Goal: Task Accomplishment & Management: Use online tool/utility

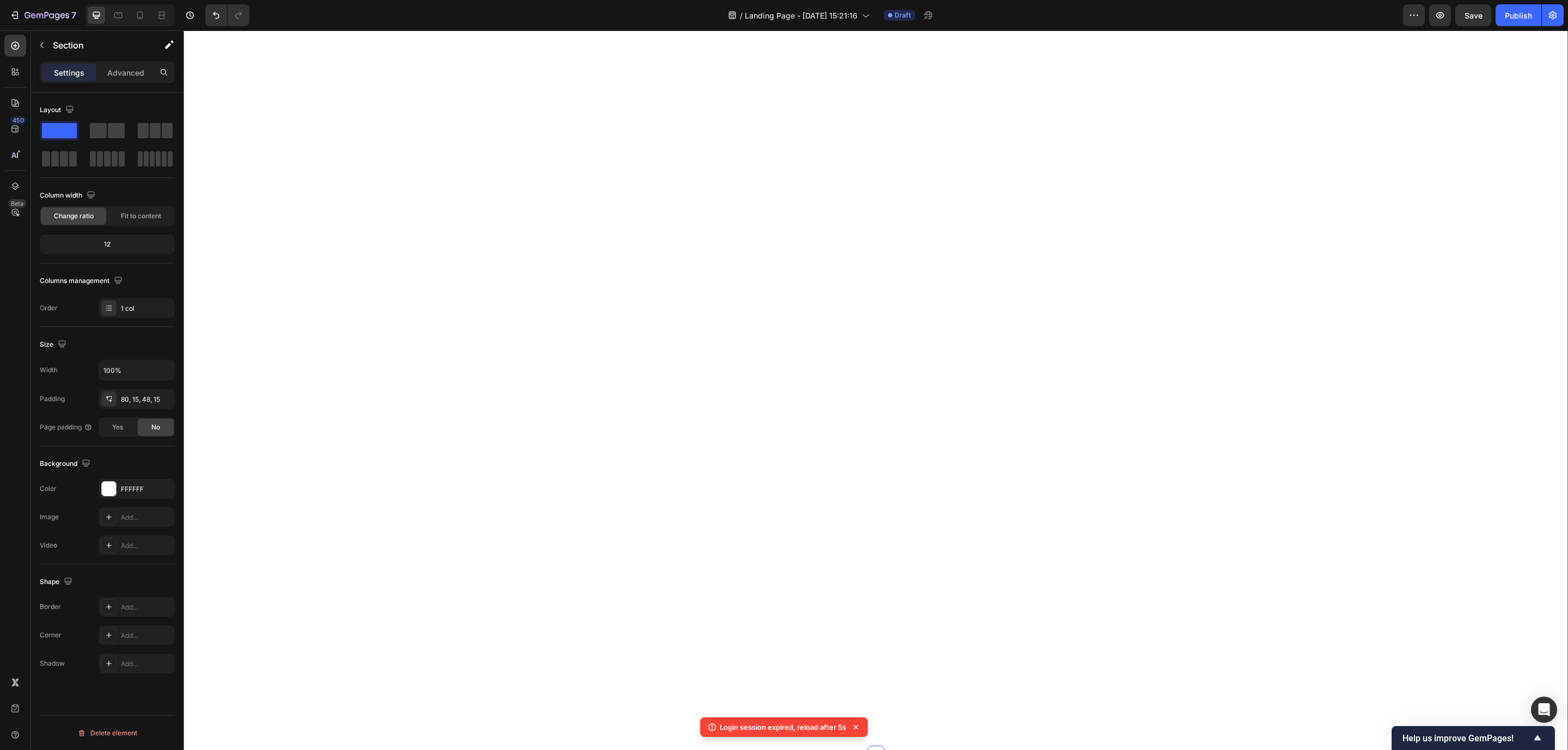
scroll to position [1108, 0]
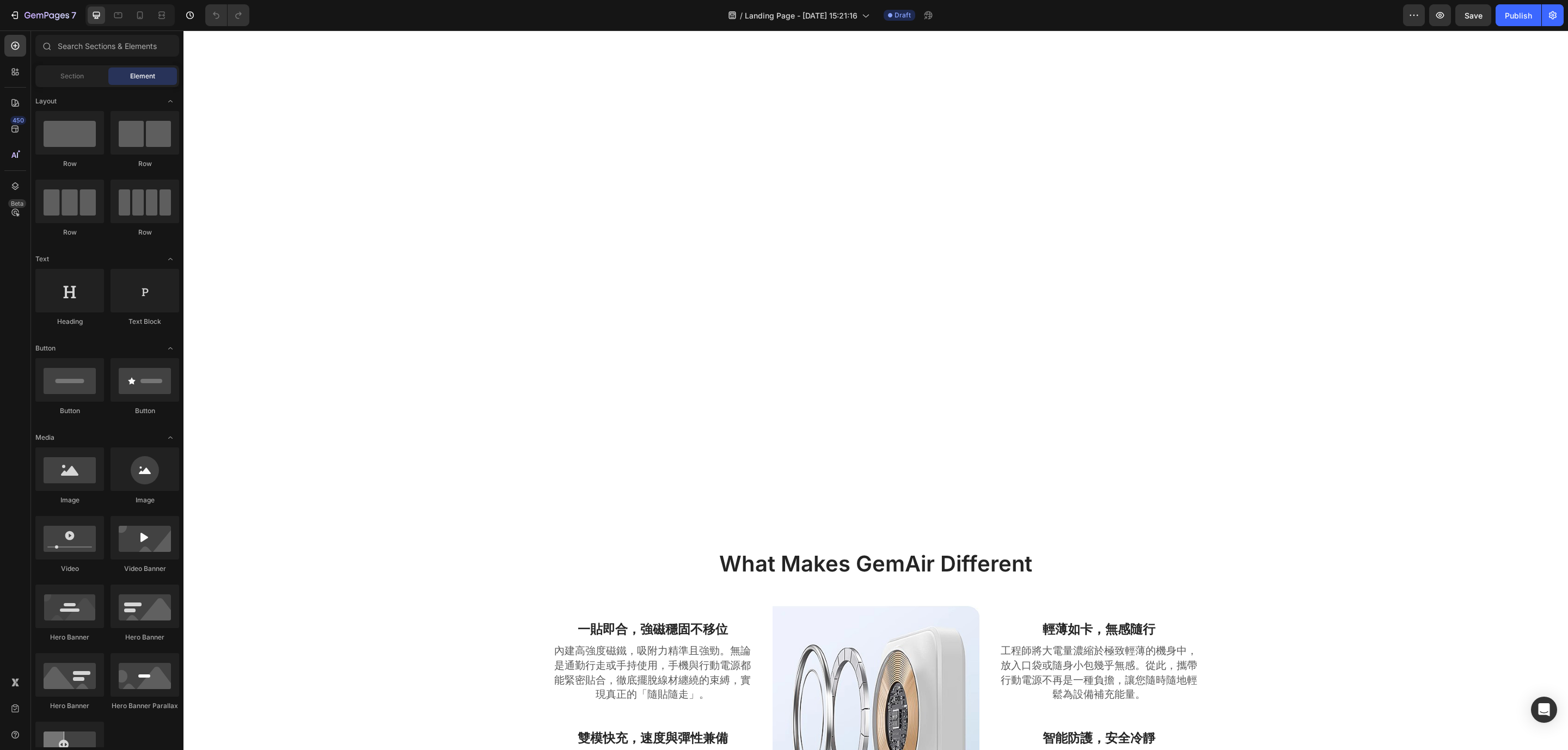
scroll to position [915, 0]
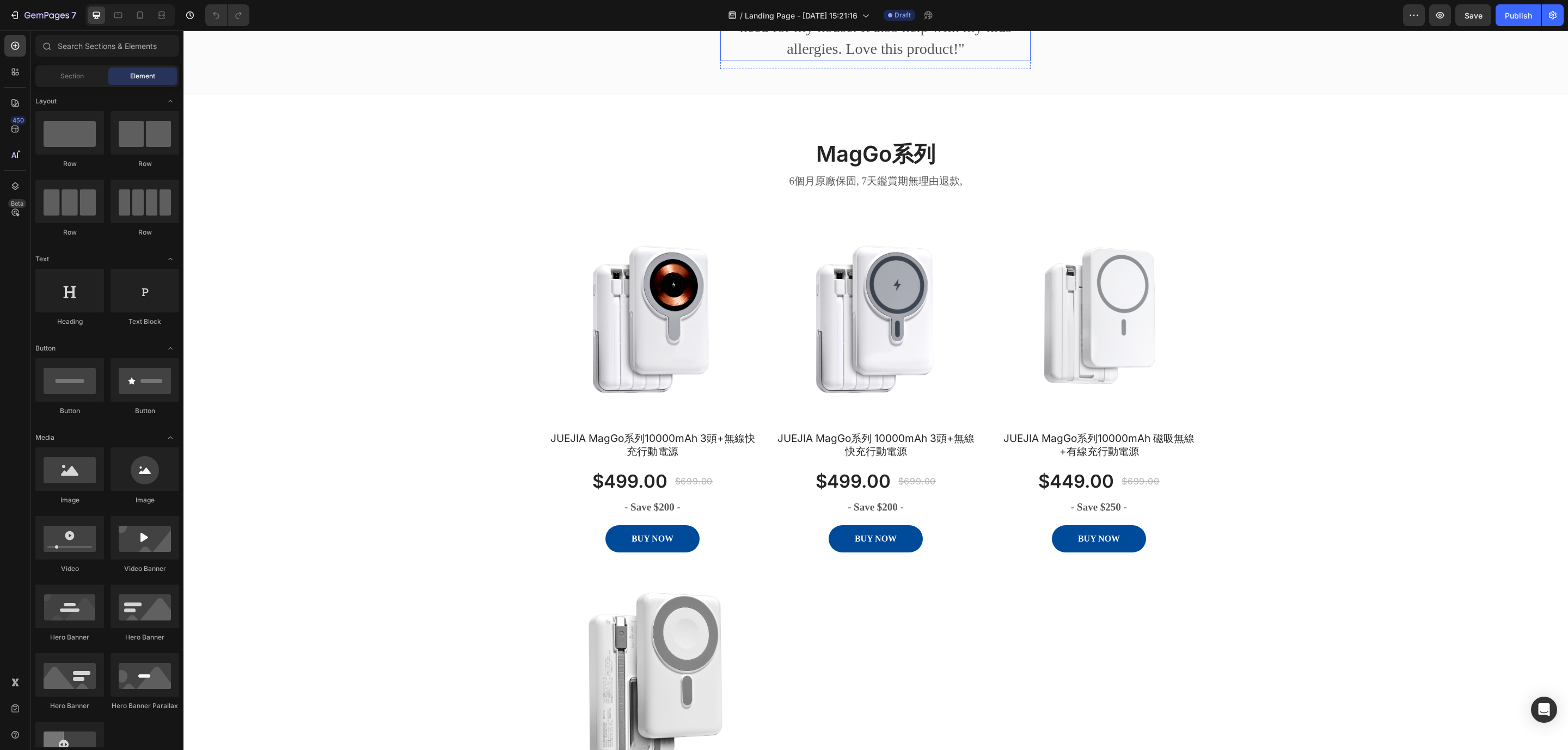
click at [828, 59] on p ""GemAir's an all-in-one indoor air purification and quality intelligence system…" at bounding box center [876, 6] width 308 height 107
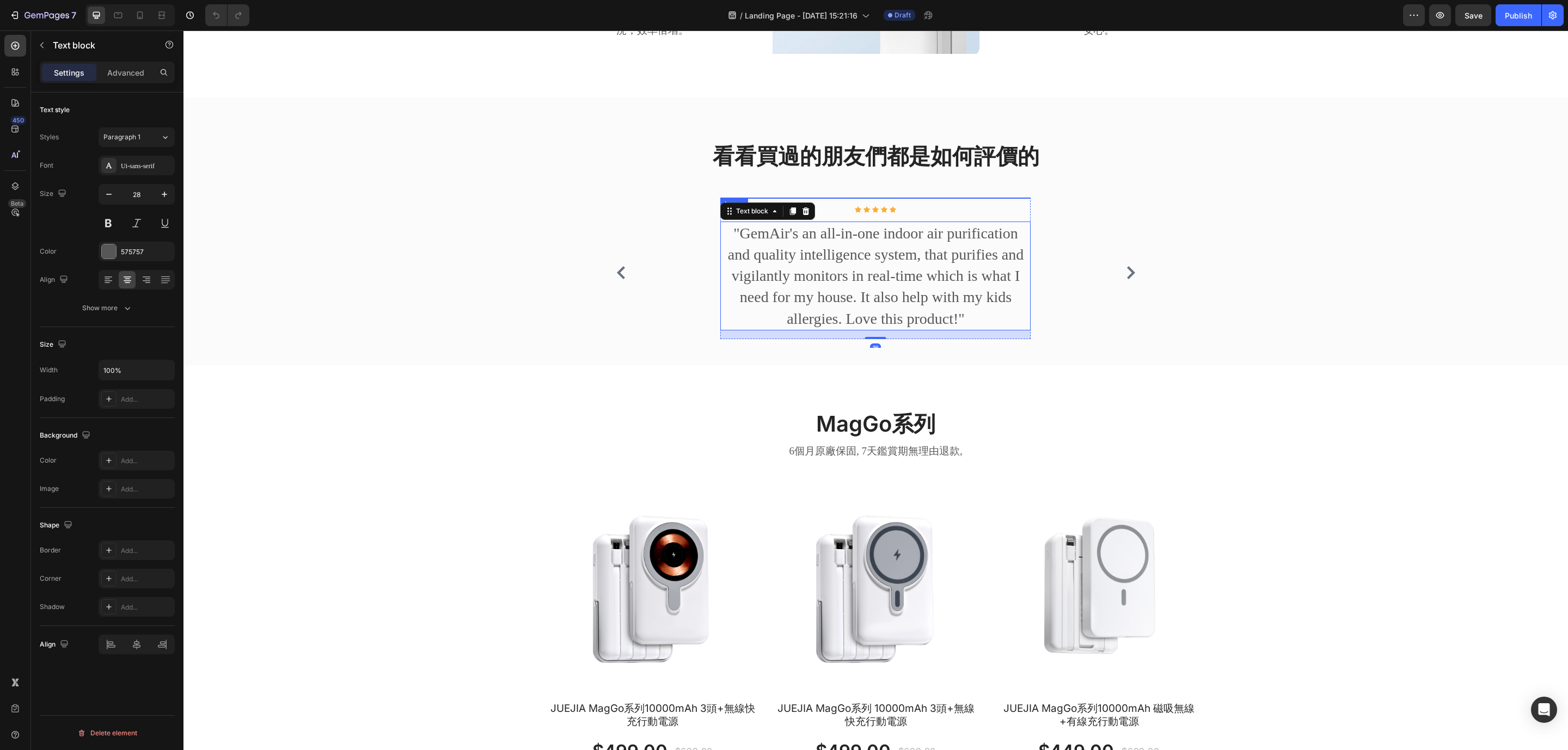
scroll to position [931, 0]
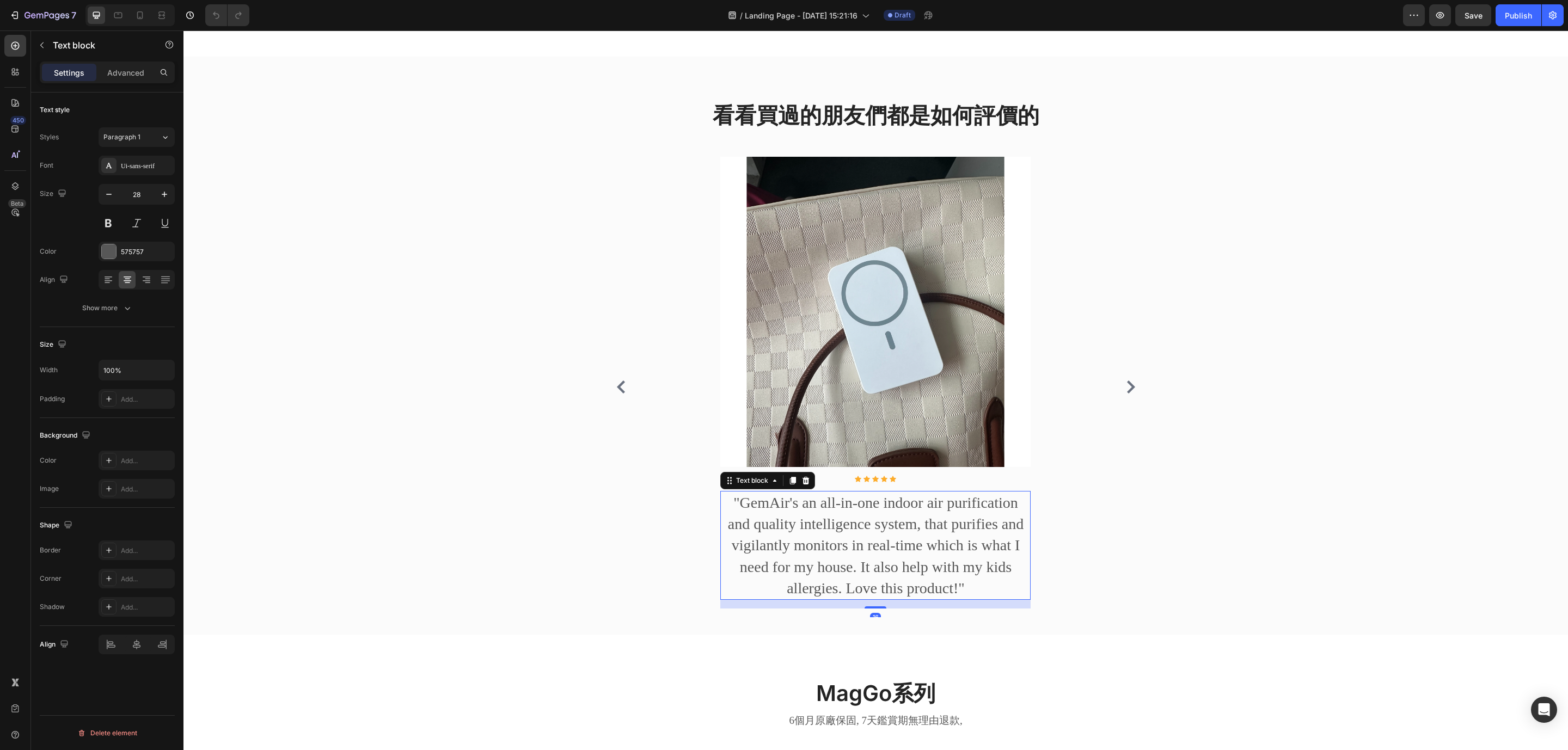
click at [843, 515] on p ""GemAir's an all-in-one indoor air purification and quality intelligence system…" at bounding box center [876, 545] width 308 height 107
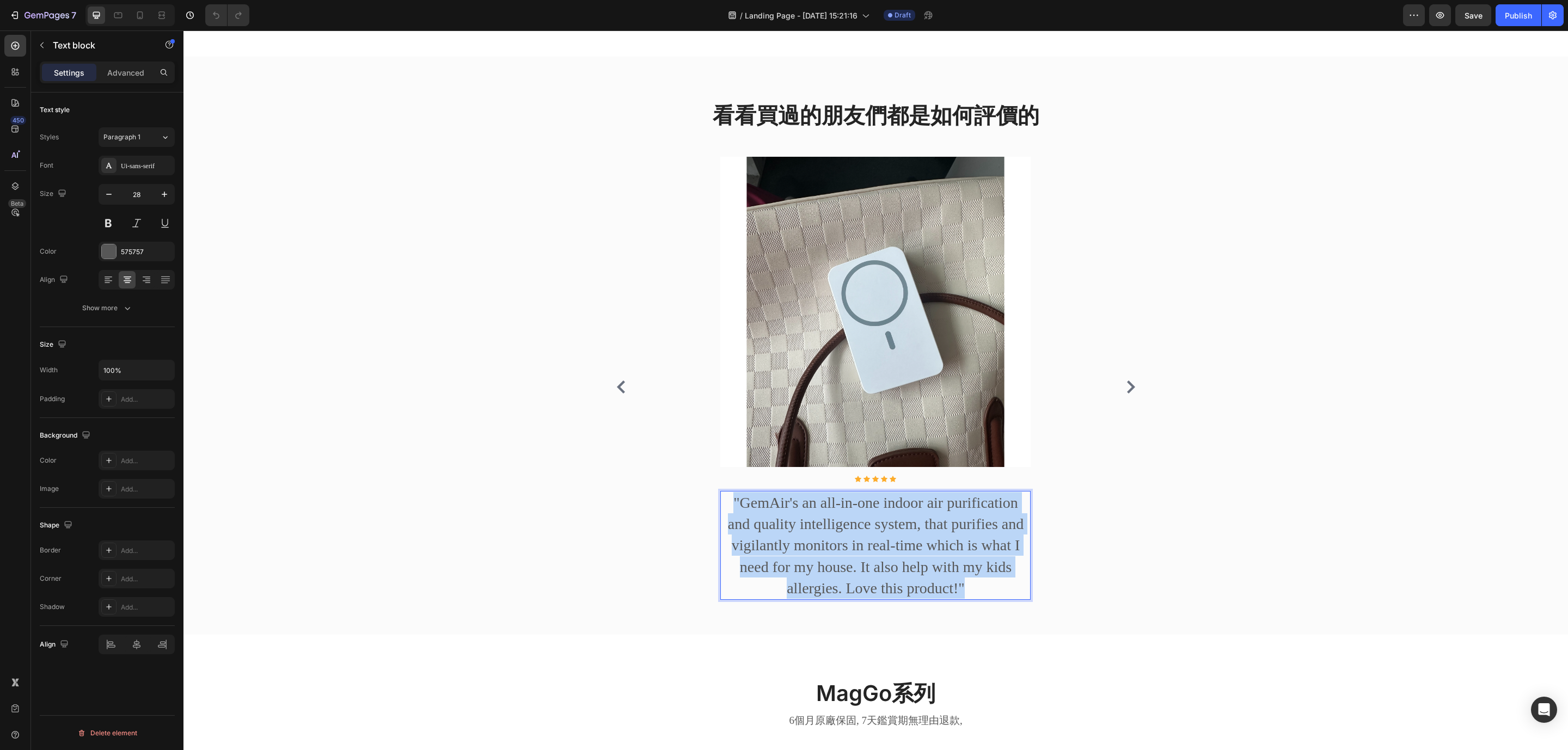
click at [843, 515] on p ""GemAir's an all-in-one indoor air purification and quality intelligence system…" at bounding box center [876, 545] width 308 height 107
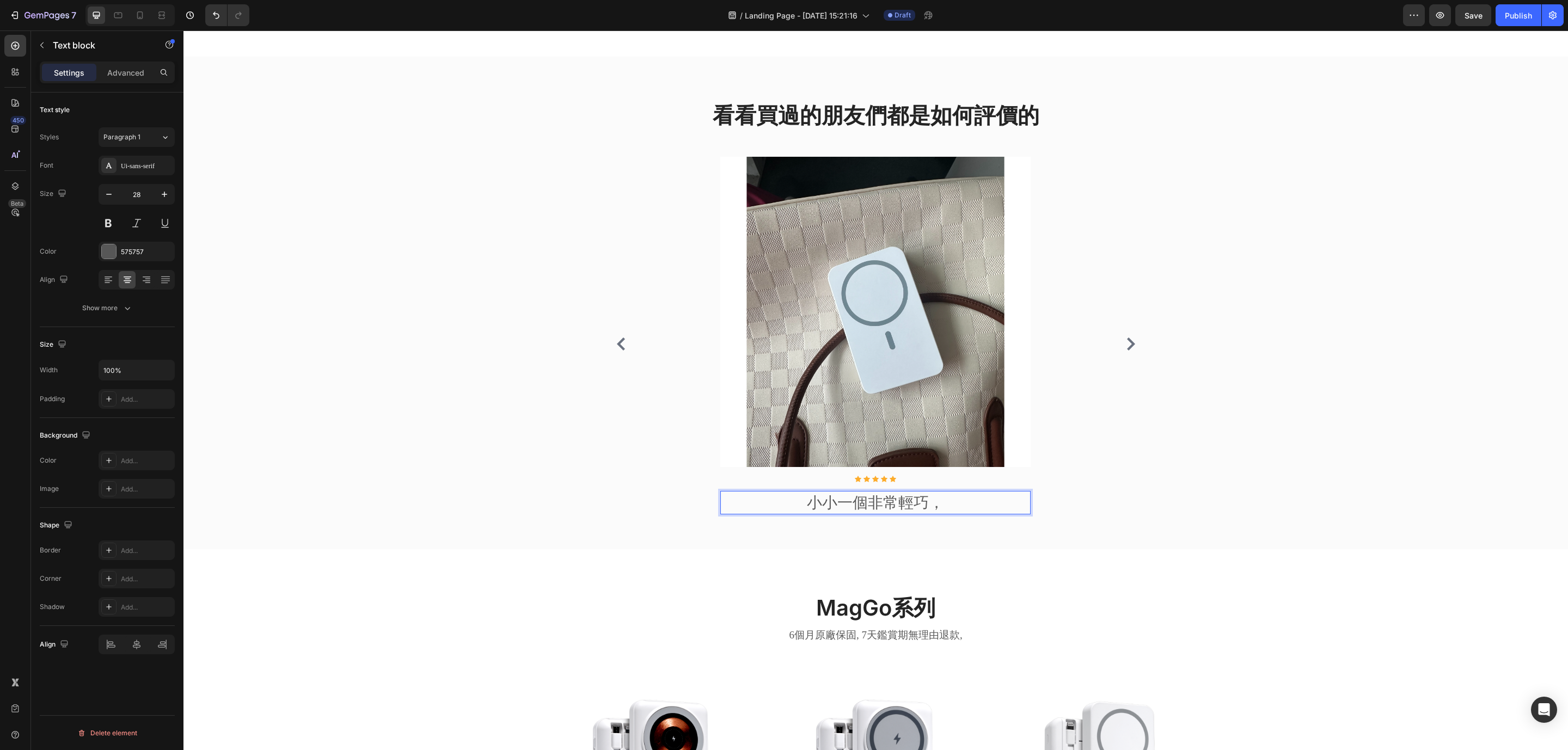
click at [855, 508] on p "小小一個非常輕巧，" at bounding box center [876, 502] width 308 height 21
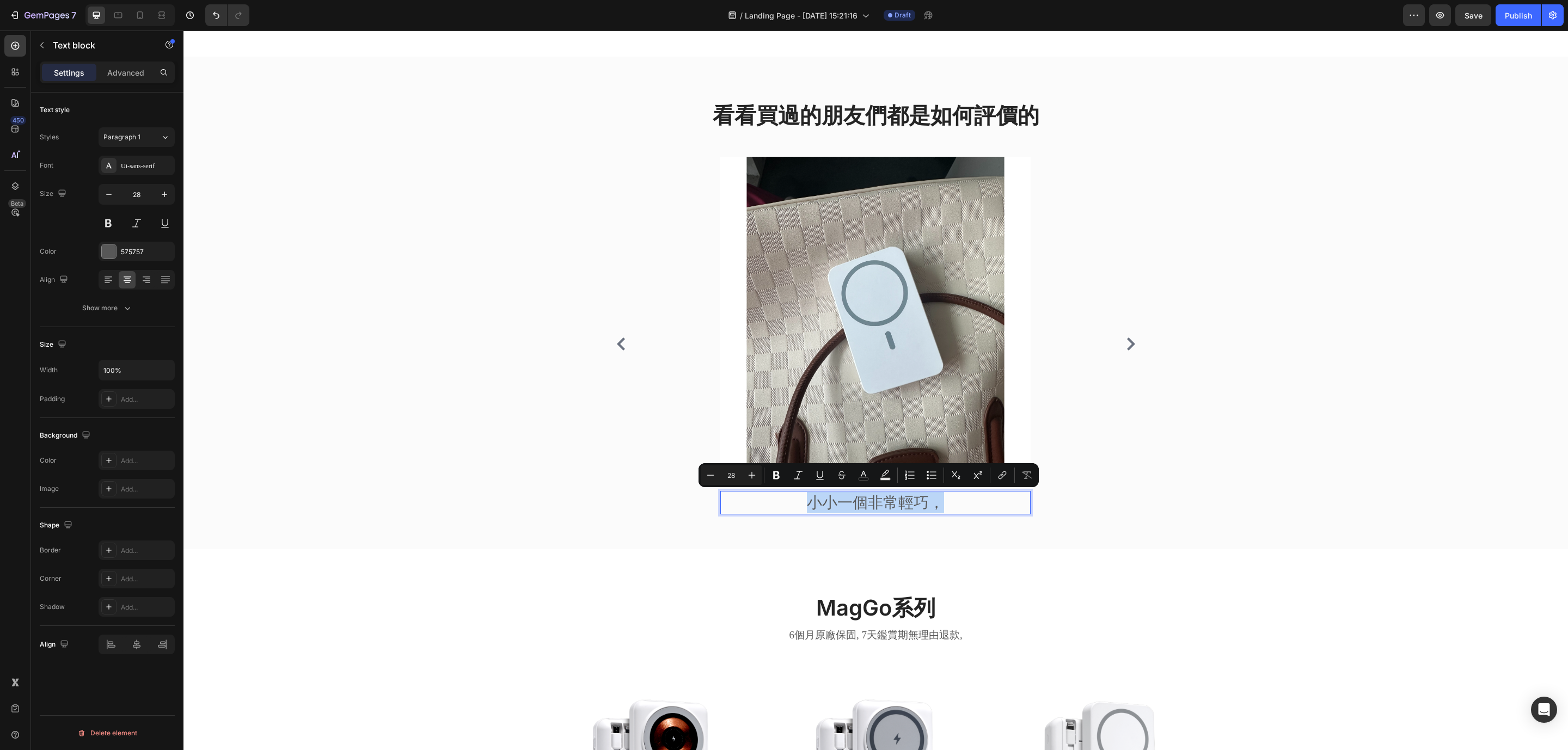
click at [874, 500] on p "小小一個非常輕巧，" at bounding box center [876, 502] width 308 height 21
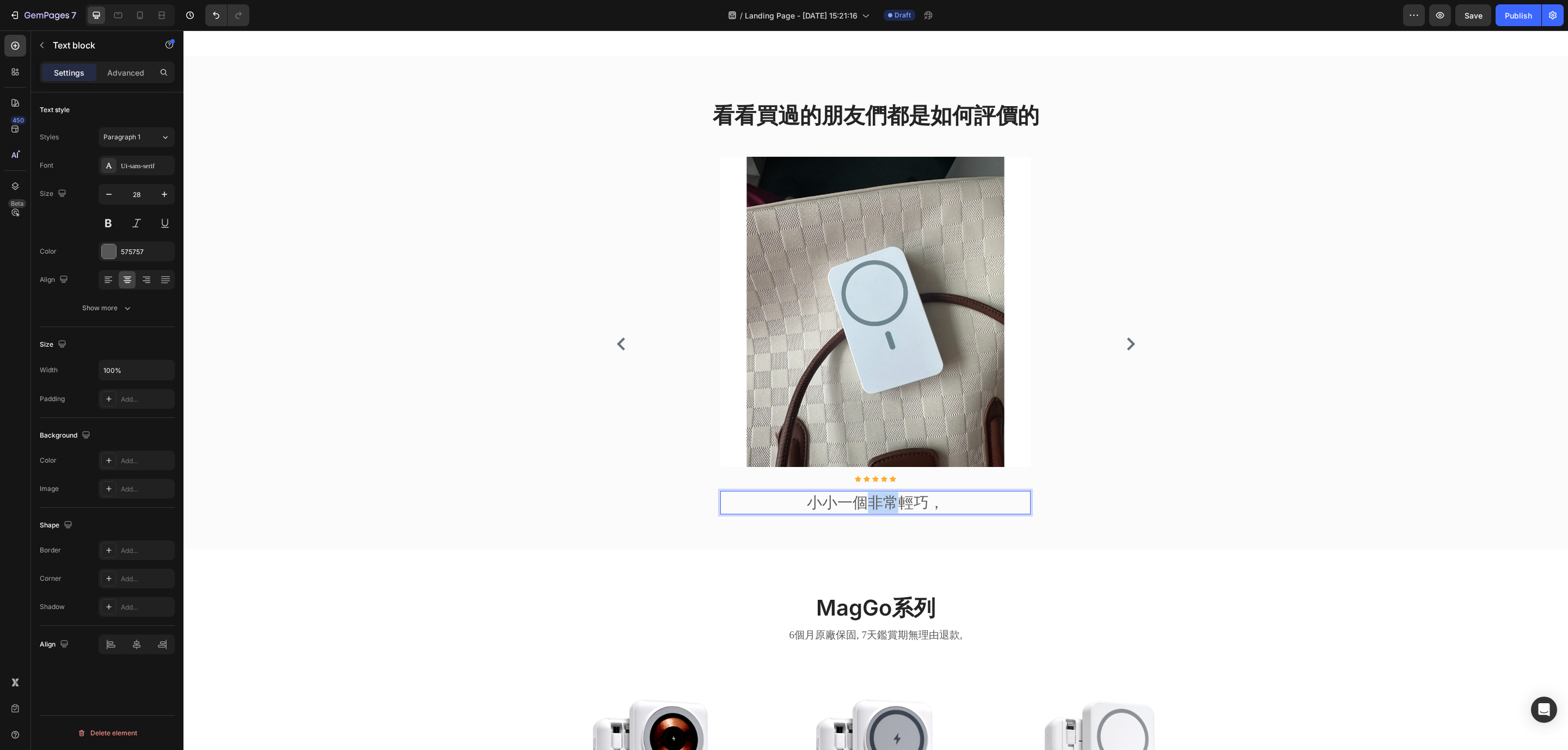
click at [874, 500] on p "小小一個非常輕巧，" at bounding box center [876, 502] width 308 height 21
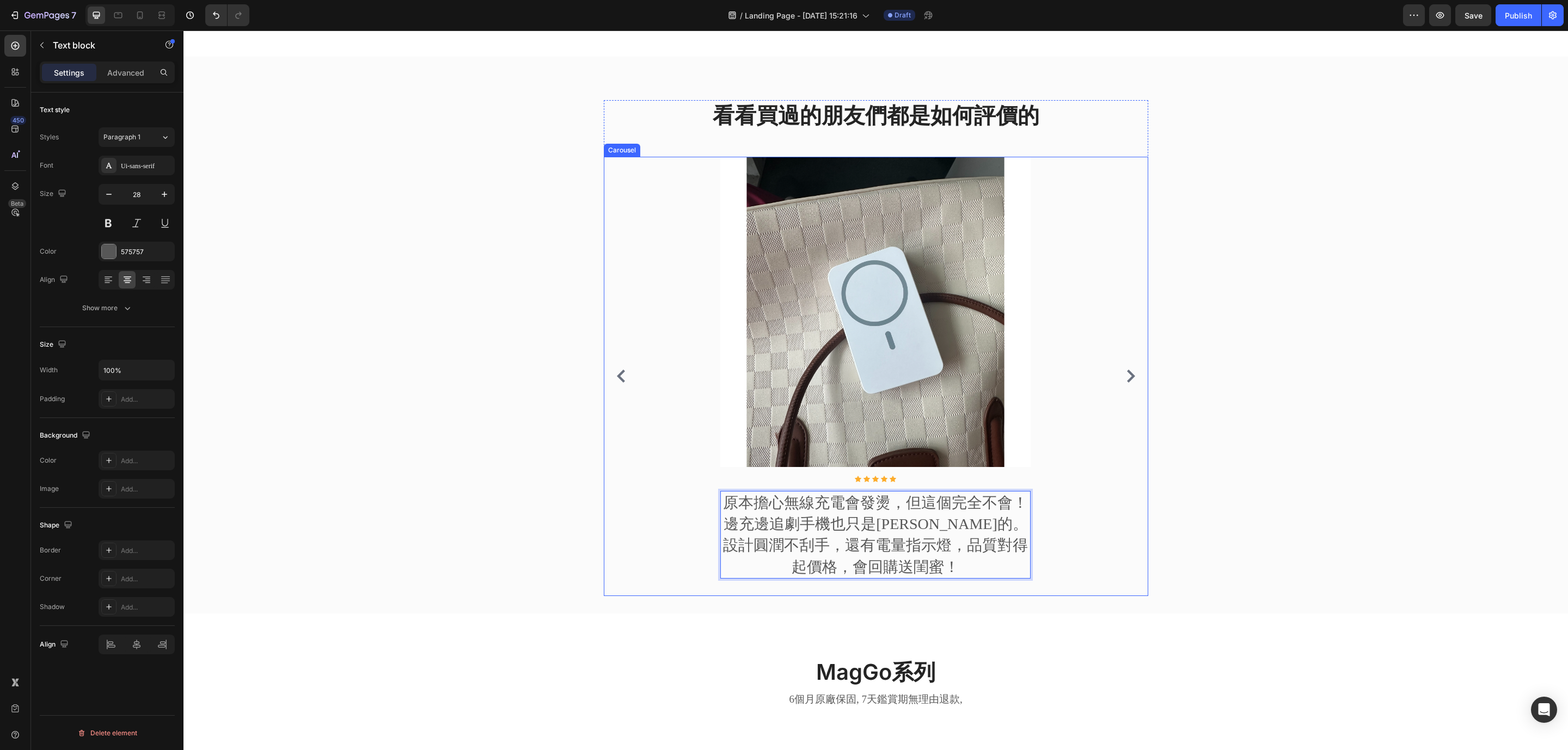
click at [1127, 382] on icon "Carousel Next Arrow" at bounding box center [1131, 376] width 13 height 13
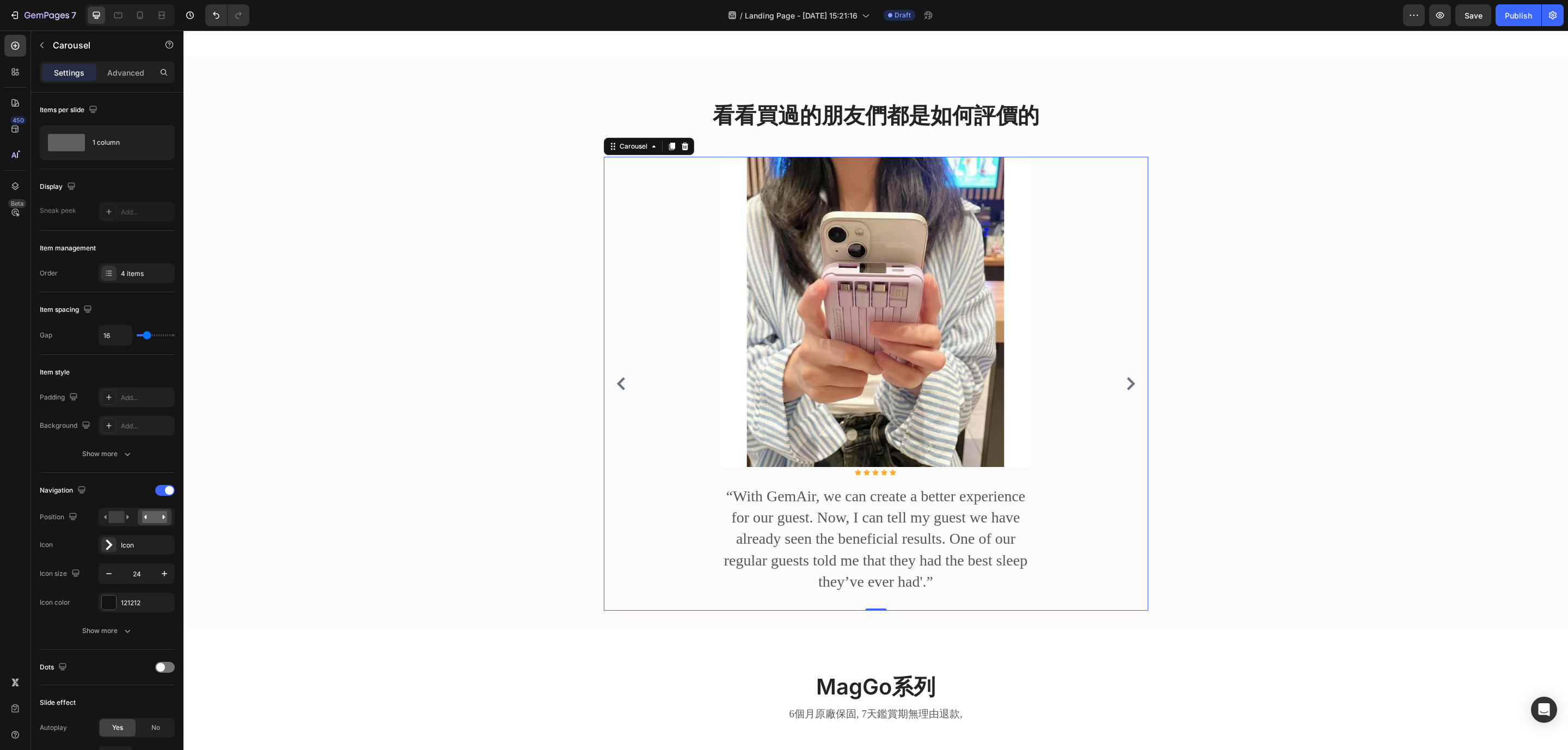
click at [616, 390] on icon "Carousel Back Arrow" at bounding box center [621, 384] width 13 height 13
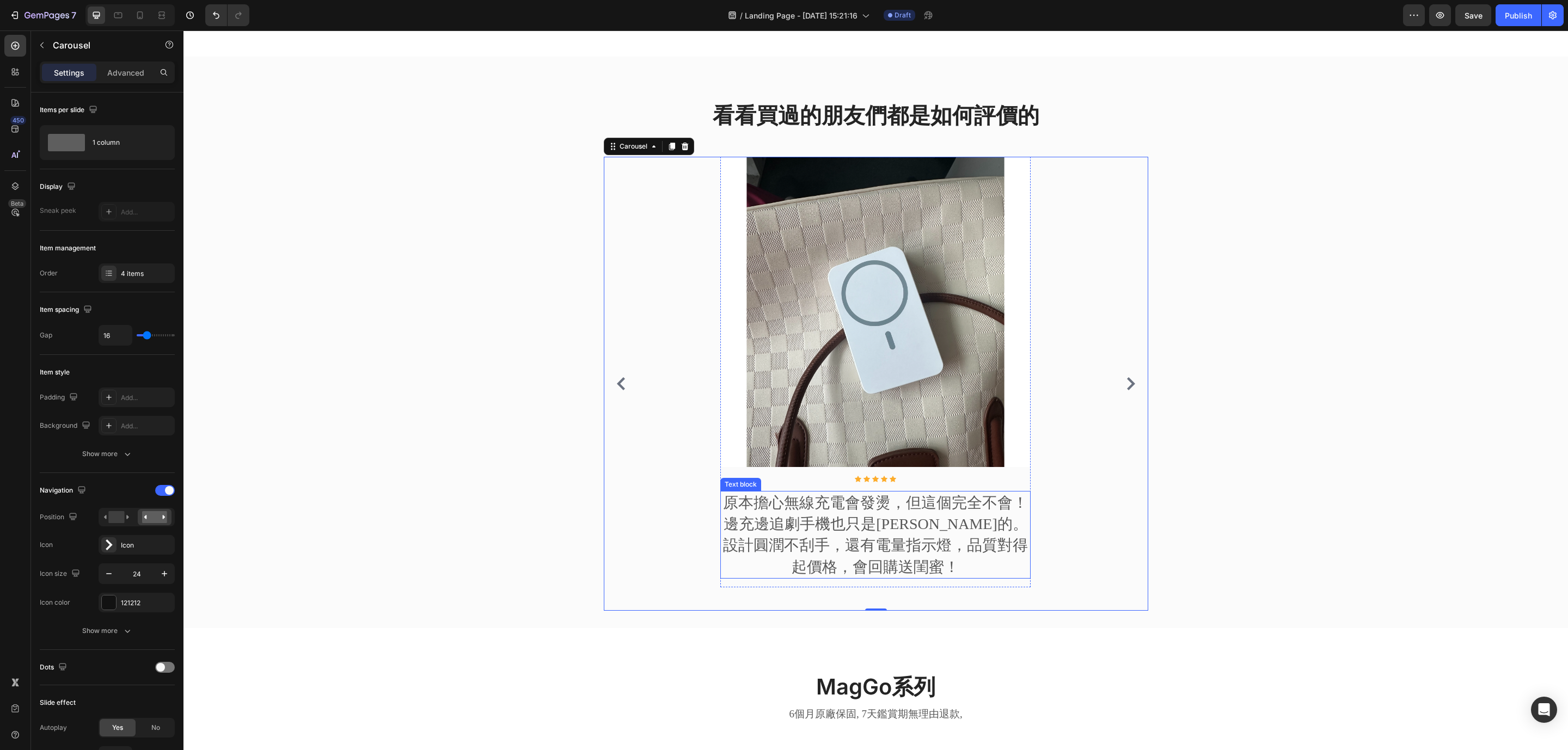
click at [910, 506] on p "原本擔心無線充電會發燙，但這個完全不會！邊充邊追劇手機也只是溫溫的。設計圓潤不刮手，還有電量指示燈，品質對得起價格，會回購送閨蜜！" at bounding box center [876, 534] width 308 height 85
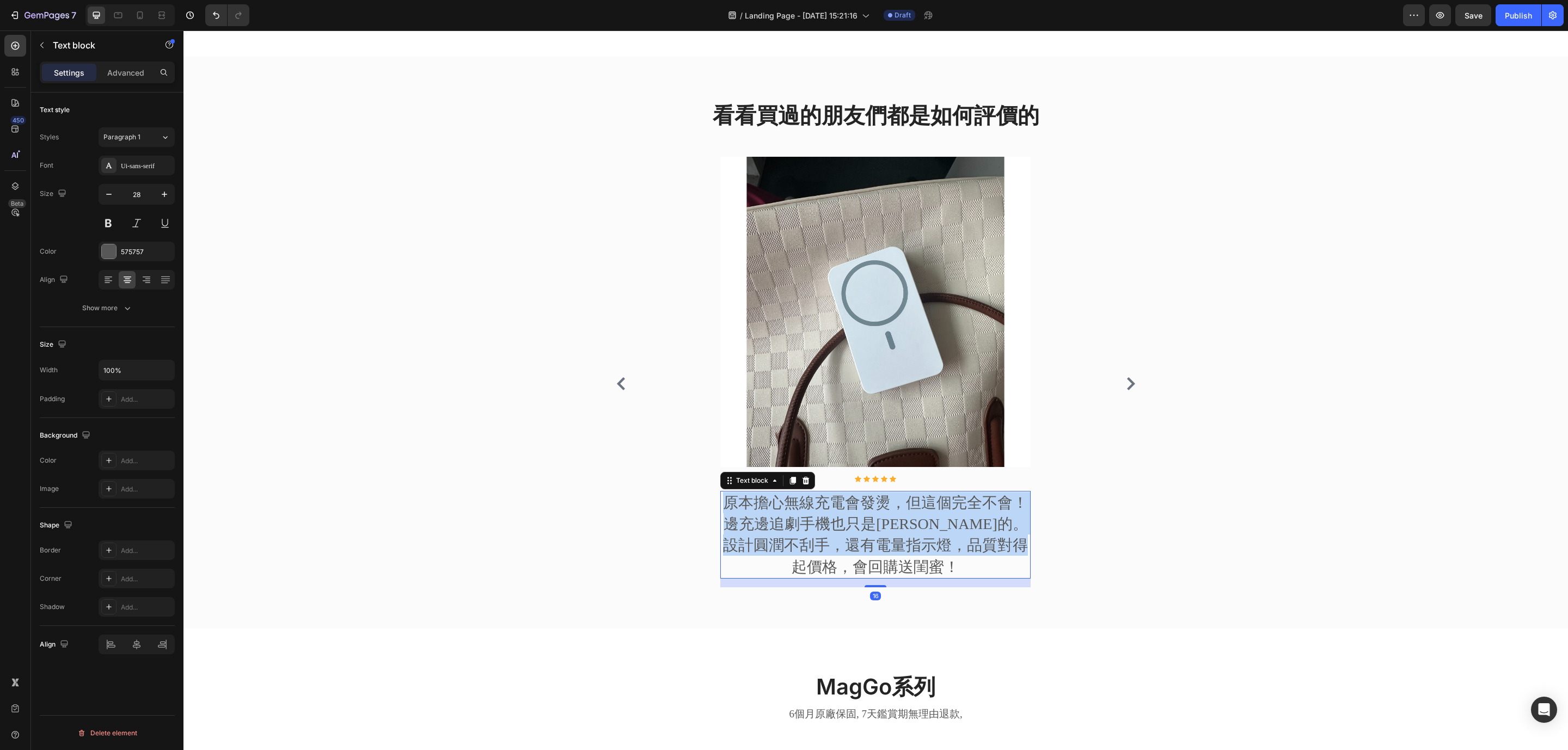
click at [910, 506] on p "原本擔心無線充電會發燙，但這個完全不會！邊充邊追劇手機也只是溫溫的。設計圓潤不刮手，還有電量指示燈，品質對得起價格，會回購送閨蜜！" at bounding box center [876, 534] width 308 height 85
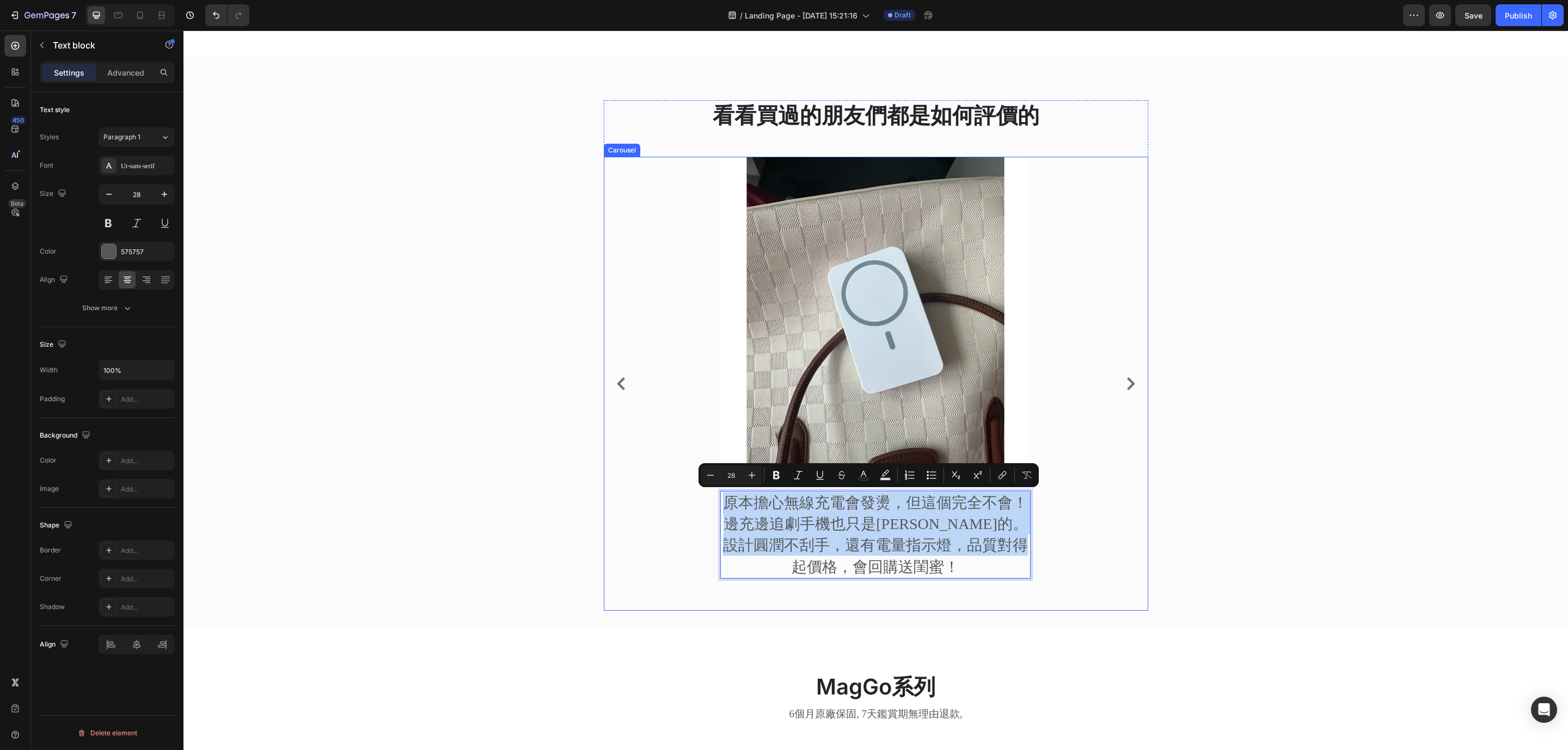
click at [1124, 390] on icon "Carousel Next Arrow" at bounding box center [1131, 384] width 13 height 13
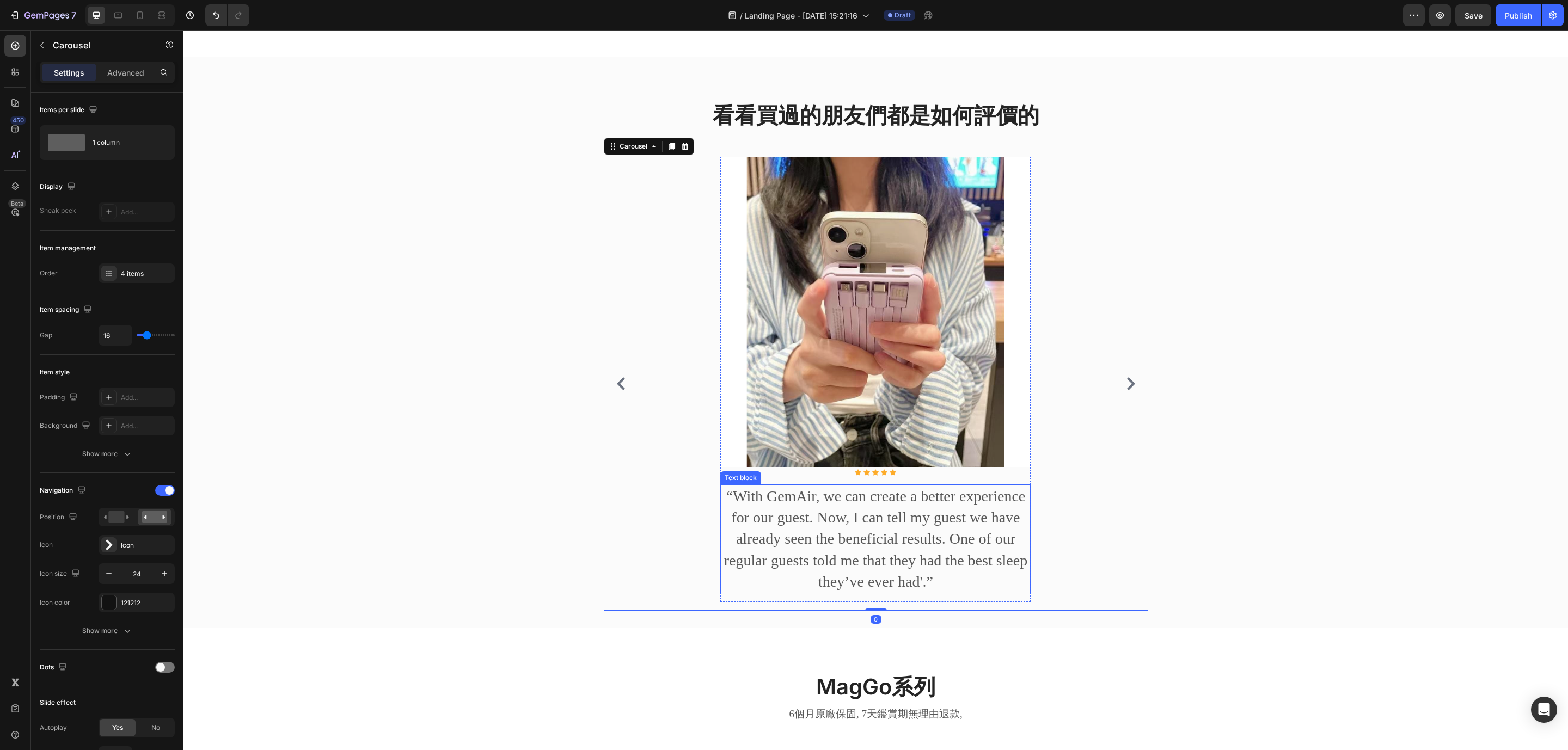
click at [904, 550] on p "“With GemAir, we can create a better experience for our guest. Now, I can tell …" at bounding box center [876, 539] width 308 height 107
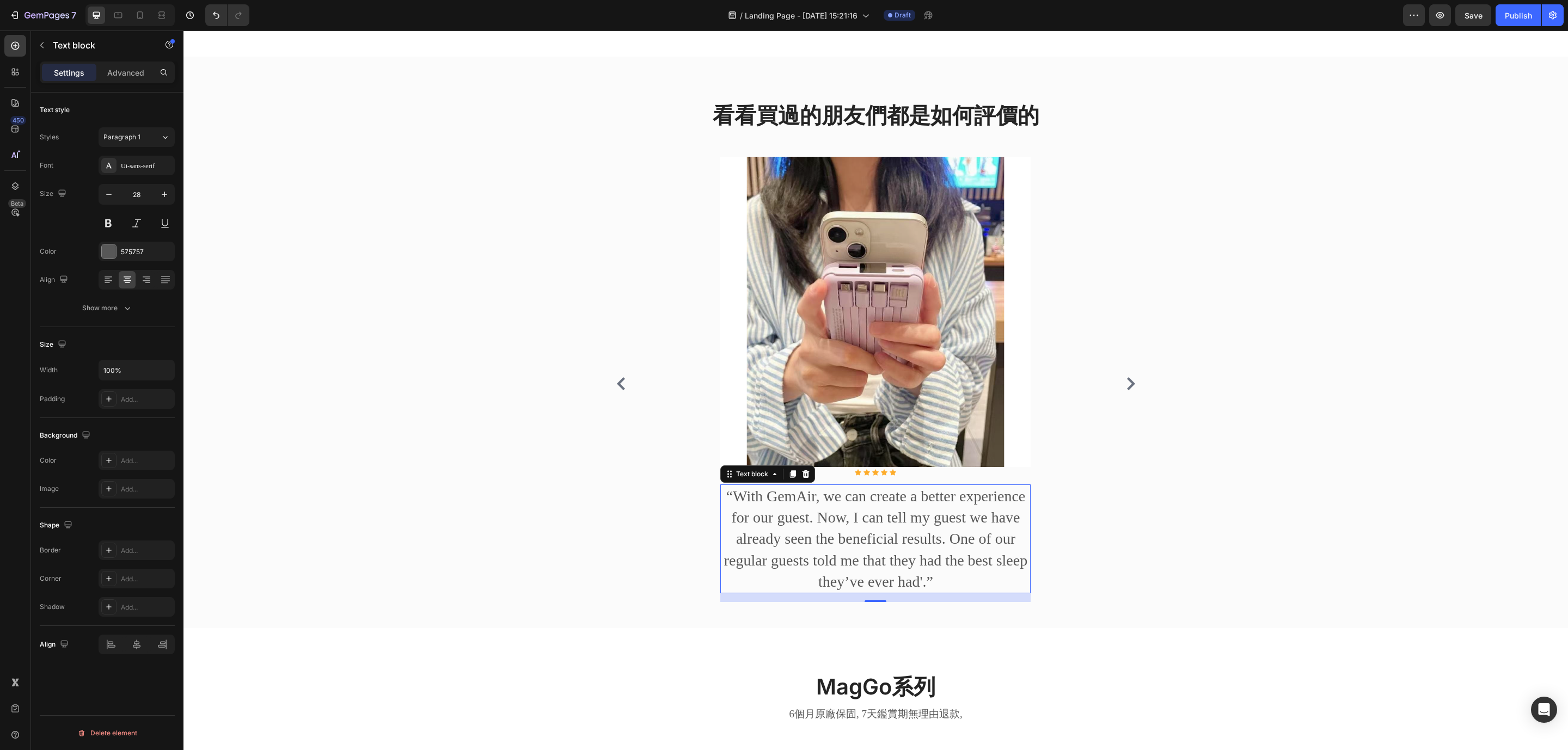
click at [830, 509] on p "“With GemAir, we can create a better experience for our guest. Now, I can tell …" at bounding box center [876, 539] width 308 height 107
click at [830, 508] on p "“With GemAir, we can create a better experience for our guest. Now, I can tell …" at bounding box center [876, 539] width 308 height 107
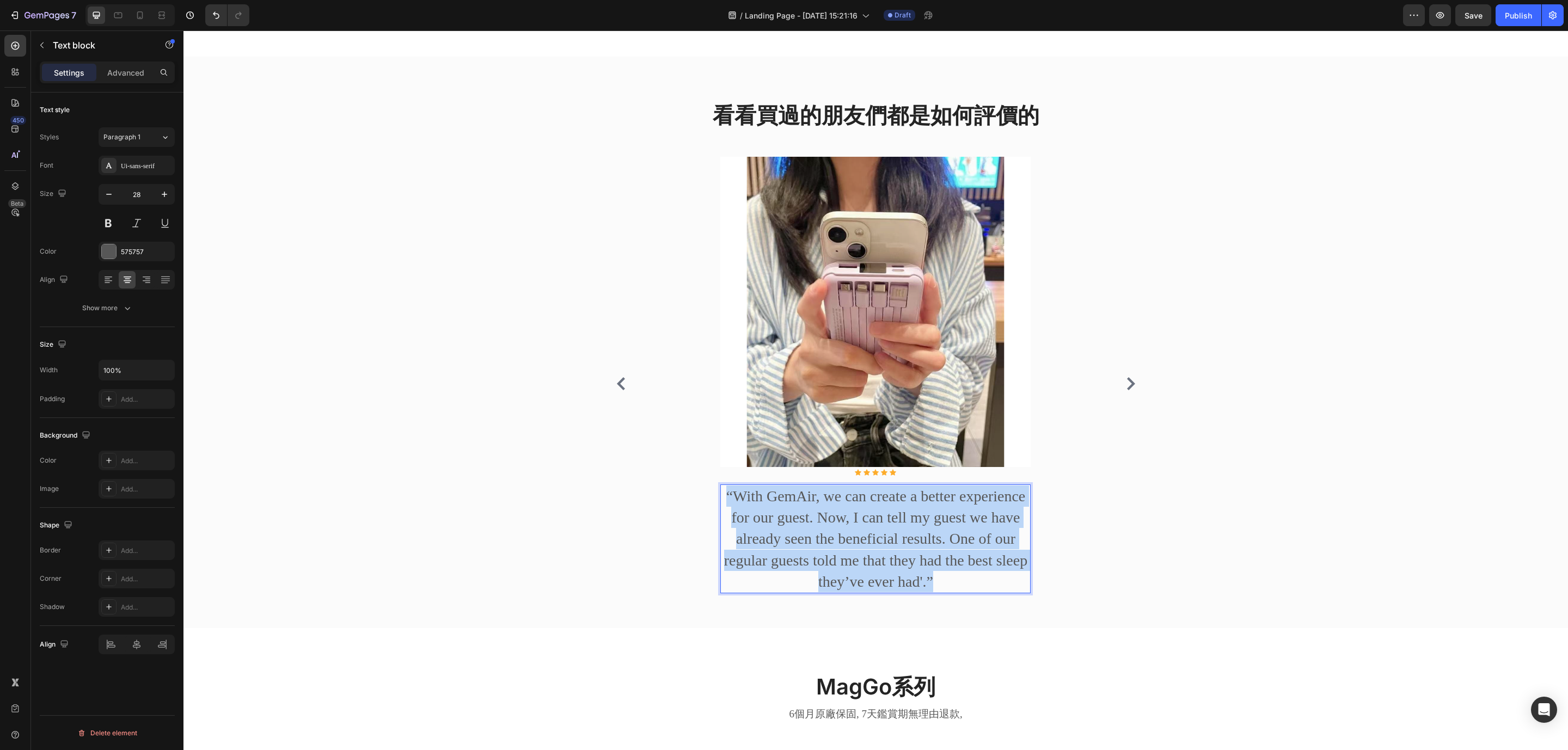
click at [830, 508] on p "“With GemAir, we can create a better experience for our guest. Now, I can tell …" at bounding box center [876, 539] width 308 height 107
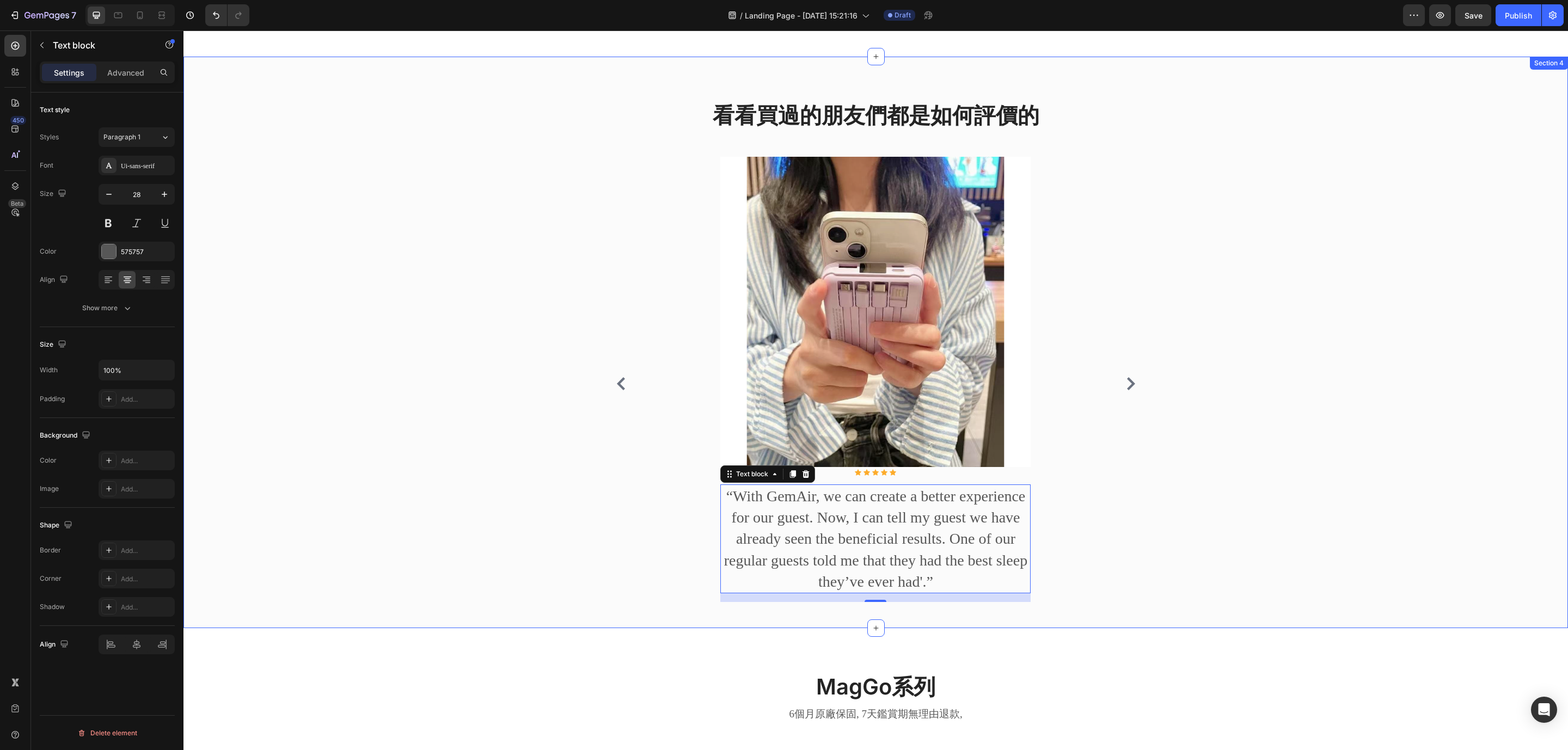
drag, startPoint x: 472, startPoint y: 276, endPoint x: 735, endPoint y: 525, distance: 362.2
click at [472, 276] on div "看看買過的朋友們都是如何評價的 Heading Image Icon Icon Icon Icon Icon Icon List Hoz 原本擔心無線充電會發…" at bounding box center [875, 360] width 1368 height 519
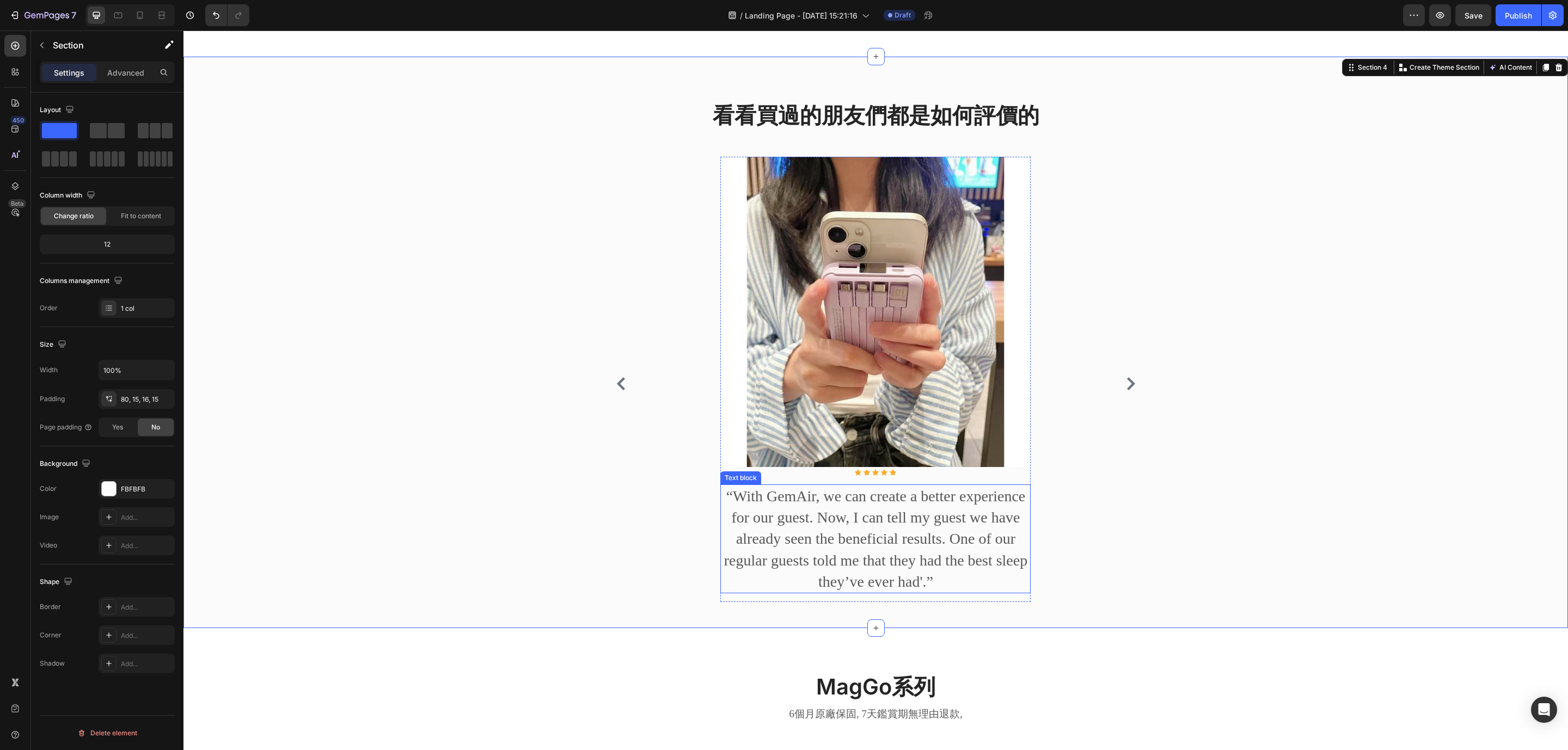
click at [791, 550] on p "“With GemAir, we can create a better experience for our guest. Now, I can tell …" at bounding box center [876, 539] width 308 height 107
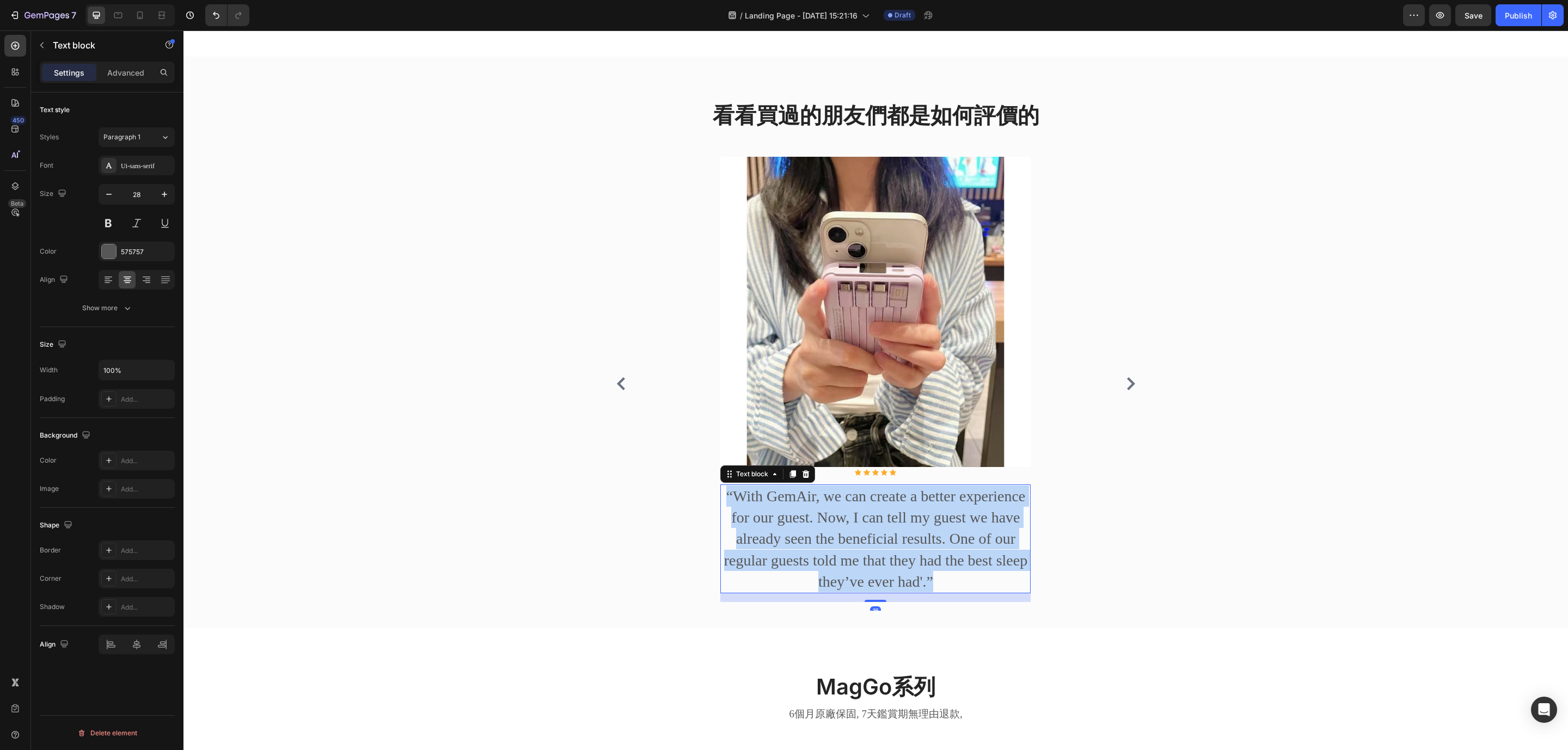
click at [791, 550] on p "“With GemAir, we can create a better experience for our guest. Now, I can tell …" at bounding box center [876, 539] width 308 height 107
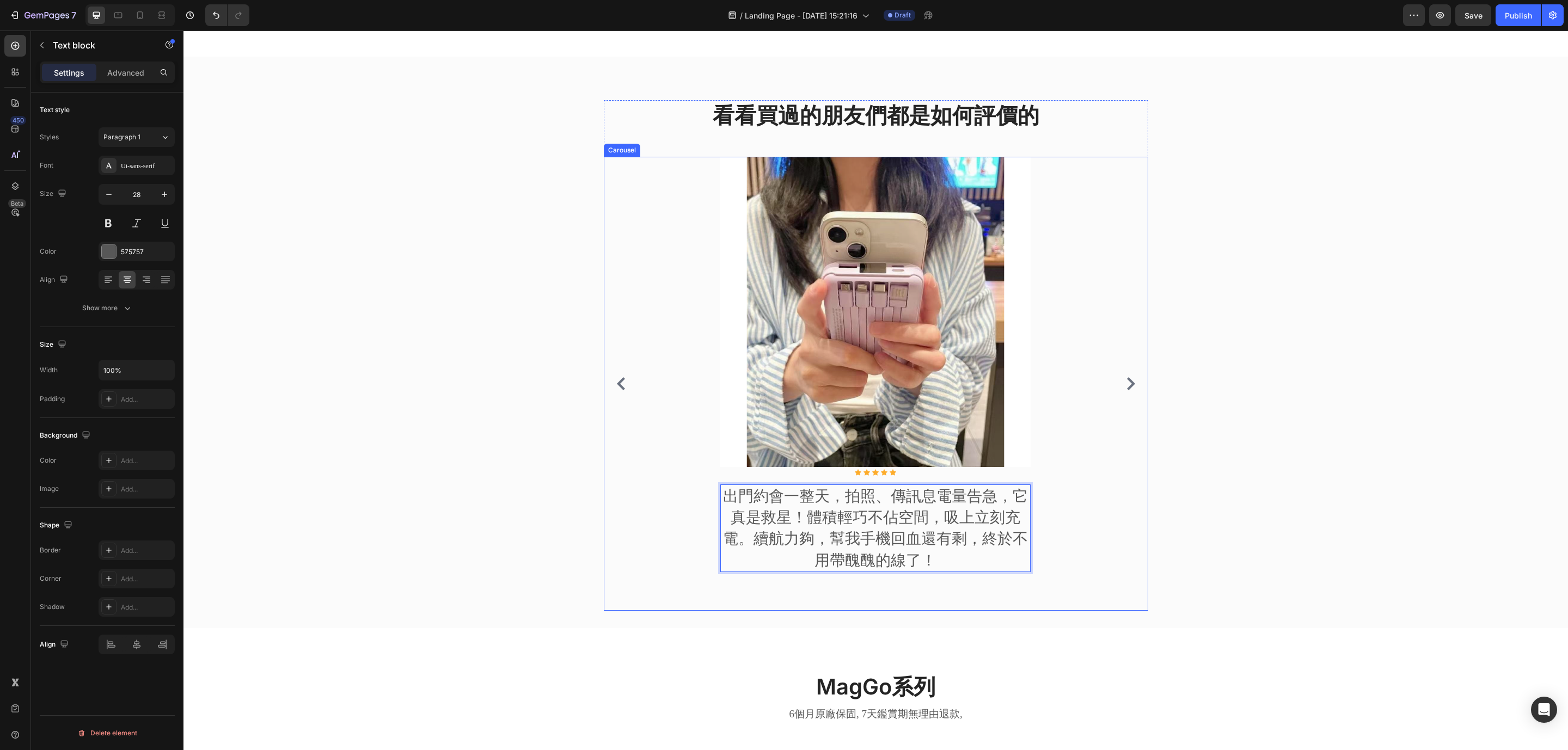
click at [1127, 390] on icon "Carousel Next Arrow" at bounding box center [1131, 384] width 13 height 13
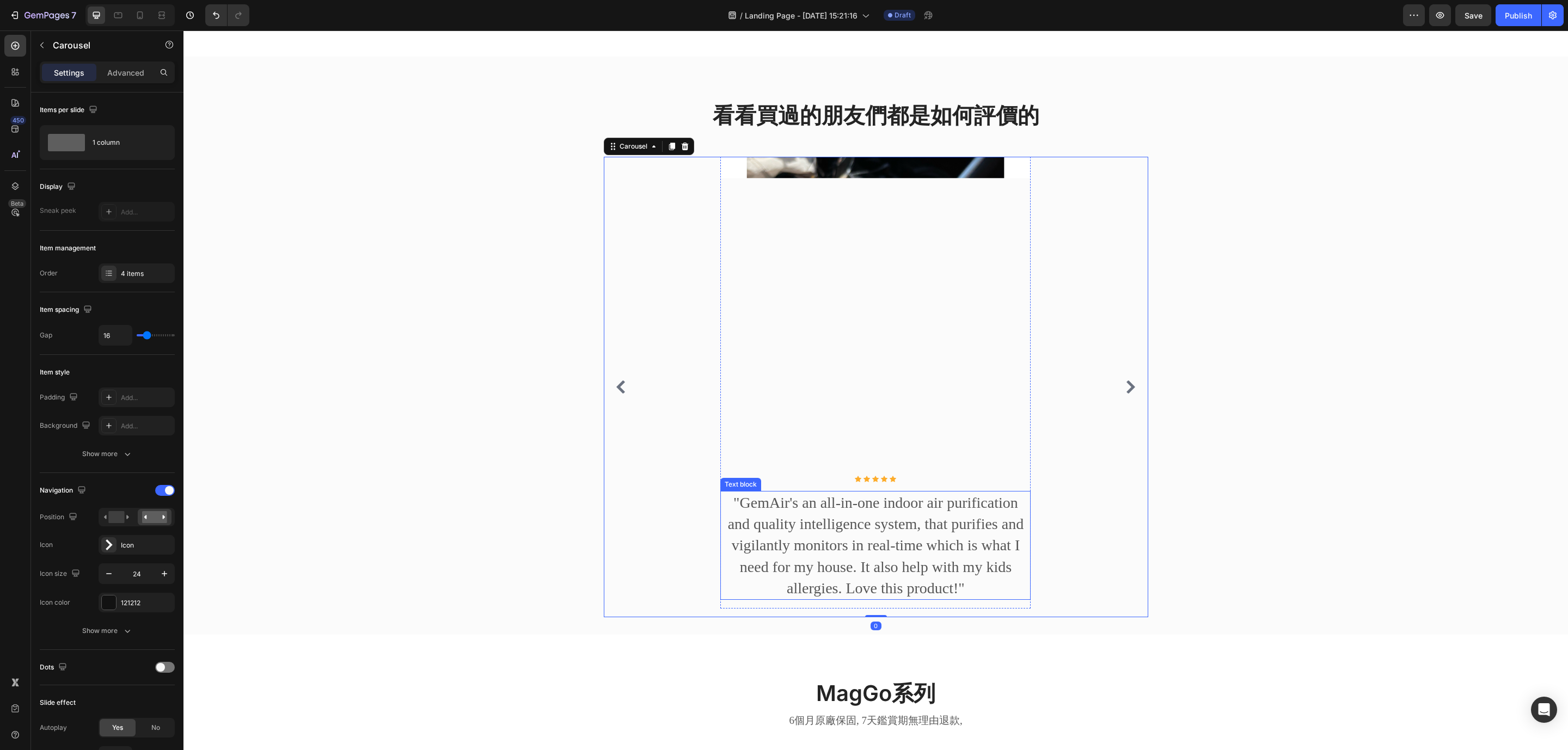
click at [856, 563] on p ""GemAir's an all-in-one indoor air purification and quality intelligence system…" at bounding box center [876, 545] width 308 height 107
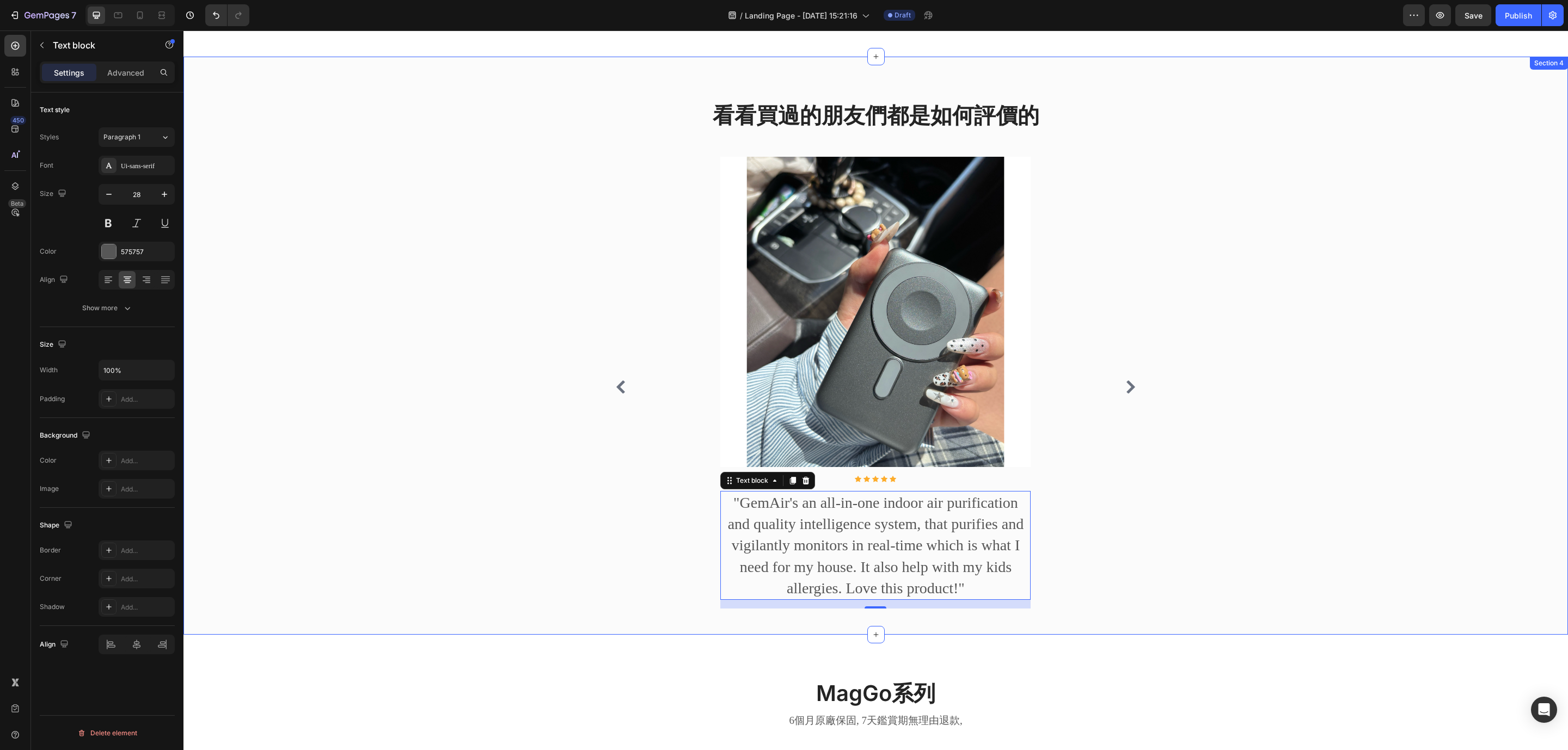
click at [395, 234] on div "看看買過的朋友們都是如何評價的 Heading Image Icon Icon Icon Icon Icon Icon List Hoz 原本擔心無線充電會發…" at bounding box center [875, 363] width 1368 height 526
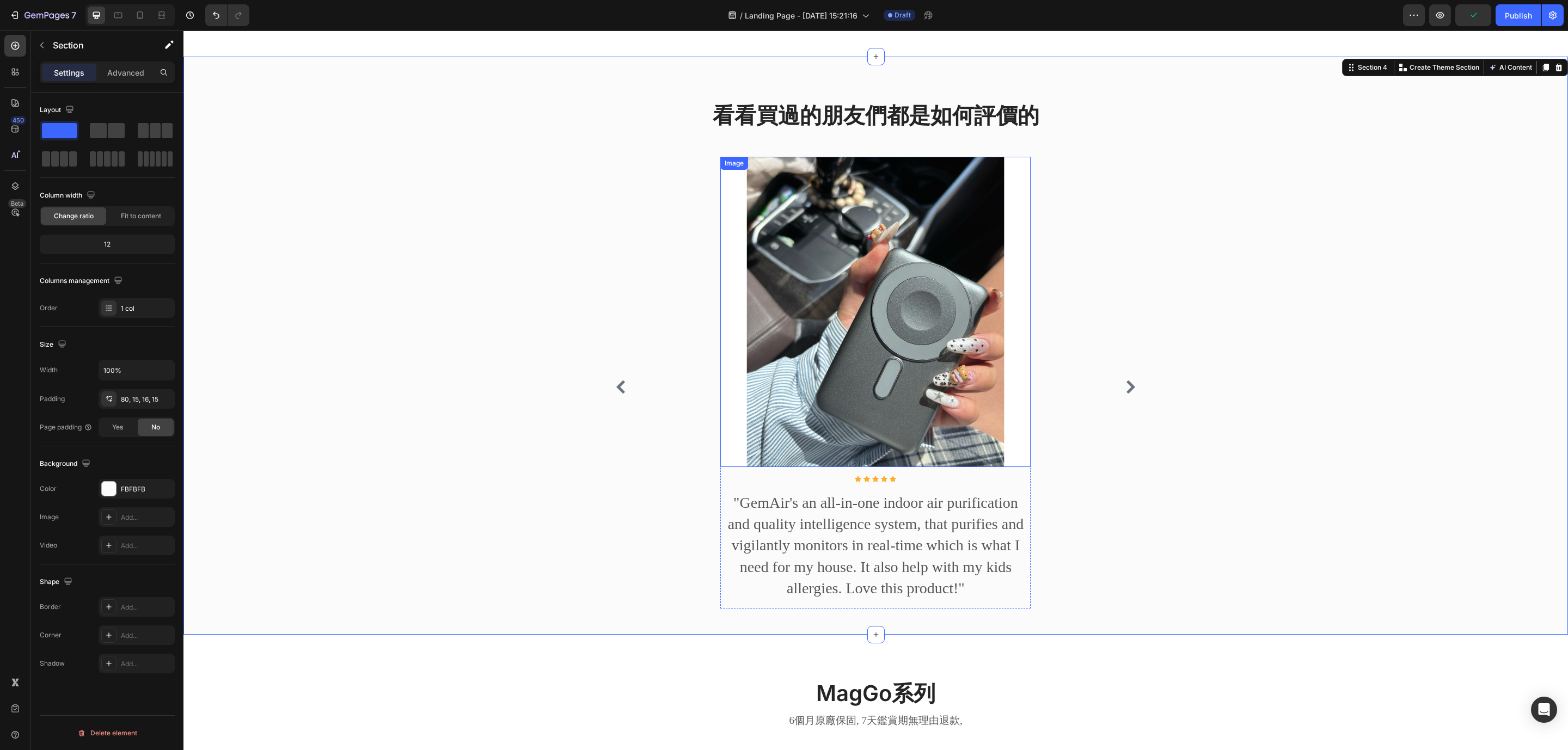
click at [846, 544] on p ""GemAir's an all-in-one indoor air purification and quality intelligence system…" at bounding box center [876, 545] width 308 height 107
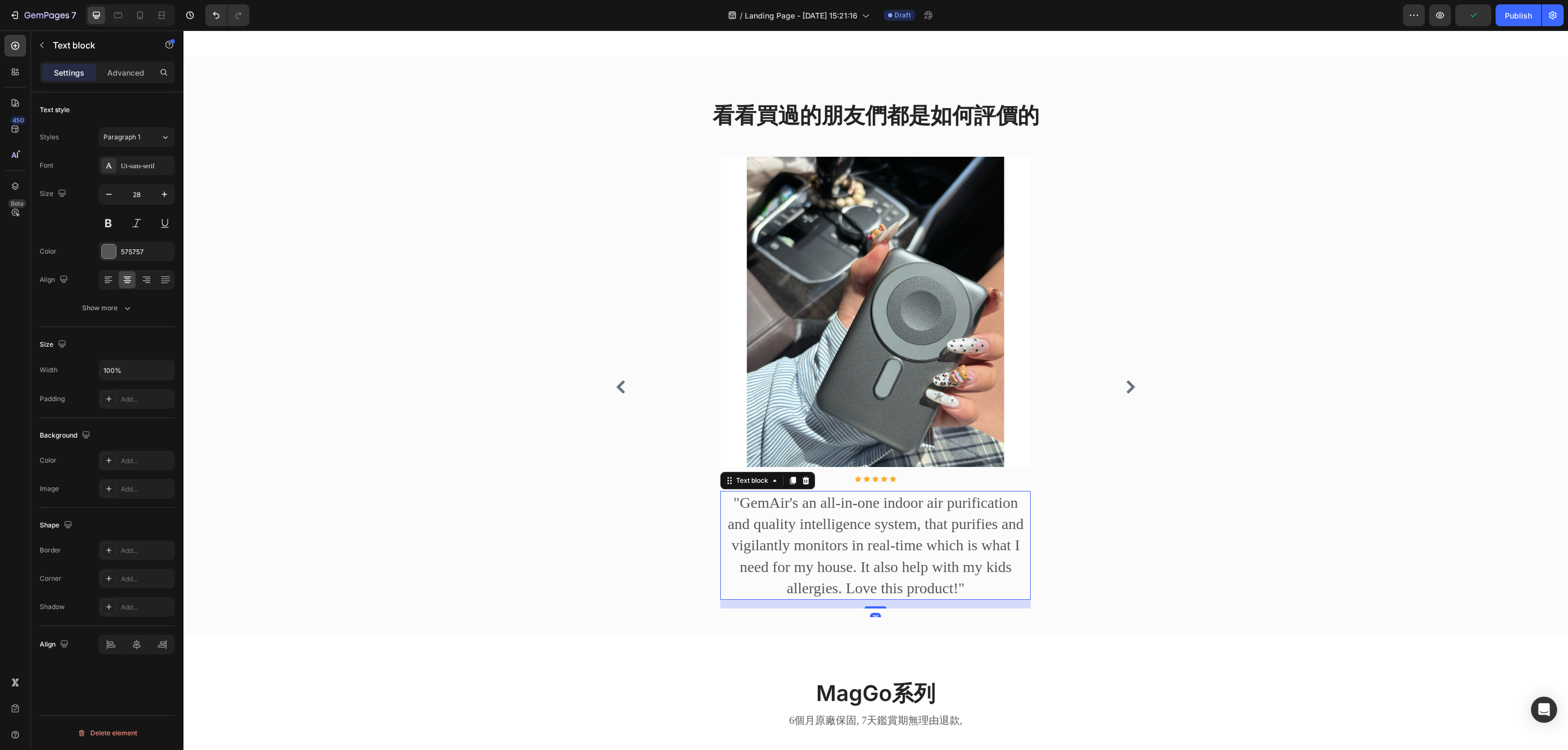
click at [846, 544] on p ""GemAir's an all-in-one indoor air purification and quality intelligence system…" at bounding box center [876, 545] width 308 height 107
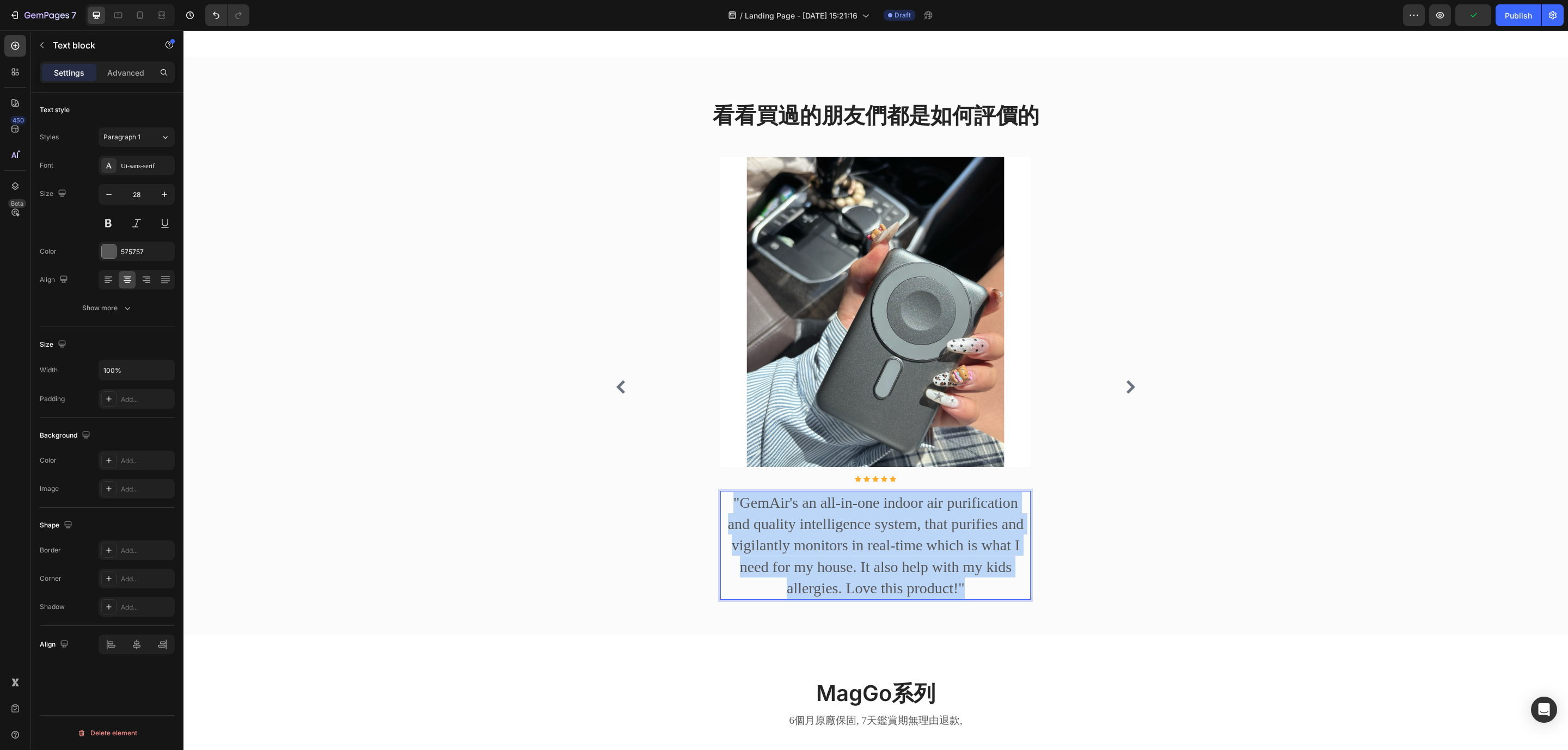
click at [846, 544] on p ""GemAir's an all-in-one indoor air purification and quality intelligence system…" at bounding box center [876, 545] width 308 height 107
click at [515, 371] on div "看看買過的朋友們都是如何評價的 Heading Image Icon Icon Icon Icon Icon Icon List Hoz 原本擔心無線充電會發…" at bounding box center [875, 363] width 1368 height 526
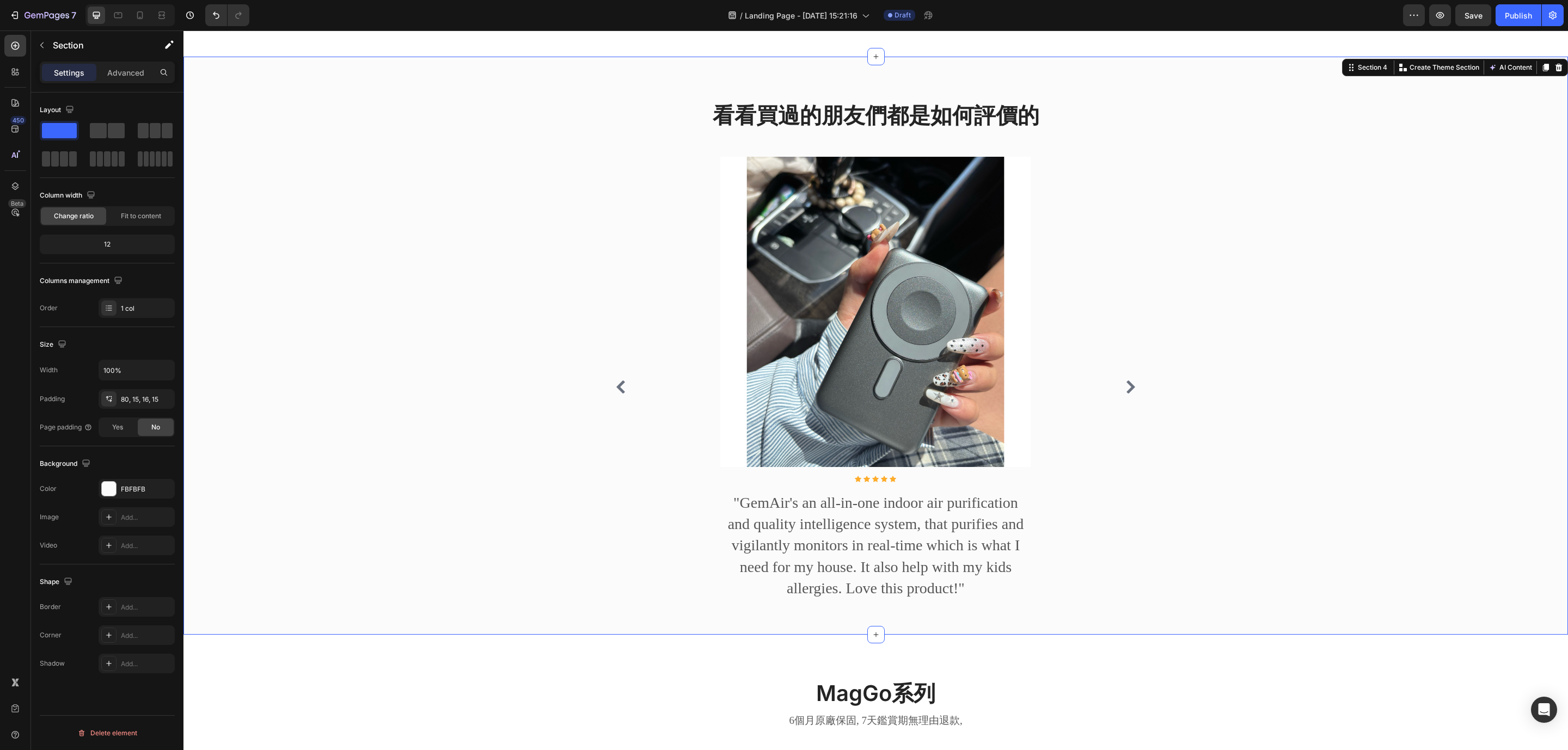
click at [871, 590] on p ""GemAir's an all-in-one indoor air purification and quality intelligence system…" at bounding box center [876, 545] width 308 height 107
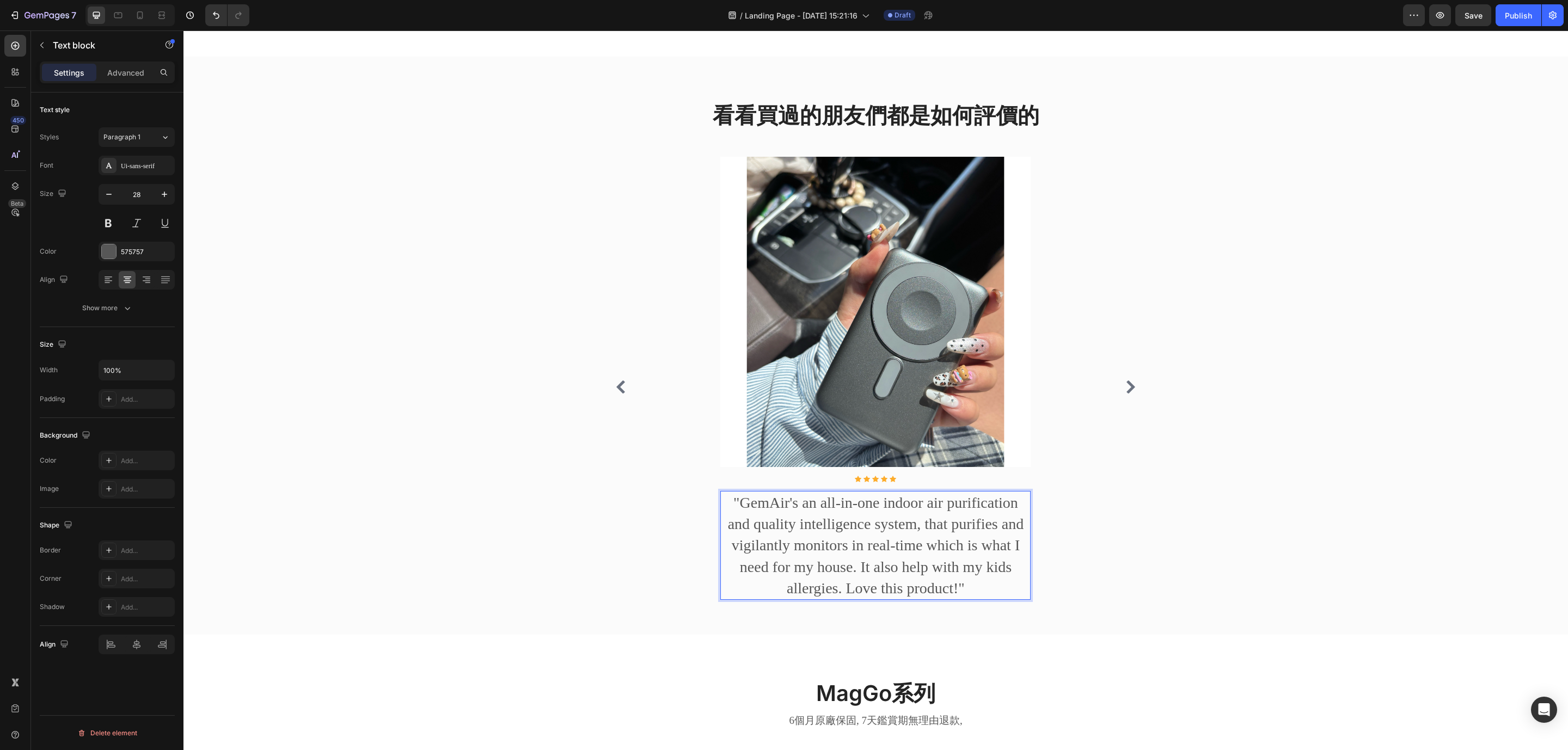
click at [871, 590] on p ""GemAir's an all-in-one indoor air purification and quality intelligence system…" at bounding box center [876, 545] width 308 height 107
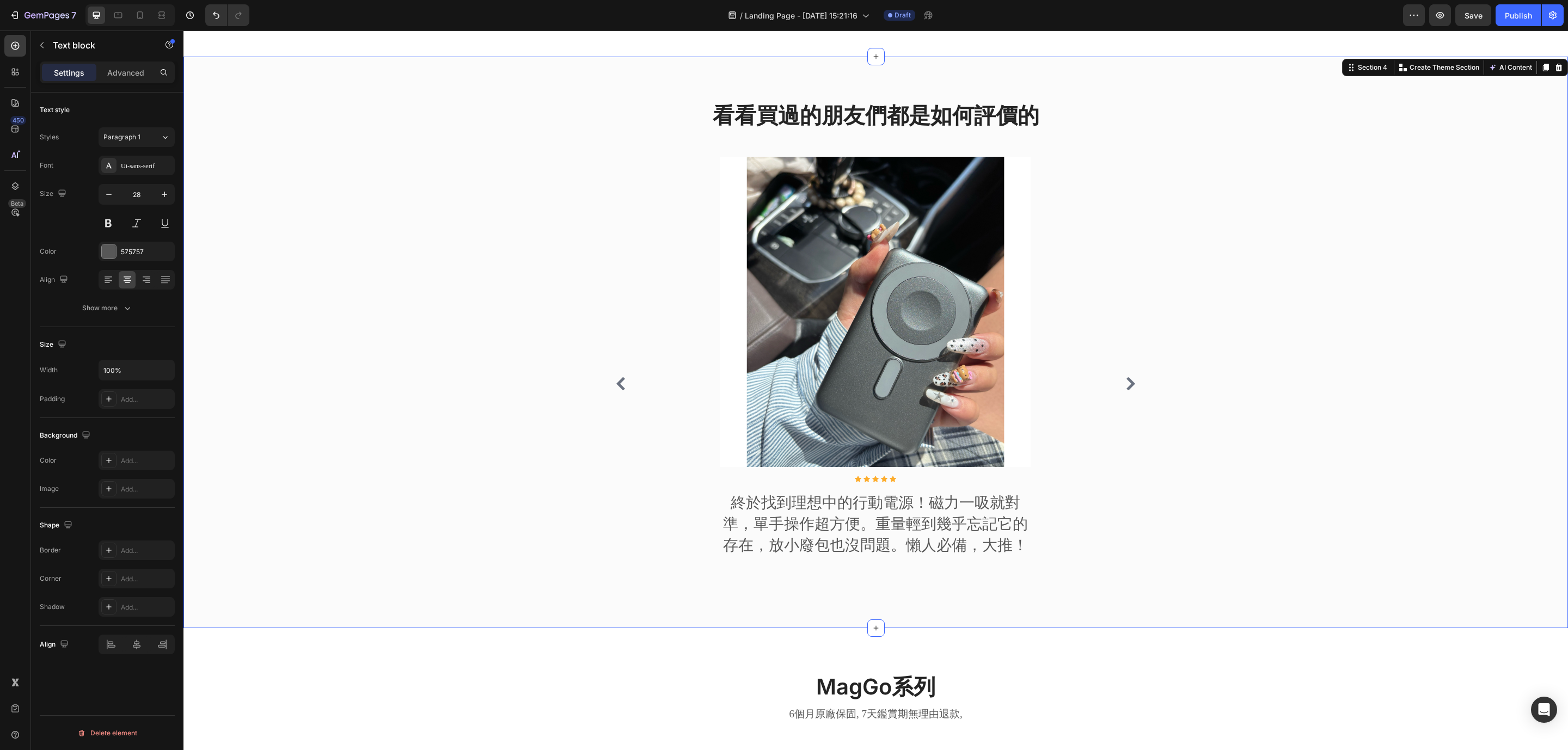
click at [482, 335] on div "看看買過的朋友們都是如何評價的 Heading Image Icon Icon Icon Icon Icon Icon List Hoz 原本擔心無線充電會發…" at bounding box center [875, 360] width 1368 height 519
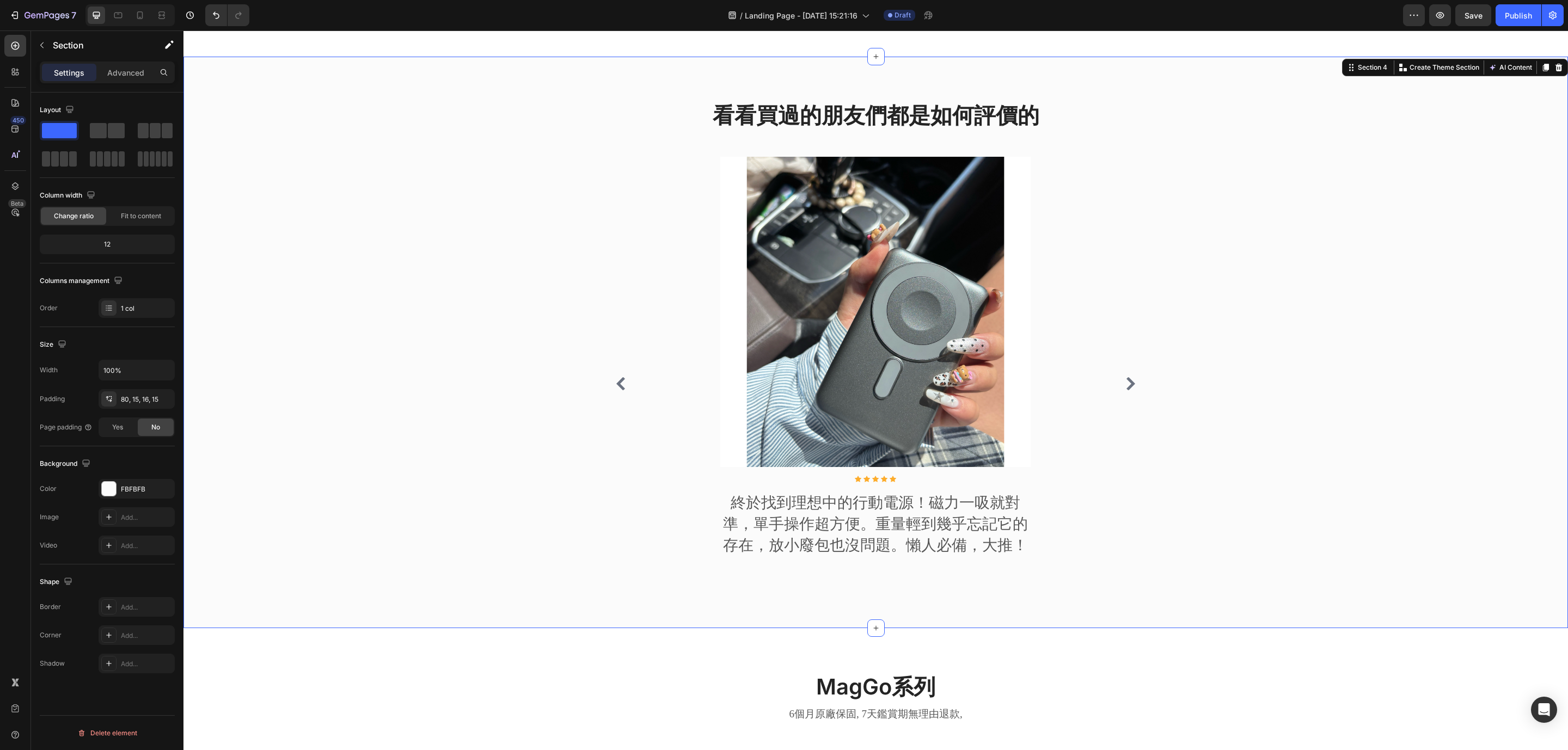
click at [1124, 390] on icon "Carousel Next Arrow" at bounding box center [1131, 384] width 13 height 13
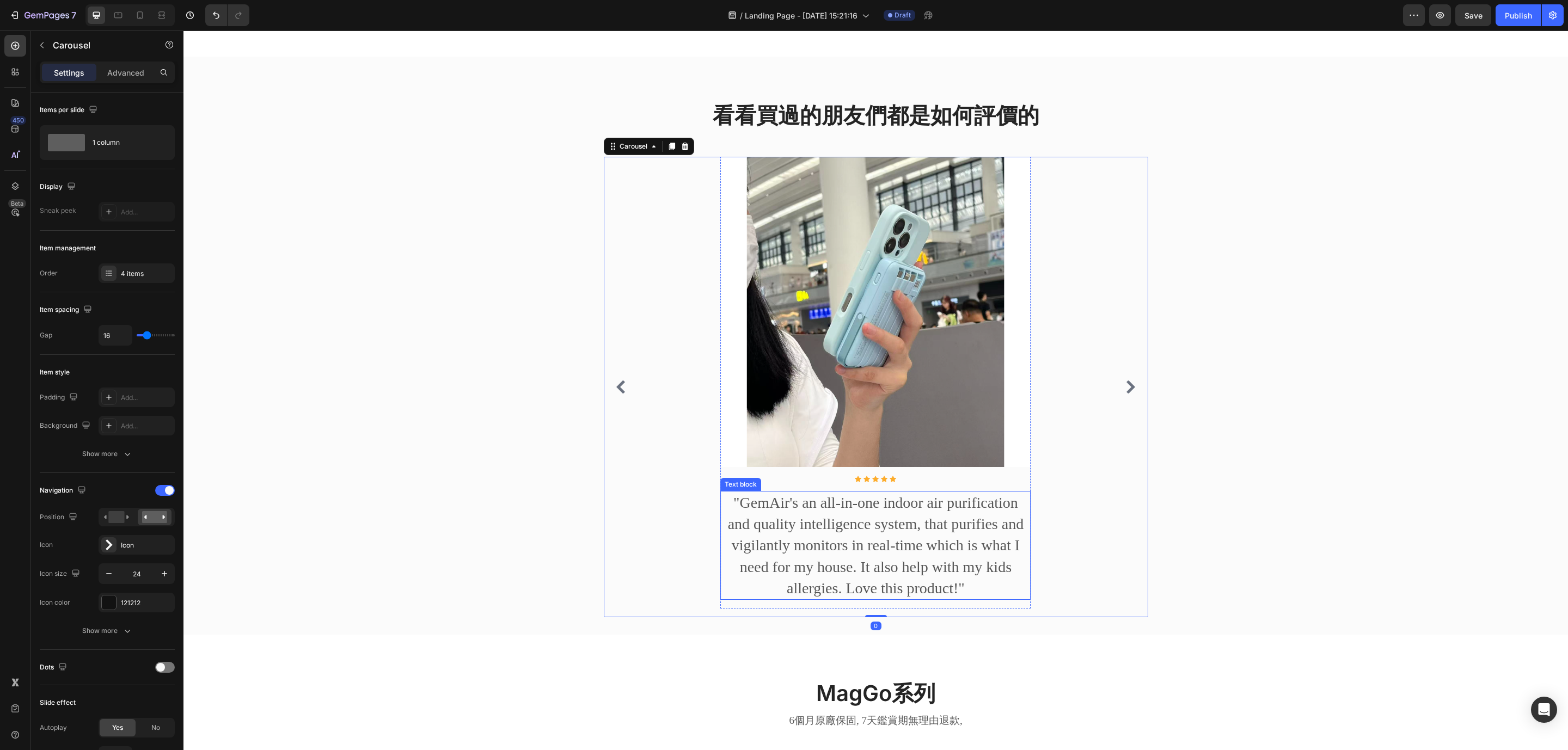
click at [835, 522] on p ""GemAir's an all-in-one indoor air purification and quality intelligence system…" at bounding box center [876, 545] width 308 height 107
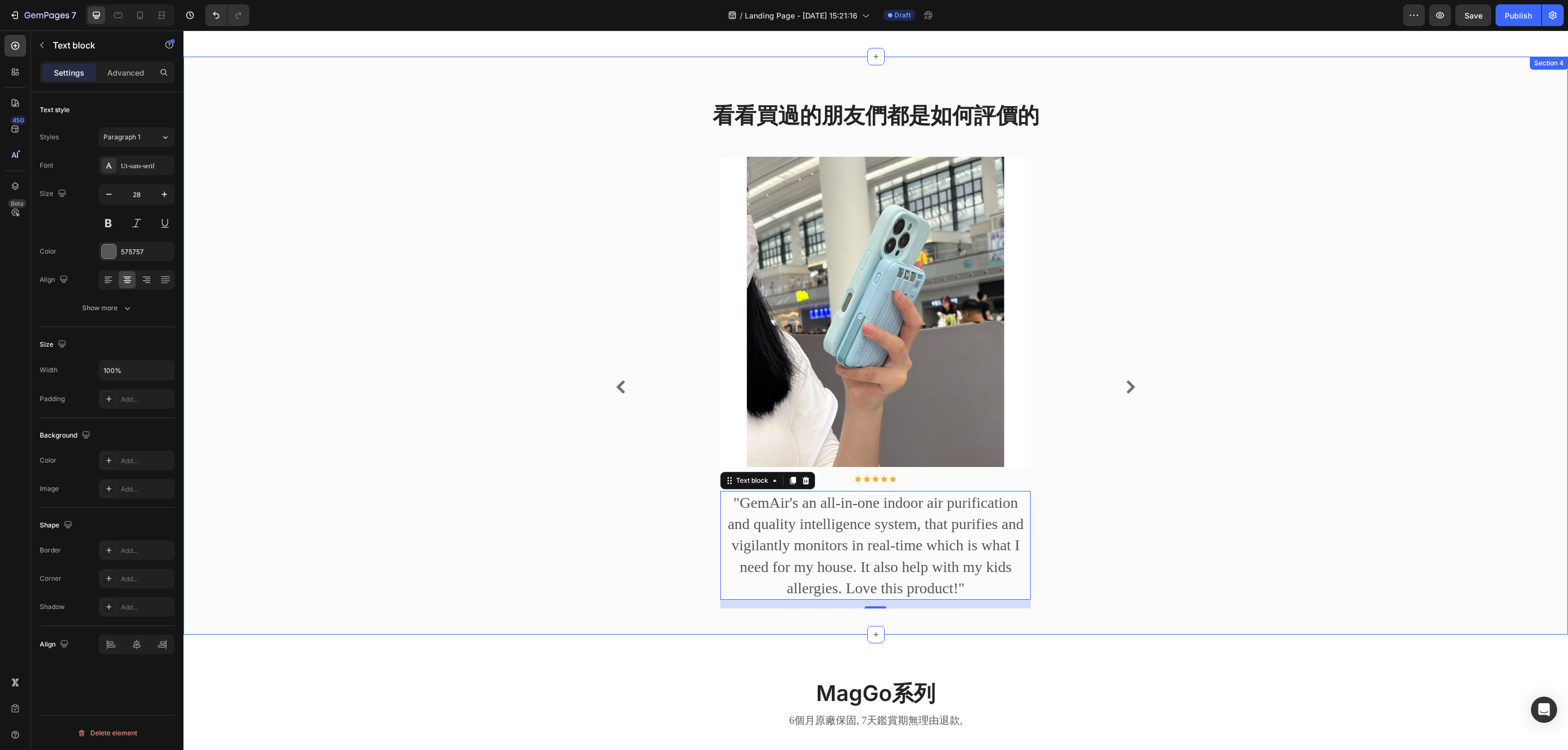
click at [416, 241] on div "看看買過的朋友們都是如何評價的 Heading Image Icon Icon Icon Icon Icon Icon List Hoz 原本擔心無線充電會發…" at bounding box center [875, 363] width 1368 height 526
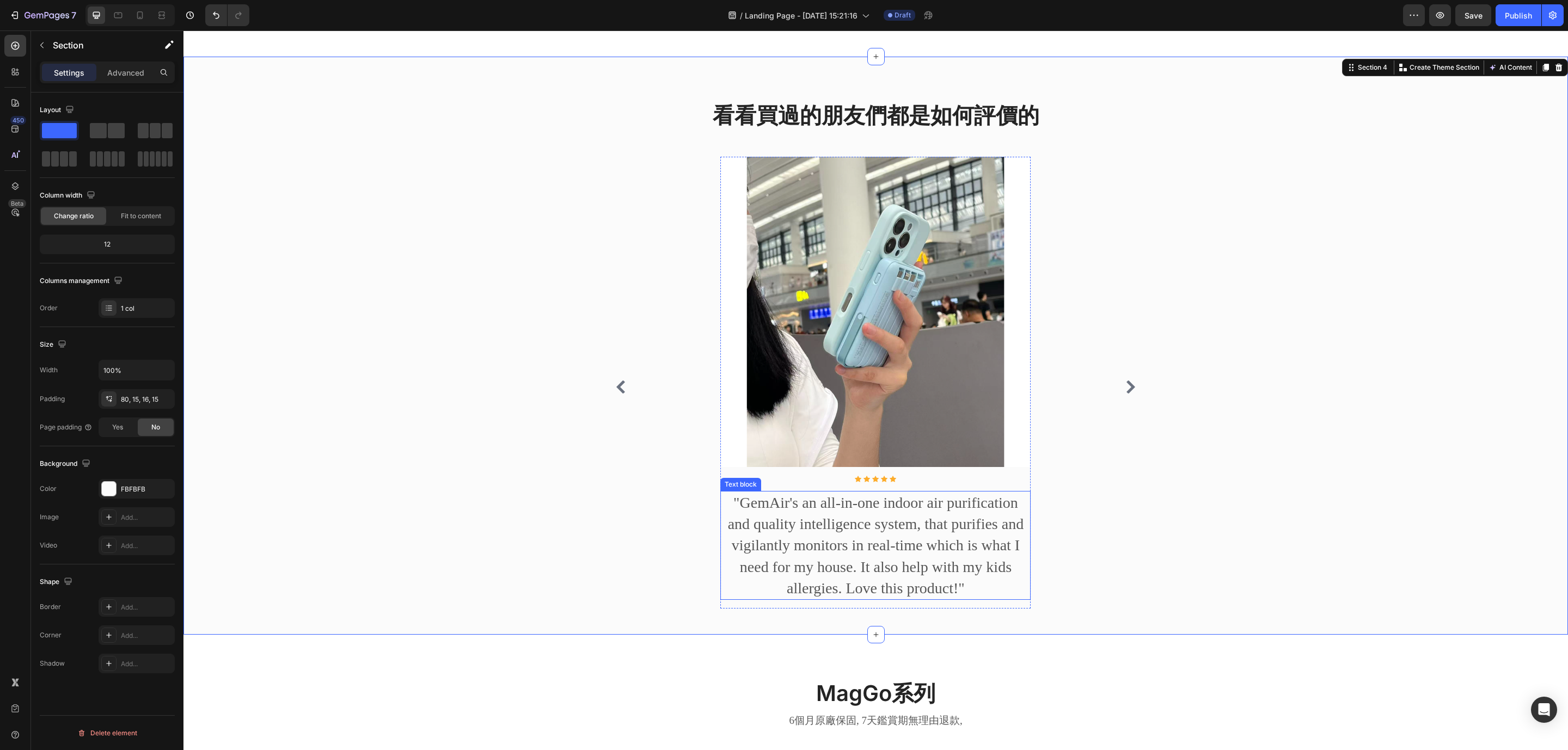
click at [839, 554] on p ""GemAir's an all-in-one indoor air purification and quality intelligence system…" at bounding box center [876, 545] width 308 height 107
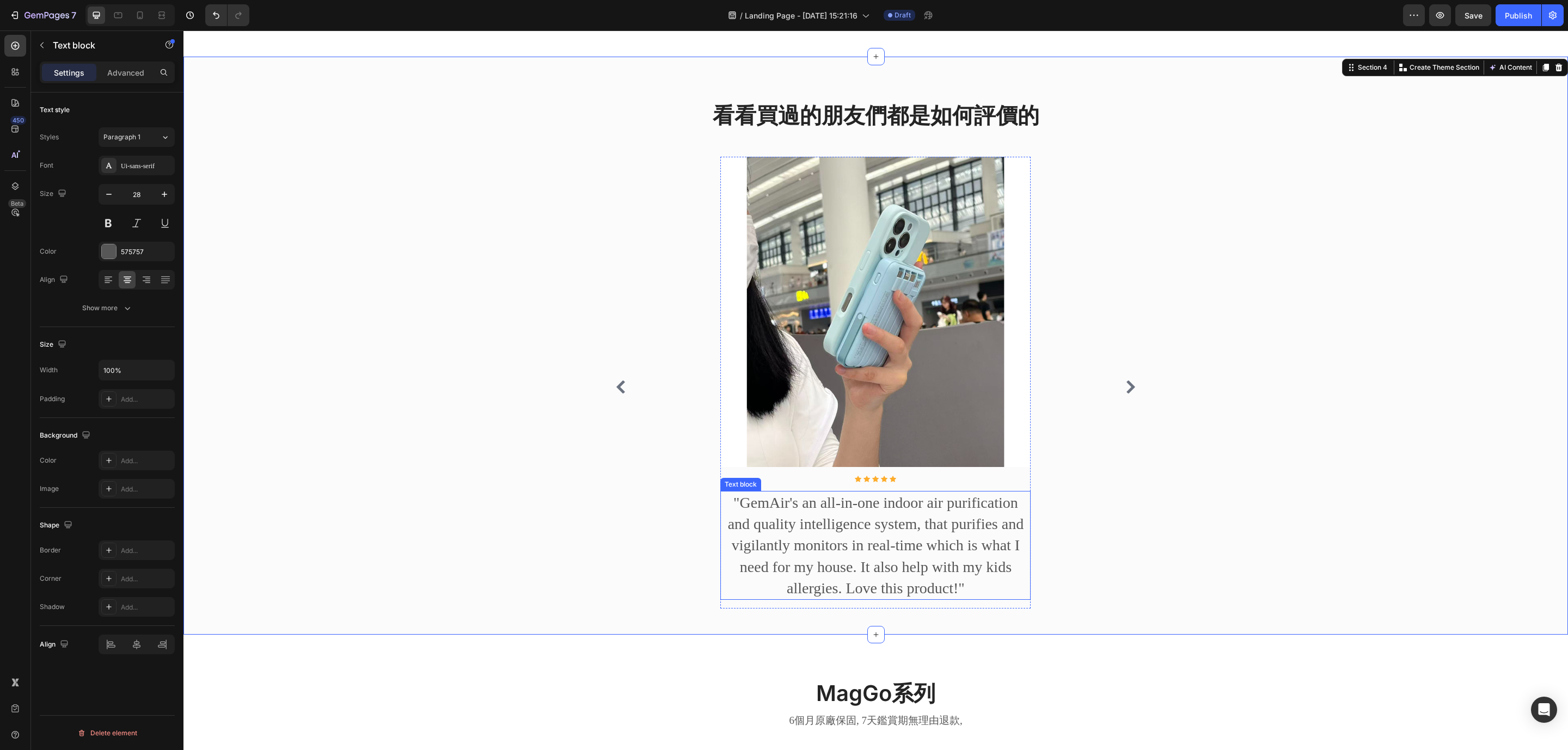
click at [839, 554] on p ""GemAir's an all-in-one indoor air purification and quality intelligence system…" at bounding box center [876, 545] width 308 height 107
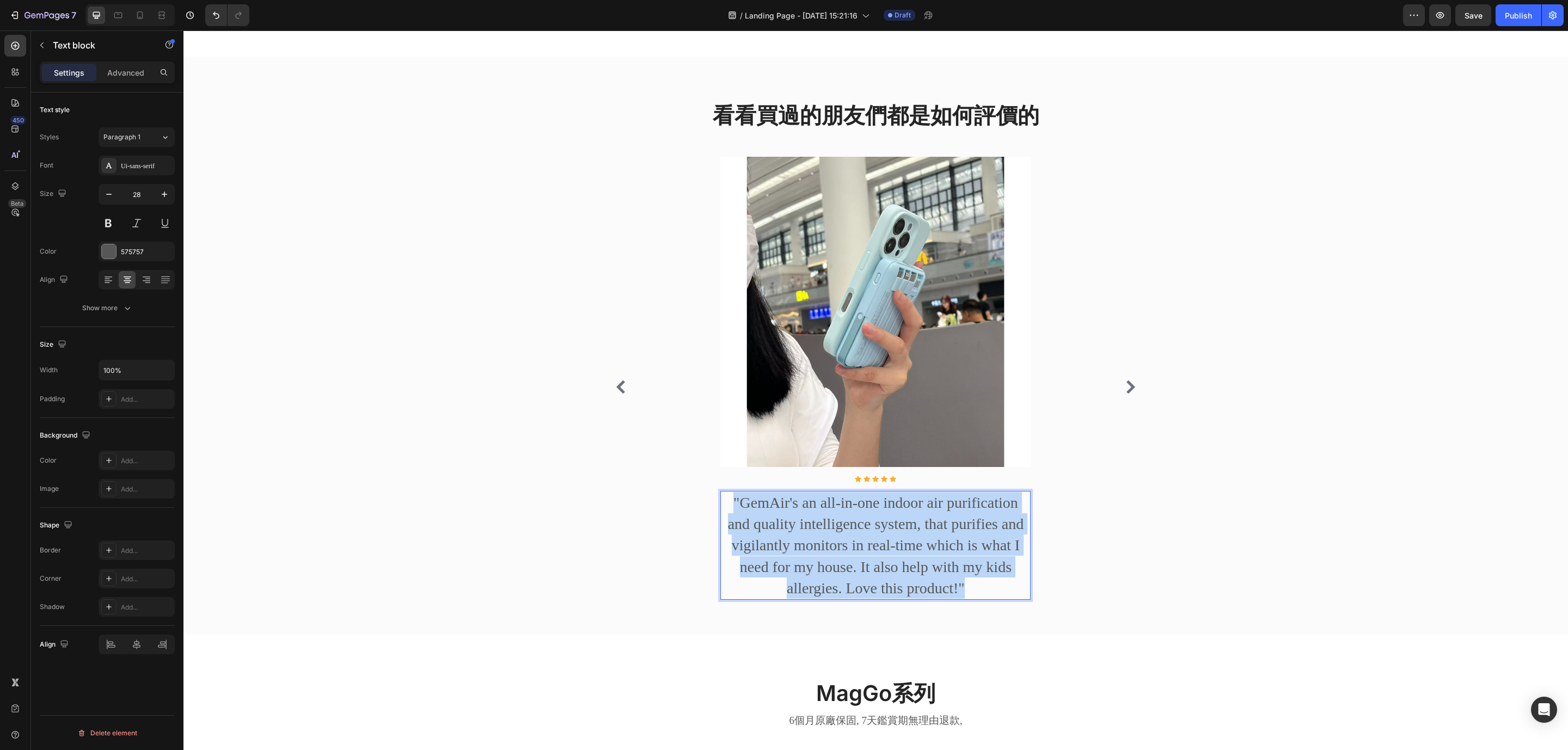
click at [839, 554] on p ""GemAir's an all-in-one indoor air purification and quality intelligence system…" at bounding box center [876, 545] width 308 height 107
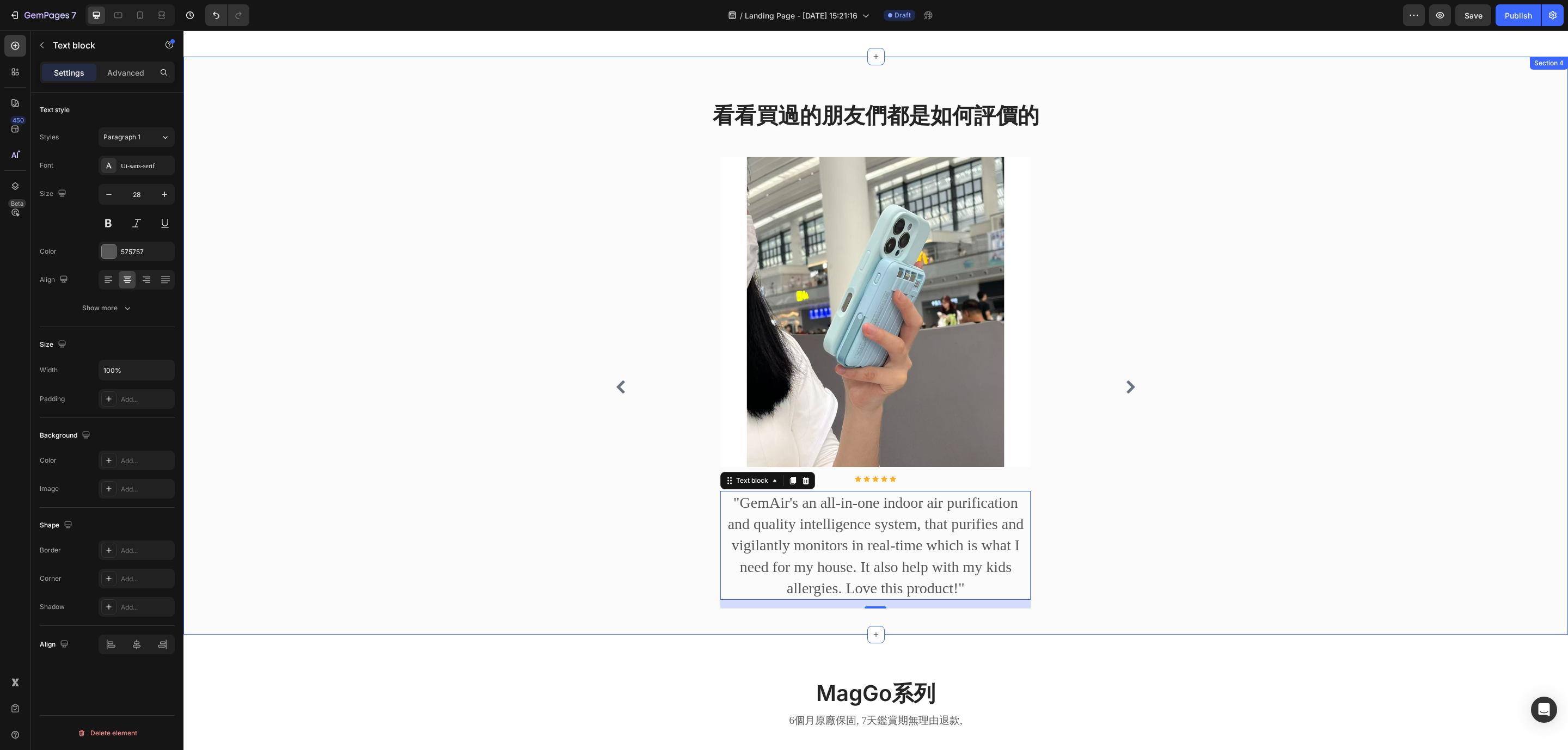
drag, startPoint x: 520, startPoint y: 373, endPoint x: 801, endPoint y: 538, distance: 325.9
click at [520, 373] on div "看看買過的朋友們都是如何評價的 Heading Image Icon Icon Icon Icon Icon Icon List Hoz 原本擔心無線充電會發…" at bounding box center [875, 363] width 1368 height 526
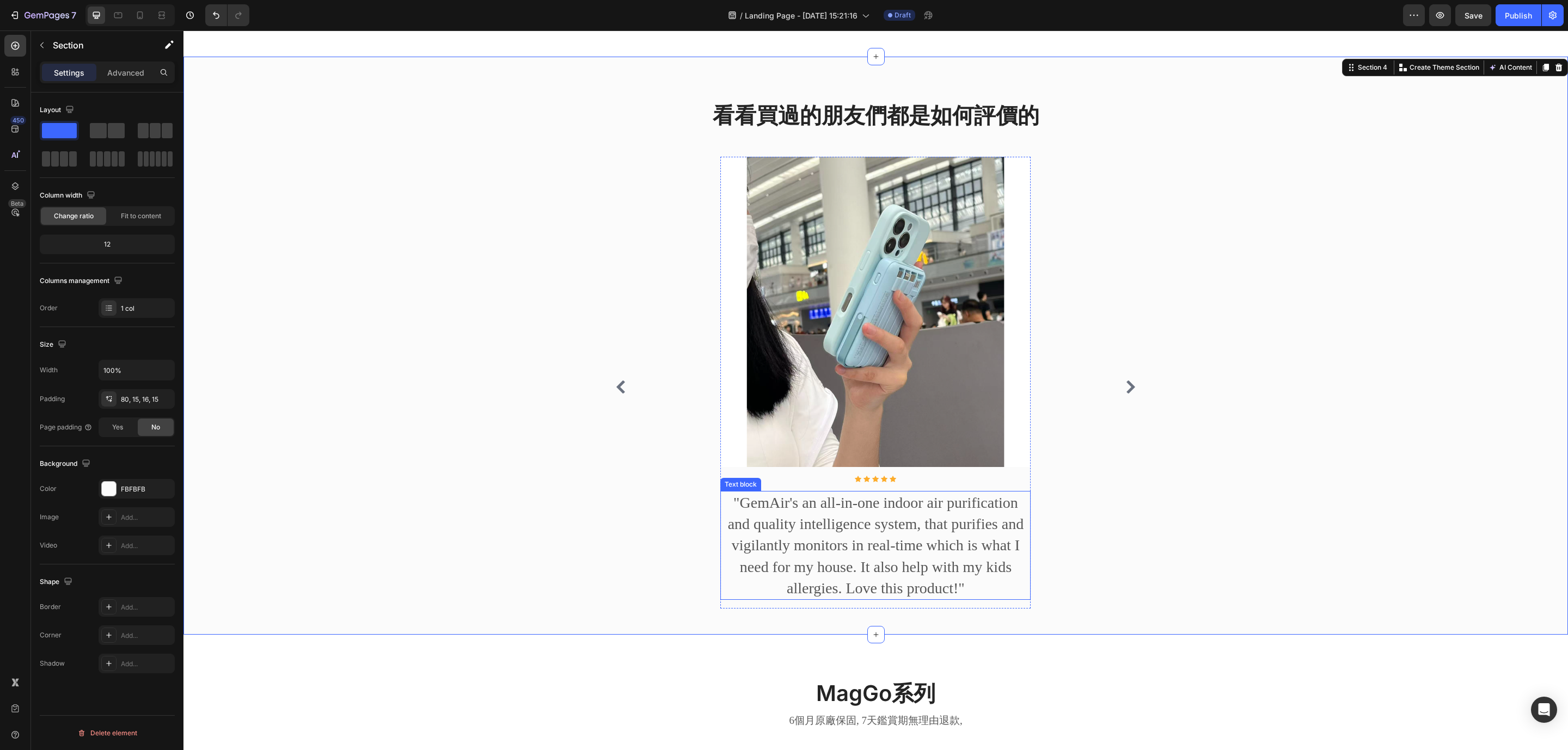
click at [859, 557] on p ""GemAir's an all-in-one indoor air purification and quality intelligence system…" at bounding box center [876, 545] width 308 height 107
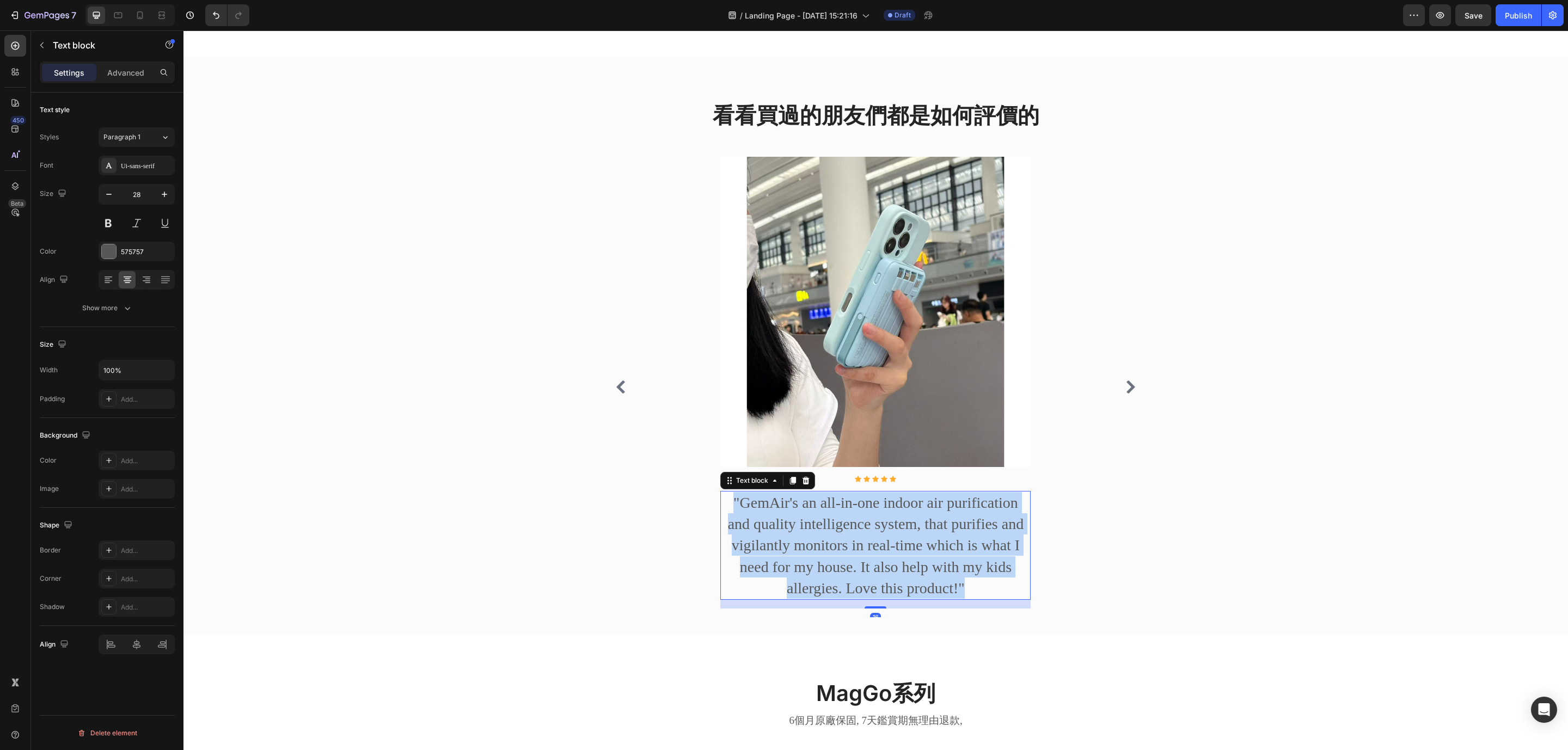
click at [859, 557] on p ""GemAir's an all-in-one indoor air purification and quality intelligence system…" at bounding box center [876, 545] width 308 height 107
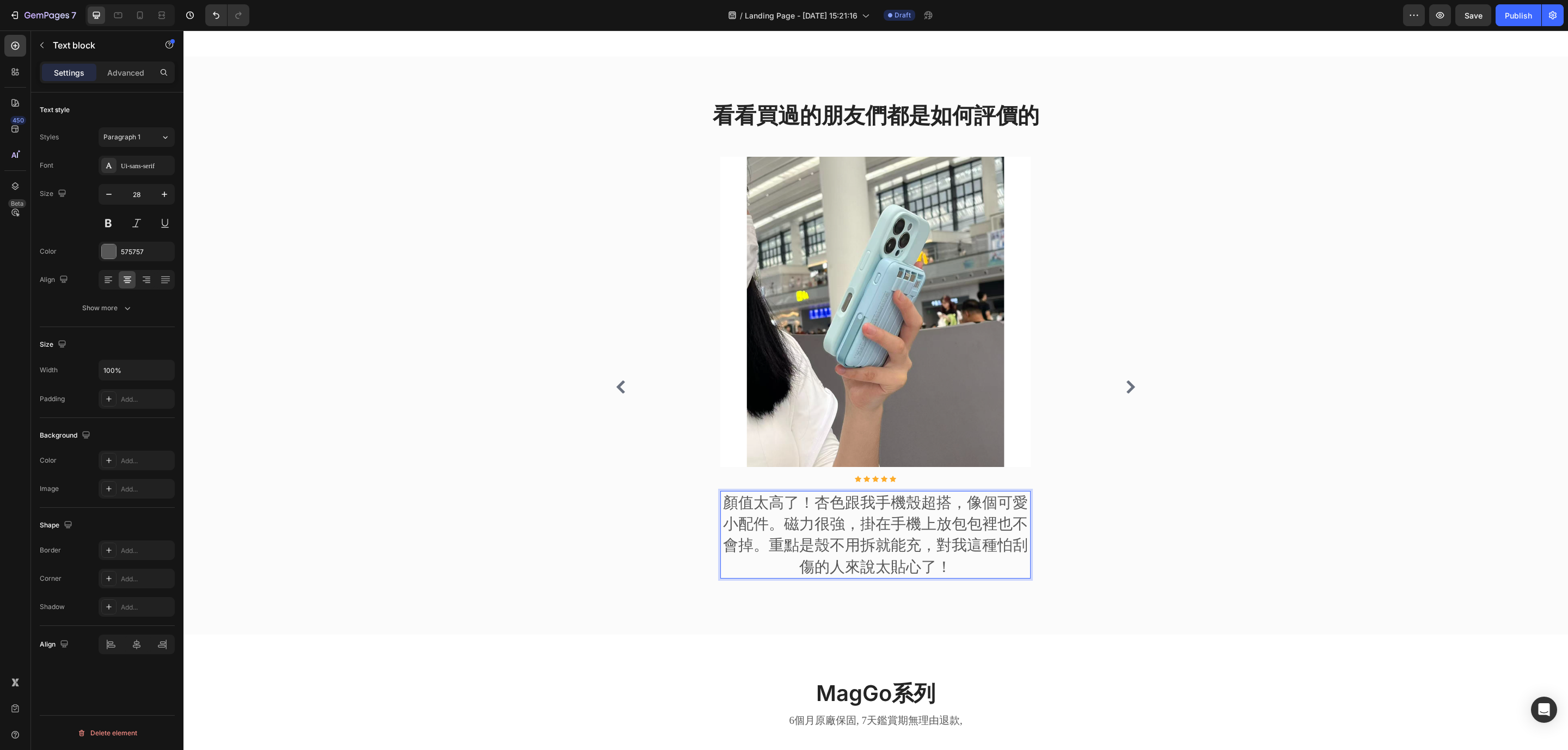
click at [828, 503] on p "顏值太高了！杏色跟我手機殼超搭，像個可愛小配件。磁力很強，掛在手機上放包包裡也不會掉。重點是殼不用拆就能充，對我這種怕刮傷的人來說太貼心了！" at bounding box center [876, 534] width 308 height 85
click at [1124, 394] on icon "Carousel Next Arrow" at bounding box center [1131, 387] width 13 height 13
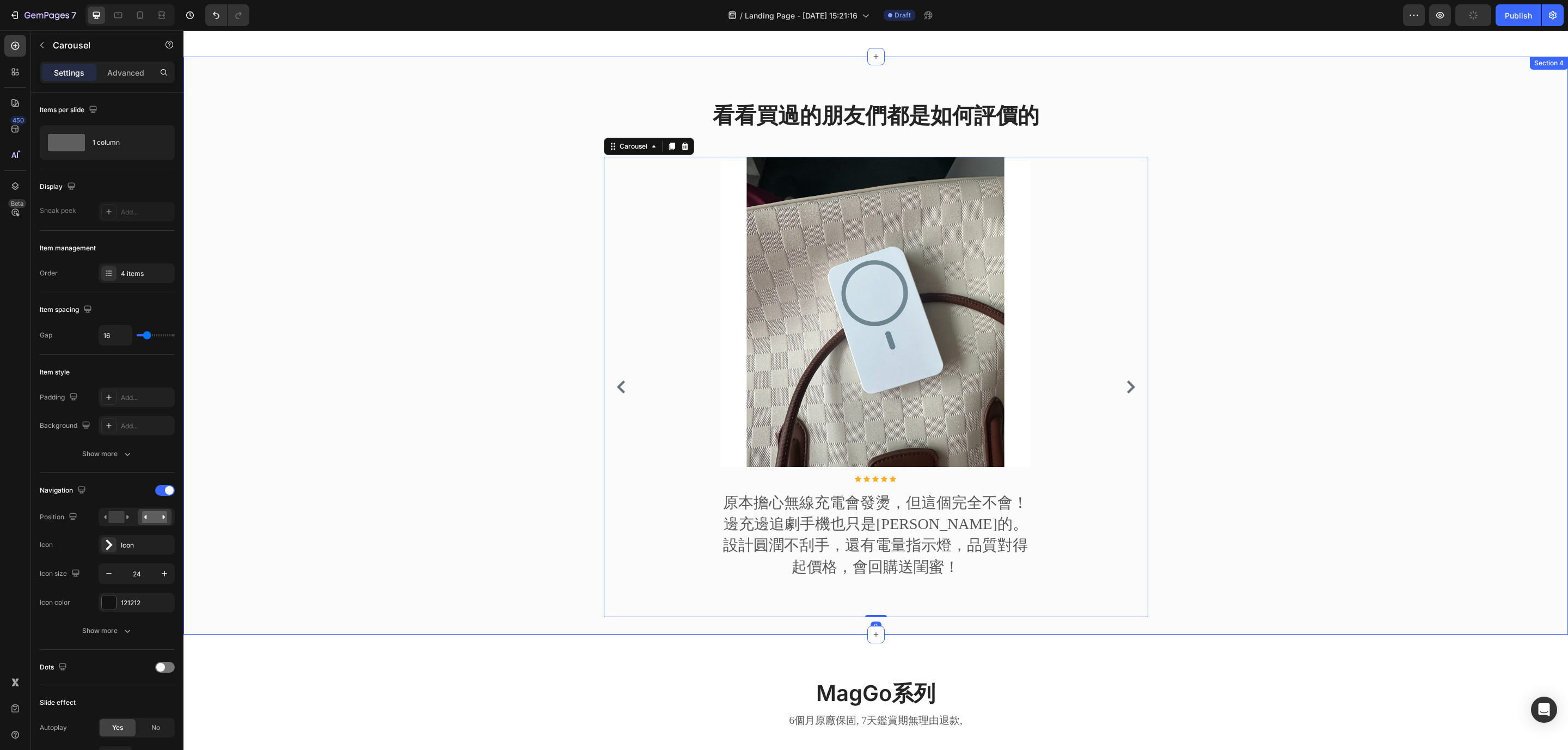
drag, startPoint x: 375, startPoint y: 391, endPoint x: 376, endPoint y: 376, distance: 15.0
click at [375, 388] on div "看看買過的朋友們都是如何評價的 Heading Image Icon Icon Icon Icon Icon Icon List Hoz 原本擔心無線充電會發…" at bounding box center [875, 363] width 1368 height 526
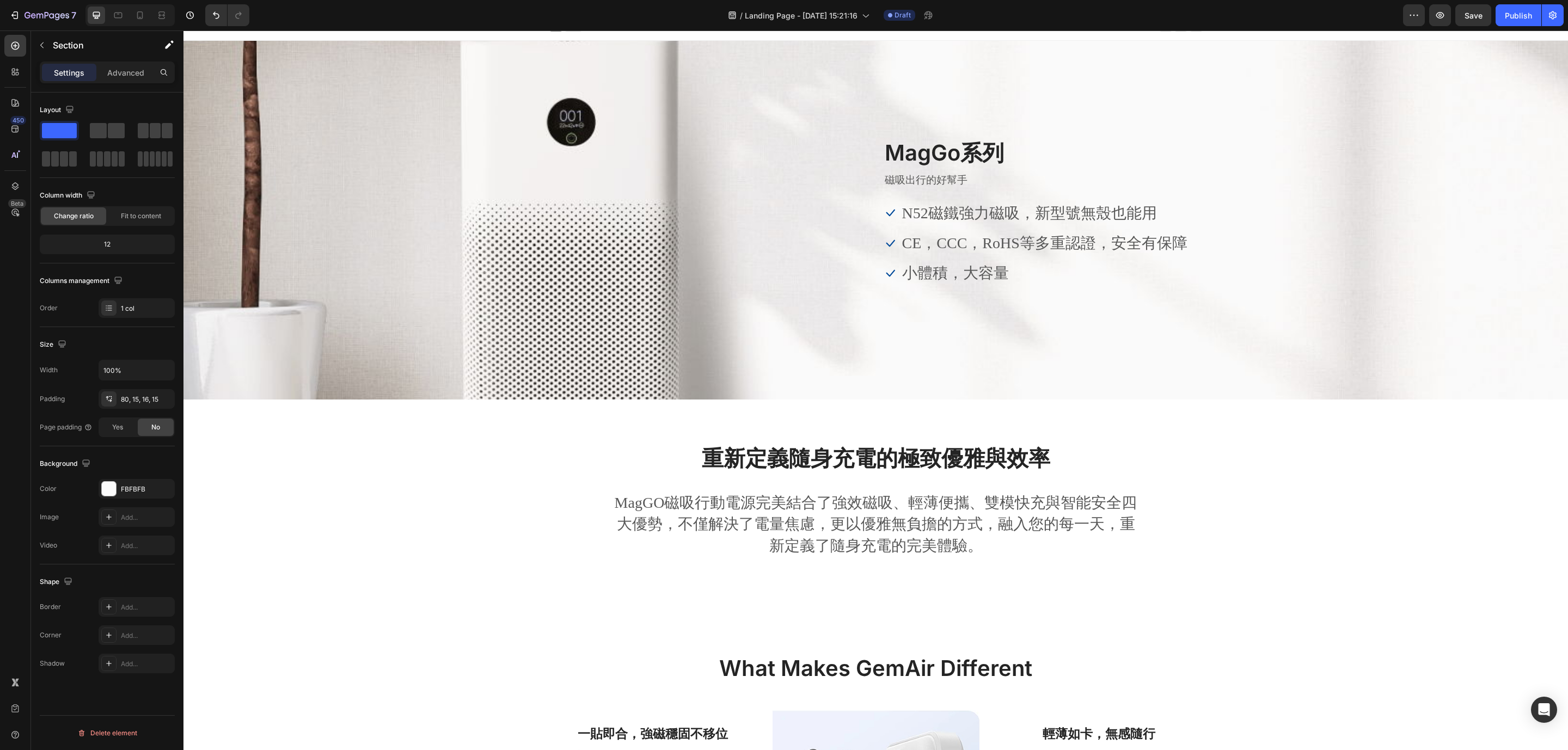
scroll to position [0, 0]
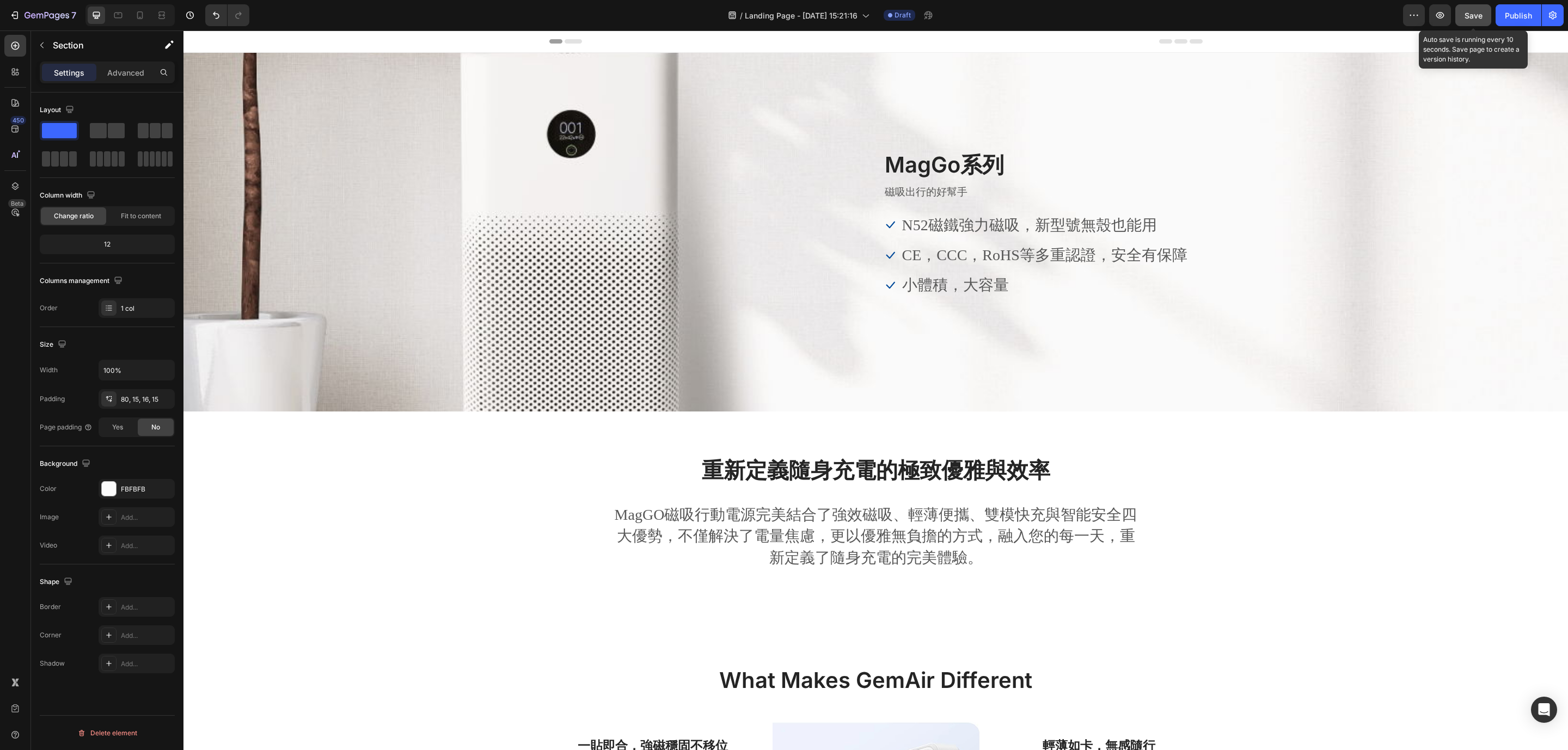
click at [1471, 7] on button "Save" at bounding box center [1472, 15] width 36 height 21
click at [804, 513] on p "MagGO磁吸行動電源完美結合了強效磁吸、輕薄便攜、雙模快充與智能安全四大優勢，不僅解決了電量焦慮，更以優雅無負擔的方式，融入您的每一天，重新定義了隨身充電的…" at bounding box center [876, 536] width 526 height 64
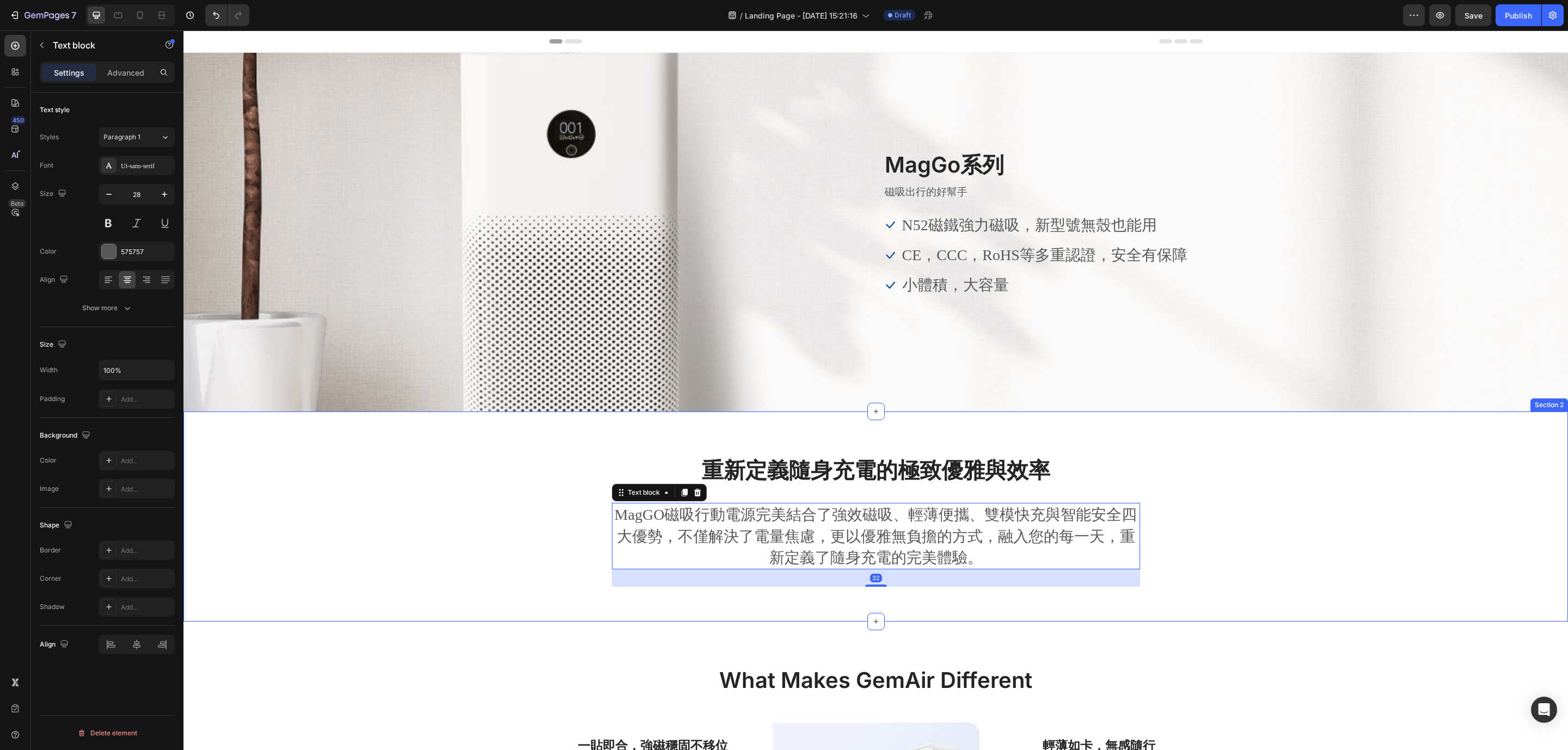
click at [1306, 500] on div "重新定義隨身充電的極致優雅與效率 Heading MagGO磁吸行動電源完美結合了強效磁吸、輕薄便攜、雙模快充與智能安全四大優勢，不僅解決了電量焦慮，更以優雅…" at bounding box center [875, 525] width 1368 height 141
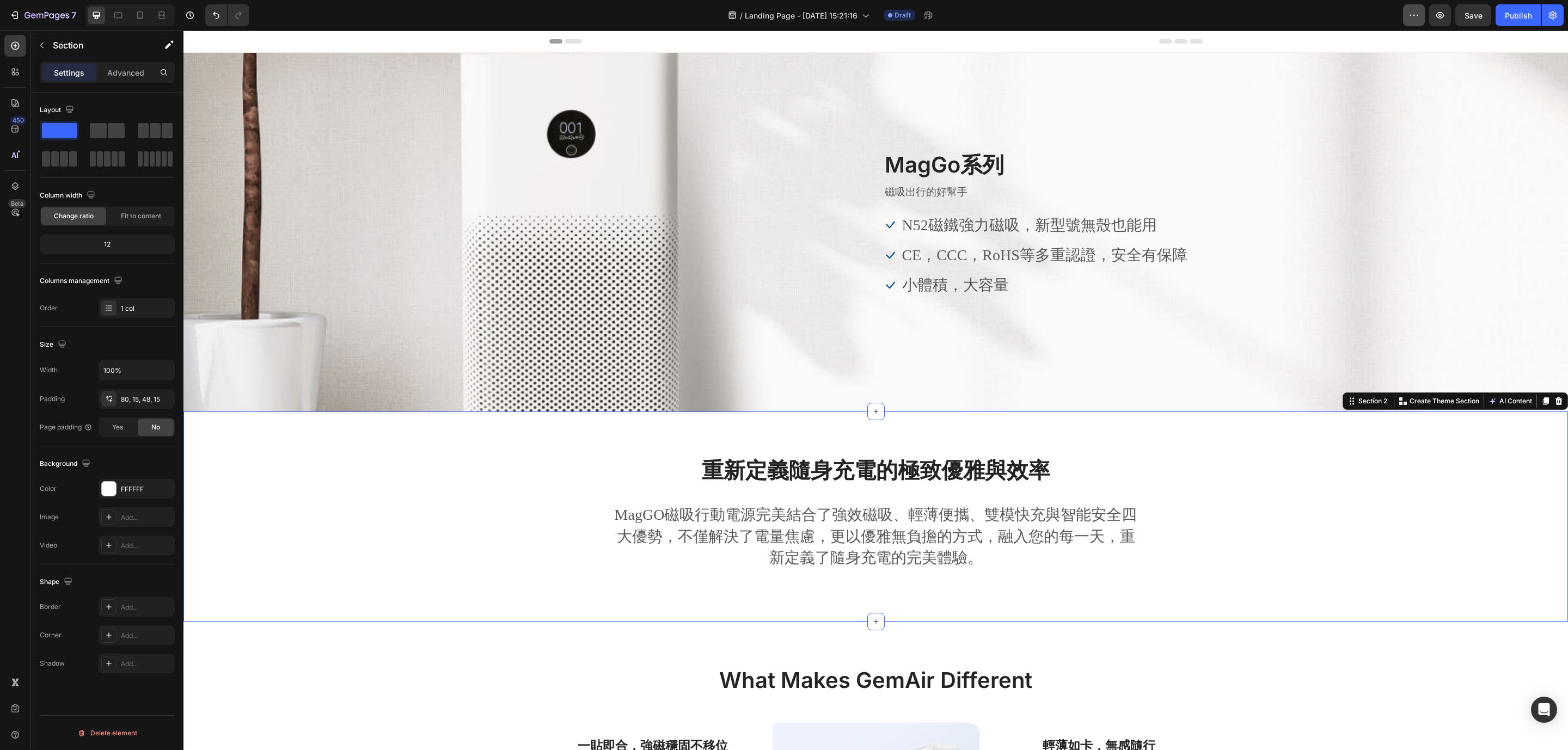
click at [1403, 23] on button "button" at bounding box center [1413, 15] width 21 height 21
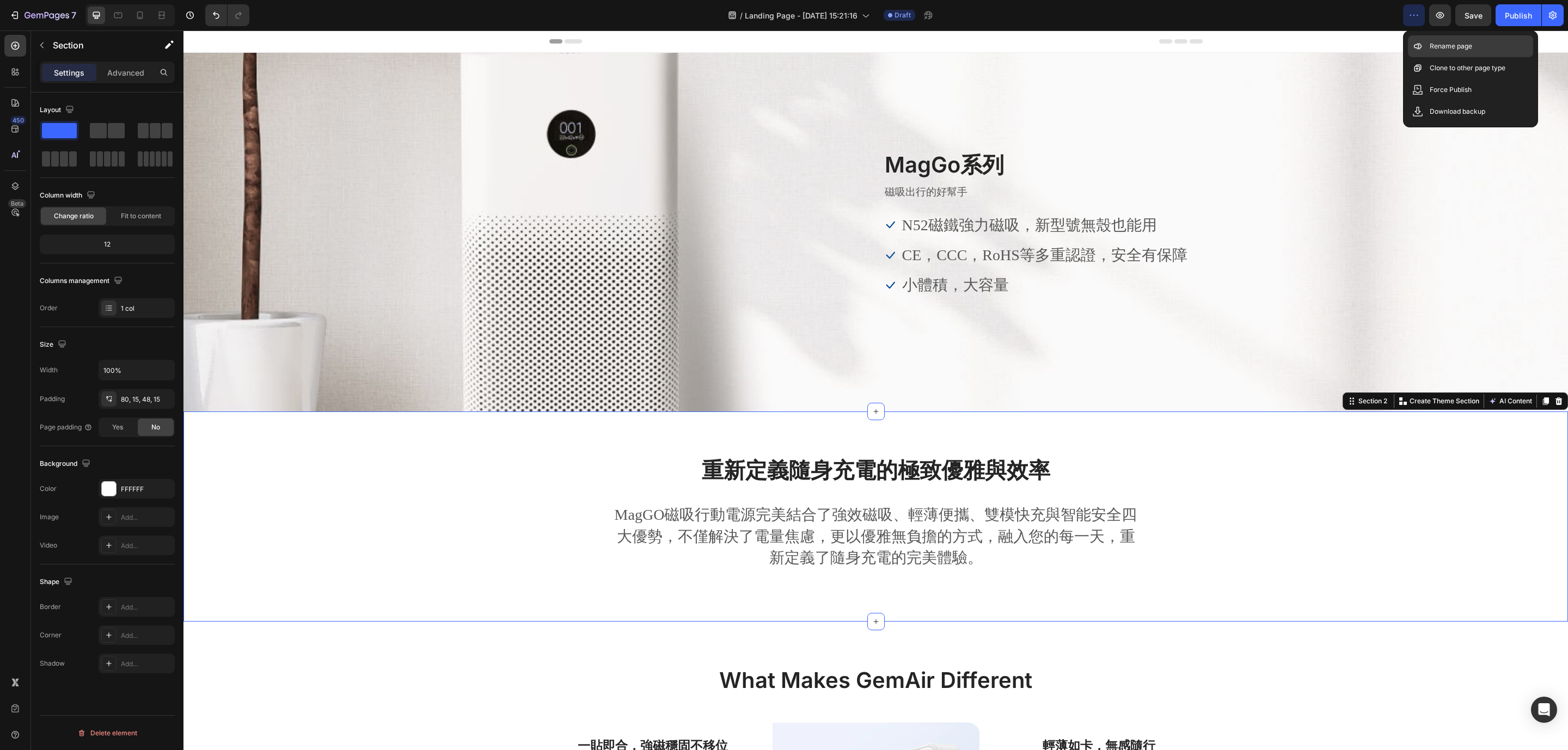
click at [1452, 49] on p "Rename page" at bounding box center [1450, 46] width 42 height 11
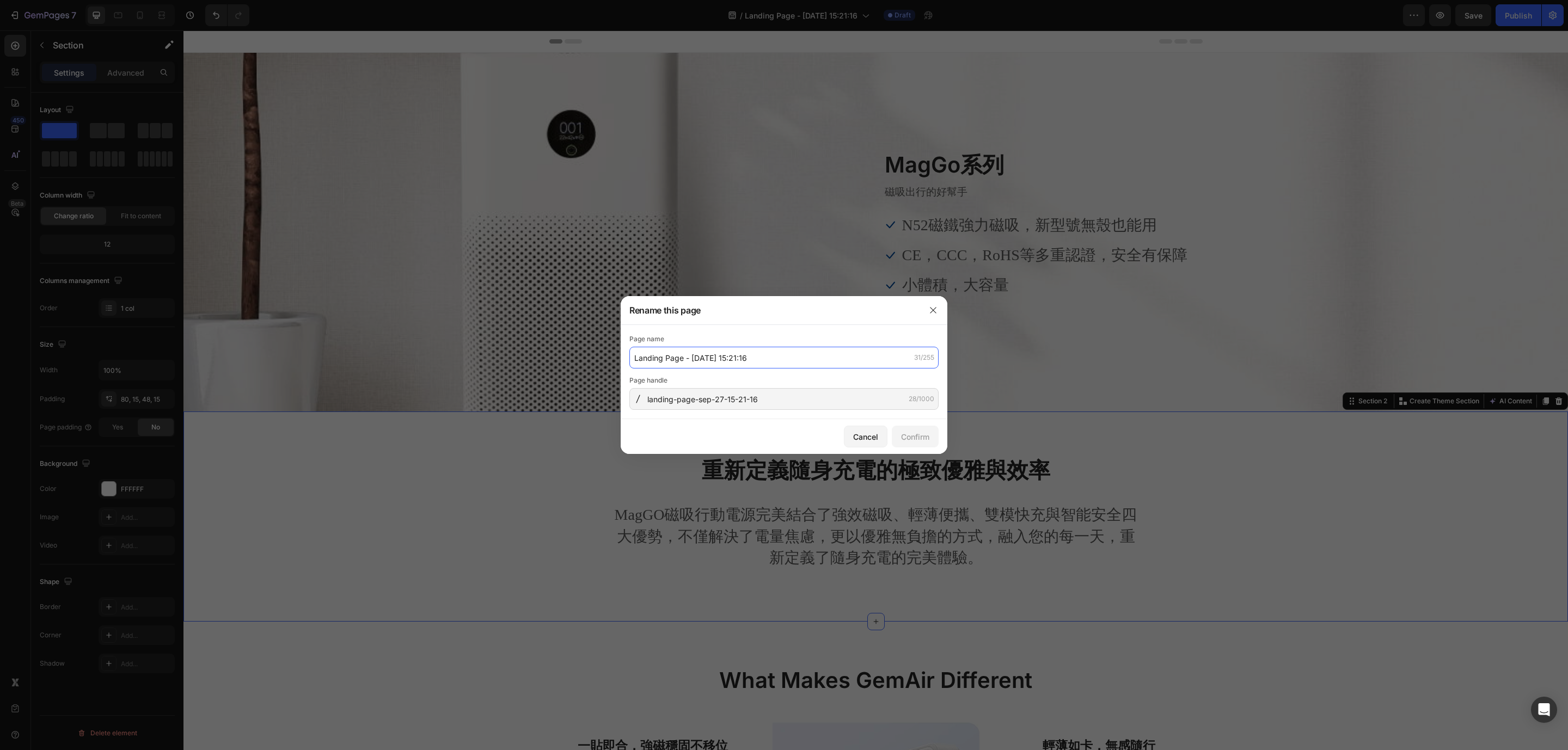
click at [695, 353] on input "Landing Page - Sep 27, 15:21:16" at bounding box center [783, 357] width 309 height 21
click at [853, 356] on input "Landing Page - Sep 27, 15:21:16" at bounding box center [783, 357] width 309 height 21
drag, startPoint x: 853, startPoint y: 356, endPoint x: 671, endPoint y: 325, distance: 184.6
click at [425, 328] on div "Rename this page Page name Landing Page - Sep 27, 15:21:16 31/255 Page handle l…" at bounding box center [784, 375] width 1568 height 750
type input "ㄎ"
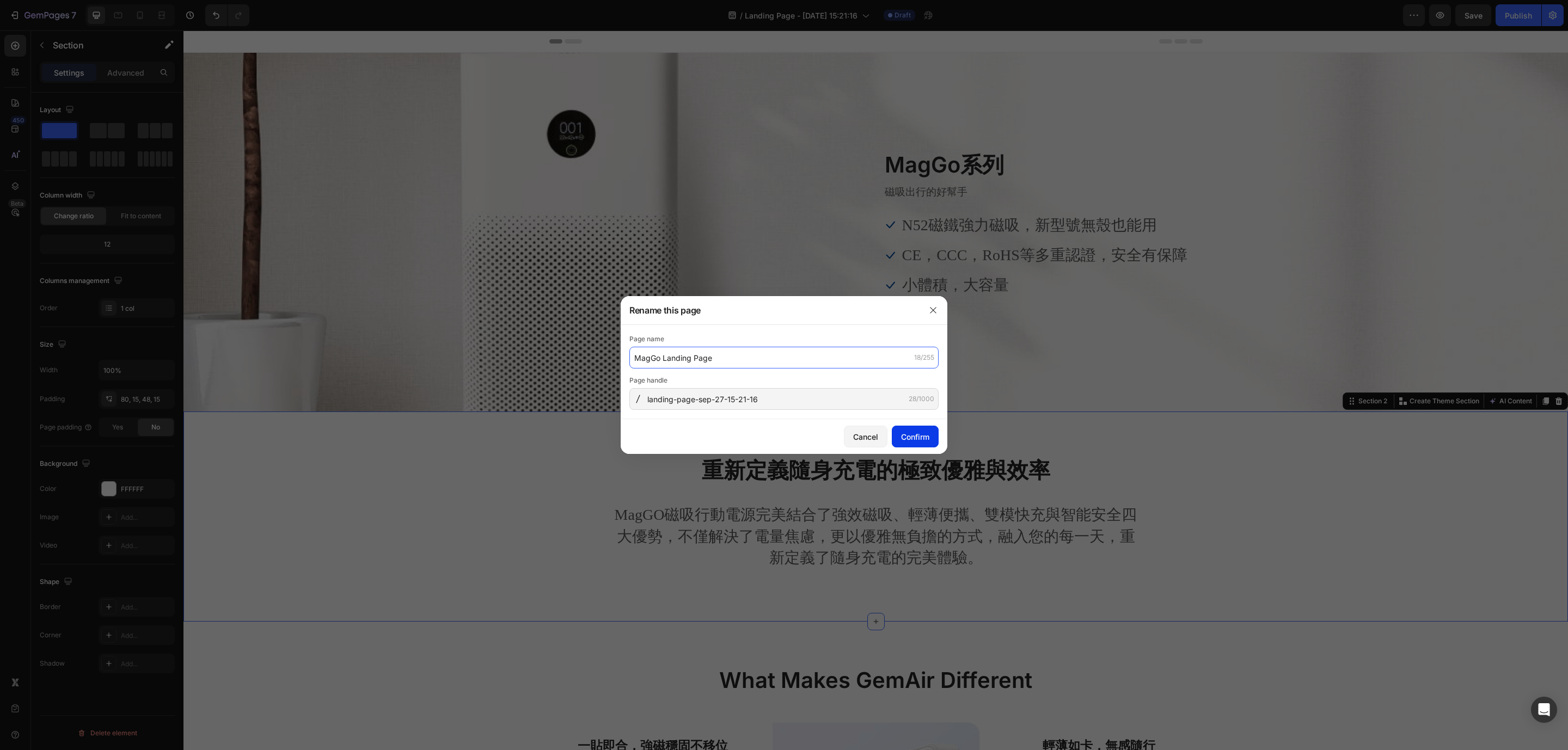
type input "MagGo Landing Page"
click at [918, 442] on div "Confirm" at bounding box center [915, 437] width 29 height 12
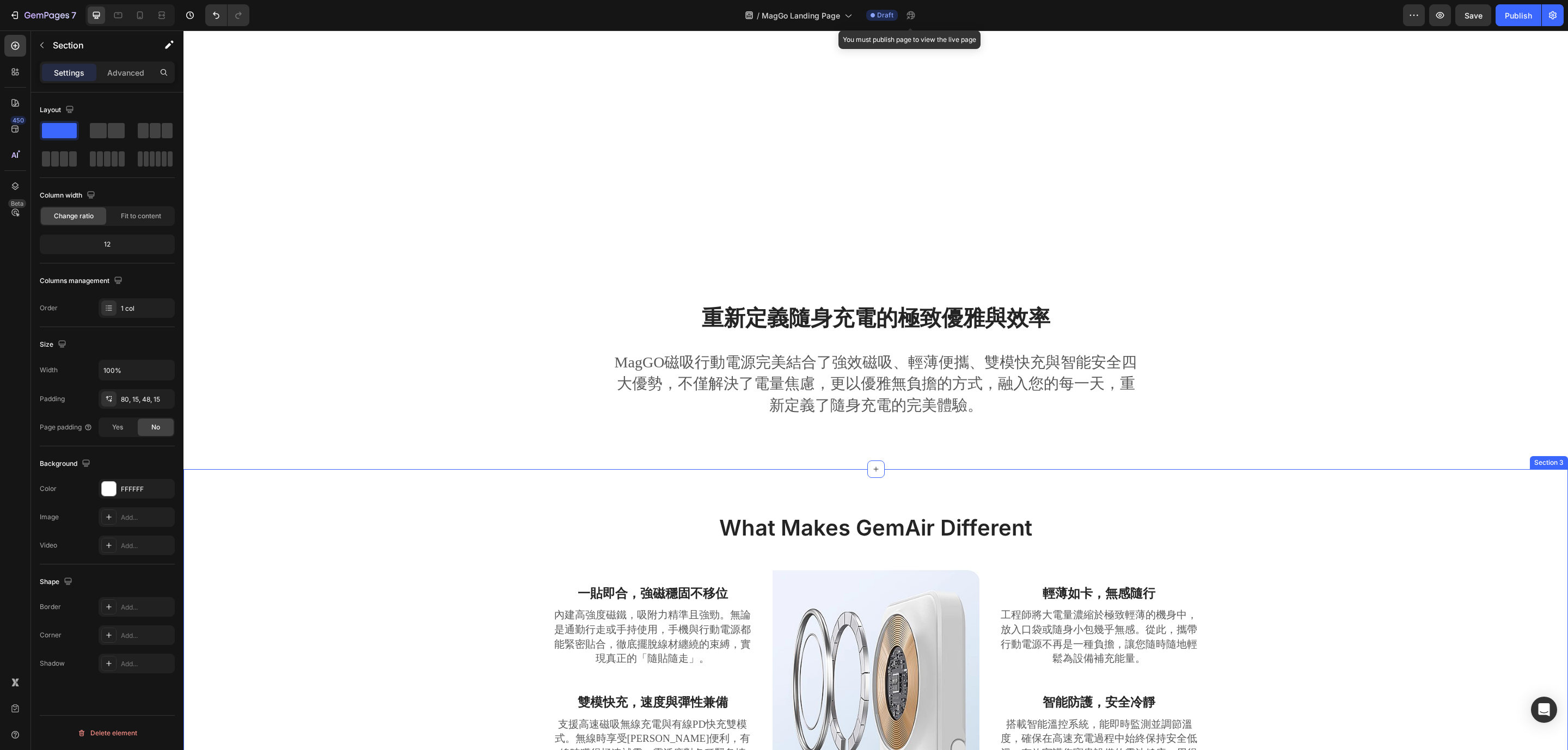
scroll to position [408, 0]
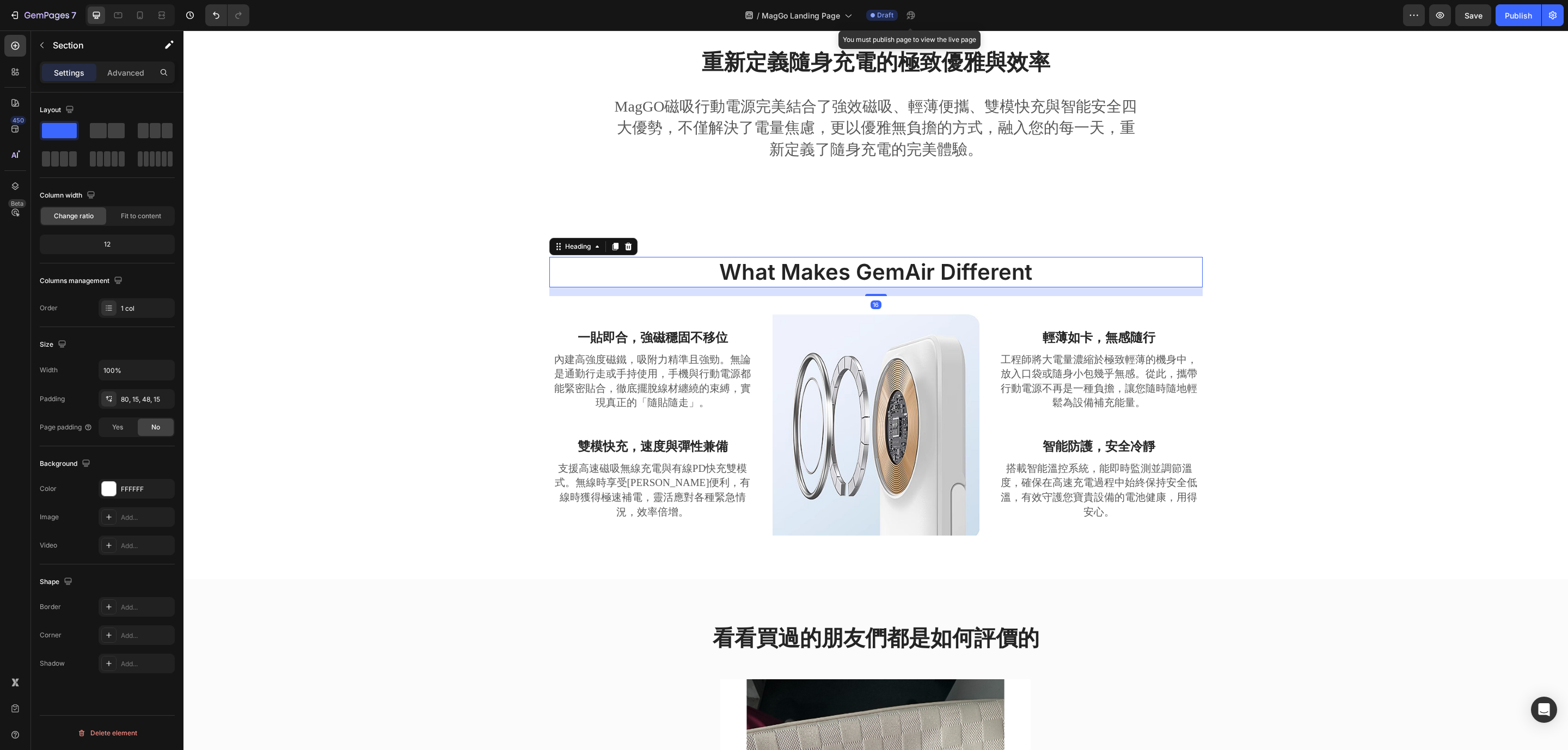
click at [902, 260] on p "What Makes GemAir Different" at bounding box center [876, 273] width 651 height 29
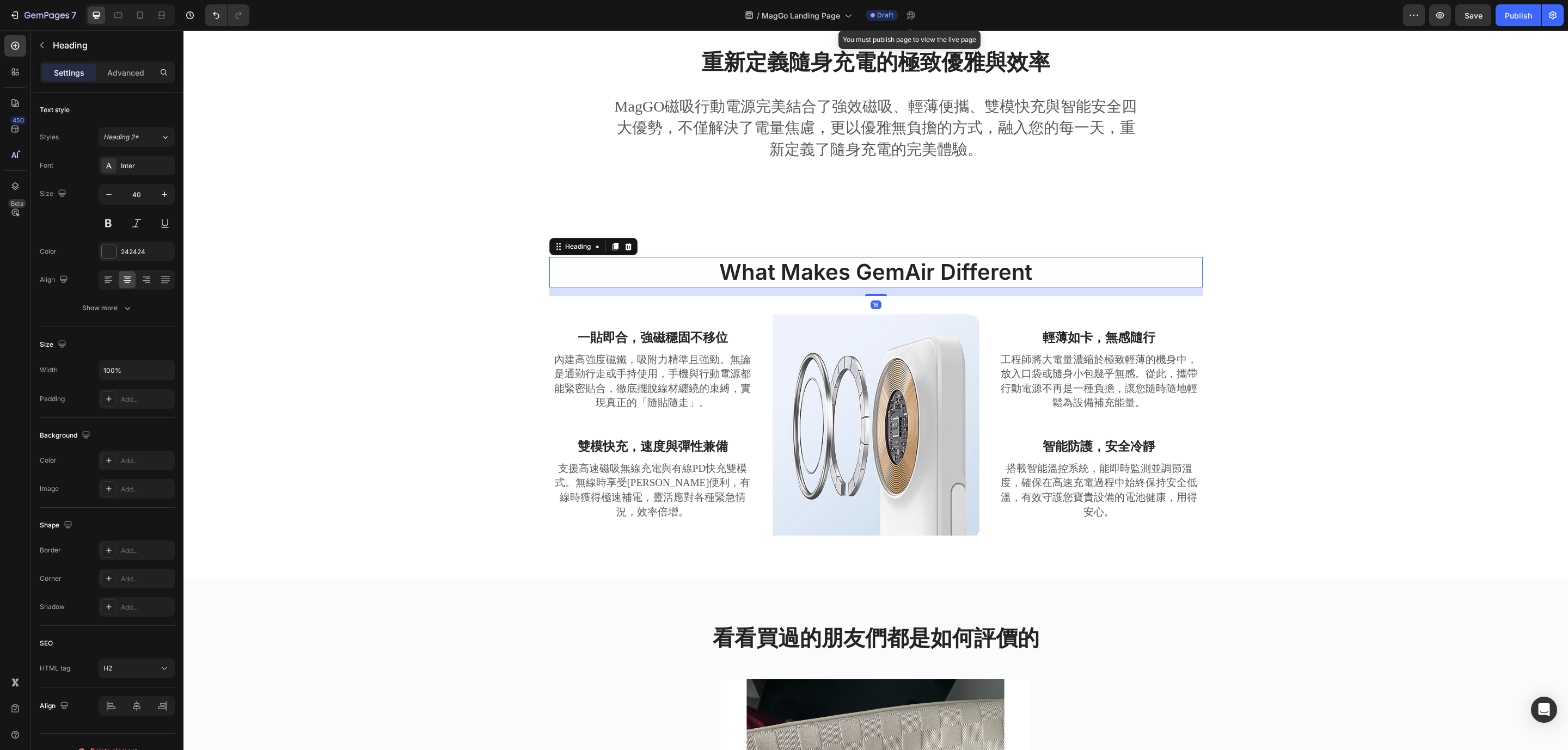
click at [902, 260] on p "What Makes GemAir Different" at bounding box center [876, 273] width 651 height 29
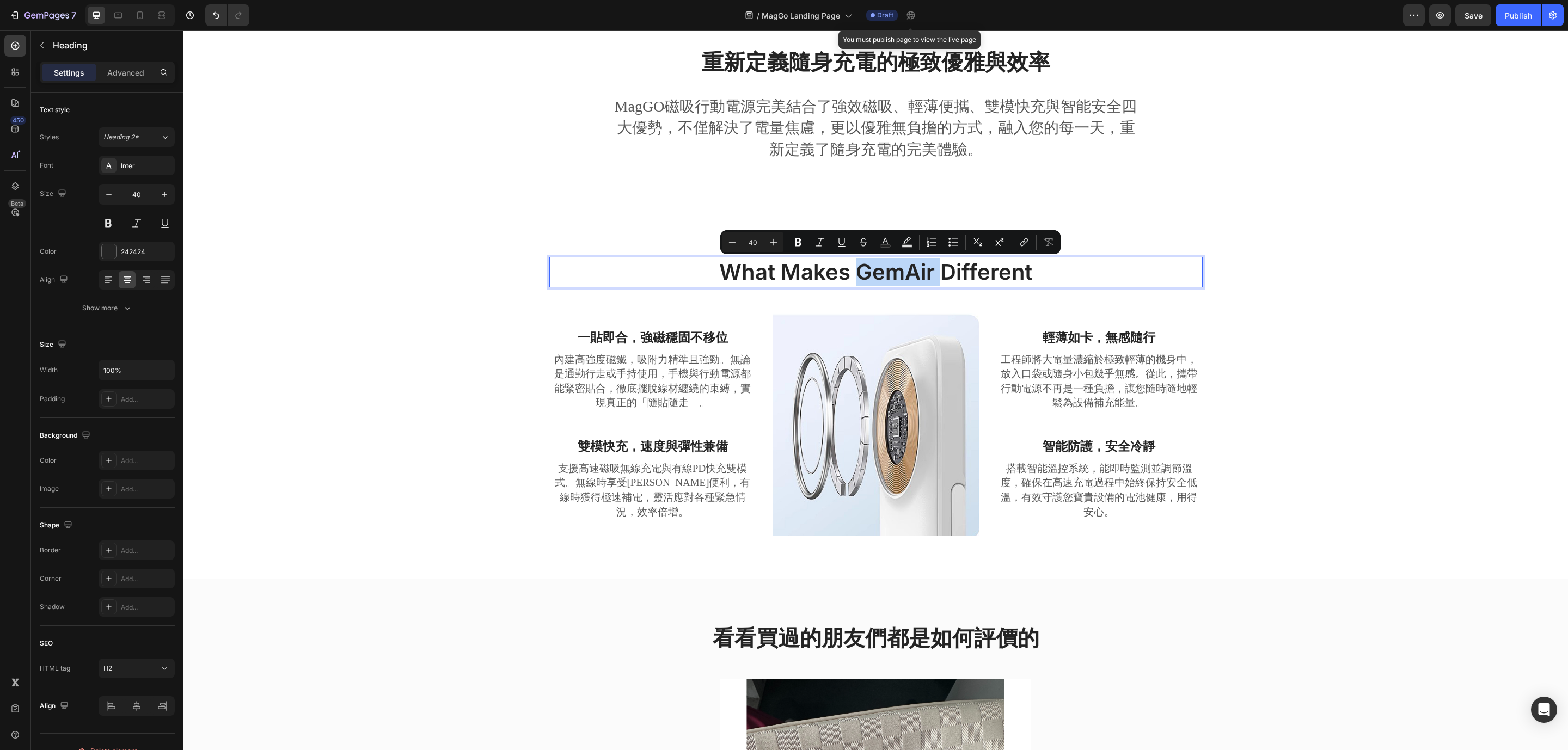
click at [908, 271] on p "What Makes GemAir Different" at bounding box center [876, 273] width 651 height 29
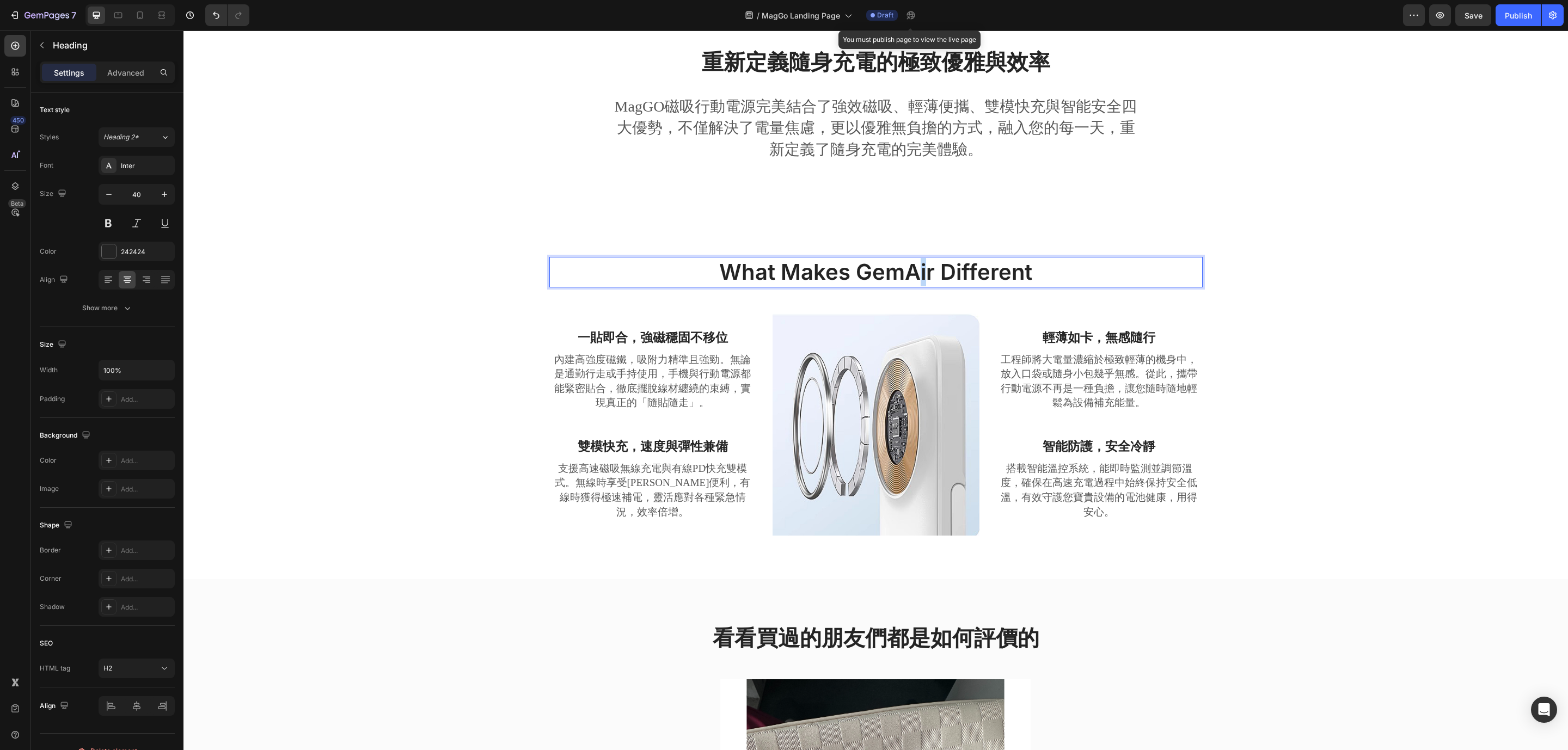
drag, startPoint x: 921, startPoint y: 275, endPoint x: 910, endPoint y: 273, distance: 11.2
click at [910, 273] on p "What Makes GemAir Different" at bounding box center [876, 273] width 651 height 29
drag, startPoint x: 926, startPoint y: 273, endPoint x: 852, endPoint y: 271, distance: 74.0
click at [852, 271] on p "What Makes GemAir Different" at bounding box center [876, 273] width 651 height 29
click at [366, 291] on div "What Makes MagGo Different Heading 16 Row 一貼即合，強磁穩固不移位 Text block 內建高強度磁鐵，吸附力精準…" at bounding box center [875, 405] width 1368 height 296
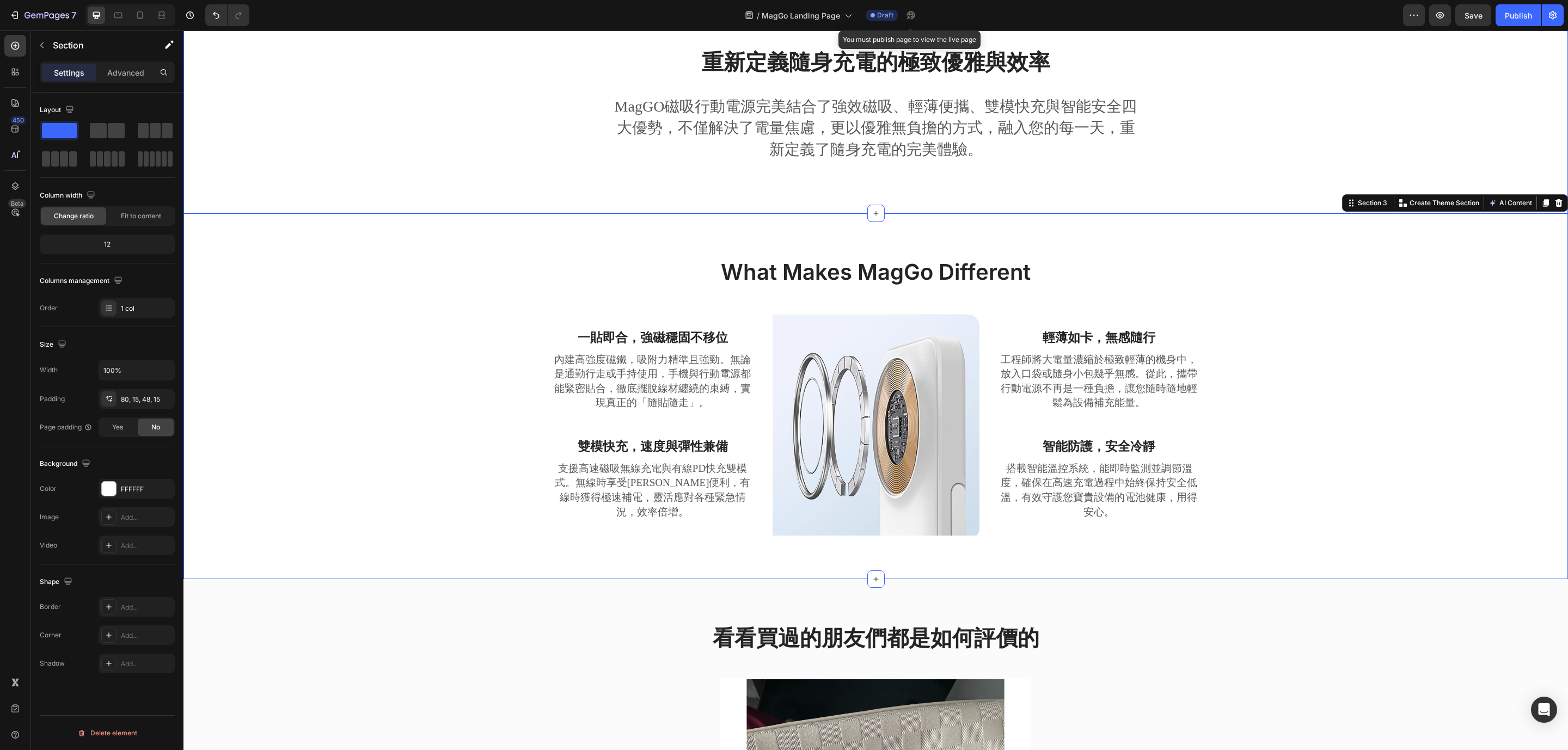
click at [435, 154] on div "重新定義隨身充電的極致優雅與效率 Heading MagGO磁吸行動電源完美結合了強效磁吸、輕薄便攜、雙模快充與智能安全四大優勢，不僅解決了電量焦慮，更以優雅…" at bounding box center [875, 117] width 1368 height 141
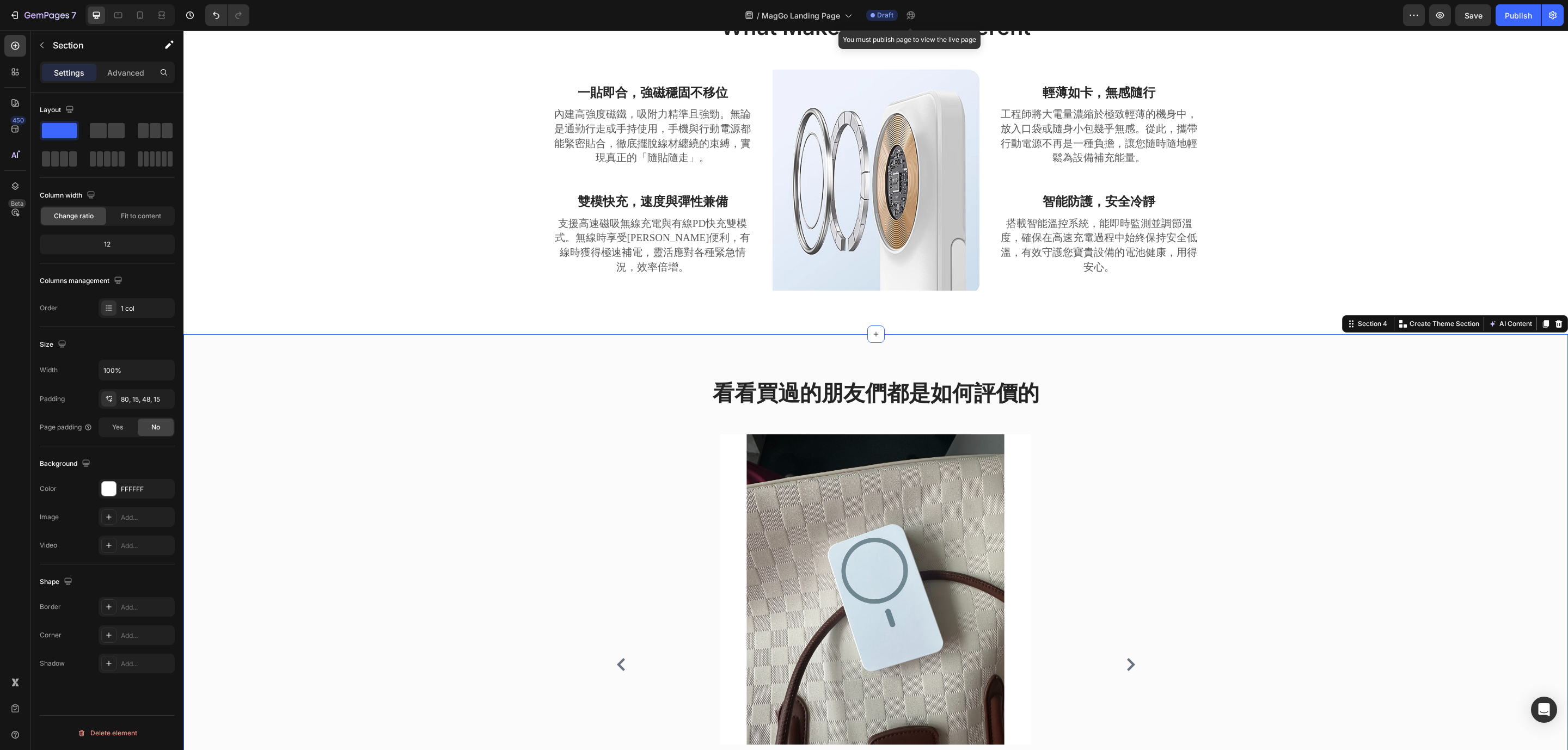
click at [394, 513] on div "看看買過的朋友們都是如何評價的 Heading Image Icon Icon Icon Icon Icon Icon List Hoz 原本擔心無線充電會發…" at bounding box center [875, 641] width 1368 height 526
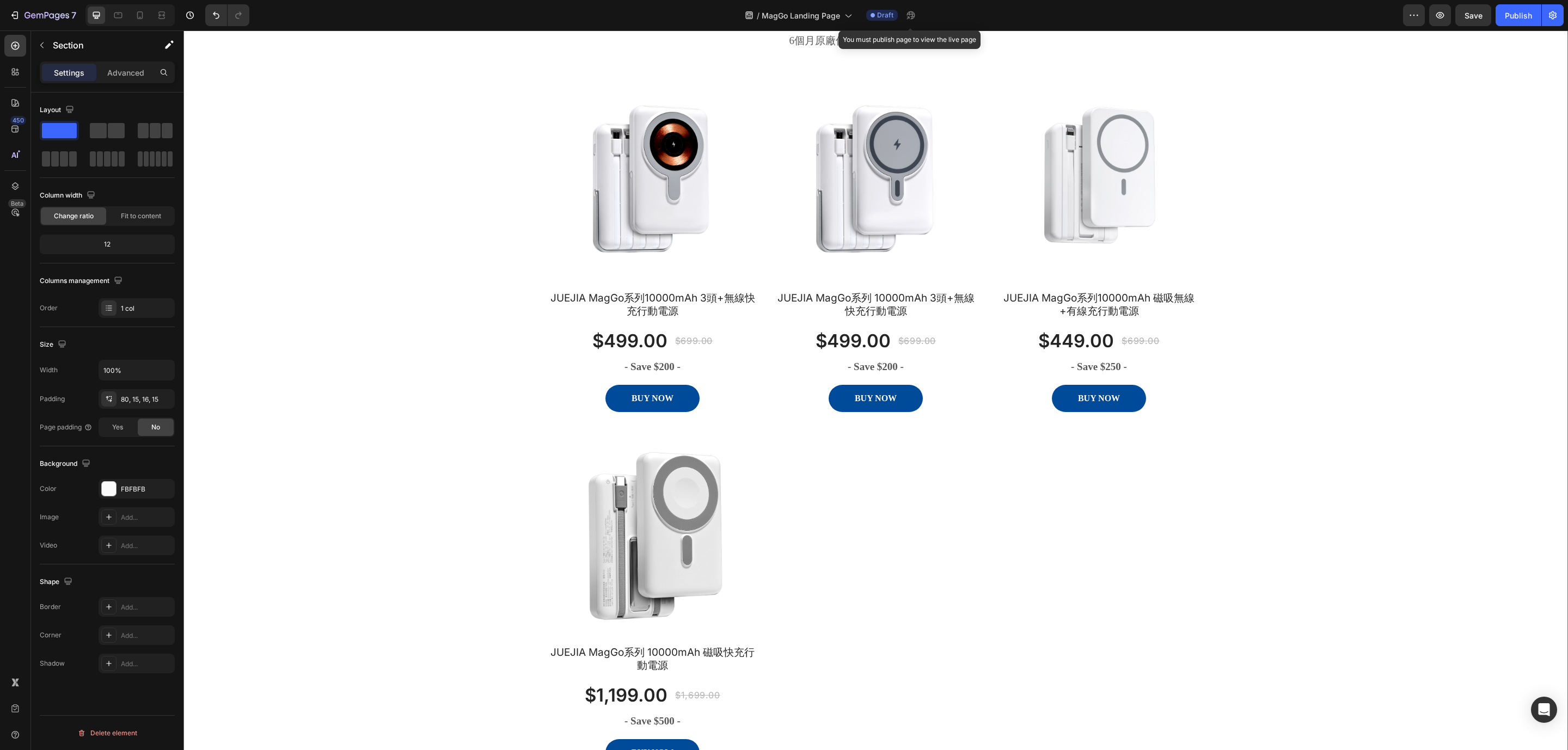
scroll to position [865, 0]
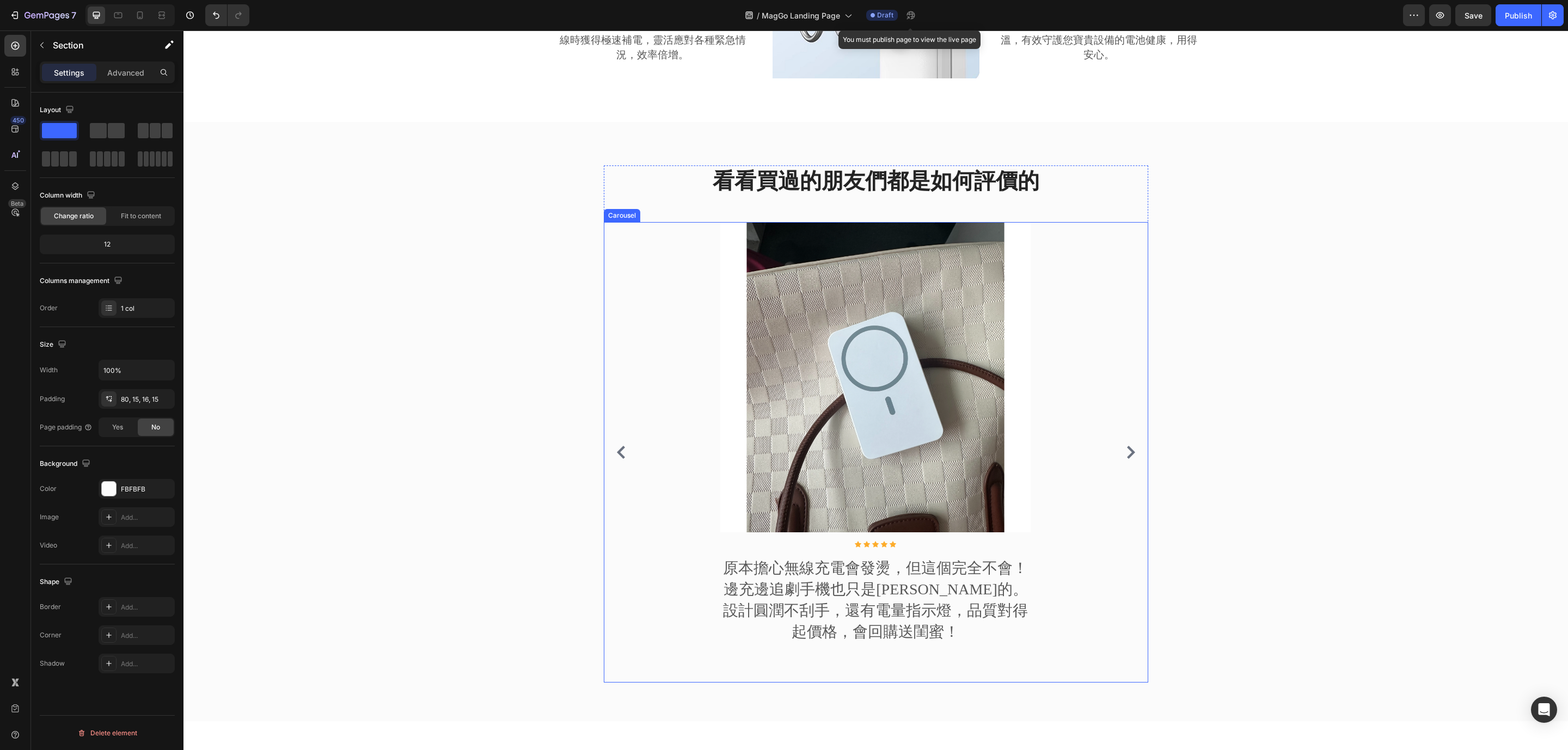
click at [1124, 459] on icon "Carousel Next Arrow" at bounding box center [1131, 452] width 13 height 13
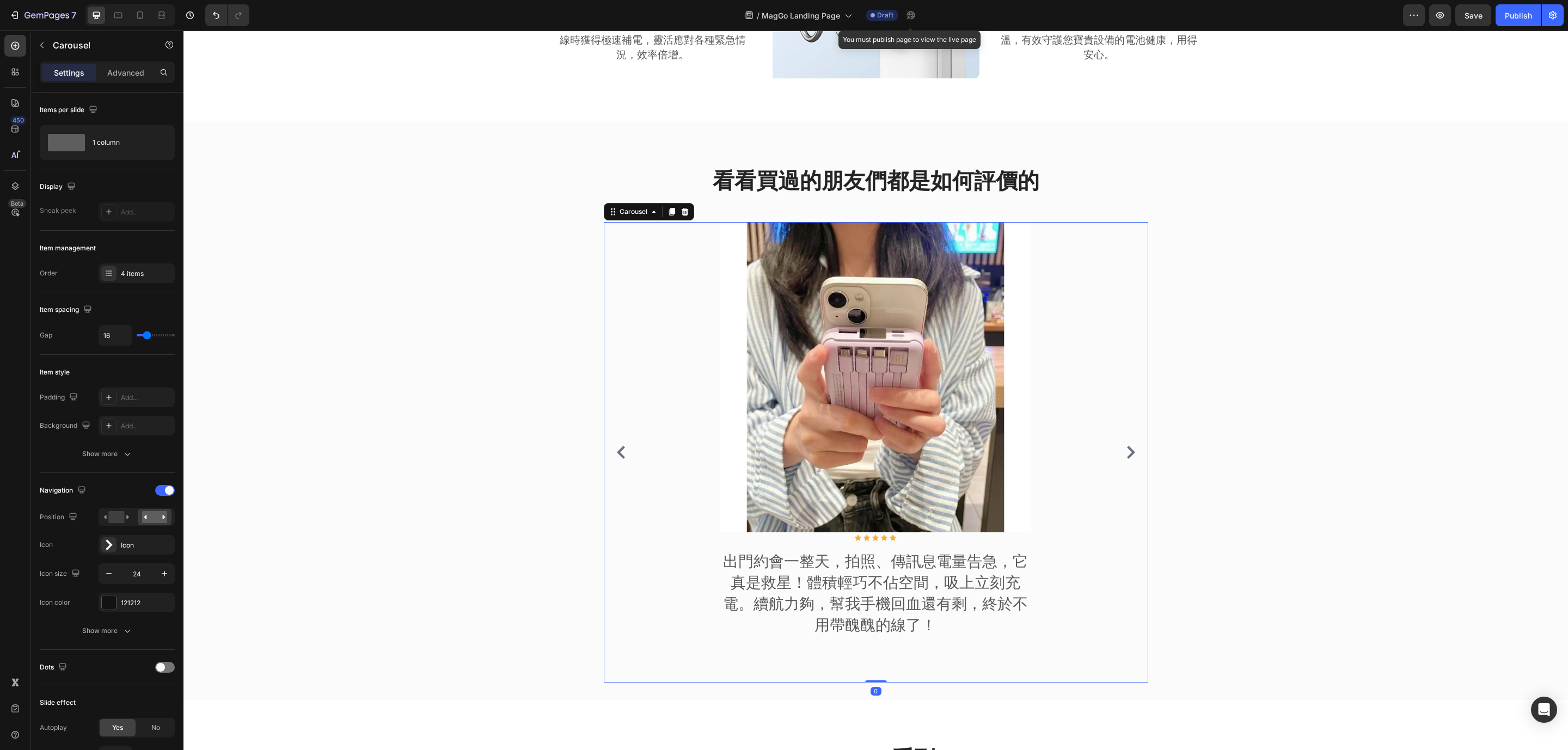
click at [1124, 459] on icon "Carousel Next Arrow" at bounding box center [1131, 452] width 13 height 13
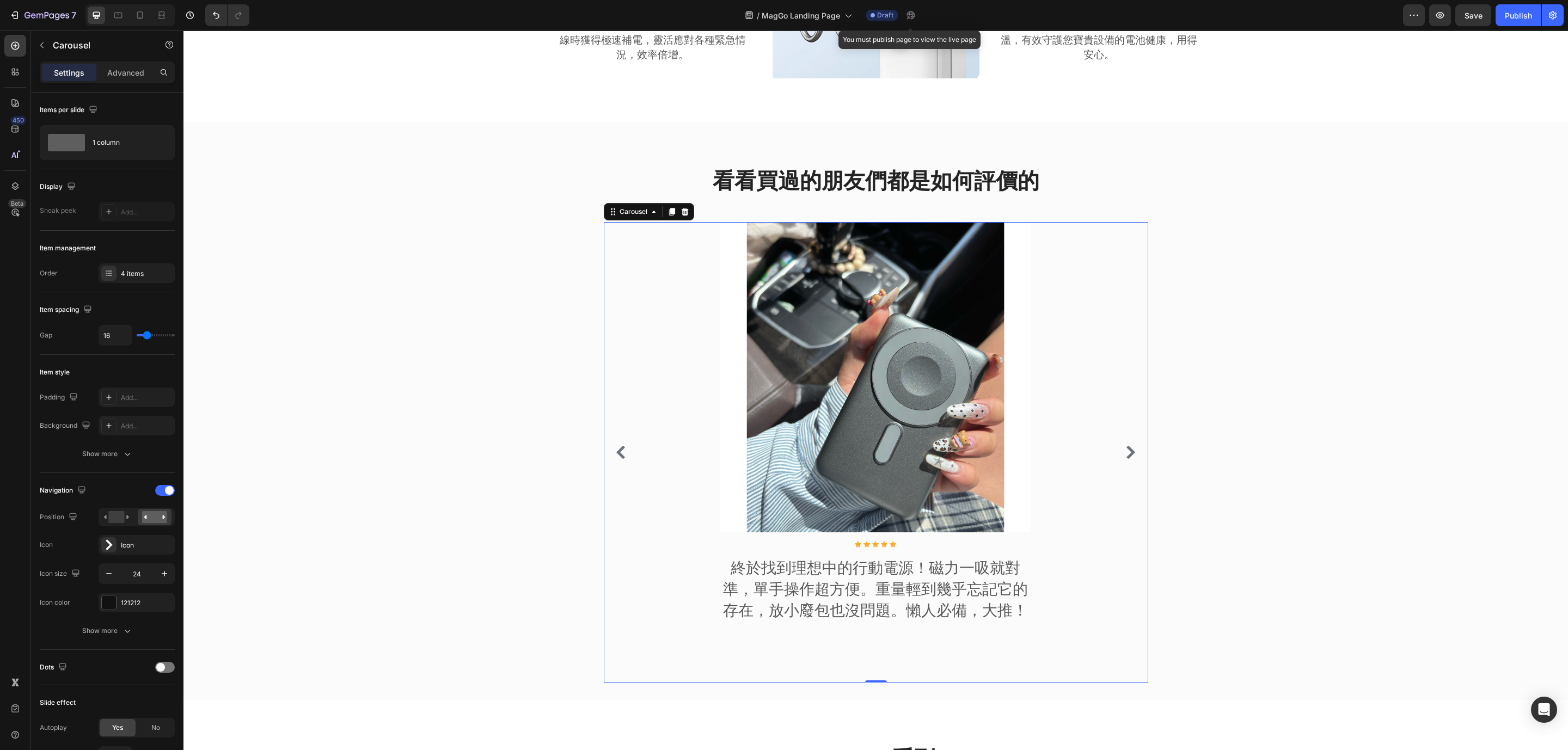
click at [1124, 459] on icon "Carousel Next Arrow" at bounding box center [1131, 452] width 13 height 13
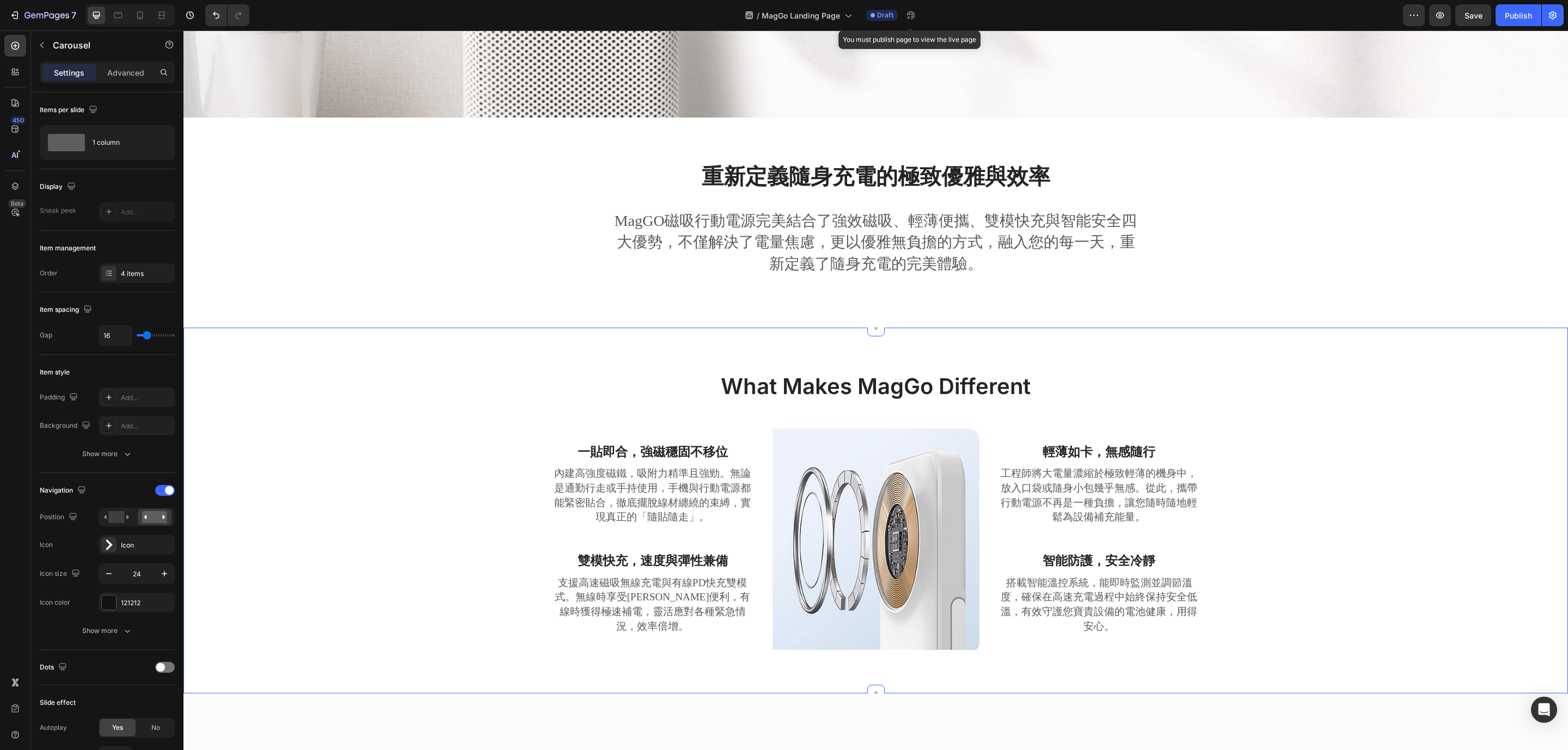
scroll to position [0, 0]
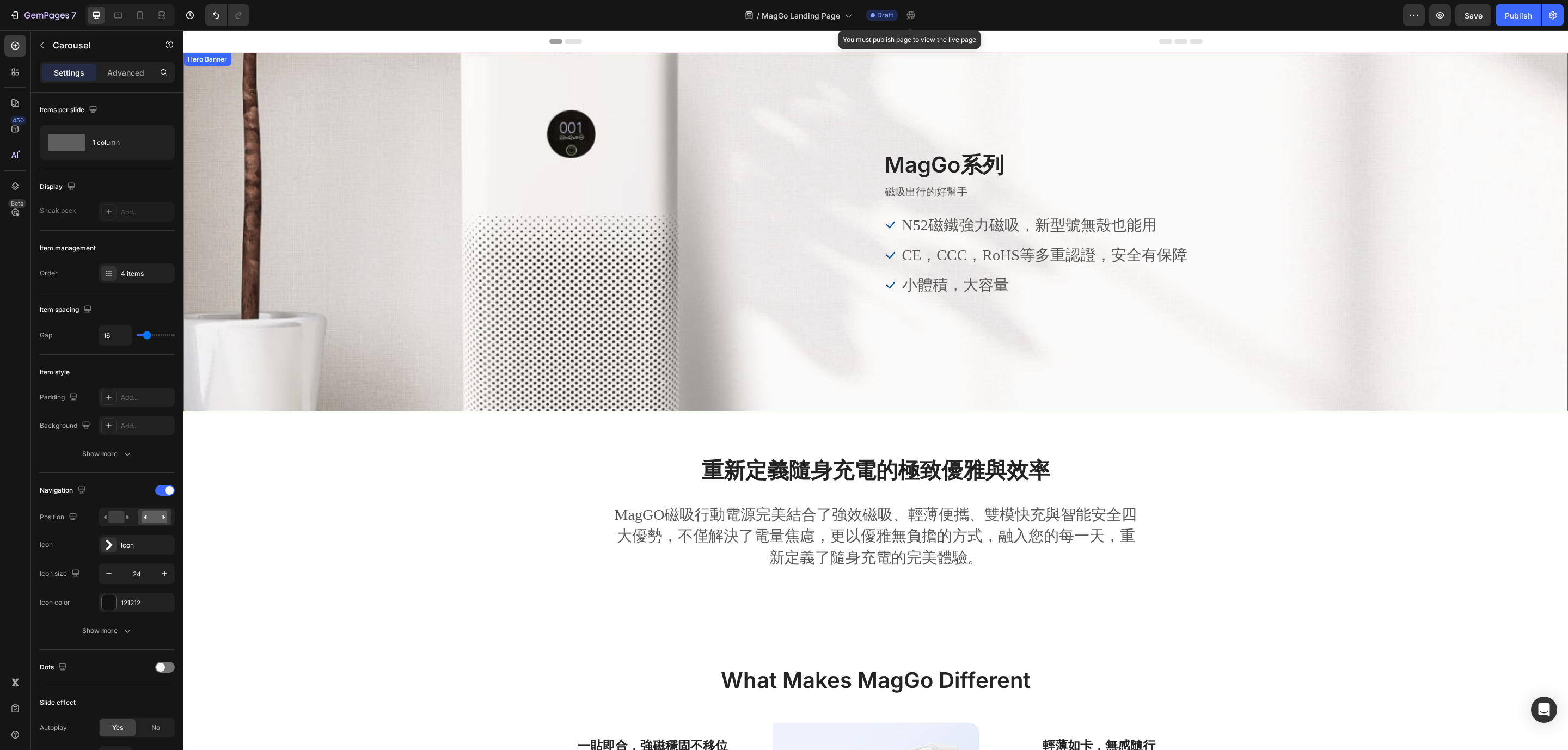
click at [371, 170] on div "Overlay" at bounding box center [876, 232] width 1385 height 358
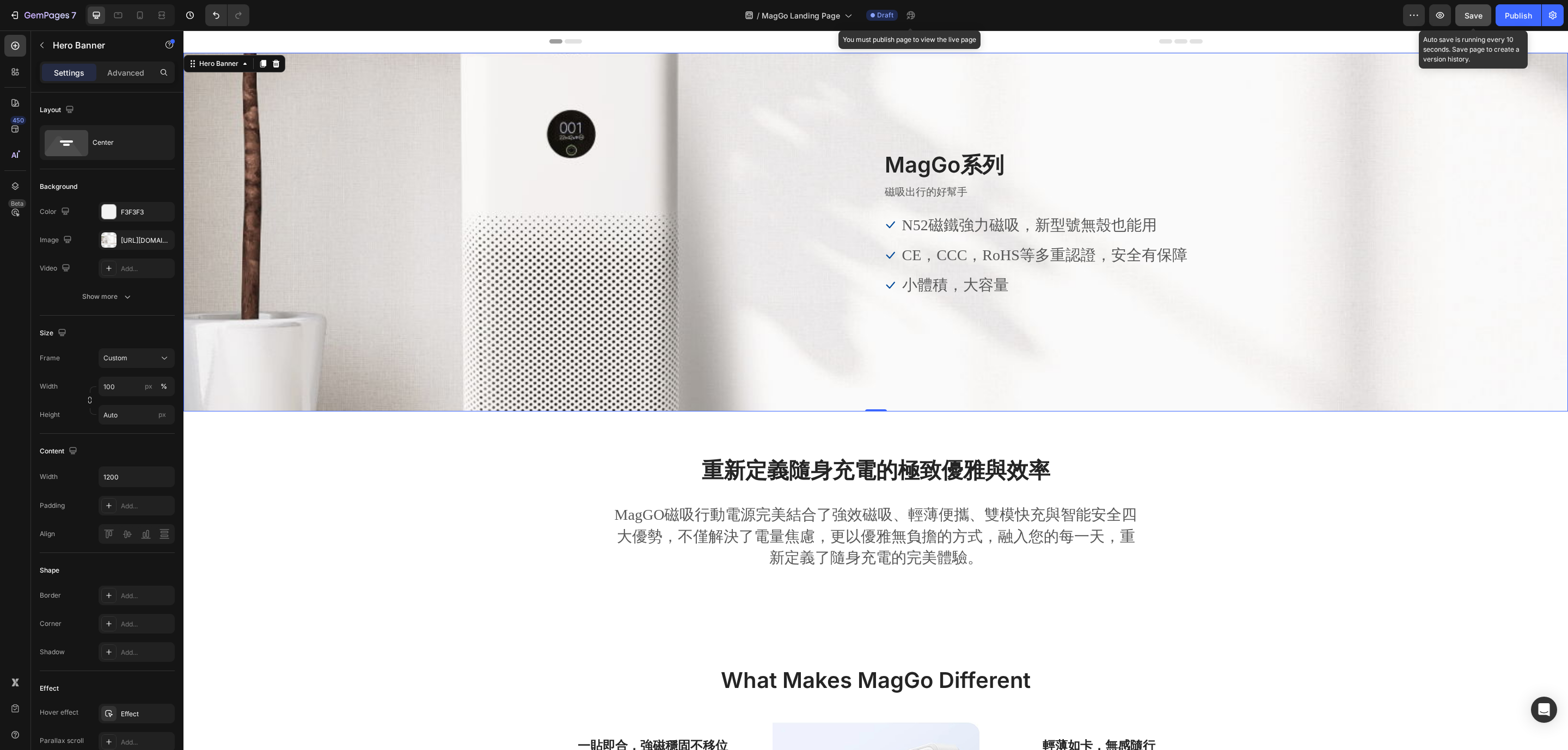
click at [1471, 17] on span "Save" at bounding box center [1474, 16] width 18 height 9
drag, startPoint x: 429, startPoint y: 202, endPoint x: 415, endPoint y: 206, distance: 14.6
click at [429, 202] on div "Overlay" at bounding box center [876, 232] width 1385 height 358
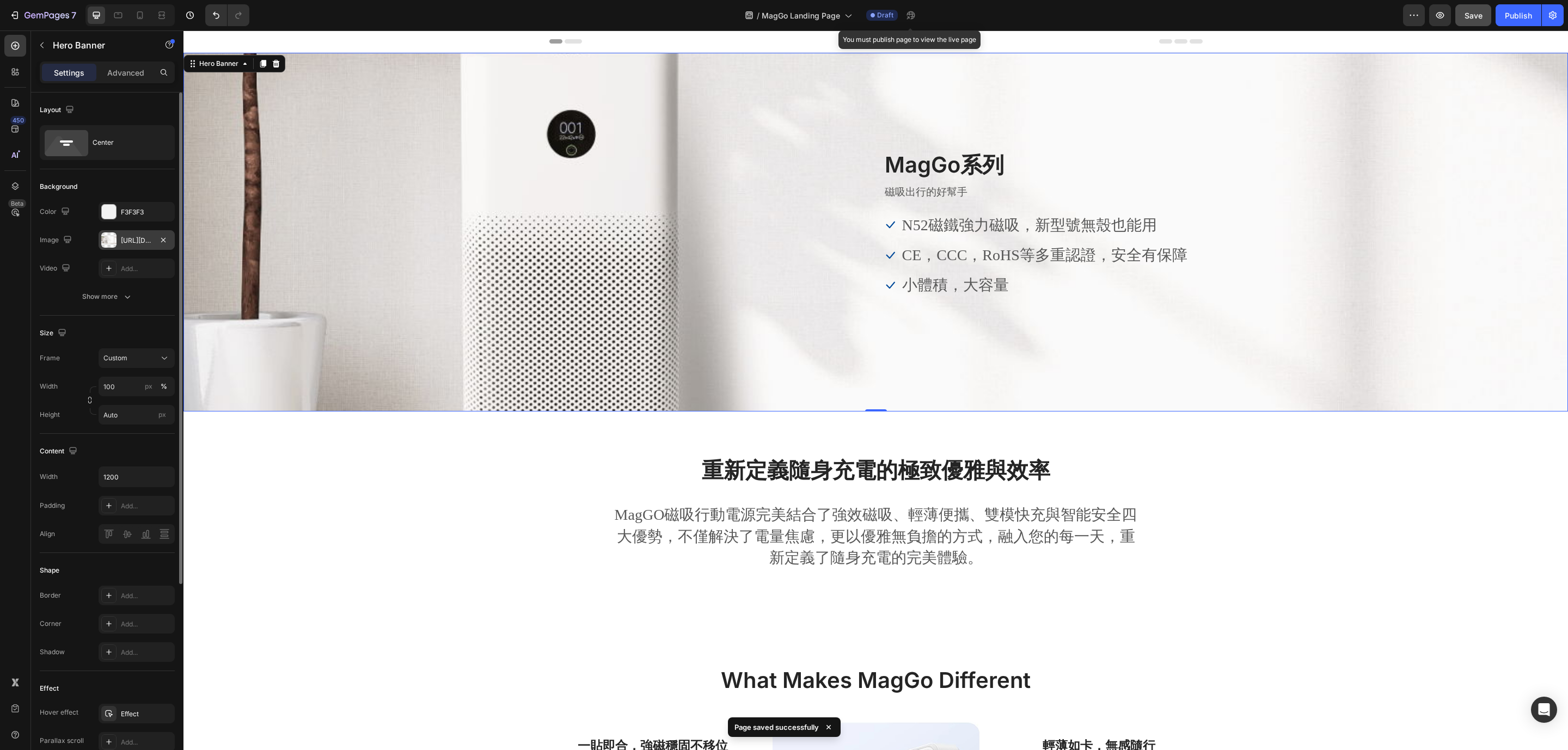
click at [108, 234] on div at bounding box center [109, 239] width 15 height 15
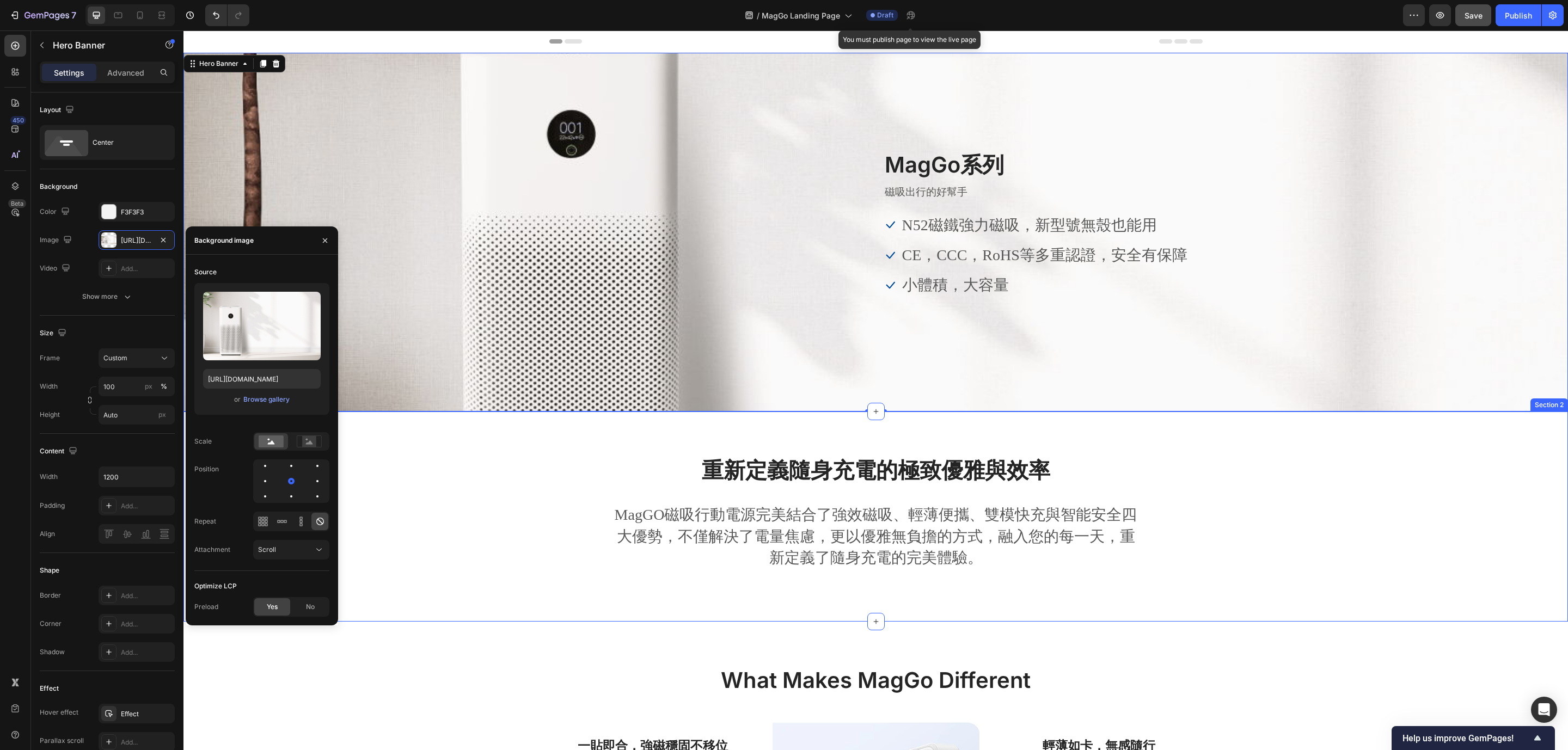
drag, startPoint x: 488, startPoint y: 567, endPoint x: 498, endPoint y: 237, distance: 330.2
click at [489, 564] on div "重新定義隨身充電的極致優雅與效率 Heading MagGO磁吸行動電源完美結合了強效磁吸、輕薄便攜、雙模快充與智能安全四大優勢，不僅解決了電量焦慮，更以優雅…" at bounding box center [875, 525] width 1368 height 141
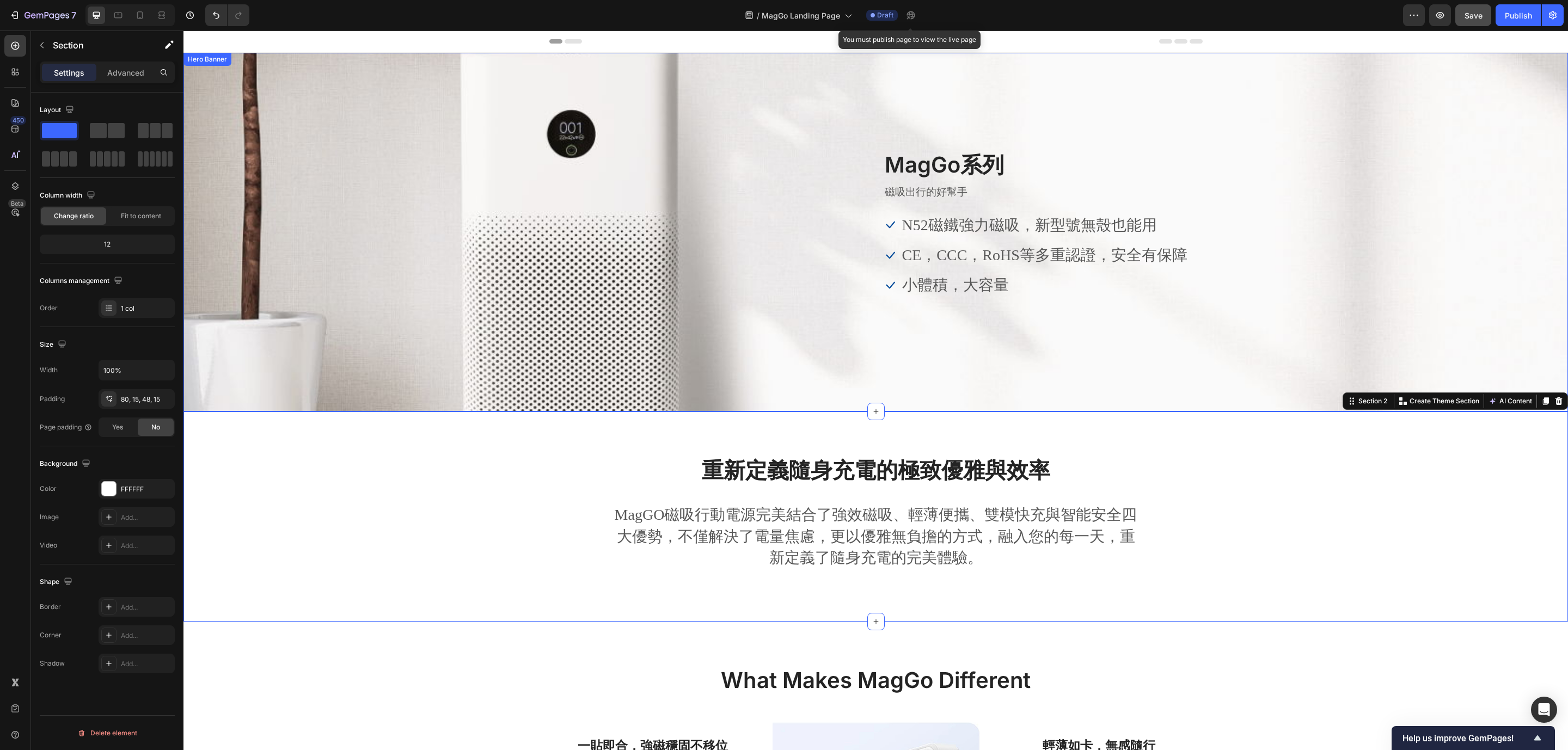
click at [465, 172] on div "Overlay" at bounding box center [876, 232] width 1385 height 358
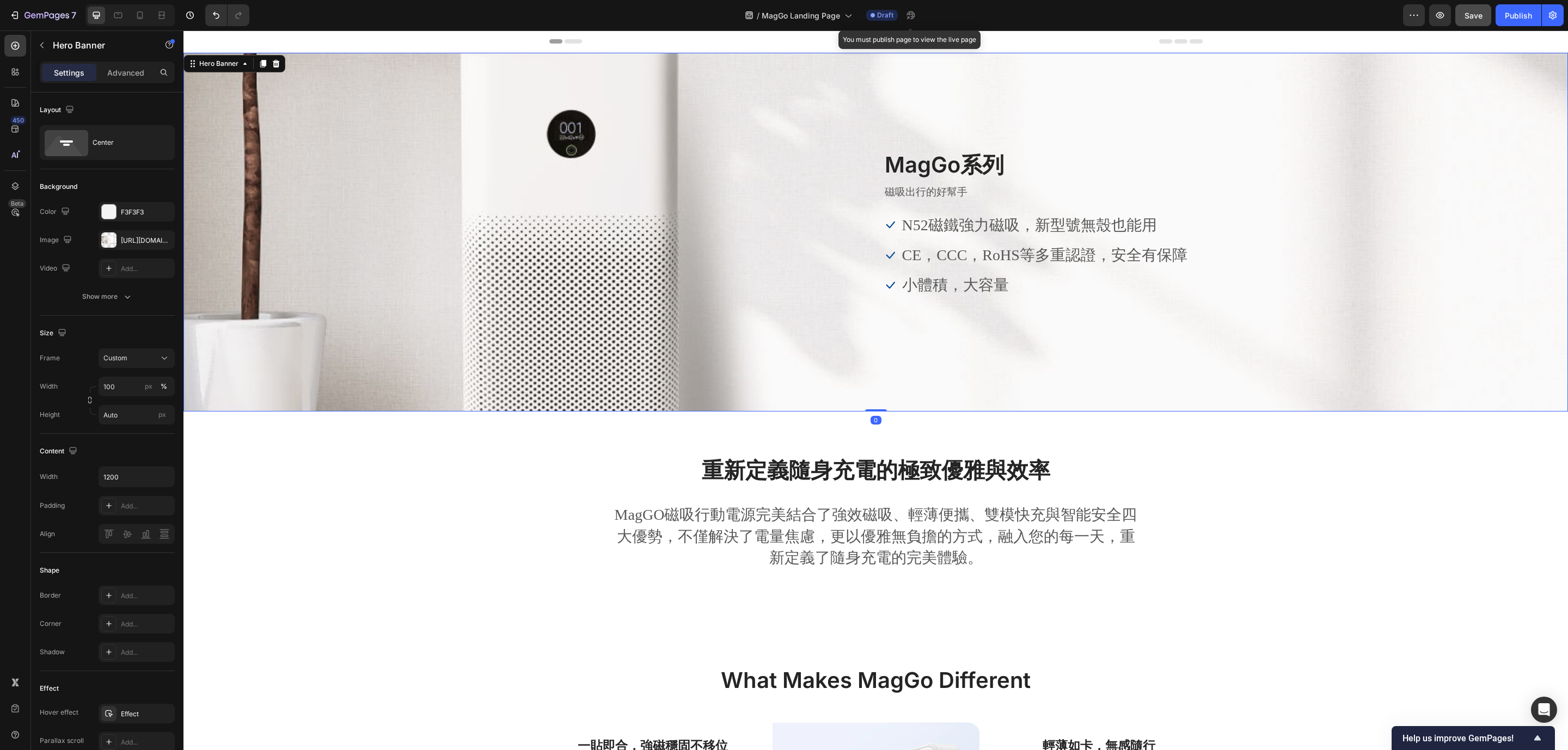
click at [479, 219] on div "Overlay" at bounding box center [876, 232] width 1385 height 358
click at [126, 234] on div "https://ucarecdn.com/18fef409-fdee-487e-ac59-fd6ed13bc5eb/-/format/auto/" at bounding box center [136, 240] width 76 height 20
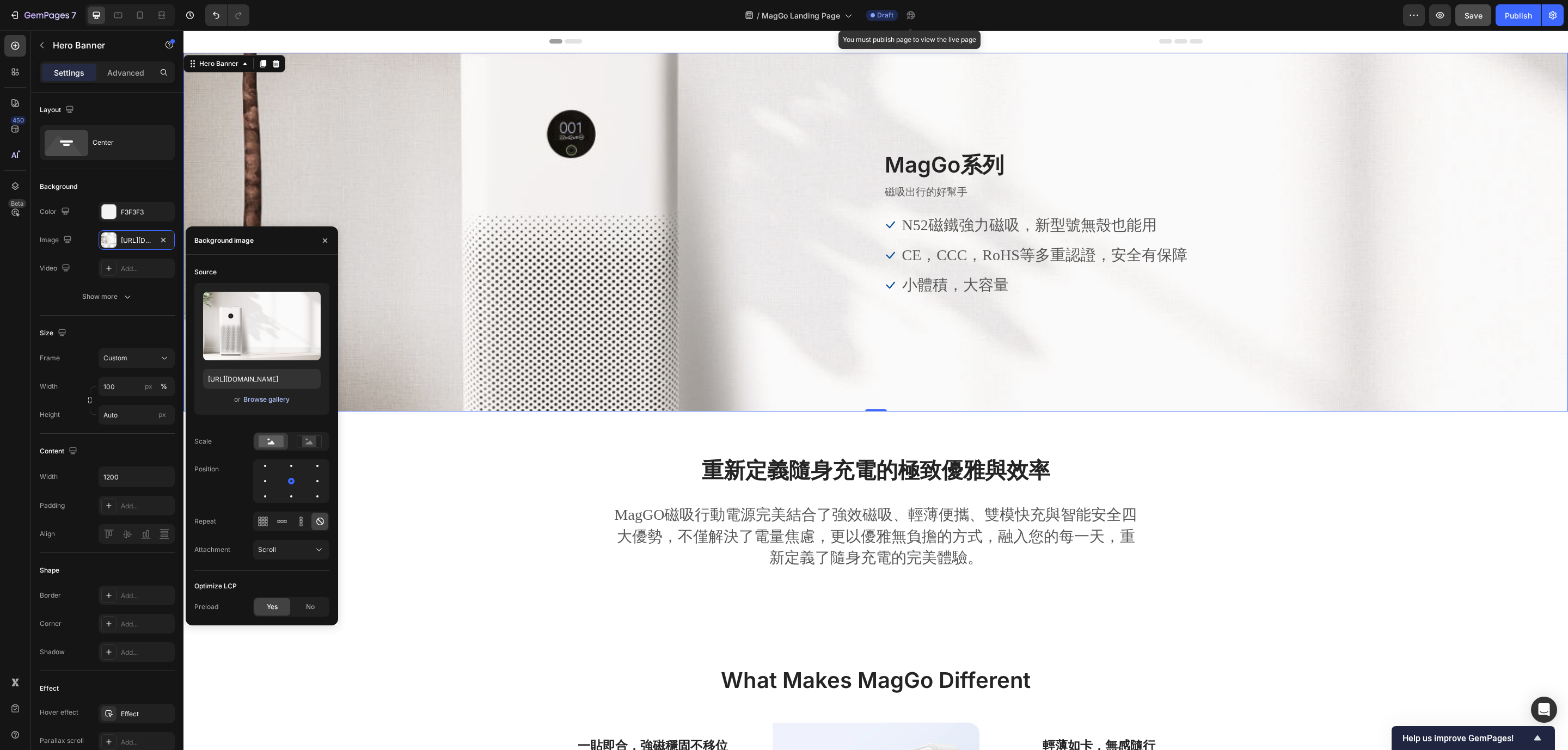
click at [279, 394] on button "Browse gallery" at bounding box center [266, 399] width 47 height 11
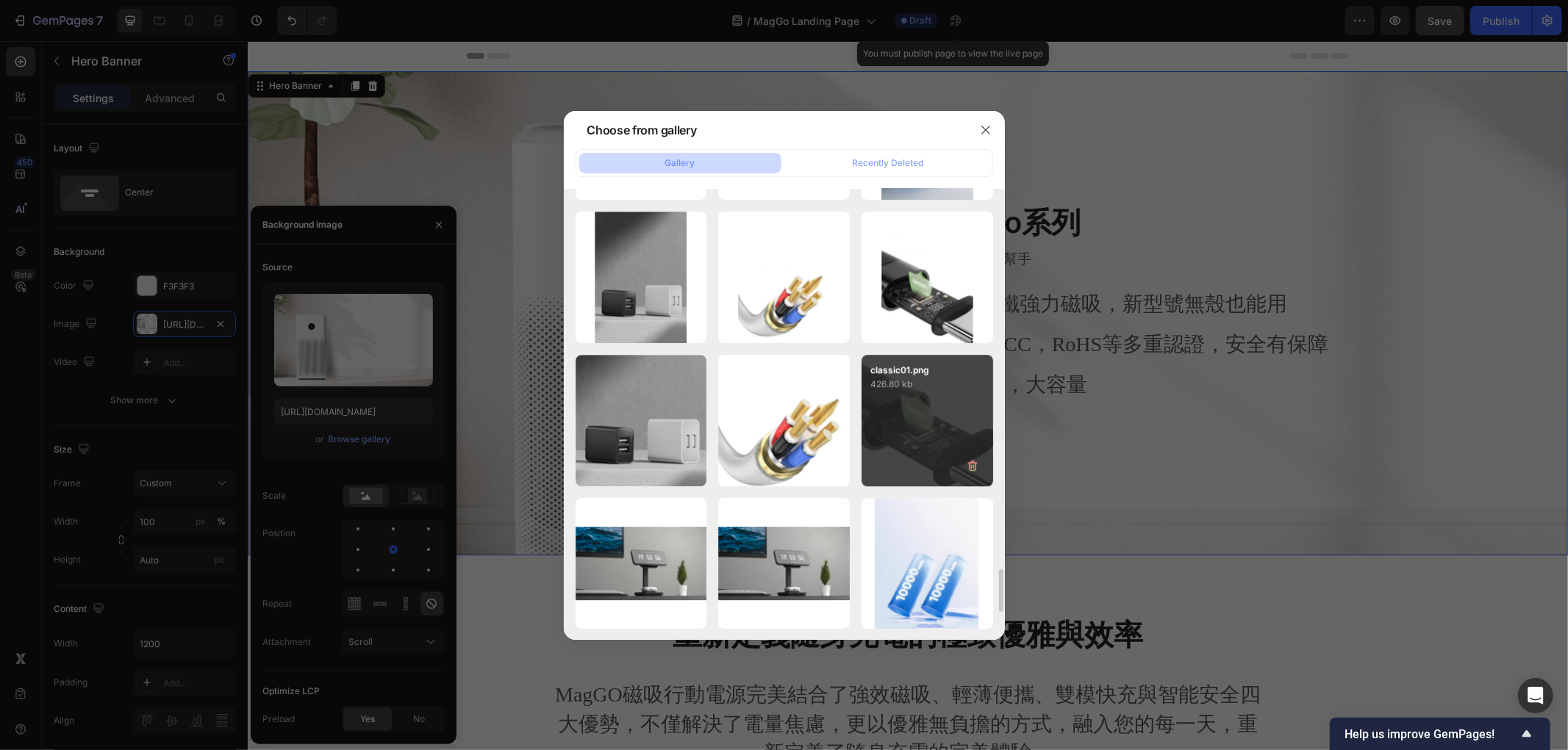
scroll to position [4238, 0]
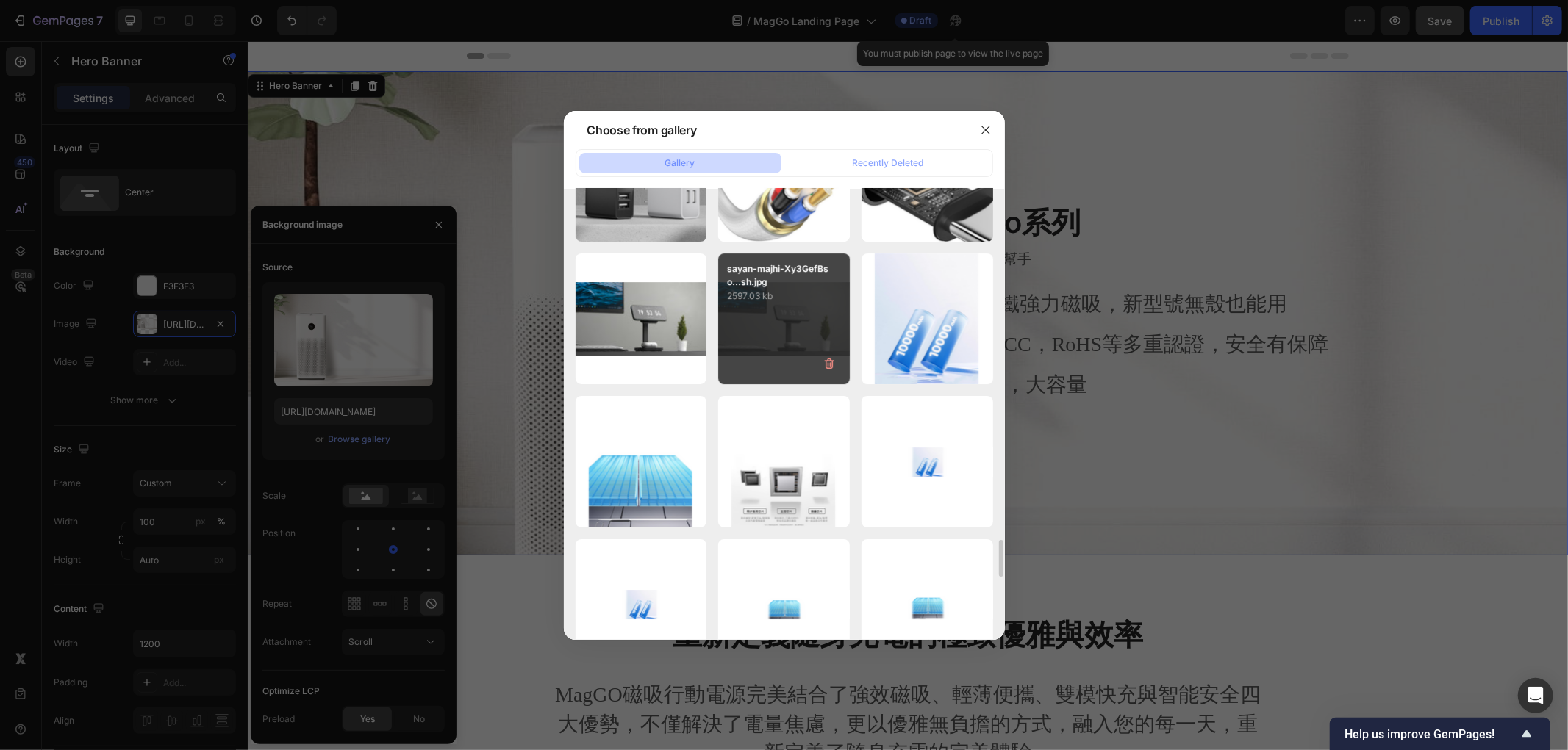
click at [777, 326] on div "sayan-majhi-Xy3GefBso...sh.jpg 2597.03 kb" at bounding box center [784, 320] width 132 height 132
type input "https://cdn.shopify.com/s/files/1/0772/4485/8597/files/gempages_584237370715407…"
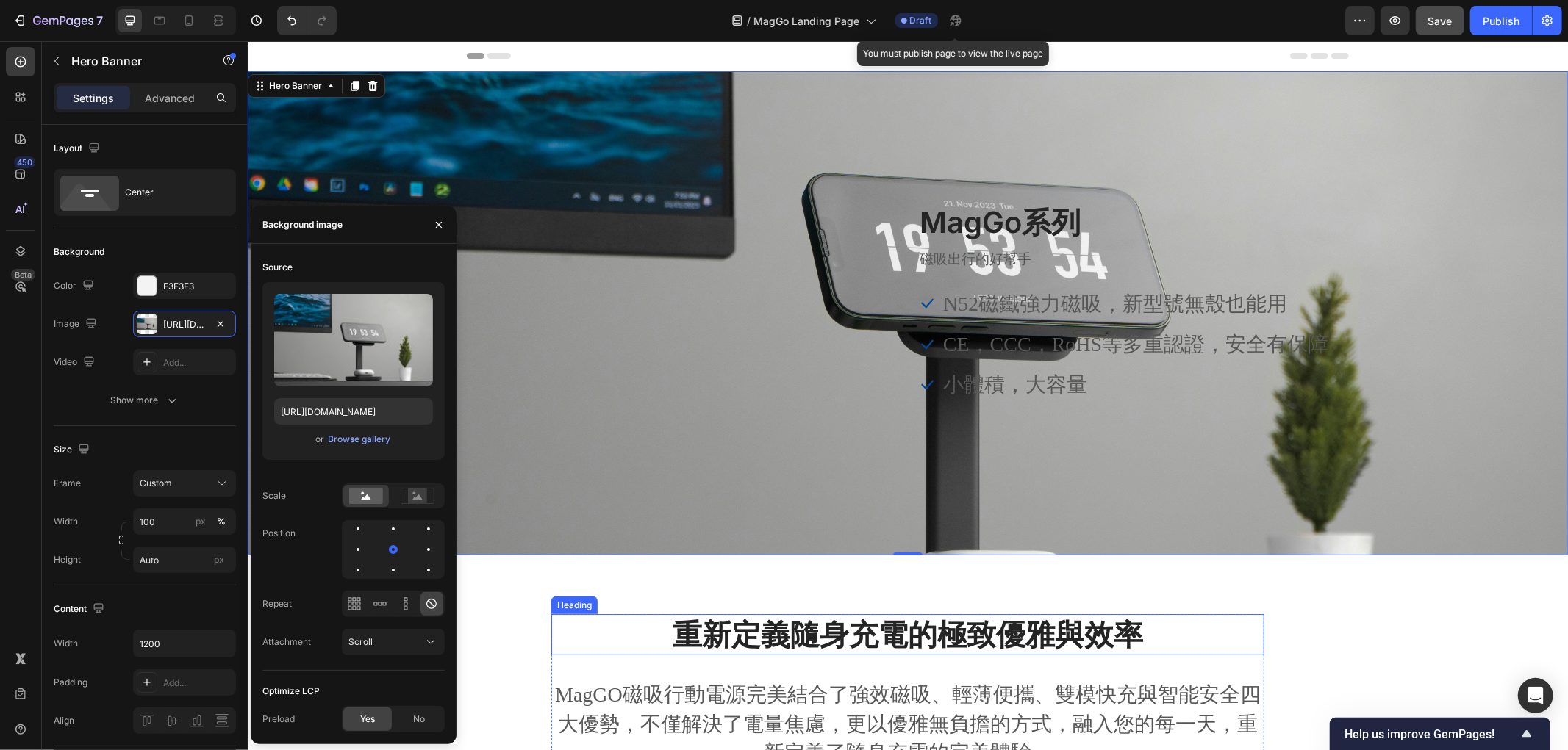
click at [502, 607] on div "重新定義隨身充電的極致優雅與效率 Heading MagGO磁吸行動電源完美結合了強效磁吸、輕薄便攜、雙模快充與智能安全四大優勢，不僅解決了電量焦慮，更以優雅…" at bounding box center [907, 696] width 1320 height 284
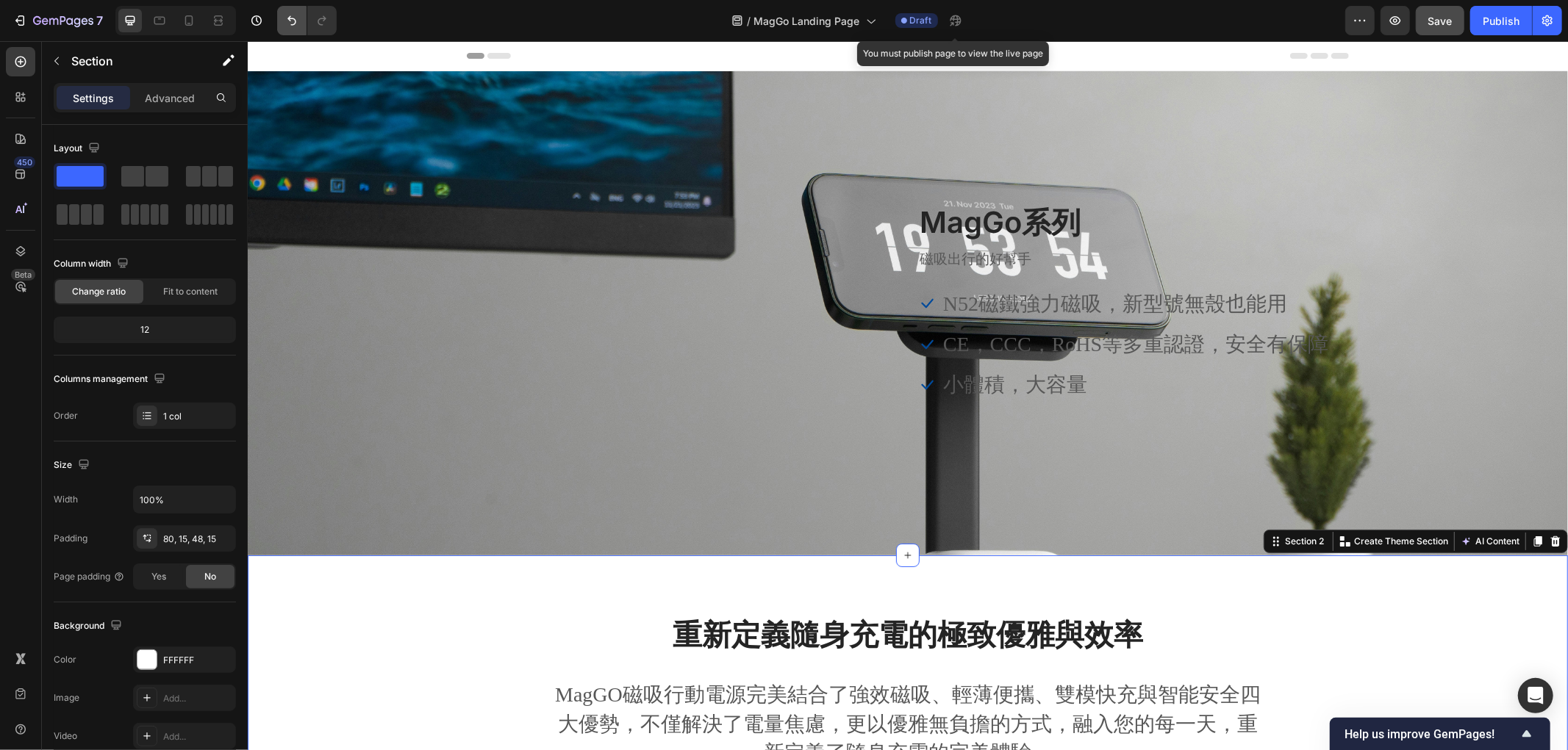
click at [279, 26] on button "Undo/Redo" at bounding box center [291, 20] width 29 height 29
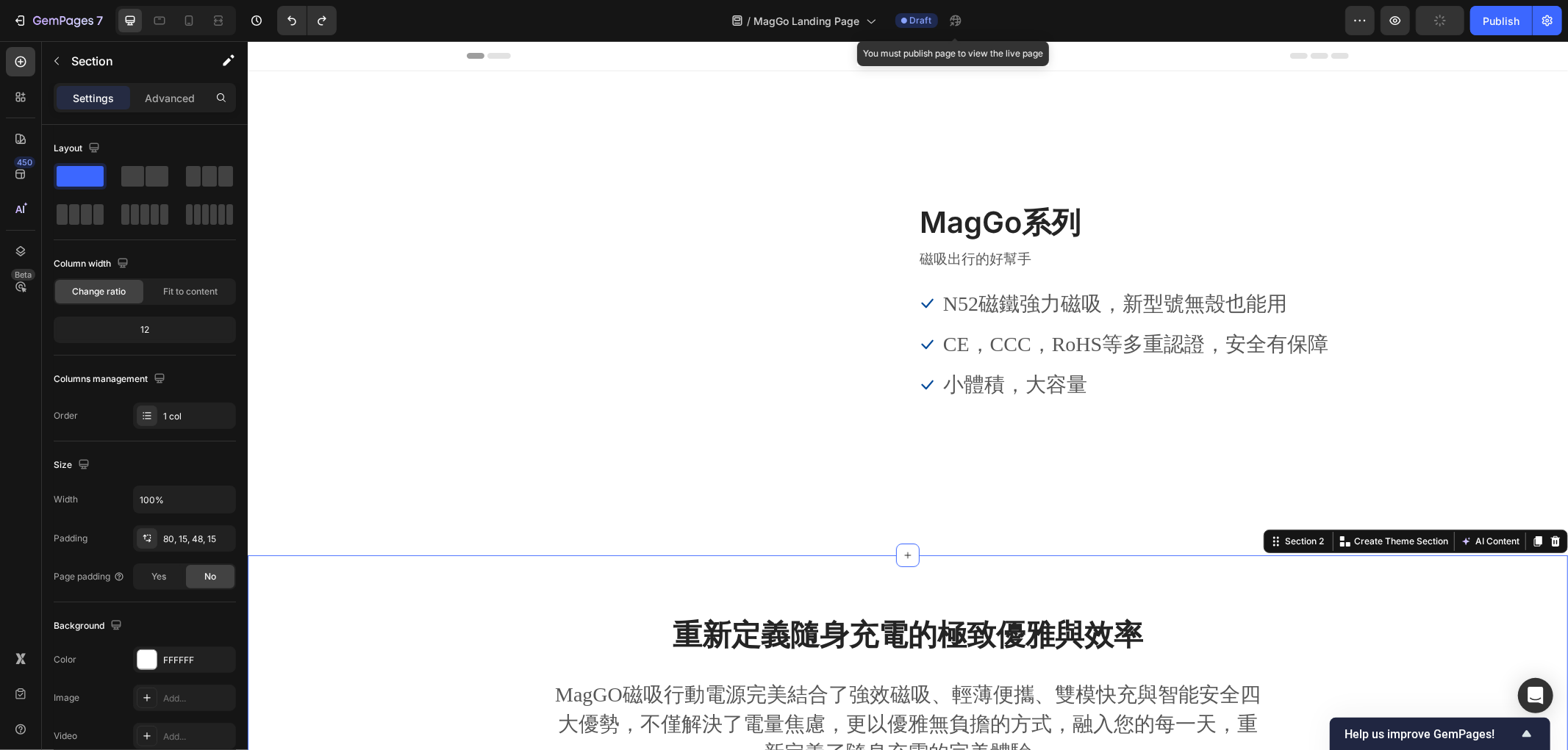
click at [557, 11] on div "/ MagGo Landing Page Draft You must publish page to view the live page" at bounding box center [847, 20] width 996 height 29
click at [286, 24] on icon "Undo/Redo" at bounding box center [292, 20] width 15 height 15
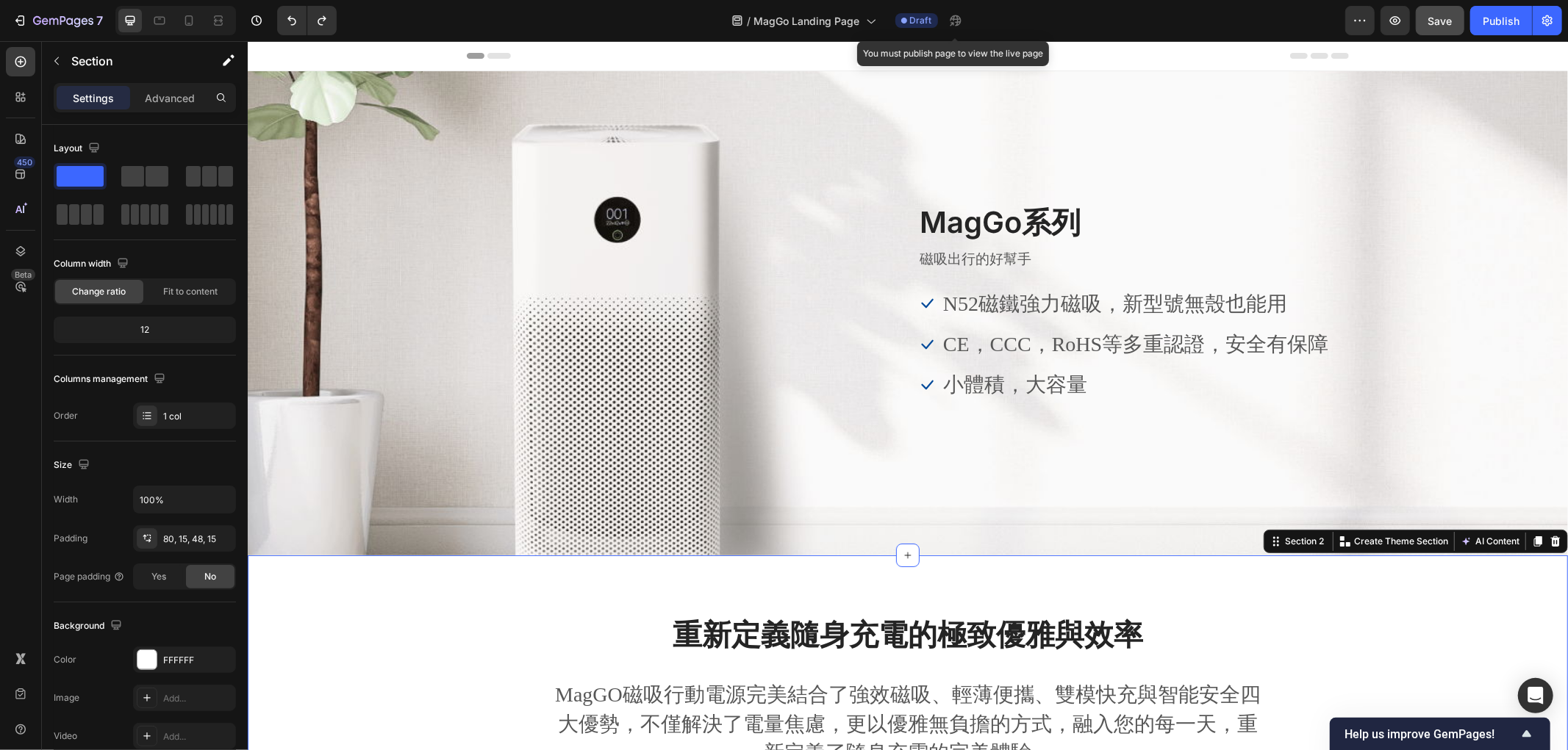
click at [464, 600] on div "重新定義隨身充電的極致優雅與效率 Heading MagGO磁吸行動電源完美結合了強效磁吸、輕薄便攜、雙模快充與智能安全四大優勢，不僅解決了電量焦慮，更以優雅…" at bounding box center [907, 696] width 1320 height 284
click at [503, 316] on div "Image MagGo系列 Heading 磁吸出行的好幫手 Text block Icon N52磁鐵強力磁吸，新型號無殼也能用 Text block Ic…" at bounding box center [907, 312] width 882 height 222
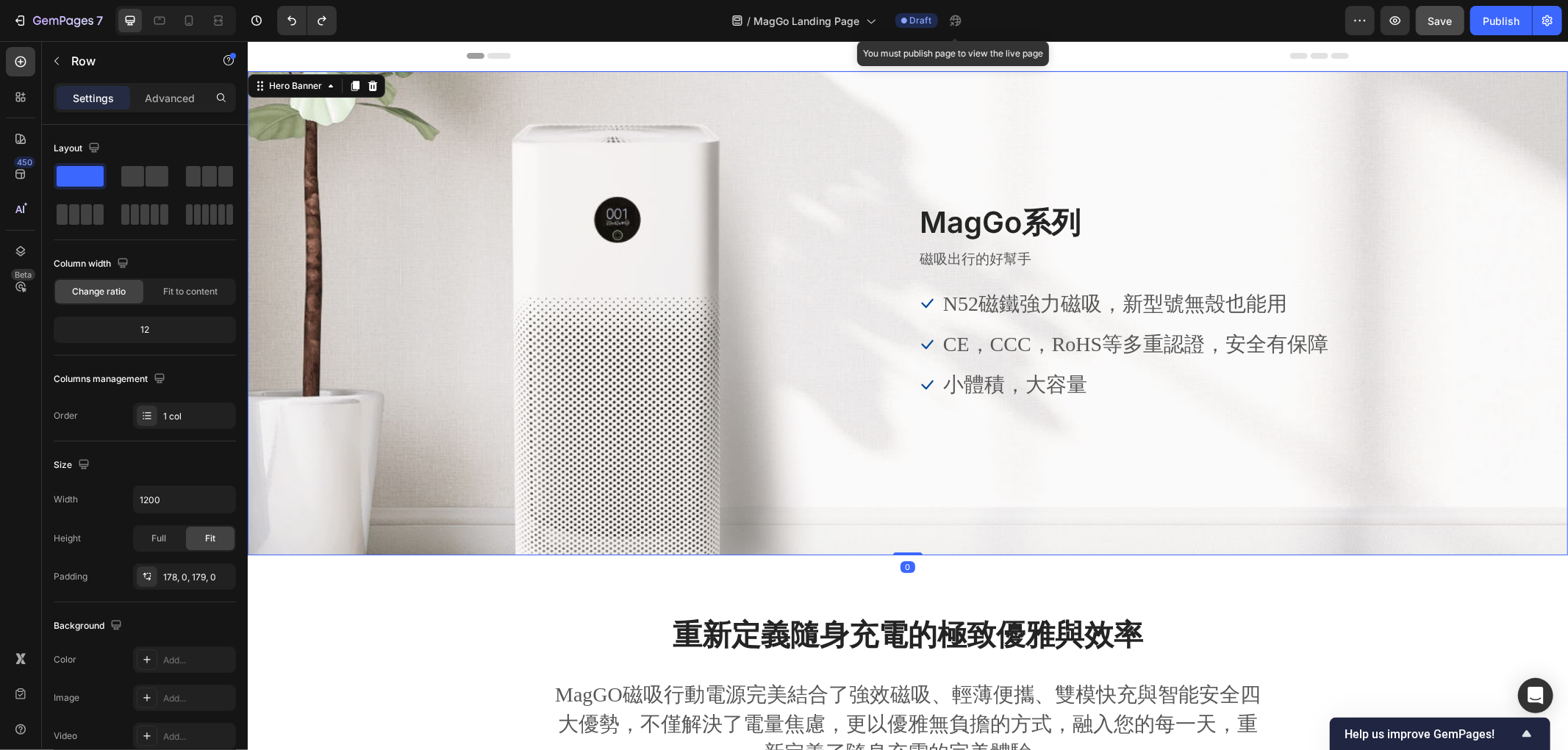
click at [343, 282] on div "Overlay" at bounding box center [907, 312] width 1320 height 484
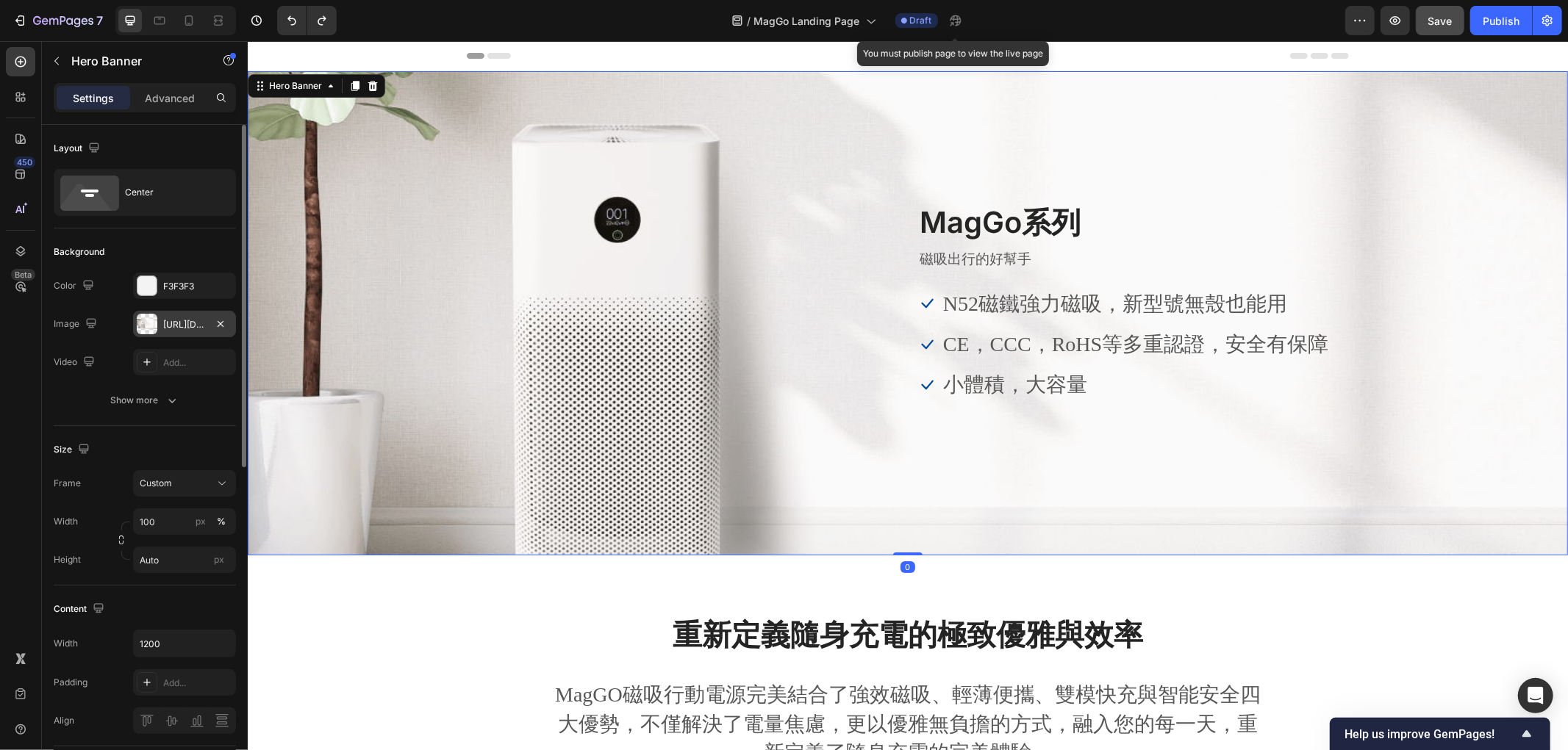
click at [168, 328] on div "https://ucarecdn.com/18fef409-fdee-487e-ac59-fd6ed13bc5eb/-/format/auto/" at bounding box center [184, 324] width 43 height 13
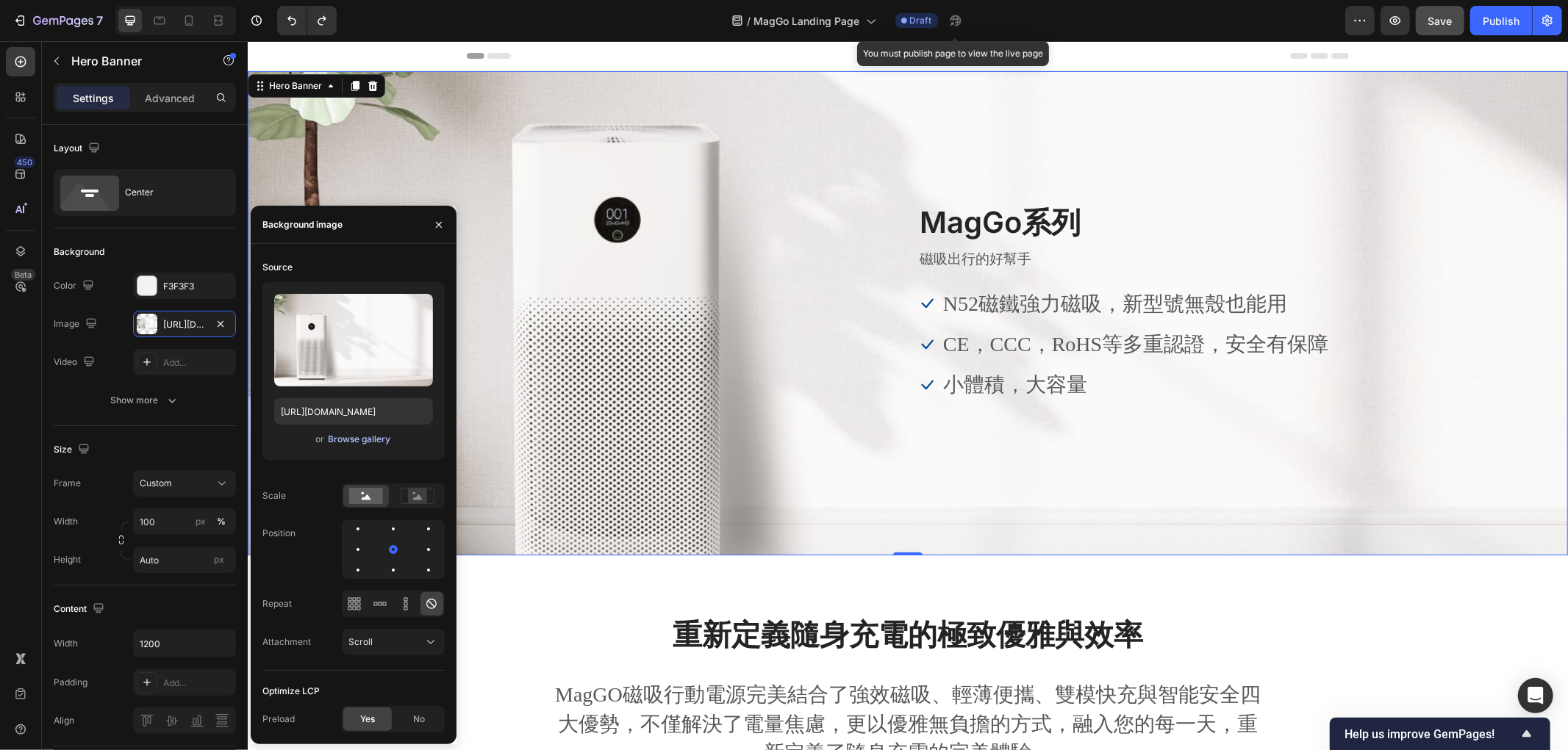
click at [350, 439] on div "Browse gallery" at bounding box center [358, 439] width 62 height 13
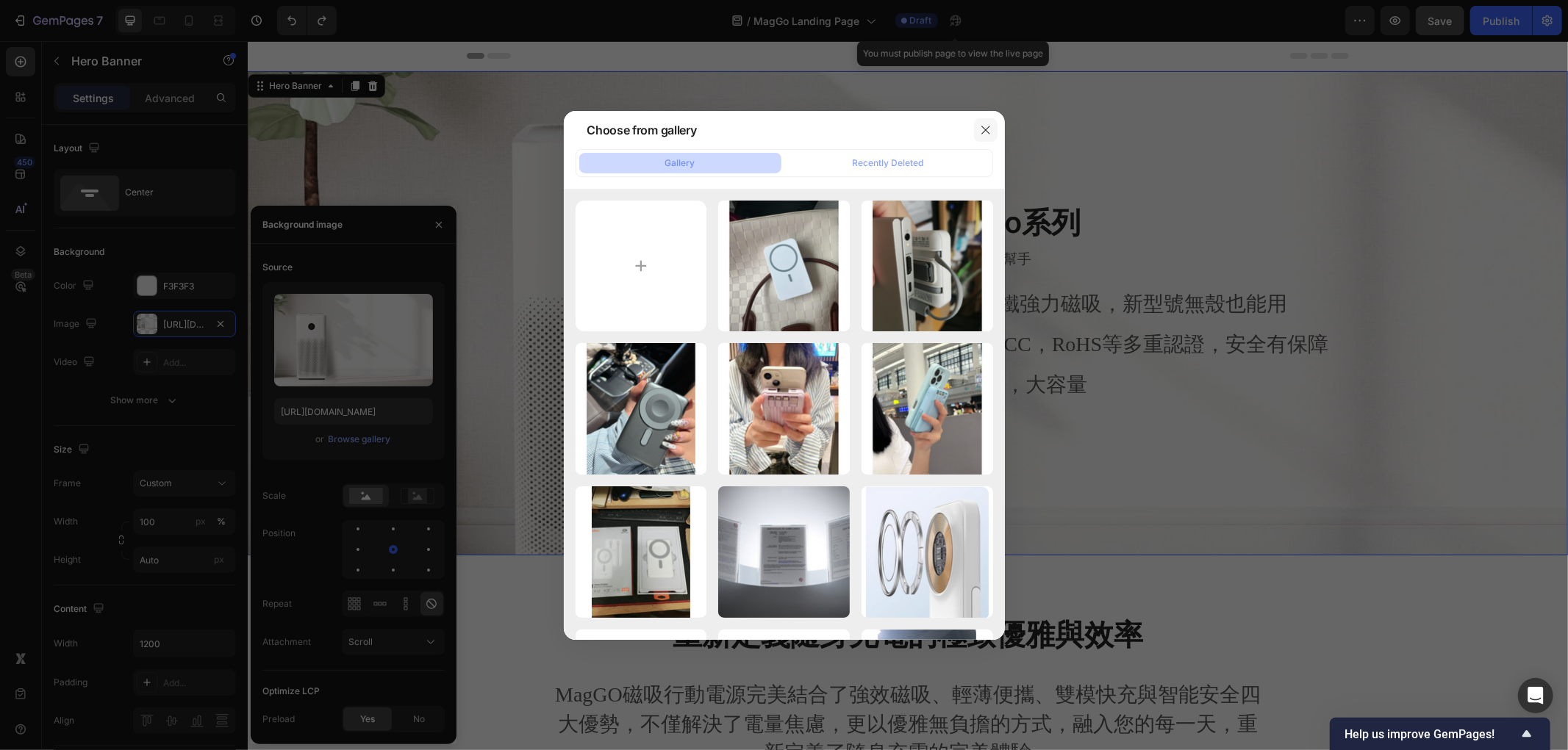
click at [987, 128] on icon "button" at bounding box center [985, 129] width 11 height 11
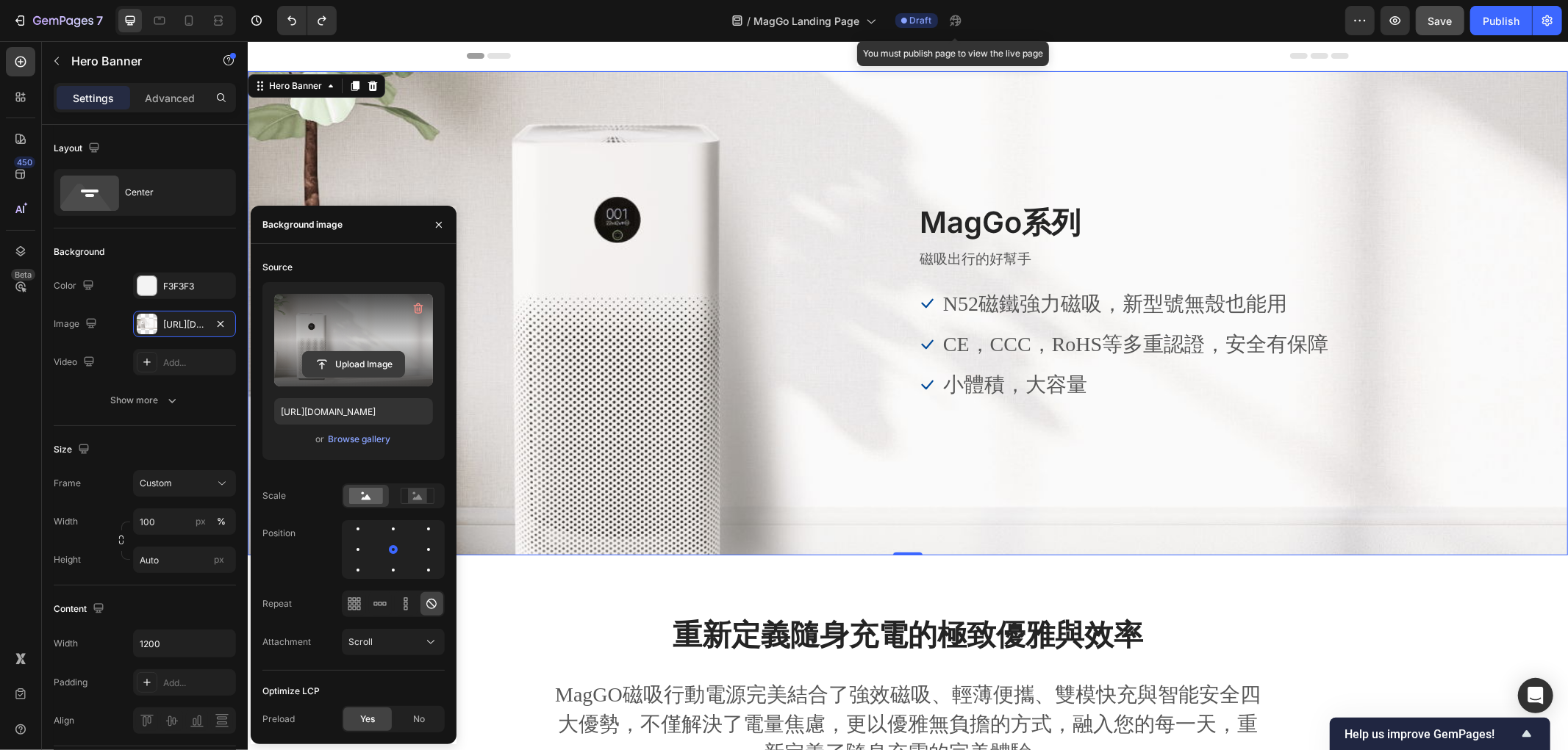
click at [365, 353] on input "file" at bounding box center [353, 364] width 101 height 25
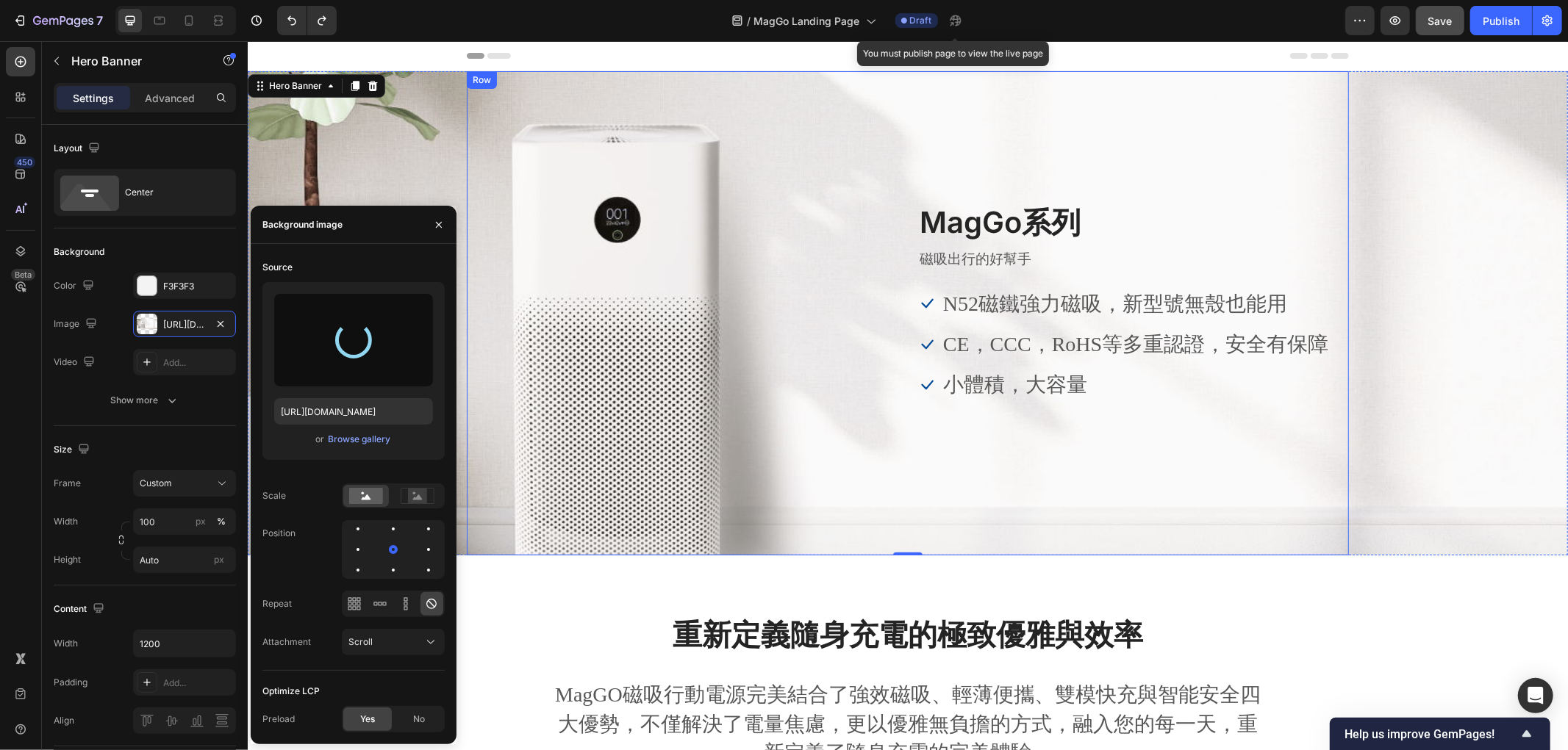
type input "https://cdn.shopify.com/s/files/1/0772/4485/8597/files/gempages_584237370715407…"
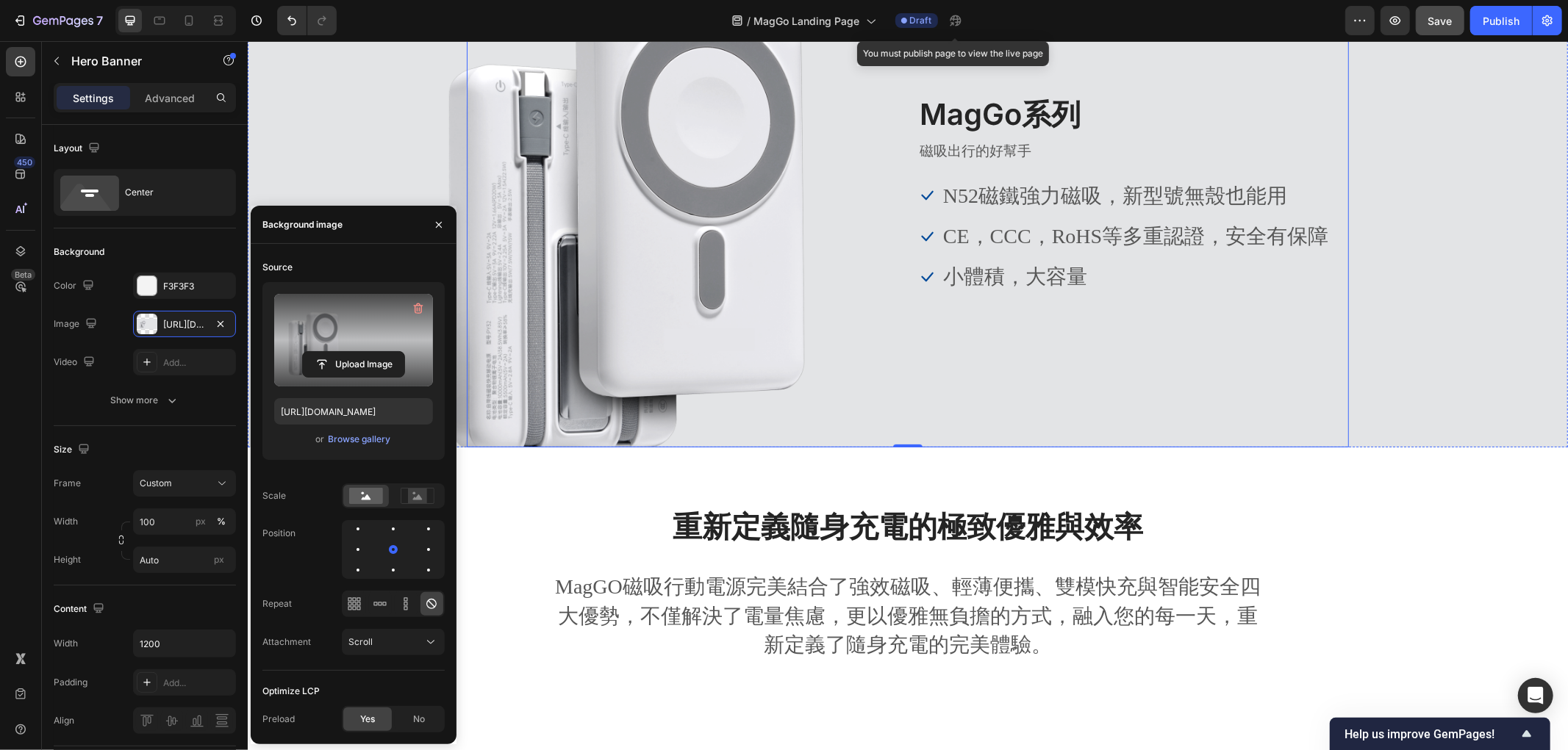
scroll to position [0, 0]
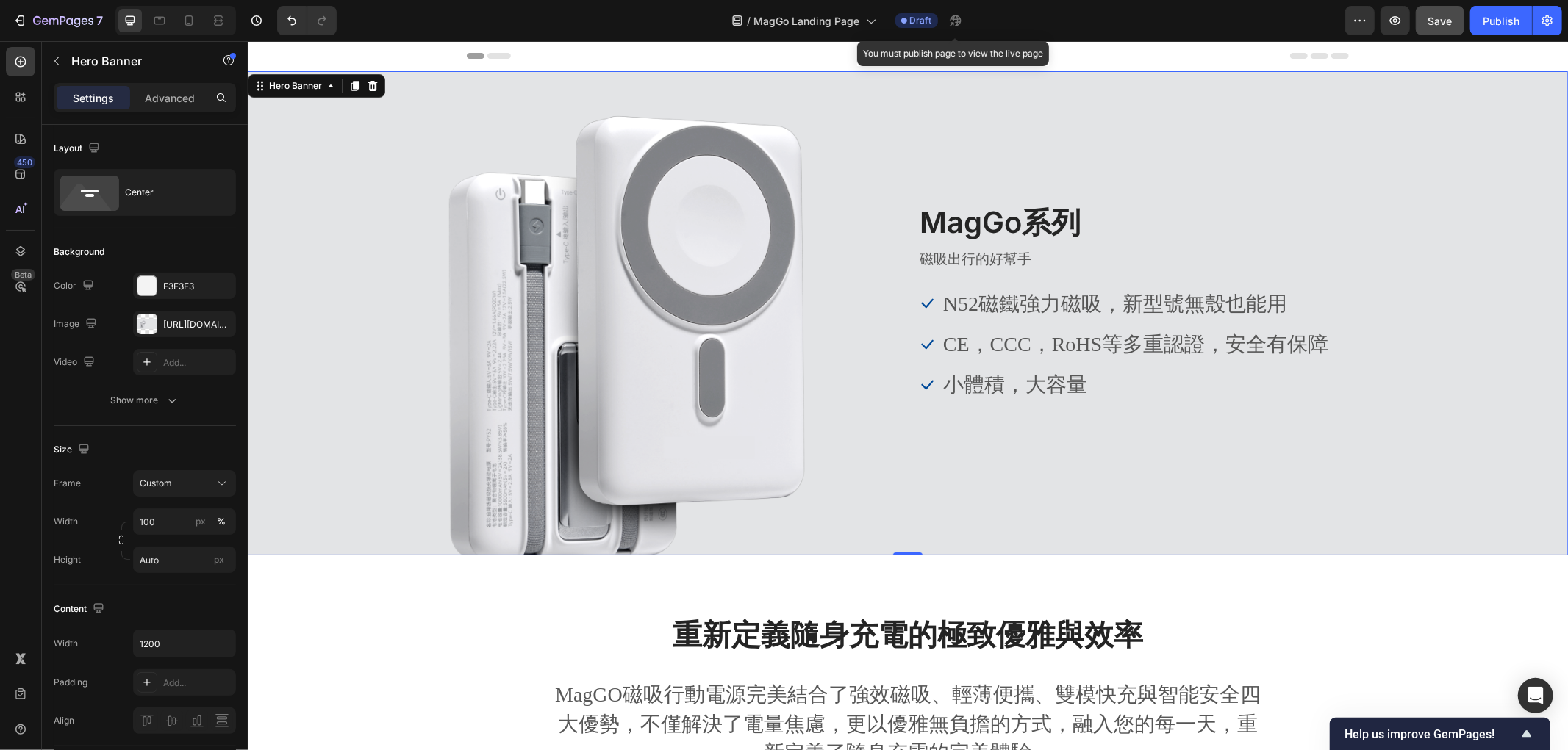
click at [527, 250] on div "Image MagGo系列 Heading 磁吸出行的好幫手 Text block Icon N52磁鐵強力磁吸，新型號無殼也能用 Text block Ic…" at bounding box center [907, 312] width 882 height 222
click at [368, 274] on div "Overlay" at bounding box center [907, 312] width 1320 height 484
click at [429, 376] on div "Overlay" at bounding box center [907, 312] width 1320 height 484
click at [150, 329] on div at bounding box center [147, 323] width 20 height 20
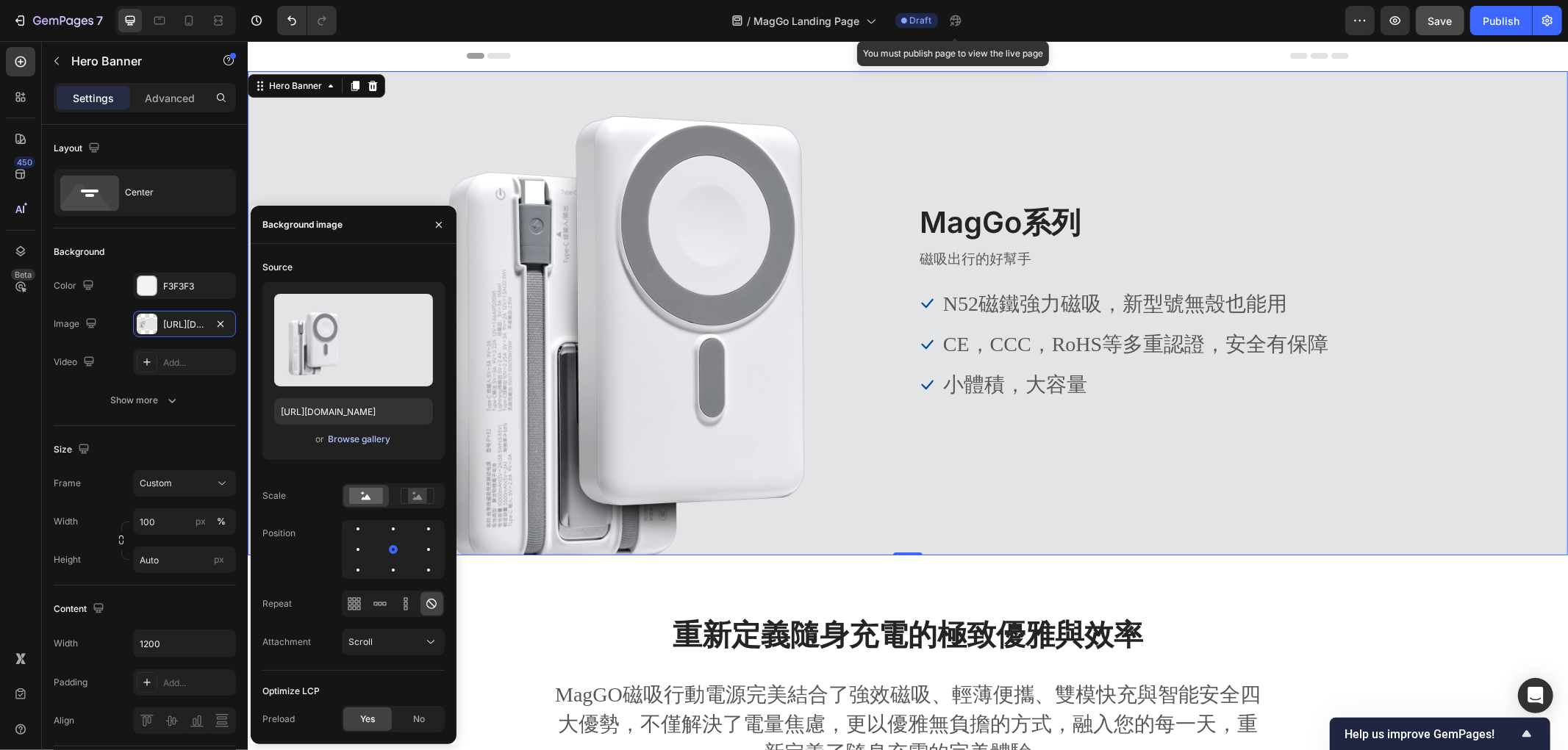
click at [349, 435] on div "Browse gallery" at bounding box center [358, 439] width 62 height 13
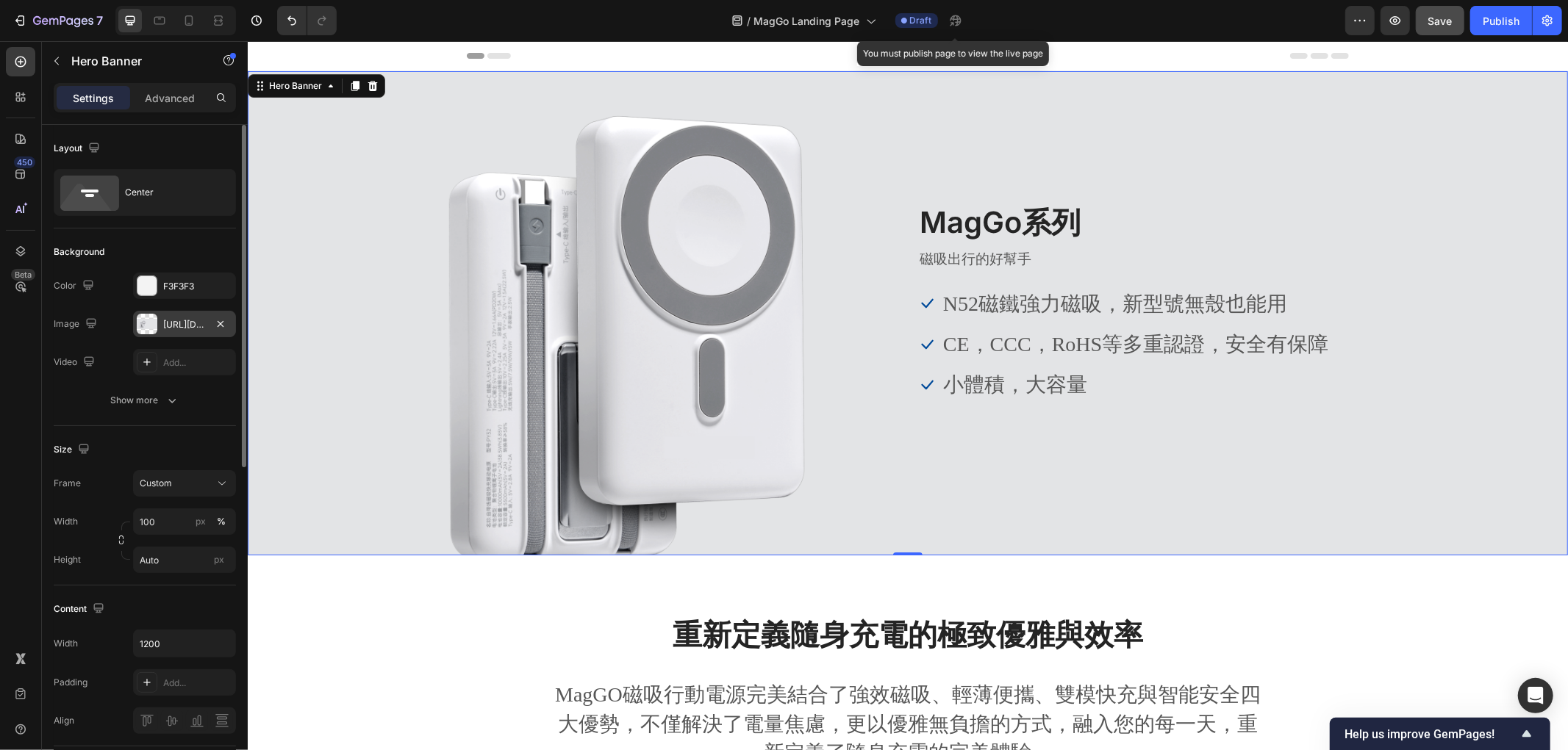
click at [190, 328] on div "https://cdn.shopify.com/s/files/1/0772/4485/8597/files/gempages_584237370715407…" at bounding box center [184, 324] width 43 height 13
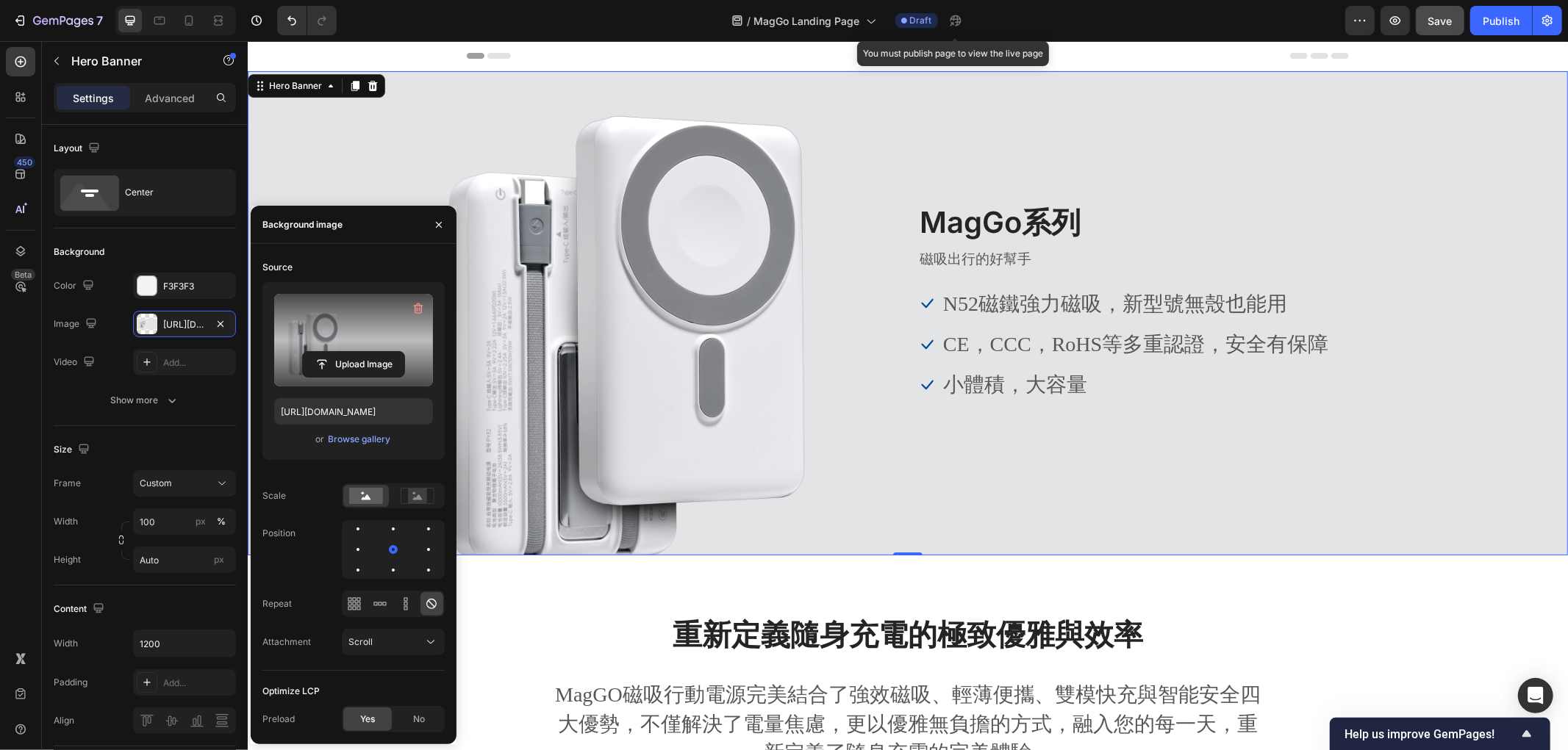
click at [339, 349] on label at bounding box center [353, 340] width 159 height 92
click at [339, 352] on input "file" at bounding box center [353, 364] width 101 height 25
type input "https://cdn.shopify.com/s/files/1/0772/4485/8597/files/gempages_584237370715407…"
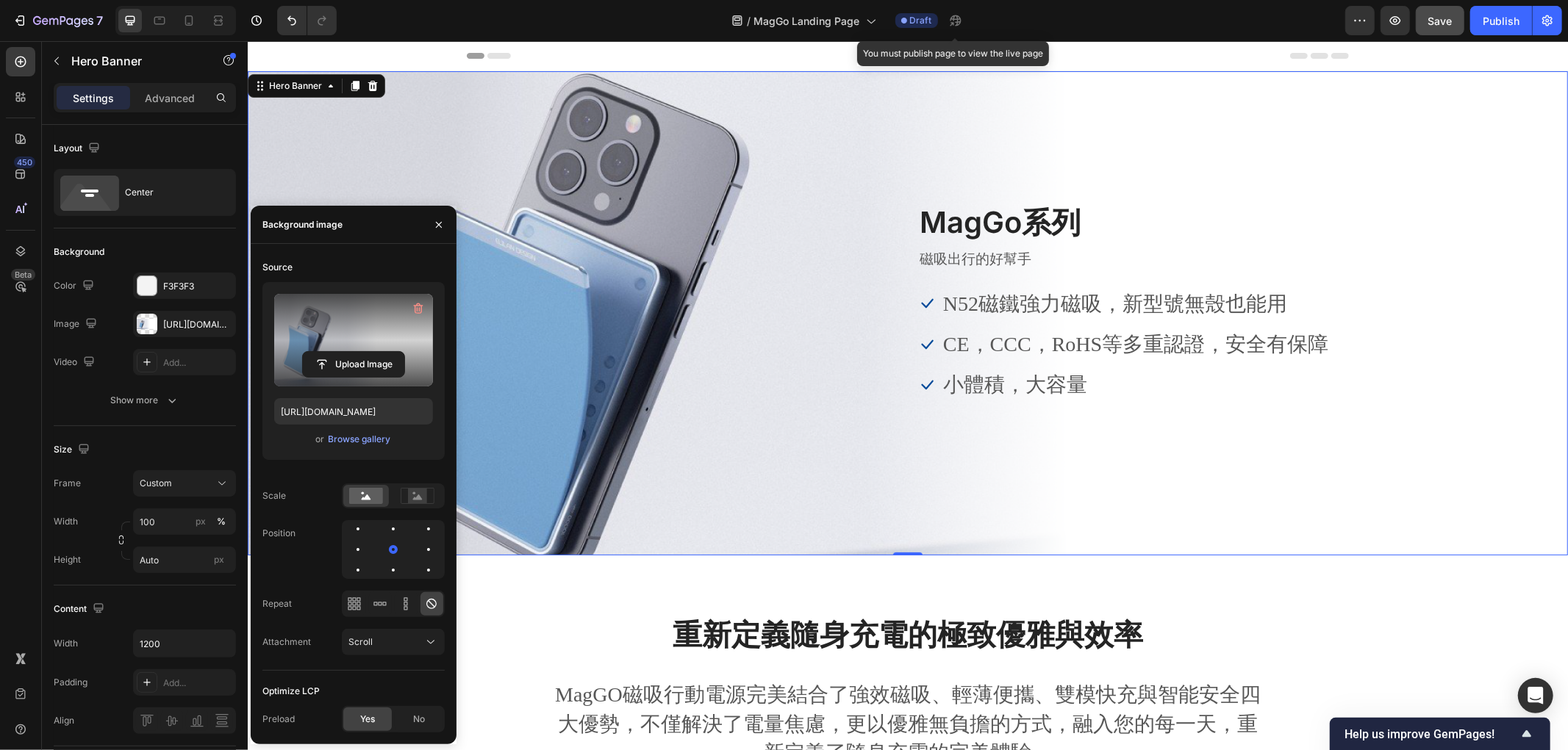
click at [581, 11] on div "/ MagGo Landing Page Draft You must publish page to view the live page" at bounding box center [847, 20] width 996 height 29
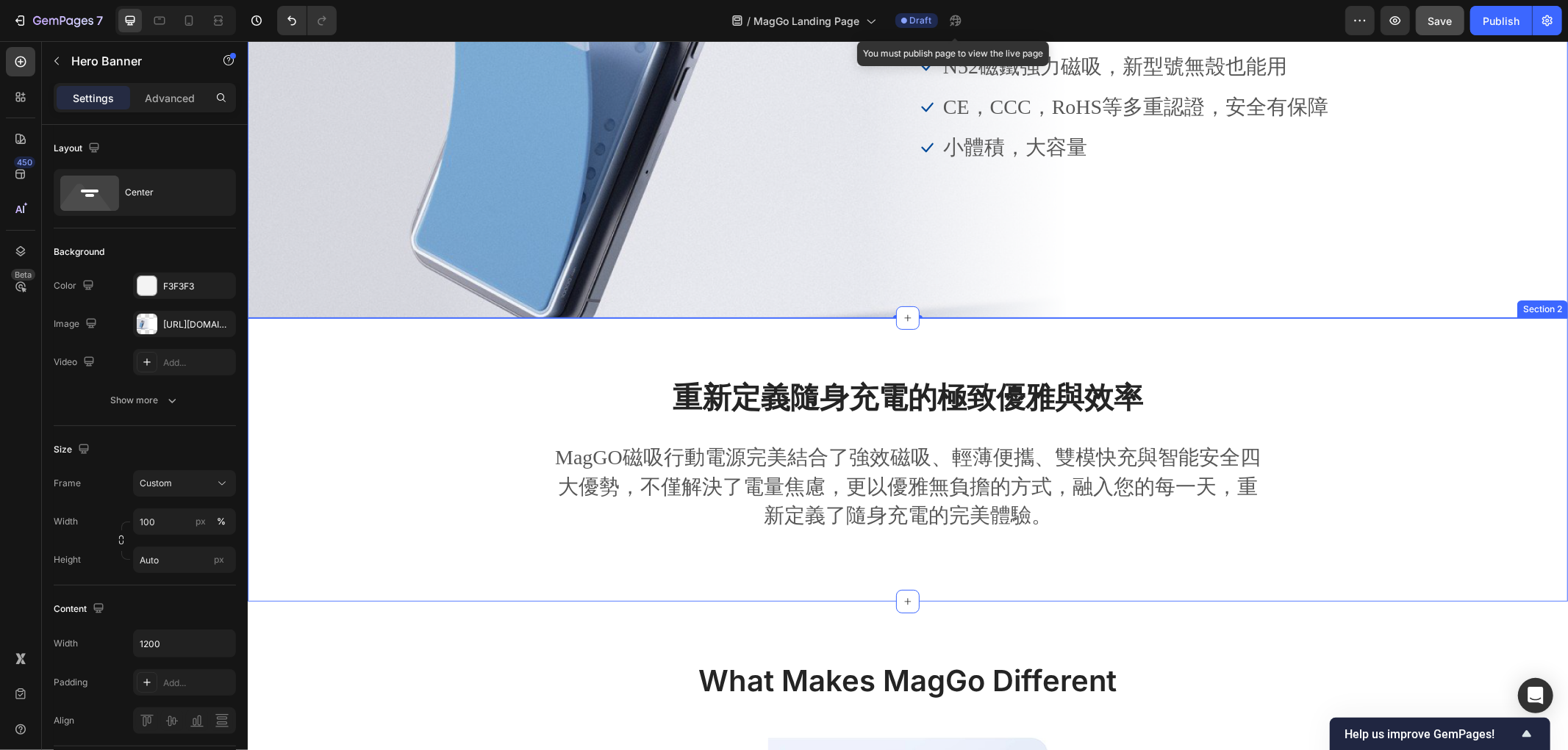
scroll to position [245, 0]
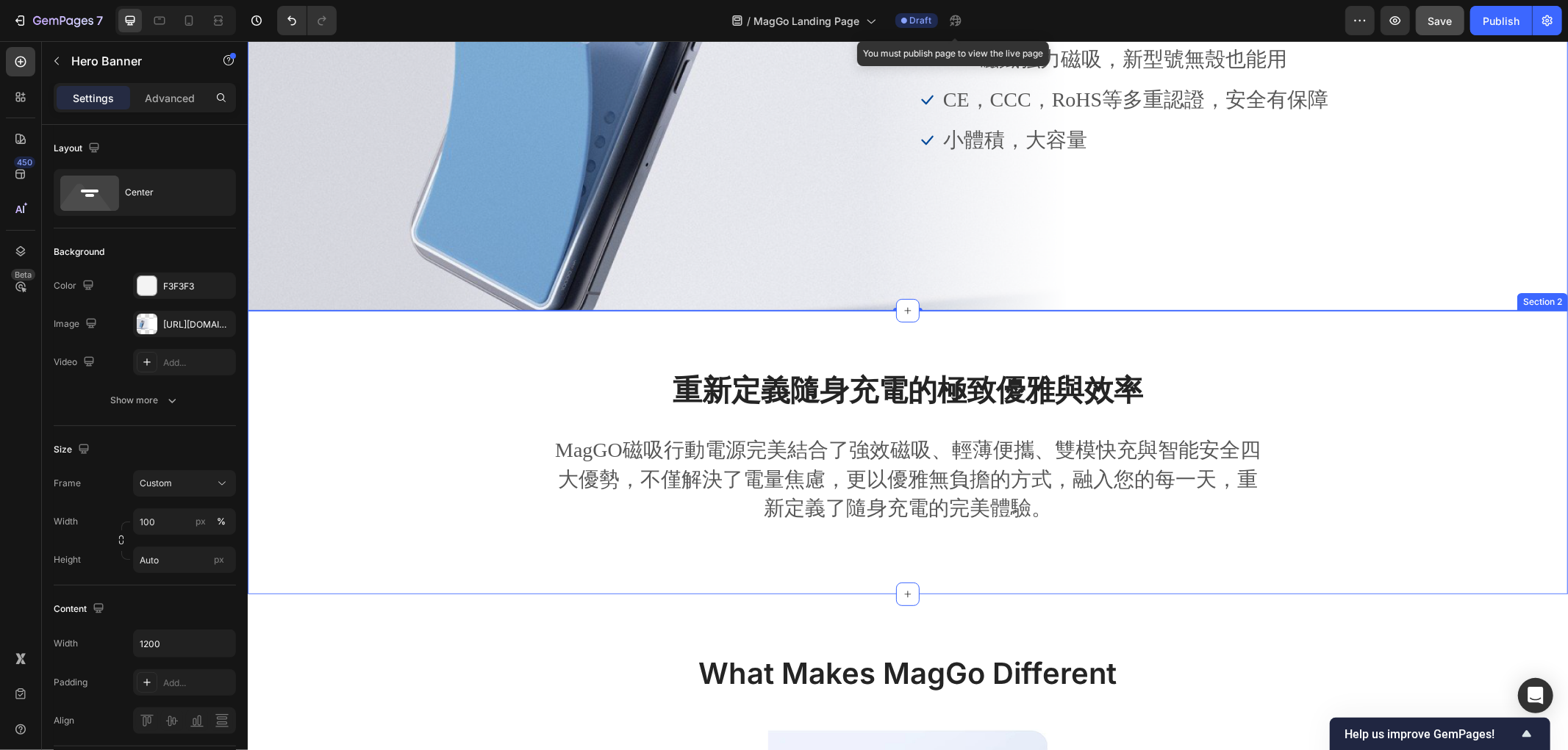
click at [445, 490] on div "重新定義隨身充電的極致優雅與效率 Heading MagGO磁吸行動電源完美結合了強效磁吸、輕薄便攜、雙模快充與智能安全四大優勢，不僅解決了電量焦慮，更以優雅…" at bounding box center [907, 464] width 1298 height 190
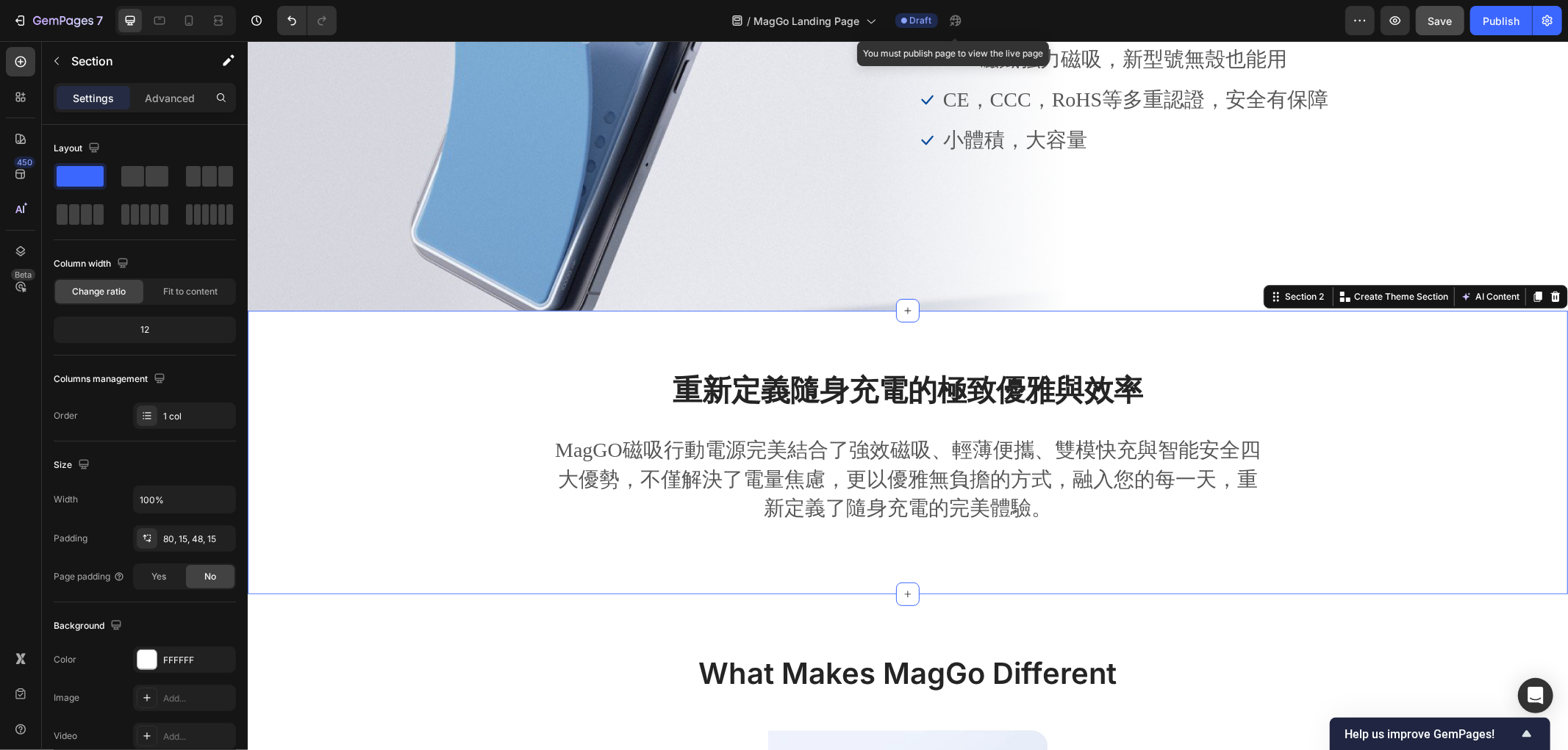
scroll to position [0, 0]
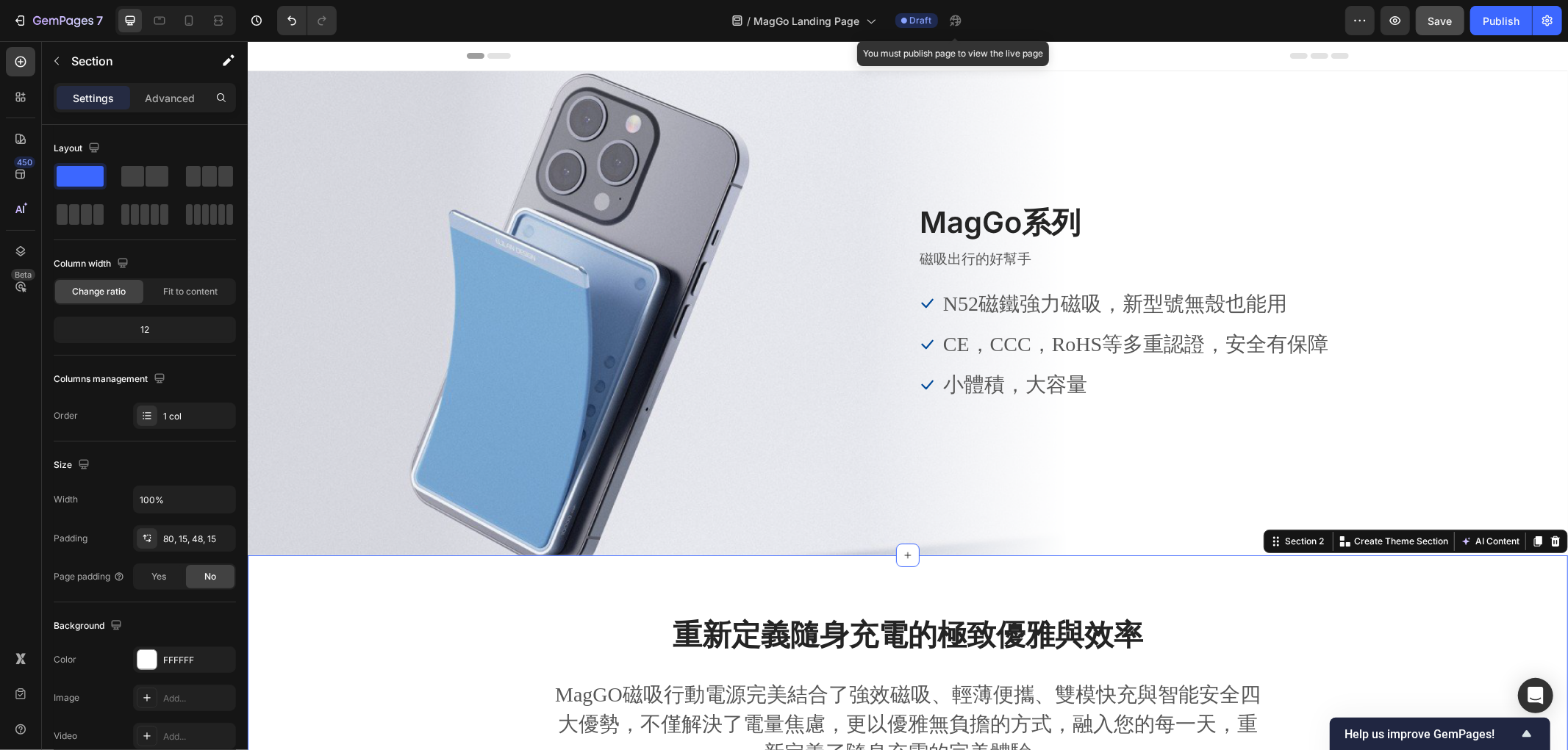
drag, startPoint x: 545, startPoint y: 0, endPoint x: 281, endPoint y: 165, distance: 311.3
click at [545, 0] on div "7 Version history / MagGo Landing Page Draft You must publish page to view the …" at bounding box center [784, 21] width 1568 height 42
click at [1251, 4] on div "7 Version history / MagGo Landing Page Draft You must publish page to view the …" at bounding box center [784, 21] width 1568 height 42
click at [1442, 20] on span "Save" at bounding box center [1441, 21] width 25 height 12
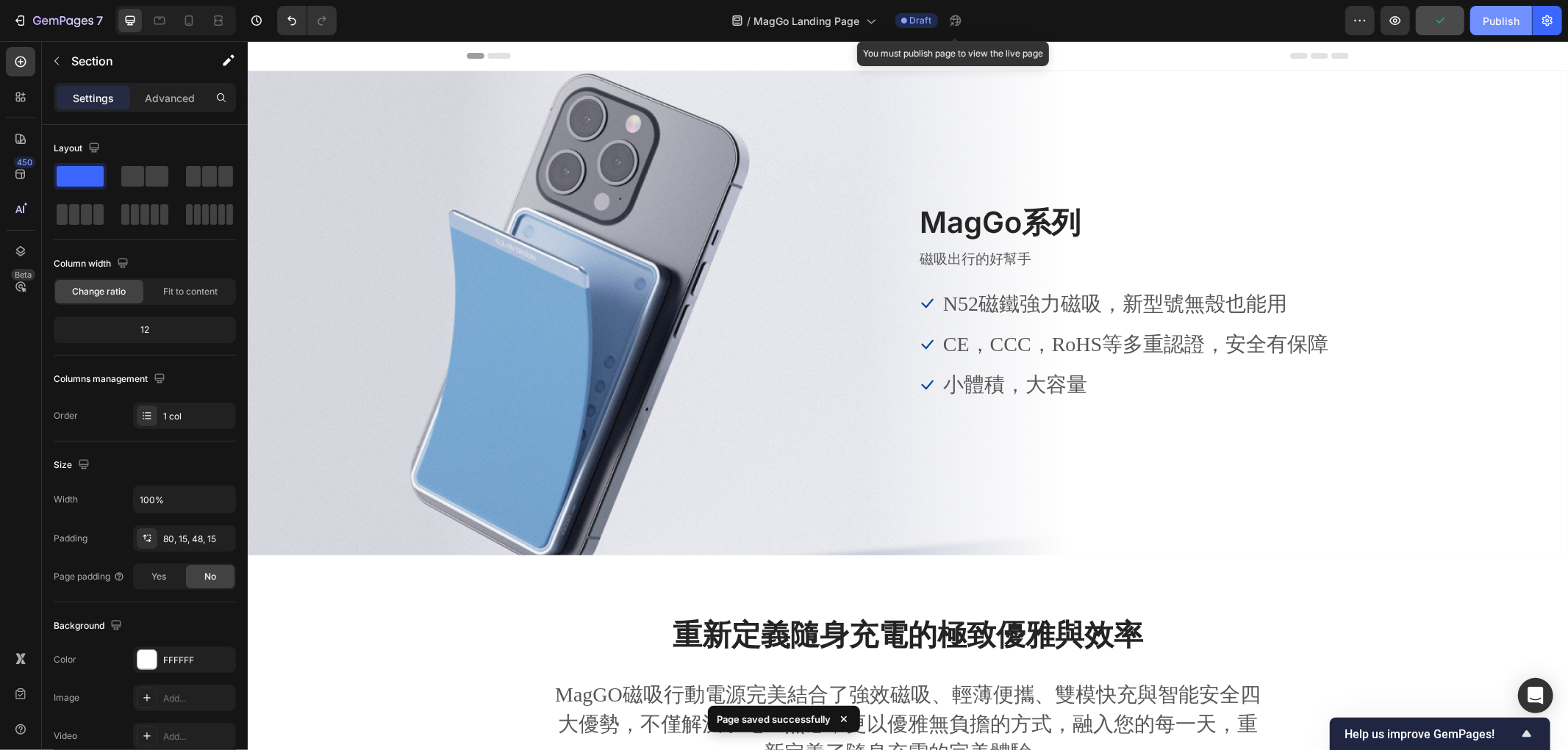
click at [1483, 11] on button "Publish" at bounding box center [1500, 20] width 61 height 29
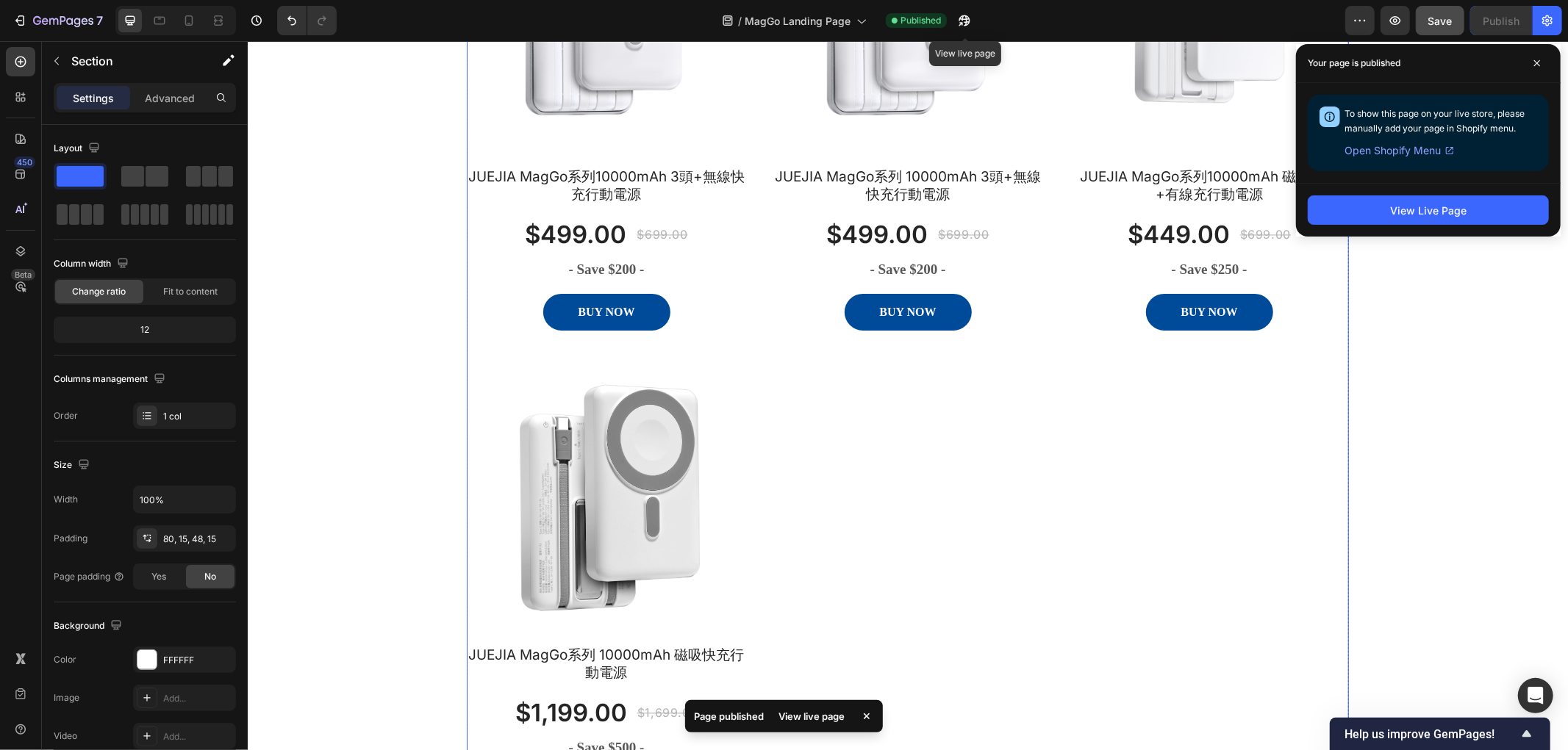
scroll to position [2694, 0]
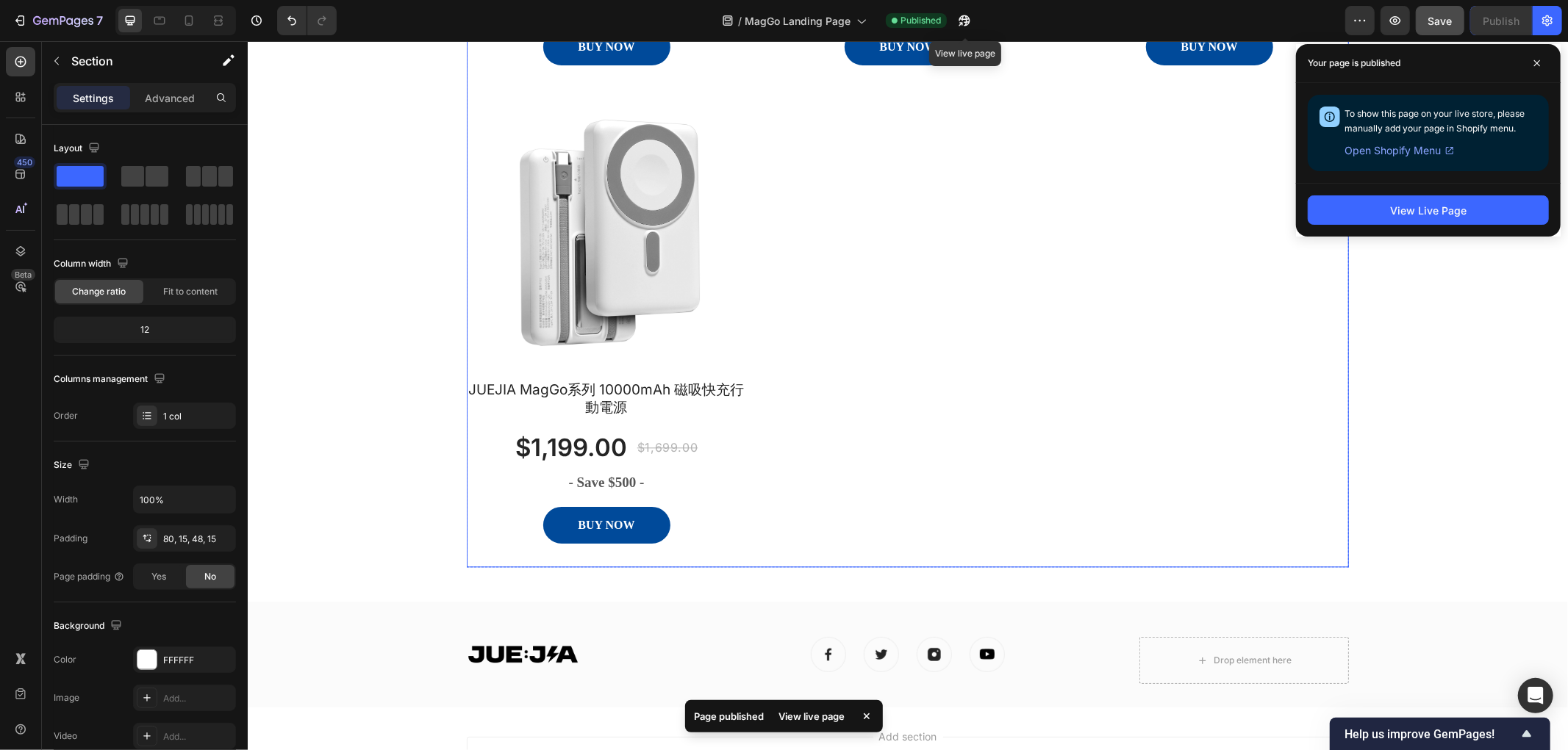
click at [870, 309] on div "Product Images JUEJIA MagGo系列10000mAh 3頭+無線快充行動電源 Product Title $499.00 Product…" at bounding box center [907, 83] width 882 height 945
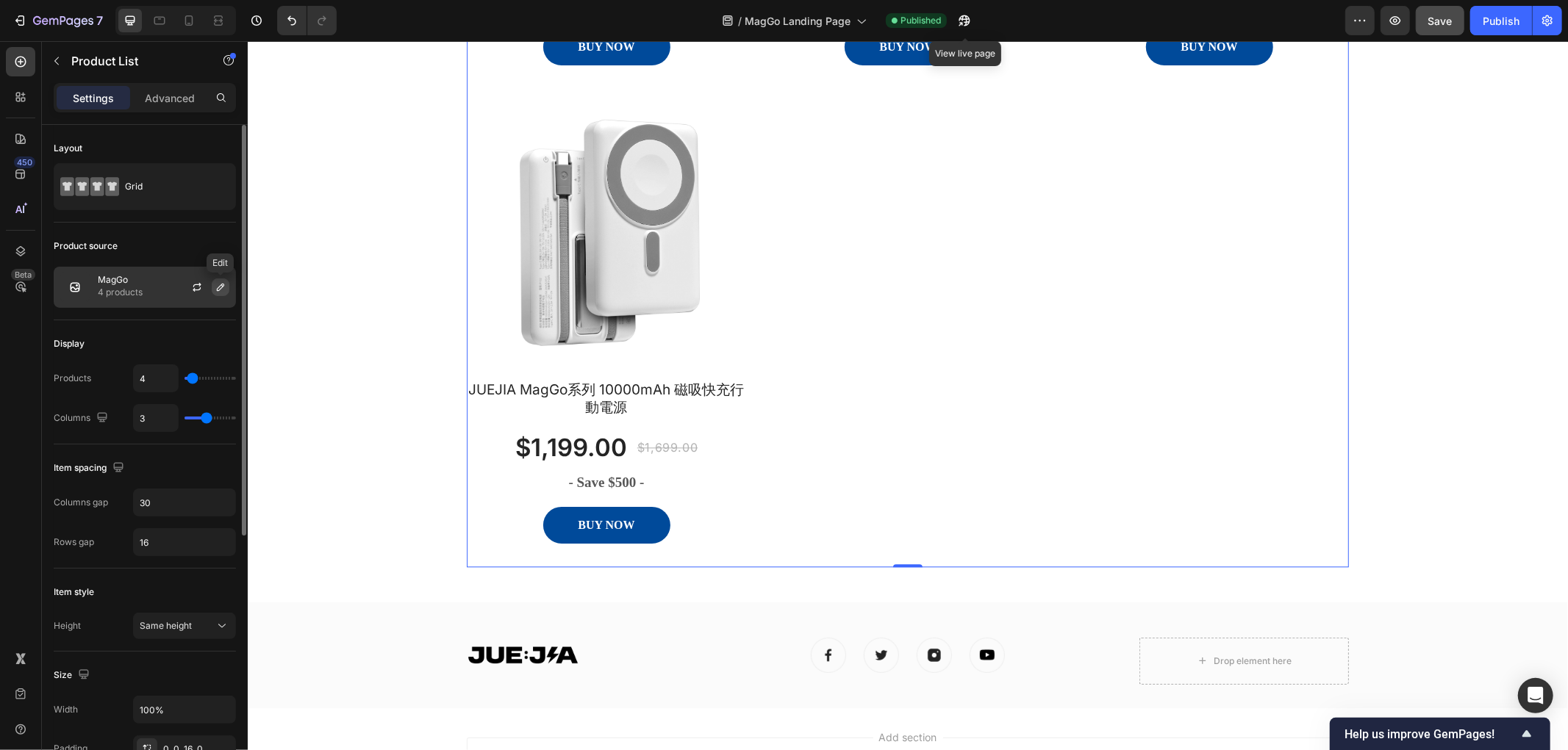
click at [219, 288] on icon "button" at bounding box center [220, 286] width 11 height 11
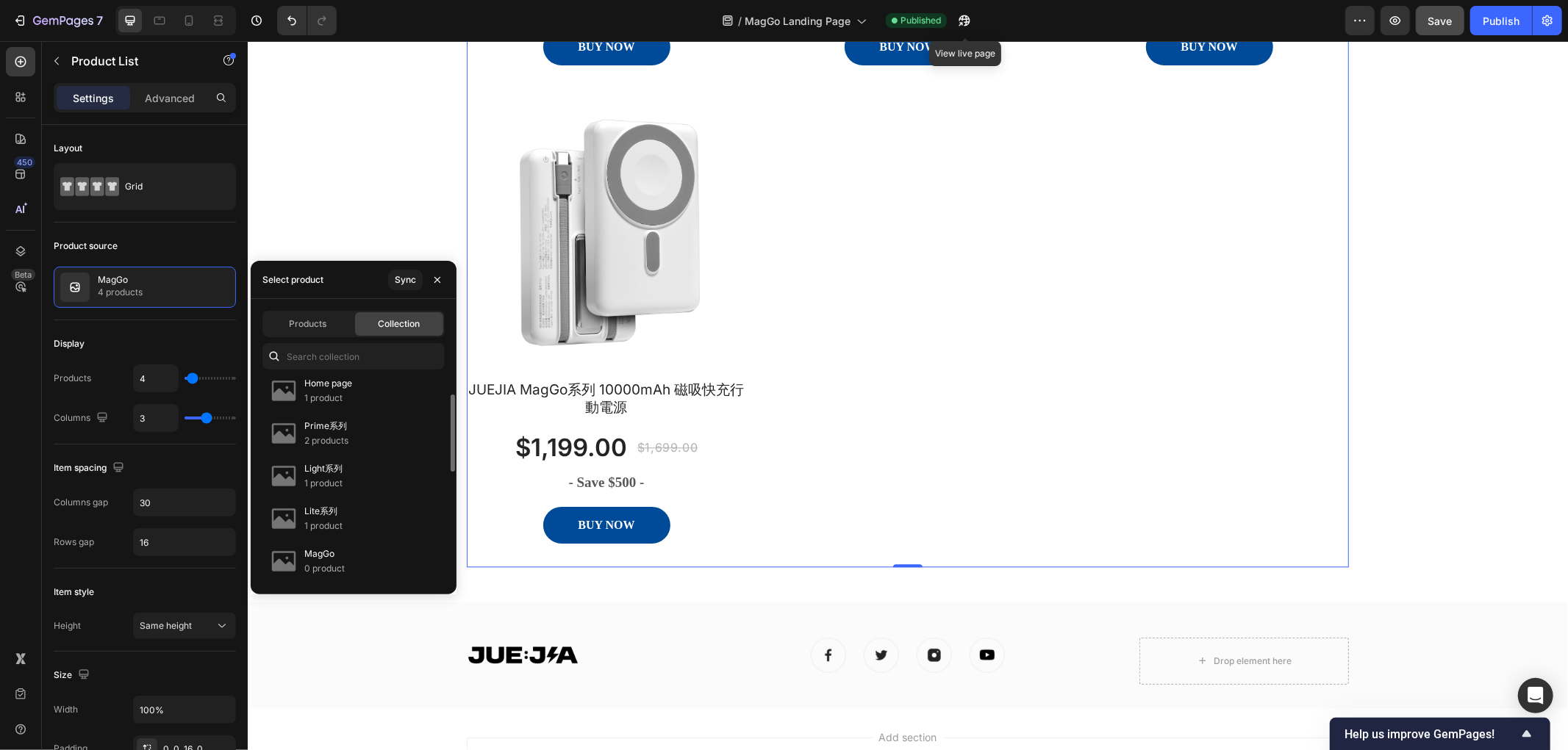
scroll to position [0, 0]
click at [438, 282] on icon "button" at bounding box center [437, 279] width 11 height 11
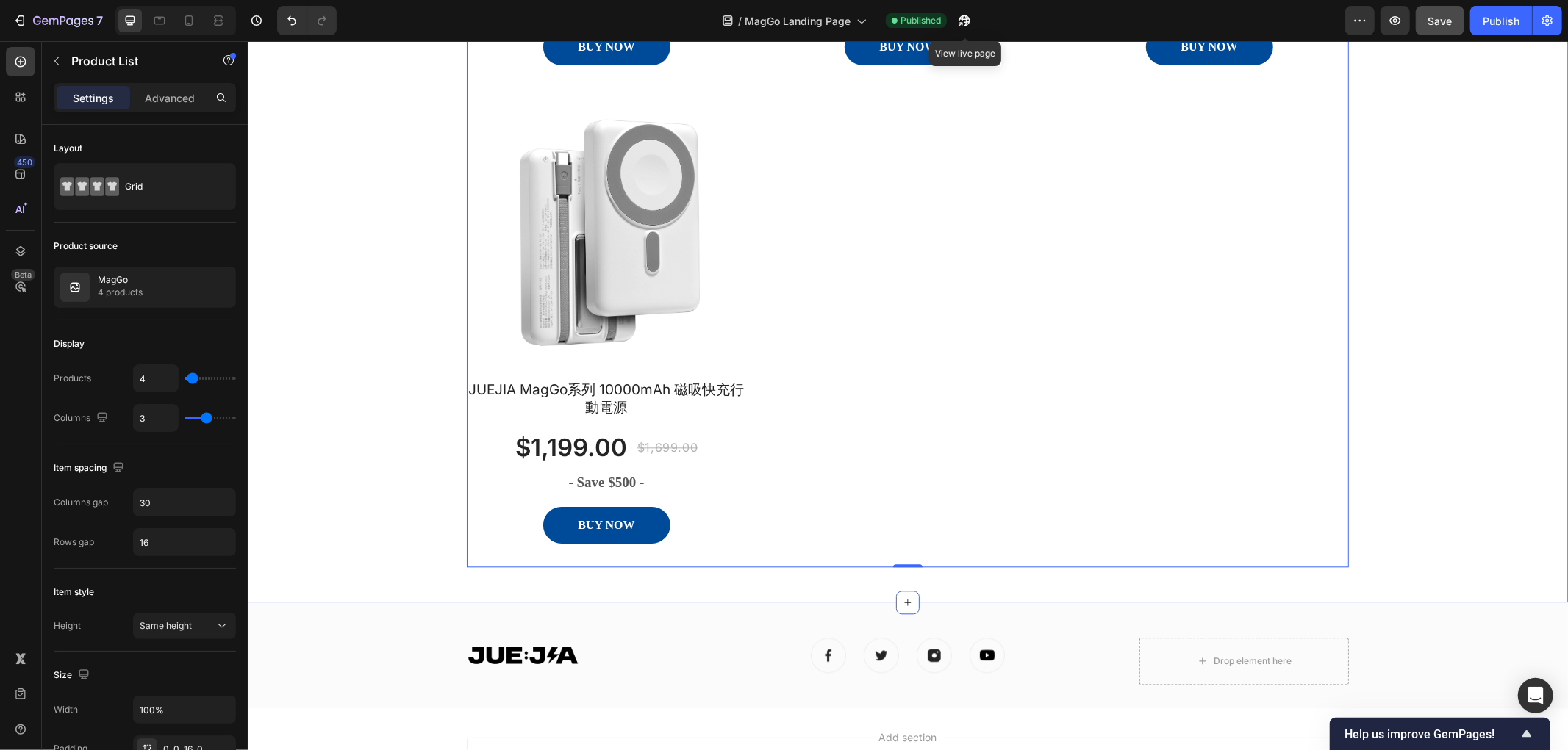
click at [355, 263] on div "MagGo系列 Heading 6個月原廠保固, 7天鑑賞期無理由退款, Text block Row Row Product Images JUEJIA M…" at bounding box center [907, 36] width 1298 height 1060
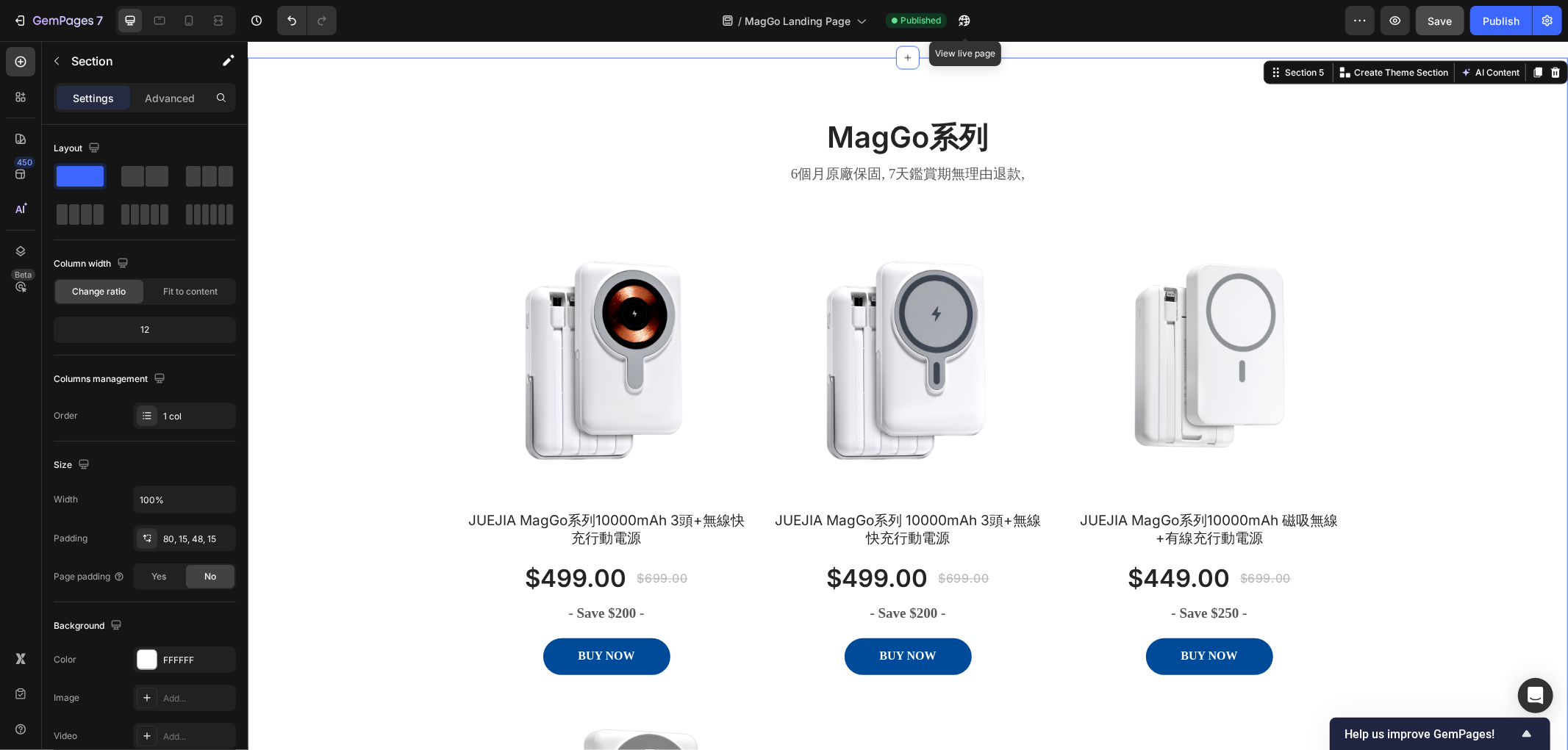
scroll to position [1878, 0]
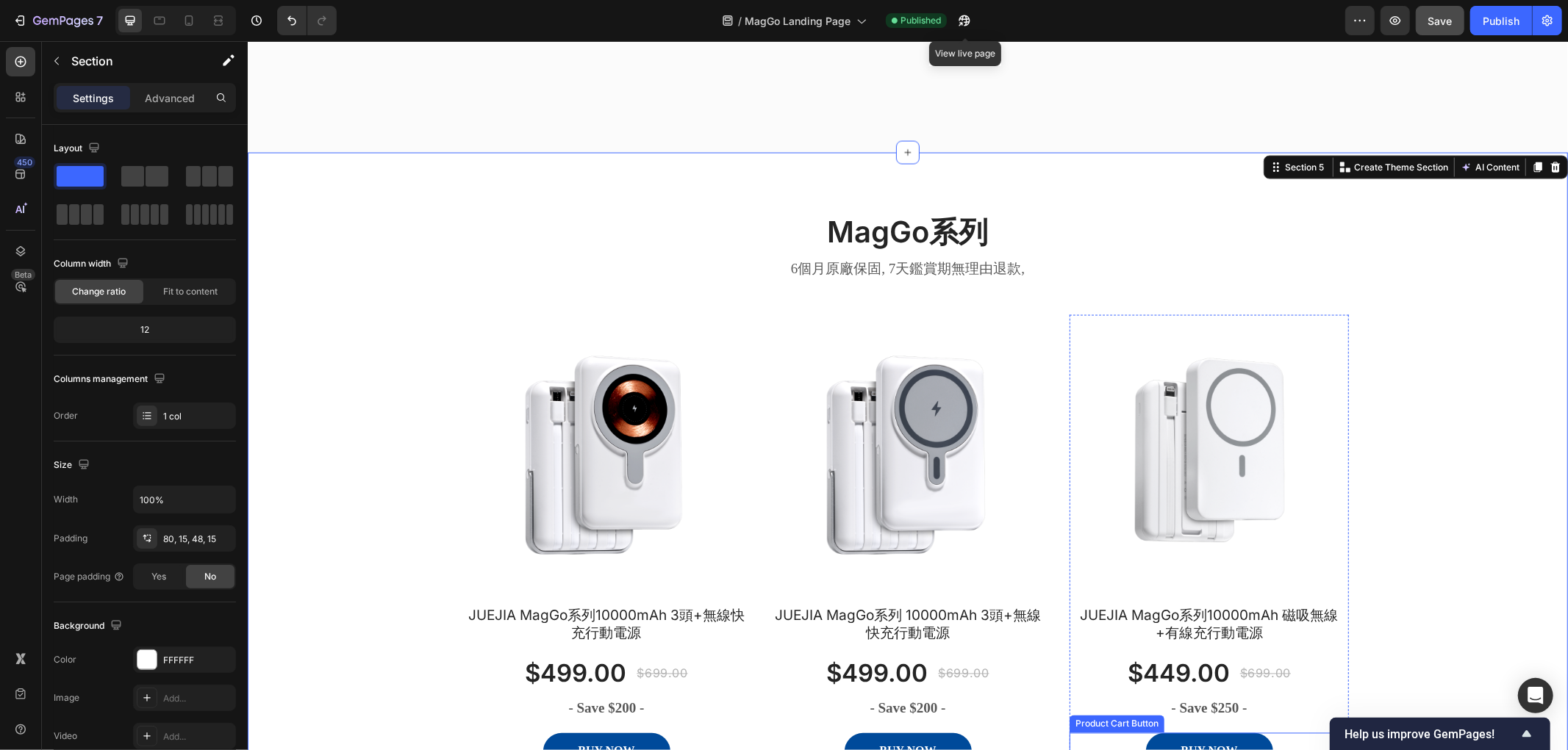
scroll to position [2286, 0]
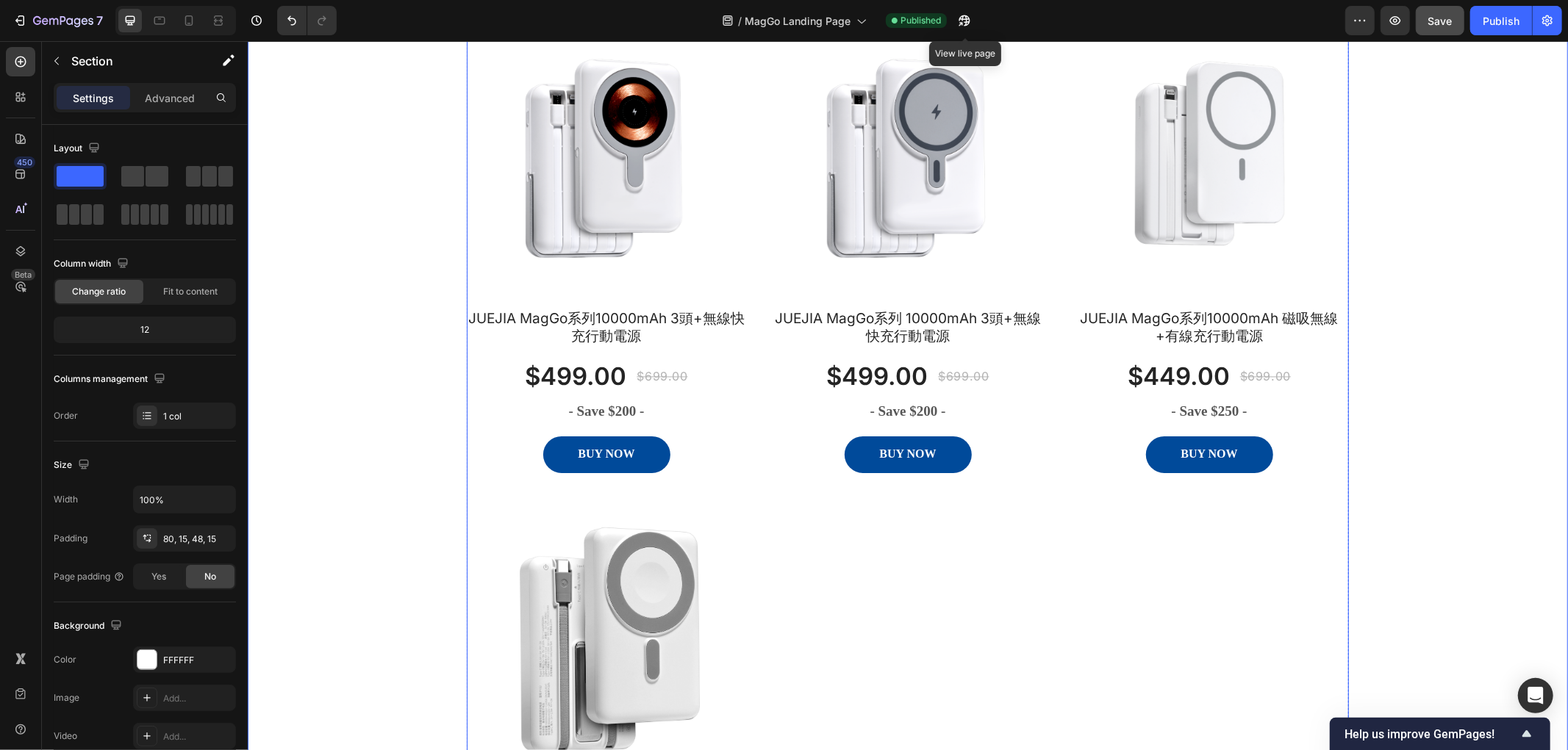
click at [1427, 427] on div "MagGo系列 Heading 6個月原廠保固, 7天鑑賞期無理由退款, Text block Row Row Product Images JUEJIA M…" at bounding box center [907, 444] width 1298 height 1060
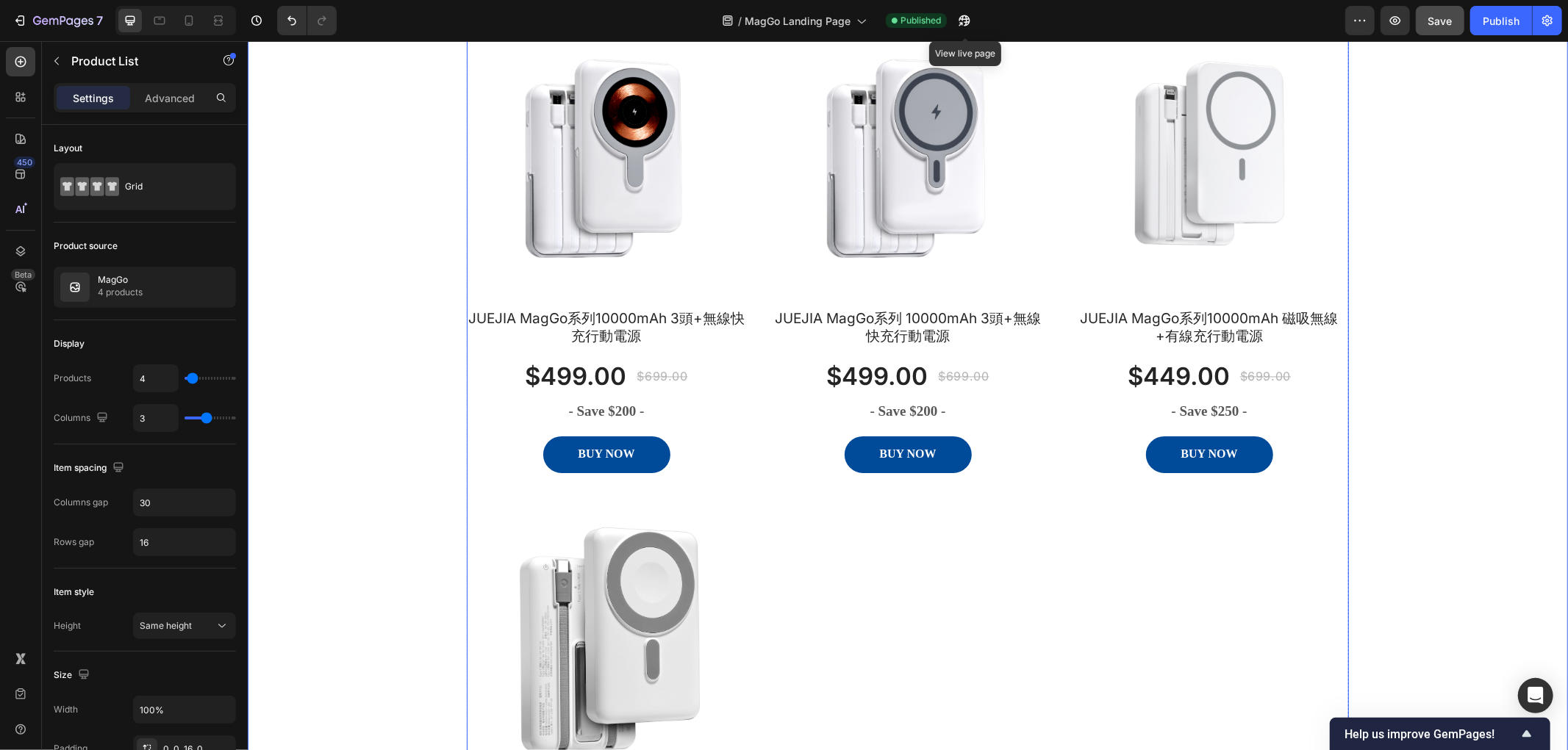
click at [864, 555] on div "Product Images JUEJIA MagGo系列10000mAh 3頭+無線快充行動電源 Product Title $499.00 Product…" at bounding box center [907, 490] width 882 height 945
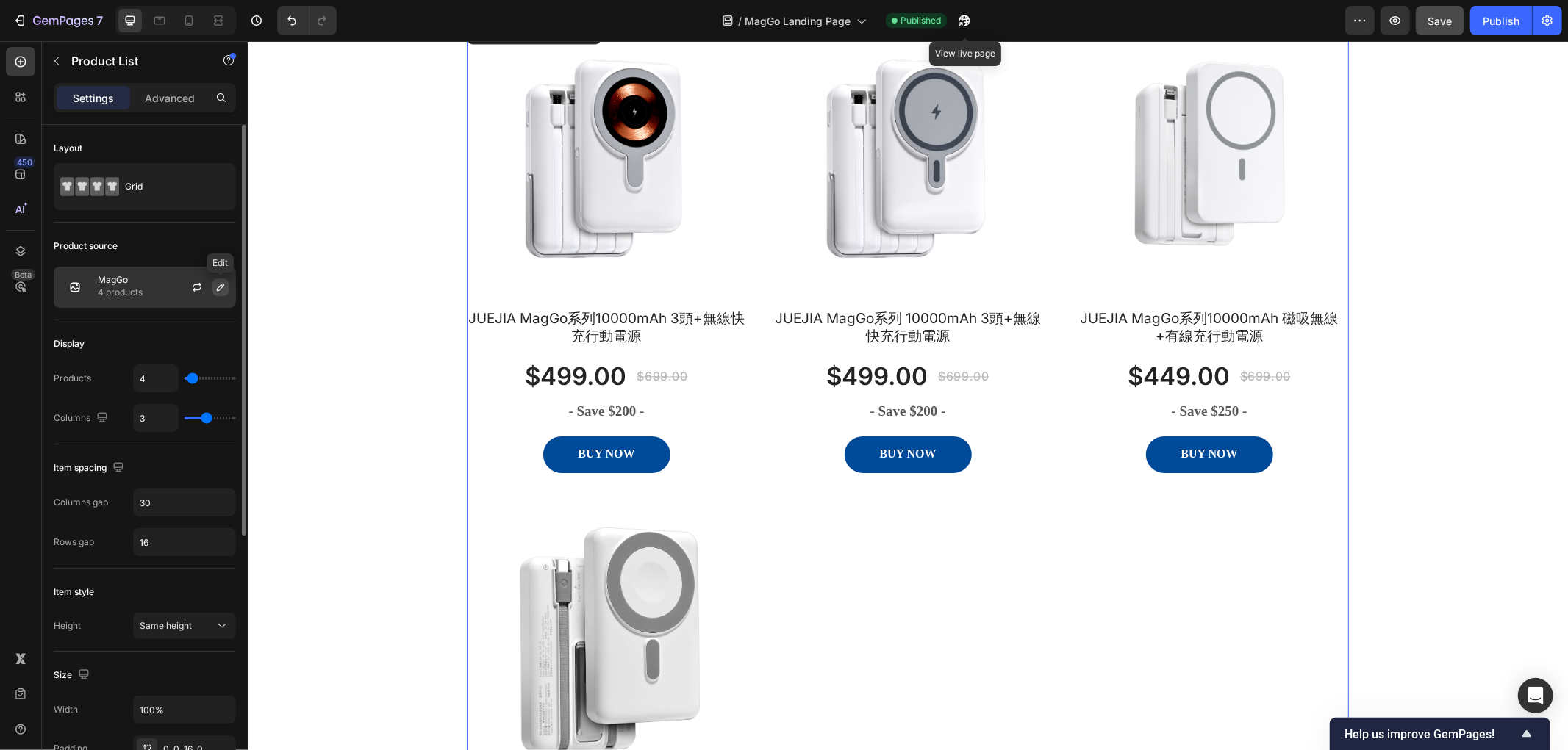
click at [218, 283] on icon "button" at bounding box center [220, 286] width 11 height 11
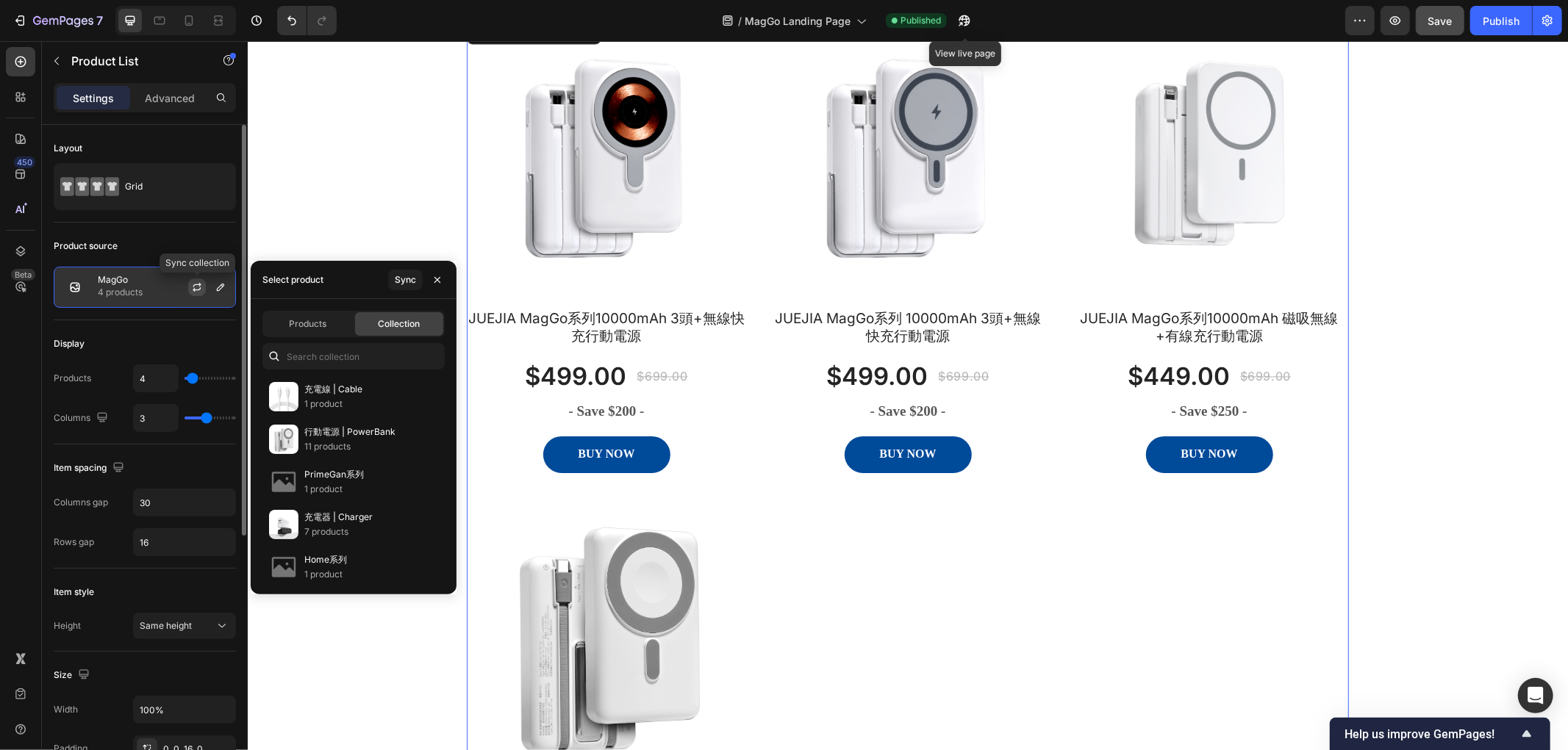
click at [197, 283] on icon "button" at bounding box center [197, 286] width 11 height 11
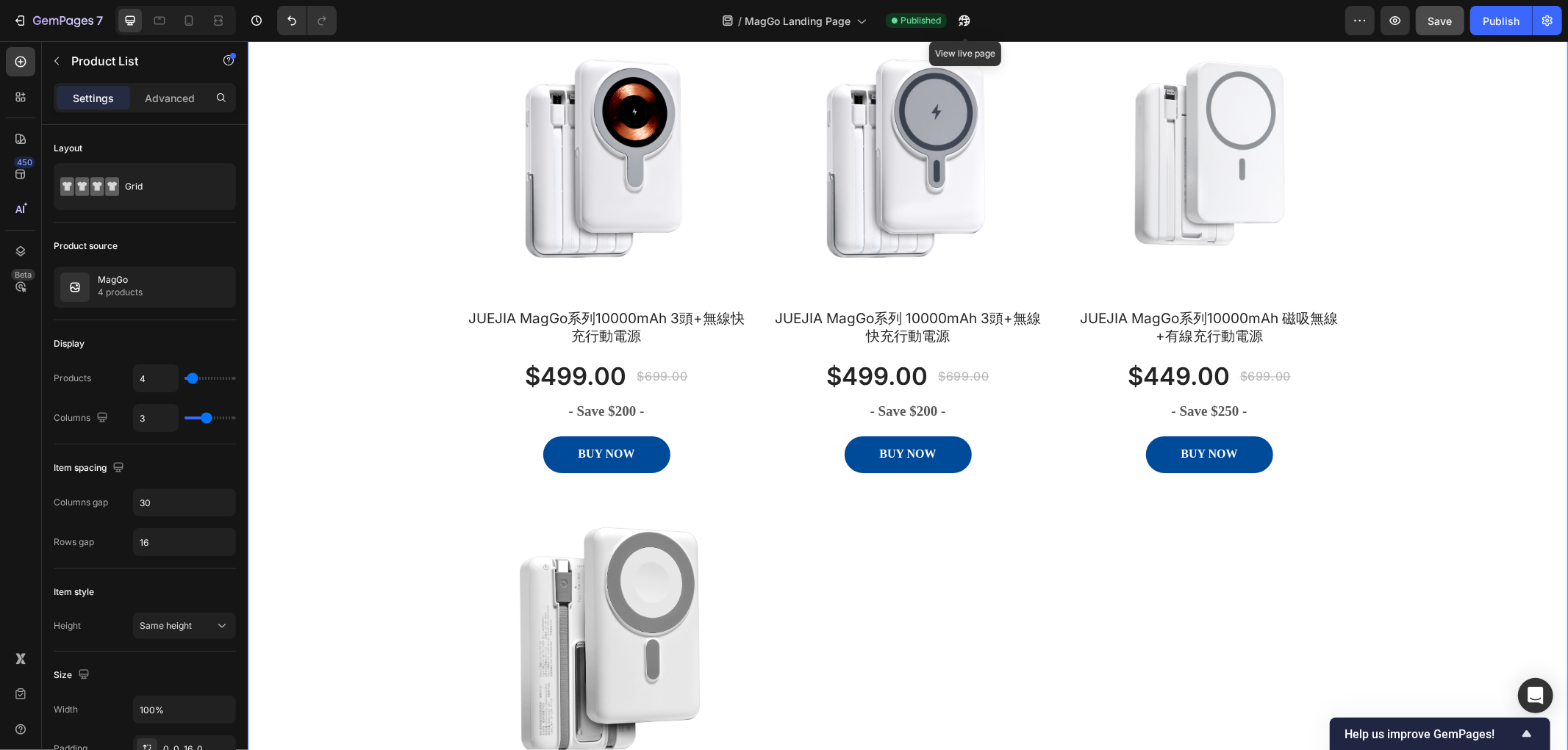
click at [392, 270] on div "MagGo系列 Heading 6個月原廠保固, 7天鑑賞期無理由退款, Text block Row Row Product Images JUEJIA M…" at bounding box center [907, 444] width 1298 height 1060
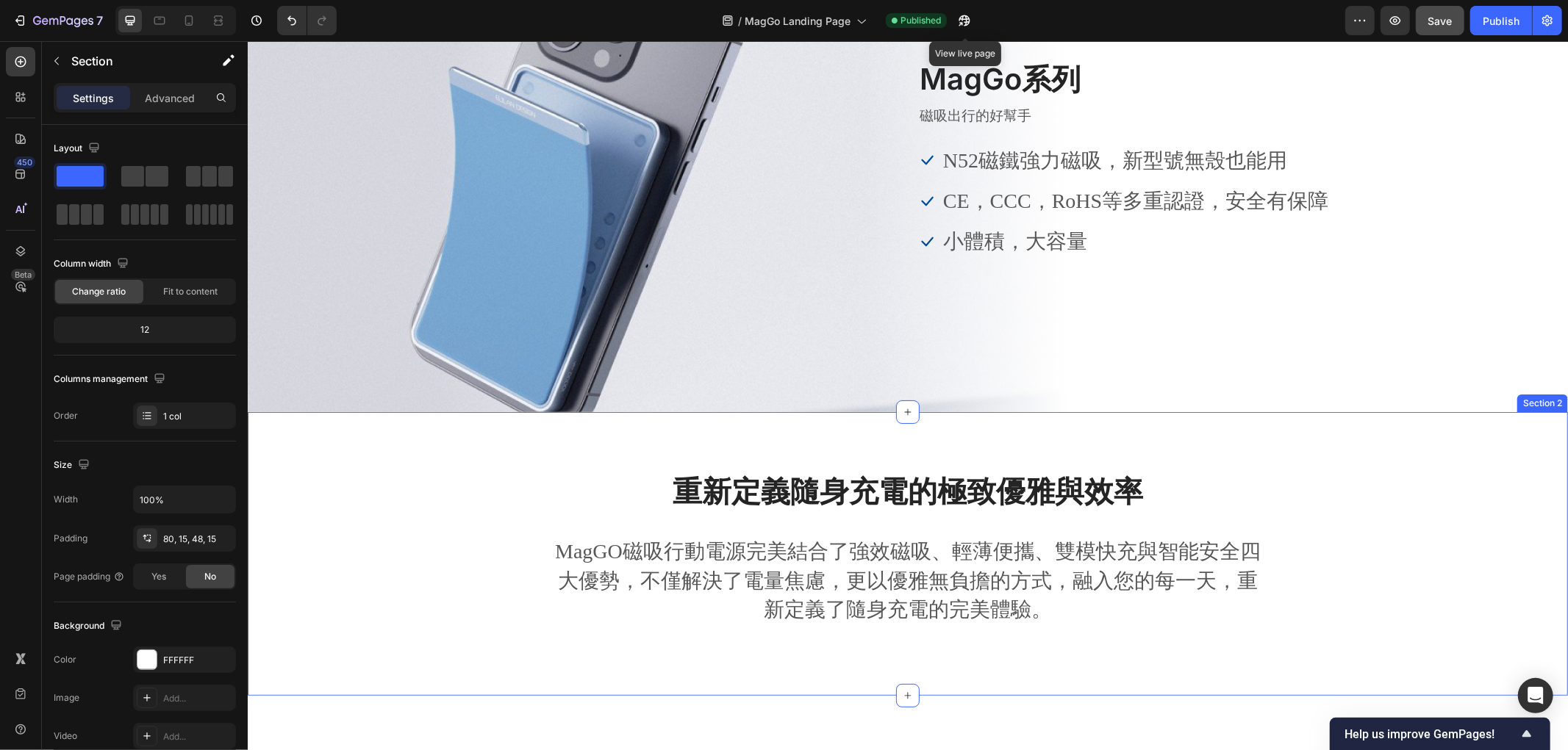
scroll to position [0, 0]
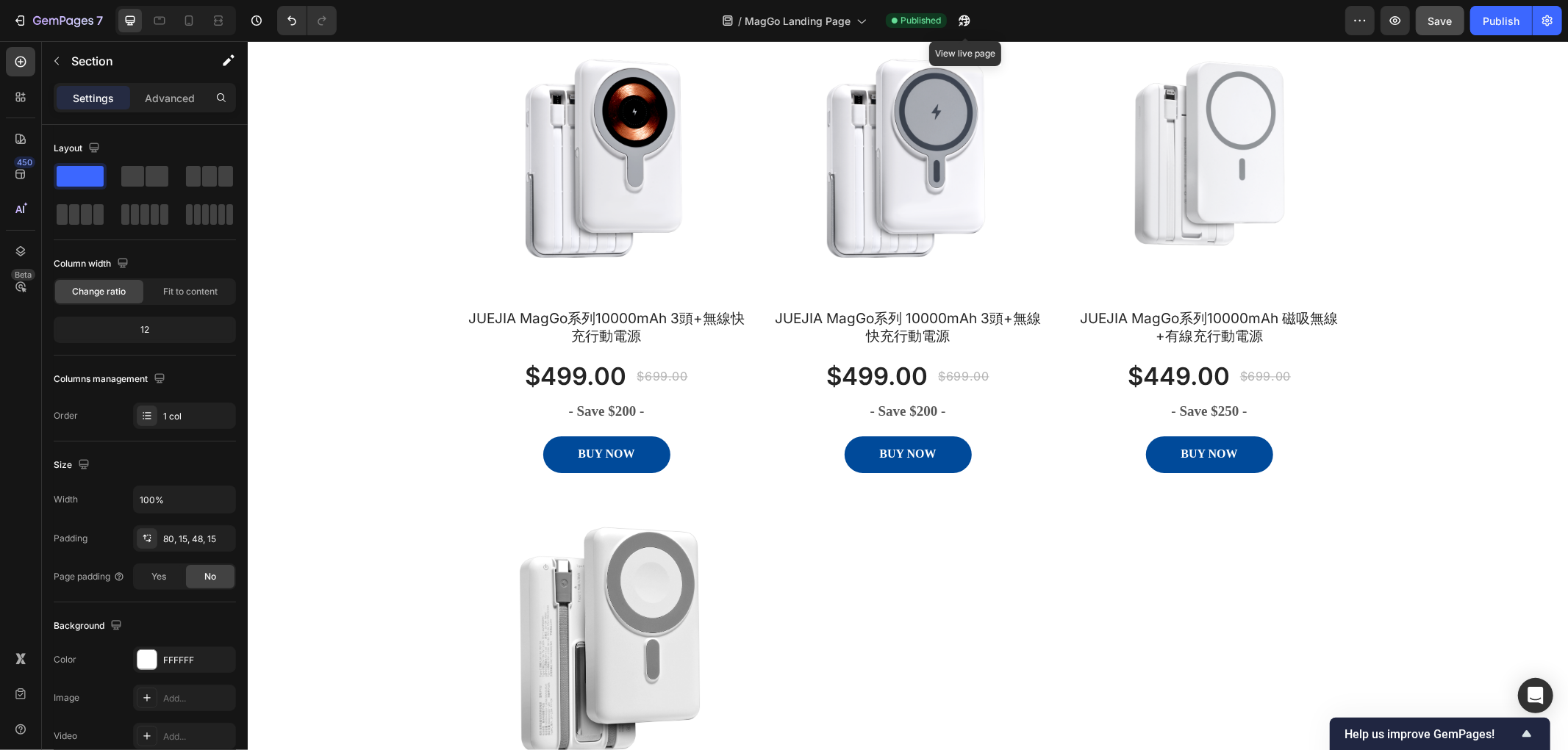
click at [364, 324] on div "MagGo系列 Heading 6個月原廠保固, 7天鑑賞期無理由退款, Text block Row Row Product Images JUEJIA M…" at bounding box center [907, 444] width 1298 height 1060
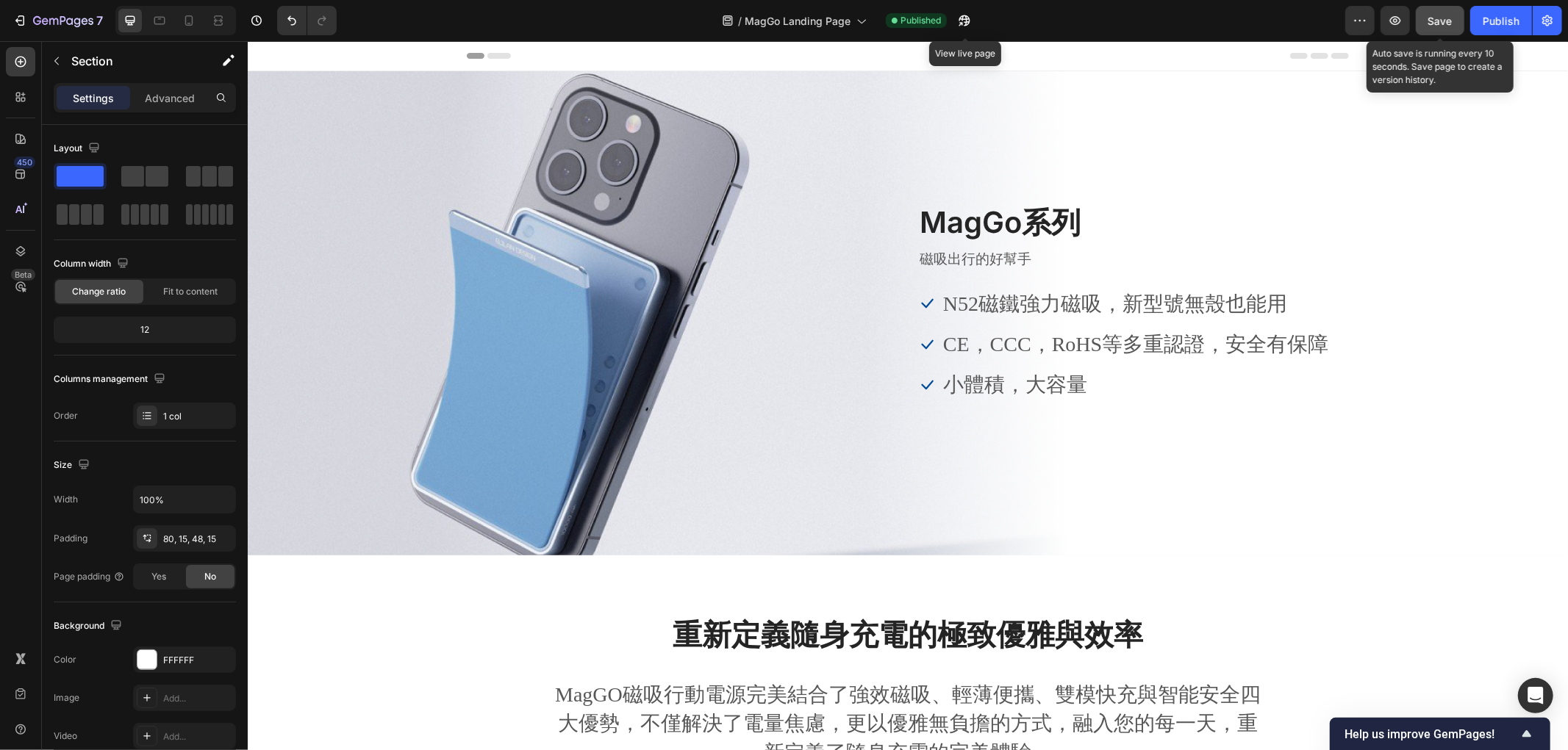
click at [1446, 25] on span "Save" at bounding box center [1441, 21] width 25 height 12
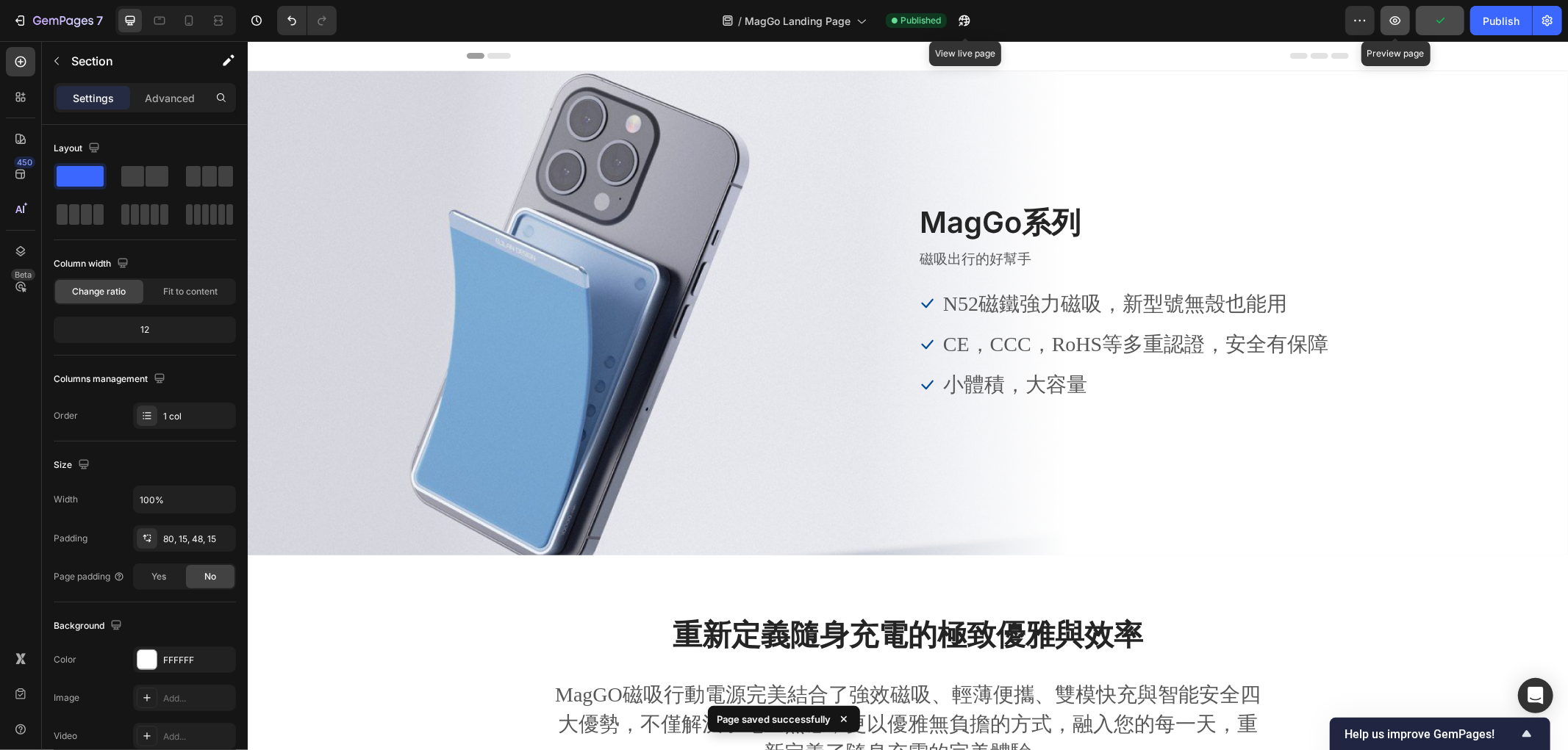
click at [1399, 22] on icon "button" at bounding box center [1395, 20] width 11 height 9
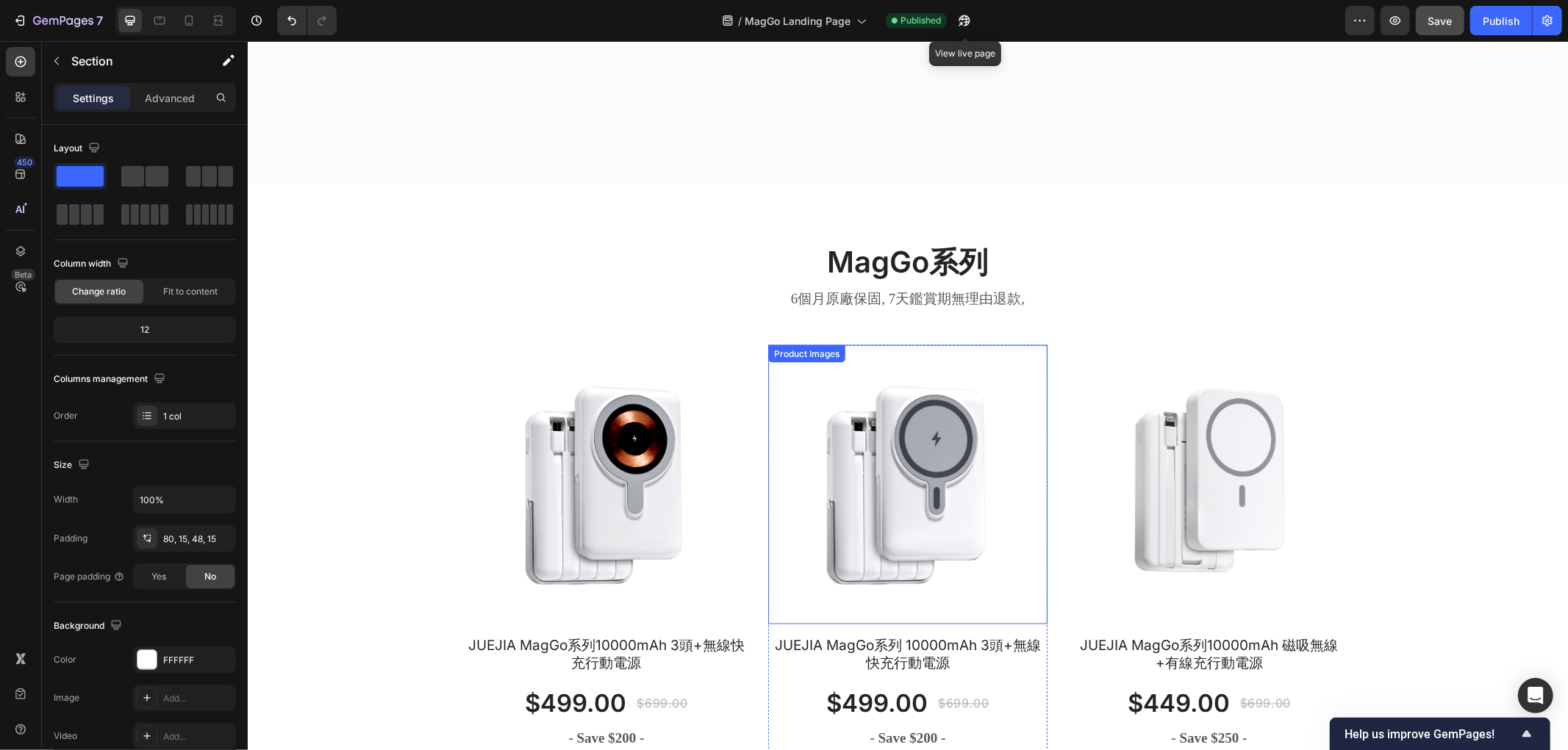
scroll to position [2449, 0]
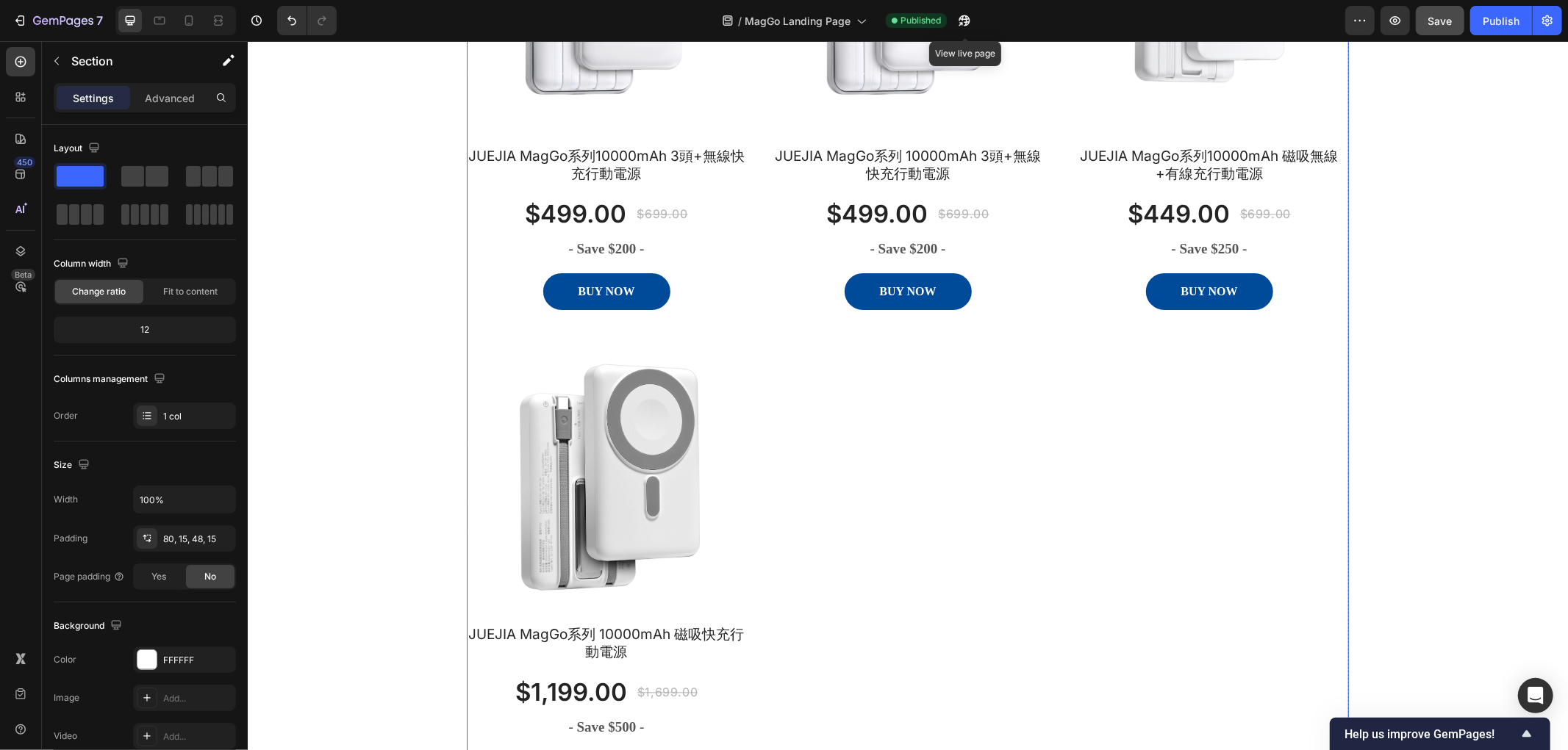
click at [925, 431] on div "Product Images JUEJIA MagGo系列10000mAh 3頭+無線快充行動電源 Product Title $499.00 Product…" at bounding box center [907, 327] width 882 height 945
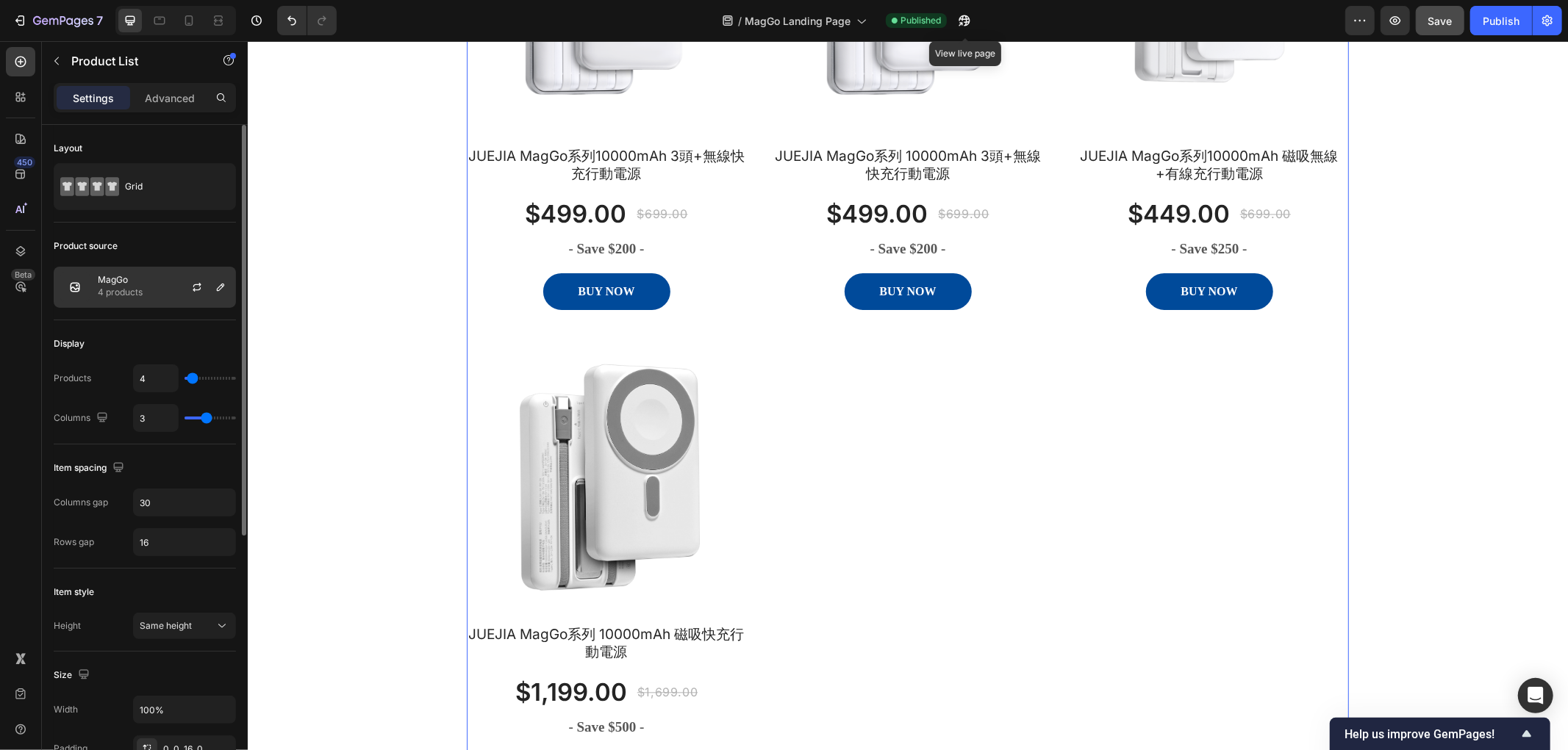
click at [160, 280] on div "MagGo 4 products" at bounding box center [144, 287] width 182 height 41
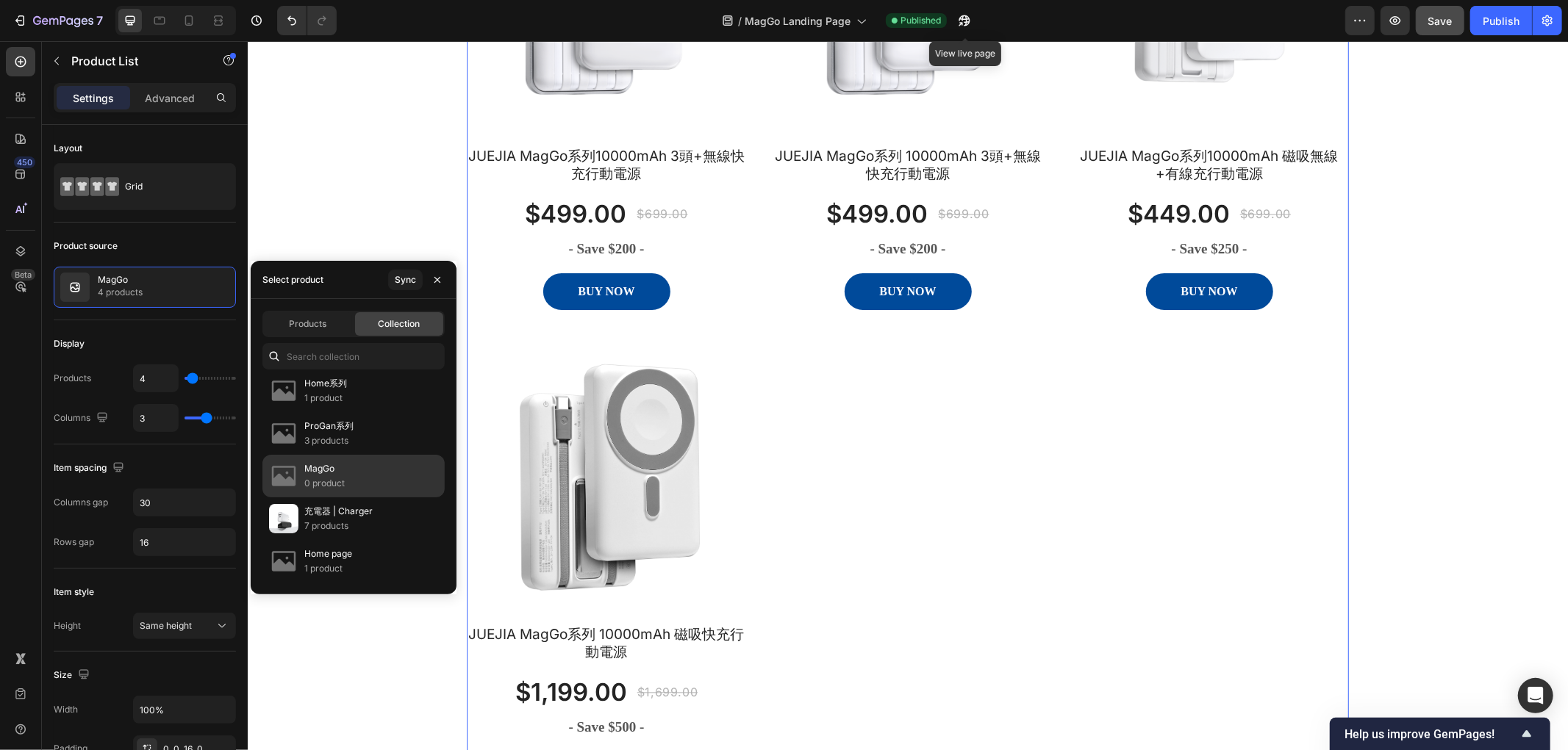
scroll to position [0, 0]
click at [343, 120] on div "MagGo系列 Heading 6個月原廠保固, 7天鑑賞期無理由退款, Text block Row Row Product Images JUEJIA M…" at bounding box center [907, 280] width 1298 height 1060
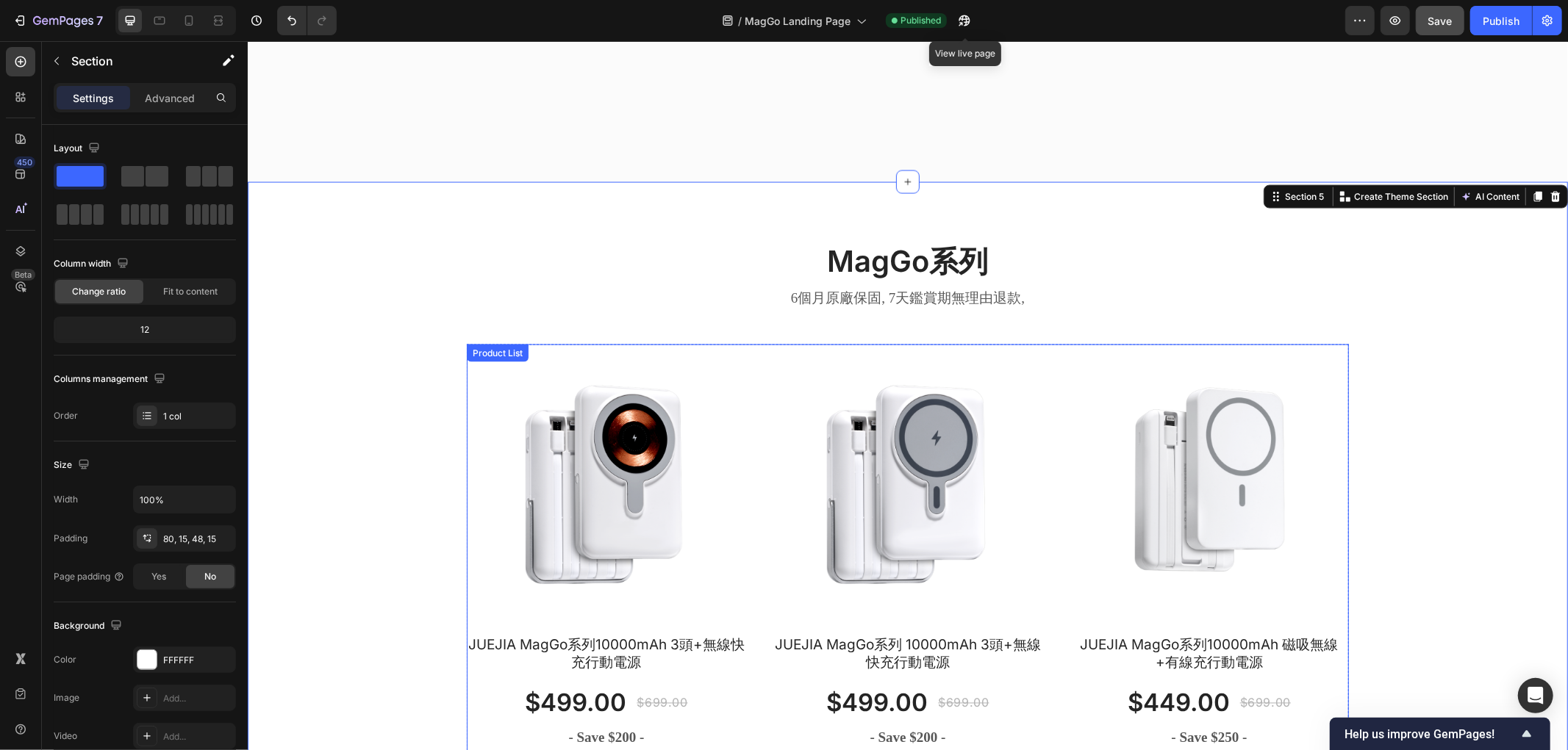
scroll to position [2530, 0]
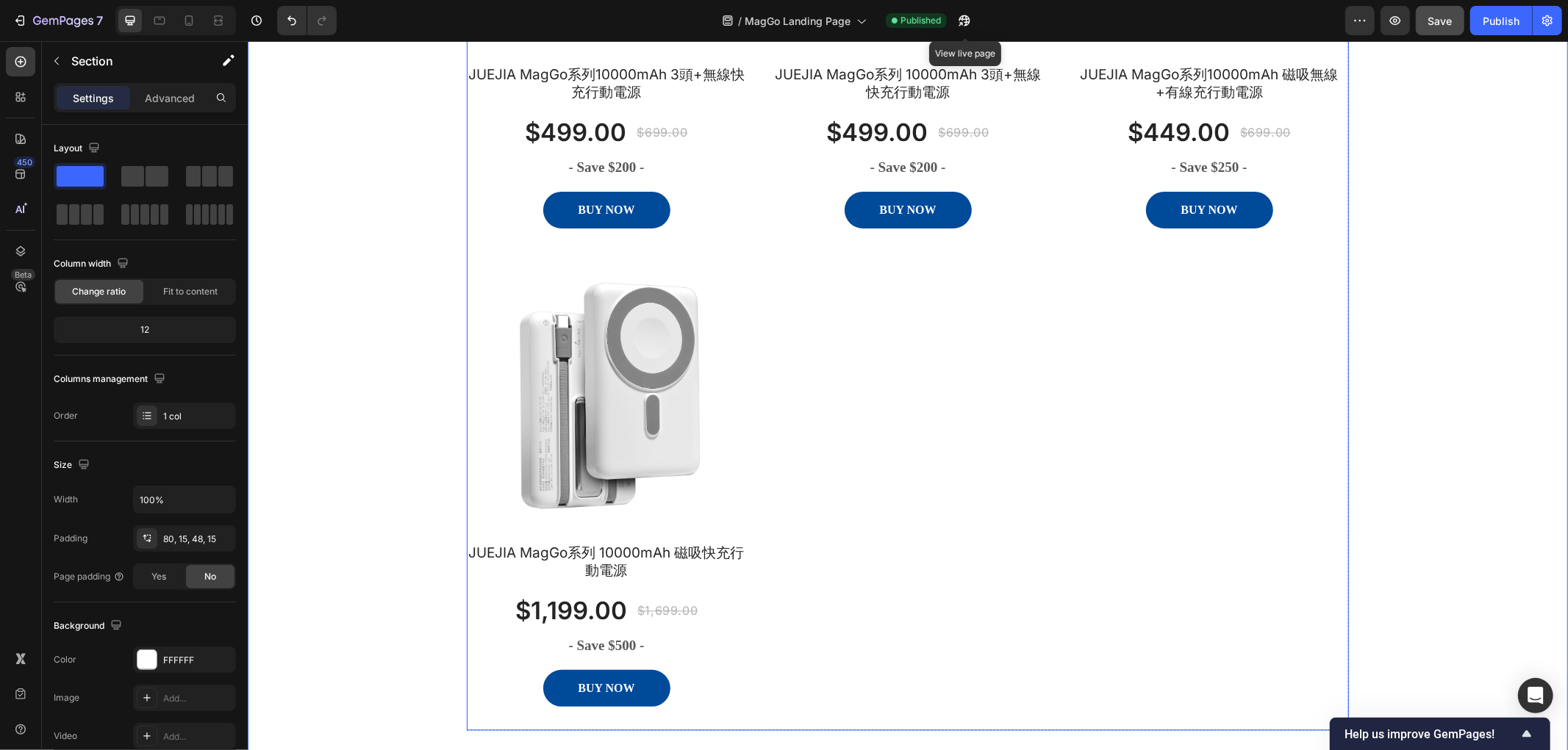
click at [935, 386] on div "Product Images JUEJIA MagGo系列10000mAh 3頭+無線快充行動電源 Product Title $499.00 Product…" at bounding box center [907, 245] width 882 height 945
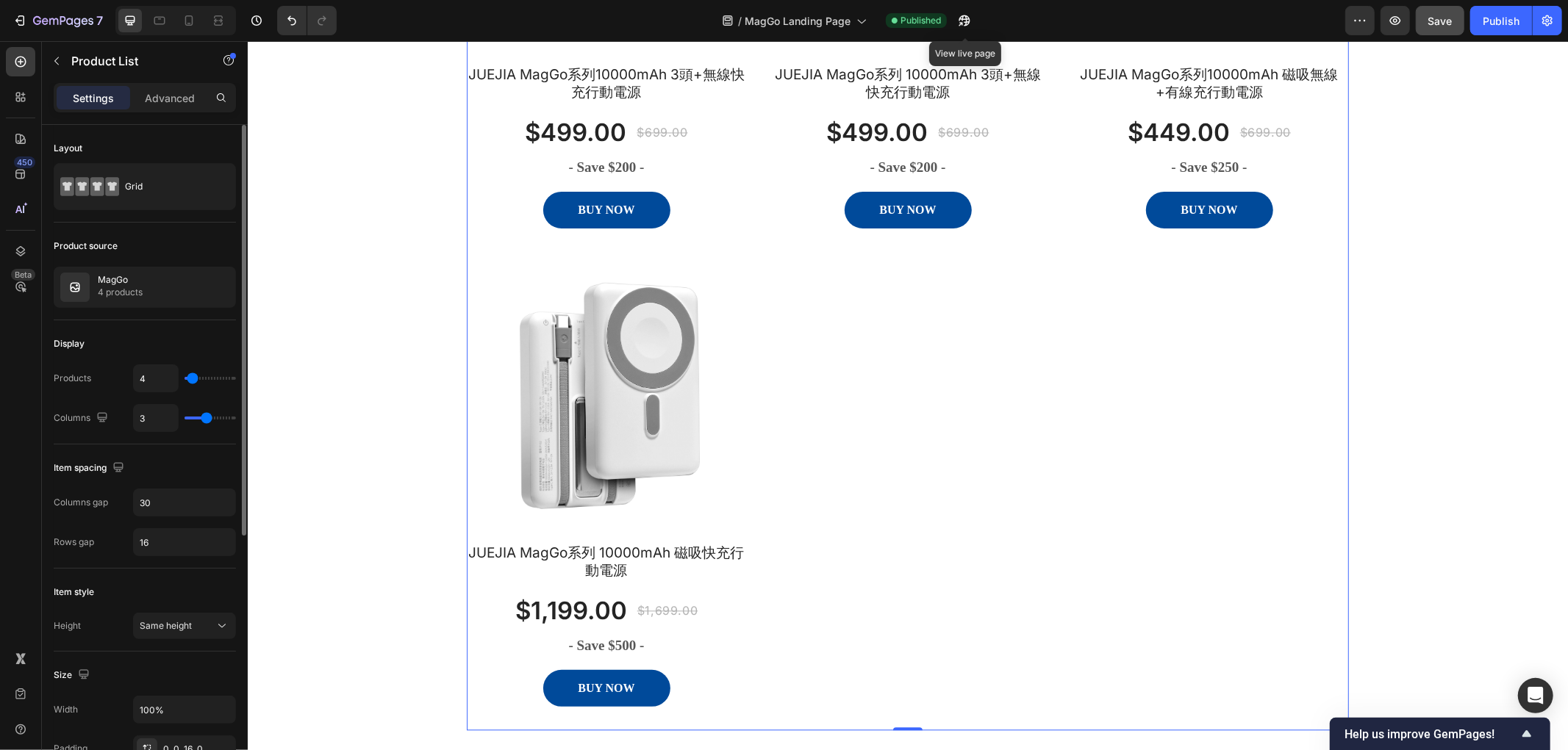
type input "5"
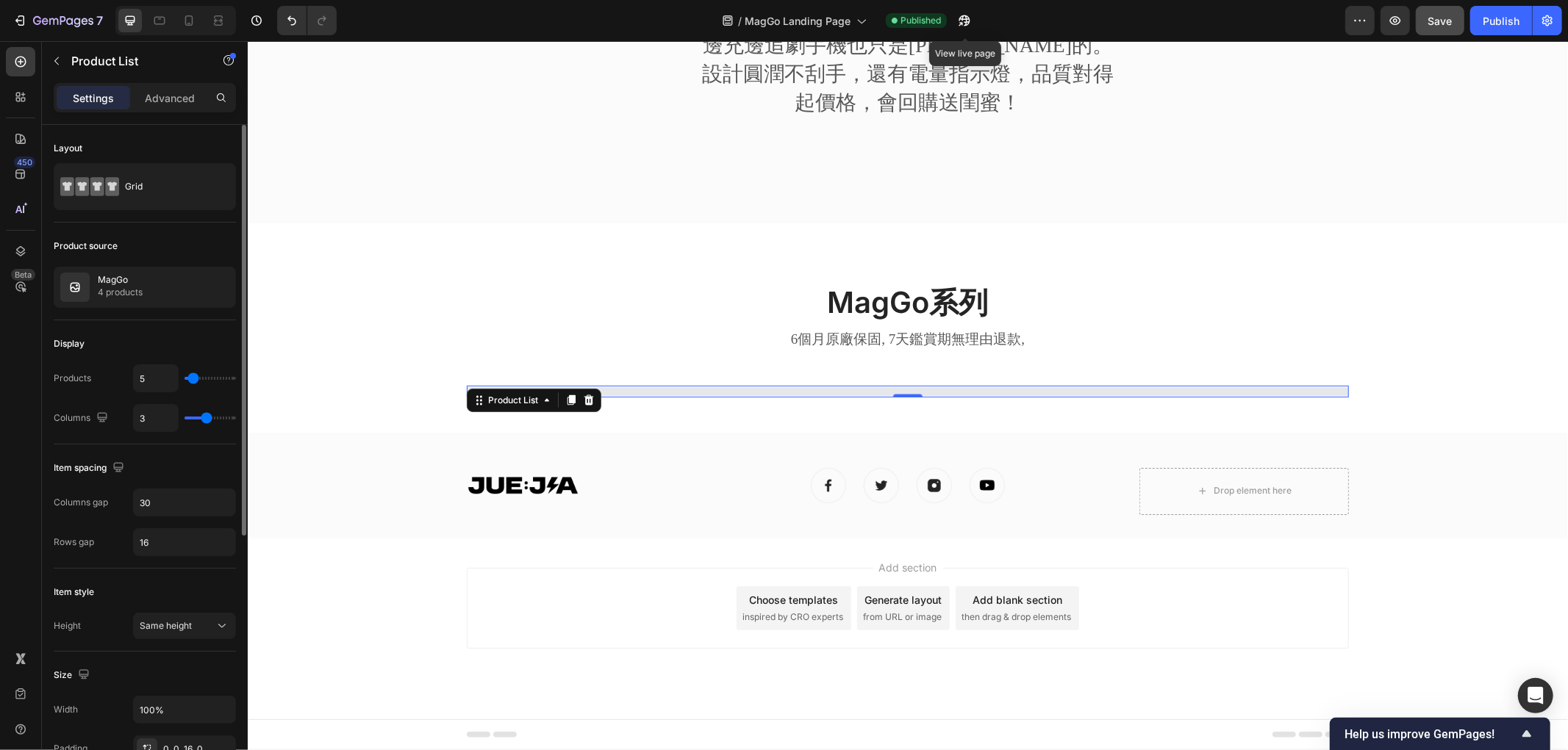
type input "17"
type input "18"
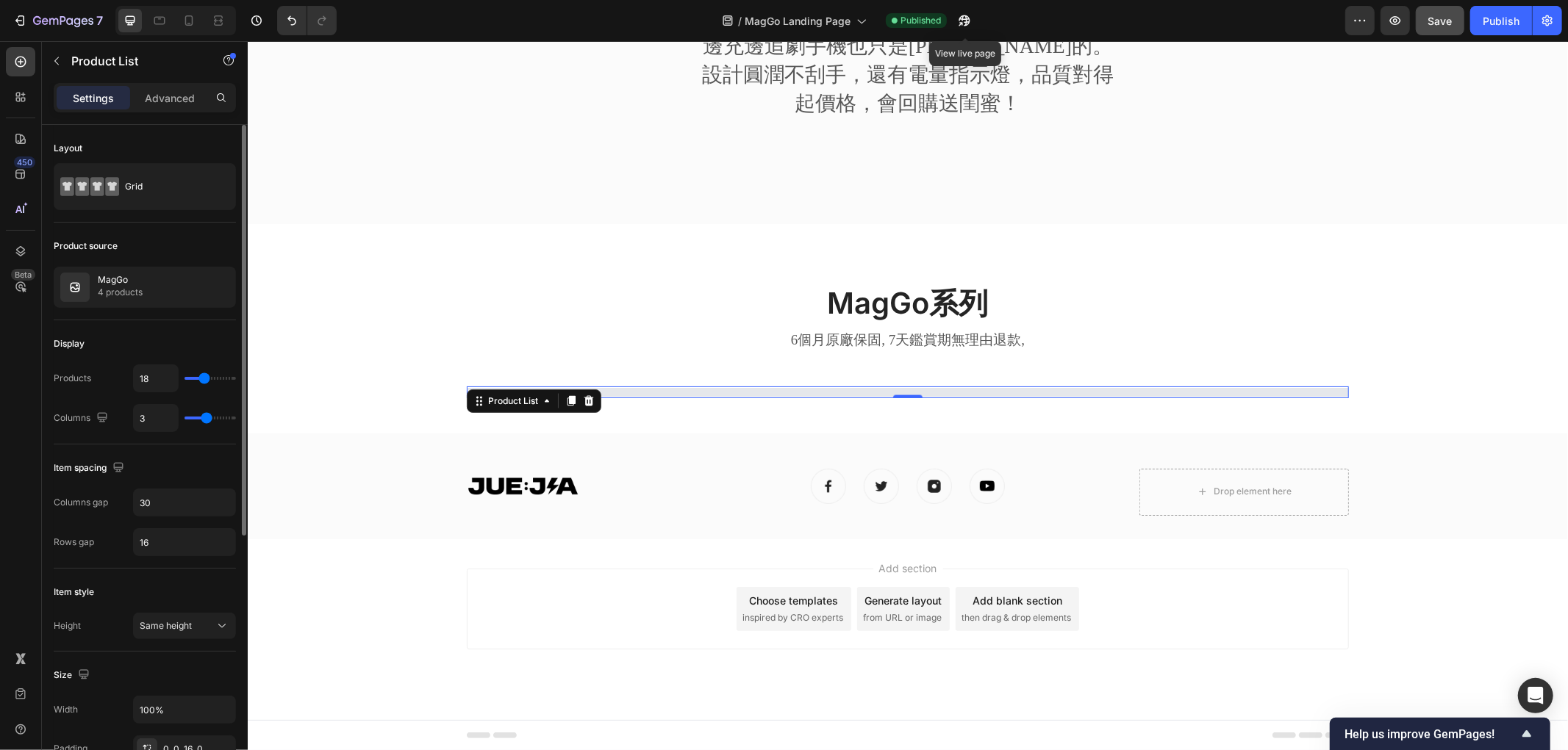
type input "17"
type input "16"
type input "15"
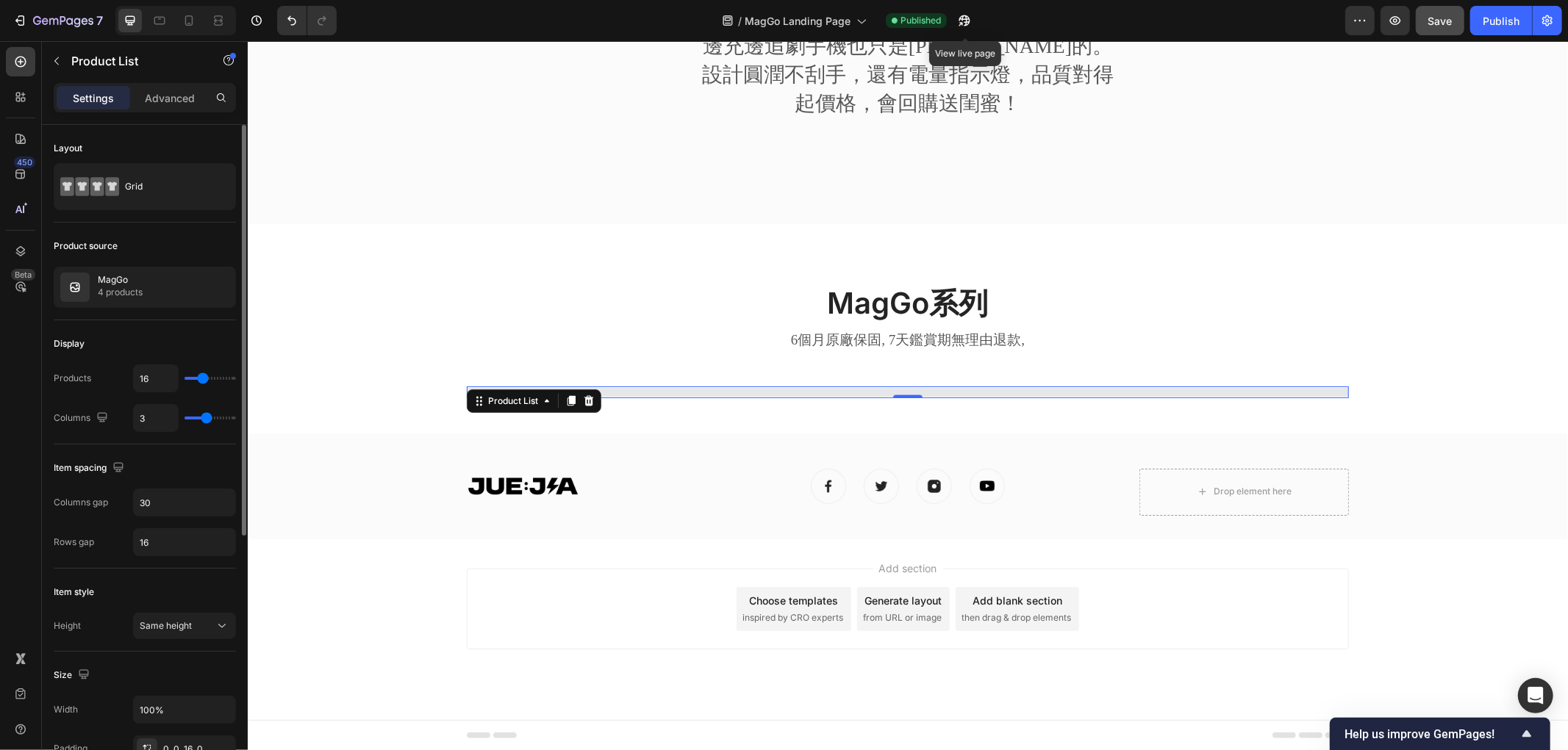
type input "15"
type input "14"
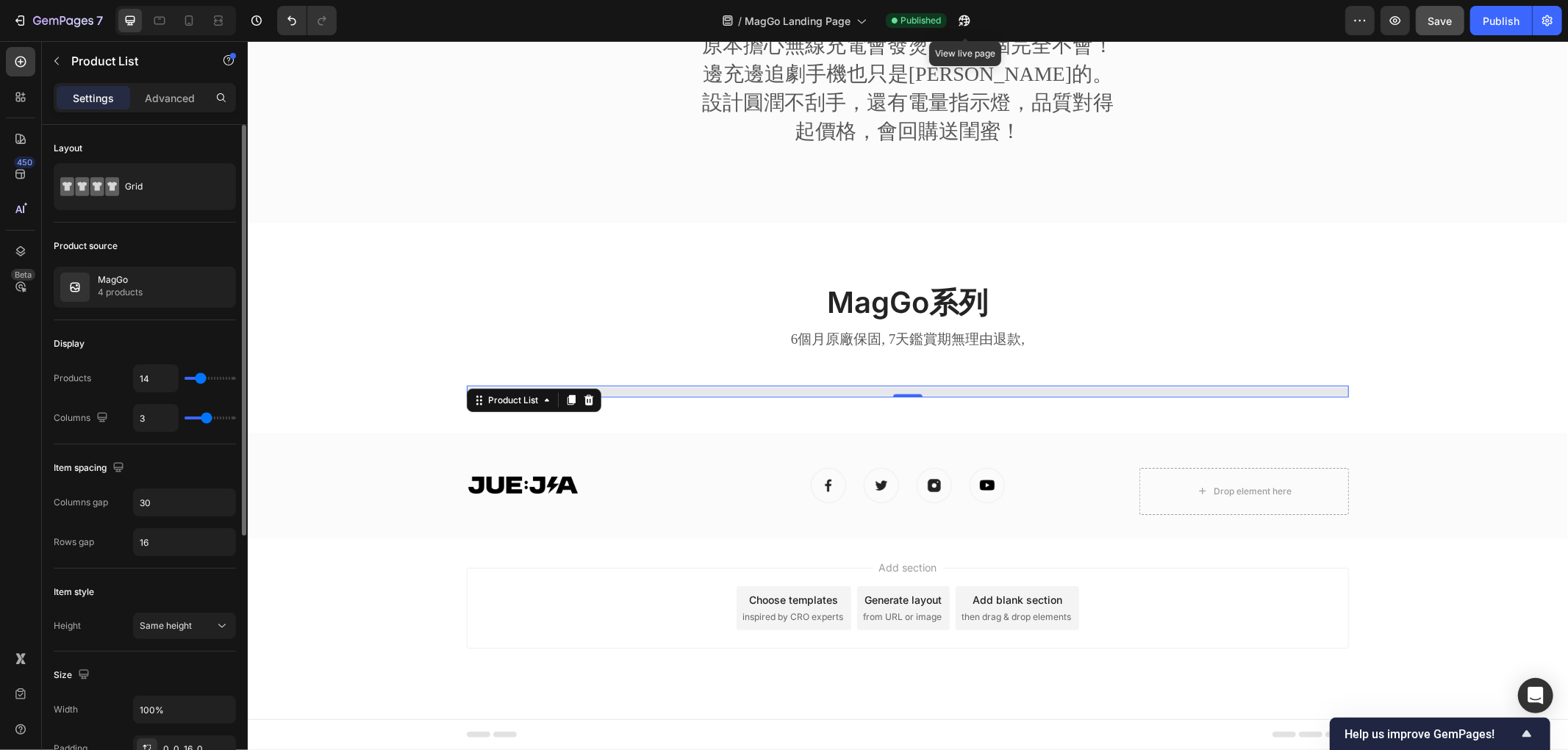
type input "13"
type input "14"
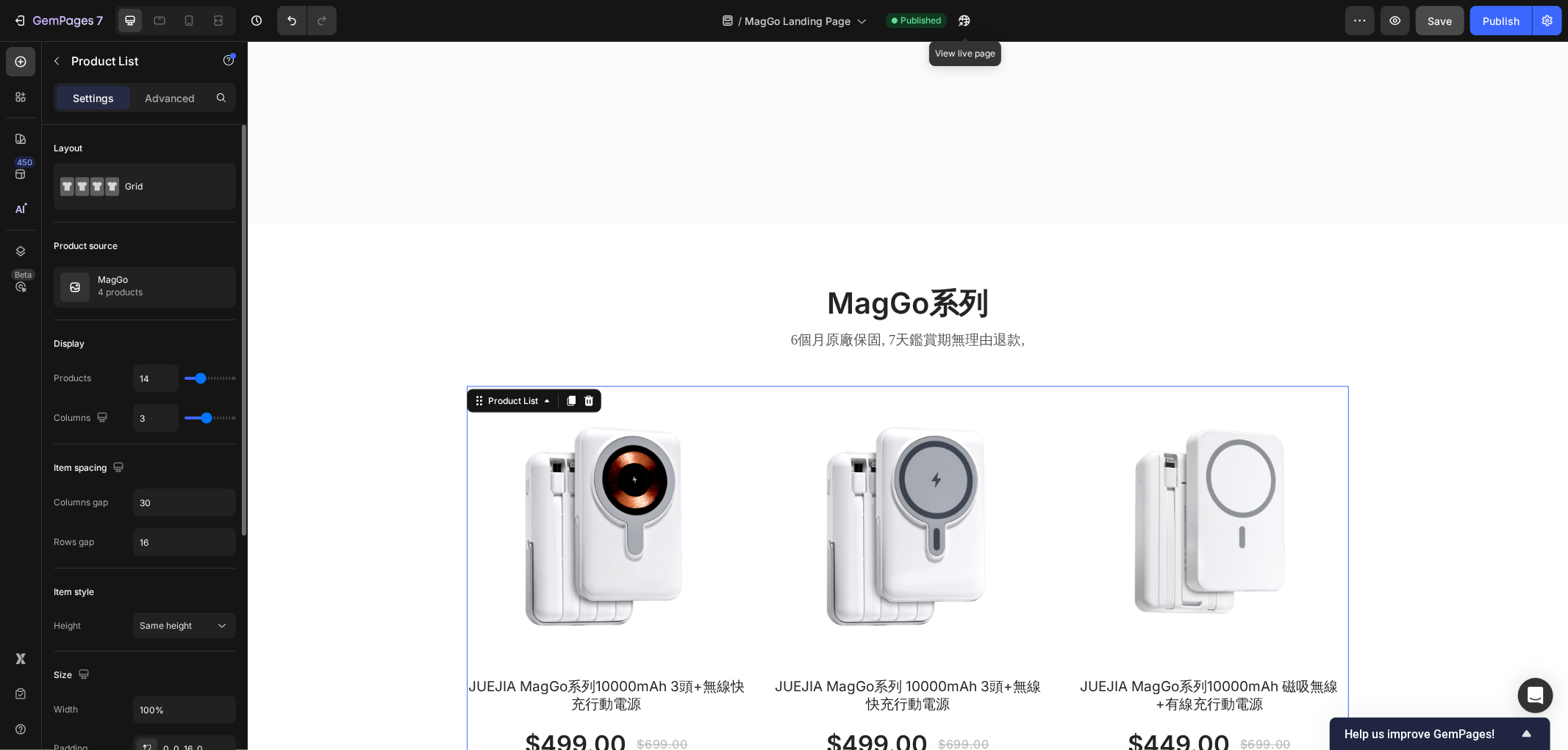
type input "15"
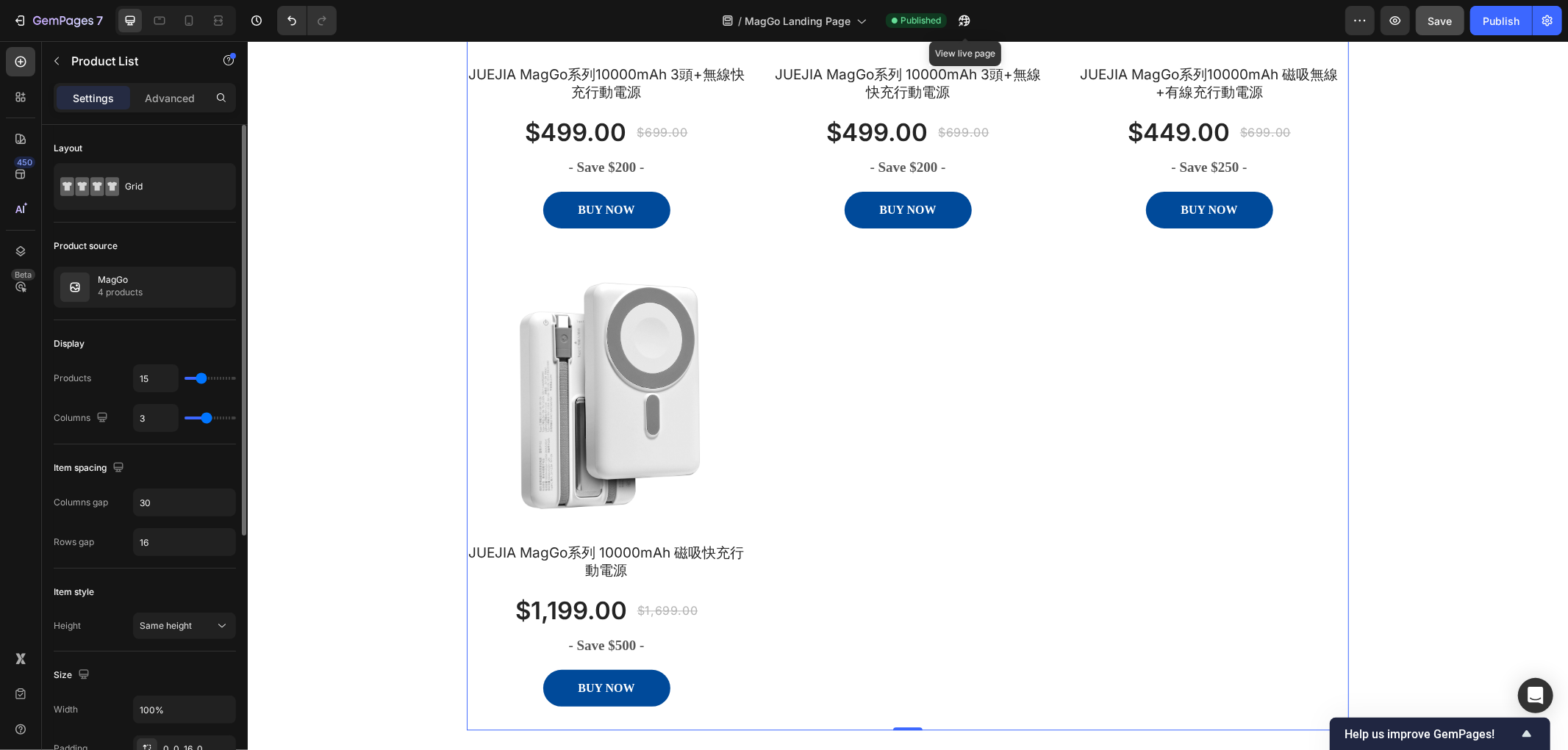
drag, startPoint x: 192, startPoint y: 376, endPoint x: 201, endPoint y: 378, distance: 9.2
type input "15"
click at [201, 378] on input "range" at bounding box center [210, 378] width 52 height 3
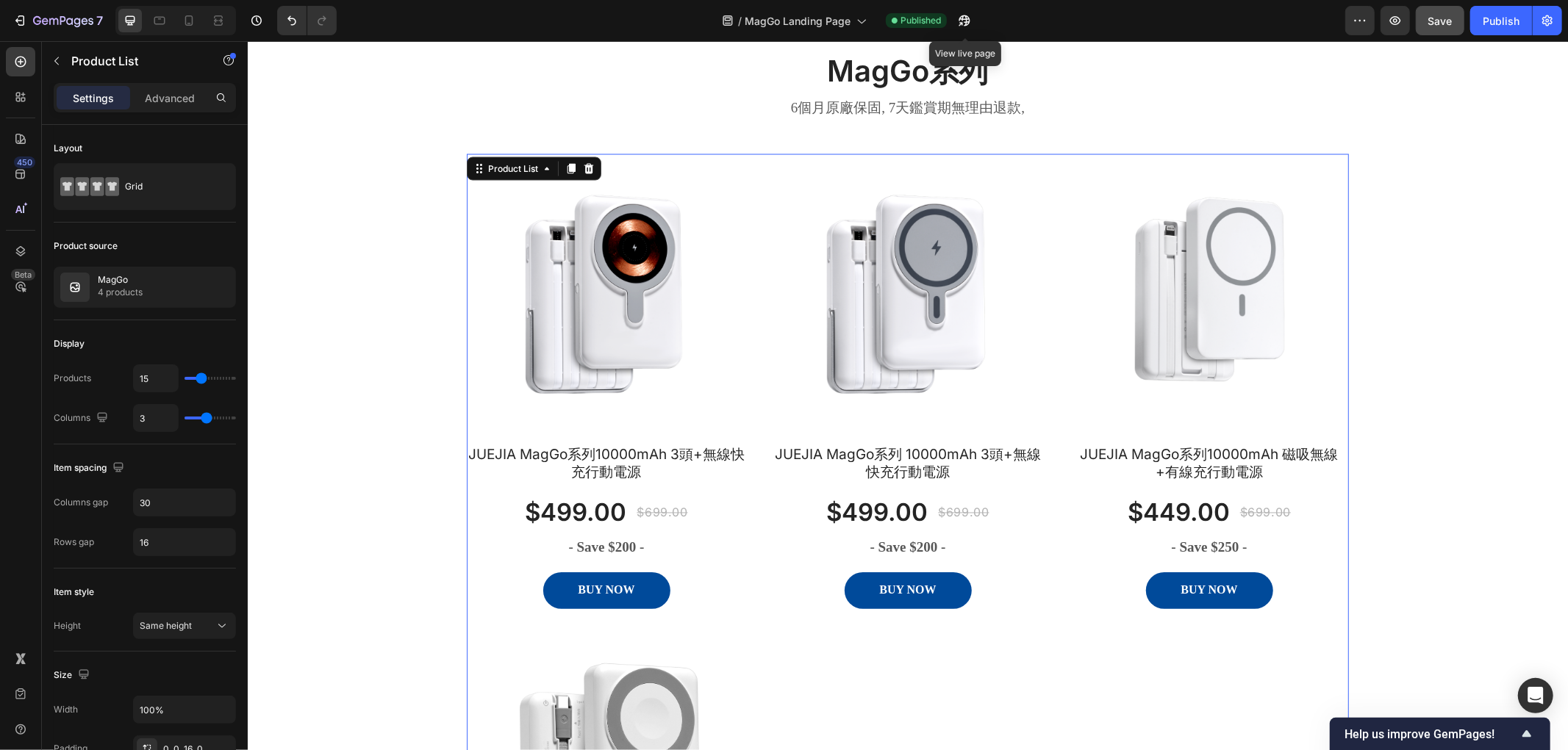
scroll to position [2122, 0]
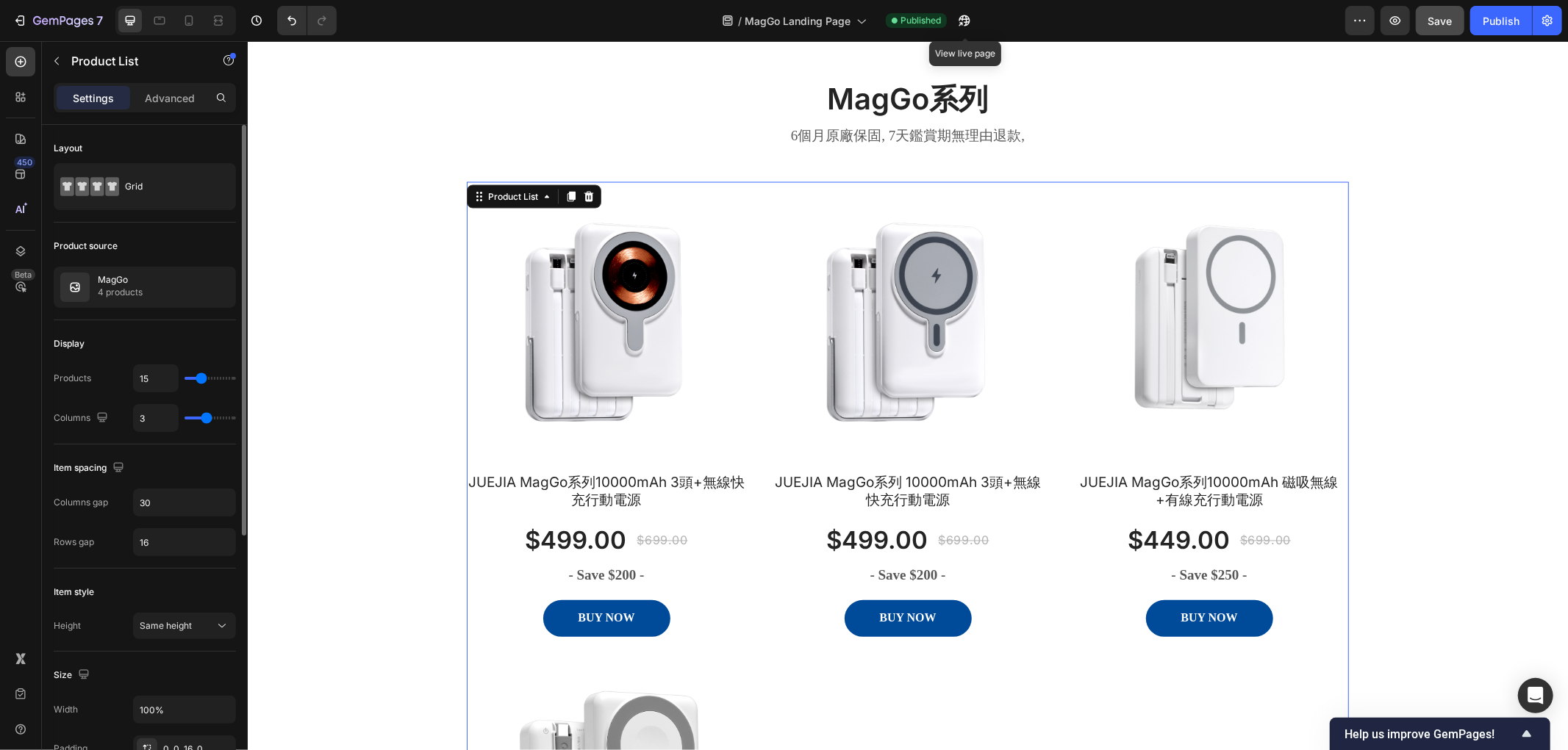
type input "4"
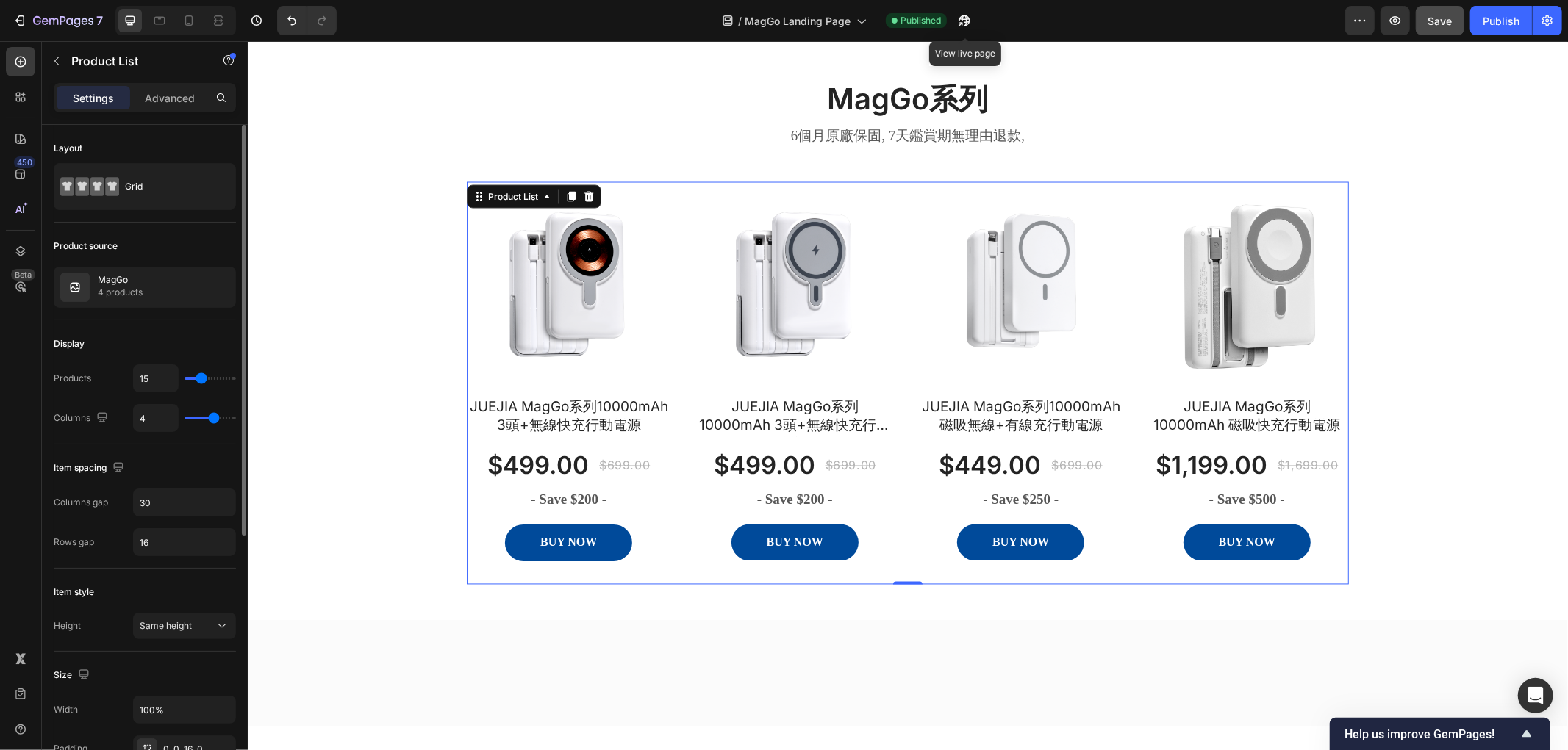
type input "5"
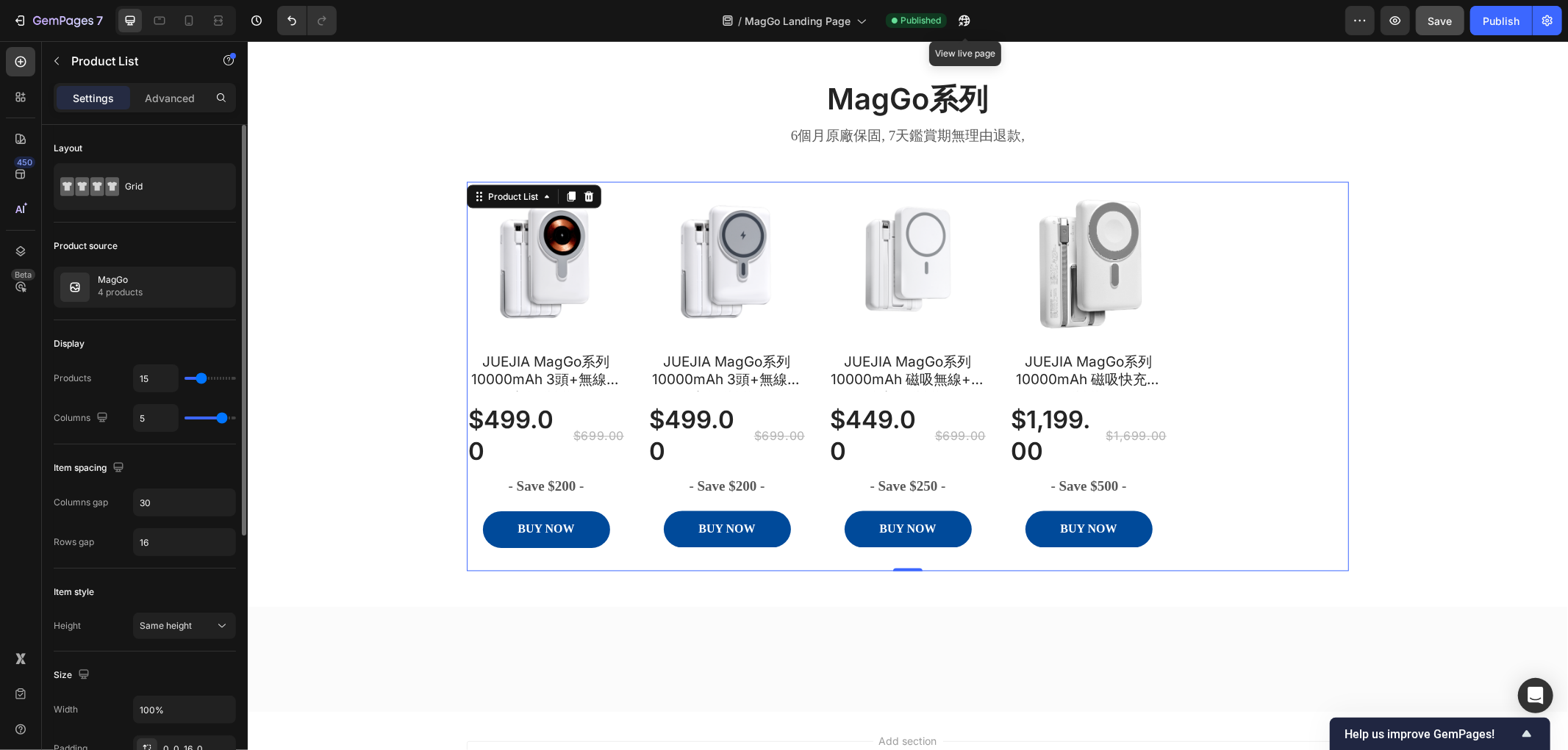
type input "4"
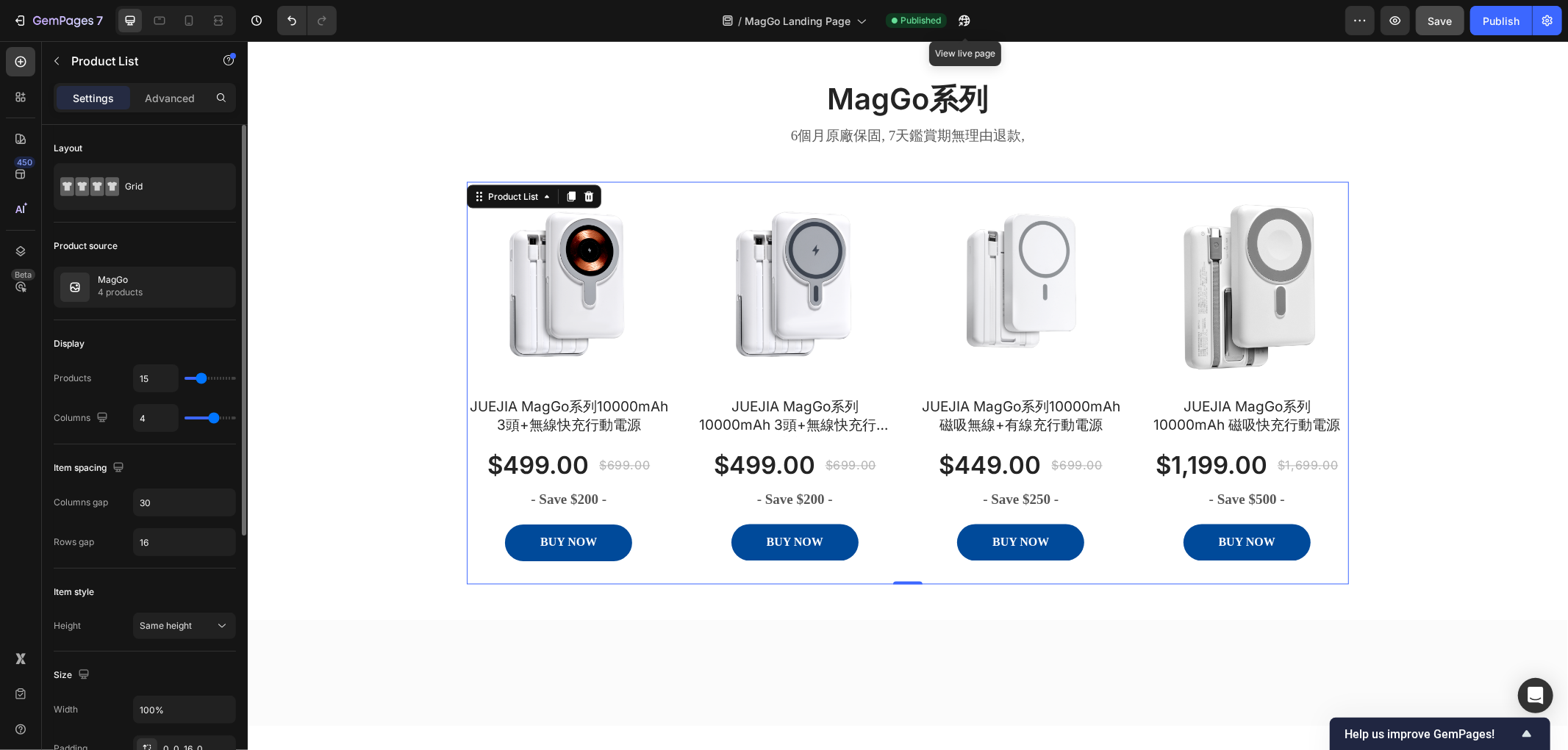
drag, startPoint x: 205, startPoint y: 420, endPoint x: 212, endPoint y: 419, distance: 7.1
type input "4"
click at [212, 419] on input "range" at bounding box center [210, 417] width 52 height 3
type input "5"
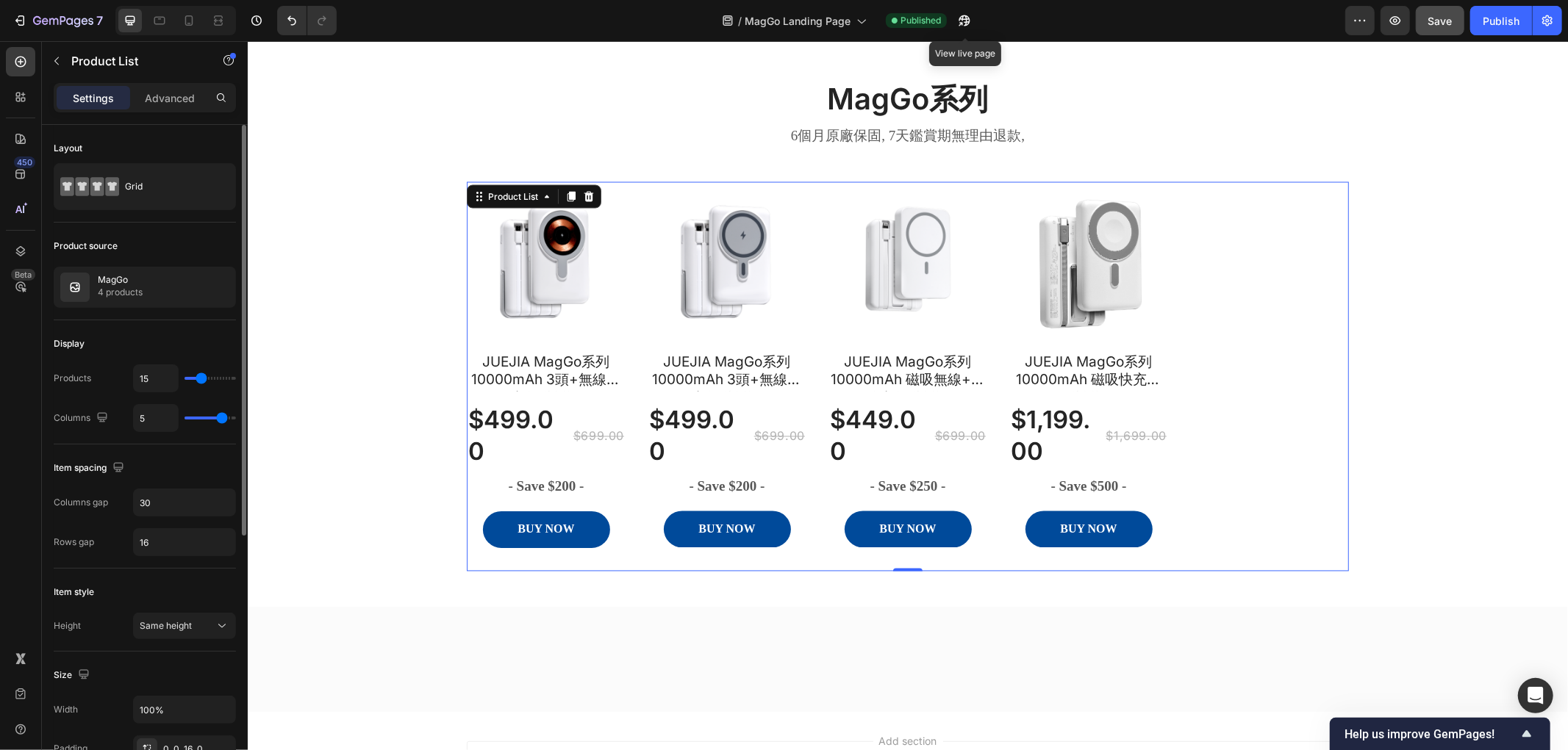
type input "6"
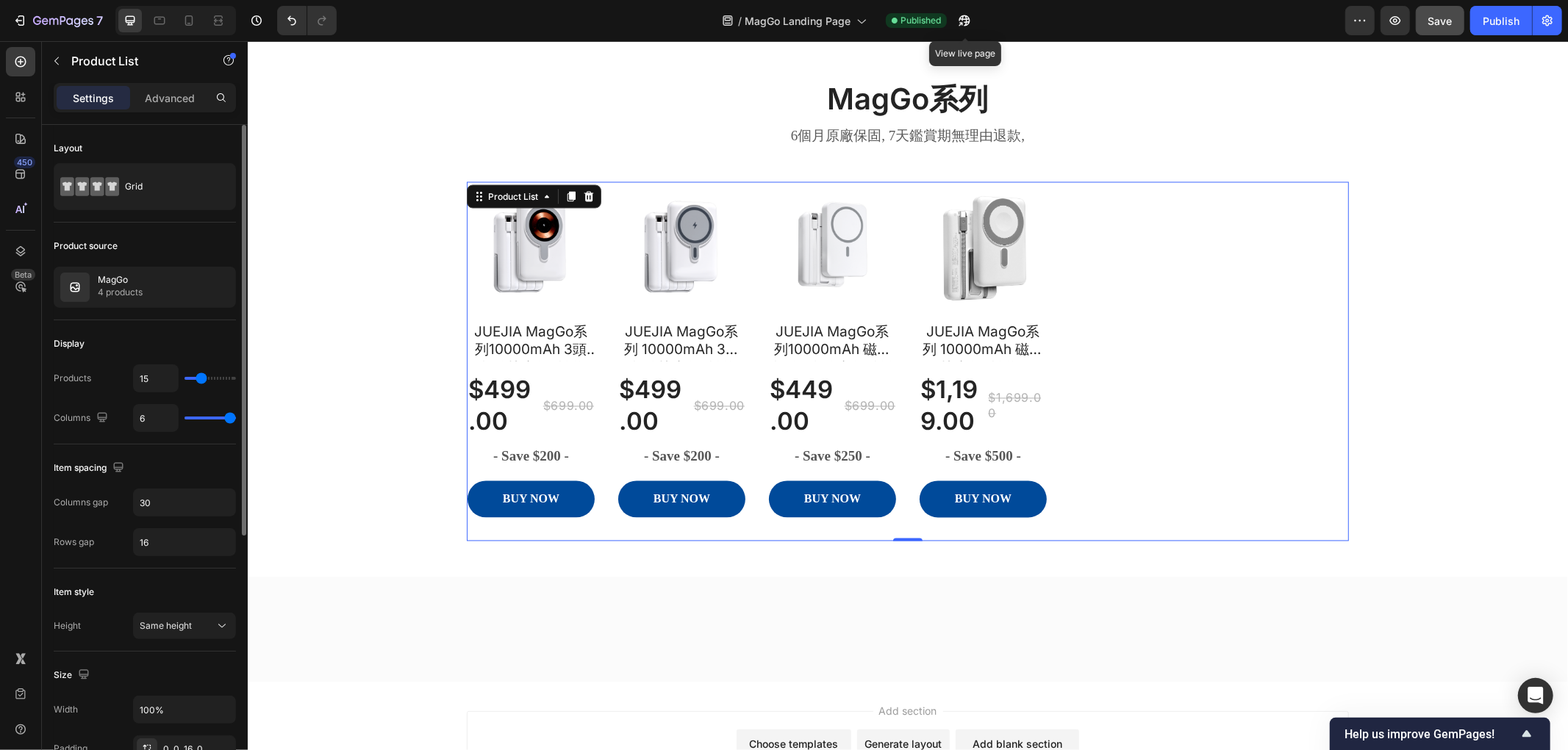
type input "5"
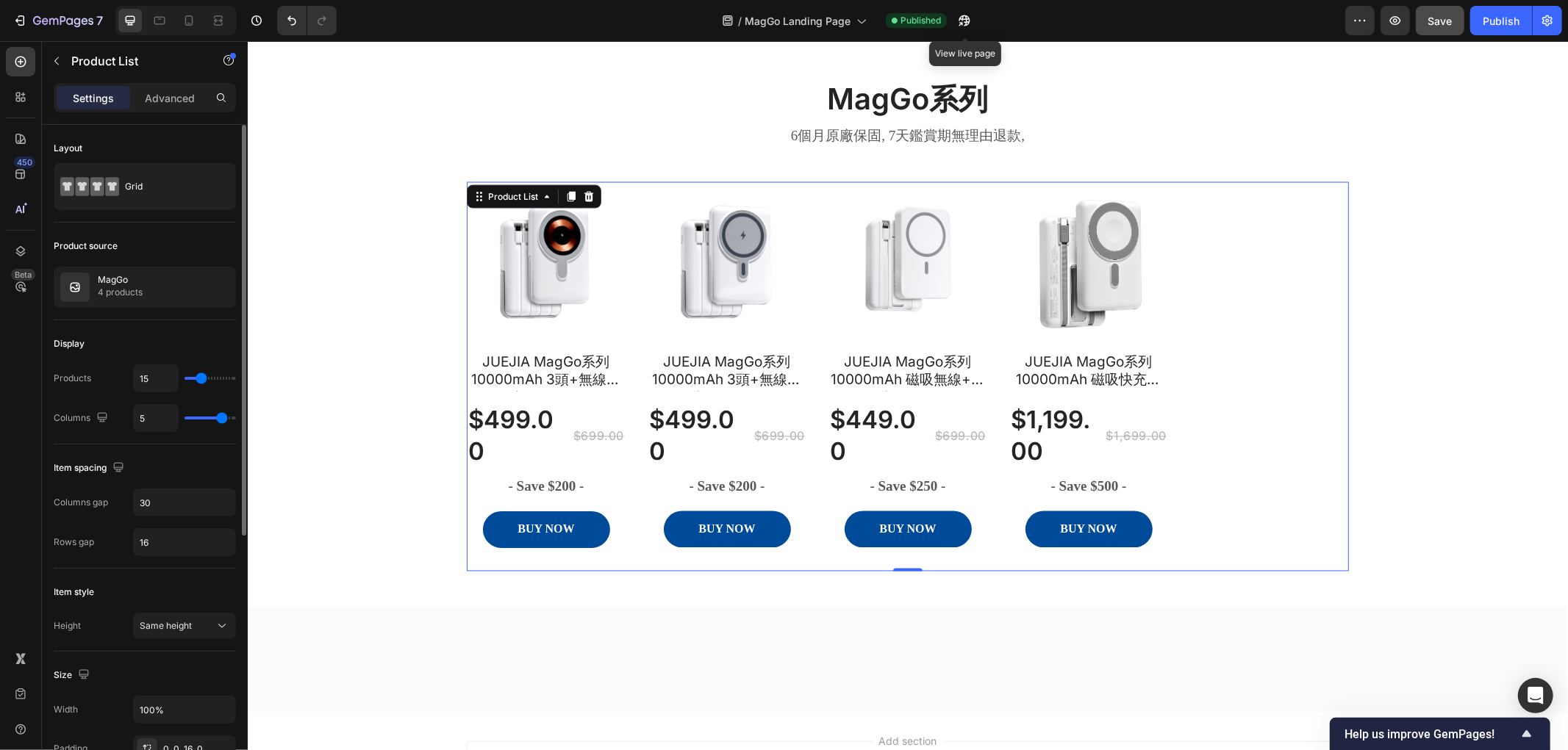
type input "4"
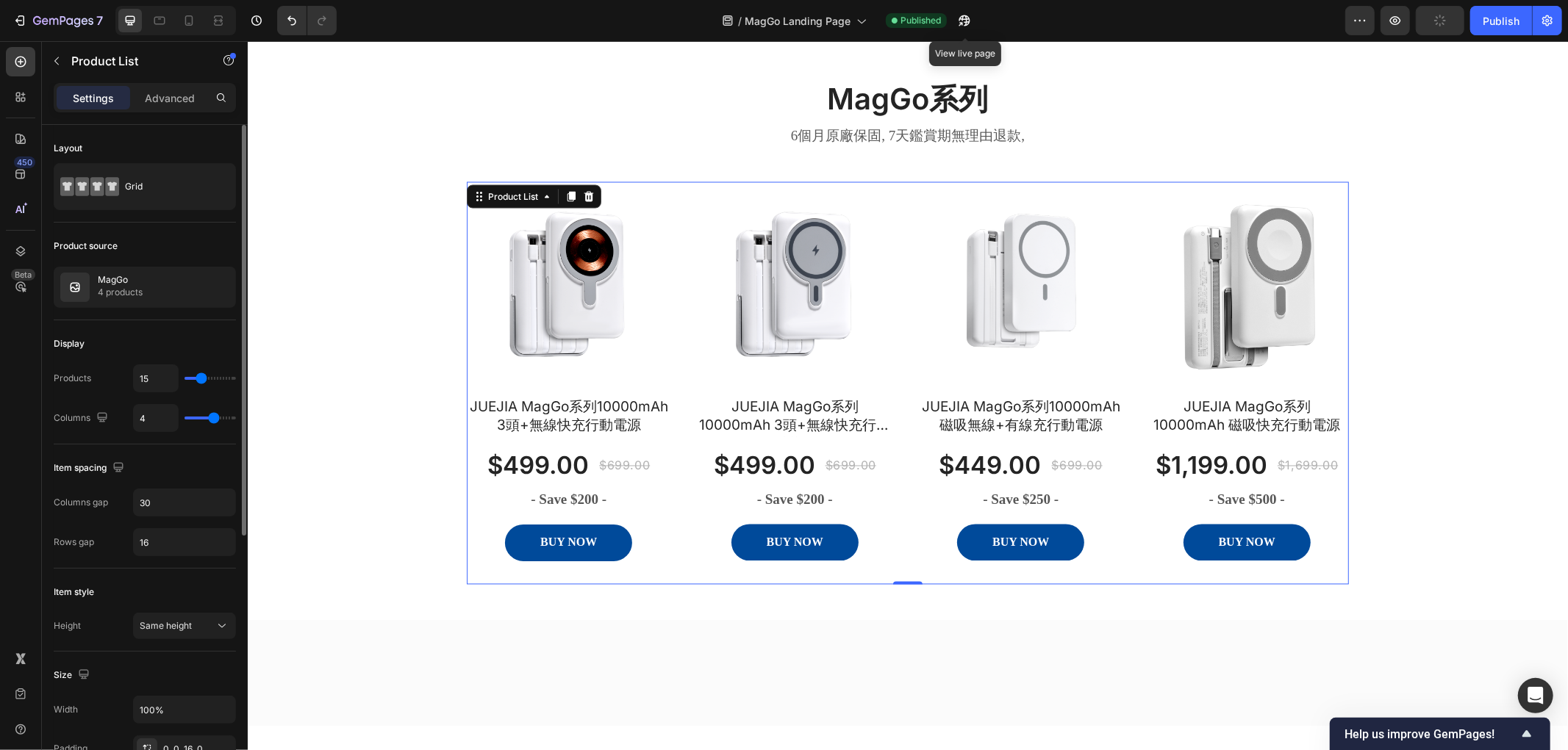
drag, startPoint x: 218, startPoint y: 416, endPoint x: 47, endPoint y: 374, distance: 176.1
click at [215, 417] on input "range" at bounding box center [210, 417] width 52 height 3
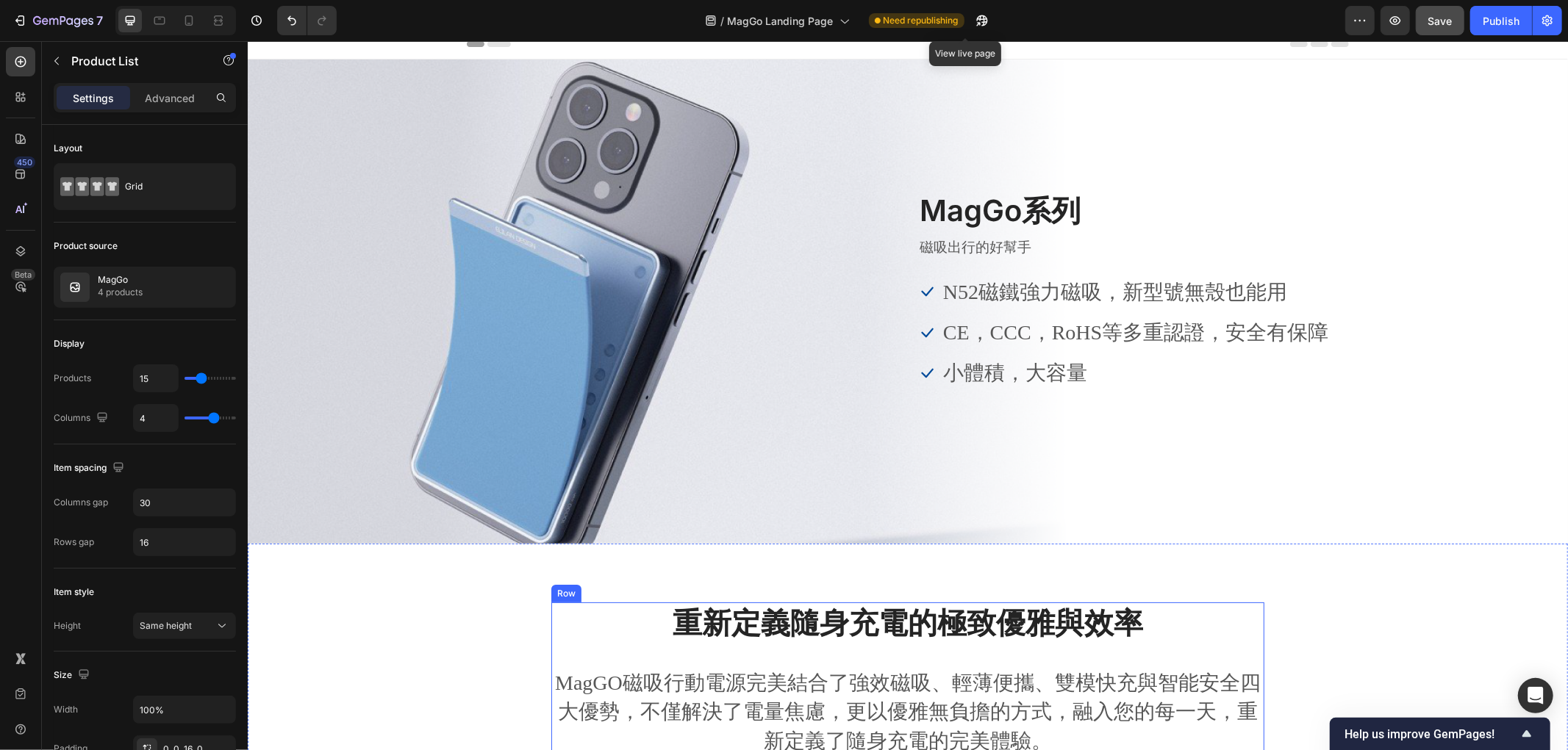
scroll to position [0, 0]
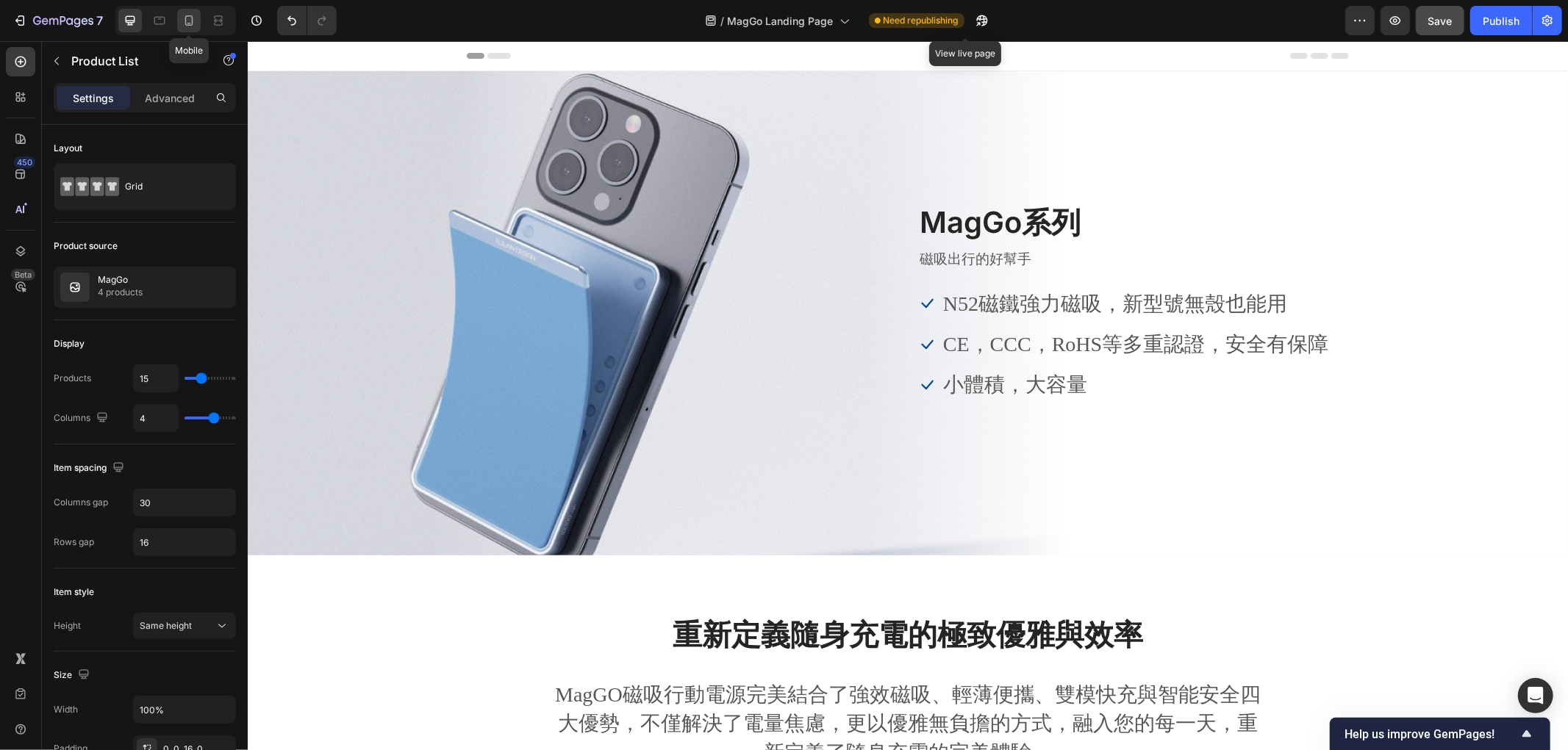
click at [177, 24] on div at bounding box center [189, 20] width 24 height 24
type input "1"
type input "8"
type input "14"
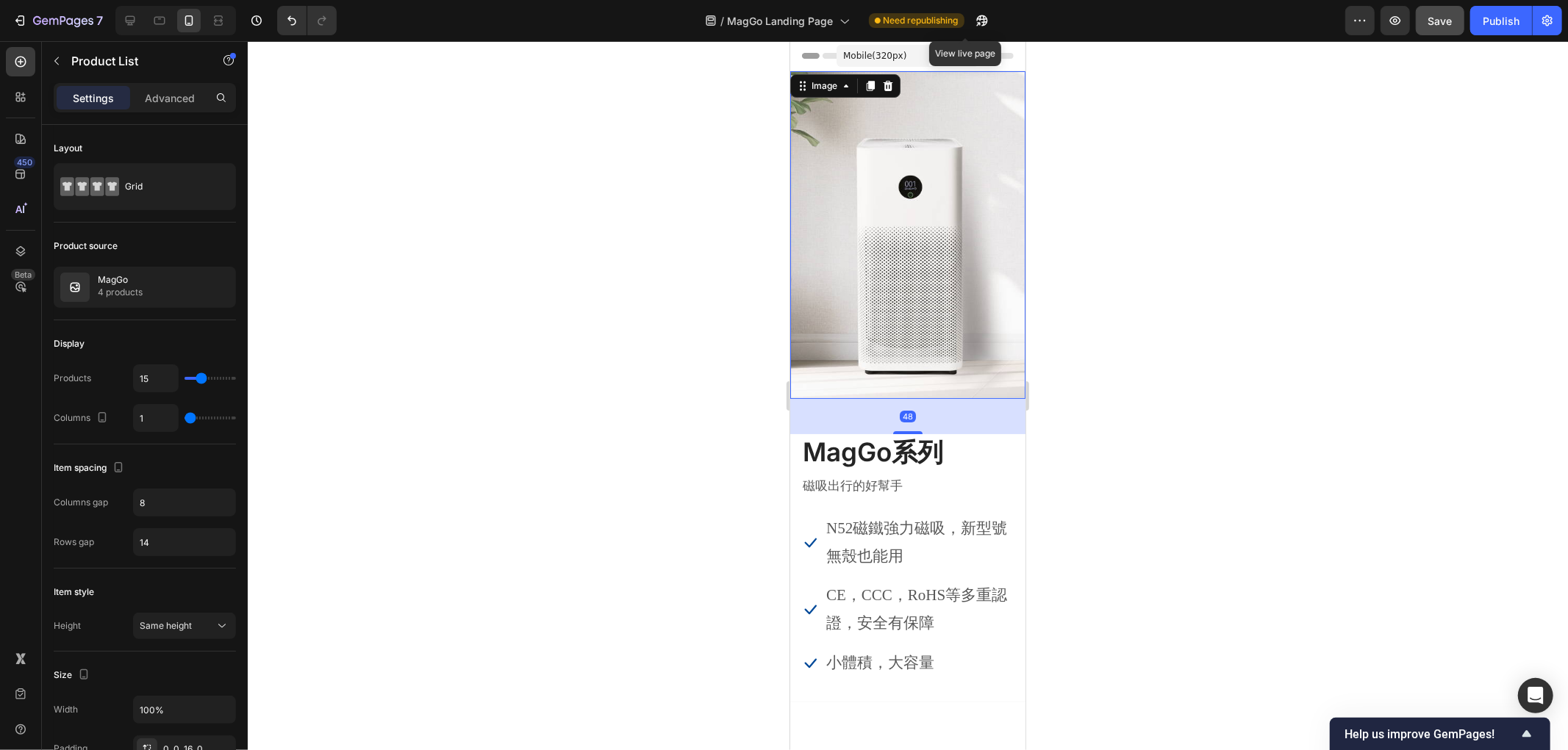
click at [931, 231] on img at bounding box center [907, 234] width 235 height 328
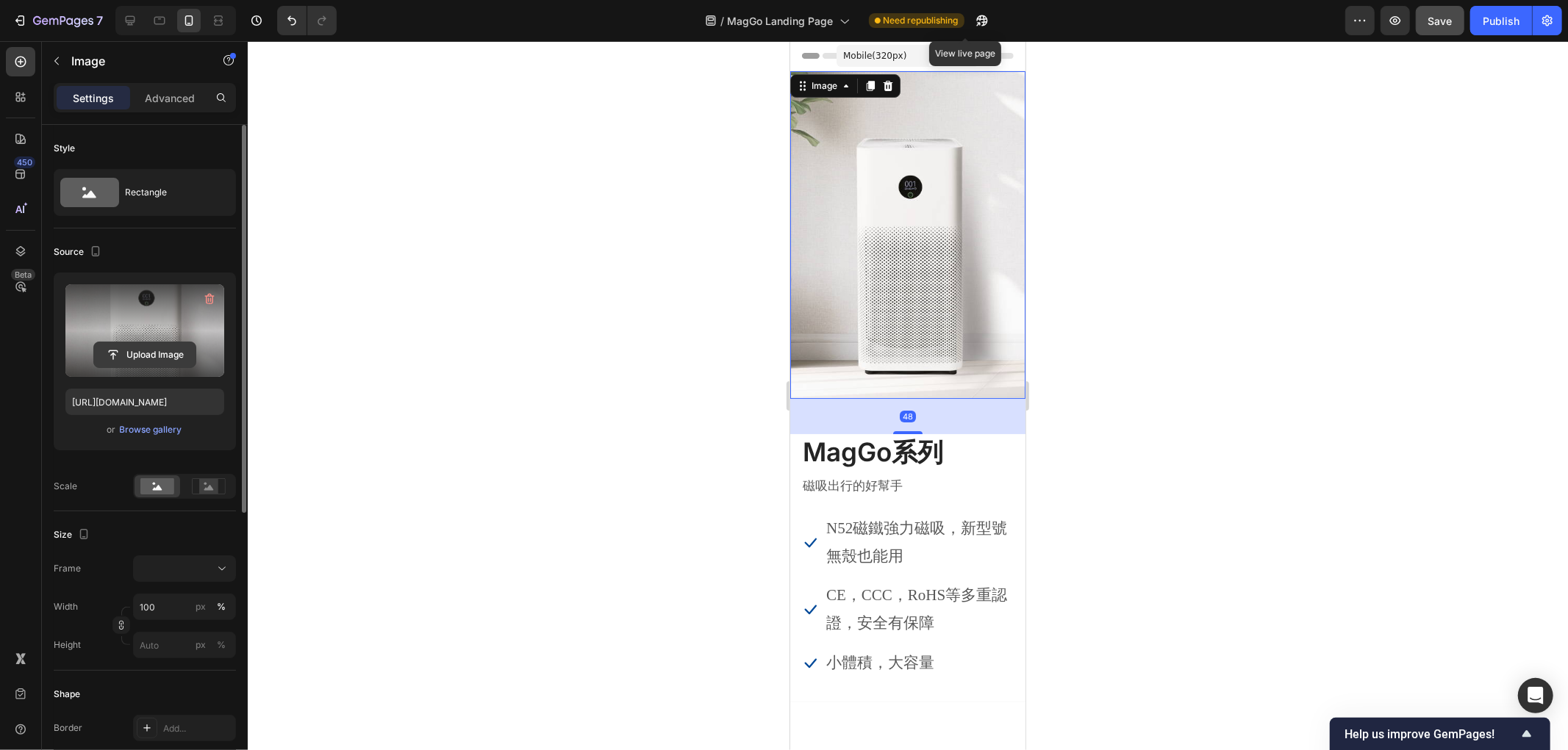
click at [156, 355] on input "file" at bounding box center [144, 355] width 101 height 25
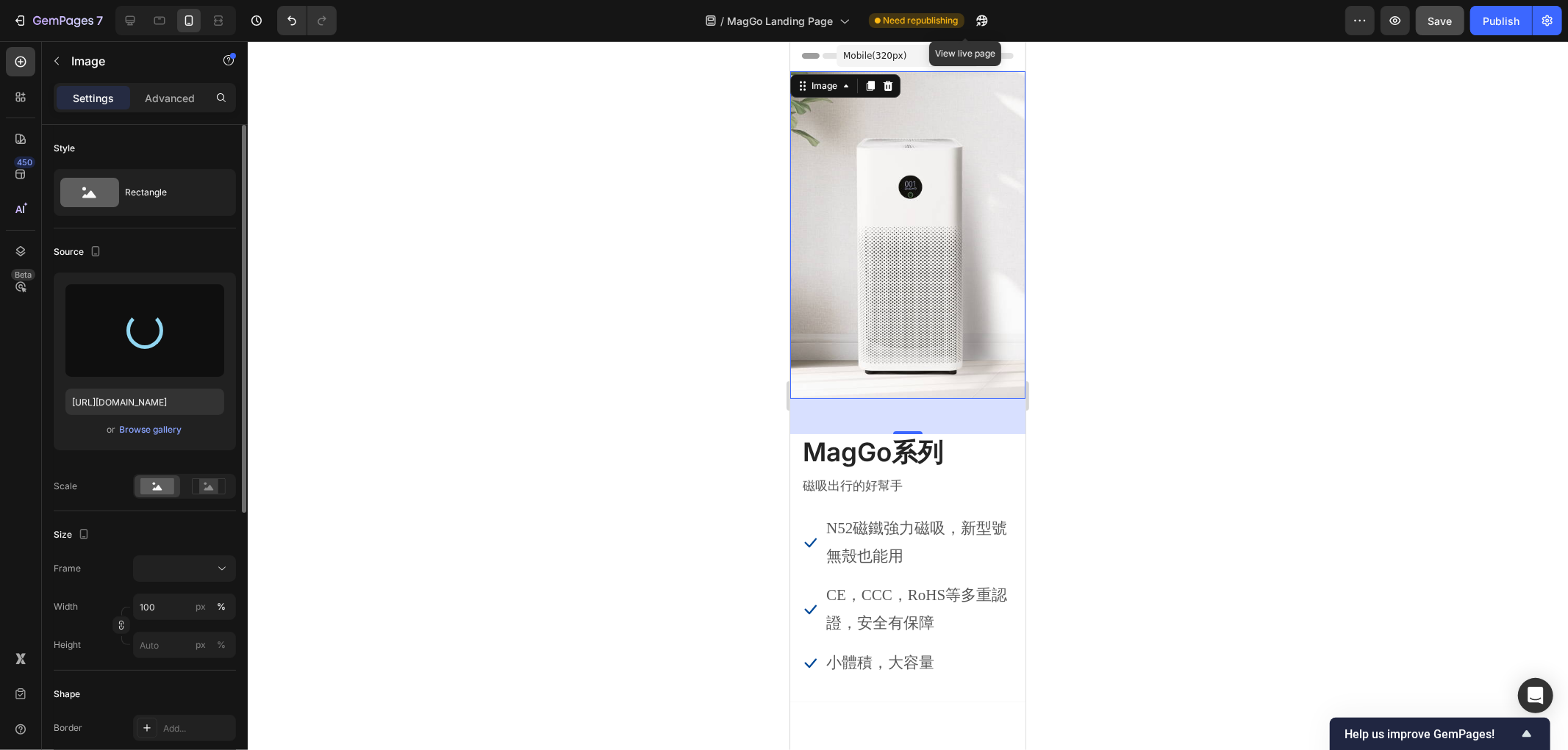
type input "https://cdn.shopify.com/s/files/1/0772/4485/8597/files/gempages_584237370715407…"
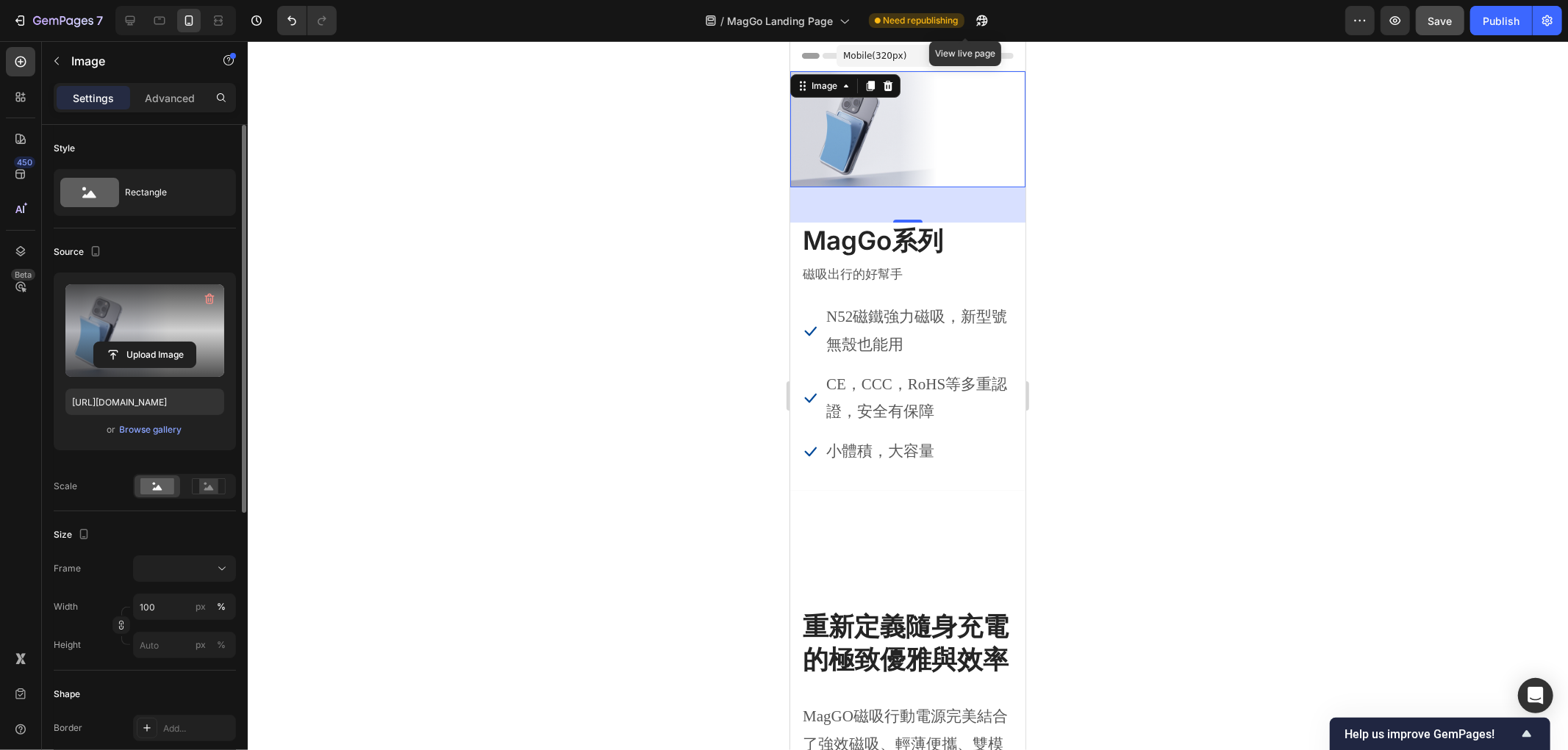
click at [1230, 213] on div at bounding box center [907, 395] width 1320 height 709
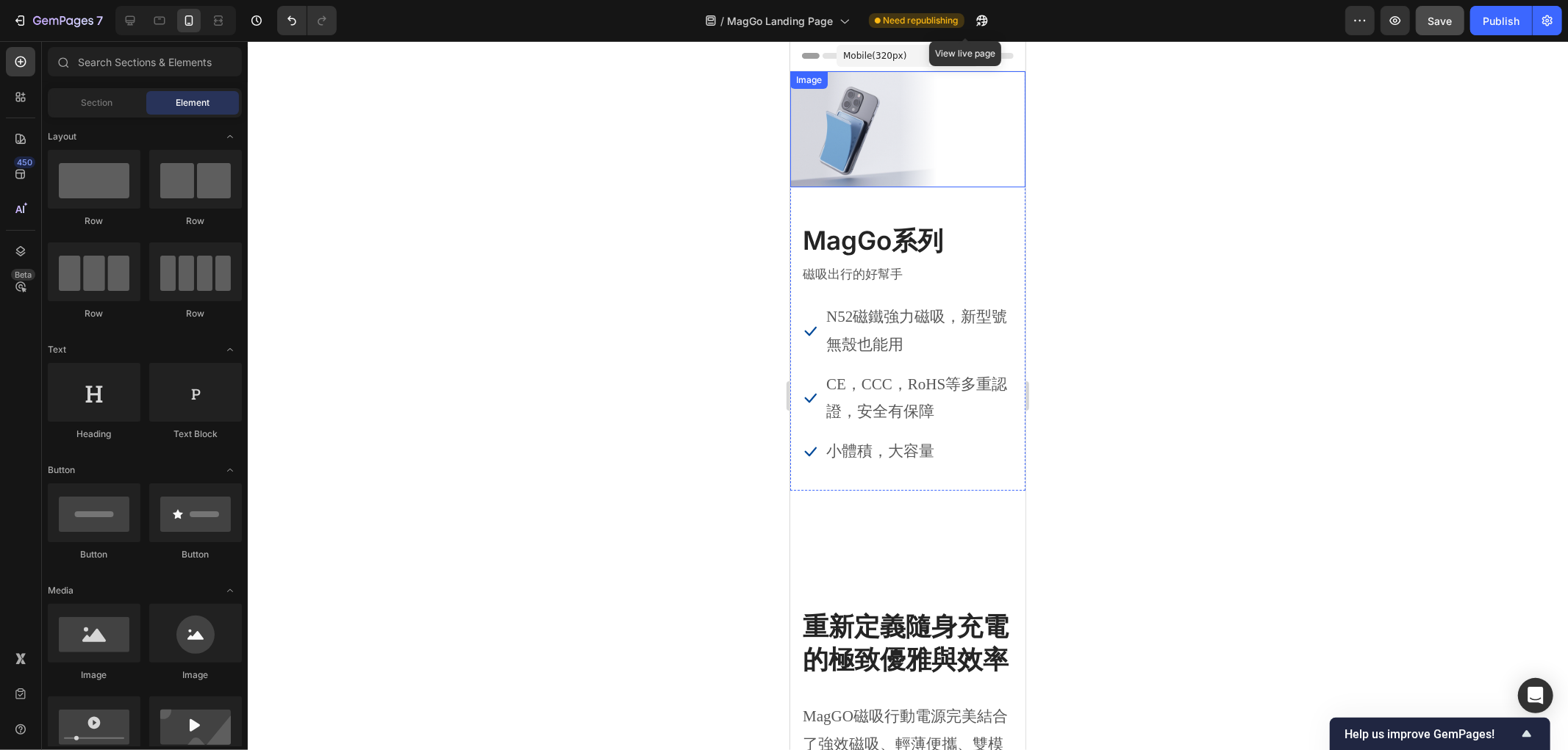
click at [869, 110] on img at bounding box center [907, 128] width 235 height 116
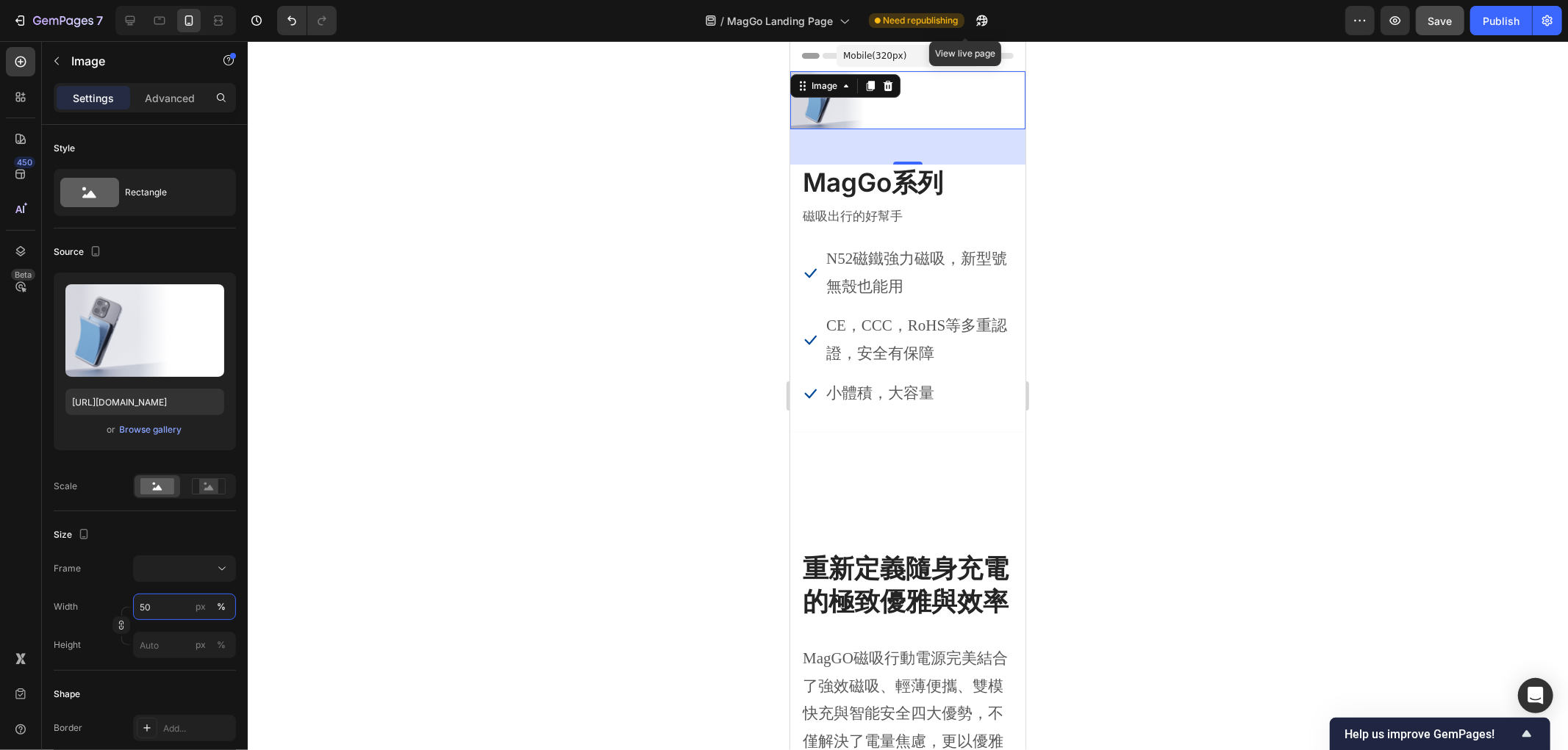
type input "5"
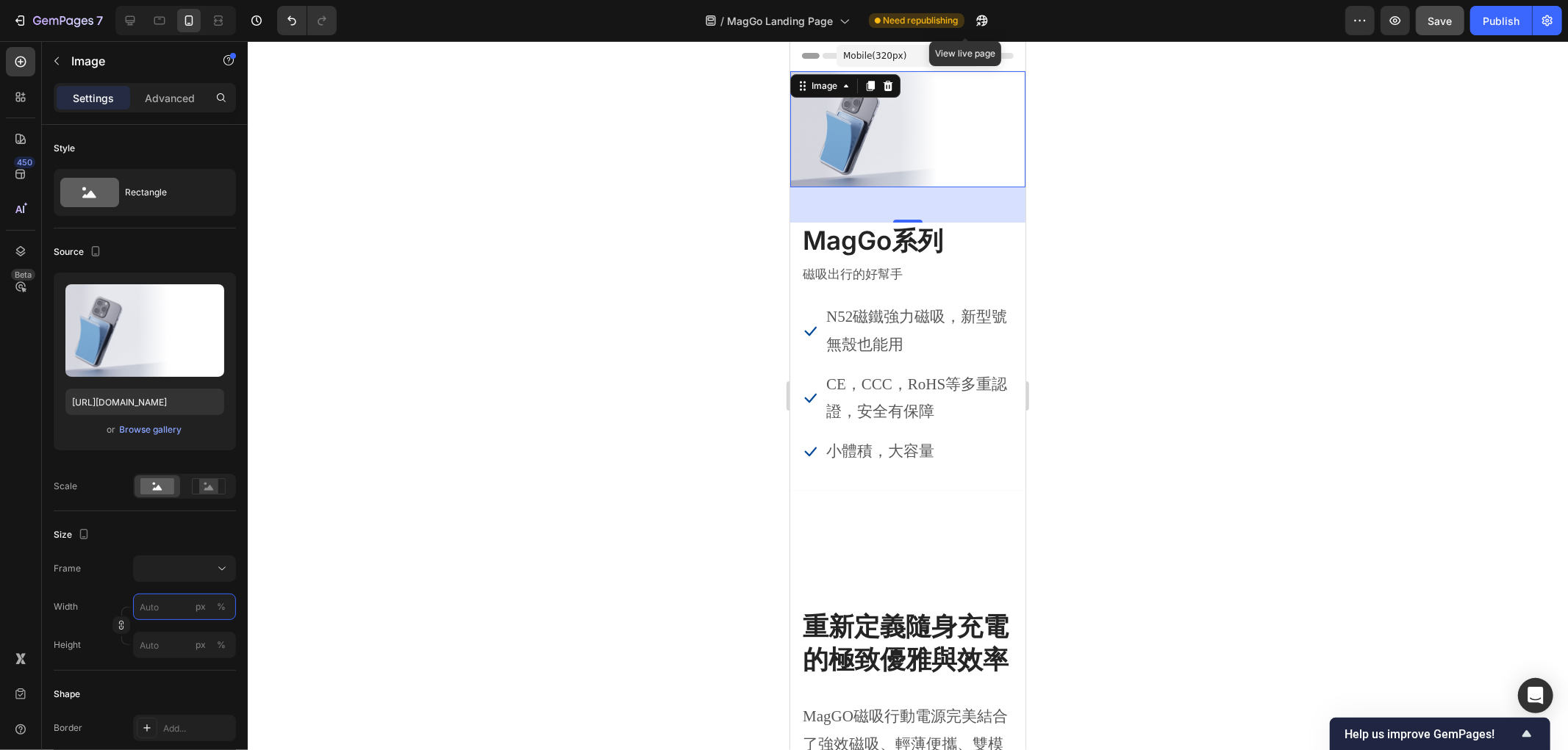
type input "1"
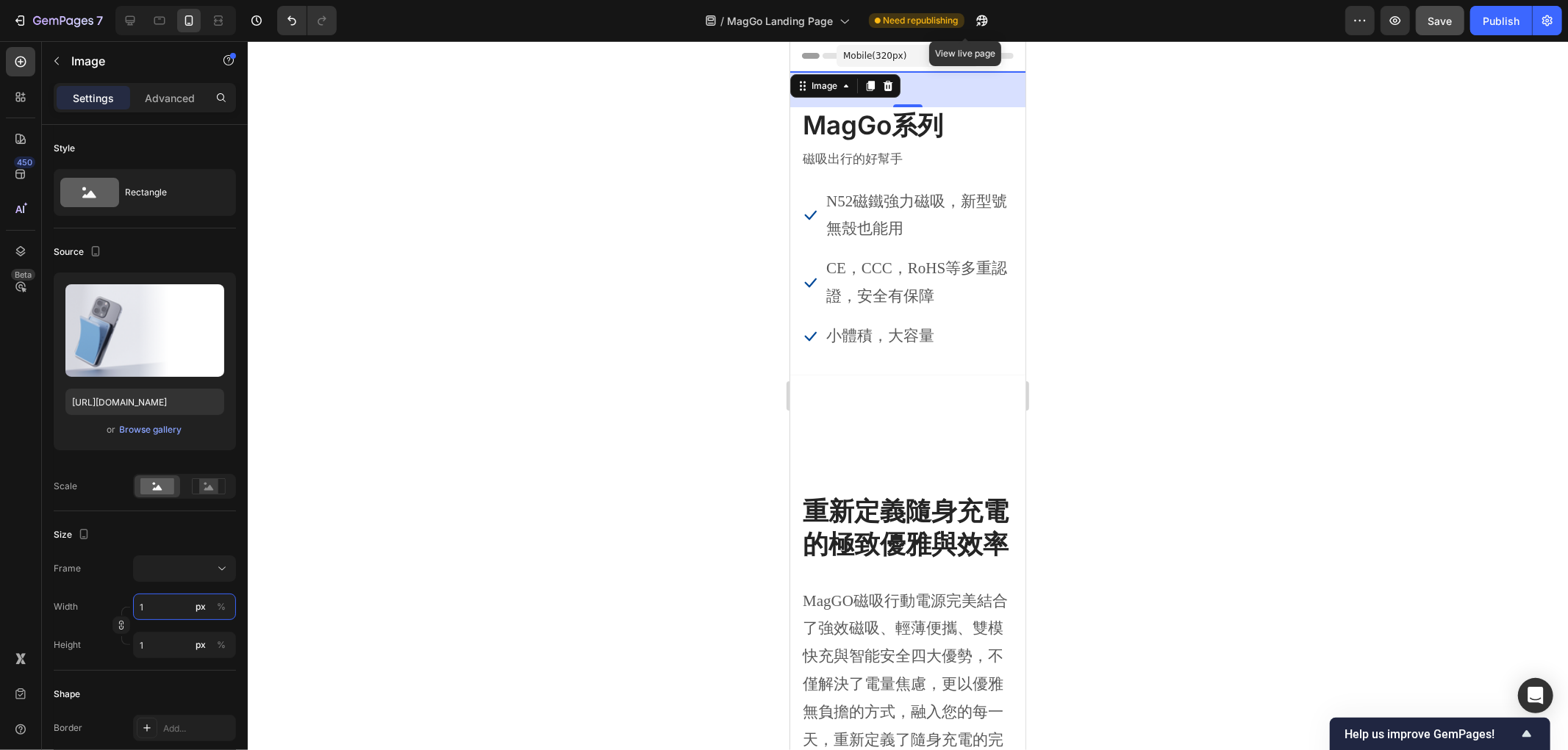
type input "10"
type input "100"
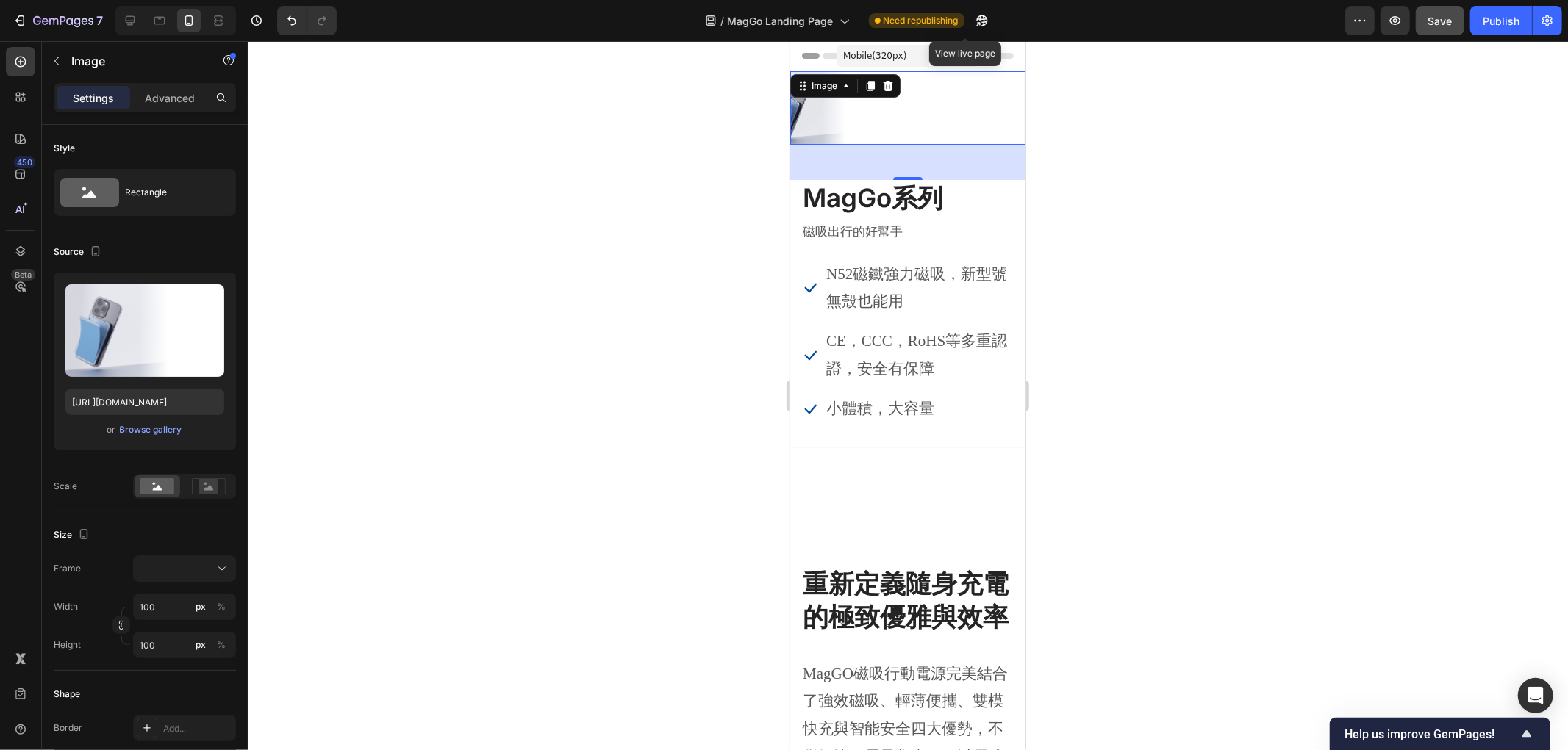
drag, startPoint x: 663, startPoint y: 242, endPoint x: 97, endPoint y: 65, distance: 593.0
click at [663, 242] on div at bounding box center [907, 395] width 1320 height 709
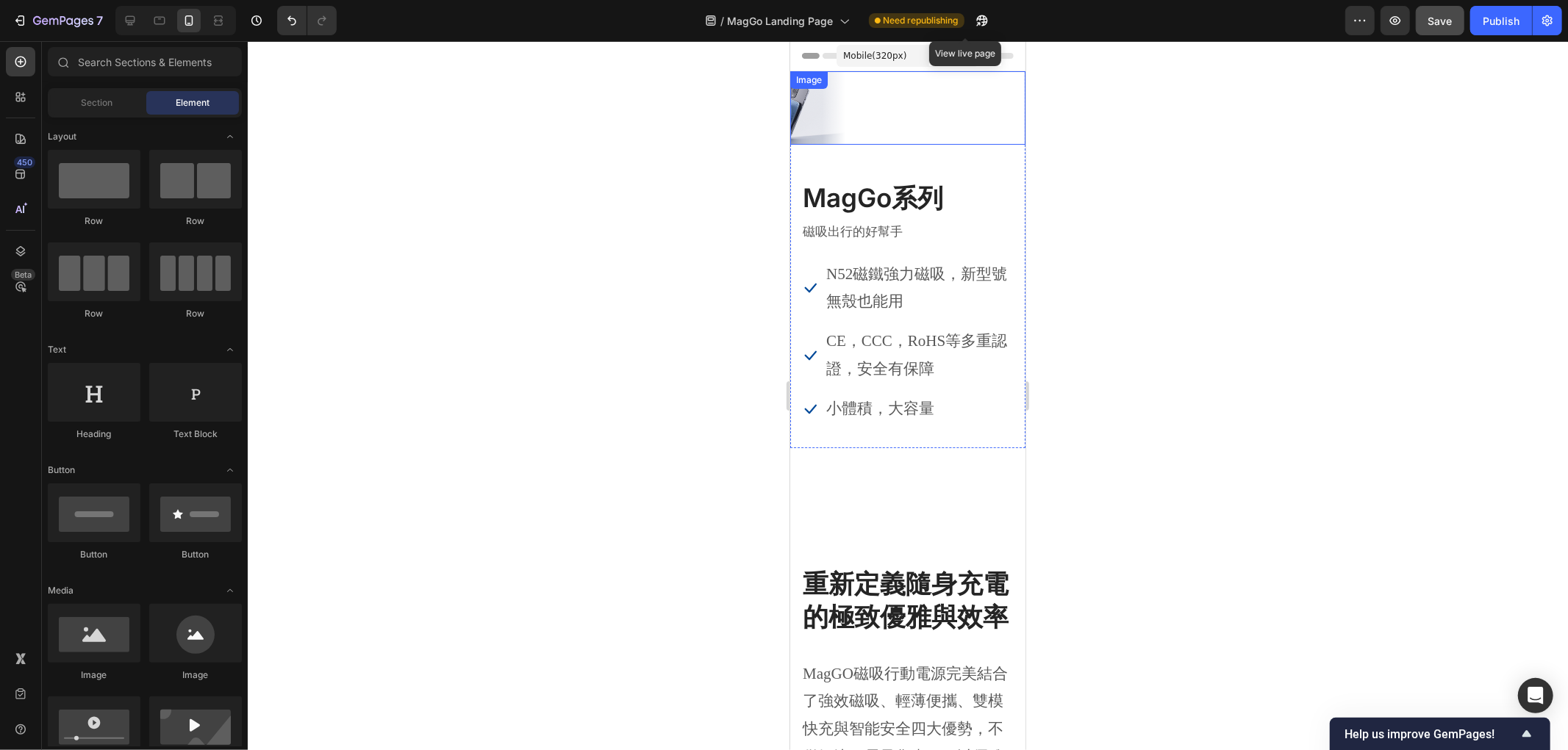
click at [888, 98] on div at bounding box center [907, 107] width 235 height 74
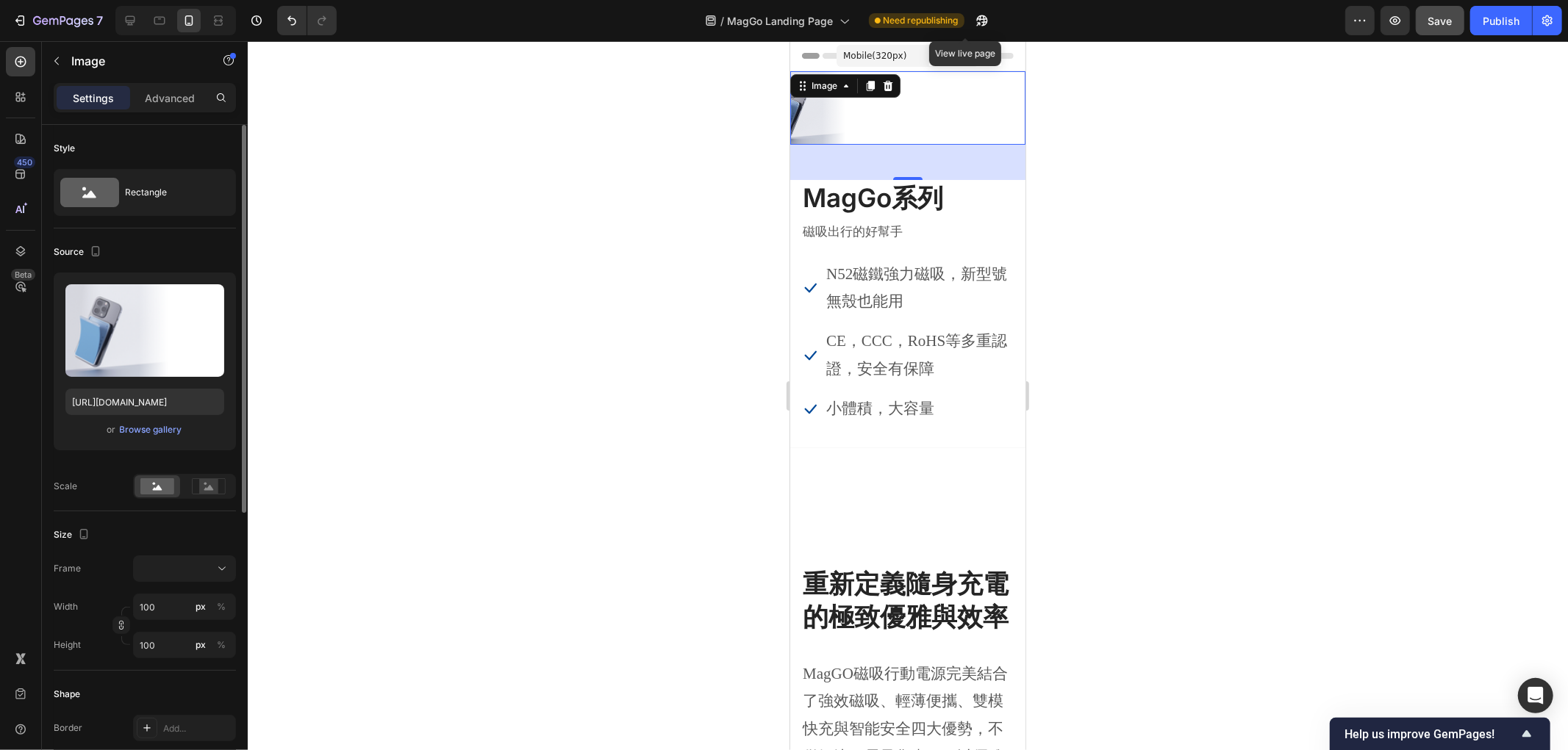
click at [163, 110] on div "Settings Advanced" at bounding box center [144, 97] width 182 height 29
click at [174, 96] on p "Advanced" at bounding box center [170, 98] width 50 height 16
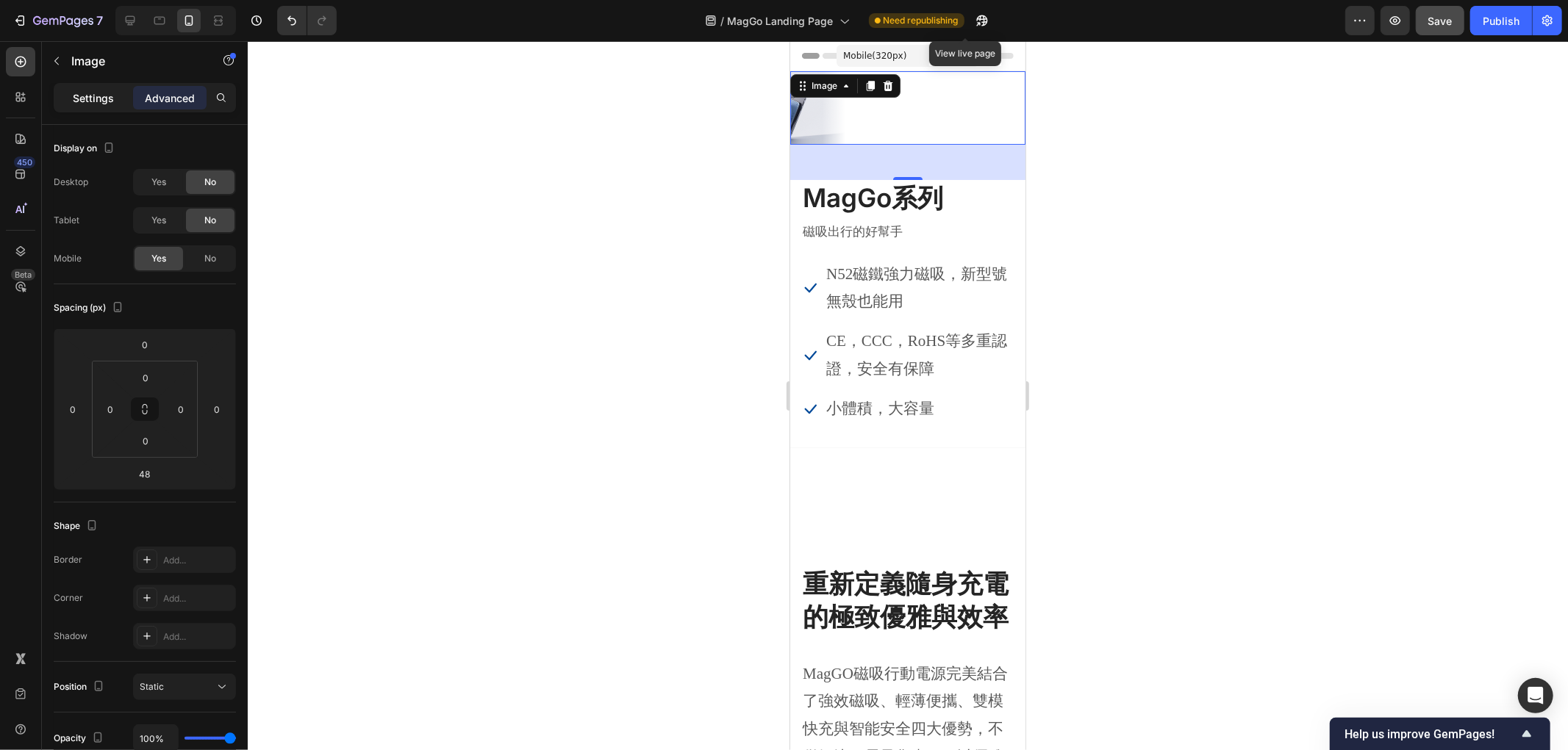
click at [70, 104] on div "Settings" at bounding box center [93, 97] width 74 height 24
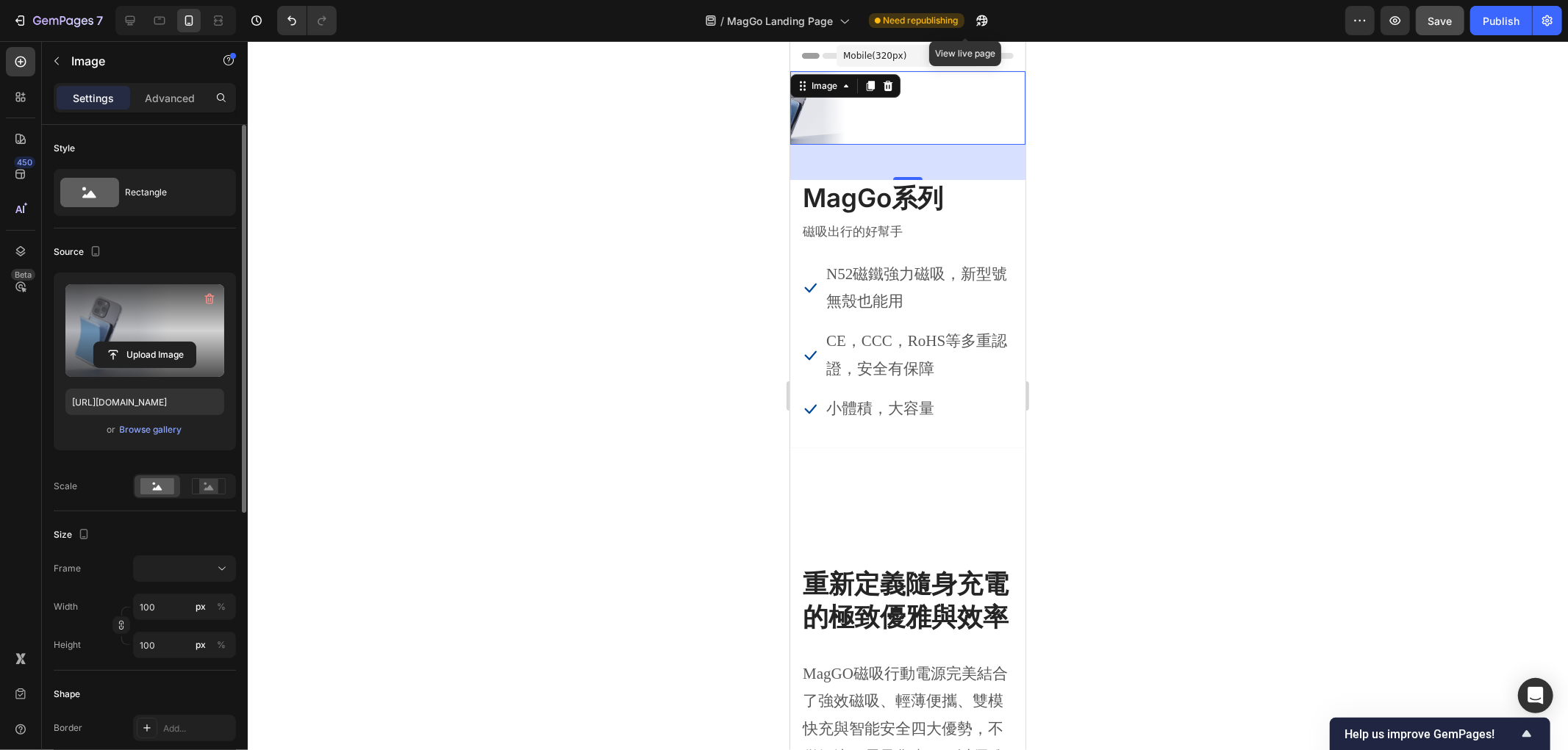
click at [129, 316] on label at bounding box center [144, 330] width 159 height 92
click at [129, 343] on input "file" at bounding box center [144, 355] width 101 height 25
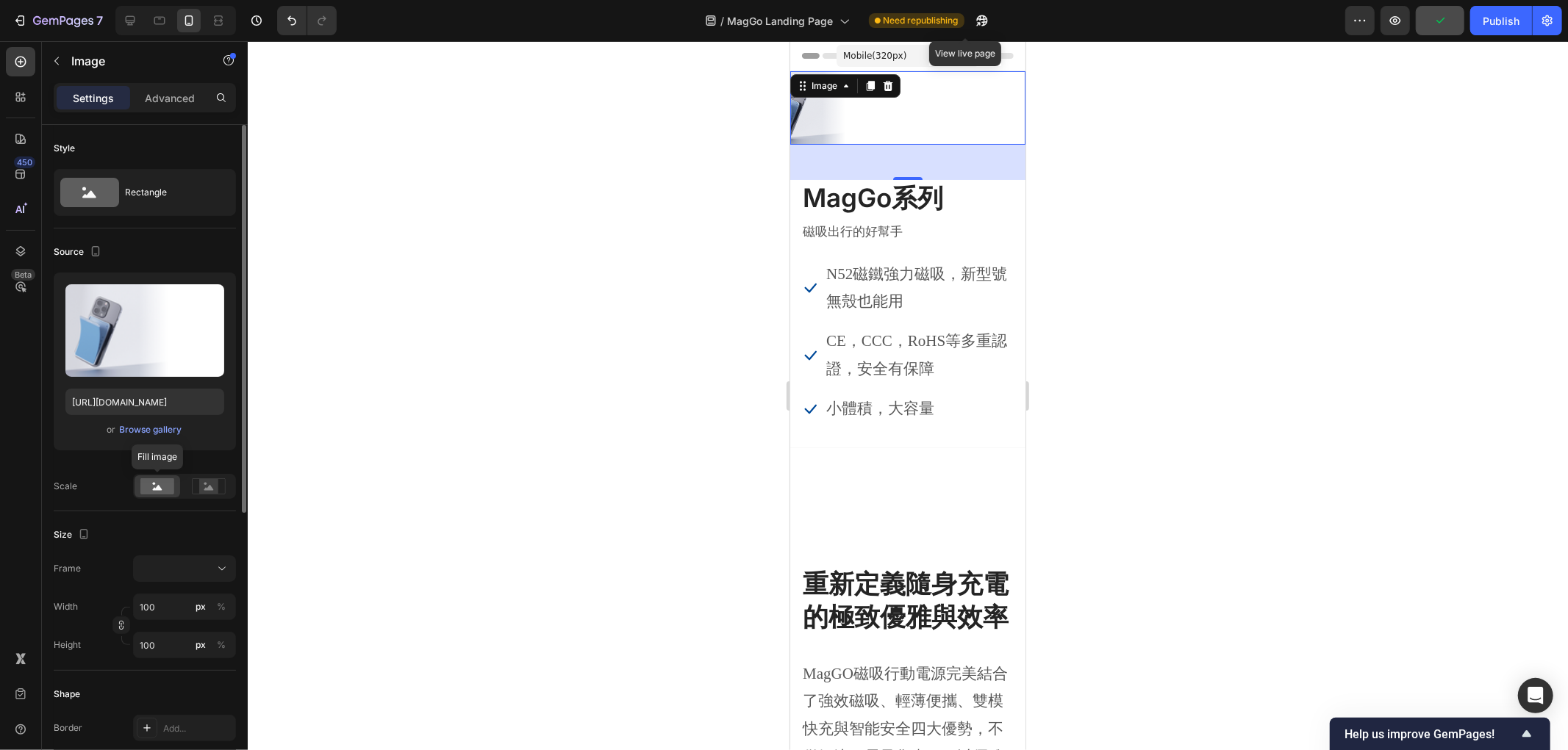
click at [162, 486] on rect at bounding box center [157, 487] width 33 height 16
click at [135, 424] on div "Browse gallery" at bounding box center [150, 429] width 62 height 13
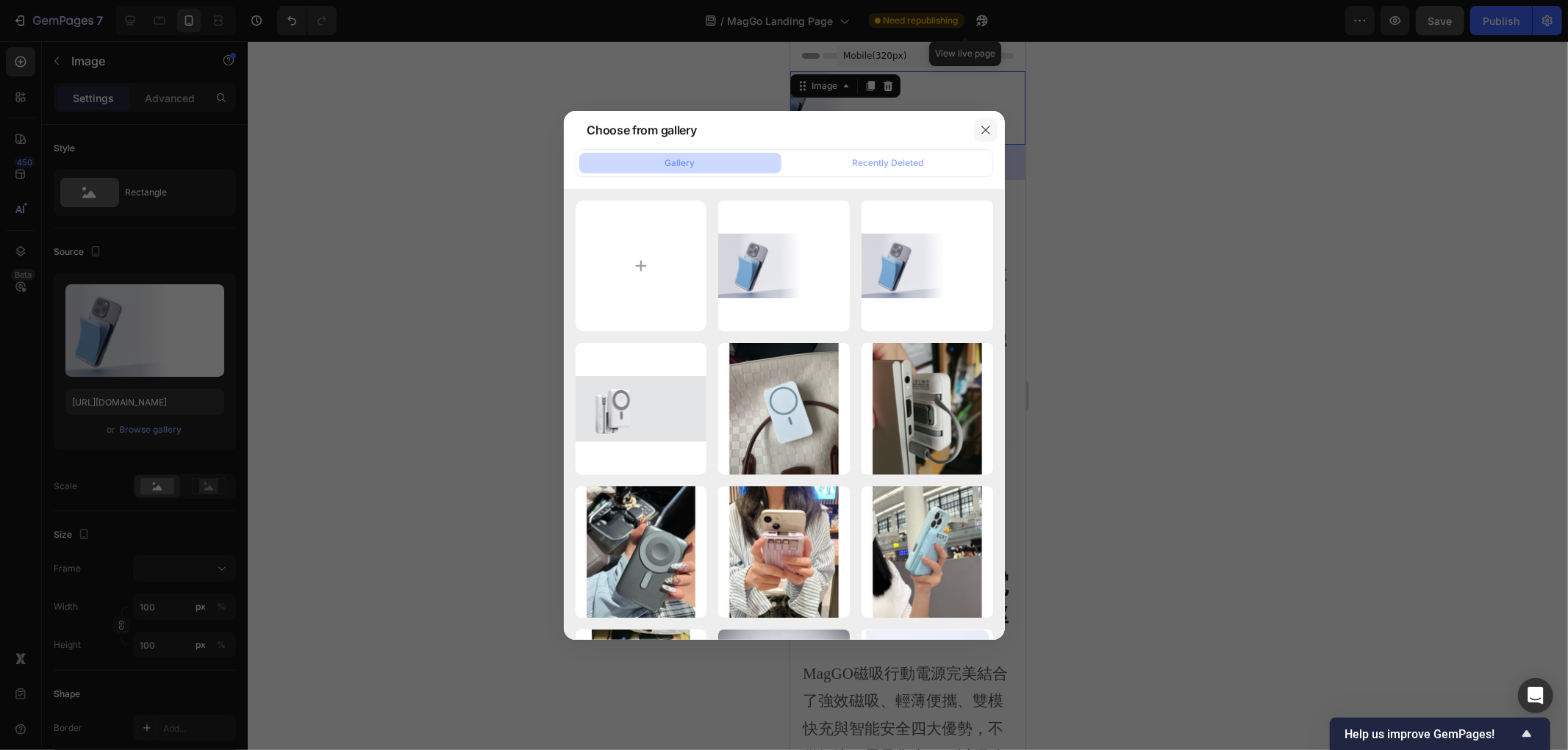
click at [985, 131] on icon "button" at bounding box center [985, 129] width 11 height 11
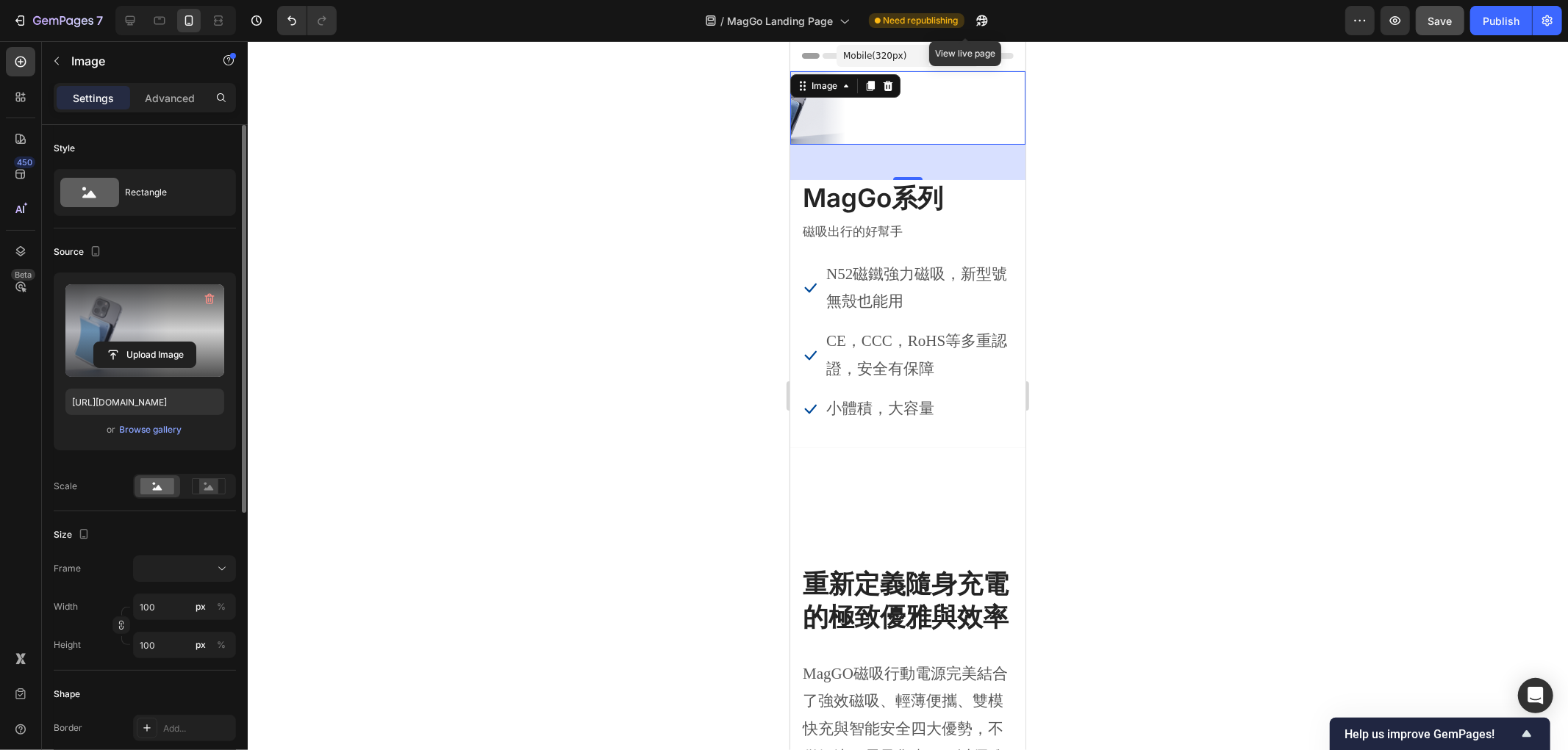
click at [129, 333] on label at bounding box center [144, 330] width 159 height 92
click at [129, 343] on input "file" at bounding box center [144, 355] width 101 height 25
click at [134, 354] on input "file" at bounding box center [144, 355] width 101 height 25
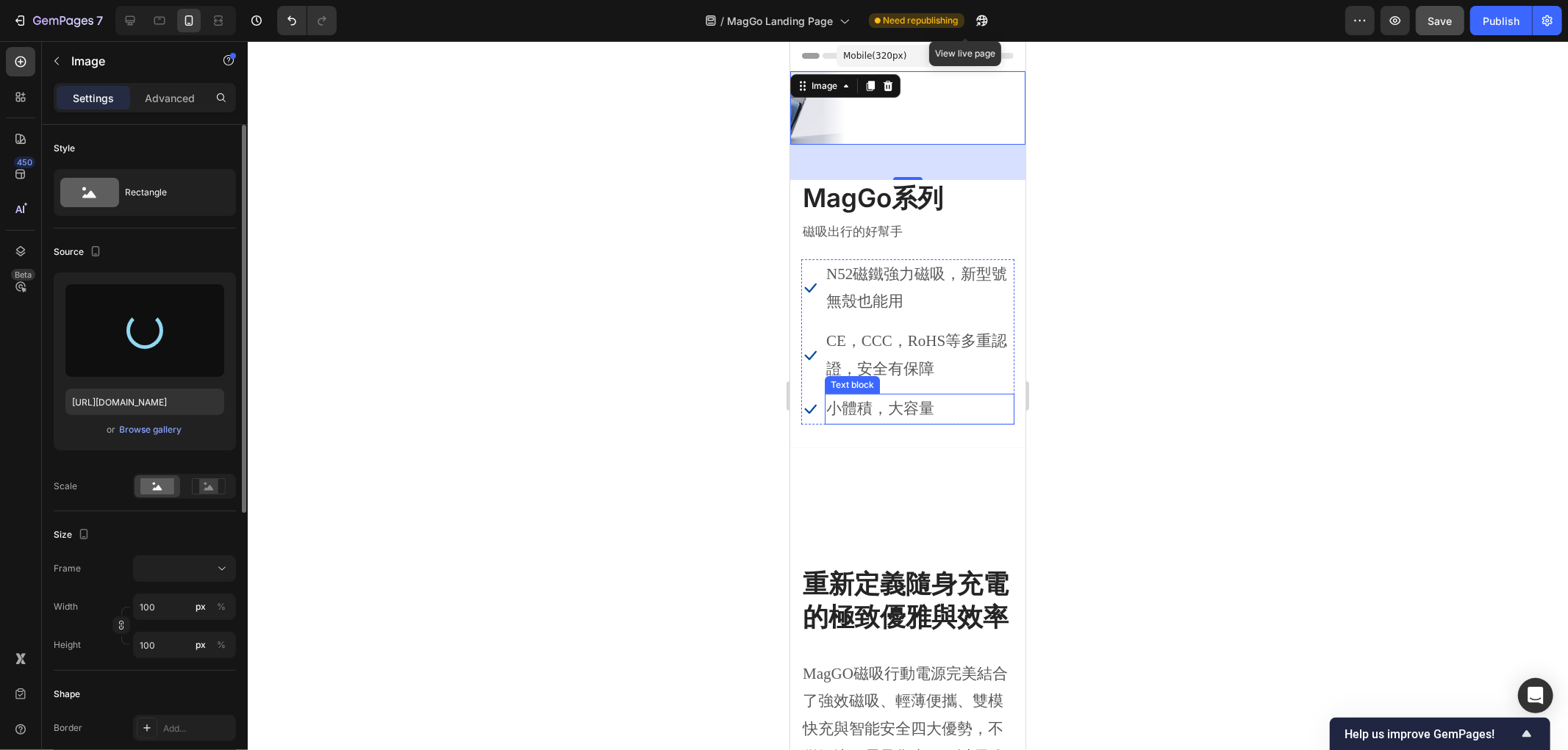
type input "https://cdn.shopify.com/s/files/1/0772/4485/8597/files/gempages_584237370715407…"
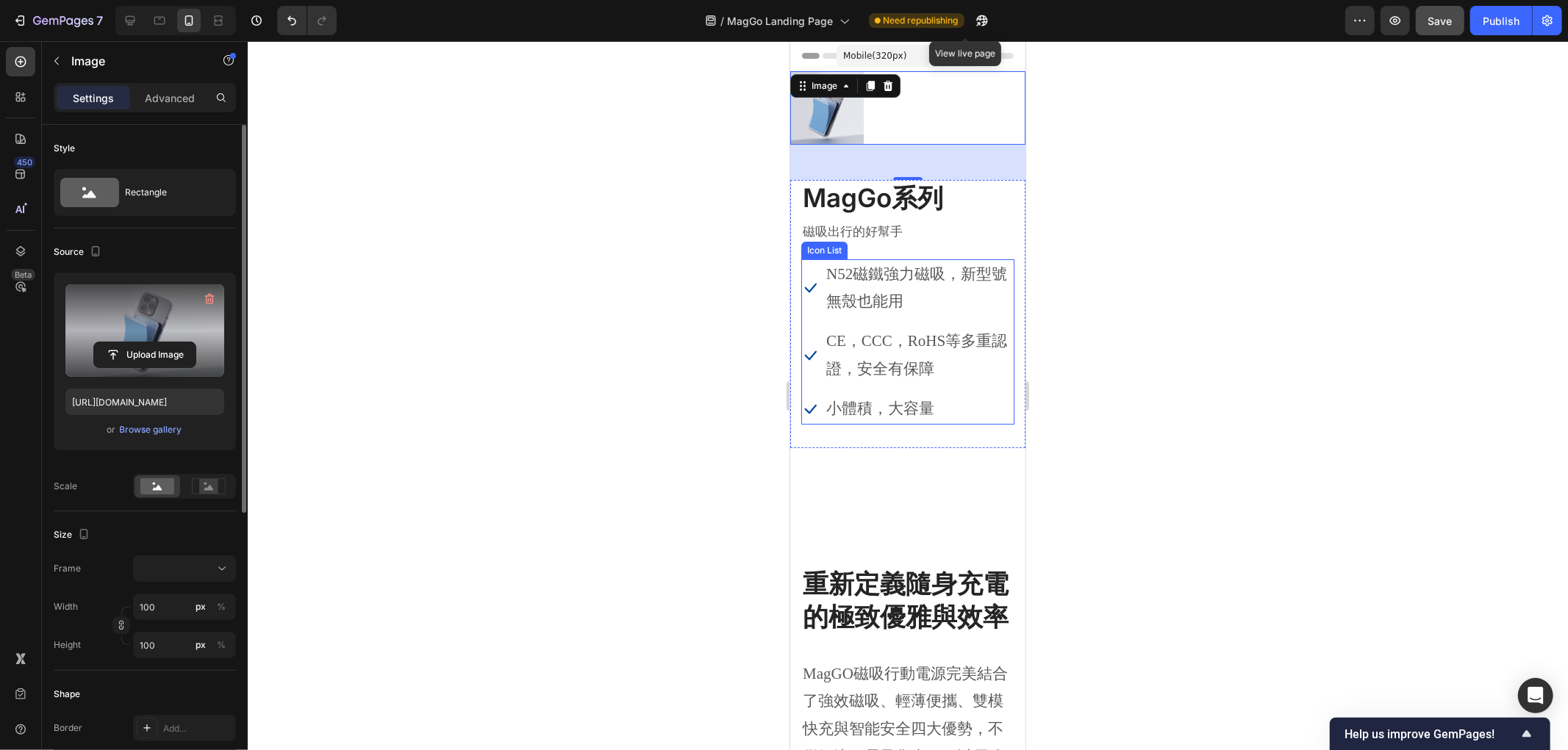
click at [692, 285] on div at bounding box center [907, 395] width 1320 height 709
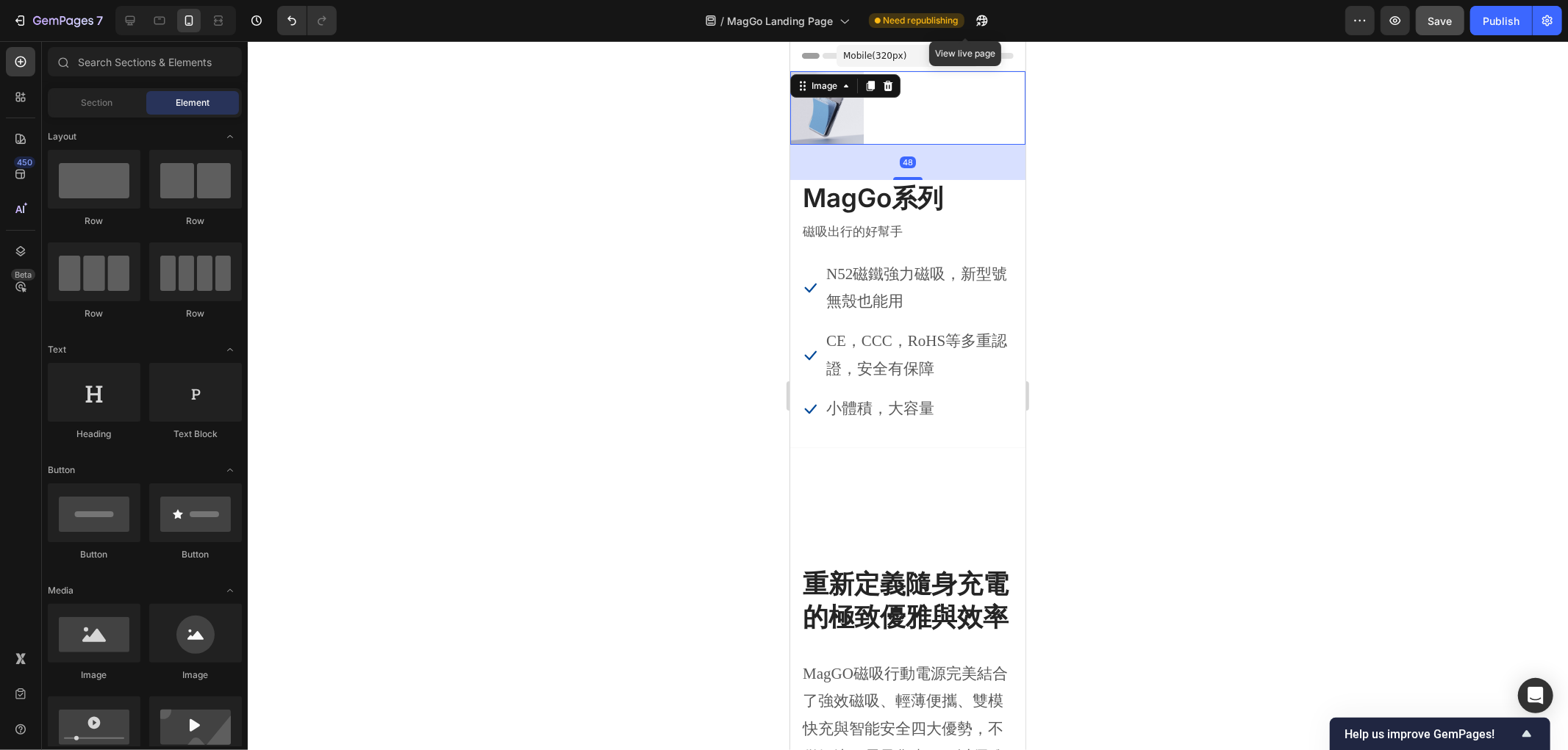
click at [938, 117] on div at bounding box center [907, 107] width 235 height 74
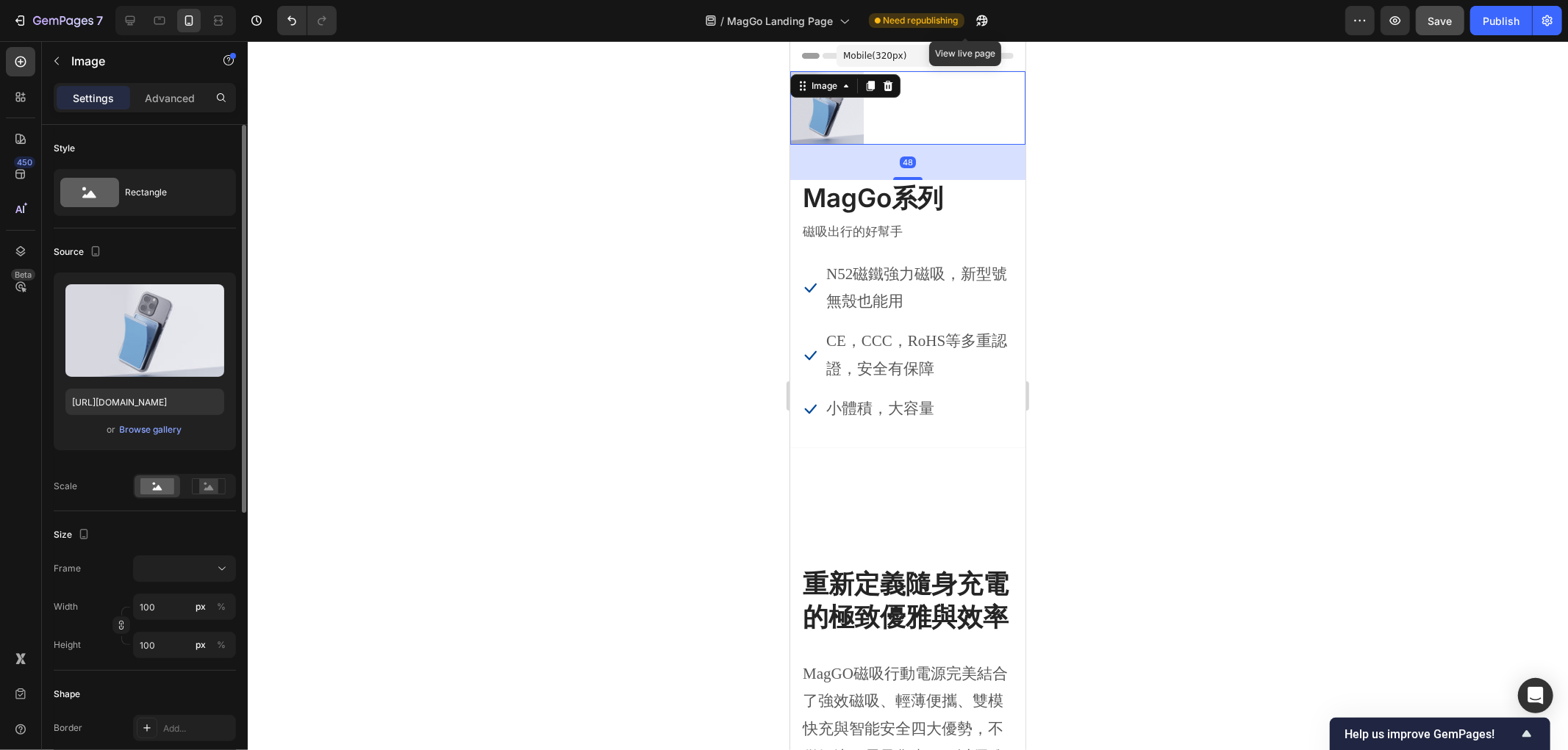
scroll to position [163, 0]
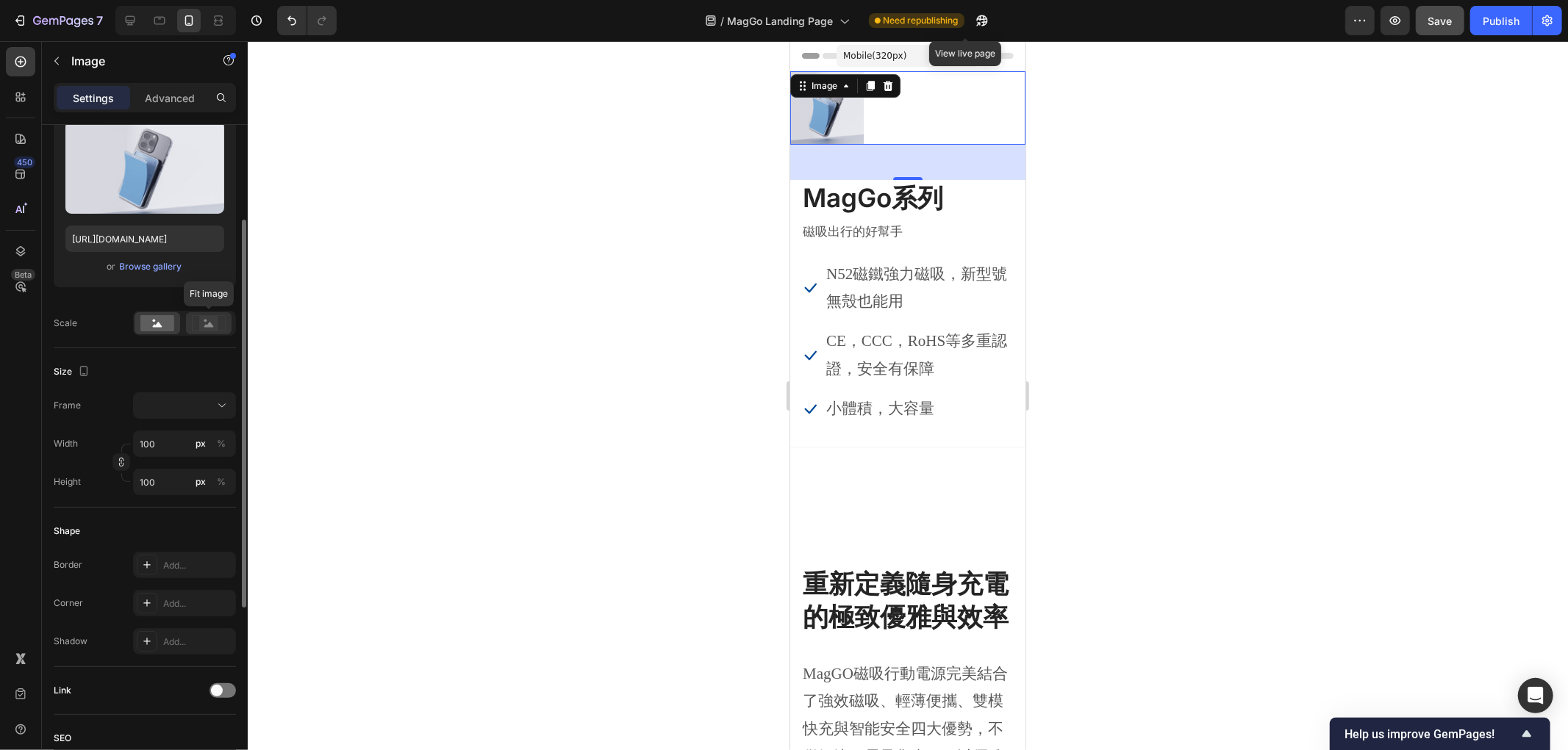
click at [208, 317] on rect at bounding box center [209, 323] width 19 height 15
click at [155, 321] on circle at bounding box center [154, 321] width 3 height 3
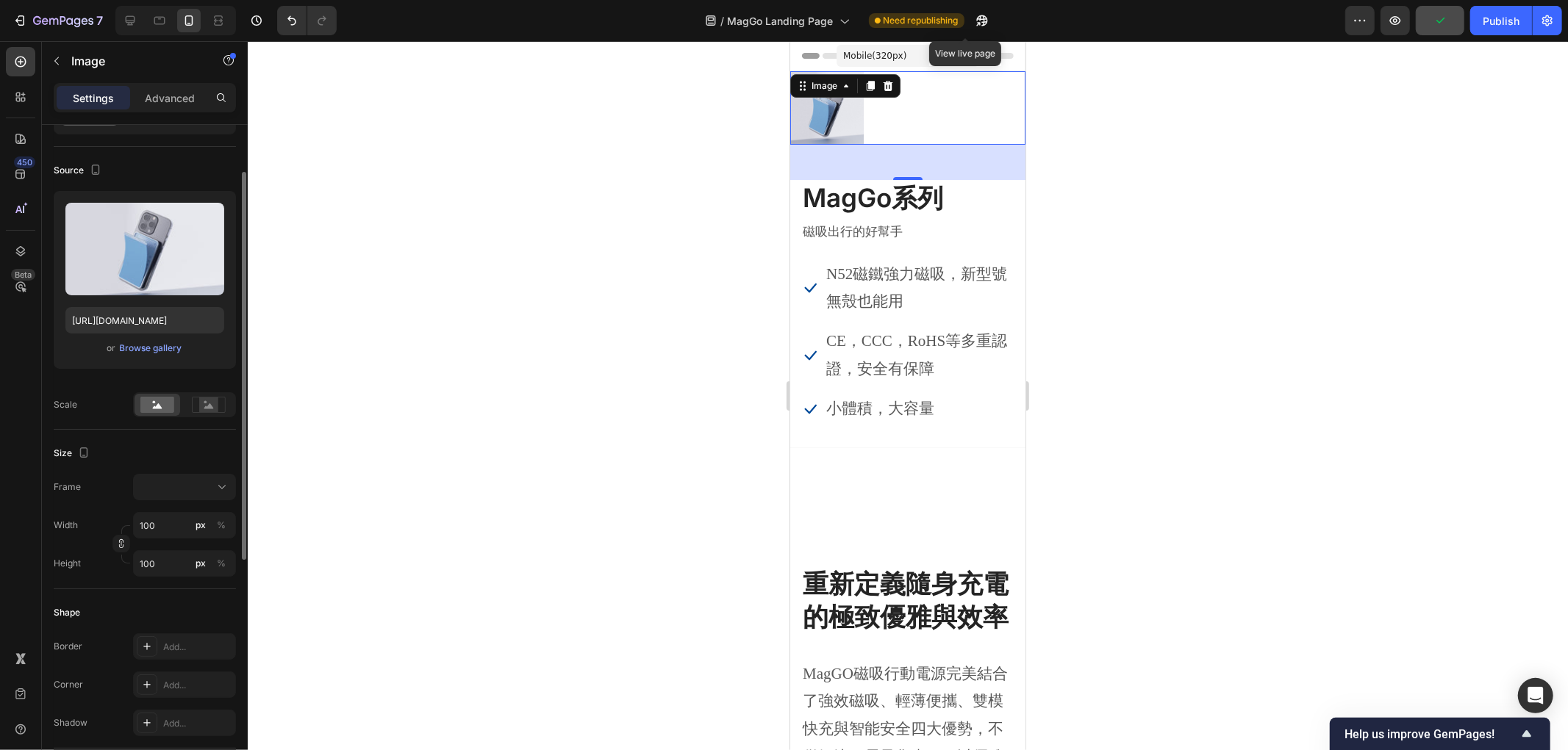
scroll to position [0, 0]
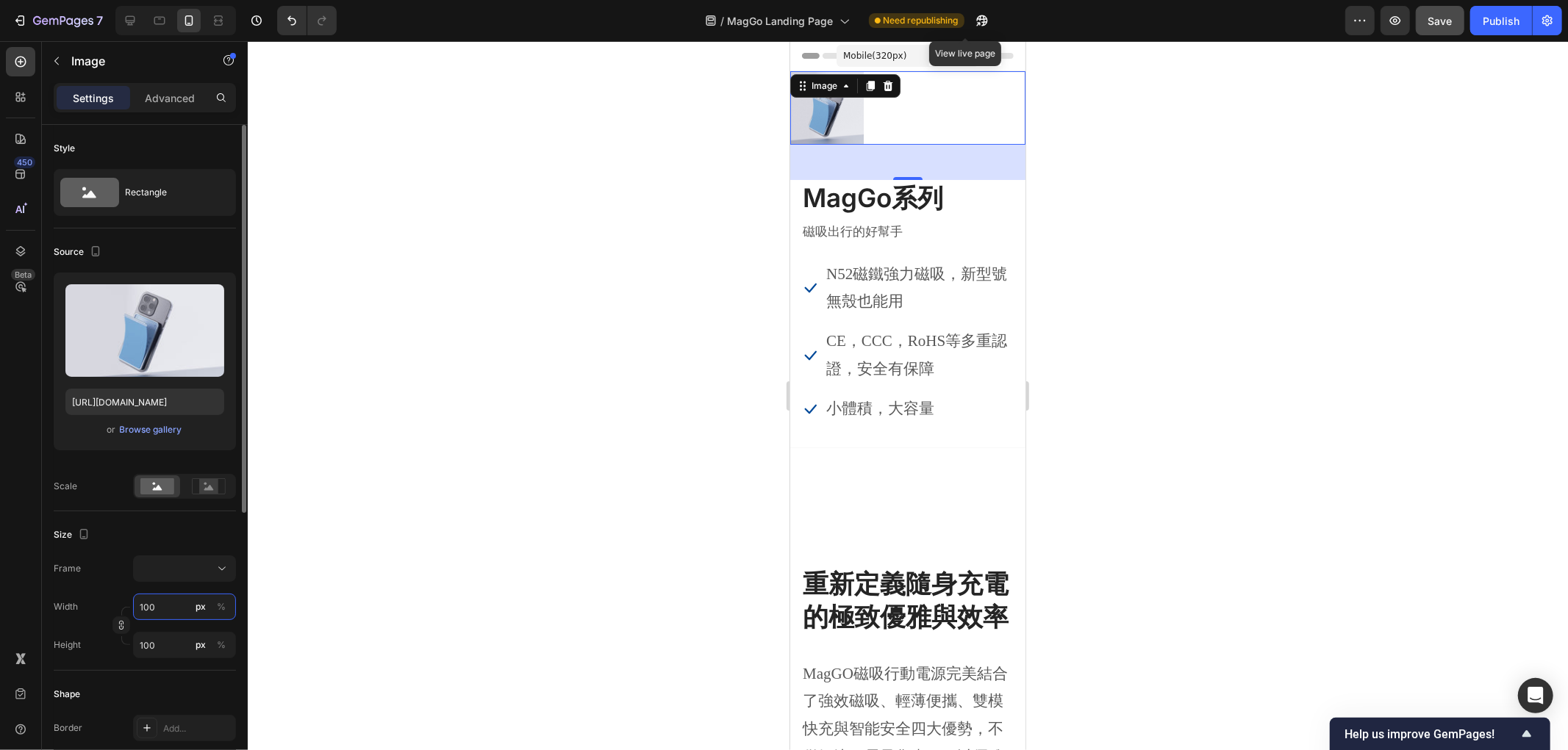
click at [170, 608] on input "100" at bounding box center [184, 607] width 103 height 26
click at [218, 603] on div "%" at bounding box center [221, 607] width 9 height 13
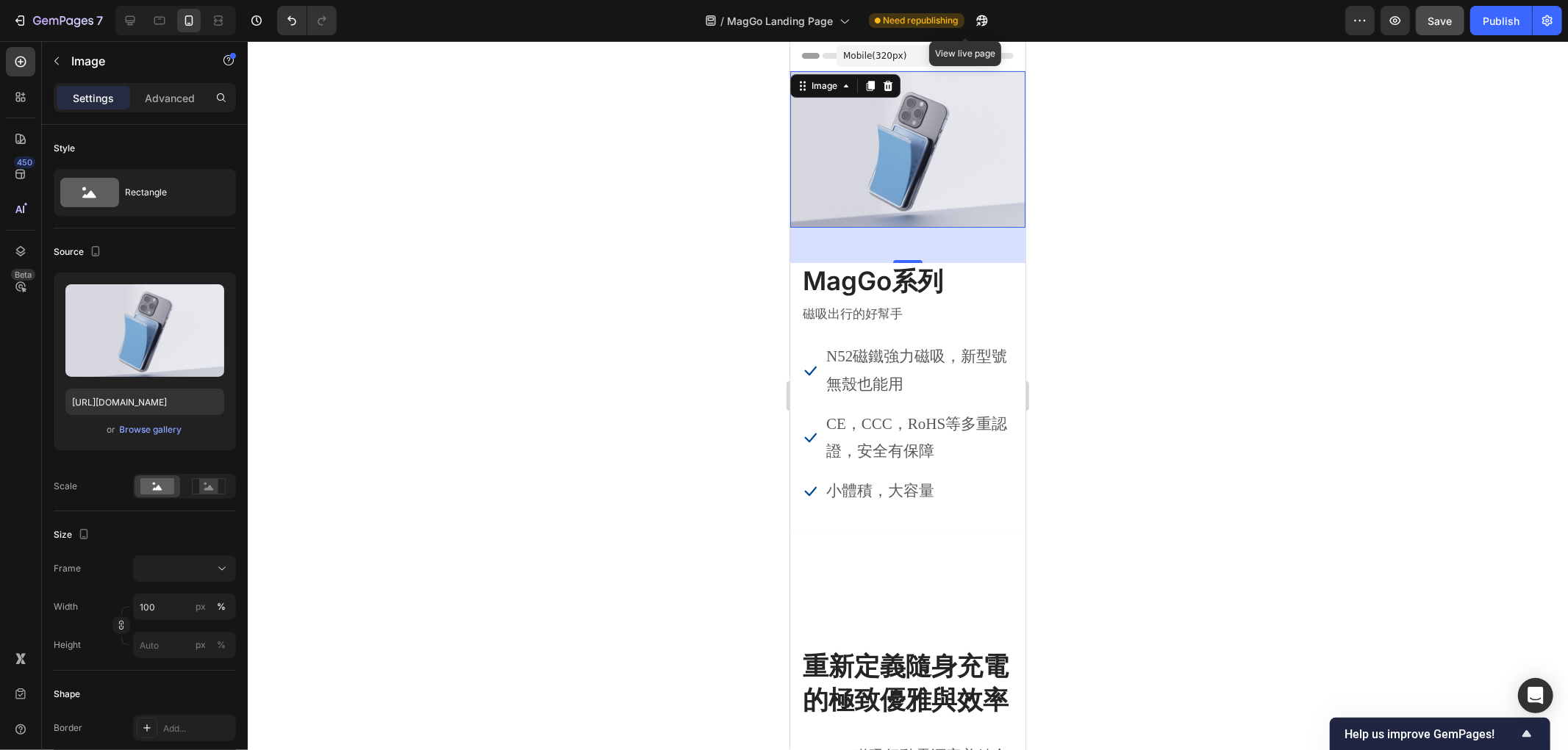
click at [614, 164] on div at bounding box center [907, 395] width 1320 height 709
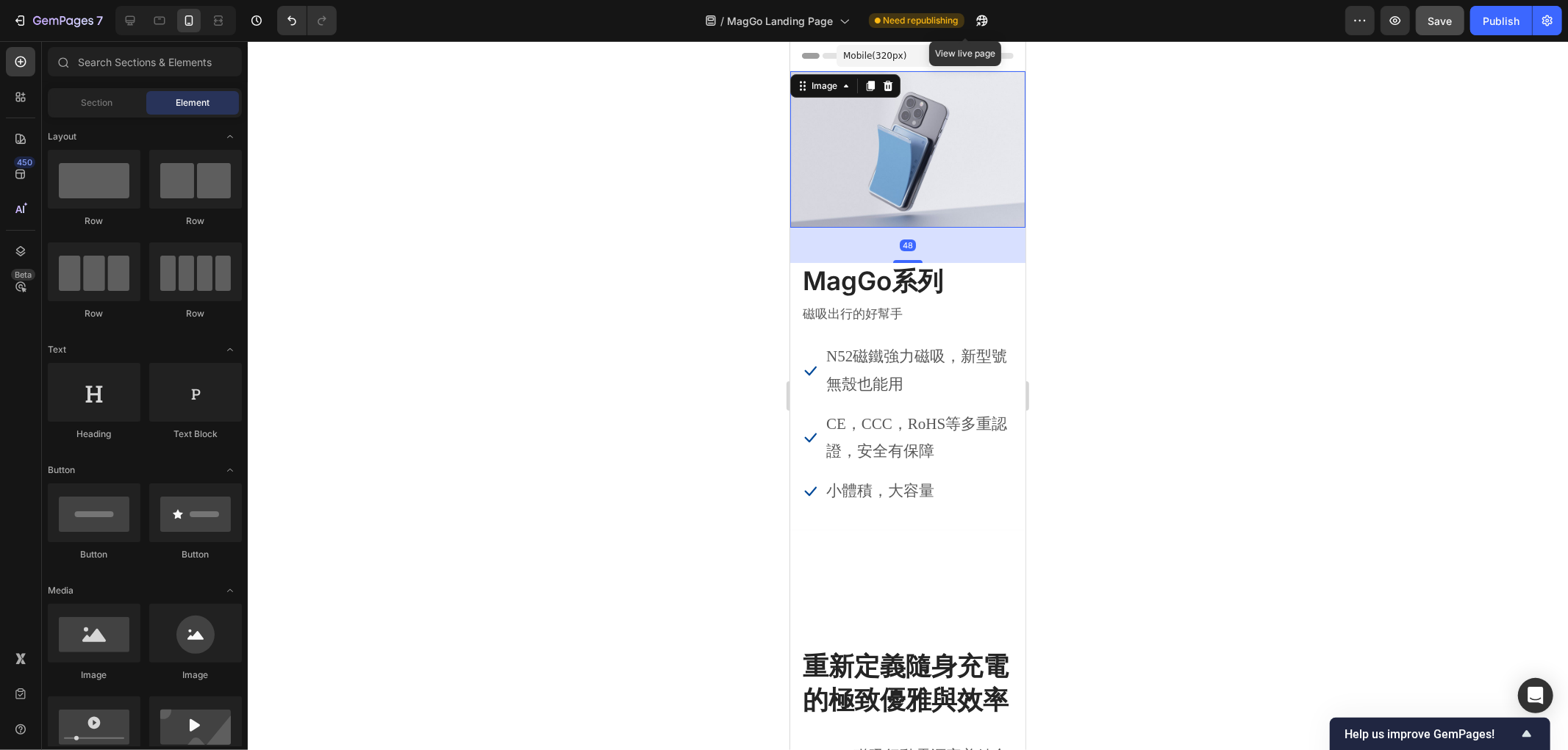
click at [970, 171] on img at bounding box center [907, 148] width 235 height 156
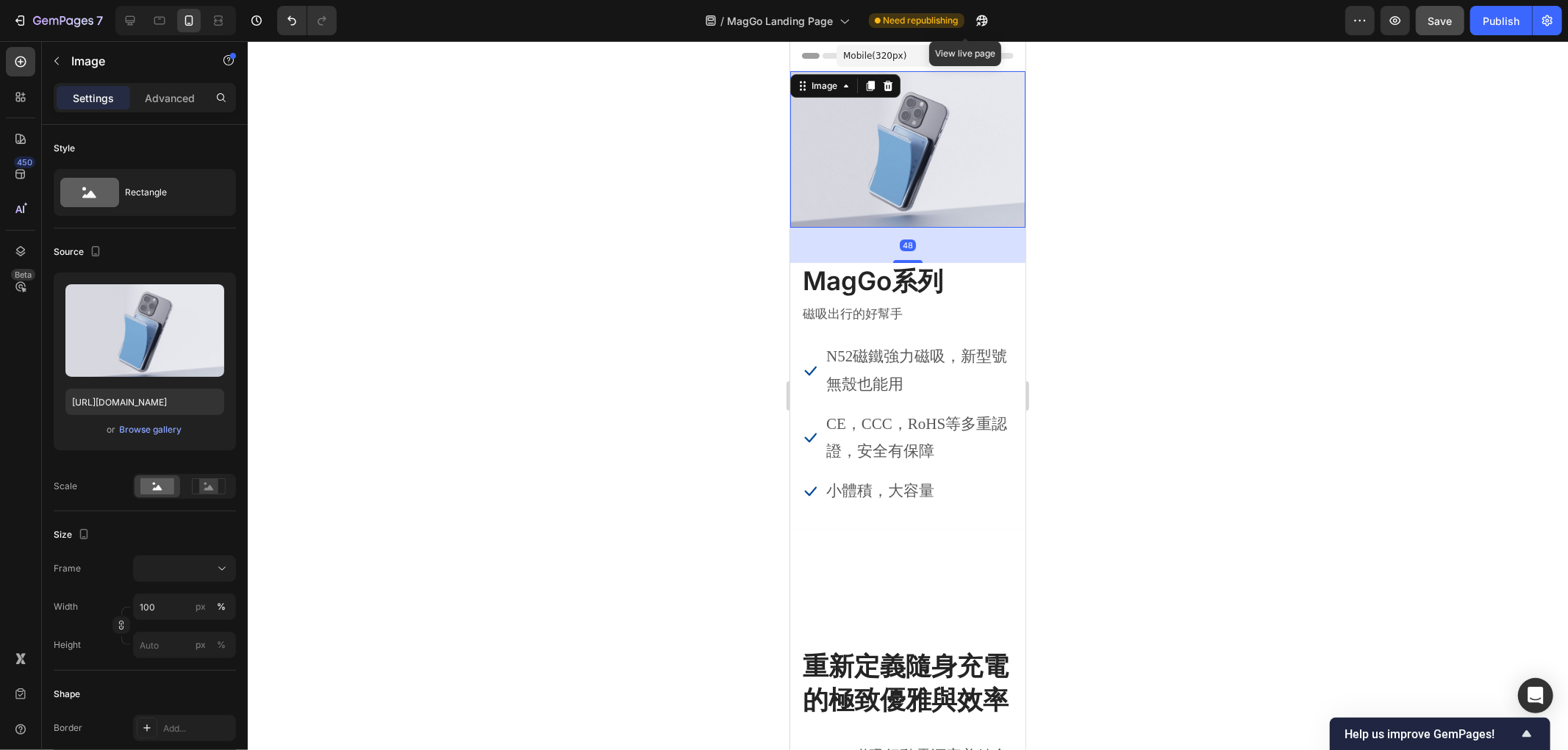
drag, startPoint x: 563, startPoint y: 258, endPoint x: 126, endPoint y: 144, distance: 451.6
click at [563, 258] on div at bounding box center [907, 395] width 1320 height 709
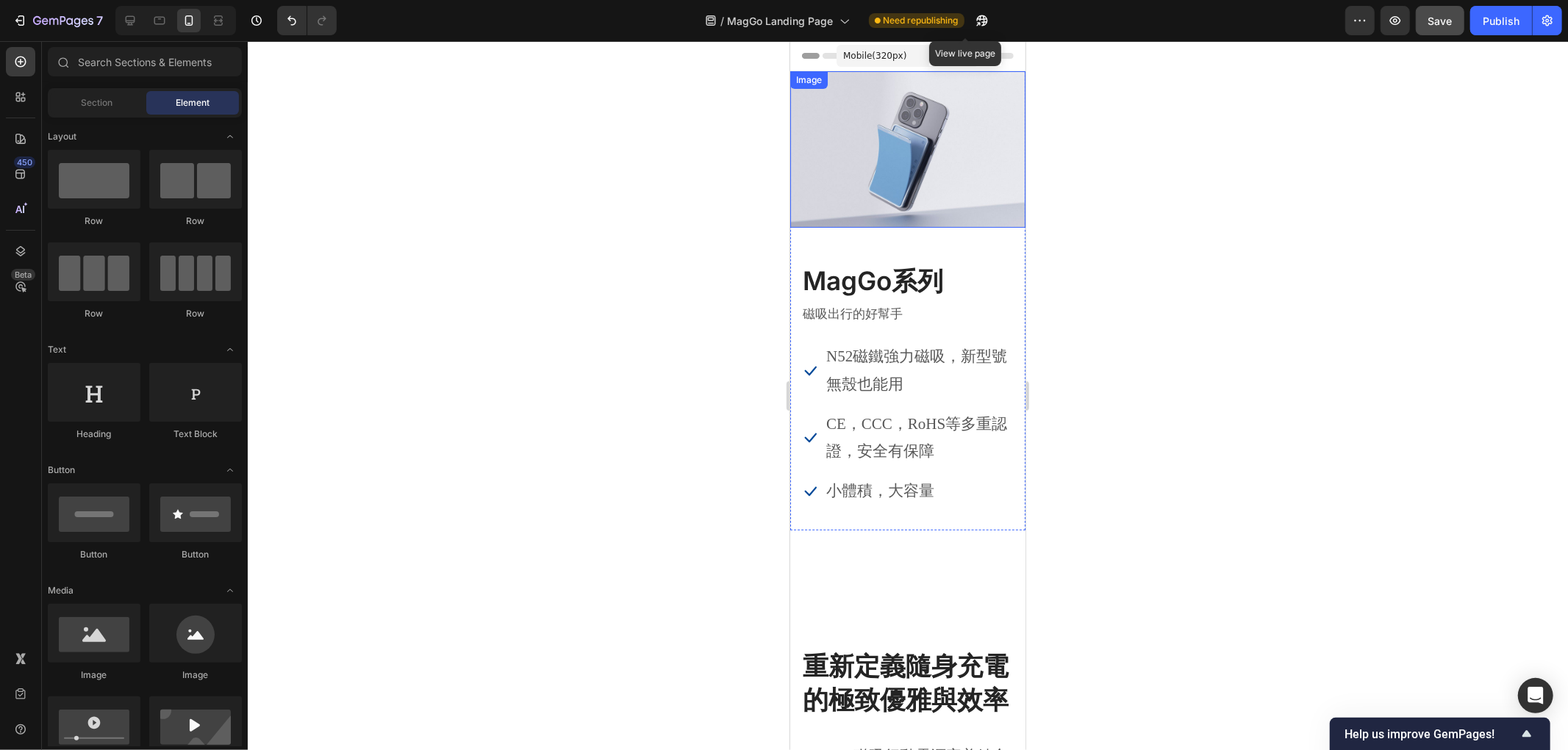
click at [974, 181] on img at bounding box center [907, 148] width 235 height 156
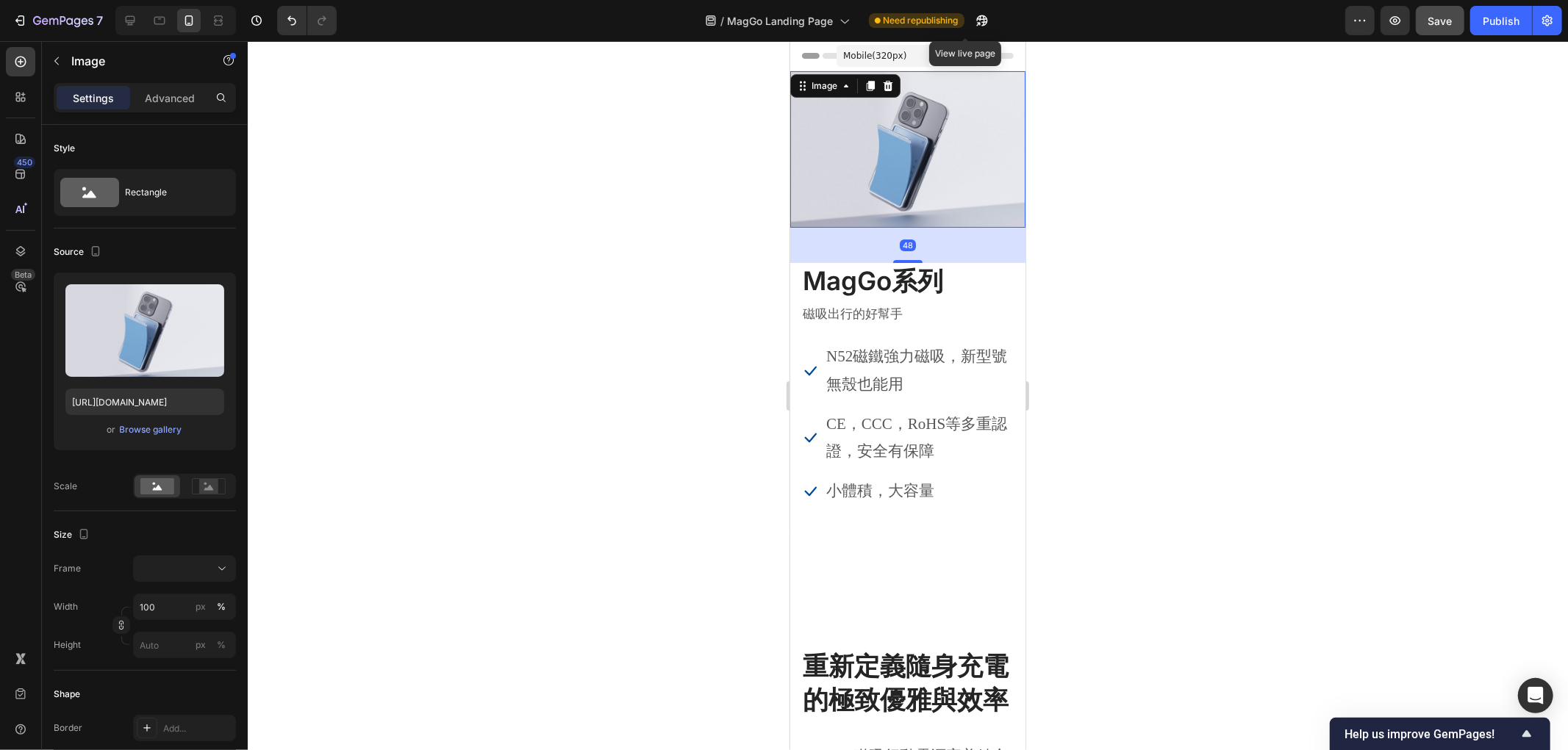
click at [610, 312] on div at bounding box center [907, 395] width 1320 height 709
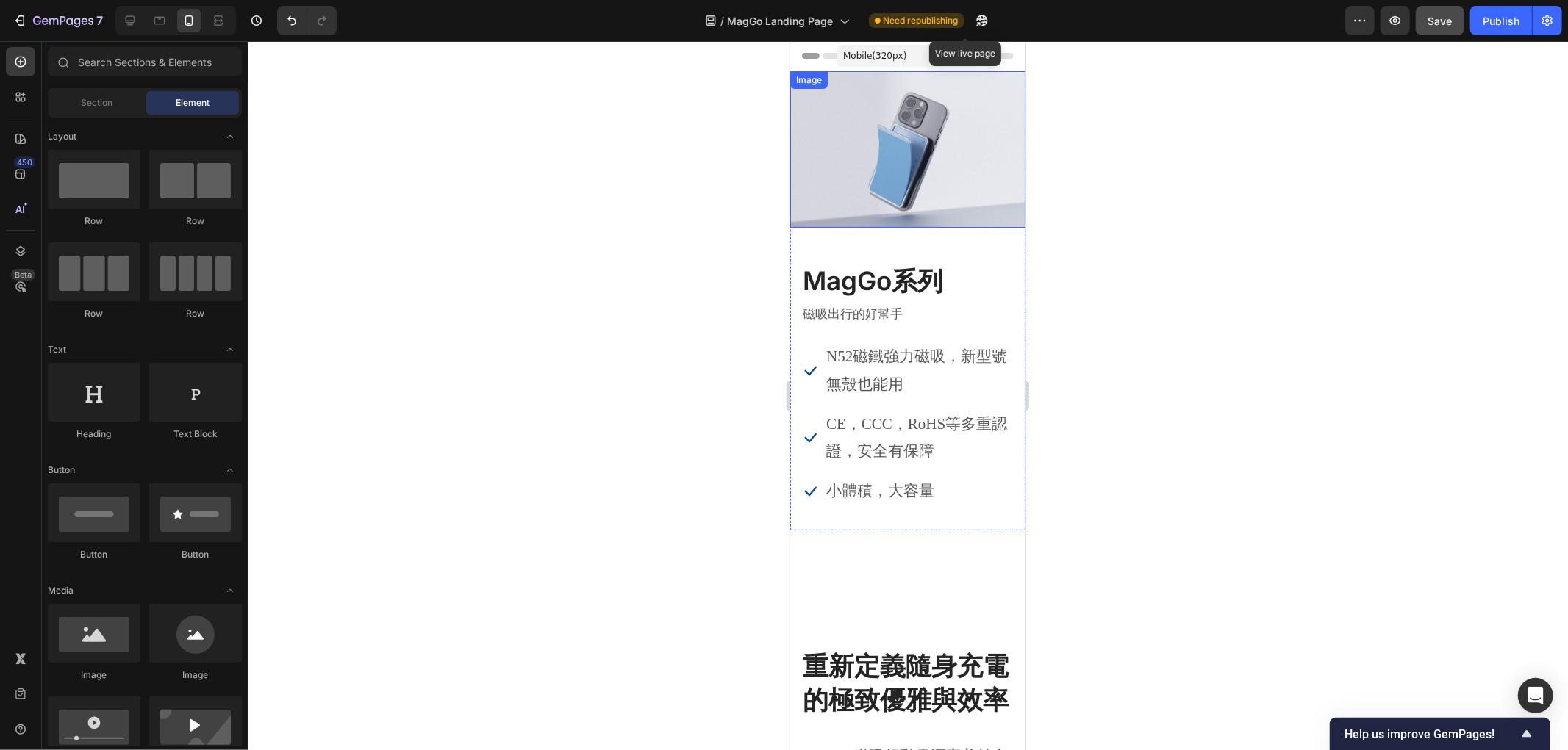
click at [931, 204] on img at bounding box center [907, 148] width 235 height 156
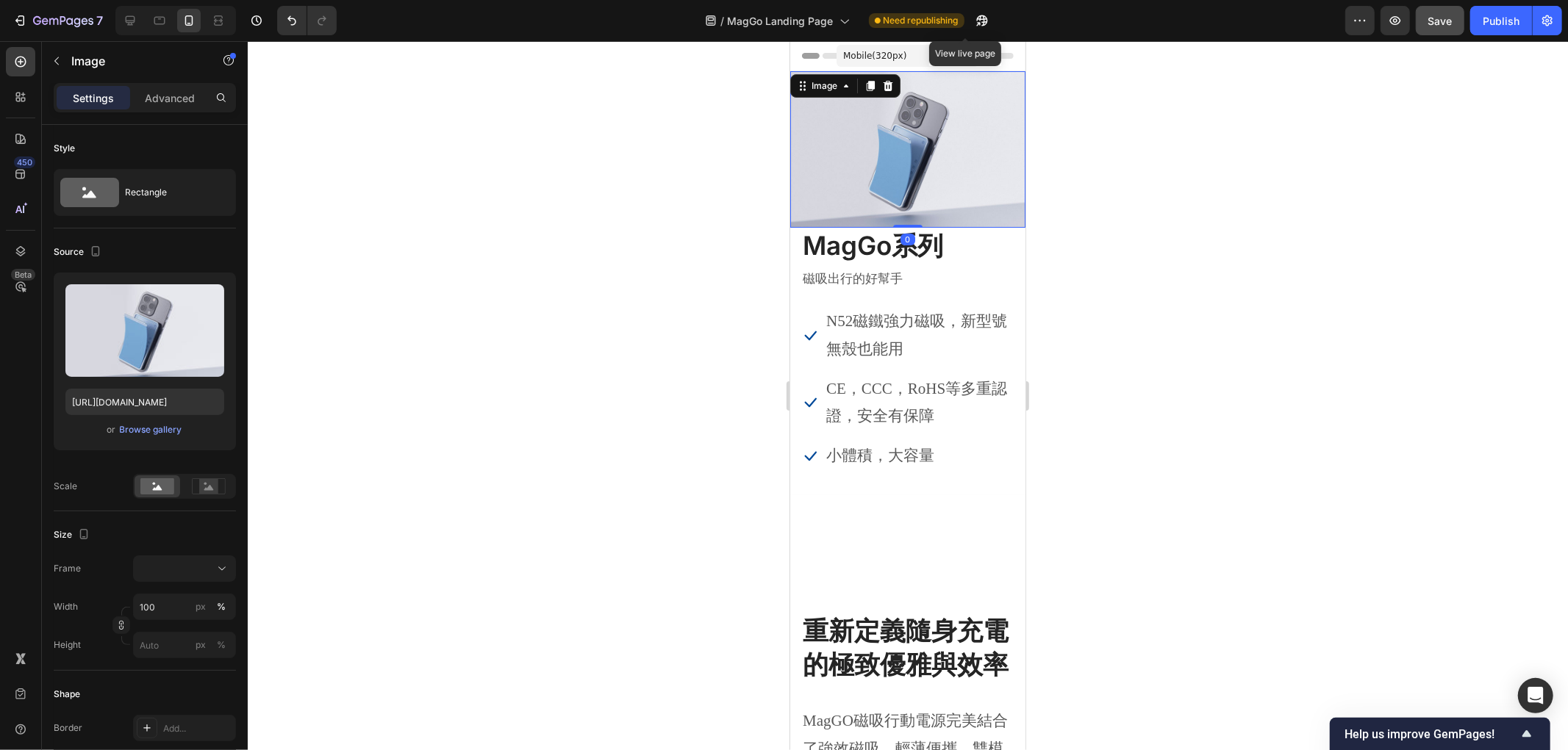
drag, startPoint x: 905, startPoint y: 249, endPoint x: 807, endPoint y: 238, distance: 98.6
click at [907, 203] on div "Image 0" at bounding box center [907, 148] width 235 height 156
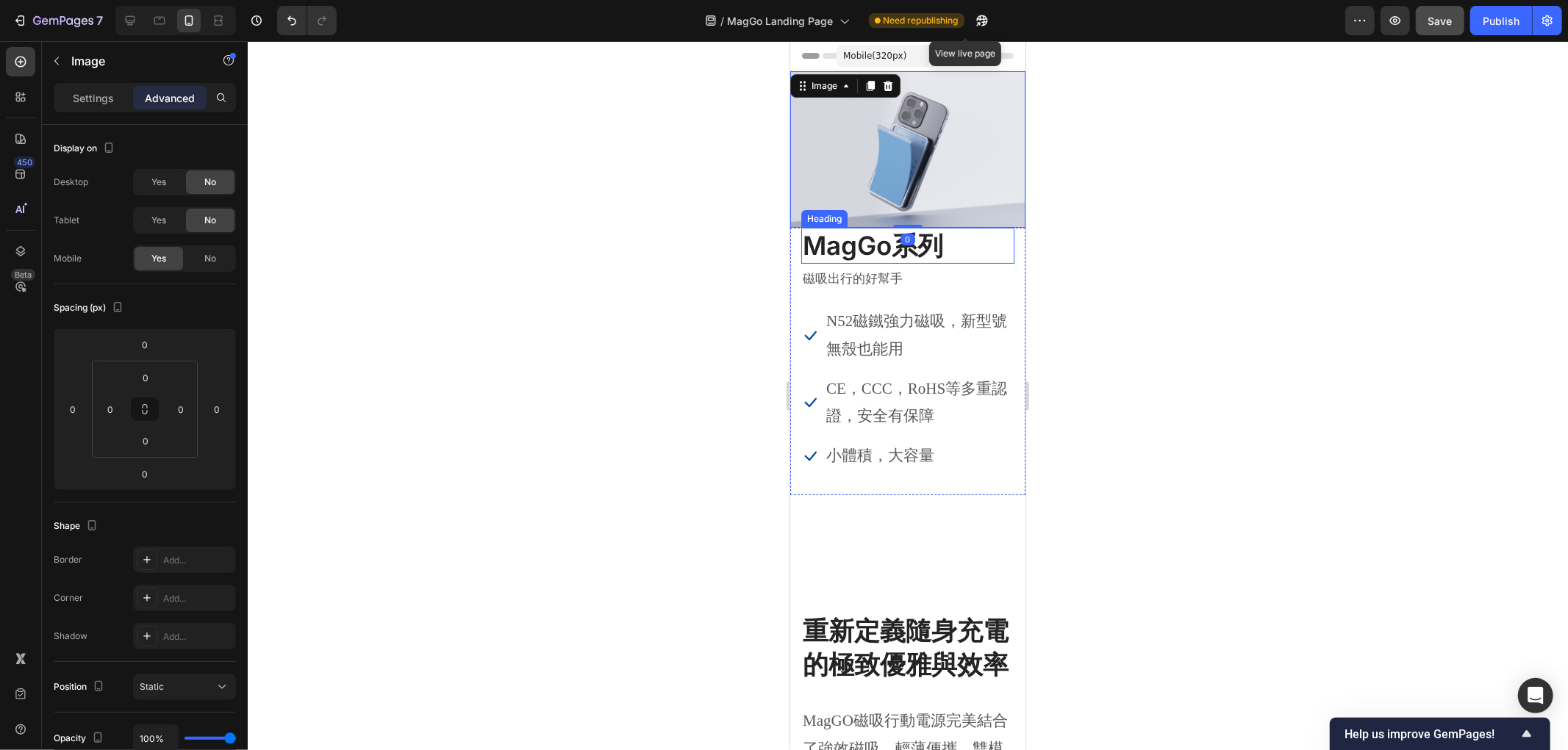
click at [531, 270] on div at bounding box center [907, 395] width 1320 height 709
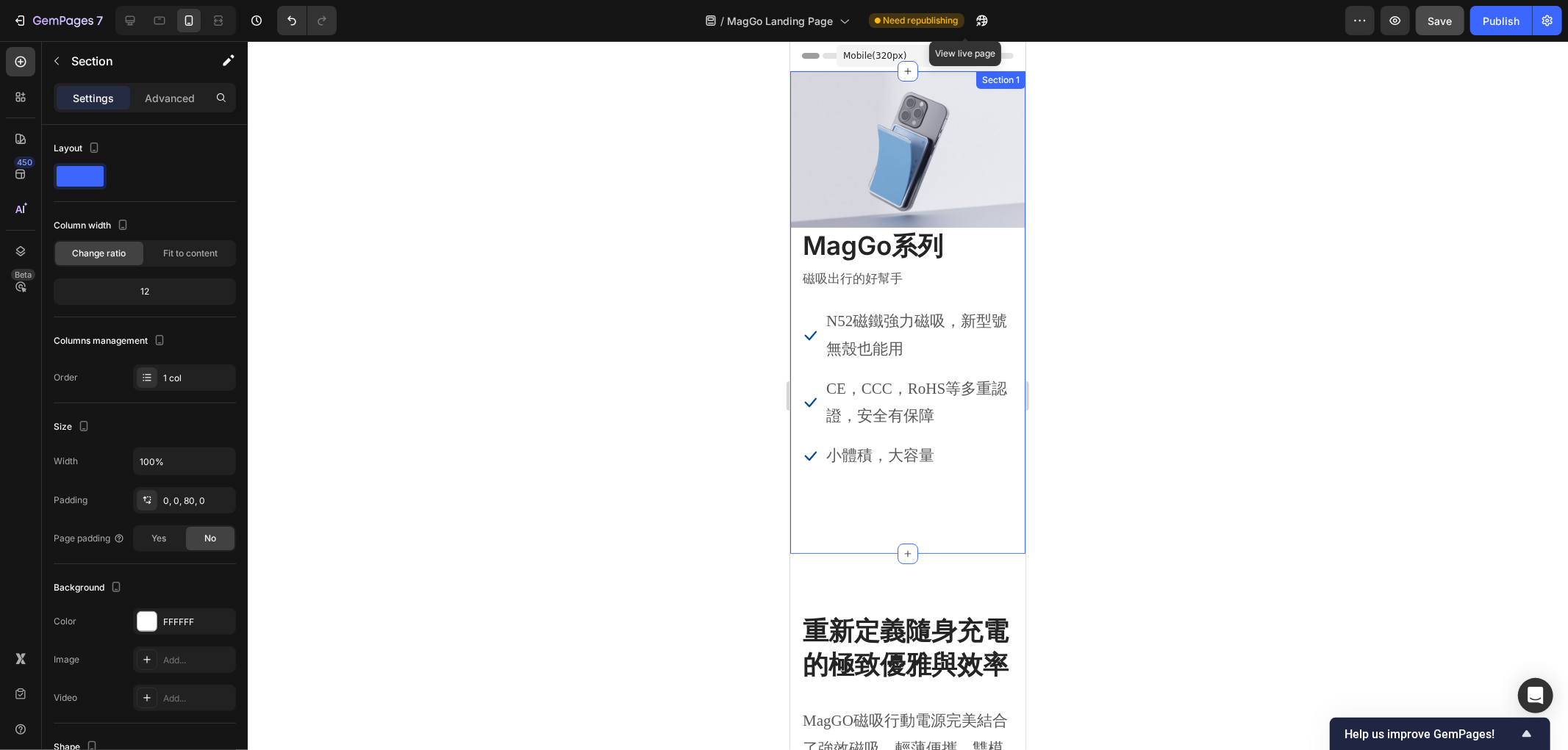
click at [909, 523] on div "Image MagGo系列 Heading 磁吸出行的好幫手 Text block Icon N52磁鐵強力磁吸，新型號無殼也能用 Text block Ic…" at bounding box center [907, 312] width 235 height 483
click at [915, 559] on div "重新定義隨身充電的極致優雅與效率 Heading MagGO磁吸行動電源完美結合了強效磁吸、輕薄便攜、雙模快充與智能安全四大優勢，不僅解決了電量焦慮，更以優雅…" at bounding box center [907, 763] width 235 height 421
click at [878, 479] on div "MagGo系列 Heading 磁吸出行的好幫手 Text block Icon N52磁鐵強力磁吸，新型號無殼也能用 Text block Icon CE，…" at bounding box center [907, 361] width 213 height 268
click at [879, 508] on div "Image MagGo系列 Heading 磁吸出行的好幫手 Text block Icon N52磁鐵強力磁吸，新型號無殼也能用 Text block Ic…" at bounding box center [907, 312] width 235 height 483
click at [869, 470] on div "MagGo系列 Heading 磁吸出行的好幫手 Text block Icon N52磁鐵強力磁吸，新型號無殼也能用 Text block Icon CE，…" at bounding box center [907, 361] width 213 height 268
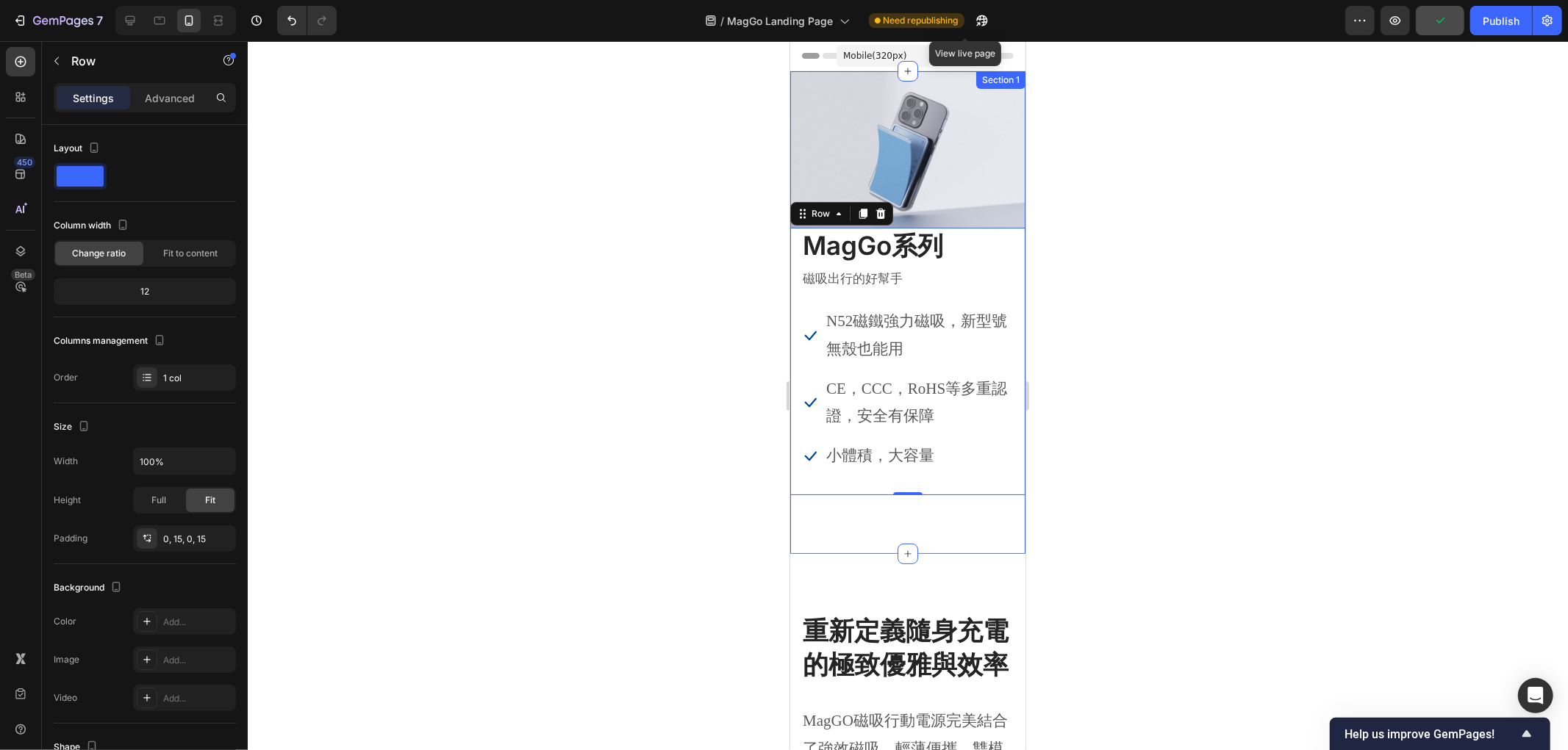
click at [850, 510] on div "Image MagGo系列 Heading 磁吸出行的好幫手 Text block Icon N52磁鐵強力磁吸，新型號無殼也能用 Text block Ic…" at bounding box center [907, 312] width 235 height 483
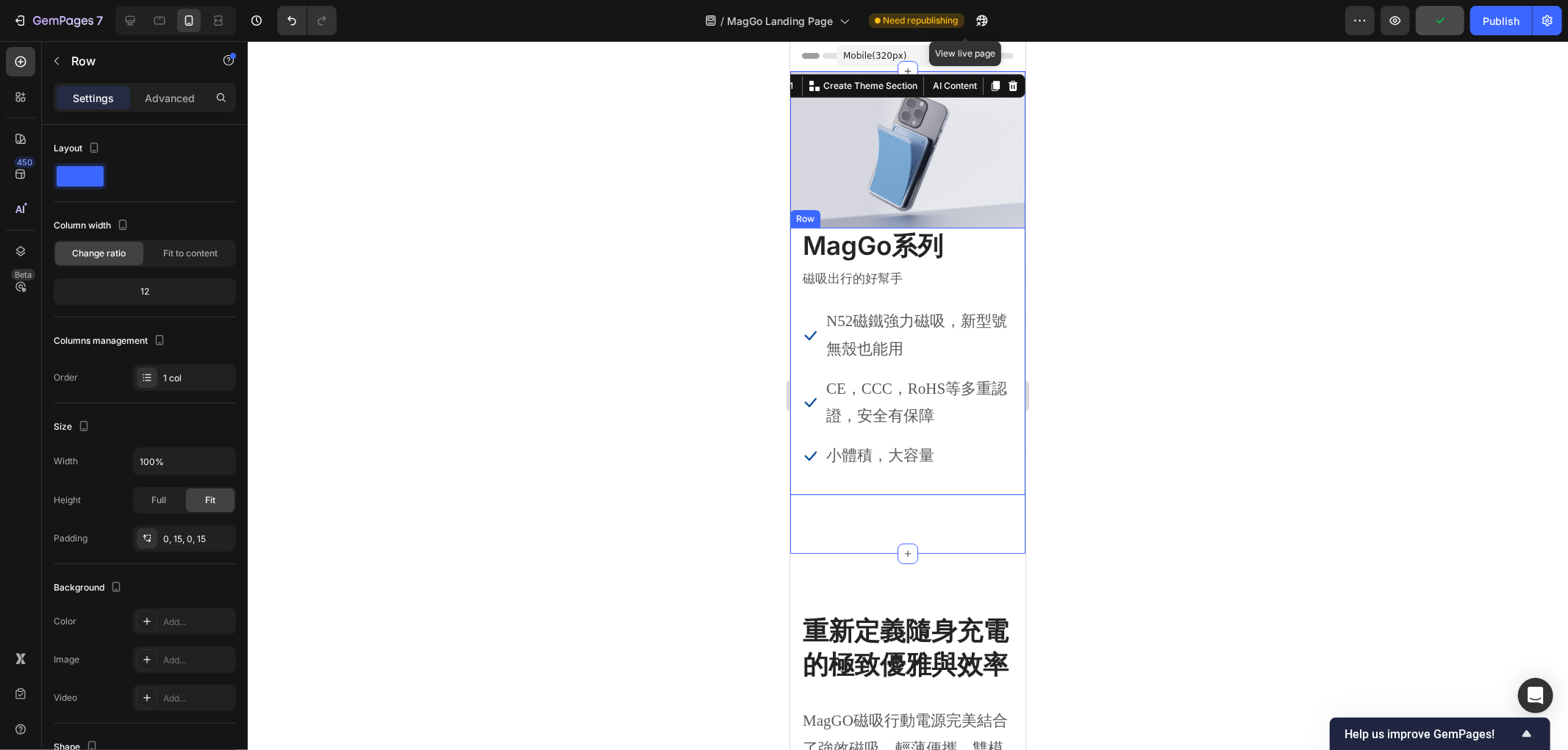
click at [866, 475] on div "MagGo系列 Heading 磁吸出行的好幫手 Text block Icon N52磁鐵強力磁吸，新型號無殼也能用 Text block Icon CE，…" at bounding box center [907, 361] width 213 height 268
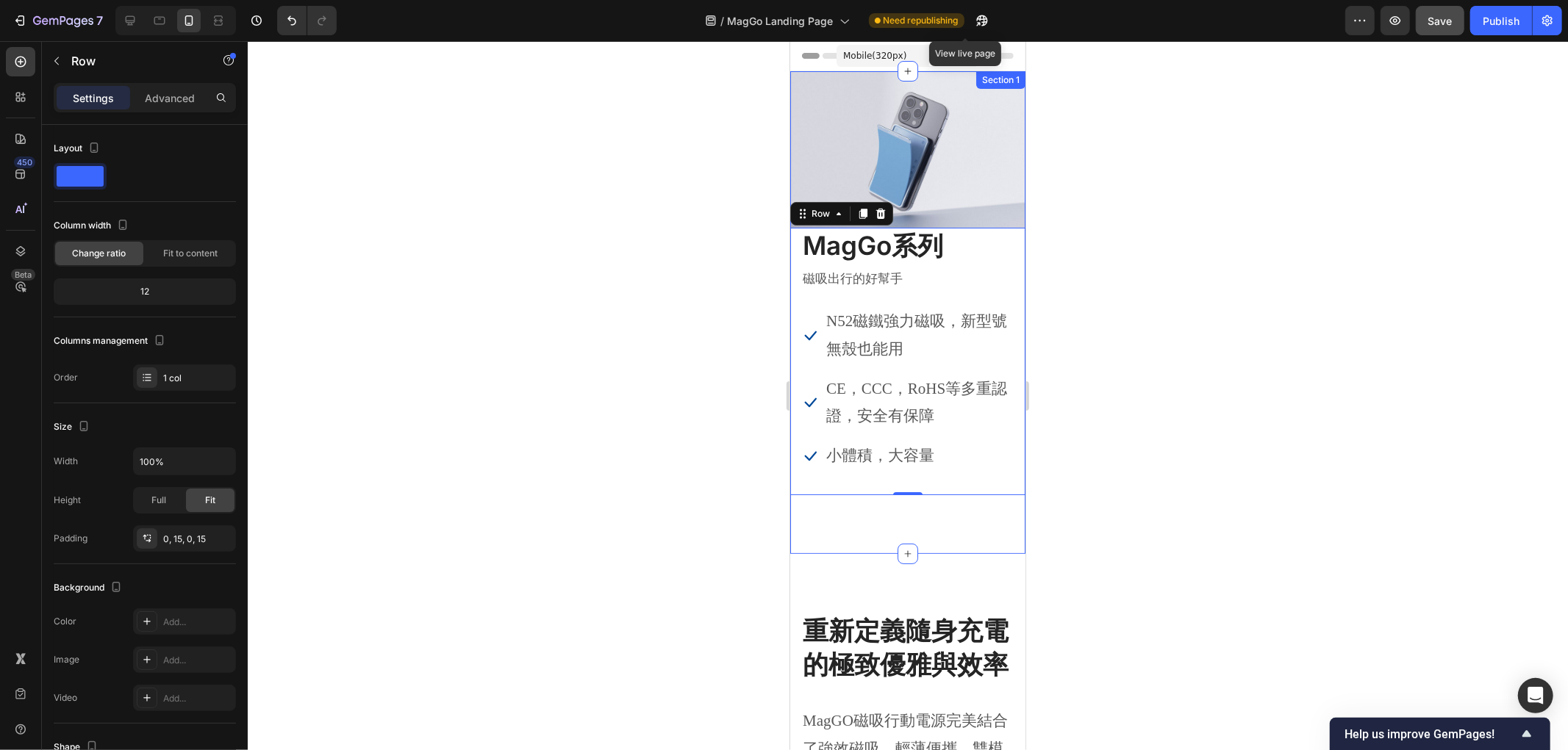
click at [849, 518] on div "Image MagGo系列 Heading 磁吸出行的好幫手 Text block Icon N52磁鐵強力磁吸，新型號無殼也能用 Text block Ic…" at bounding box center [907, 312] width 235 height 483
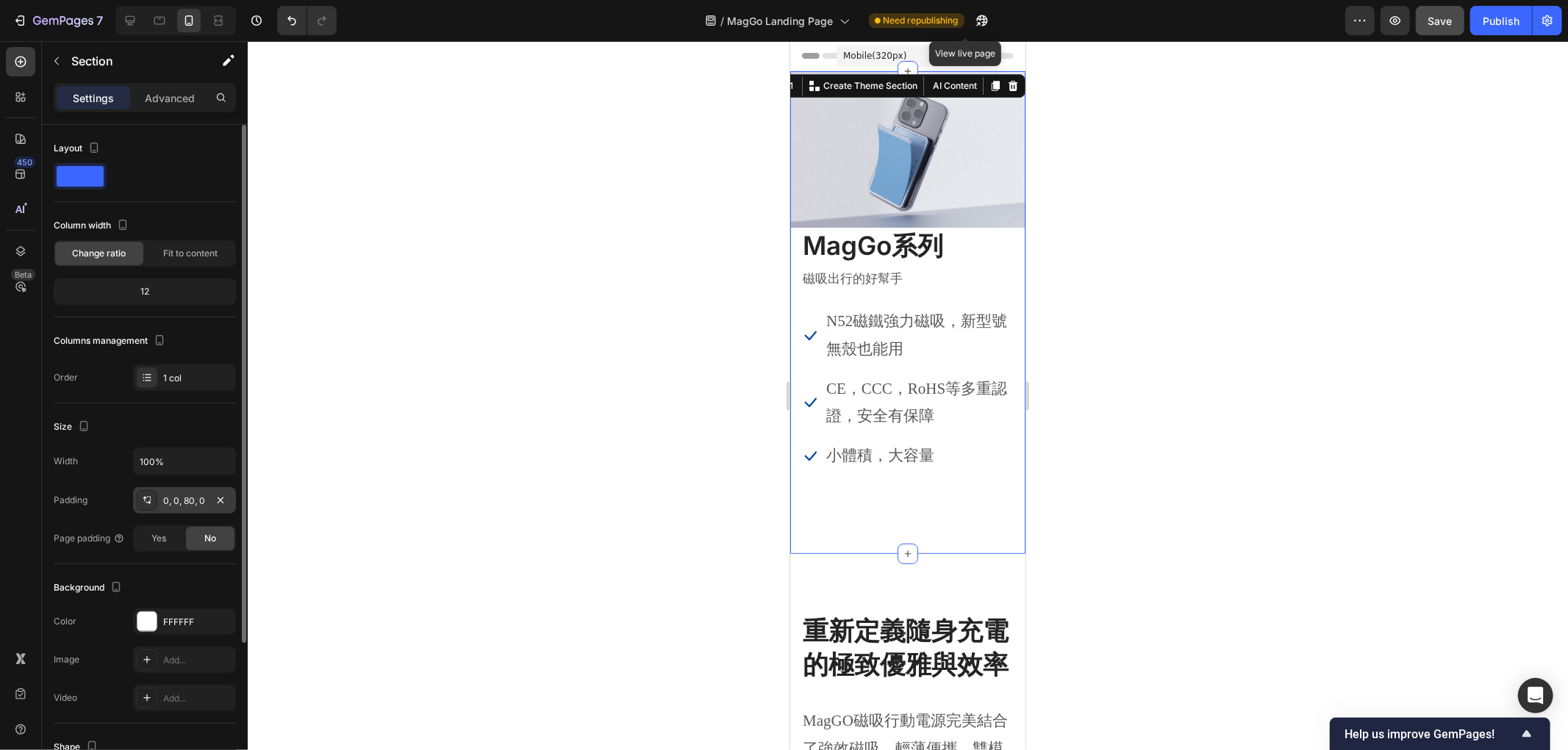
click at [188, 497] on div "0, 0, 80, 0" at bounding box center [184, 501] width 43 height 13
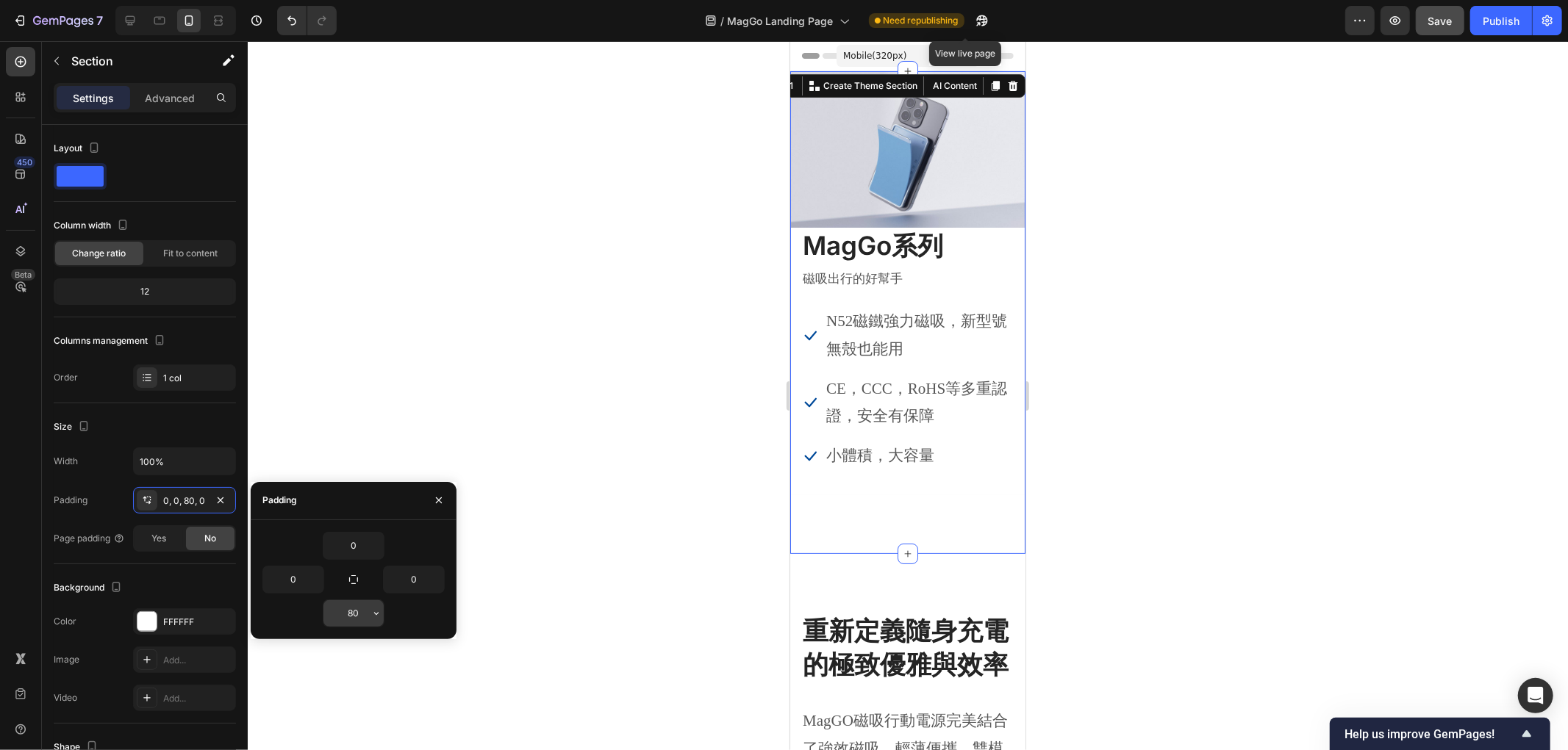
click at [358, 608] on input "80" at bounding box center [353, 614] width 61 height 26
type input "0"
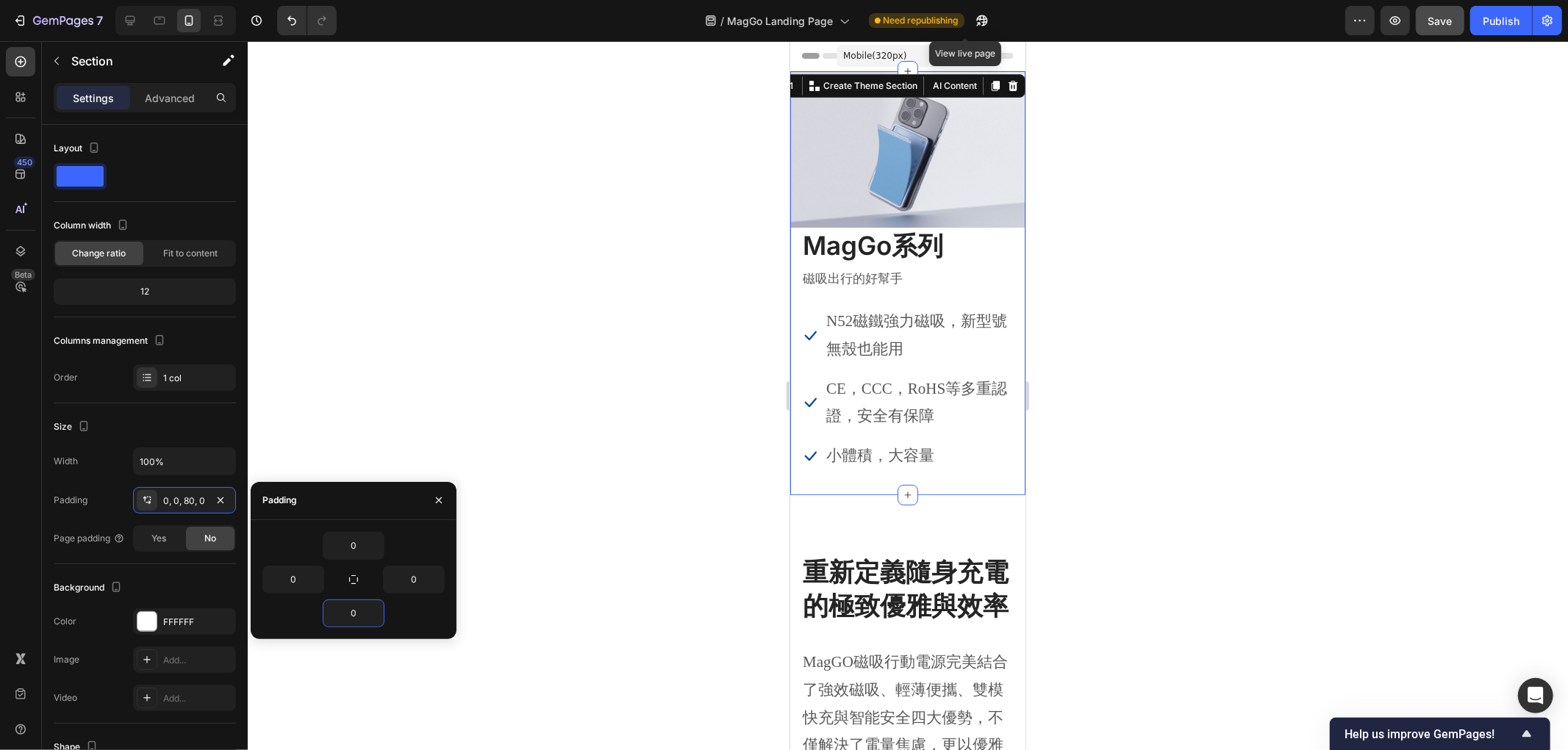
click at [520, 303] on div at bounding box center [907, 395] width 1320 height 709
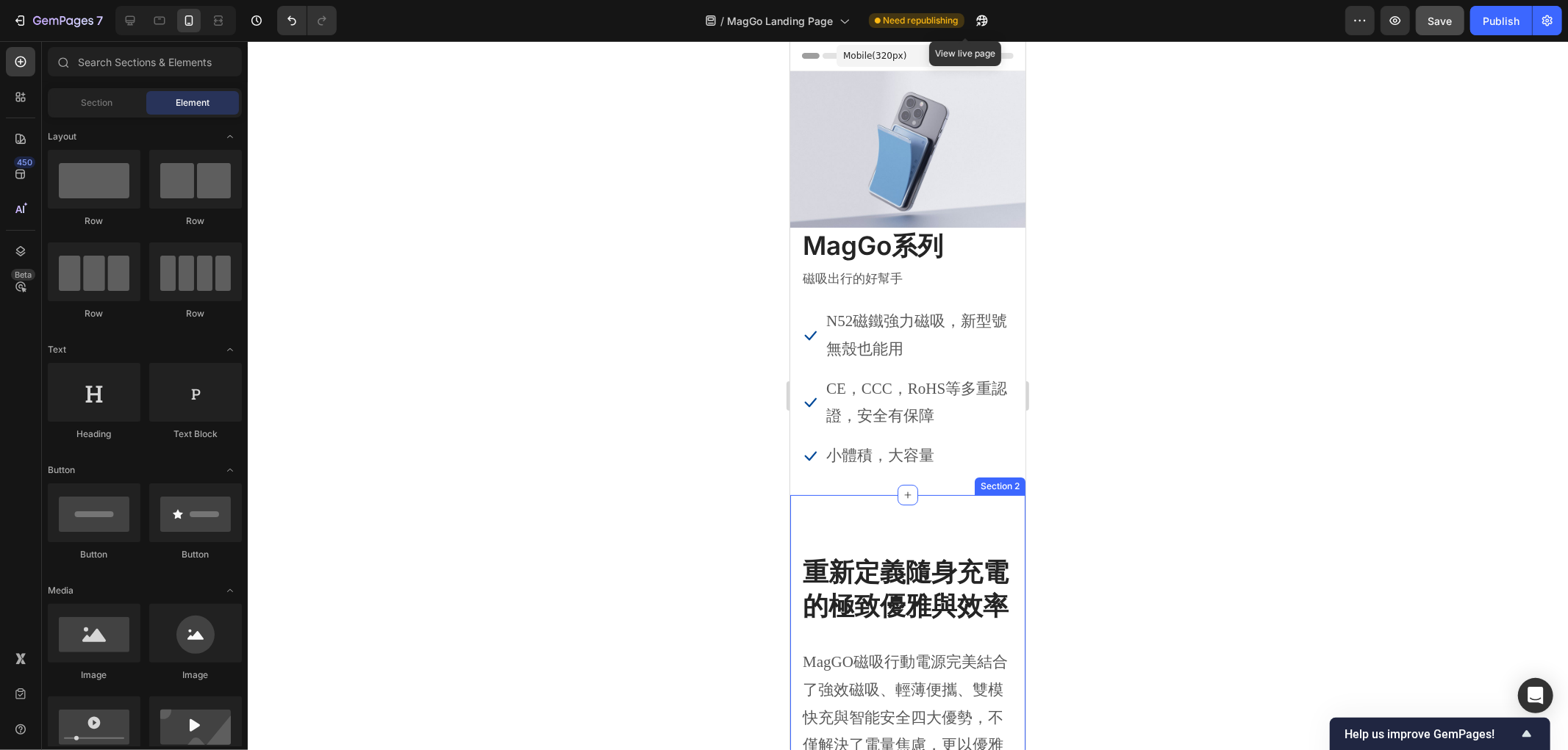
click at [826, 494] on div "重新定義隨身充電的極致優雅與效率 Heading MagGO磁吸行動電源完美結合了強效磁吸、輕薄便攜、雙模快充與智能安全四大優勢，不僅解決了電量焦慮，更以優雅…" at bounding box center [907, 704] width 235 height 421
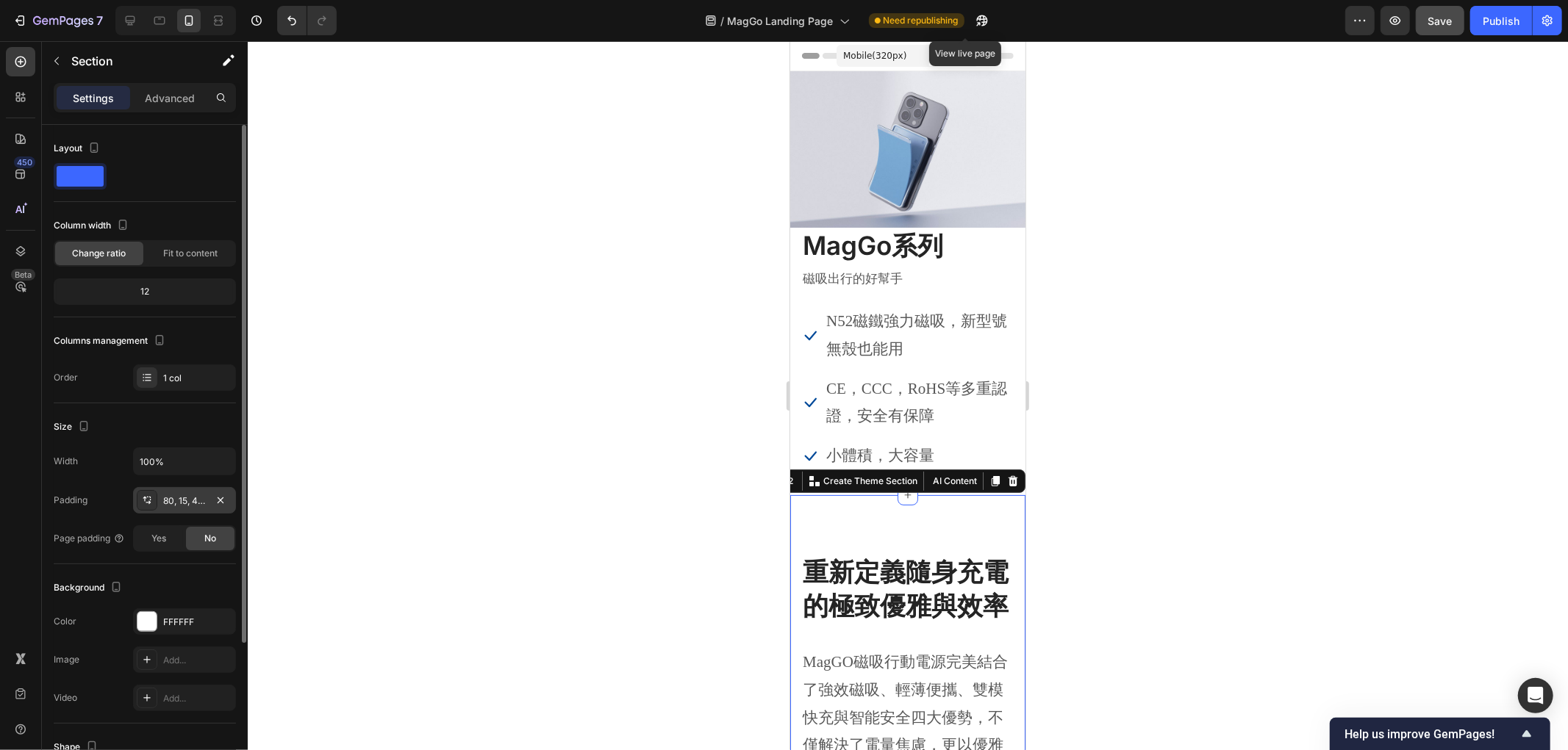
click at [170, 498] on div "80, 15, 48, 15" at bounding box center [184, 501] width 43 height 13
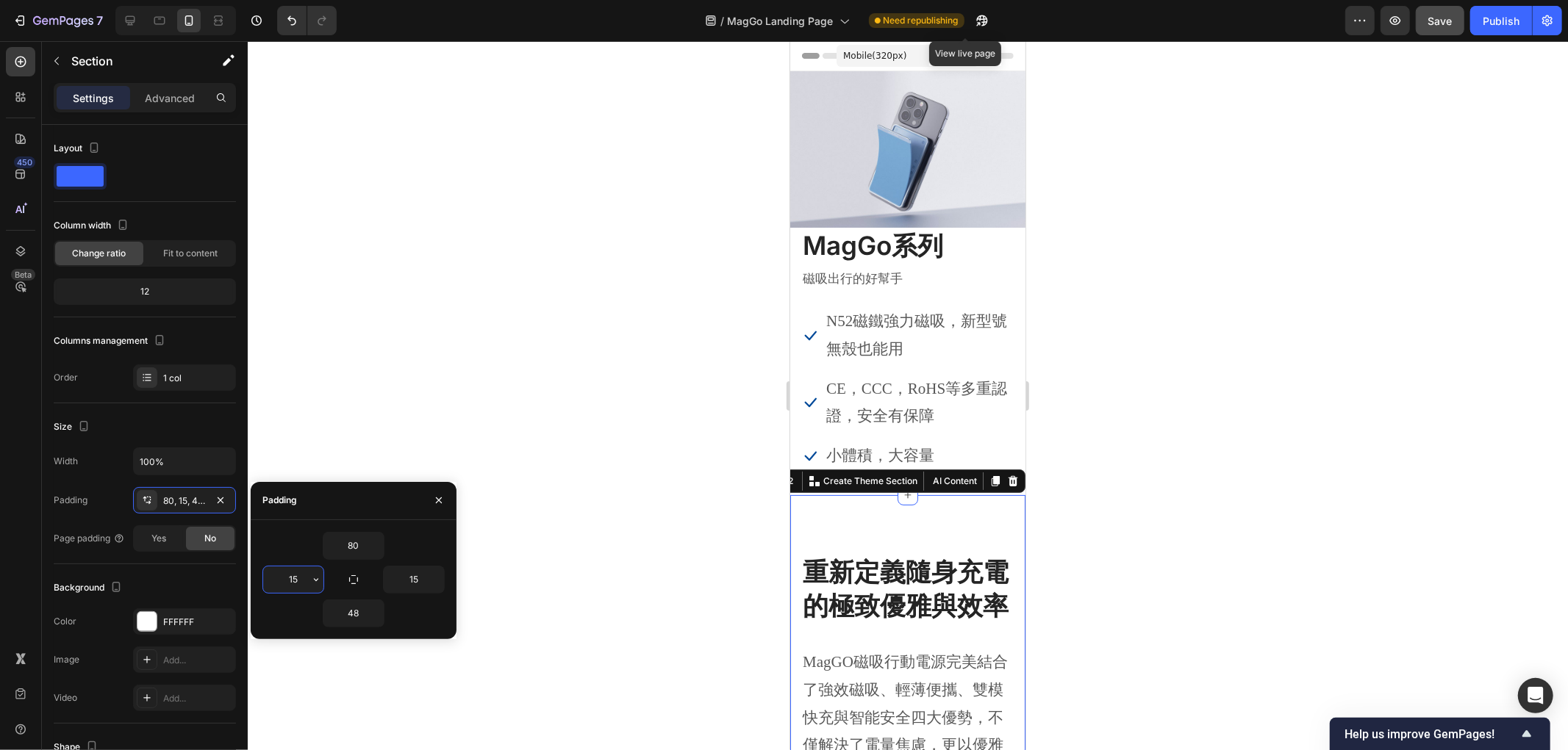
click at [300, 583] on input "15" at bounding box center [293, 580] width 61 height 26
click at [364, 537] on input "80" at bounding box center [353, 546] width 61 height 26
type input "0"
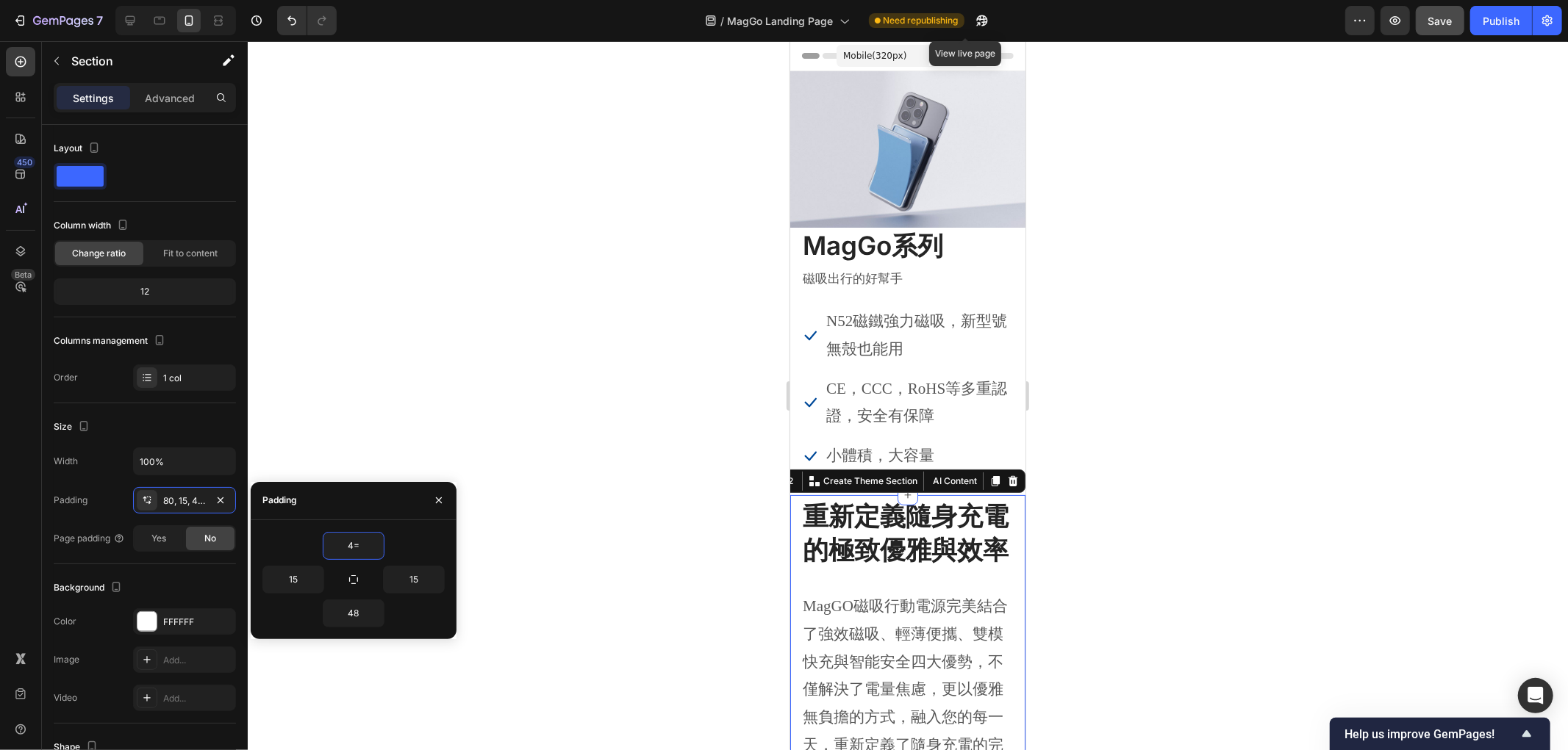
type input "4"
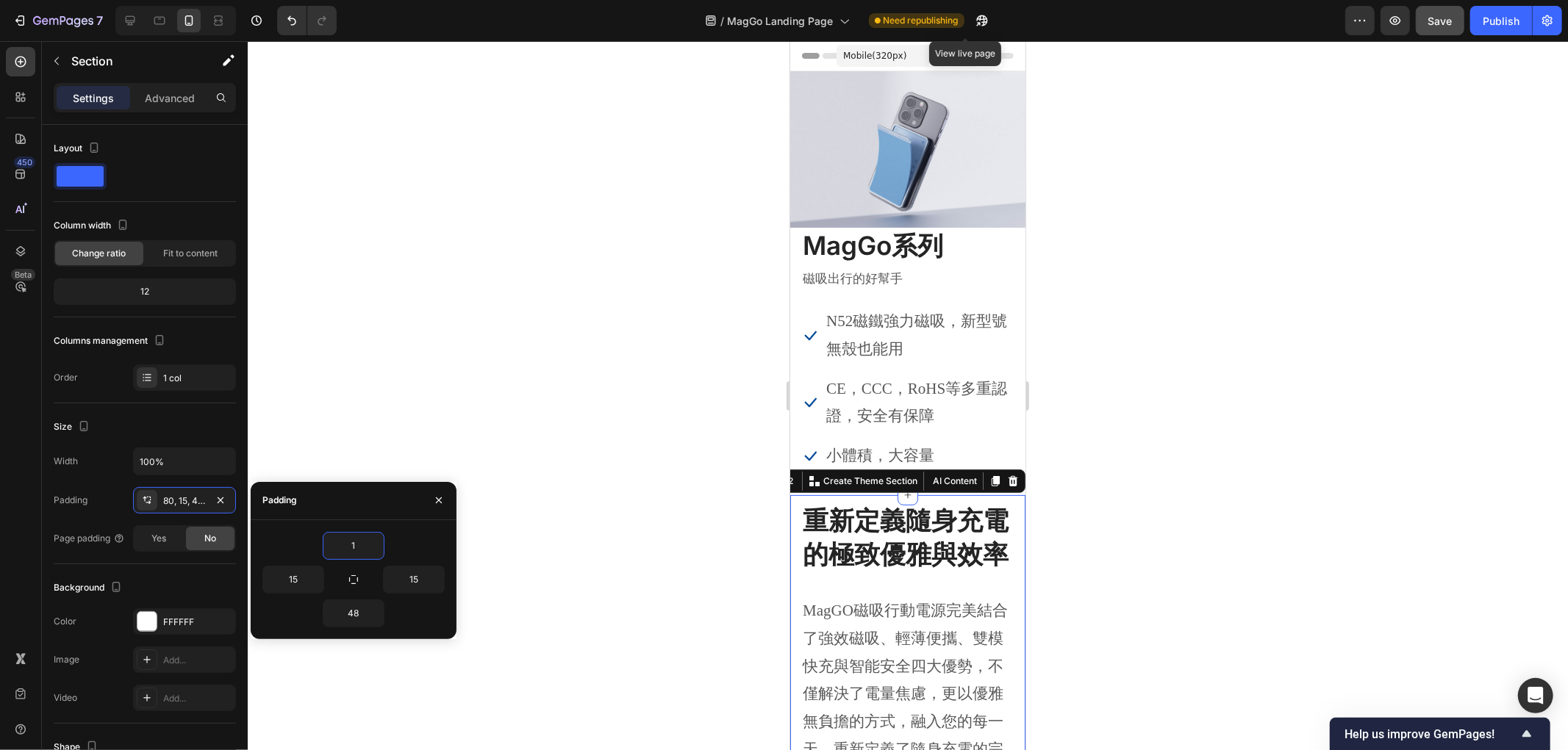
type input "10"
click at [725, 223] on div at bounding box center [907, 395] width 1320 height 709
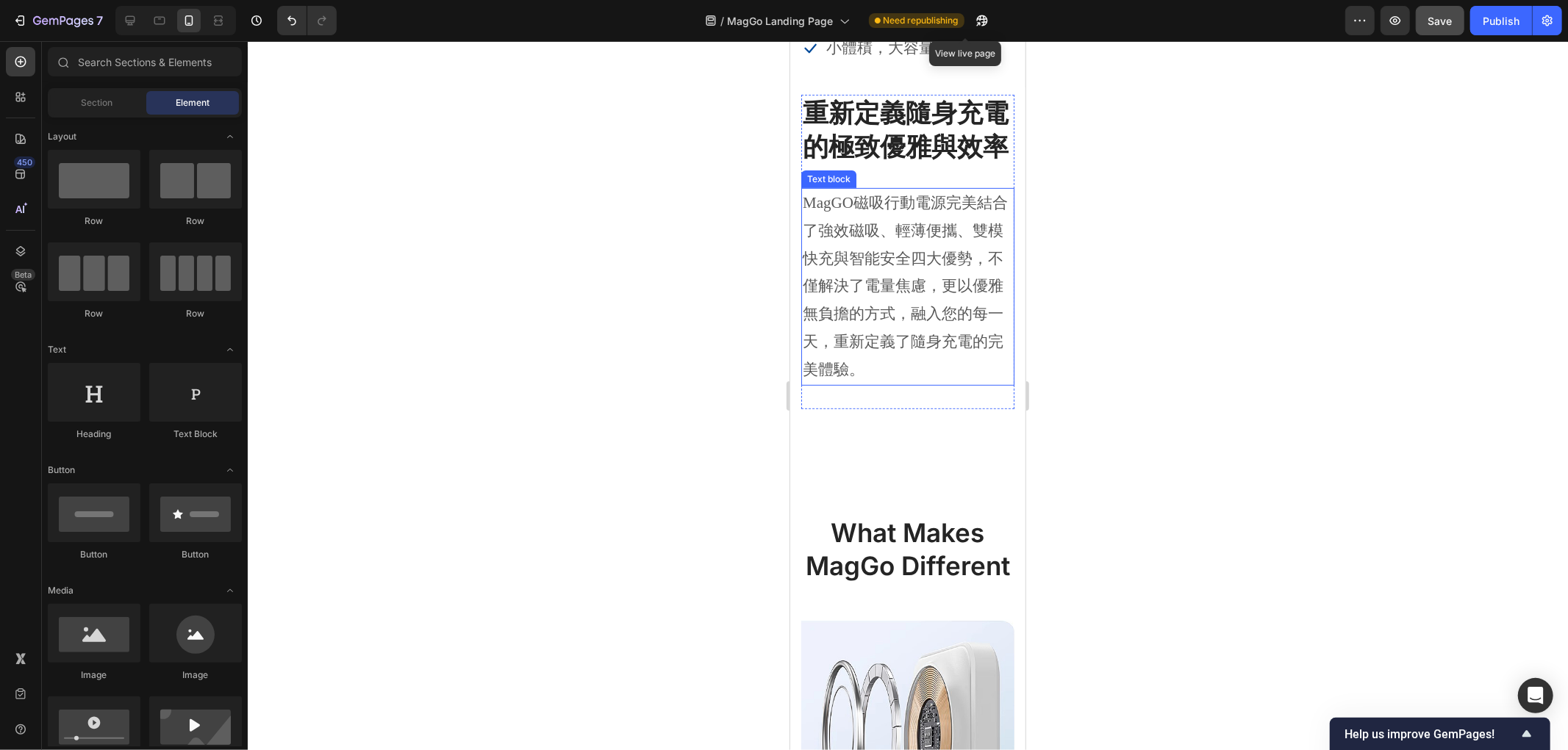
scroll to position [82, 0]
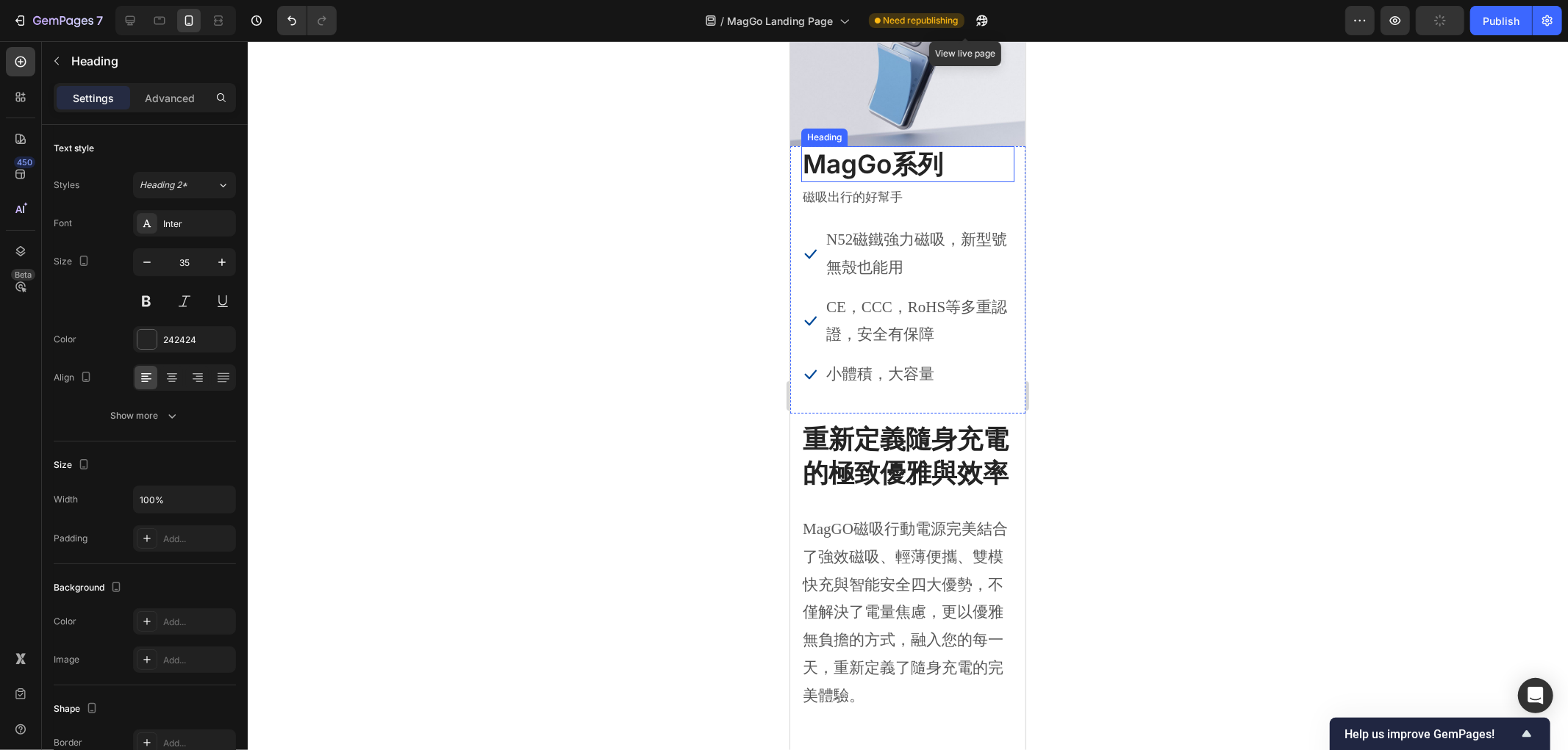
click at [997, 164] on h2 "MagGo系列" at bounding box center [907, 164] width 213 height 37
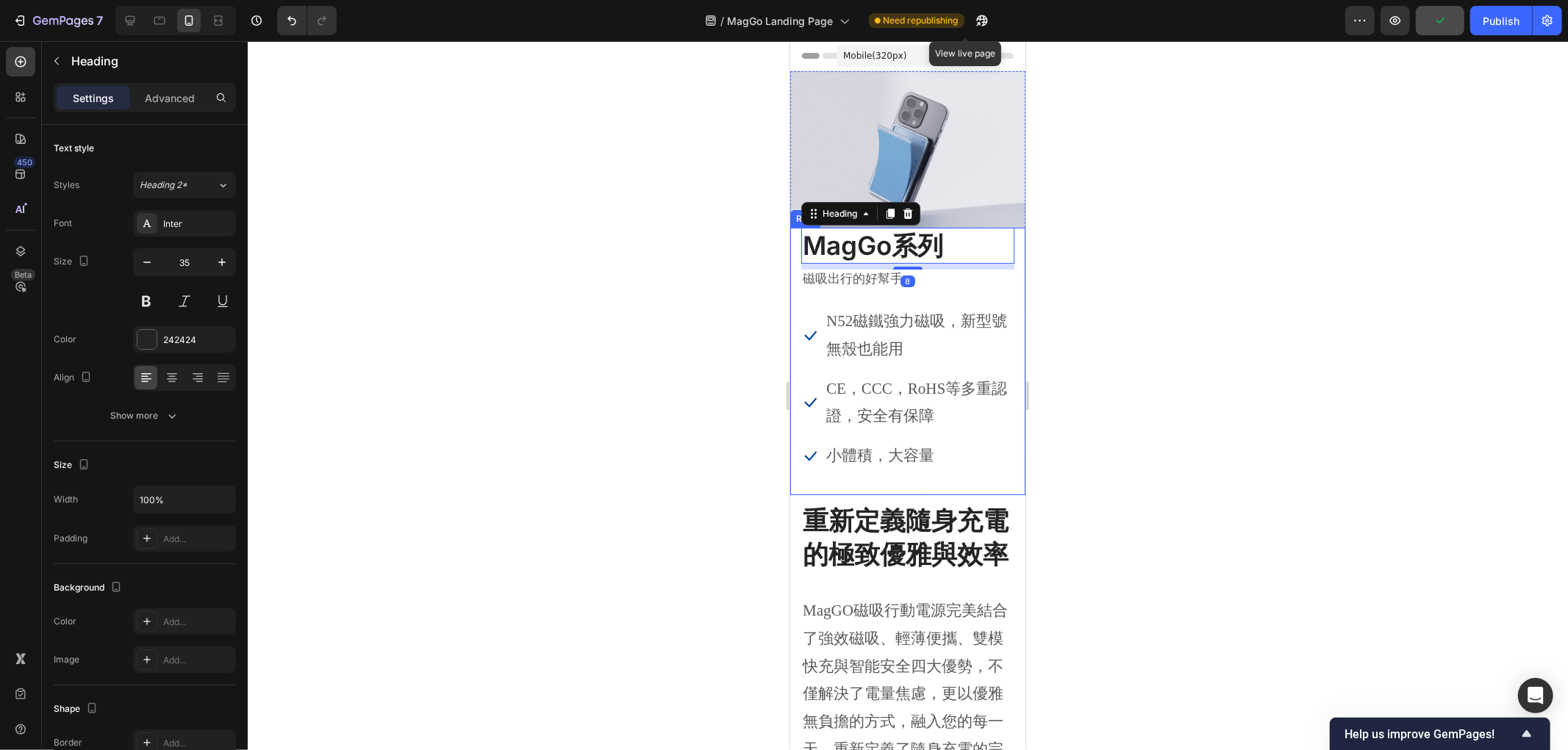
click at [1008, 229] on div "MagGo系列 Heading 8 磁吸出行的好幫手 Text block Icon N52磁鐵強力磁吸，新型號無殼也能用 Text block Icon C…" at bounding box center [907, 361] width 235 height 268
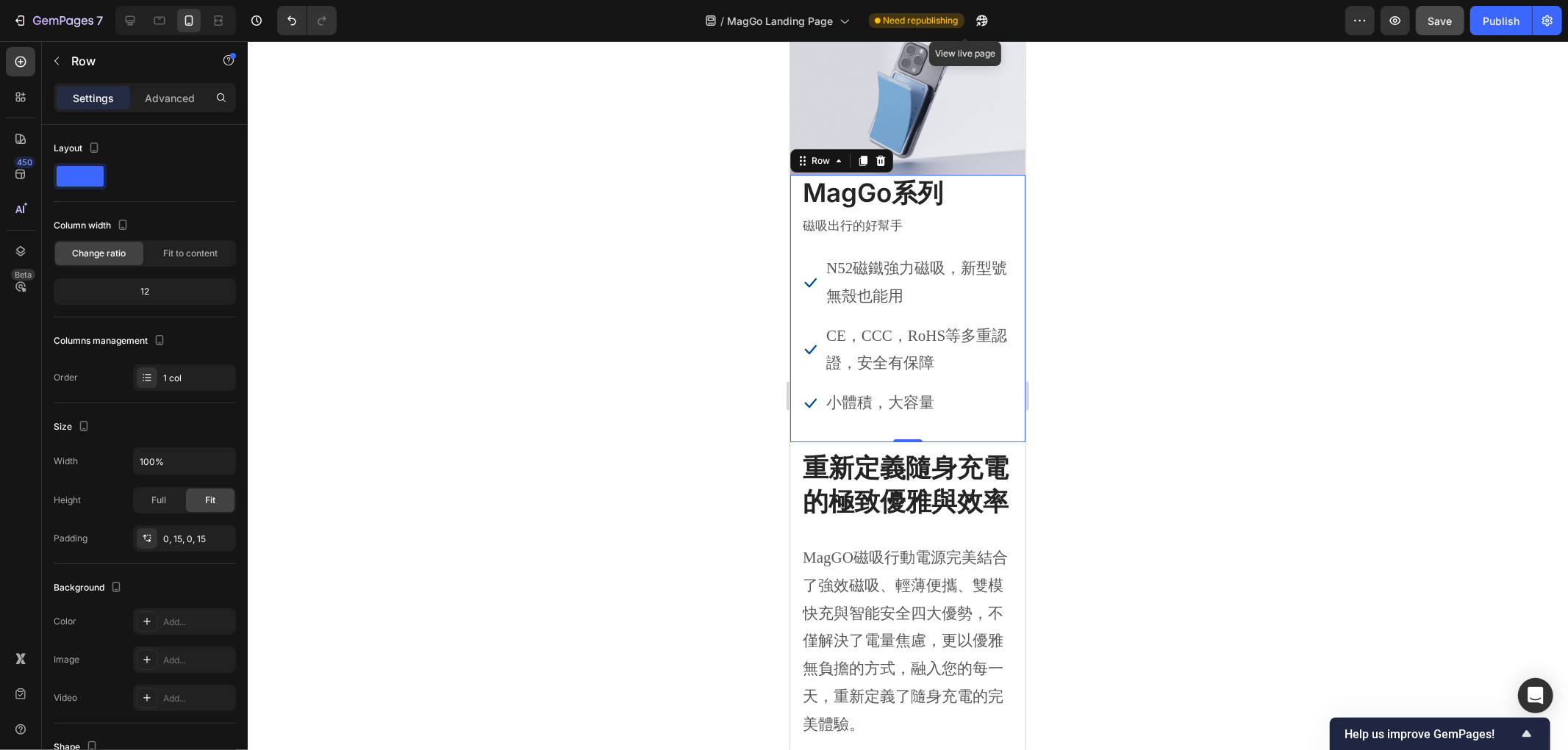
scroll to position [82, 0]
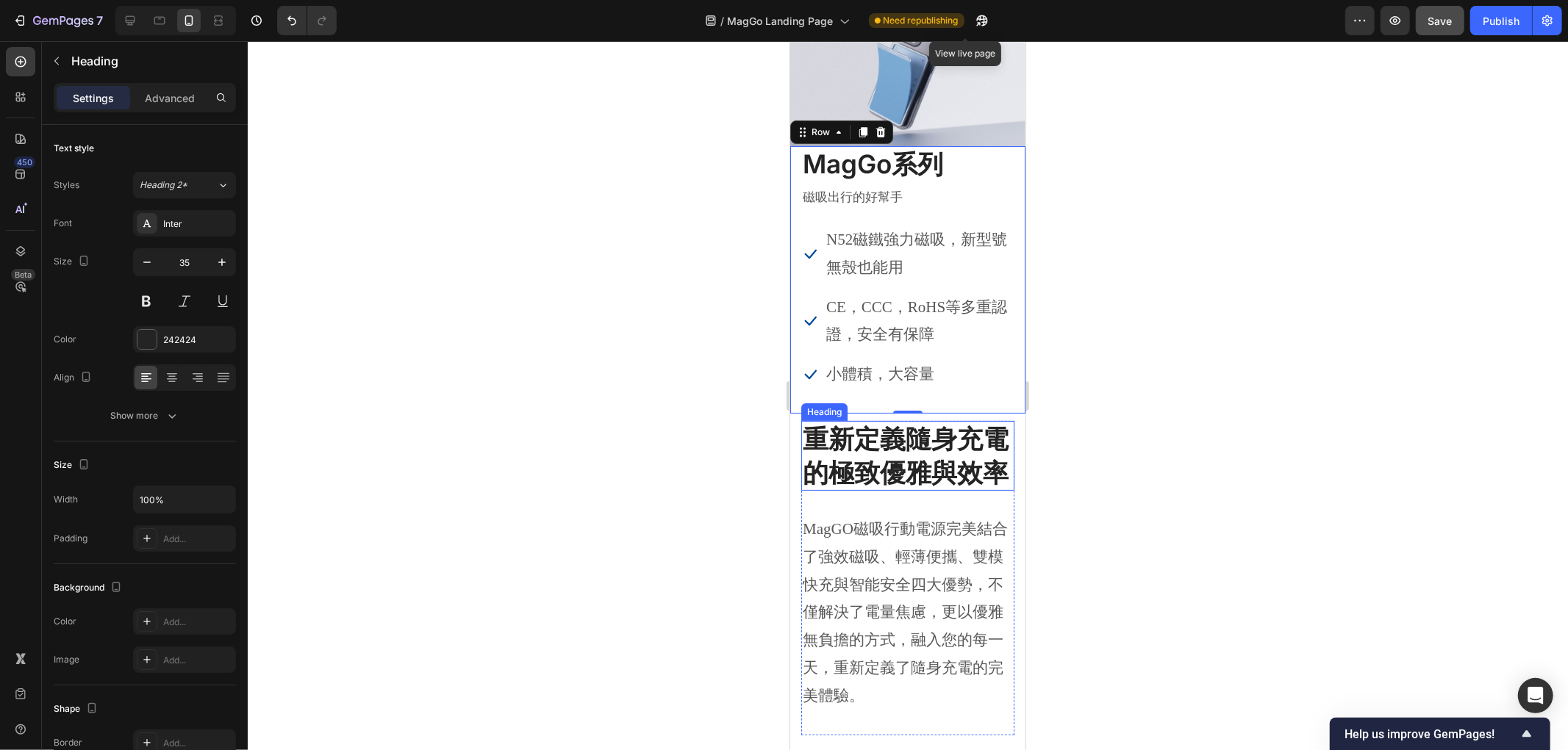
click at [993, 421] on h2 "重新定義隨身充電的極致優雅與效率" at bounding box center [907, 455] width 213 height 69
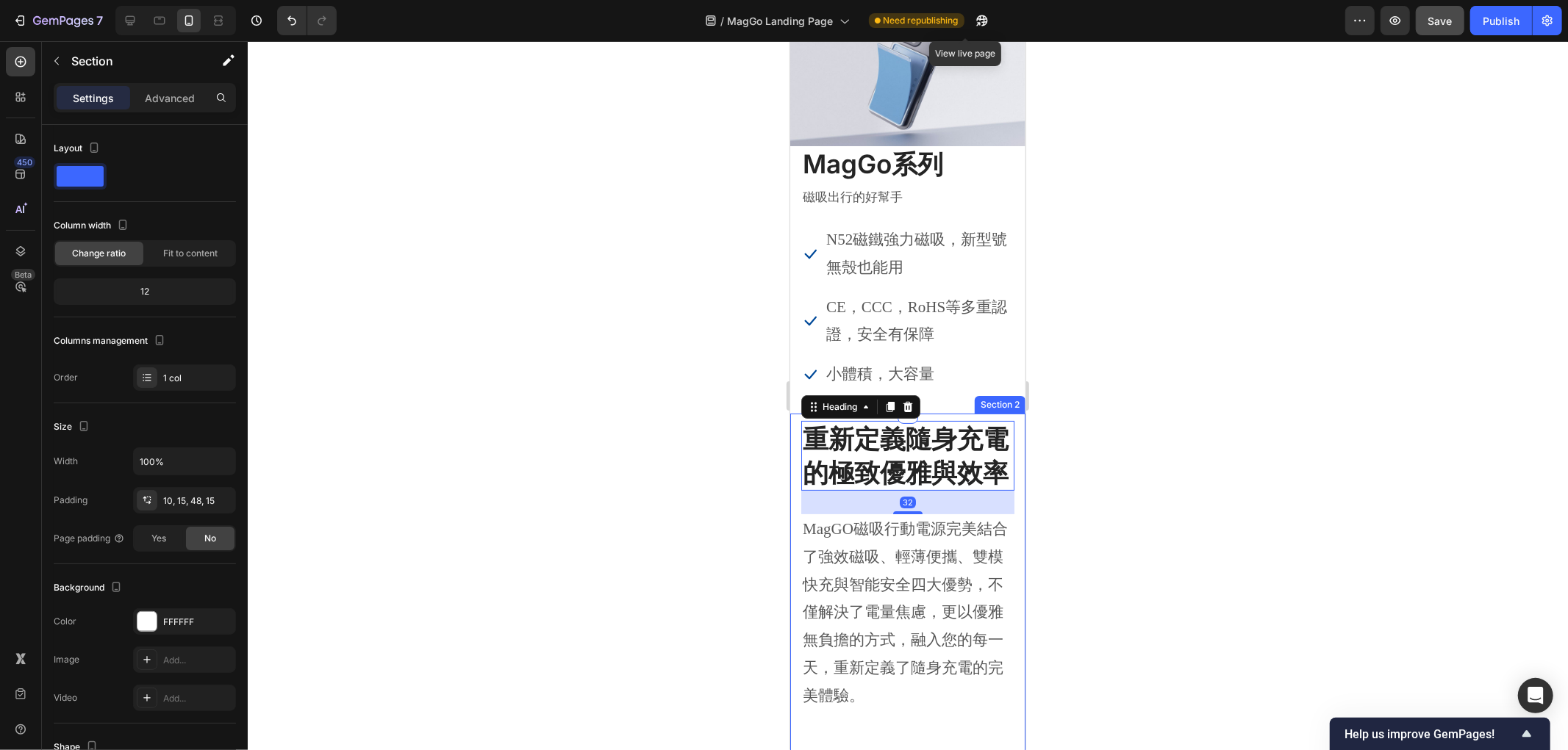
click at [999, 413] on div "重新定義隨身充電的極致優雅與效率 Heading 32 MagGO磁吸行動電源完美結合了強效磁吸、輕薄便攜、雙模快充與智能安全四大優勢，不僅解決了電量焦慮，更…" at bounding box center [907, 597] width 235 height 369
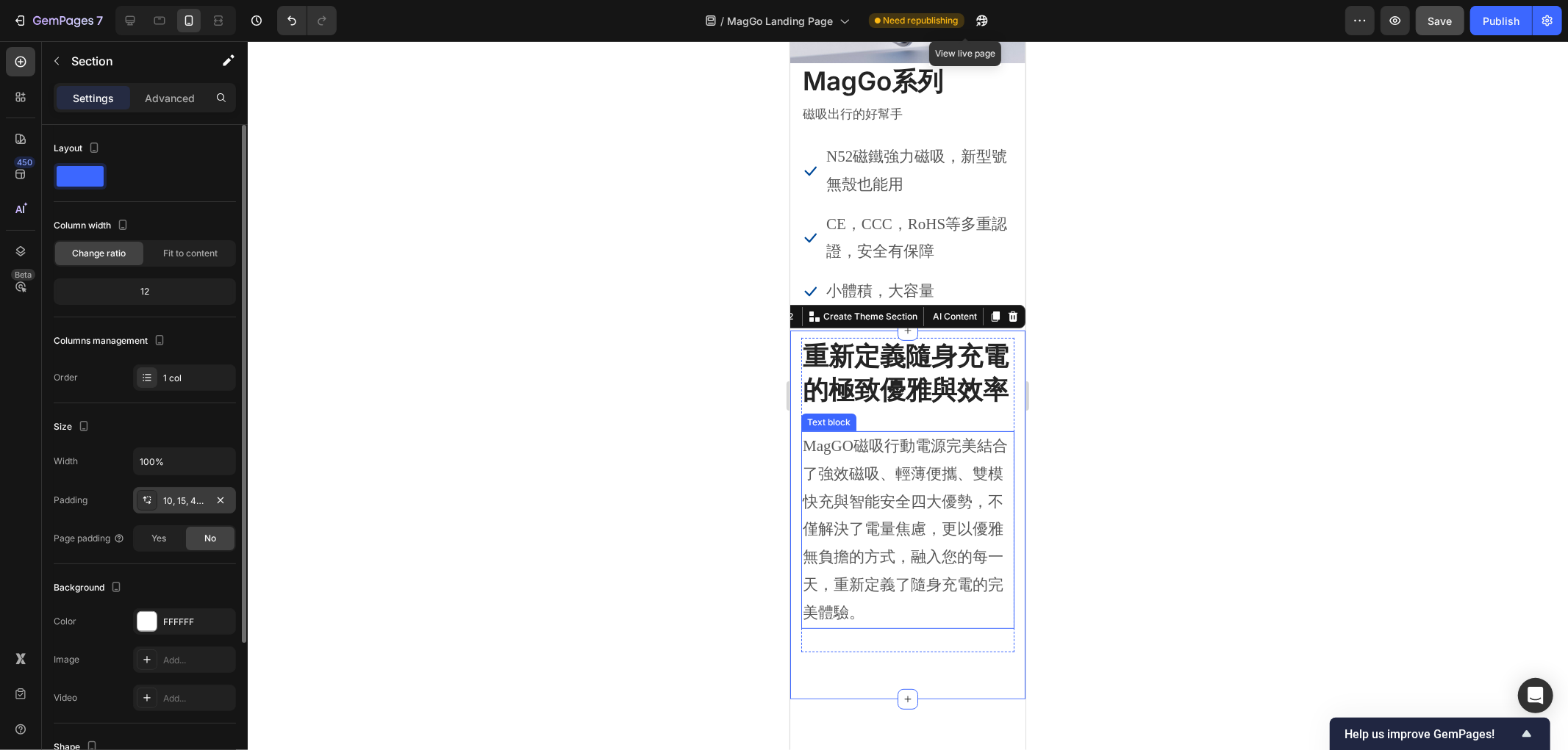
scroll to position [163, 0]
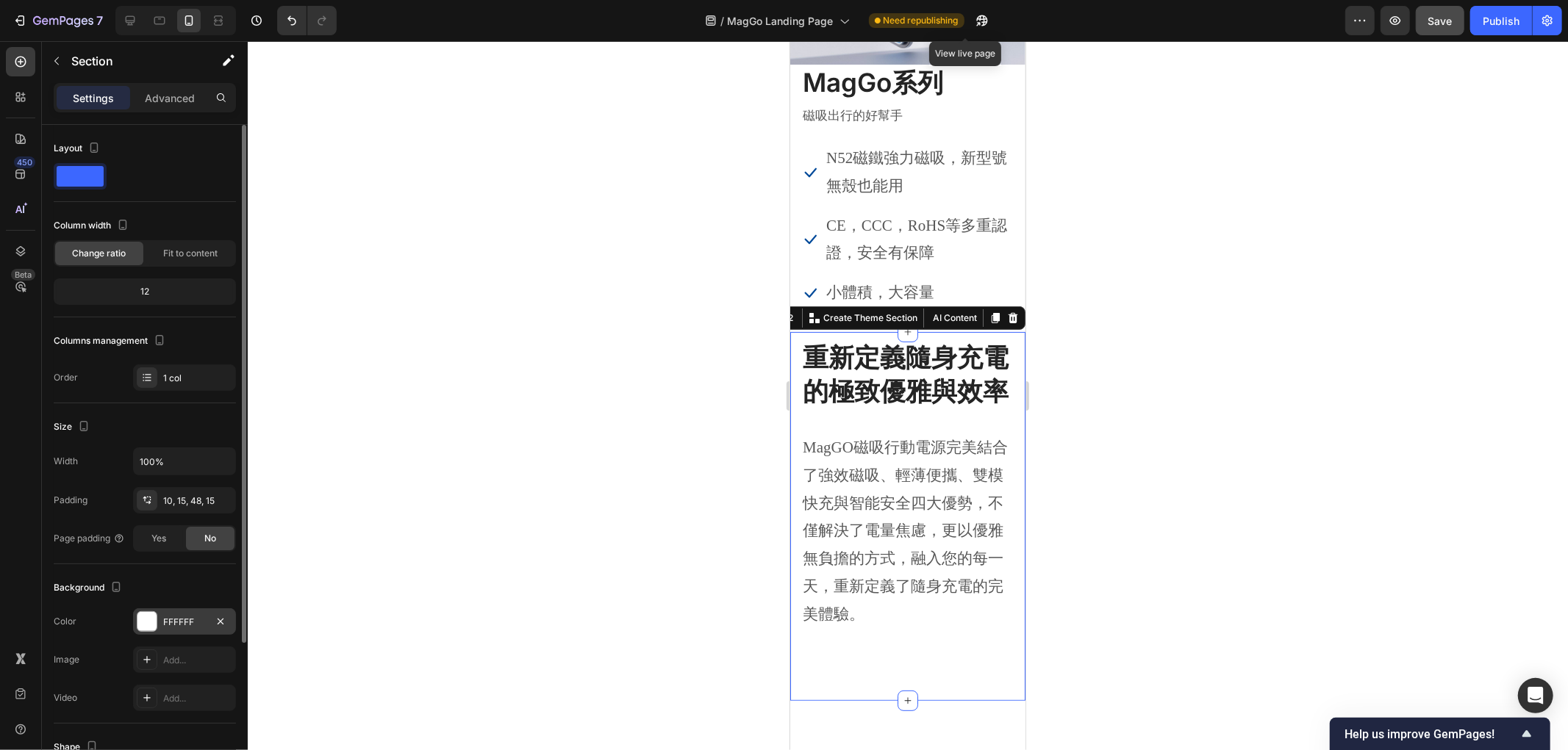
click at [150, 623] on div at bounding box center [147, 622] width 19 height 19
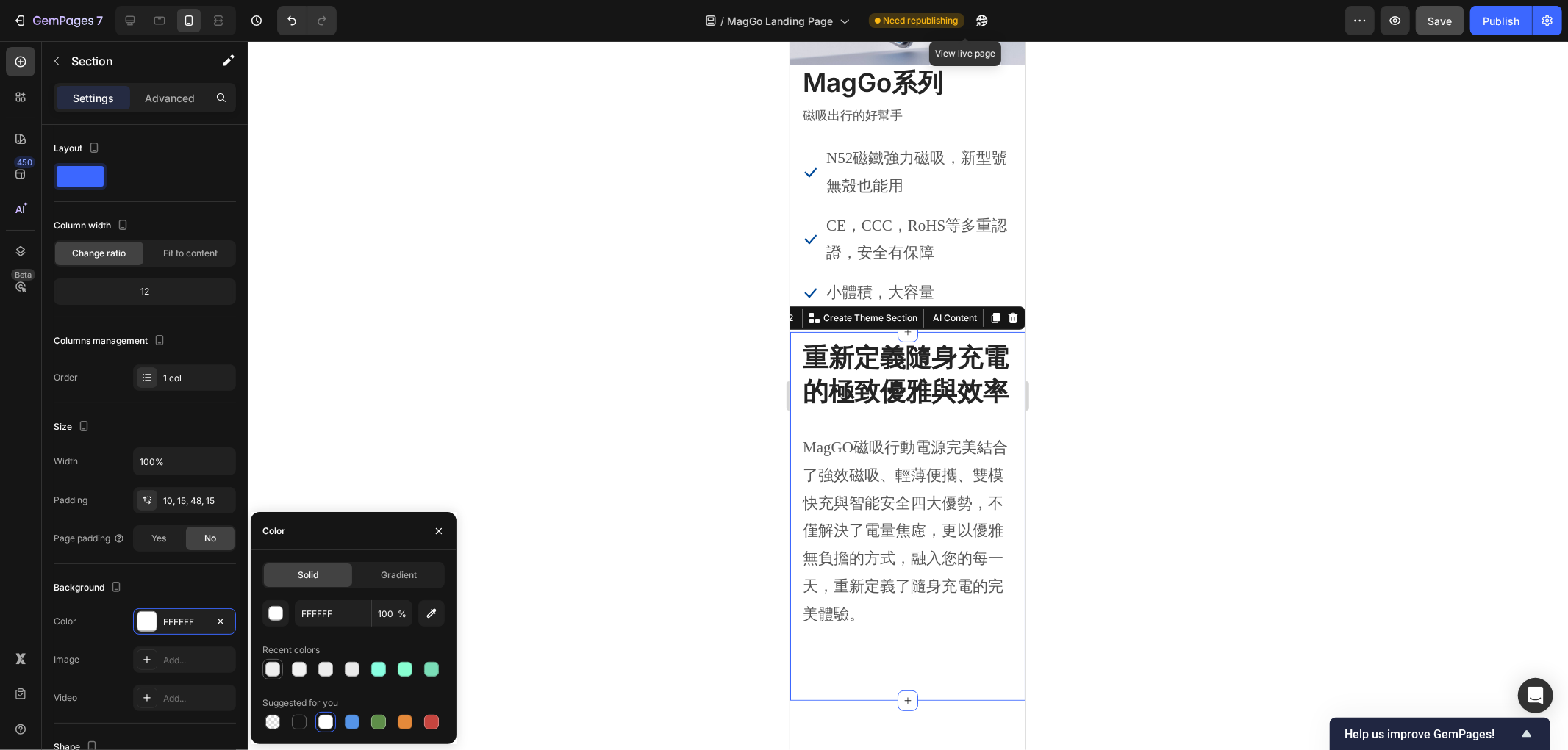
click at [271, 669] on div at bounding box center [272, 669] width 15 height 15
type input "EFEFEF"
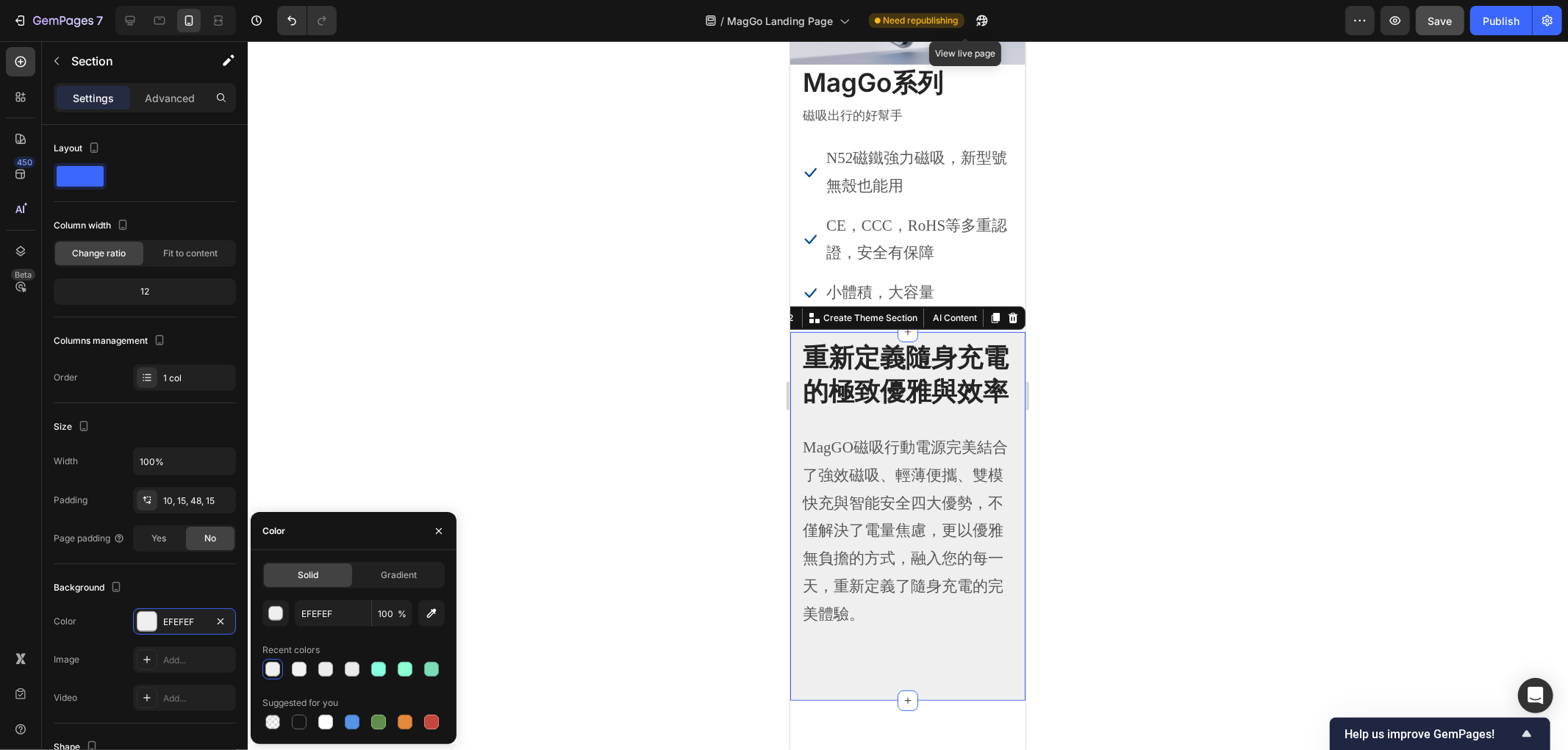
click at [459, 288] on div at bounding box center [907, 395] width 1320 height 709
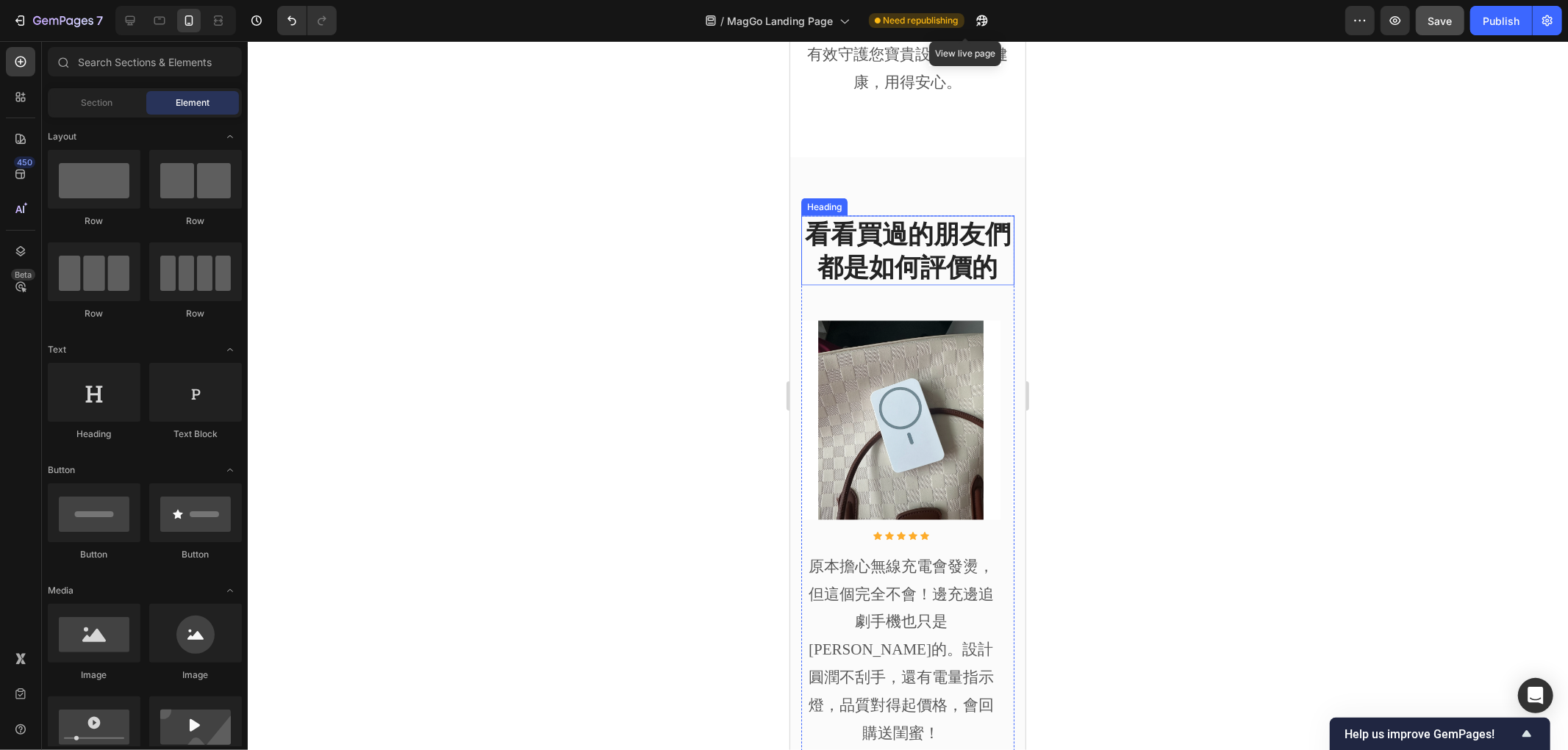
scroll to position [1958, 0]
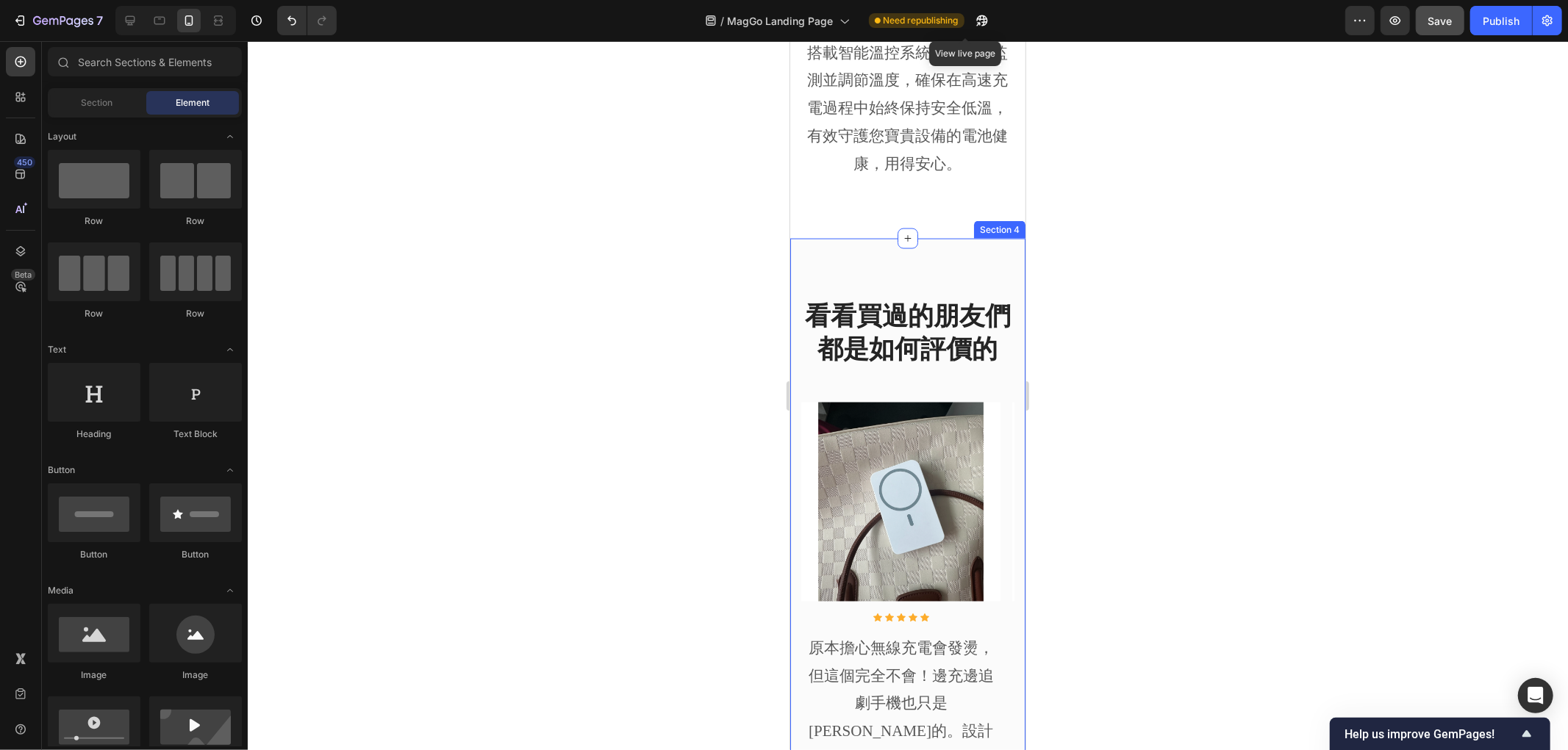
click at [794, 313] on div "看看買過的朋友們都是如何評價的 Heading Image Icon Icon Icon Icon Icon Icon List Hoz 原本擔心無線充電會發…" at bounding box center [907, 567] width 235 height 659
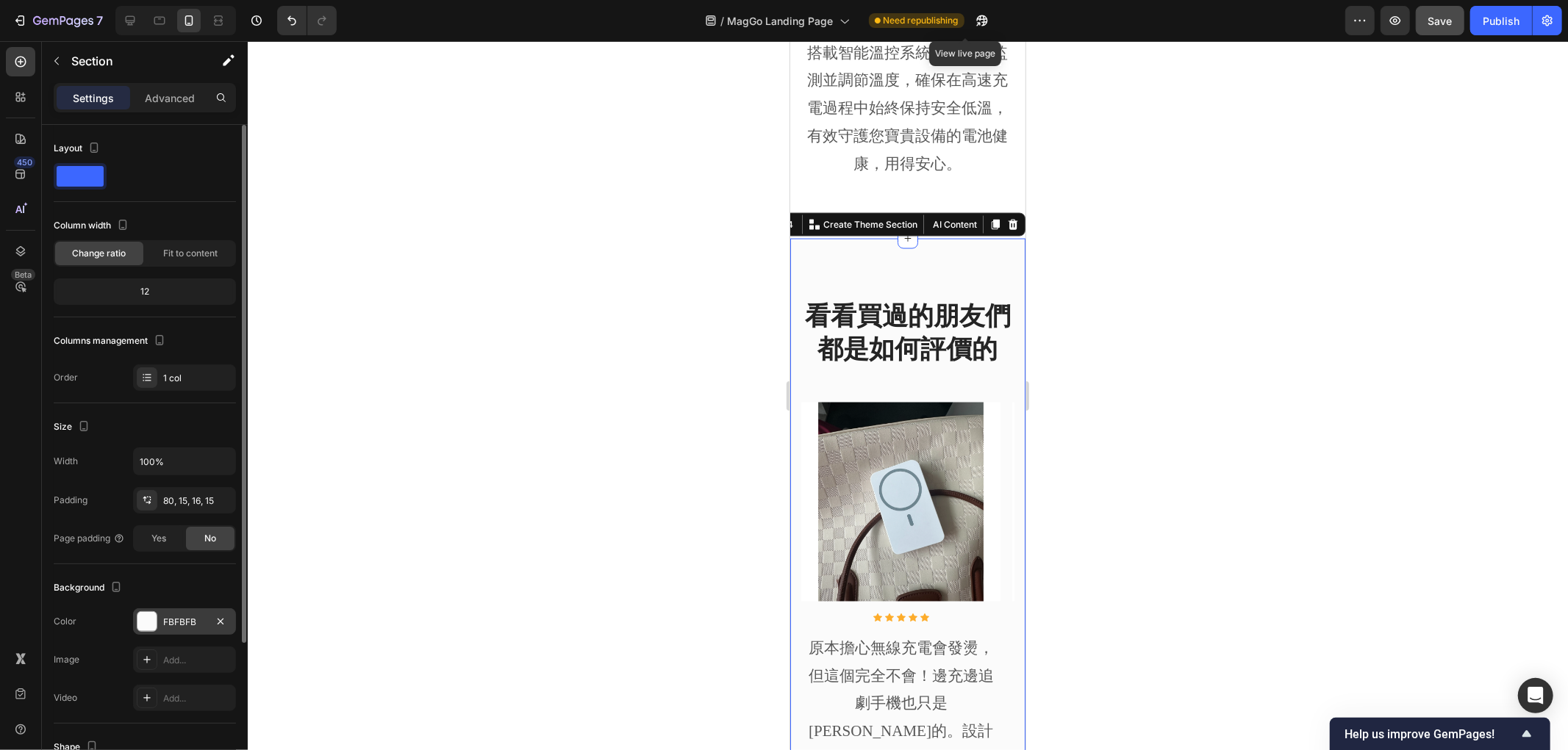
click at [144, 619] on div at bounding box center [147, 622] width 19 height 19
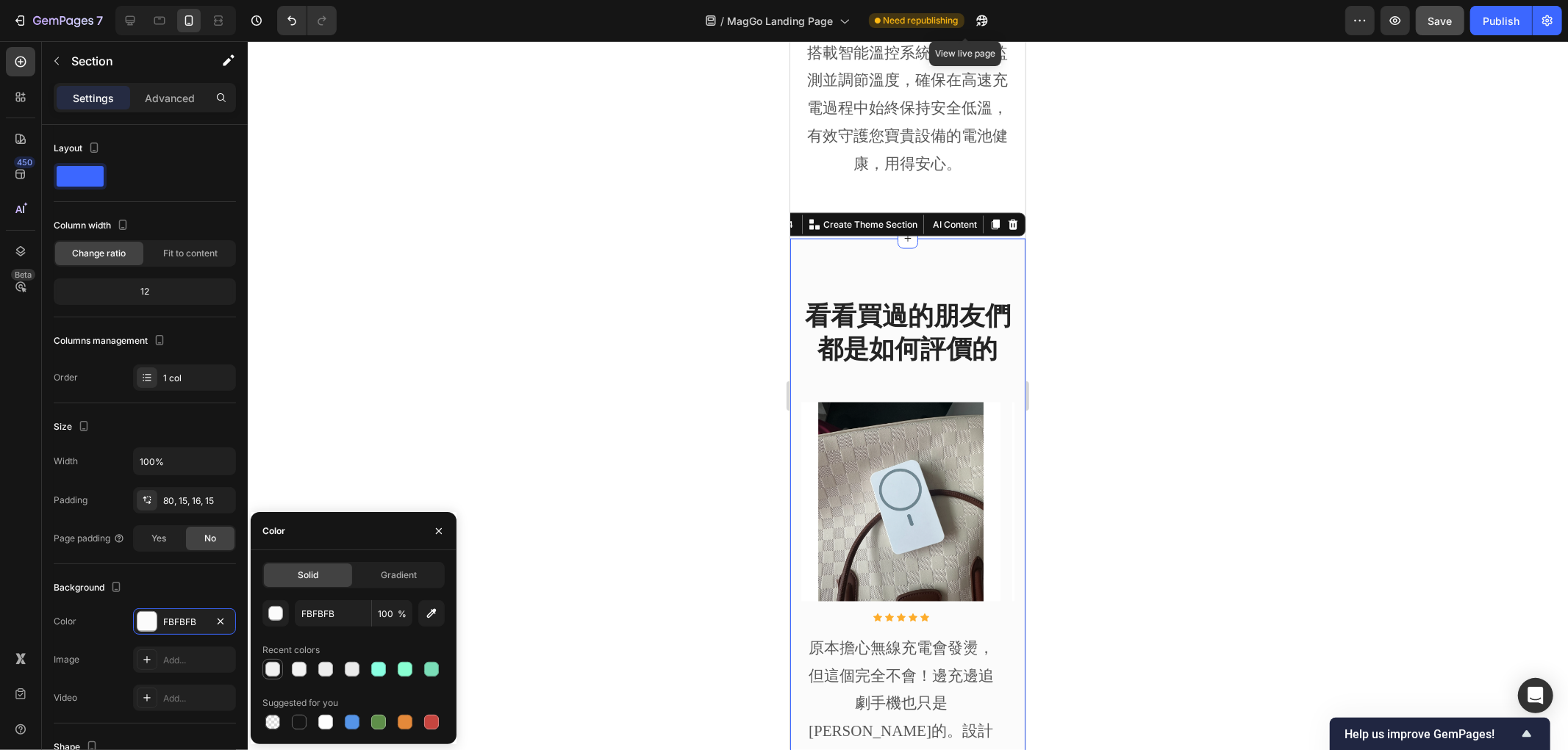
click at [274, 672] on div at bounding box center [272, 669] width 15 height 15
type input "EFEFEF"
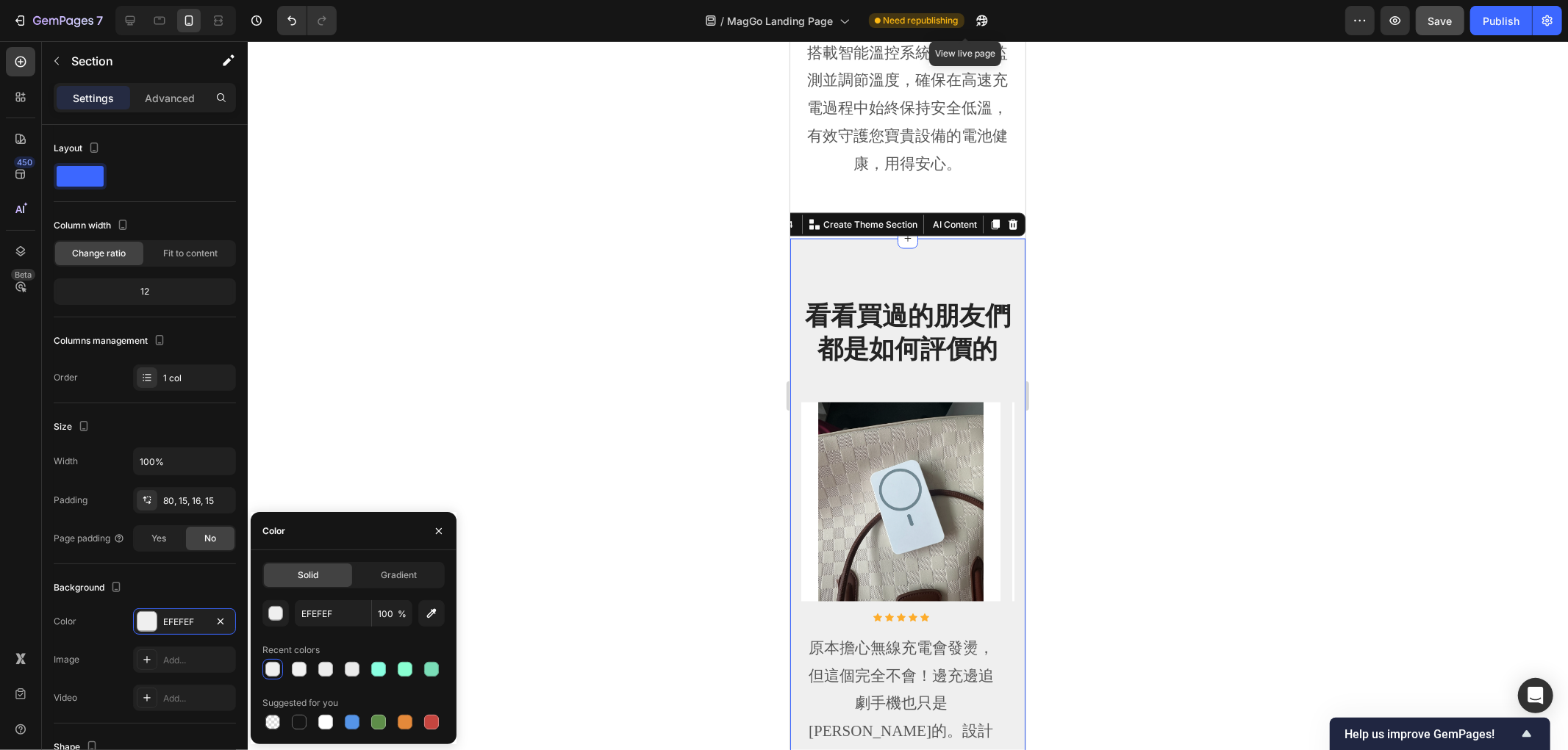
click at [608, 292] on div at bounding box center [907, 395] width 1320 height 709
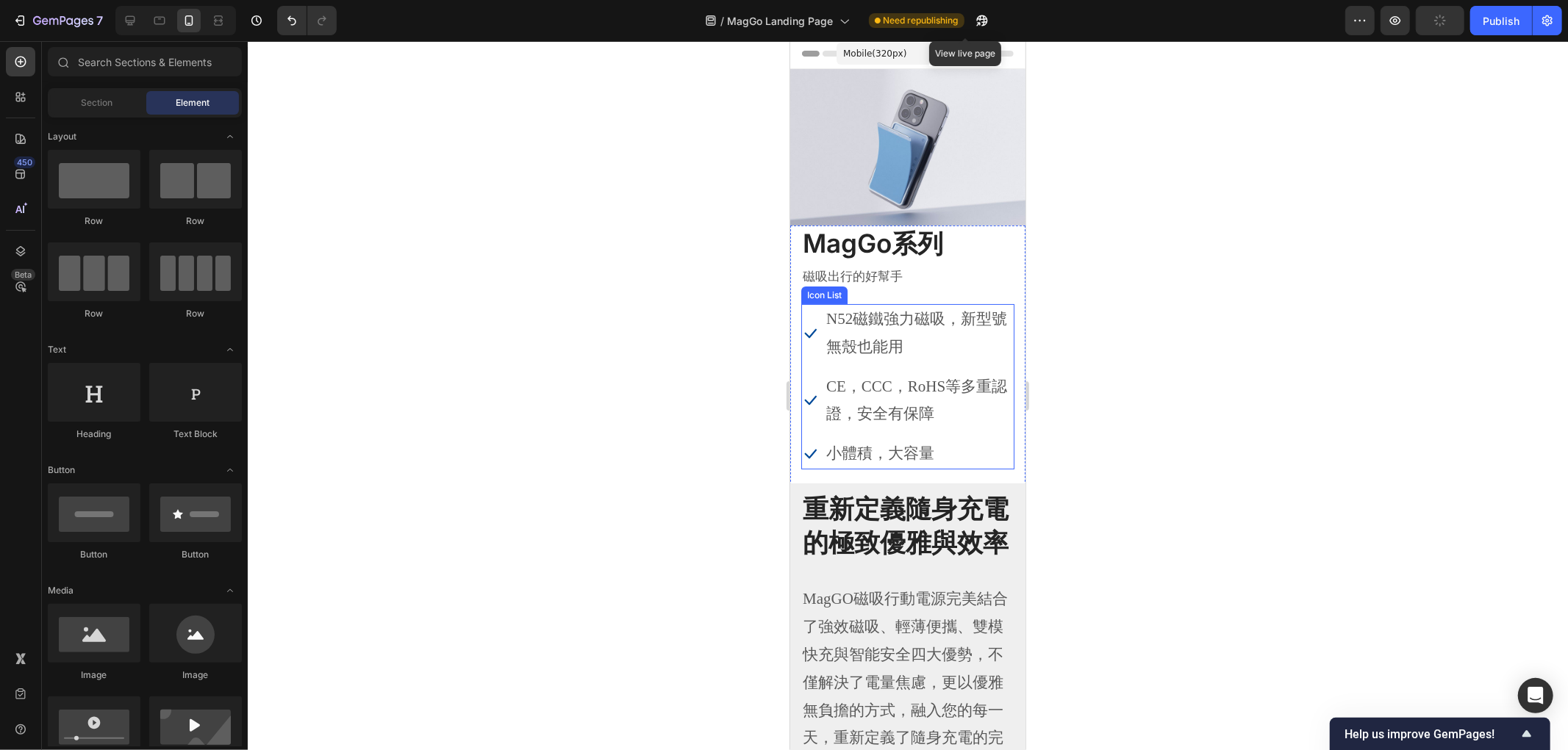
scroll to position [0, 0]
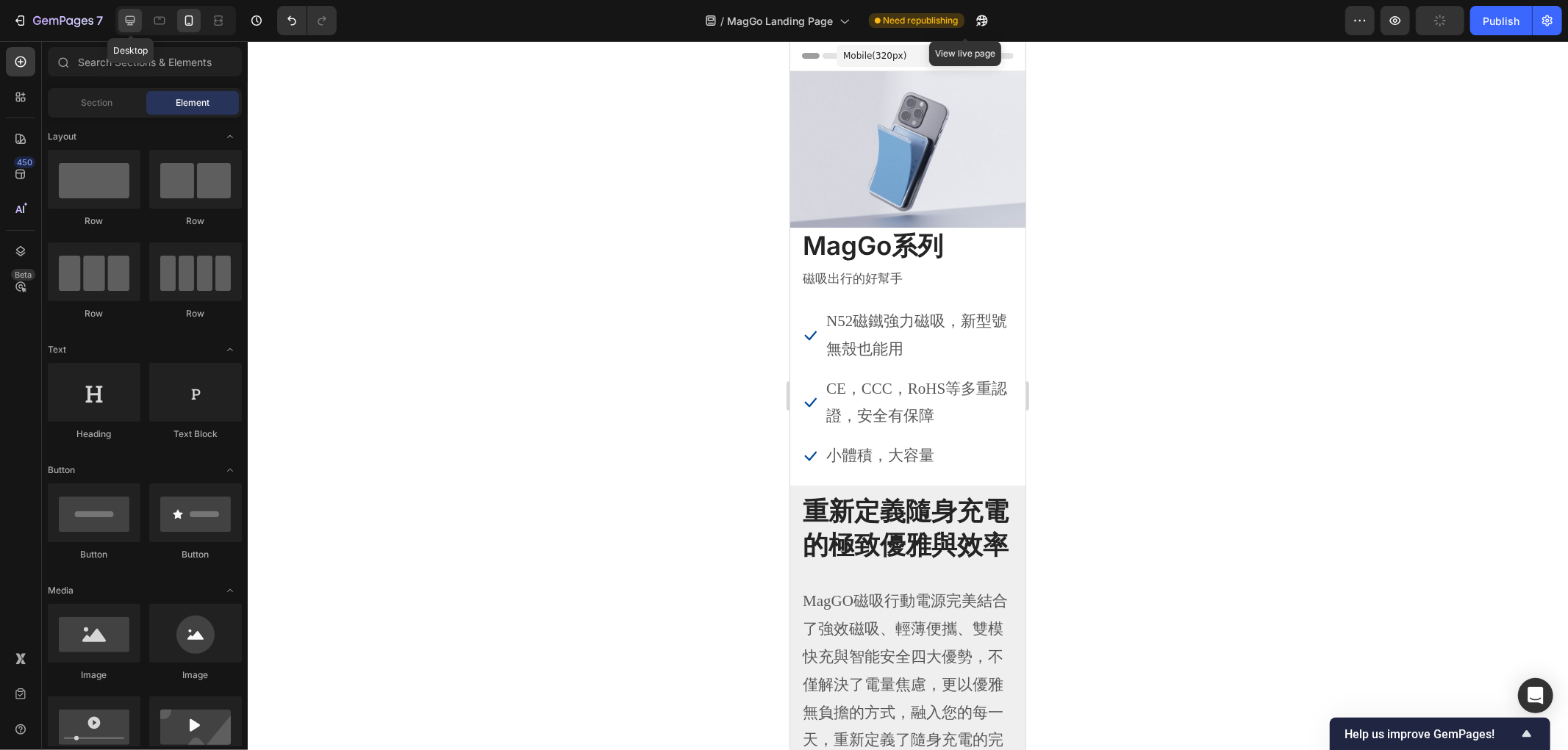
click at [129, 11] on div at bounding box center [130, 20] width 24 height 24
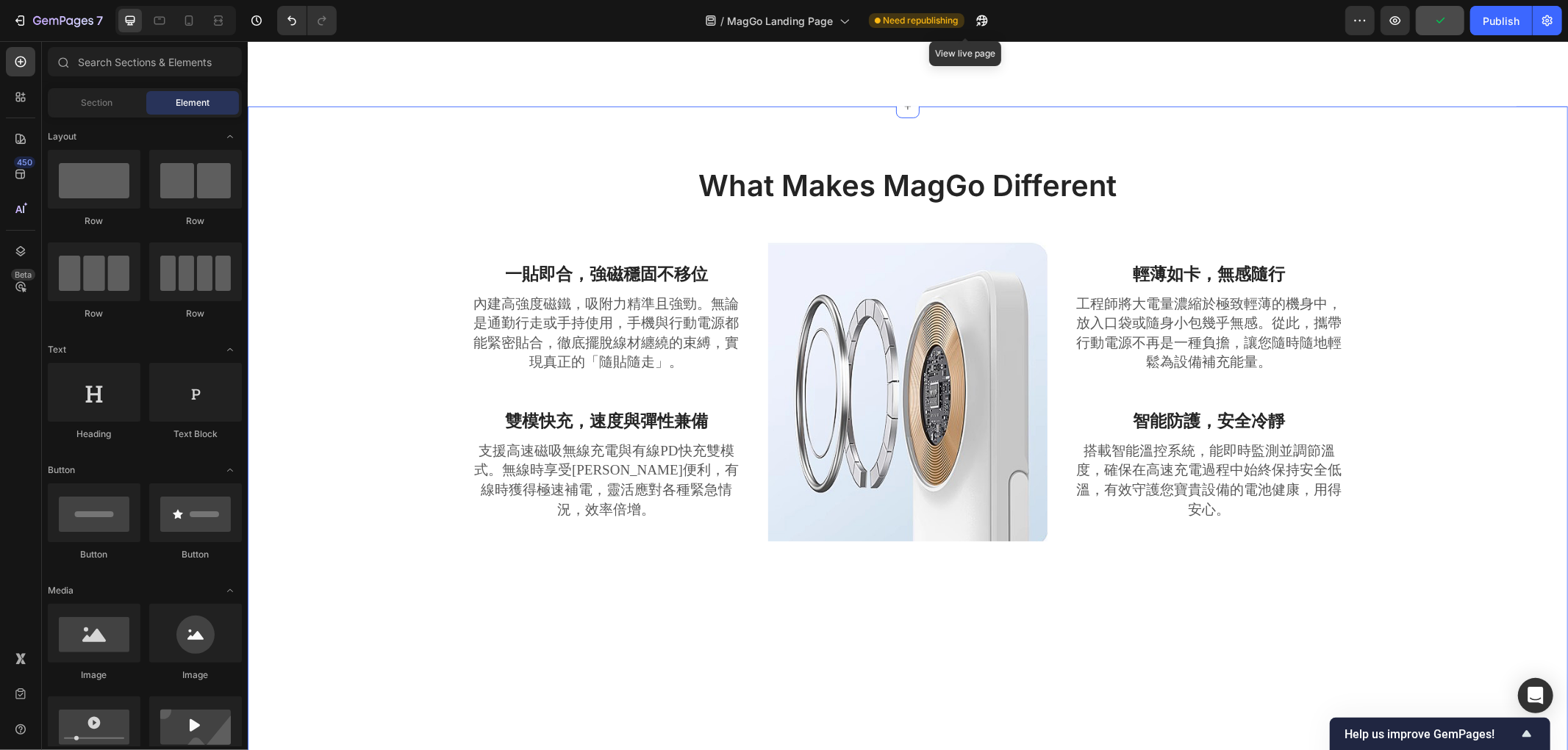
scroll to position [735, 0]
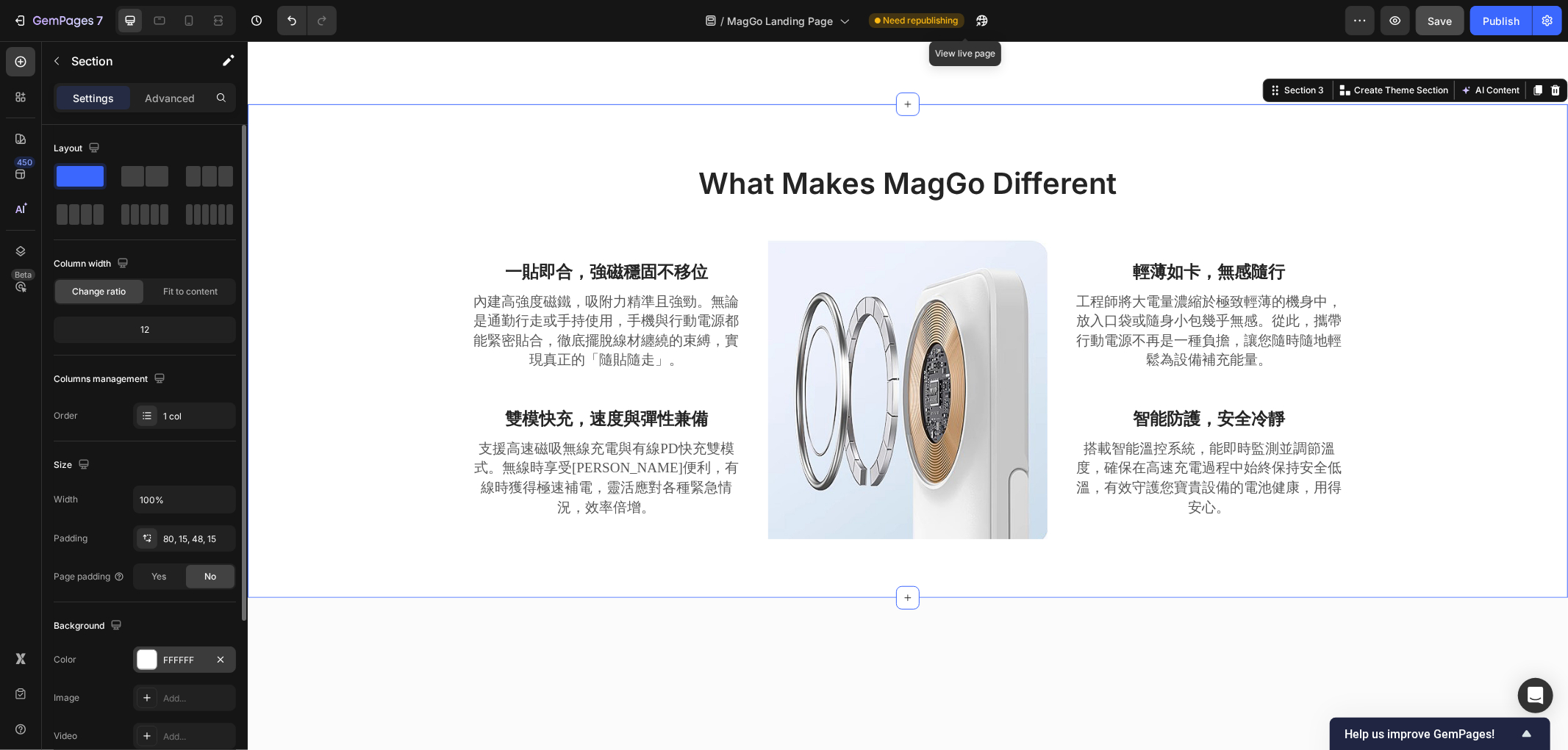
click at [141, 659] on div at bounding box center [147, 660] width 19 height 19
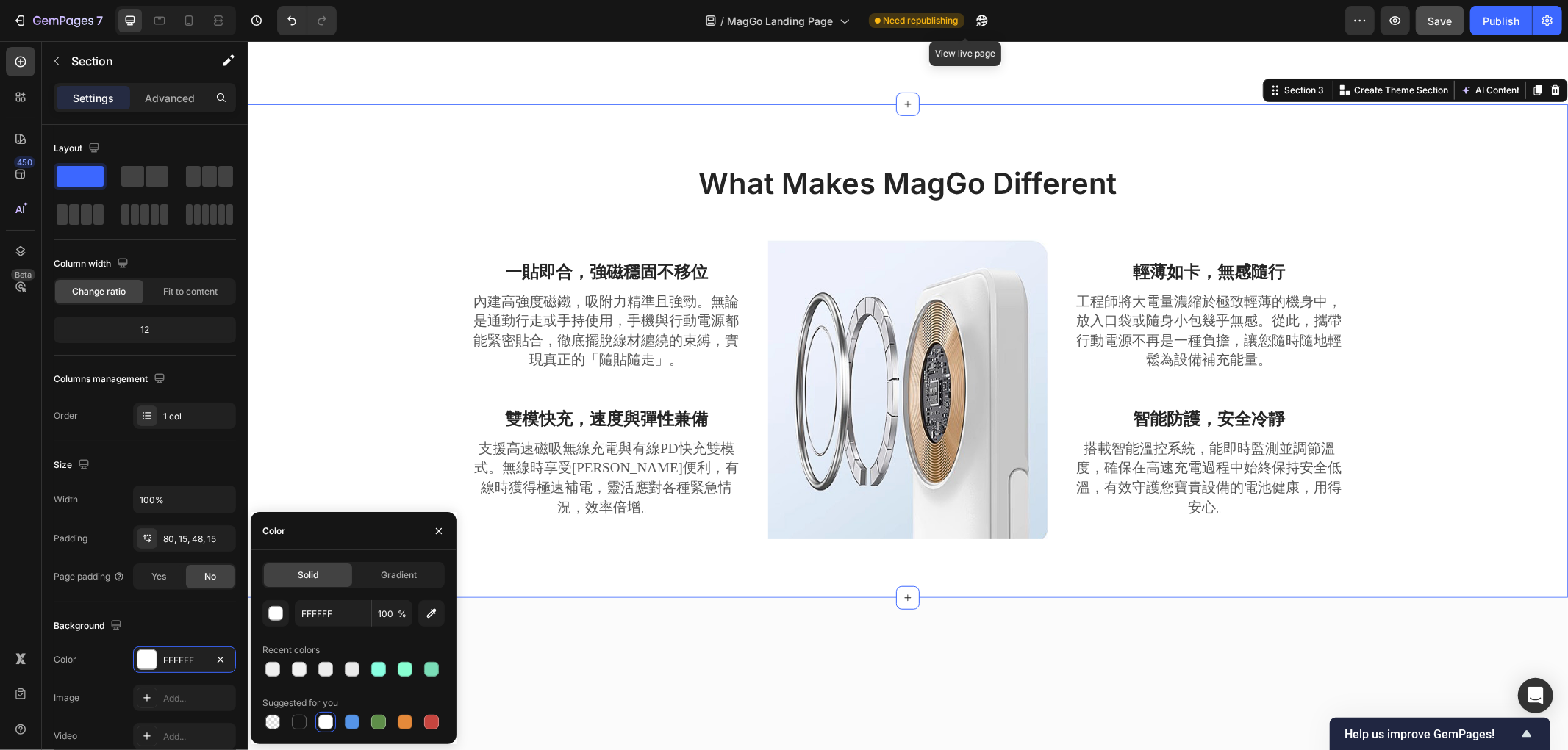
click at [276, 657] on div "Recent colors" at bounding box center [353, 650] width 182 height 24
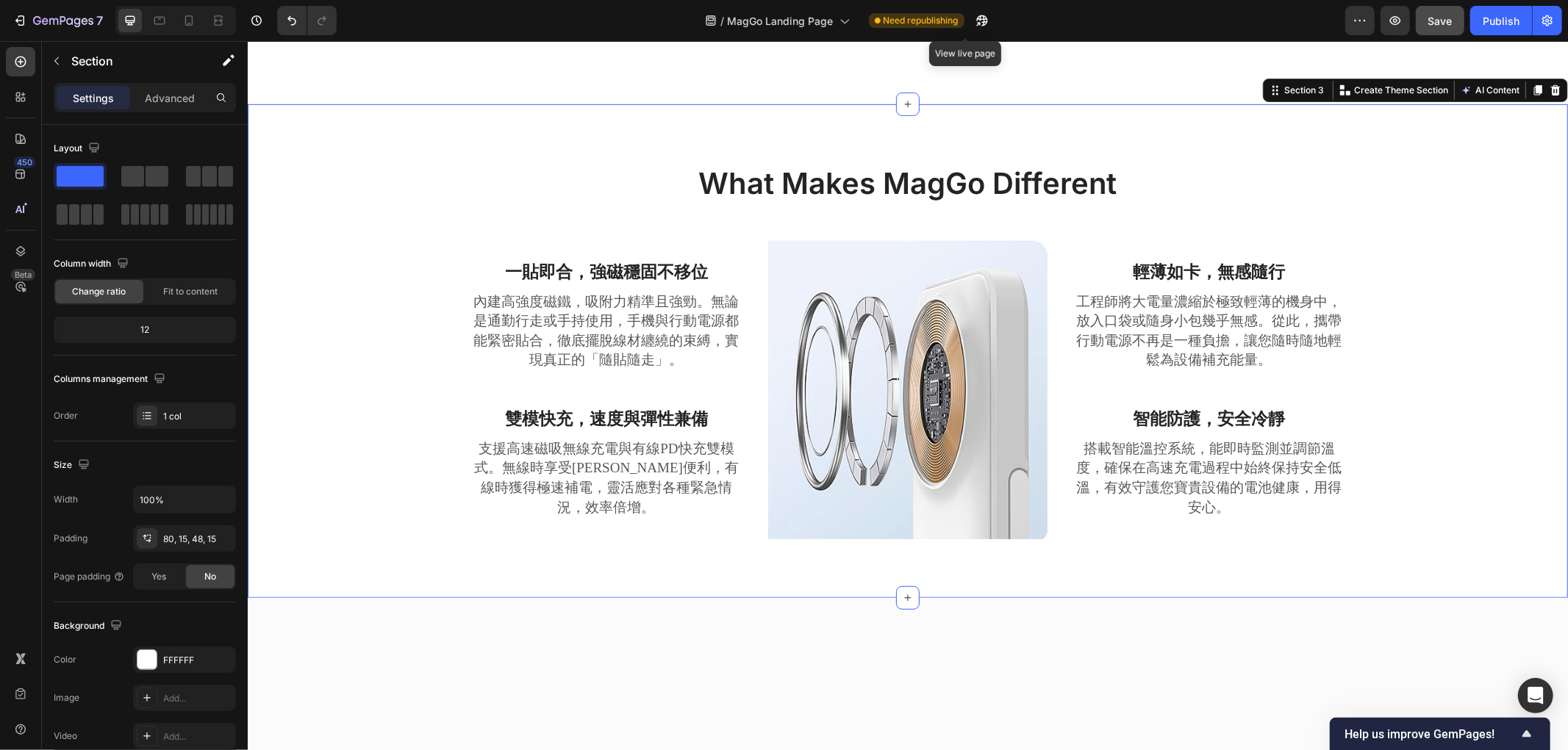
click at [407, 305] on div "What Makes MagGo Different Heading Row 一貼即合，強磁穩固不移位 Text block 內建高強度磁鐵，吸附力精準且強勁…" at bounding box center [907, 362] width 1298 height 400
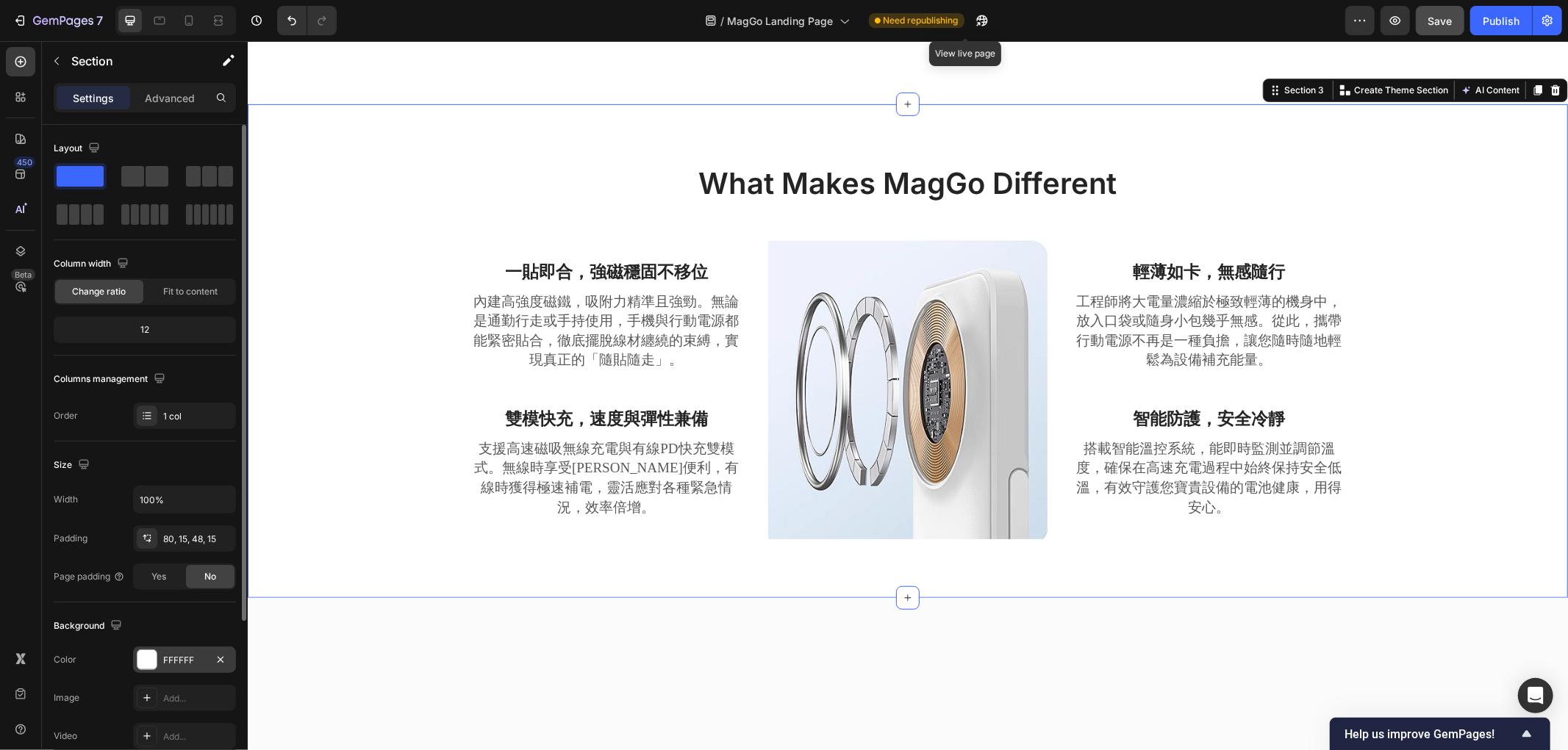
click at [141, 653] on div at bounding box center [147, 660] width 19 height 19
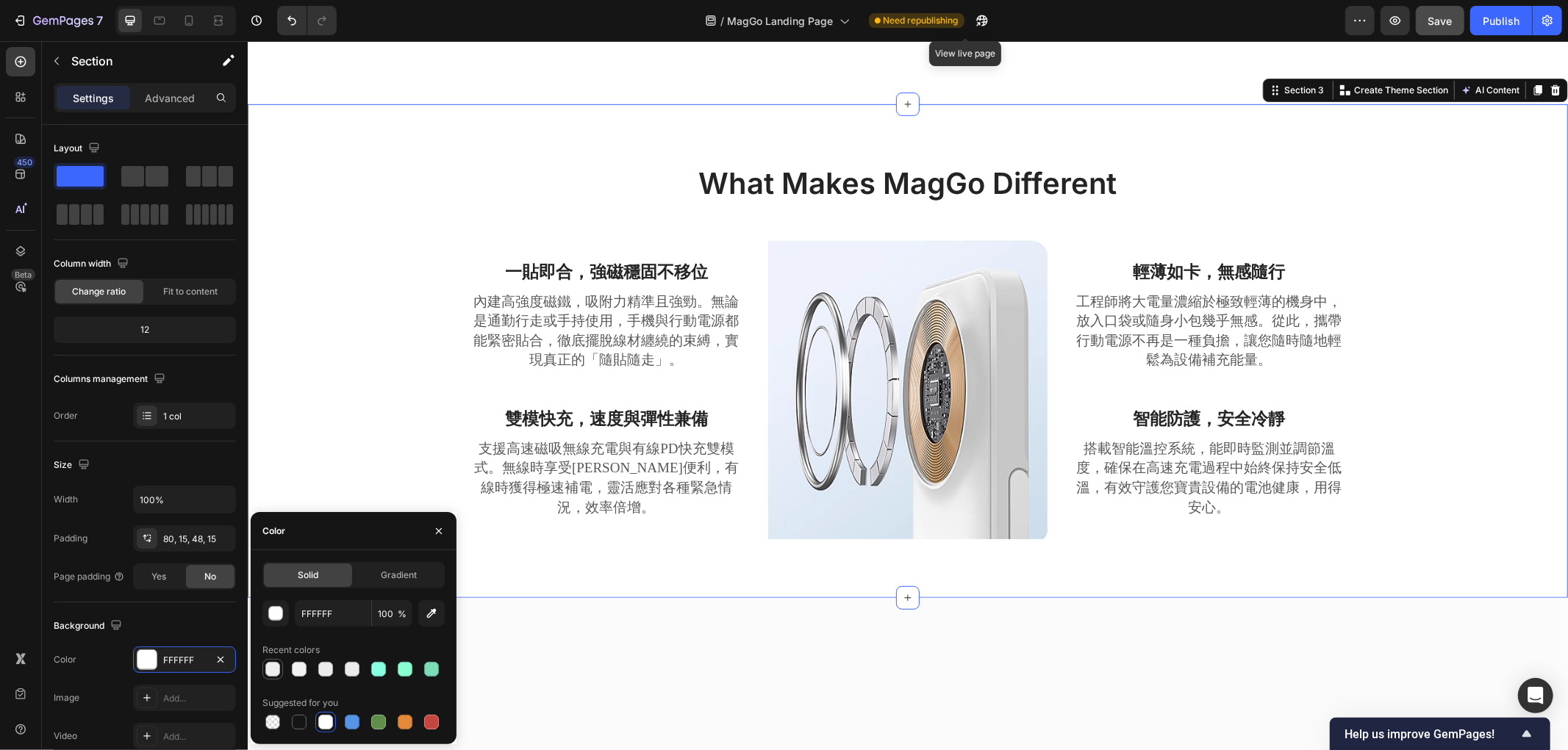
click at [278, 667] on div at bounding box center [272, 669] width 15 height 15
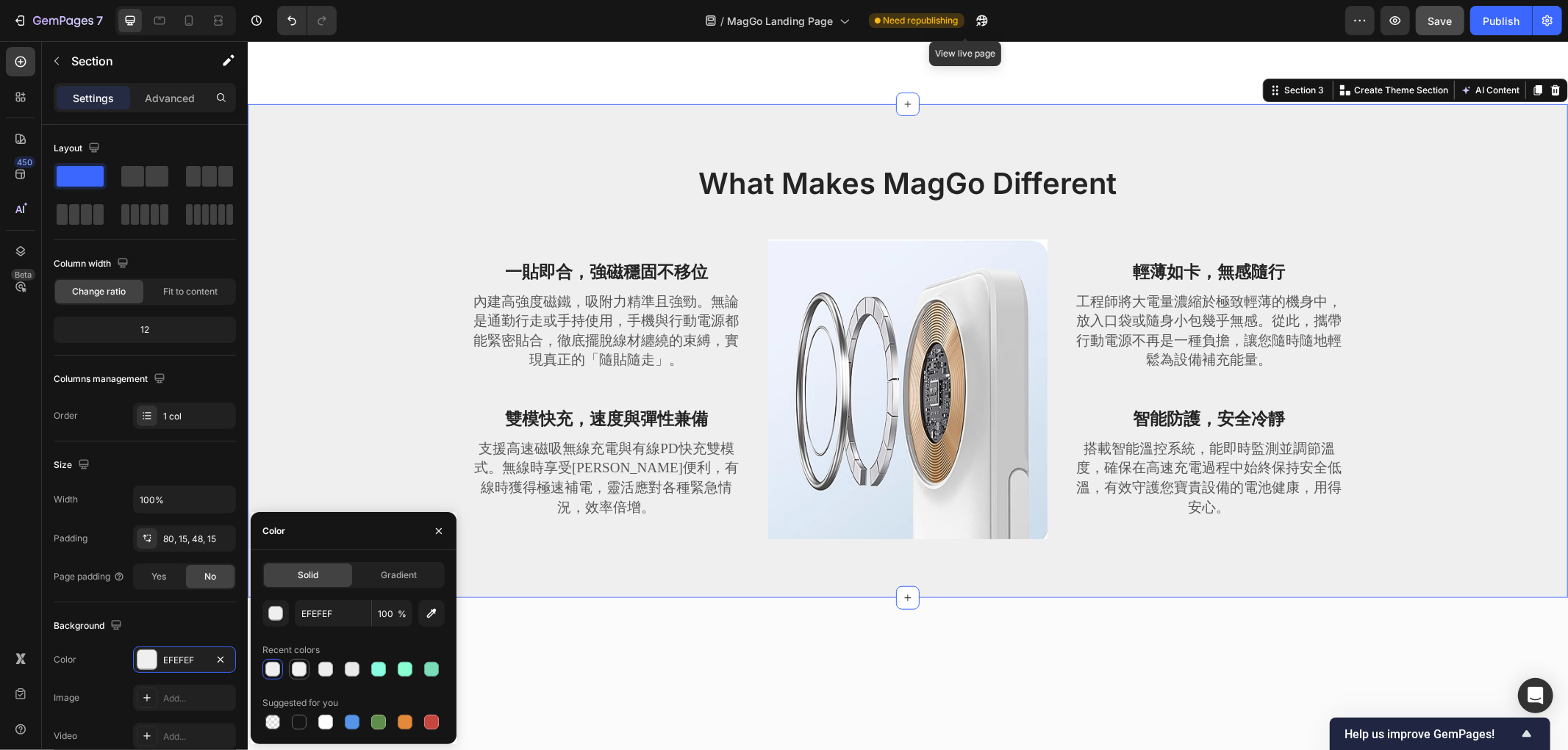
click at [297, 674] on div at bounding box center [299, 669] width 15 height 15
click at [274, 672] on div at bounding box center [272, 669] width 15 height 15
type input "EFEFEF"
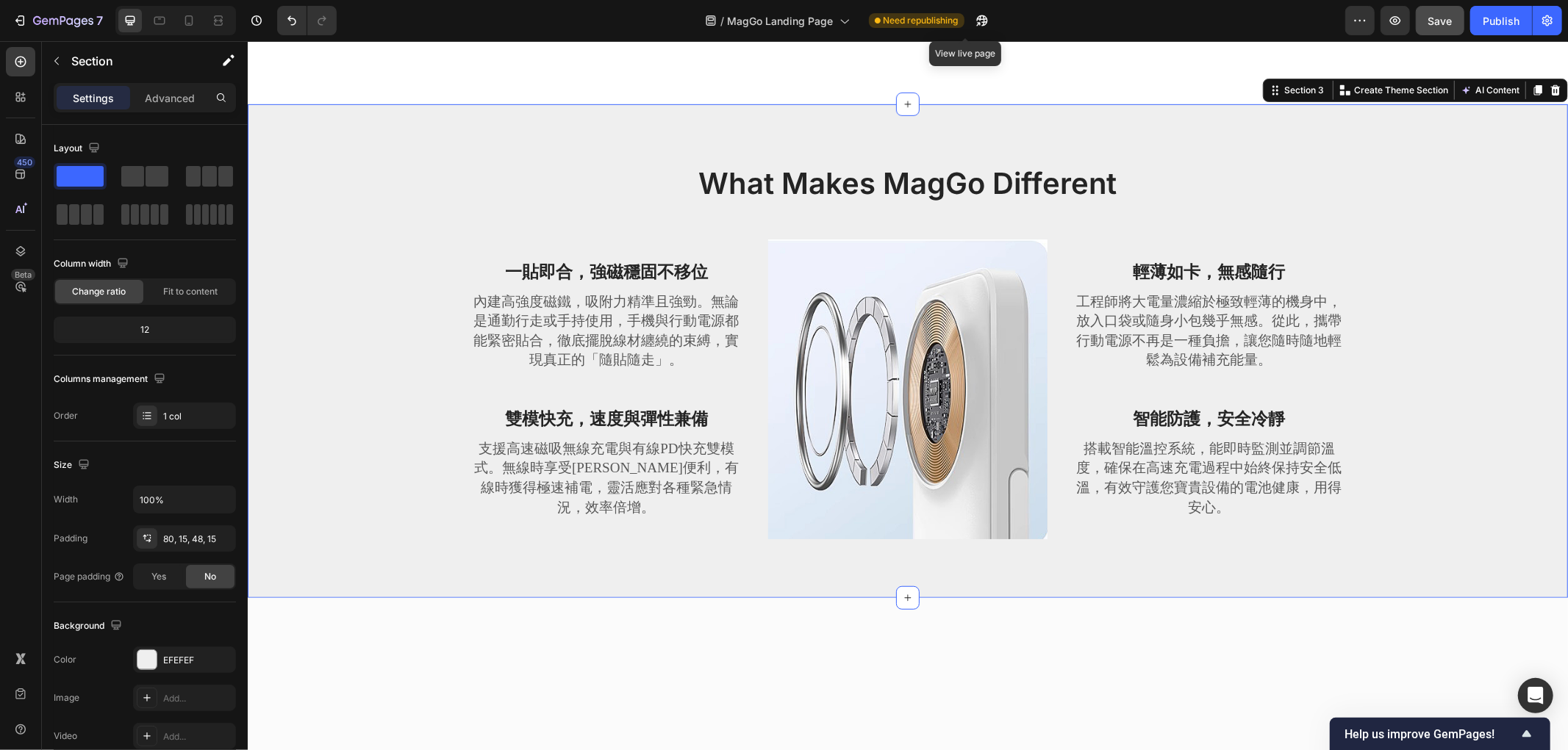
click at [311, 357] on div "What Makes MagGo Different Heading Row 一貼即合，強磁穩固不移位 Text block 內建高強度磁鐵，吸附力精準且強勁…" at bounding box center [907, 362] width 1298 height 400
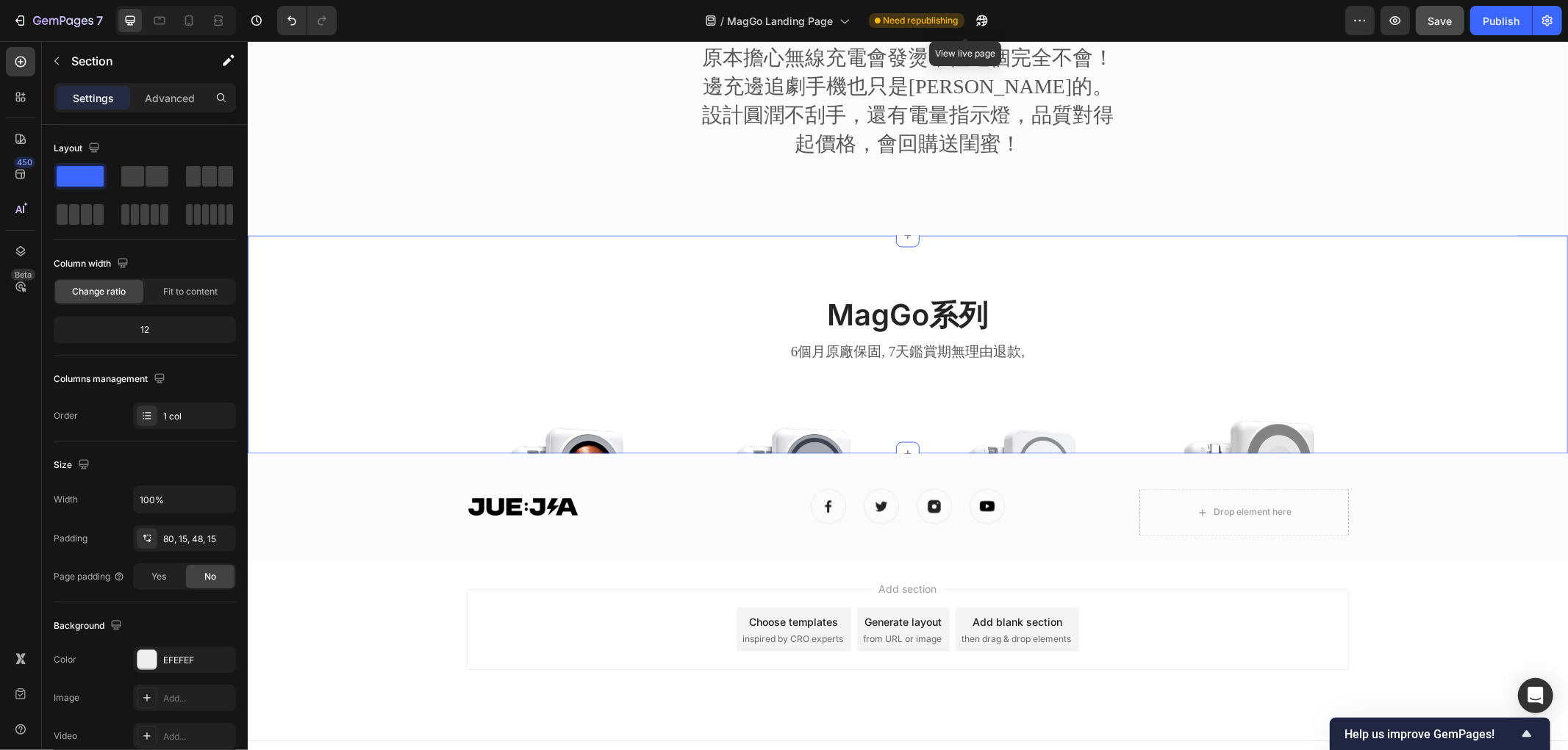
click at [372, 444] on div "MagGo系列 Heading 6個月原廠保固, 7天鑑賞期無理由退款, Text block Row Row Product Images JUEJIA M…" at bounding box center [907, 547] width 1298 height 506
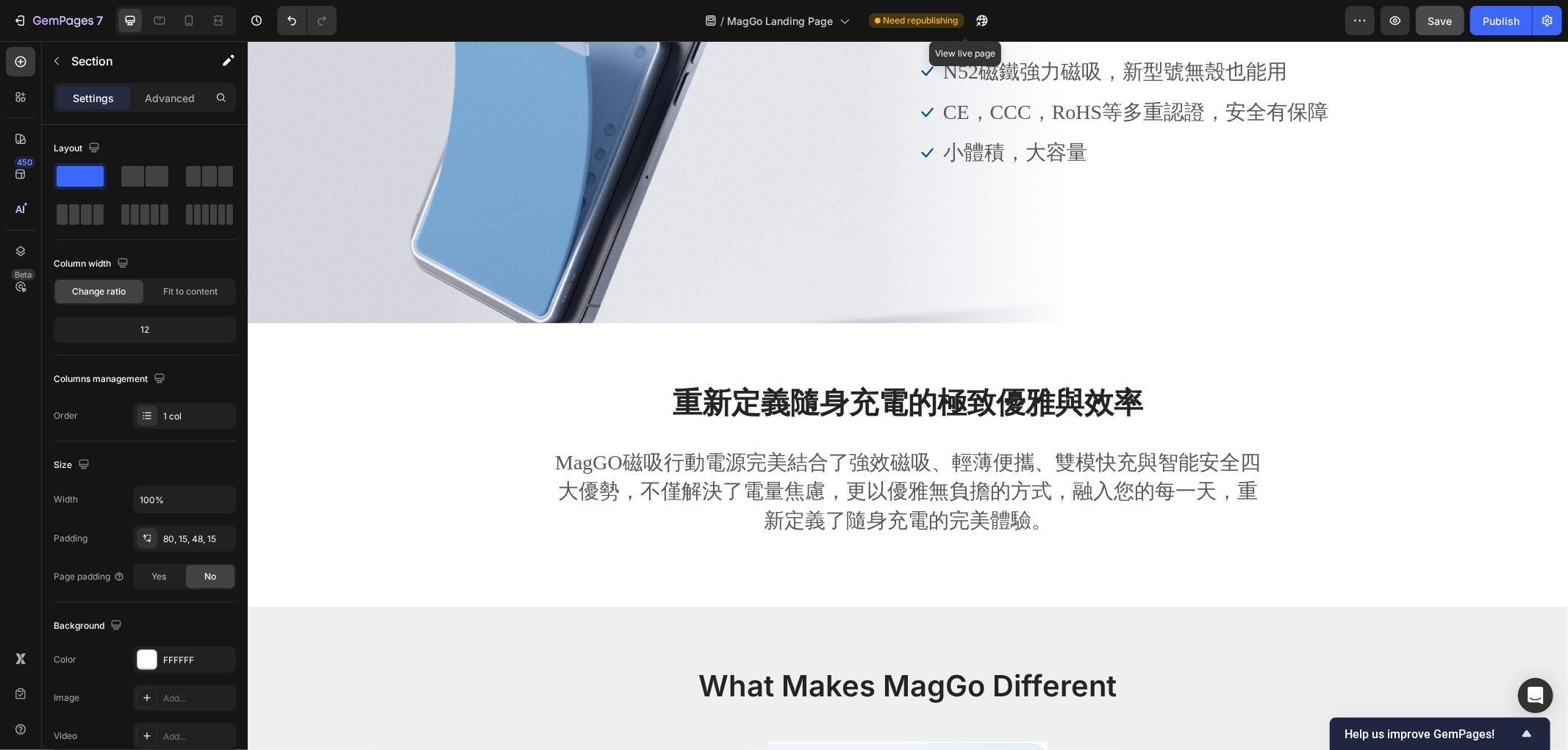
scroll to position [0, 0]
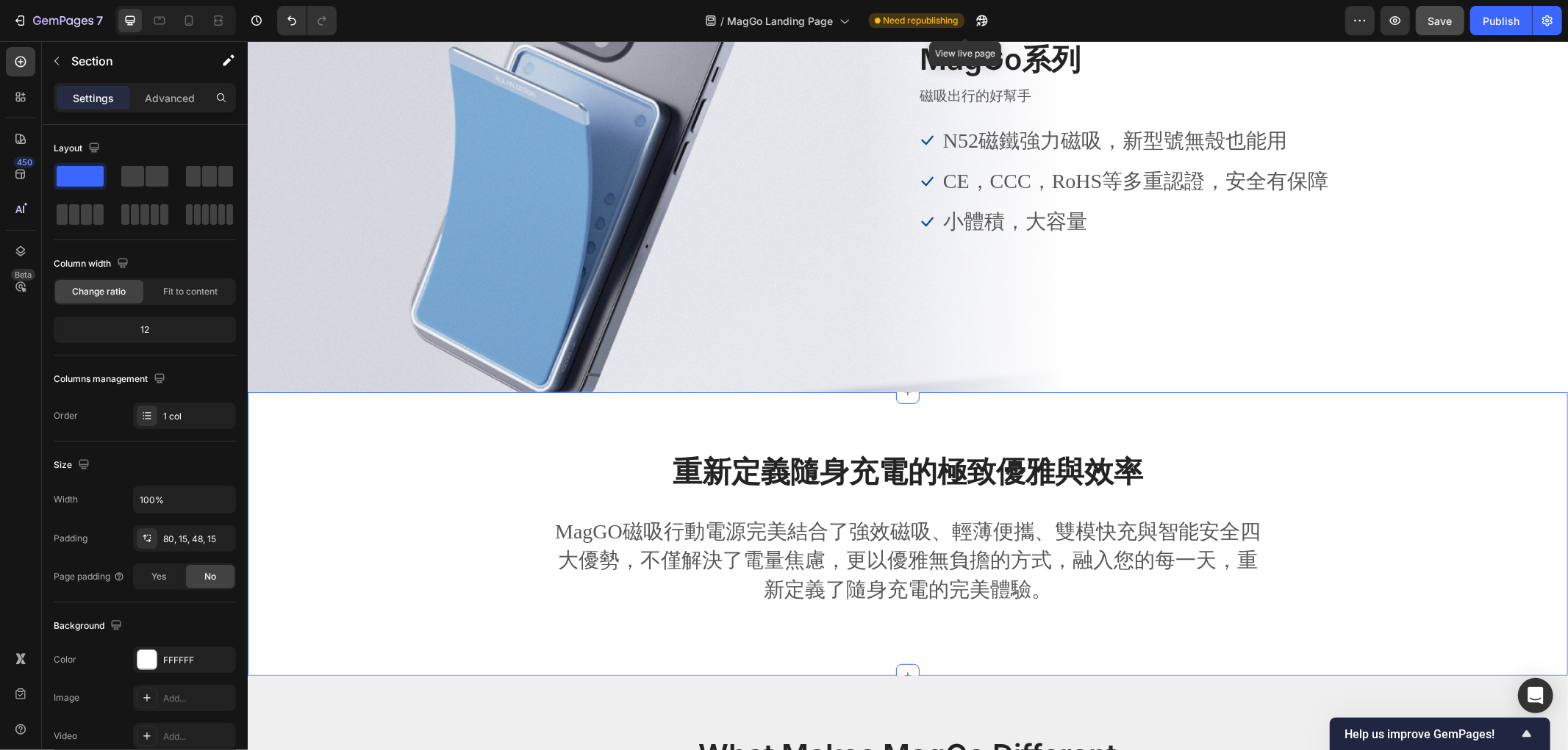
click at [381, 431] on div "重新定義隨身充電的極致優雅與效率 Heading MagGO磁吸行動電源完美結合了強效磁吸、輕薄便攜、雙模快充與智能安全四大優勢，不僅解決了電量焦慮，更以優雅…" at bounding box center [907, 533] width 1320 height 284
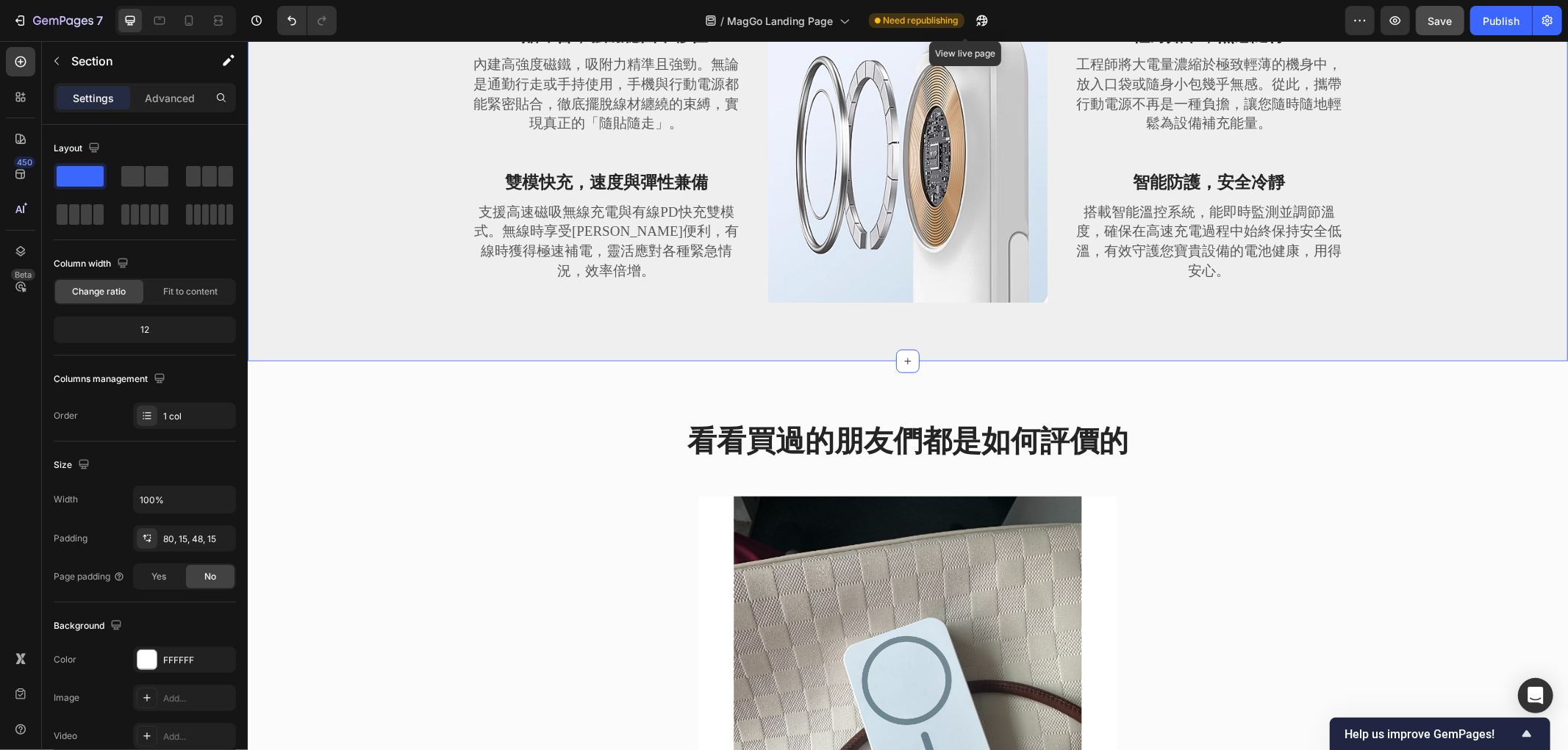
scroll to position [979, 0]
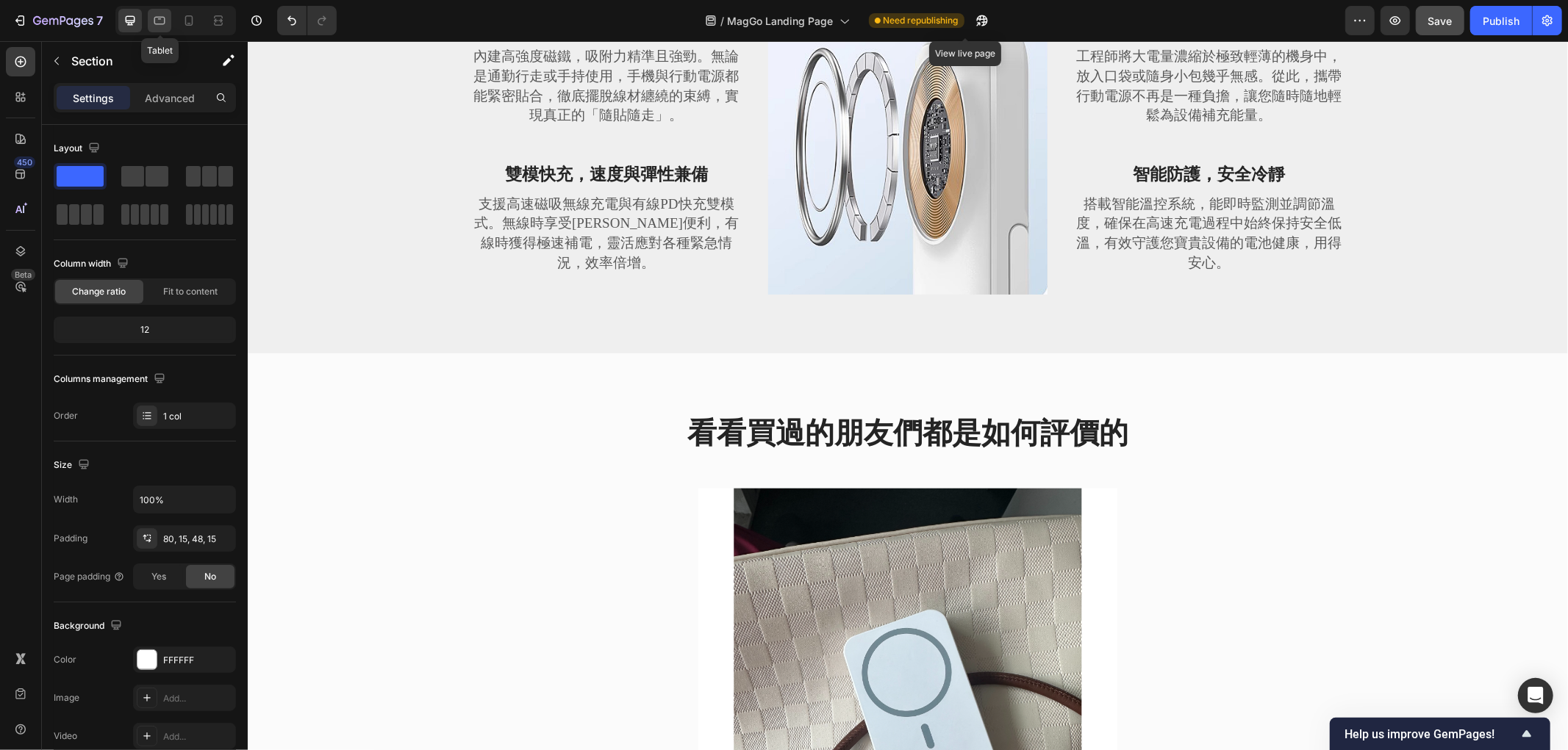
click at [166, 24] on icon at bounding box center [159, 20] width 15 height 15
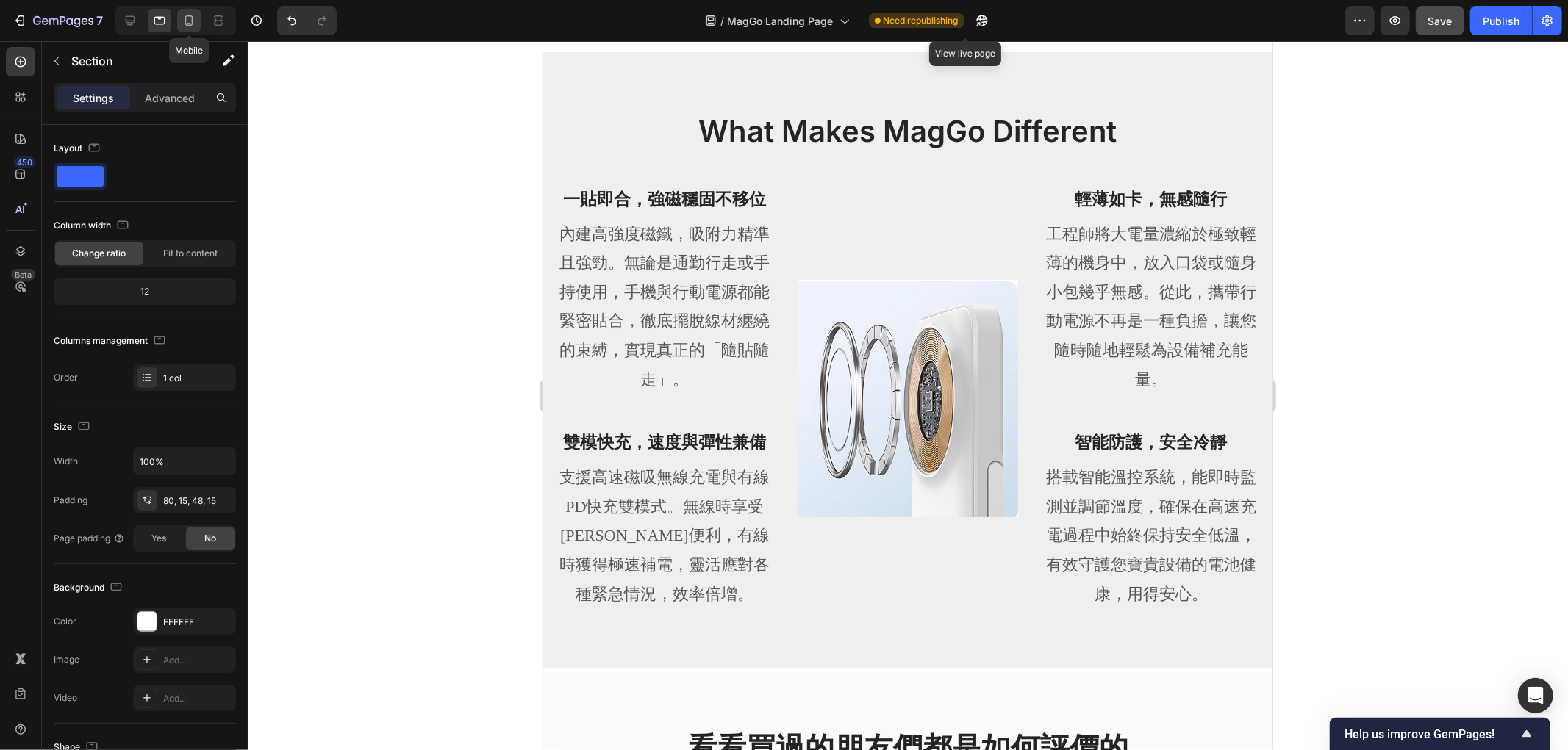
click at [188, 20] on icon at bounding box center [189, 20] width 15 height 15
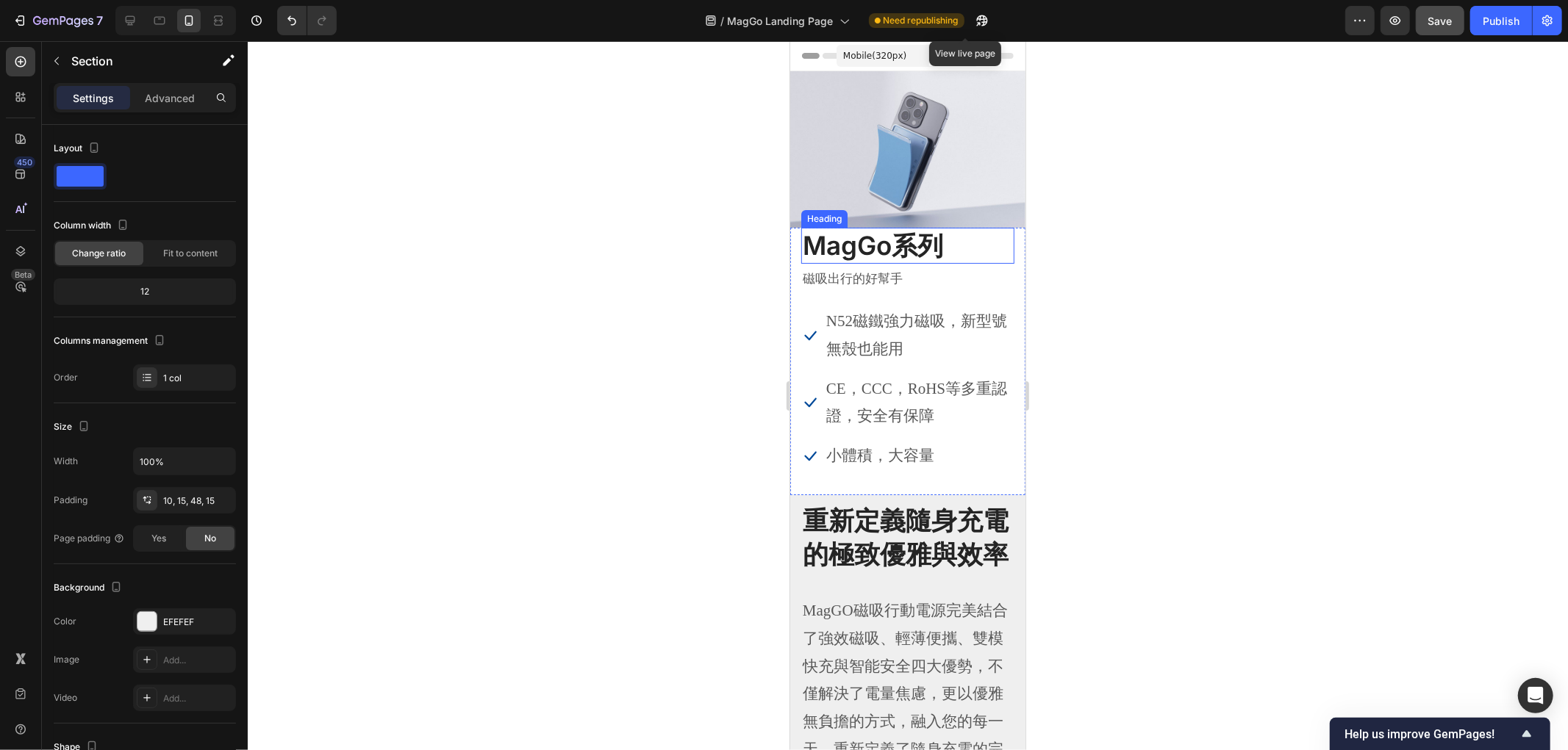
click at [997, 227] on h2 "MagGo系列" at bounding box center [907, 246] width 213 height 37
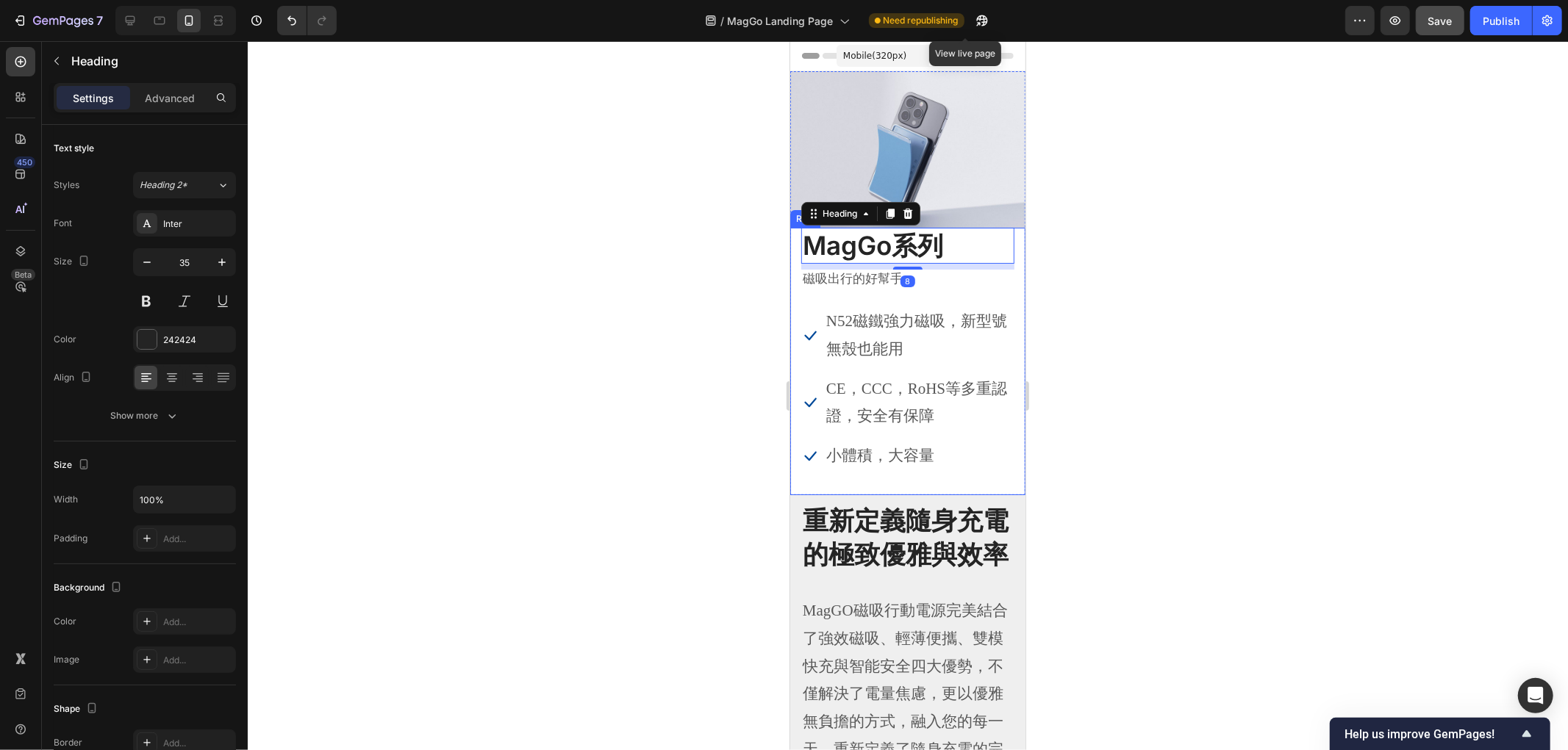
click at [1010, 281] on div "MagGo系列 Heading 8 磁吸出行的好幫手 Text block Icon N52磁鐵強力磁吸，新型號無殼也能用 Text block Icon C…" at bounding box center [907, 361] width 235 height 268
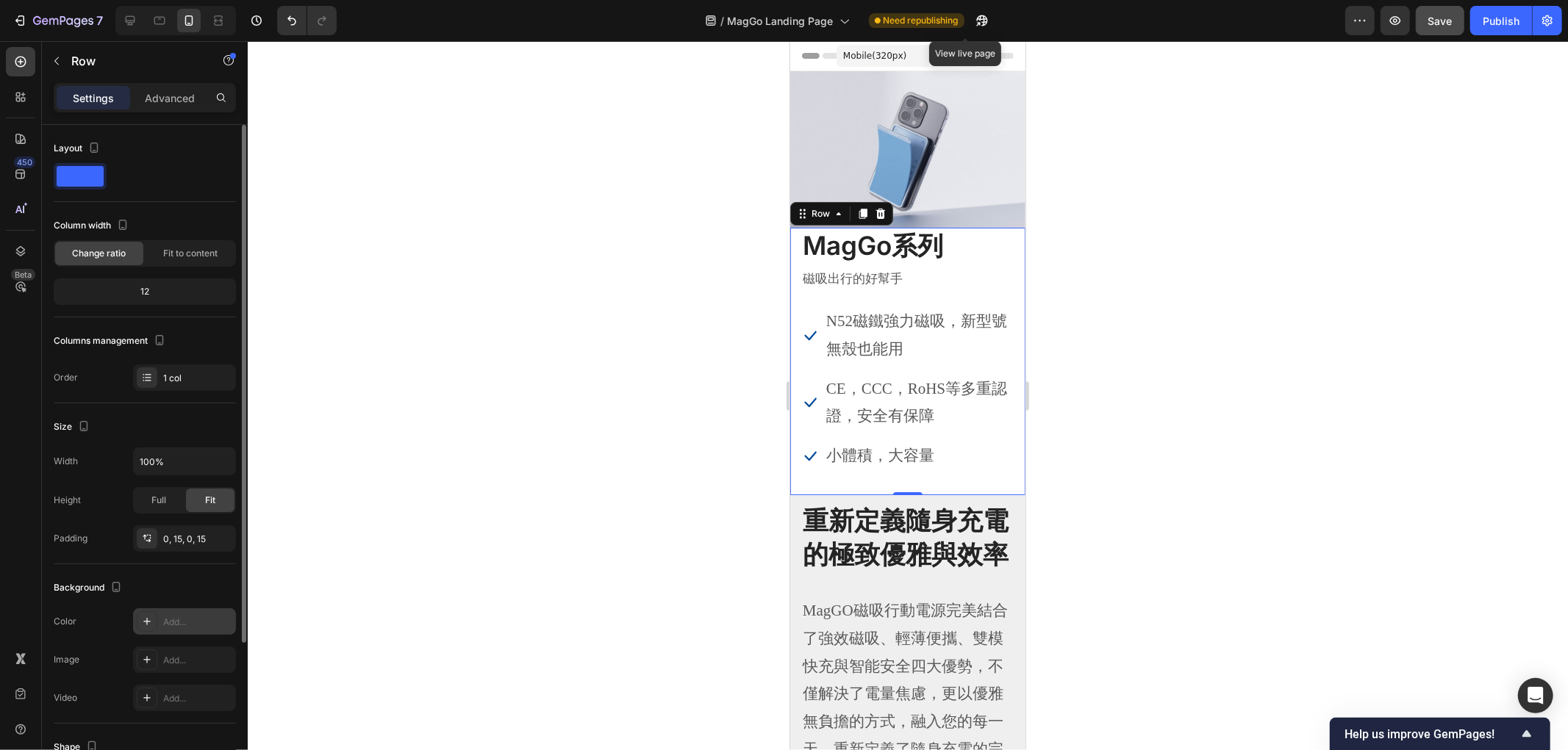
click at [144, 616] on icon at bounding box center [147, 621] width 11 height 11
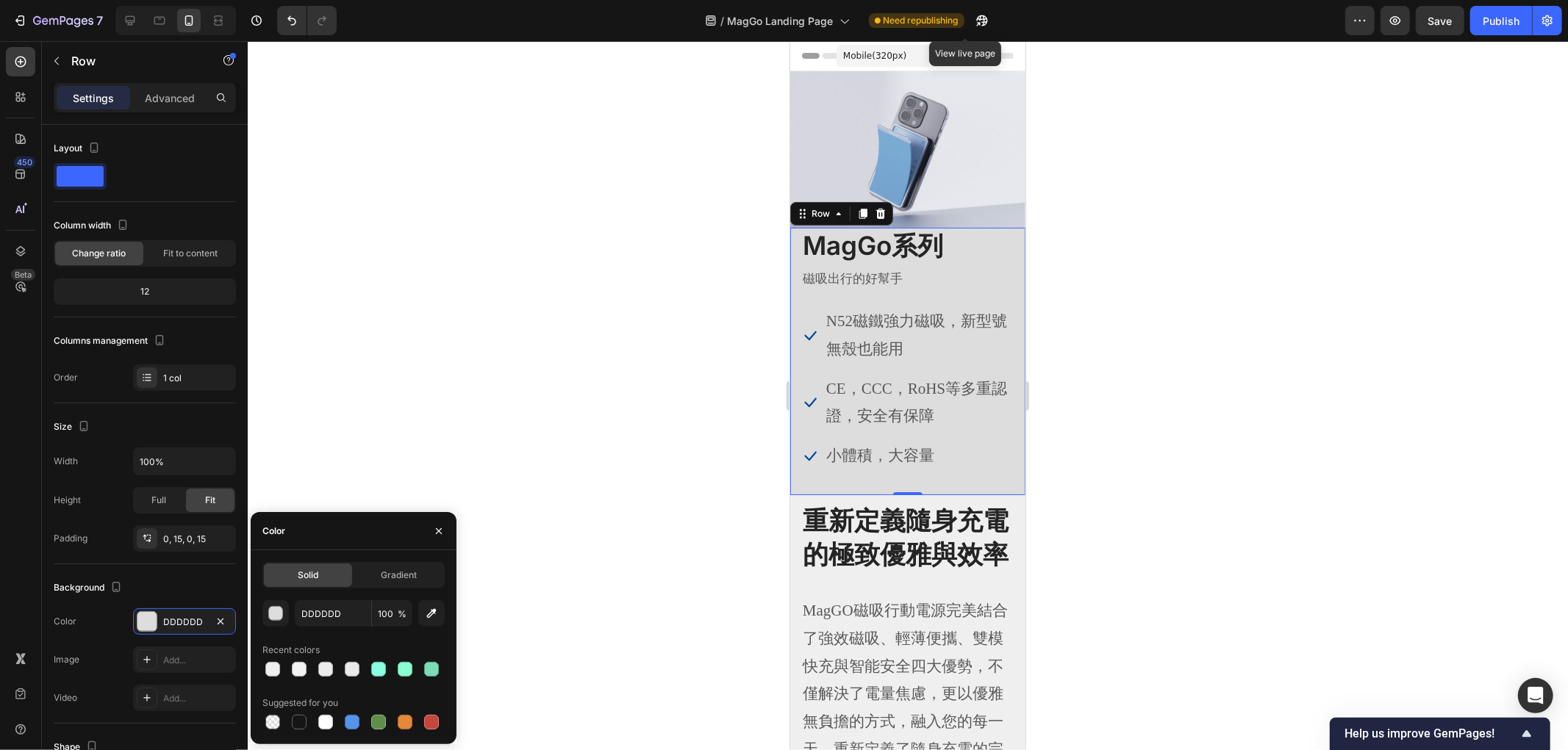
click at [511, 357] on div at bounding box center [907, 395] width 1320 height 709
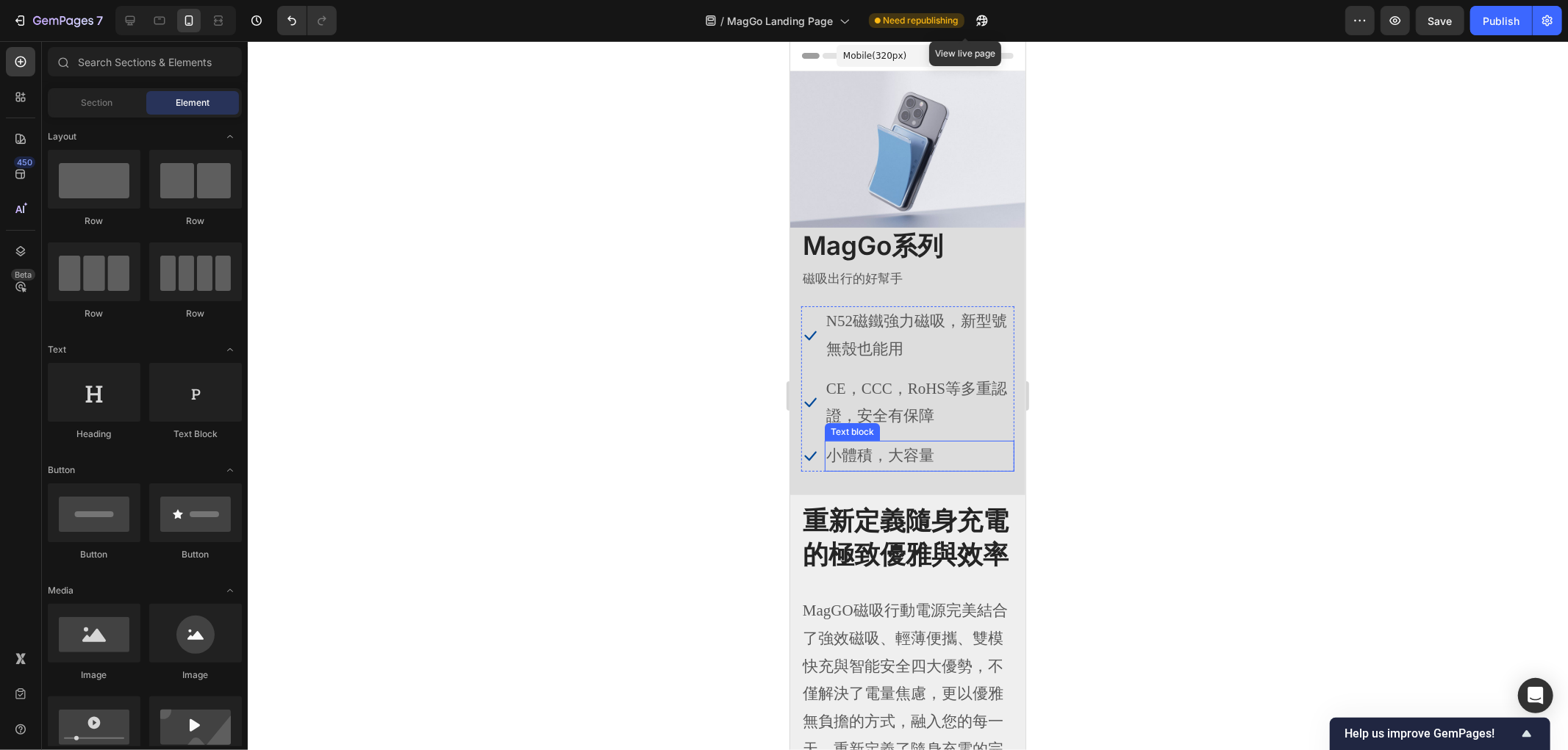
click at [996, 443] on p "小體積，大容量" at bounding box center [919, 456] width 187 height 28
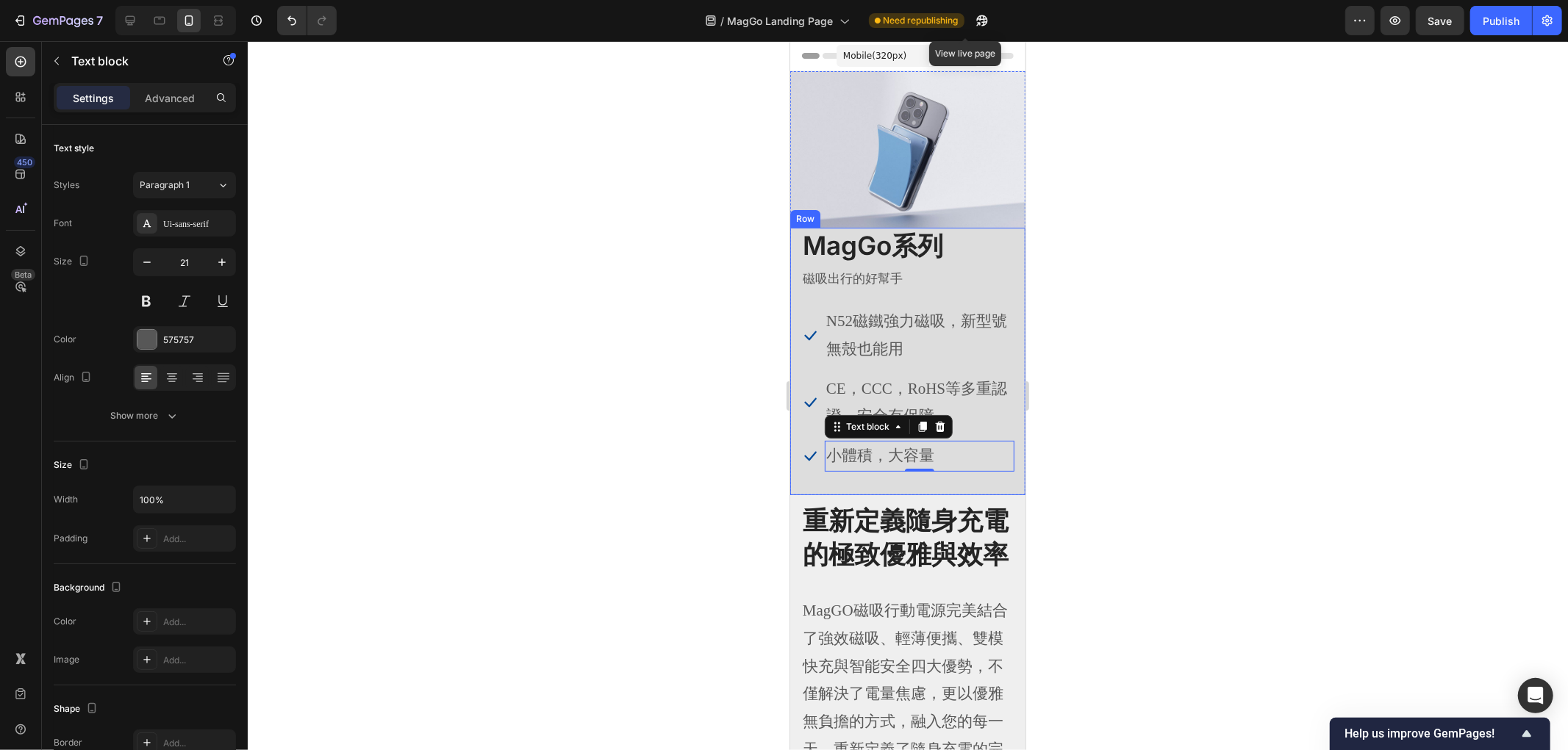
click at [994, 474] on div "MagGo系列 Heading 磁吸出行的好幫手 Text block Icon N52磁鐵強力磁吸，新型號無殼也能用 Text block Icon CE，…" at bounding box center [907, 361] width 213 height 268
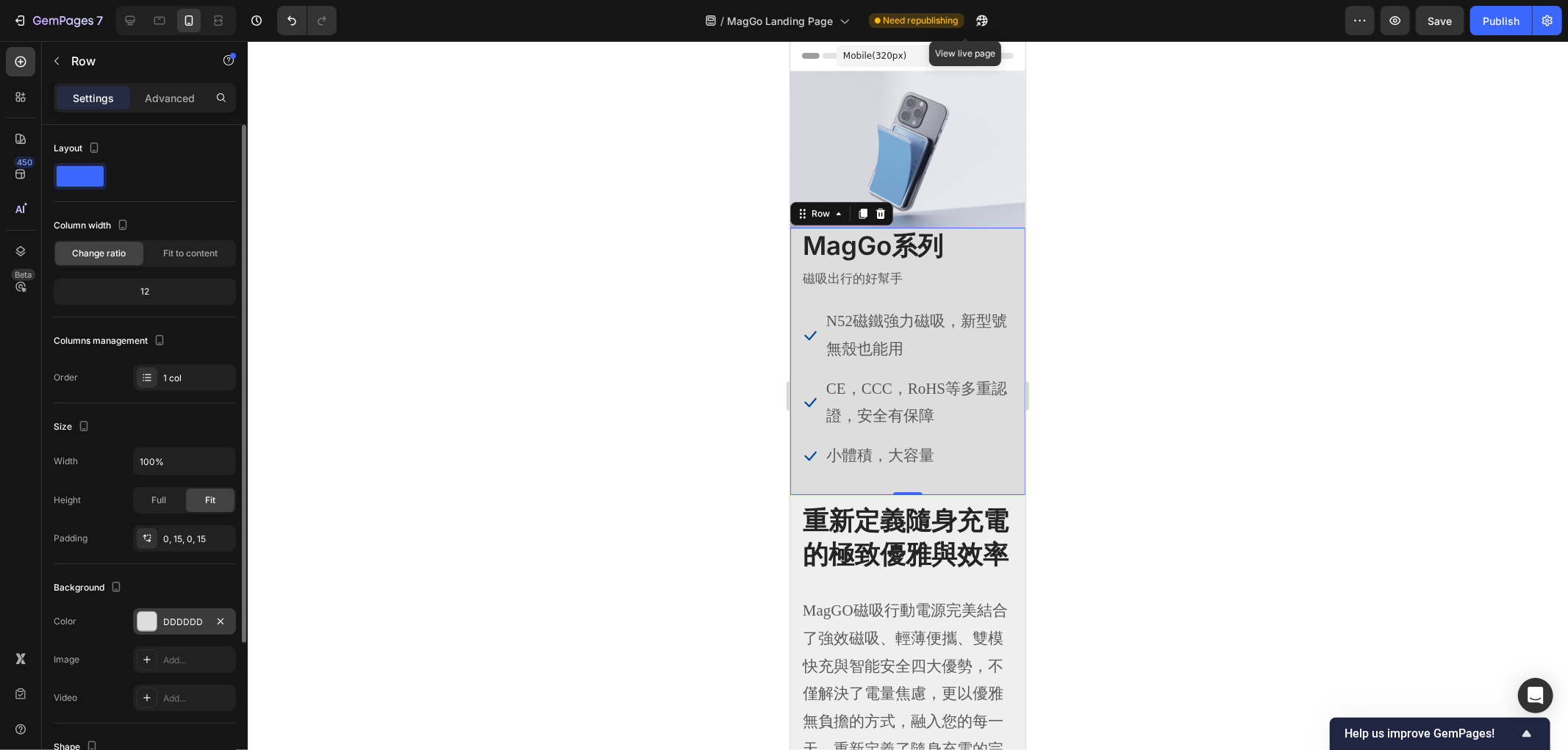
click at [147, 618] on div at bounding box center [147, 622] width 19 height 19
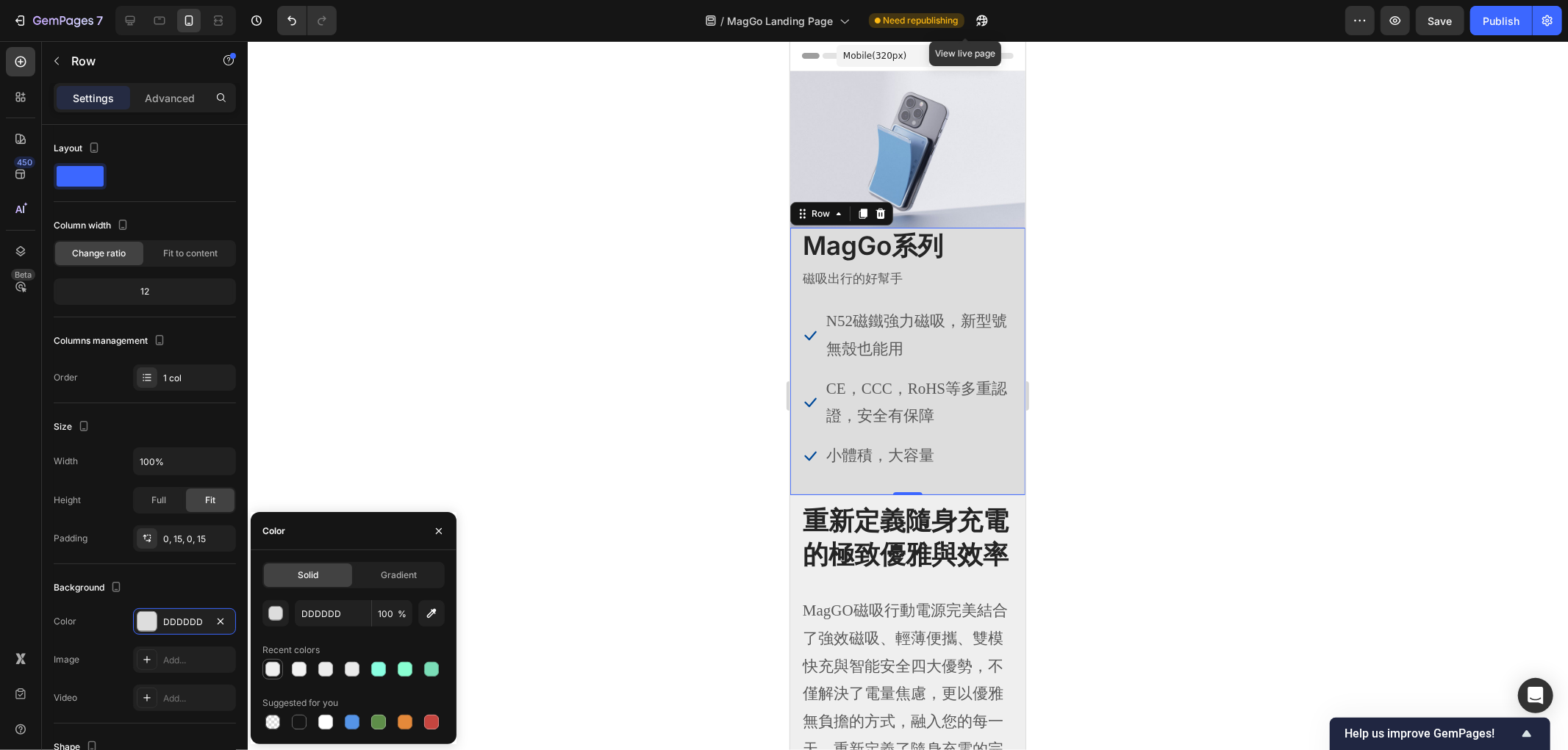
click at [267, 670] on div at bounding box center [272, 669] width 15 height 15
type input "EFEFEF"
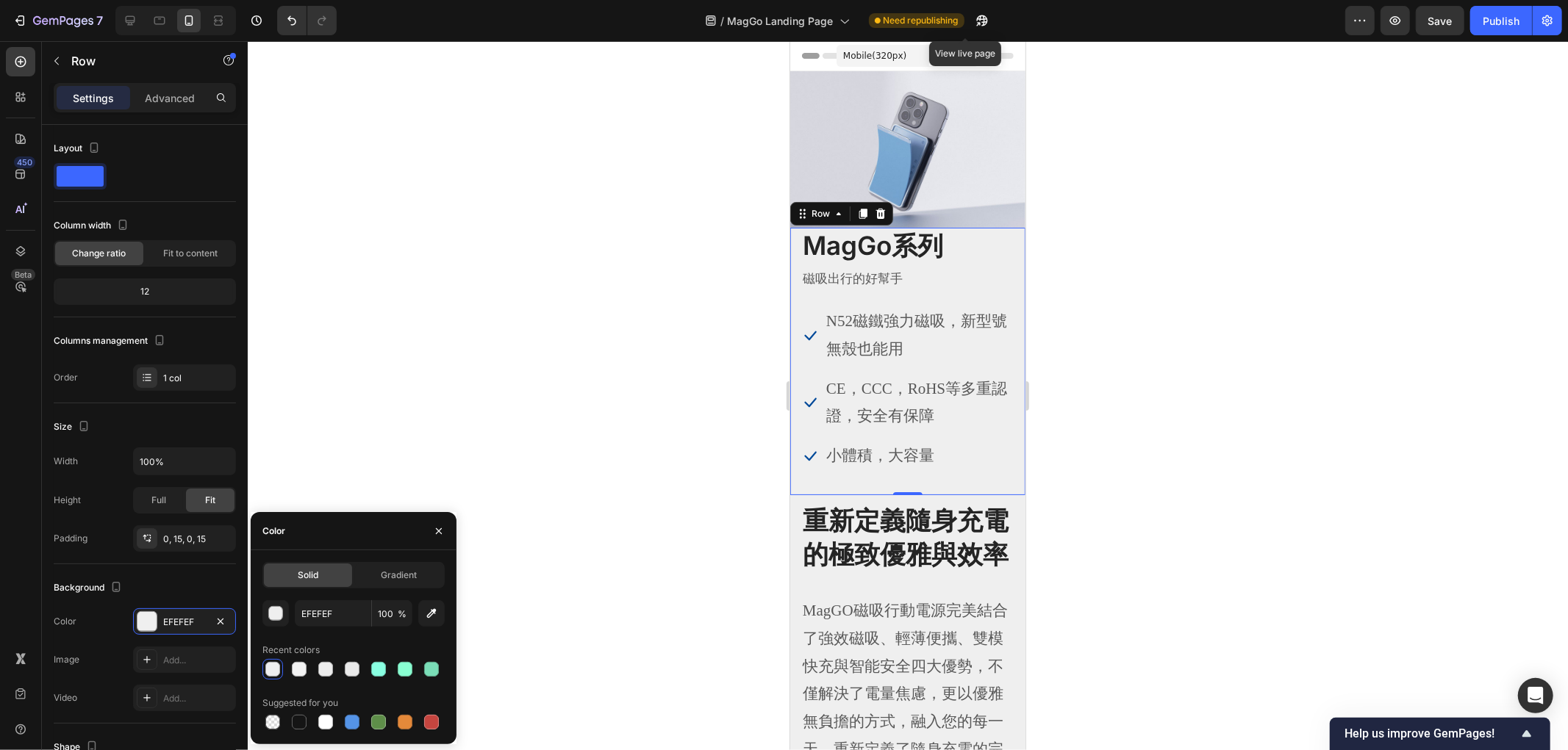
click at [494, 316] on div at bounding box center [907, 395] width 1320 height 709
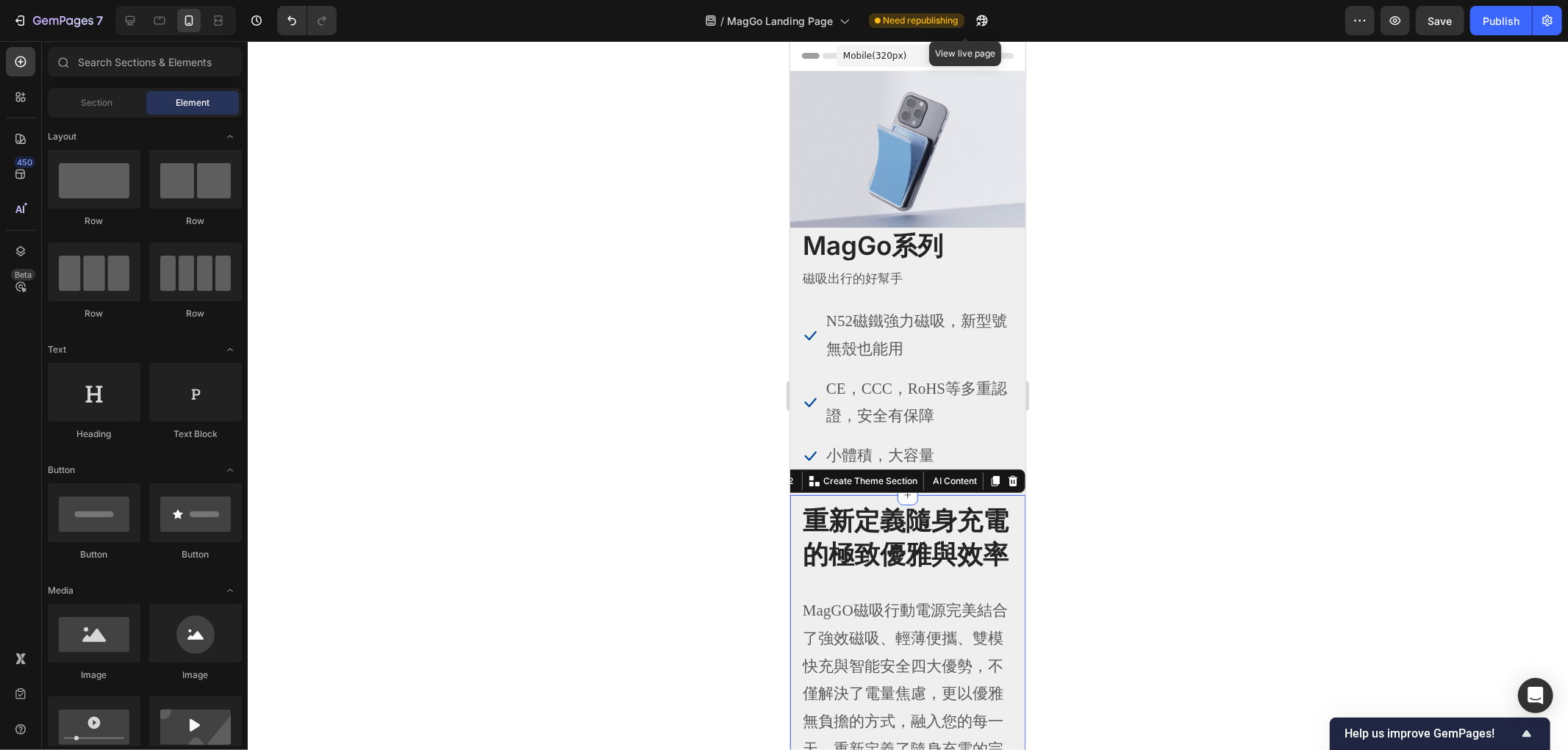
click at [1004, 519] on div "重新定義隨身充電的極致優雅與效率 Heading MagGO磁吸行動電源完美結合了強效磁吸、輕薄便攜、雙模快充與智能安全四大優勢，不僅解決了電量焦慮，更以優雅…" at bounding box center [907, 679] width 235 height 369
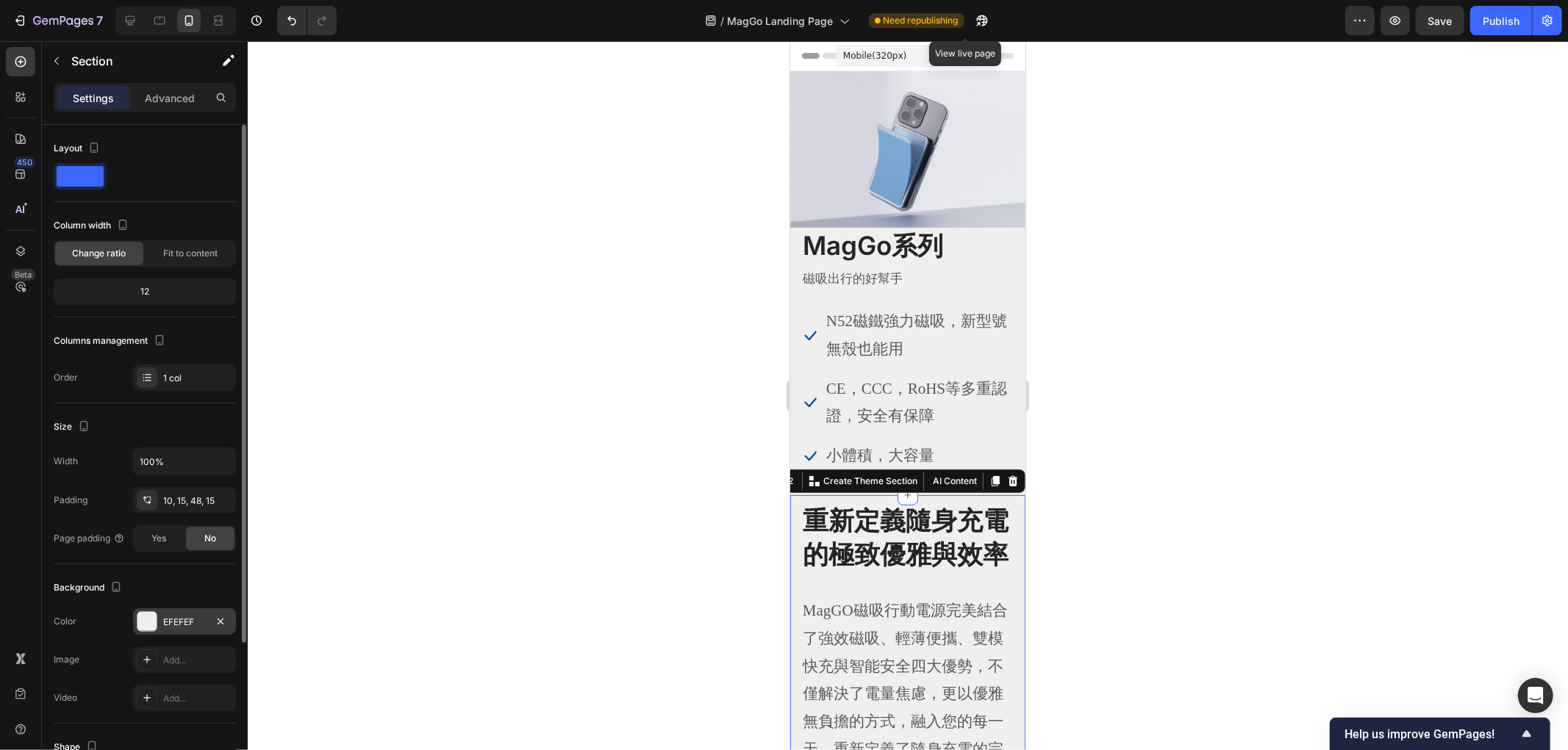
click at [155, 618] on div at bounding box center [147, 622] width 19 height 19
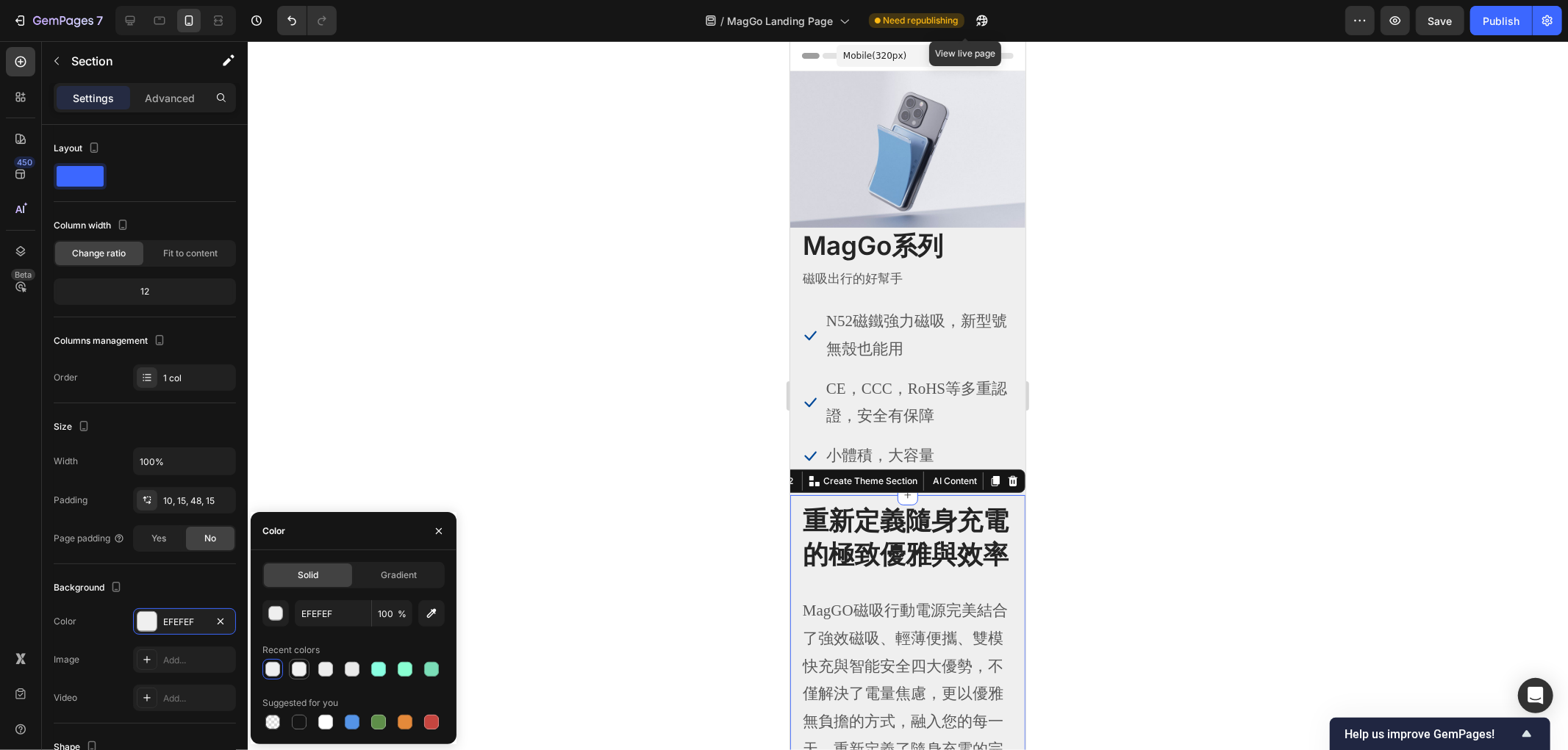
click at [292, 672] on div at bounding box center [299, 669] width 15 height 15
click at [319, 671] on div at bounding box center [325, 669] width 15 height 15
click at [349, 669] on div at bounding box center [351, 669] width 15 height 15
type input "EAEAEA"
click at [277, 616] on div "button" at bounding box center [276, 614] width 15 height 15
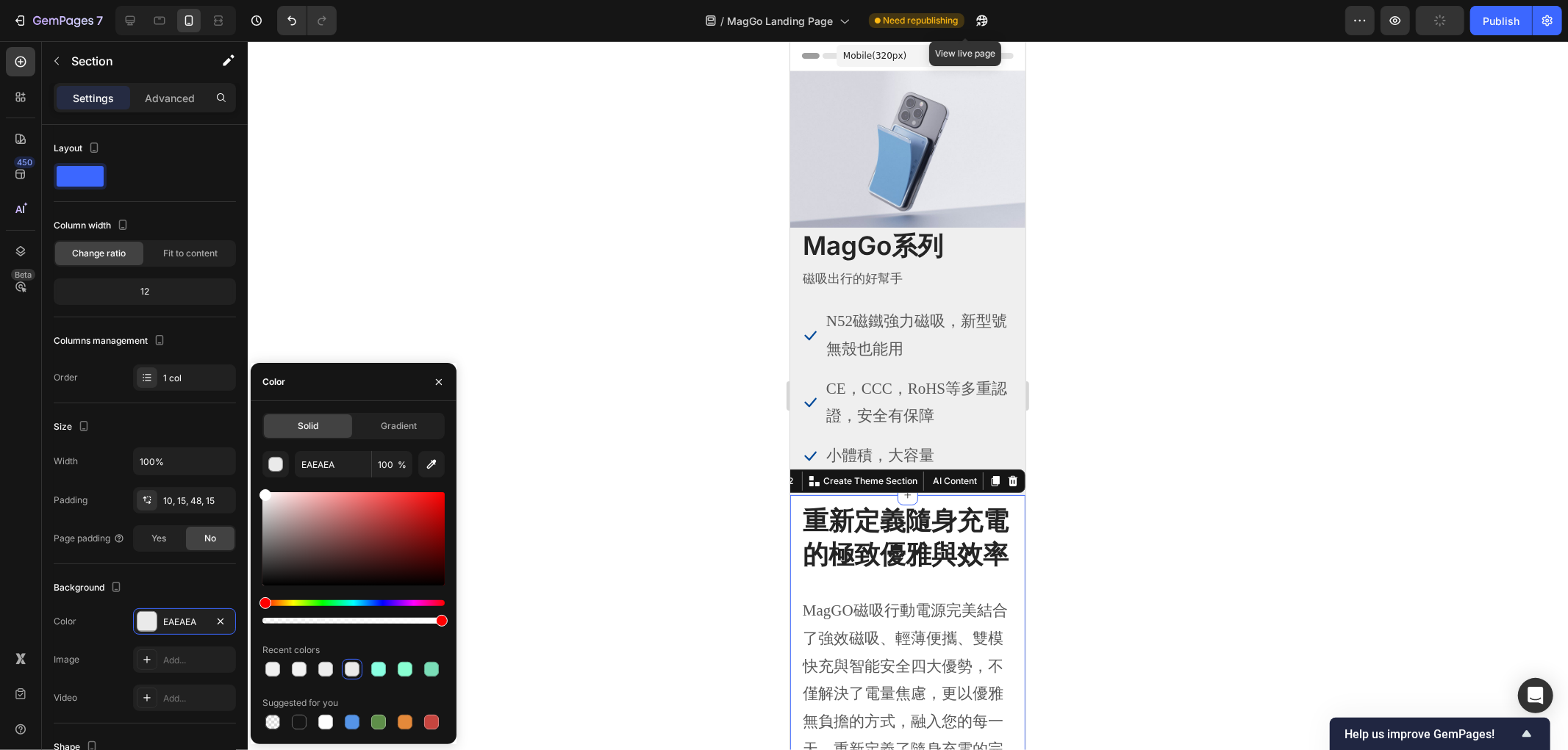
drag, startPoint x: 270, startPoint y: 588, endPoint x: 252, endPoint y: 458, distance: 131.2
click at [250, 452] on div "Solid Gradient EAEAEA 100 % Recent colors Suggested for you" at bounding box center [353, 573] width 206 height 320
click at [529, 249] on div at bounding box center [907, 395] width 1320 height 709
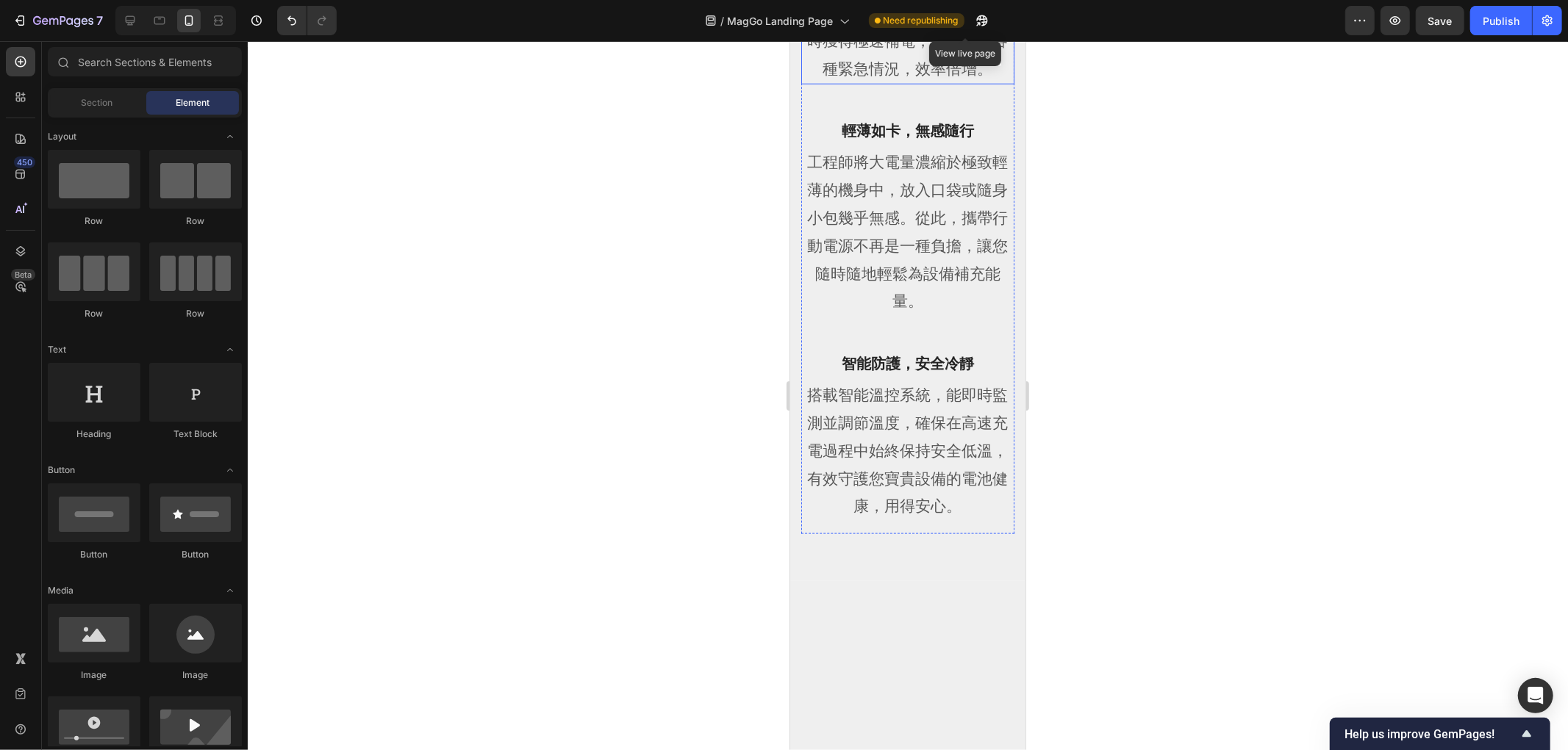
click at [994, 83] on p "支援高速磁吸無線充電與有線PD快充雙模式。無線時享受[PERSON_NAME]便利，有線時獲得極速補電，靈活應對各種緊急情況，效率倍增。" at bounding box center [907, 13] width 210 height 139
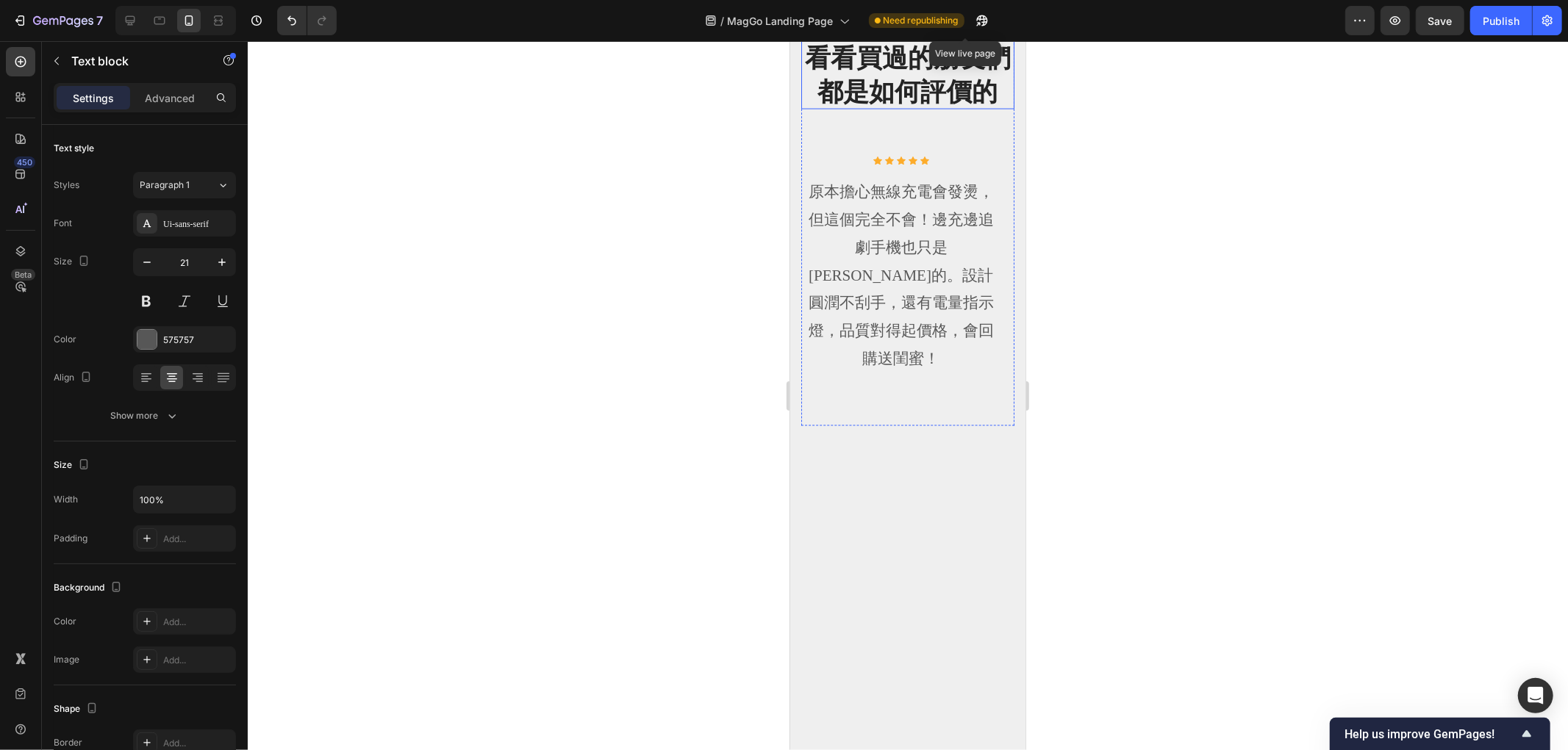
scroll to position [1958, 0]
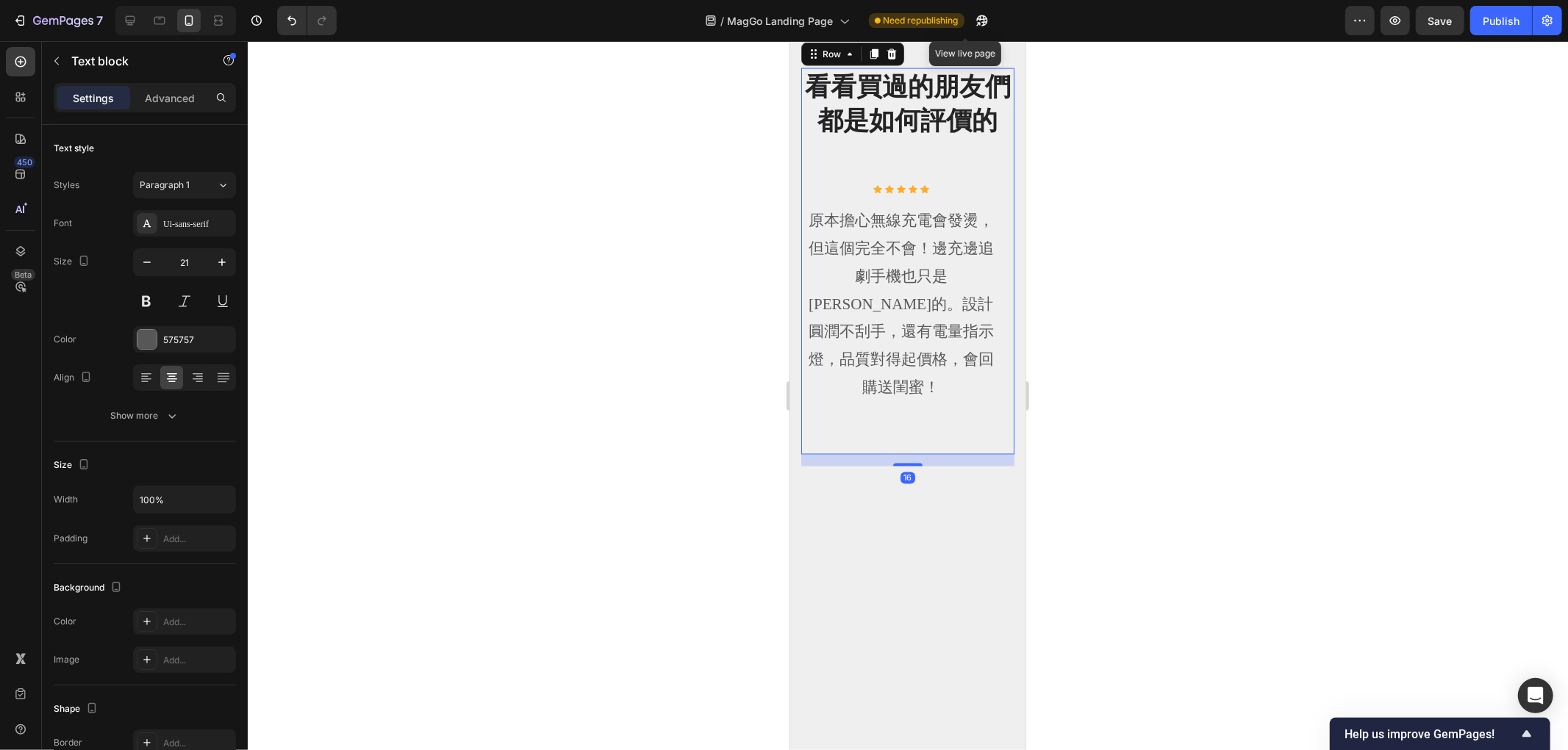
click at [987, 422] on div "看看買過的朋友們都是如何評價的 Heading Image Icon Icon Icon Icon Icon Icon List Hoz 原本擔心無線充電會發…" at bounding box center [907, 260] width 213 height 386
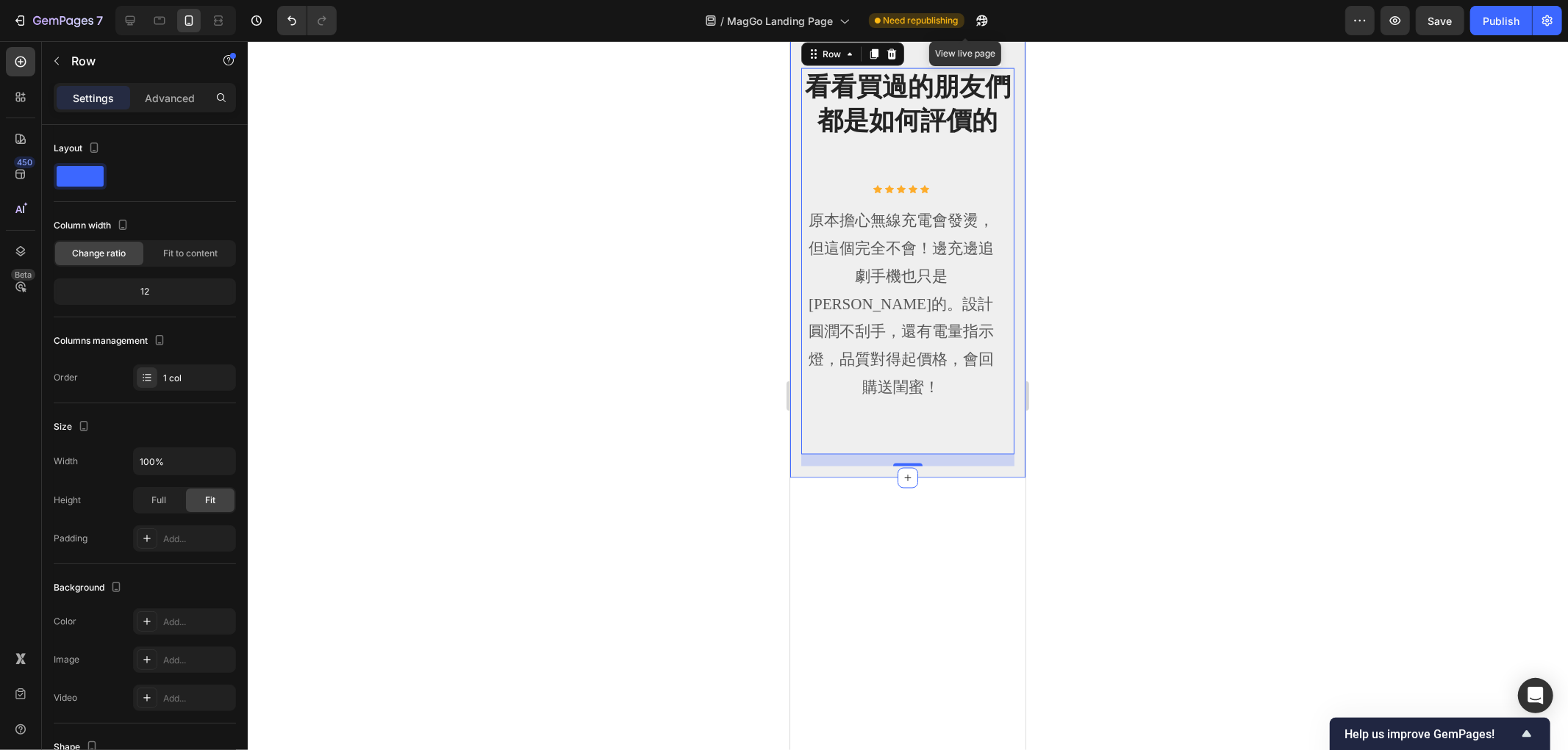
click at [1008, 309] on div "看看買過的朋友們都是如何評價的 Heading Image Icon Icon Icon Icon Icon Icon List Hoz 原本擔心無線充電會發…" at bounding box center [907, 242] width 235 height 468
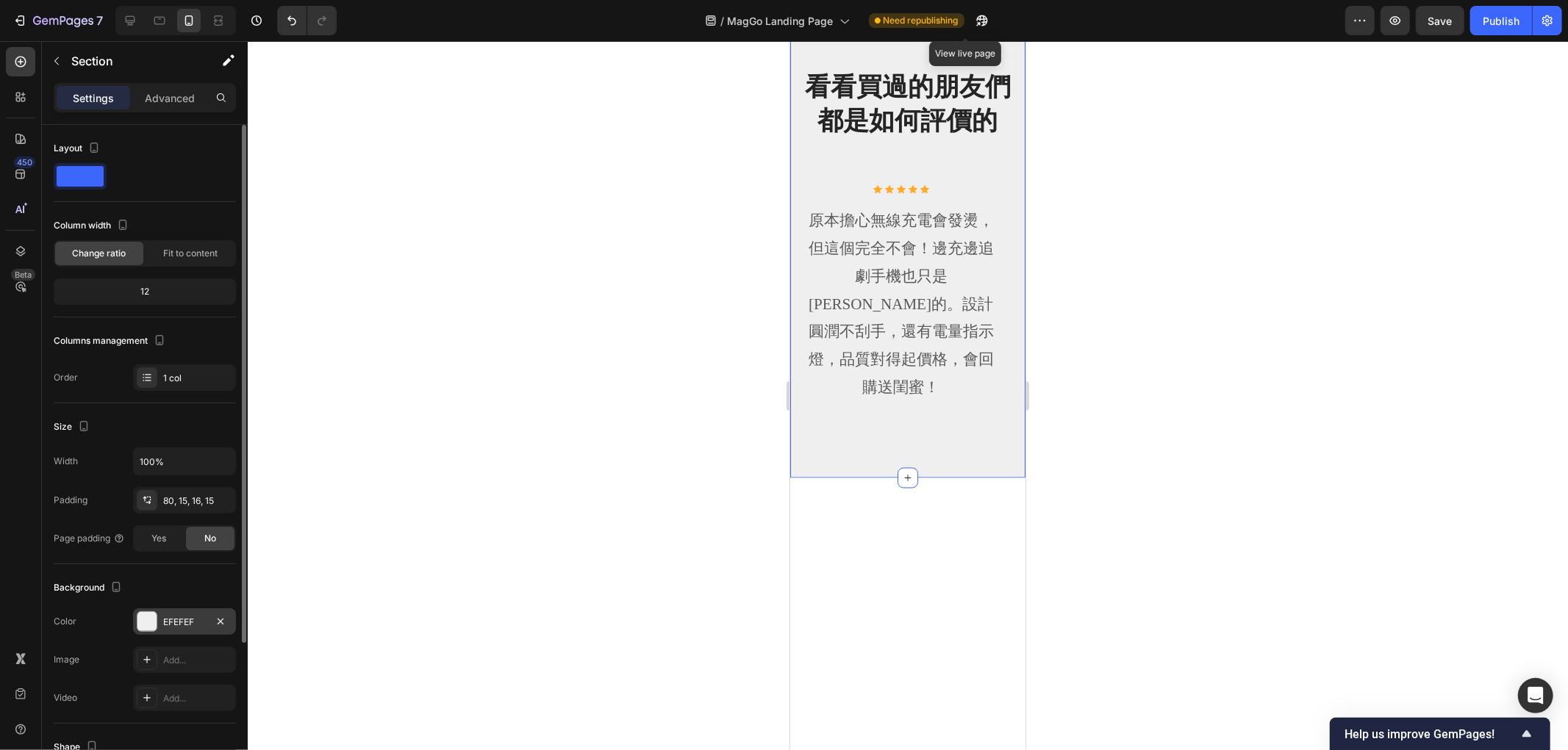
click at [149, 623] on div at bounding box center [147, 622] width 19 height 19
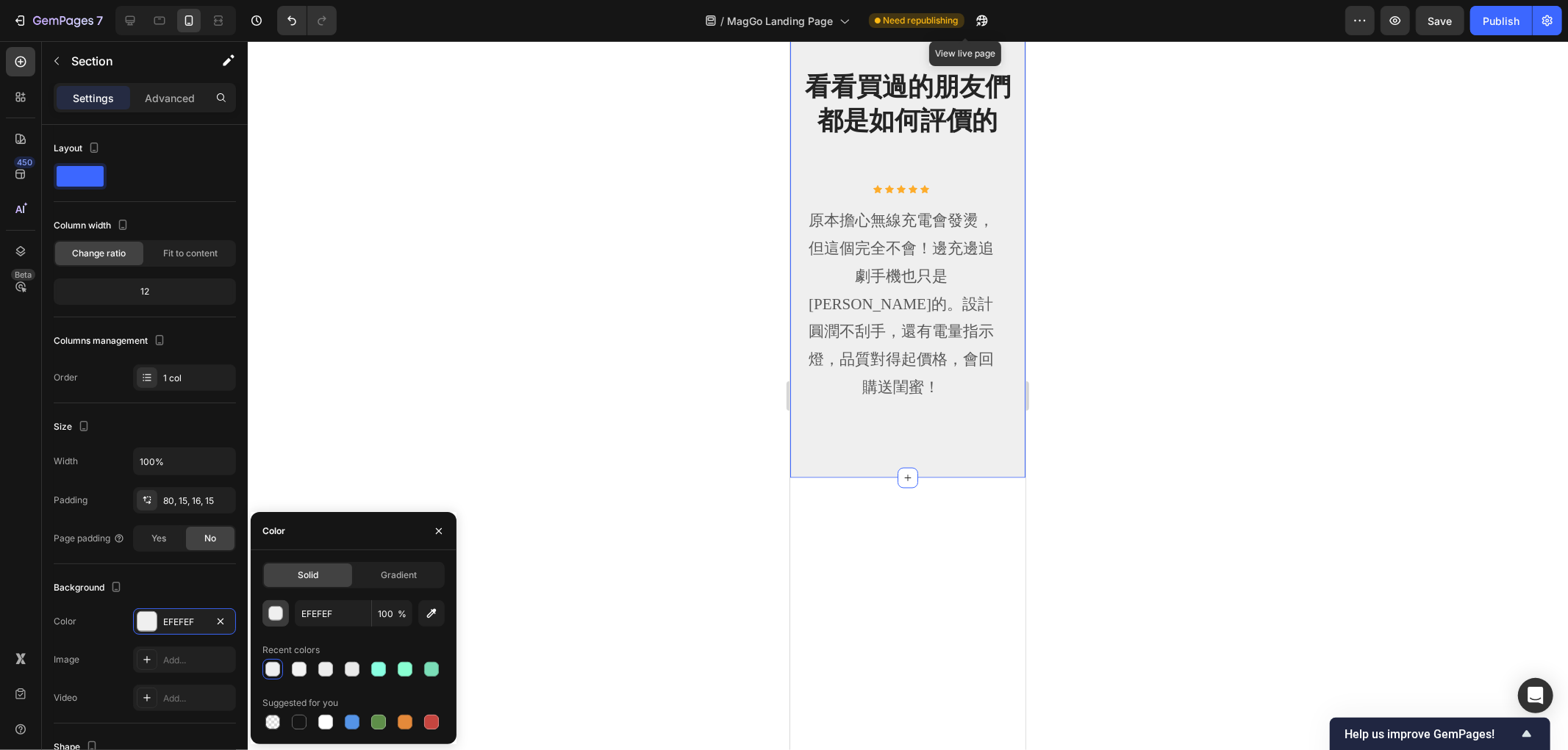
click at [276, 618] on div "button" at bounding box center [276, 614] width 15 height 15
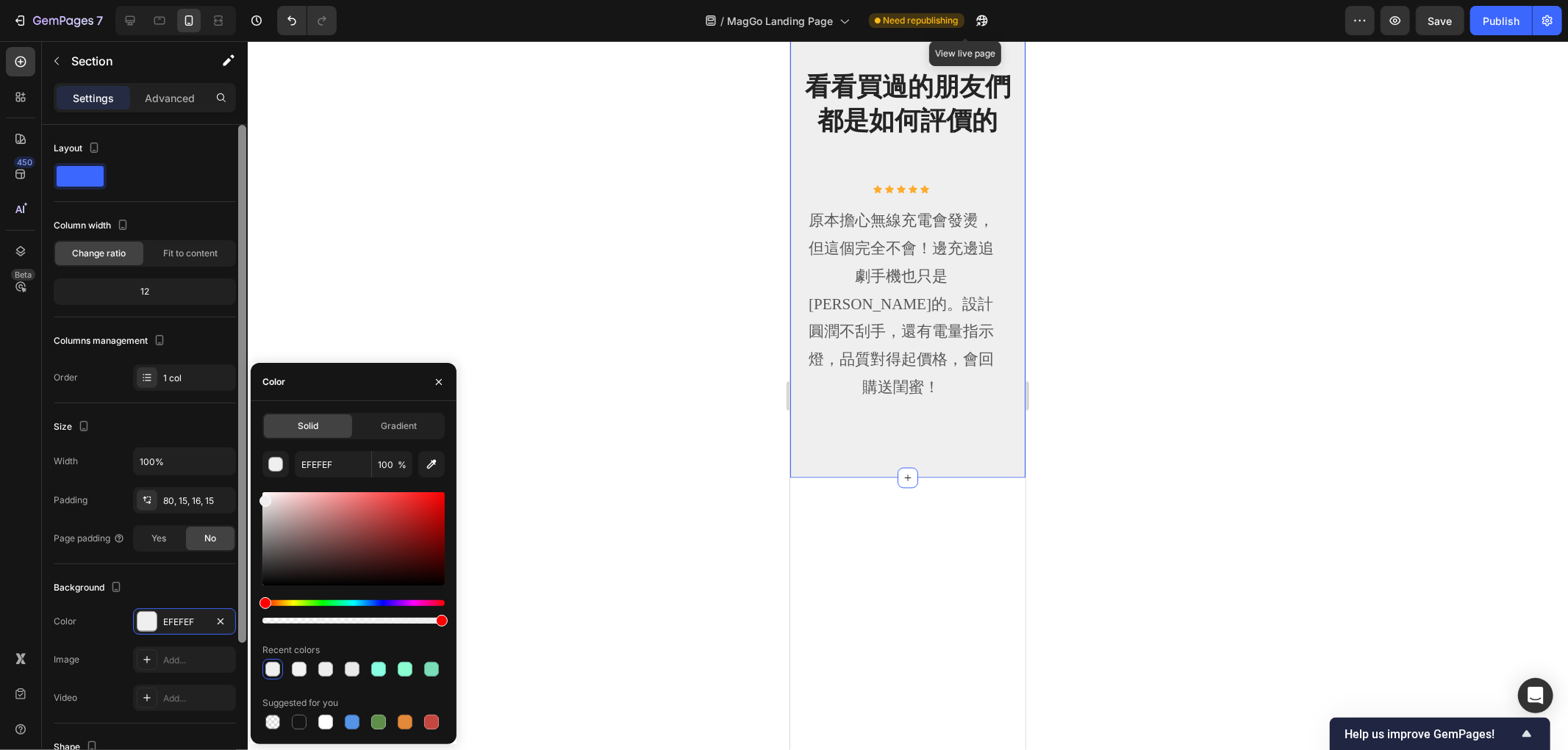
drag, startPoint x: 269, startPoint y: 510, endPoint x: 247, endPoint y: 459, distance: 55.5
click at [247, 465] on div "450 Beta Sections(18) Elements(83) Section Element Hero Section Product Detail …" at bounding box center [124, 395] width 248 height 709
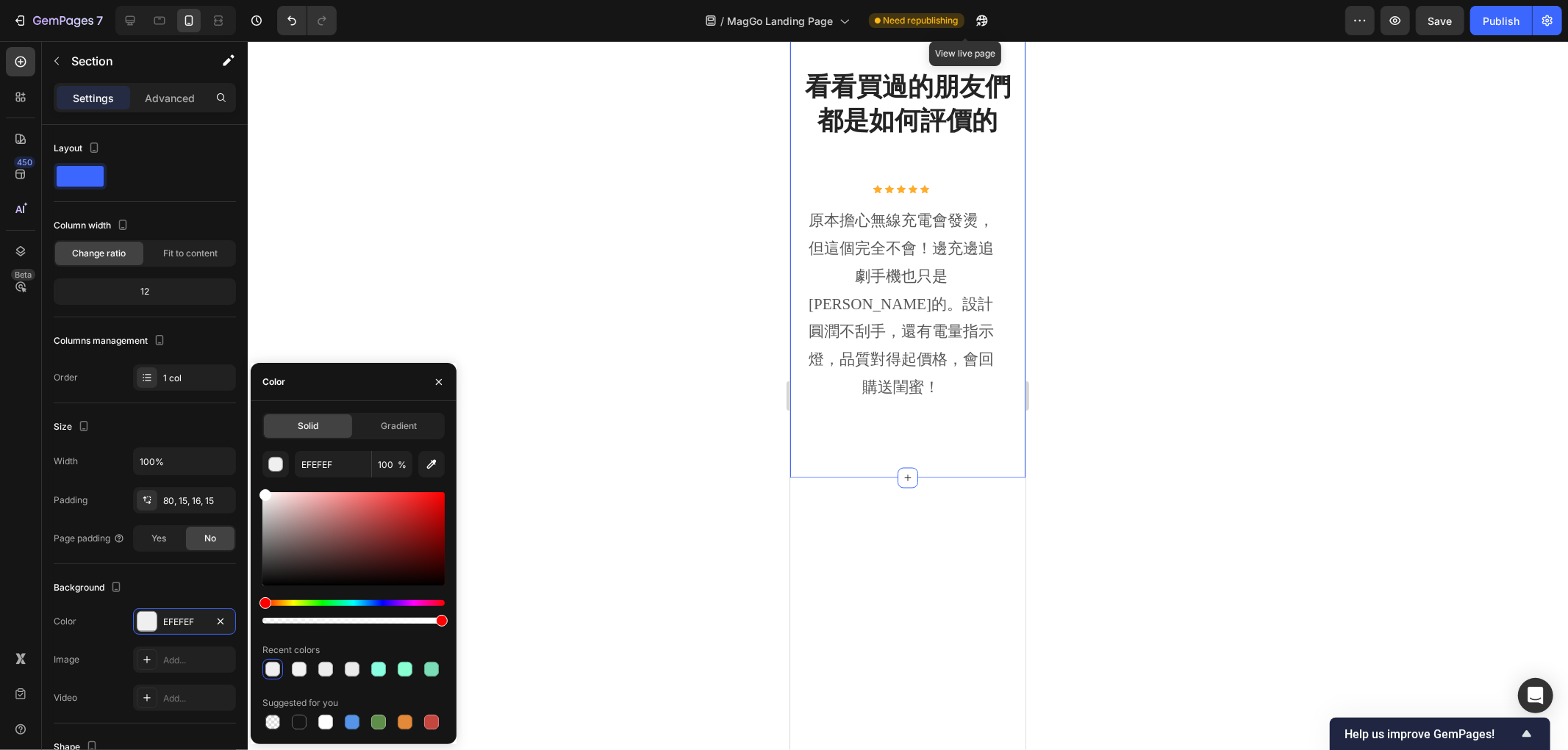
click at [452, 190] on div at bounding box center [907, 395] width 1320 height 709
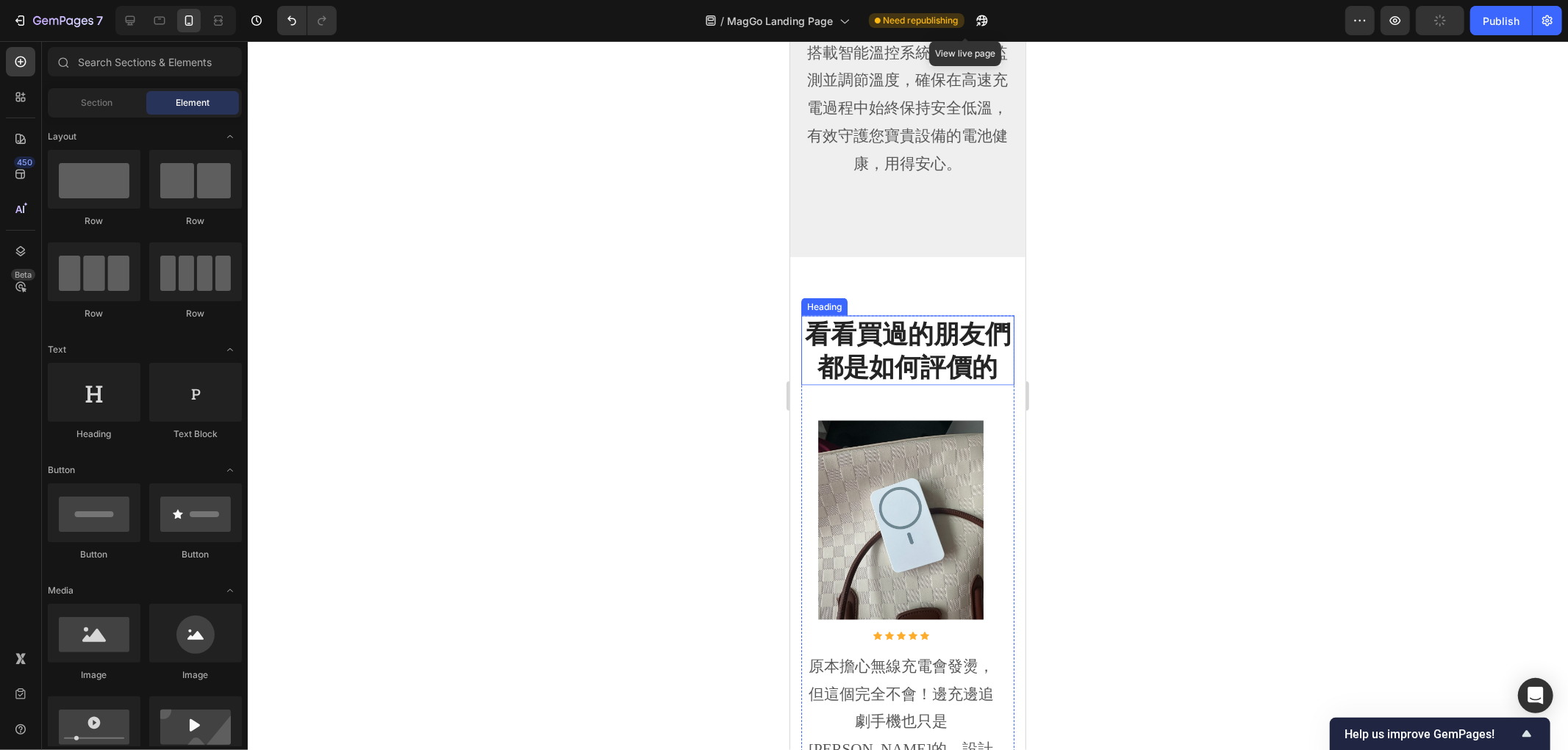
click at [965, 335] on h2 "看看買過的朋友們都是如何評價的" at bounding box center [907, 350] width 213 height 69
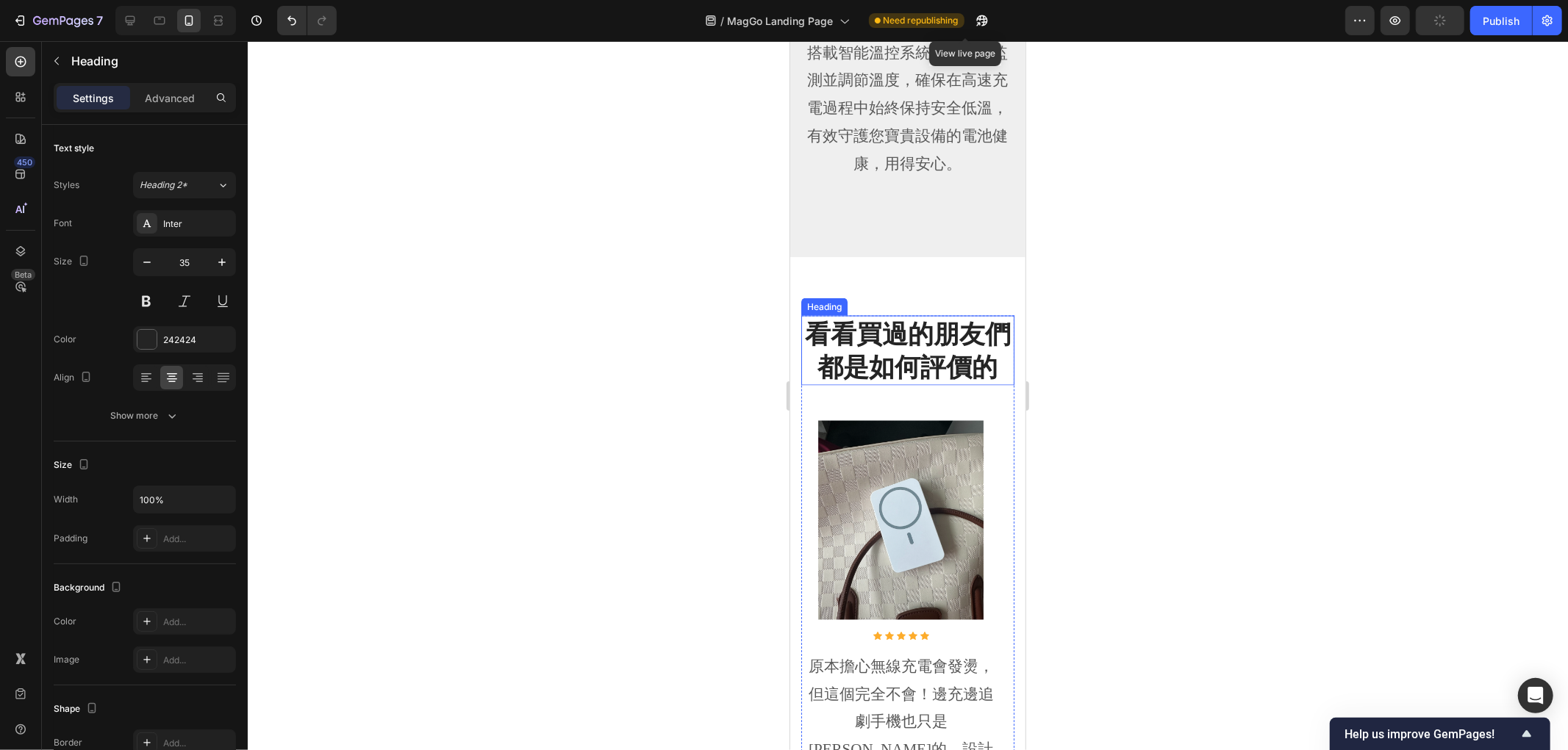
click at [965, 335] on h2 "看看買過的朋友們都是如何評價的" at bounding box center [907, 350] width 213 height 69
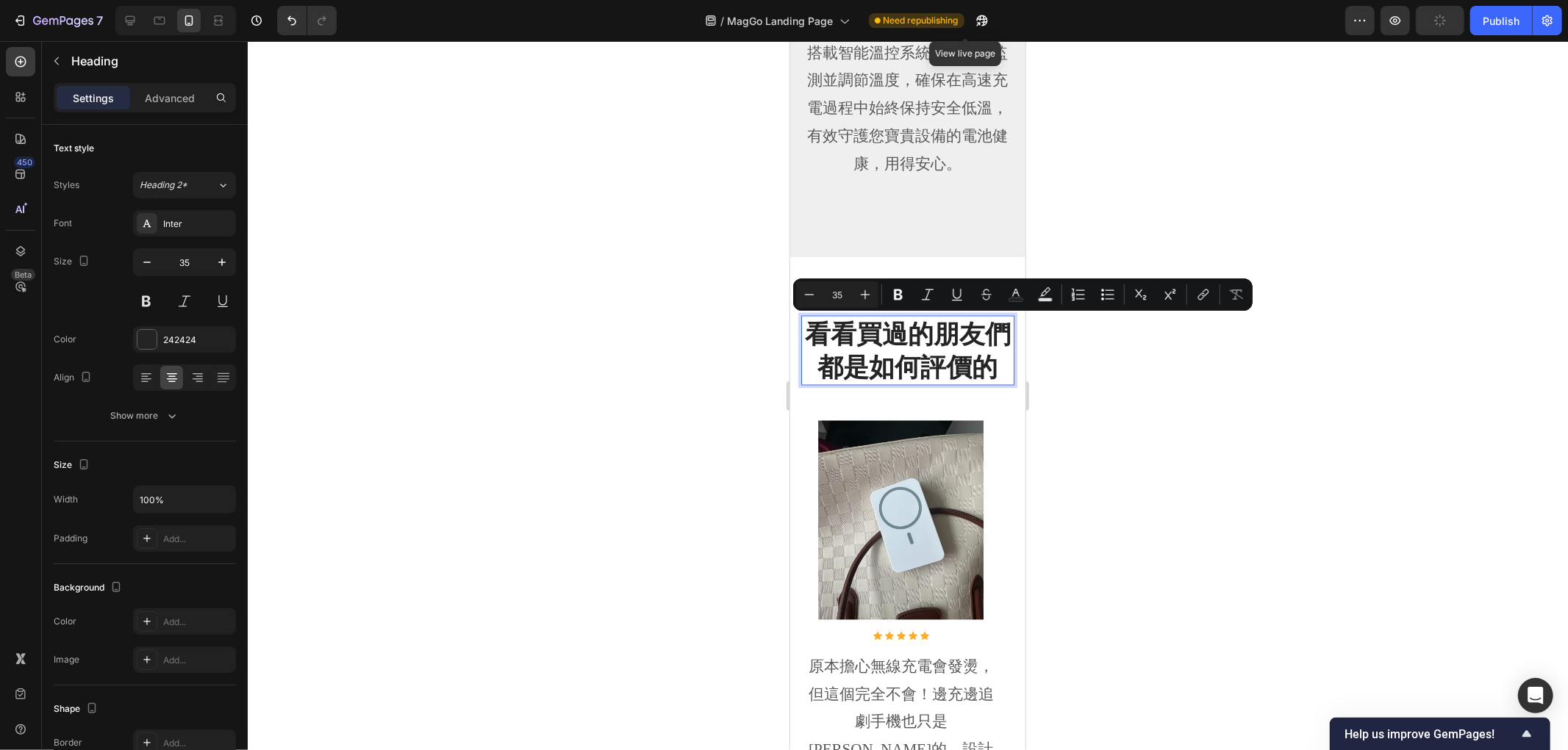
click at [935, 338] on p "看看買過的朋友們都是如何評價的" at bounding box center [907, 350] width 210 height 67
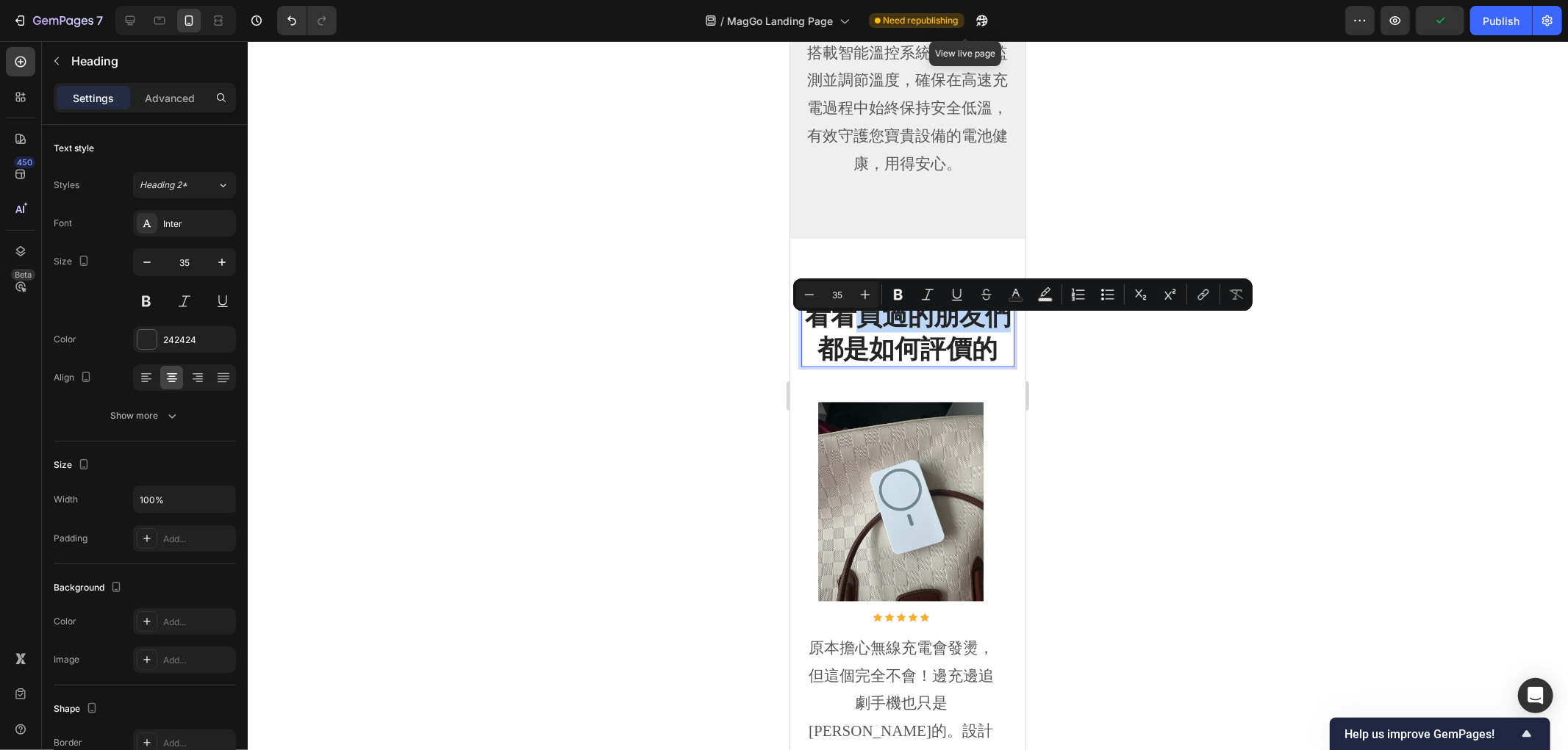
drag, startPoint x: 866, startPoint y: 328, endPoint x: 831, endPoint y: 361, distance: 48.1
click at [831, 361] on p "看看買過的朋友們都是如何評價的" at bounding box center [907, 332] width 210 height 67
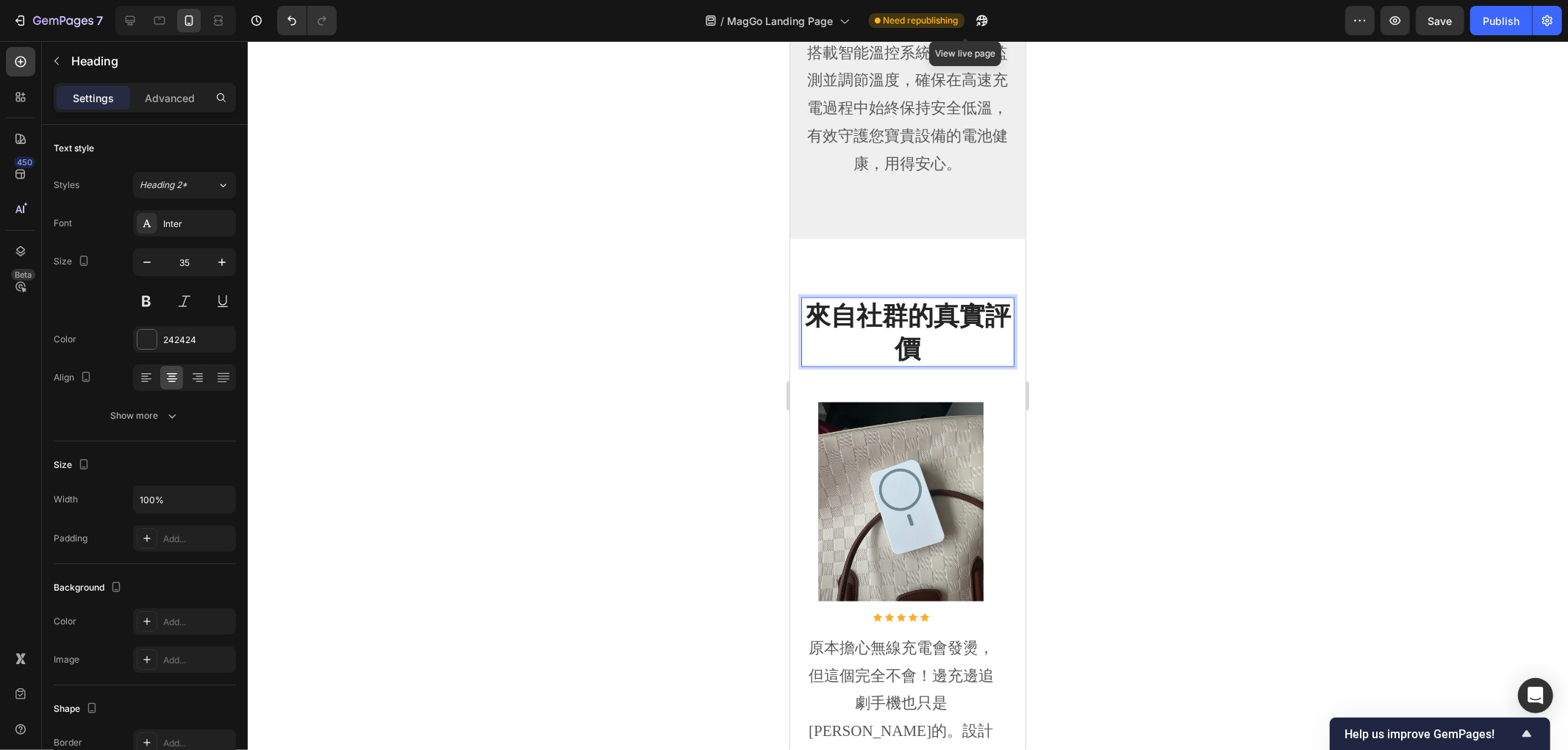
click at [1217, 329] on div at bounding box center [907, 395] width 1320 height 709
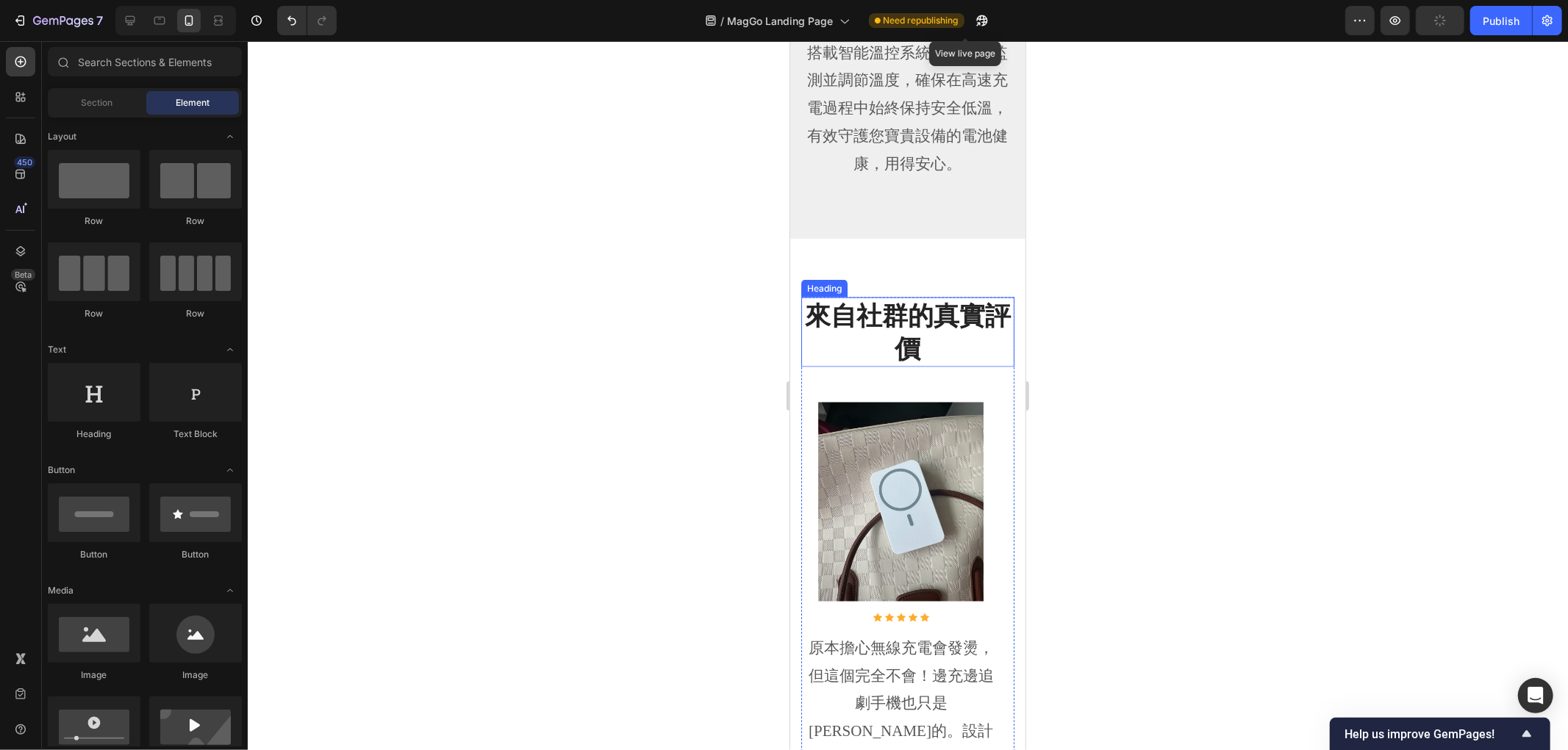
click at [902, 322] on p "來自社群的真實評價" at bounding box center [907, 332] width 210 height 67
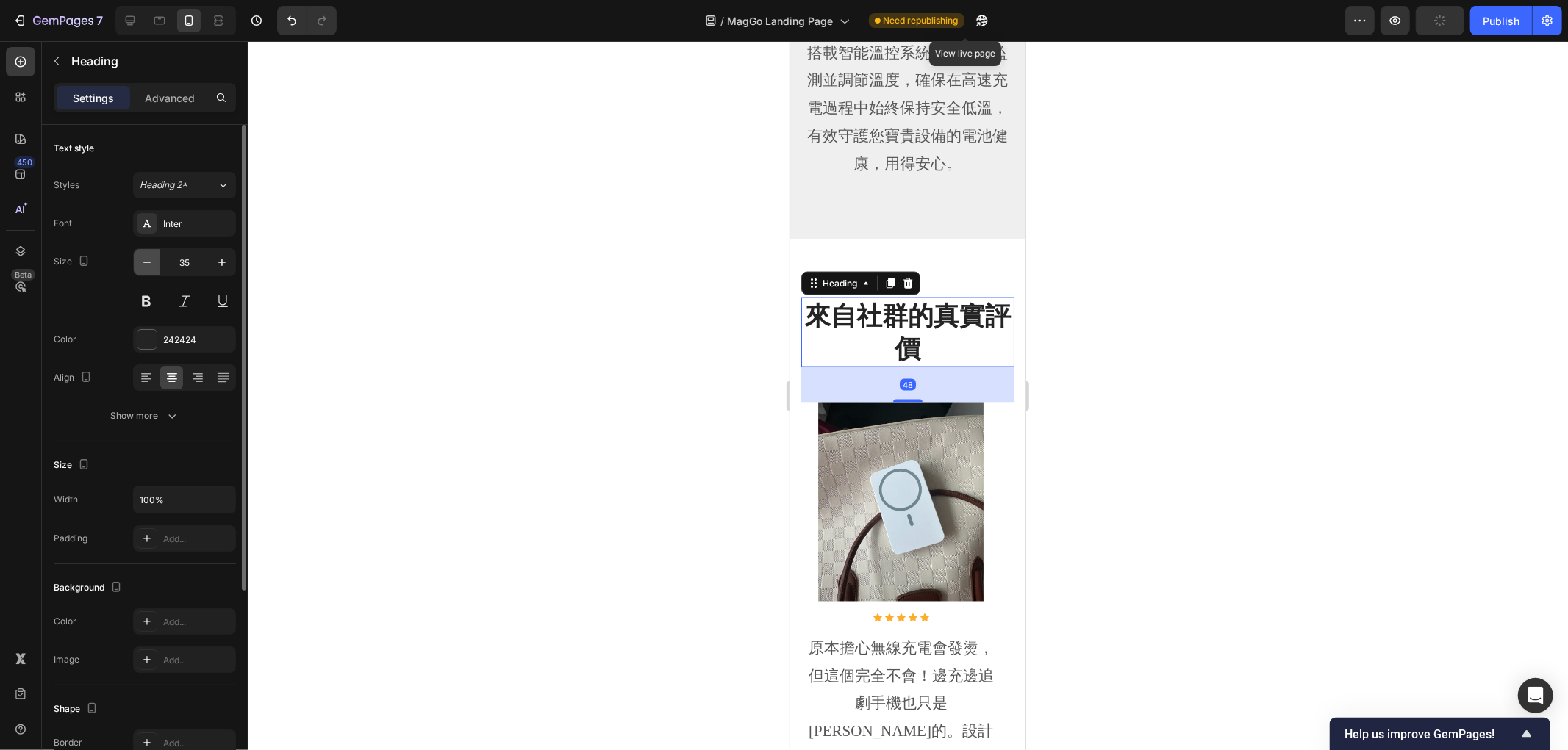
click at [148, 266] on icon "button" at bounding box center [147, 262] width 15 height 15
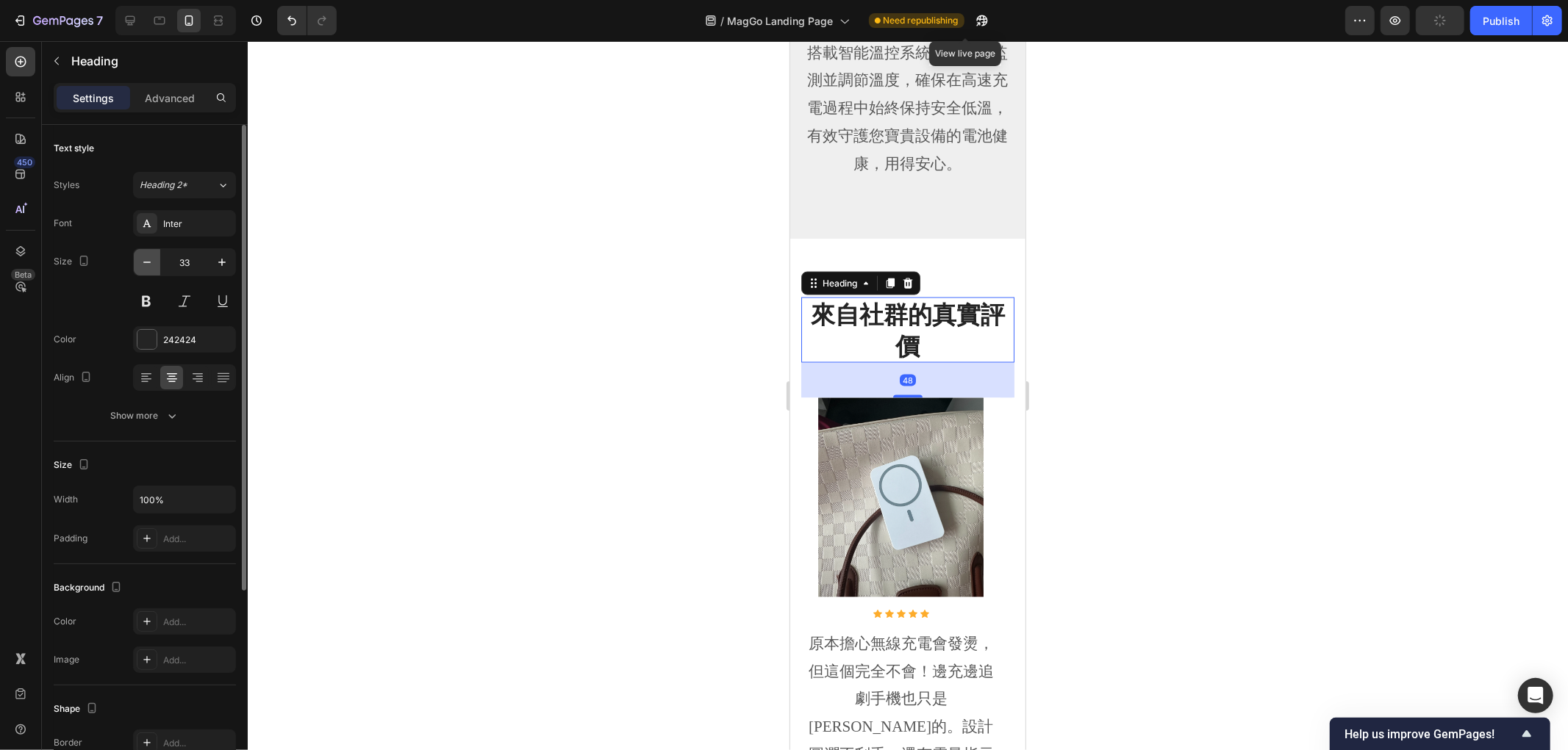
click at [148, 266] on icon "button" at bounding box center [147, 262] width 15 height 15
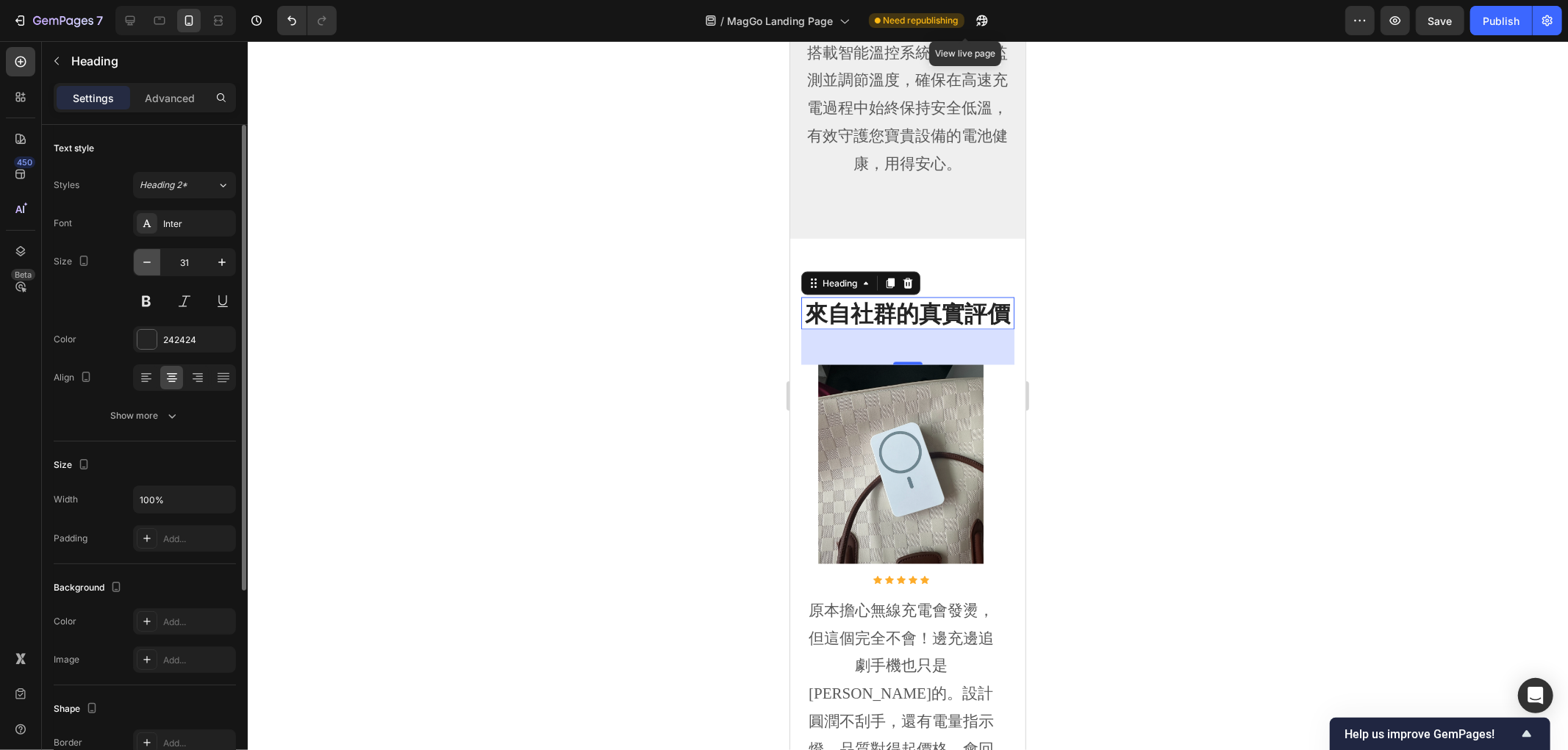
click at [148, 266] on icon "button" at bounding box center [147, 262] width 15 height 15
click at [148, 265] on icon "button" at bounding box center [147, 262] width 15 height 15
type input "29"
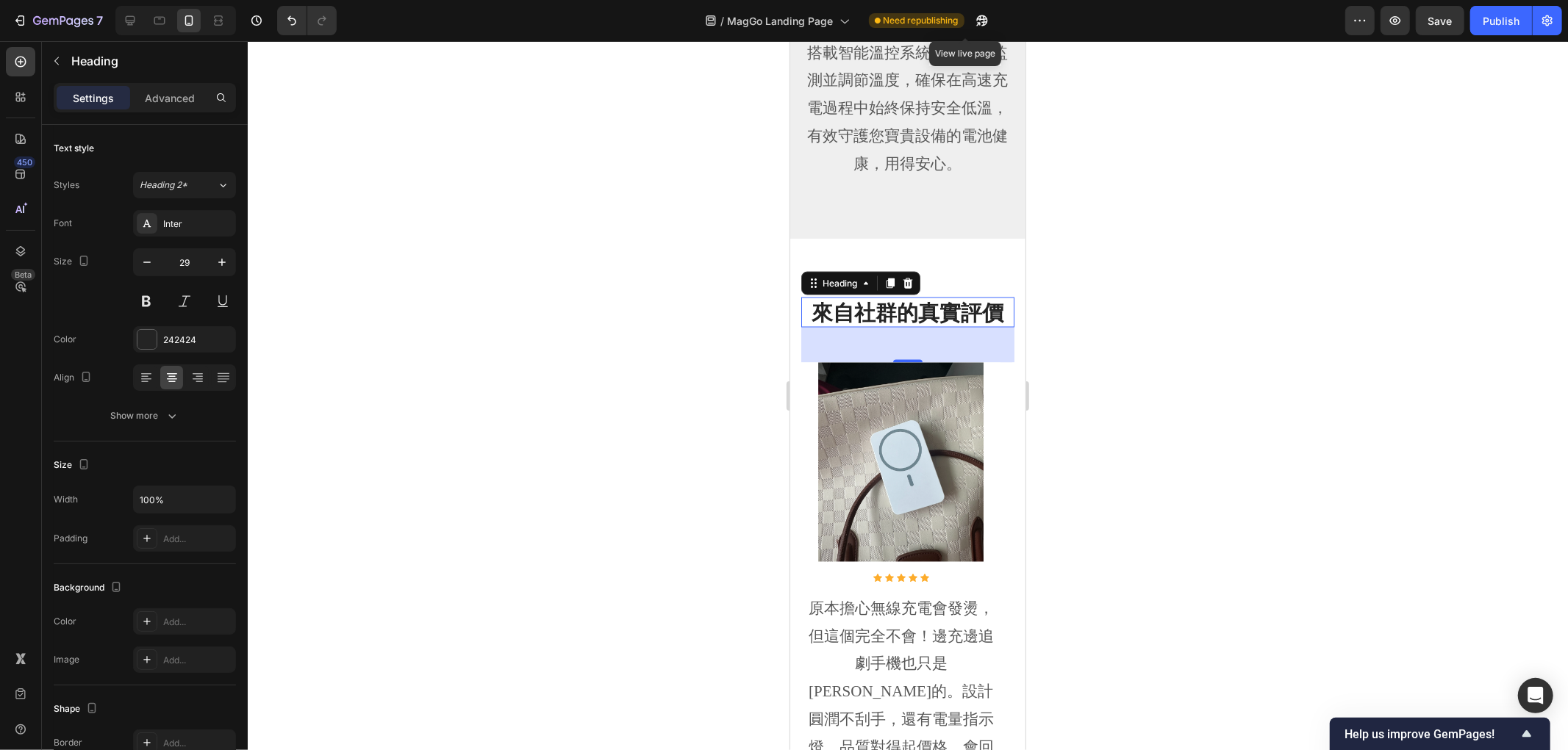
drag, startPoint x: 1233, startPoint y: 296, endPoint x: 220, endPoint y: 251, distance: 1014.0
click at [1233, 296] on div at bounding box center [907, 395] width 1320 height 709
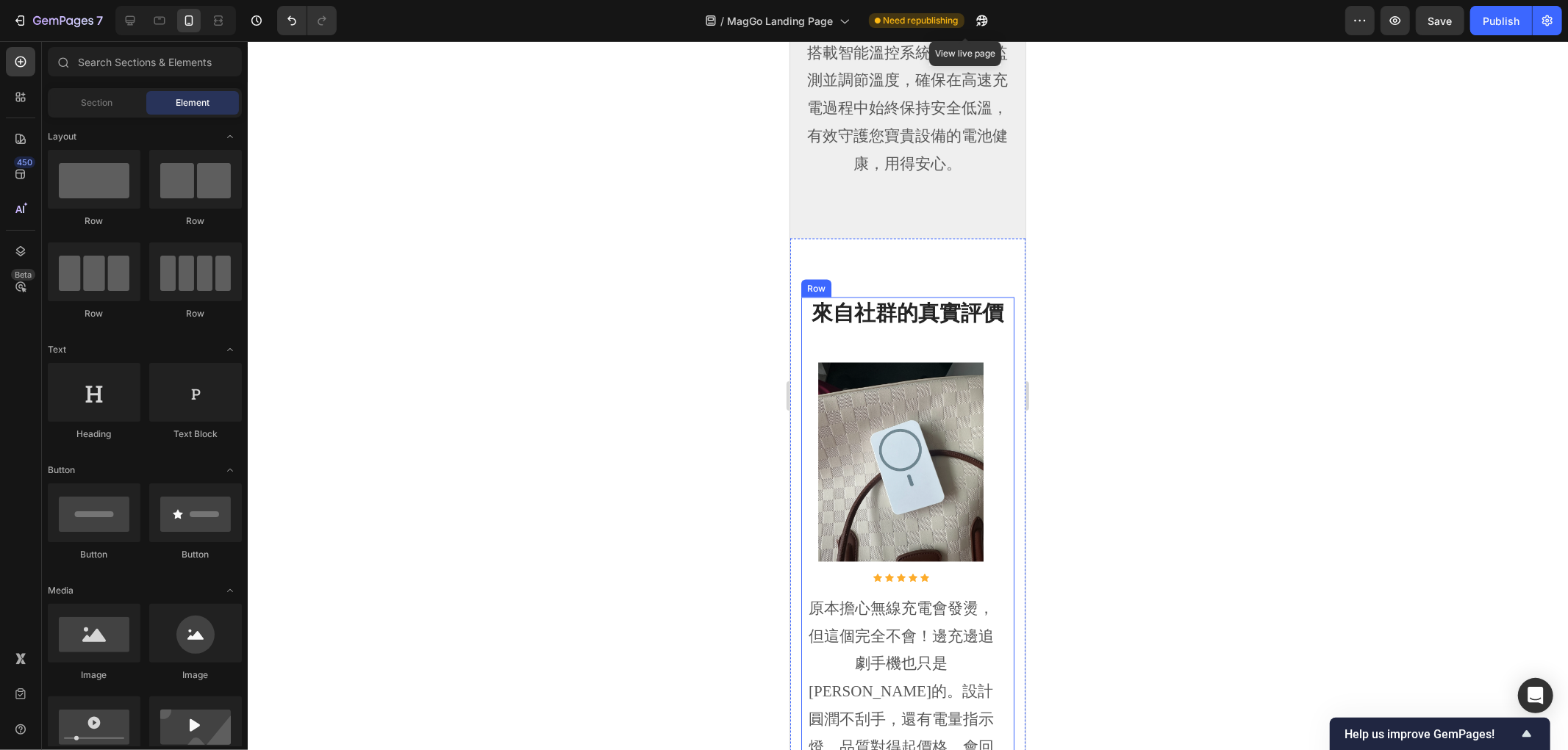
click at [965, 354] on div "來自社群的真實評價 Heading Image Icon Icon Icon Icon Icon Icon List Hoz 原本擔心無線充電會發燙，但這個完…" at bounding box center [907, 566] width 213 height 537
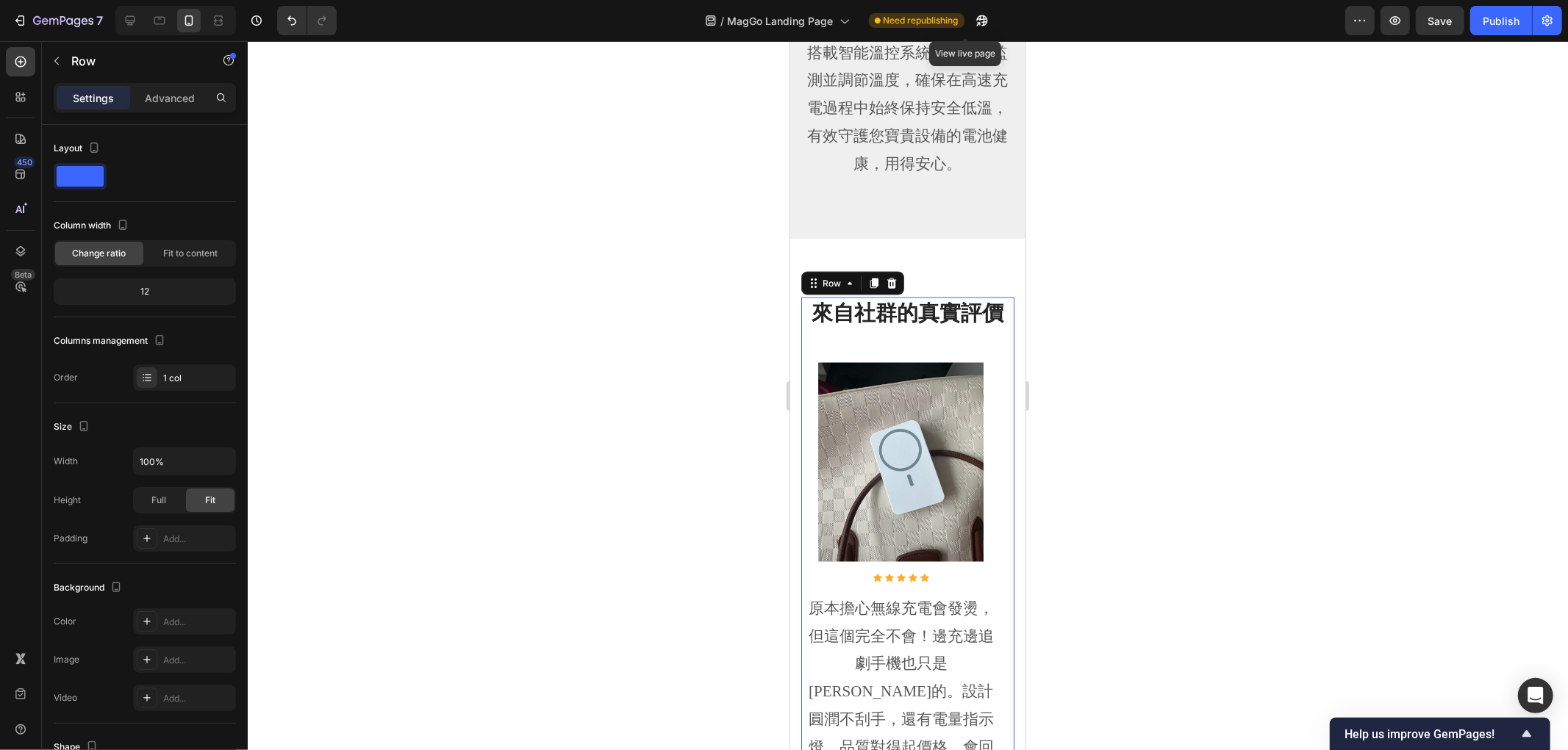
click at [1166, 241] on div at bounding box center [907, 395] width 1320 height 709
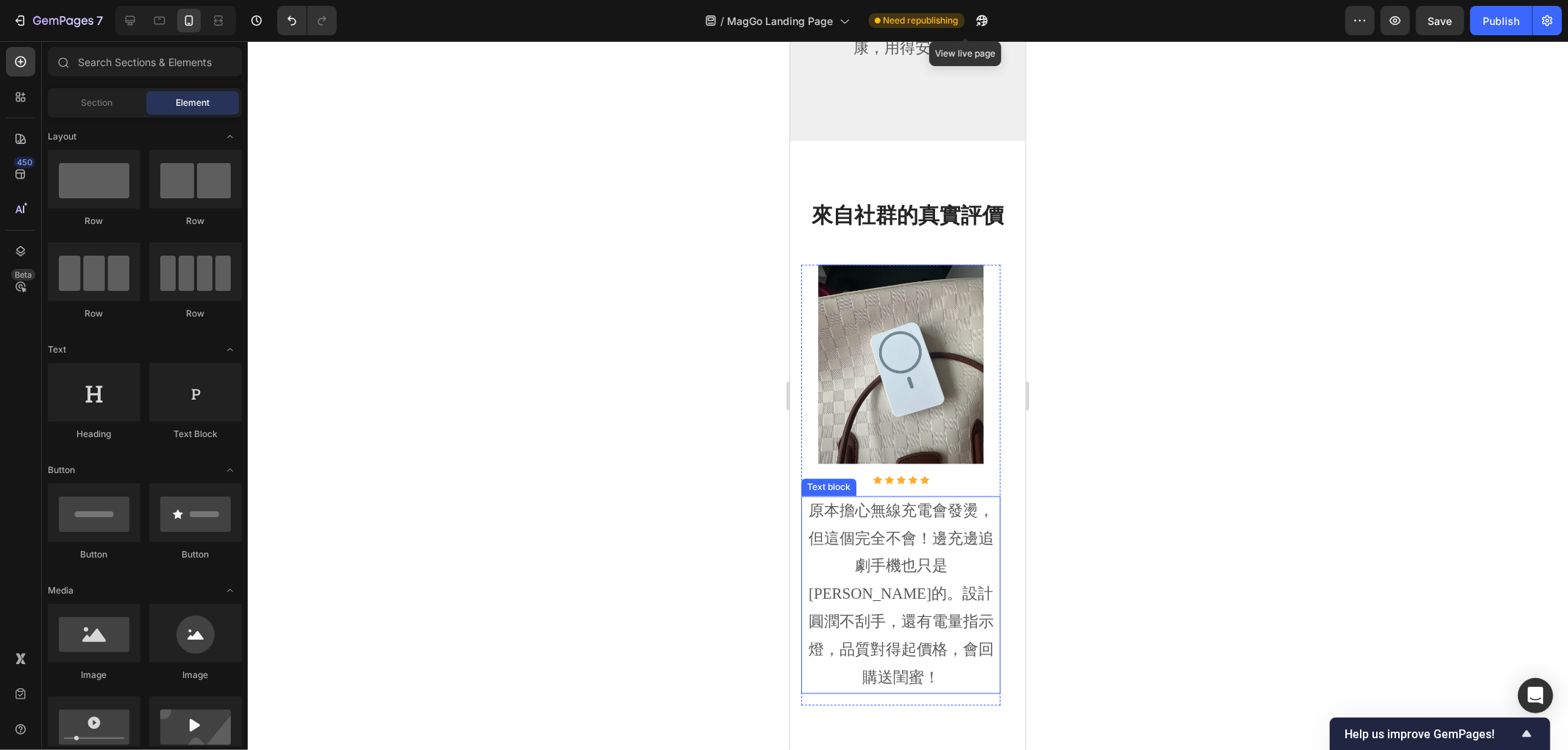
scroll to position [1878, 0]
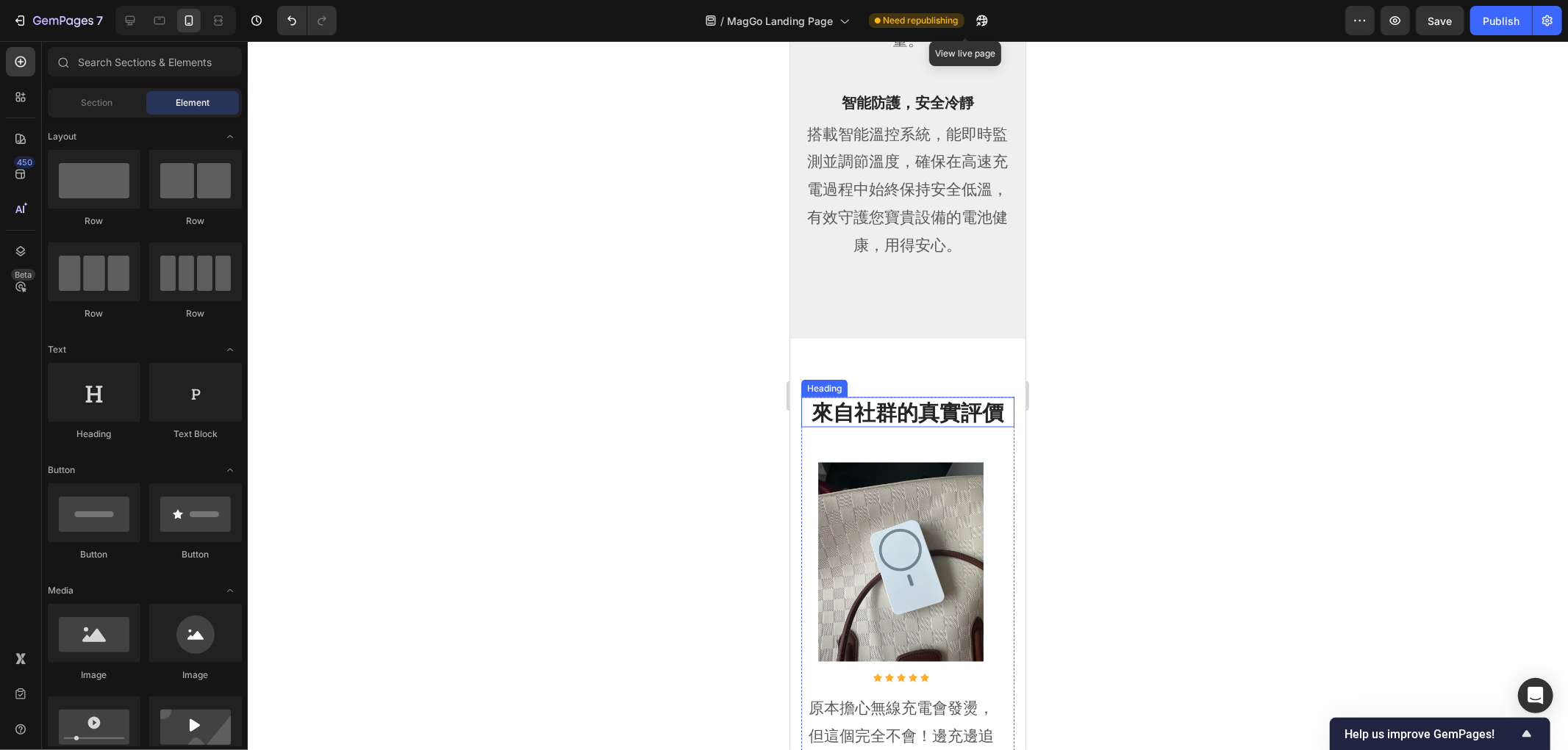
click at [907, 407] on p "來自社群的真實評價" at bounding box center [907, 412] width 210 height 28
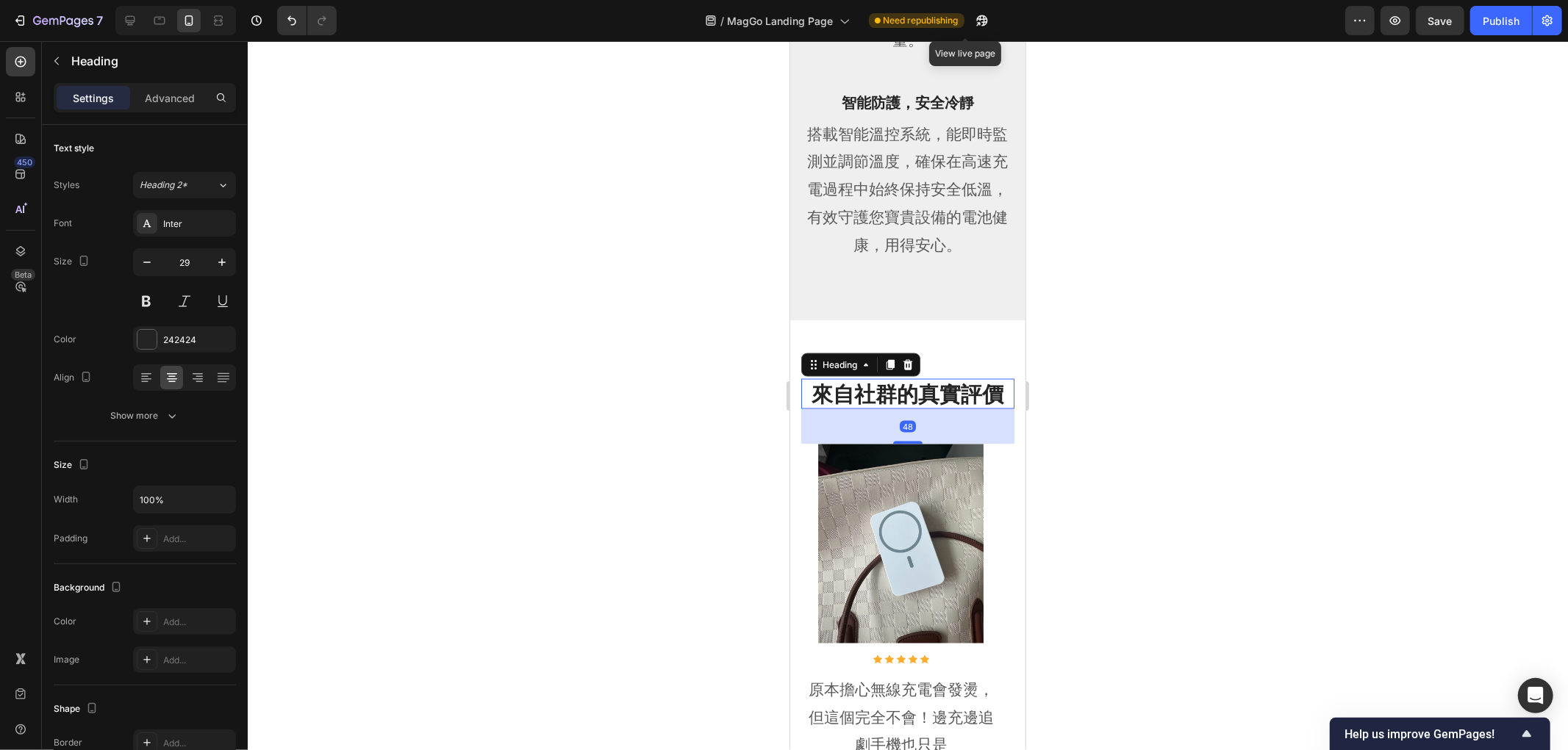
click at [1248, 354] on div at bounding box center [907, 395] width 1320 height 709
click at [910, 407] on p "來自社群的真實評價" at bounding box center [907, 394] width 210 height 28
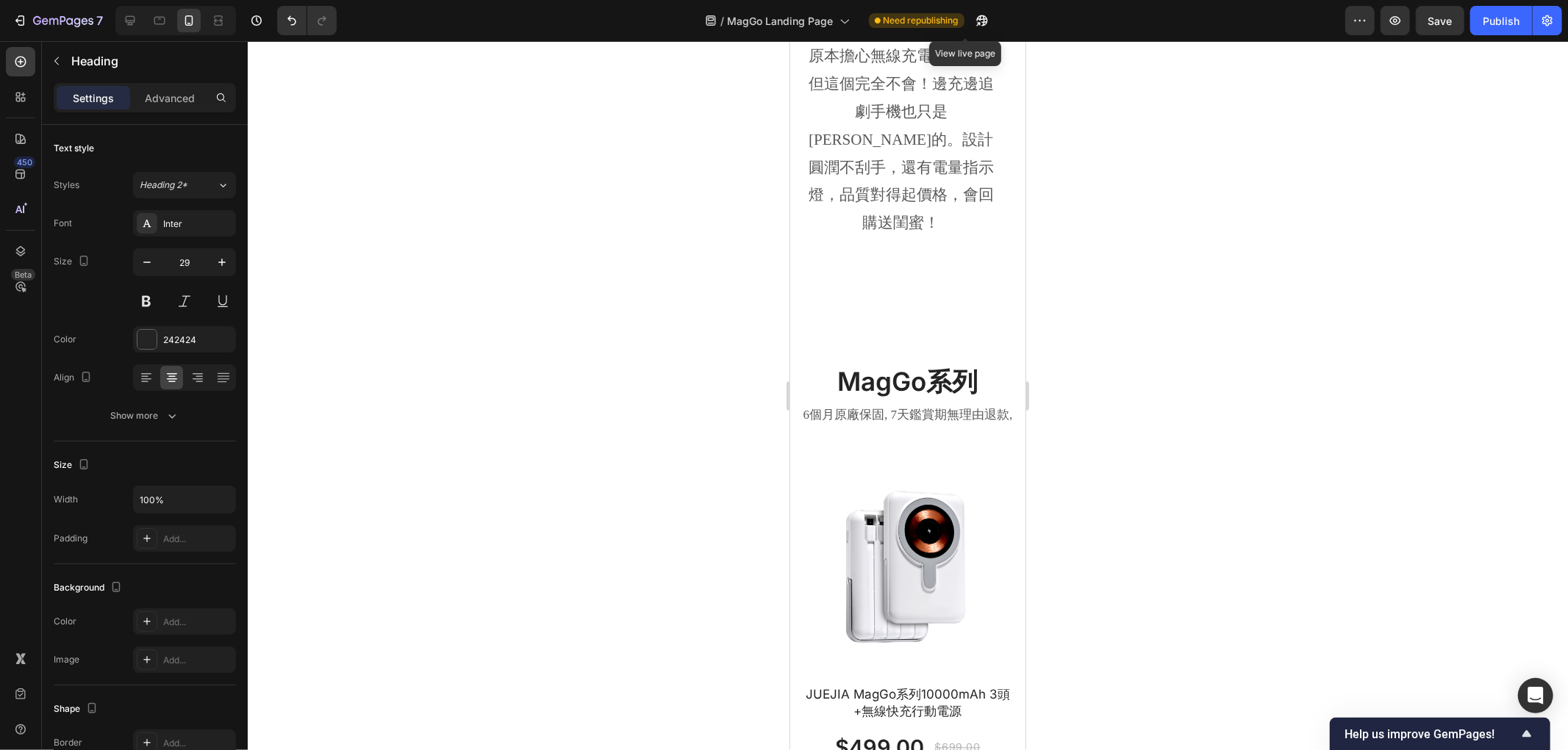
click at [1268, 321] on div at bounding box center [907, 395] width 1320 height 709
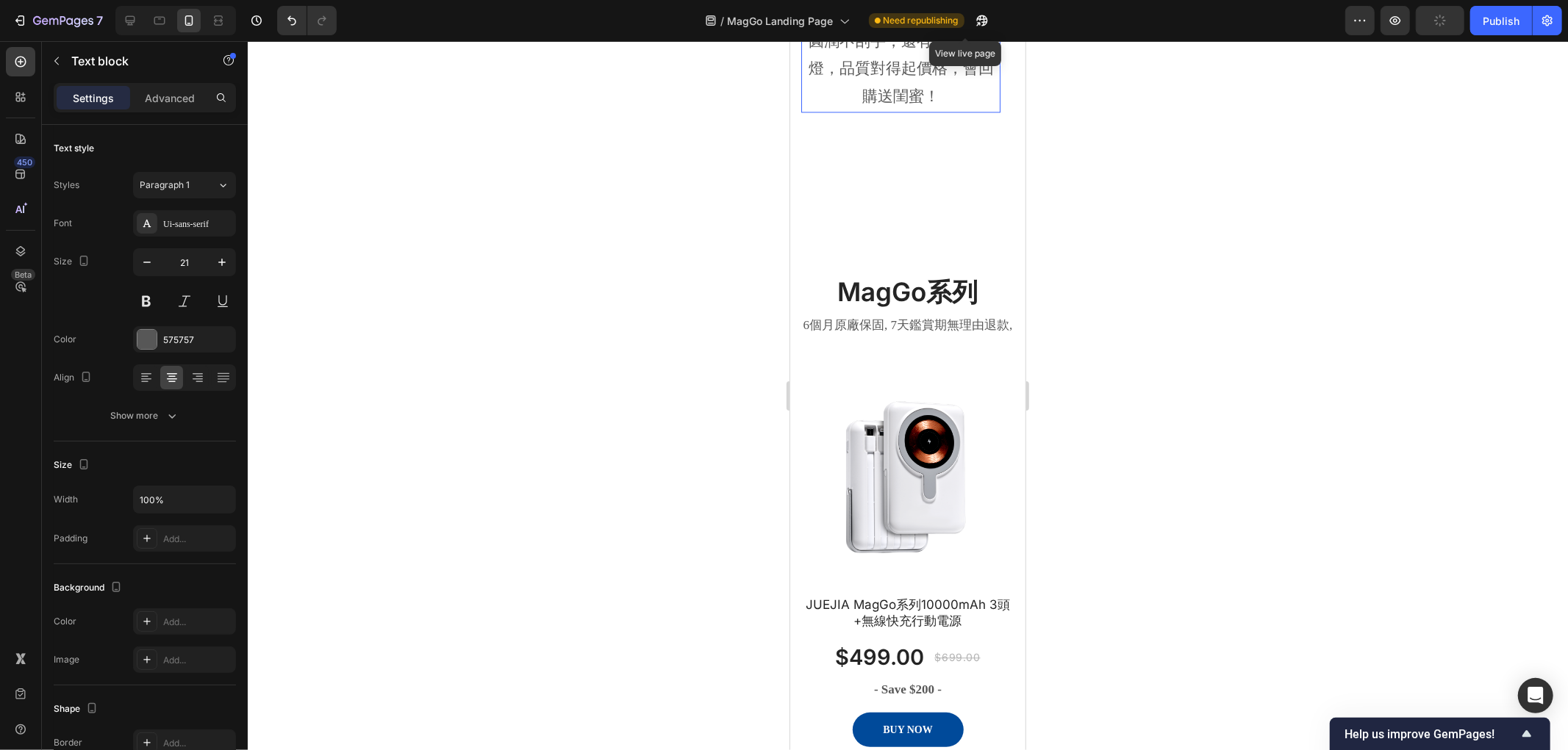
scroll to position [2449, 0]
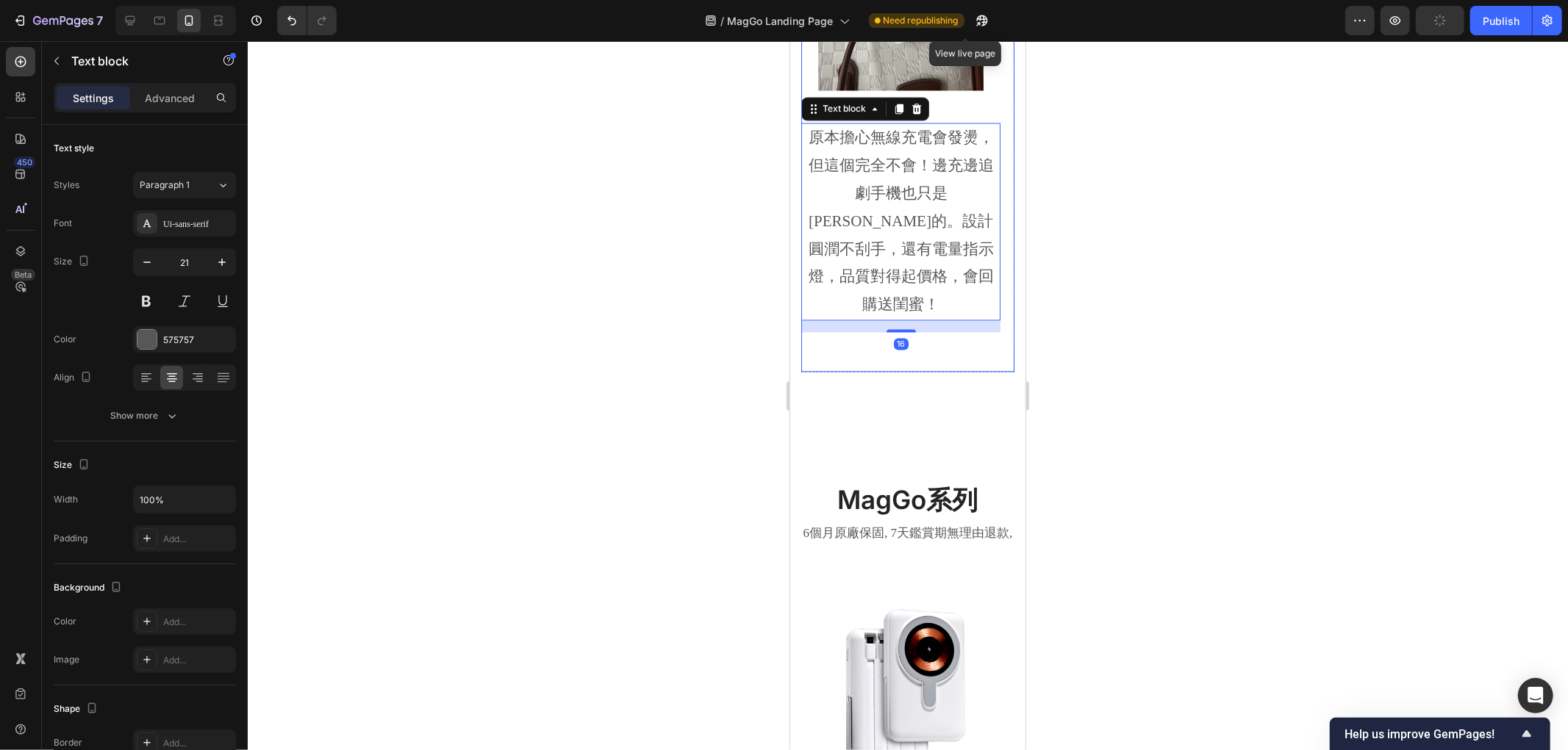
click at [885, 360] on div "Image Icon Icon Icon Icon Icon Icon List Hoz 原本擔心無線充電會發燙，但這個完全不會！邊充邊追劇手機也只是溫溫的。…" at bounding box center [900, 130] width 199 height 480
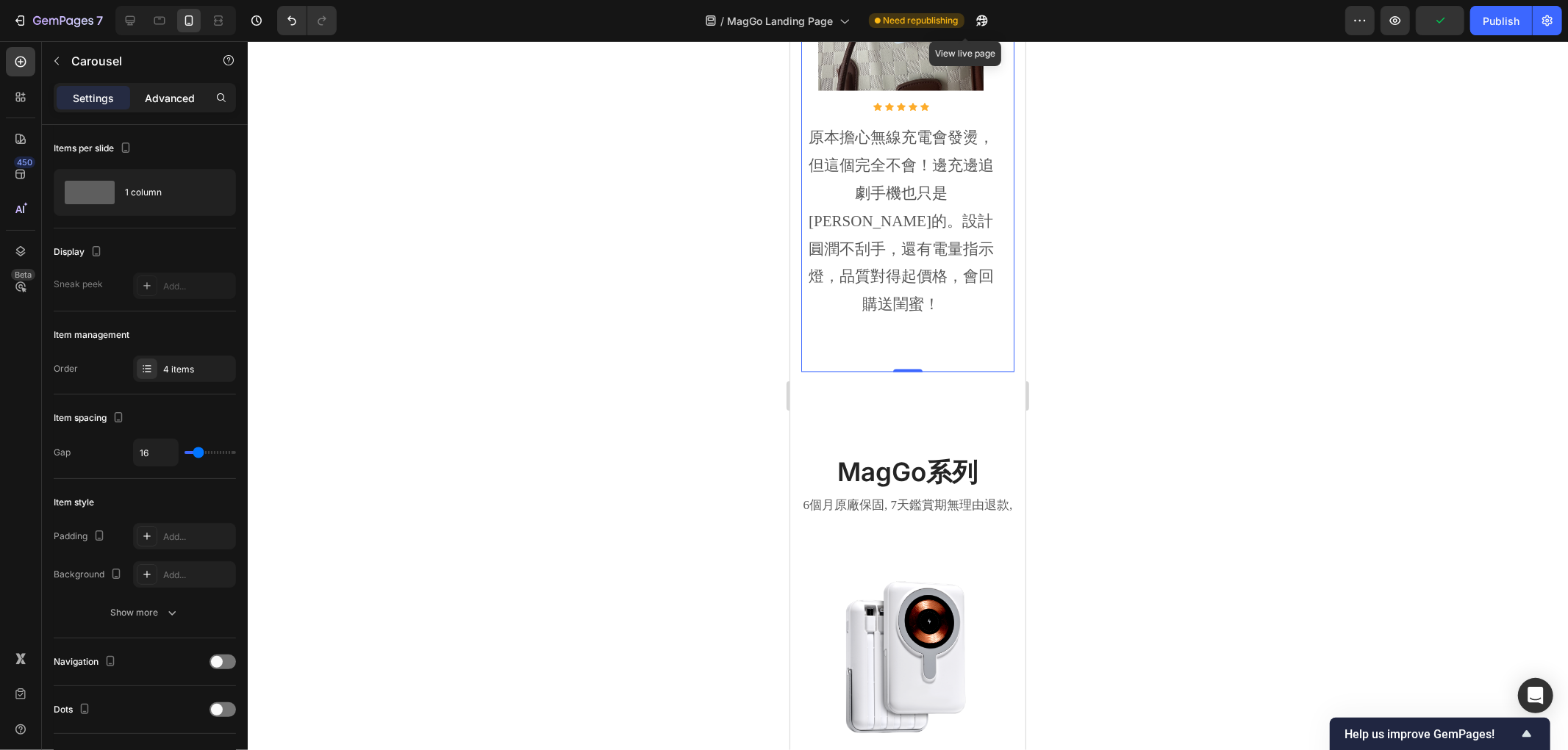
click at [153, 96] on p "Advanced" at bounding box center [170, 98] width 50 height 16
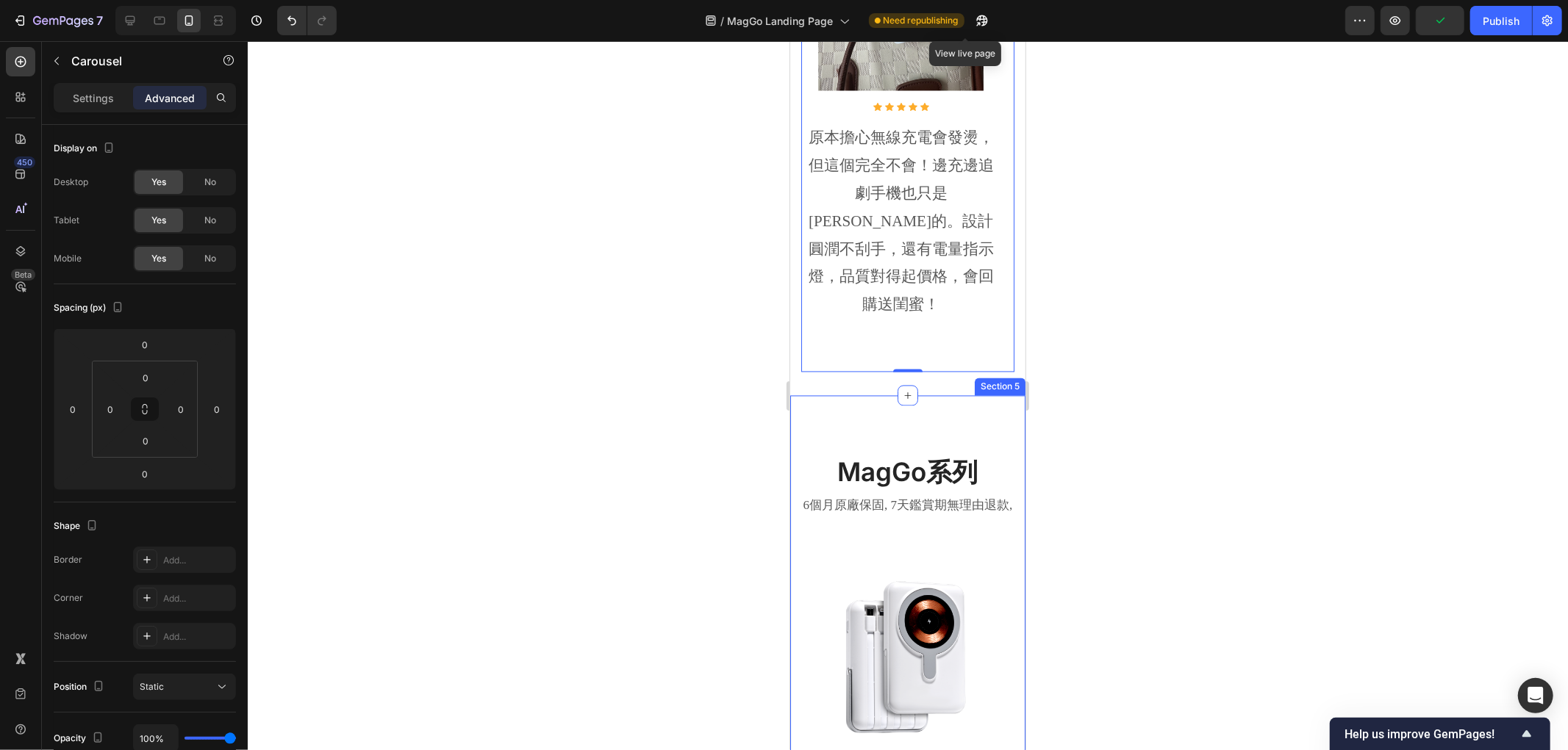
click at [872, 371] on div "Image Icon Icon Icon Icon Icon Icon List Hoz 原本擔心無線充電會發燙，但這個完全不會！邊充邊追劇手機也只是溫溫的。…" at bounding box center [900, 130] width 199 height 480
click at [843, 394] on div "來自社群的真實評價 Heading Image Icon Icon Icon Icon Icon Icon List Hoz 原本擔心無線充電會發燙，但這個完…" at bounding box center [907, 80] width 235 height 628
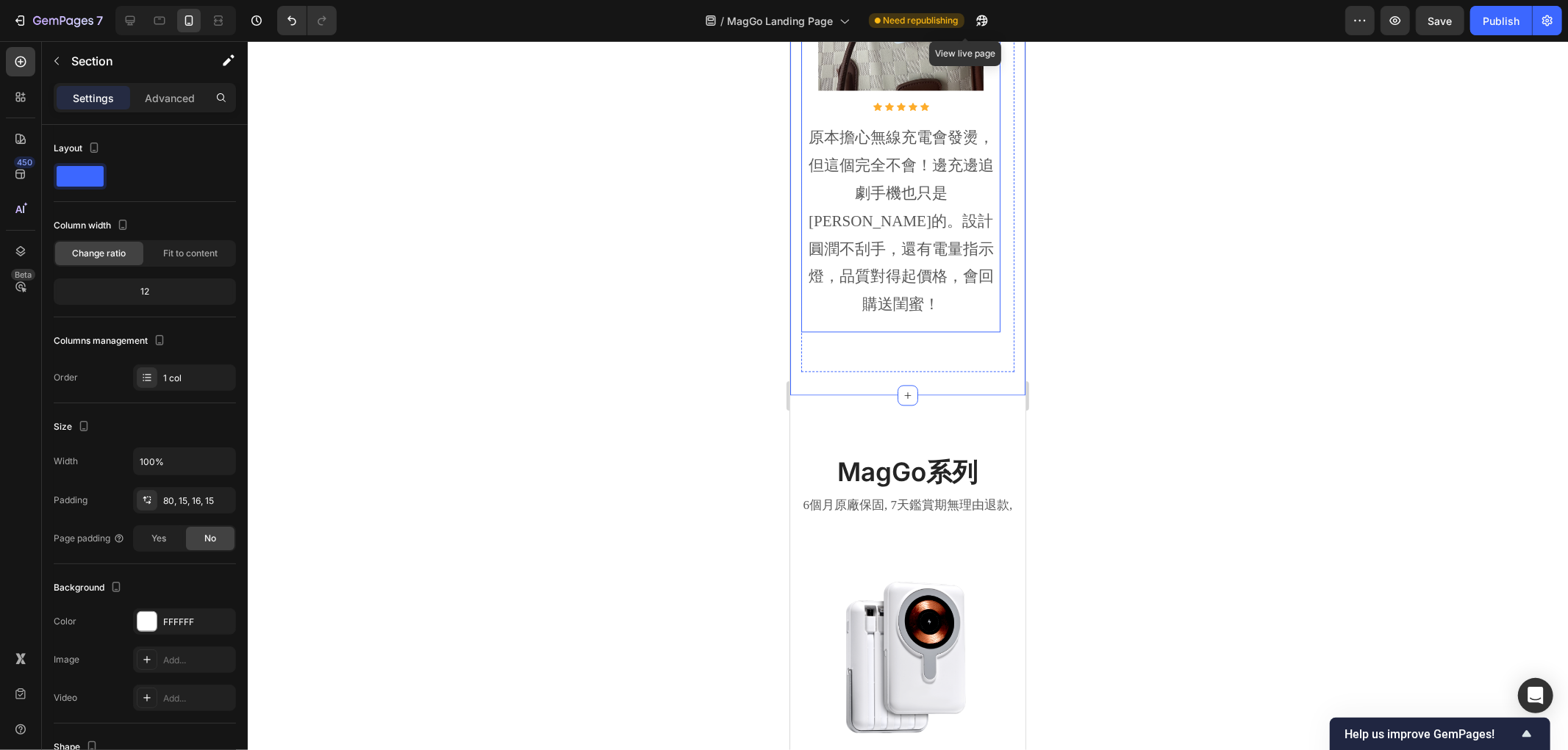
click at [865, 288] on p "原本擔心無線充電會發燙，但這個完全不會！邊充邊追劇手機也只是溫溫的。設計圓潤不刮手，還有電量指示燈，品質對得起價格，會回購送閨蜜！" at bounding box center [900, 221] width 196 height 195
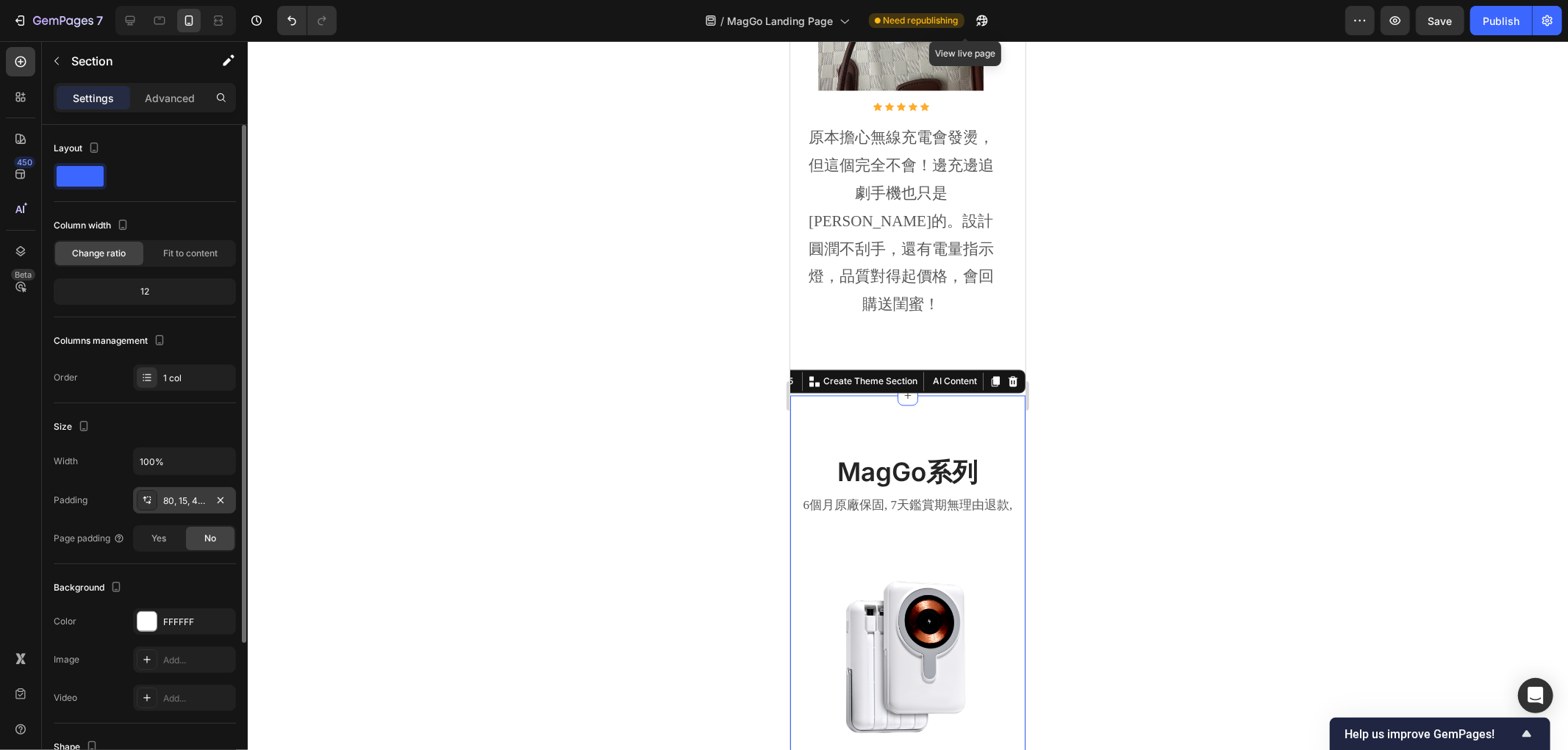
click at [169, 498] on div "80, 15, 48, 15" at bounding box center [184, 501] width 43 height 13
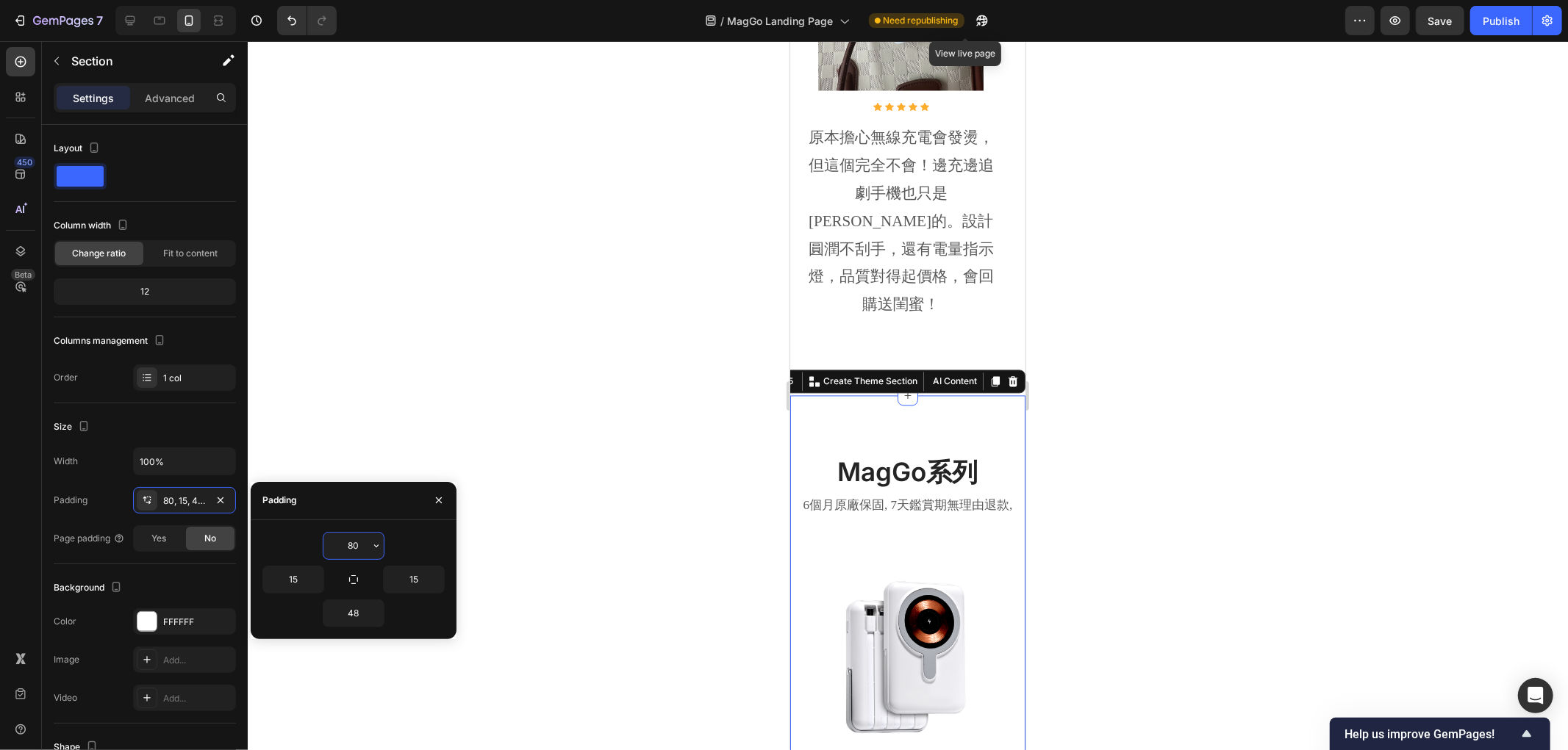
click at [350, 544] on input "80" at bounding box center [353, 546] width 61 height 26
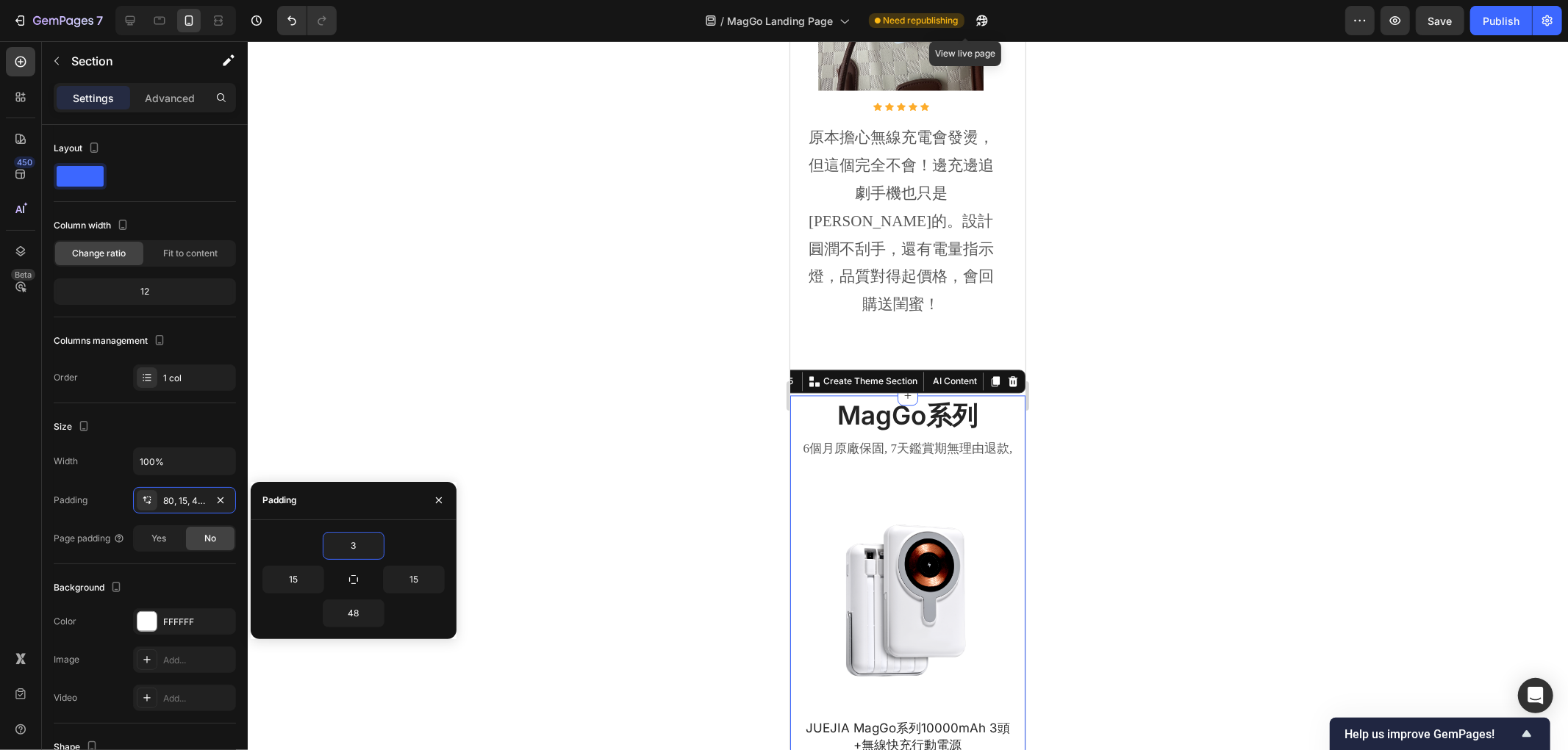
type input "30"
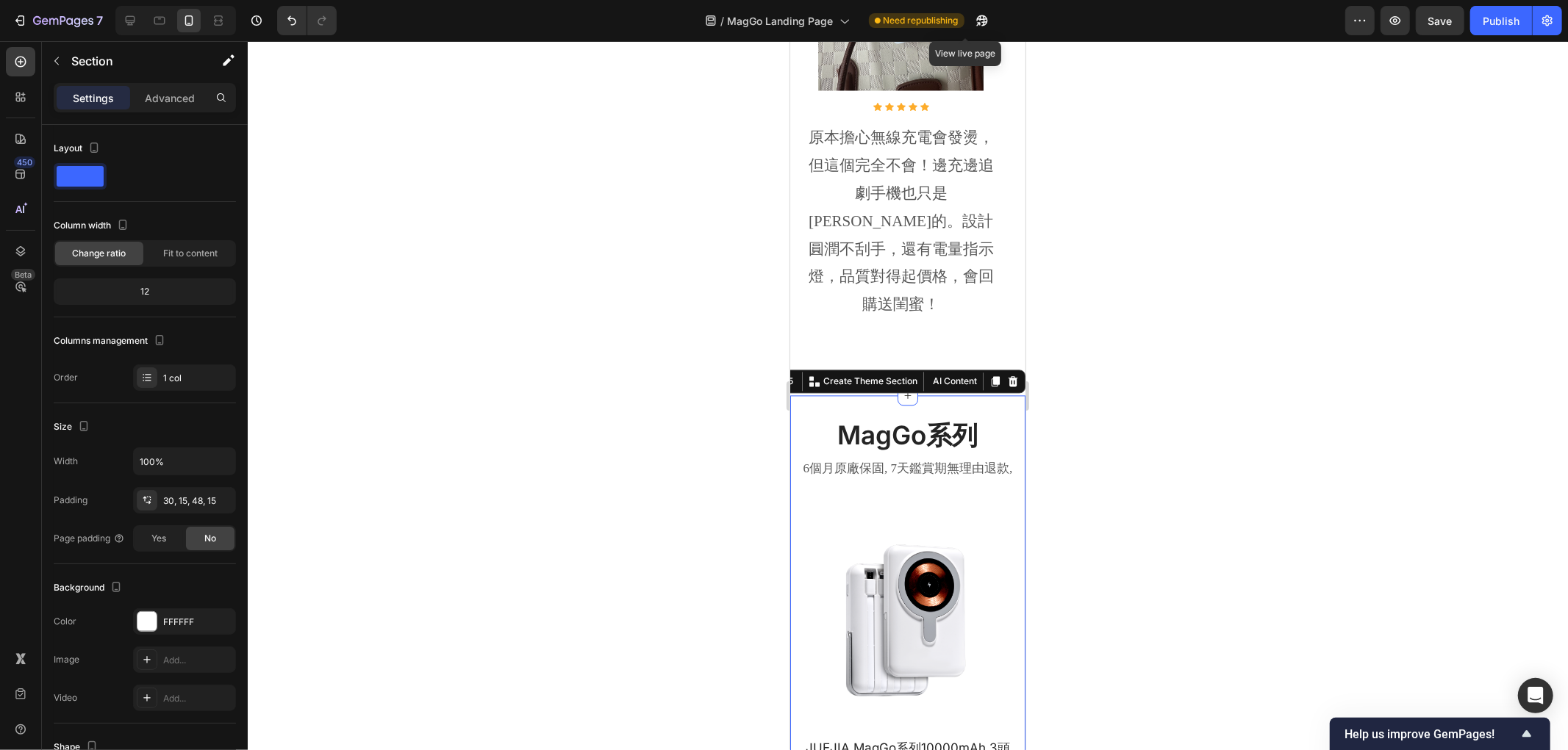
click at [651, 286] on div at bounding box center [907, 395] width 1320 height 709
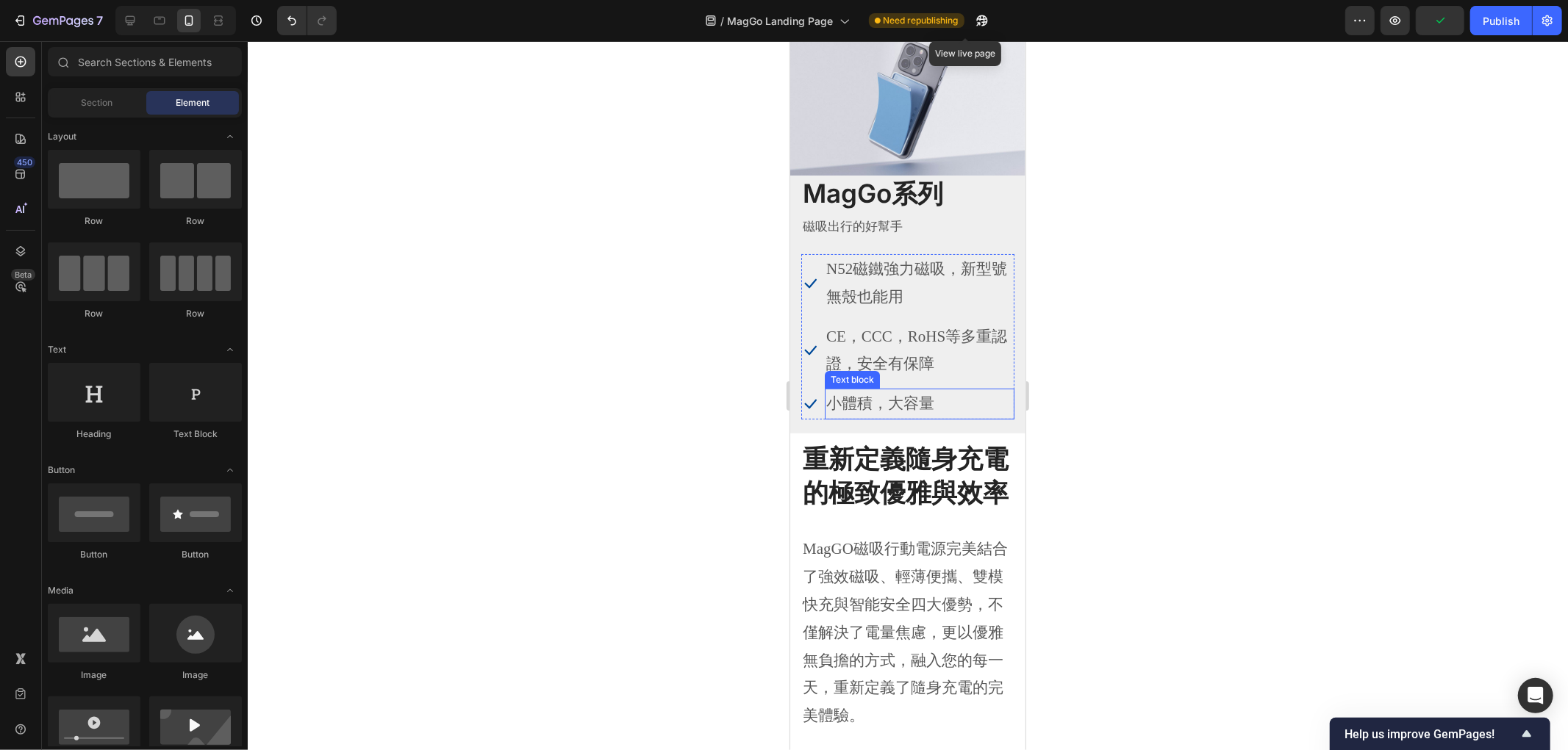
scroll to position [0, 0]
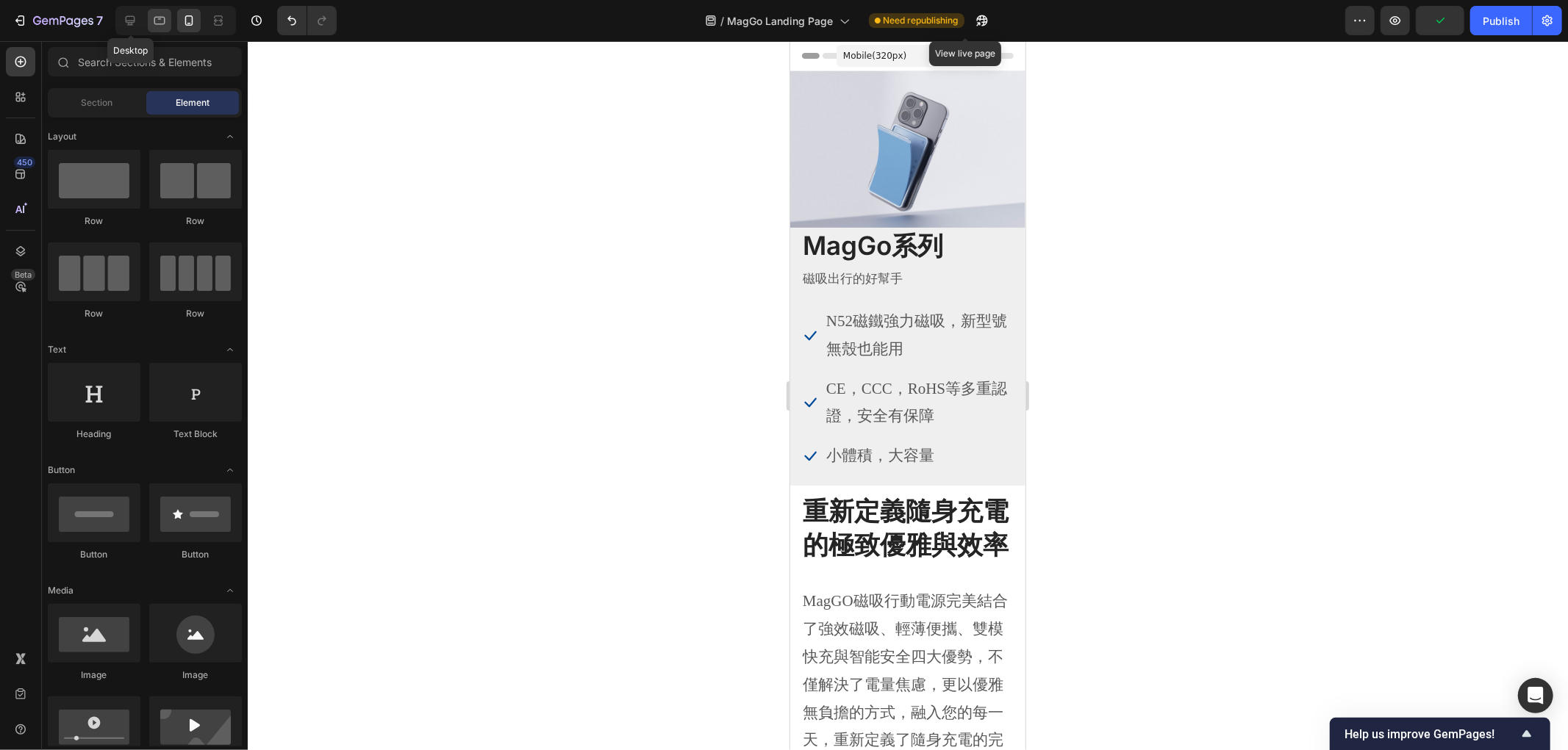
click at [128, 15] on icon at bounding box center [130, 20] width 15 height 15
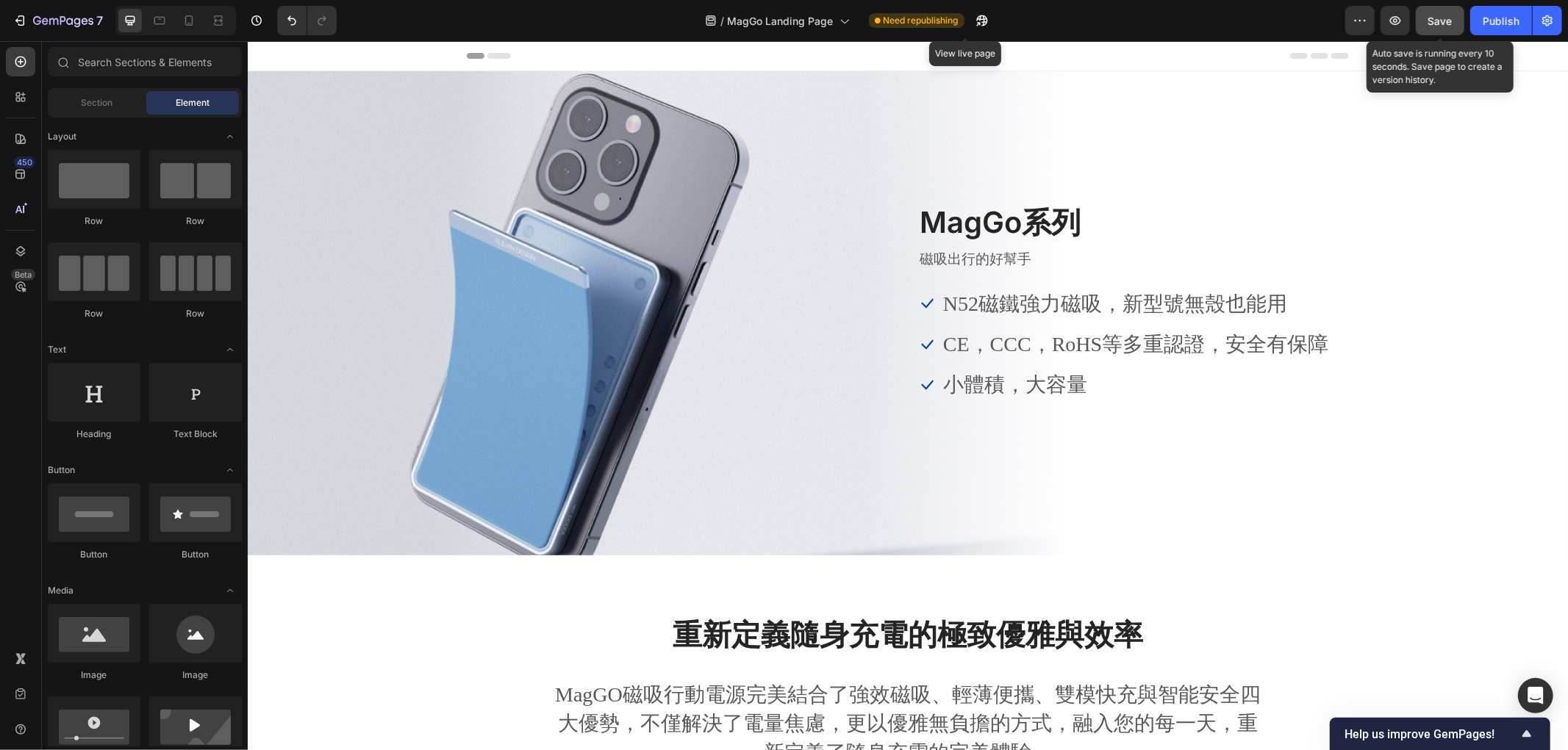
click at [1452, 31] on button "Save" at bounding box center [1439, 20] width 48 height 29
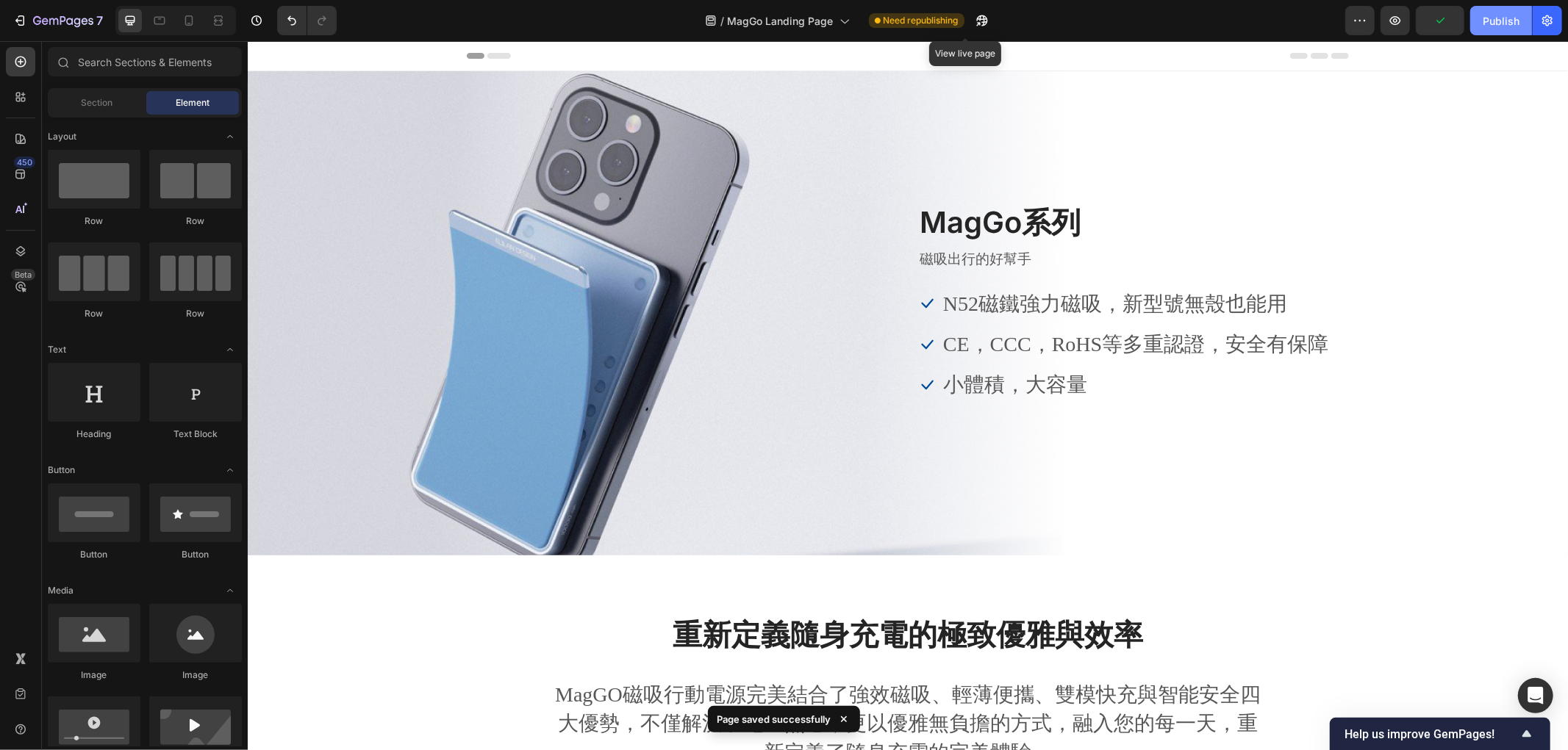
click at [1494, 18] on div "Publish" at bounding box center [1501, 21] width 37 height 16
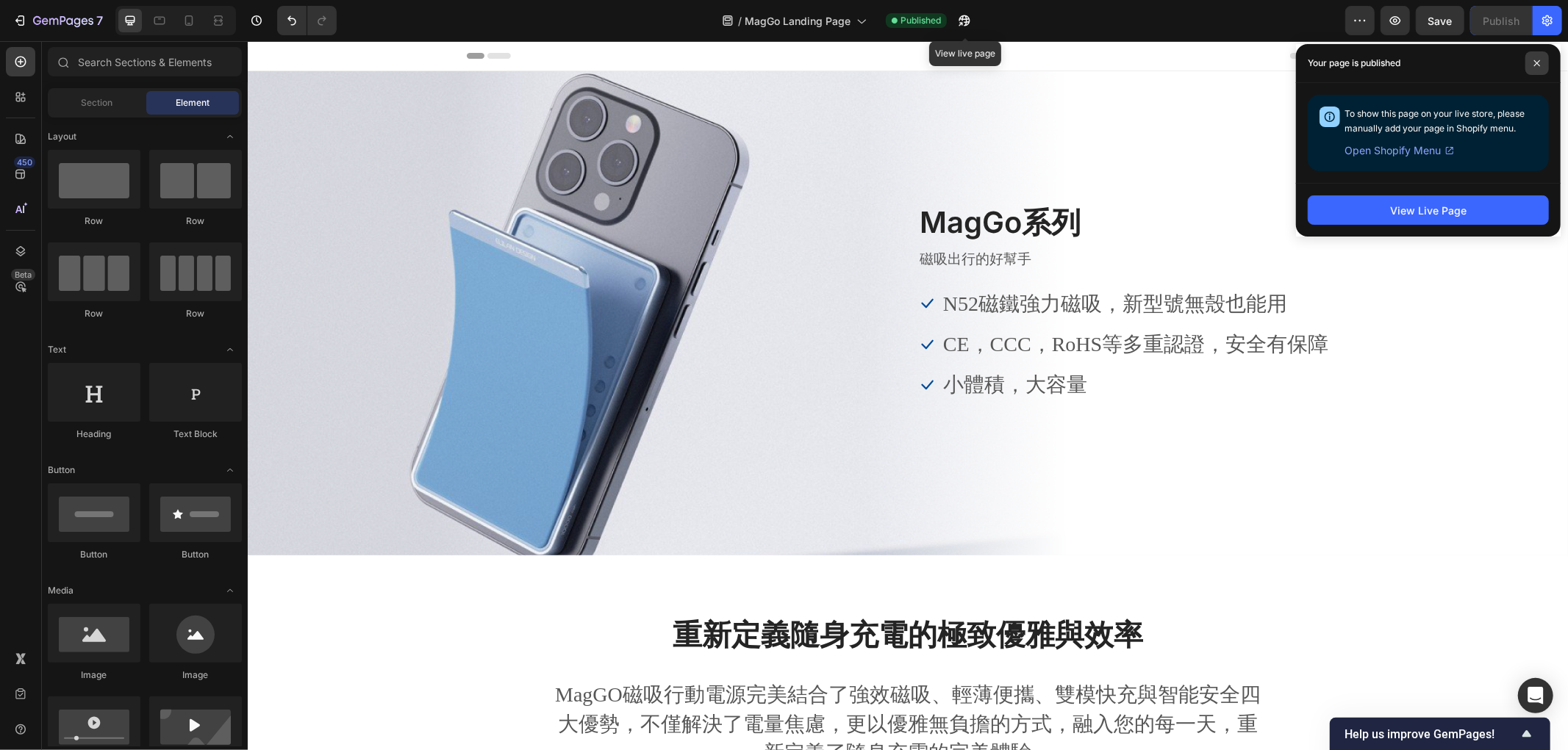
click at [1541, 61] on span at bounding box center [1536, 63] width 24 height 24
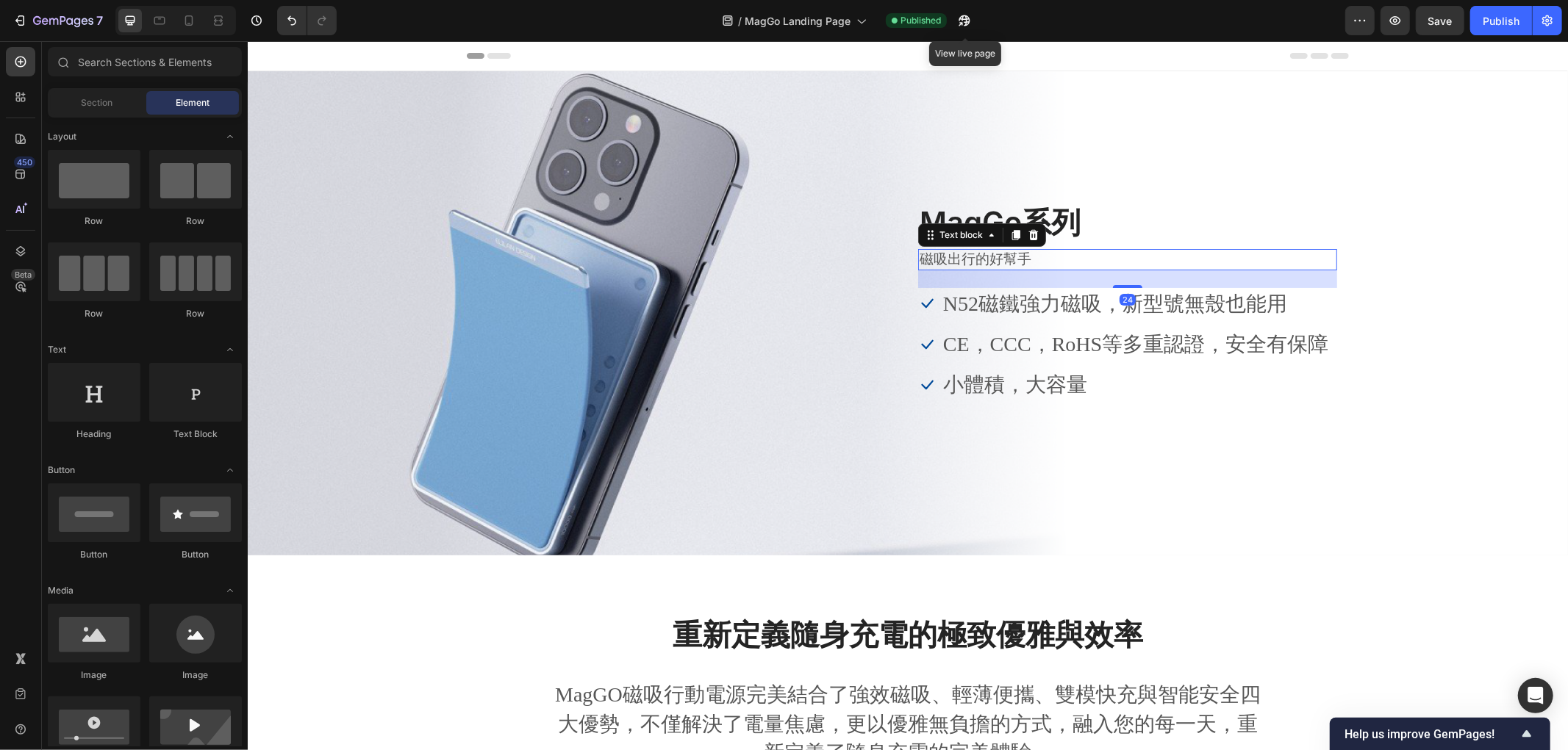
click at [983, 257] on p "磁吸出行的好幫手" at bounding box center [1127, 258] width 416 height 18
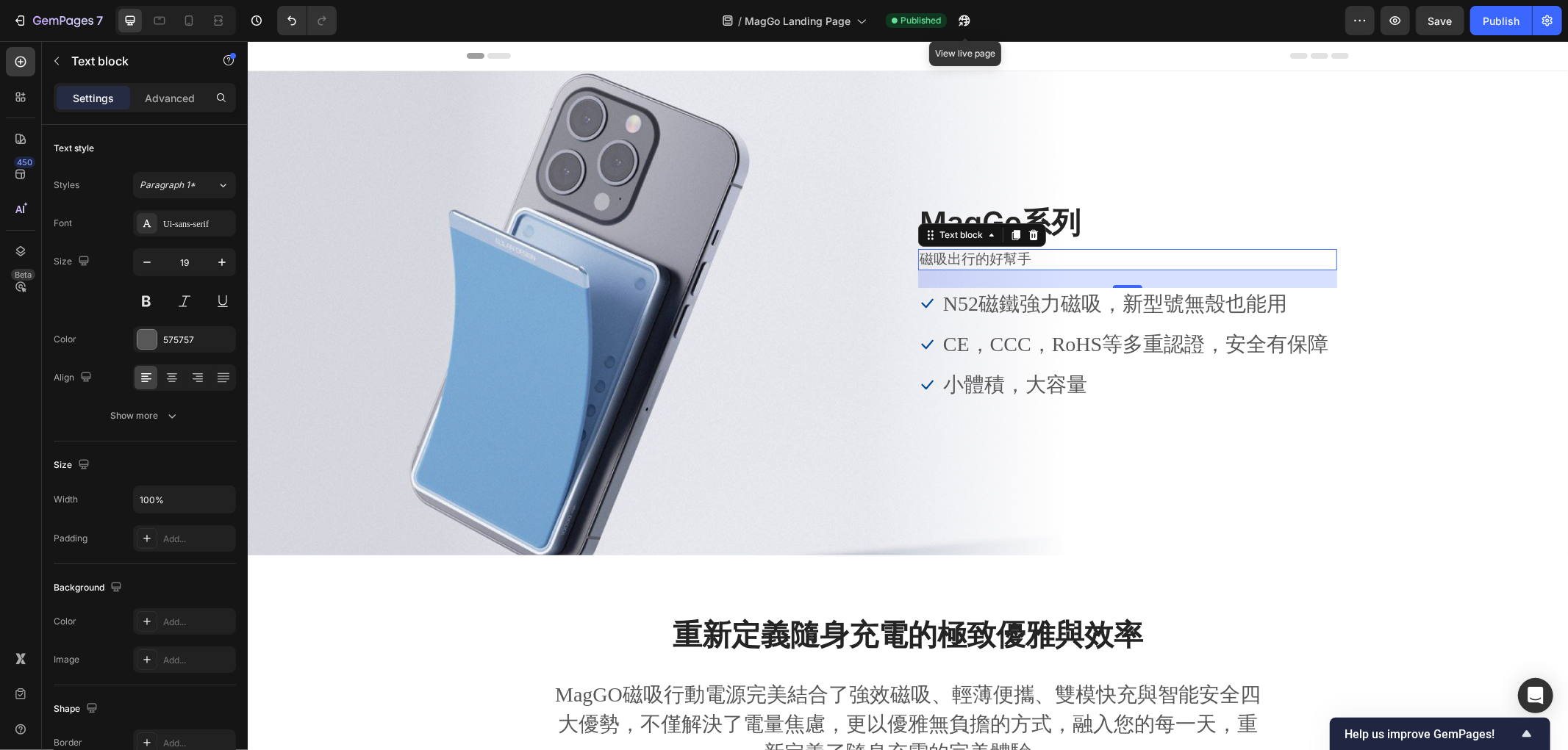
click at [982, 252] on p "磁吸出行的好幫手" at bounding box center [1127, 258] width 416 height 18
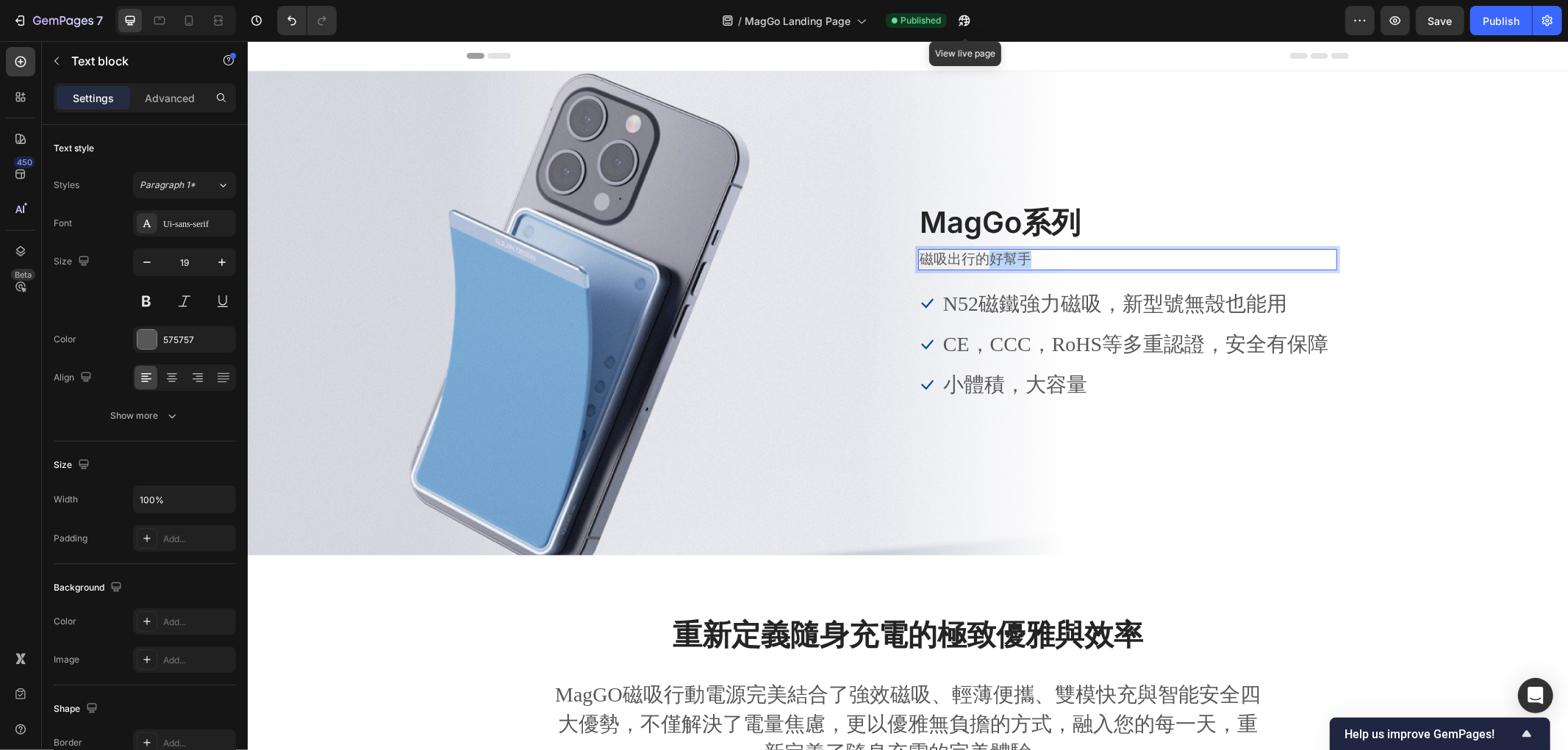
click at [982, 252] on p "磁吸出行的好幫手" at bounding box center [1127, 258] width 416 height 18
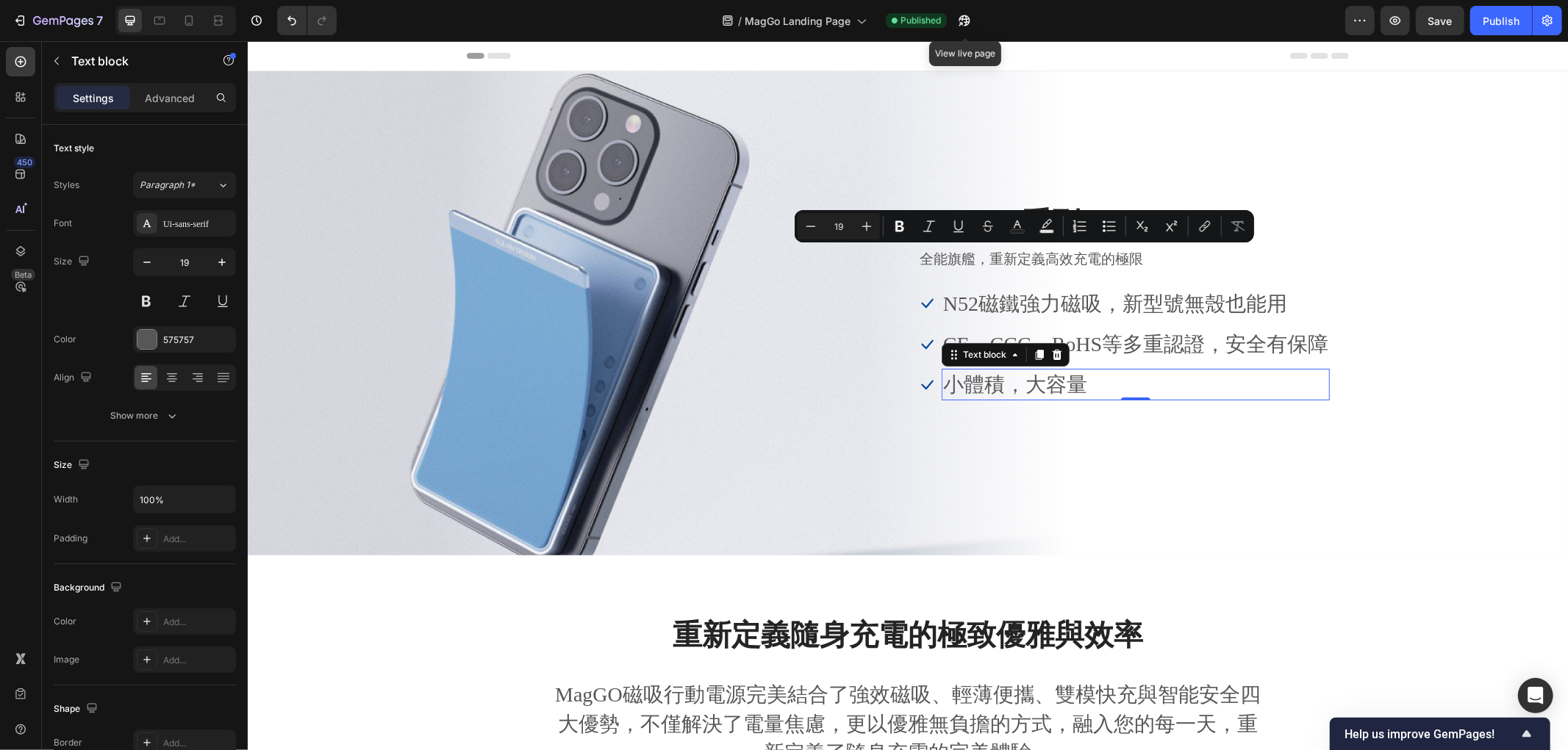
click at [1307, 398] on div "小體積，大容量" at bounding box center [1135, 384] width 388 height 32
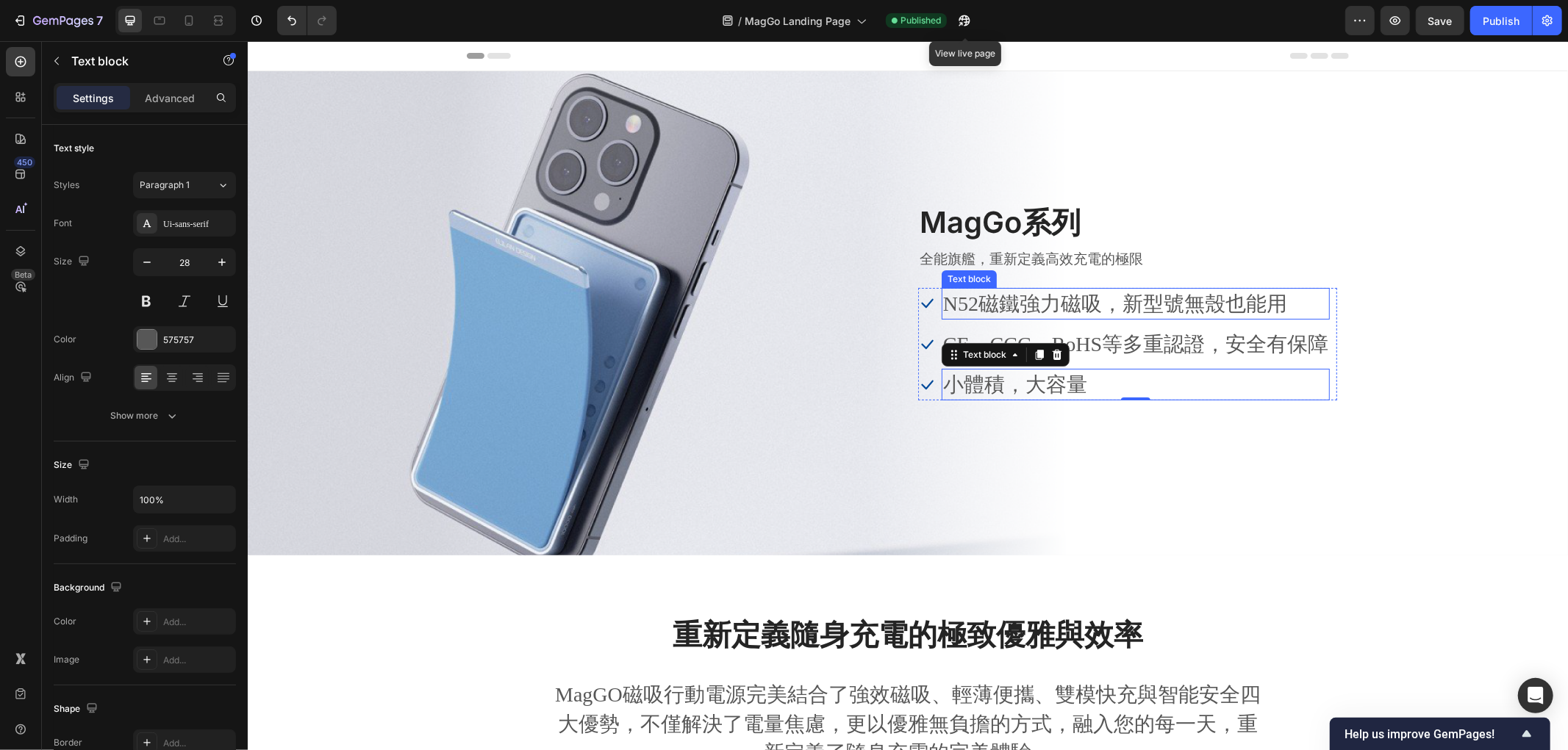
click at [1042, 312] on p "N52磁鐵強力磁吸，新型號無殼也能用" at bounding box center [1135, 303] width 385 height 29
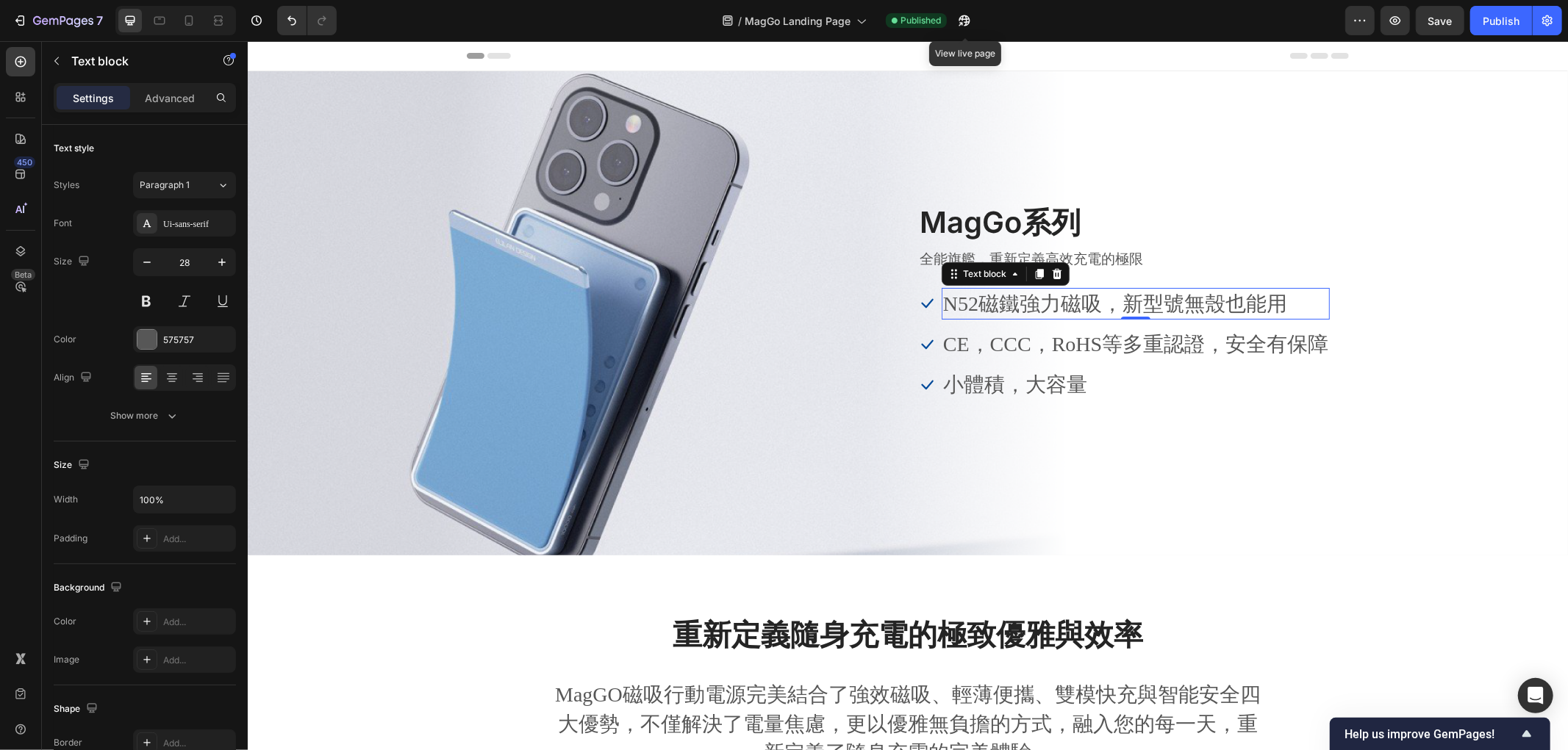
click at [997, 303] on p "N52磁鐵強力磁吸，新型號無殼也能用" at bounding box center [1135, 303] width 385 height 29
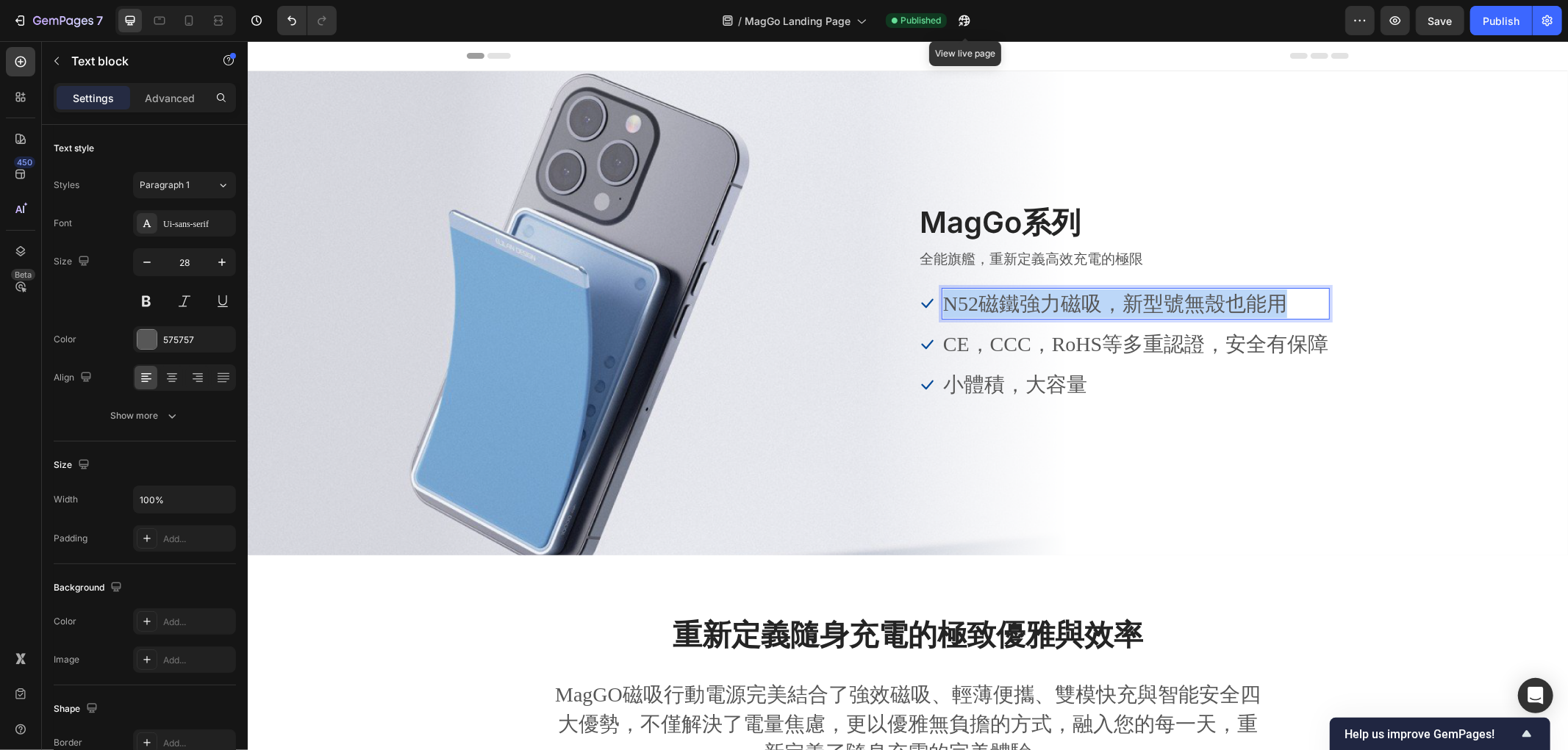
click at [997, 303] on p "N52磁鐵強力磁吸，新型號無殼也能用" at bounding box center [1135, 303] width 385 height 29
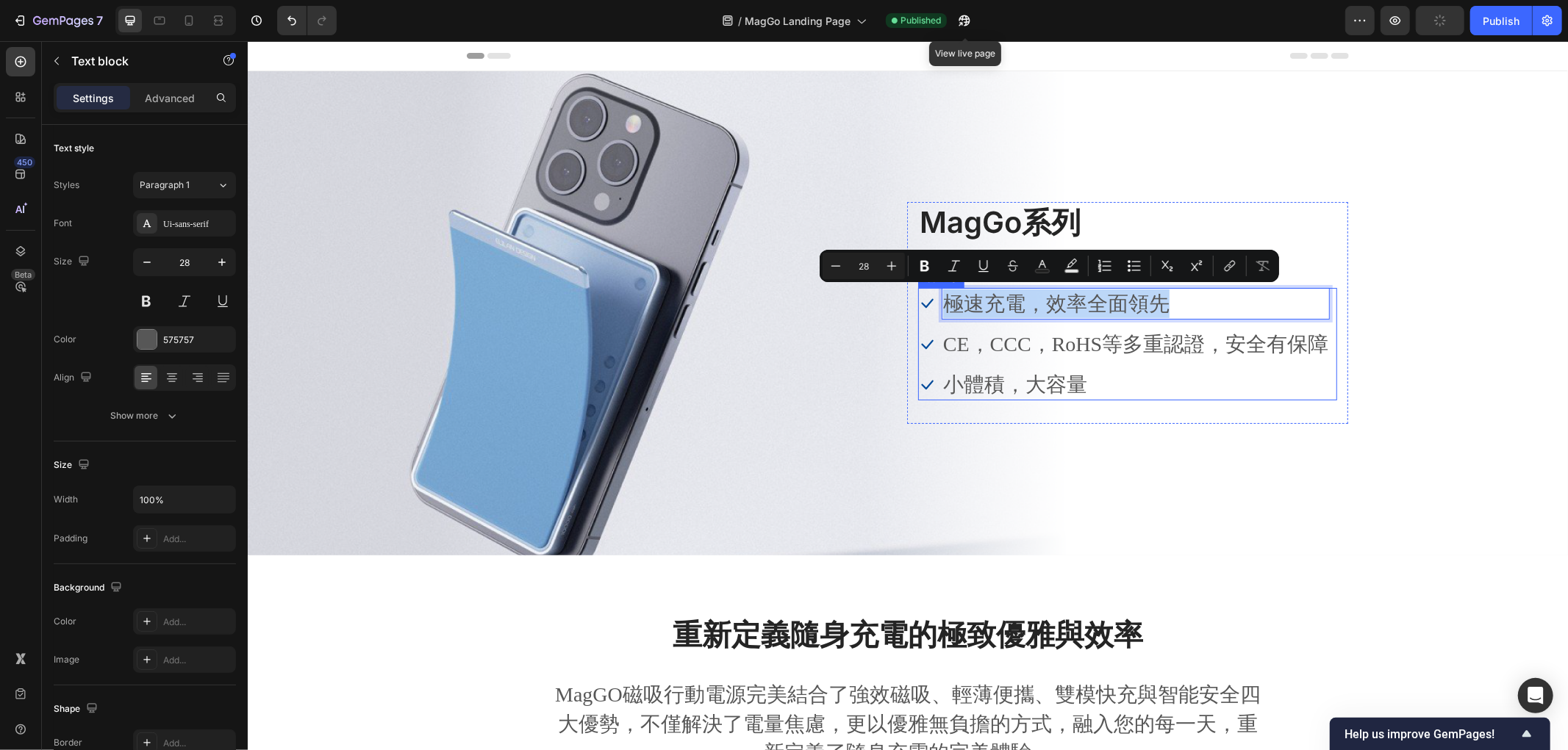
click at [1064, 361] on ul "Icon 極速充電，效率全面領先 Text block 0 Icon CE，CCC，RoHS等多重認證，安全有保障 Text block Icon 小體積，大…" at bounding box center [1123, 343] width 412 height 113
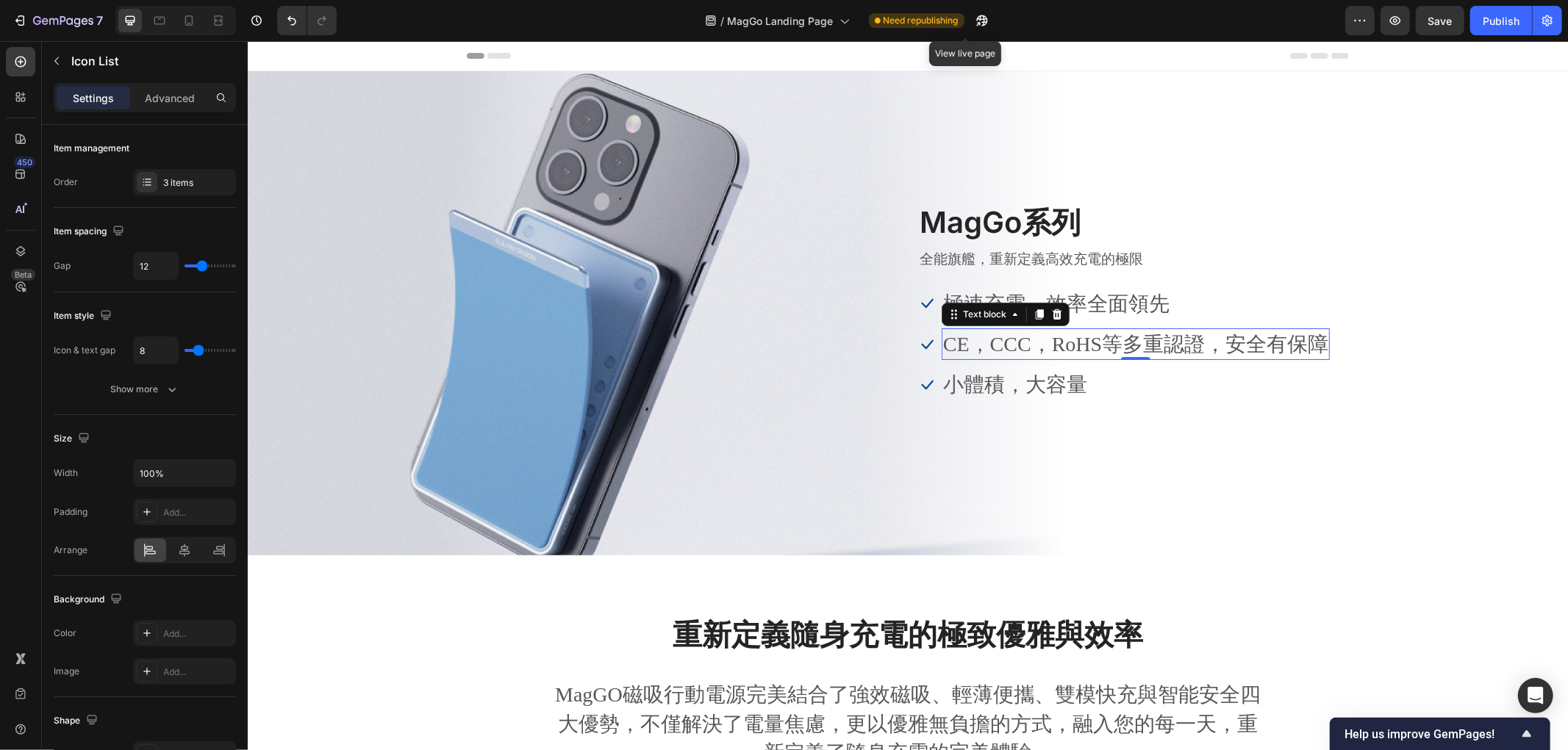
click at [1061, 349] on p "CE，CCC，RoHS等多重認證，安全有保障" at bounding box center [1135, 343] width 385 height 29
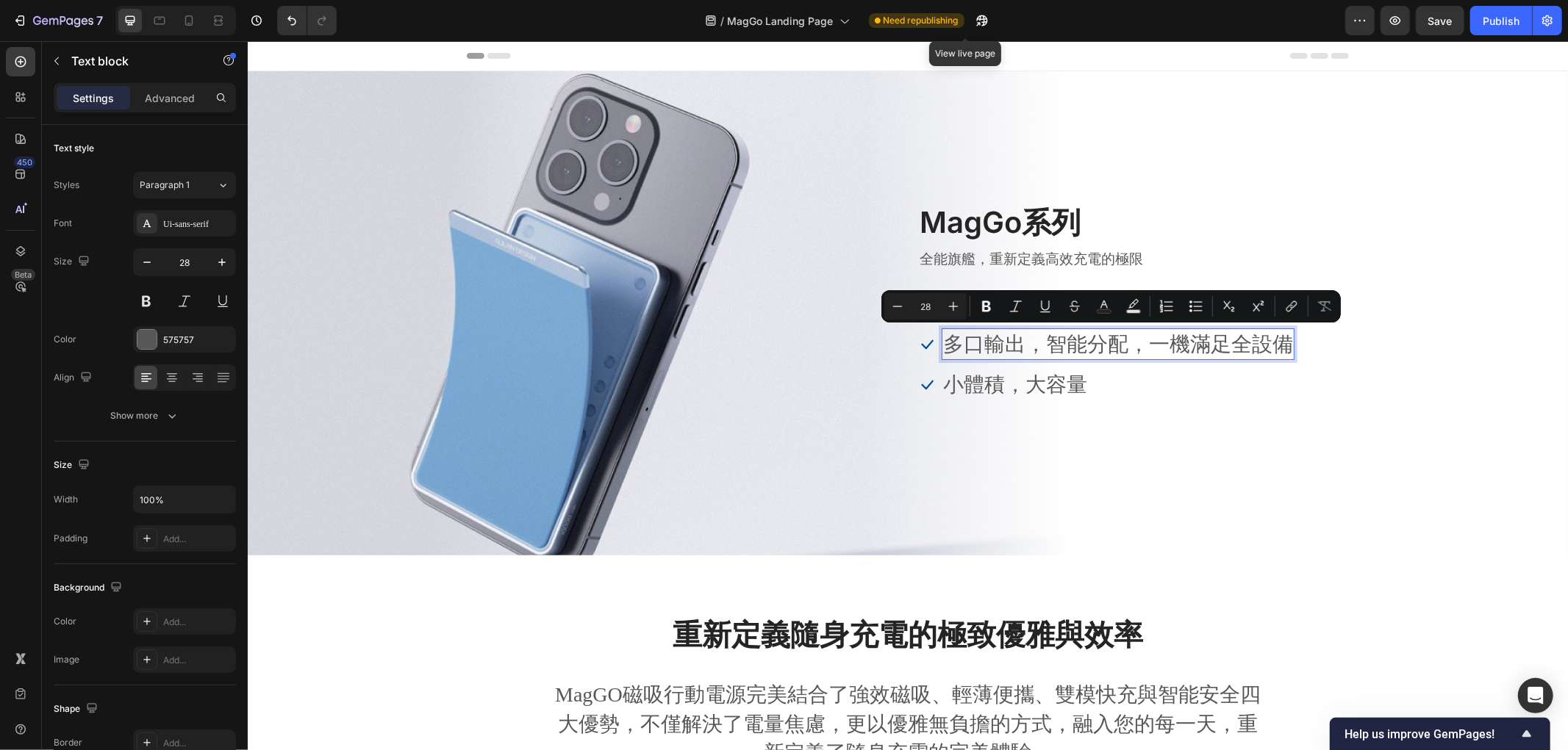
click at [1059, 340] on p "多口輸出，智能分配，一機滿足全設備" at bounding box center [1117, 343] width 350 height 29
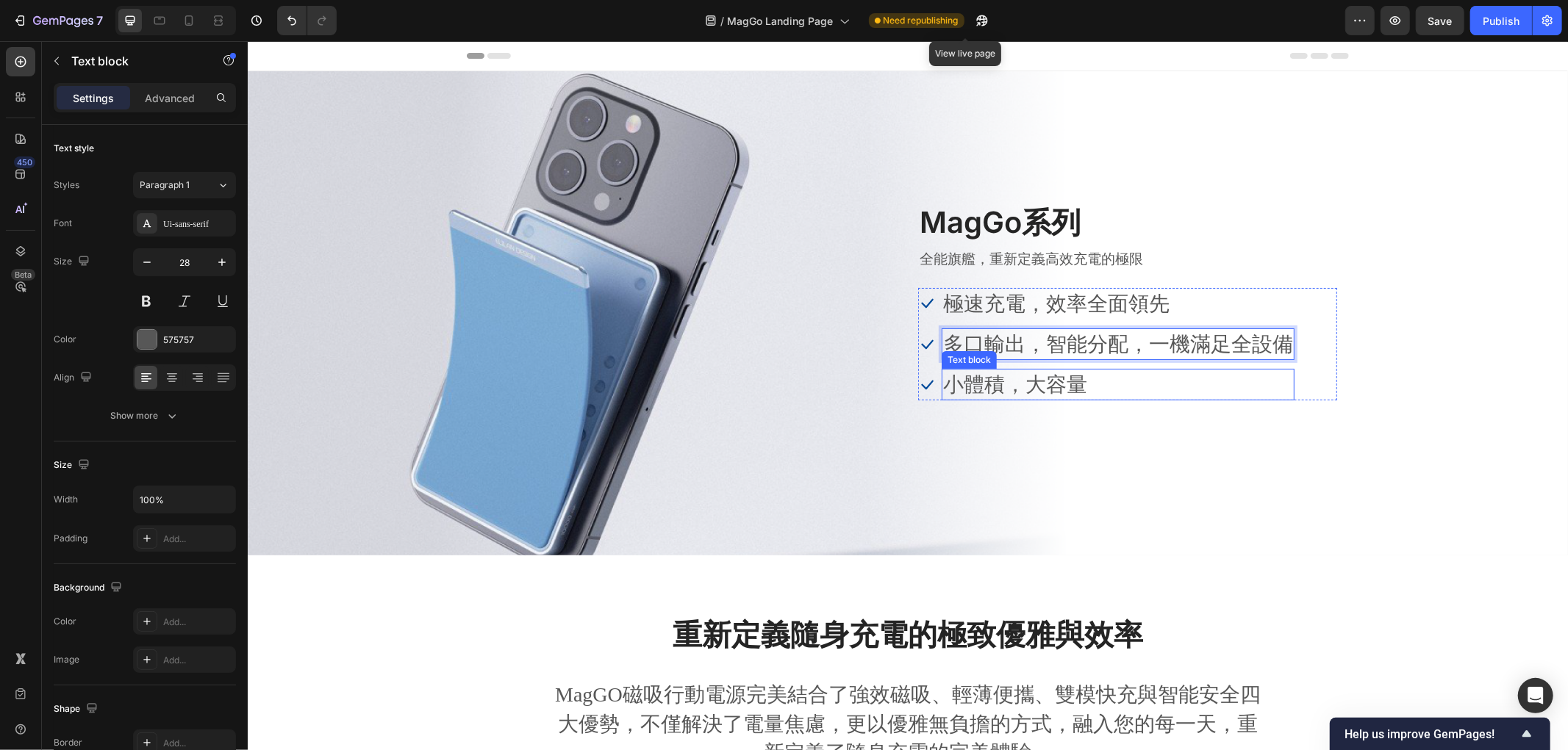
click at [1034, 380] on p "小體積，大容量" at bounding box center [1117, 384] width 350 height 29
click at [1019, 387] on p "小體積，大容量" at bounding box center [1117, 384] width 350 height 29
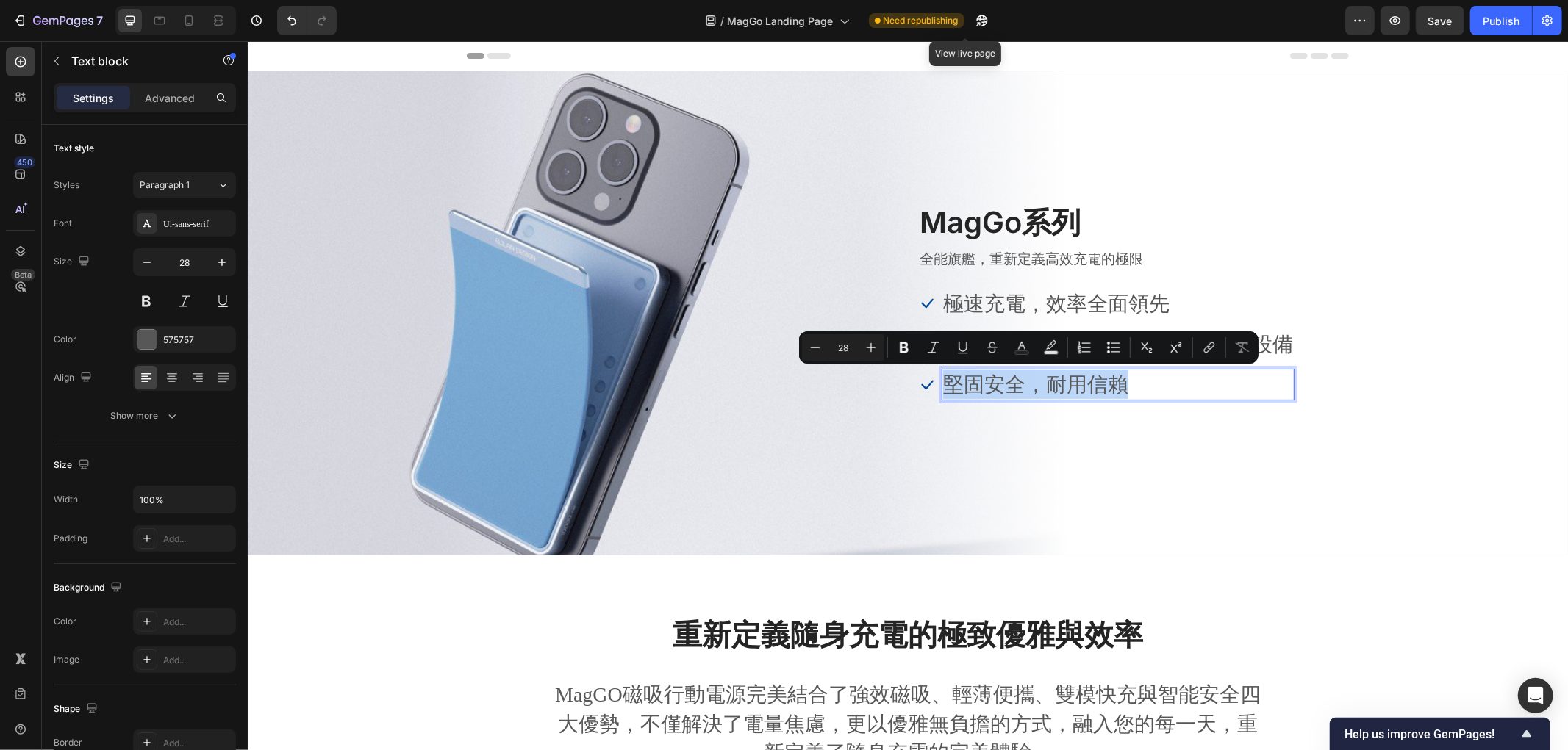
click at [1190, 396] on p "堅固安全，耐用信賴" at bounding box center [1117, 384] width 350 height 29
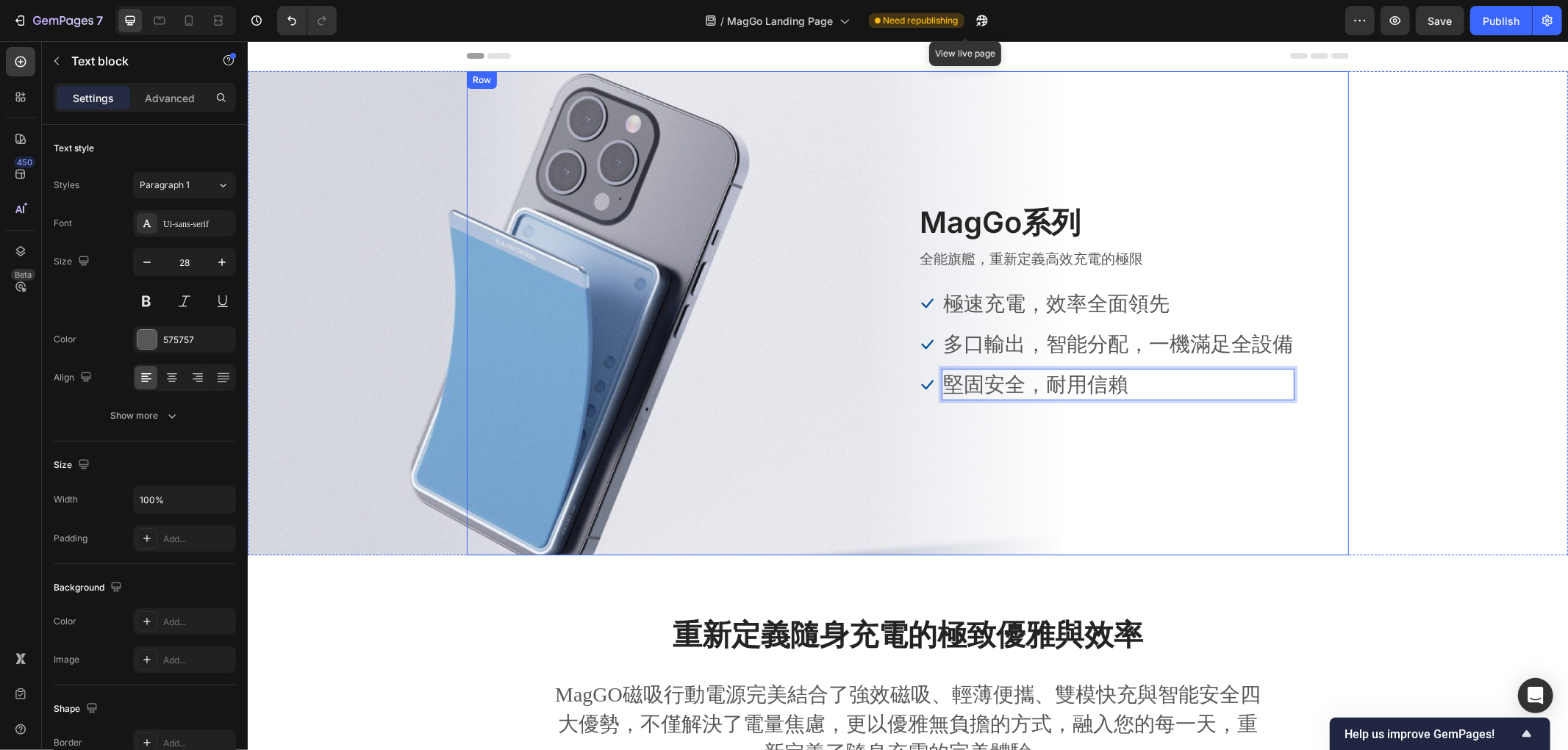
click at [1051, 444] on div "Image MagGo系列 Heading 全能旗艦，重新定義高效充電的極限 Text block Icon 極速充電，效率全面領先 Text block I…" at bounding box center [907, 312] width 882 height 484
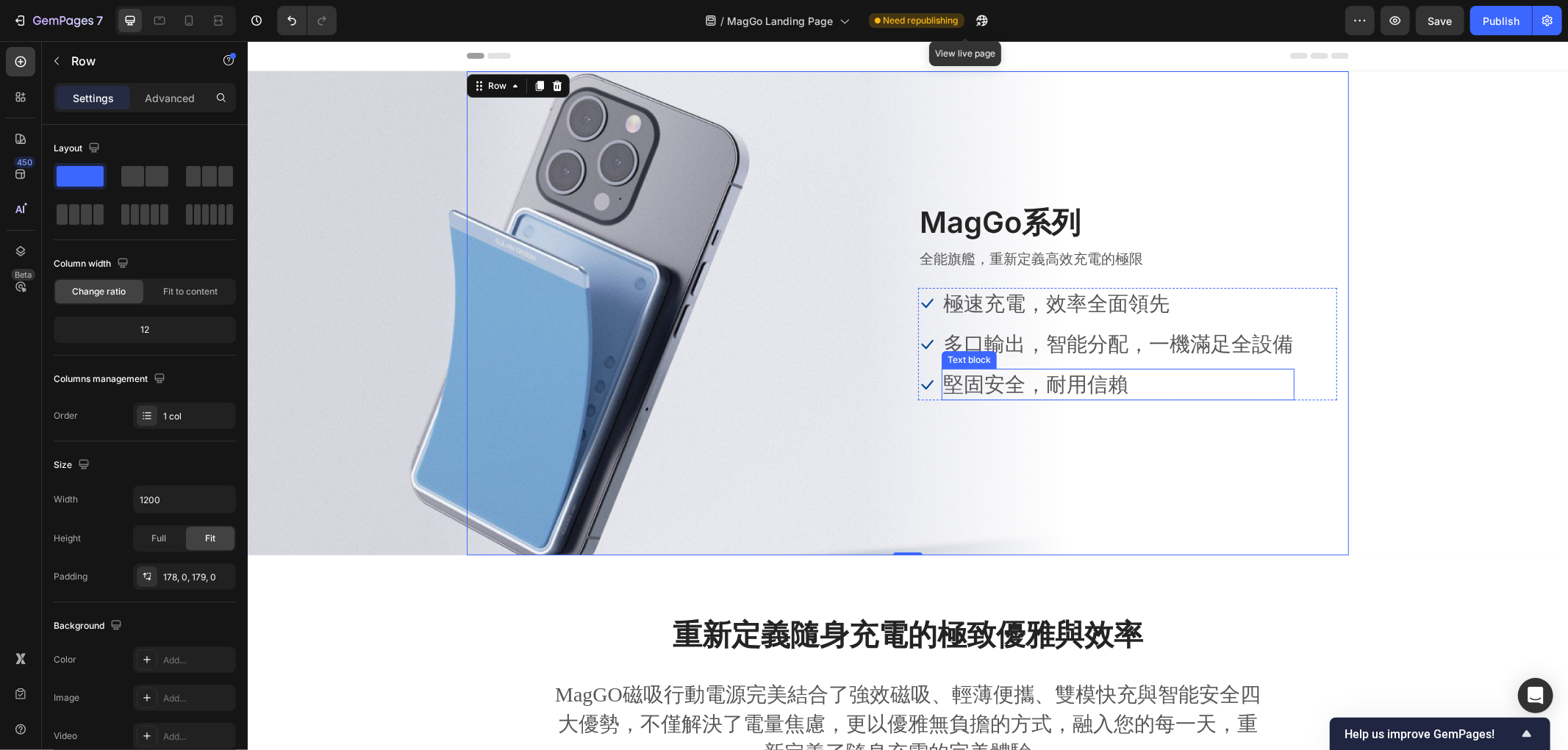
click at [1116, 376] on p "堅固安全，耐用信賴" at bounding box center [1117, 384] width 350 height 29
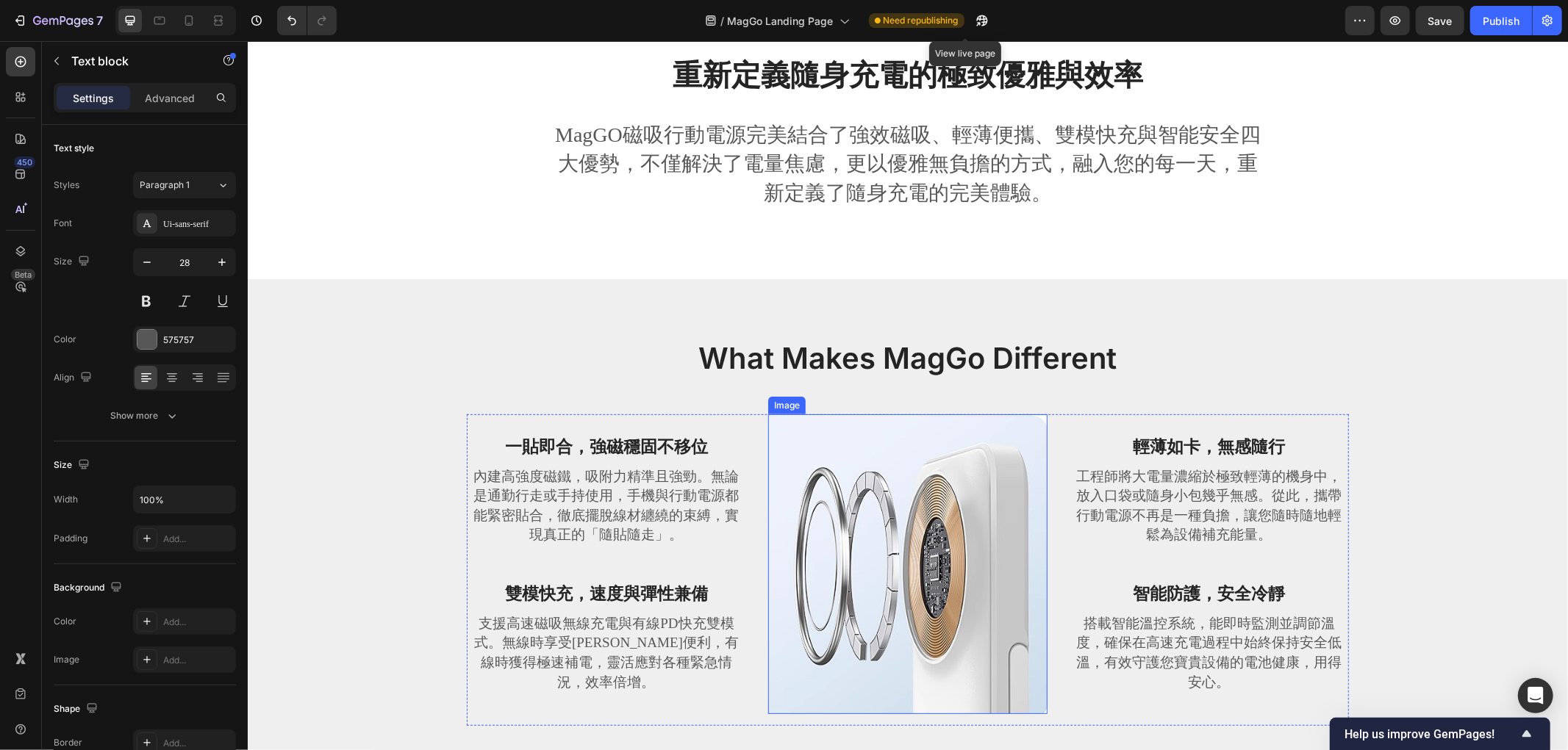
scroll to position [571, 0]
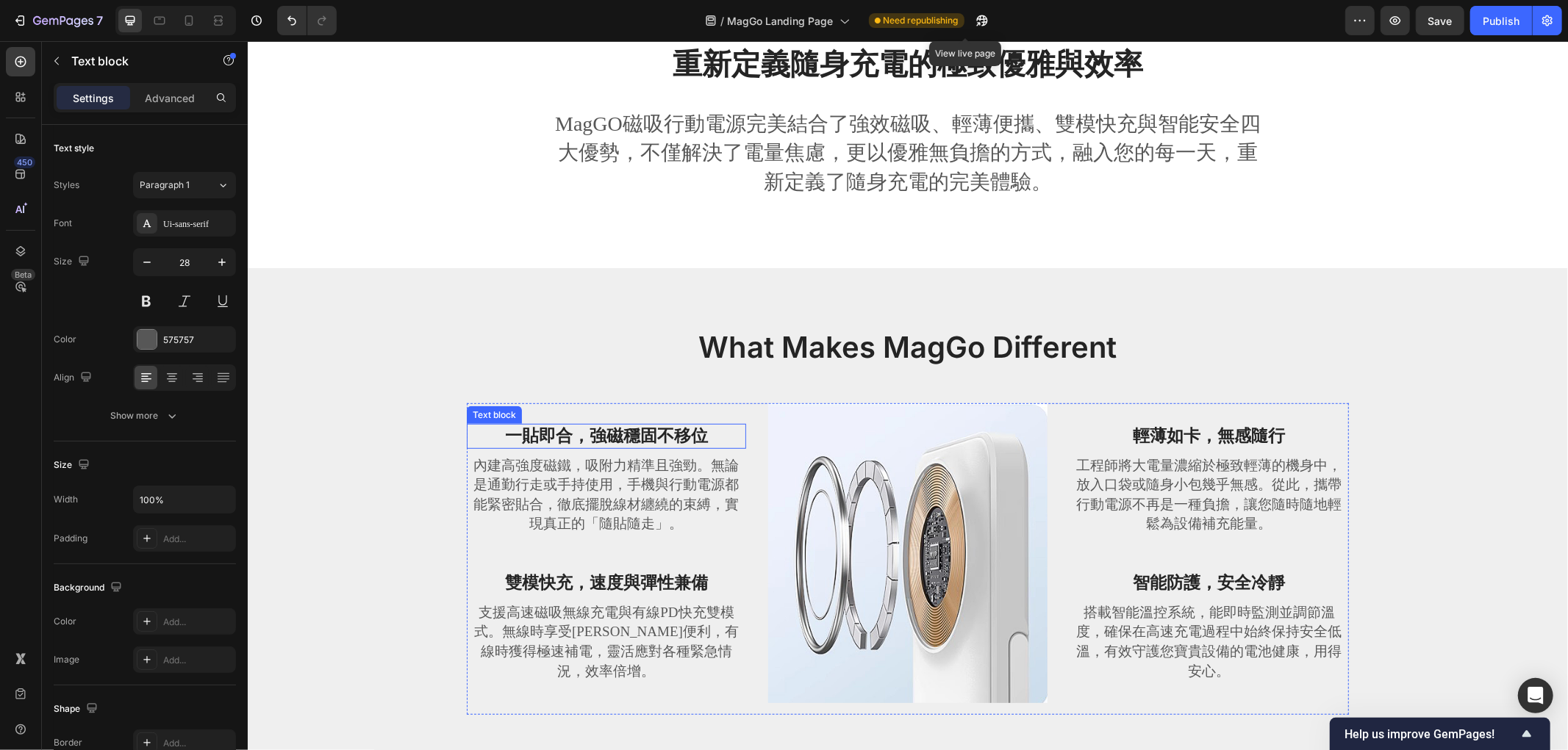
click at [600, 443] on strong "一貼即合，強磁穩固不移位" at bounding box center [605, 435] width 203 height 18
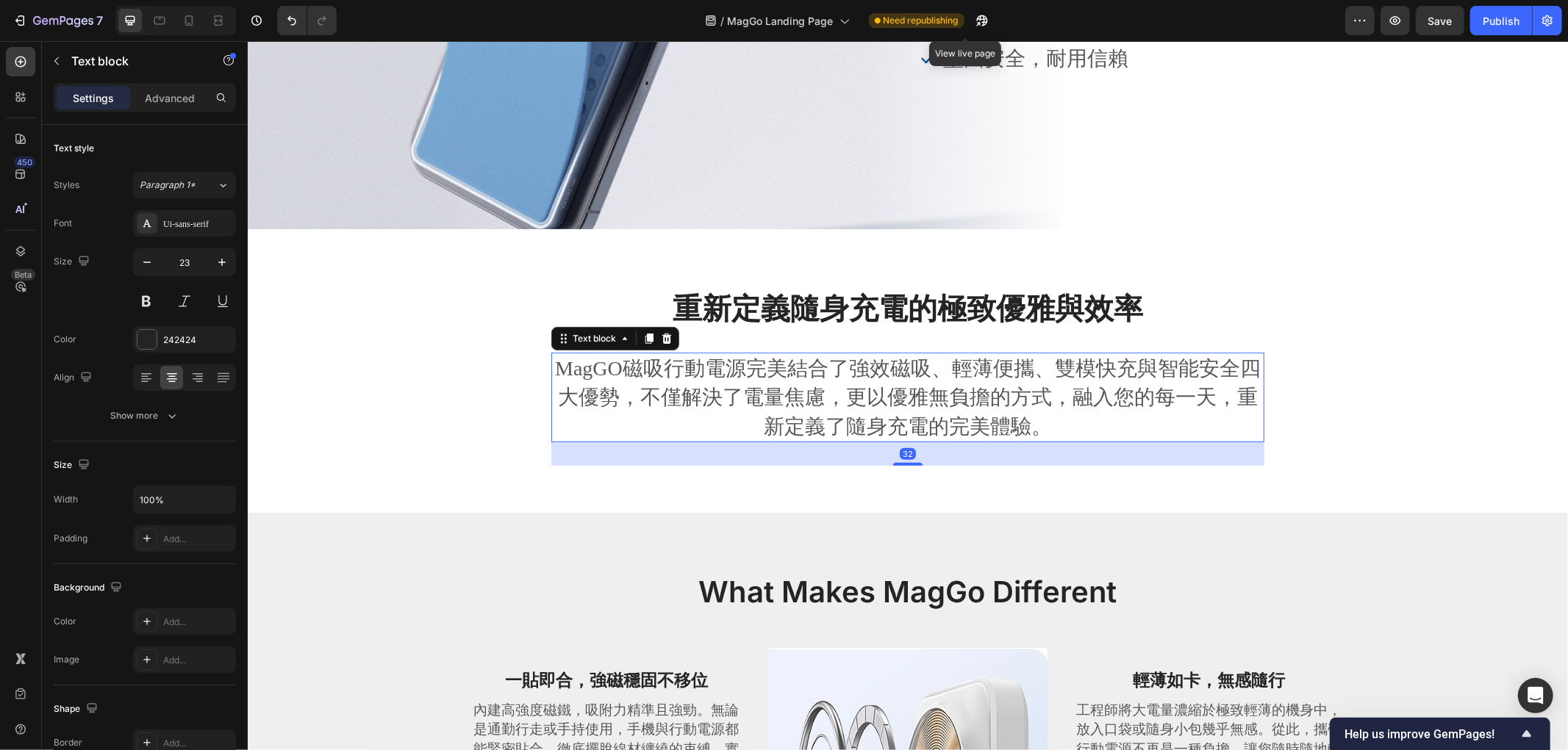
click at [878, 392] on p "MagGO磁吸行動電源完美結合了強效磁吸、輕薄便攜、雙模快充與智能安全四大優勢，不僅解決了電量焦慮，更以優雅無負擔的方式，融入您的每一天，重新定義了隨身充電的…" at bounding box center [907, 396] width 710 height 87
click at [973, 300] on strong "重新定義隨身充電的極致優雅與效率" at bounding box center [907, 307] width 470 height 36
click at [803, 391] on p "MagGO磁吸行動電源完美結合了強效磁吸、輕薄便攜、雙模快充與智能安全四大優勢，不僅解決了電量焦慮，更以優雅無負擔的方式，融入您的每一天，重新定義了隨身充電的…" at bounding box center [907, 396] width 710 height 87
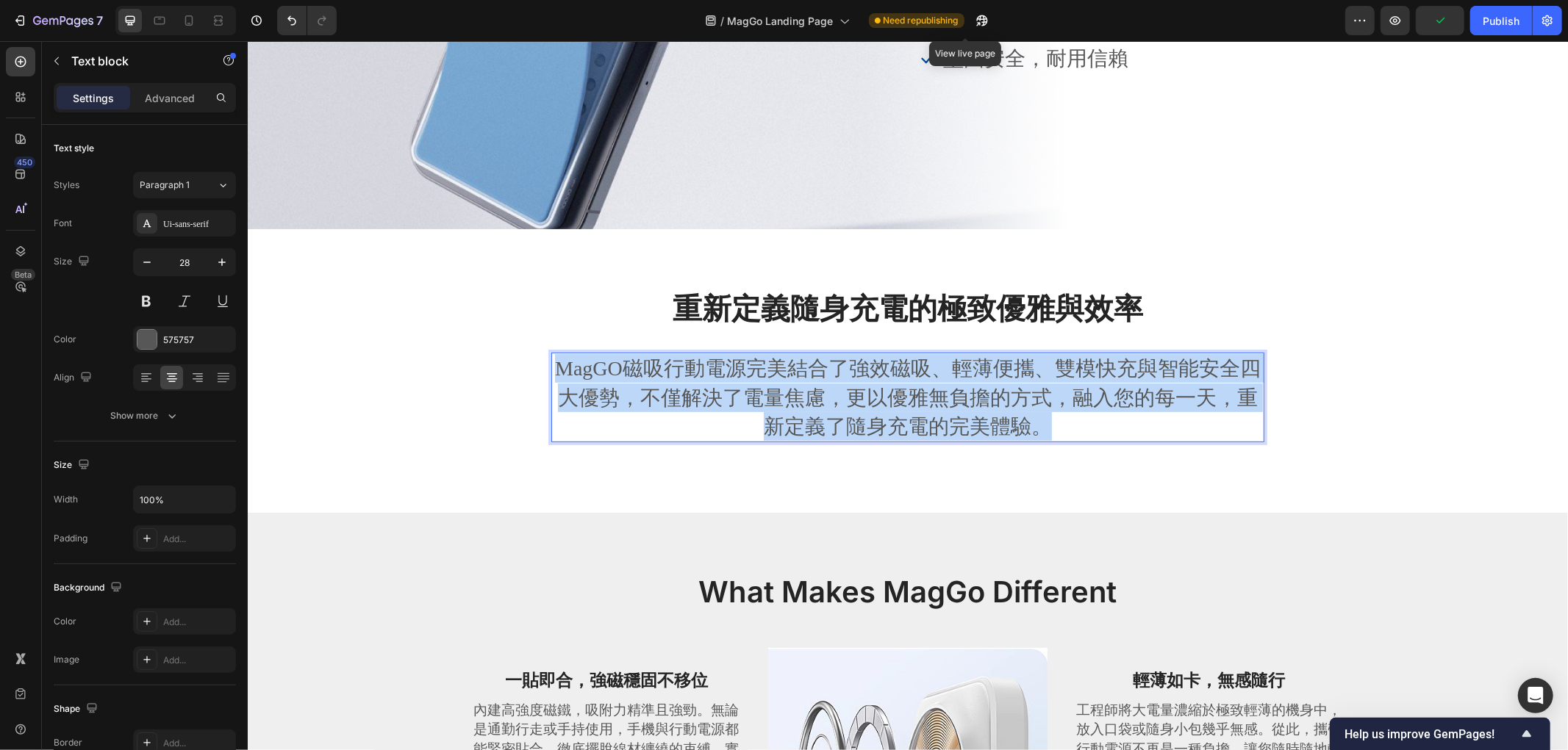
click at [803, 391] on p "MagGO磁吸行動電源完美結合了強效磁吸、輕薄便攜、雙模快充與智能安全四大優勢，不僅解決了電量焦慮，更以優雅無負擔的方式，融入您的每一天，重新定義了隨身充電的…" at bounding box center [907, 396] width 710 height 87
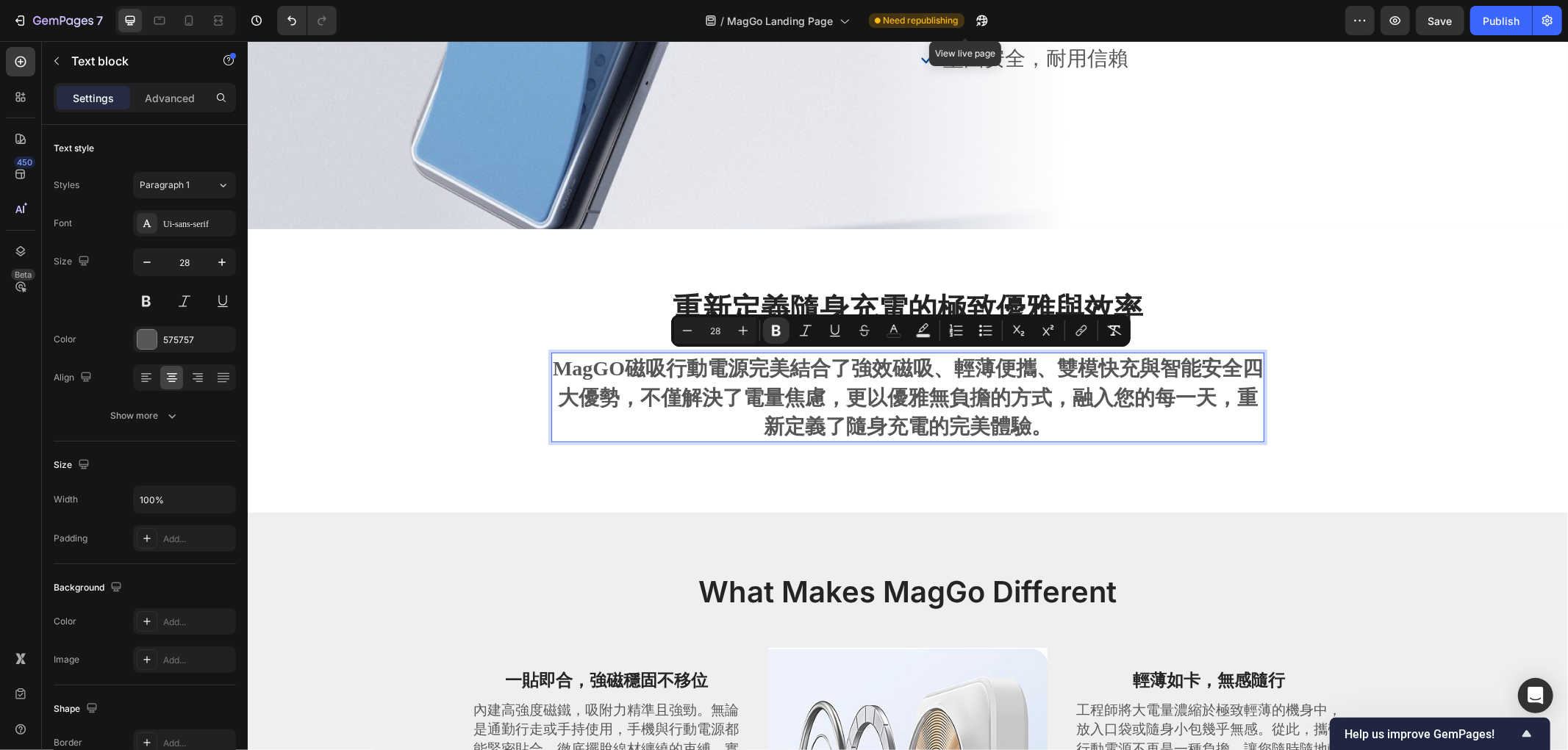
click at [863, 357] on strong "MagGO磁吸行動電源完美結合了強效磁吸、輕薄便攜、雙模快充與智能安全四大優勢，不僅解決了電量焦慮，更以優雅無負擔的方式，融入您的每一天，重新定義了隨身充電的…" at bounding box center [907, 396] width 710 height 80
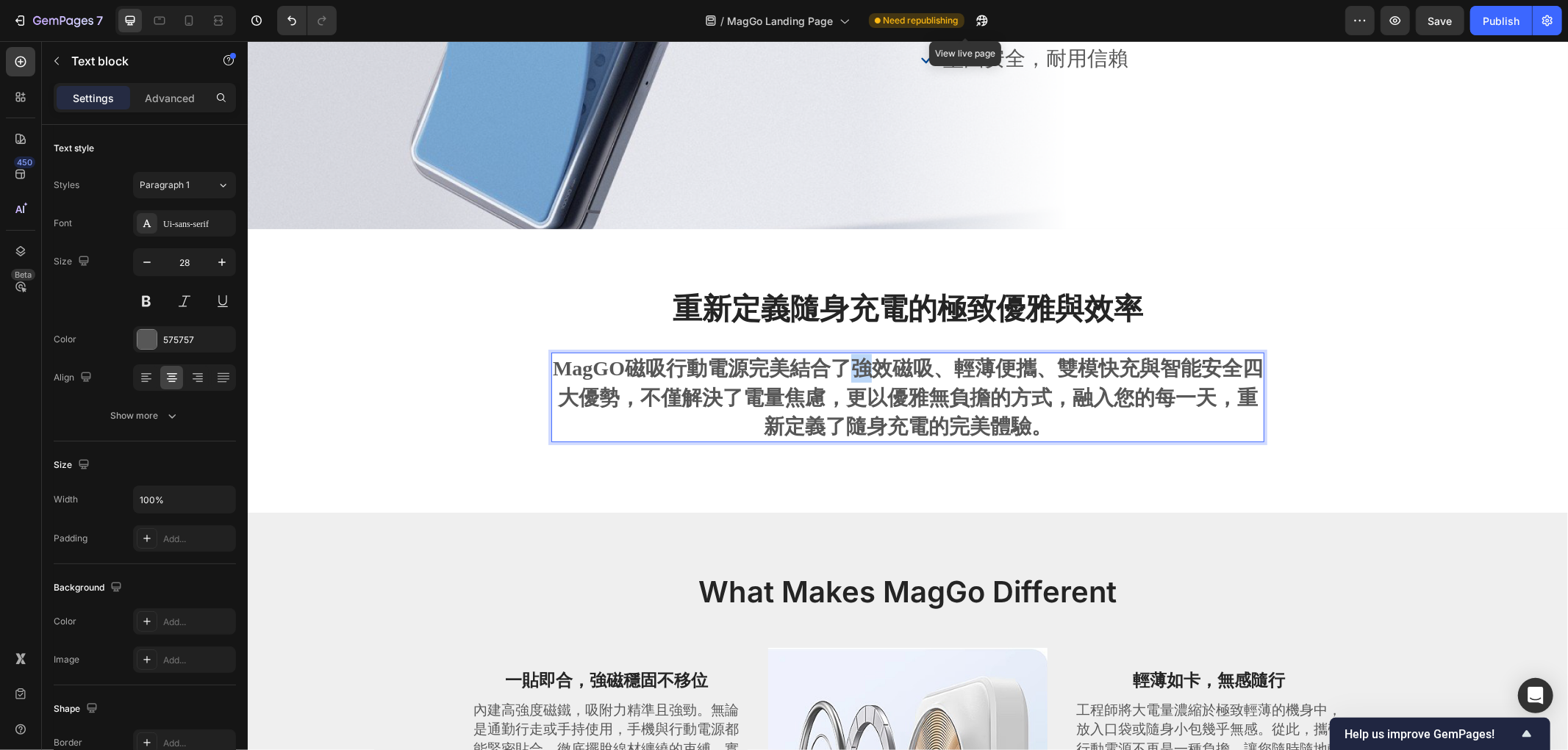
click at [863, 357] on strong "MagGO磁吸行動電源完美結合了強效磁吸、輕薄便攜、雙模快充與智能安全四大優勢，不僅解決了電量焦慮，更以優雅無負擔的方式，融入您的每一天，重新定義了隨身充電的…" at bounding box center [907, 396] width 710 height 80
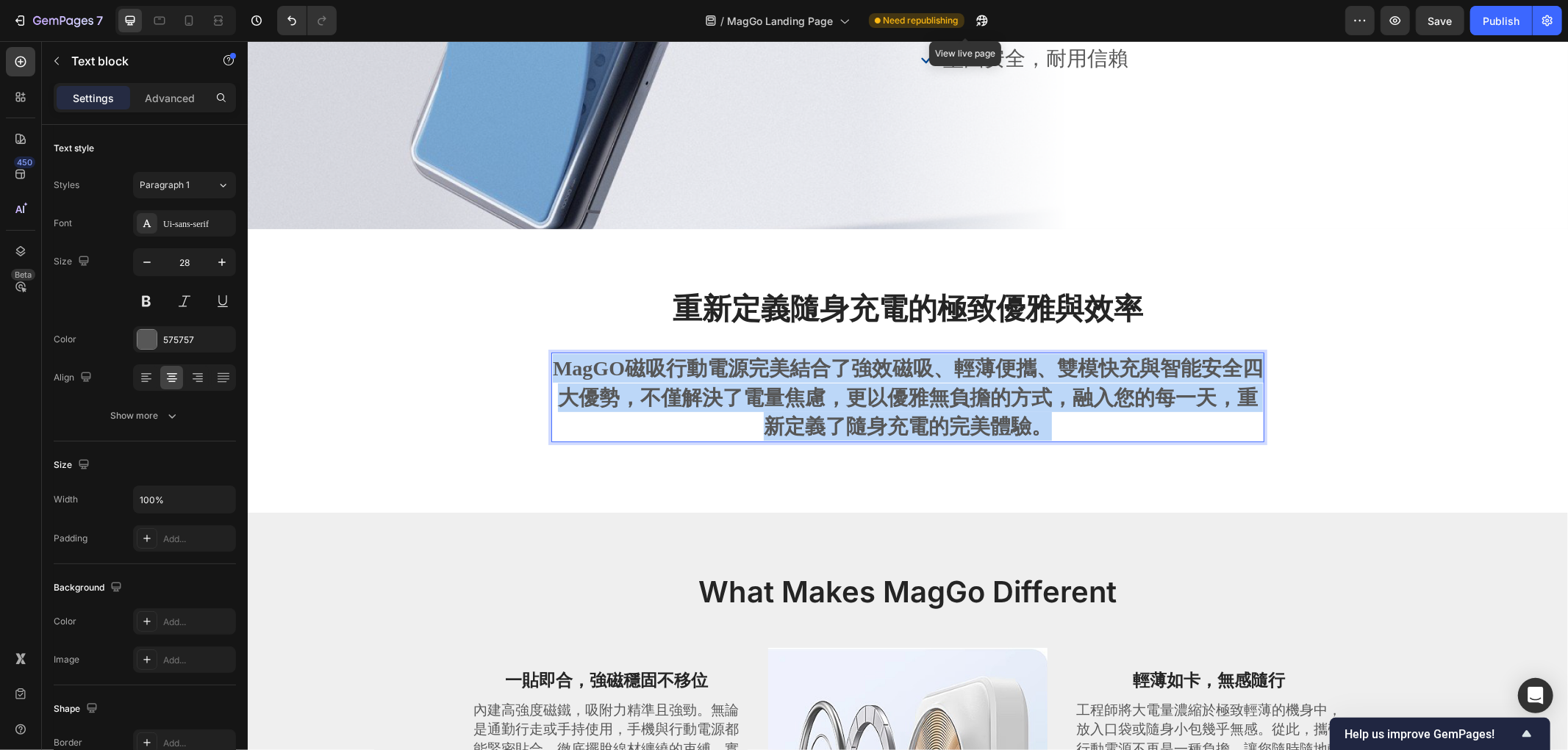
click at [863, 357] on strong "MagGO磁吸行動電源完美結合了強效磁吸、輕薄便攜、雙模快充與智能安全四大優勢，不僅解決了電量焦慮，更以優雅無負擔的方式，融入您的每一天，重新定義了隨身充電的…" at bounding box center [907, 396] width 710 height 80
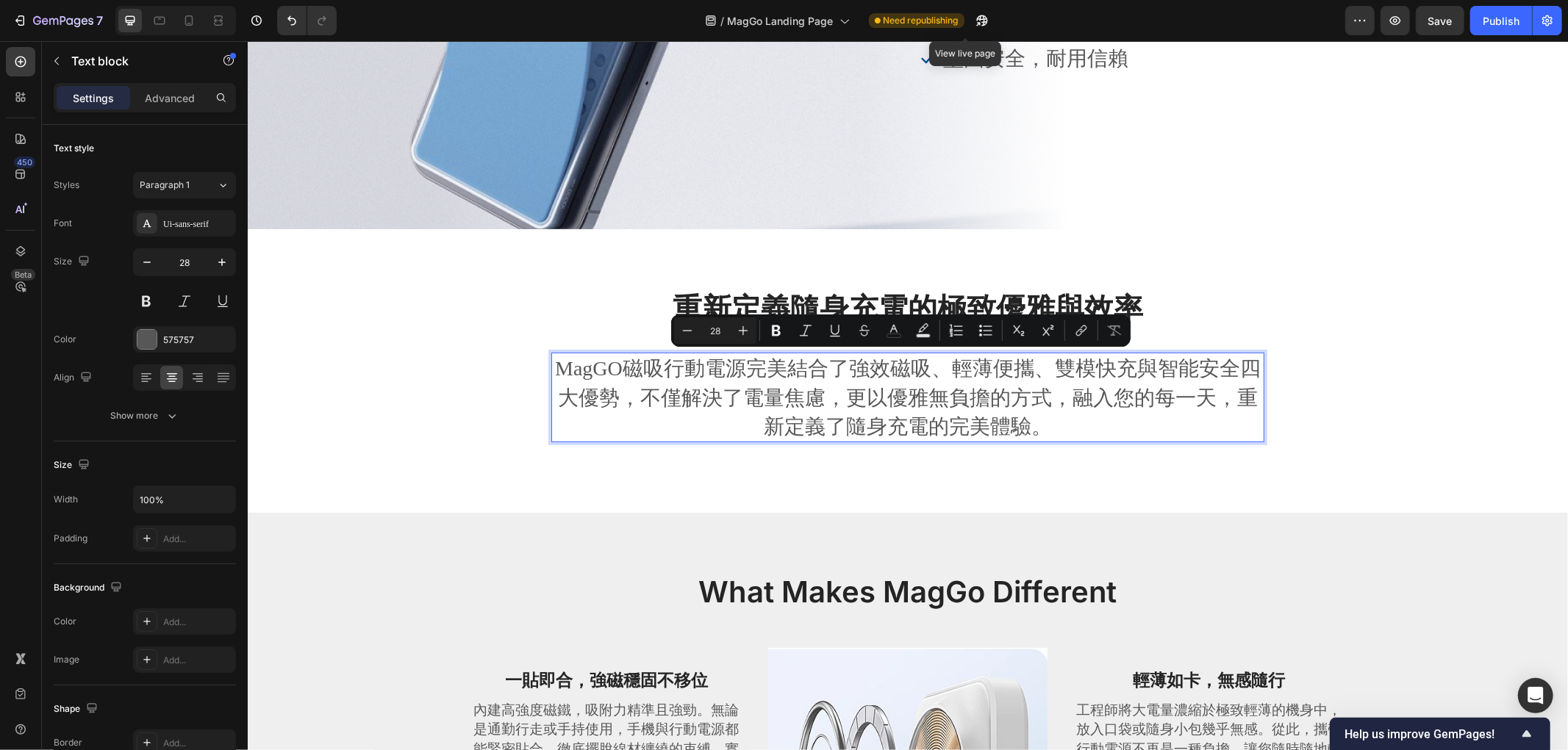
click at [921, 407] on p "MagGO磁吸行動電源完美結合了強效磁吸、輕薄便攜、雙模快充與智能安全四大優勢，不僅解決了電量焦慮，更以優雅無負擔的方式，融入您的每一天，重新定義了隨身充電的…" at bounding box center [907, 396] width 710 height 87
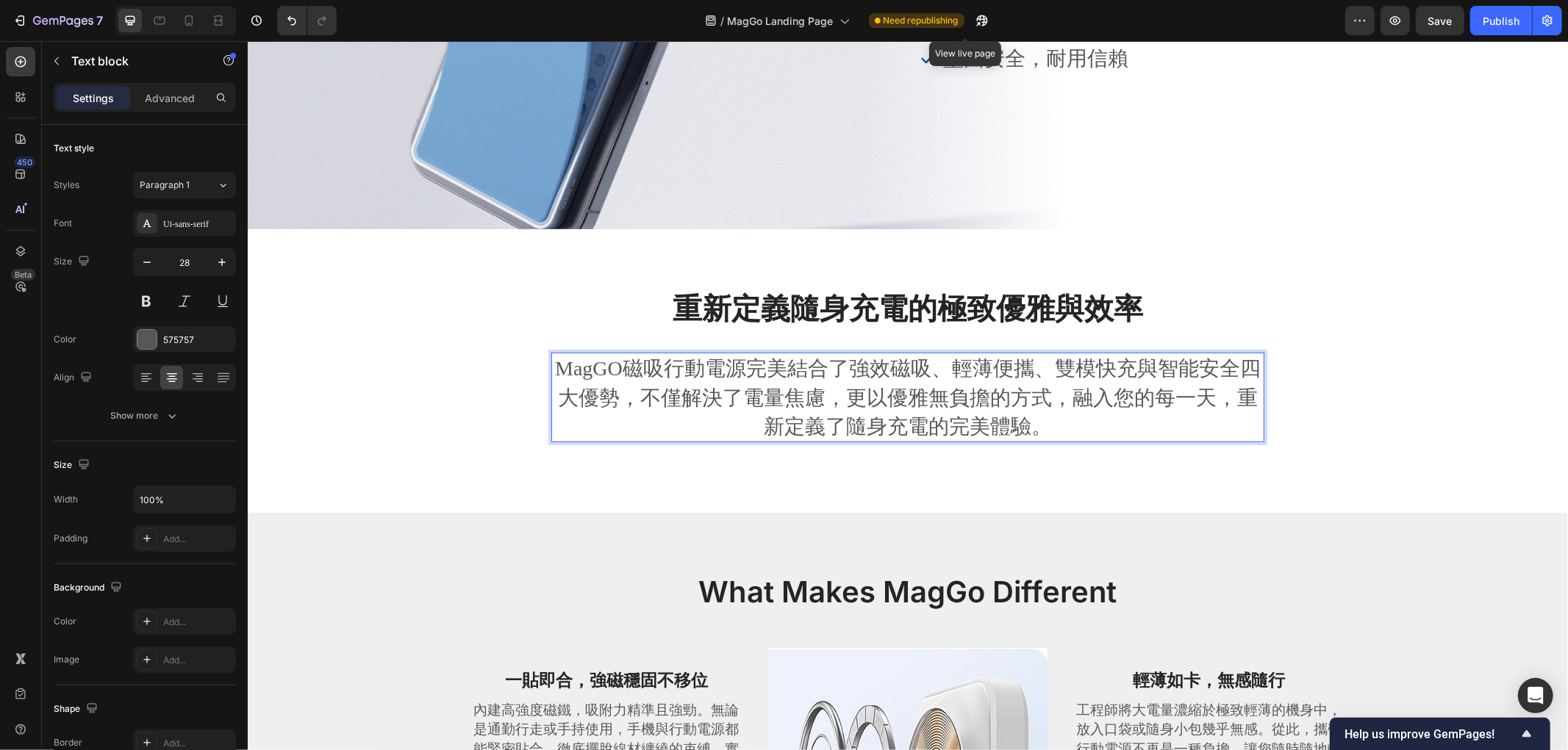
click at [925, 389] on p "MagGO磁吸行動電源完美結合了強效磁吸、輕薄便攜、雙模快充與智能安全四大優勢，不僅解決了電量焦慮，更以優雅無負擔的方式，融入您的每一天，重新定義了隨身充電的…" at bounding box center [907, 396] width 710 height 87
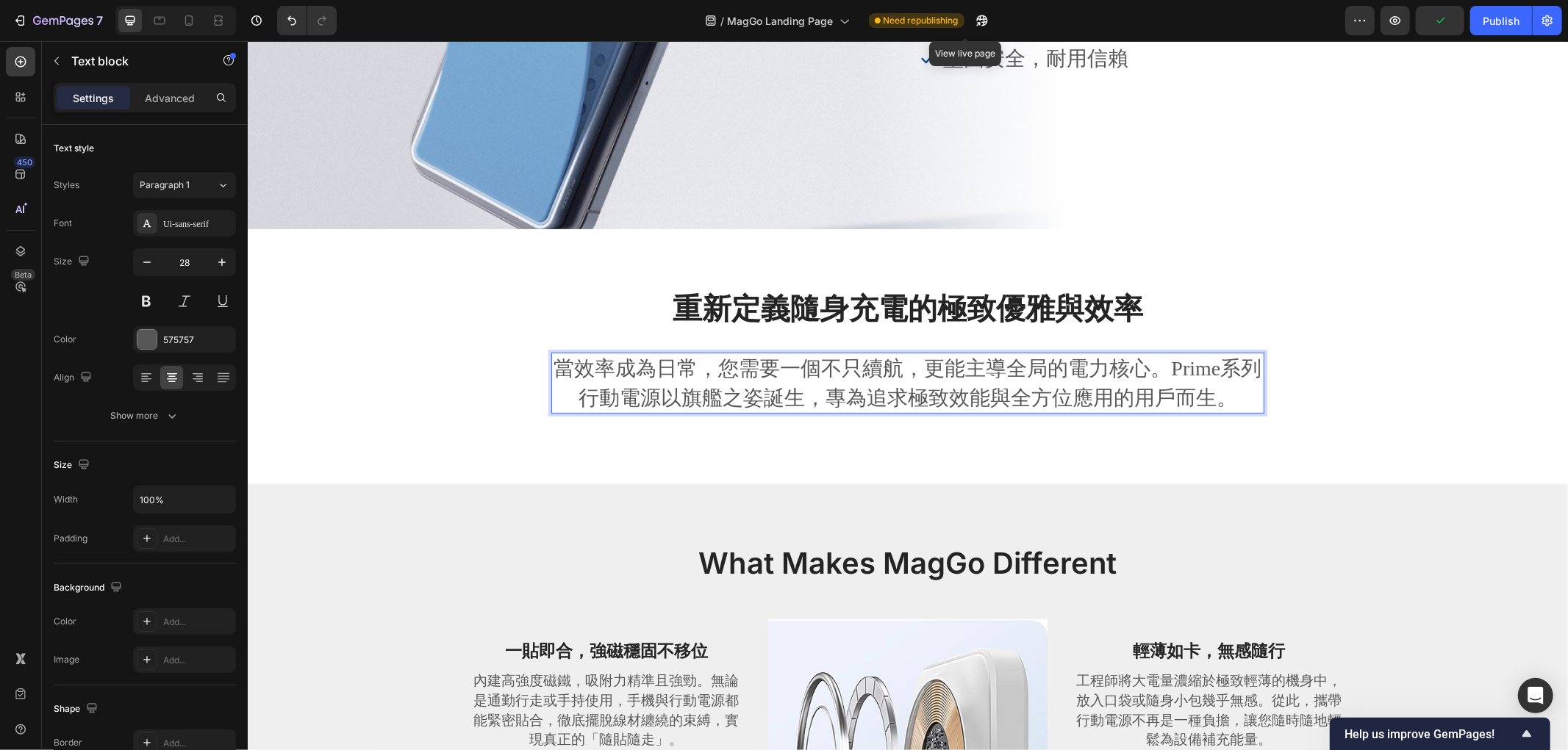
click at [911, 371] on p "當效率成為日常，您需要一個不只續航，更能主導全局的電力核心。Prime系列行動電源以旗艦之姿誕生，專為追求極致效能與全方位應用的用戶而生。" at bounding box center [907, 381] width 710 height 57
click at [949, 302] on strong "重新定義隨身充電的極致優雅與效率" at bounding box center [907, 307] width 470 height 36
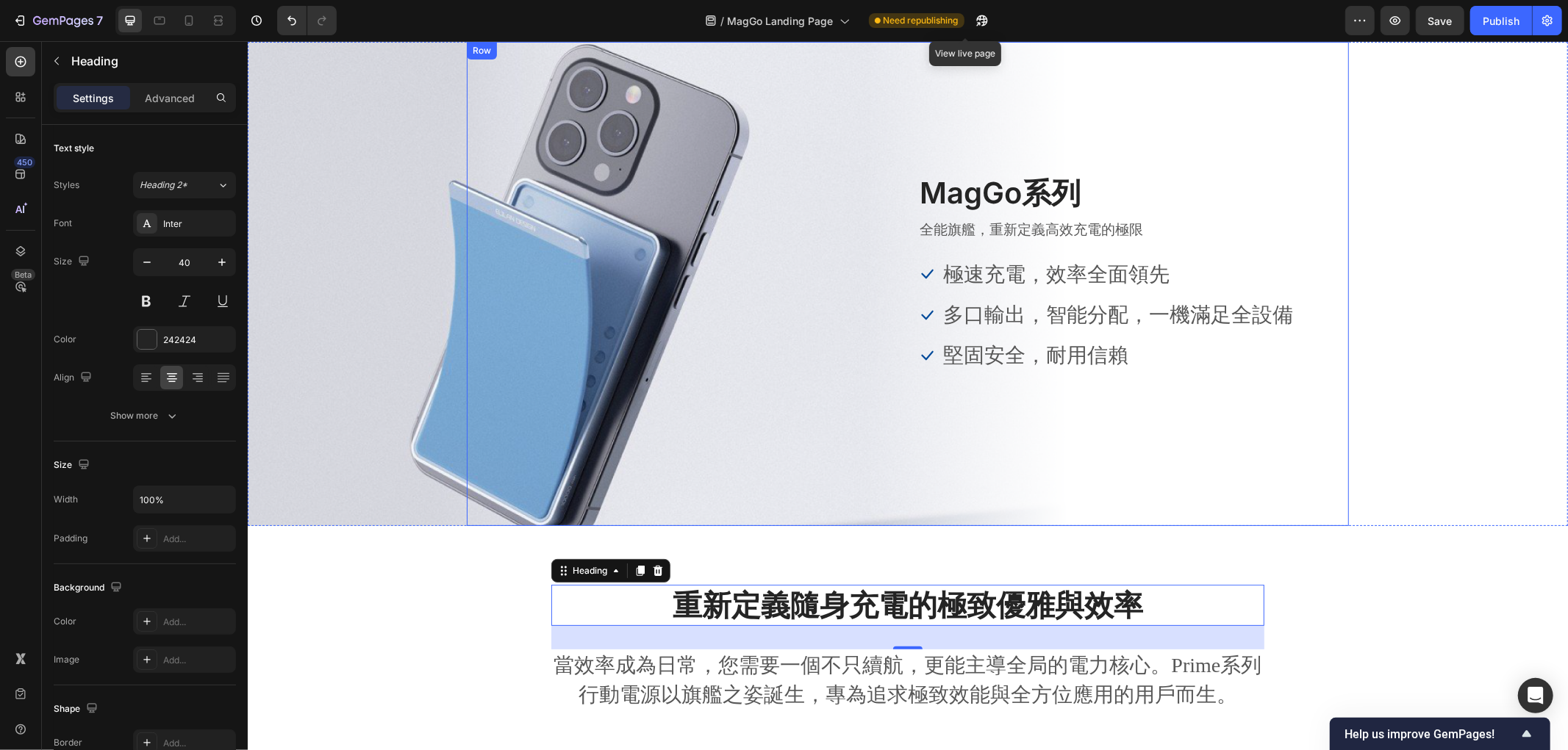
scroll to position [0, 0]
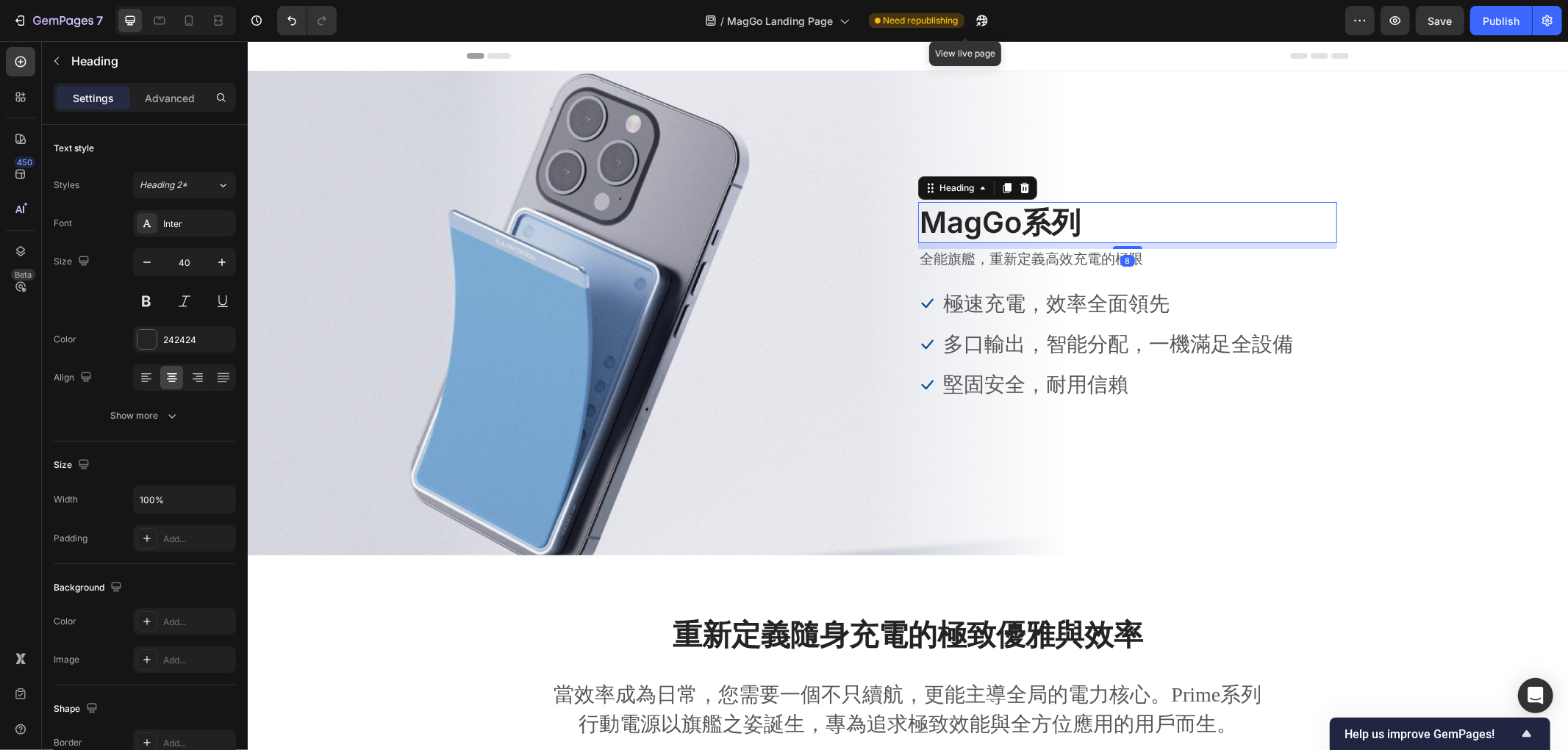
click at [1021, 222] on h2 "MagGo系列" at bounding box center [1126, 221] width 419 height 41
click at [987, 222] on h2 "MagGo系列" at bounding box center [1126, 221] width 419 height 41
click at [987, 222] on p "MagGo系列" at bounding box center [1127, 222] width 416 height 39
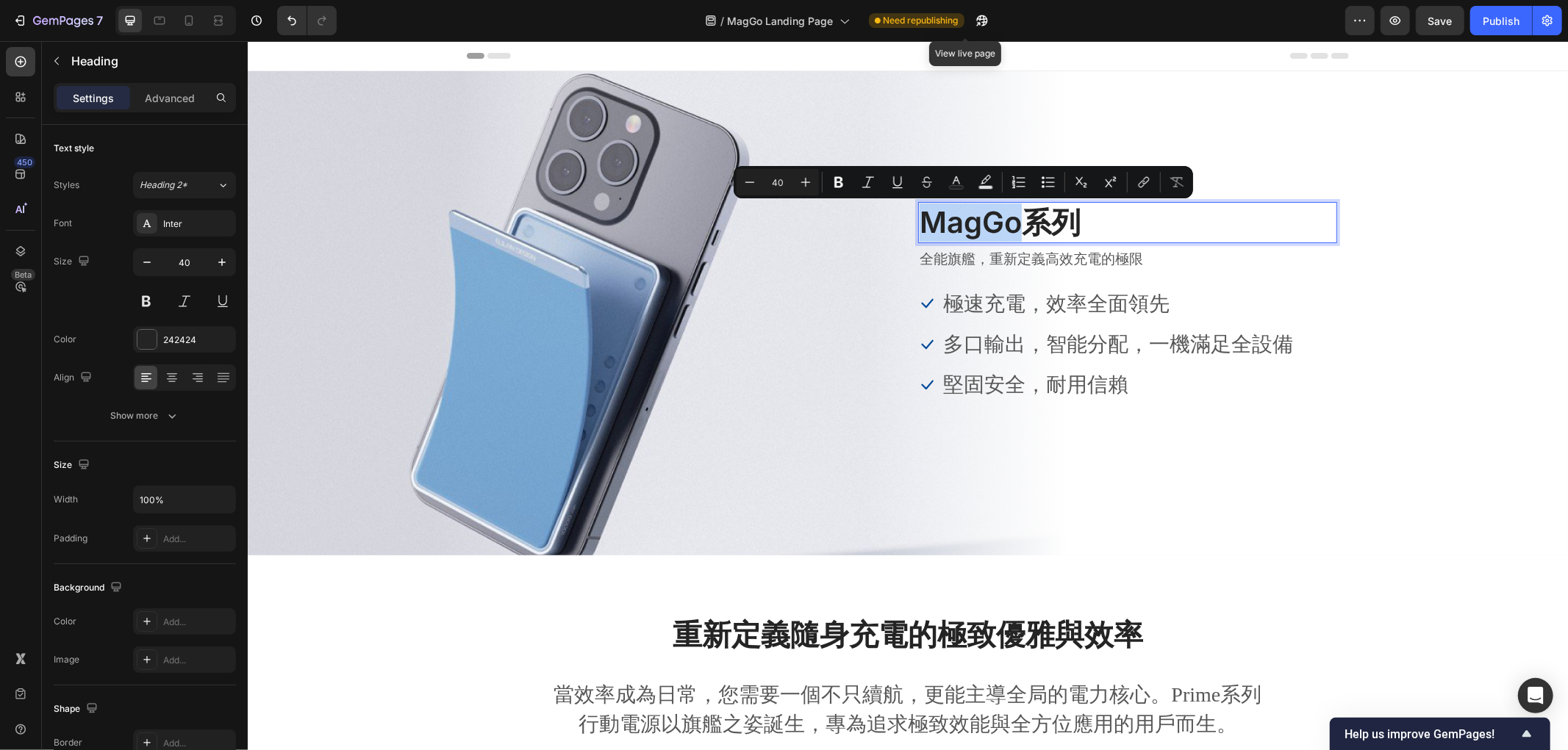
click at [983, 224] on p "MagGo系列" at bounding box center [1127, 222] width 416 height 39
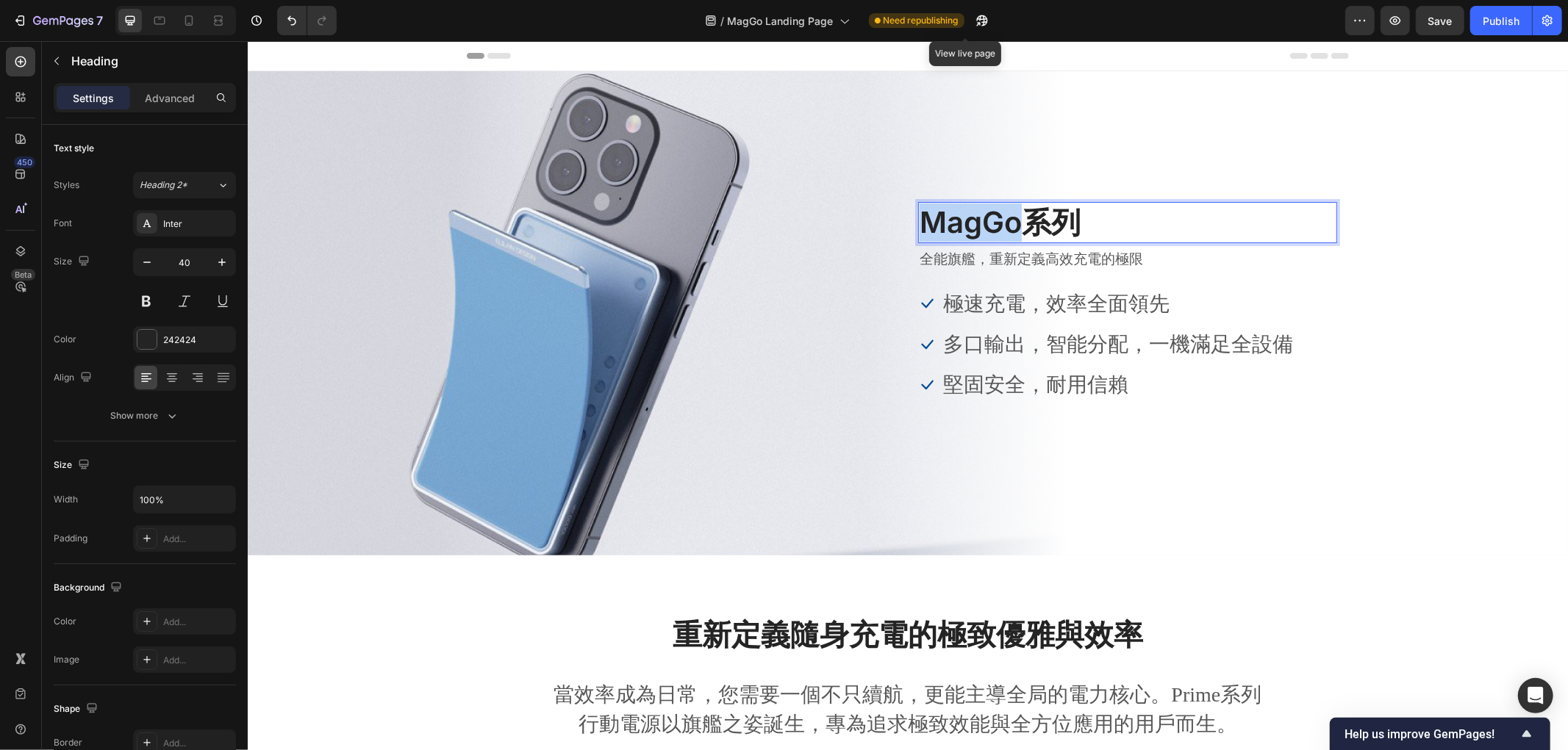
drag, startPoint x: 1008, startPoint y: 222, endPoint x: 910, endPoint y: 223, distance: 98.0
click at [917, 223] on h2 "MagGo系列" at bounding box center [1126, 221] width 419 height 41
click at [1014, 637] on strong "重新定義隨身充電的極致優雅與效率" at bounding box center [907, 633] width 470 height 36
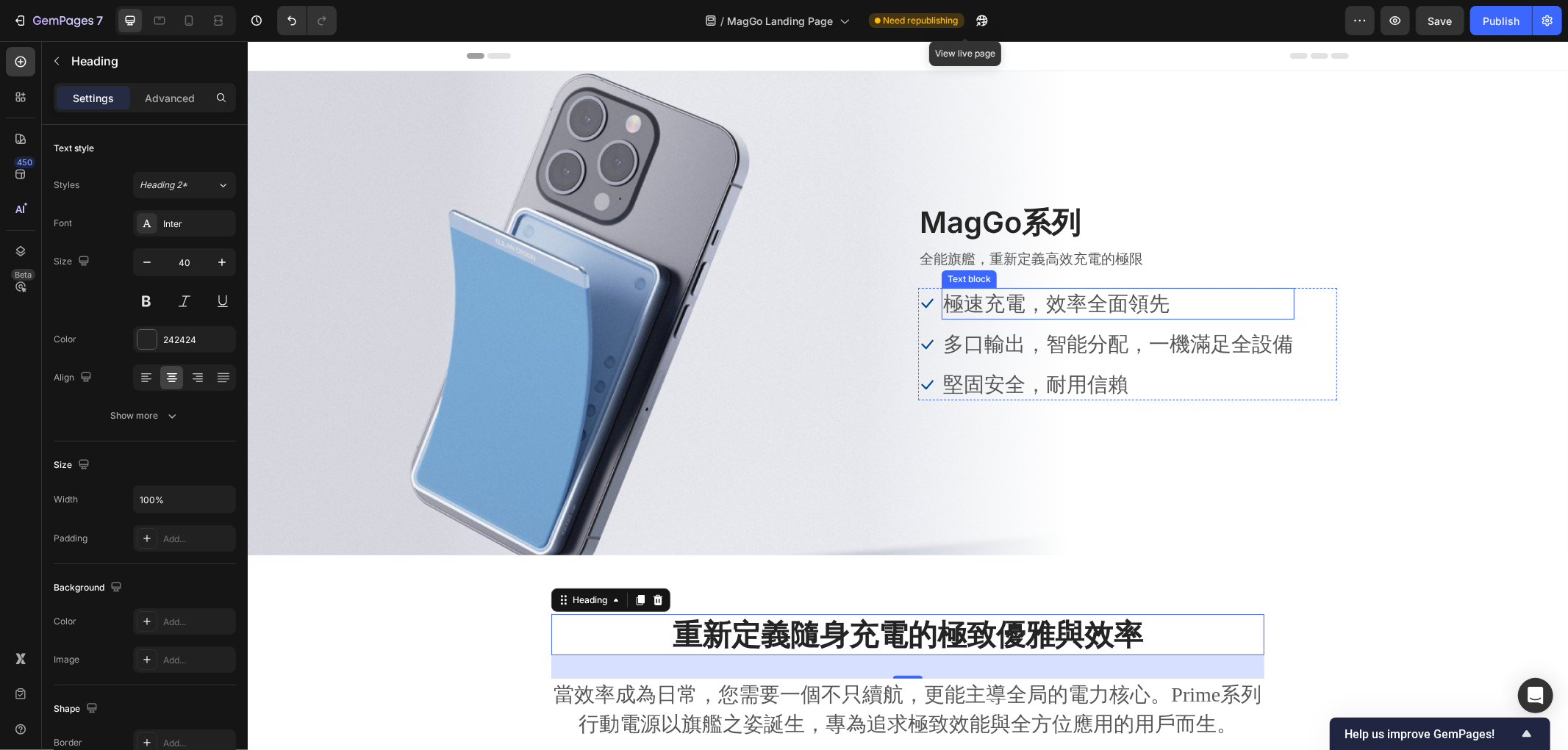
click at [1061, 300] on p "極速充電，效率全面領先" at bounding box center [1117, 303] width 350 height 29
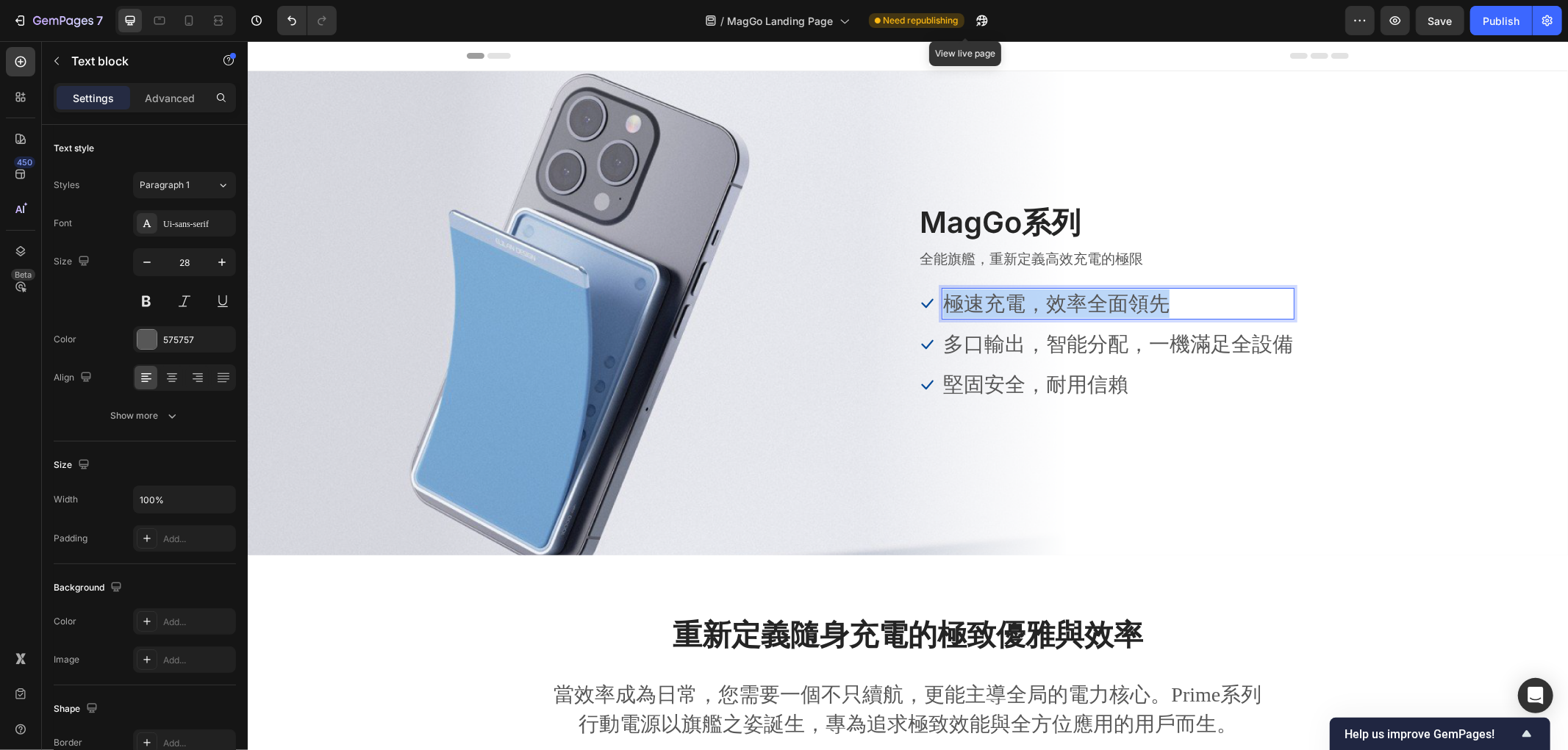
click at [1061, 300] on p "極速充電，效率全面領先" at bounding box center [1117, 303] width 350 height 29
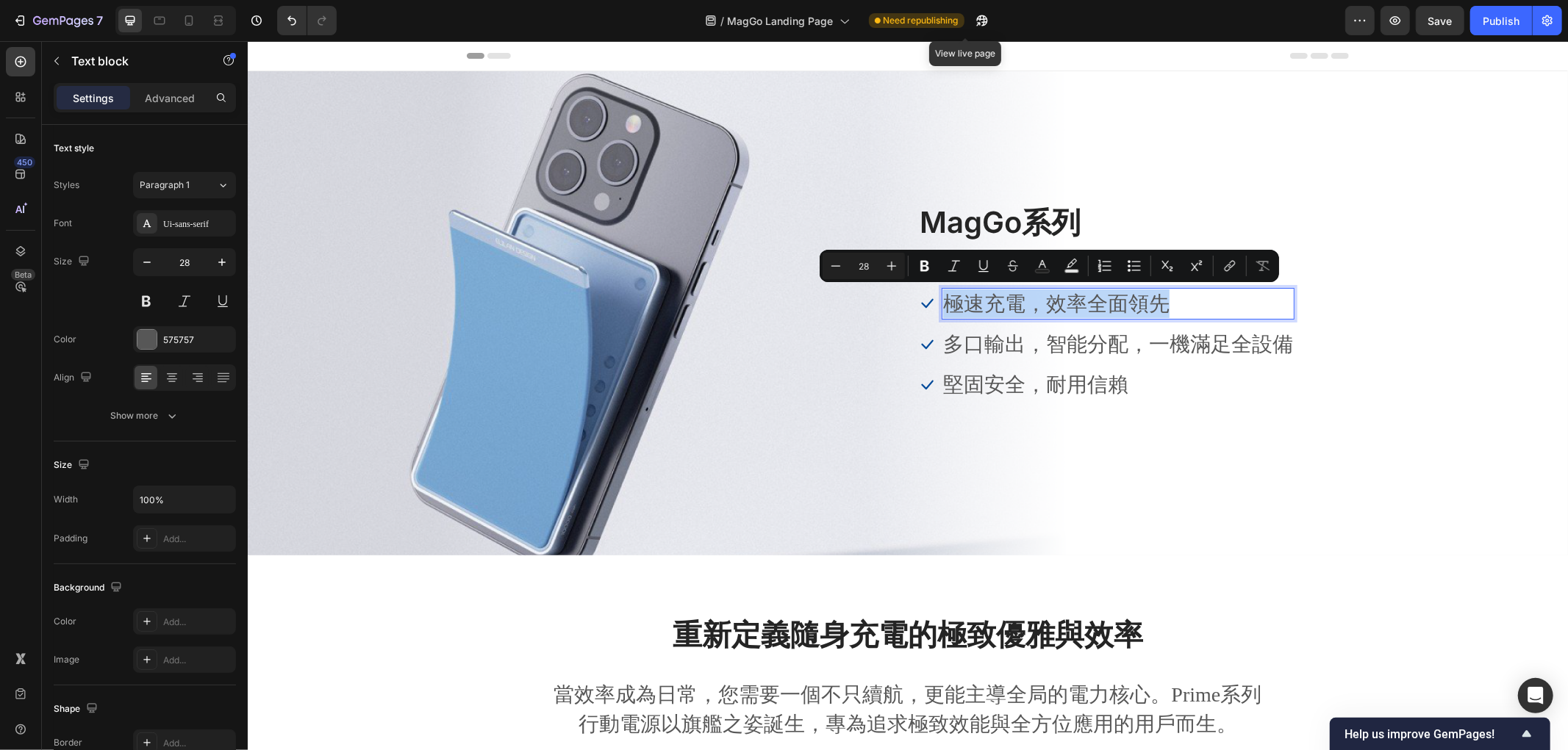
copy p "極速充電，效率全面領先"
drag, startPoint x: 1125, startPoint y: 385, endPoint x: 1112, endPoint y: 344, distance: 43.0
click at [1125, 383] on p "堅固安全，耐用信賴" at bounding box center [1117, 384] width 350 height 29
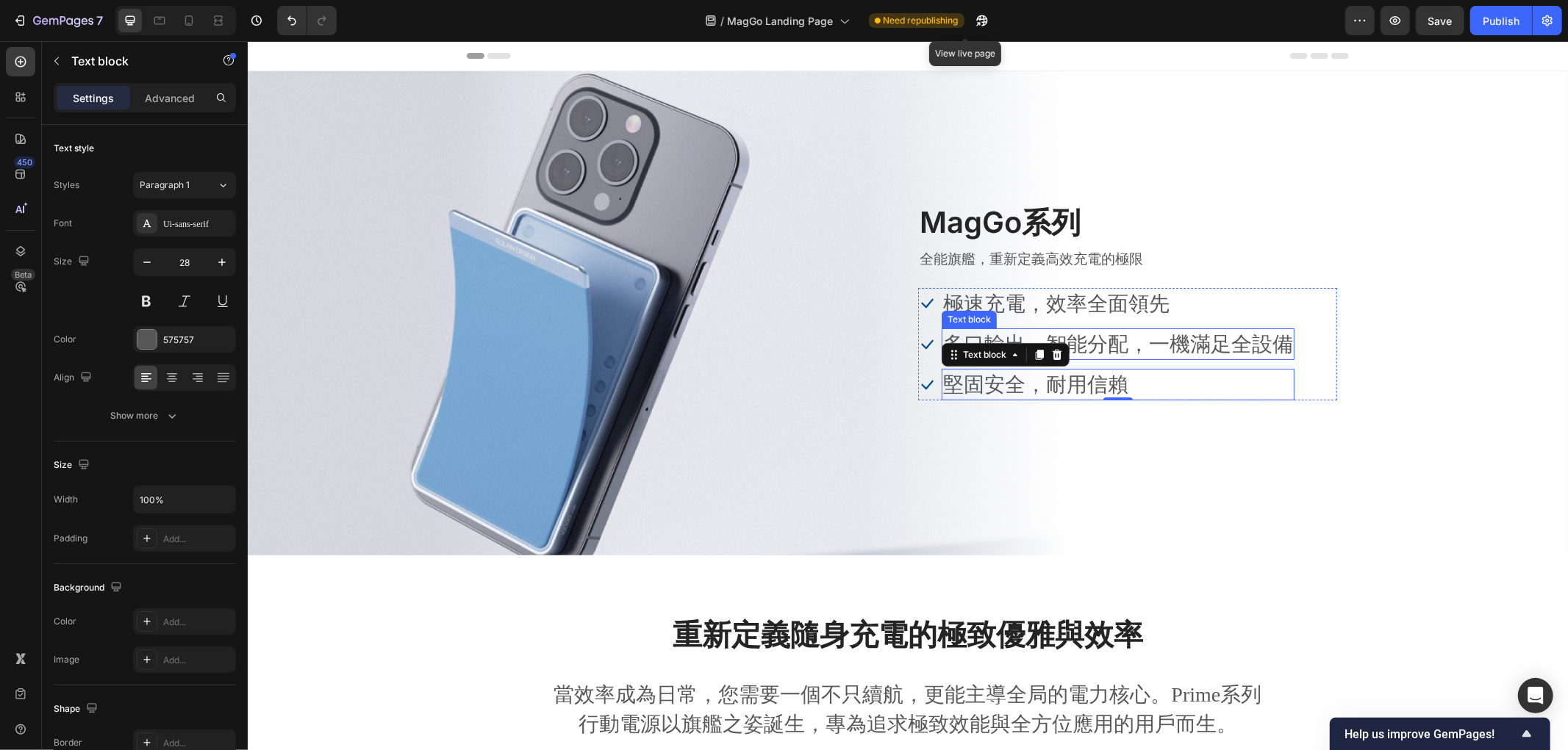
click at [1111, 343] on p "多口輸出，智能分配，一機滿足全設備" at bounding box center [1117, 343] width 350 height 29
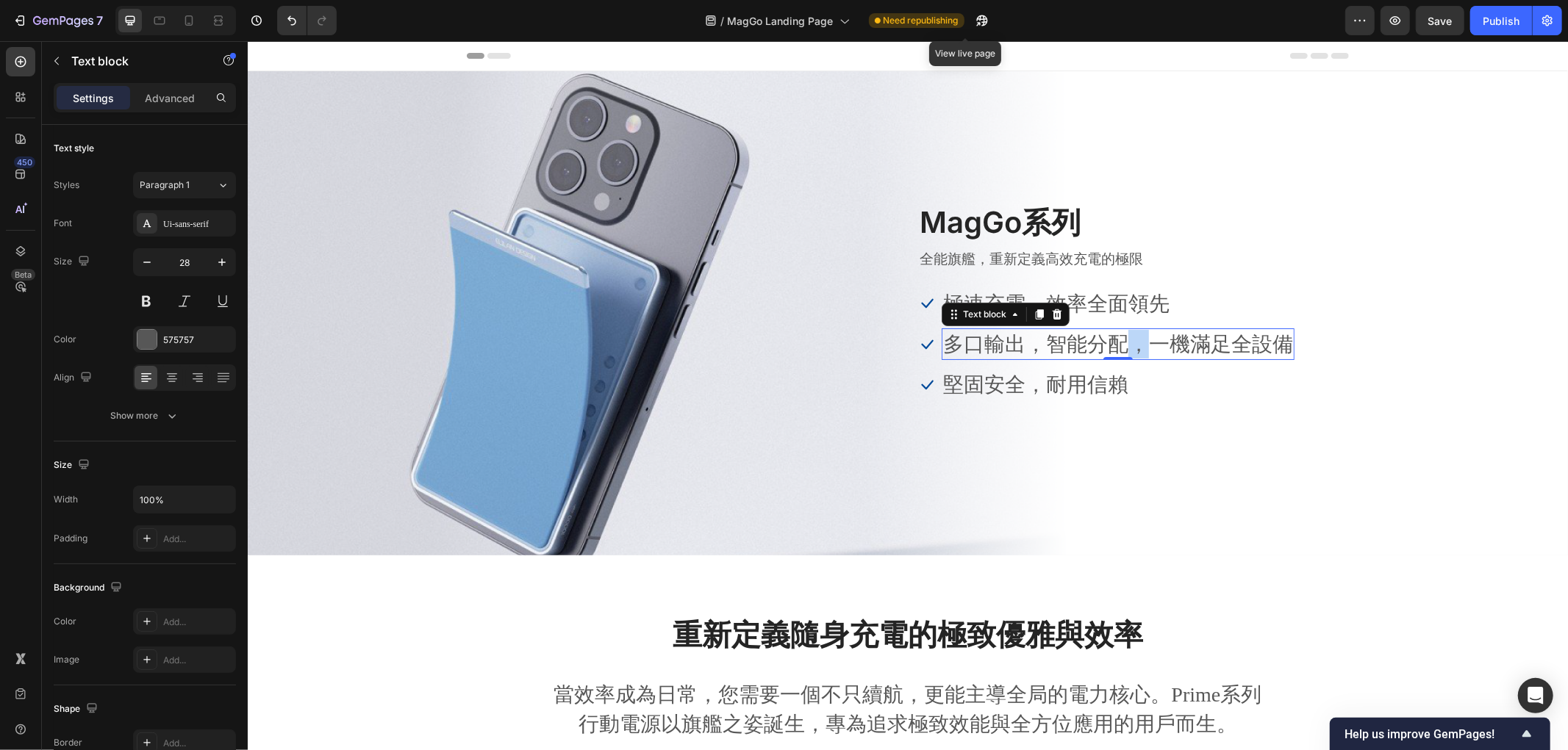
click at [1111, 343] on p "多口輸出，智能分配，一機滿足全設備" at bounding box center [1117, 343] width 350 height 29
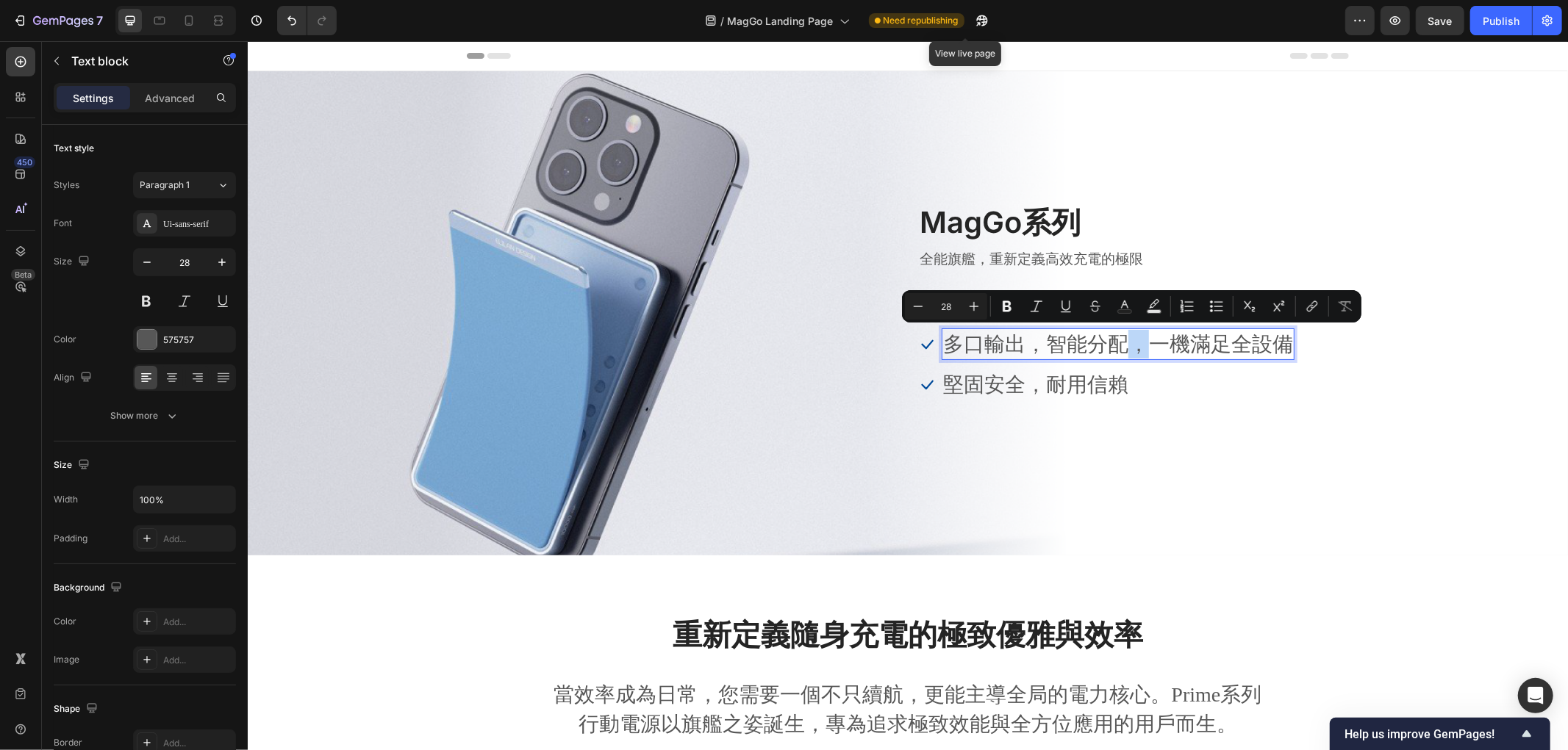
click at [1115, 344] on p "多口輸出，智能分配，一機滿足全設備" at bounding box center [1117, 343] width 350 height 29
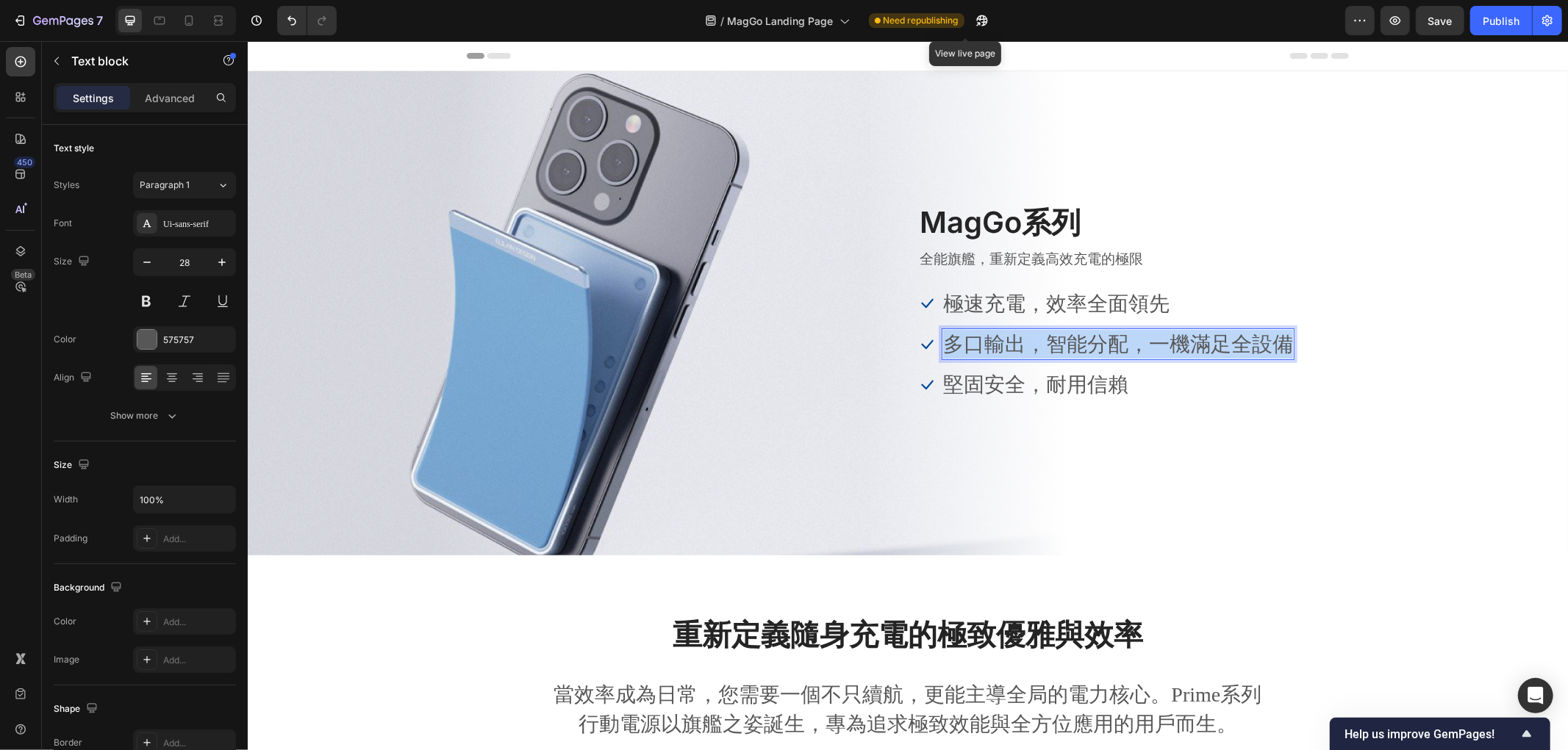
copy p "多口輸出，智能分配，一機滿足全設備"
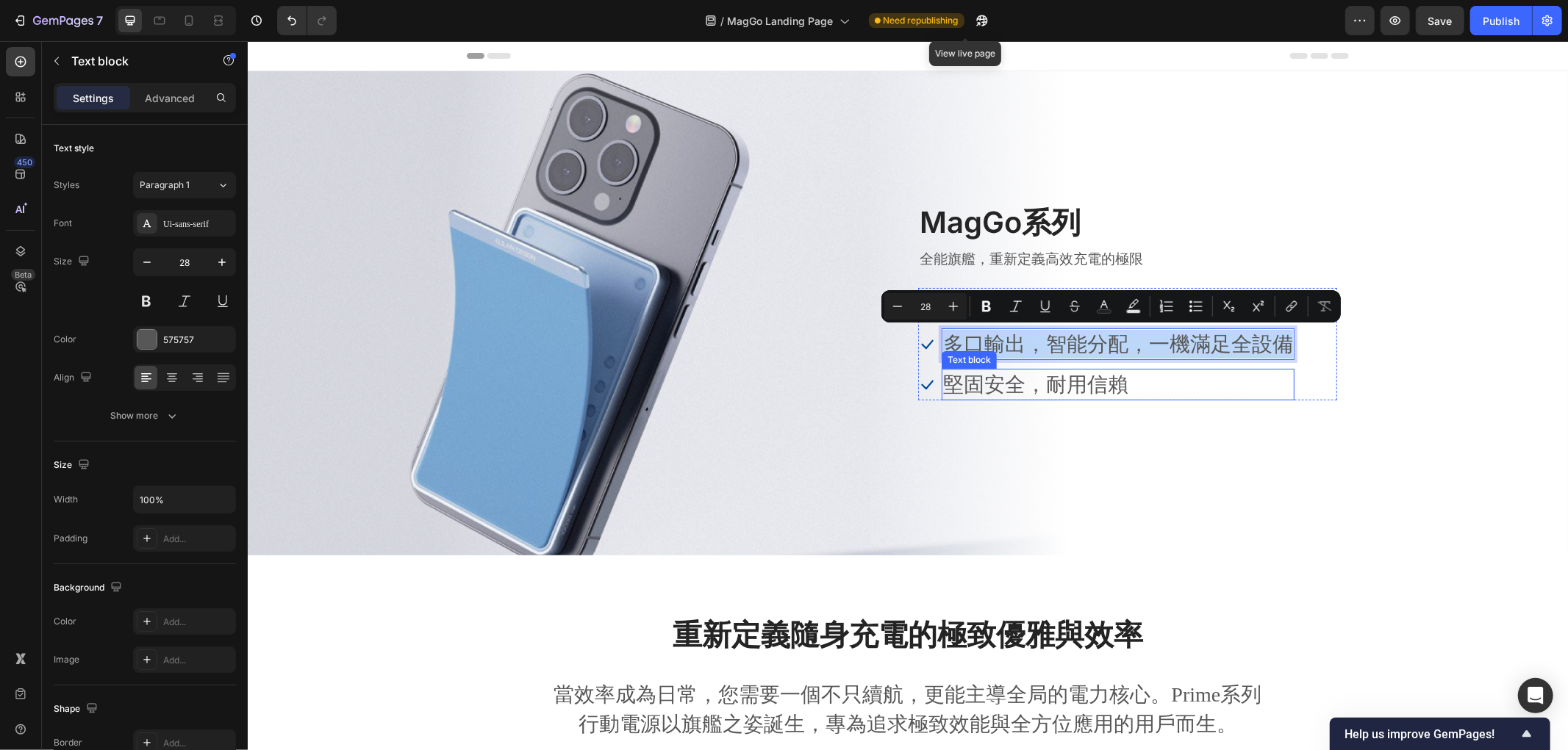
click at [1065, 379] on p "堅固安全，耐用信賴" at bounding box center [1117, 384] width 350 height 29
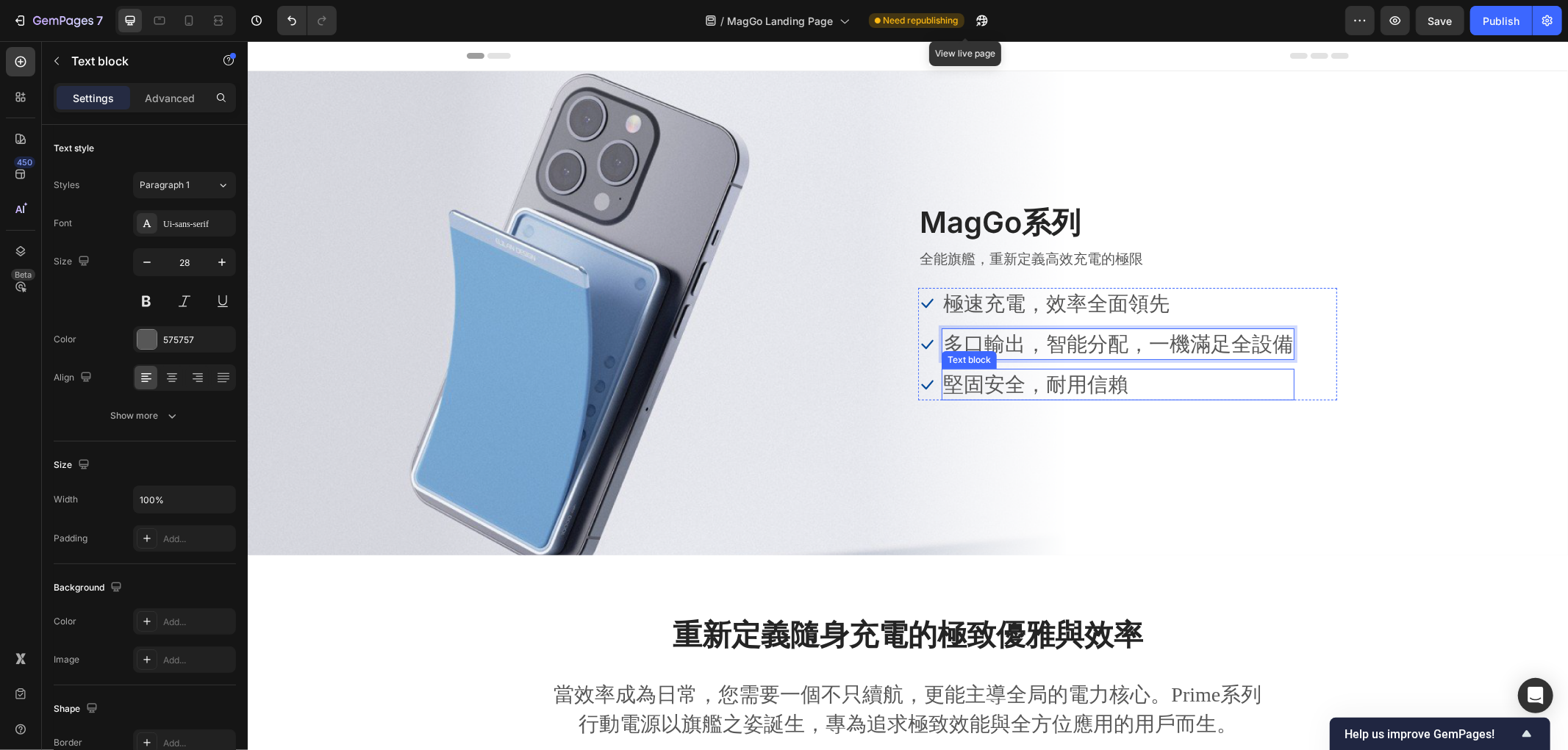
click at [1065, 379] on p "堅固安全，耐用信賴" at bounding box center [1117, 384] width 350 height 29
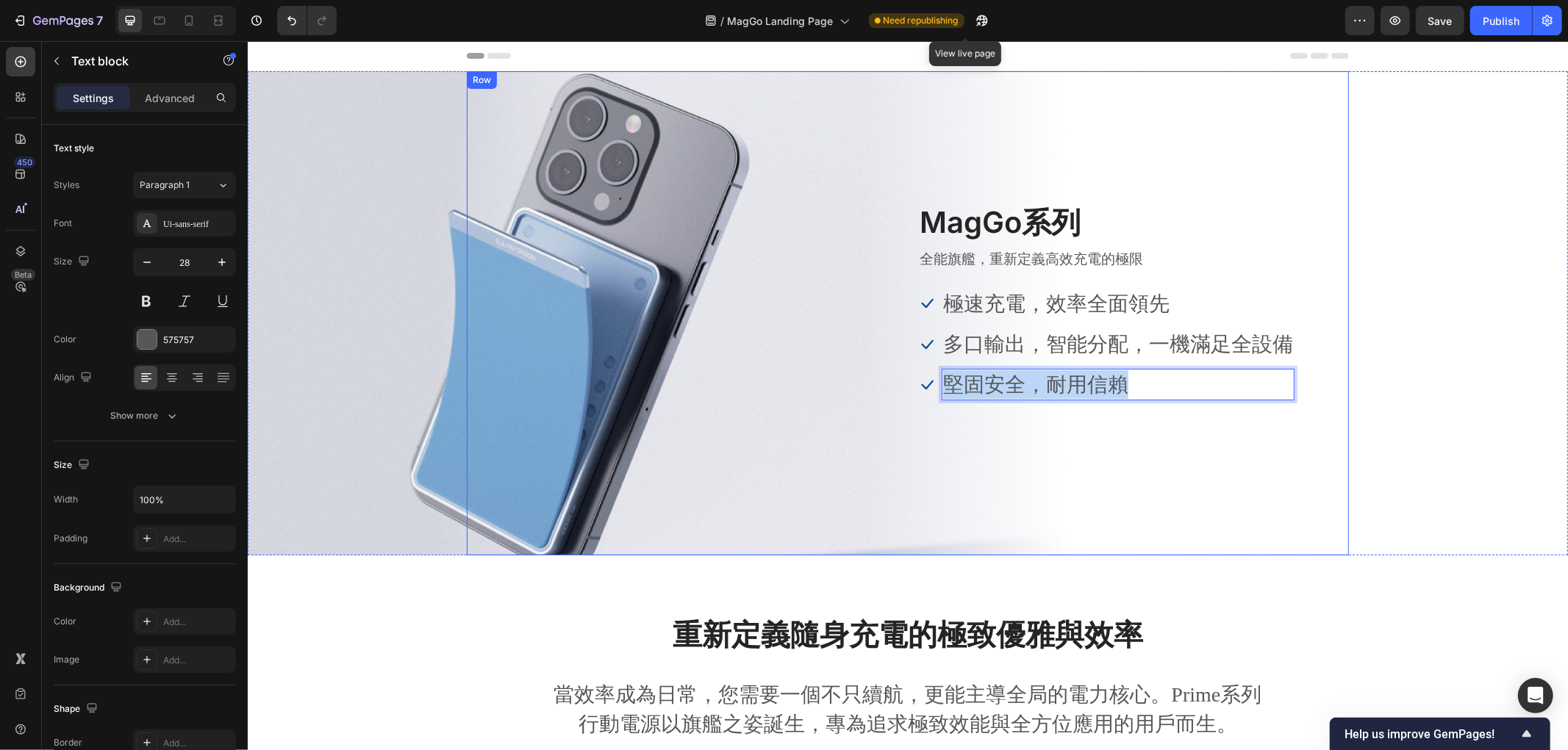
copy p "堅固安全，耐用信賴"
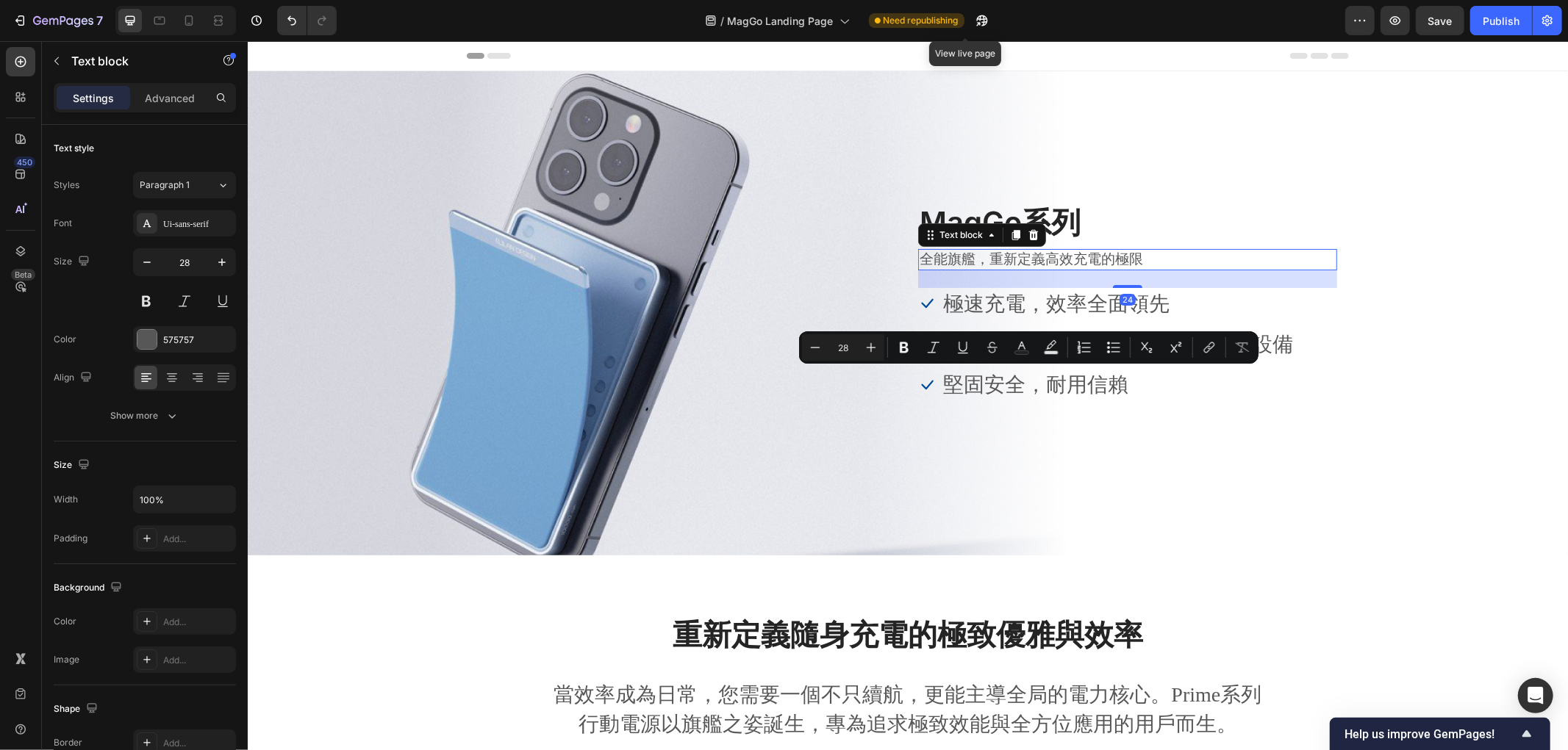
click at [1012, 255] on p "全能旗艦，重新定義高效充電的極限" at bounding box center [1127, 258] width 416 height 18
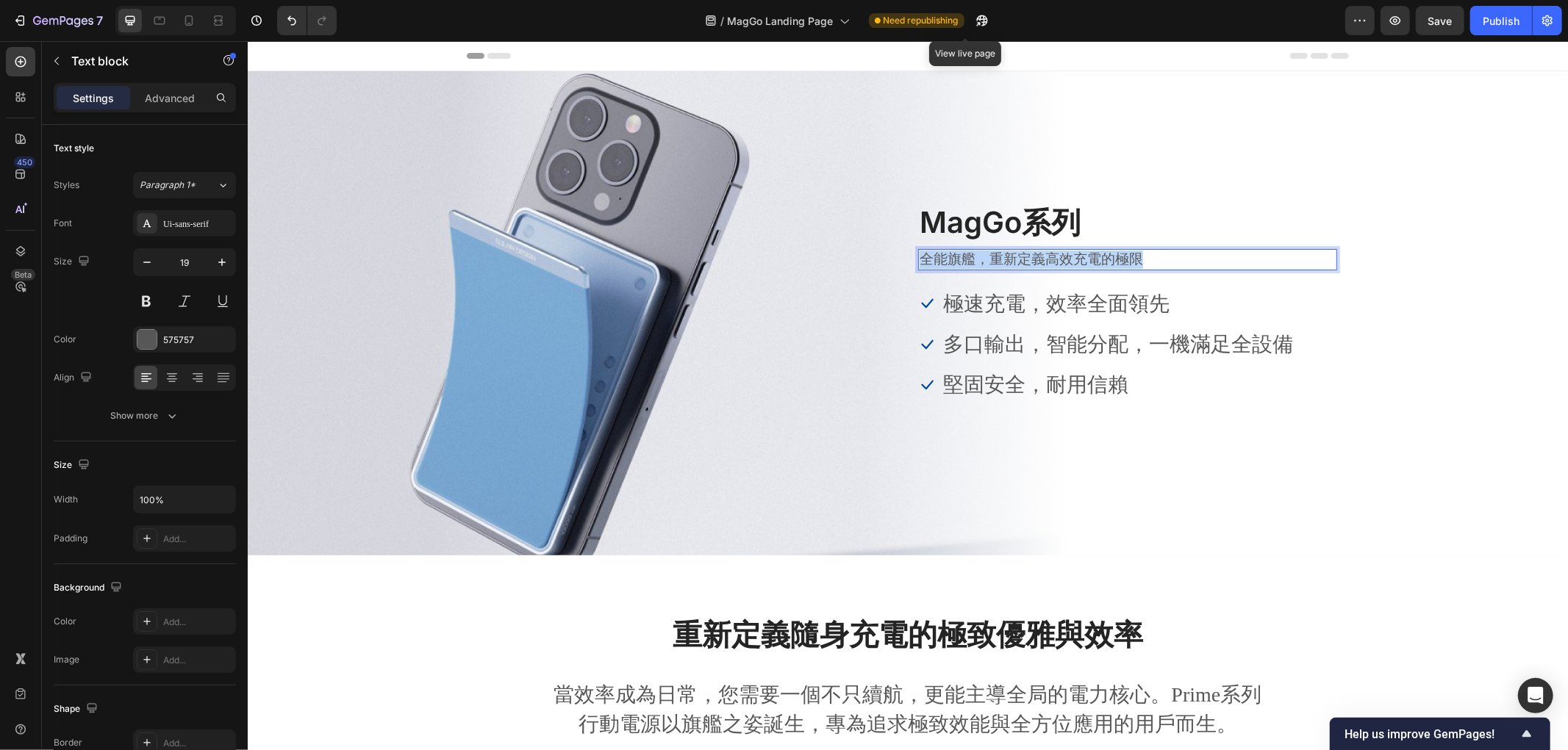
click at [1012, 255] on p "全能旗艦，重新定義高效充電的極限" at bounding box center [1127, 258] width 416 height 18
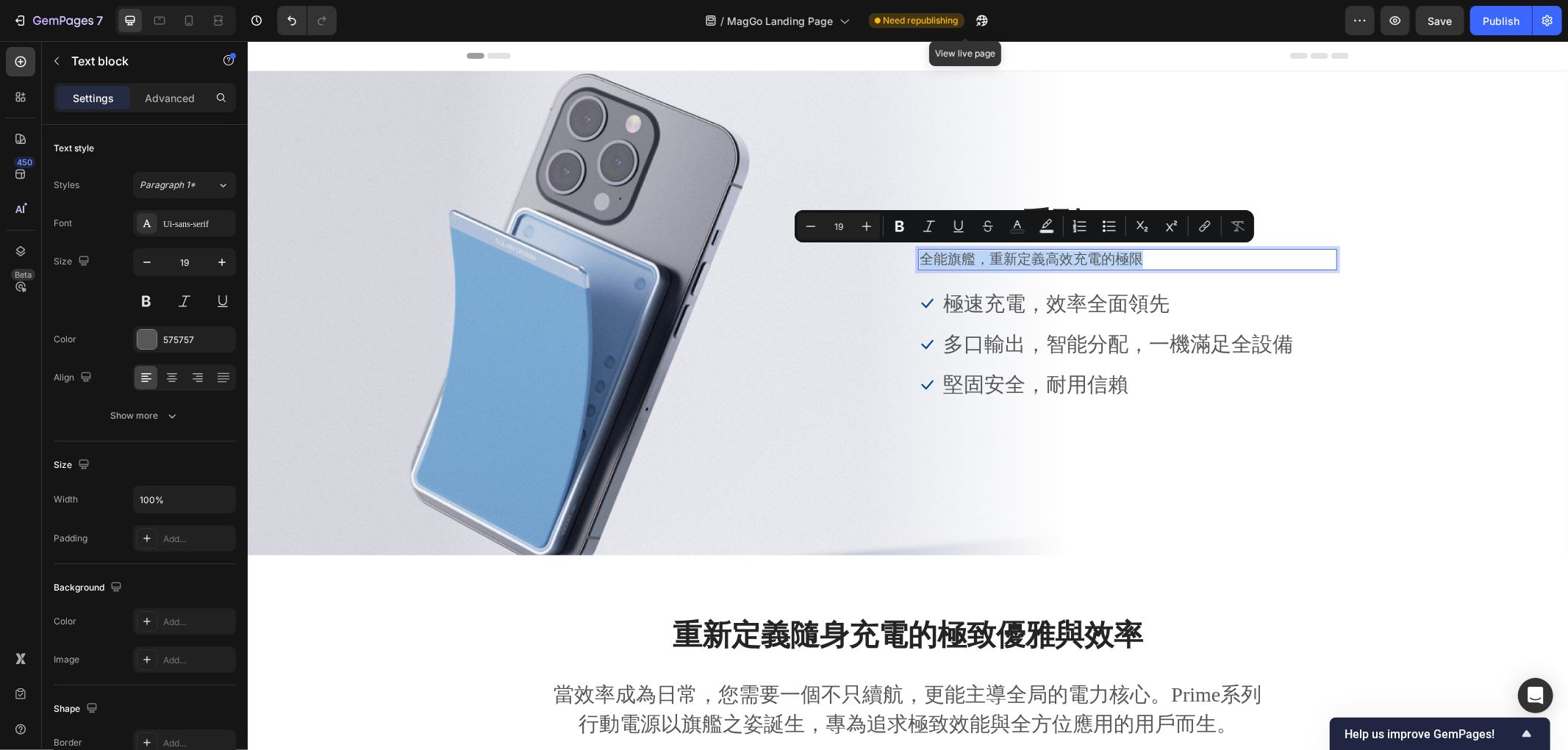
copy p "全能旗艦，重新定義高效充電的極限"
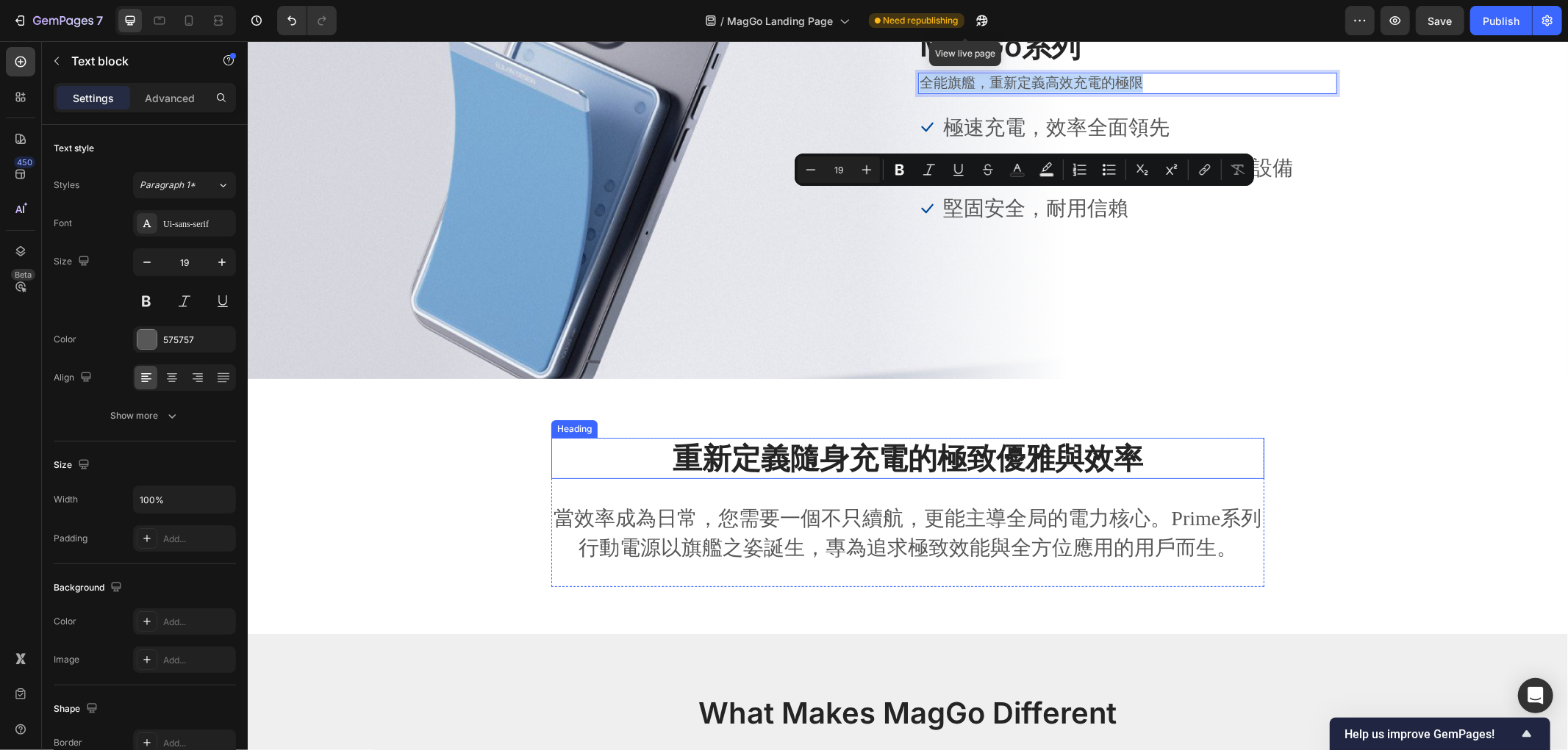
scroll to position [326, 0]
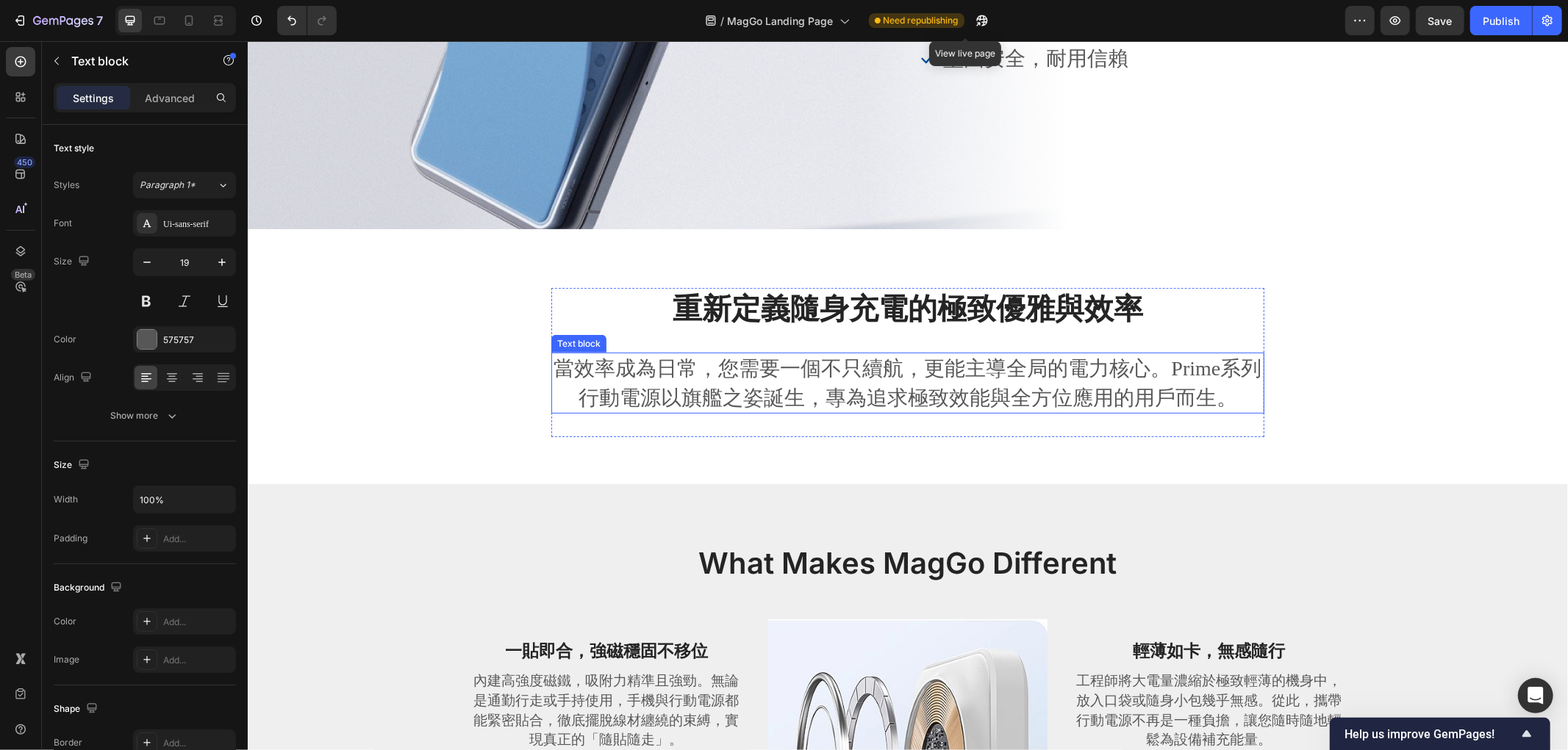
click at [835, 376] on p "當效率成為日常，您需要一個不只續航，更能主導全局的電力核心。Prime系列行動電源以旗艦之姿誕生，專為追求極致效能與全方位應用的用戶而生。" at bounding box center [907, 381] width 710 height 57
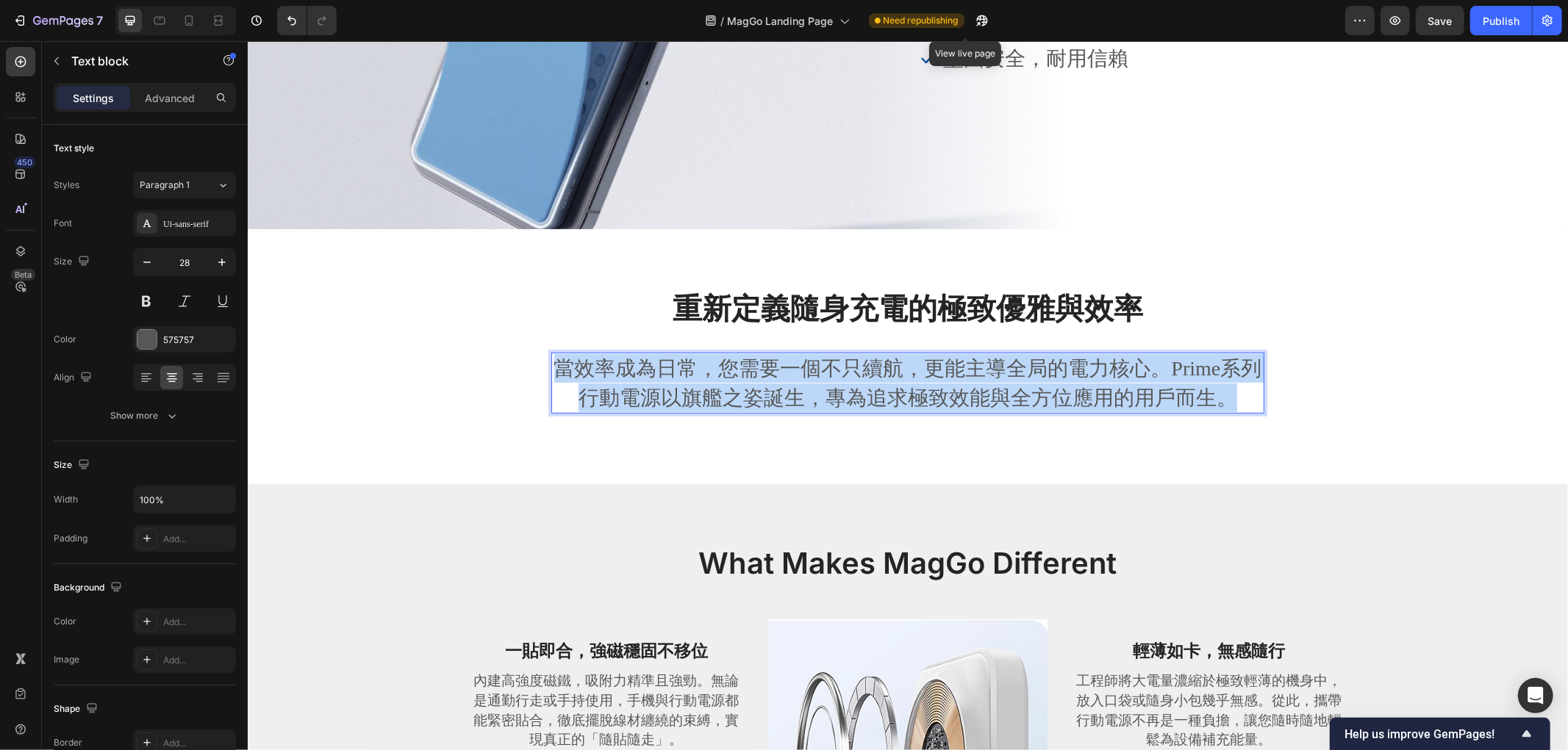
copy p "當效率成為日常，您需要一個不只續航，更能主導全局的電力核心。Prime系列行動電源以旗艦之姿誕生，專為追求極致效能與全方位應用的用戶而生。"
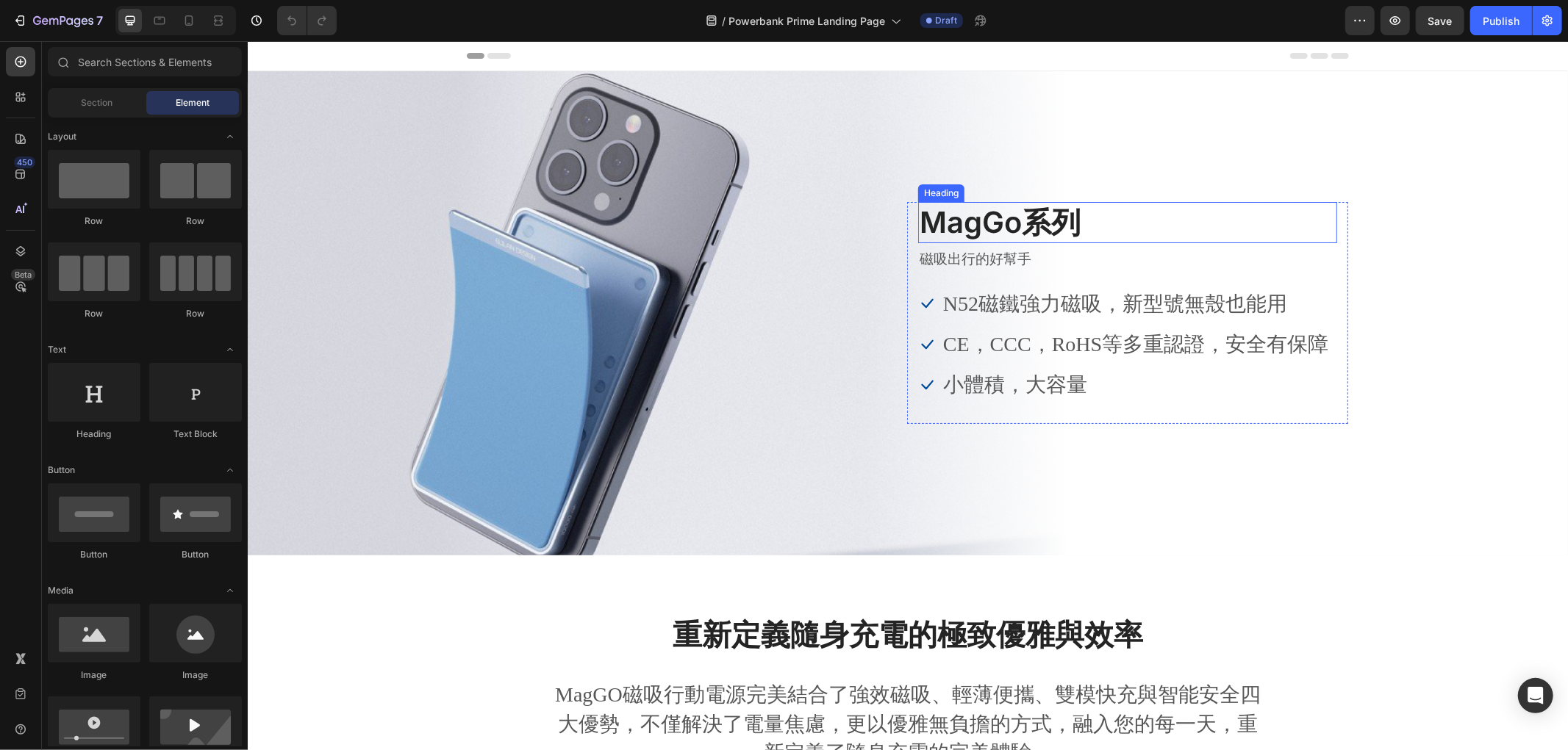
click at [987, 220] on h2 "MagGo系列" at bounding box center [1126, 221] width 419 height 41
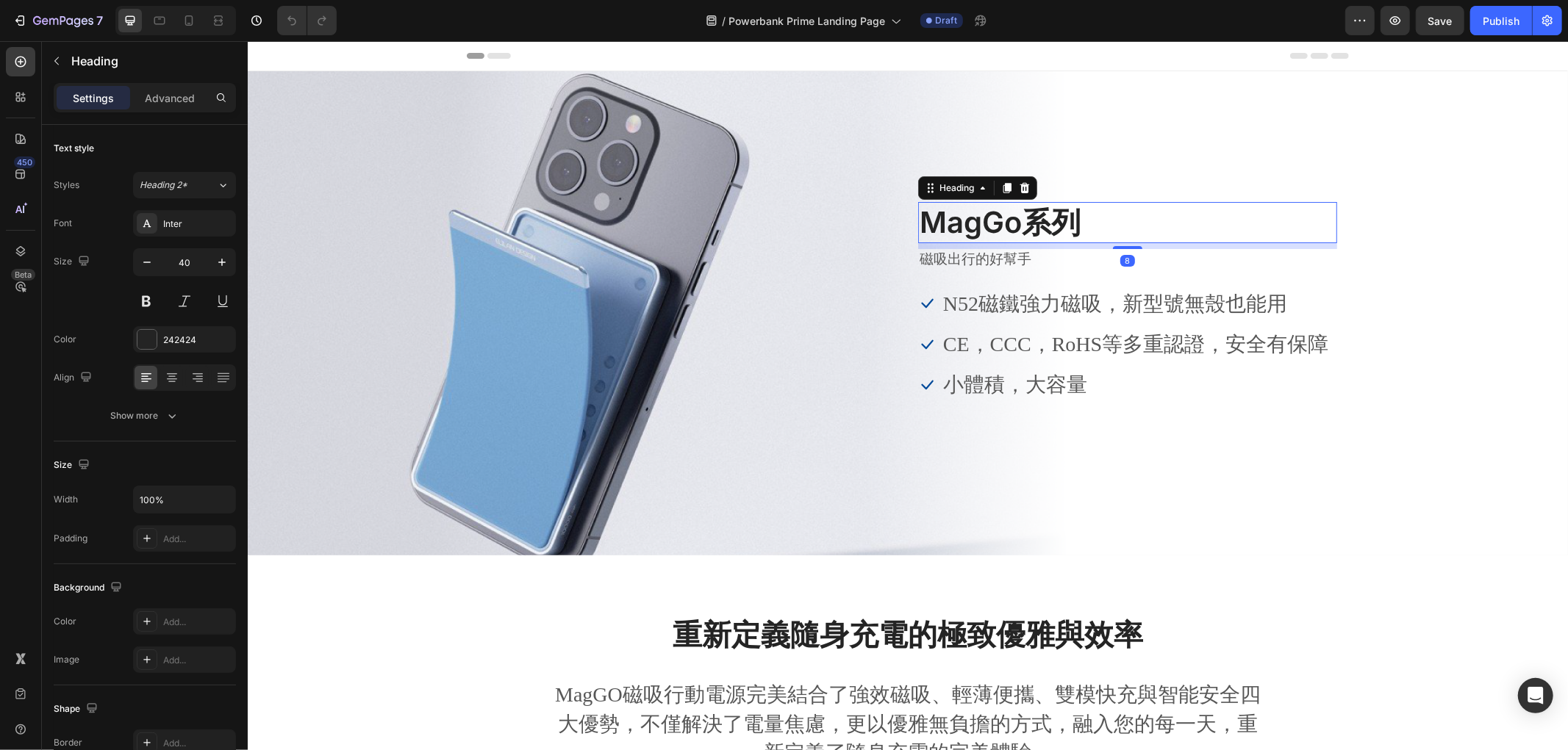
click at [987, 220] on h2 "MagGo系列" at bounding box center [1126, 221] width 419 height 41
click at [984, 218] on p "MagGo系列" at bounding box center [1127, 222] width 416 height 39
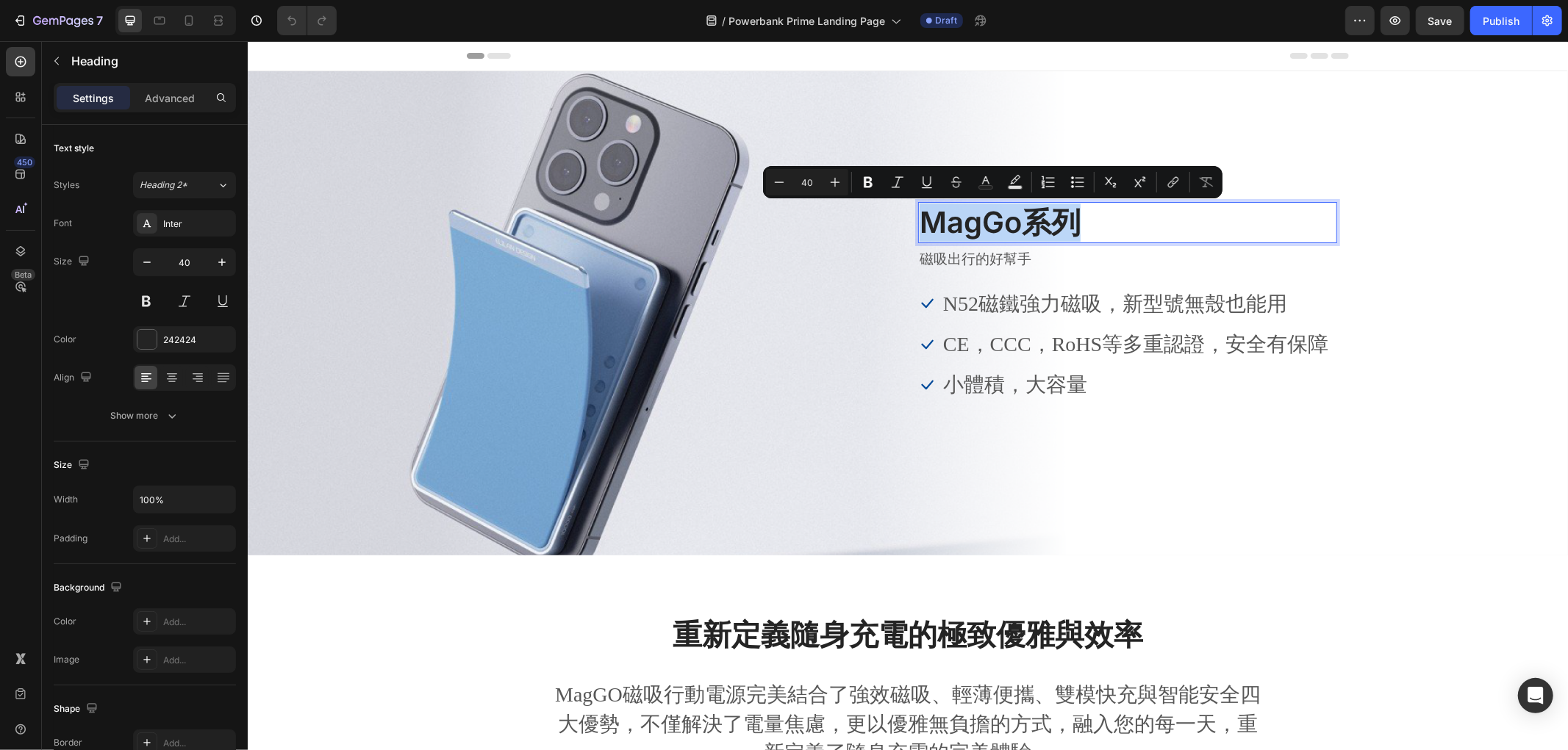
click at [1009, 217] on p "MagGo系列" at bounding box center [1127, 222] width 416 height 39
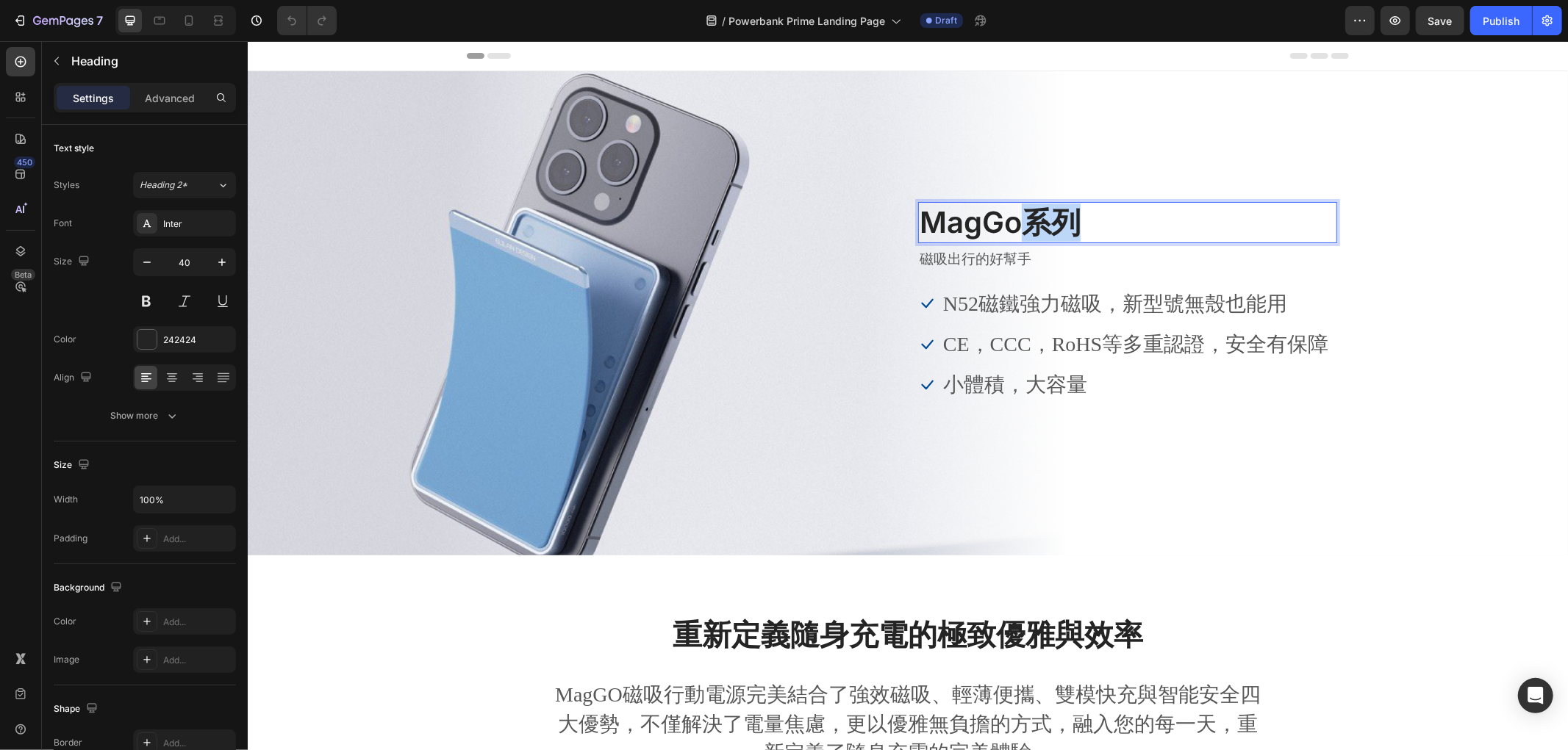
click at [1009, 217] on p "MagGo系列" at bounding box center [1127, 222] width 416 height 39
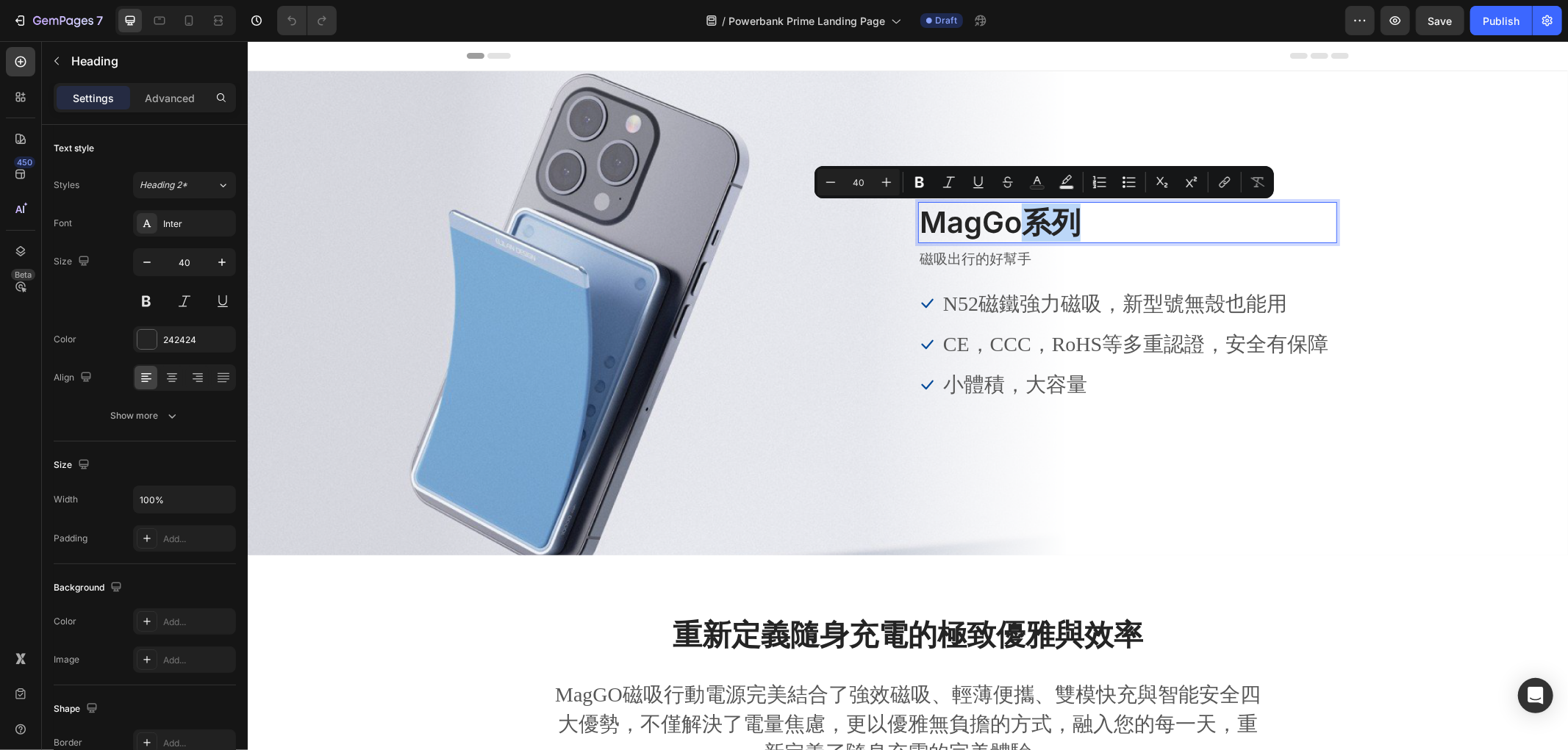
click at [1011, 223] on p "MagGo系列" at bounding box center [1127, 222] width 416 height 39
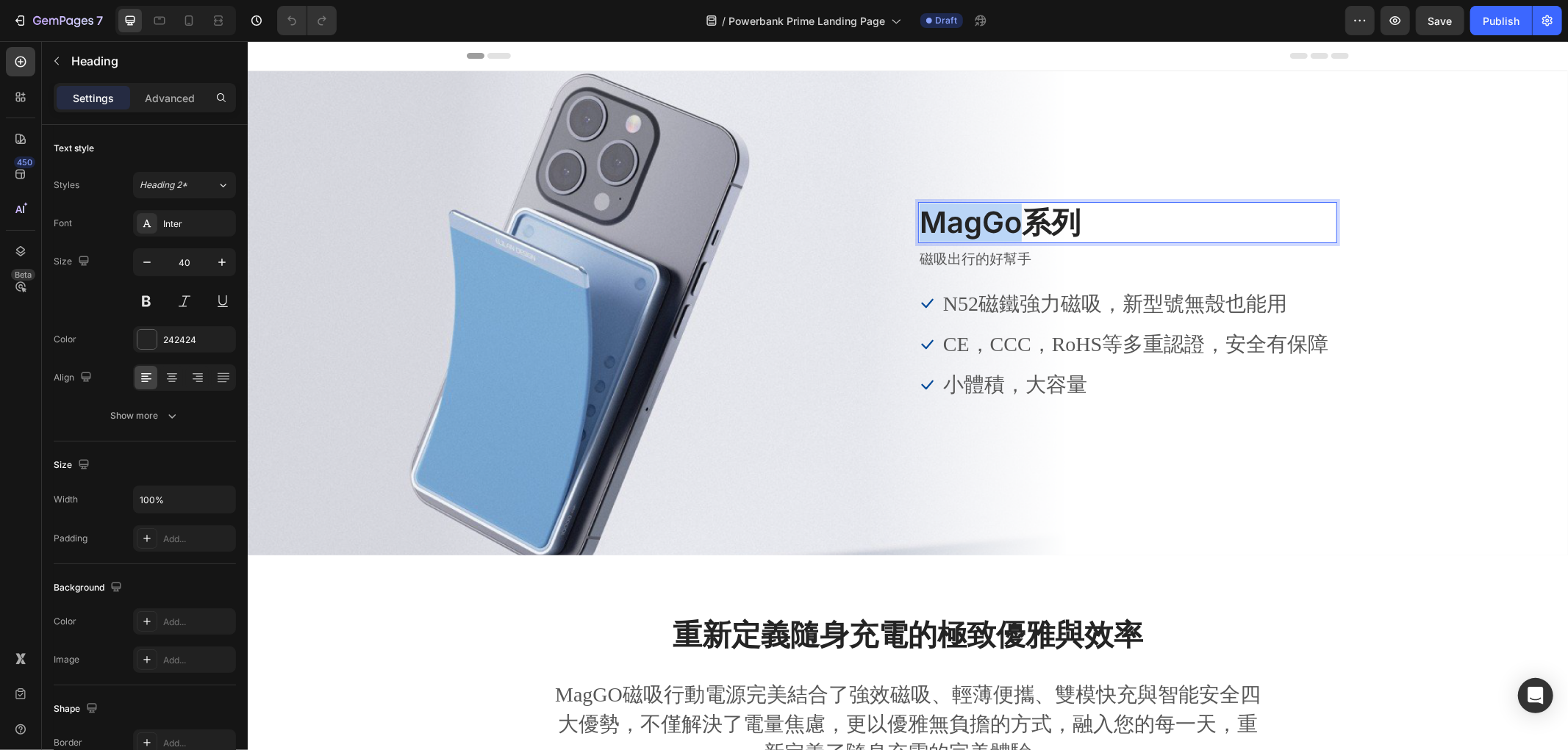
drag, startPoint x: 1008, startPoint y: 214, endPoint x: 832, endPoint y: 210, distance: 176.0
click at [832, 210] on div "Image MagGo系列 Heading 8 磁吸出行的好幫手 Text block Icon N52磁鐵強力磁吸，新型號無殼也能用 Text block …" at bounding box center [907, 312] width 882 height 222
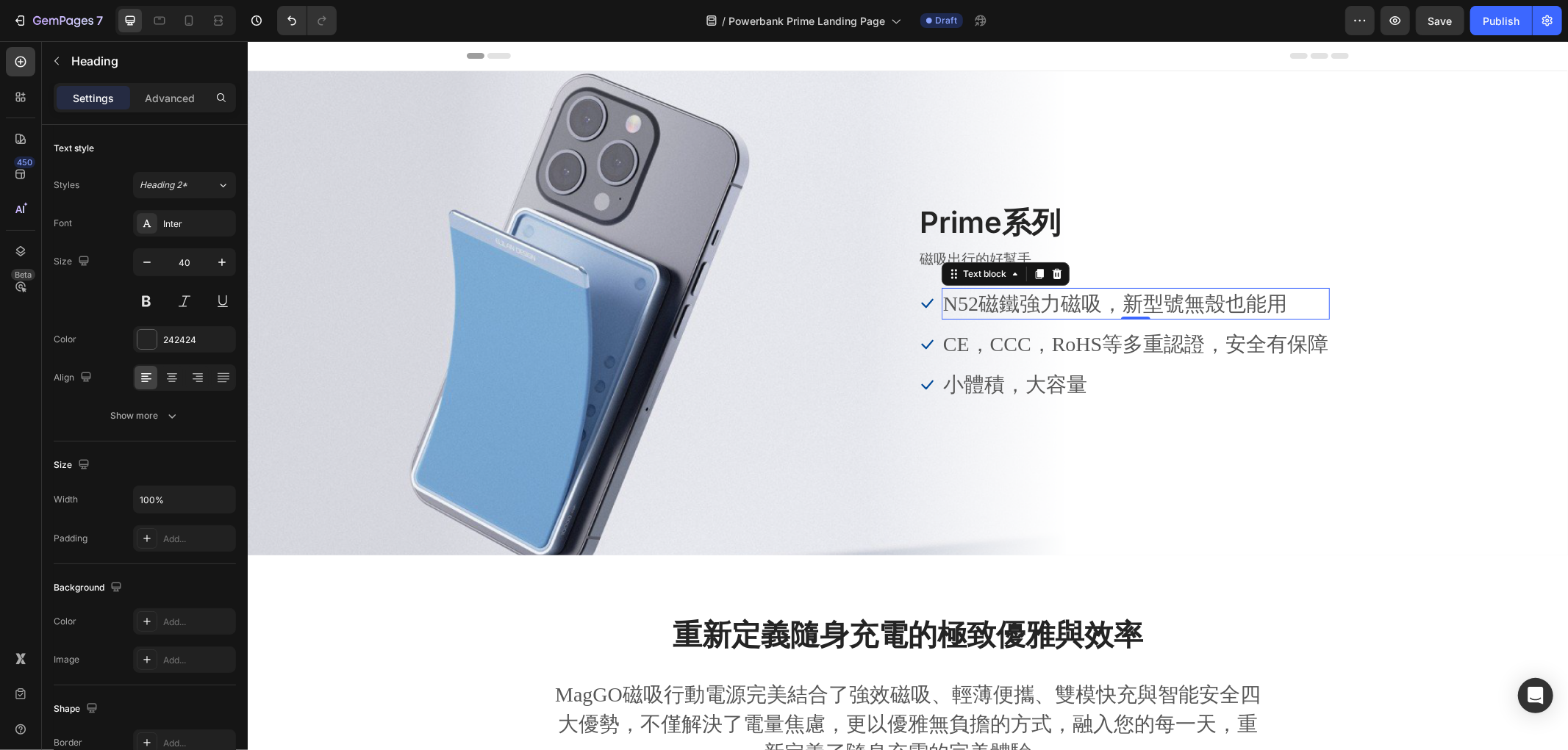
click at [1052, 301] on p "N52磁鐵強力磁吸，新型號無殼也能用" at bounding box center [1135, 303] width 385 height 29
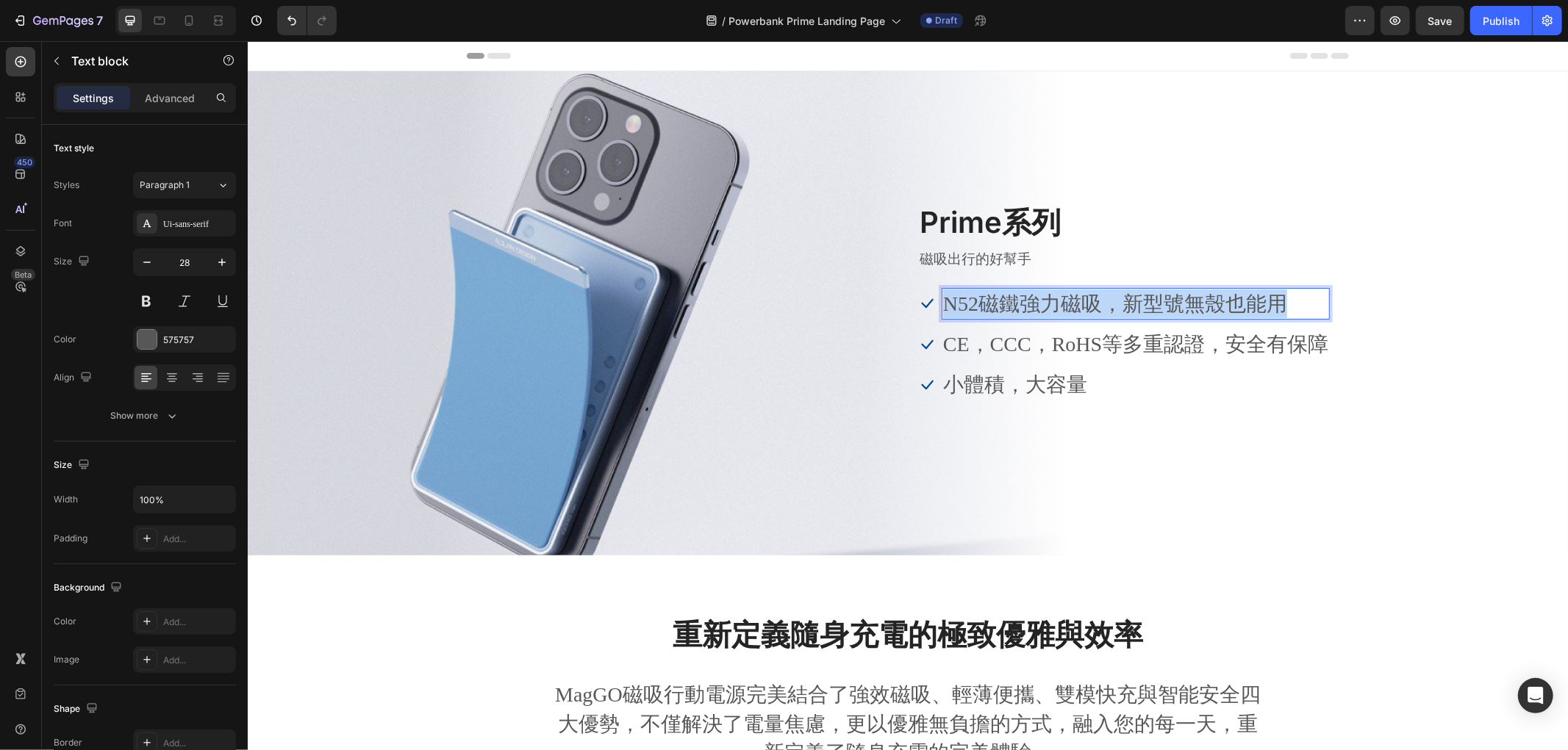
click at [1052, 301] on p "N52磁鐵強力磁吸，新型號無殼也能用" at bounding box center [1135, 303] width 385 height 29
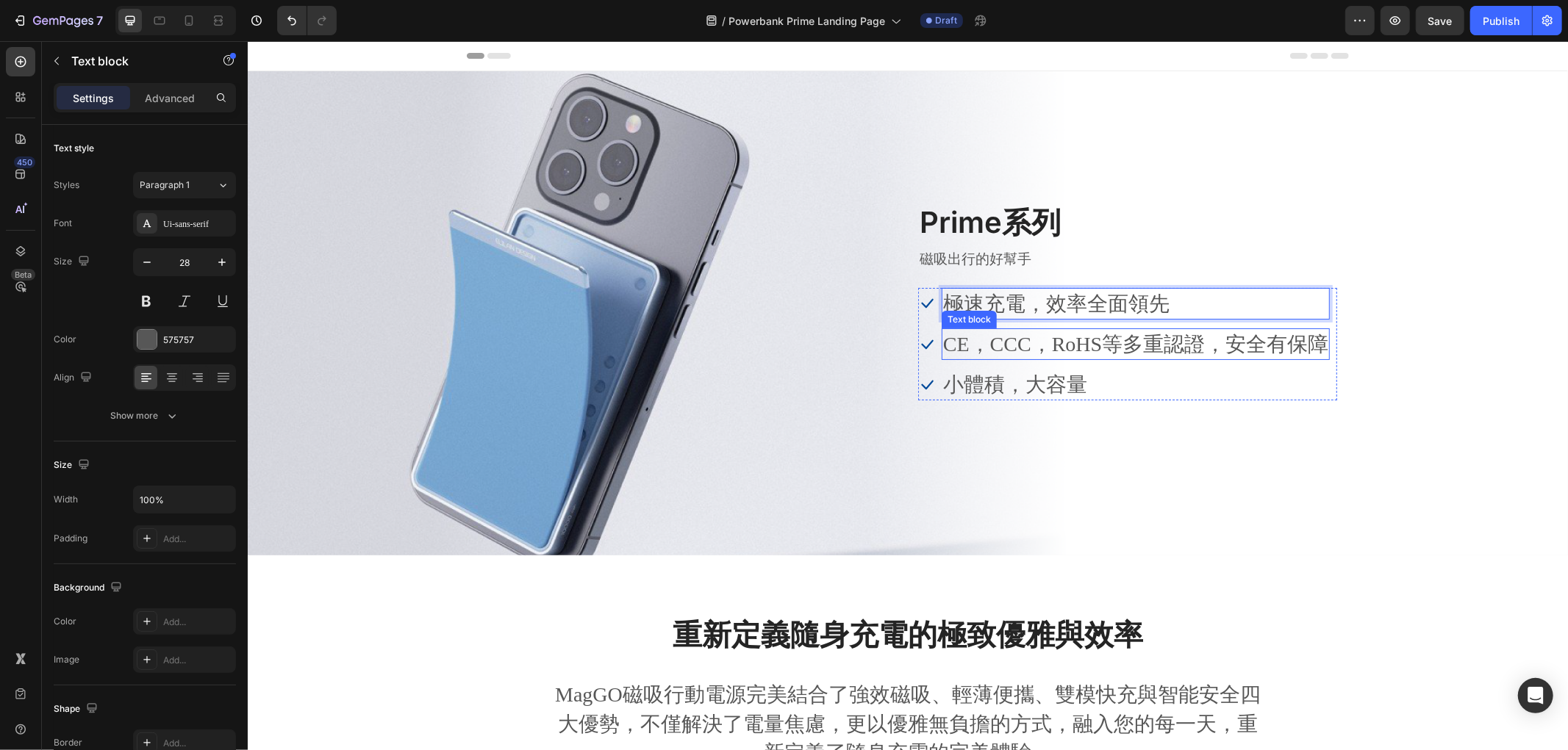
click at [1030, 337] on p "CE，CCC，RoHS等多重認證，安全有保障" at bounding box center [1135, 343] width 385 height 29
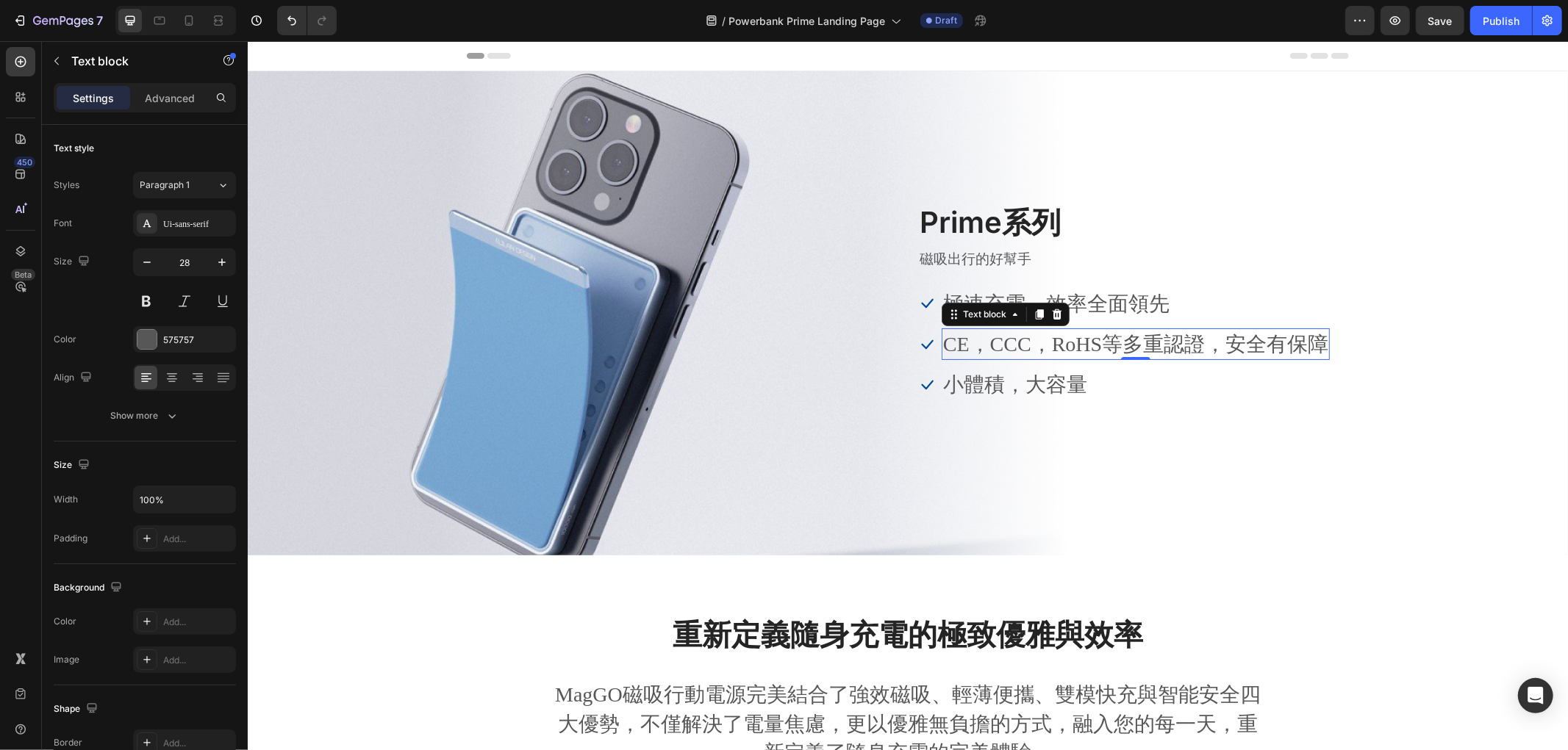
click at [1030, 337] on p "CE，CCC，RoHS等多重認證，安全有保障" at bounding box center [1135, 343] width 385 height 29
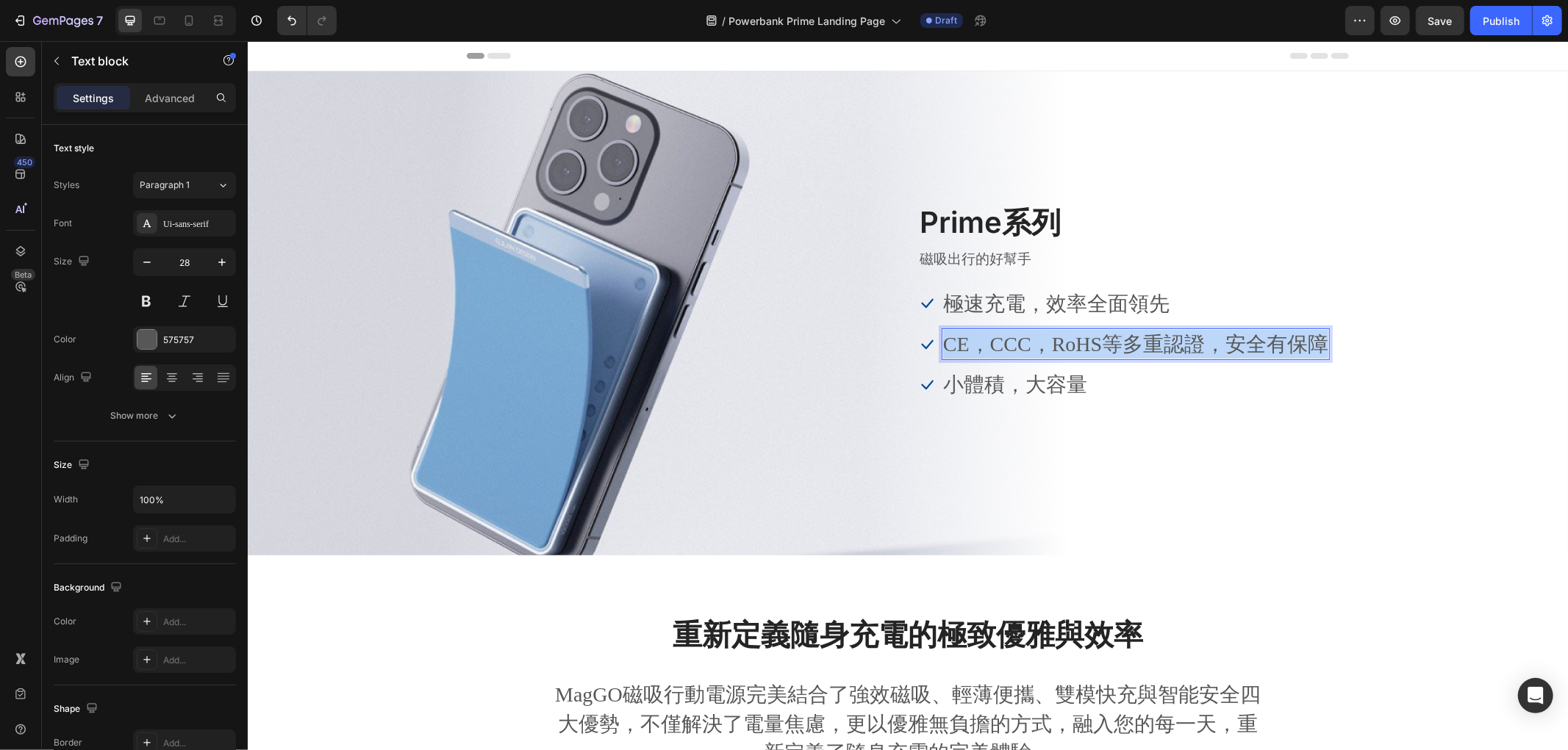
click at [1030, 337] on p "CE，CCC，RoHS等多重認證，安全有保障" at bounding box center [1135, 343] width 385 height 29
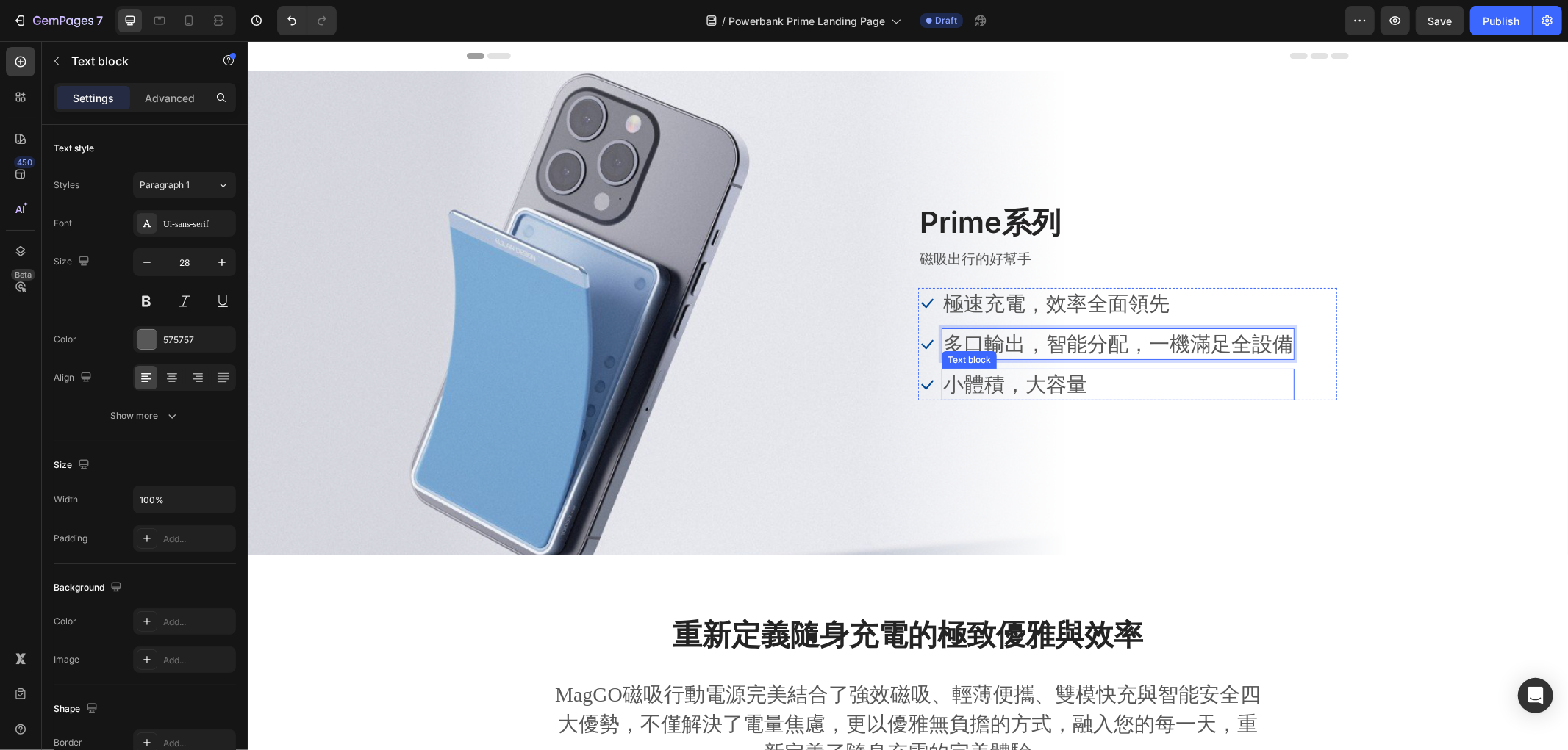
click at [1038, 376] on p "小體積，大容量" at bounding box center [1117, 384] width 350 height 29
click at [1034, 382] on p "小體積，大容量" at bounding box center [1117, 384] width 350 height 29
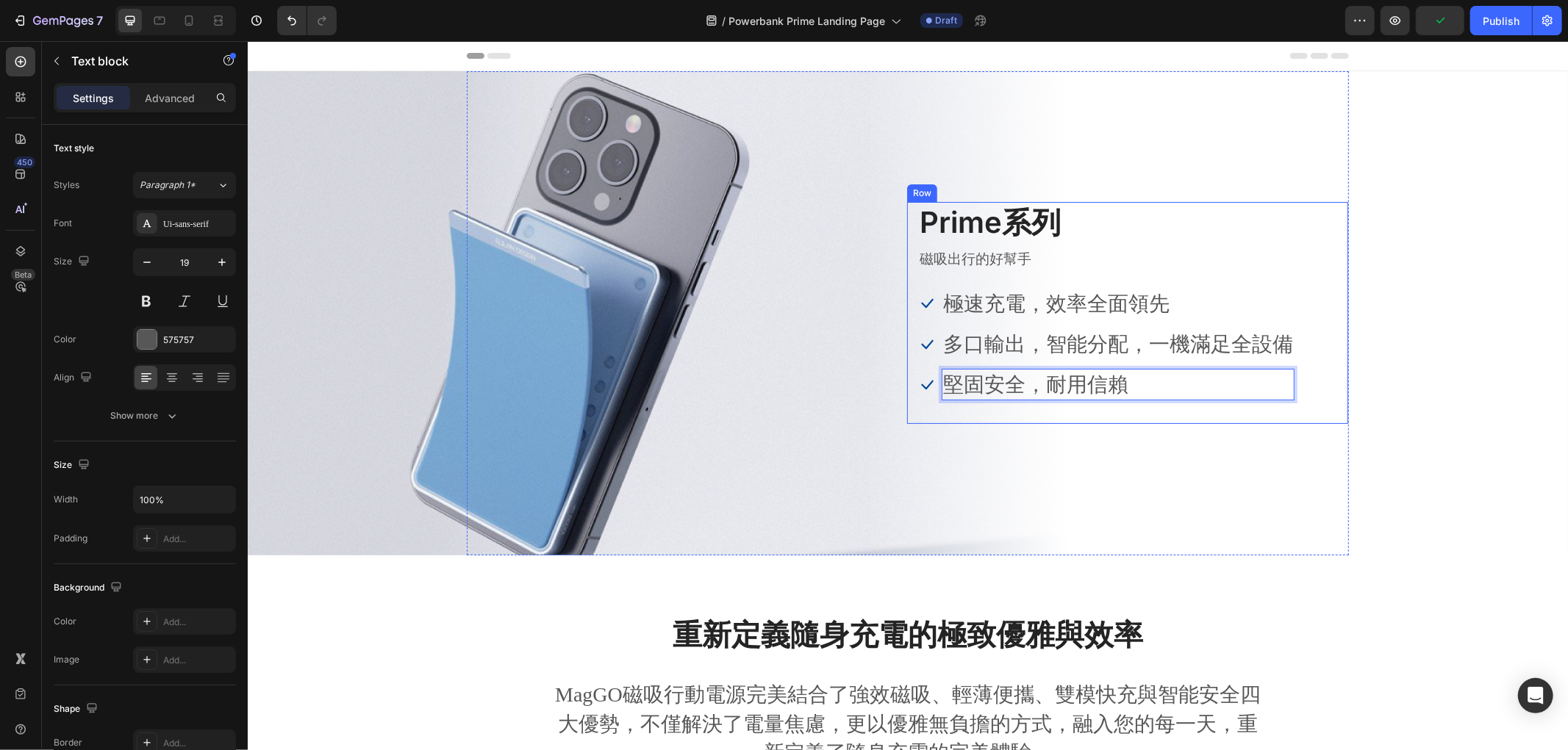
click at [973, 268] on p "磁吸出行的好幫手" at bounding box center [1127, 258] width 416 height 18
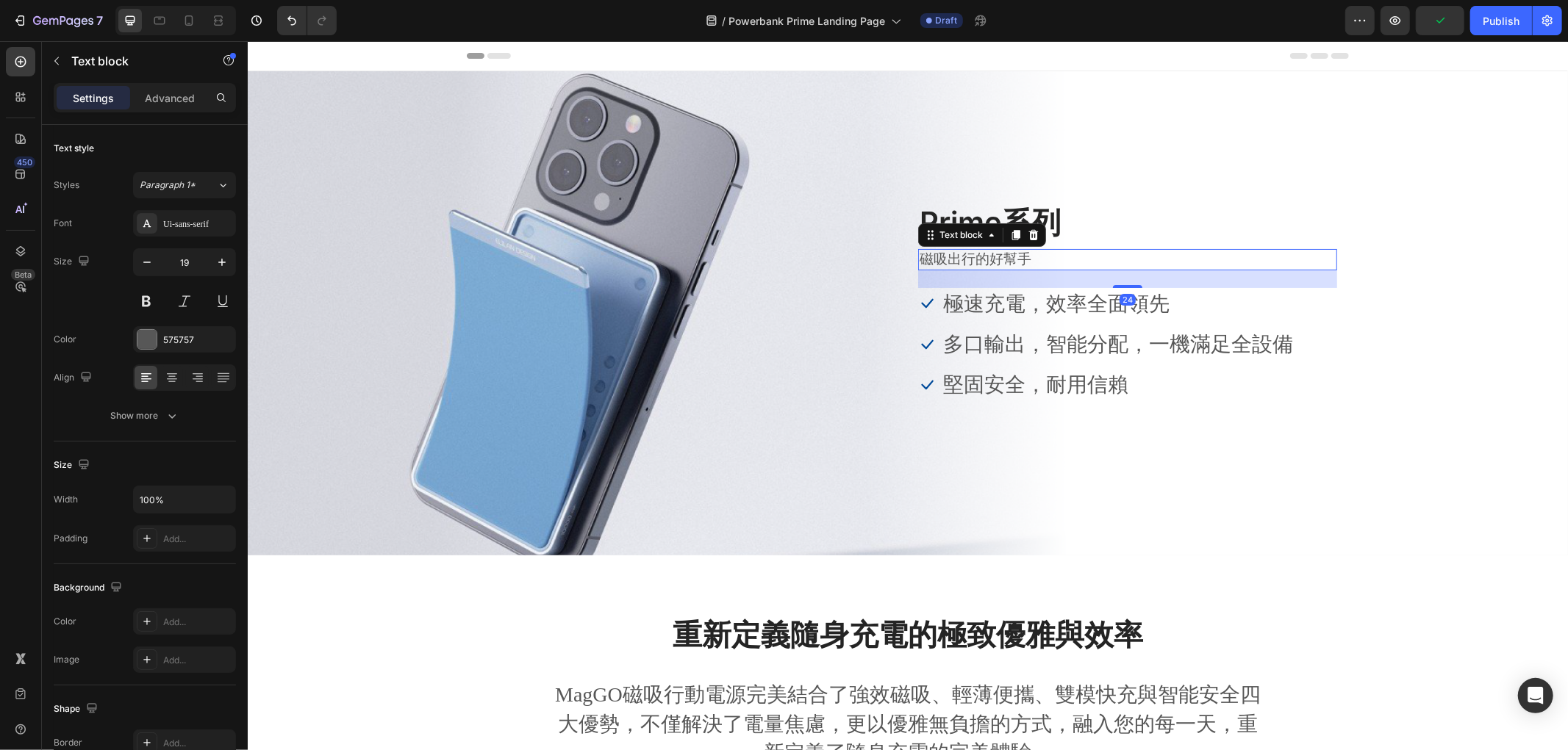
click at [977, 251] on p "磁吸出行的好幫手" at bounding box center [1127, 258] width 416 height 18
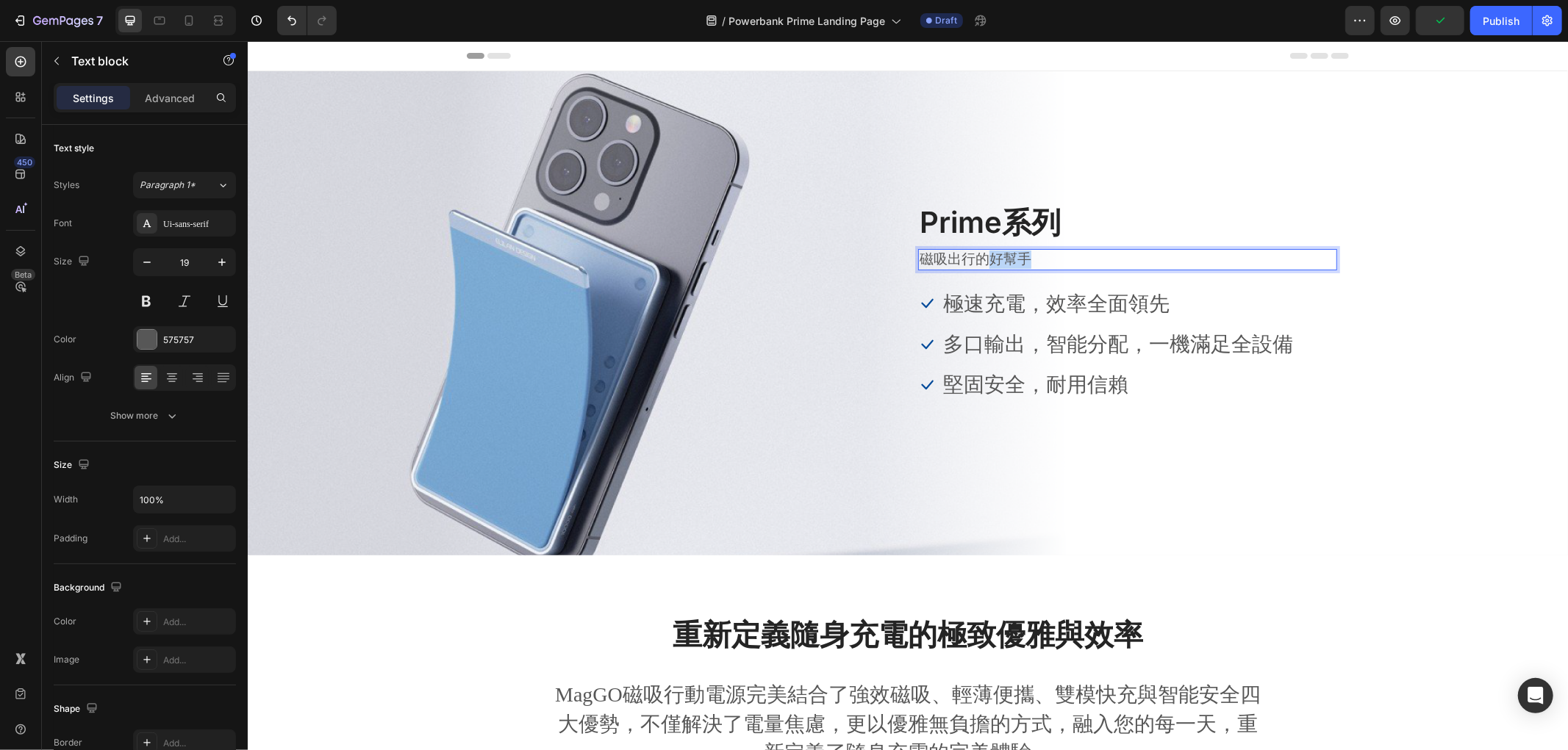
click at [977, 251] on p "磁吸出行的好幫手" at bounding box center [1127, 258] width 416 height 18
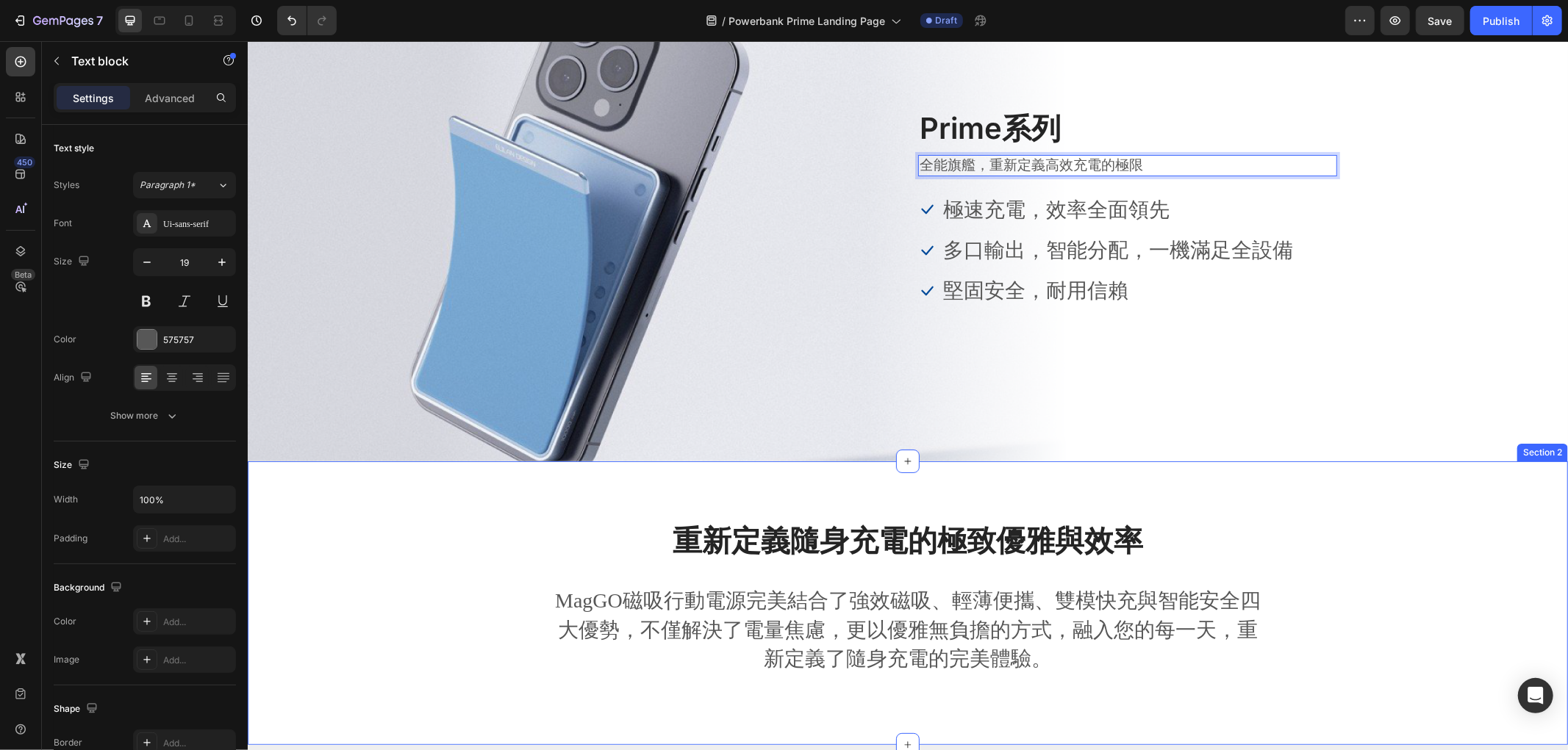
scroll to position [245, 0]
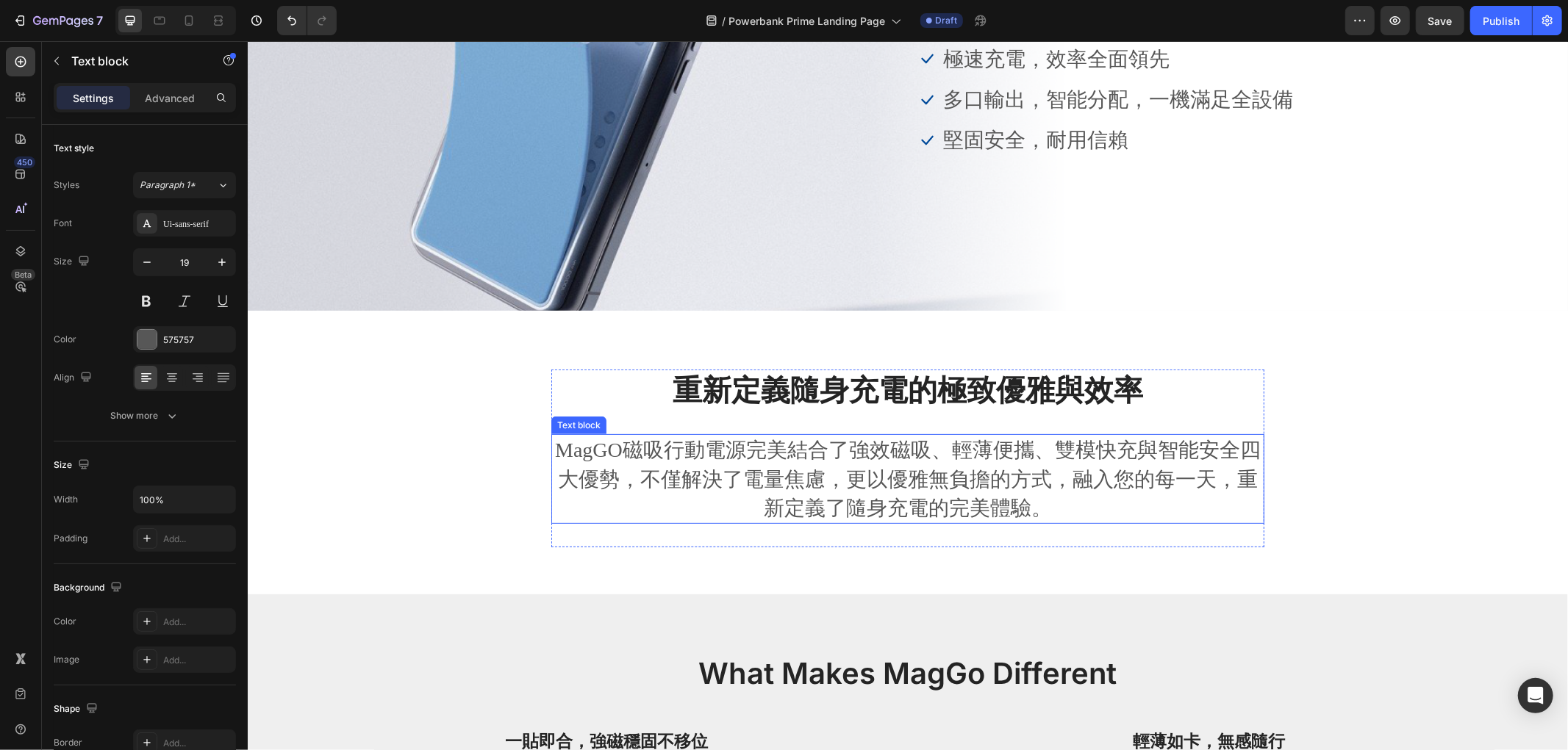
click at [844, 452] on p "MagGO磁吸行動電源完美結合了強效磁吸、輕薄便攜、雙模快充與智能安全四大優勢，不僅解決了電量焦慮，更以優雅無負擔的方式，融入您的每一天，重新定義了隨身充電的…" at bounding box center [907, 478] width 710 height 87
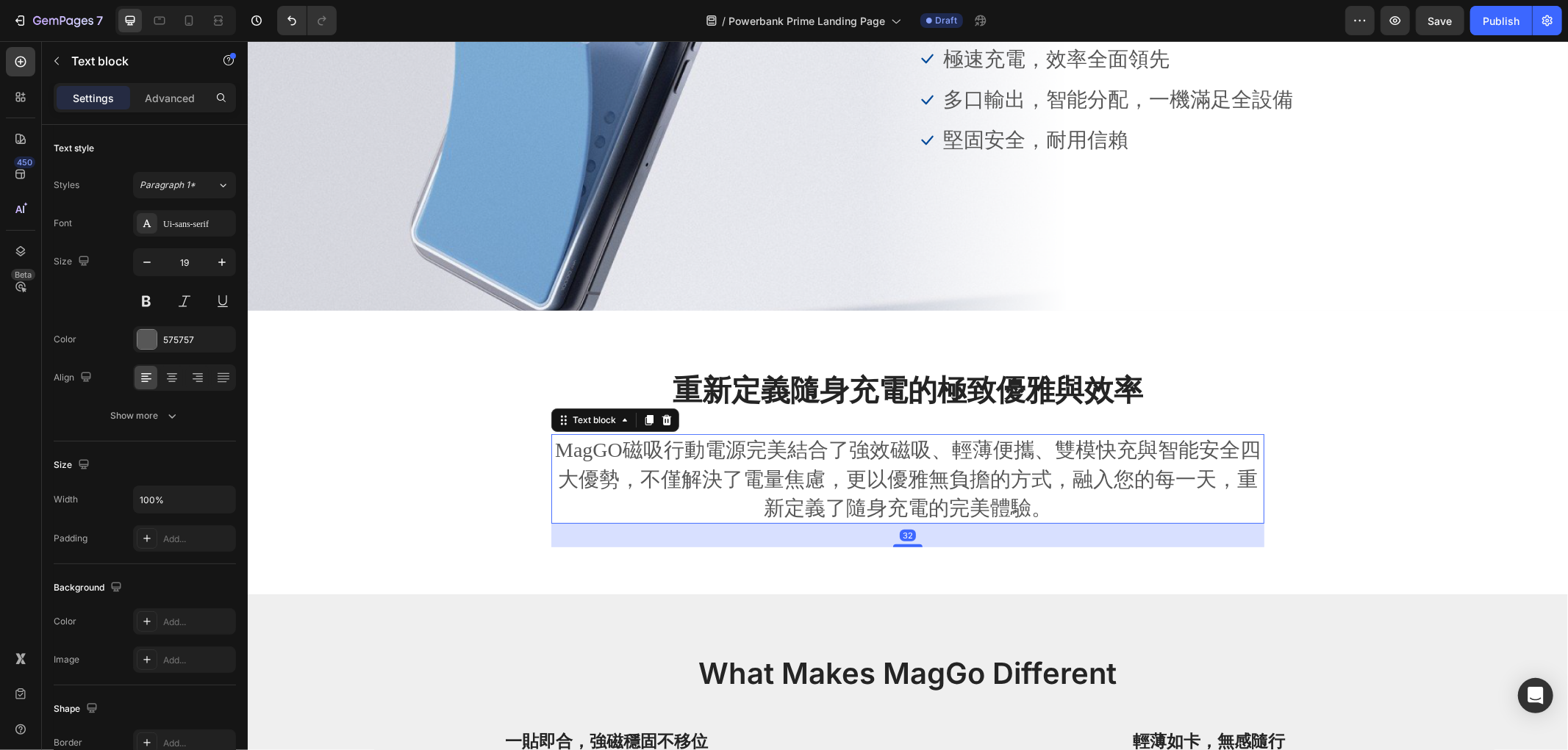
click at [844, 452] on p "MagGO磁吸行動電源完美結合了強效磁吸、輕薄便攜、雙模快充與智能安全四大優勢，不僅解決了電量焦慮，更以優雅無負擔的方式，融入您的每一天，重新定義了隨身充電的…" at bounding box center [907, 478] width 710 height 87
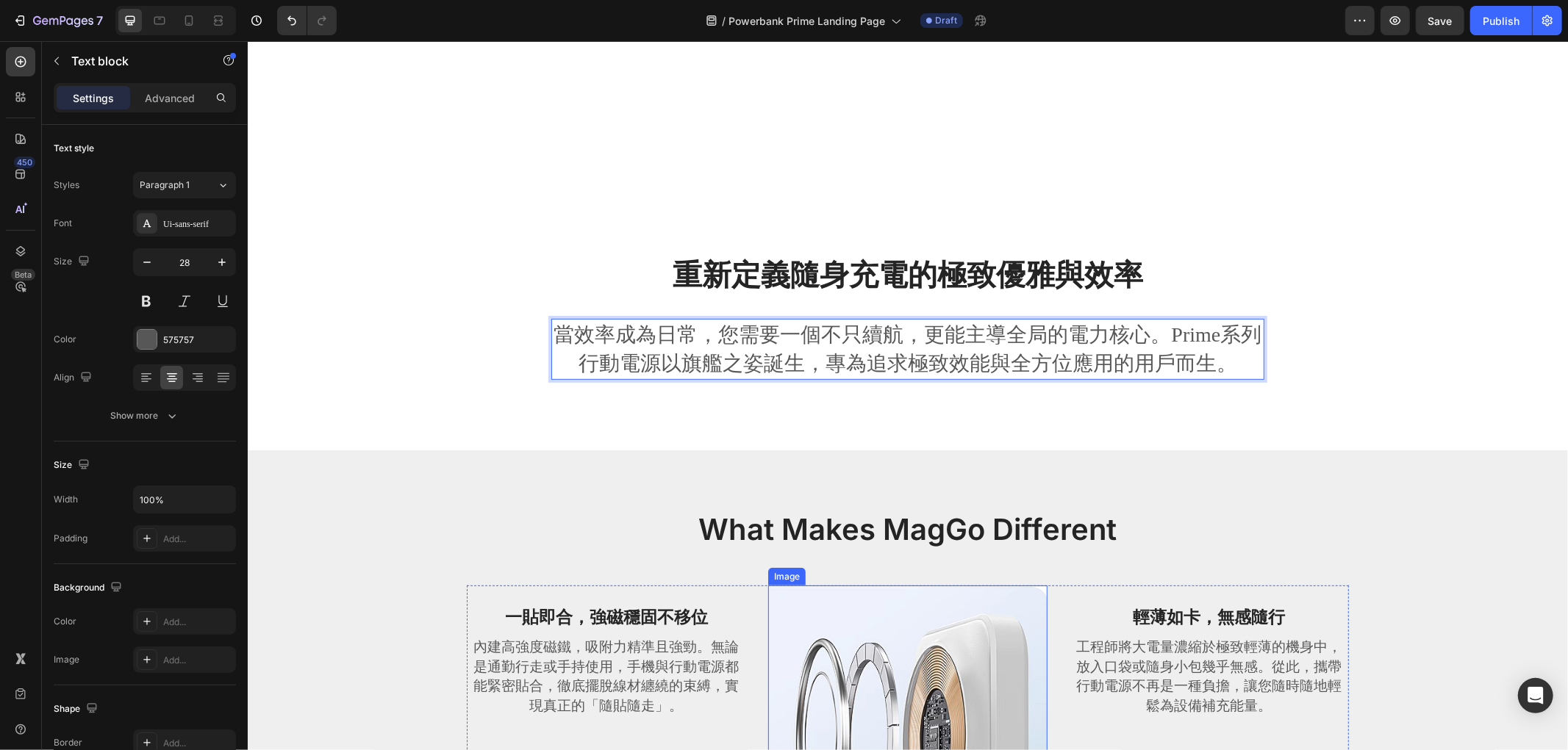
scroll to position [735, 0]
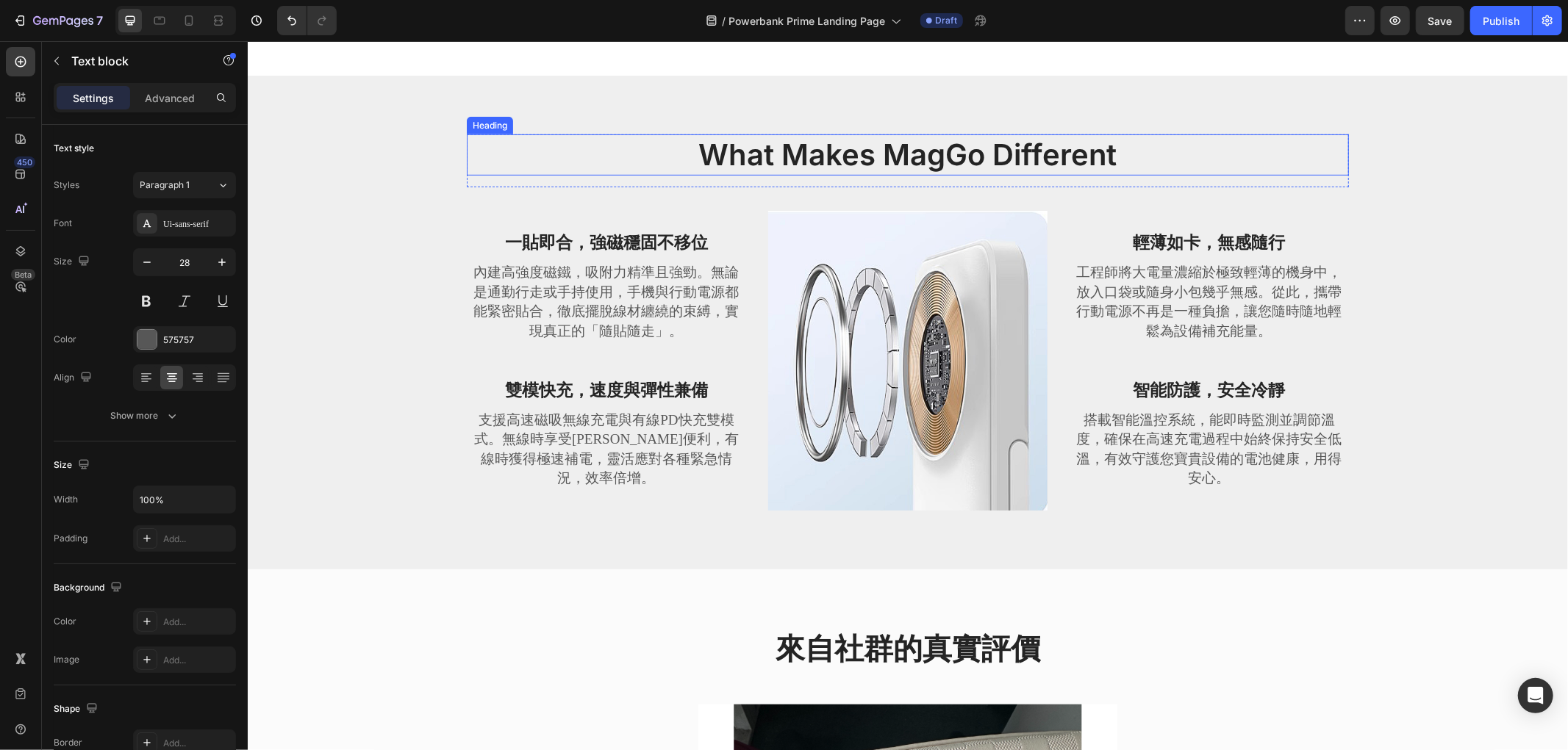
click at [881, 140] on h2 "What Makes MagGo Different" at bounding box center [907, 154] width 882 height 41
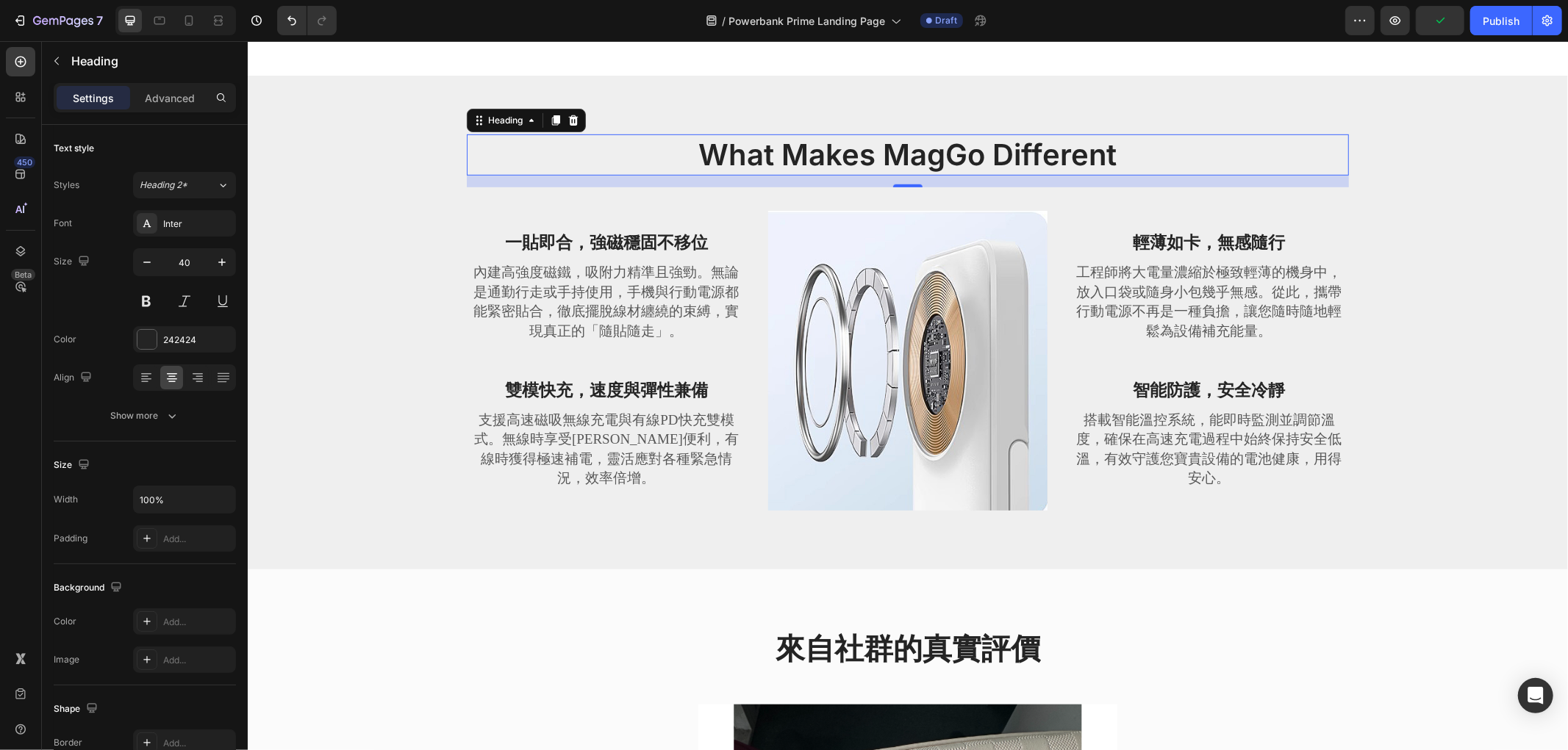
click at [434, 26] on div "/ Powerbank Prime Landing Page Draft" at bounding box center [847, 20] width 996 height 29
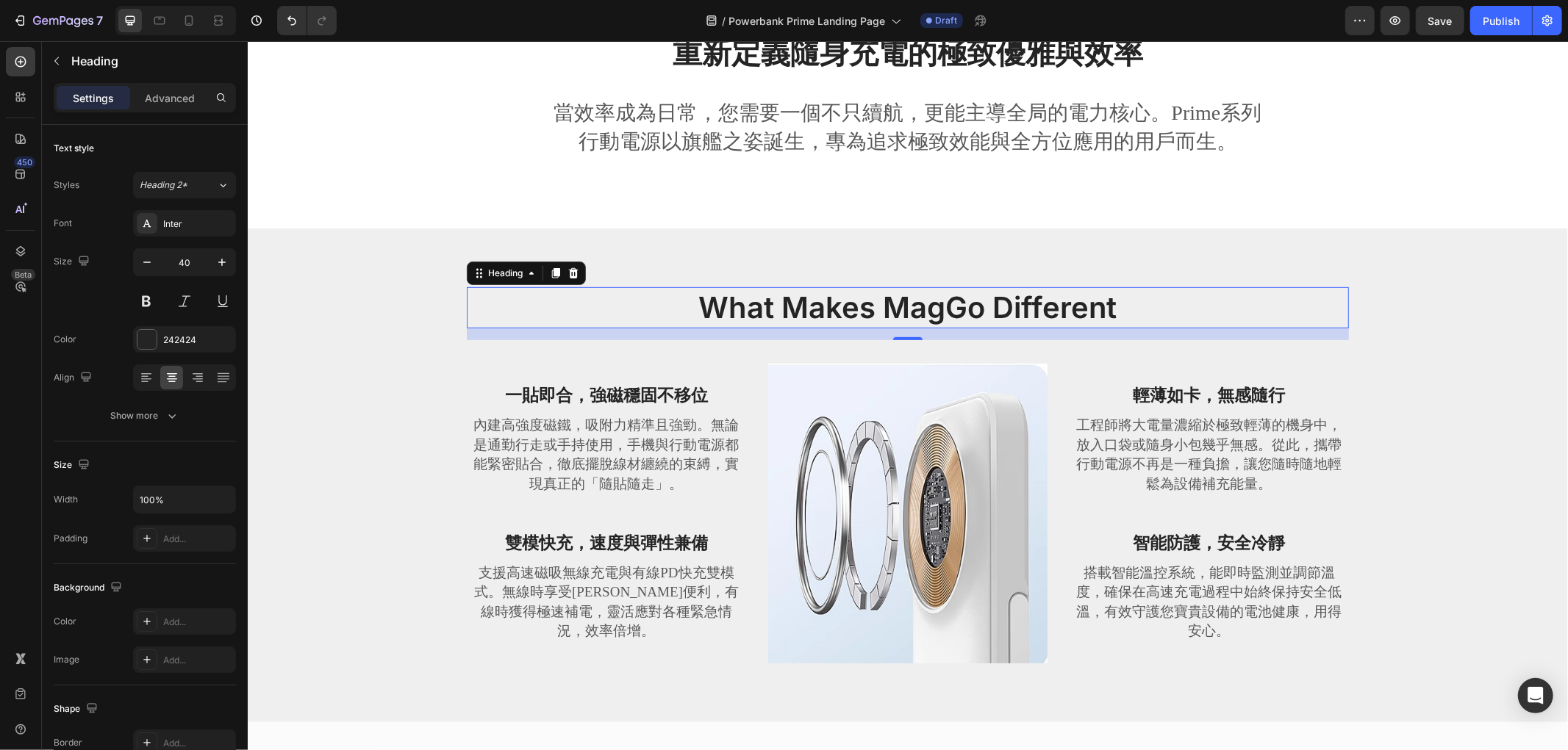
scroll to position [407, 0]
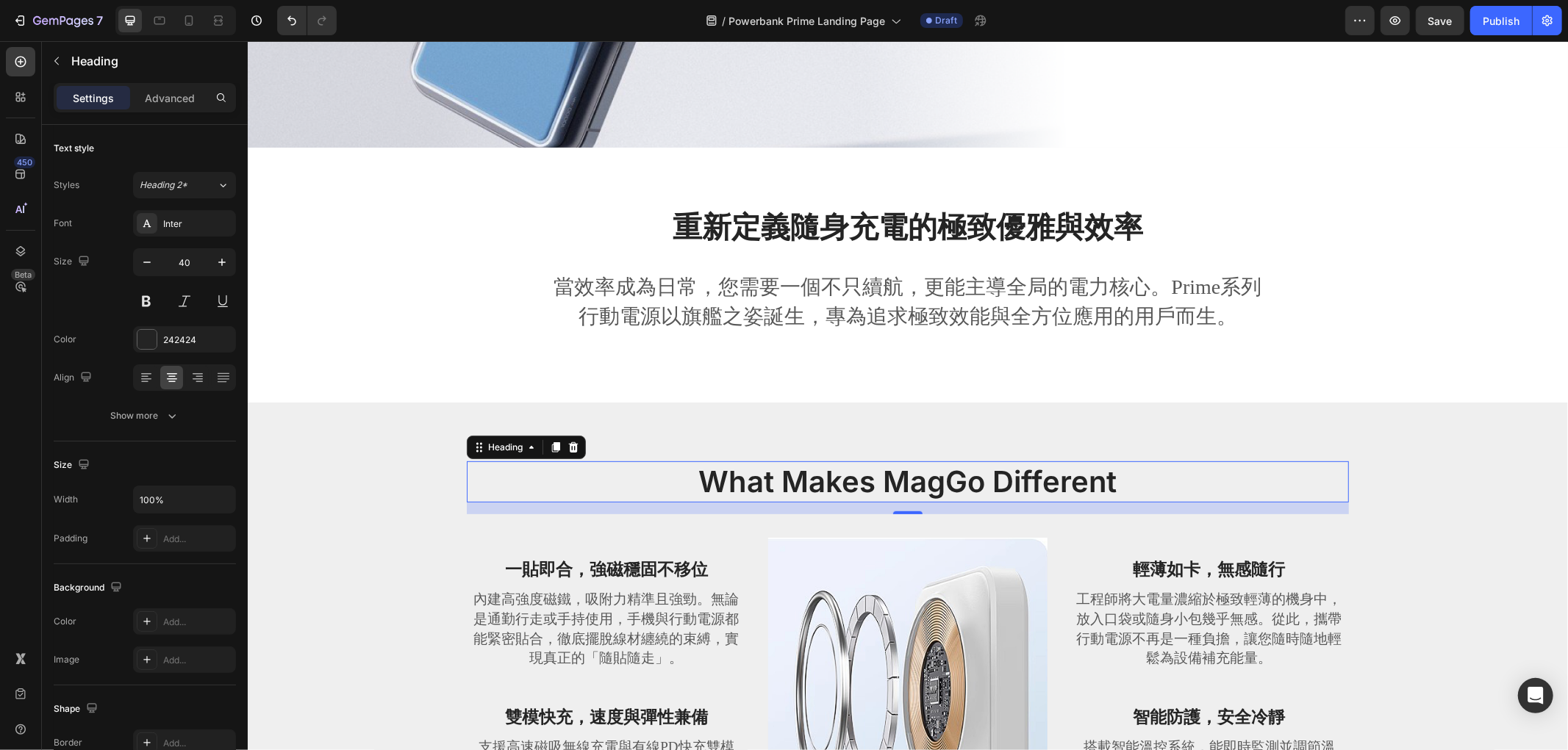
click at [1135, 6] on div "/ Powerbank Prime Landing Page Draft" at bounding box center [847, 20] width 996 height 29
click at [404, 19] on div "/ Powerbank Prime Landing Page Draft" at bounding box center [847, 20] width 996 height 29
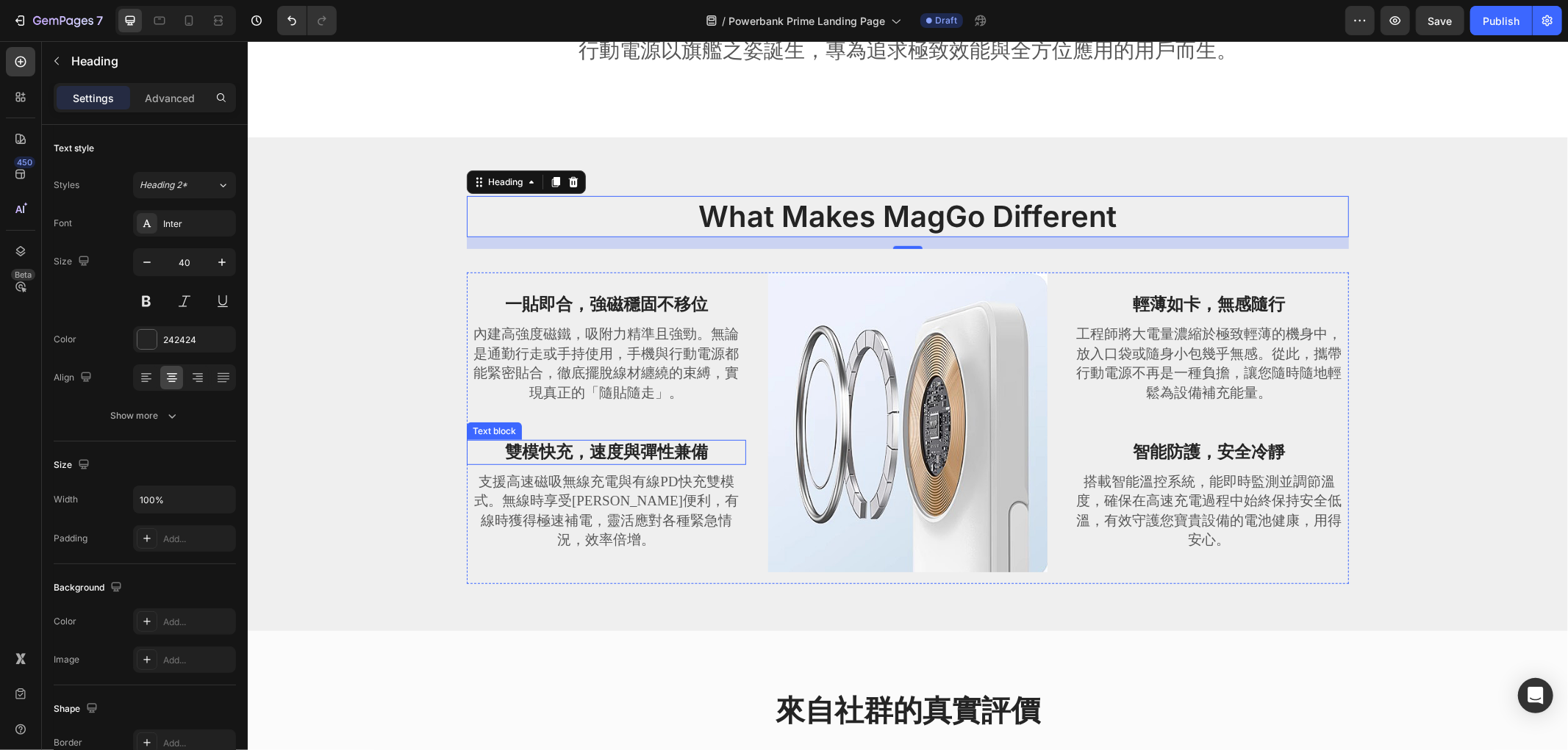
scroll to position [817, 0]
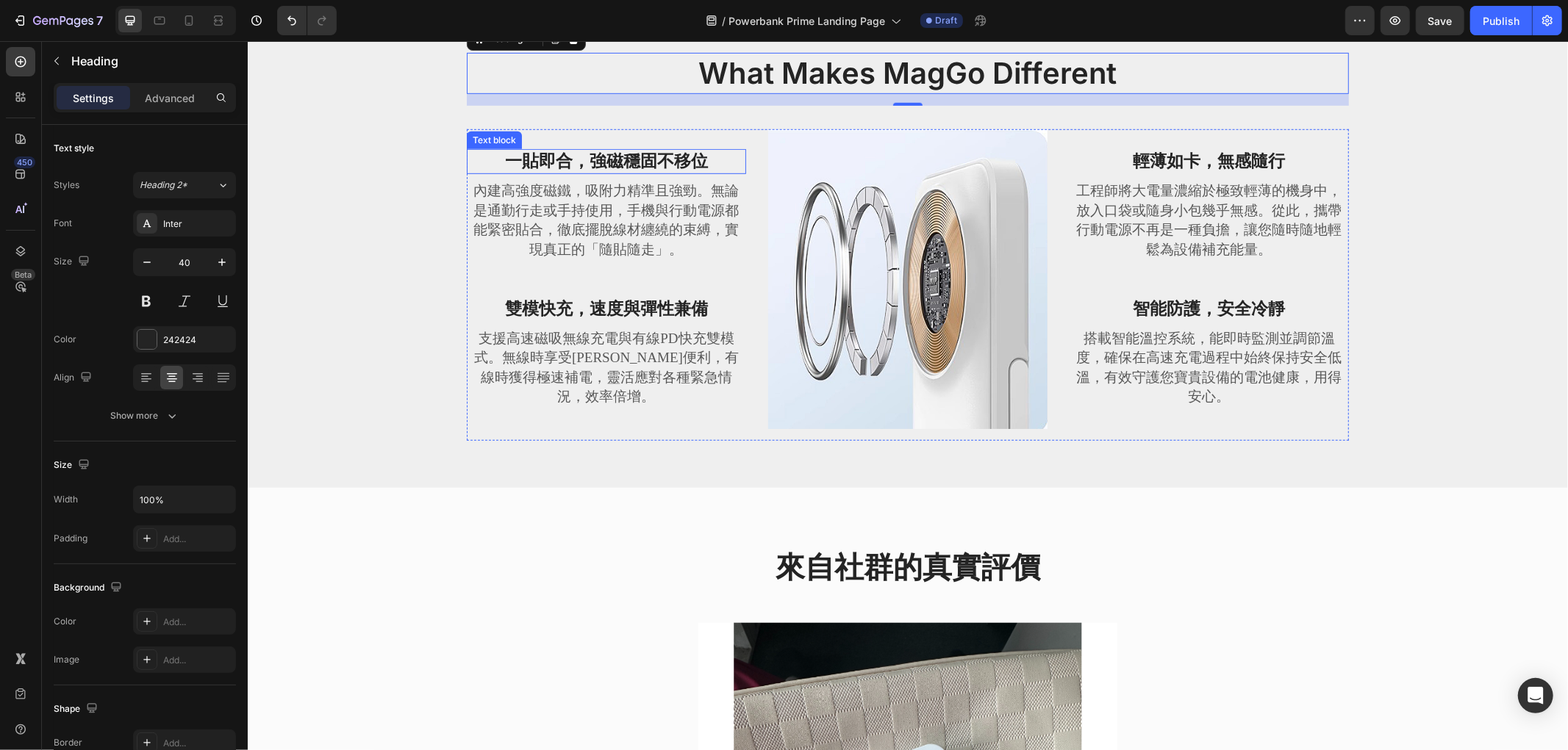
click at [634, 164] on strong "一貼即合，強磁穩固不移位" at bounding box center [605, 160] width 203 height 18
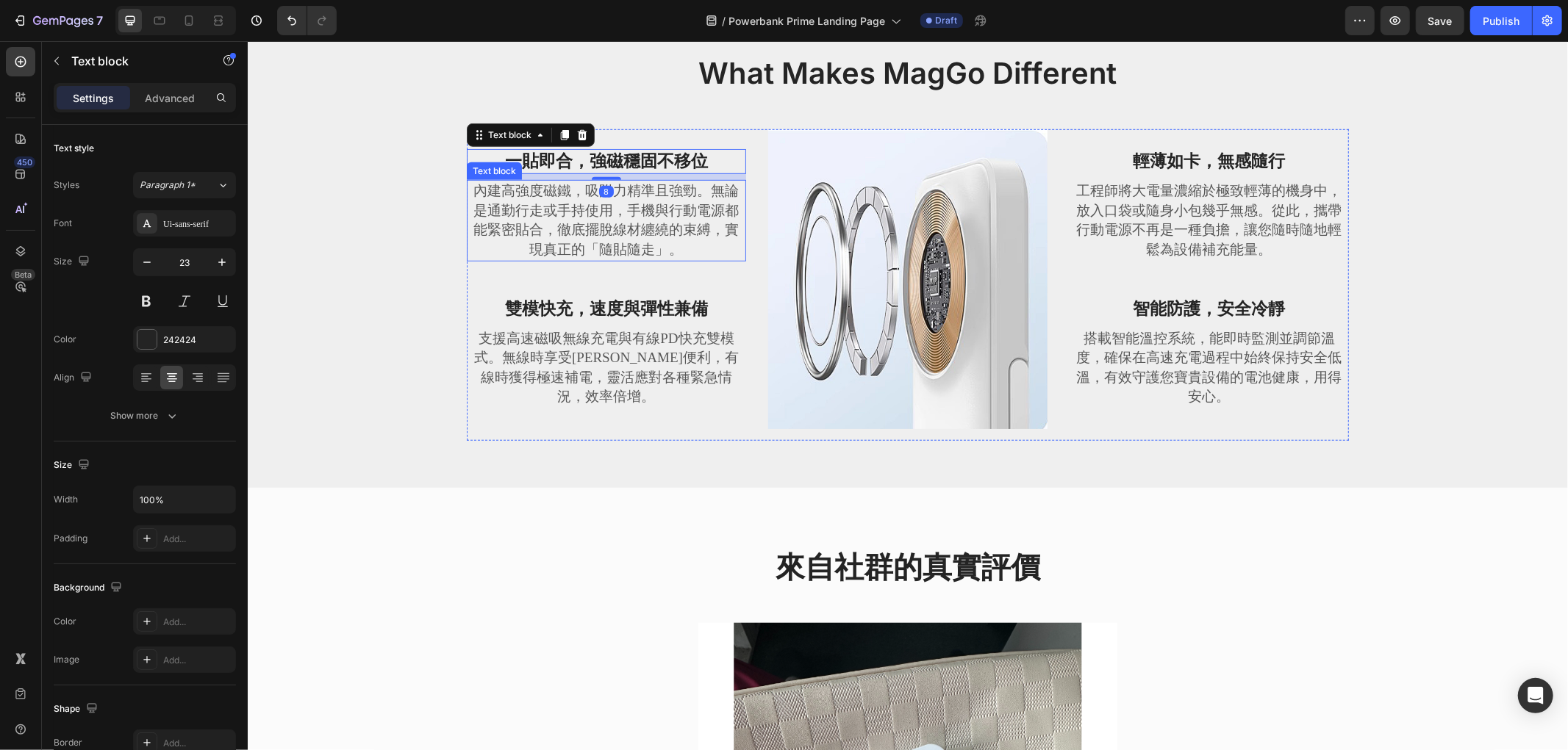
click at [627, 235] on p "內建高強度磁鐵，吸附力精準且強勁。無論是通勤行走或手持使用，手機與行動電源都能緊密貼合，徹底擺脫線材纏繞的束縛，實現真正的「隨貼隨走」。" at bounding box center [605, 220] width 277 height 78
click at [663, 169] on strong "一貼即合，強磁穩固不移位" at bounding box center [605, 160] width 203 height 18
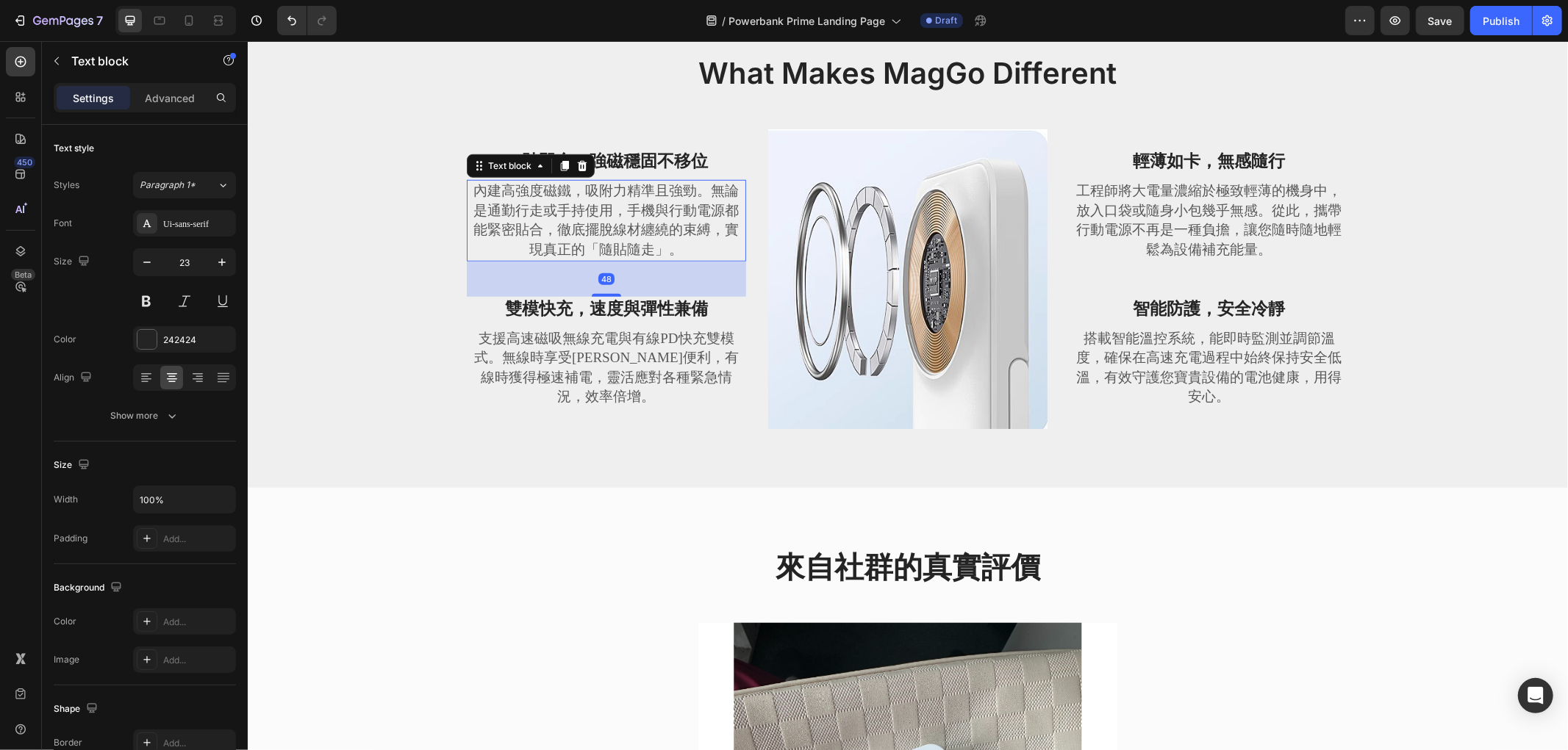
click at [656, 223] on p "內建高強度磁鐵，吸附力精準且強勁。無論是通勤行走或手持使用，手機與行動電源都能緊密貼合，徹底擺脫線材纏繞的束縛，實現真正的「隨貼隨走」。" at bounding box center [605, 220] width 277 height 78
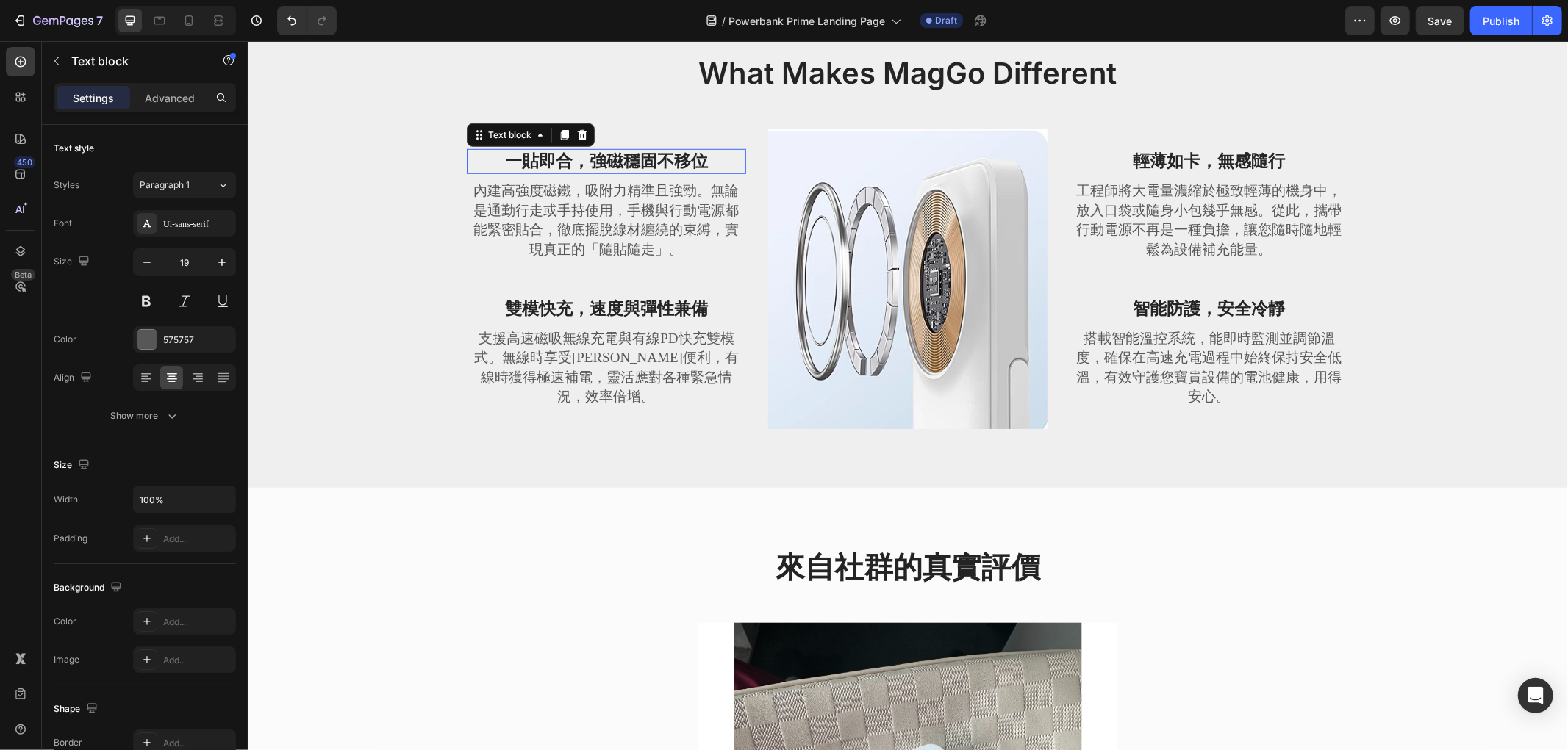
click at [658, 164] on strong "一貼即合，強磁穩固不移位" at bounding box center [605, 160] width 203 height 18
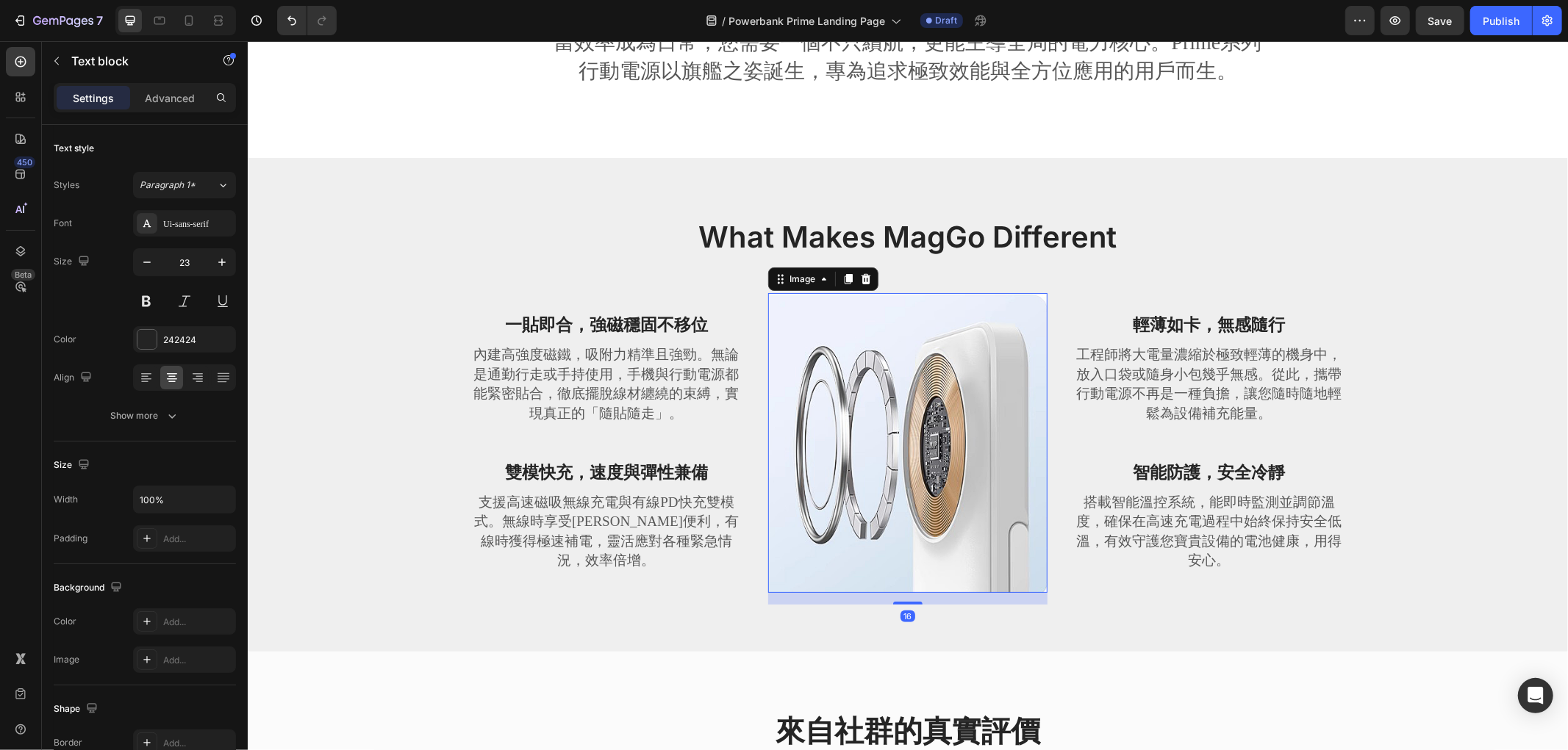
click at [972, 446] on img at bounding box center [907, 442] width 279 height 299
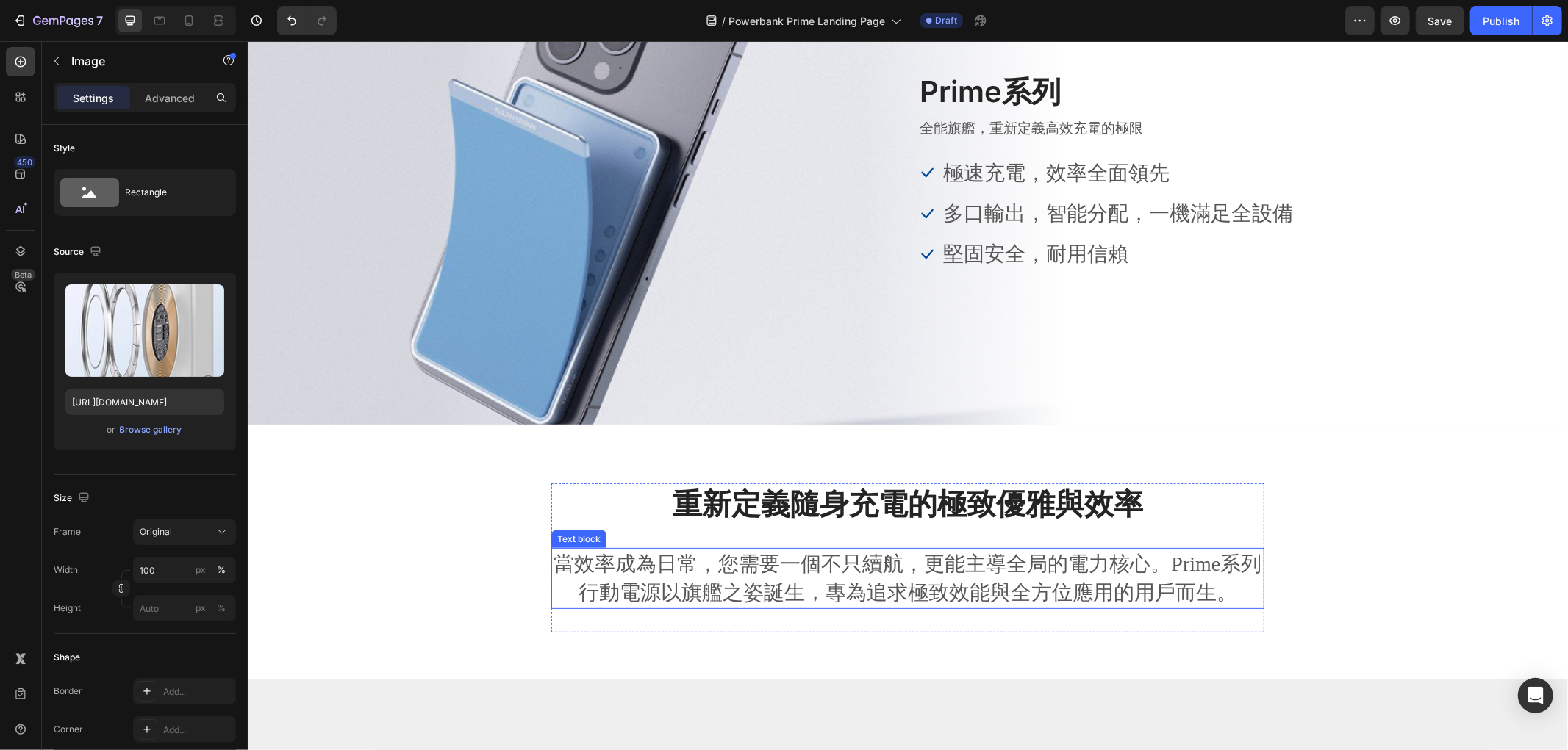
scroll to position [0, 0]
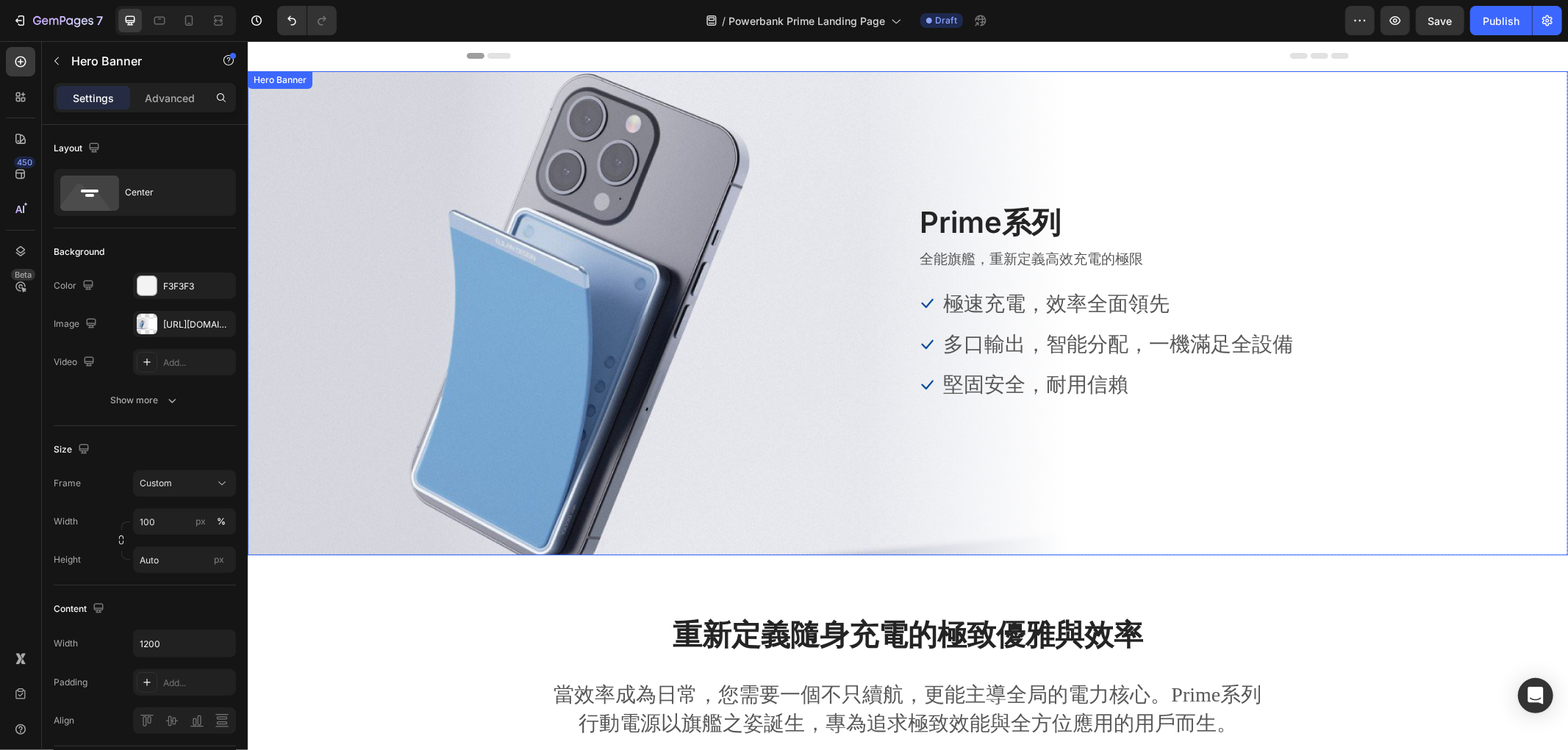
click at [372, 309] on div "Overlay" at bounding box center [907, 312] width 1320 height 484
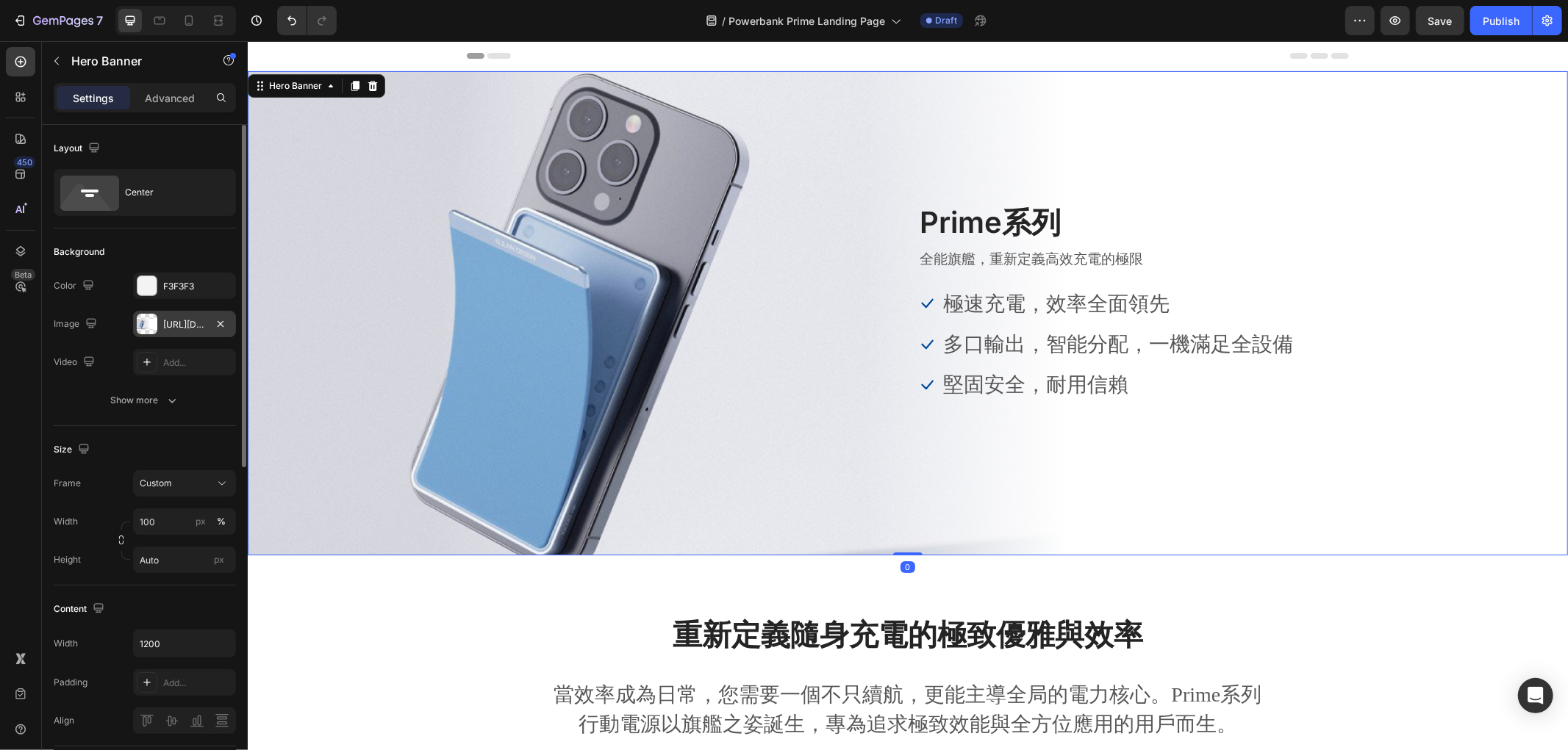
click at [148, 314] on div at bounding box center [147, 323] width 20 height 20
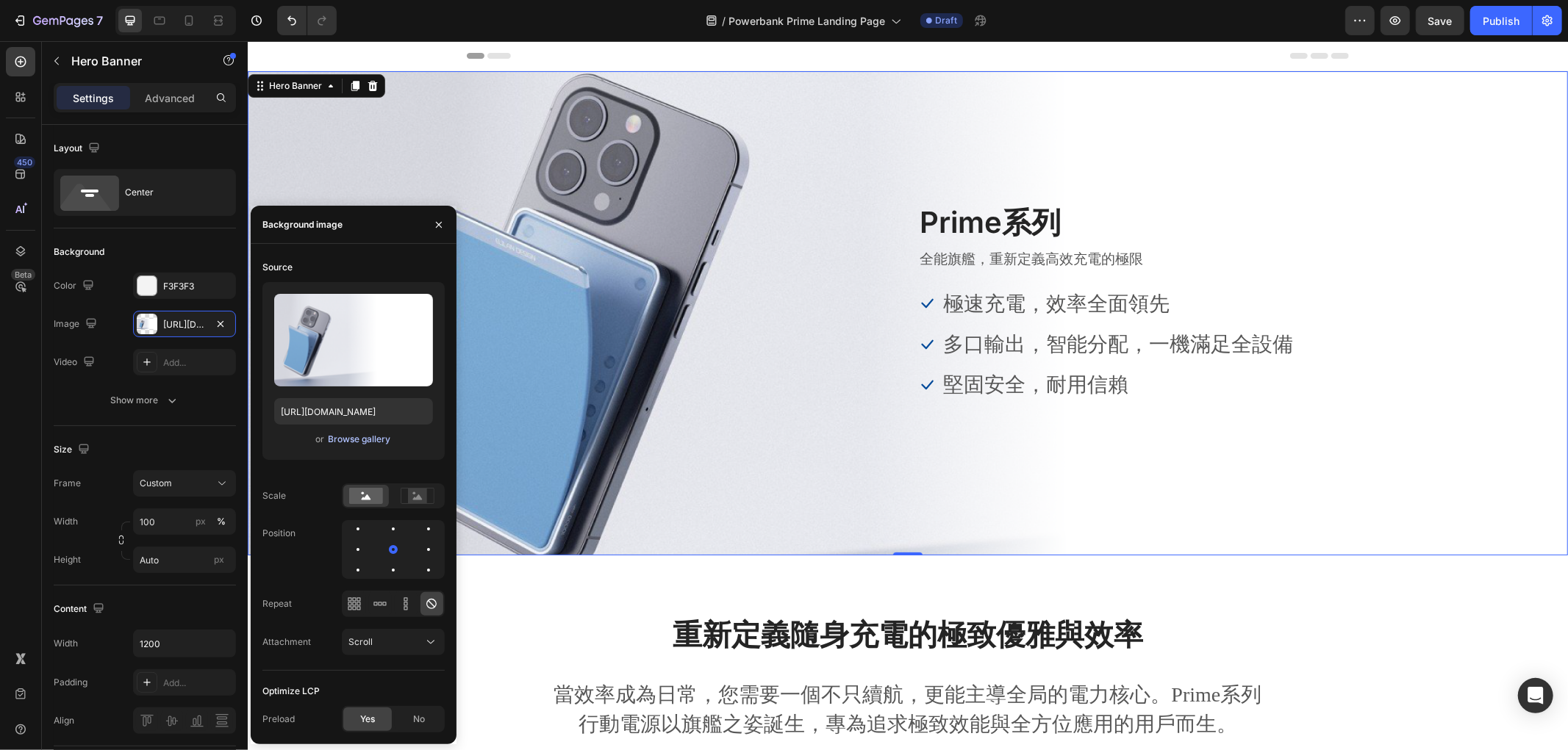
click at [351, 436] on div "Browse gallery" at bounding box center [358, 439] width 62 height 13
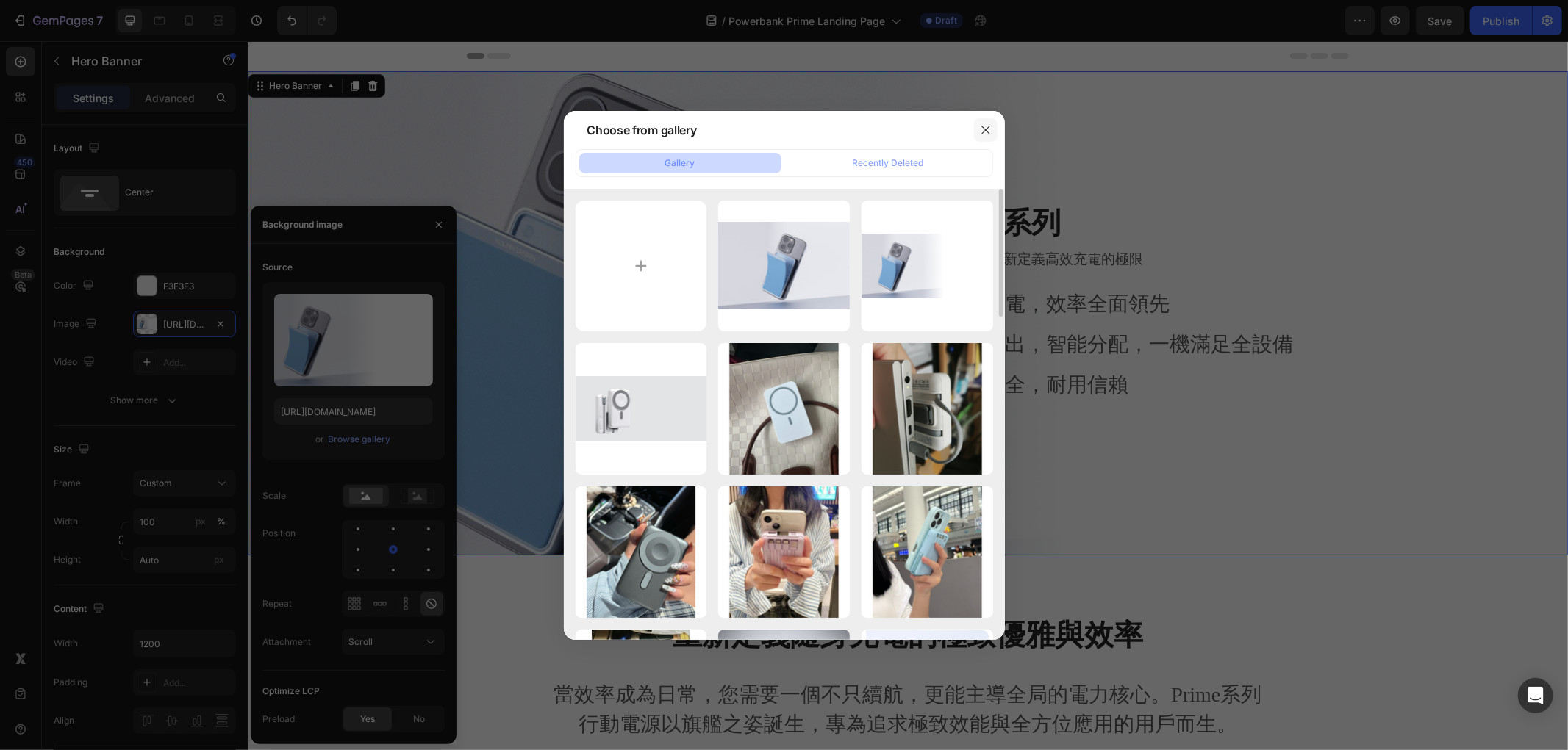
click at [976, 126] on button "button" at bounding box center [986, 130] width 24 height 24
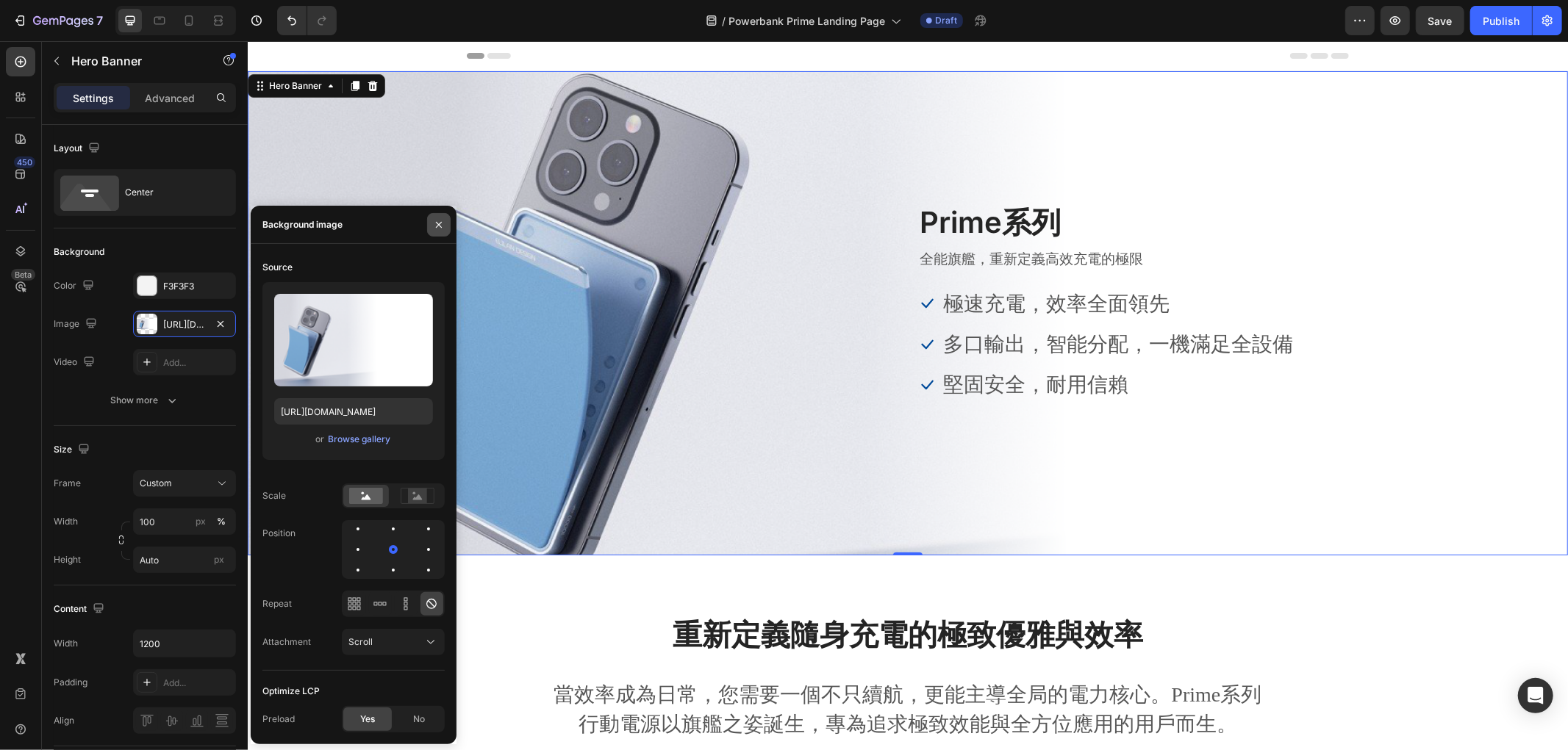
click at [437, 224] on icon "button" at bounding box center [438, 224] width 11 height 11
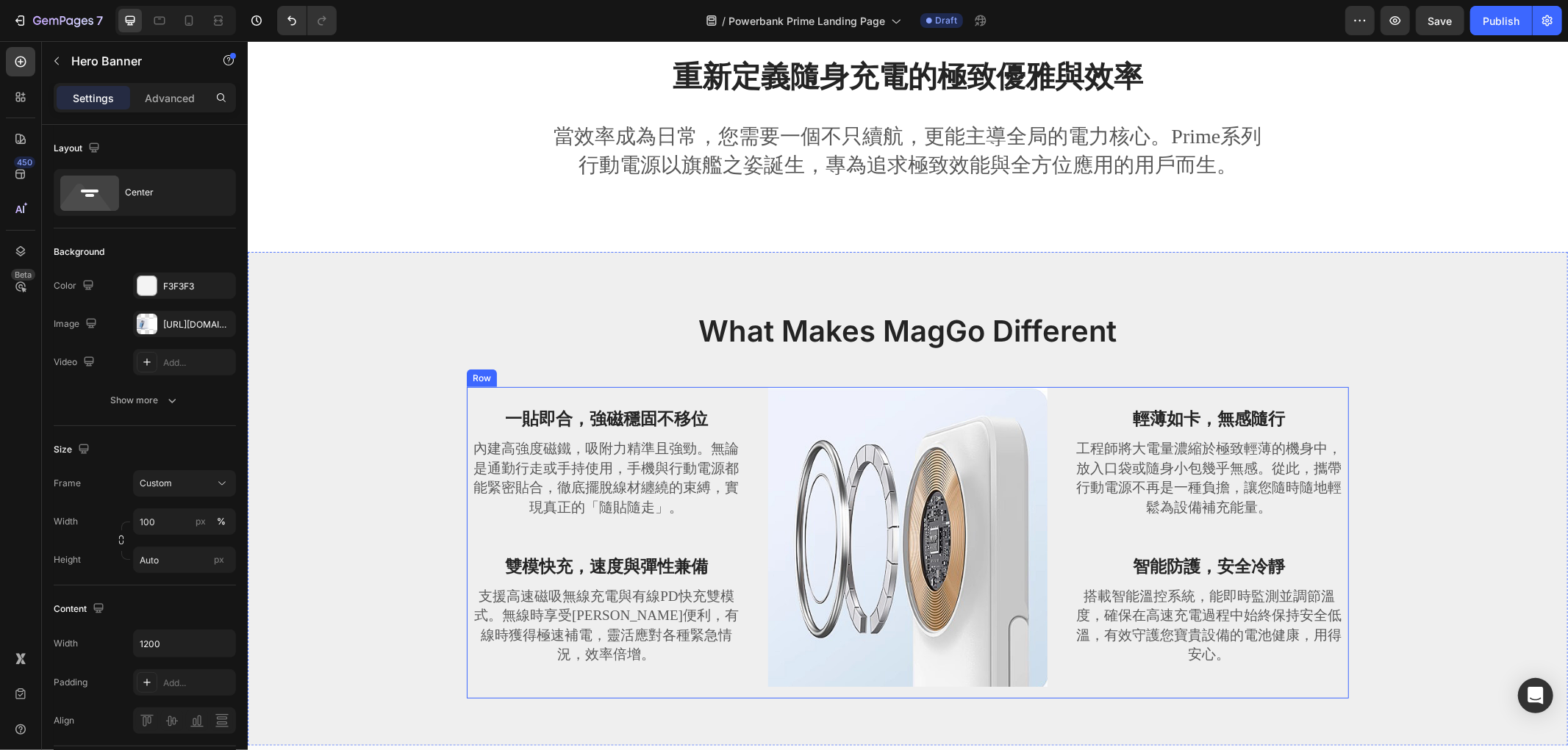
scroll to position [653, 0]
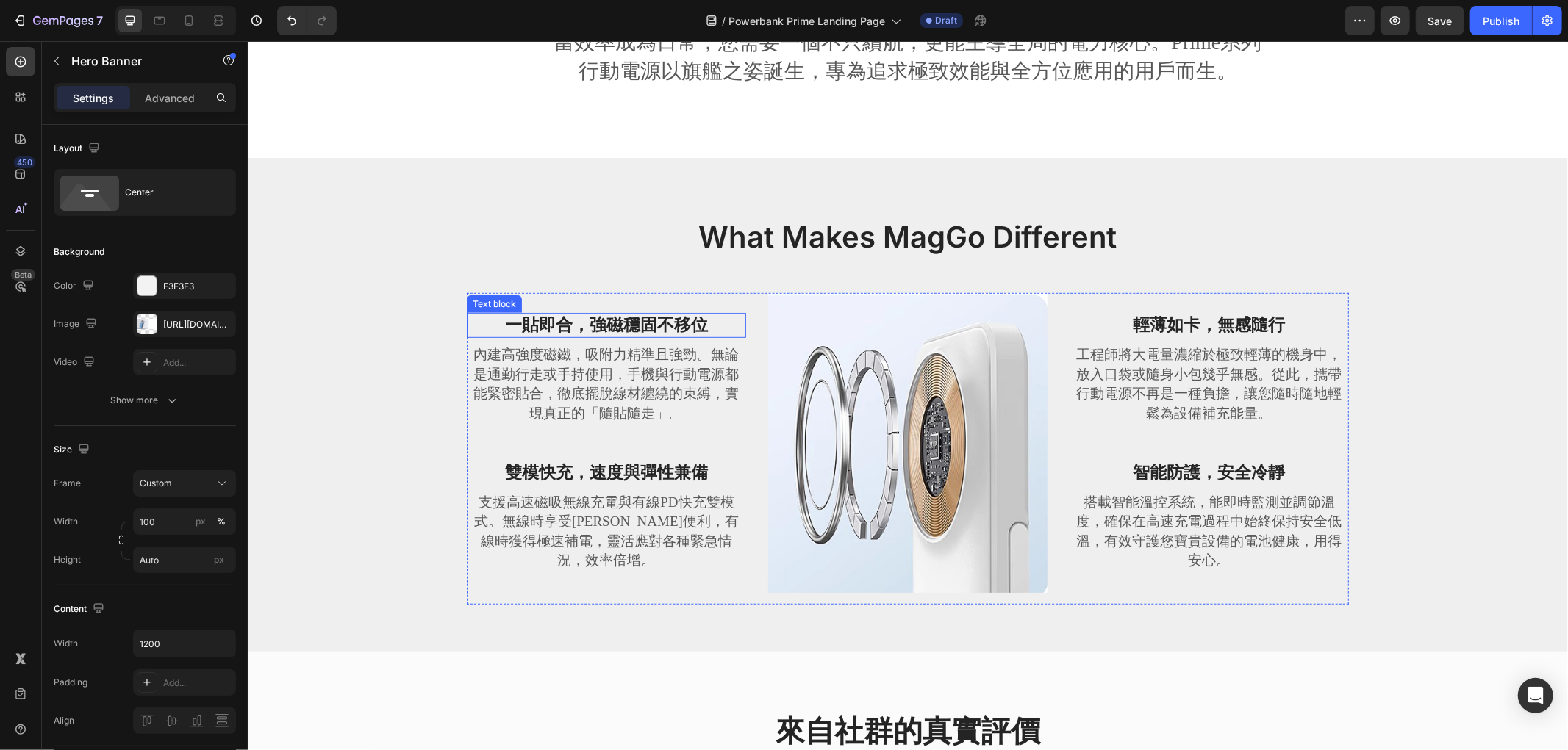
click at [646, 328] on strong "一貼即合，強磁穩固不移位" at bounding box center [605, 324] width 203 height 18
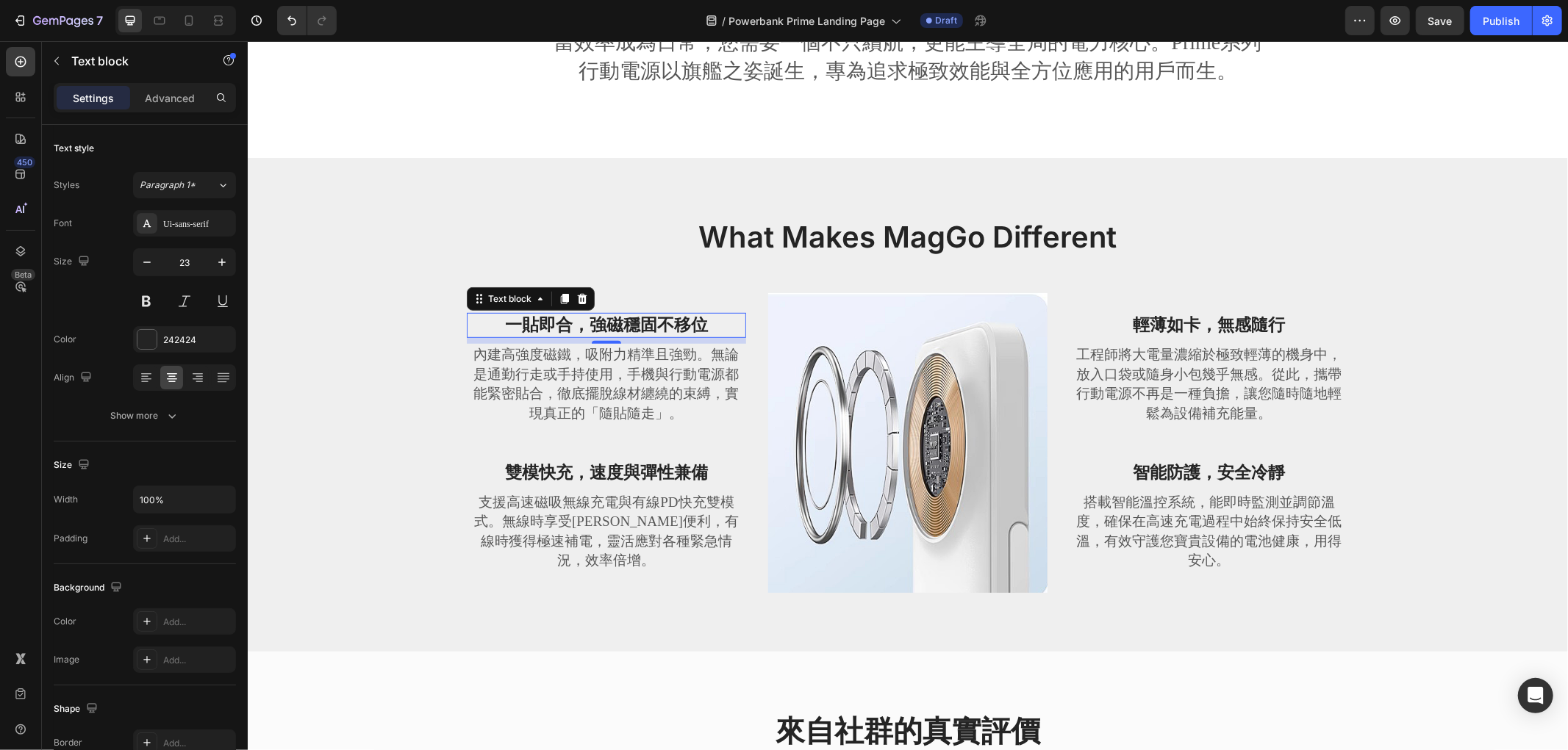
click at [666, 334] on strong "一貼即合，強磁穩固不移位" at bounding box center [605, 324] width 203 height 18
click at [580, 385] on p "內建高強度磁鐵，吸附力精準且強勁。無論是通勤行走或手持使用，手機與行動電源都能緊密貼合，徹底擺脫線材纏繞的束縛，實現真正的「隨貼隨走」。" at bounding box center [605, 383] width 277 height 78
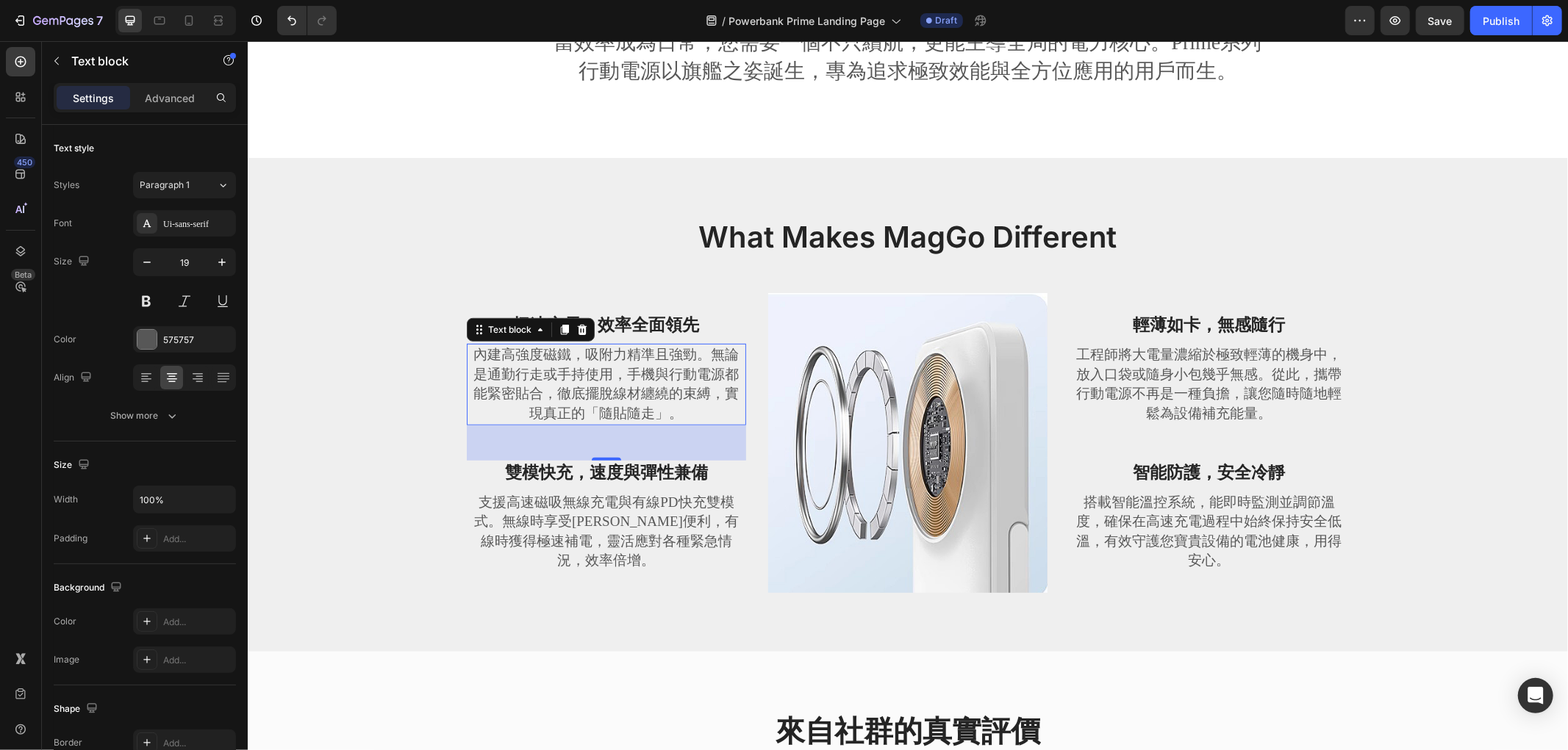
click at [598, 383] on p "內建高強度磁鐵，吸附力精準且強勁。無論是通勤行走或手持使用，手機與行動電源都能緊密貼合，徹底擺脫線材纏繞的束縛，實現真正的「隨貼隨走」。" at bounding box center [605, 383] width 277 height 78
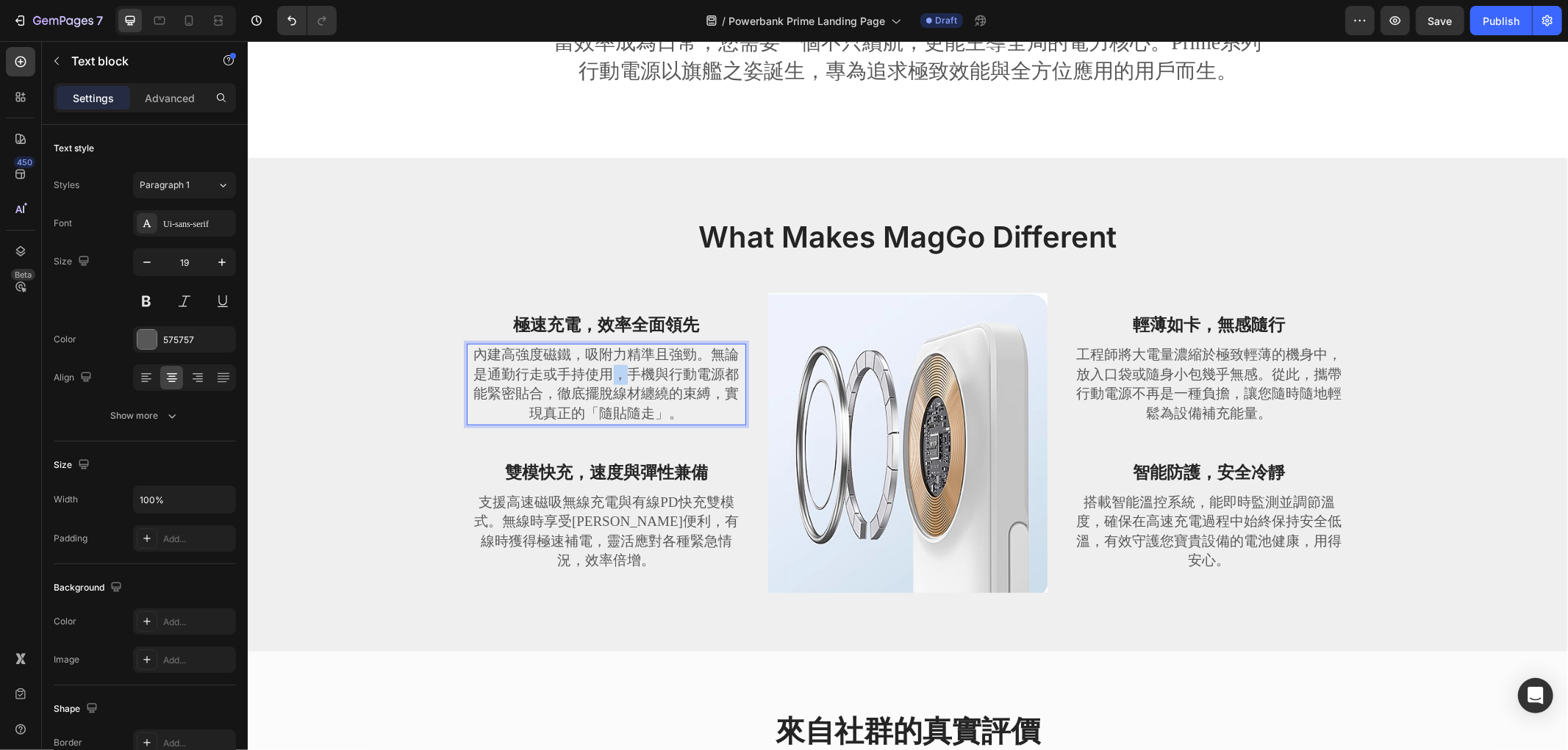
click at [598, 383] on p "內建高強度磁鐵，吸附力精準且強勁。無論是通勤行走或手持使用，手機與行動電源都能緊密貼合，徹底擺脫線材纏繞的束縛，實現真正的「隨貼隨走」。" at bounding box center [605, 383] width 277 height 78
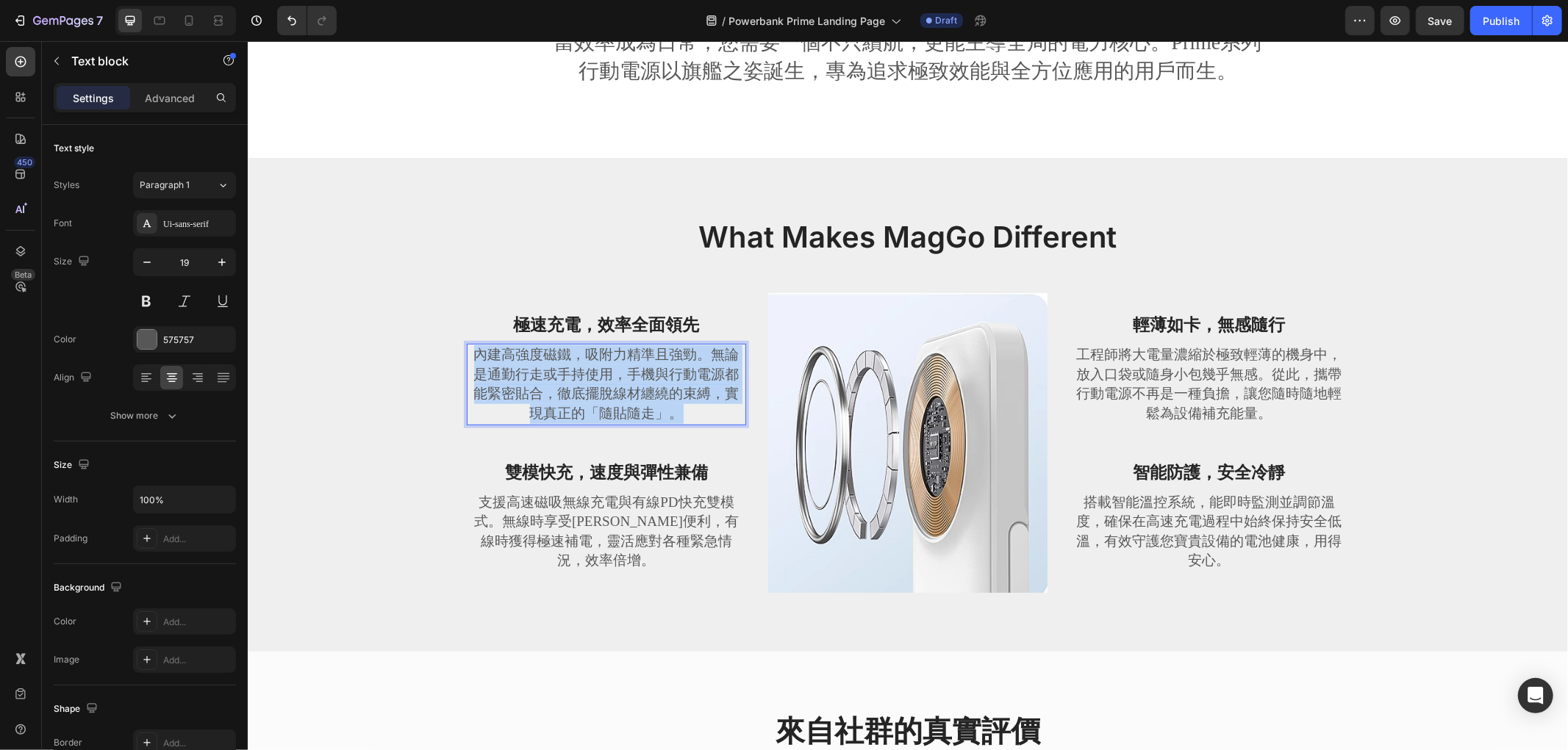
click at [598, 383] on p "內建高強度磁鐵，吸附力精準且強勁。無論是通勤行走或手持使用，手機與行動電源都能緊密貼合，徹底擺脫線材纏繞的束縛，實現真正的「隨貼隨走」。" at bounding box center [605, 383] width 277 height 78
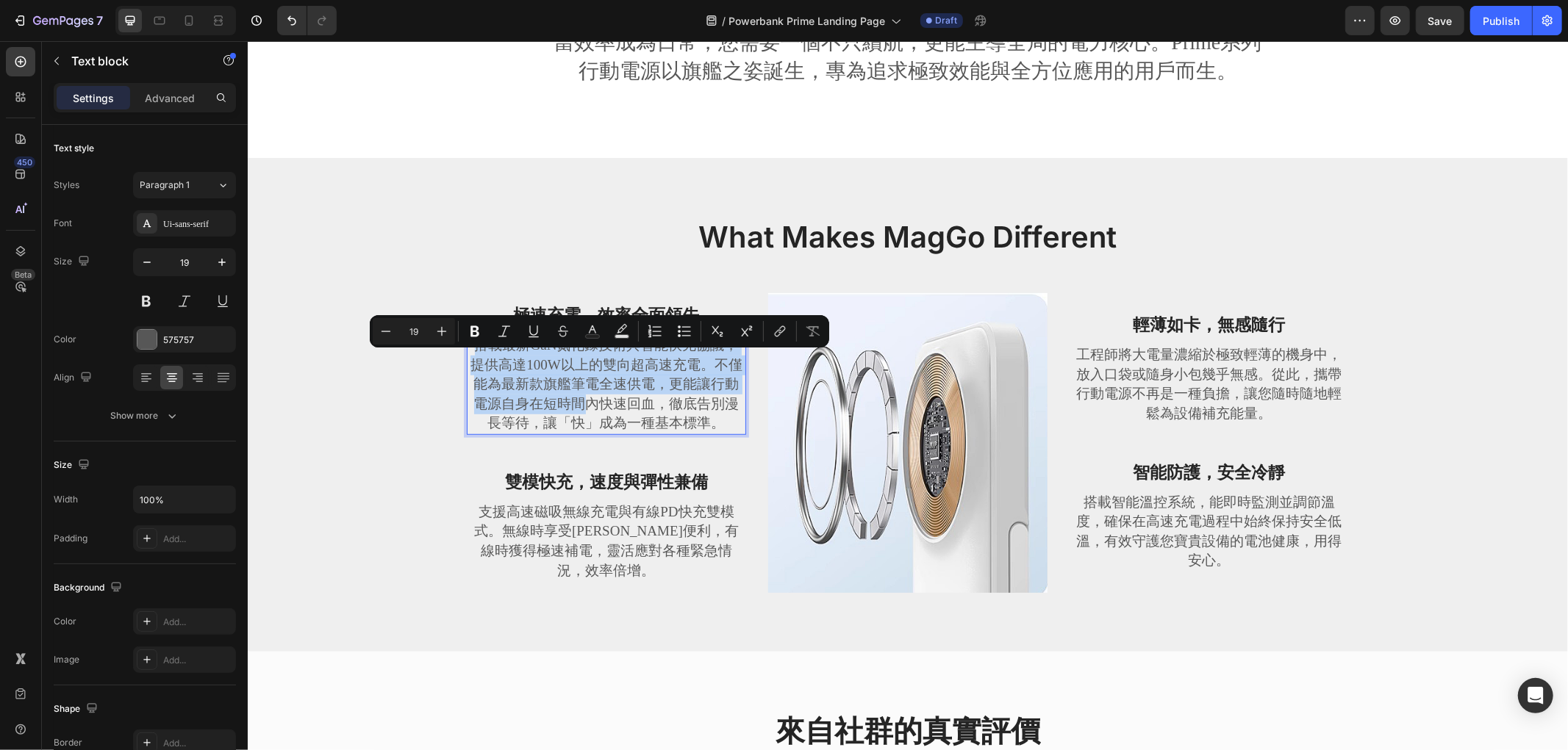
scroll to position [643, 0]
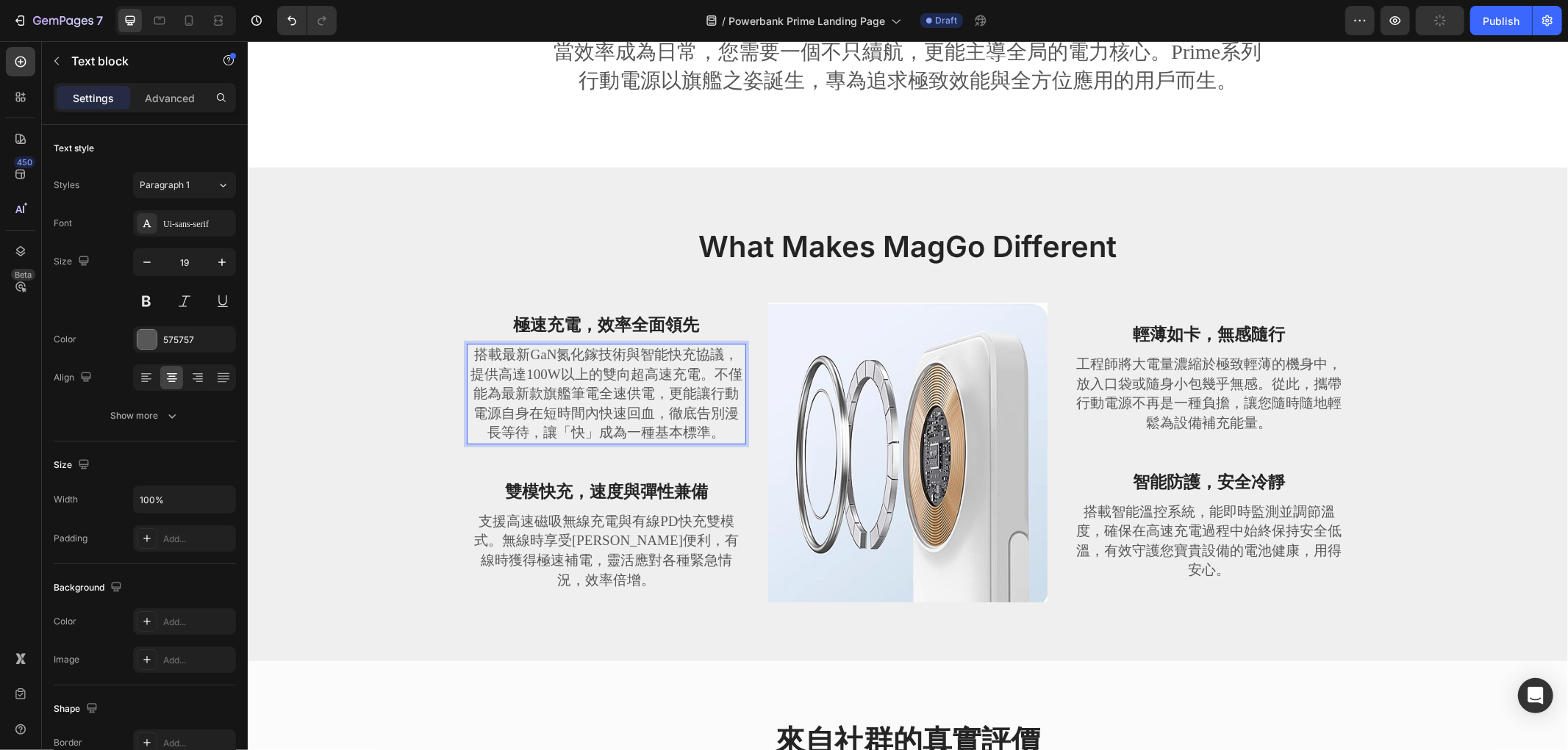
click at [568, 386] on p "搭載最新GaN氮化鎵技術與智能快充協議，提供高達100W以上的雙向超高速充電。不僅能為最新款旗艦筆電全速供電，更能讓行動電源自身在短時間內快速回血，徹底告別漫…" at bounding box center [605, 393] width 277 height 97
click at [573, 391] on p "搭載最新GaN氮化鎵技術與智能快充協議，提供高達100W以上的雙向超高速充電。不僅能為最新款旗艦筆電全速供電，更能讓行動電源自身在短時間內快速回血，徹底告別漫…" at bounding box center [605, 393] width 277 height 97
click at [653, 381] on p "搭載最新GaN氮化鎵技術與智能快充協議，提供高達100W以上的雙向超高速充電。不僅能為最新款旗艦筆電全速供電，更能讓行動電源自身在短時間內快速回血，徹底告別漫…" at bounding box center [605, 393] width 277 height 97
click at [590, 398] on p "搭載最新GaN氮化鎵技術與智能快充協議，提供高達100W以上的雙向超高速充電。不僅能為最新款旗艦筆電全速供電，更能讓行動電源自身在短時間內快速回血，徹底告別漫…" at bounding box center [605, 393] width 277 height 97
drag, startPoint x: 618, startPoint y: 363, endPoint x: 520, endPoint y: 364, distance: 98.0
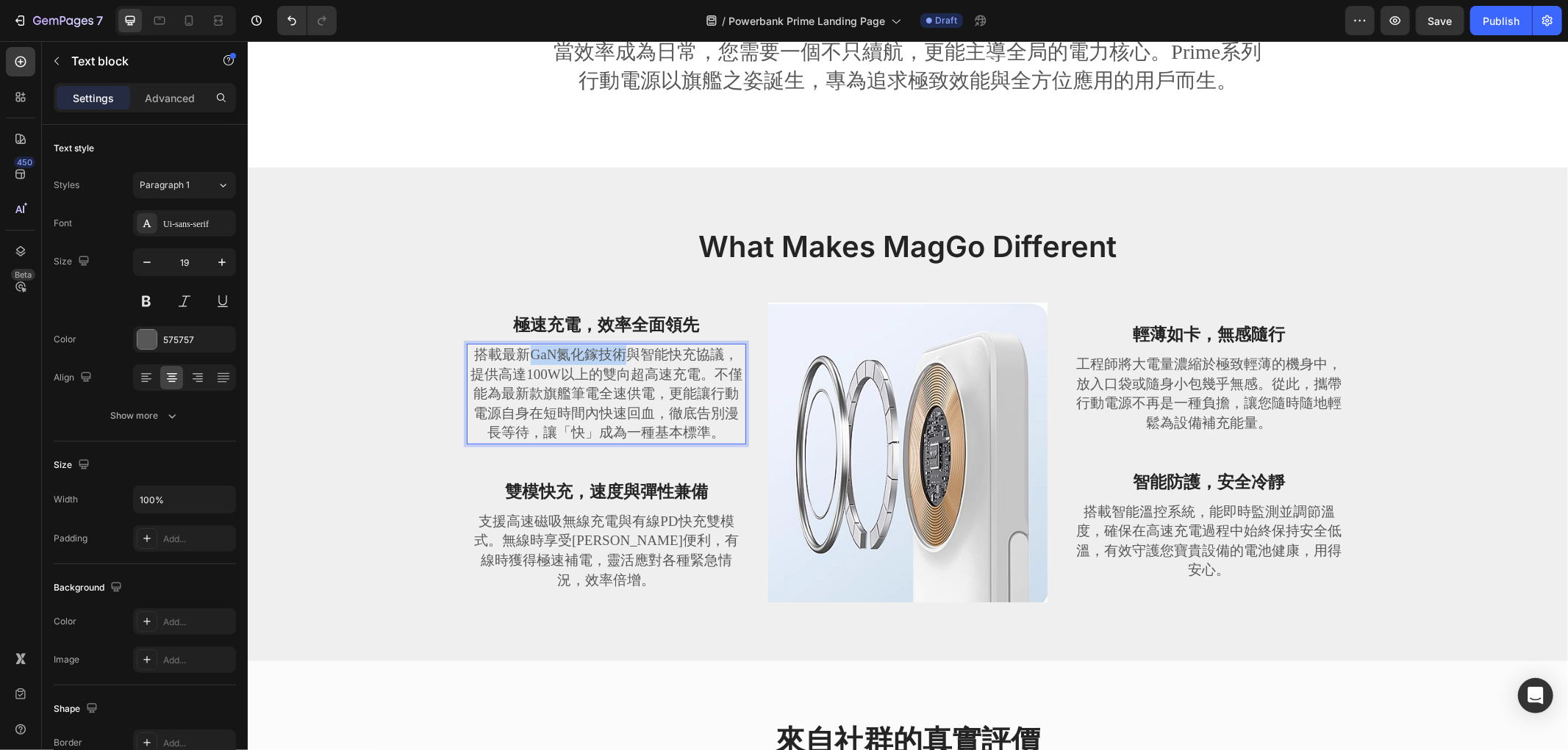
click at [520, 364] on p "搭載最新GaN氮化鎵技術與智能快充協議，提供高達100W以上的雙向超高速充電。不僅能為最新款旗艦筆電全速供電，更能讓行動電源自身在短時間內快速回血，徹底告別漫…" at bounding box center [605, 393] width 277 height 97
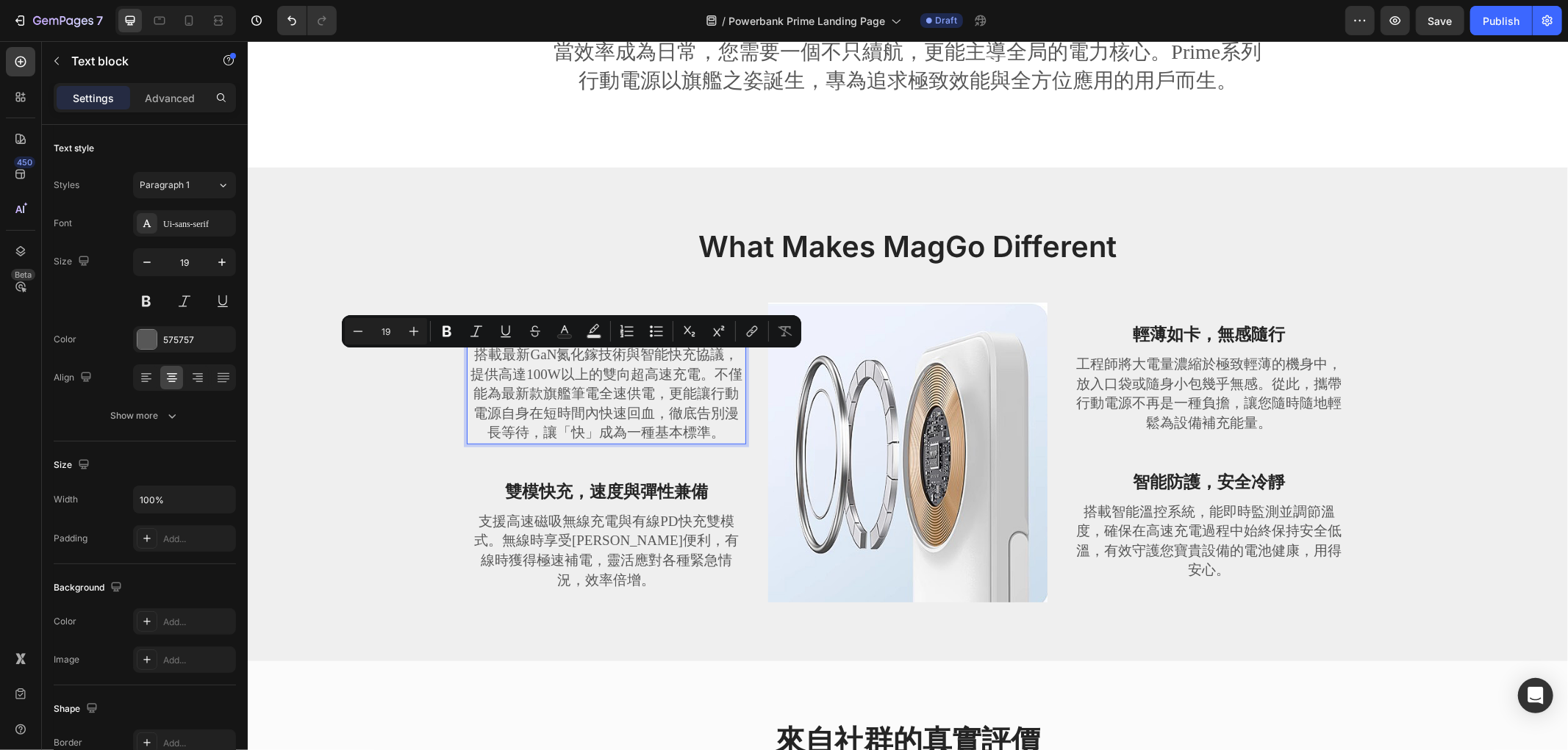
click at [637, 361] on p "搭載最新GaN氮化鎵技術與智能快充協議，提供高達100W以上的雙向超高速充電。不僅能為最新款旗艦筆電全速供電，更能讓行動電源自身在短時間內快速回血，徹底告別漫…" at bounding box center [605, 393] width 277 height 97
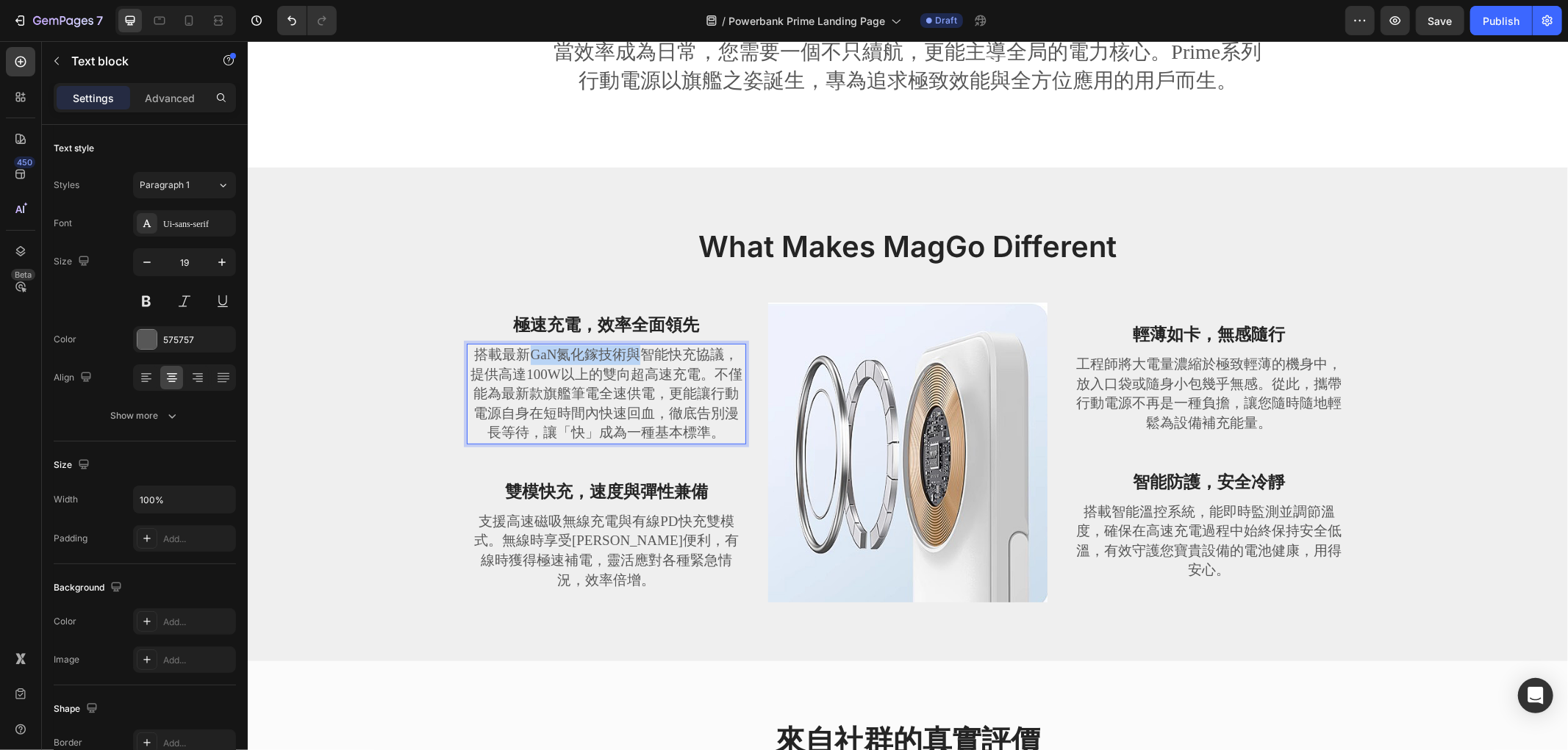
drag, startPoint x: 635, startPoint y: 360, endPoint x: 519, endPoint y: 364, distance: 116.1
click at [519, 364] on p "搭載最新GaN氮化鎵技術與智能快充協議，提供高達100W以上的雙向超高速充電。不僅能為最新款旗艦筆電全速供電，更能讓行動電源自身在短時間內快速回血，徹底告別漫…" at bounding box center [605, 393] width 277 height 97
click at [578, 371] on p "搭載最新智能快充協議，提供高達100W以上的雙向超高速充電。不僅能為最新款旗艦筆電全速供電，更能讓行動電源自身在短時間內快速回血，徹底告別漫長等待，讓「快」成…" at bounding box center [605, 393] width 277 height 97
click at [614, 362] on p "搭載最新智能快充協議，提供高達100W以上的雙向超高速充電。不僅能為最新款旗艦筆電全速供電，更能讓行動電源自身在短時間內快速回血，徹底告別漫長等待，讓「快」成…" at bounding box center [605, 393] width 277 height 97
click at [648, 540] on p "支援高速磁吸無線充電與有線PD快充雙模式。無線時享受簡潔便利，有線時獲得極速補電，靈活應對各種緊急情況，效率倍增。" at bounding box center [605, 550] width 277 height 78
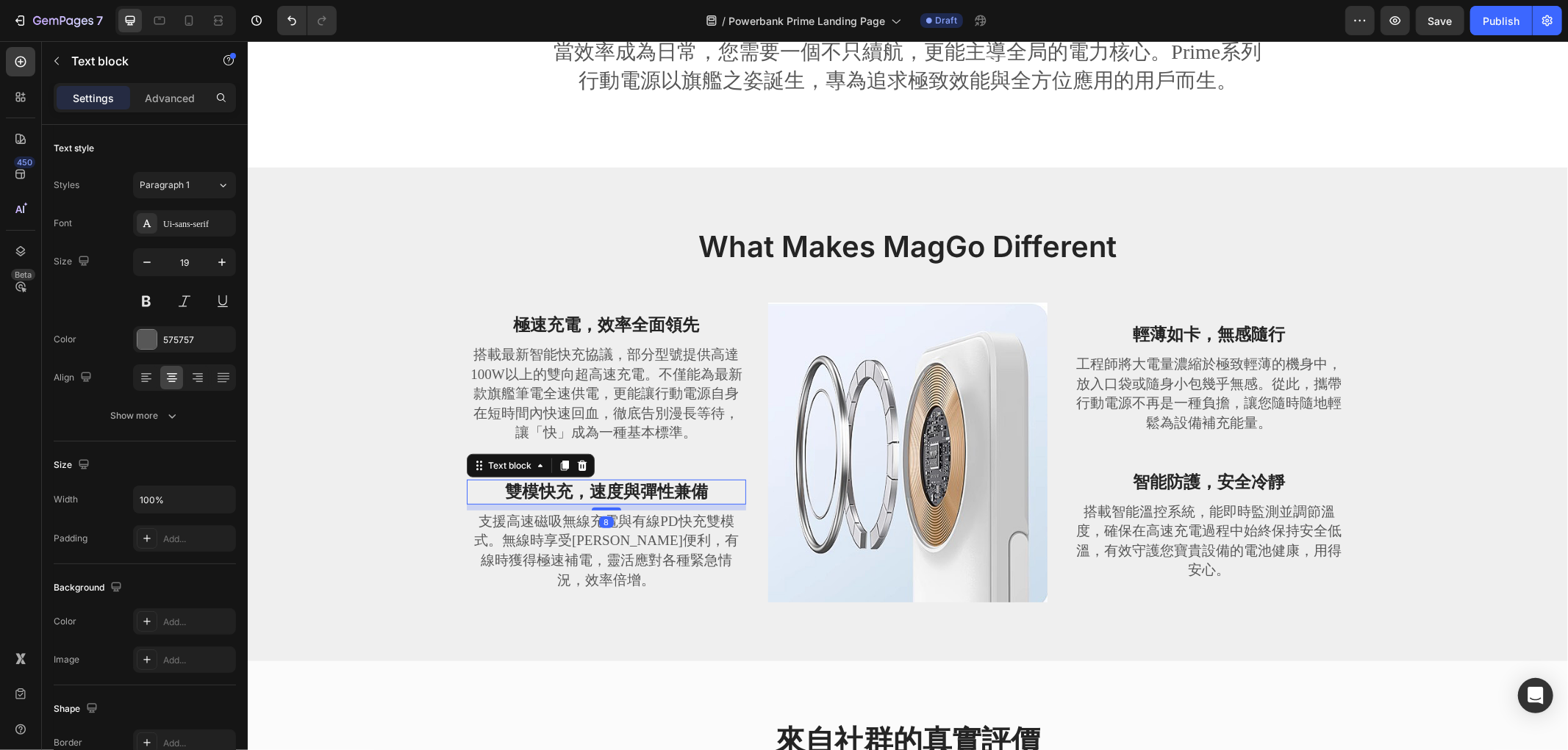
click at [640, 497] on strong "雙模快充，速度與彈性兼備" at bounding box center [605, 491] width 203 height 18
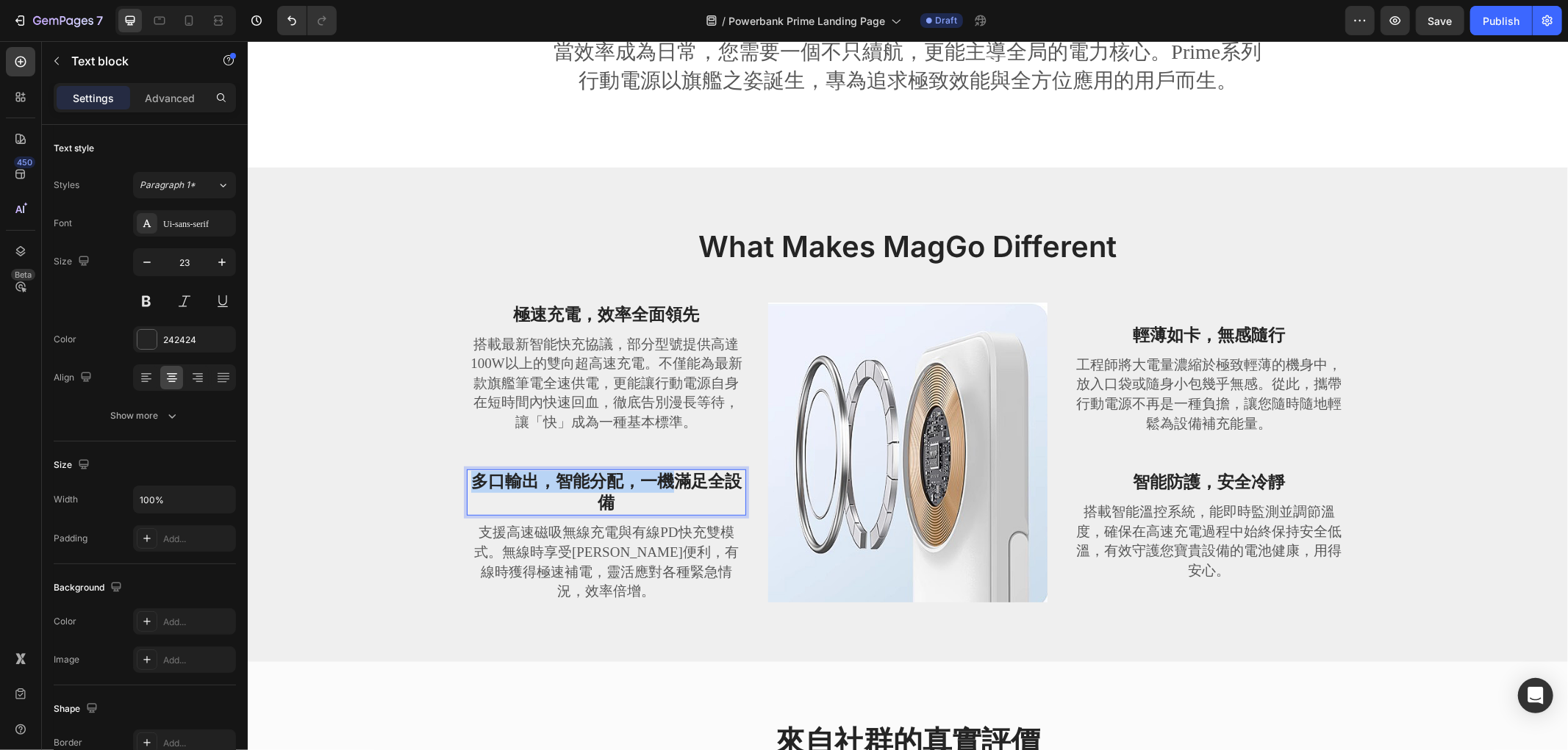
scroll to position [632, 0]
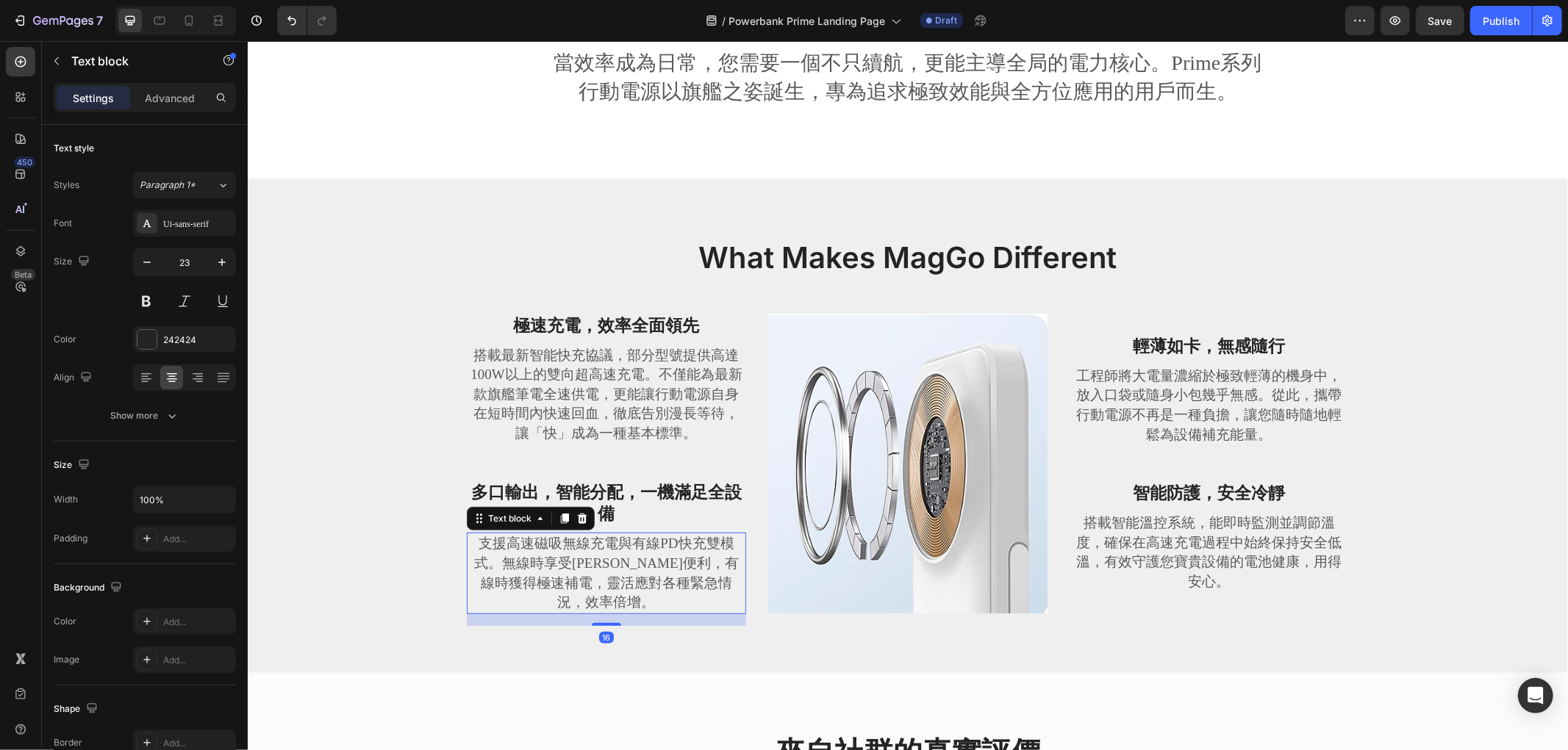
click at [594, 581] on p "支援高速磁吸無線充電與有線PD快充雙模式。無線時享受簡潔便利，有線時獲得極速補電，靈活應對各種緊急情況，效率倍增。" at bounding box center [605, 572] width 277 height 78
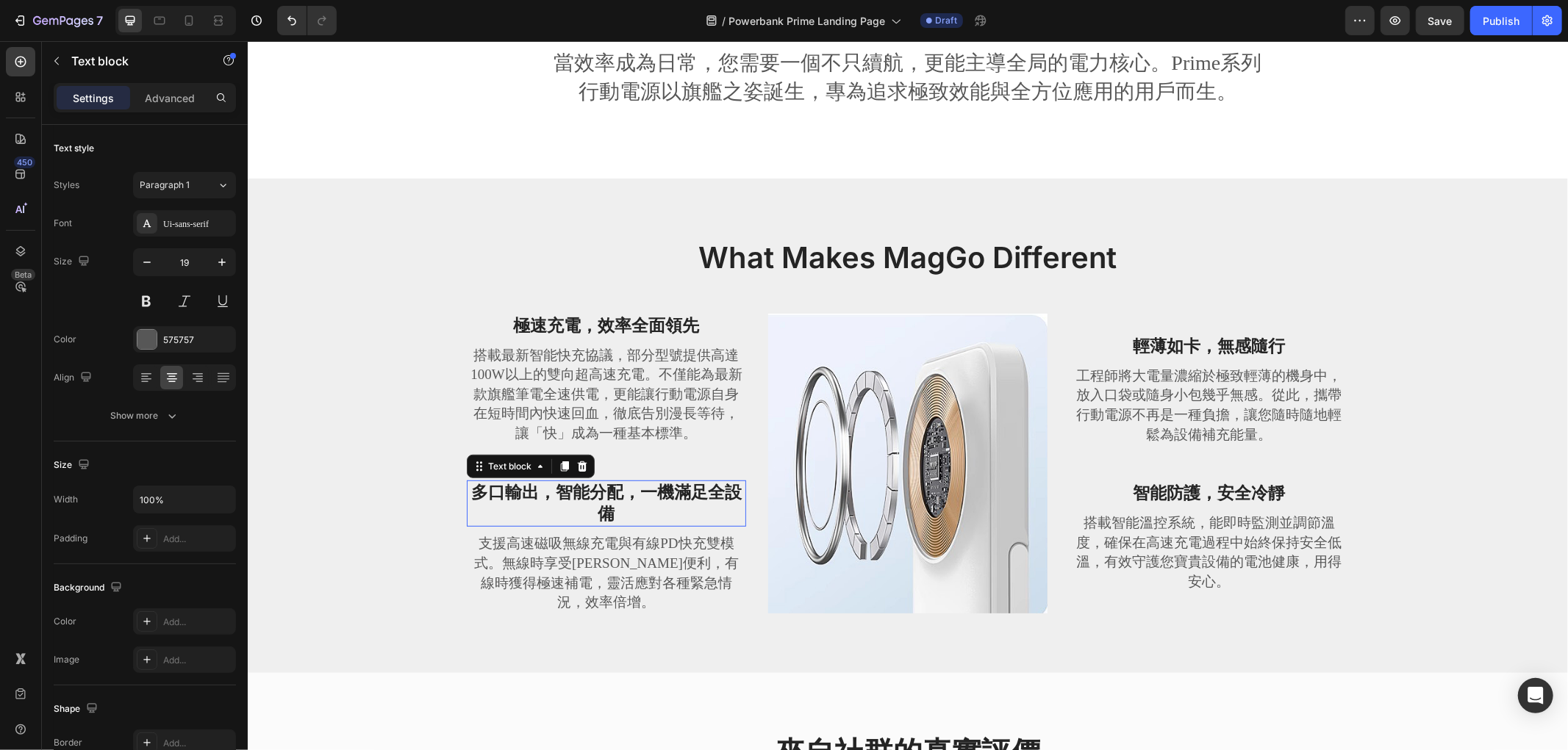
click at [632, 496] on strong "多口輸出，智能分配，一機滿足全設備" at bounding box center [605, 503] width 271 height 40
click at [632, 503] on strong "多口輸出，智能分配，一機滿足全設備" at bounding box center [605, 503] width 271 height 40
click at [560, 504] on strong "多口輸出，智能分配，一機滿足全設備" at bounding box center [605, 503] width 271 height 40
click at [542, 501] on strong "多口輸出，智能分配，一機滿足全設備" at bounding box center [605, 503] width 271 height 40
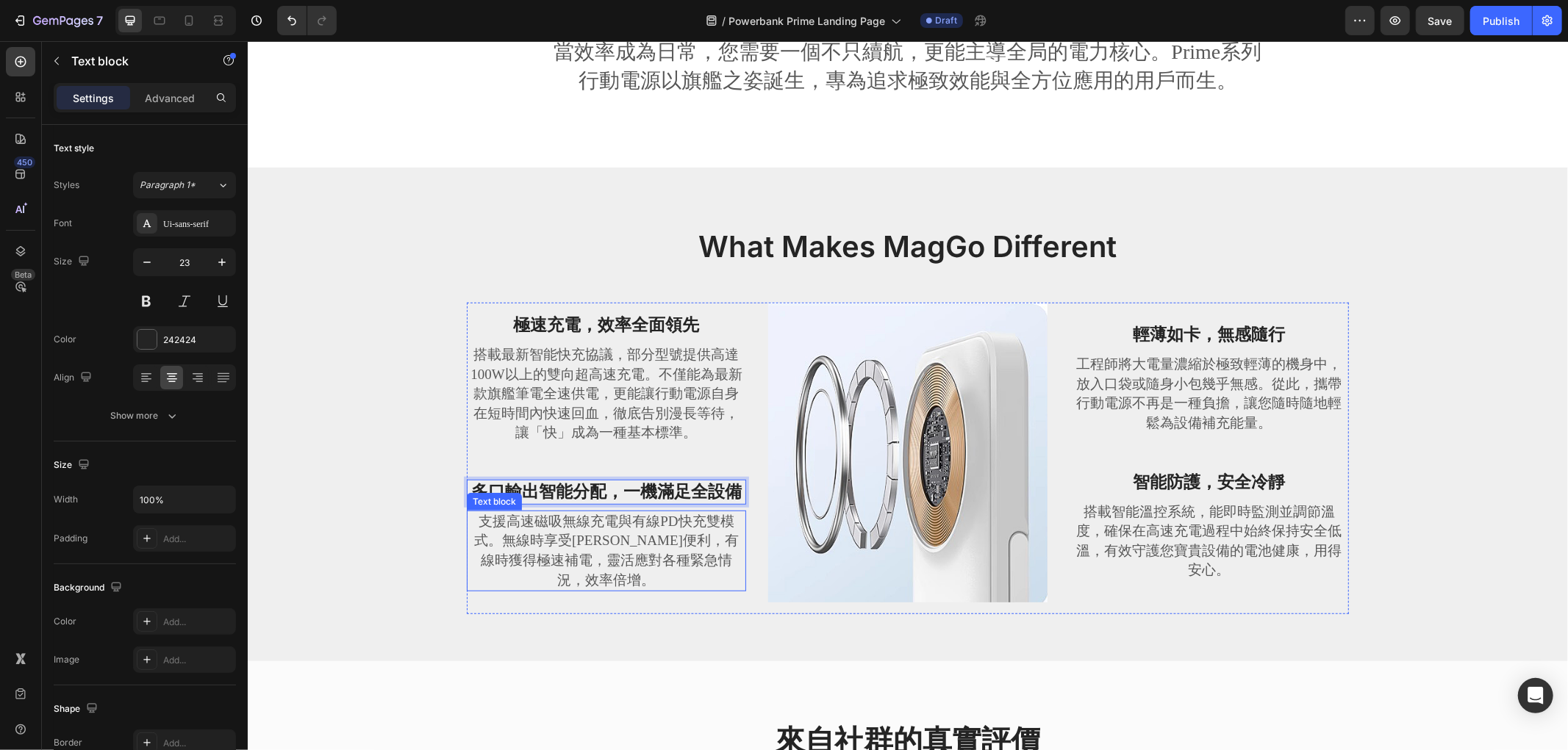
click at [673, 544] on p "支援高速磁吸無線充電與有線PD快充雙模式。無線時享受簡潔便利，有線時獲得極速補電，靈活應對各種緊急情況，效率倍增。" at bounding box center [605, 550] width 277 height 78
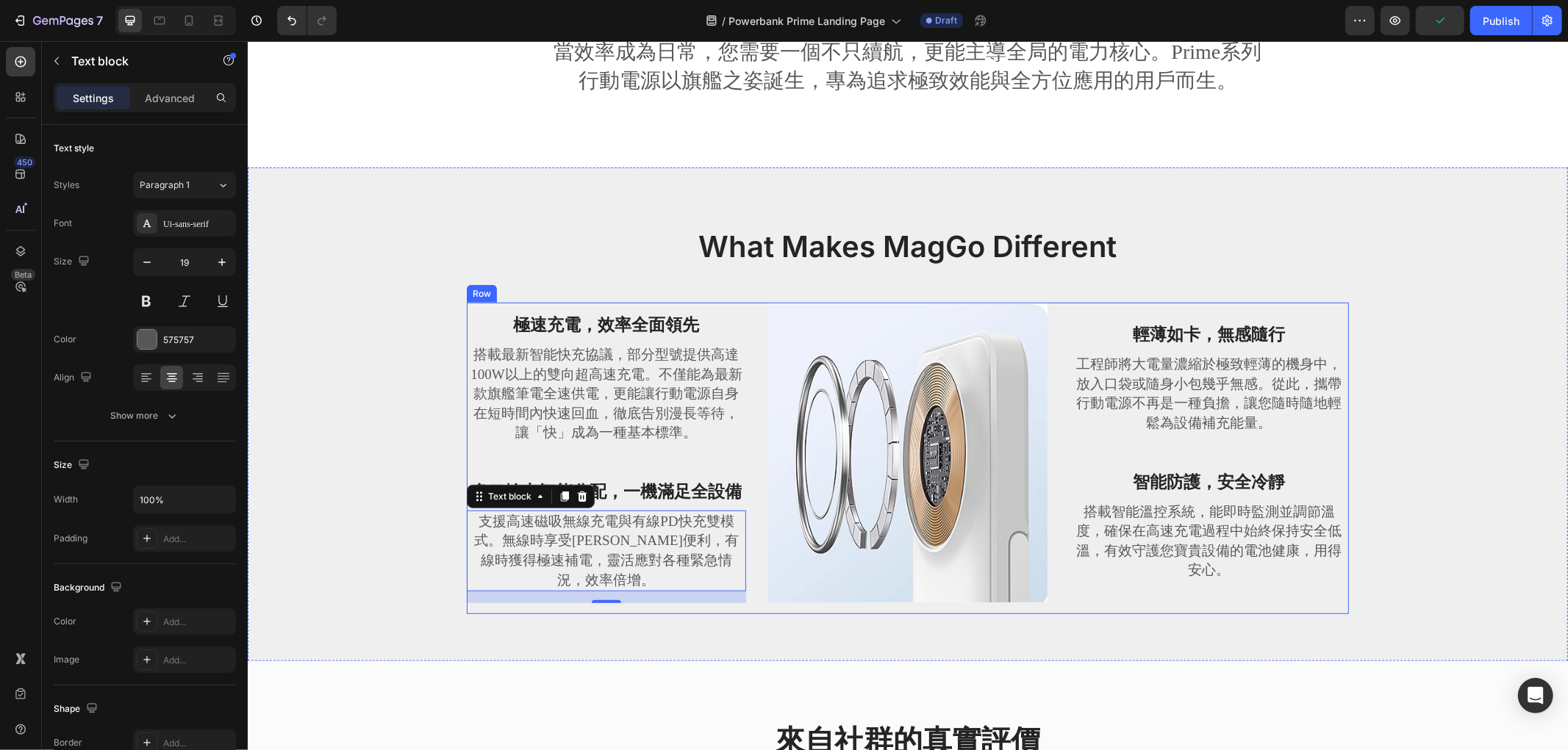
click at [569, 416] on p "搭載最新智能快充協議，部分型號提供高達100W以上的雙向超高速充電。不僅能為最新款旗艦筆電全速供電，更能讓行動電源自身在短時間內快速回血，徹底告別漫長等待，讓…" at bounding box center [605, 393] width 277 height 97
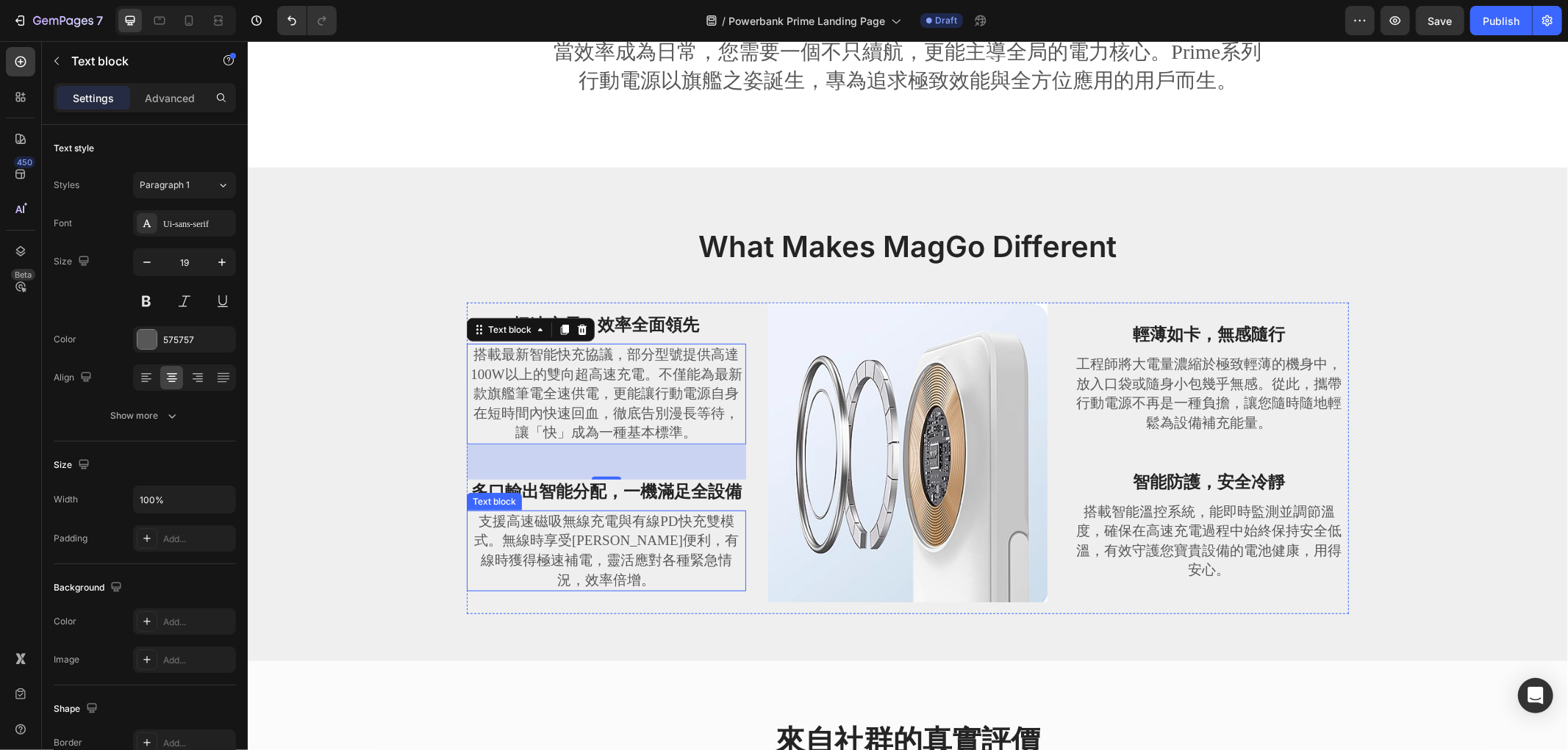
click at [571, 530] on p "支援高速磁吸無線充電與有線PD快充雙模式。無線時享受簡潔便利，有線時獲得極速補電，靈活應對各種緊急情況，效率倍增。" at bounding box center [605, 550] width 277 height 78
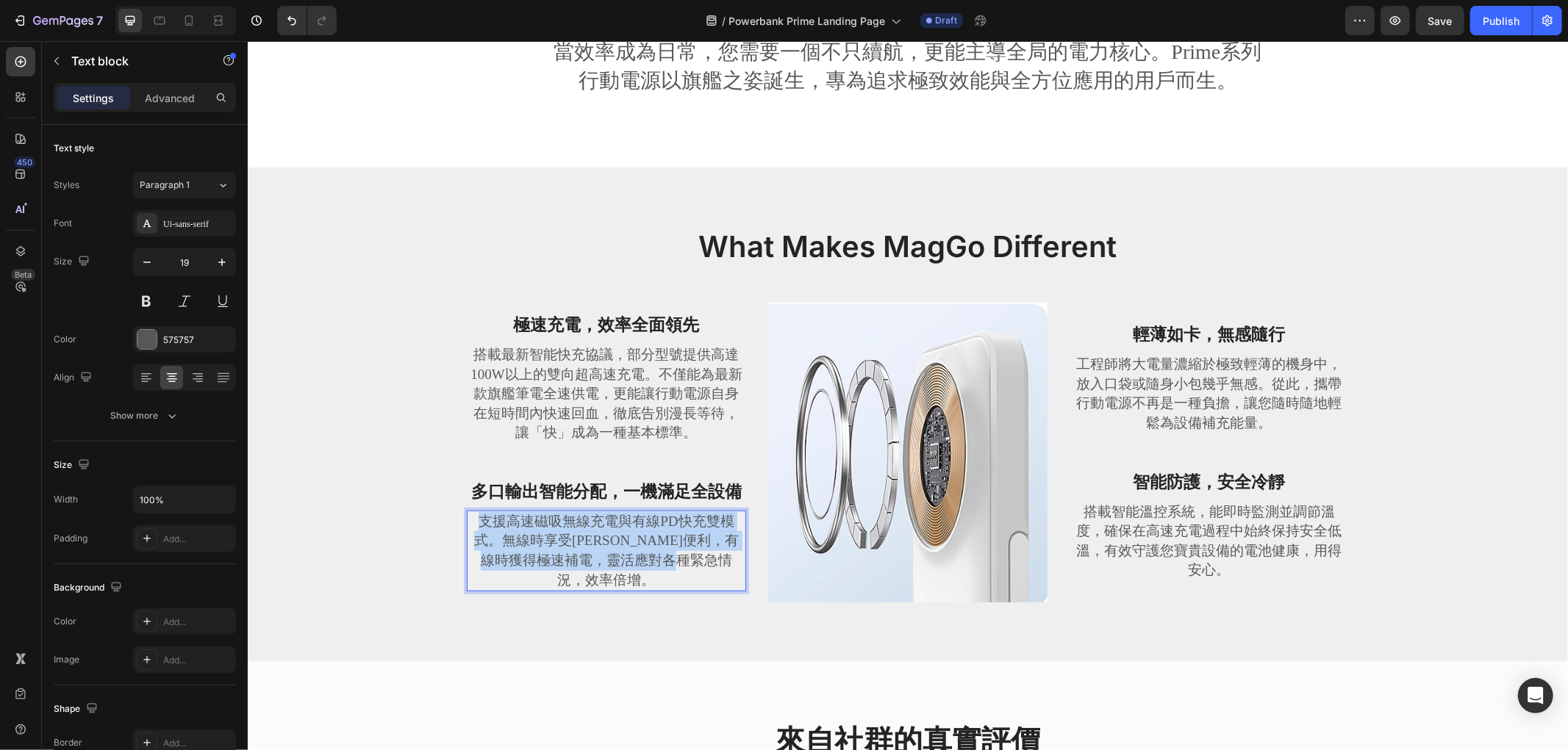
click at [571, 530] on p "支援高速磁吸無線充電與有線PD快充雙模式。無線時享受簡潔便利，有線時獲得極速補電，靈活應對各種緊急情況，效率倍增。" at bounding box center [605, 550] width 277 height 78
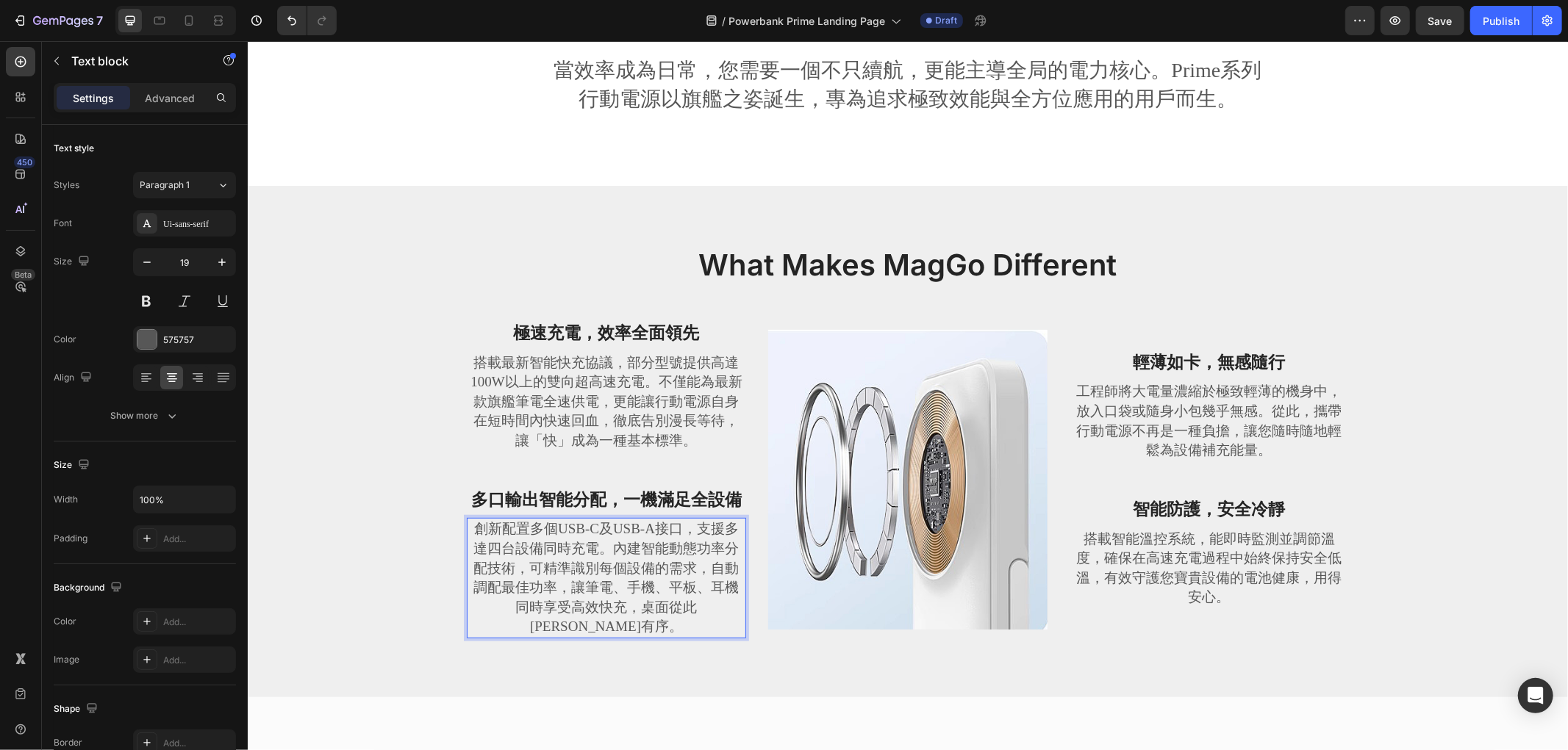
click at [678, 548] on p "創新配置多個USB-C及USB-A接口，支援多達四台設備同時充電。內建智能動態功率分配技術，可精準識別每個設備的需求，自動調配最佳功率，讓筆電、手機、平板、耳…" at bounding box center [605, 578] width 277 height 118
click at [580, 548] on p "創新配置多個USB-C及USB-A接口，支援多達四台設備同時充電。內建智能動態功率分配技術，可精準識別每個設備的需求，自動調配最佳功率，讓筆電、手機、平板、耳…" at bounding box center [605, 578] width 277 height 118
click at [624, 537] on p "創新配置多個USB-C及USB-A接口，支援多達四台設備同時充電。內建智能動態功率分配技術，可精準識別每個設備的需求，自動調配最佳功率，讓筆電、手機、平板、耳…" at bounding box center [605, 578] width 277 height 118
click at [679, 543] on p "創新配置多個USB-C及USB-A接口，支援多達四台設備同時充電。內建智能動態功率分配技術，可精準識別每個設備的需求，自動調配最佳功率，讓筆電、手機、平板、耳…" at bounding box center [605, 578] width 277 height 118
click at [574, 577] on p "創新配置多個USB-C及USB-A接口，支援多達四台設備同時充電。內建智能動態功率分配技術，可精準識別每個設備的需求，自動調配最佳功率，讓筆電、手機、平板、耳…" at bounding box center [605, 578] width 277 height 118
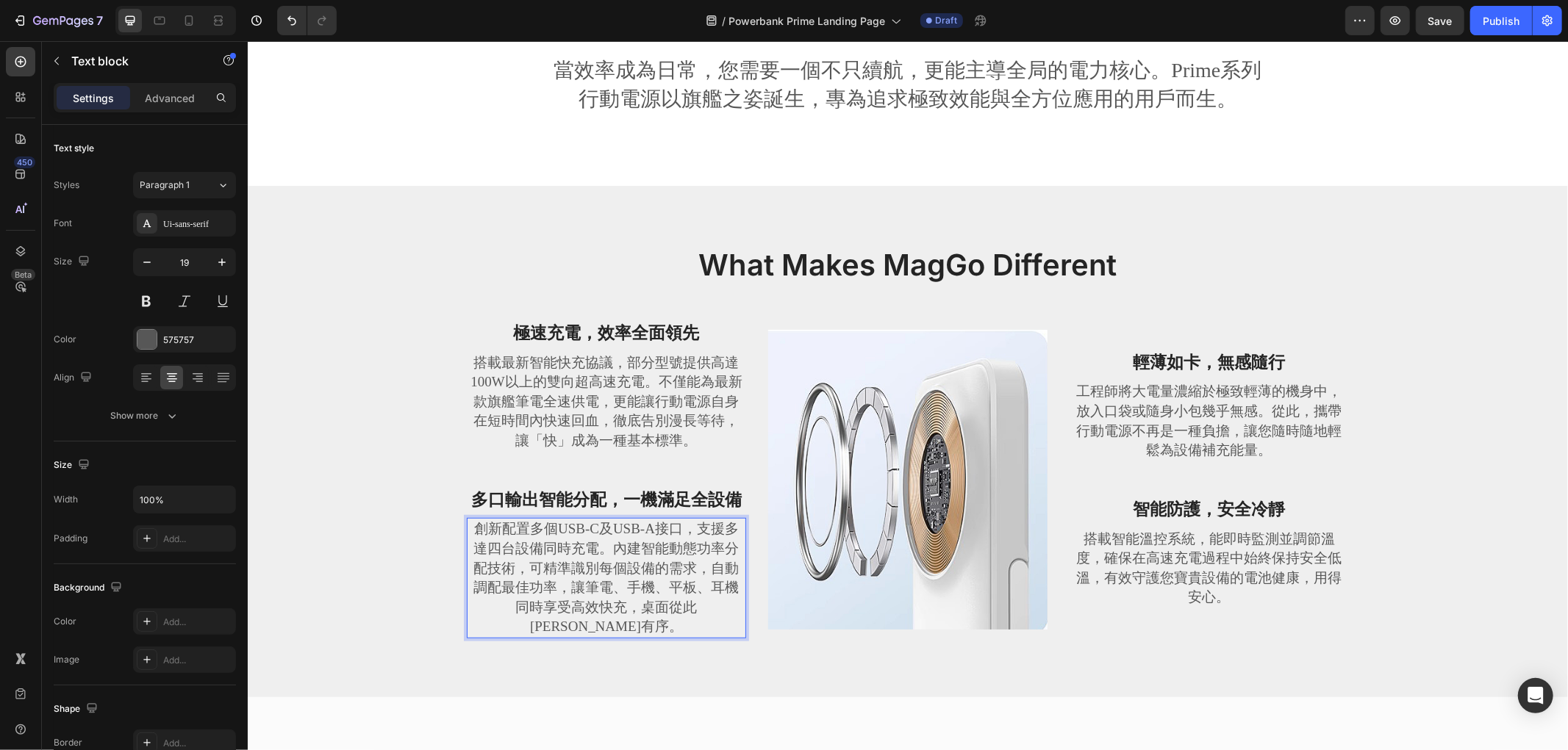
click at [625, 574] on p "創新配置多個USB-C及USB-A接口，支援多達四台設備同時充電。內建智能動態功率分配技術，可精準識別每個設備的需求，自動調配最佳功率，讓筆電、手機、平板、耳…" at bounding box center [605, 578] width 277 height 118
click at [648, 584] on p "創新配置多個USB-C及USB-A接口，支援多達四台設備同時充電。內建智能動態功率分配技術，可精準識別每個設備的需求，自動調配最佳功率，讓筆電、手機、平板、耳…" at bounding box center [605, 578] width 277 height 118
click at [553, 591] on p "創新配置多個USB-C及USB-A接口，支援多達四台設備同時充電。內建智能動態功率分配技術，可精準識別每個設備的需求，自動調配最佳功率，讓筆電、手機、平板、耳…" at bounding box center [605, 578] width 277 height 118
click at [697, 605] on p "創新配置多個USB-C及USB-A接口，支援多達四台設備同時充電。內建智能動態功率分配技術，可精準識別每個設備的需求，自動調配最佳功率，讓筆電、手機、平板、耳…" at bounding box center [605, 578] width 277 height 118
click at [1304, 473] on div "輕薄如卡，無感隨行 Text block 工程師將大電量濃縮於極致輕薄的機身中，放入口袋或隨身小包幾乎無感。從此，攜帶行動電源不再是一種負擔，讓您隨時隨地輕鬆…" at bounding box center [1208, 485] width 279 height 329
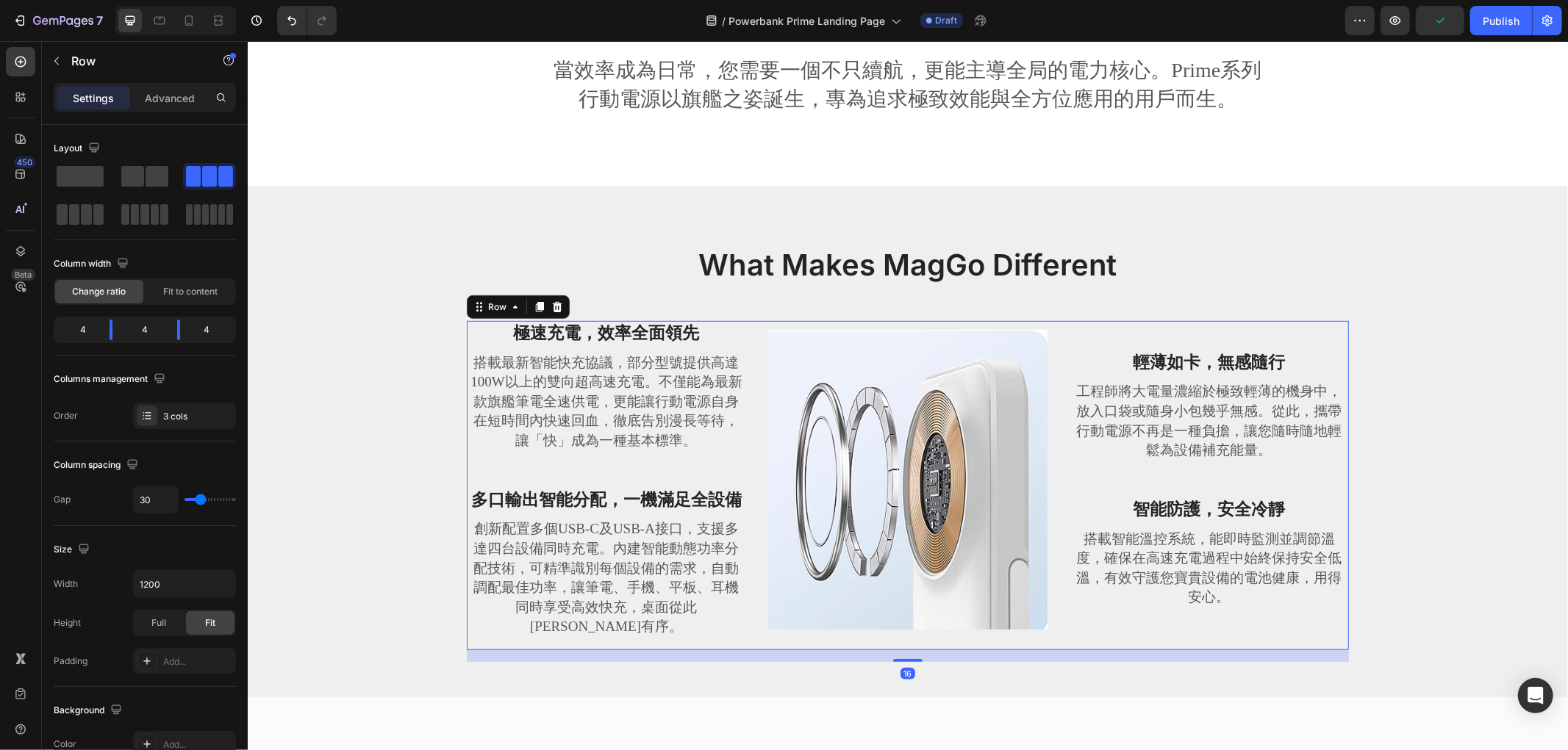
click at [1280, 386] on p "工程師將大電量濃縮於極致輕薄的機身中，放入口袋或隨身小包幾乎無感。從此，攜帶行動電源不再是一種負擔，讓您隨時隨地輕鬆為設備補充能量。" at bounding box center [1208, 420] width 277 height 78
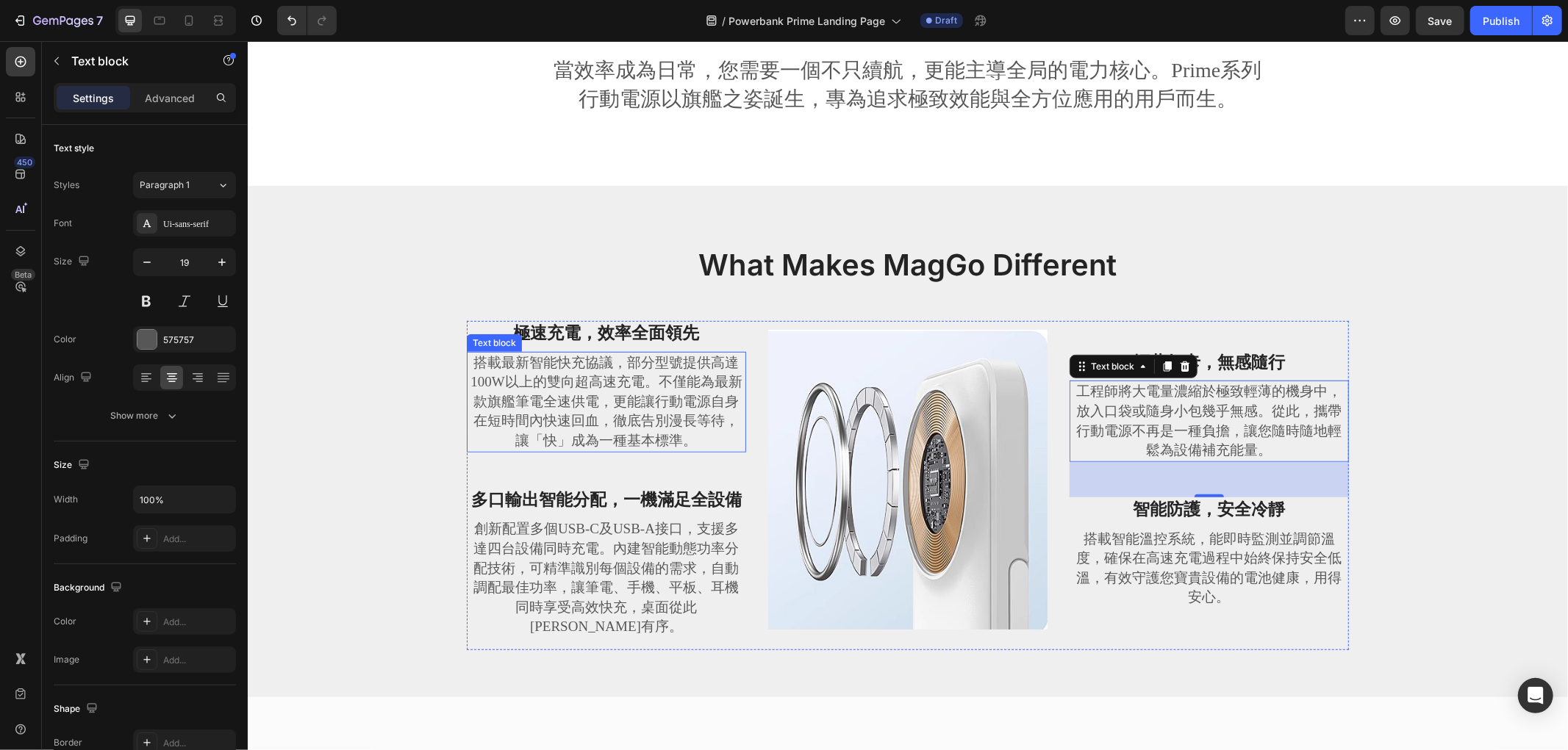
click at [475, 414] on p "搭載最新智能快充協議，部分型號提供高達100W以上的雙向超高速充電。不僅能為最新款旗艦筆電全速供電，更能讓行動電源自身在短時間內快速回血，徹底告別漫長等待，讓…" at bounding box center [605, 401] width 277 height 97
click at [1170, 389] on p "工程師將大電量濃縮於極致輕薄的機身中，放入口袋或隨身小包幾乎無感。從此，攜帶行動電源不再是一種負擔，讓您隨時隨地輕鬆為設備補充能量。" at bounding box center [1208, 420] width 277 height 78
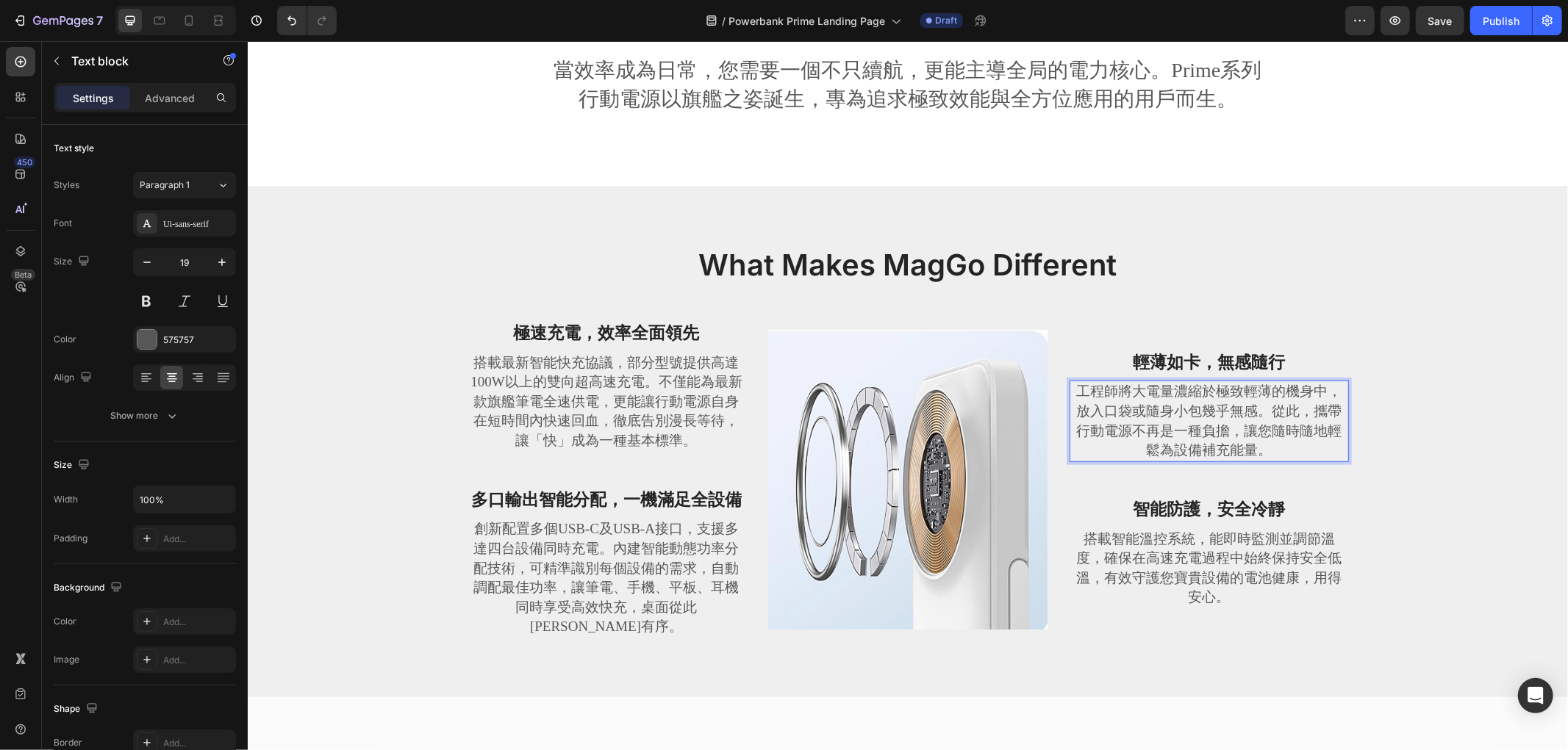
click at [1196, 415] on p "工程師將大電量濃縮於極致輕薄的機身中，放入口袋或隨身小包幾乎無感。從此，攜帶行動電源不再是一種負擔，讓您隨時隨地輕鬆為設備補充能量。" at bounding box center [1208, 420] width 277 height 78
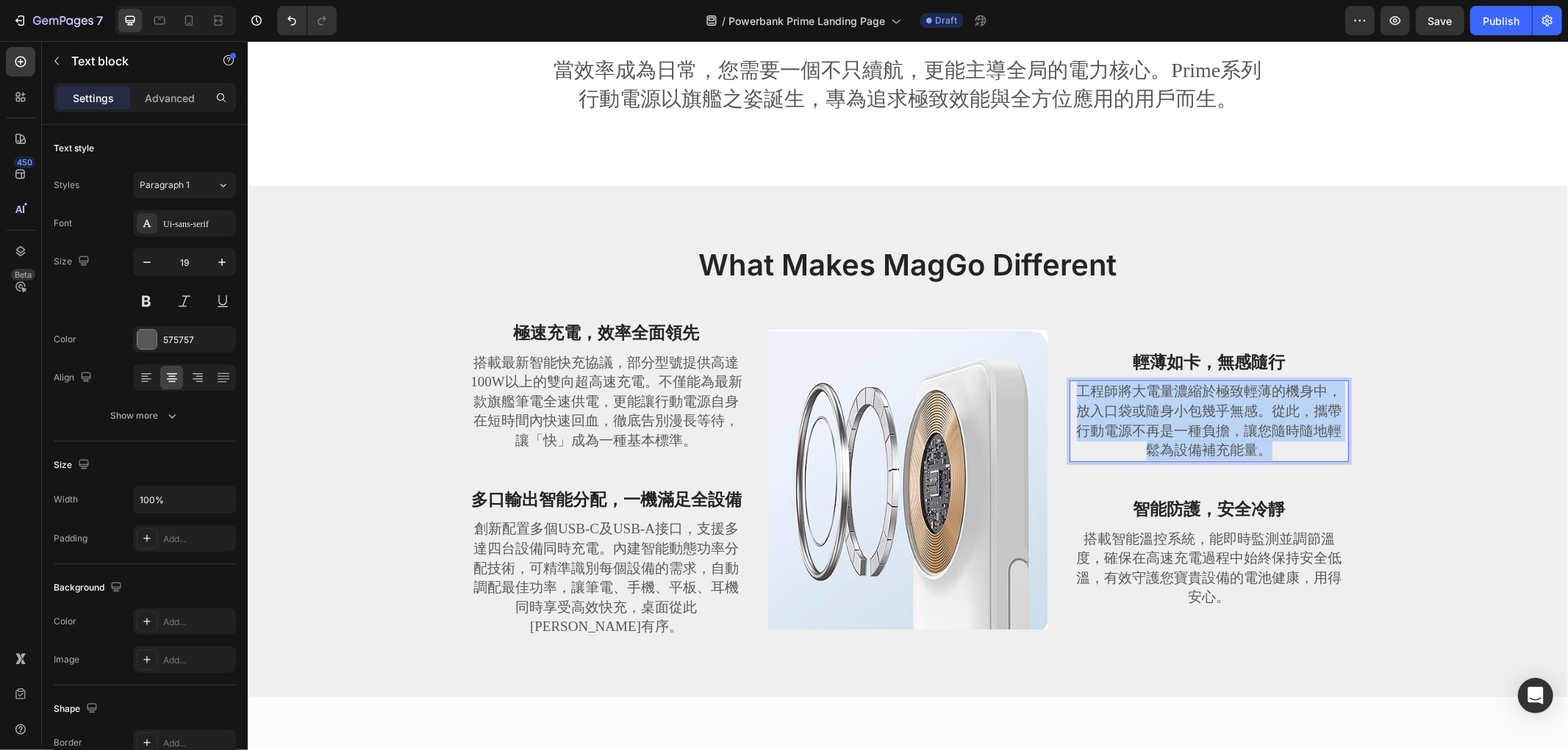
click at [1196, 415] on p "工程師將大電量濃縮於極致輕薄的機身中，放入口袋或隨身小包幾乎無感。從此，攜帶行動電源不再是一種負擔，讓您隨時隨地輕鬆為設備補充能量。" at bounding box center [1208, 420] width 277 height 78
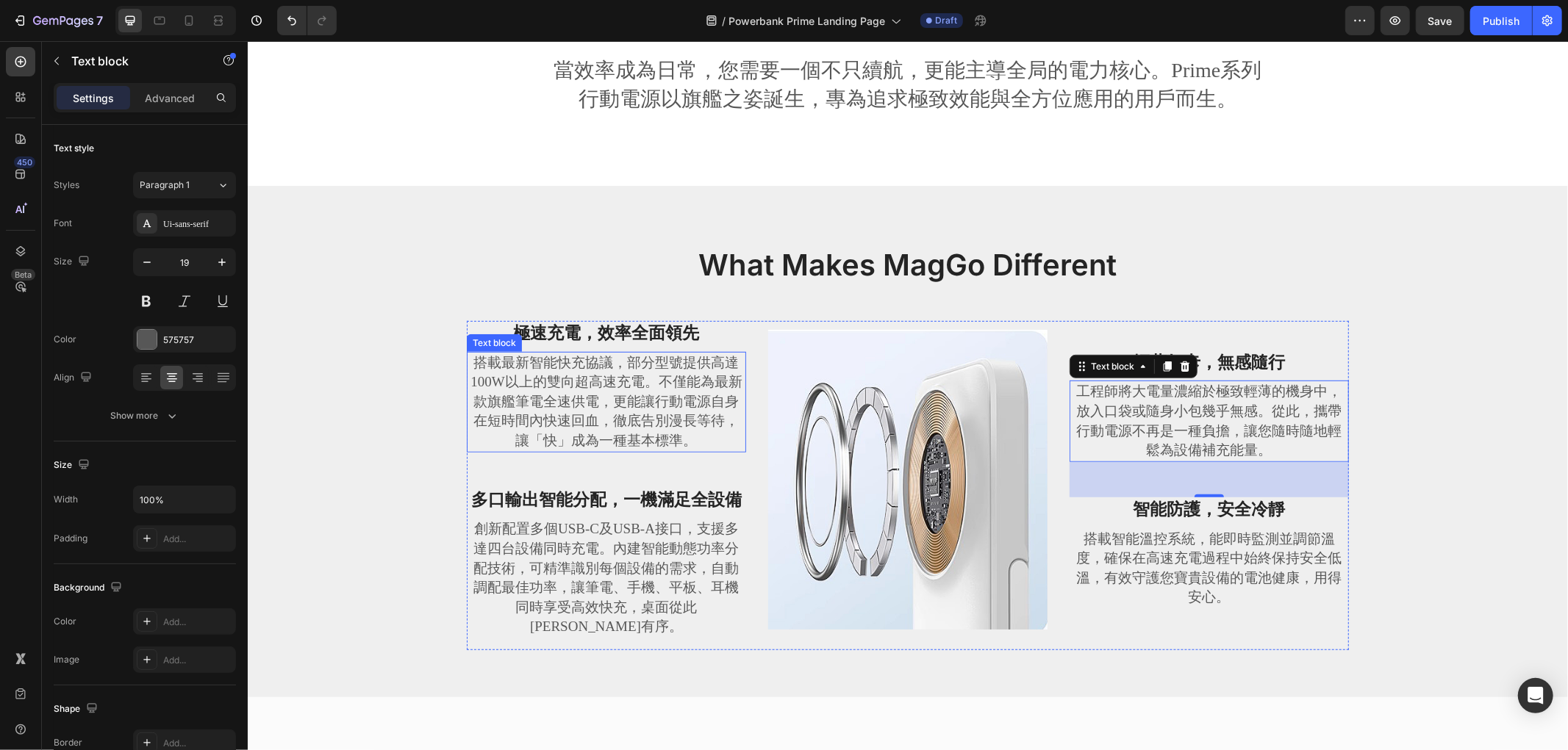
click at [637, 364] on p "搭載最新智能快充協議，部分型號提供高達100W以上的雙向超高速充電。不僅能為最新款旗艦筆電全速供電，更能讓行動電源自身在短時間內快速回血，徹底告別漫長等待，讓…" at bounding box center [605, 401] width 277 height 97
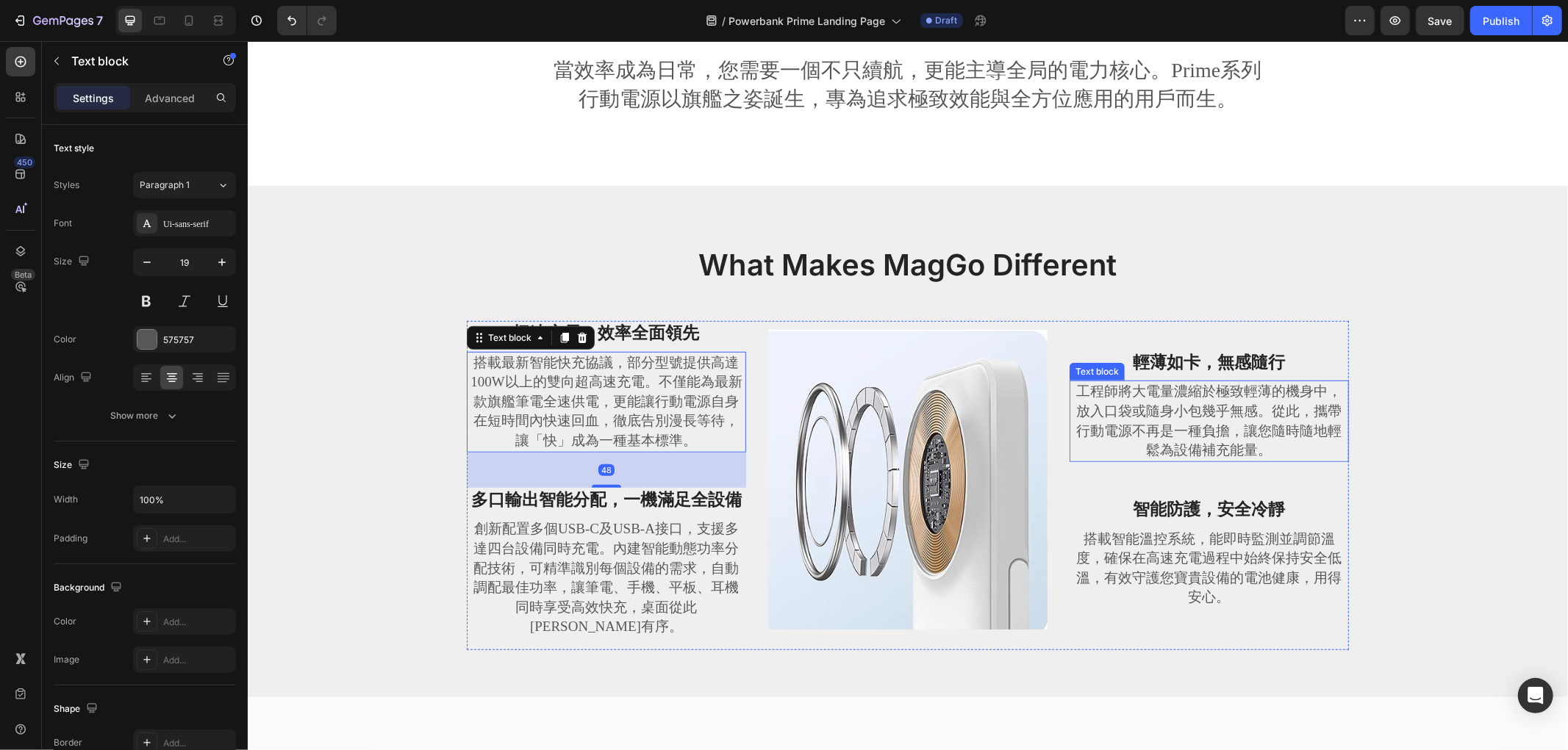
click at [1257, 437] on p "工程師將大電量濃縮於極致輕薄的機身中，放入口袋或隨身小包幾乎無感。從此，攜帶行動電源不再是一種負擔，讓您隨時隨地輕鬆為設備補充能量。" at bounding box center [1208, 420] width 277 height 78
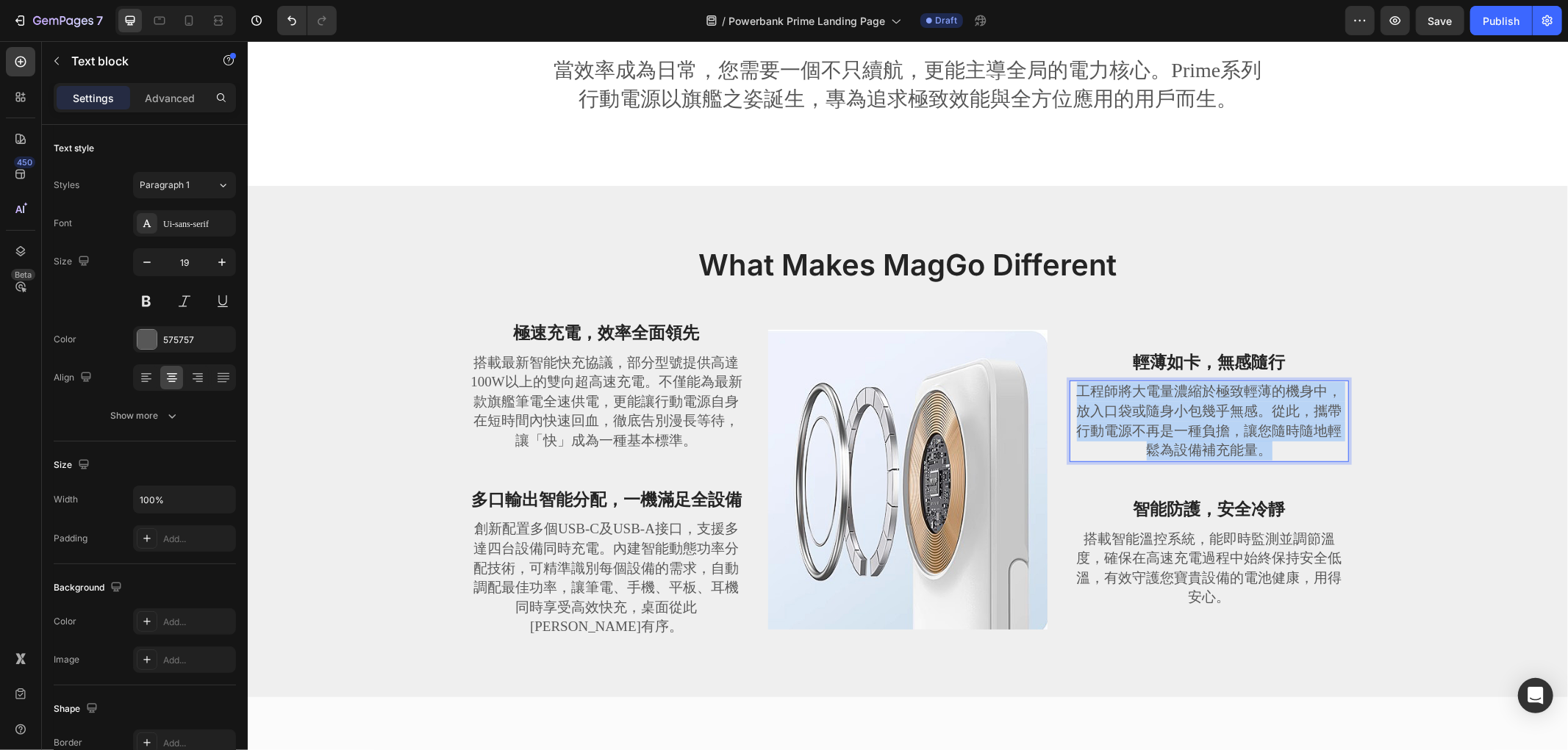
click at [1257, 437] on p "工程師將大電量濃縮於極致輕薄的機身中，放入口袋或隨身小包幾乎無感。從此，攜帶行動電源不再是一種負擔，讓您隨時隨地輕鬆為設備補充能量。" at bounding box center [1208, 420] width 277 height 78
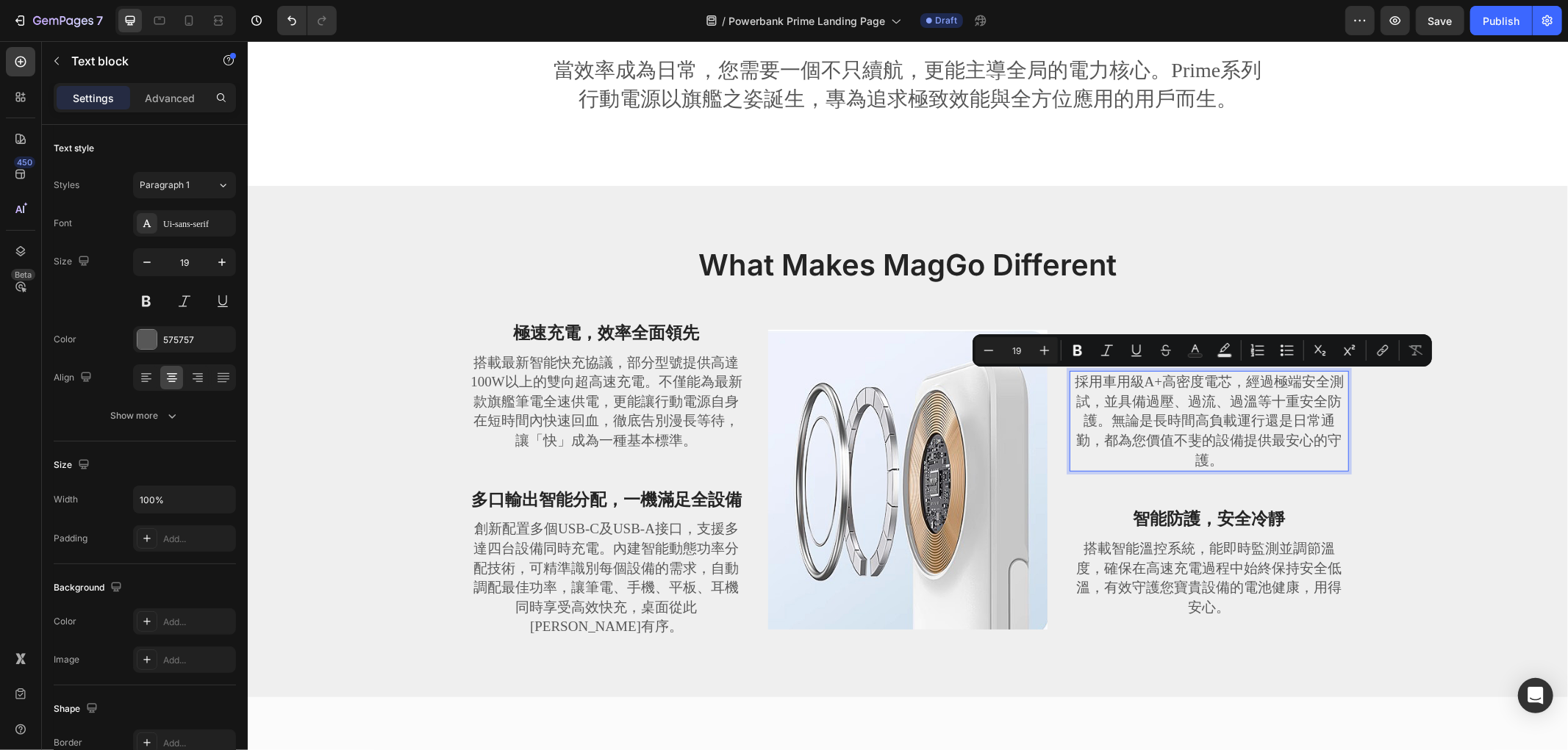
scroll to position [614, 0]
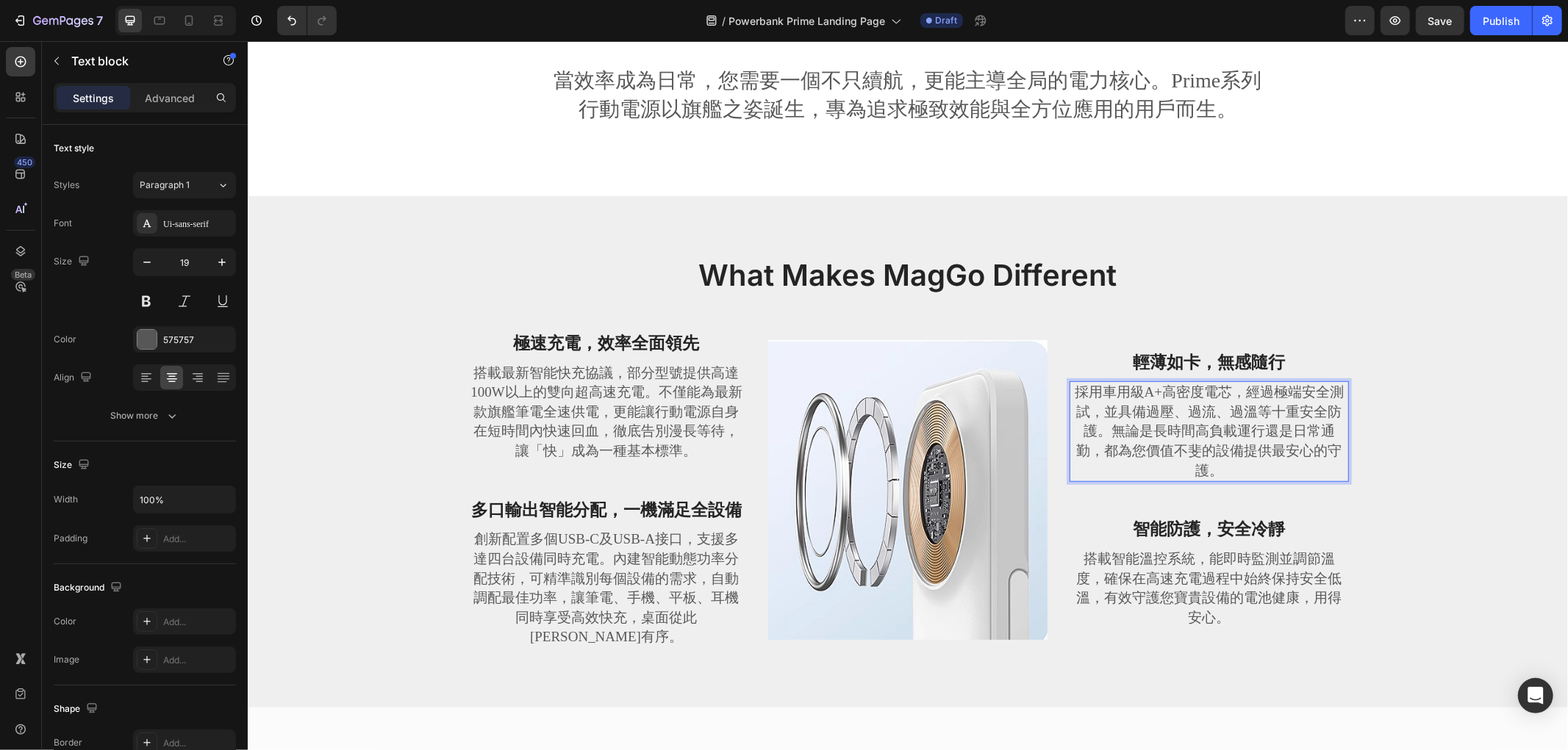
click at [1149, 407] on p "採用車用級A+高密度電芯，經過極端安全測試，並具備過壓、過流、過溫等十重安全防護。無論是長時間高負載運行還是日常通勤，都為您價值不斐的設備提供最安心的守護。" at bounding box center [1208, 430] width 277 height 97
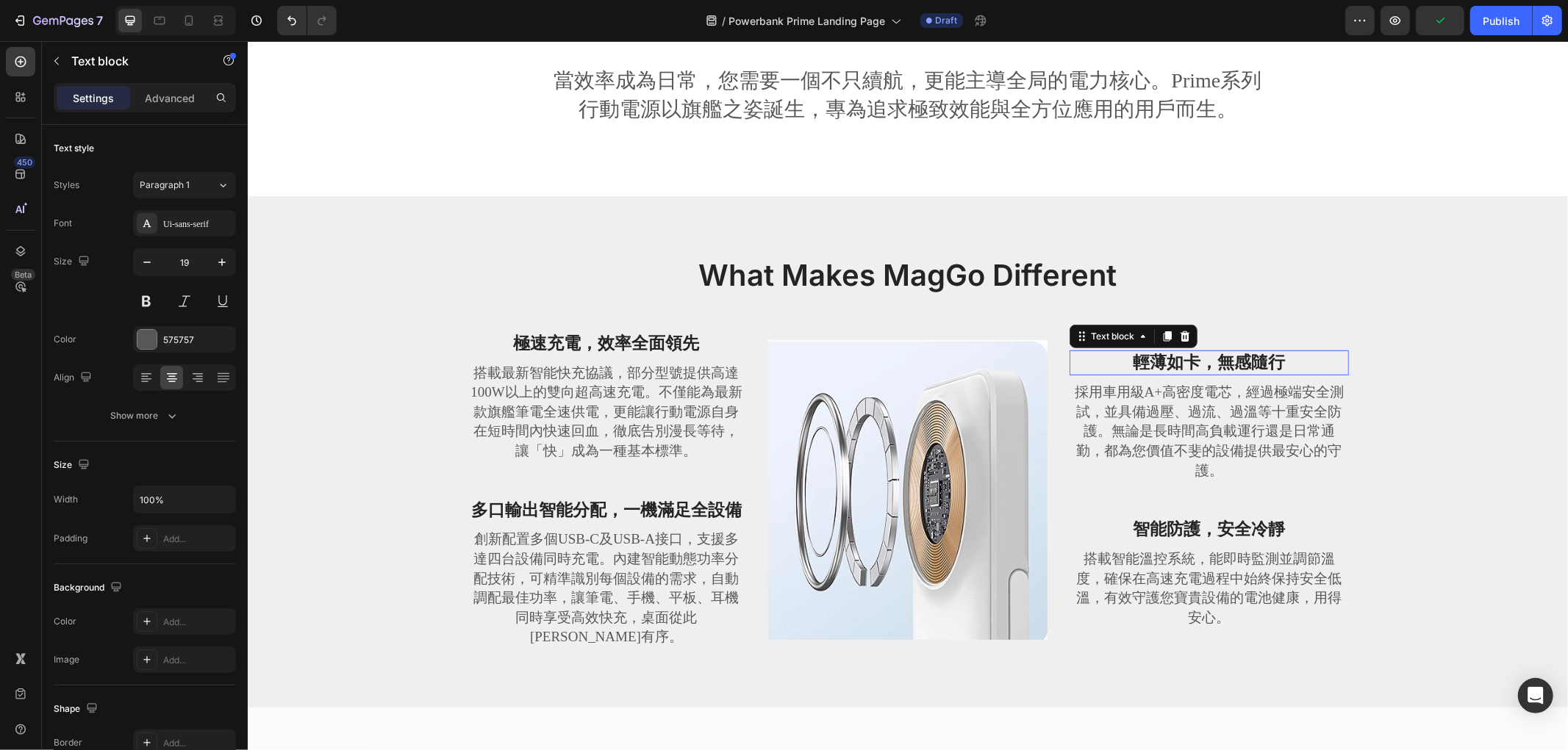
click at [1224, 353] on strong "輕薄如卡，無感隨行" at bounding box center [1208, 362] width 152 height 18
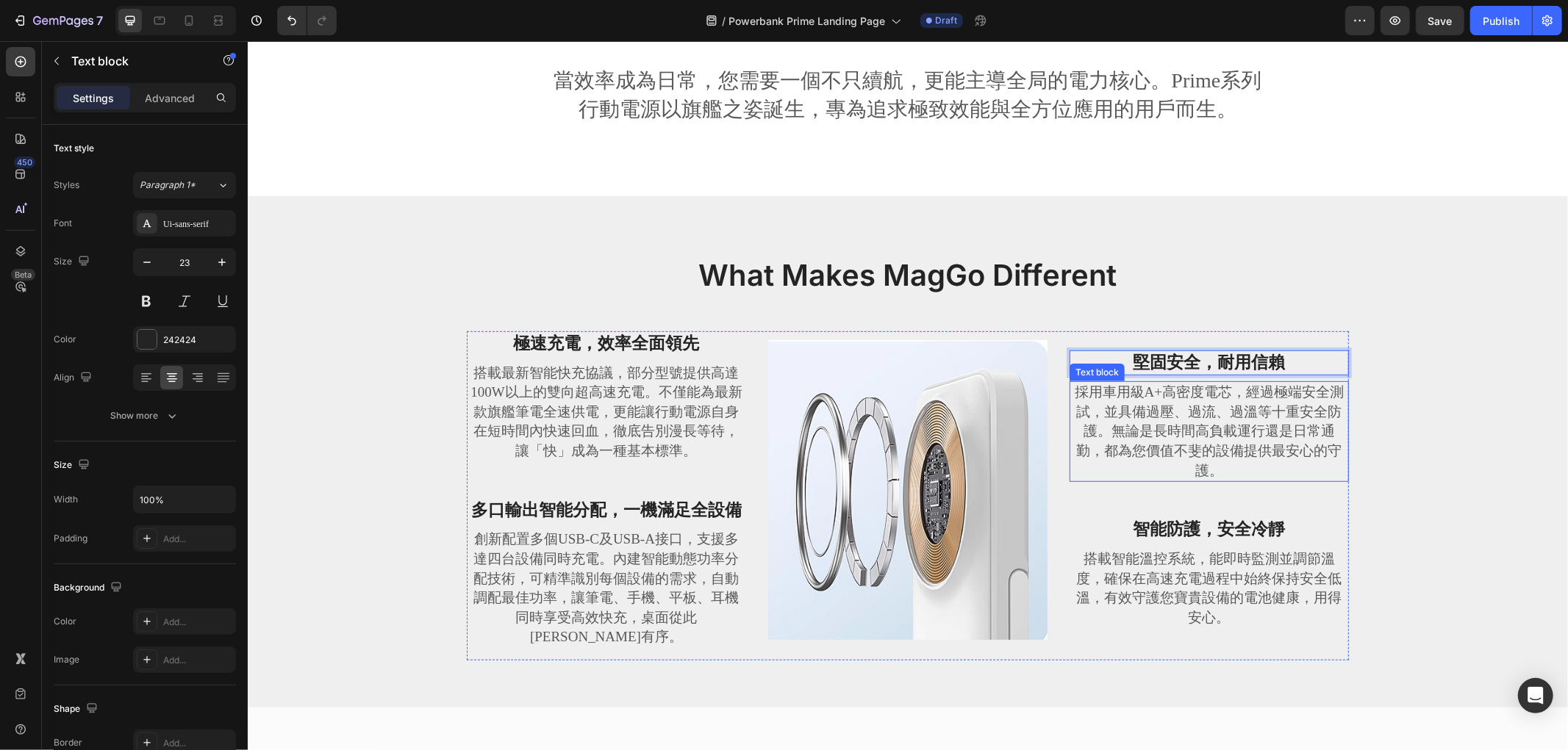
click at [1203, 393] on p "採用車用級A+高密度電芯，經過極端安全測試，並具備過壓、過流、過溫等十重安全防護。無論是長時間高負載運行還是日常通勤，都為您價值不斐的設備提供最安心的守護。" at bounding box center [1208, 430] width 277 height 97
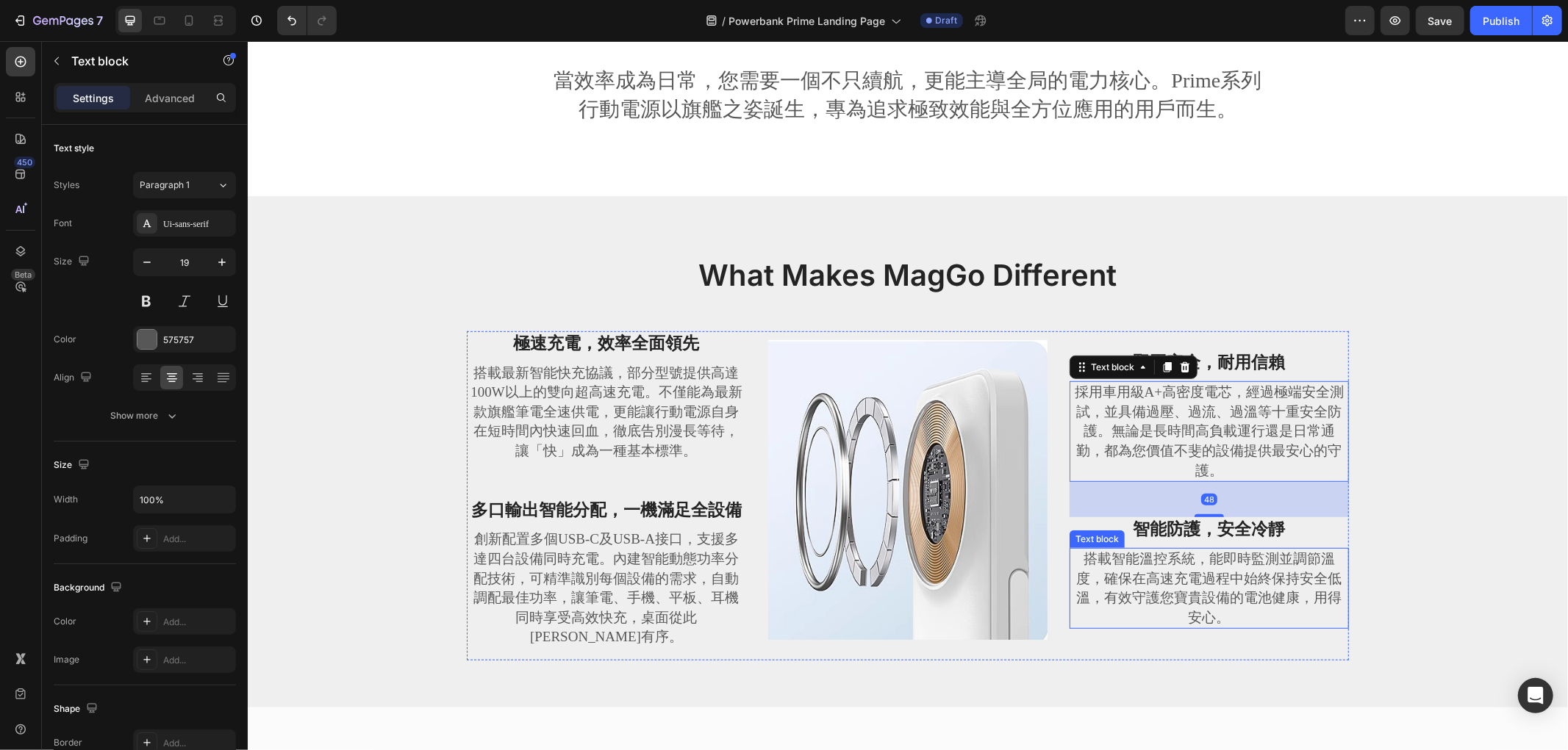
click at [1189, 567] on p "搭載智能溫控系統，能即時監測並調節溫度，確保在高速充電過程中始終保持安全低溫，有效守護您寶貴設備的電池健康，用得安心。" at bounding box center [1208, 588] width 277 height 78
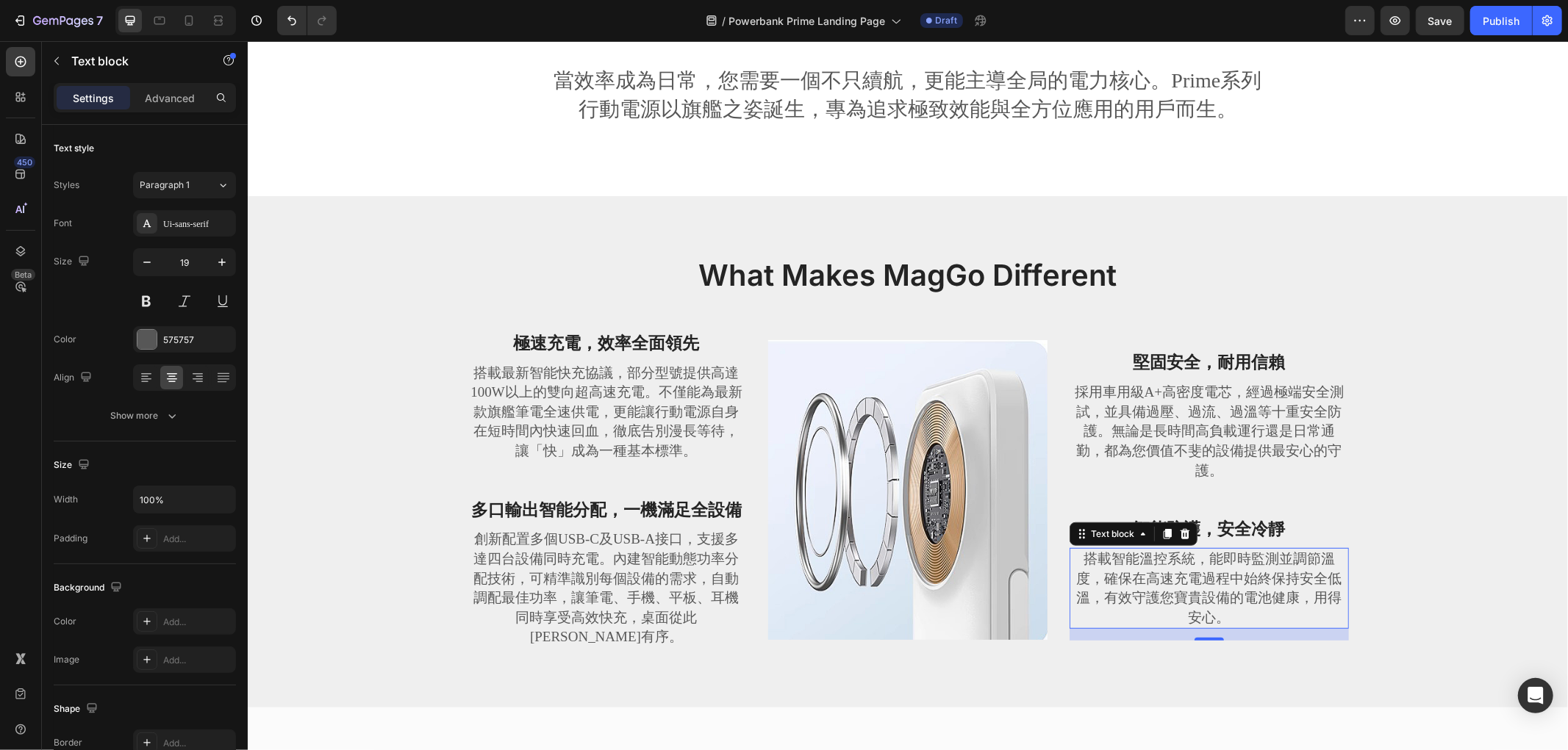
click at [1167, 581] on p "搭載智能溫控系統，能即時監測並調節溫度，確保在高速充電過程中始終保持安全低溫，有效守護您寶貴設備的電池健康，用得安心。" at bounding box center [1208, 588] width 277 height 78
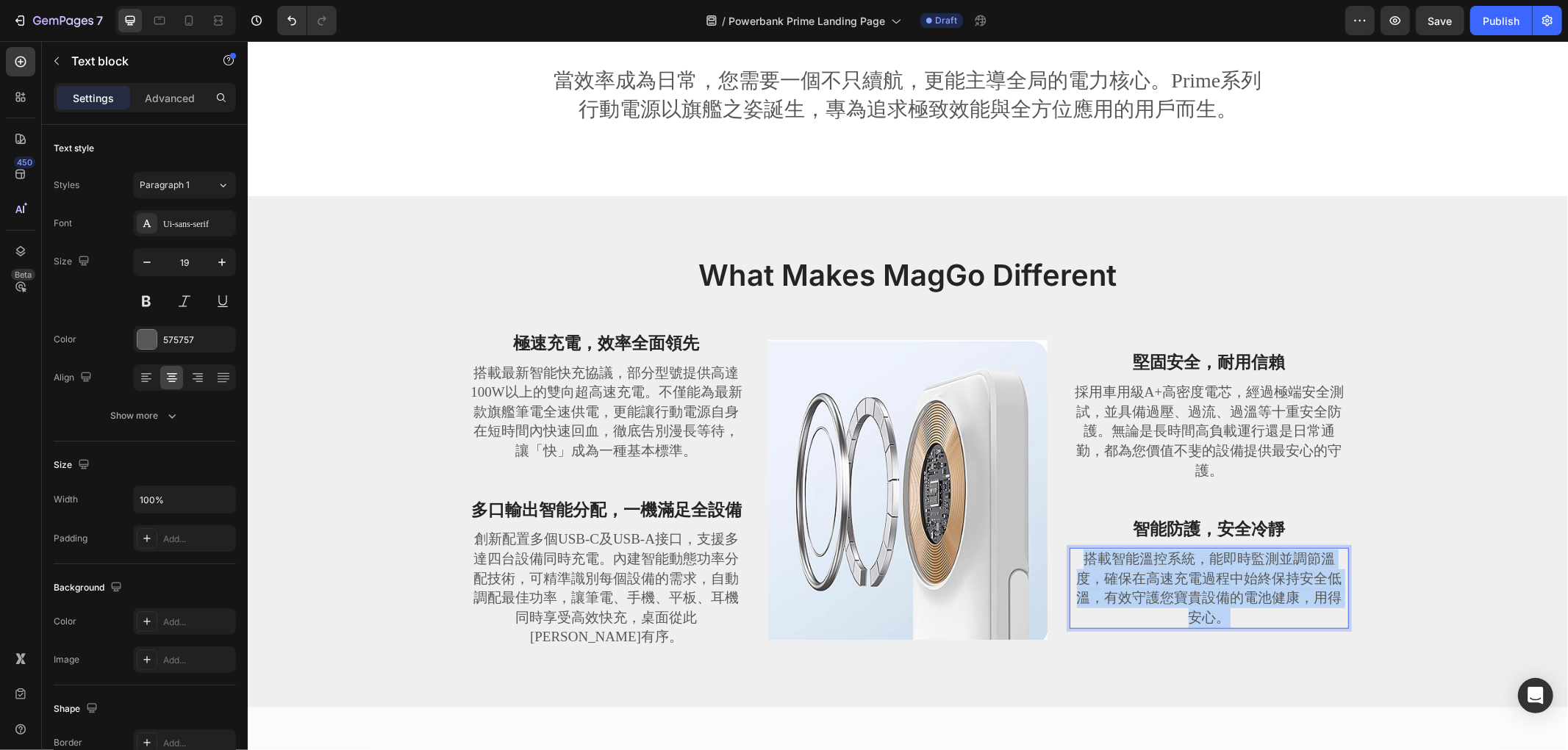
click at [1167, 581] on p "搭載智能溫控系統，能即時監測並調節溫度，確保在高速充電過程中始終保持安全低溫，有效守護您寶貴設備的電池健康，用得安心。" at bounding box center [1208, 588] width 277 height 78
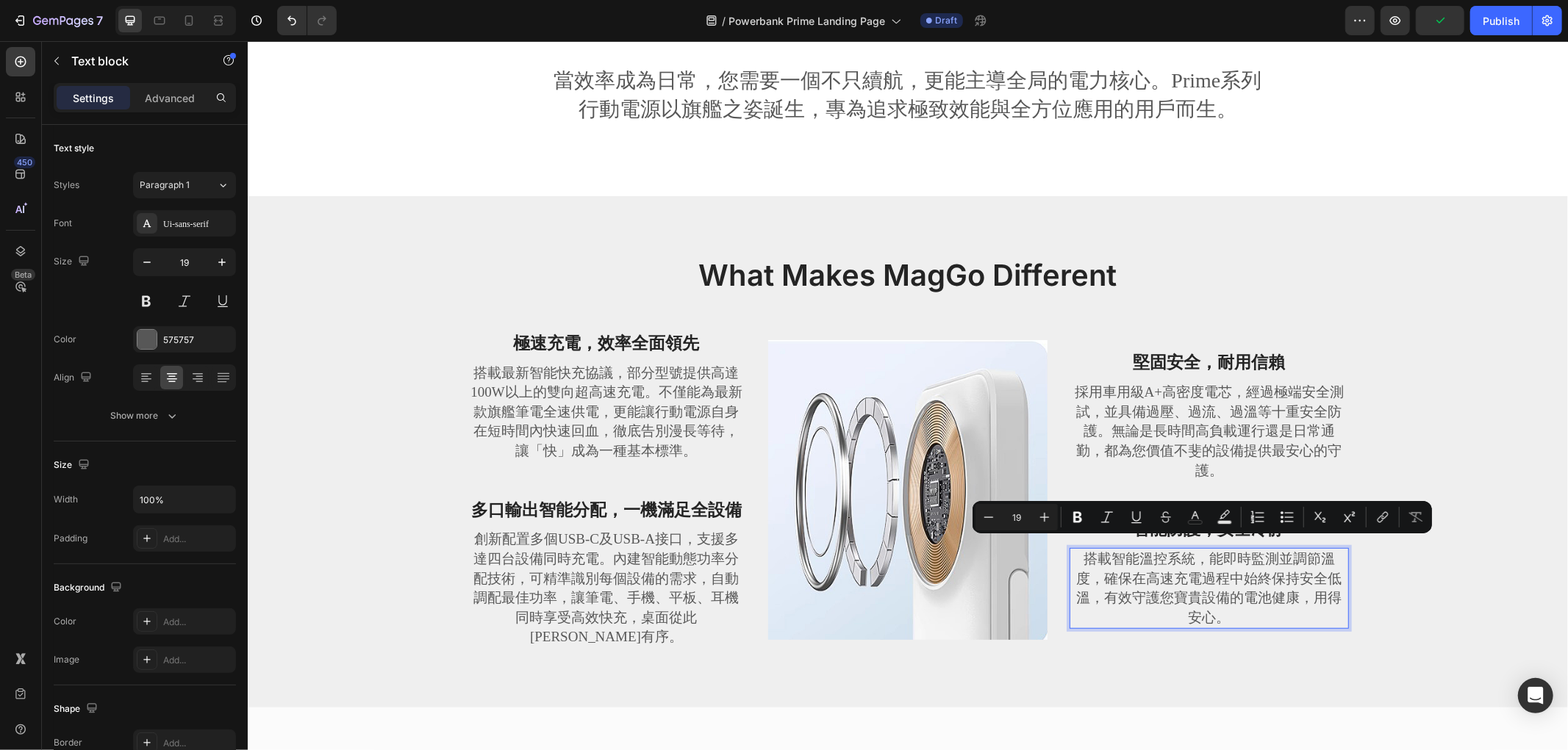
click at [1212, 560] on p "搭載智能溫控系統，能即時監測並調節溫度，確保在高速充電過程中始終保持安全低溫，有效守護您寶貴設備的電池健康，用得安心。" at bounding box center [1208, 588] width 277 height 78
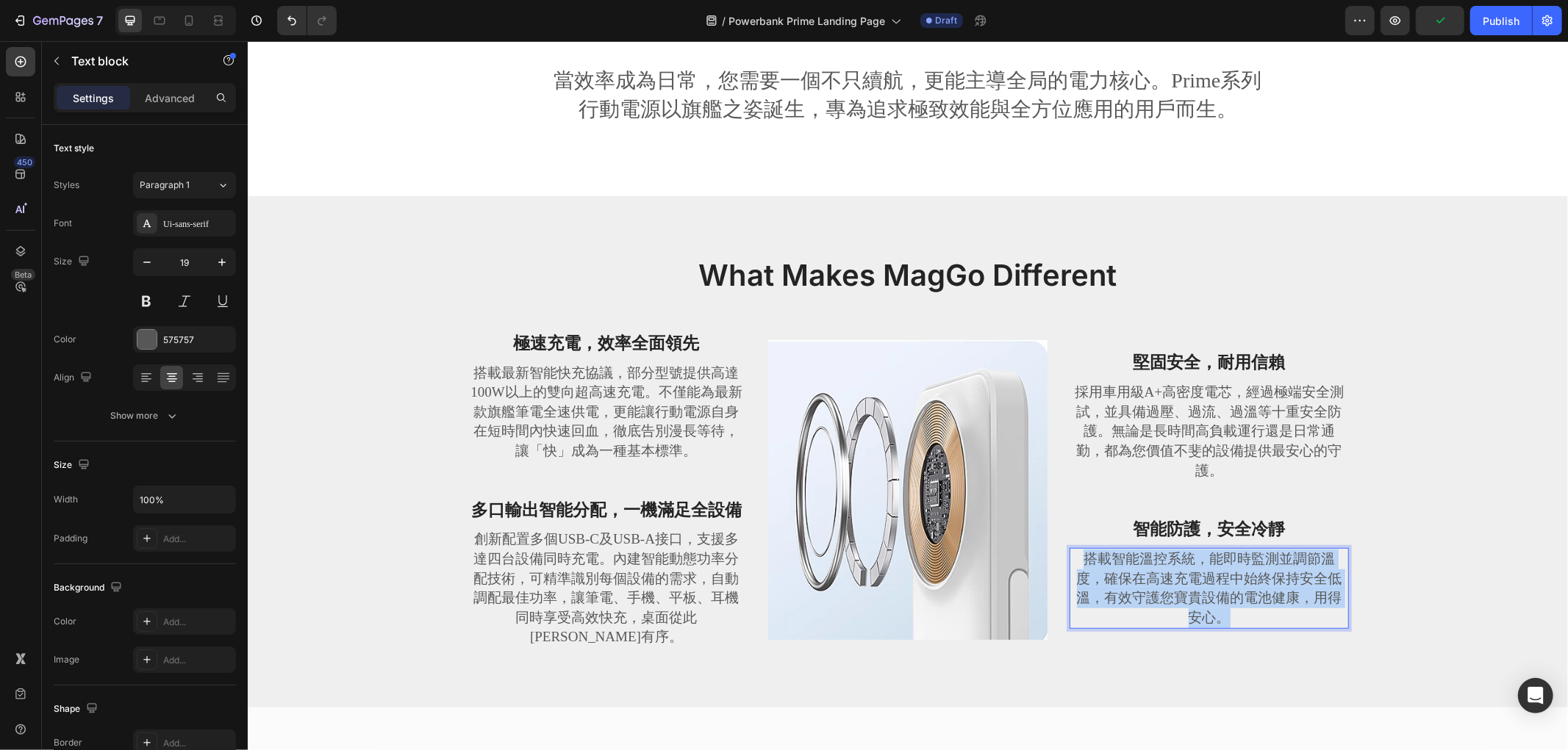
click at [1212, 560] on p "搭載智能溫控系統，能即時監測並調節溫度，確保在高速充電過程中始終保持安全低溫，有效守護您寶貴設備的電池健康，用得安心。" at bounding box center [1208, 588] width 277 height 78
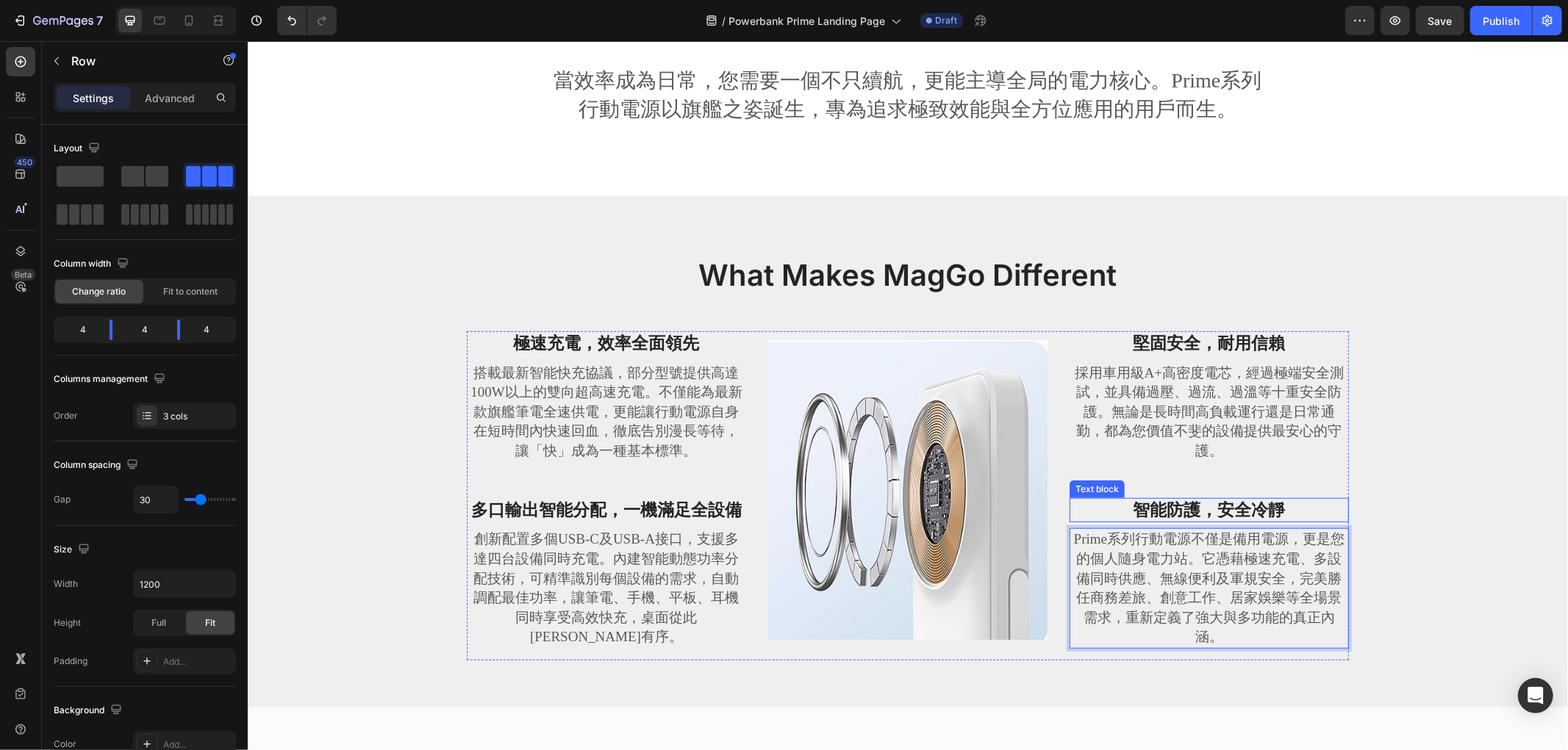
click at [1210, 484] on div "堅固安全，耐用信賴 Text block 採用車用級A+高密度電芯，經過極端安全測試，並具備過壓、過流、過溫等十重安全防護。無論是長時間高負載運行還是日常通勤…" at bounding box center [1208, 494] width 279 height 329
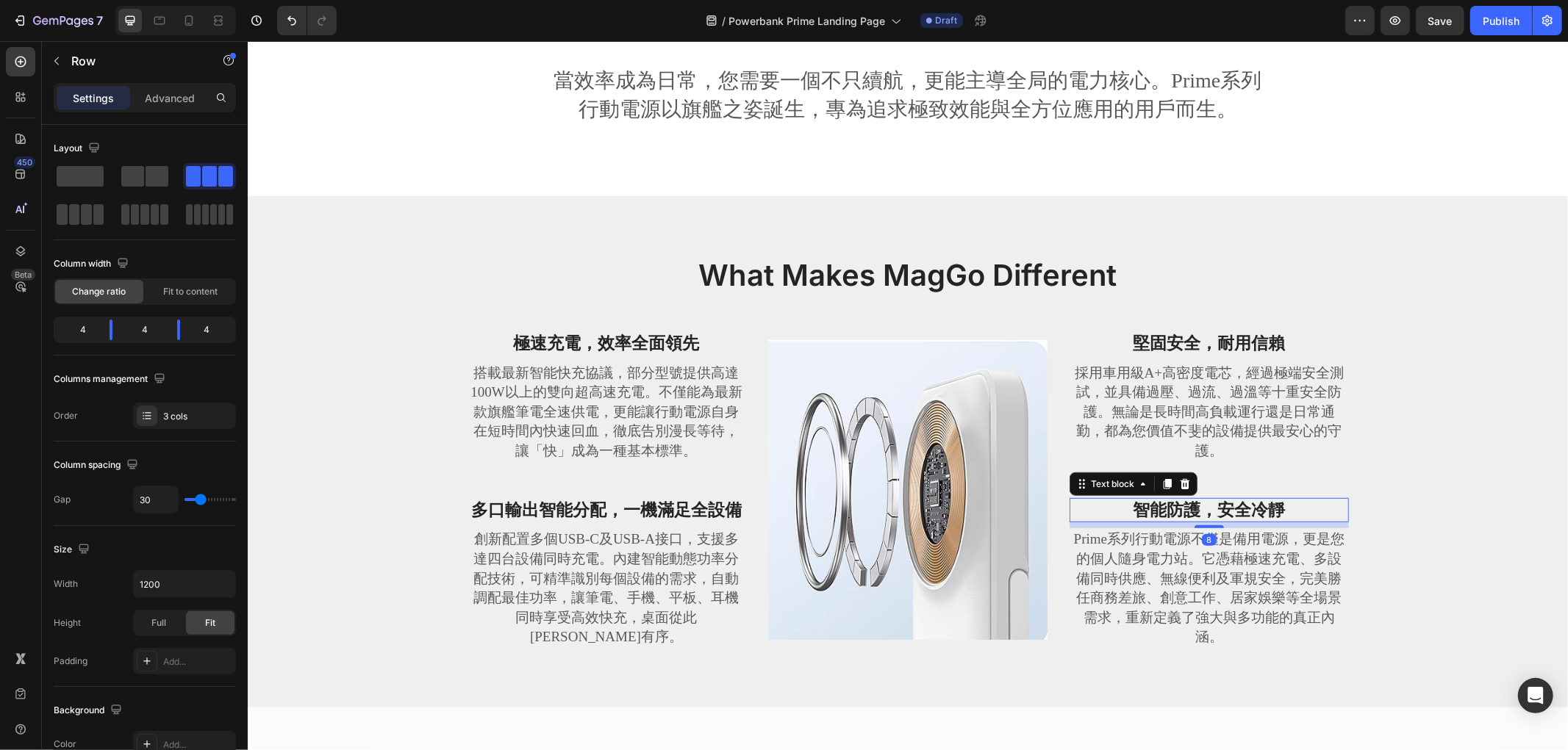
click at [1203, 508] on strong "智能防護，安全冷靜" at bounding box center [1208, 509] width 152 height 18
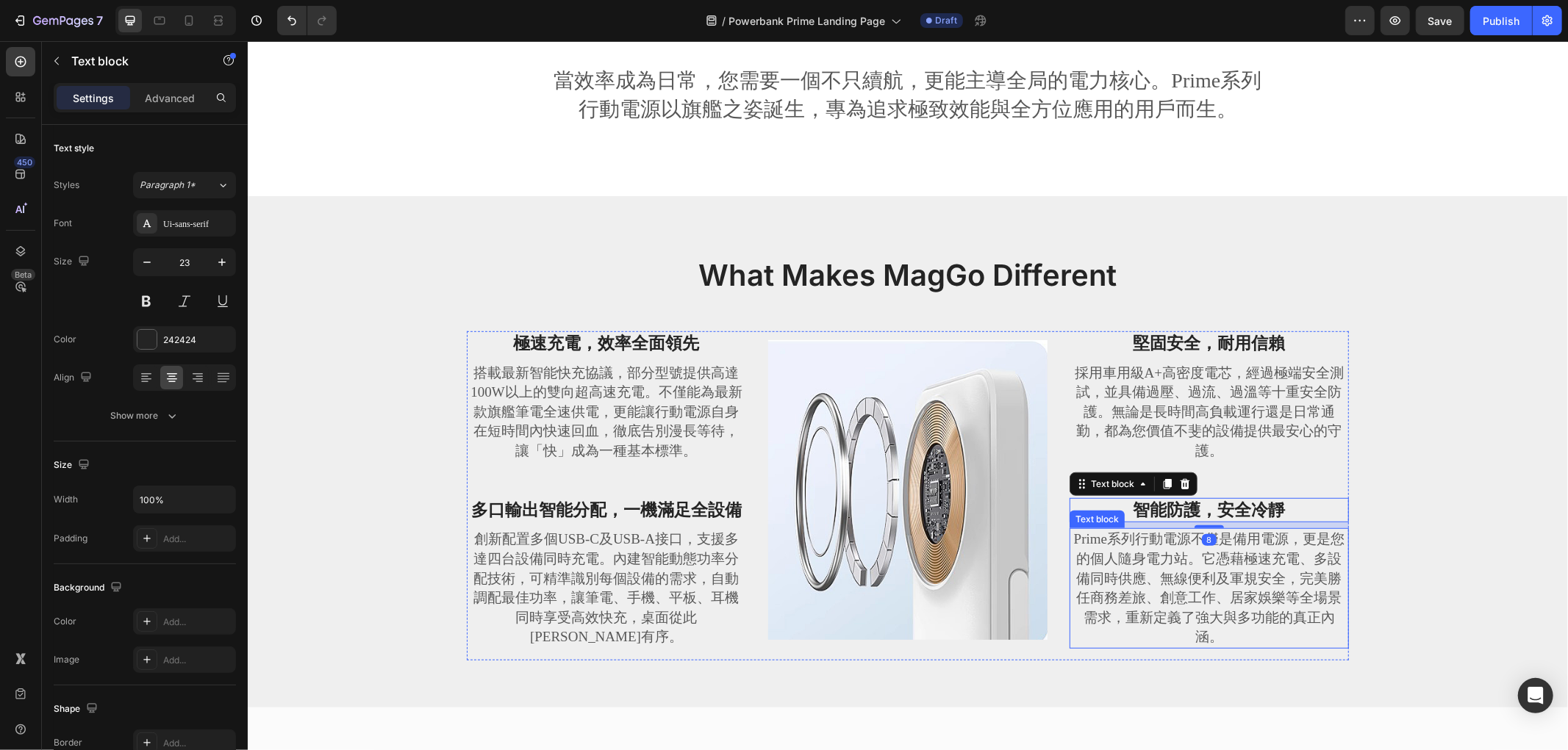
click at [1253, 587] on p "Prime系列行動電源不僅是備用電源，更是您的個人隨身電力站。它憑藉極速充電、多設備同時供應、無線便利及軍規安全，完美勝任商務差旅、創意工作、居家娛樂等全場景…" at bounding box center [1208, 588] width 277 height 118
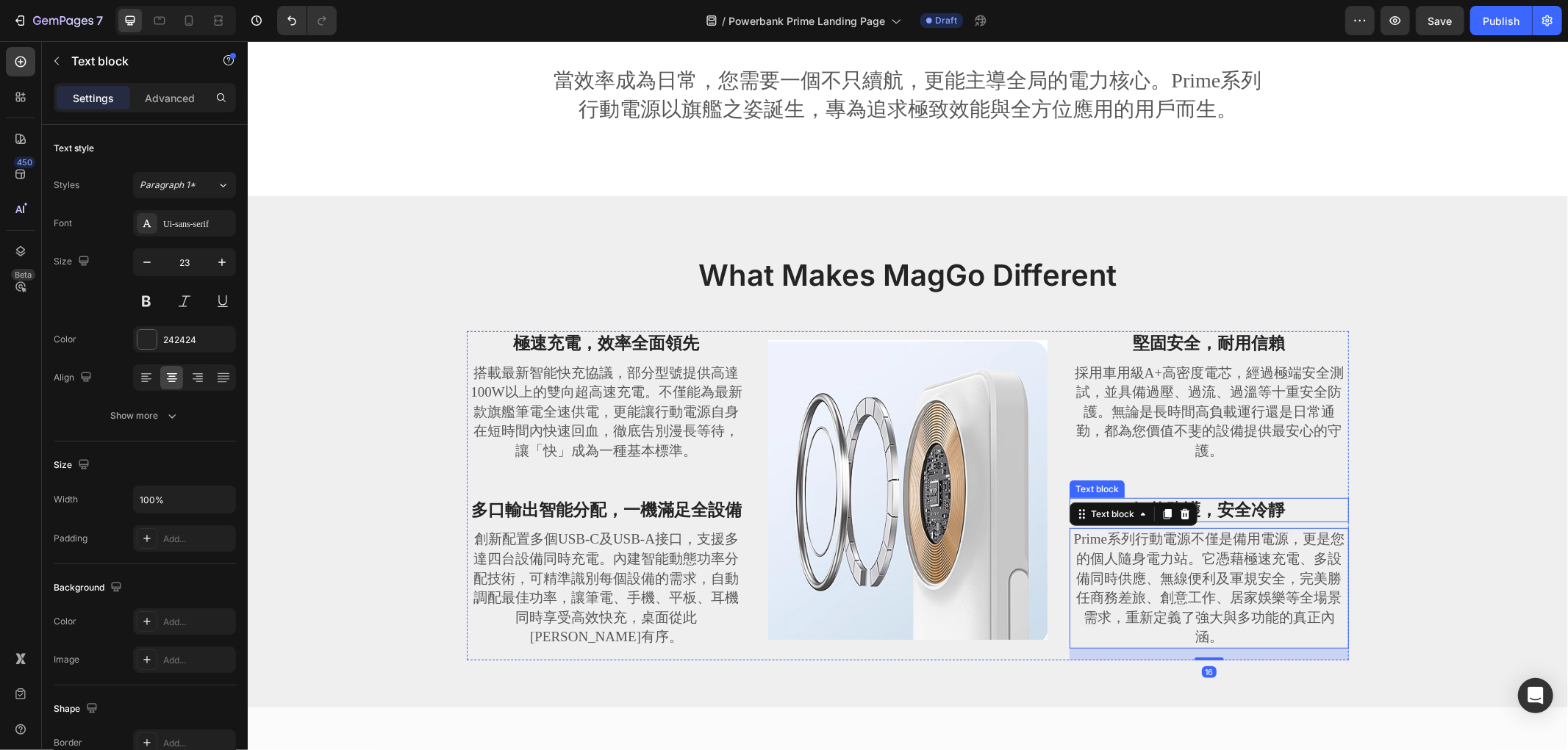
click at [1251, 501] on strong "智能防護，安全冷靜" at bounding box center [1208, 509] width 152 height 18
click at [1270, 569] on p "Prime系列行動電源不僅是備用電源，更是您的個人隨身電力站。它憑藉極速充電、多設備同時供應、無線便利及軍規安全，完美勝任商務差旅、創意工作、居家娛樂等全場景…" at bounding box center [1208, 588] width 277 height 118
click at [1250, 515] on strong "智能防護，安全冷靜" at bounding box center [1208, 509] width 152 height 18
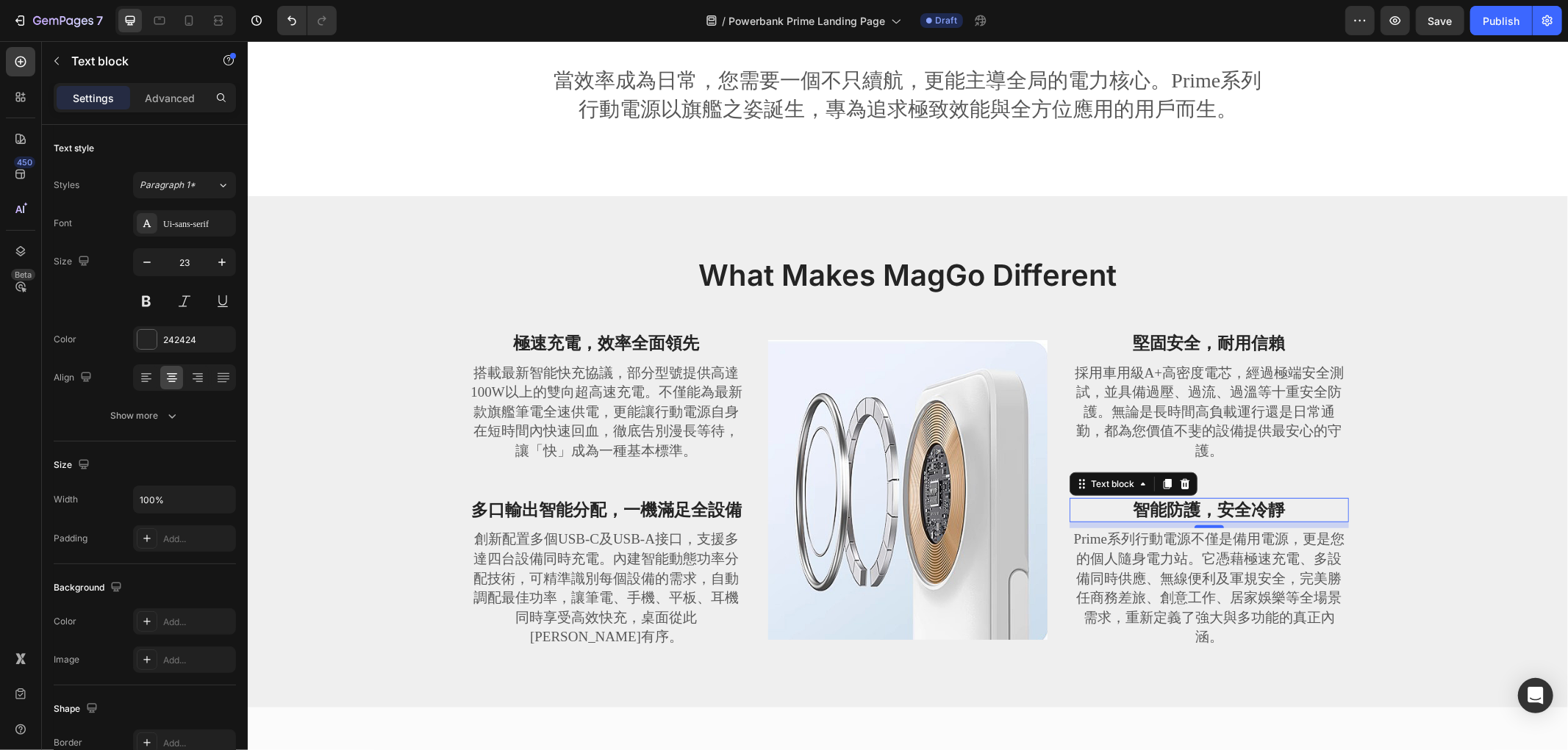
click at [1248, 510] on strong "智能防護，安全冷靜" at bounding box center [1208, 509] width 152 height 18
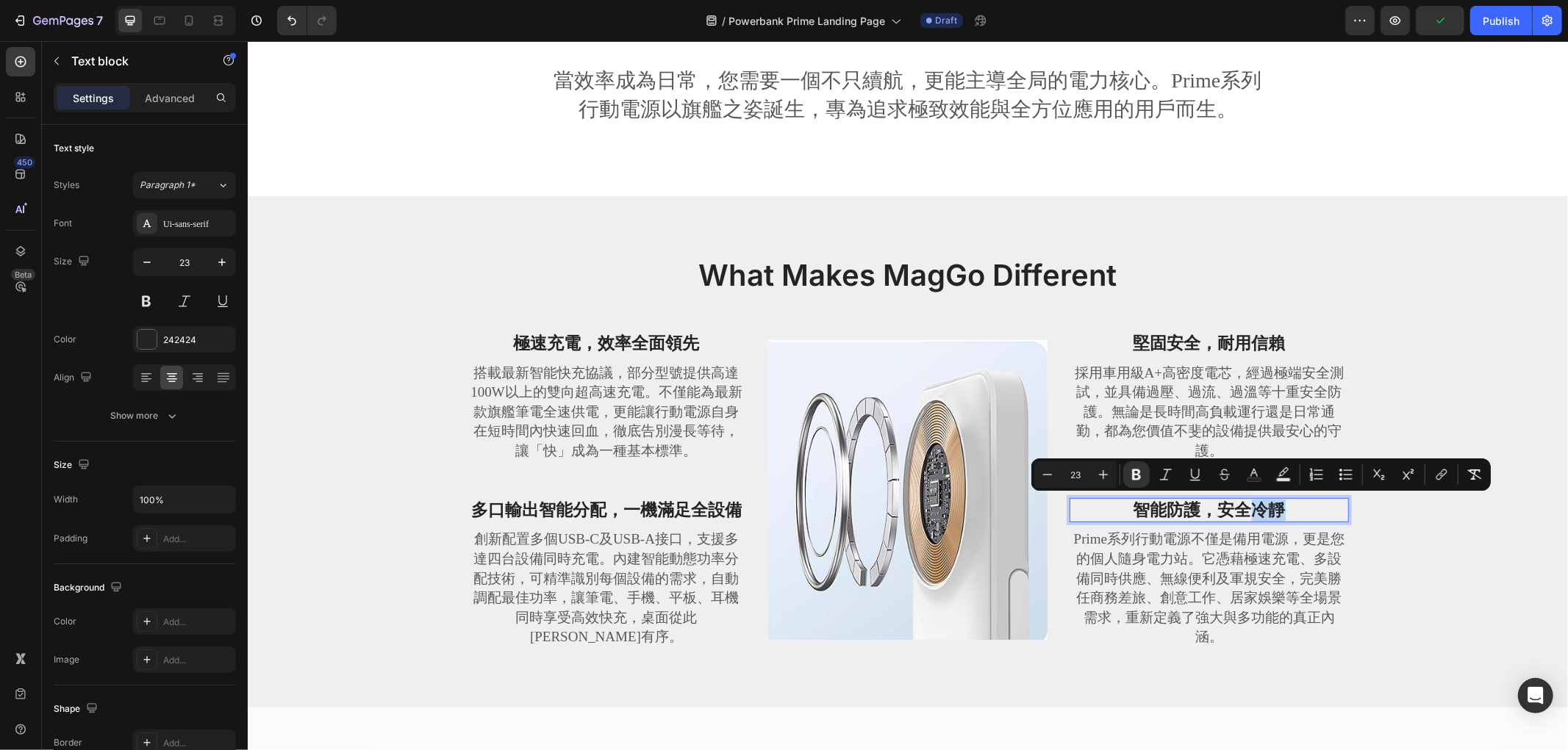
click at [1223, 575] on p "Prime系列行動電源不僅是備用電源，更是您的個人隨身電力站。它憑藉極速充電、多設備同時供應、無線便利及軍規安全，完美勝任商務差旅、創意工作、居家娛樂等全場景…" at bounding box center [1208, 588] width 277 height 118
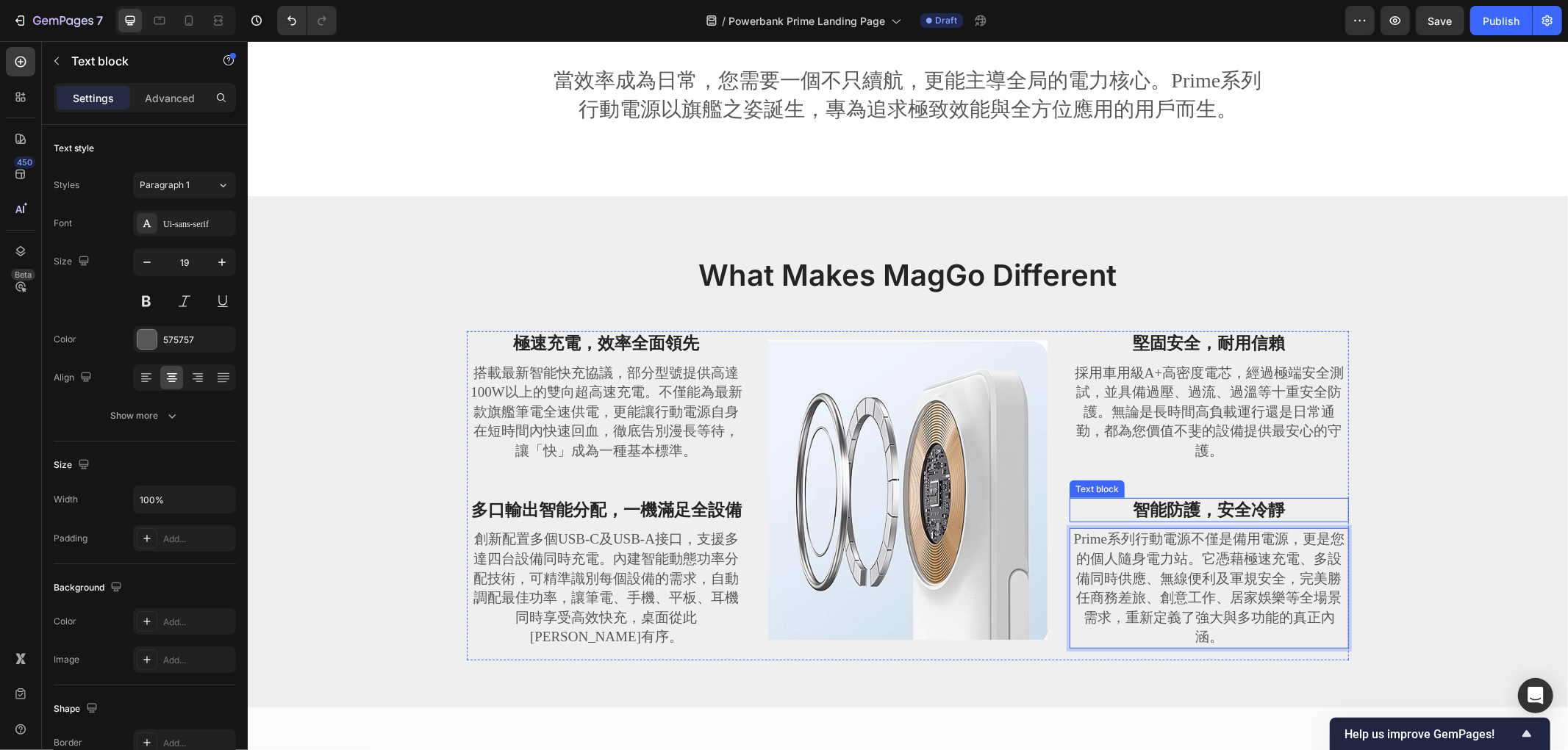
click at [1255, 505] on strong "智能防護，安全冷靜" at bounding box center [1208, 509] width 152 height 18
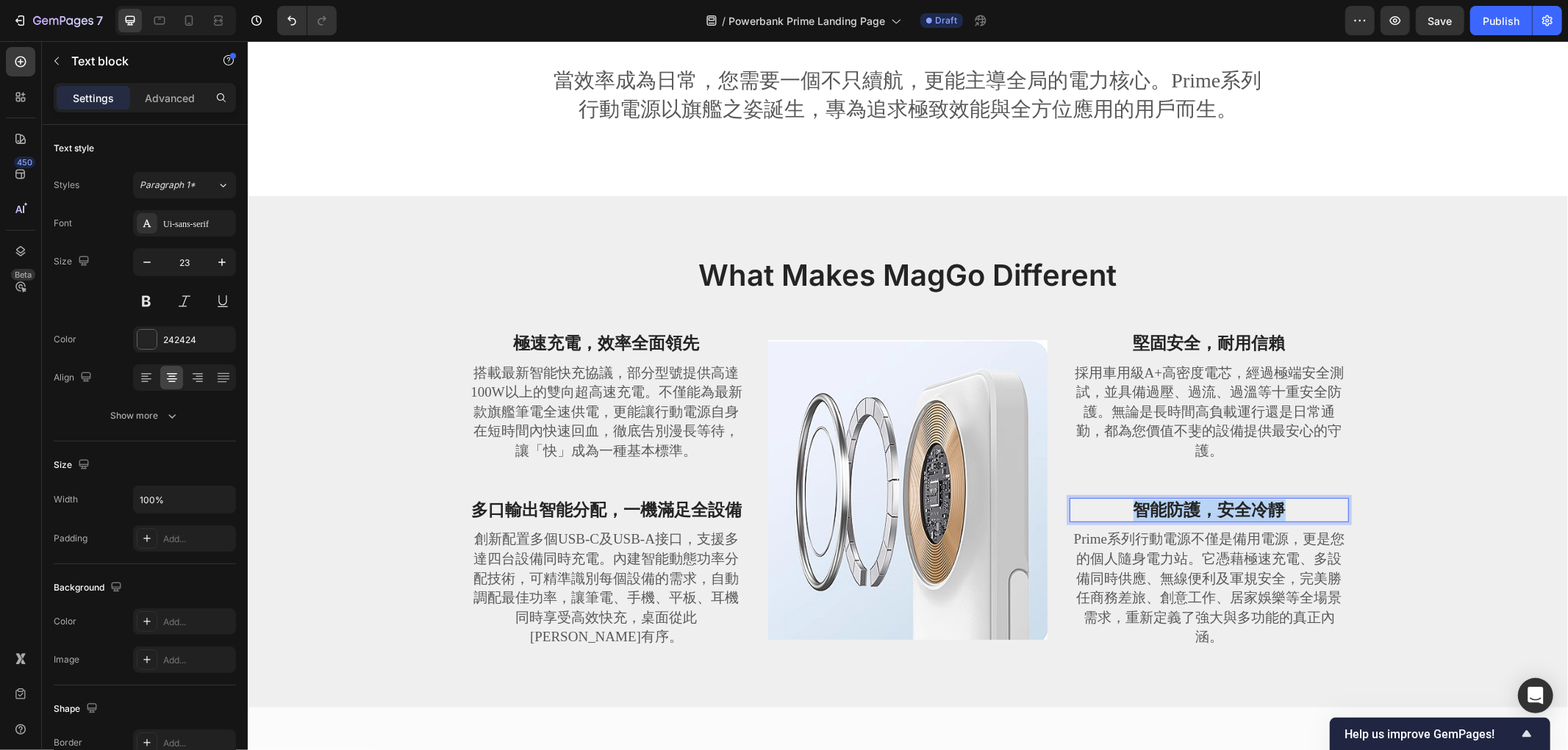
click at [1255, 505] on strong "智能防護，安全冷靜" at bounding box center [1208, 509] width 152 height 18
click at [1156, 589] on p "Prime系列行動電源不僅是備用電源，更是您的個人隨身電力站。它憑藉極速充電、多設備同時供應、無線便利及軍規安全，完美勝任商務差旅、創意工作、居家娛樂等全場景…" at bounding box center [1208, 588] width 277 height 118
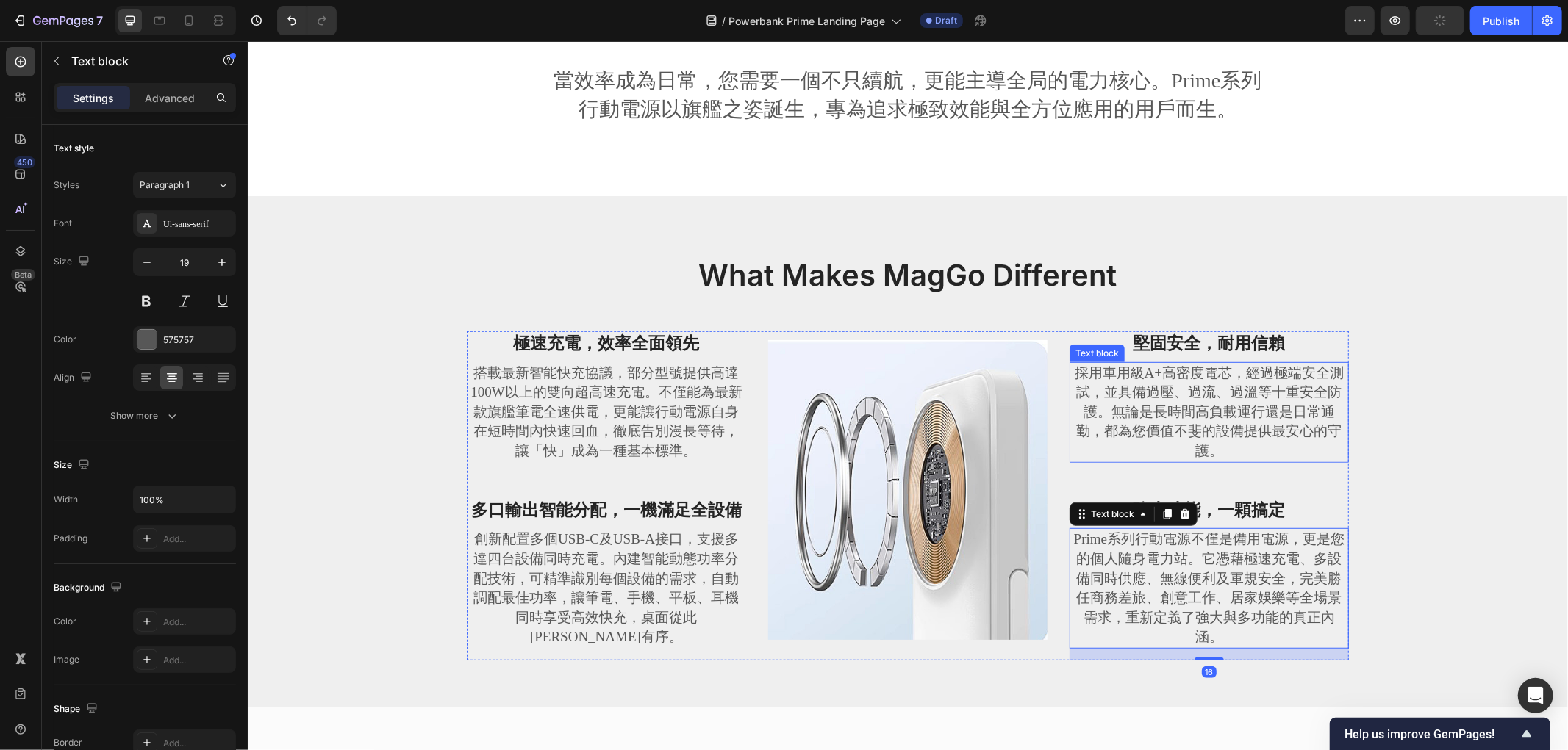
click at [1193, 419] on p "採用車用級A+高密度電芯，經過極端安全測試，並具備過壓、過流、過溫等十重安全防護。無論是長時間高負載運行還是日常通勤，都為您價值不斐的設備提供最安心的守護。" at bounding box center [1208, 411] width 277 height 97
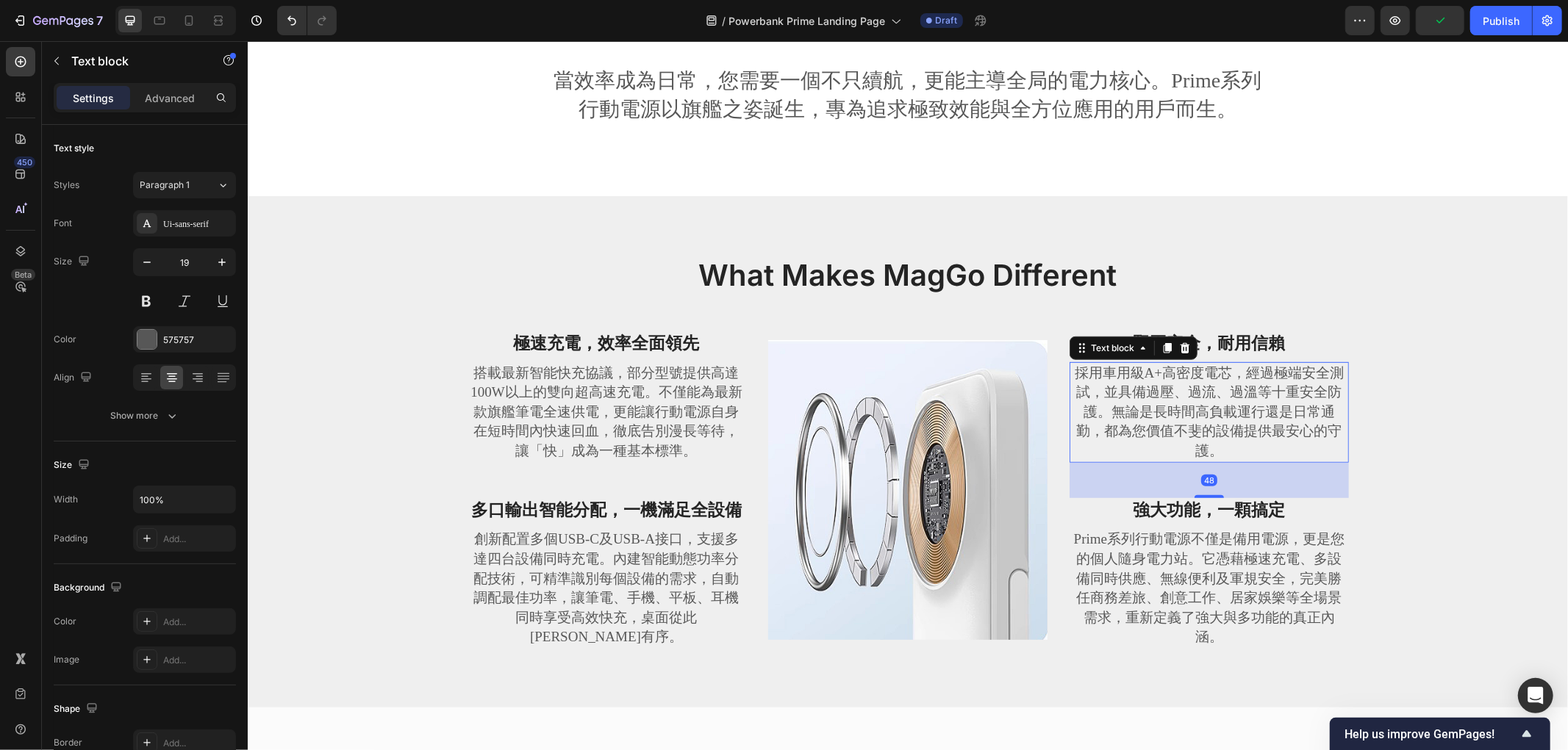
scroll to position [696, 0]
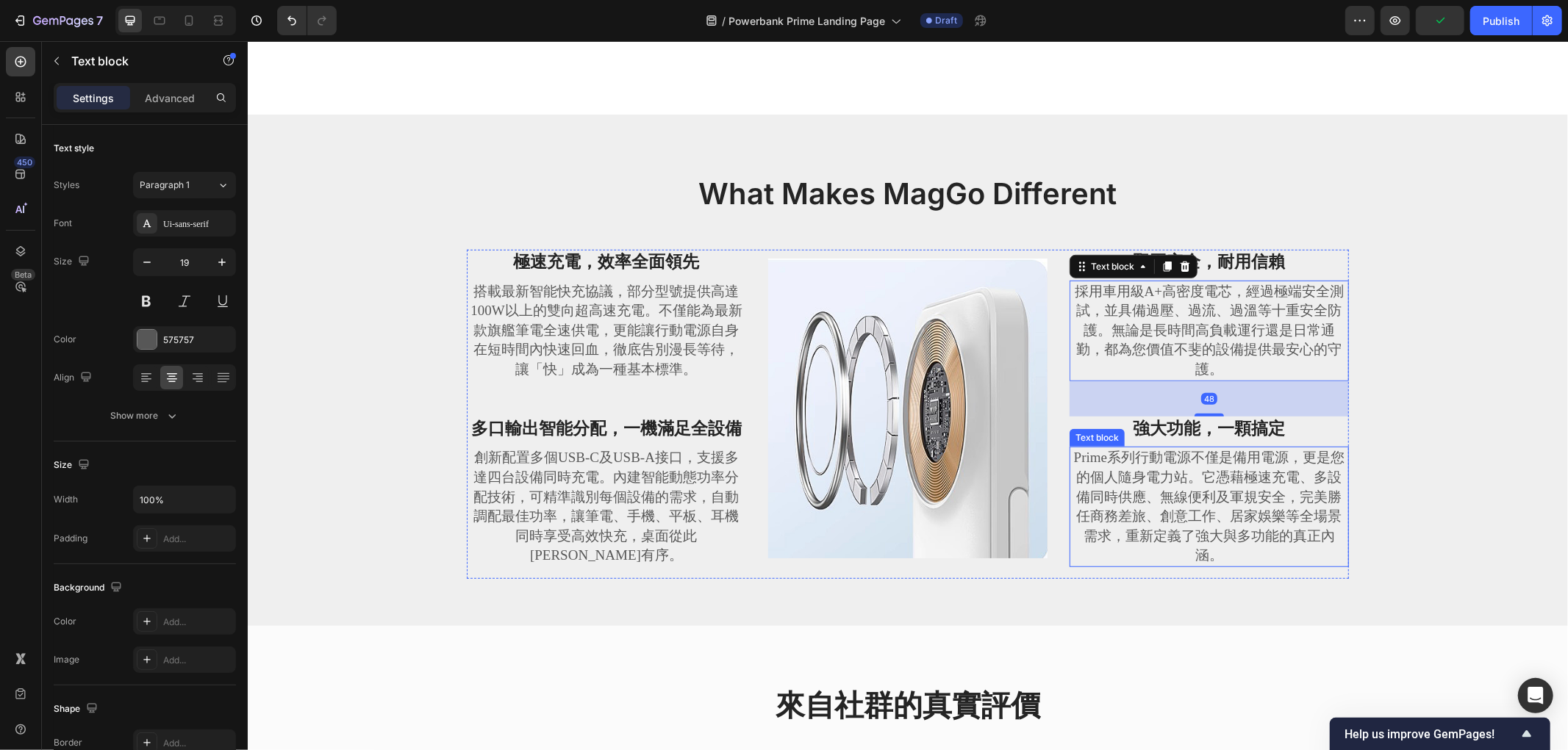
click at [1172, 475] on p "Prime系列行動電源不僅是備用電源，更是您的個人隨身電力站。它憑藉極速充電、多設備同時供應、無線便利及軍規安全，完美勝任商務差旅、創意工作、居家娛樂等全場景…" at bounding box center [1208, 507] width 277 height 118
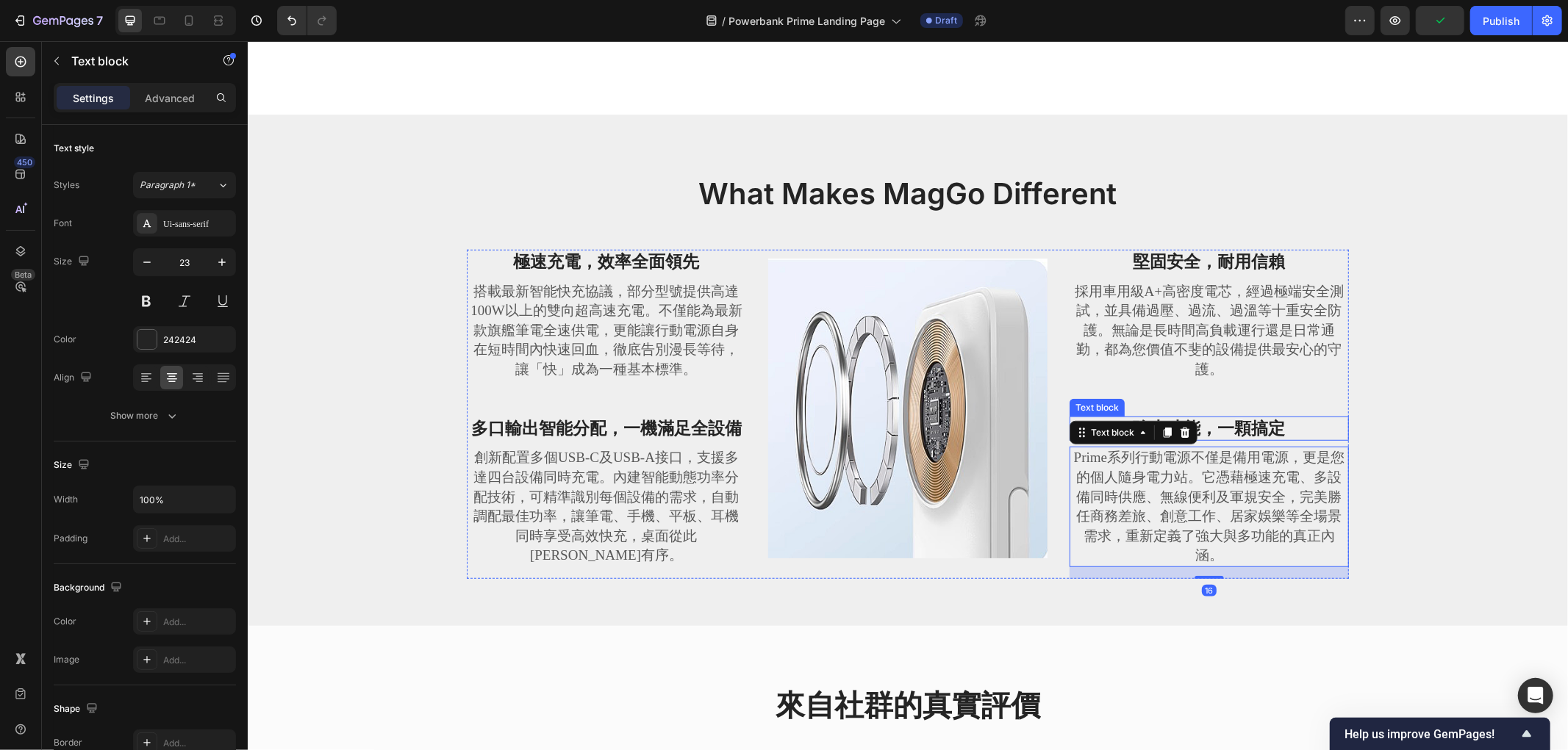
click at [1248, 427] on p "強大功能，一顆搞定" at bounding box center [1208, 428] width 277 height 22
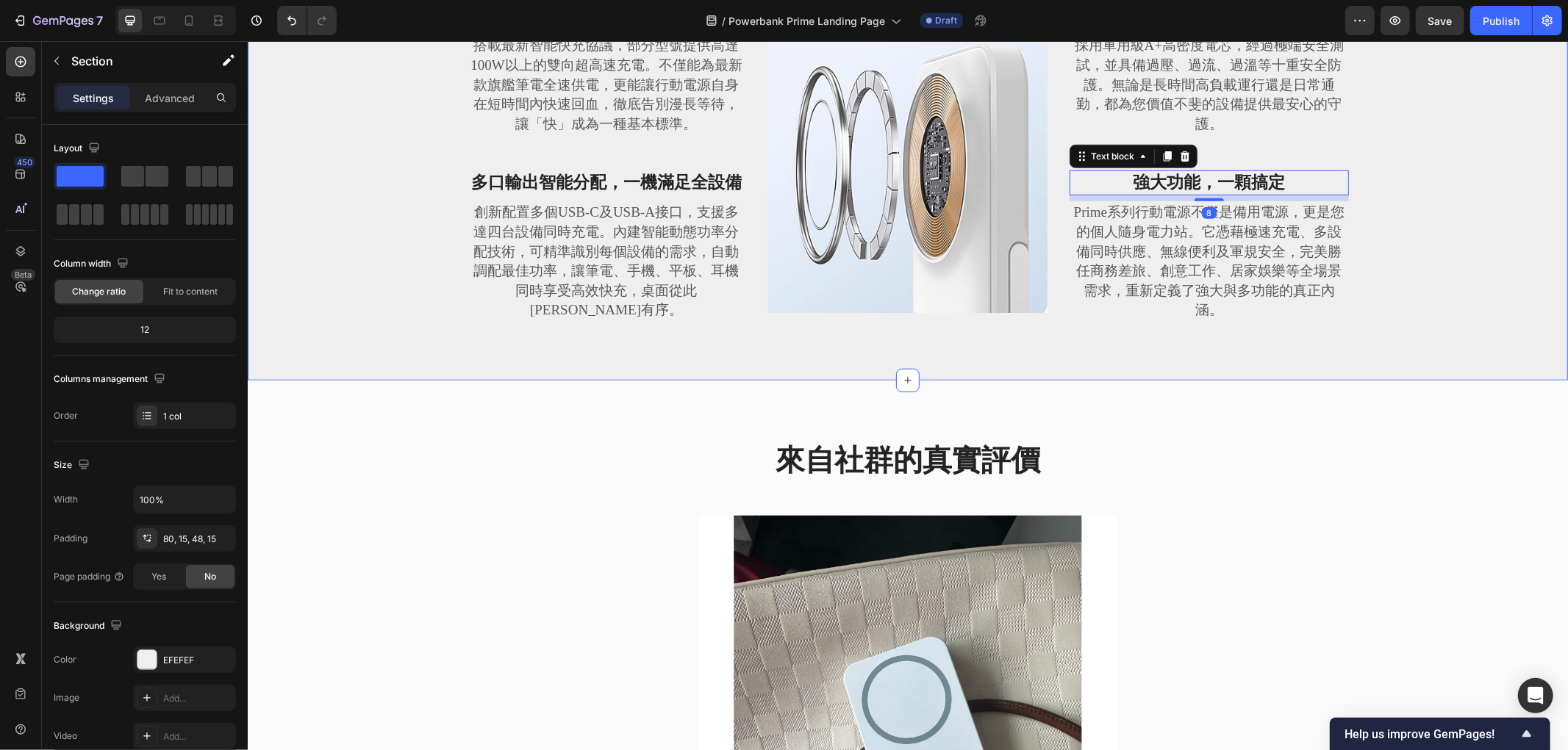
click at [1462, 341] on div "What Makes MagGo Different Heading Row 極速充電，效率全面領先 Text block 搭載最新智能快充協議，部分型號提供…" at bounding box center [907, 135] width 1298 height 417
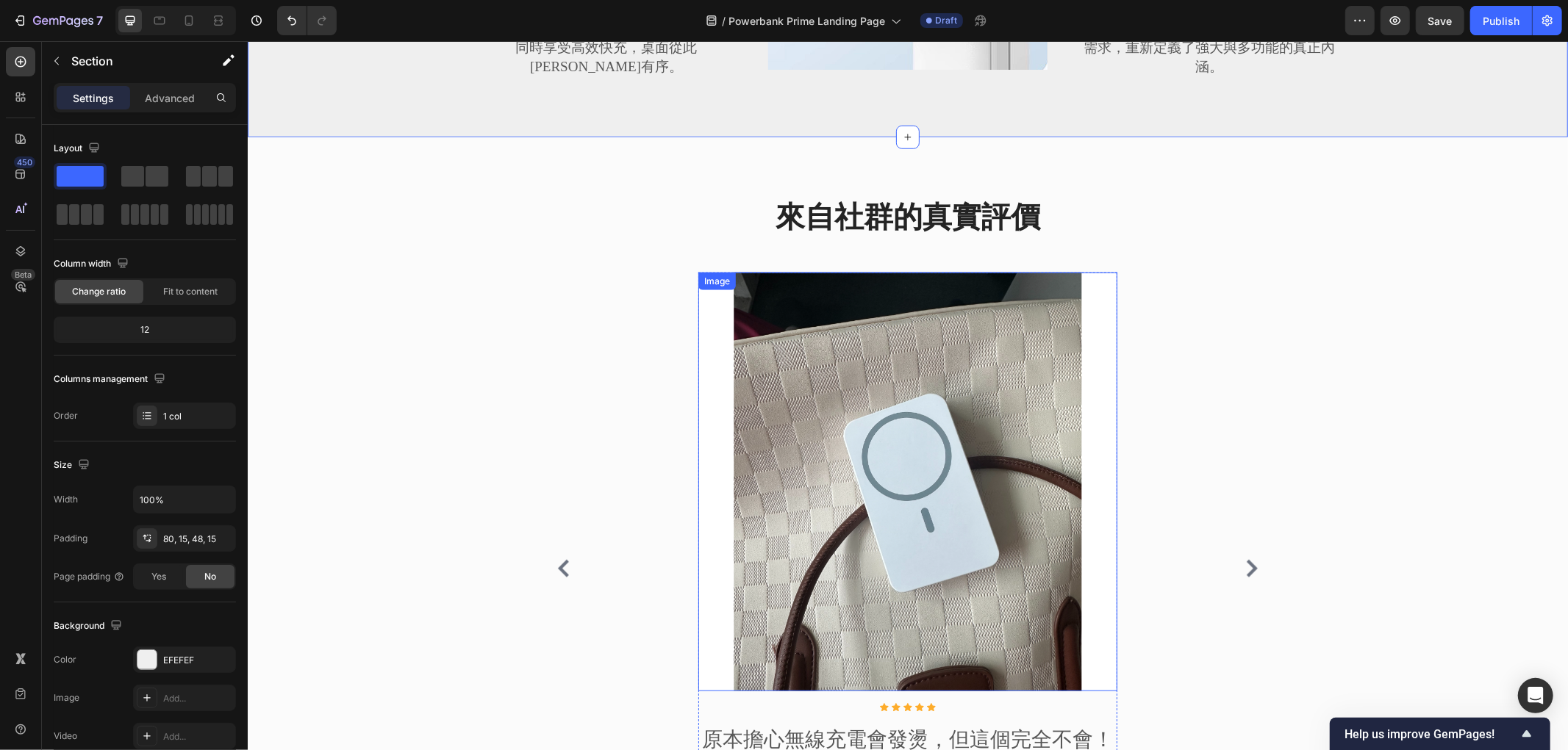
scroll to position [1186, 0]
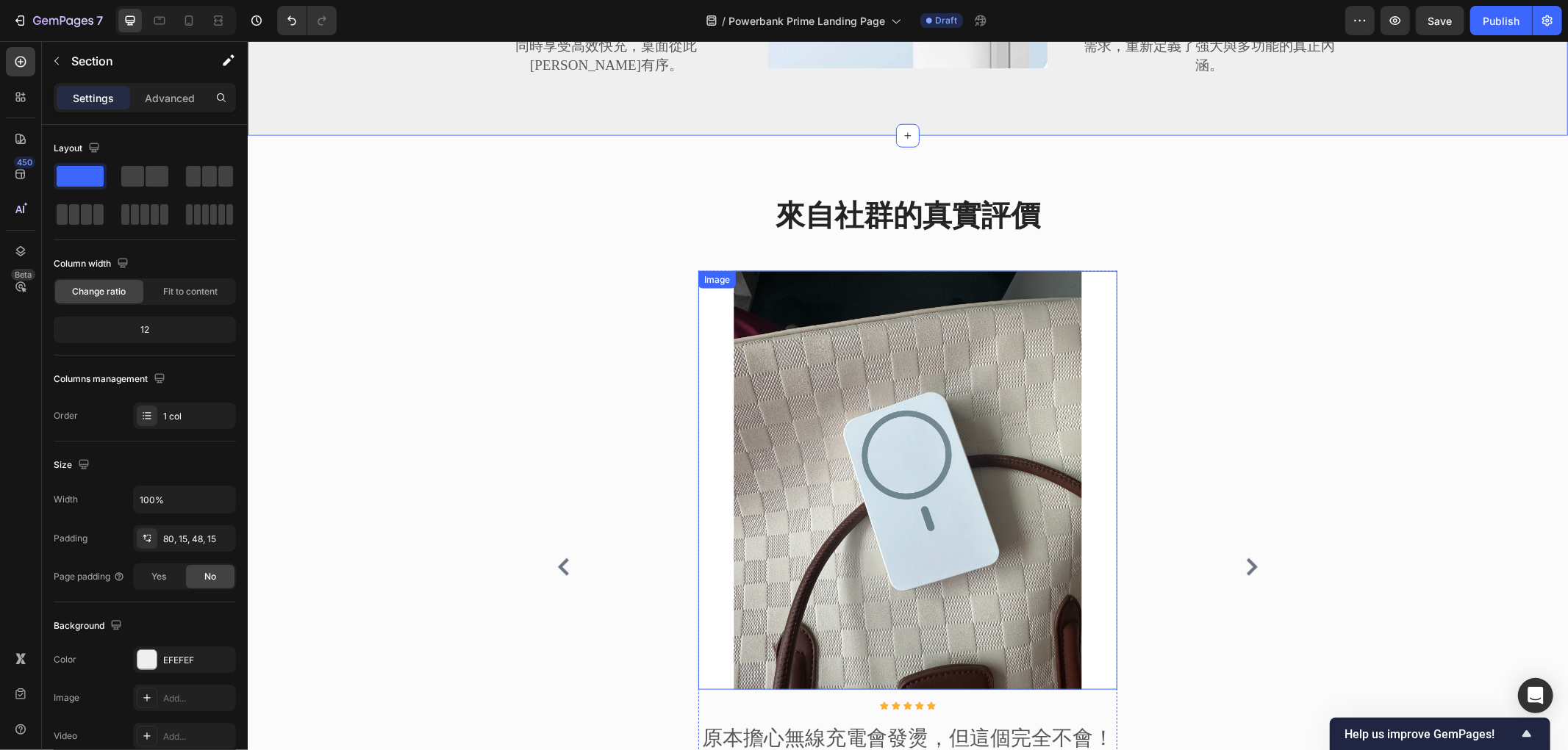
click at [947, 376] on img at bounding box center [907, 480] width 419 height 419
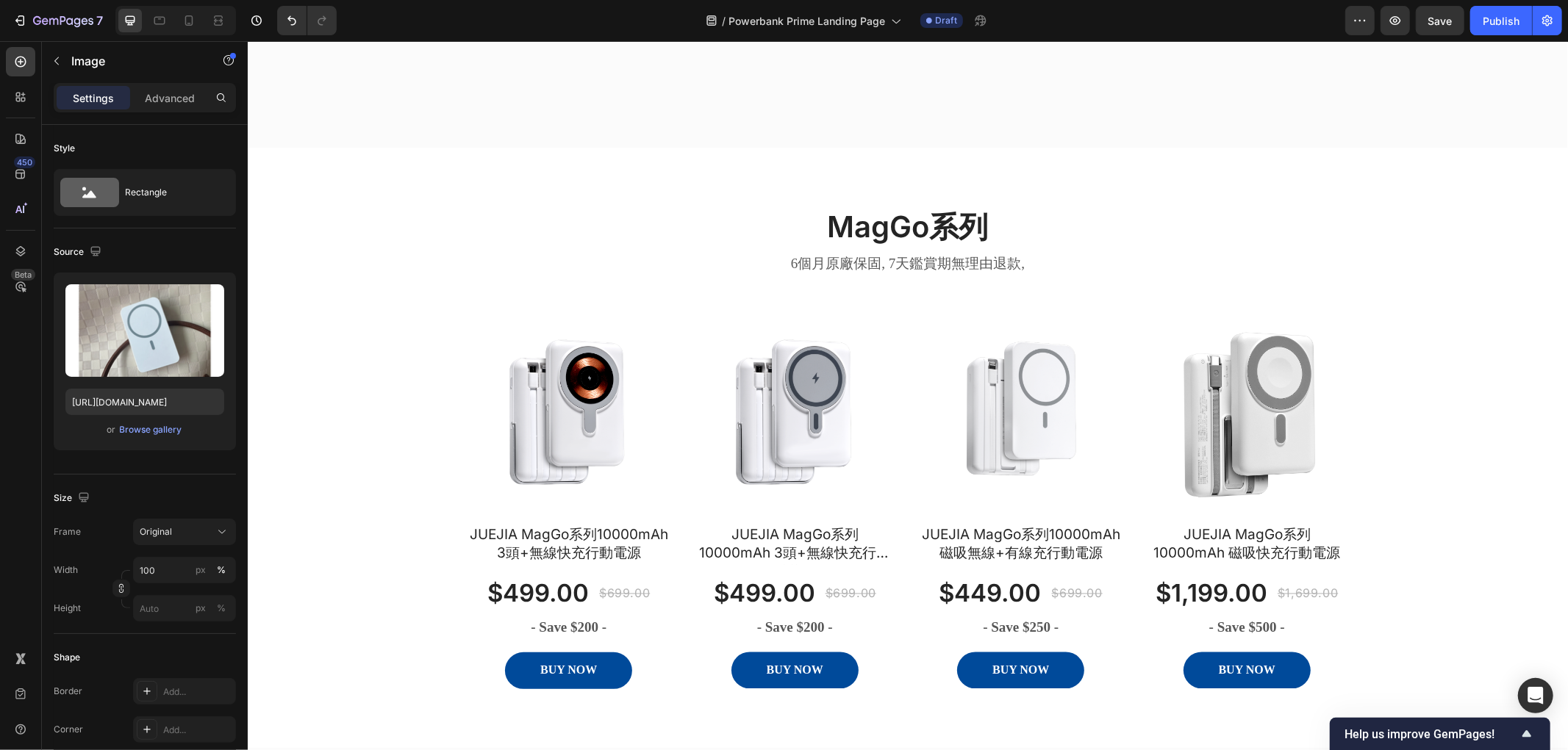
scroll to position [2289, 0]
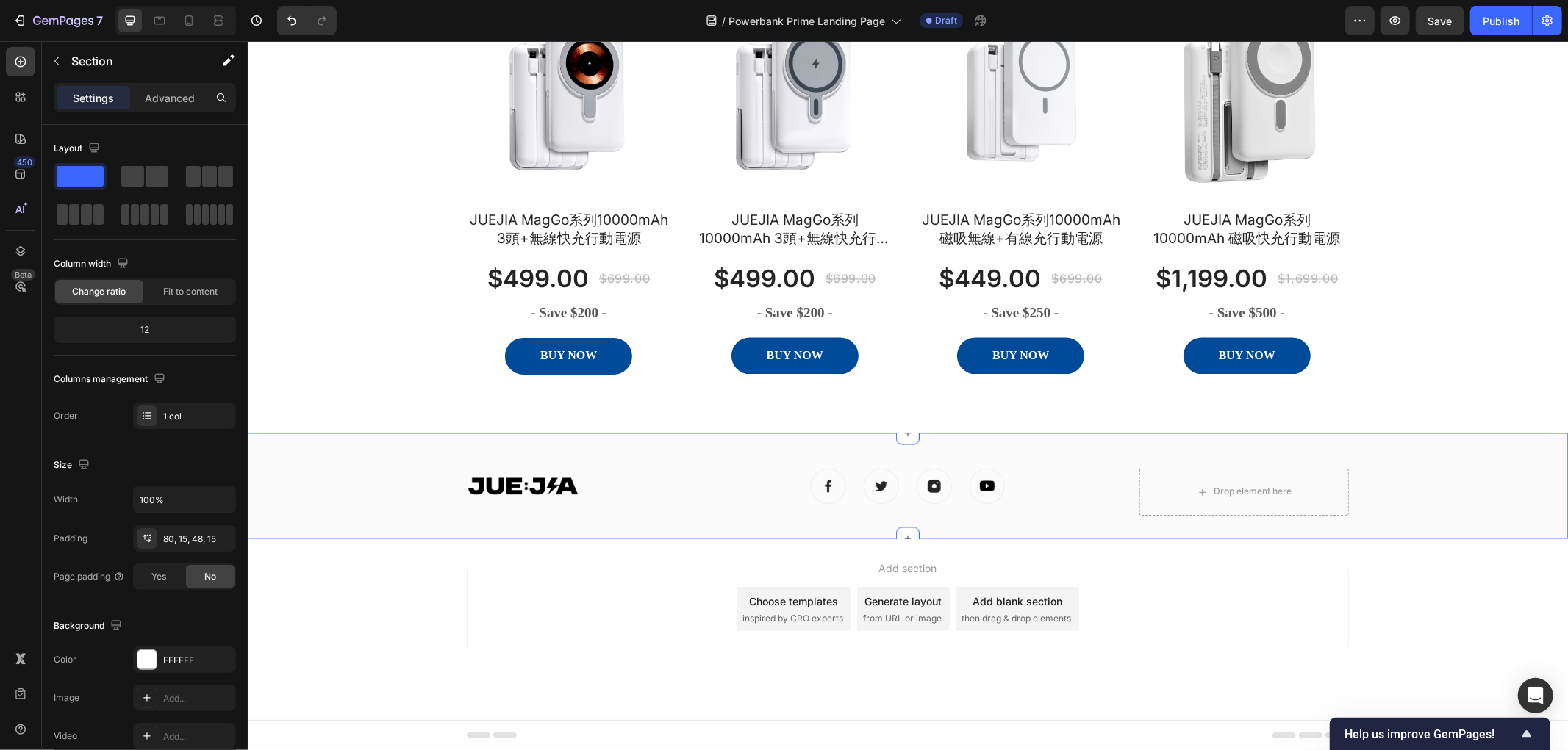
click at [1109, 407] on div "MagGo系列 Heading 6個月原廠保固, 7天鑑賞期無理由退款, Text block Row Row Product Images JUEJIA M…" at bounding box center [907, 133] width 1320 height 601
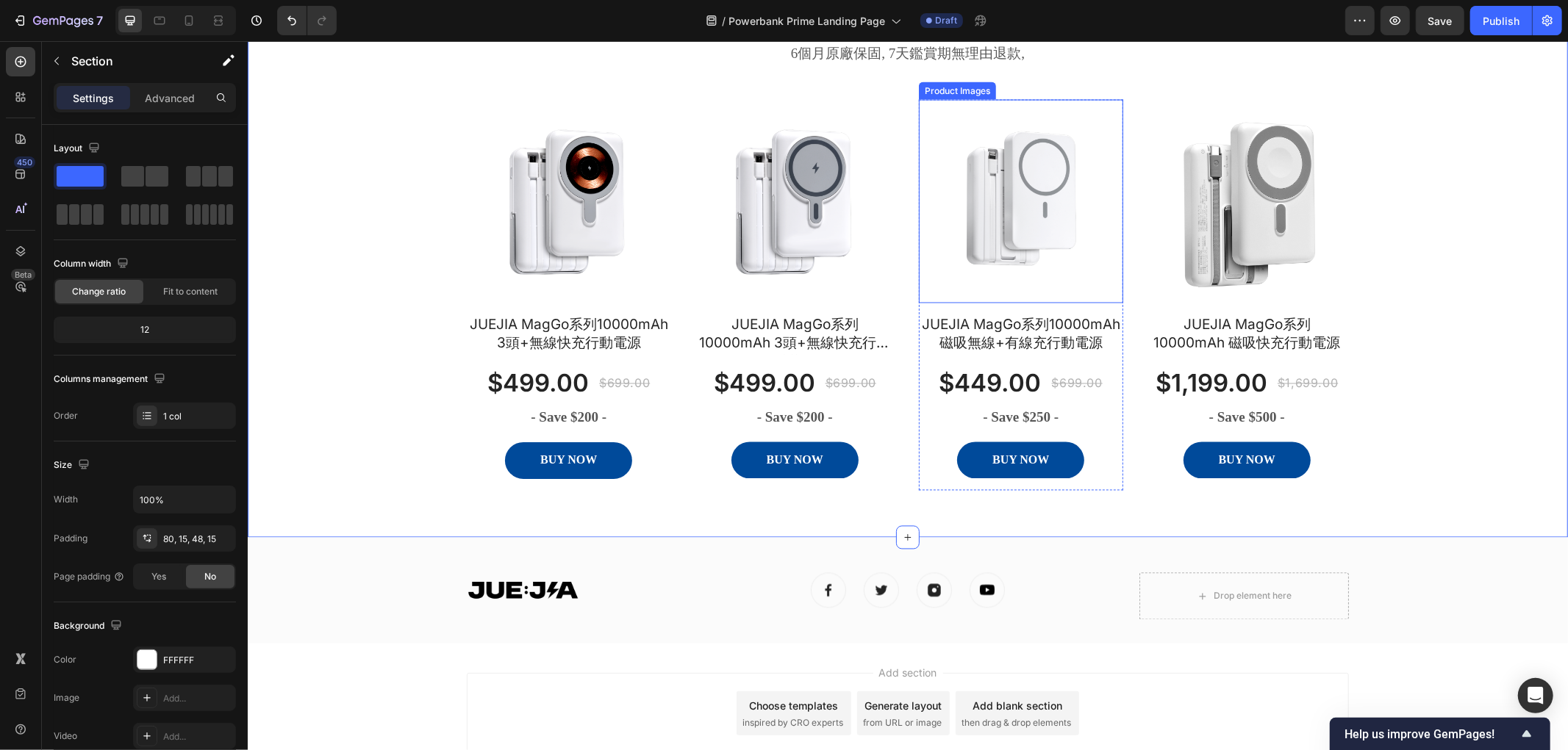
scroll to position [2044, 0]
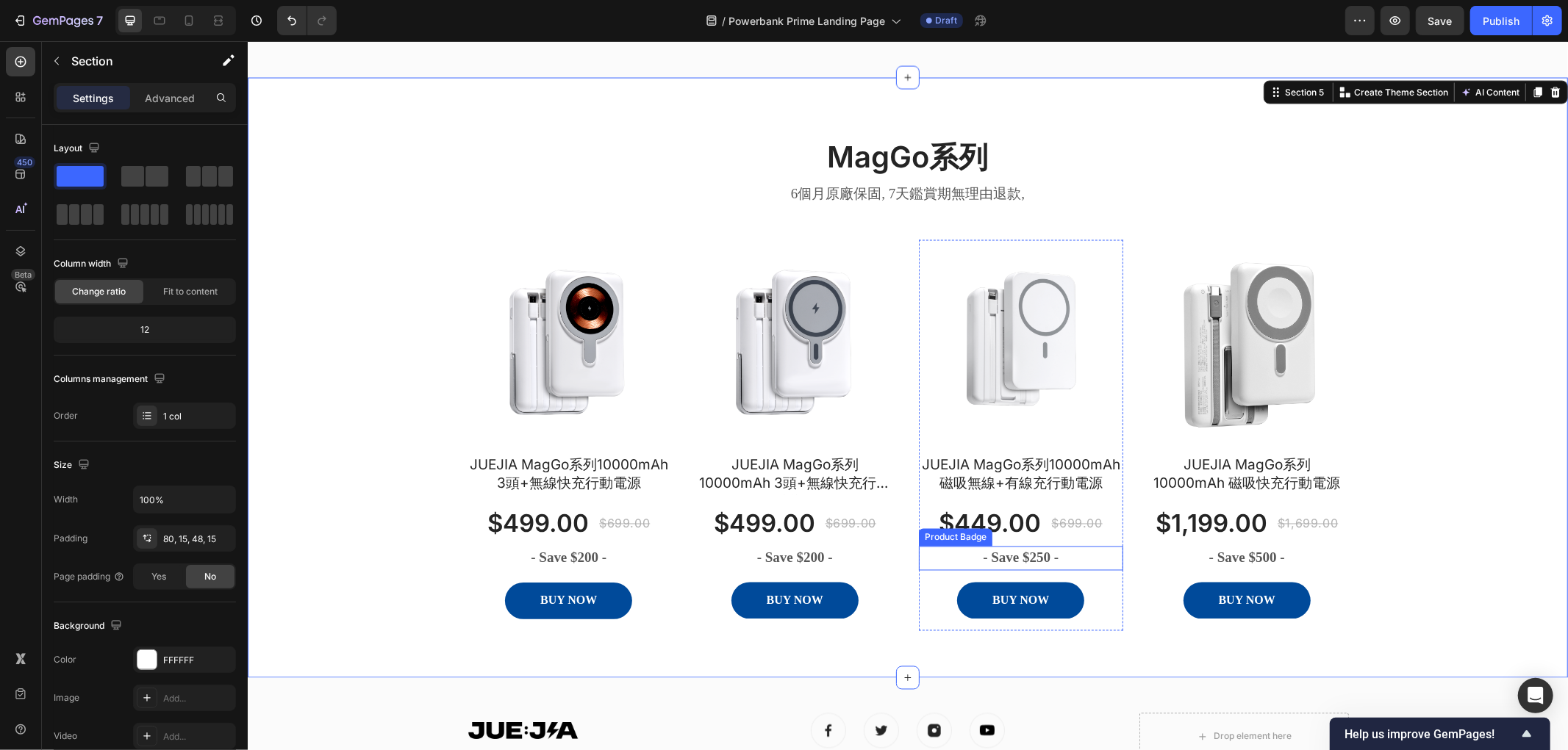
click at [909, 565] on div "Product Images JUEJIA MagGo系列10000mAh 3頭+無線快充行動電源 Product Title $499.00 Product…" at bounding box center [907, 436] width 882 height 392
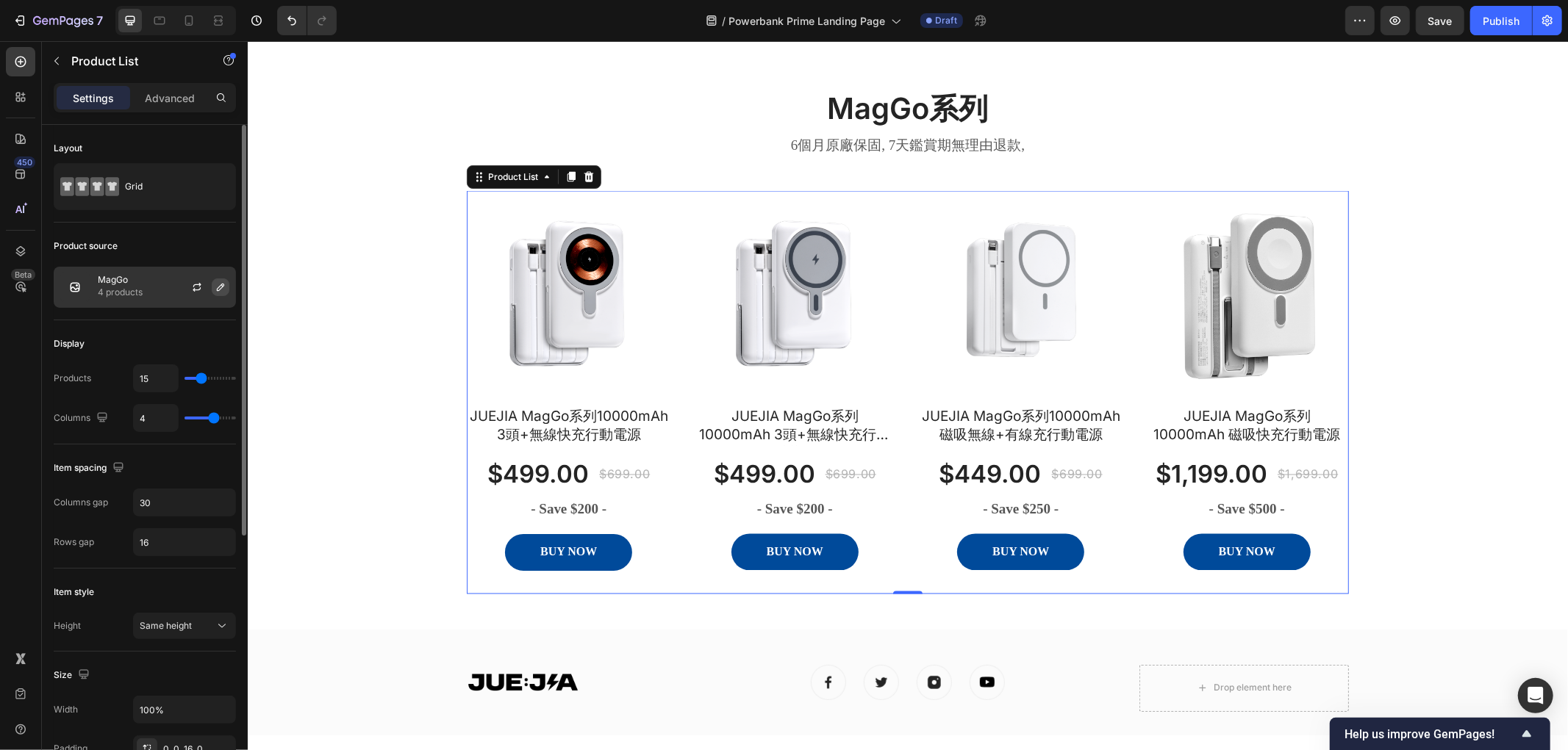
click at [215, 290] on icon "button" at bounding box center [220, 286] width 11 height 11
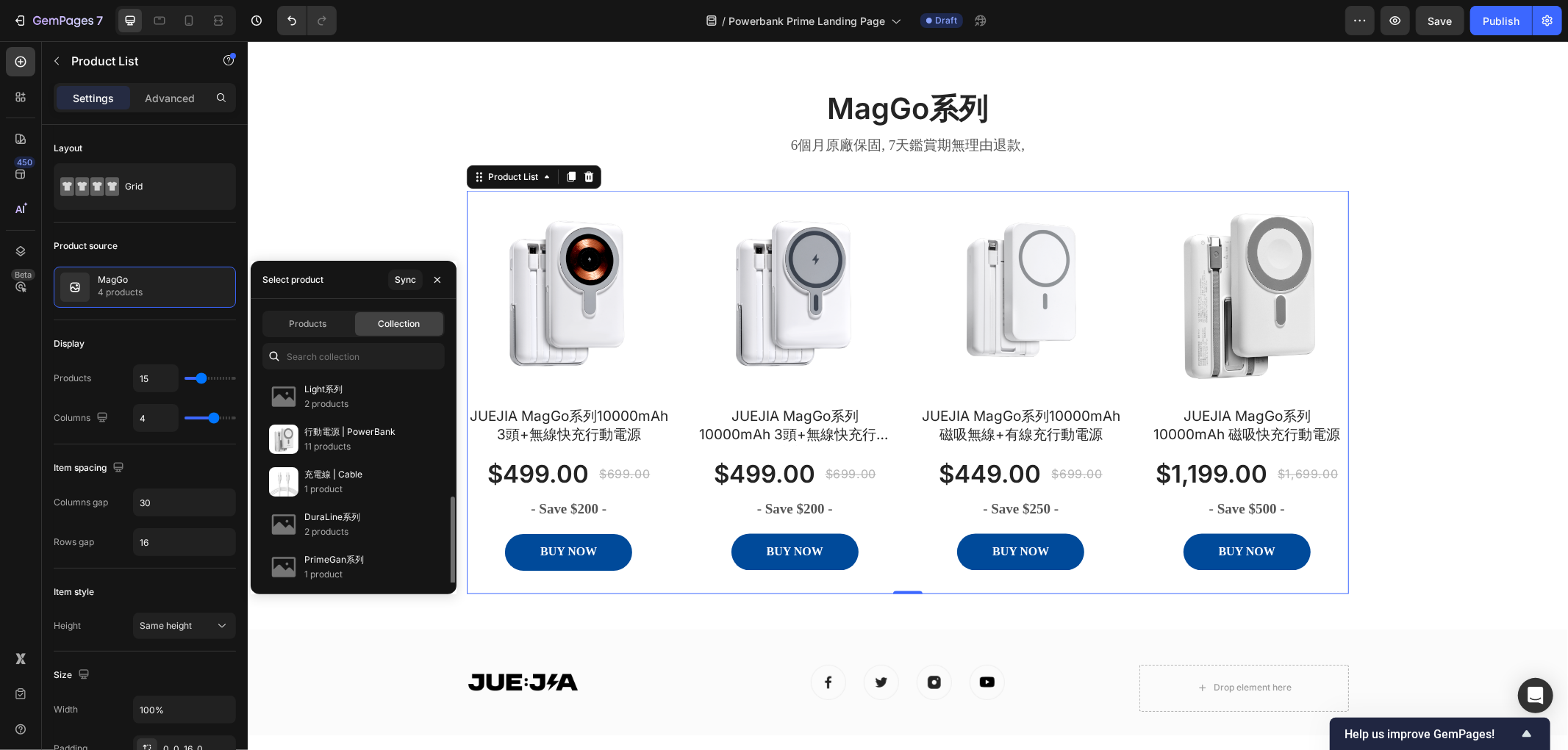
scroll to position [82, 0]
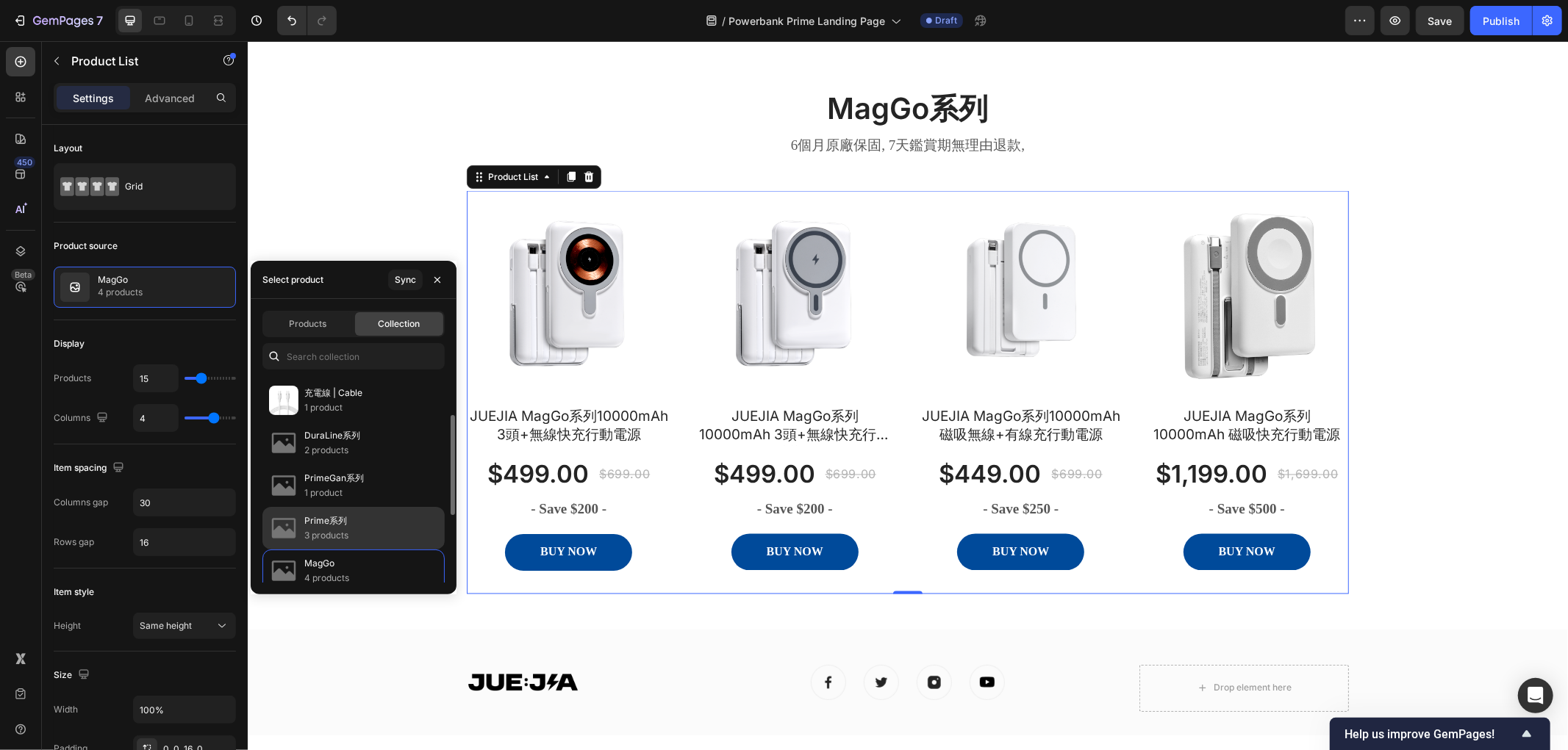
click at [354, 524] on div "Prime系列 3 products" at bounding box center [353, 528] width 182 height 43
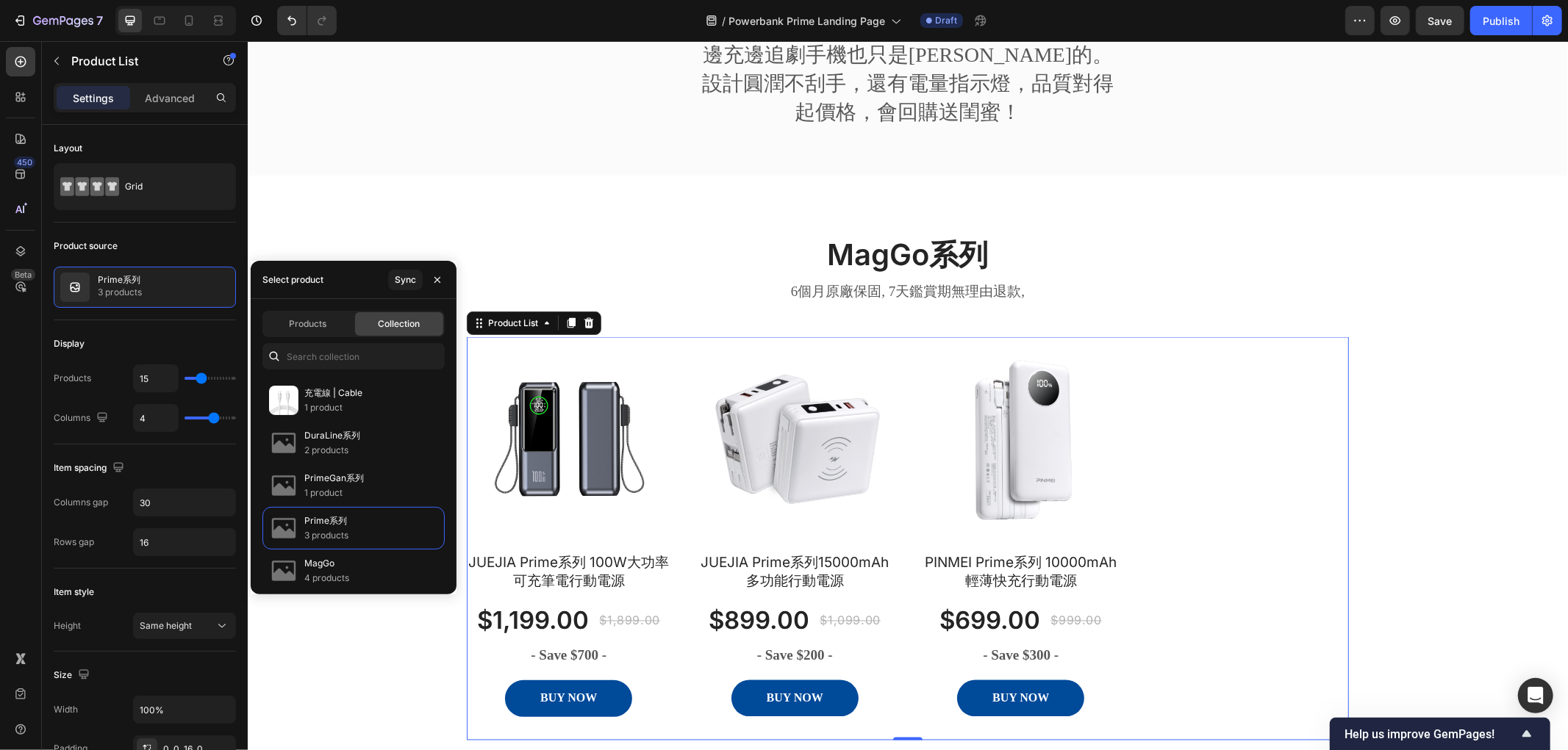
scroll to position [2044, 0]
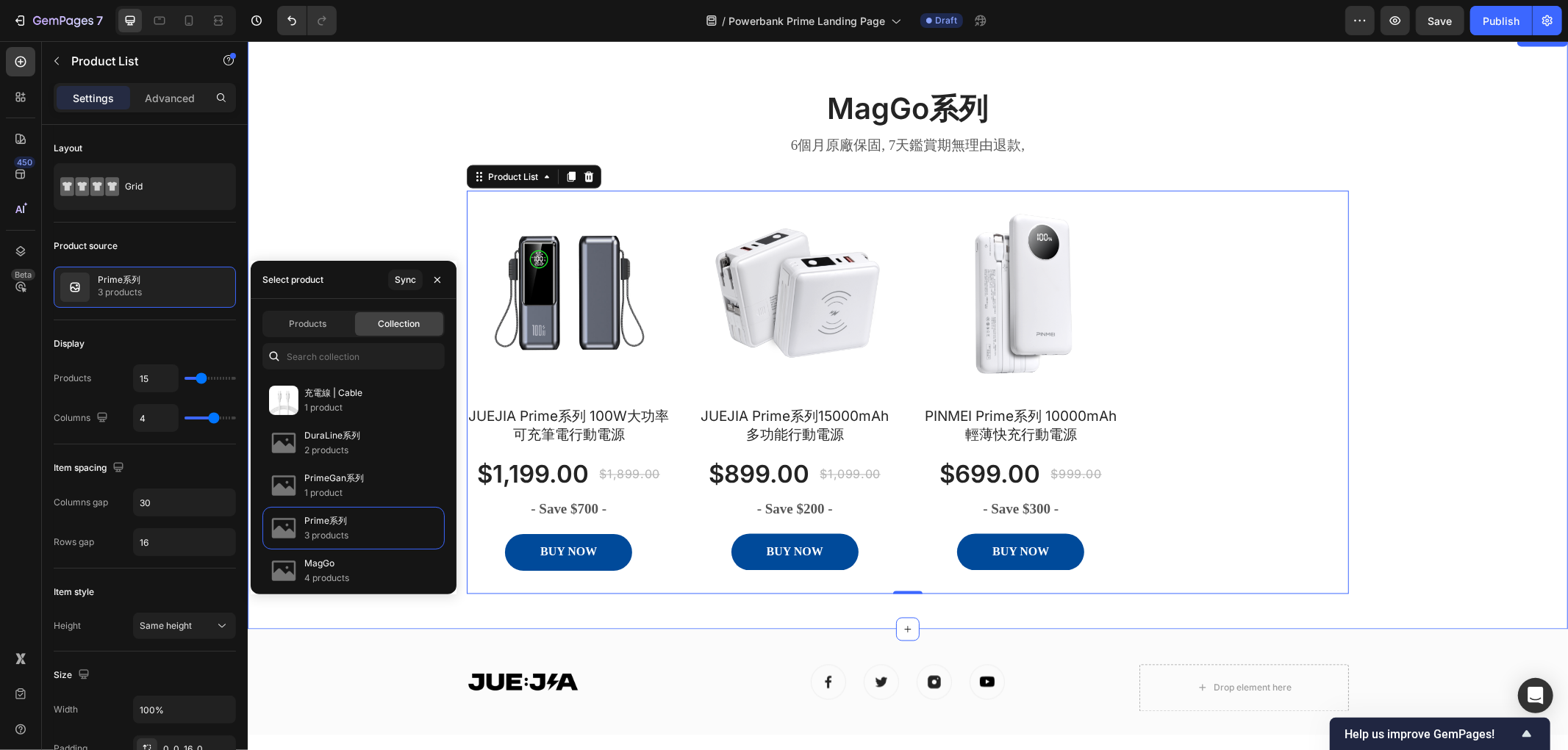
click at [299, 198] on div "MagGo系列 Heading 6個月原廠保固, 7天鑑賞期無理由退款, Text block Row Row Product Images JUEJIA P…" at bounding box center [907, 341] width 1298 height 506
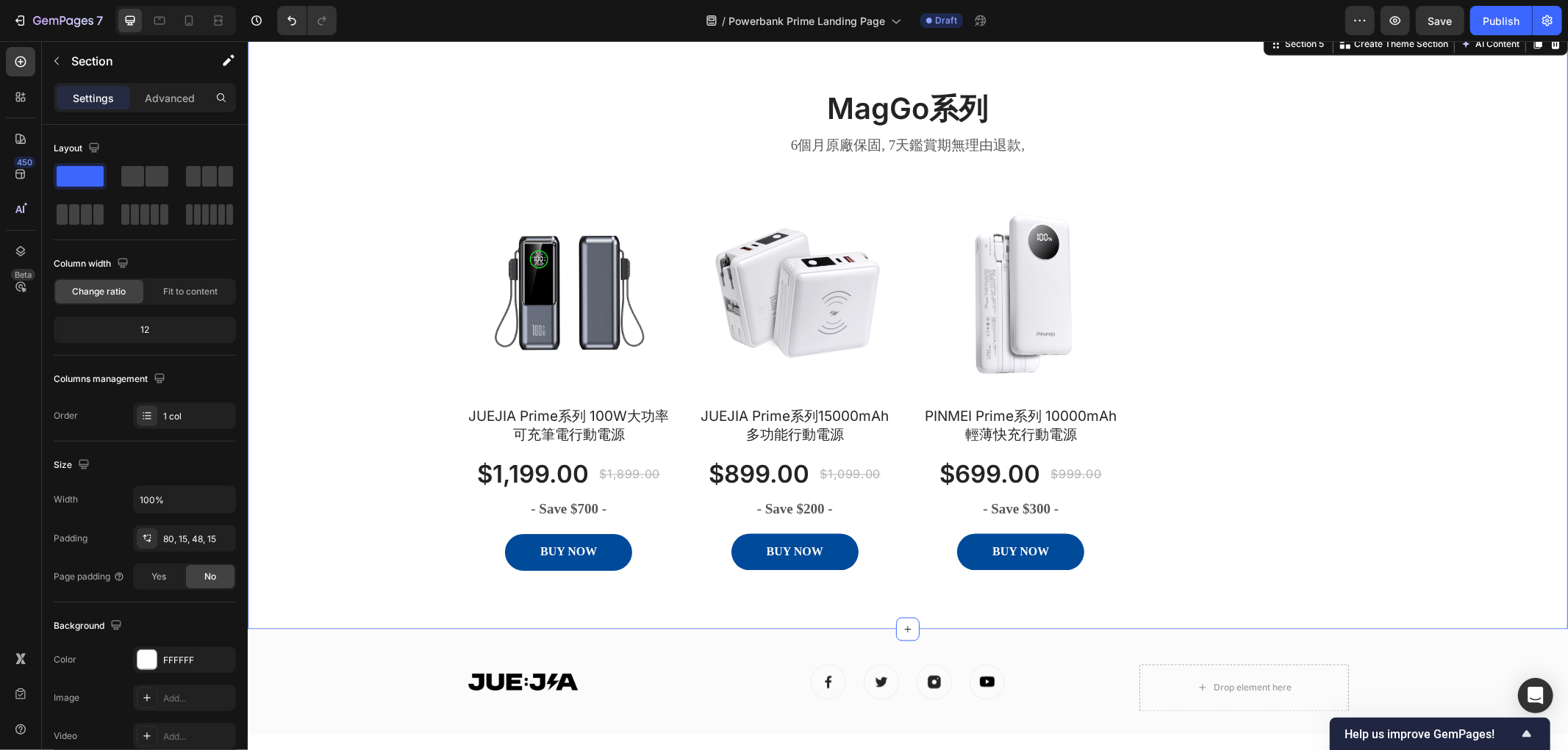
click at [1450, 332] on div "MagGo系列 Heading 6個月原廠保固, 7天鑑賞期無理由退款, Text block Row Row Product Images JUEJIA P…" at bounding box center [907, 341] width 1298 height 506
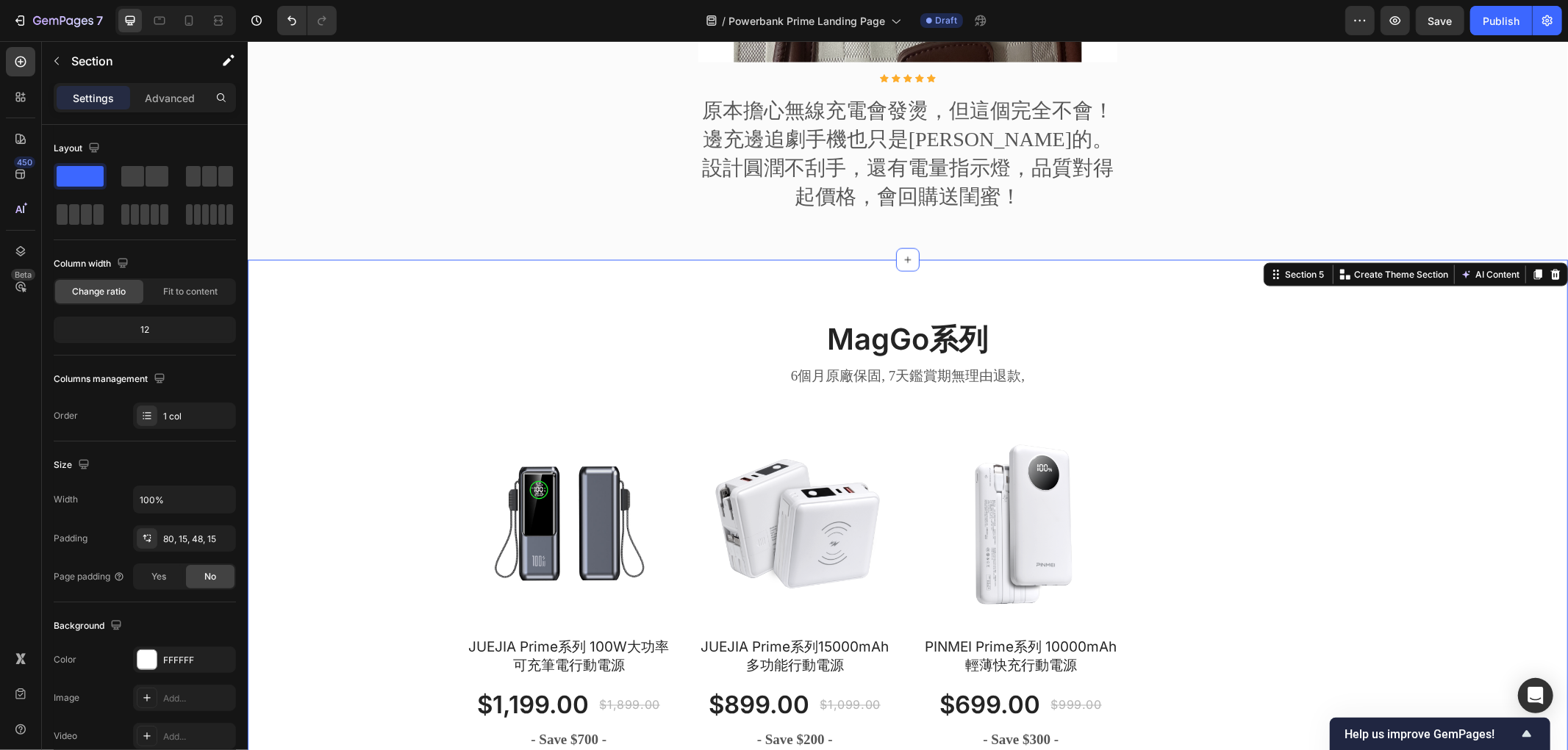
scroll to position [1799, 0]
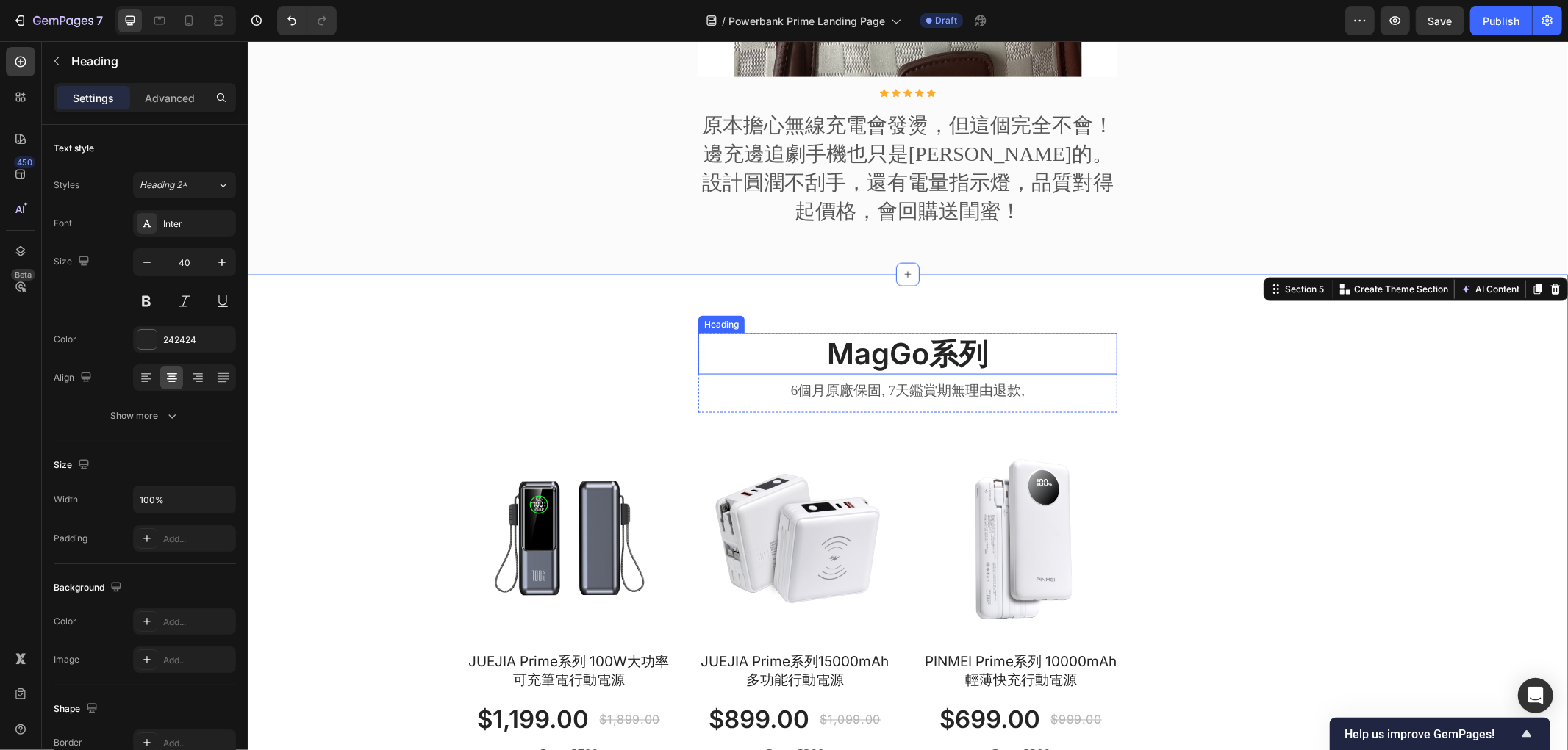
click at [881, 374] on h2 "MagGo系列" at bounding box center [907, 353] width 419 height 41
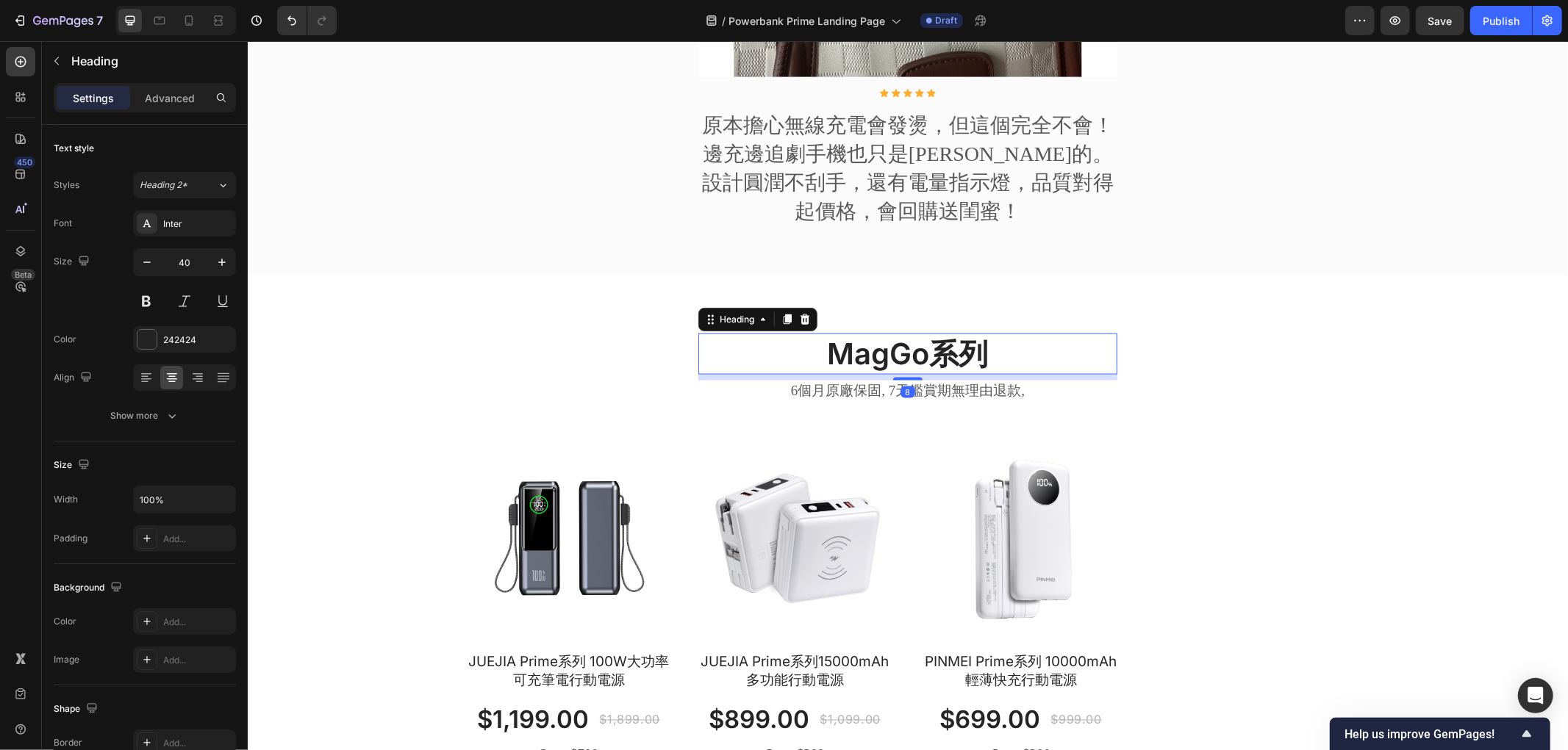
click at [881, 374] on h2 "MagGo系列" at bounding box center [907, 353] width 419 height 41
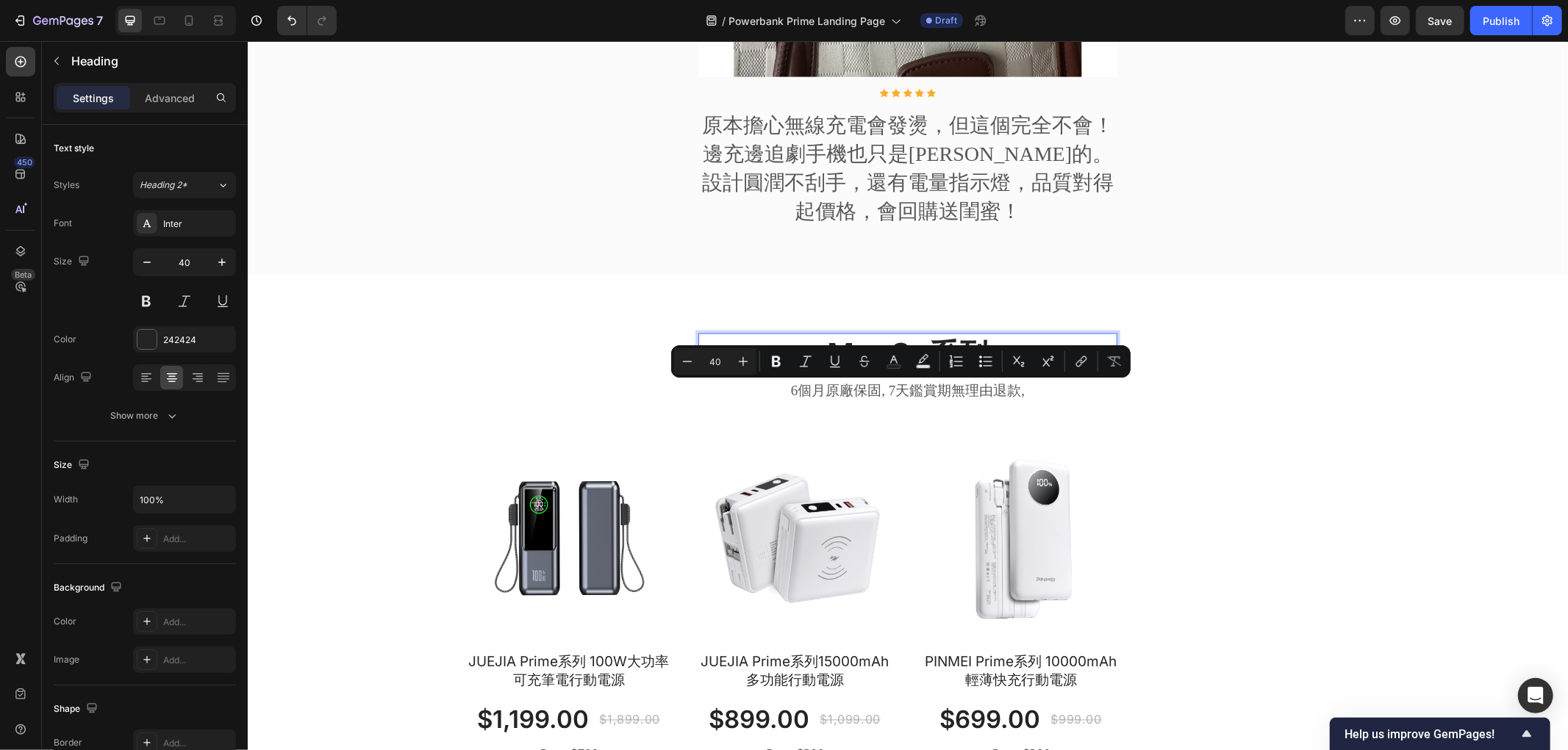
click at [920, 372] on p "MagGo系列" at bounding box center [907, 354] width 416 height 39
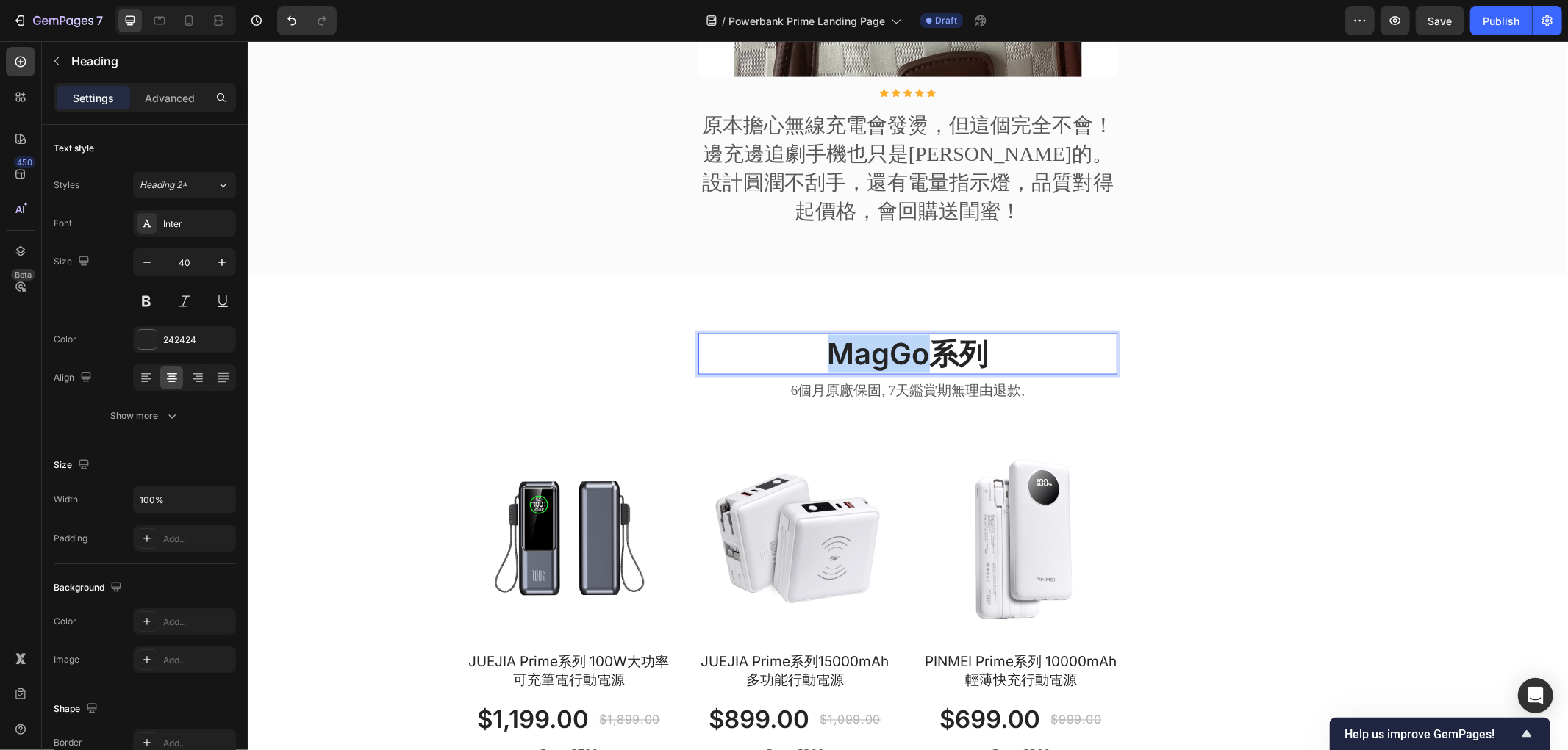
drag, startPoint x: 922, startPoint y: 400, endPoint x: 780, endPoint y: 400, distance: 142.0
click at [780, 372] on p "MagGo系列" at bounding box center [907, 354] width 416 height 39
click at [415, 330] on div "Prime系列 Heading 8 6個月原廠保固, 7天鑑賞期無理由退款, Text block Row Row Product Images JUEJIA…" at bounding box center [907, 574] width 1320 height 601
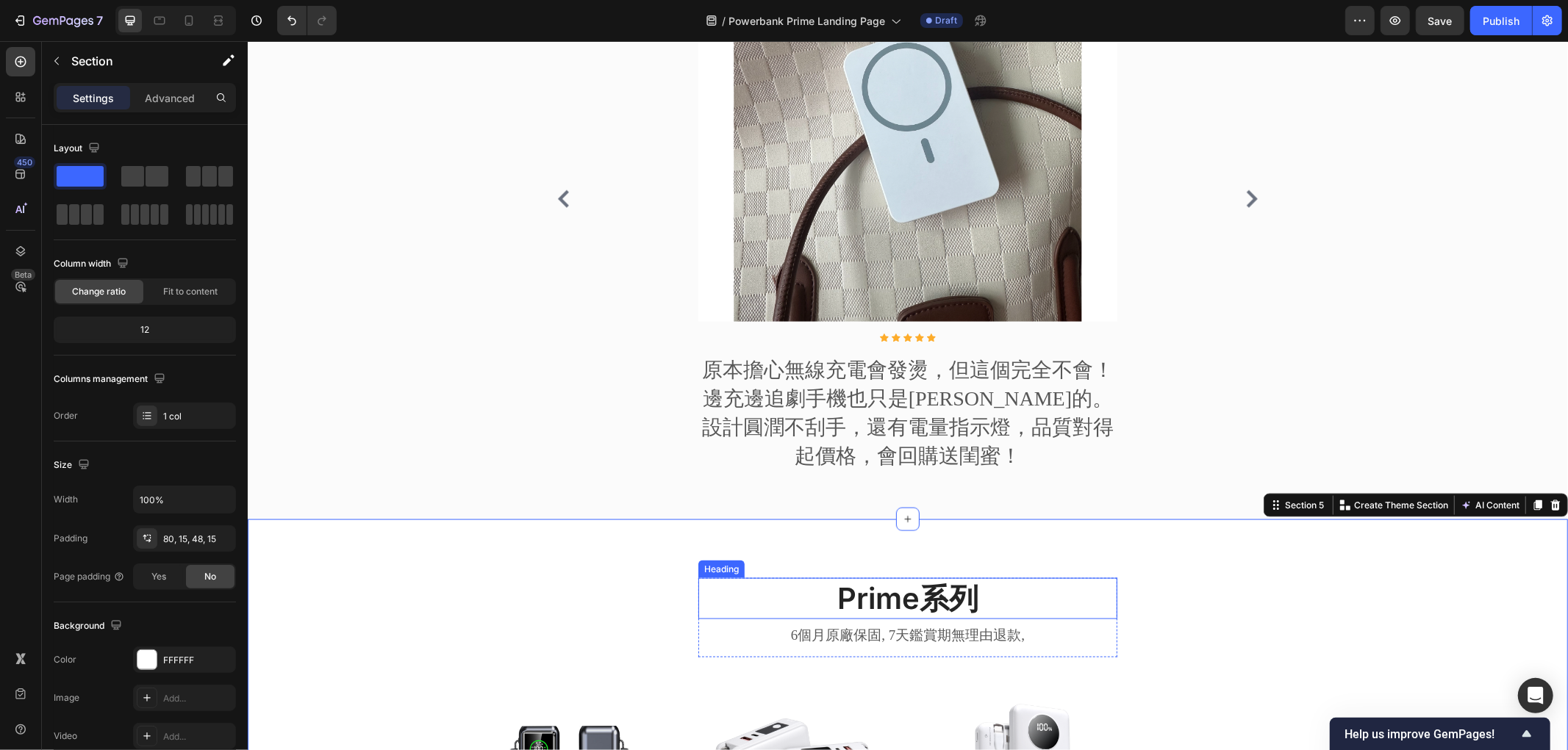
click at [571, 322] on div "Image Icon Icon Icon Icon Icon Icon List Hoz 原本擔心無線充電會發燙，但這個完全不會！邊充邊追劇手機也只是溫溫的。…" at bounding box center [907, 198] width 735 height 593
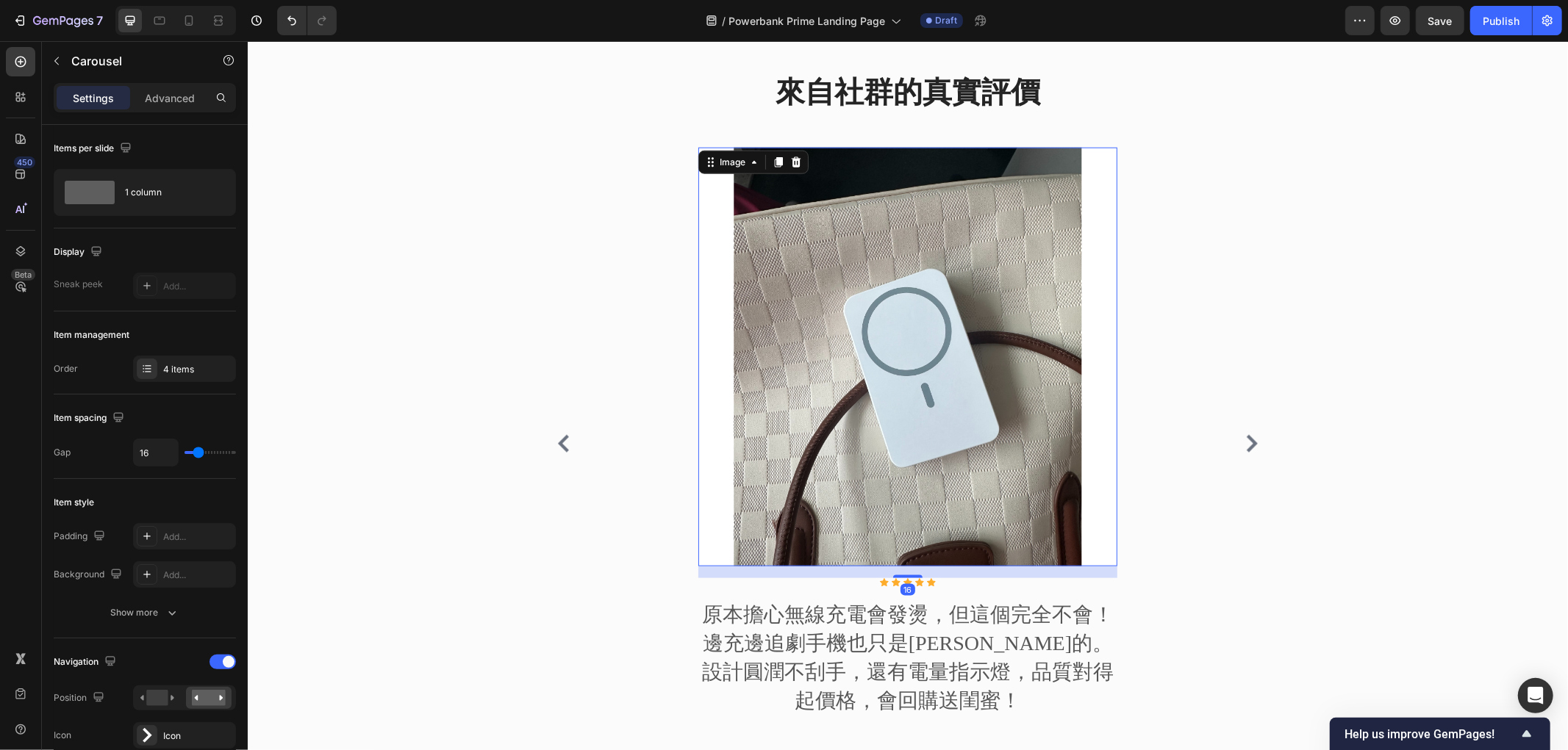
click at [890, 340] on img at bounding box center [907, 356] width 419 height 419
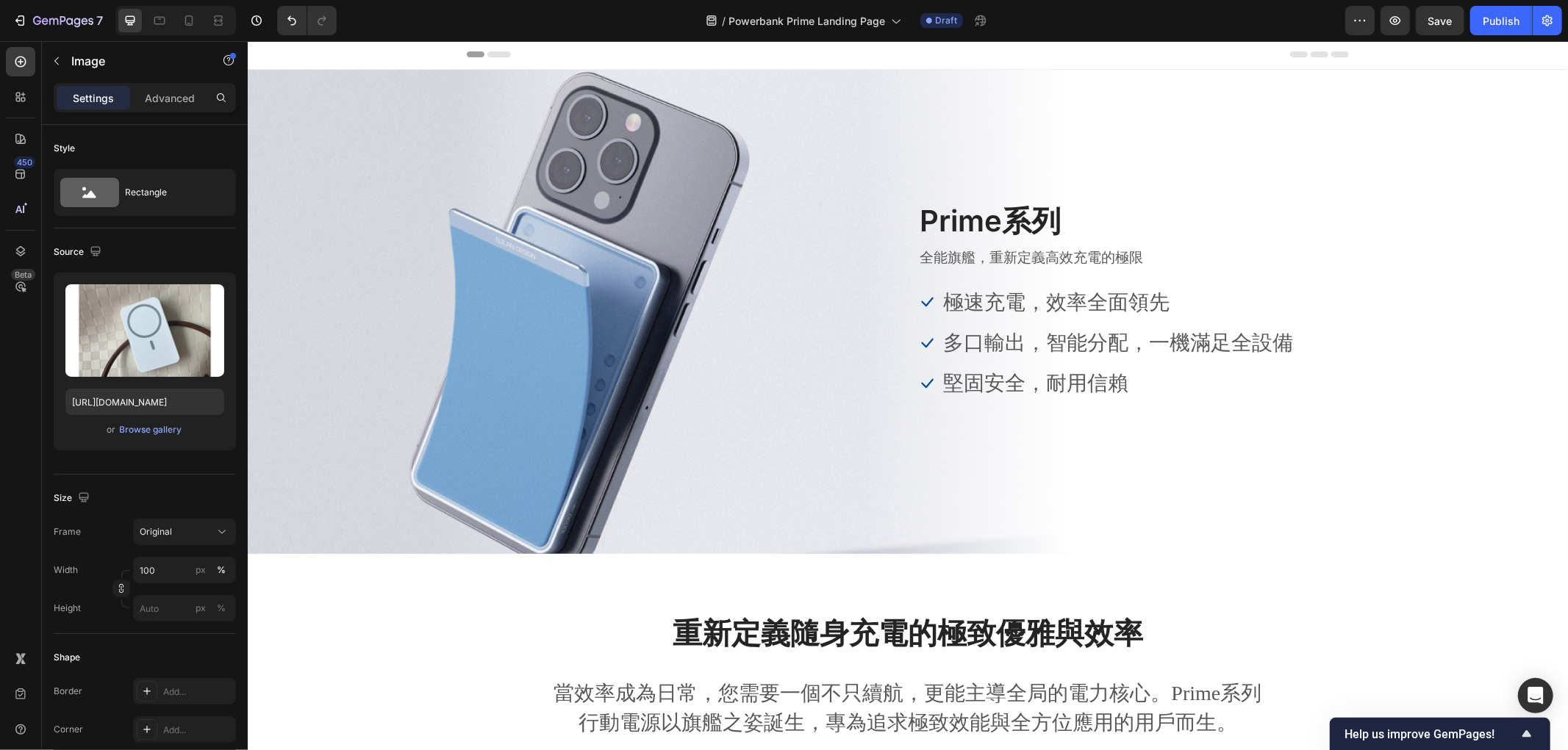
scroll to position [0, 0]
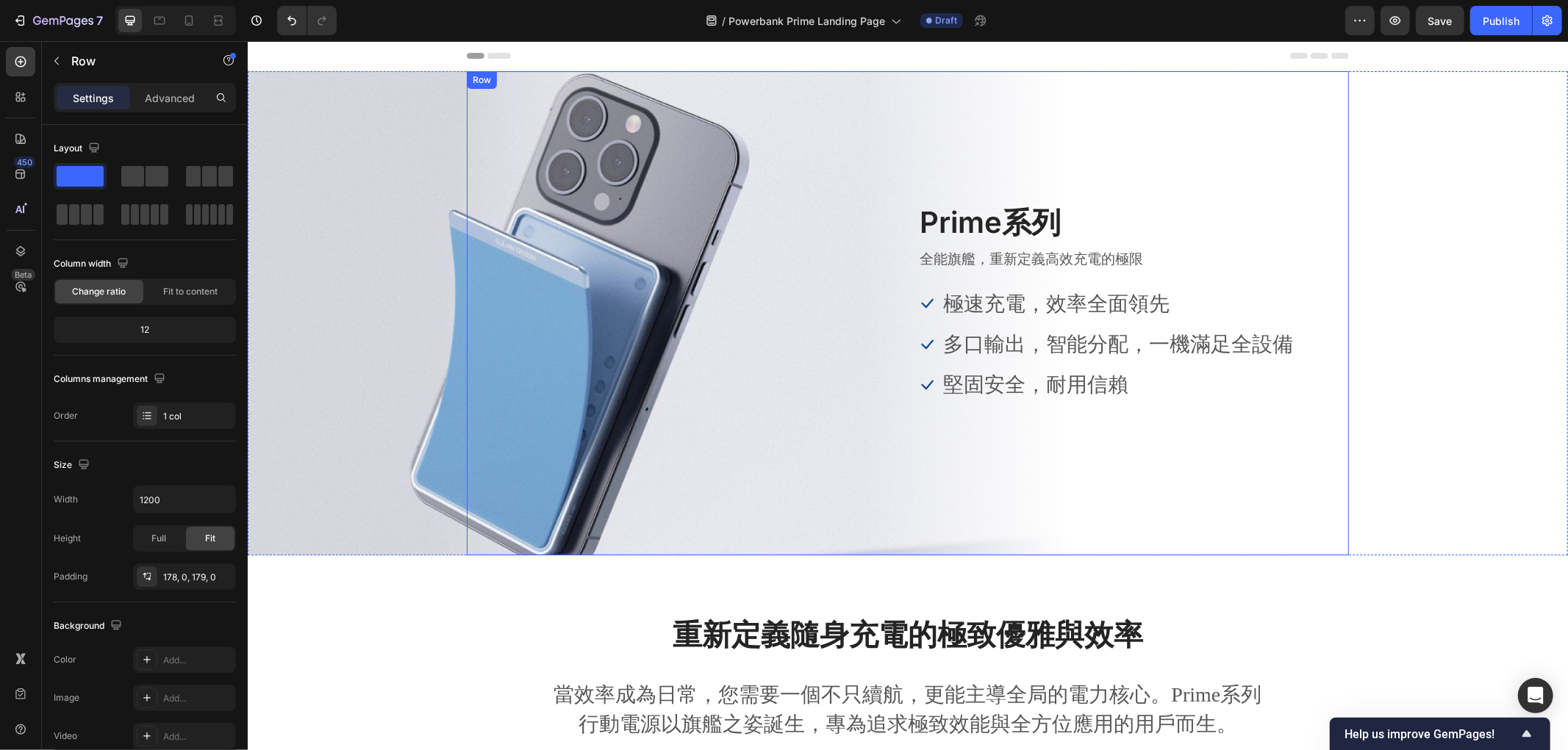
click at [493, 352] on div "Image Prime系列 Heading 全能旗艦，重新定義高效充電的極限 Text block Icon 極速充電，效率全面領先 Text block I…" at bounding box center [907, 312] width 882 height 222
click at [343, 285] on div "Overlay" at bounding box center [907, 312] width 1320 height 484
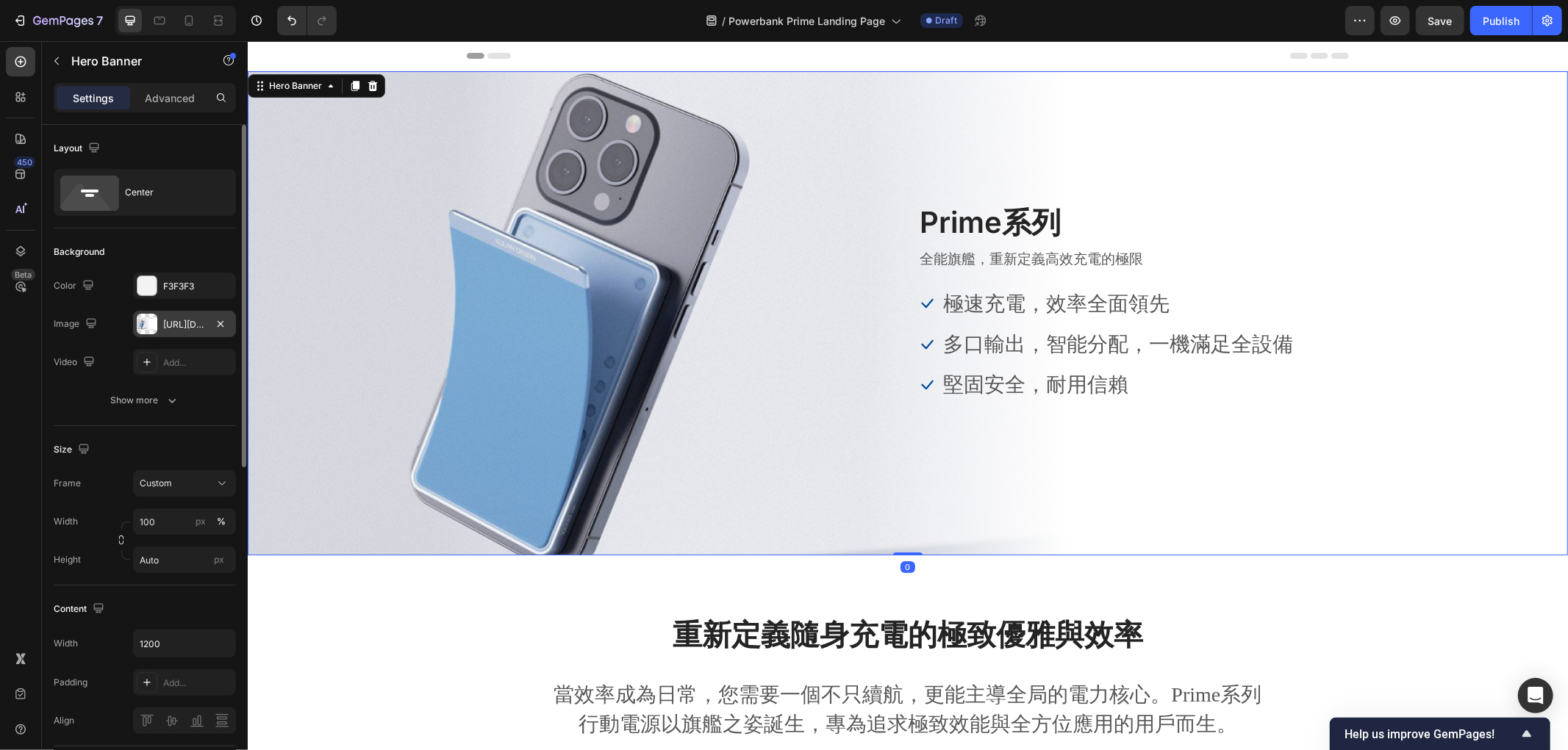
click at [142, 326] on div at bounding box center [147, 323] width 20 height 20
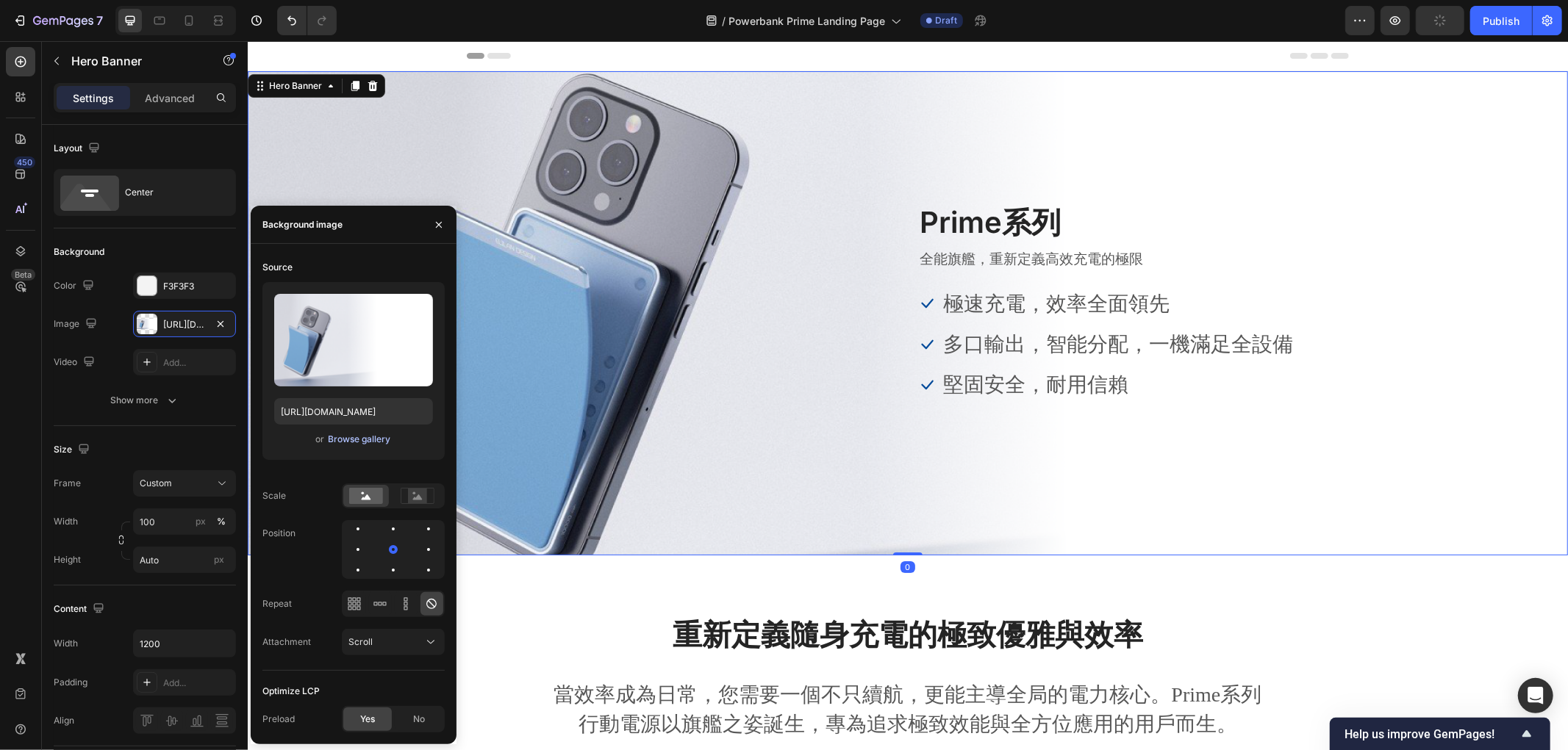
click at [356, 442] on div "Browse gallery" at bounding box center [358, 439] width 62 height 13
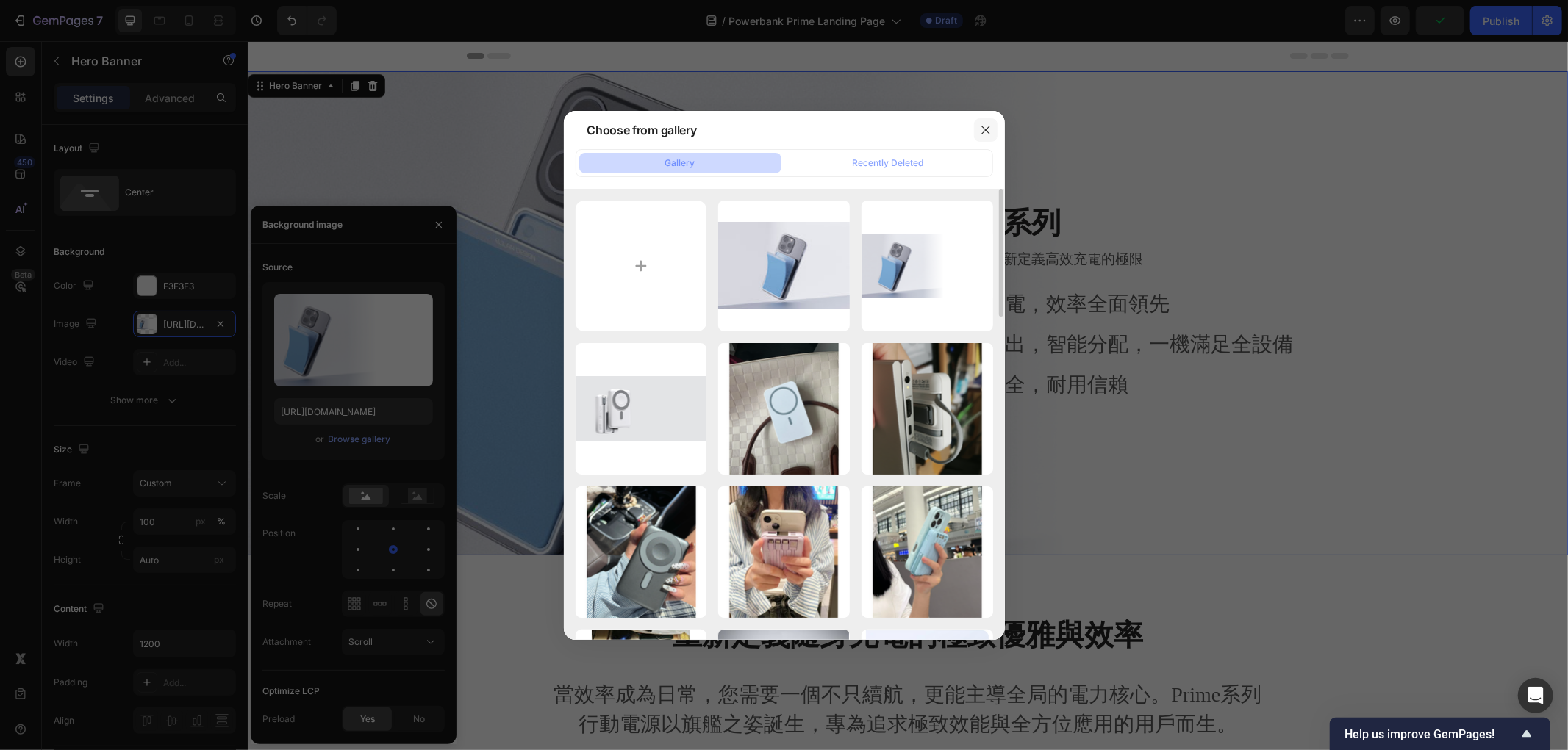
click at [986, 126] on icon "button" at bounding box center [985, 129] width 11 height 11
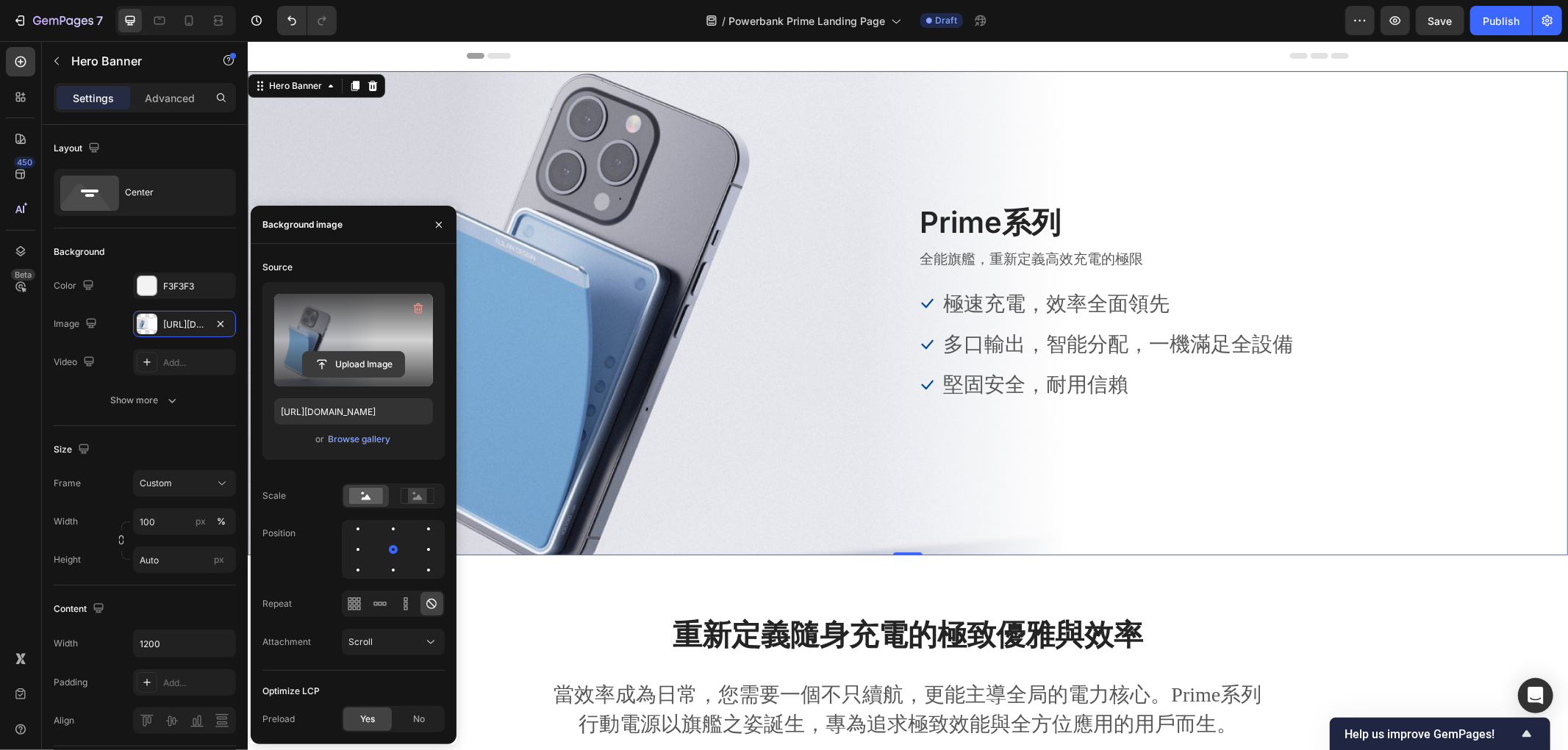
click at [341, 357] on input "file" at bounding box center [353, 364] width 101 height 25
click at [344, 362] on input "file" at bounding box center [353, 364] width 101 height 25
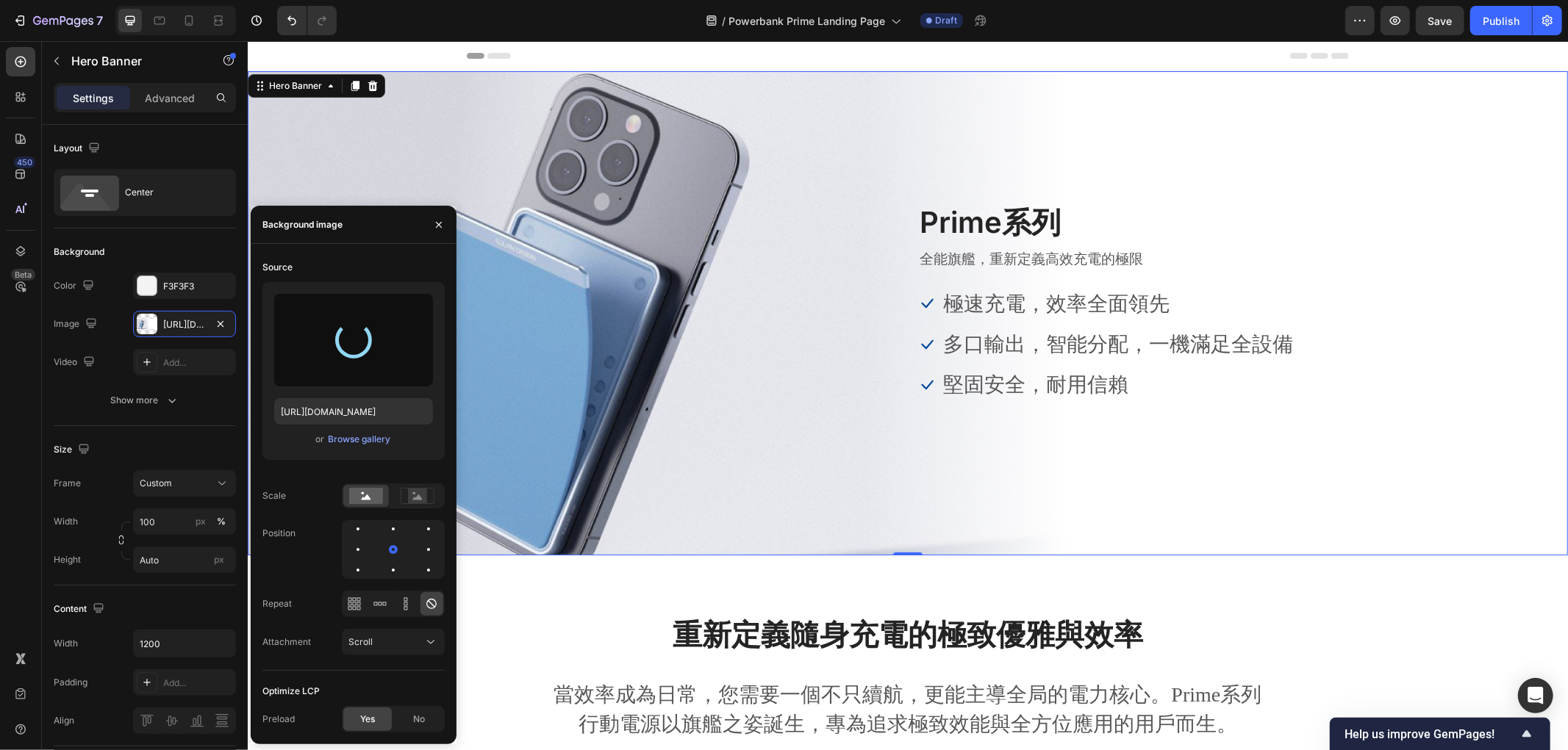
type input "https://cdn.shopify.com/s/files/1/0772/4485/8597/files/gempages_584237370715407…"
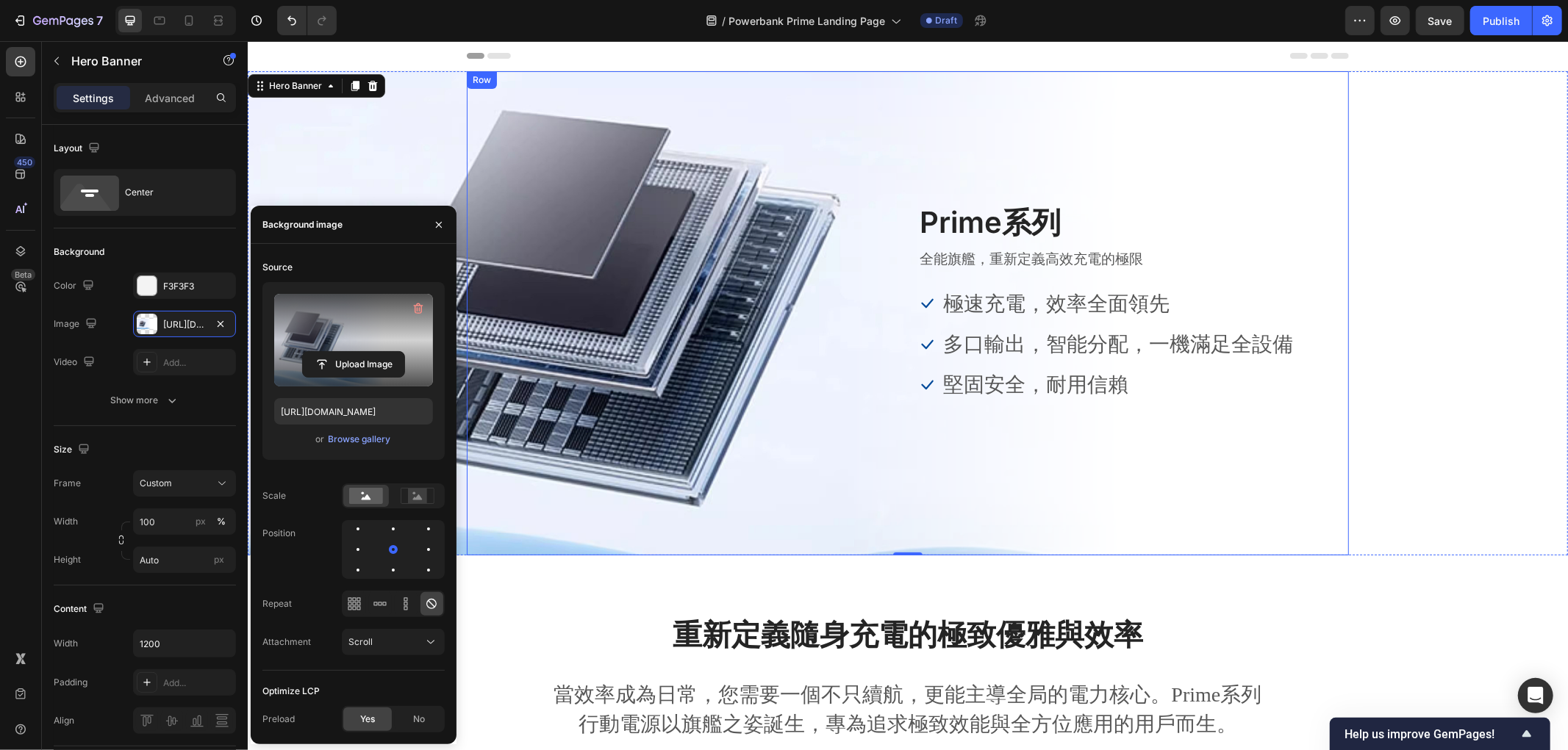
click at [1229, 133] on div "Image Prime系列 Heading 全能旗艦，重新定義高效充電的極限 Text block Icon 極速充電，效率全面領先 Text block I…" at bounding box center [907, 312] width 882 height 484
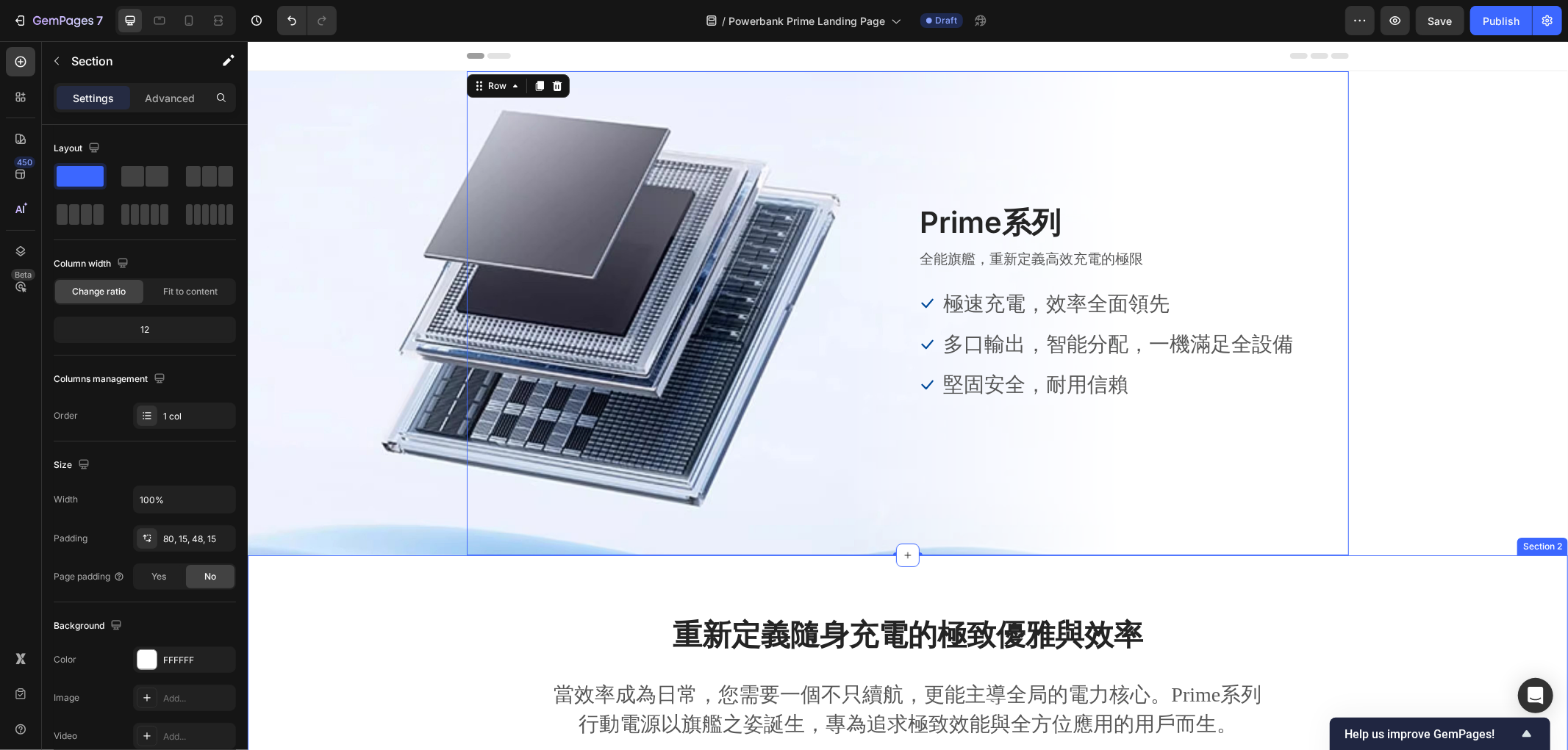
click at [377, 629] on div "重新定義隨身充電的極致優雅與效率 Heading 當效率成為日常，您需要一個不只續航，更能主導全局的電力核心。Prime系列行動電源以旗艦之姿誕生，專為追求極…" at bounding box center [907, 694] width 1298 height 160
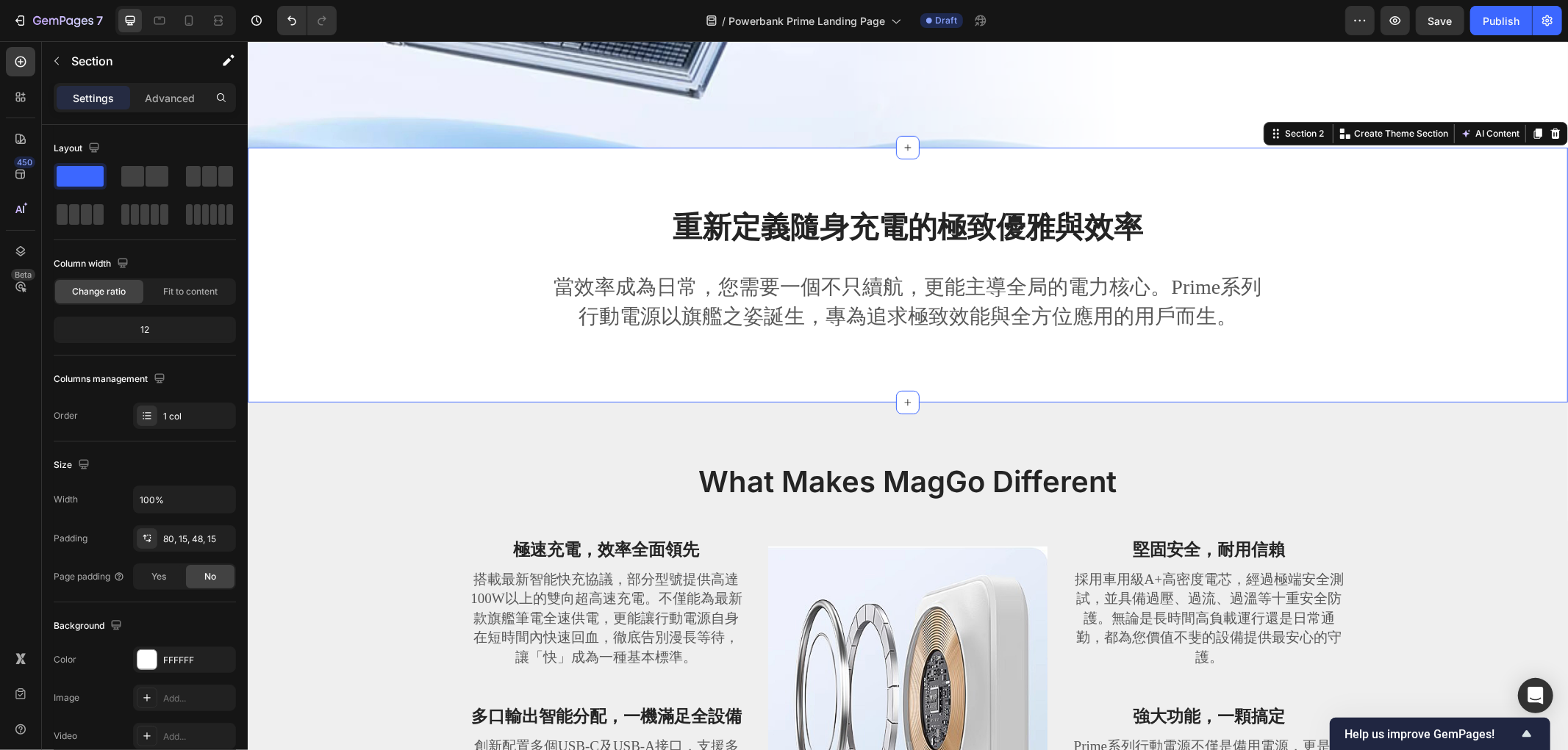
click at [452, 324] on div "重新定義隨身充電的極致優雅與效率 Heading 當效率成為日常，您需要一個不只續航，更能主導全局的電力核心。Prime系列行動電源以旗艦之姿誕生，專為追求極…" at bounding box center [907, 285] width 1298 height 160
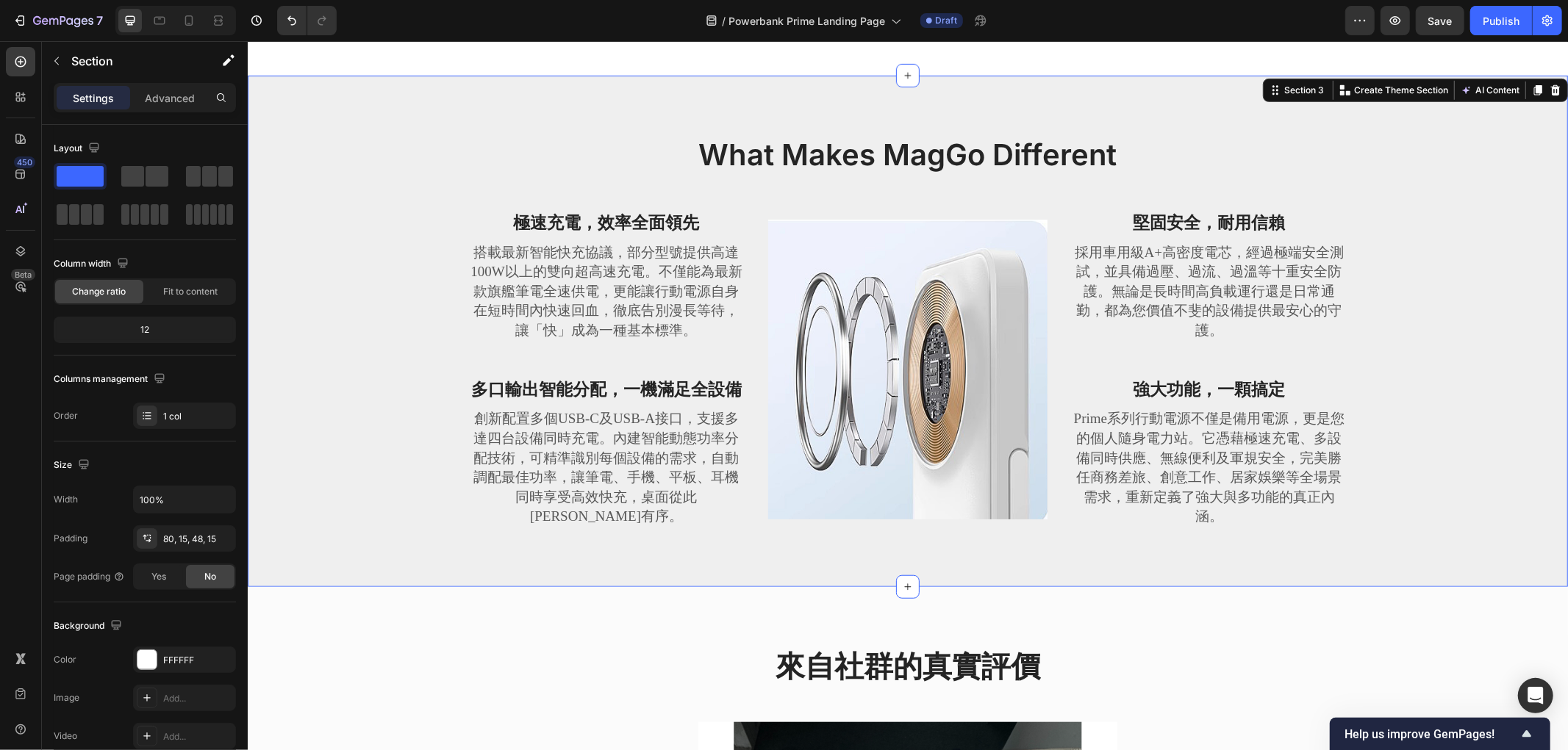
click at [400, 295] on div "What Makes MagGo Different Heading Row 極速充電，效率全面領先 Text block 搭載最新智能快充協議，部分型號提供…" at bounding box center [907, 342] width 1298 height 417
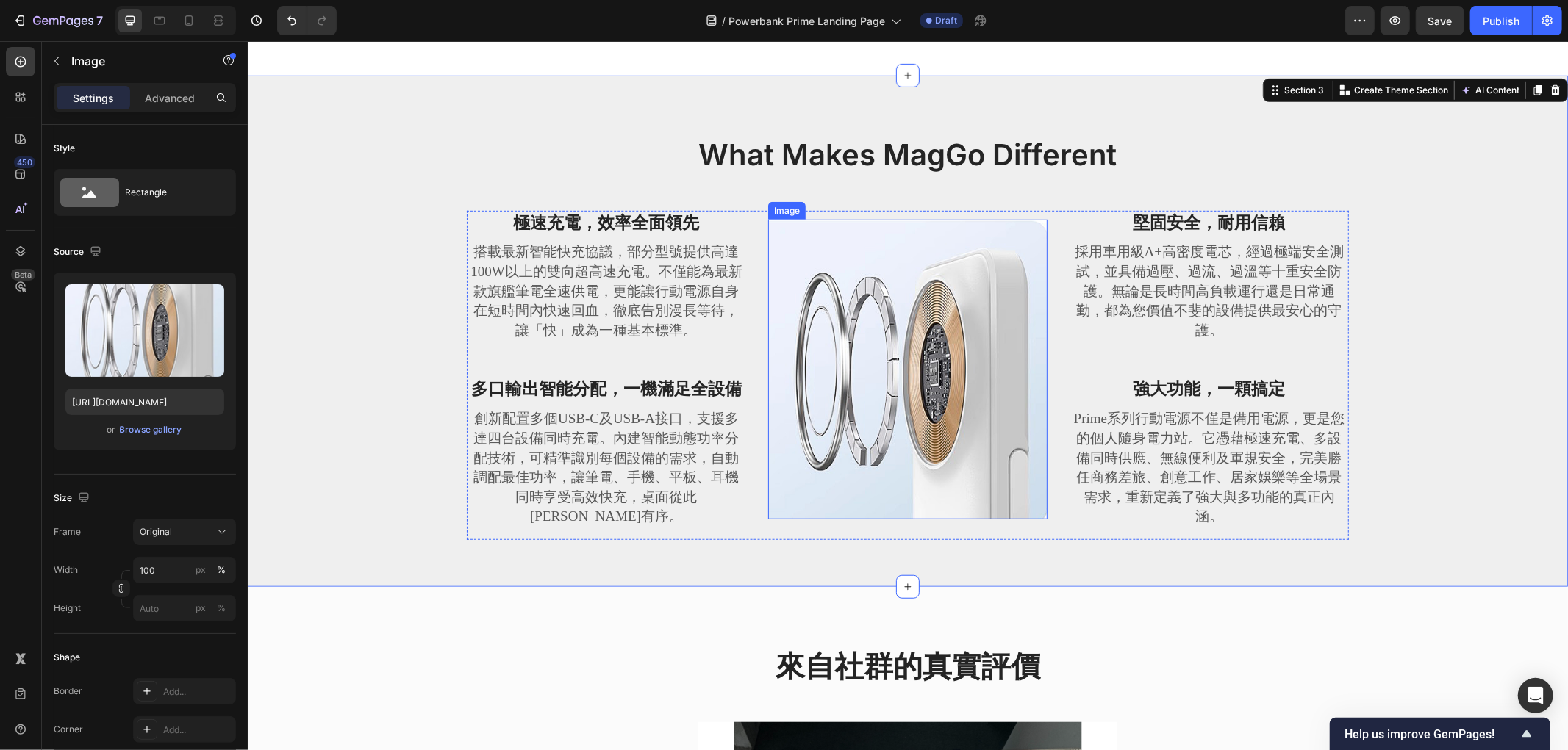
click at [972, 422] on img at bounding box center [907, 368] width 279 height 299
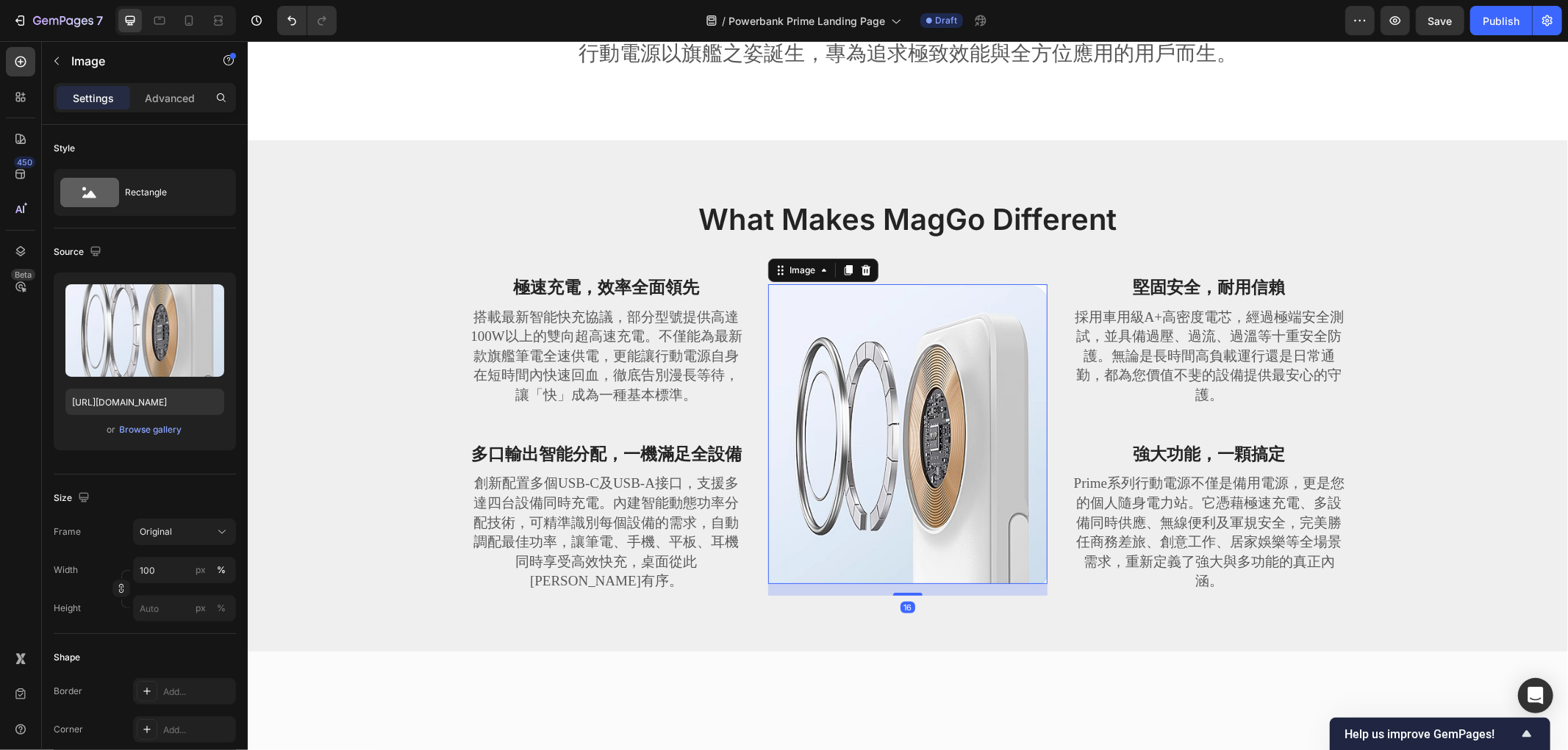
scroll to position [571, 0]
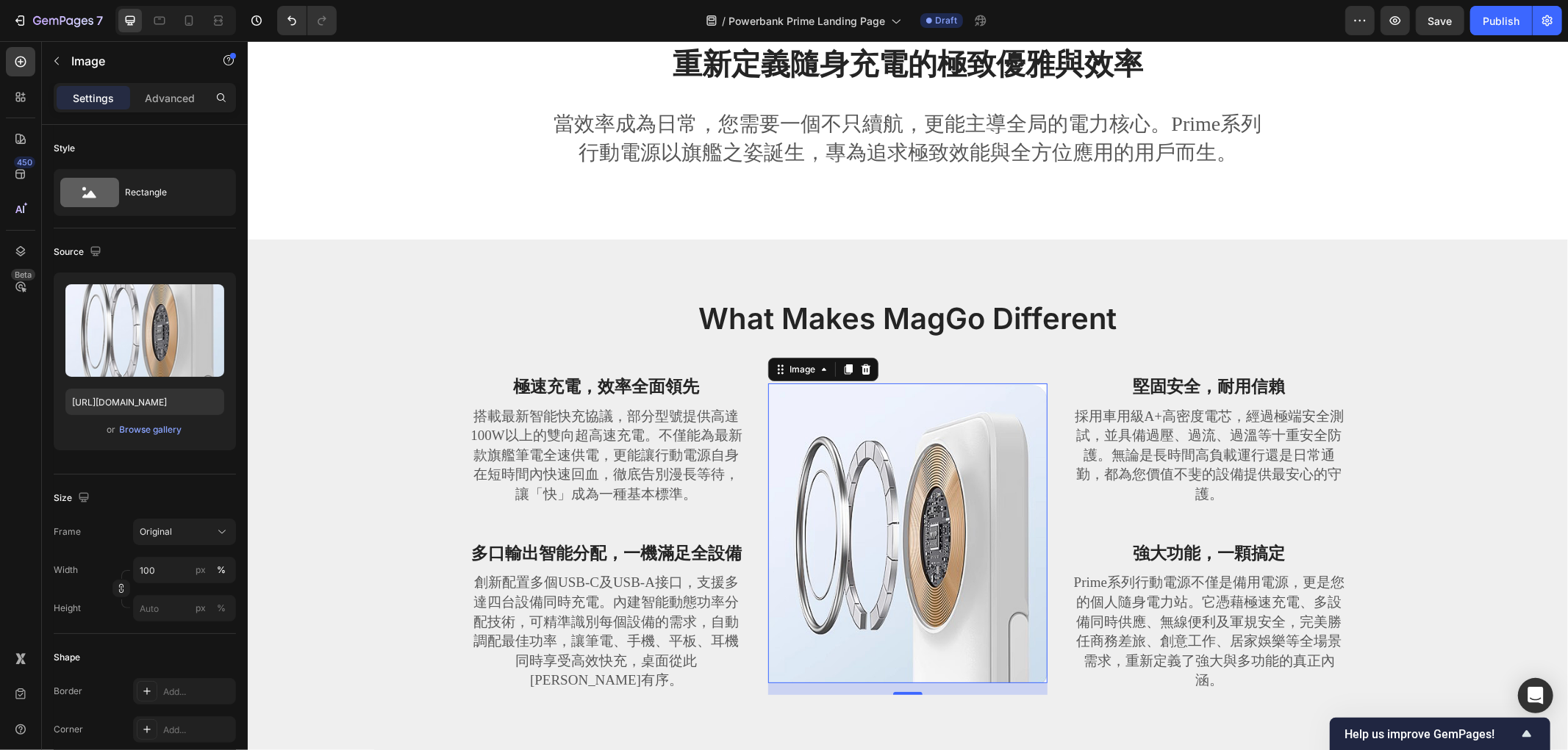
click at [902, 467] on img at bounding box center [907, 532] width 279 height 299
drag, startPoint x: 871, startPoint y: 519, endPoint x: 884, endPoint y: 423, distance: 96.9
click at [871, 519] on img at bounding box center [907, 532] width 279 height 299
click at [787, 367] on div "Image" at bounding box center [801, 368] width 32 height 13
click at [928, 456] on img at bounding box center [907, 532] width 279 height 299
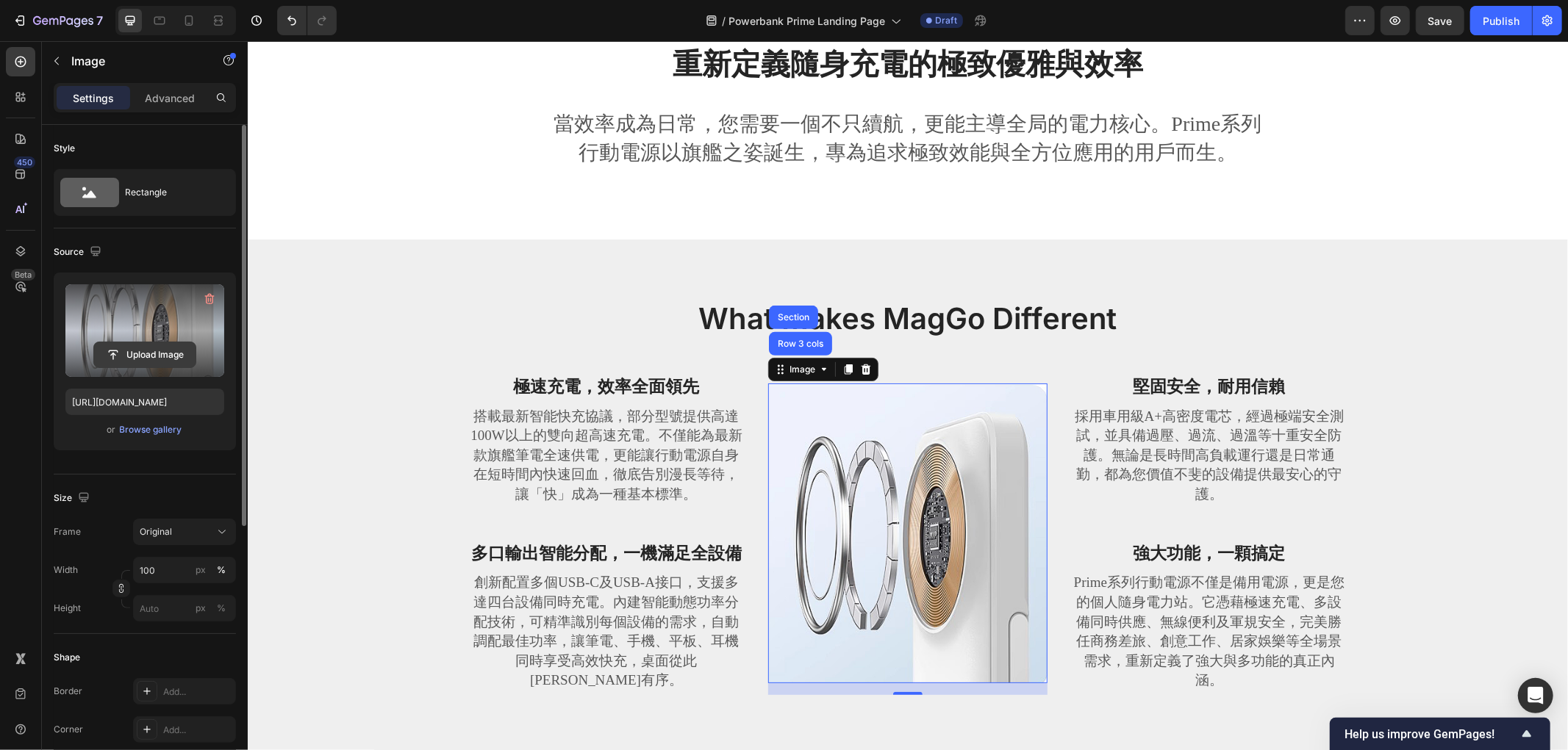
click at [137, 357] on input "file" at bounding box center [144, 355] width 101 height 25
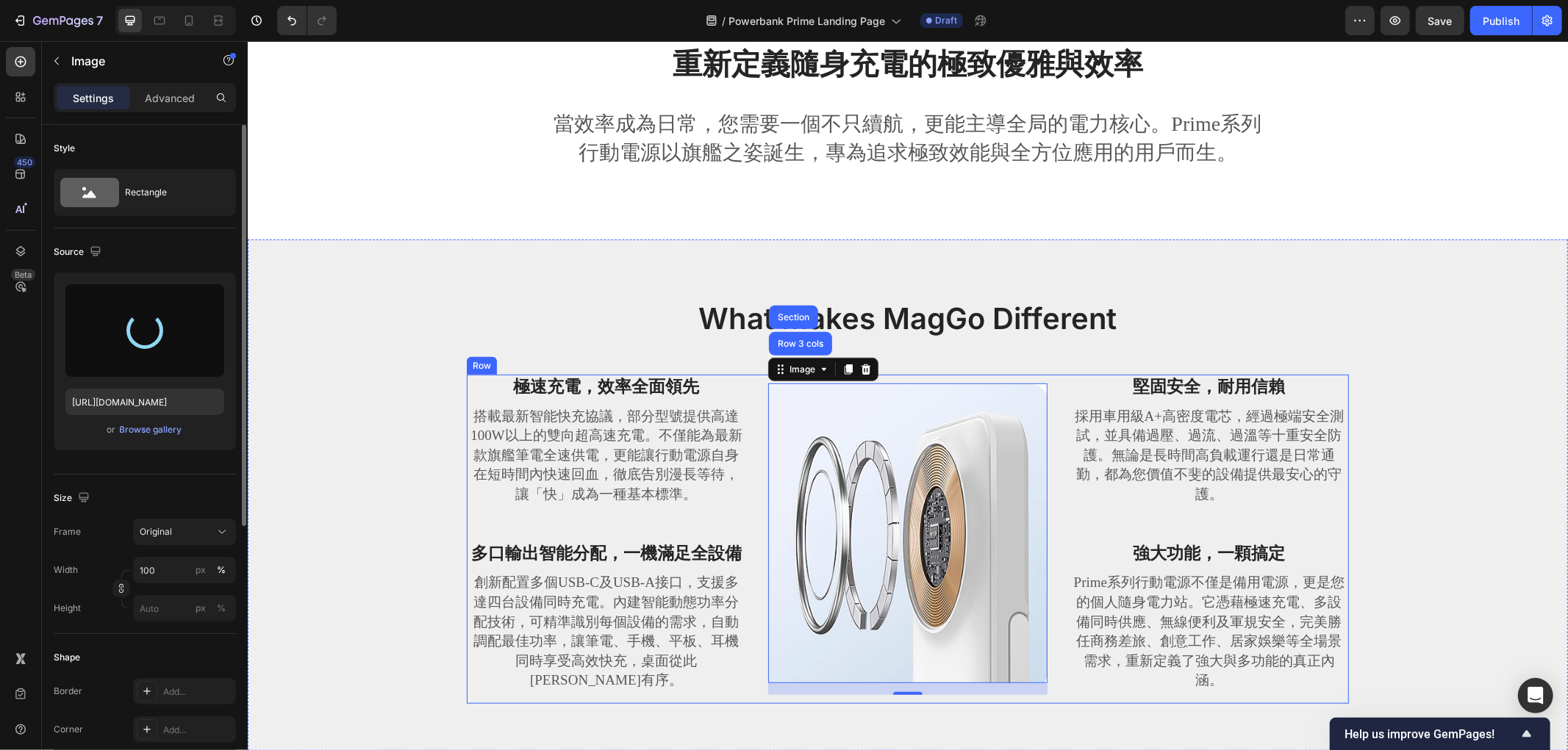
type input "https://cdn.shopify.com/s/files/1/0772/4485/8597/files/gempages_584237370715407…"
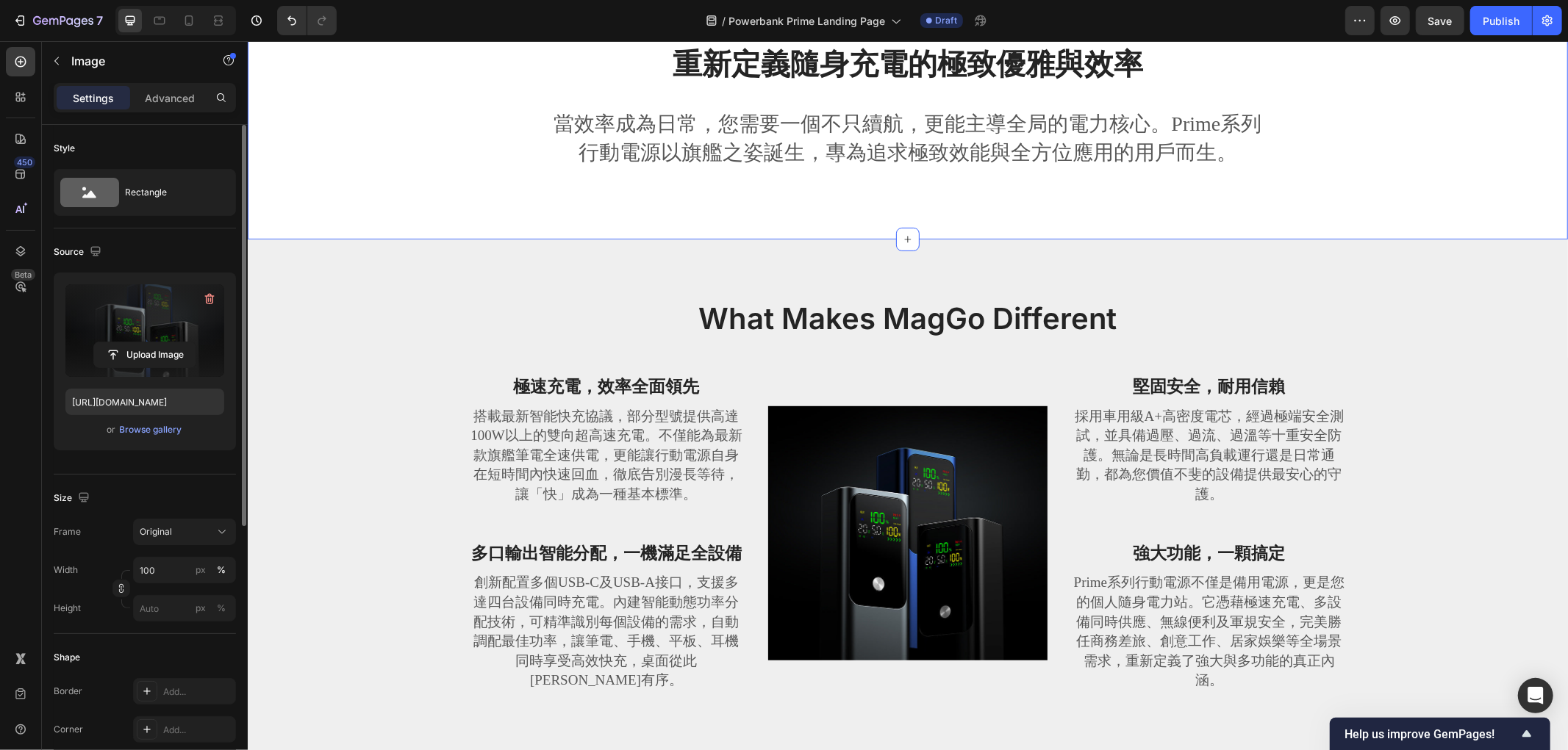
click at [1333, 191] on div "重新定義隨身充電的極致優雅與效率 Heading 當效率成為日常，您需要一個不只續航，更能主導全局的電力核心。Prime系列行動電源以旗艦之姿誕生，專為追求極…" at bounding box center [907, 123] width 1298 height 160
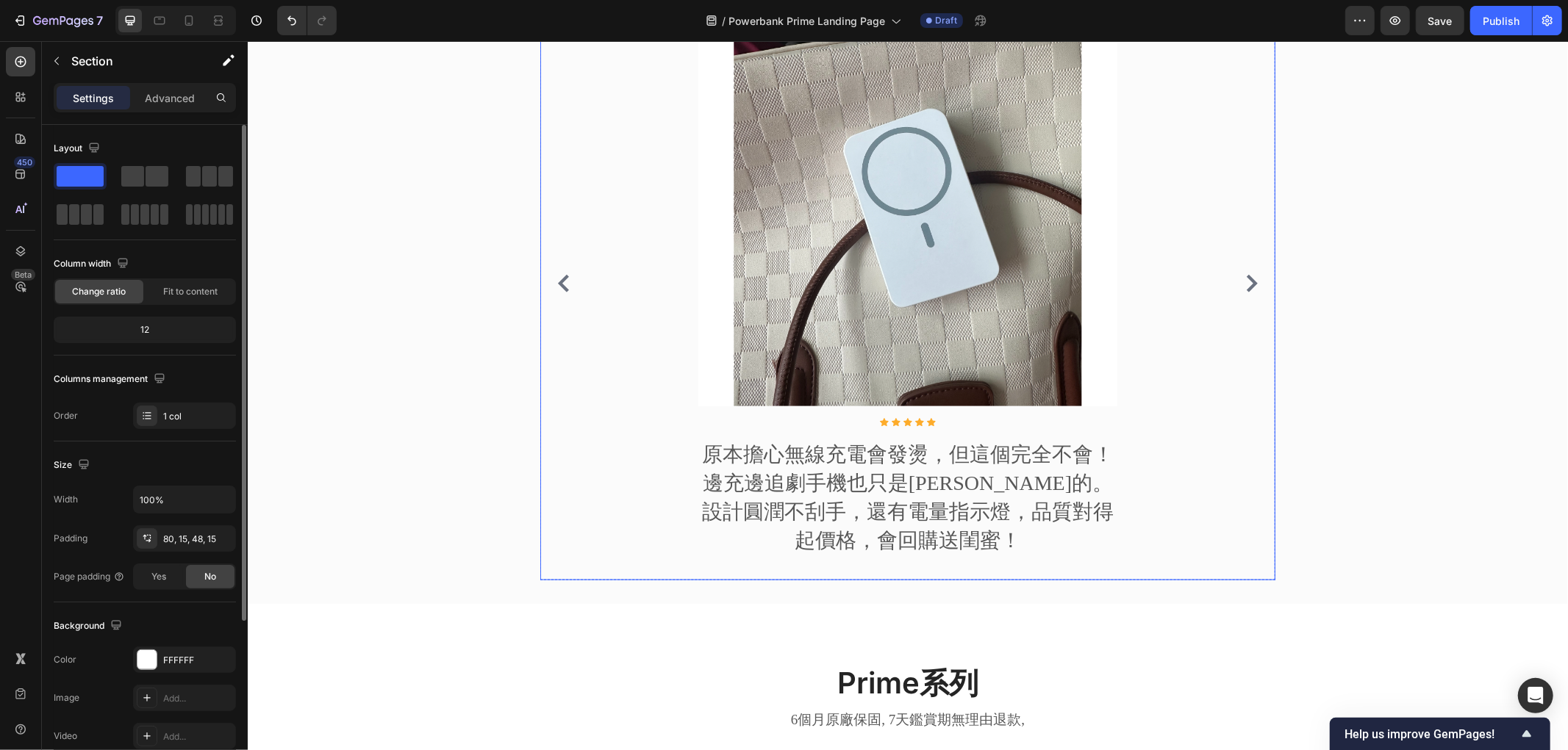
scroll to position [1878, 0]
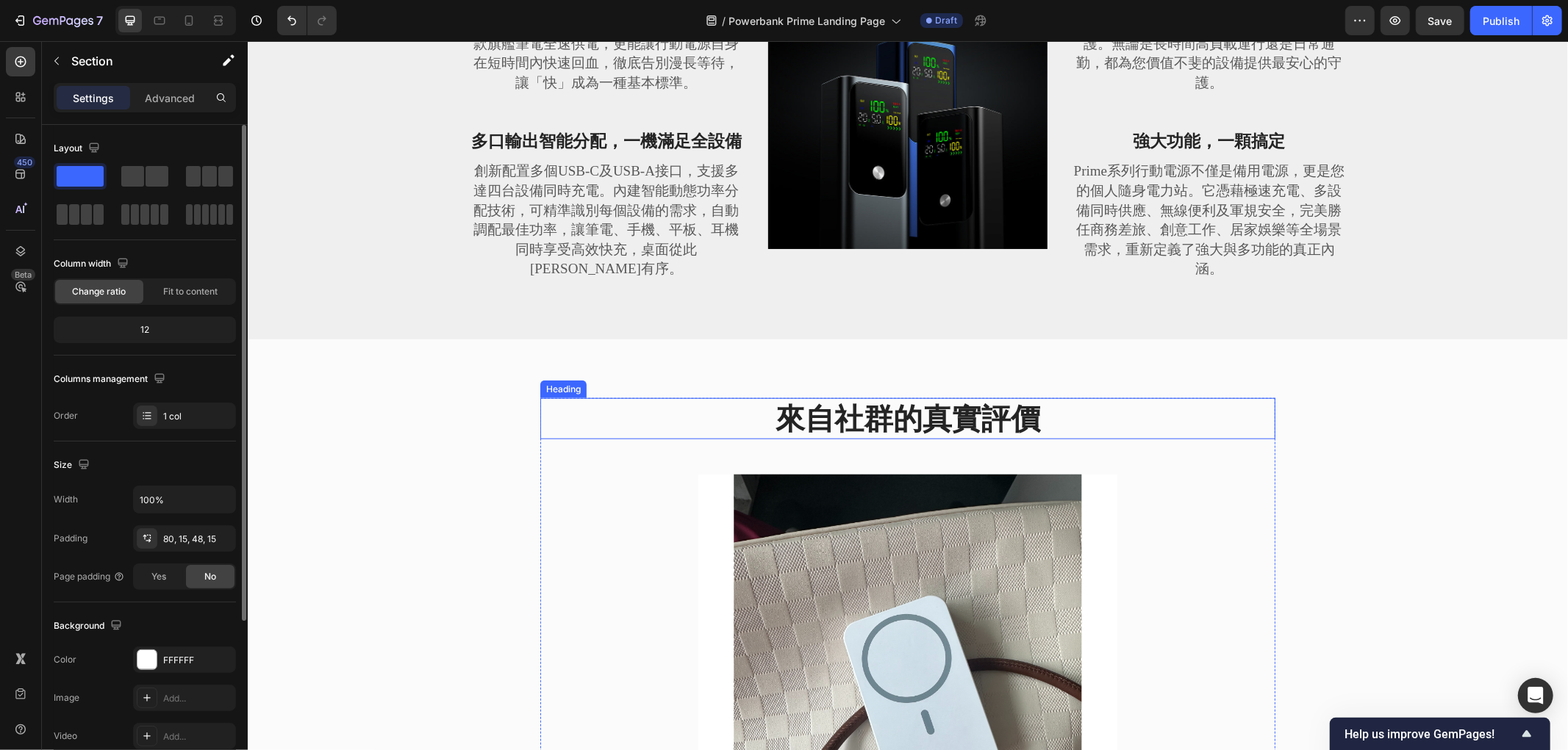
click at [878, 434] on h2 "來自社群的真實評價" at bounding box center [907, 418] width 735 height 41
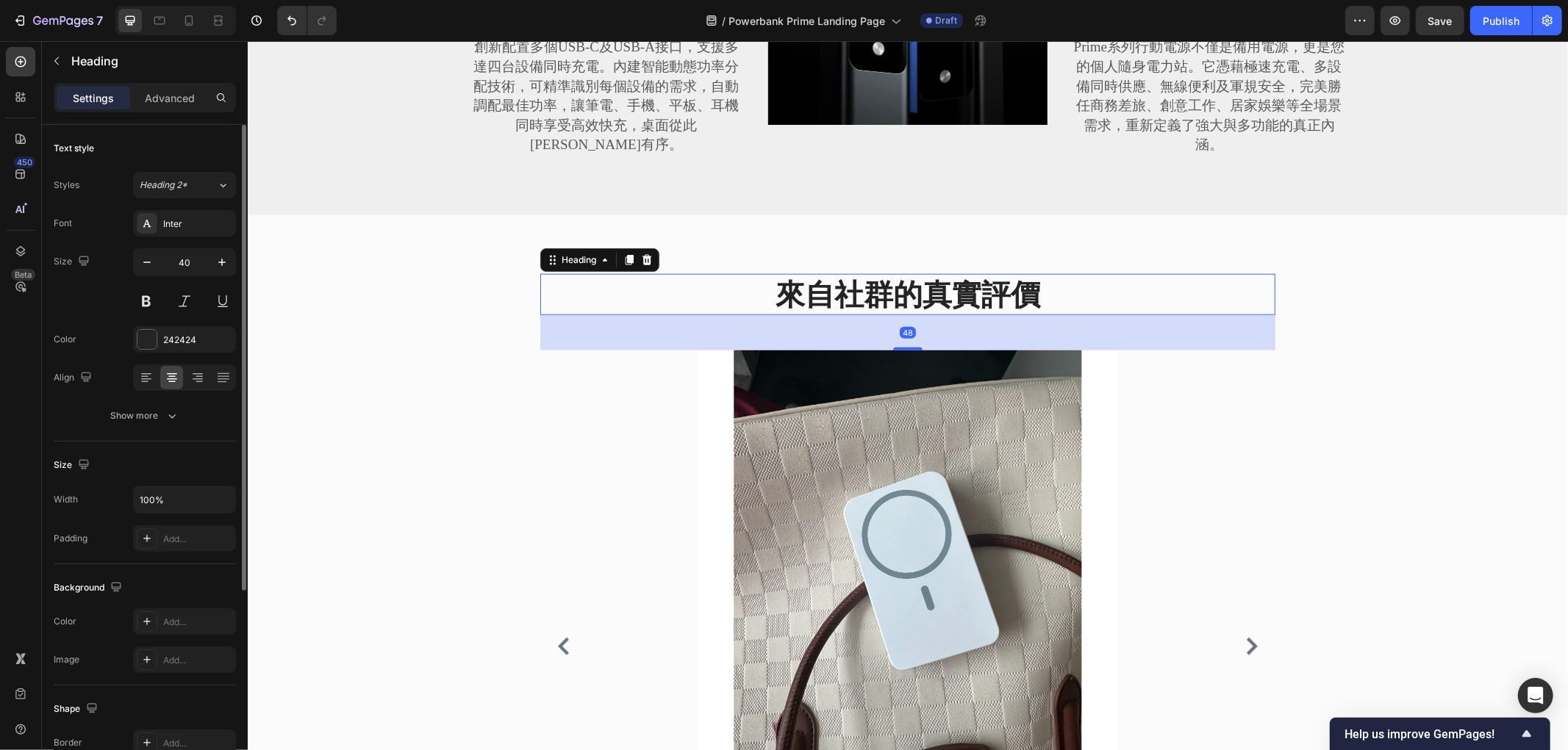
scroll to position [1309, 0]
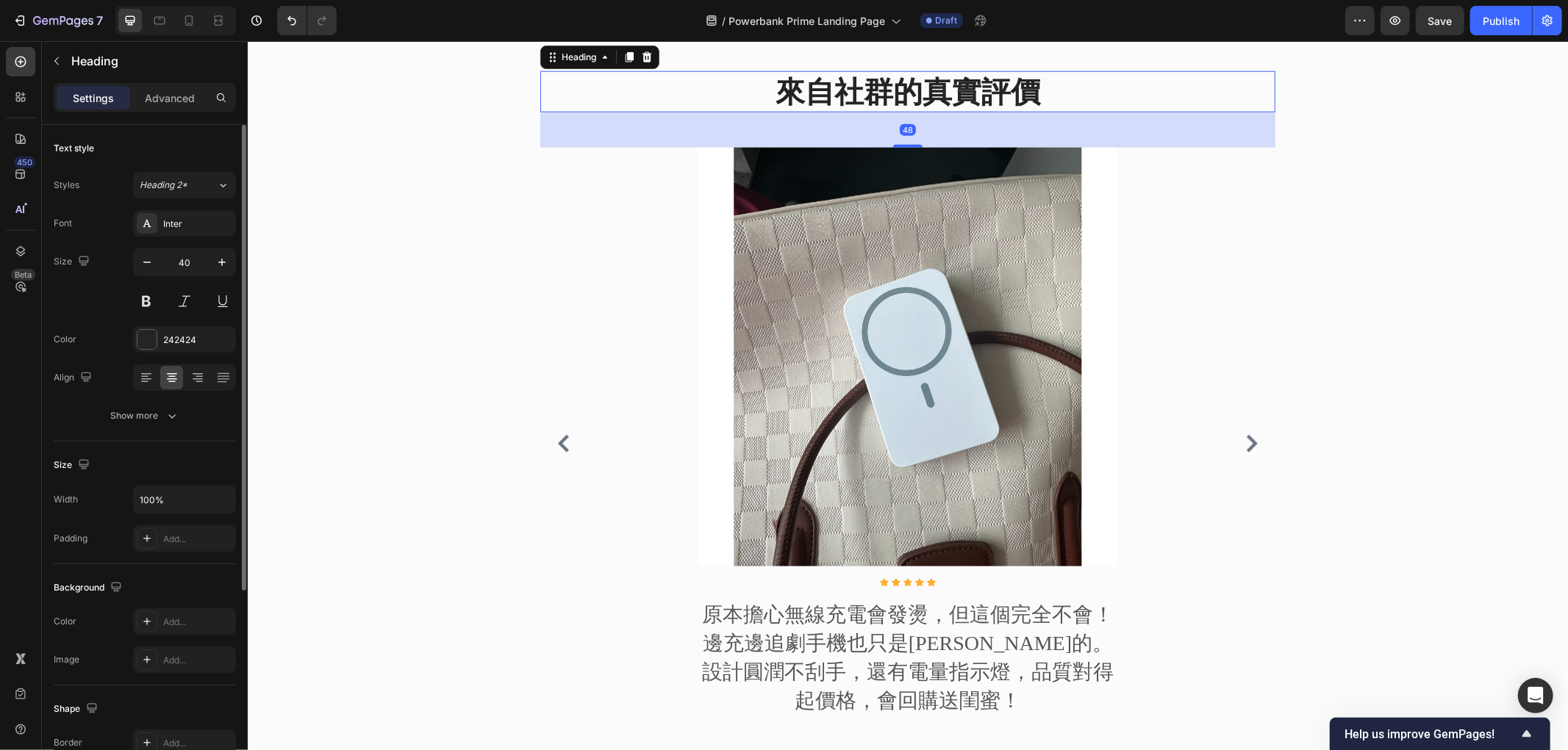
click at [878, 415] on img at bounding box center [907, 356] width 419 height 419
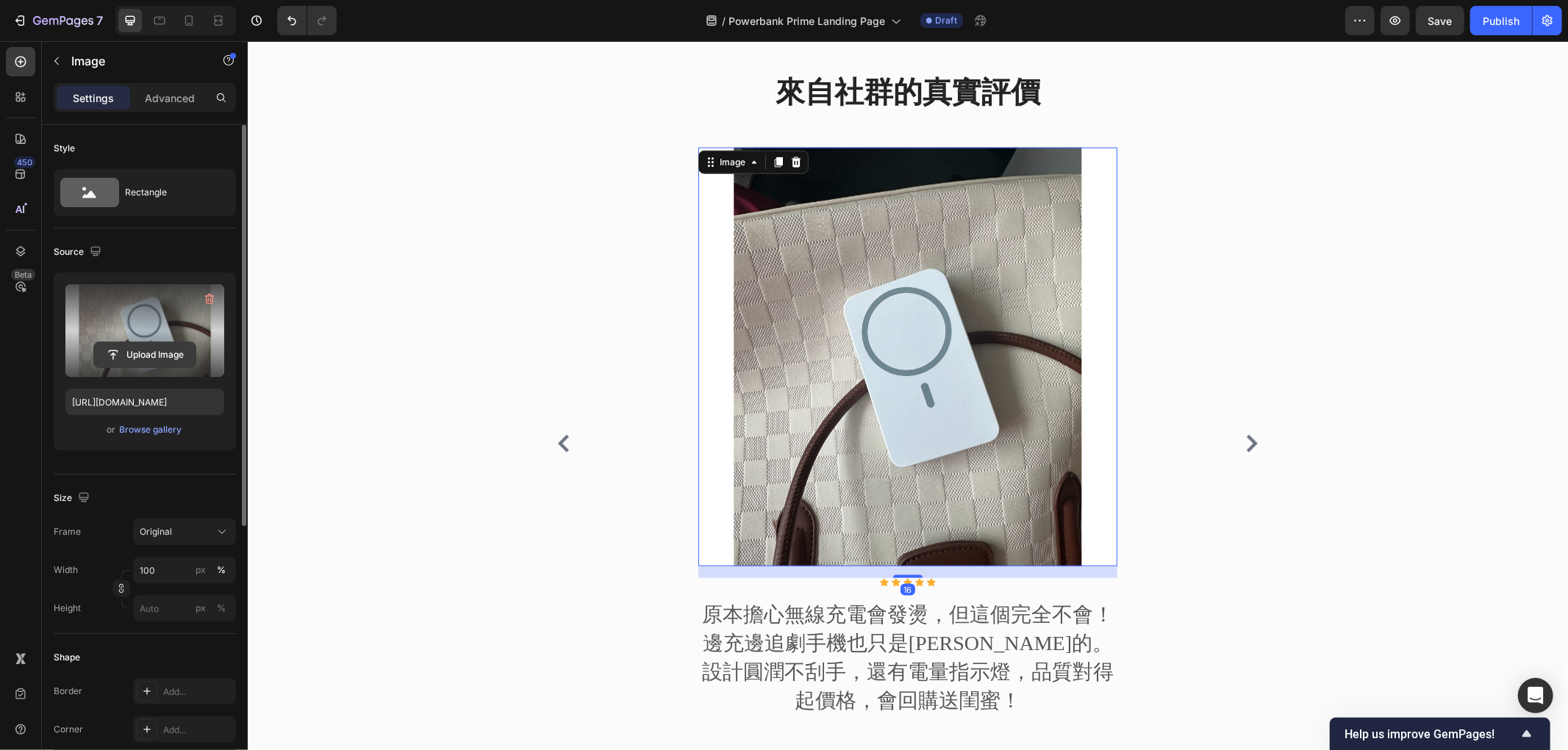
click at [146, 349] on input "file" at bounding box center [144, 355] width 101 height 25
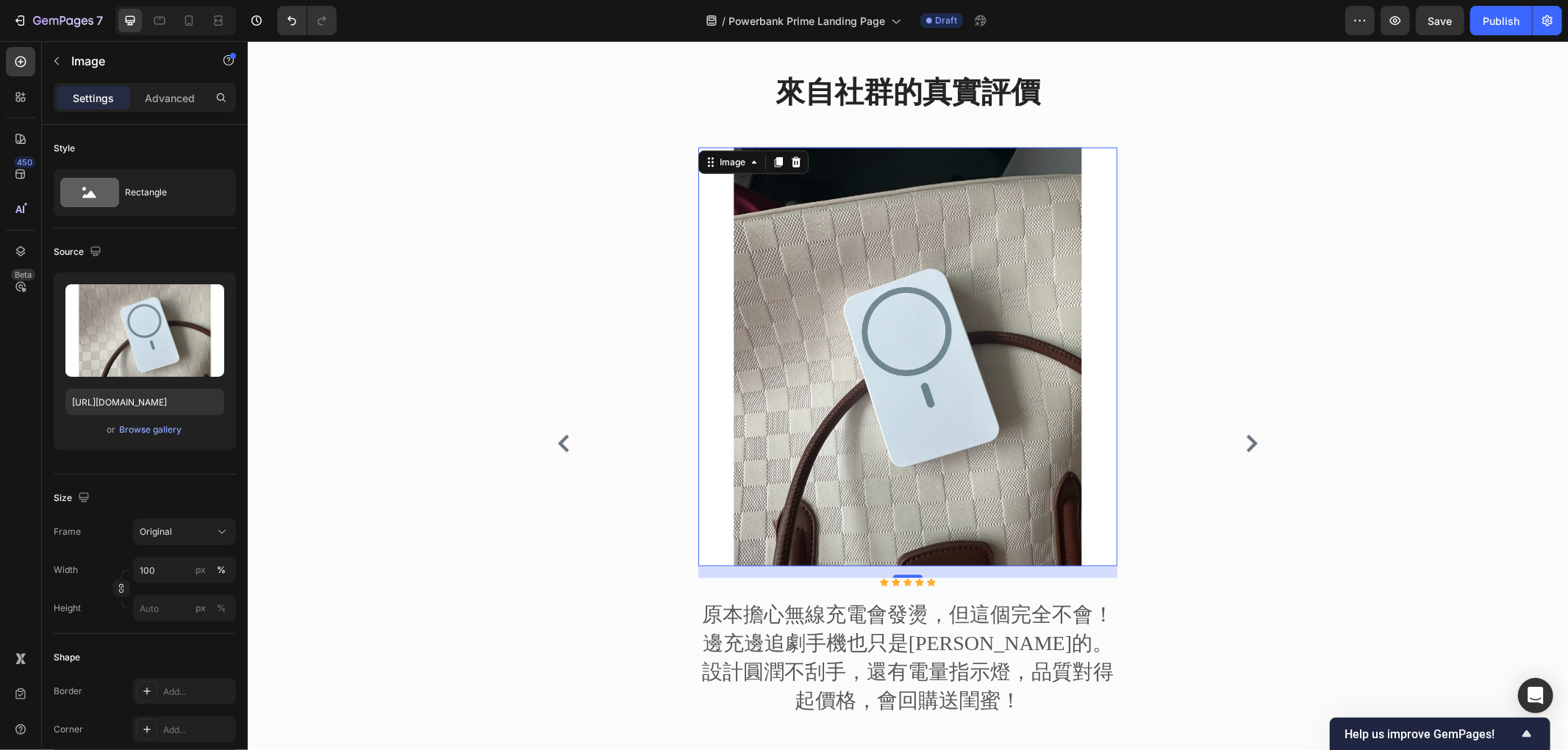
click at [1325, 205] on div "來自社群的真實評價 Heading Image 16 Icon Icon Icon Icon Icon Icon List Hoz 原本擔心無線充電會發燙，但…" at bounding box center [907, 411] width 1298 height 681
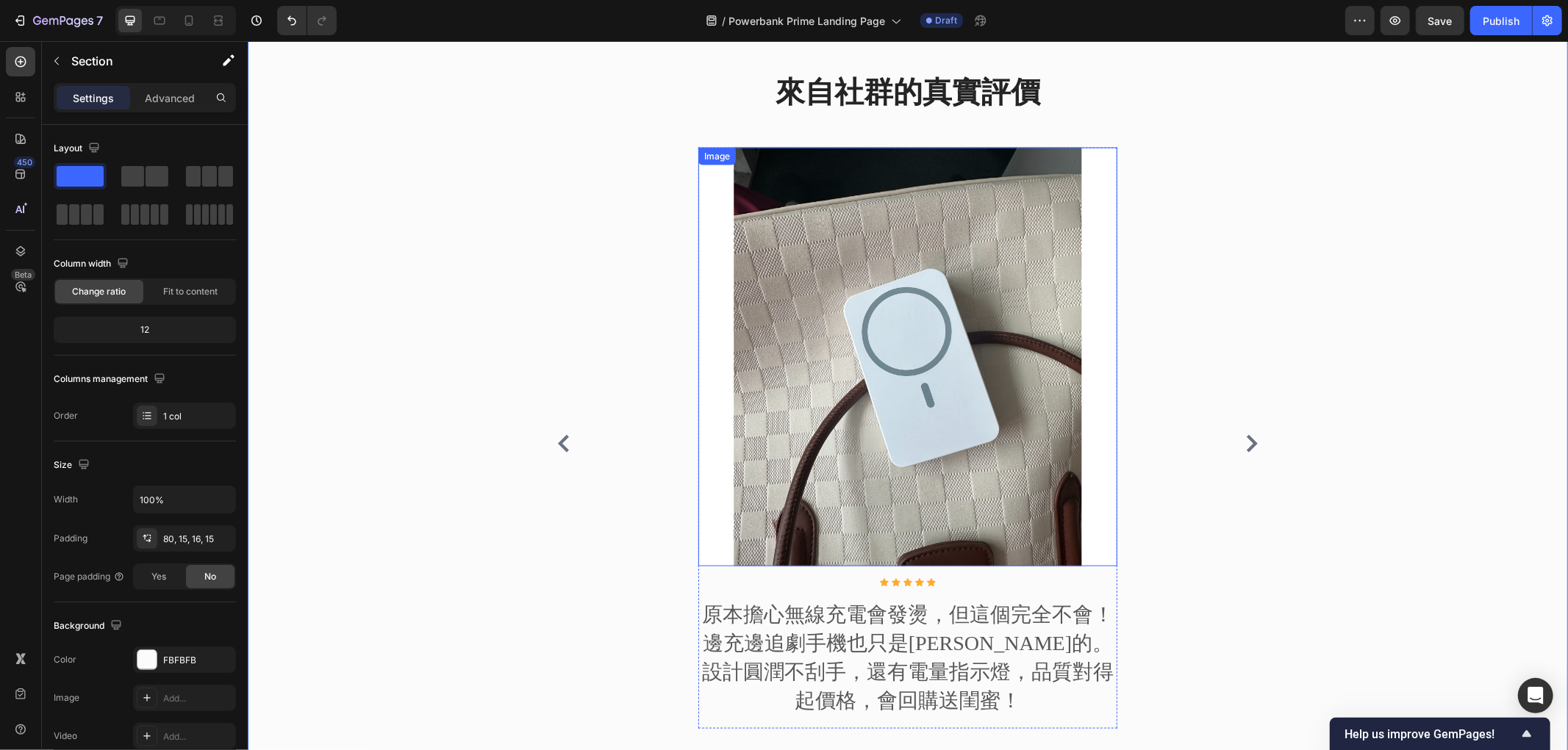
click at [996, 285] on img at bounding box center [907, 356] width 419 height 419
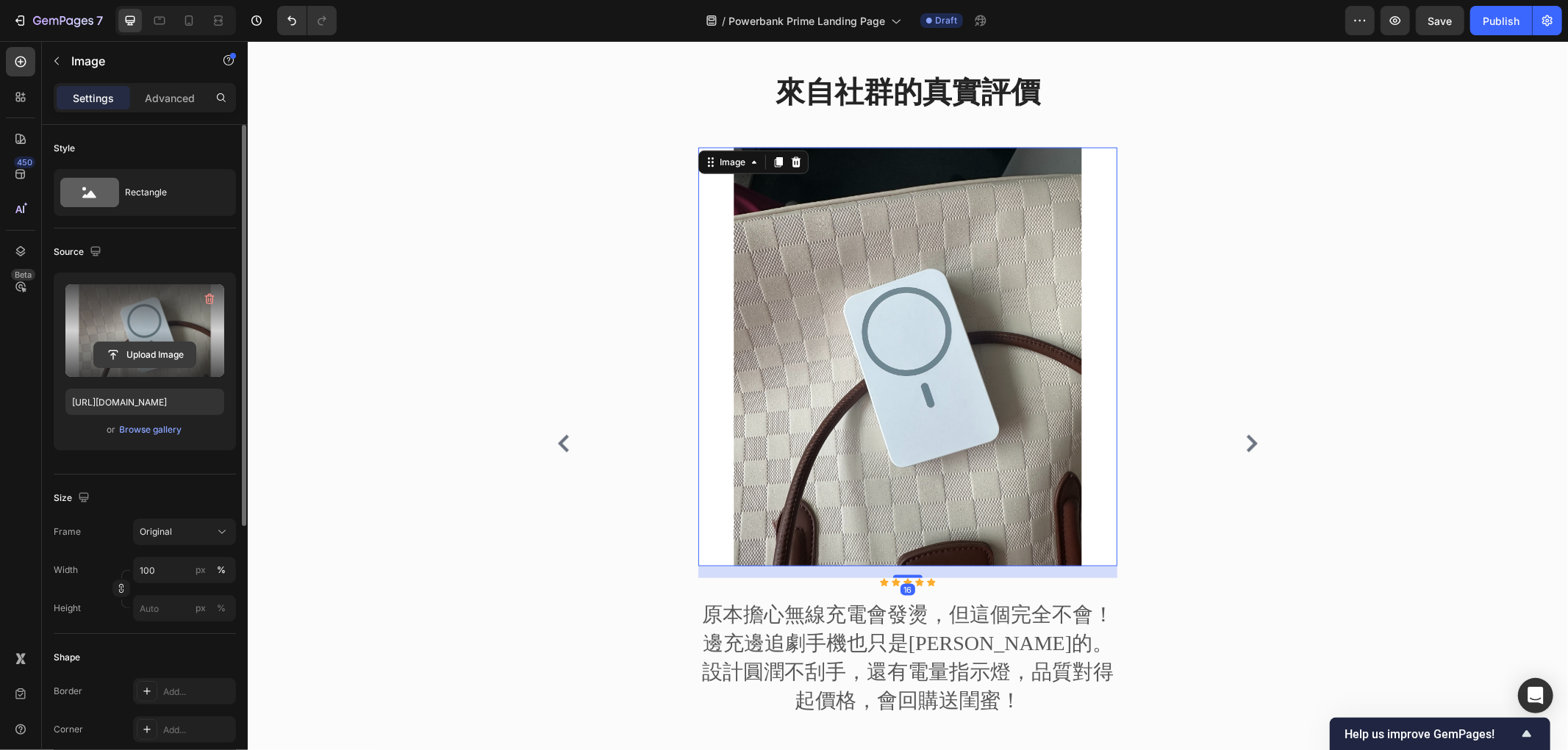
click at [148, 360] on input "file" at bounding box center [144, 355] width 101 height 25
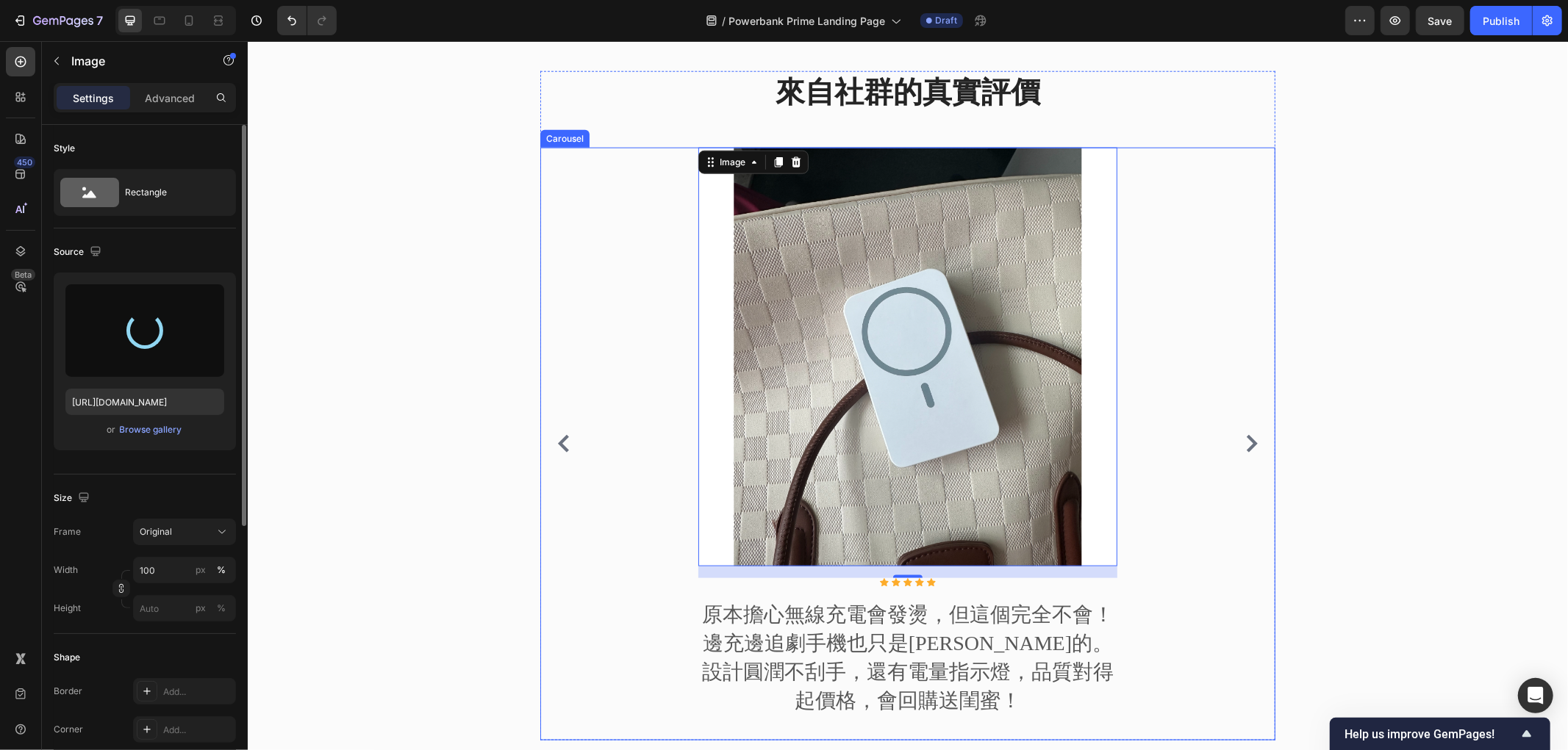
type input "https://cdn.shopify.com/s/files/1/0772/4485/8597/files/gempages_584237370715407…"
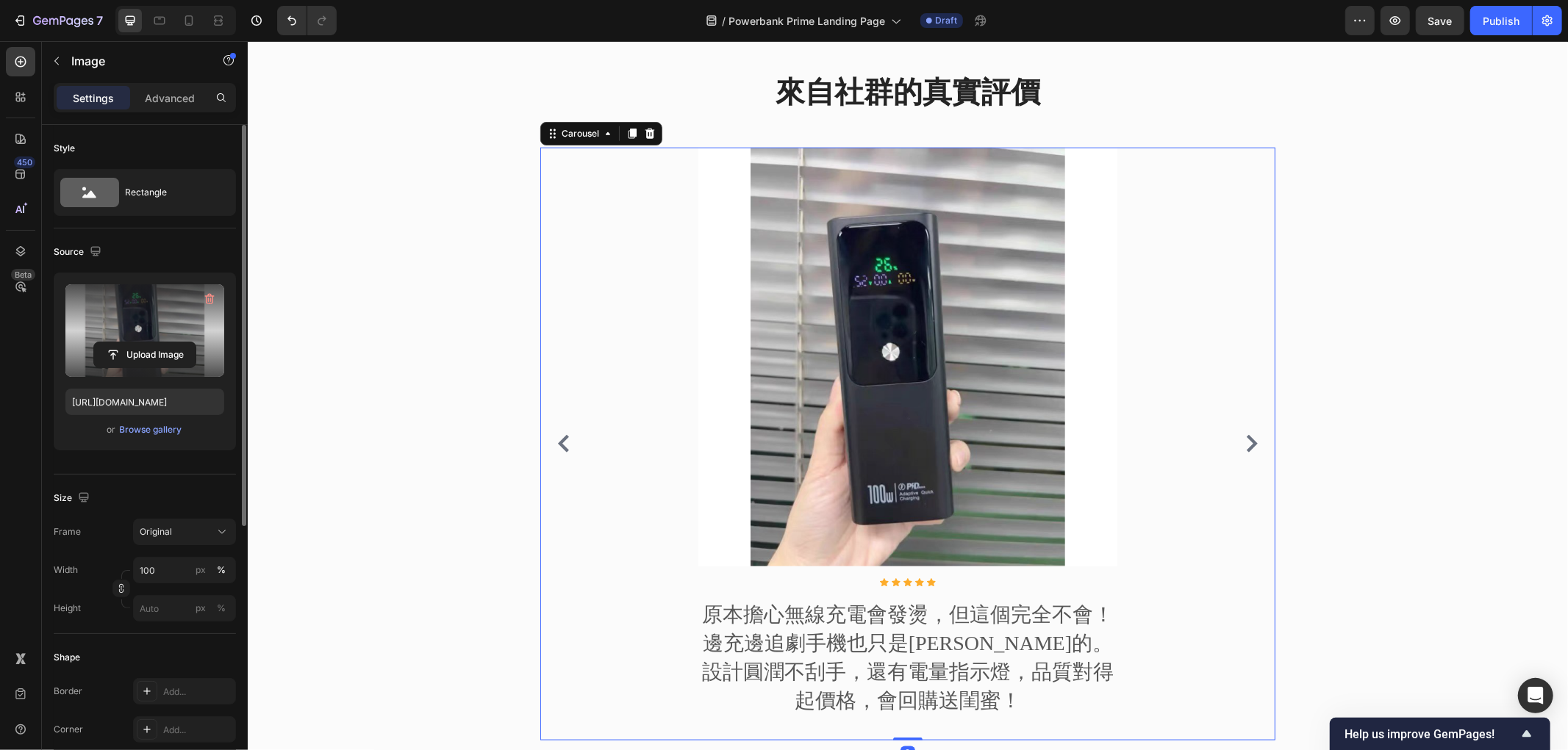
click at [1246, 452] on icon "Carousel Next Arrow" at bounding box center [1251, 443] width 11 height 18
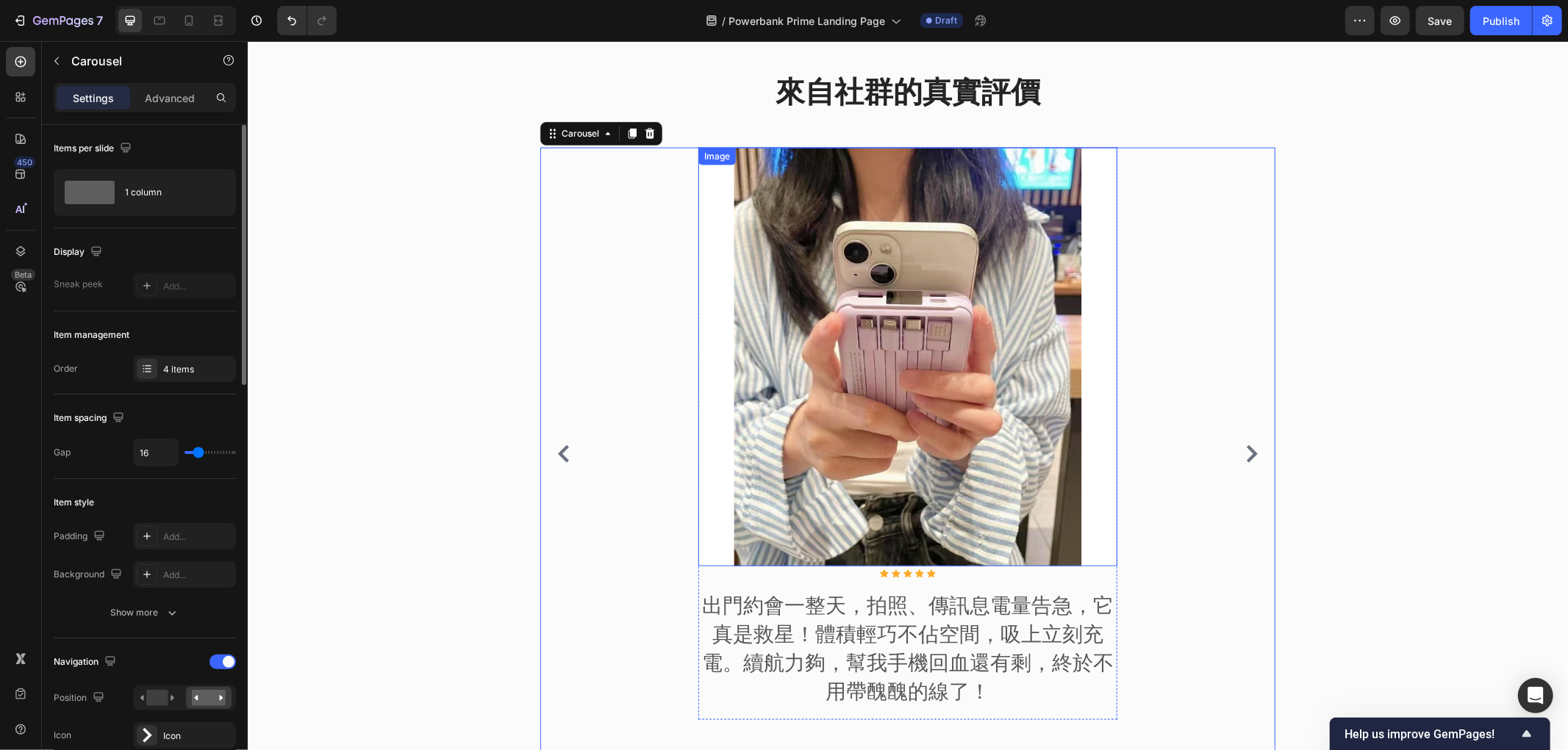
click at [910, 393] on img at bounding box center [907, 356] width 419 height 419
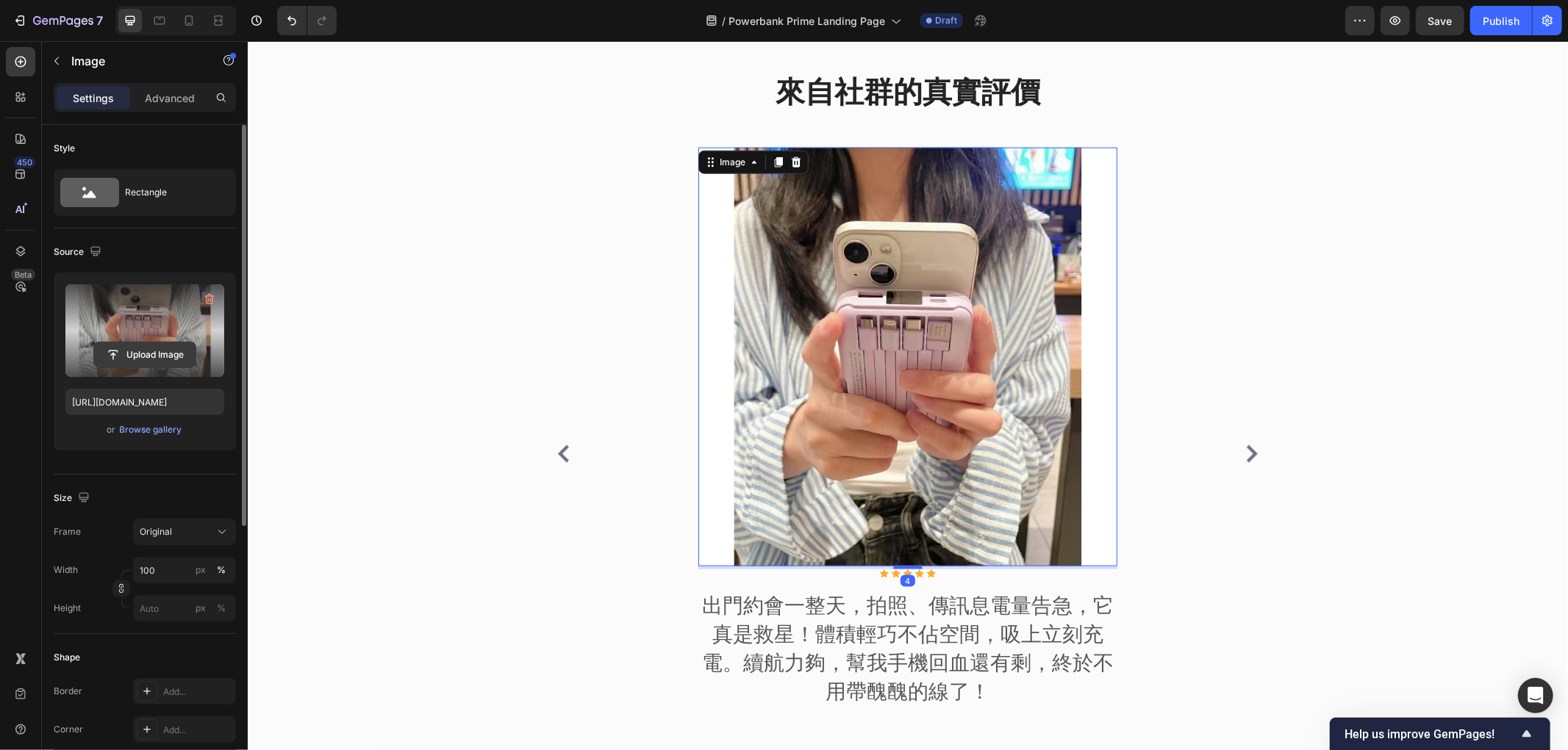
click at [162, 358] on input "file" at bounding box center [144, 355] width 101 height 25
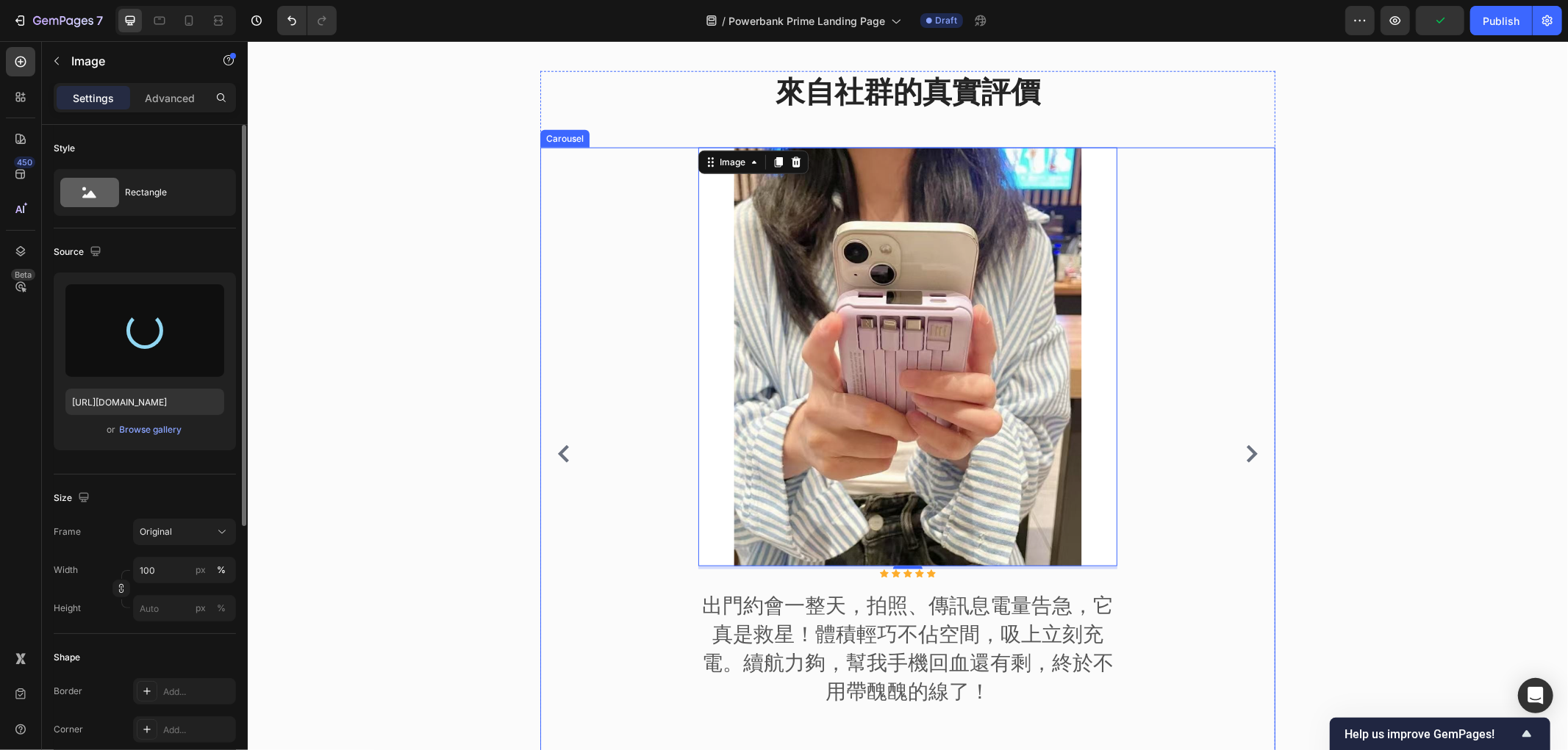
type input "https://cdn.shopify.com/s/files/1/0772/4485/8597/files/gempages_584237370715407…"
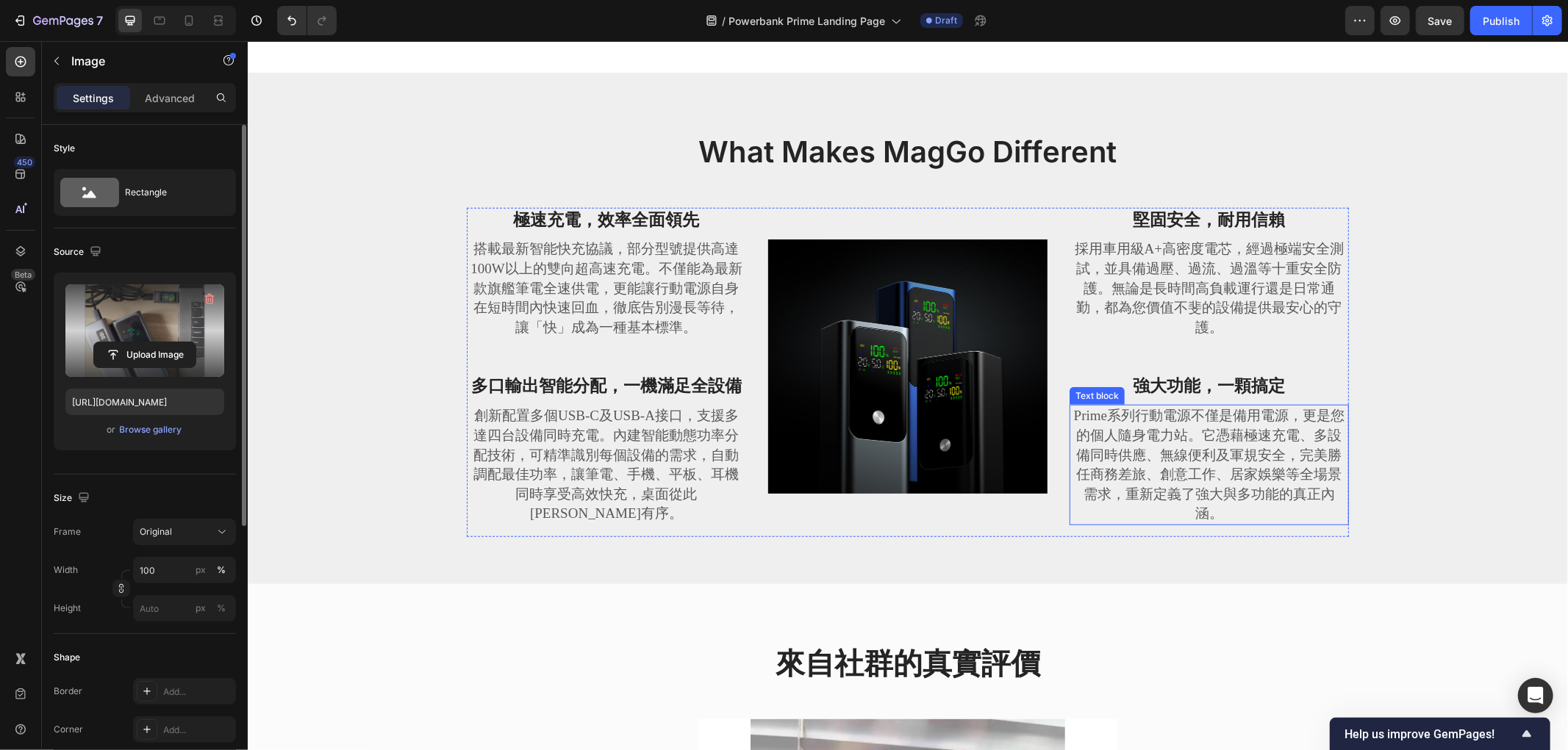
scroll to position [1146, 0]
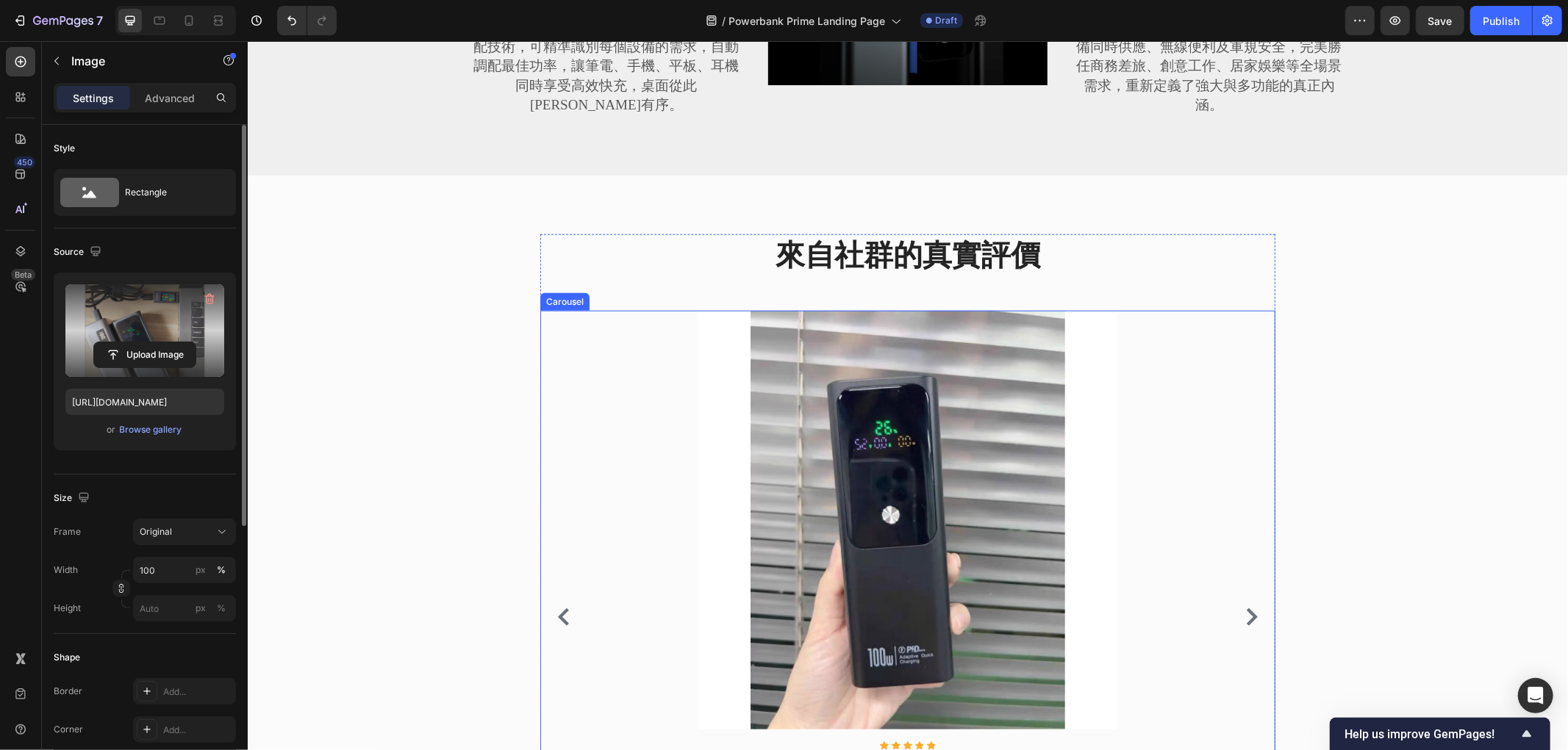
click at [1246, 624] on icon "Carousel Next Arrow" at bounding box center [1251, 617] width 18 height 18
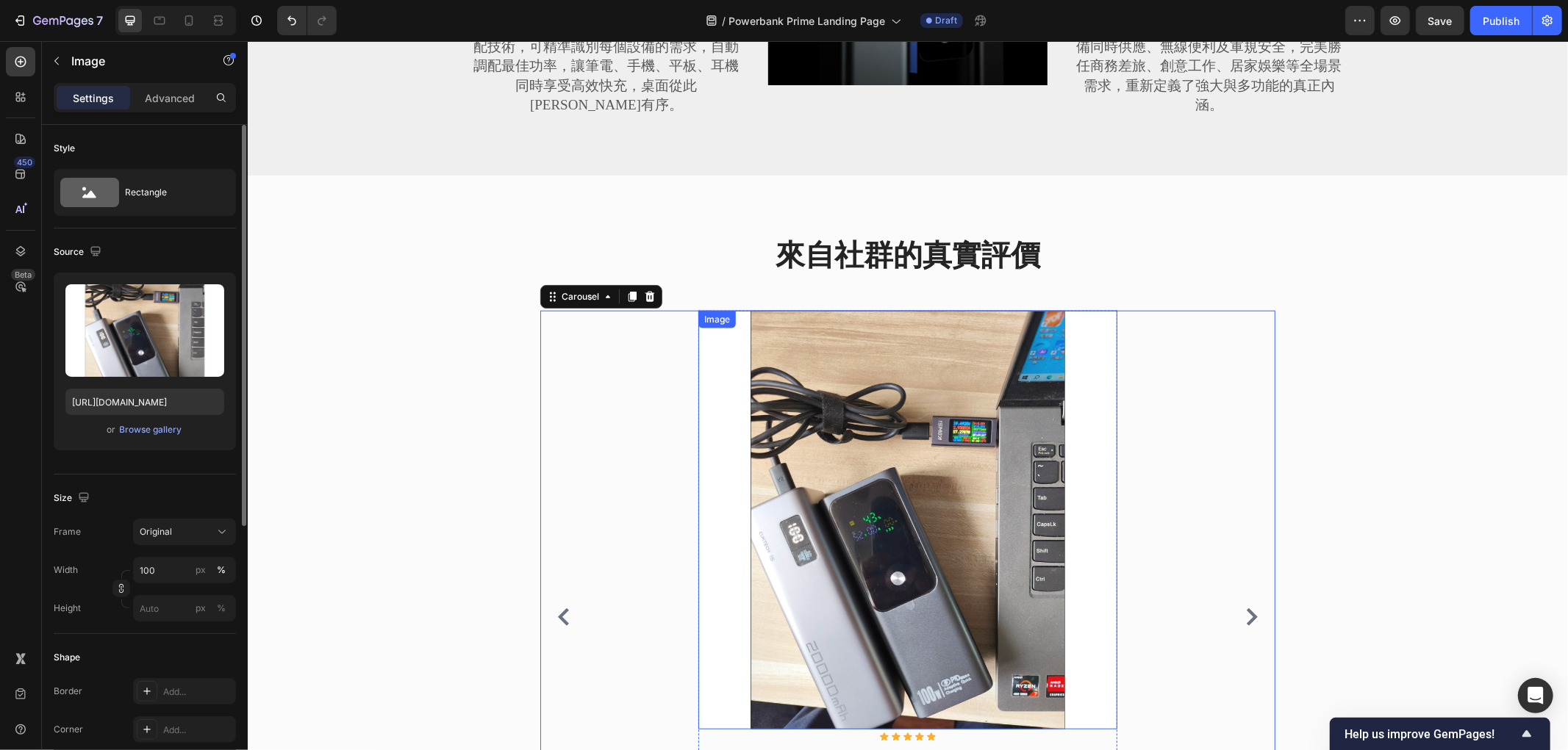
click at [874, 465] on img at bounding box center [907, 519] width 419 height 419
click at [1242, 625] on icon "Carousel Next Arrow" at bounding box center [1251, 617] width 18 height 18
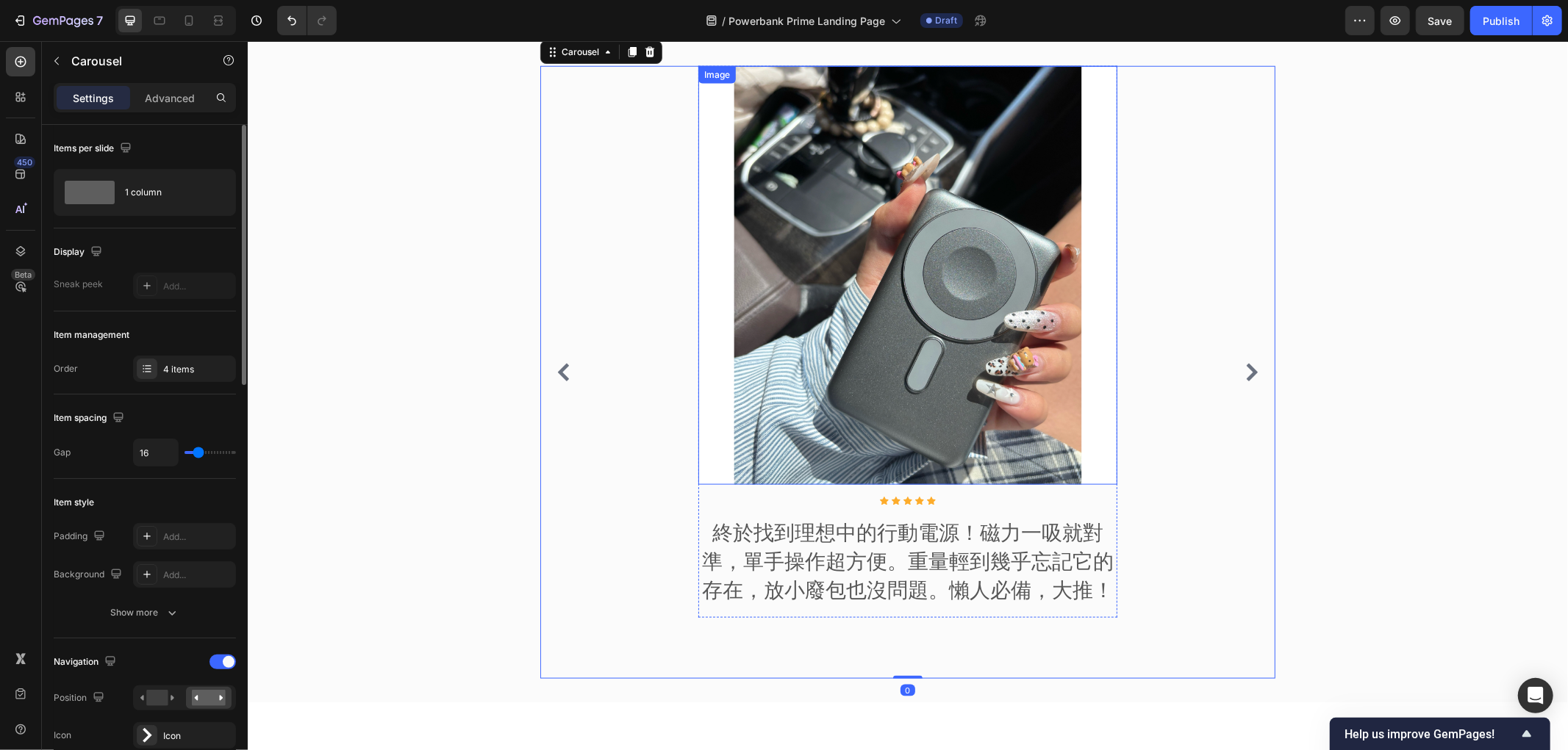
click at [898, 304] on img at bounding box center [907, 274] width 419 height 419
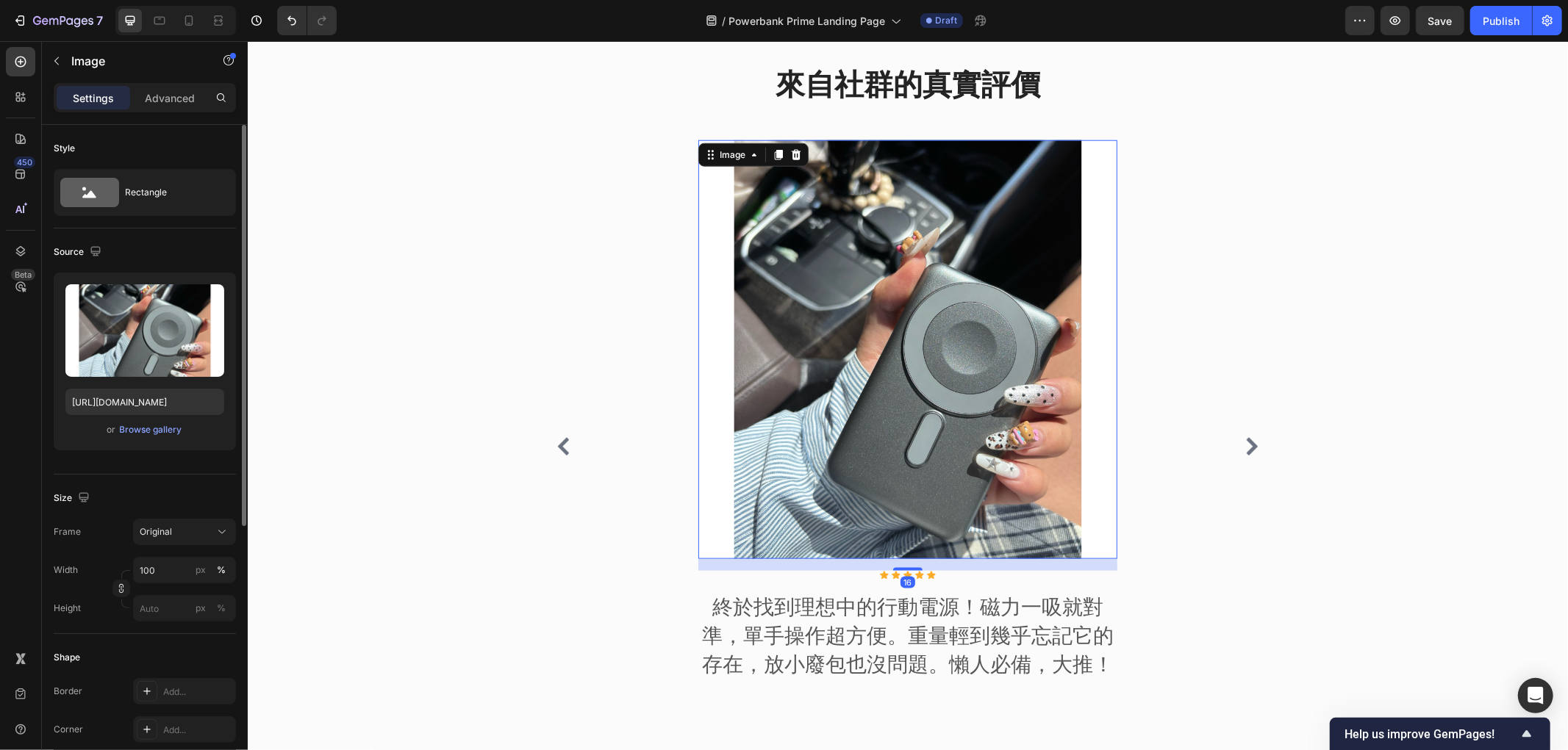
scroll to position [1228, 0]
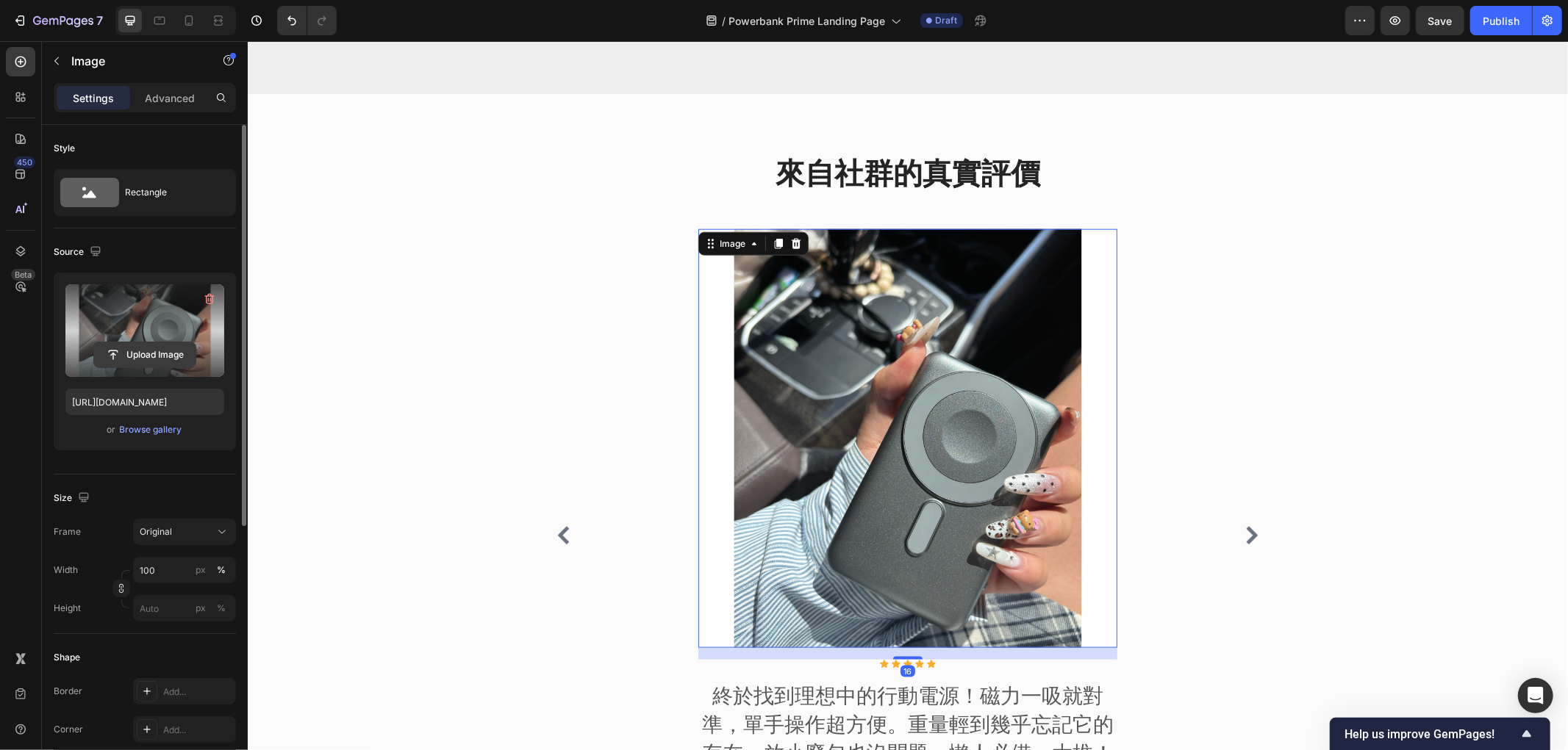
click at [130, 356] on input "file" at bounding box center [144, 355] width 101 height 25
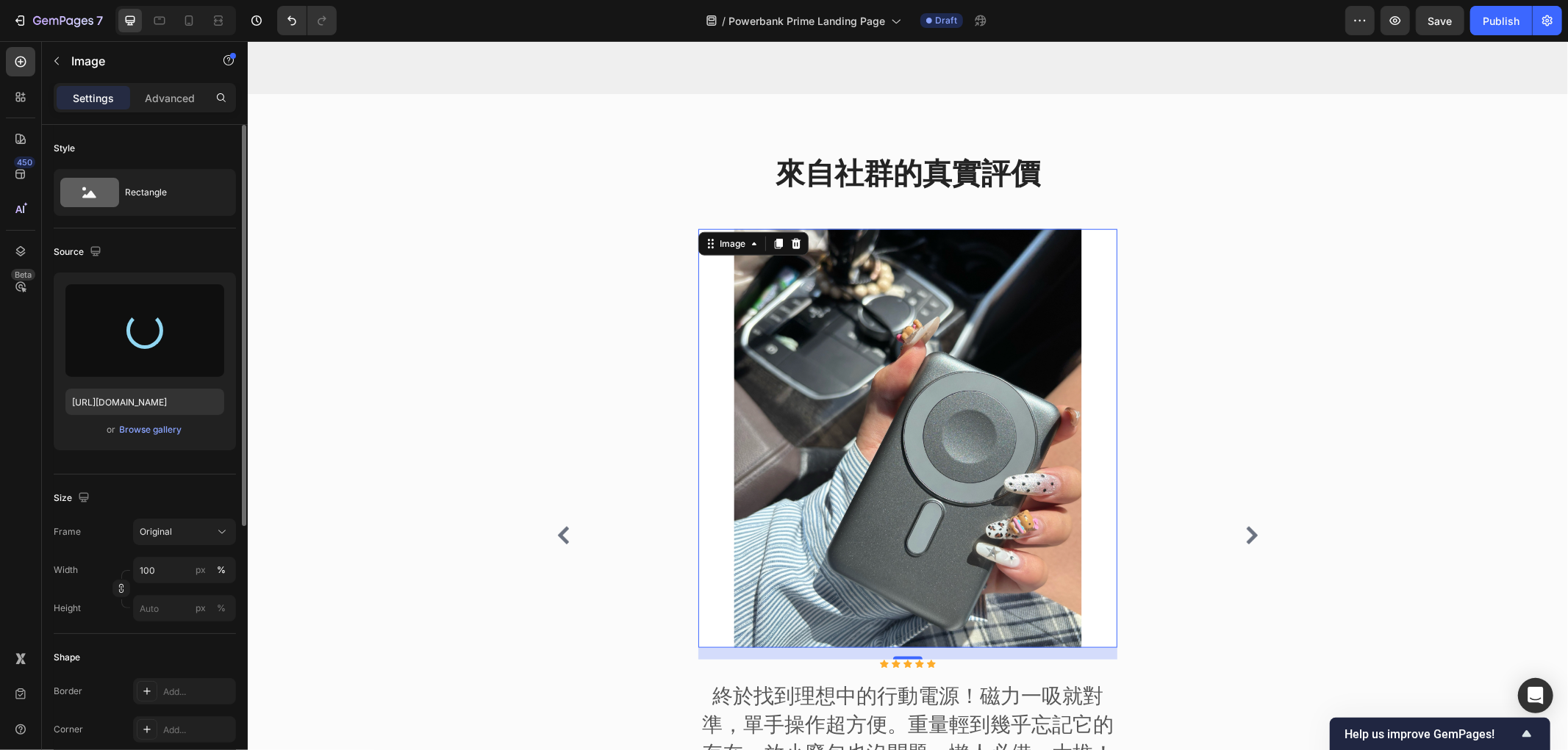
type input "https://cdn.shopify.com/s/files/1/0772/4485/8597/files/gempages_584237370715407…"
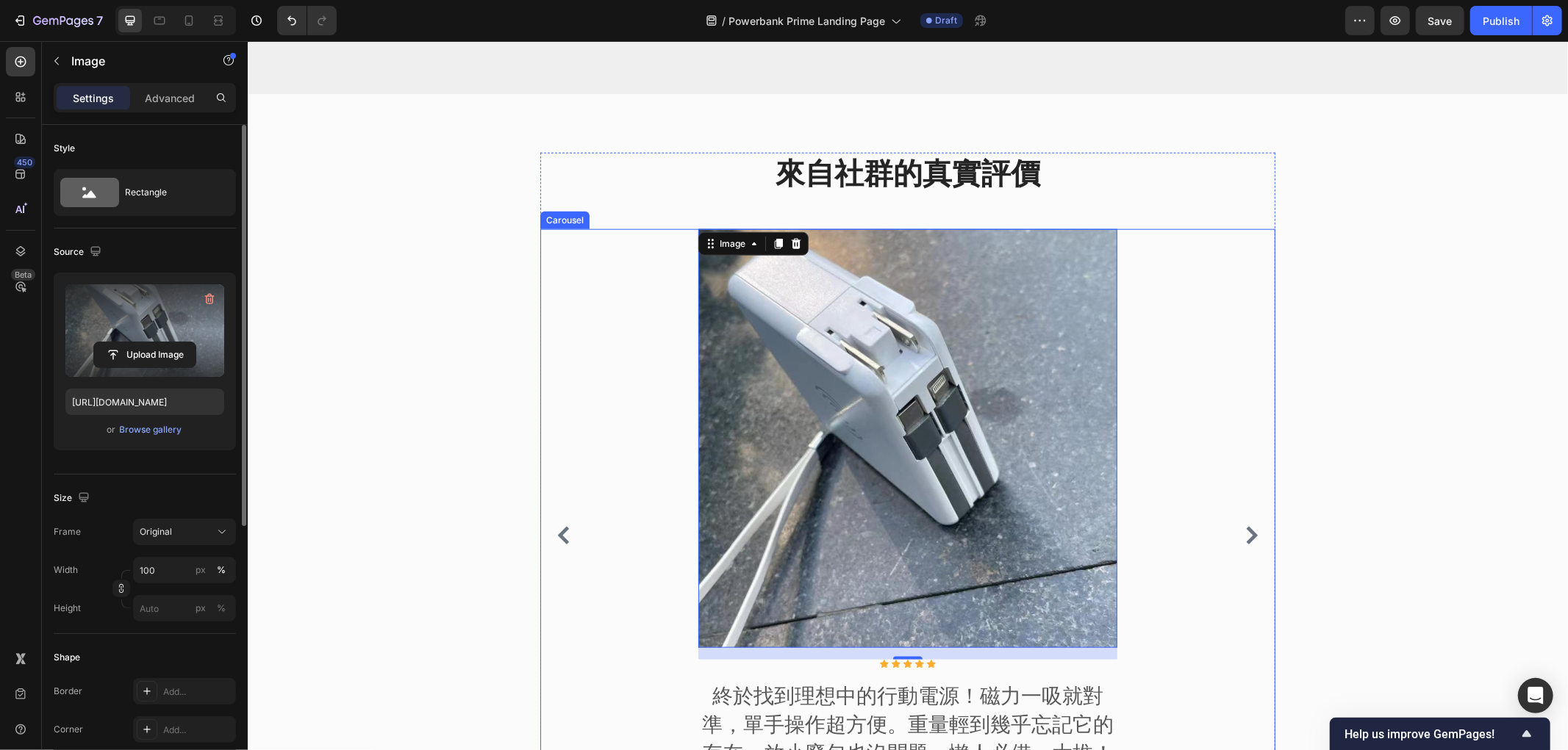
click at [1242, 544] on icon "Carousel Next Arrow" at bounding box center [1251, 535] width 18 height 18
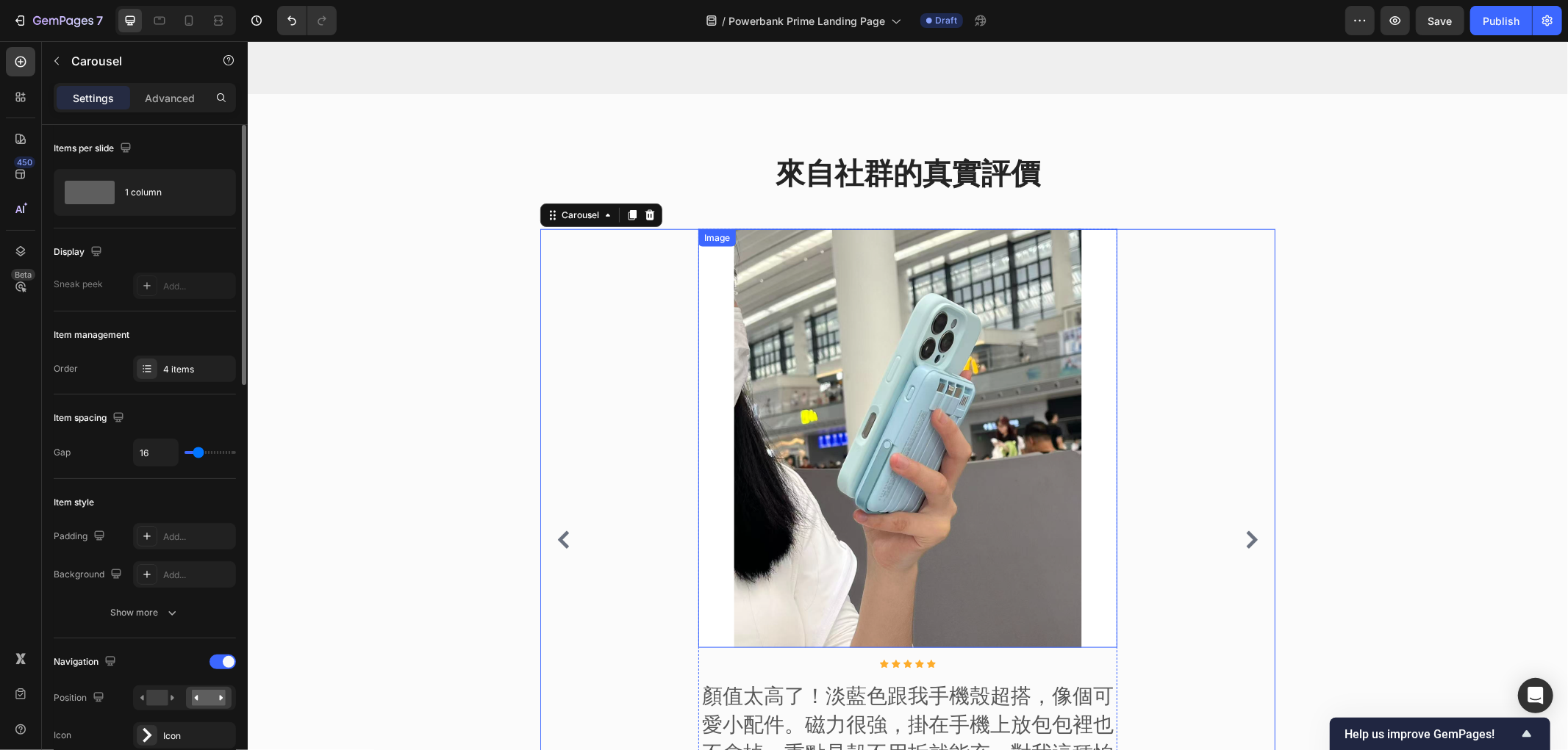
click at [783, 385] on img at bounding box center [907, 437] width 419 height 419
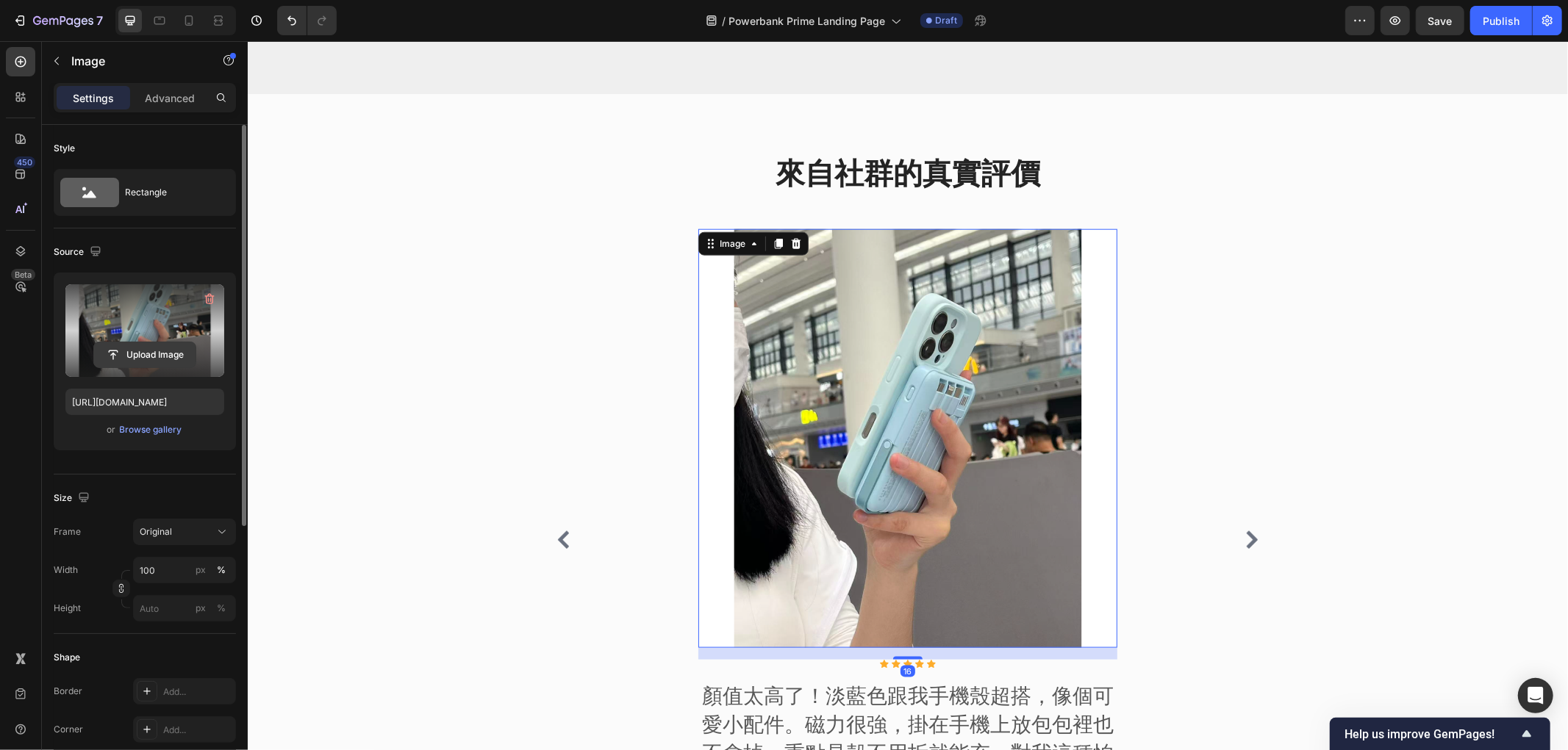
click at [133, 346] on input "file" at bounding box center [144, 355] width 101 height 25
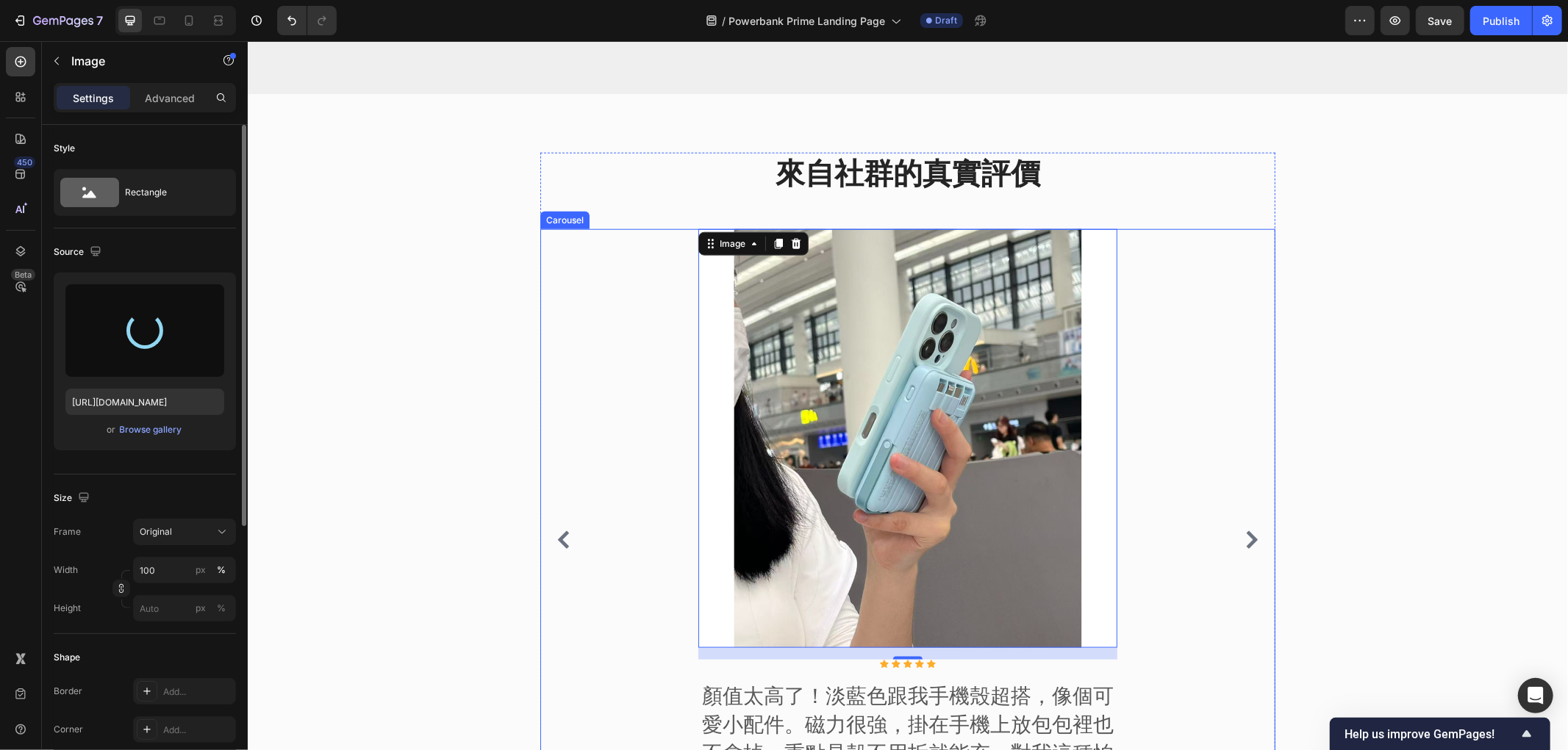
click at [554, 548] on icon "Carousel Back Arrow" at bounding box center [563, 539] width 18 height 18
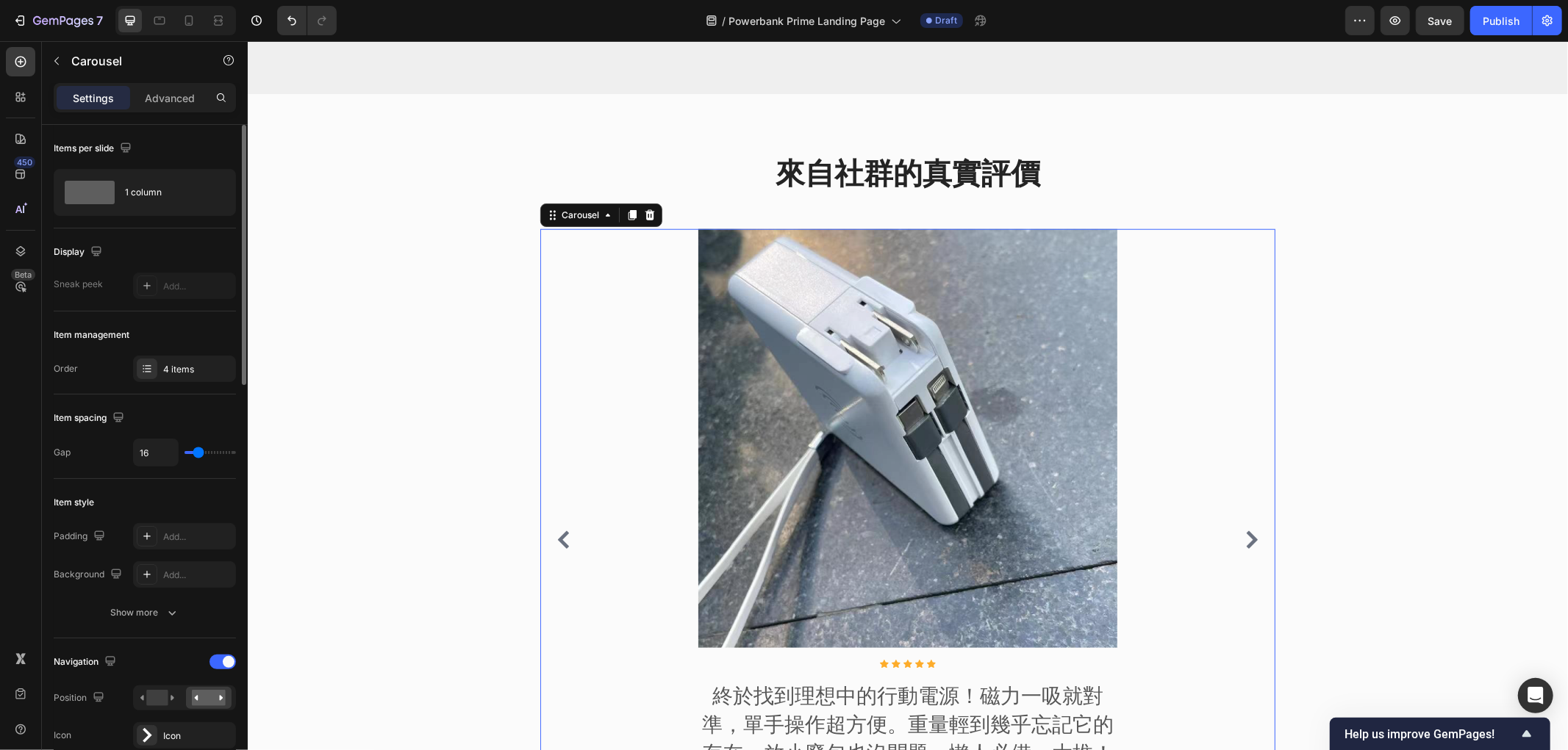
click at [1239, 551] on button "Carousel Next Arrow" at bounding box center [1251, 539] width 24 height 24
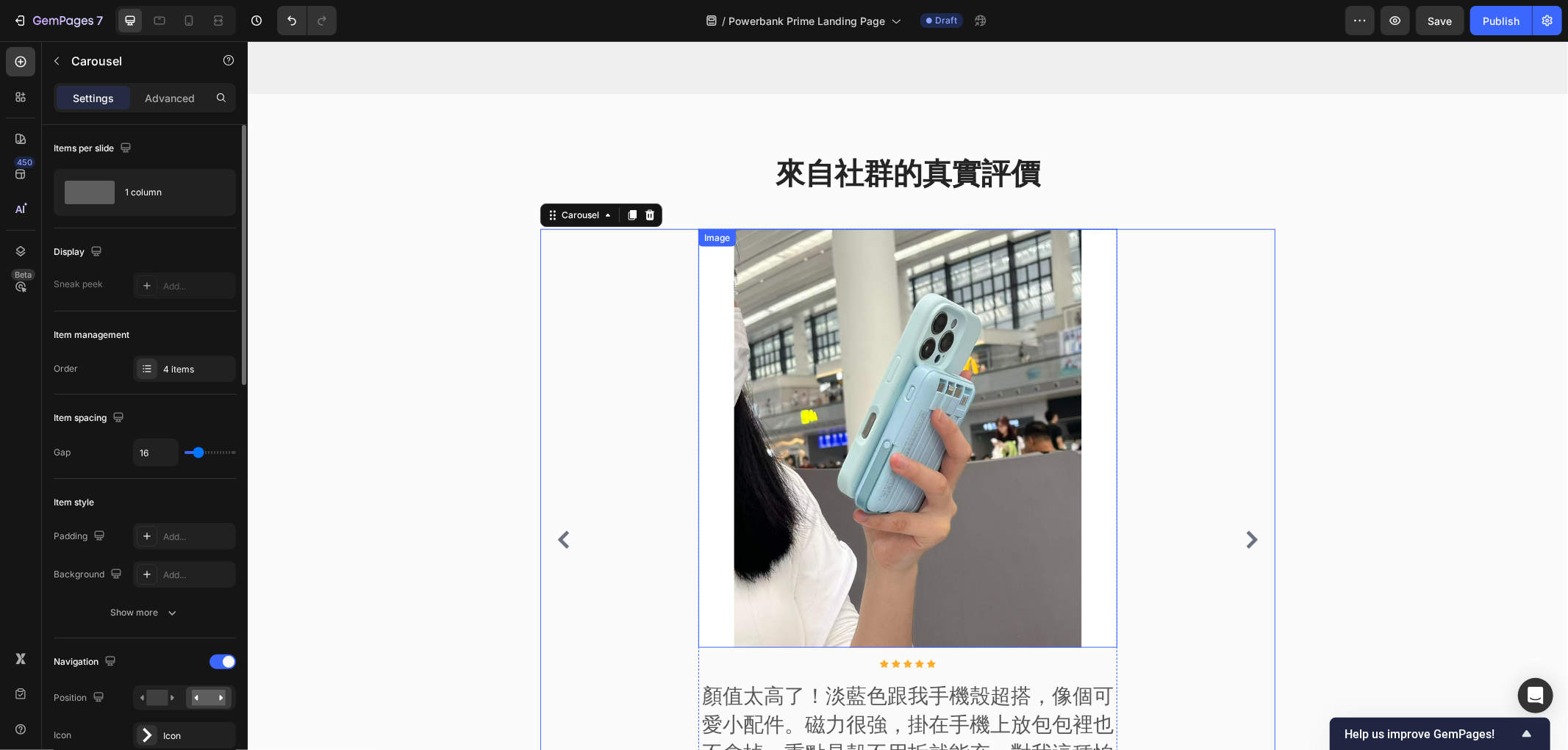
click at [850, 433] on img at bounding box center [907, 437] width 419 height 419
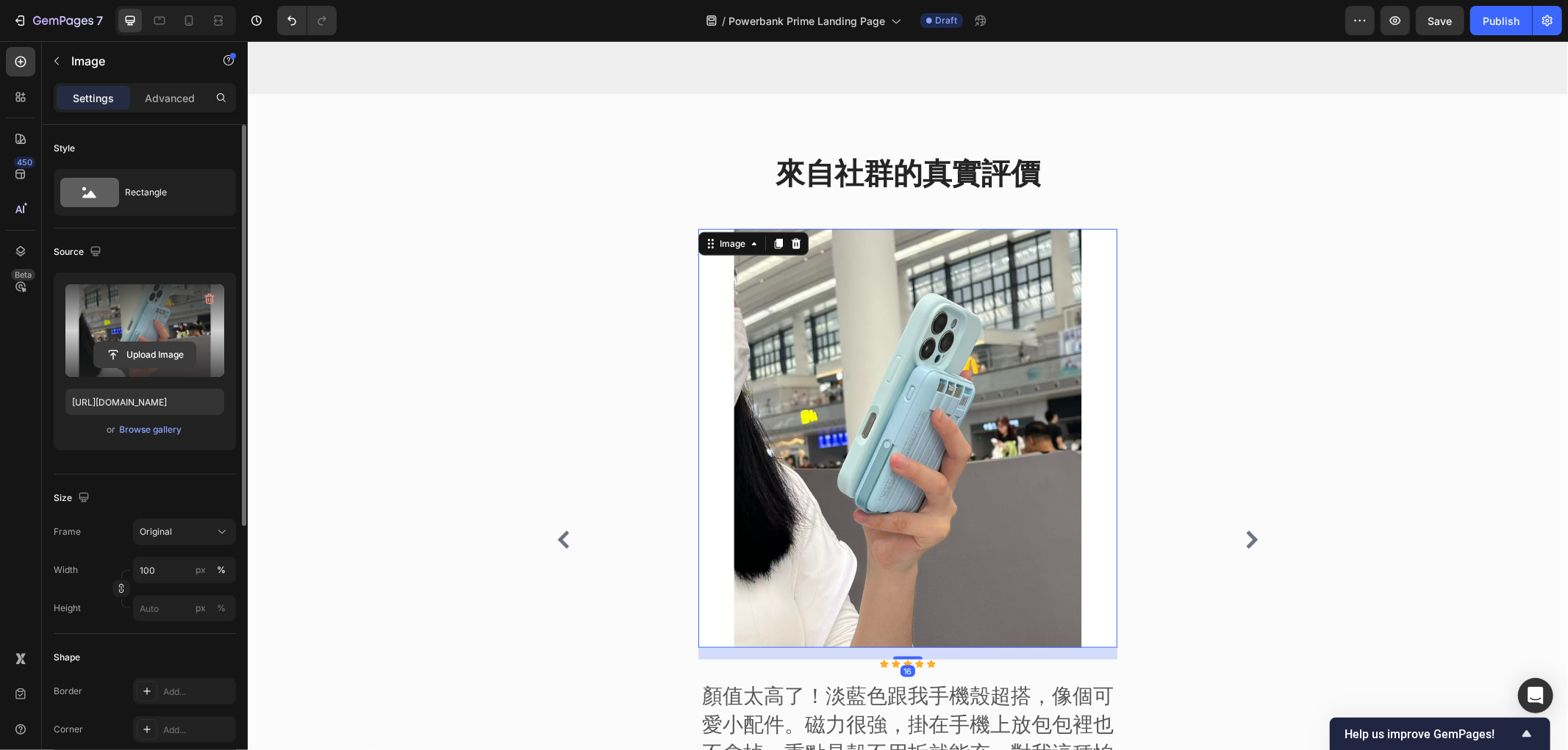
click at [126, 343] on input "file" at bounding box center [144, 355] width 101 height 25
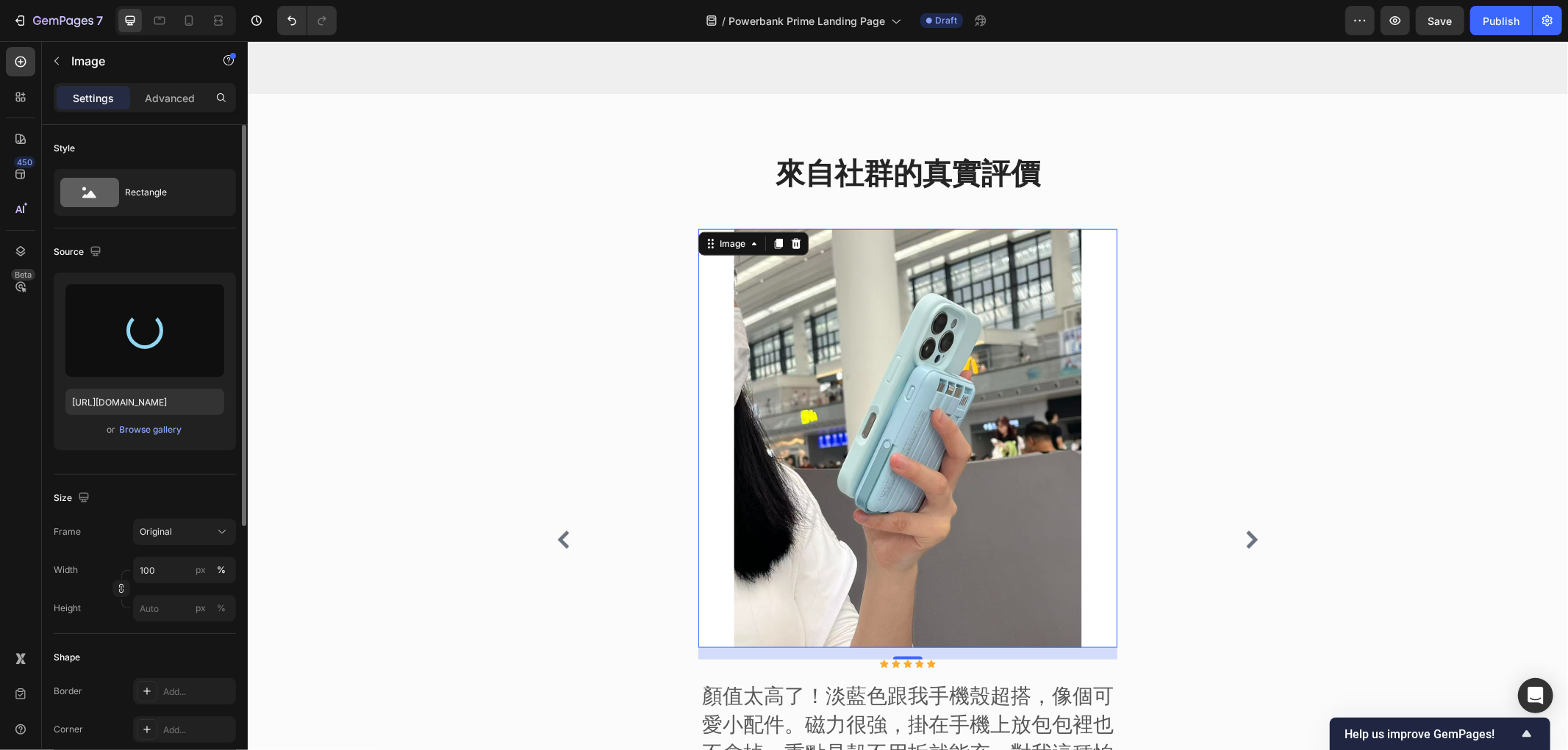
type input "https://cdn.shopify.com/s/files/1/0772/4485/8597/files/gempages_584237370715407…"
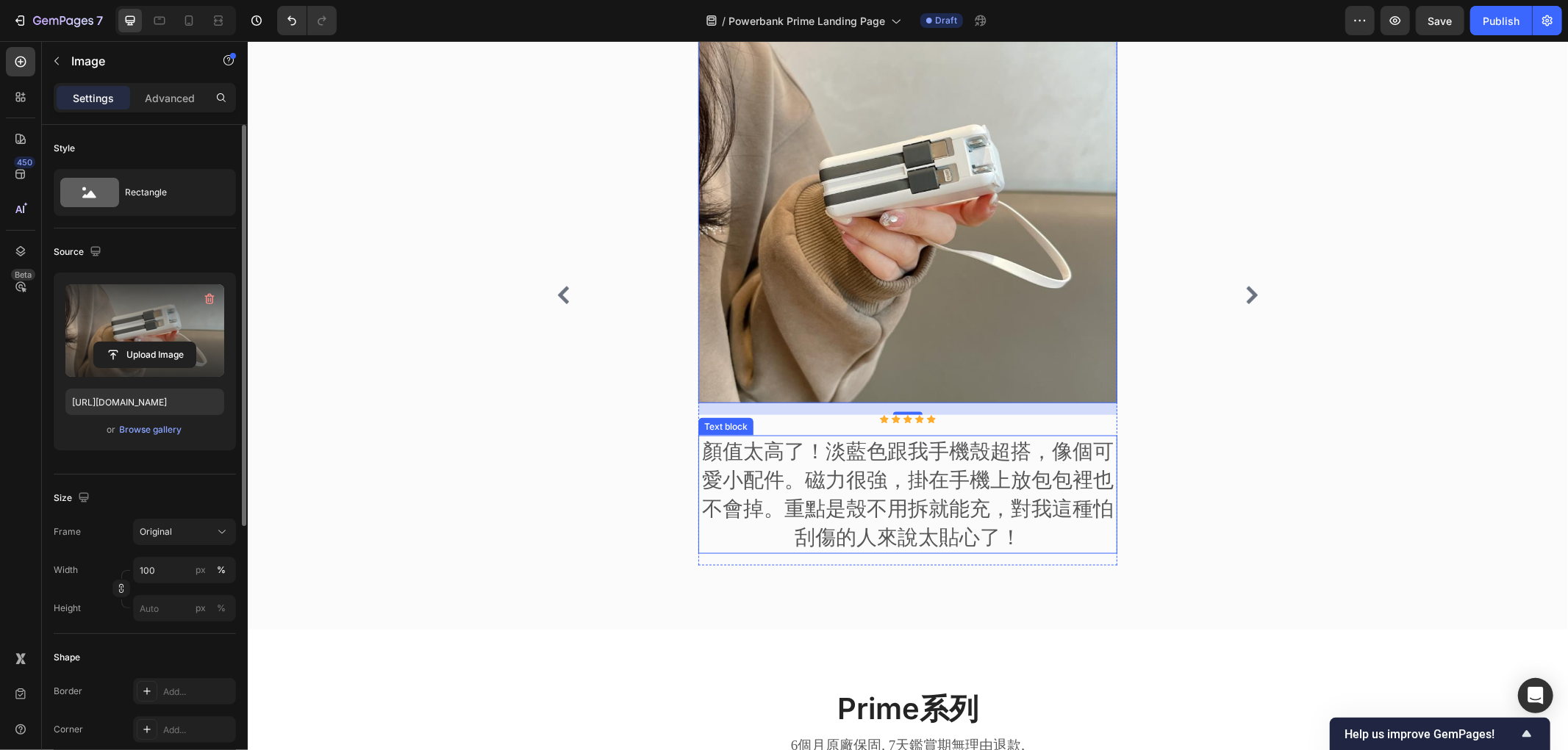
scroll to position [1391, 0]
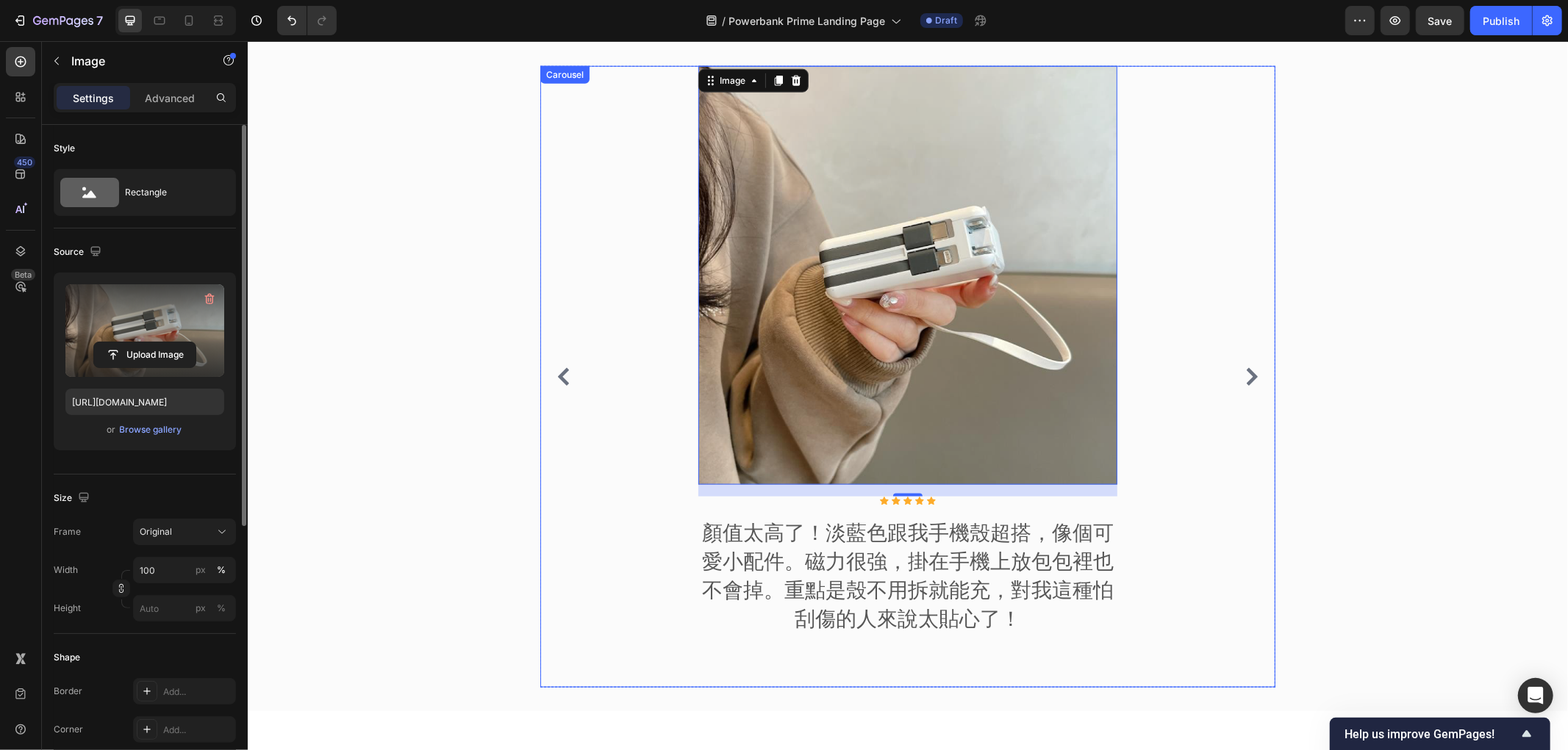
click at [1252, 371] on div "Image 16 Icon Icon Icon Icon Icon Icon List Hoz 顏值太高了！淡藍色跟我手機殼超搭，像個可愛小配件。磁力很強，掛…" at bounding box center [907, 376] width 735 height 622
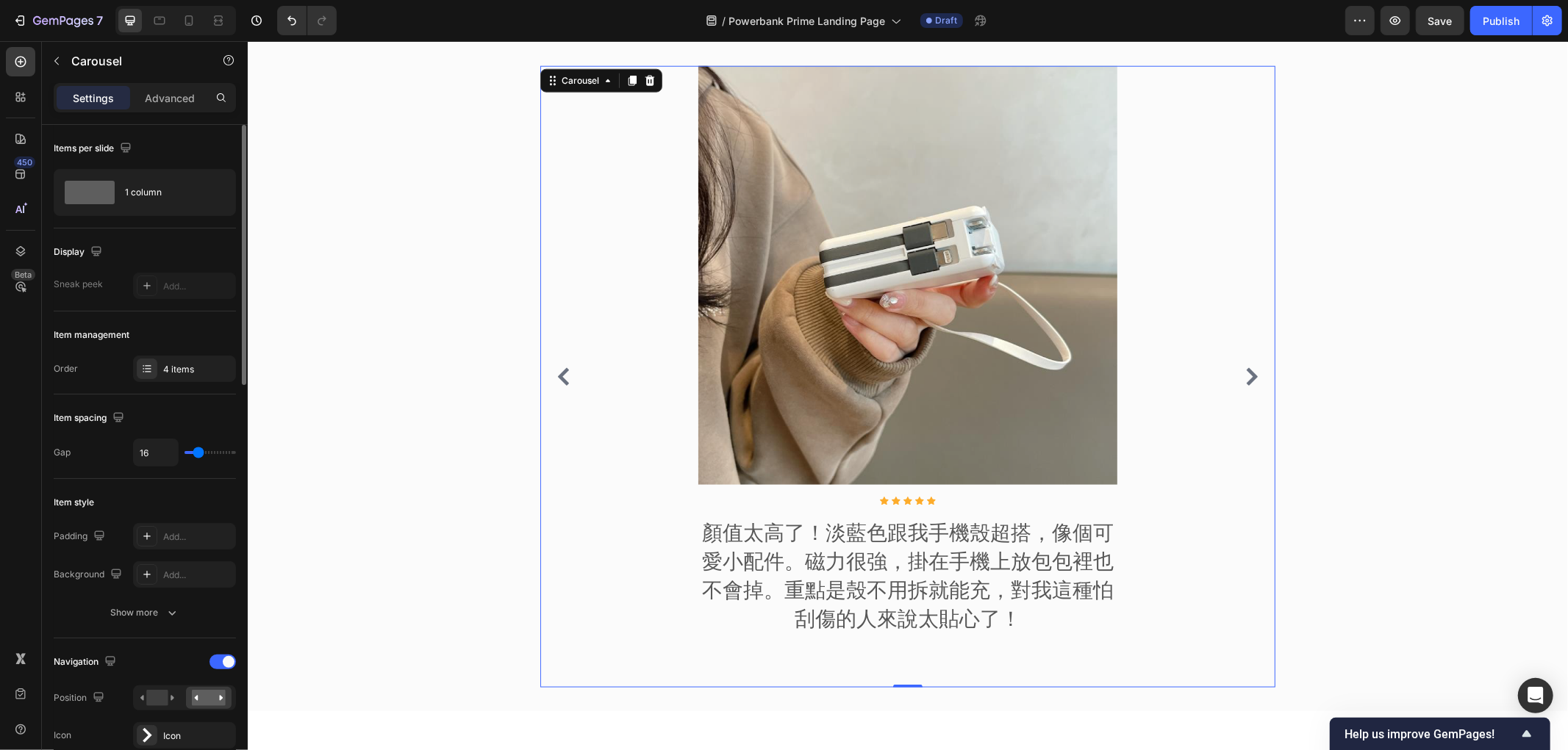
click at [1242, 385] on icon "Carousel Next Arrow" at bounding box center [1251, 376] width 18 height 18
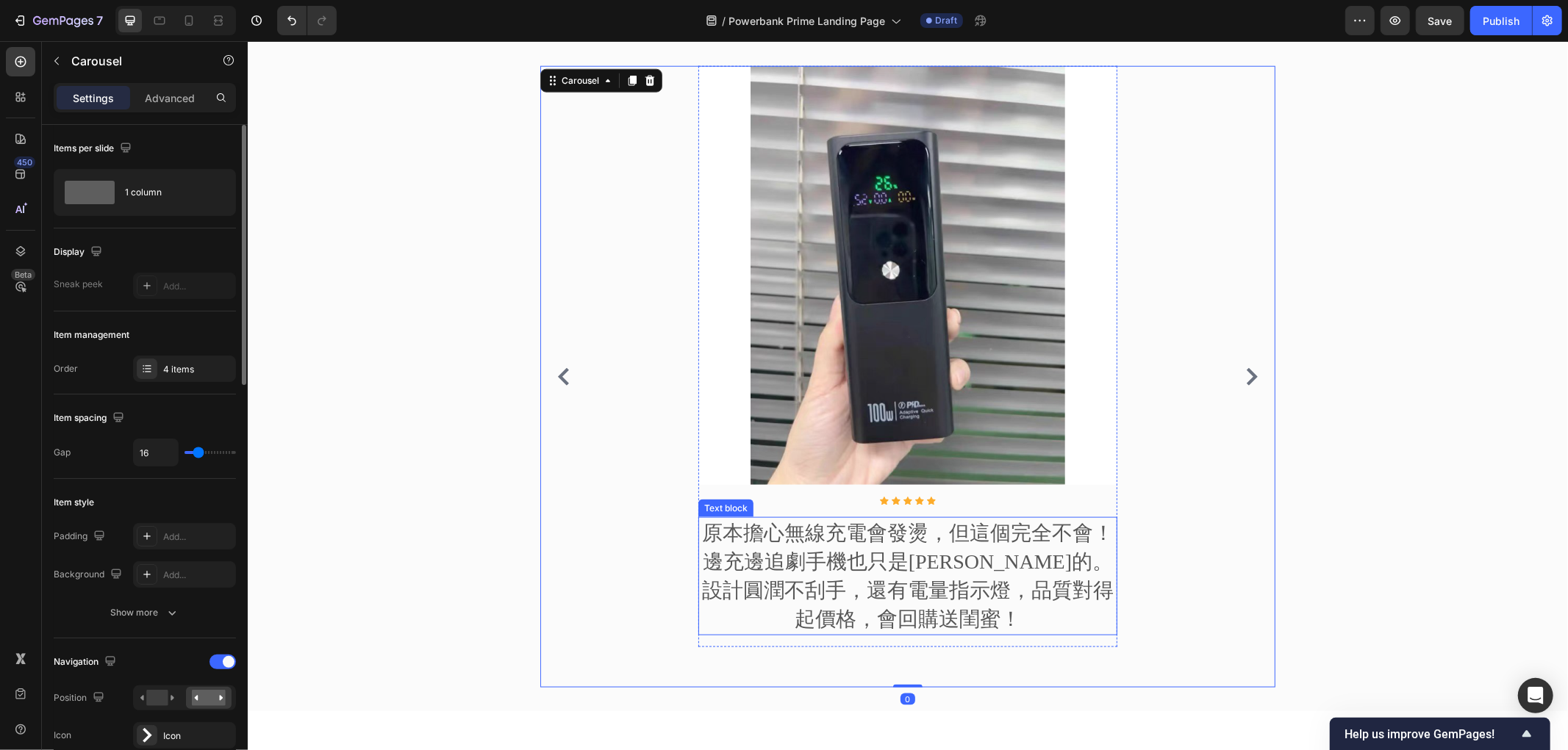
click at [878, 547] on p "原本擔心無線充電會發燙，但這個完全不會！邊充邊追劇手機也只是溫溫的。設計圓潤不刮手，還有電量指示燈，品質對得起價格，會回購送閨蜜！" at bounding box center [907, 575] width 416 height 115
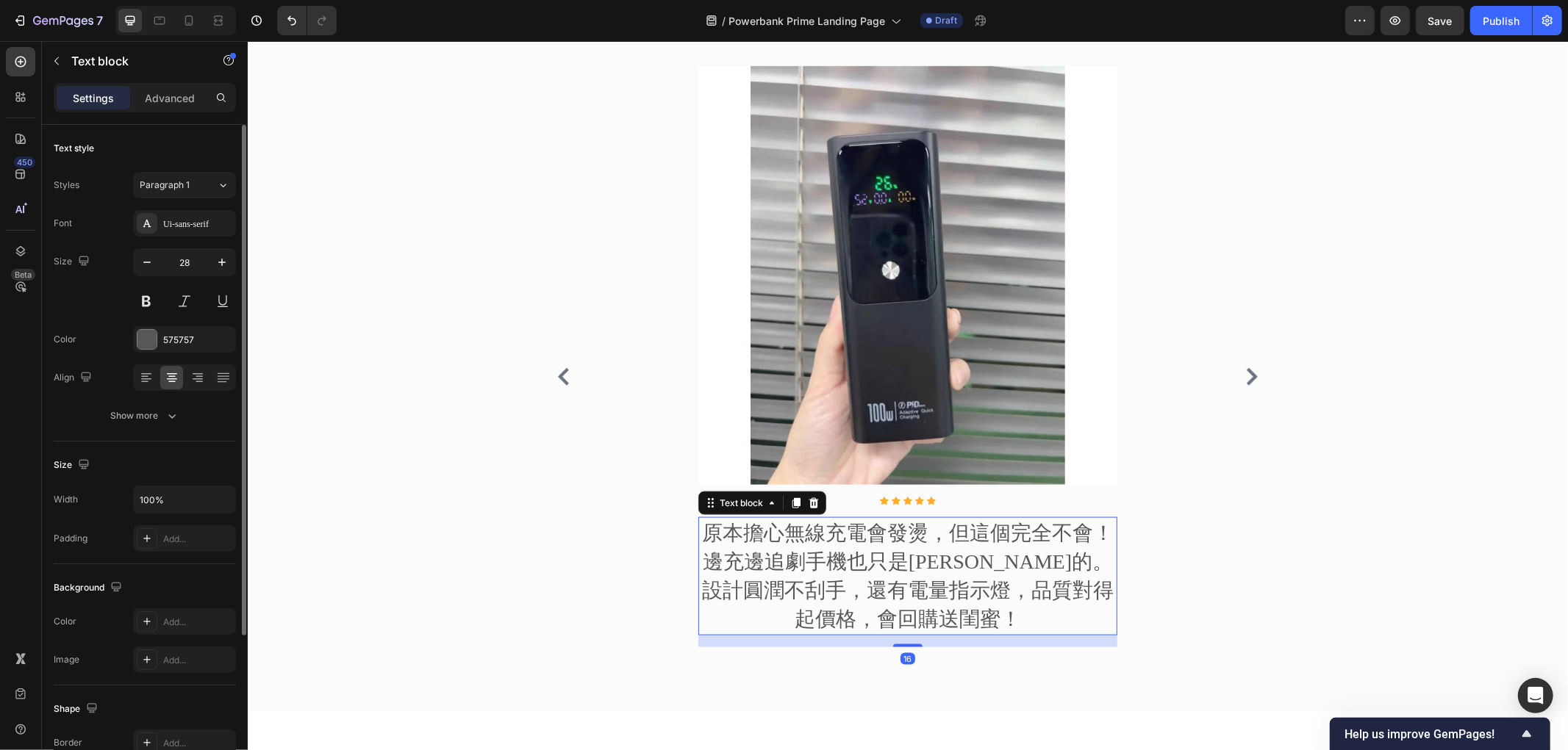
click at [924, 532] on p "原本擔心無線充電會發燙，但這個完全不會！邊充邊追劇手機也只是溫溫的。設計圓潤不刮手，還有電量指示燈，品質對得起價格，會回購送閨蜜！" at bounding box center [907, 575] width 416 height 115
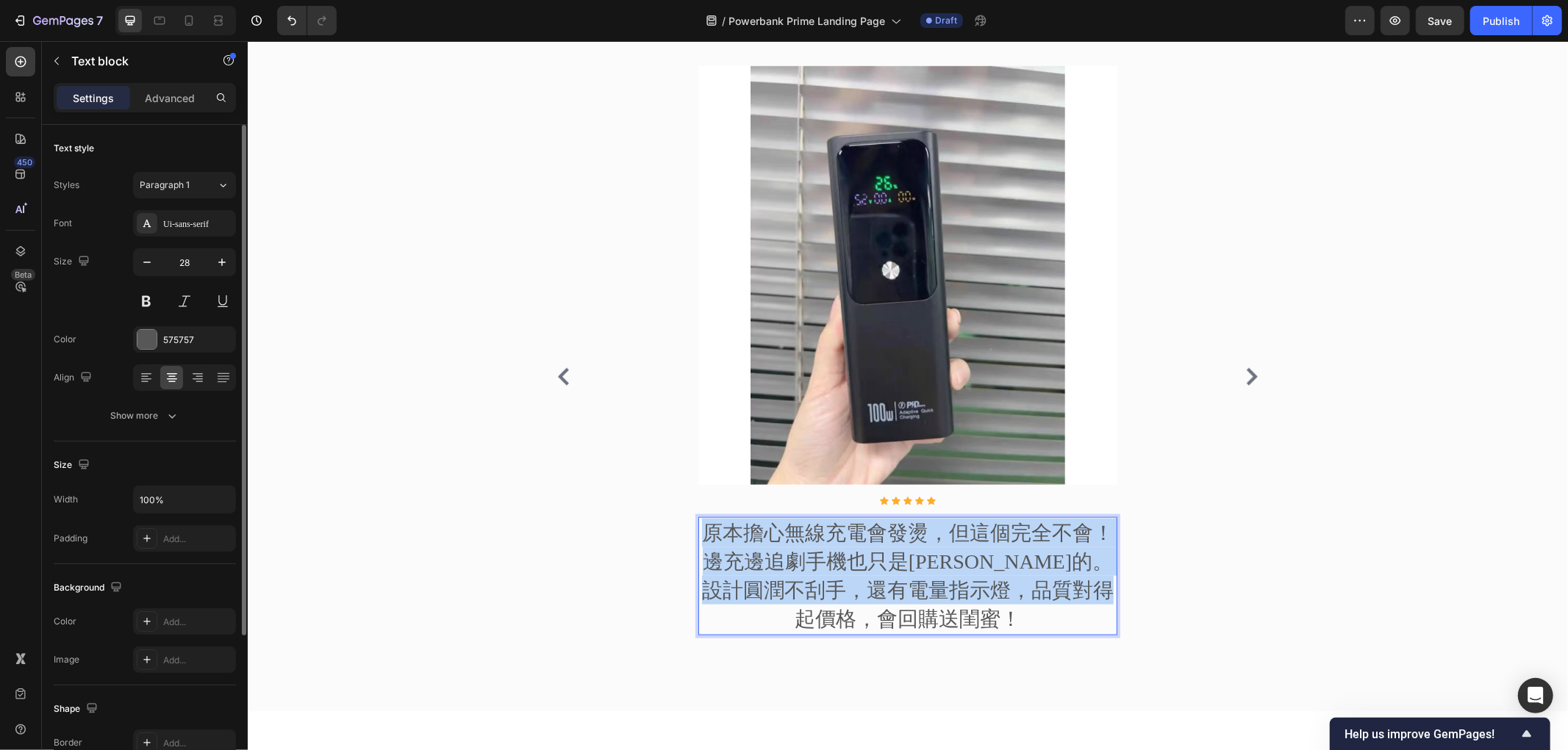
click at [924, 532] on p "原本擔心無線充電會發燙，但這個完全不會！邊充邊追劇手機也只是溫溫的。設計圓潤不刮手，還有電量指示燈，品質對得起價格，會回購送閨蜜！" at bounding box center [907, 575] width 416 height 115
click at [734, 538] on p "原本擔心無線充電會發燙，但這個完全不會！邊充邊追劇手機也只是溫溫的。設計圓潤不刮手，還有電量指示燈，品質對得起價格，會回購送閨蜜！" at bounding box center [907, 575] width 416 height 115
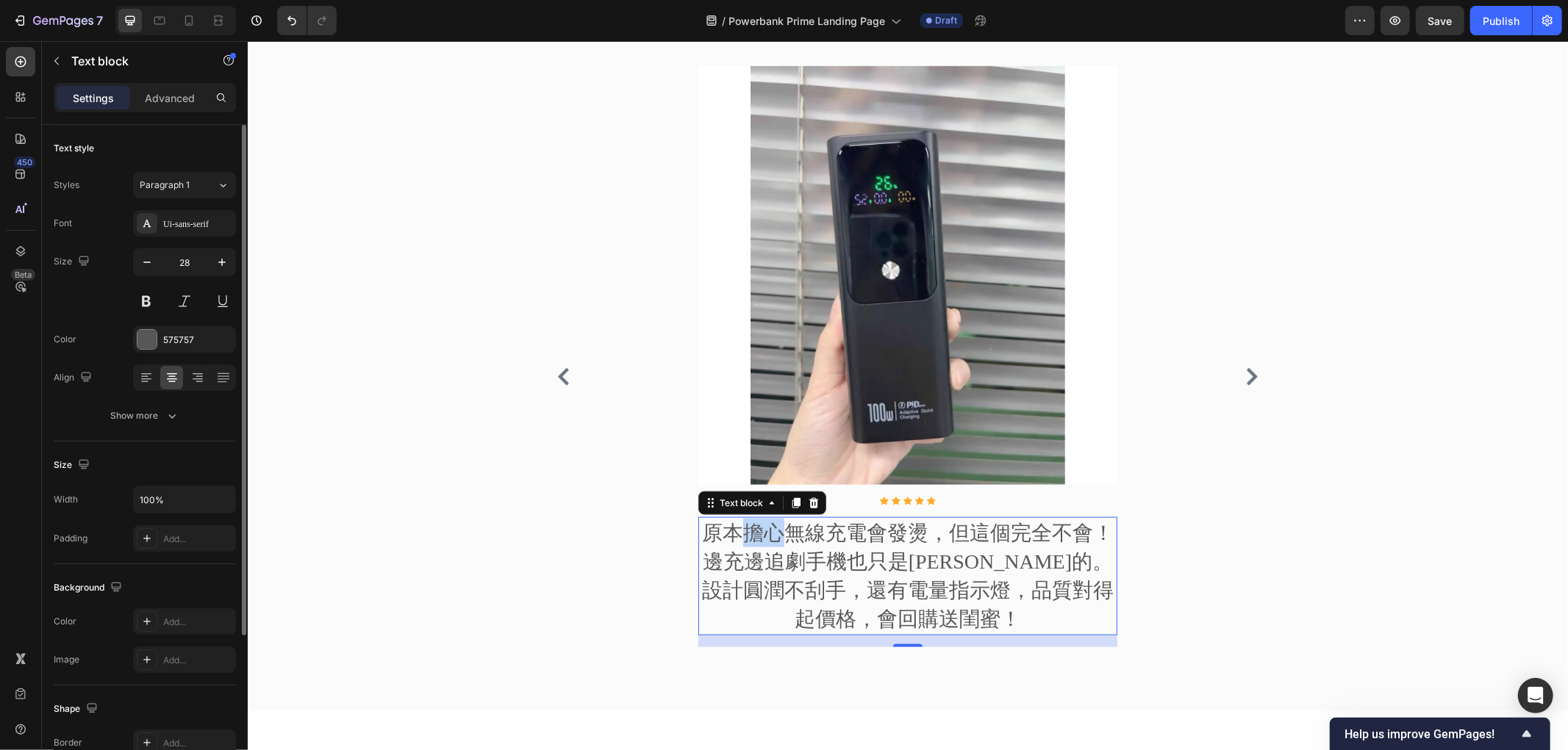
click at [734, 538] on p "原本擔心無線充電會發燙，但這個完全不會！邊充邊追劇手機也只是溫溫的。設計圓潤不刮手，還有電量指示燈，品質對得起價格，會回購送閨蜜！" at bounding box center [907, 575] width 416 height 115
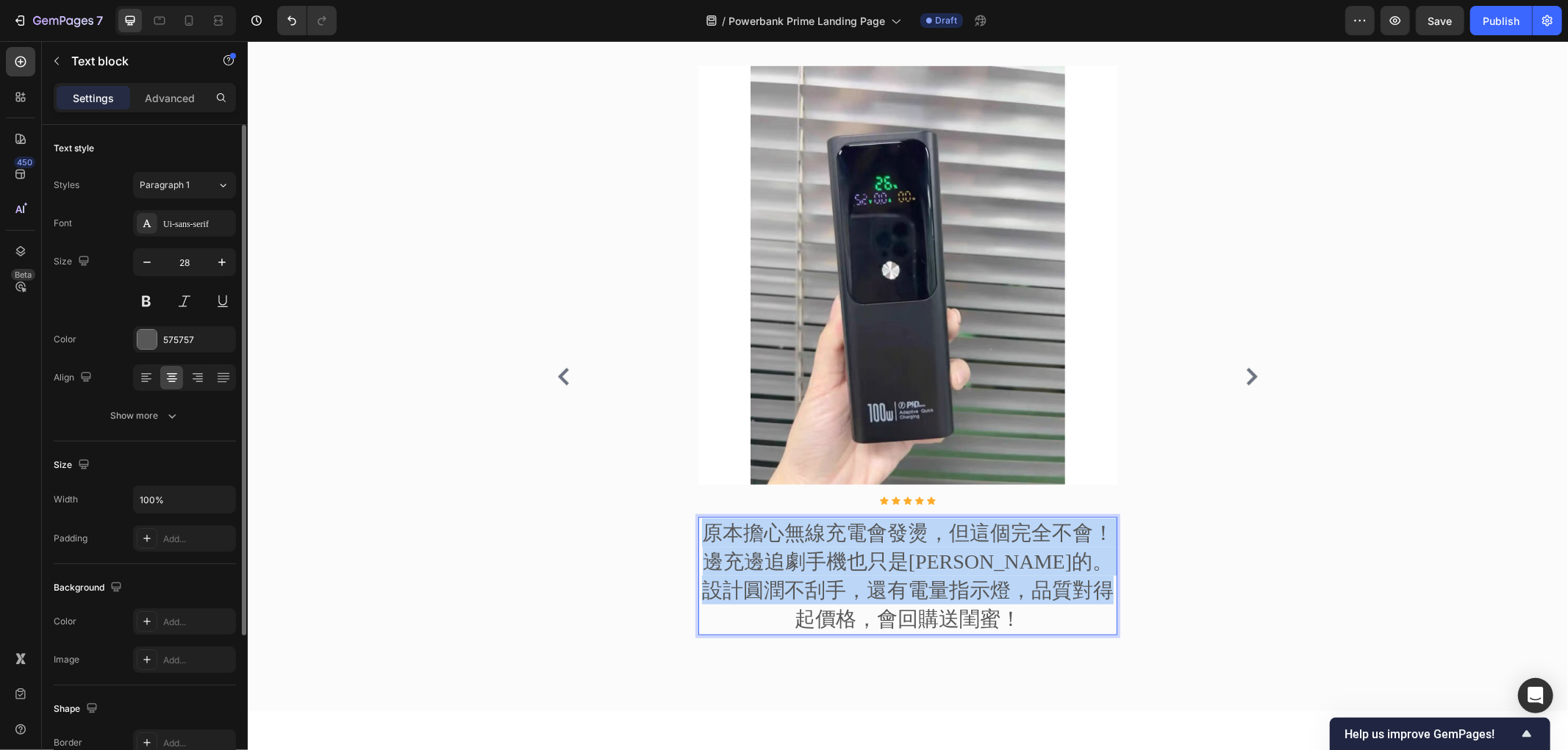
click at [734, 538] on p "原本擔心無線充電會發燙，但這個完全不會！邊充邊追劇手機也只是溫溫的。設計圓潤不刮手，還有電量指示燈，品質對得起價格，會回購送閨蜜！" at bounding box center [907, 575] width 416 height 115
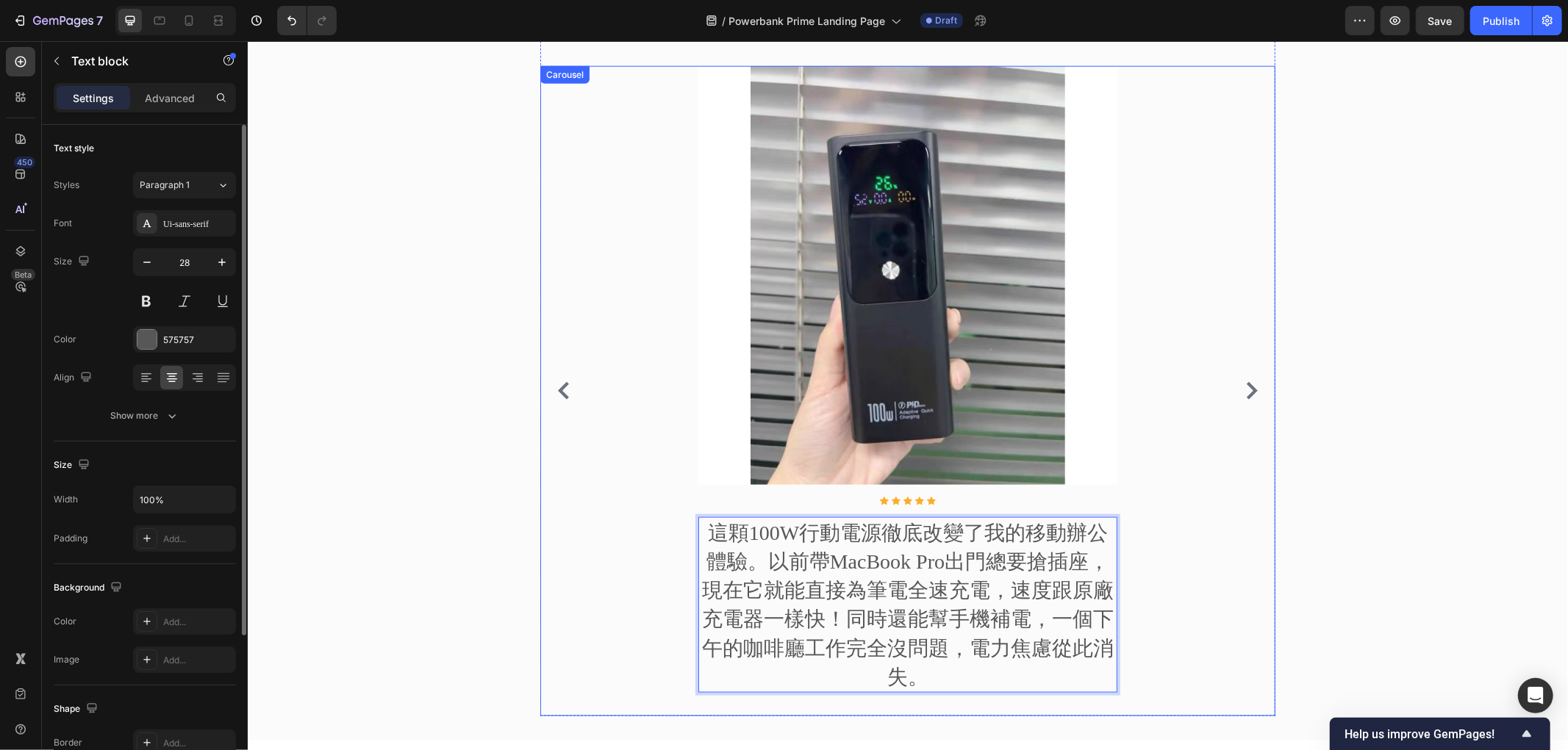
click at [1239, 393] on button "Carousel Next Arrow" at bounding box center [1251, 390] width 24 height 24
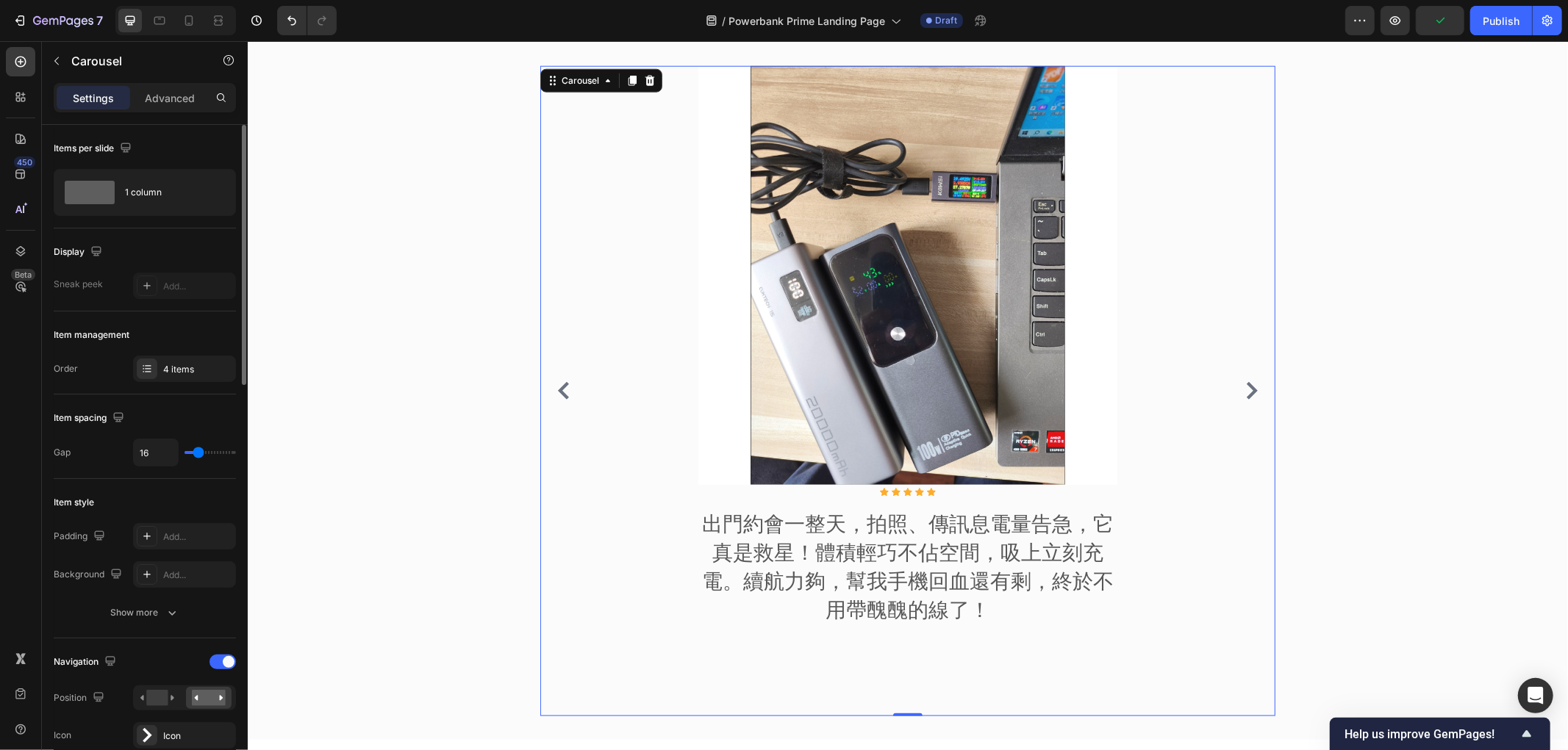
click at [1254, 385] on button "Carousel Next Arrow" at bounding box center [1251, 390] width 24 height 24
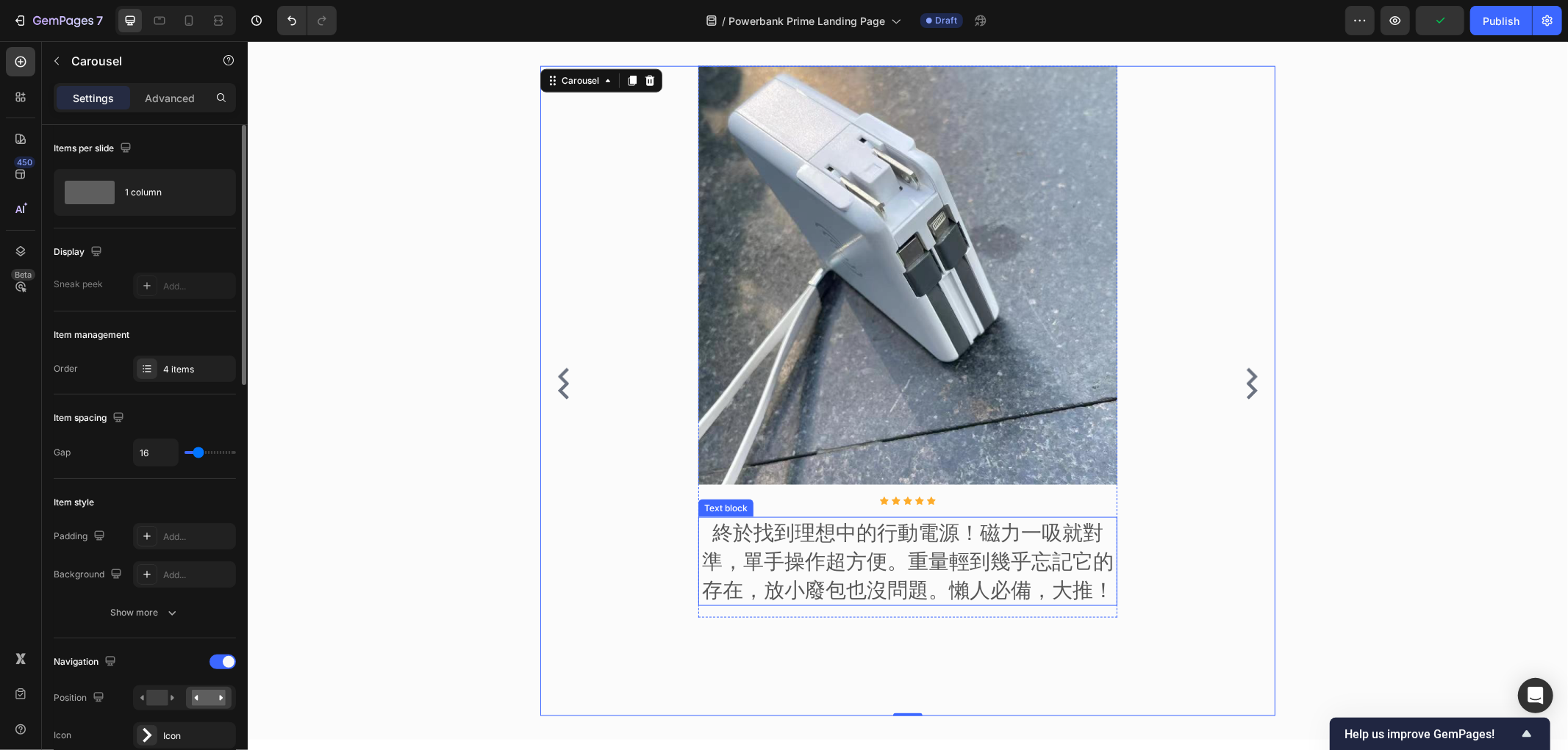
click at [877, 556] on p "終於找到理想中的行動電源！磁力一吸就對準，單手操作超方便。重量輕到幾乎忘記它的存在，放小廢包也沒問題。懶人必備，大推！" at bounding box center [907, 561] width 416 height 87
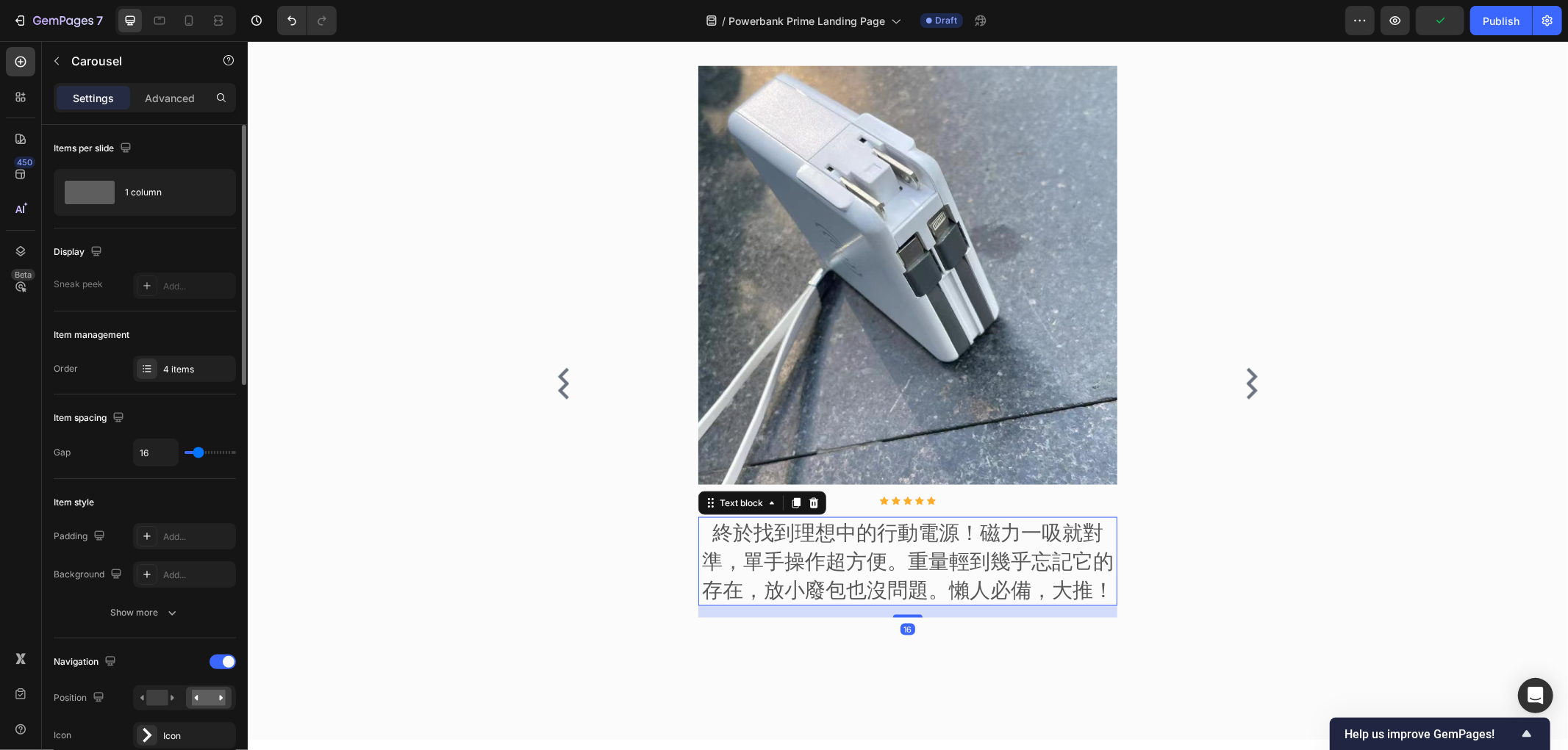
click at [877, 556] on p "終於找到理想中的行動電源！磁力一吸就對準，單手操作超方便。重量輕到幾乎忘記它的存在，放小廢包也沒問題。懶人必備，大推！" at bounding box center [907, 561] width 416 height 87
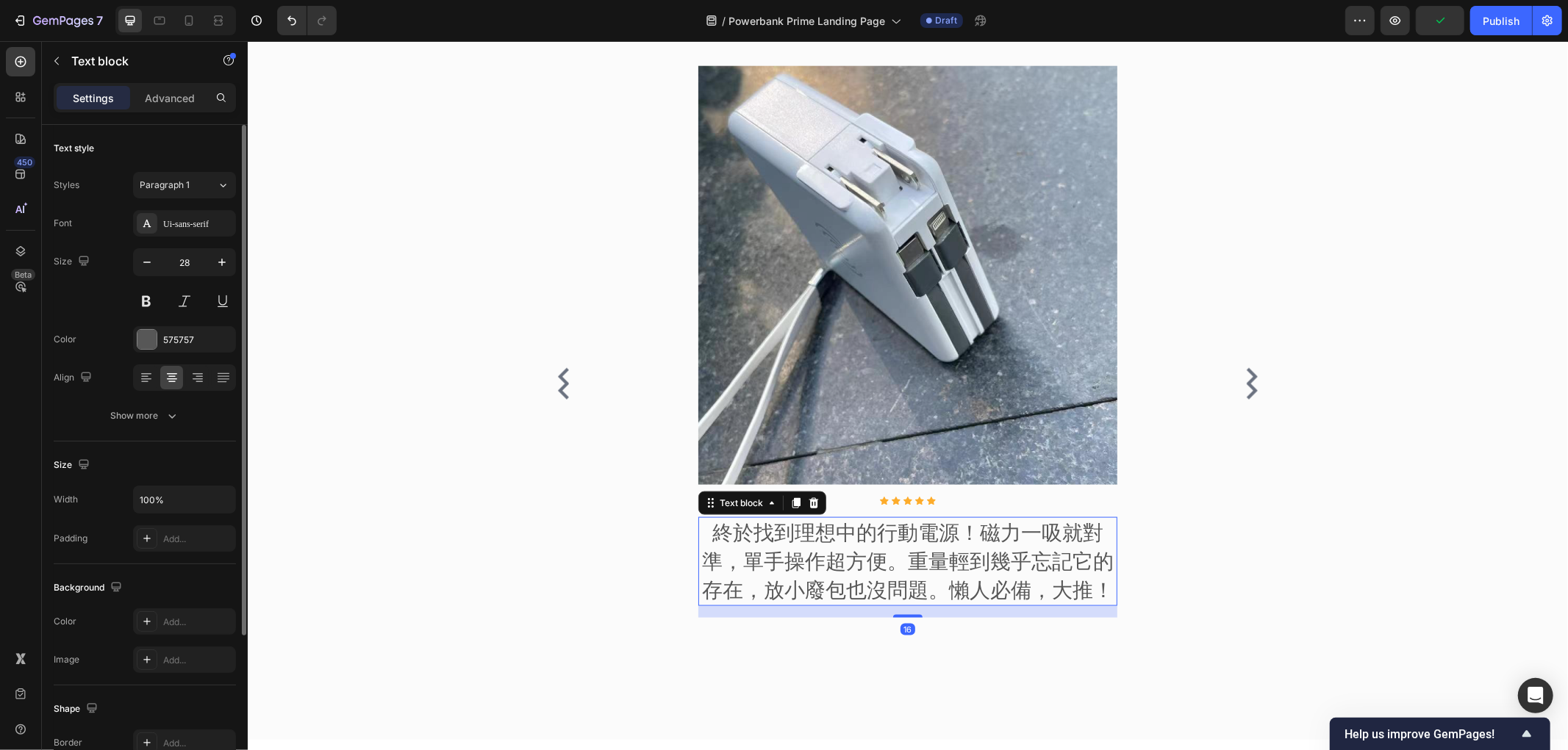
click at [877, 556] on p "終於找到理想中的行動電源！磁力一吸就對準，單手操作超方便。重量輕到幾乎忘記它的存在，放小廢包也沒問題。懶人必備，大推！" at bounding box center [907, 561] width 416 height 87
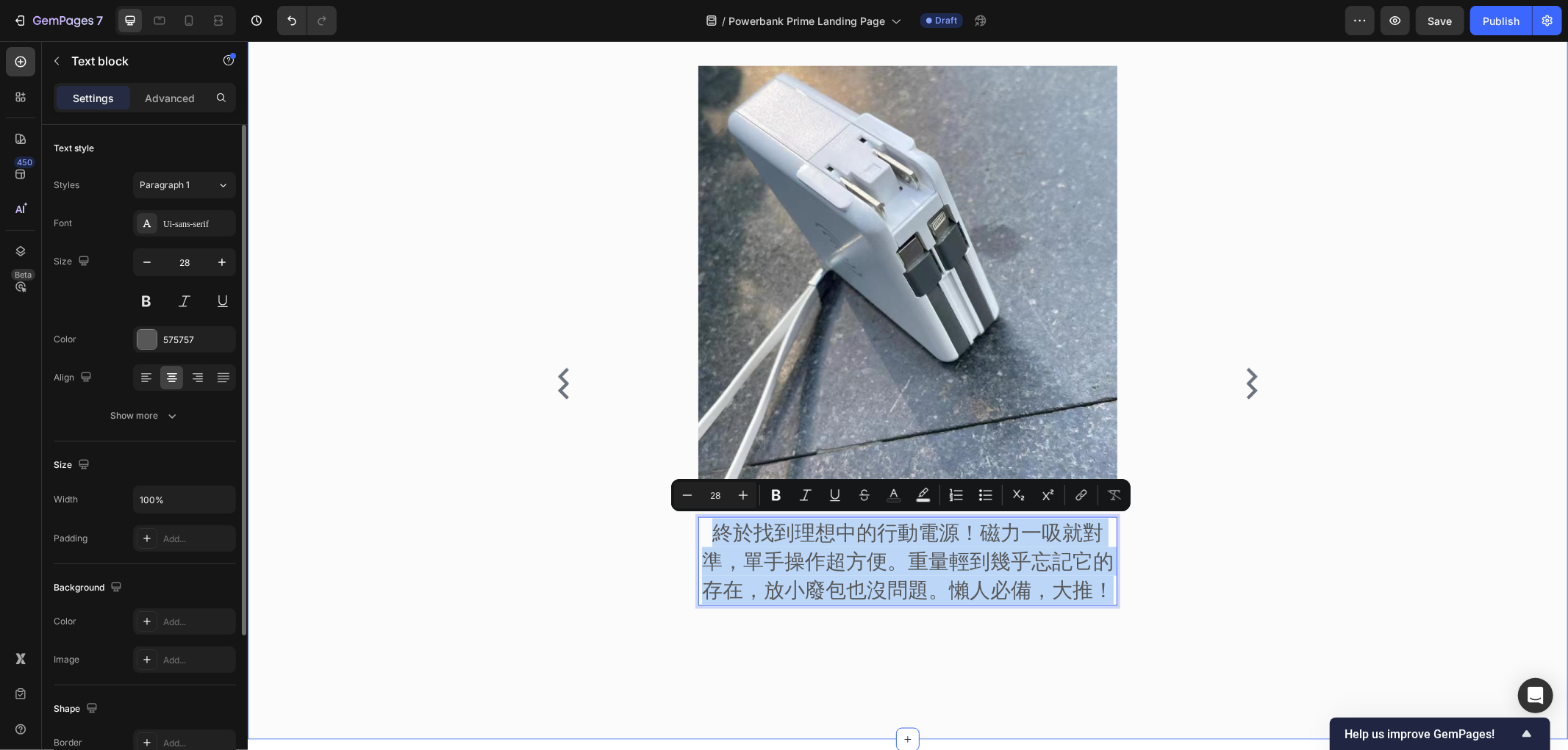
click at [530, 372] on div "來自社群的真實評價 Heading Image Icon Icon Icon Icon Icon Icon List Hoz 這顆100W行動電源徹底改變了我…" at bounding box center [907, 357] width 1298 height 739
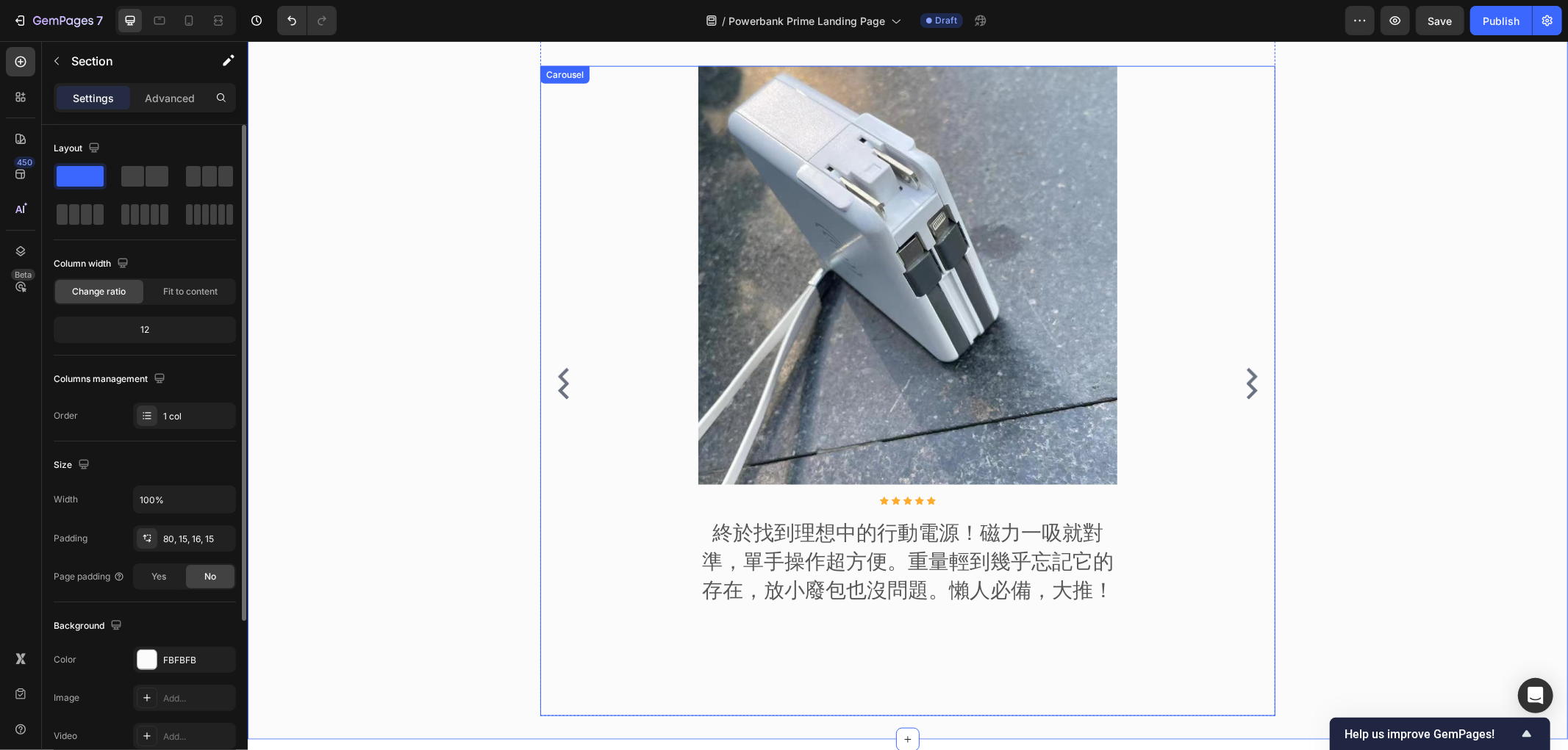
click at [556, 392] on icon "Carousel Back Arrow" at bounding box center [563, 390] width 18 height 18
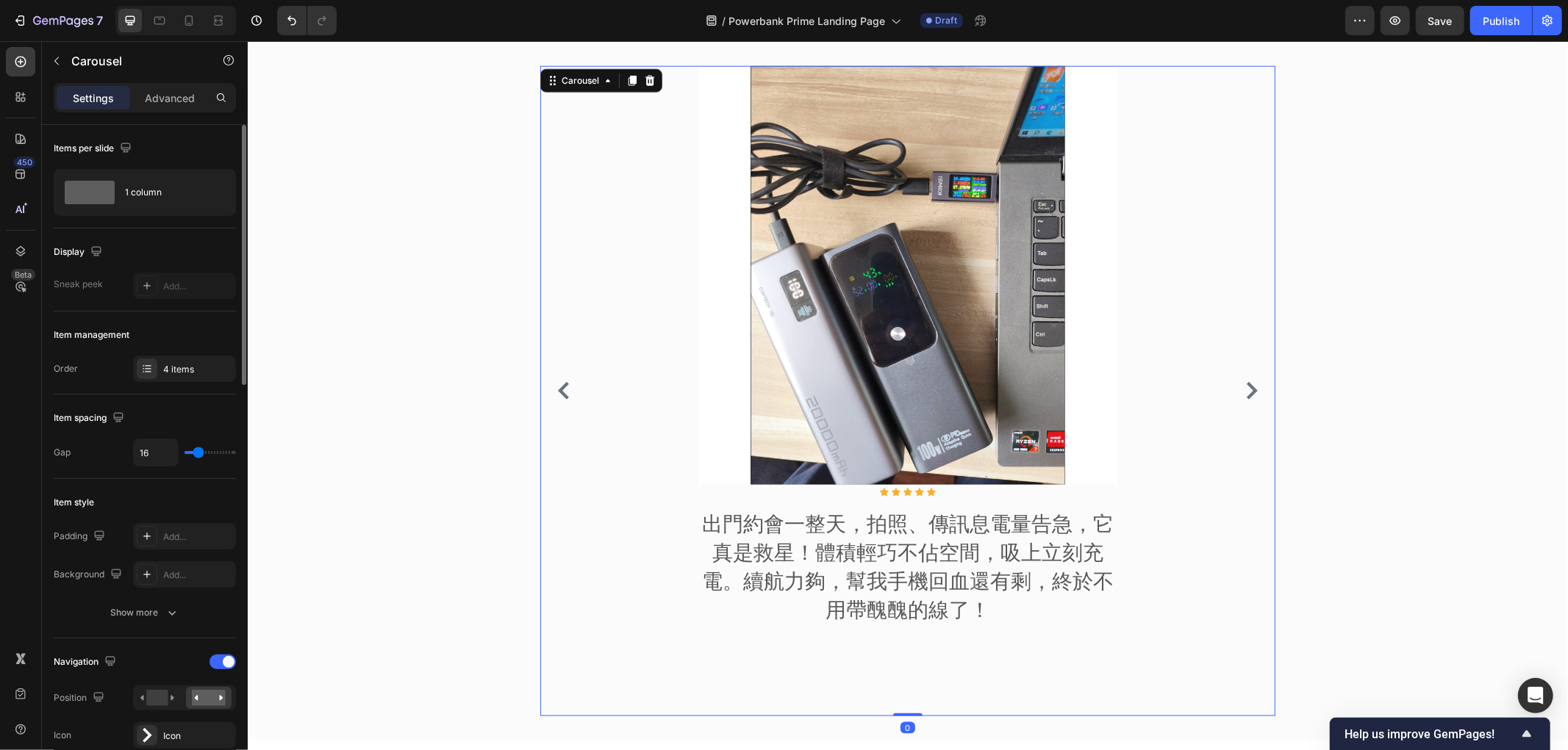
click at [556, 392] on icon "Carousel Back Arrow" at bounding box center [563, 390] width 18 height 18
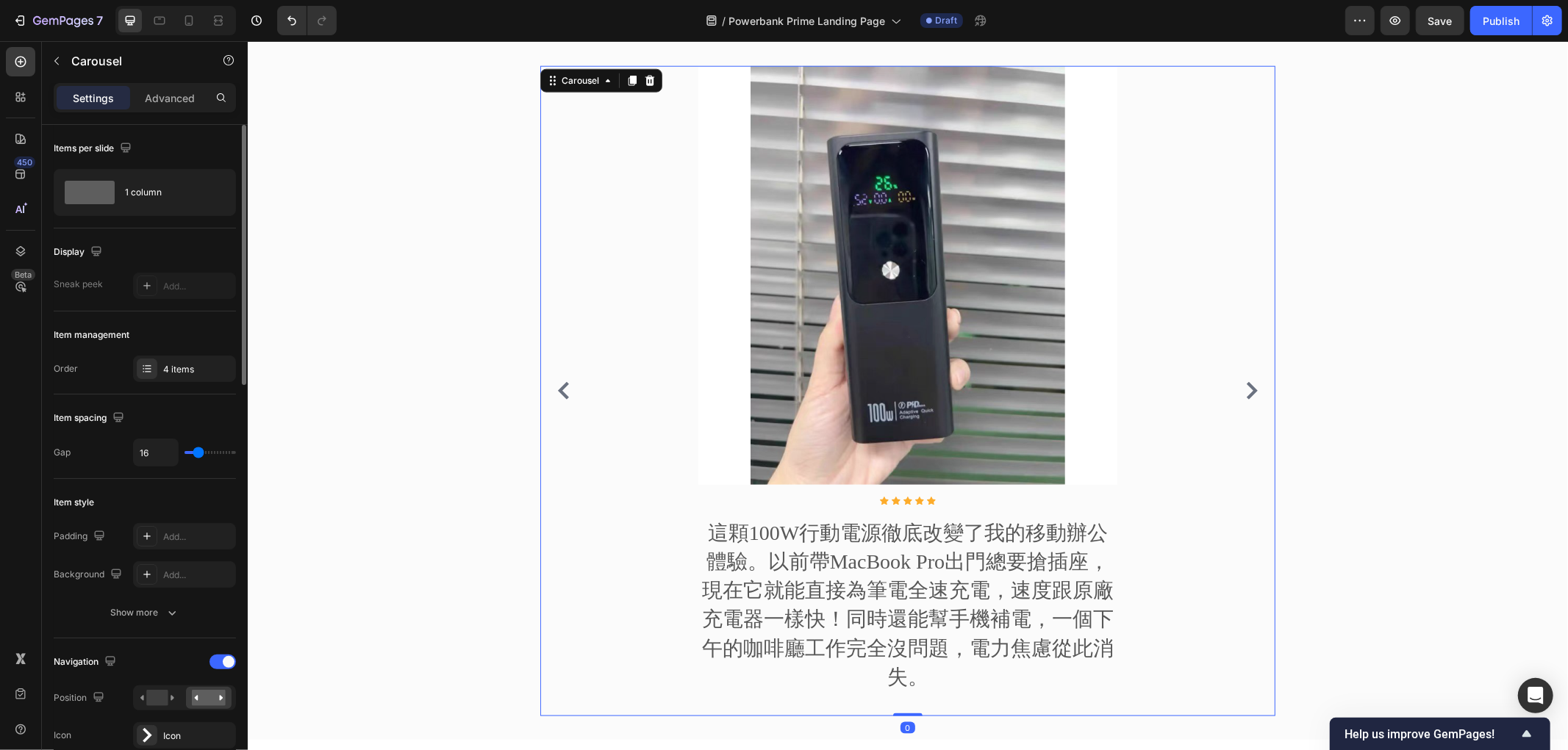
click at [1246, 386] on icon "Carousel Next Arrow" at bounding box center [1251, 390] width 11 height 18
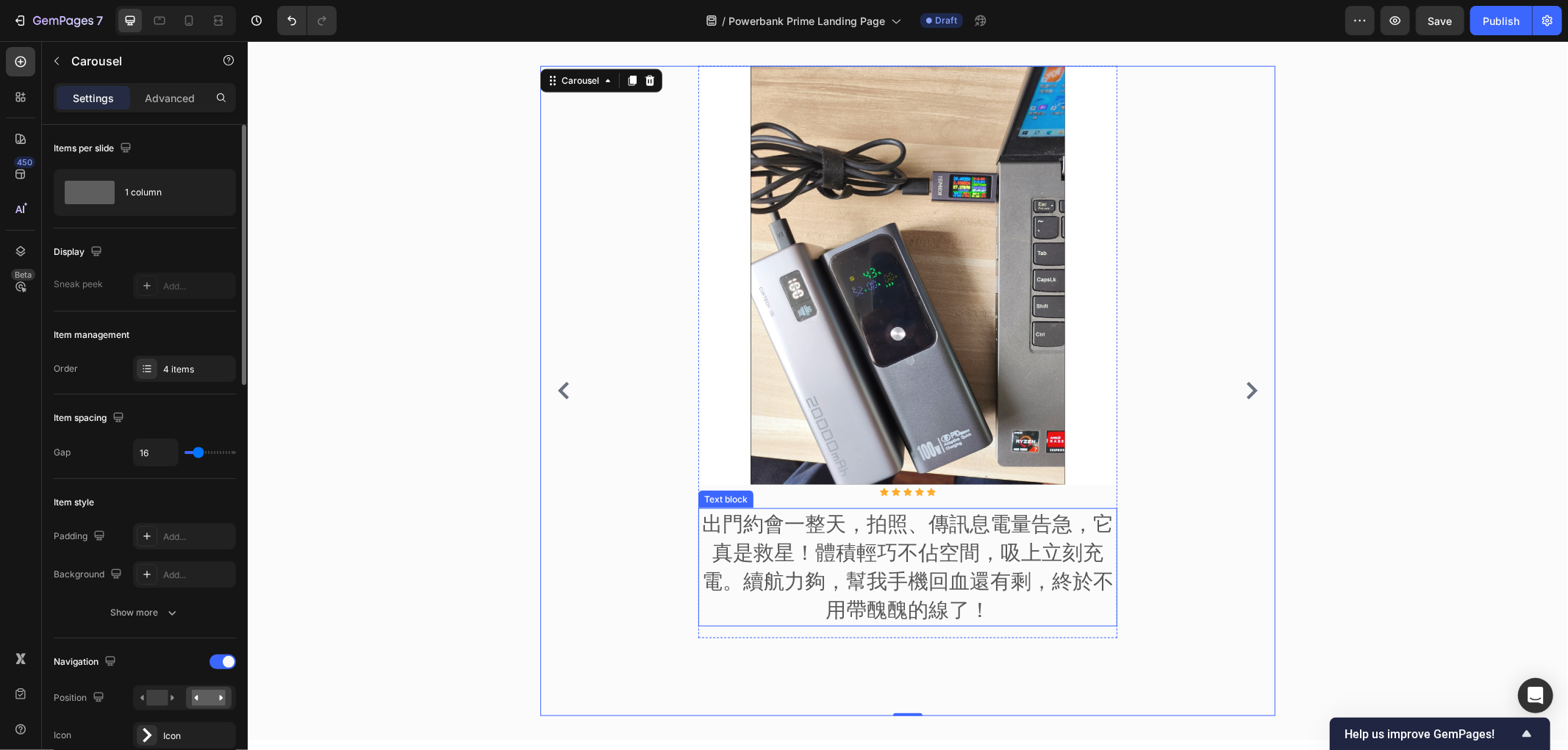
click at [761, 566] on p "出門約會一整天，拍照、傳訊息電量告急，它真是救星！體積輕巧不佔空間，吸上立刻充電。續航力夠，幫我手機回血還有剩，終於不用帶醜醜的線了！" at bounding box center [907, 566] width 416 height 115
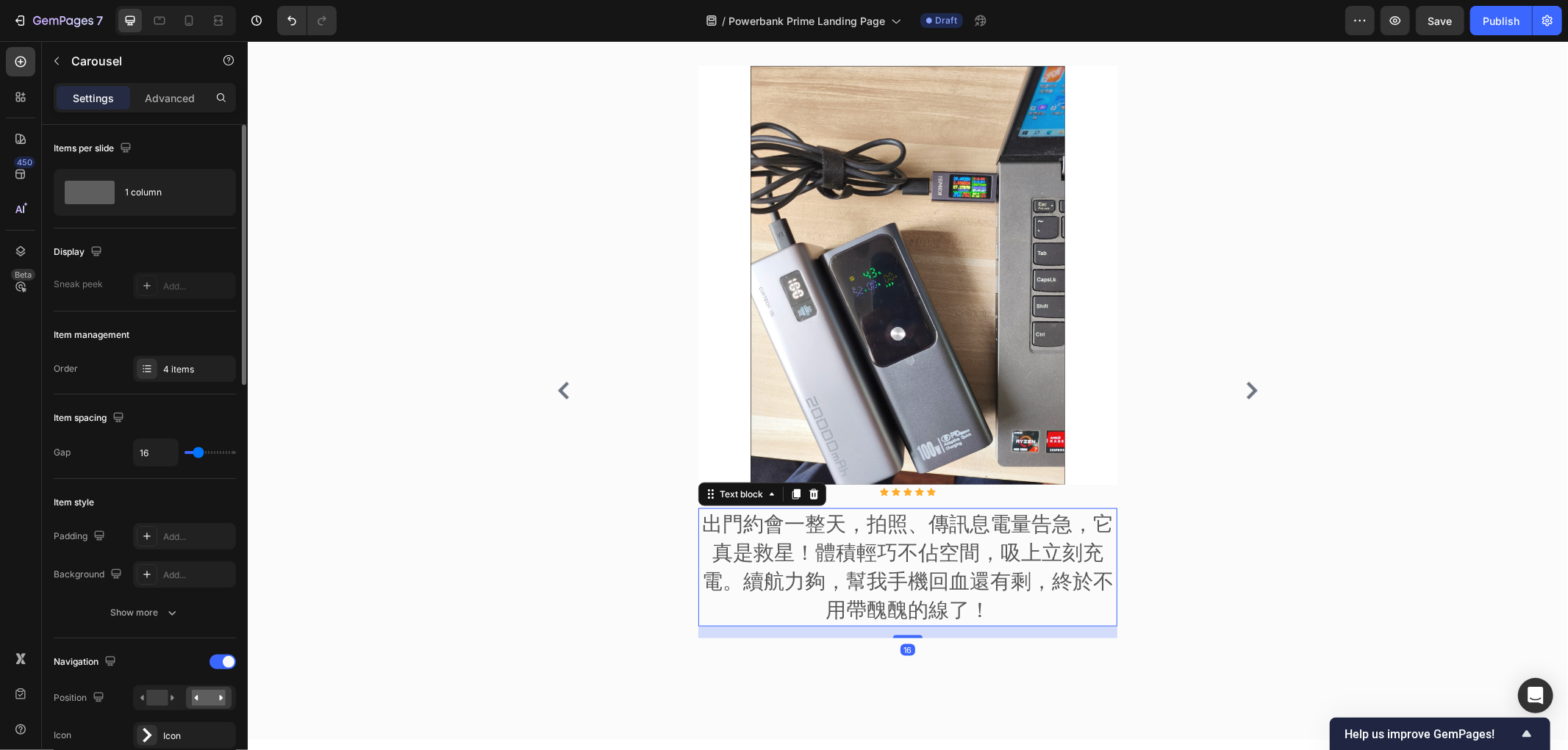
click at [761, 566] on p "出門約會一整天，拍照、傳訊息電量告急，它真是救星！體積輕巧不佔空間，吸上立刻充電。續航力夠，幫我手機回血還有剩，終於不用帶醜醜的線了！" at bounding box center [907, 566] width 416 height 115
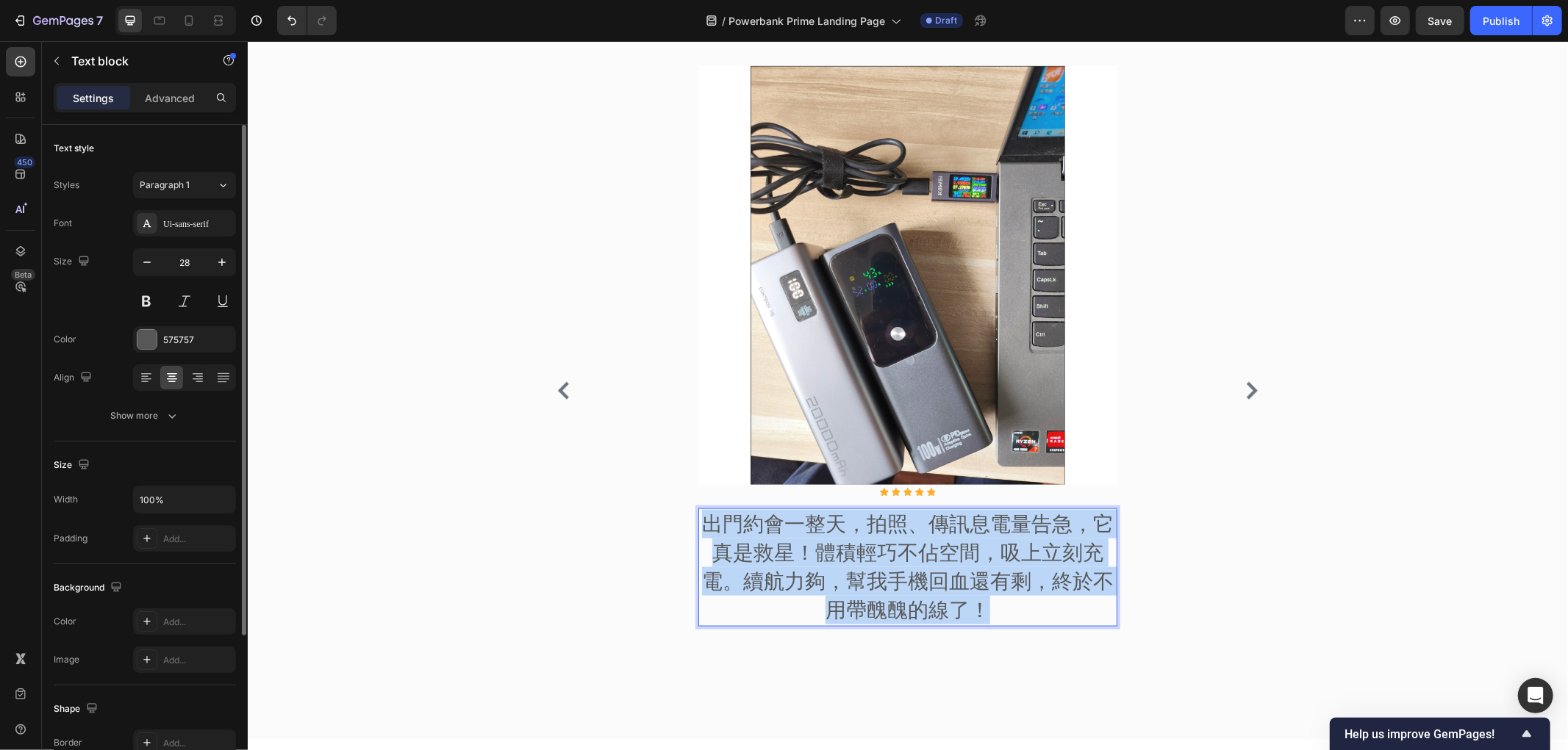
click at [761, 566] on p "出門約會一整天，拍照、傳訊息電量告急，它真是救星！體積輕巧不佔空間，吸上立刻充電。續航力夠，幫我手機回血還有剩，終於不用帶醜醜的線了！" at bounding box center [907, 566] width 416 height 115
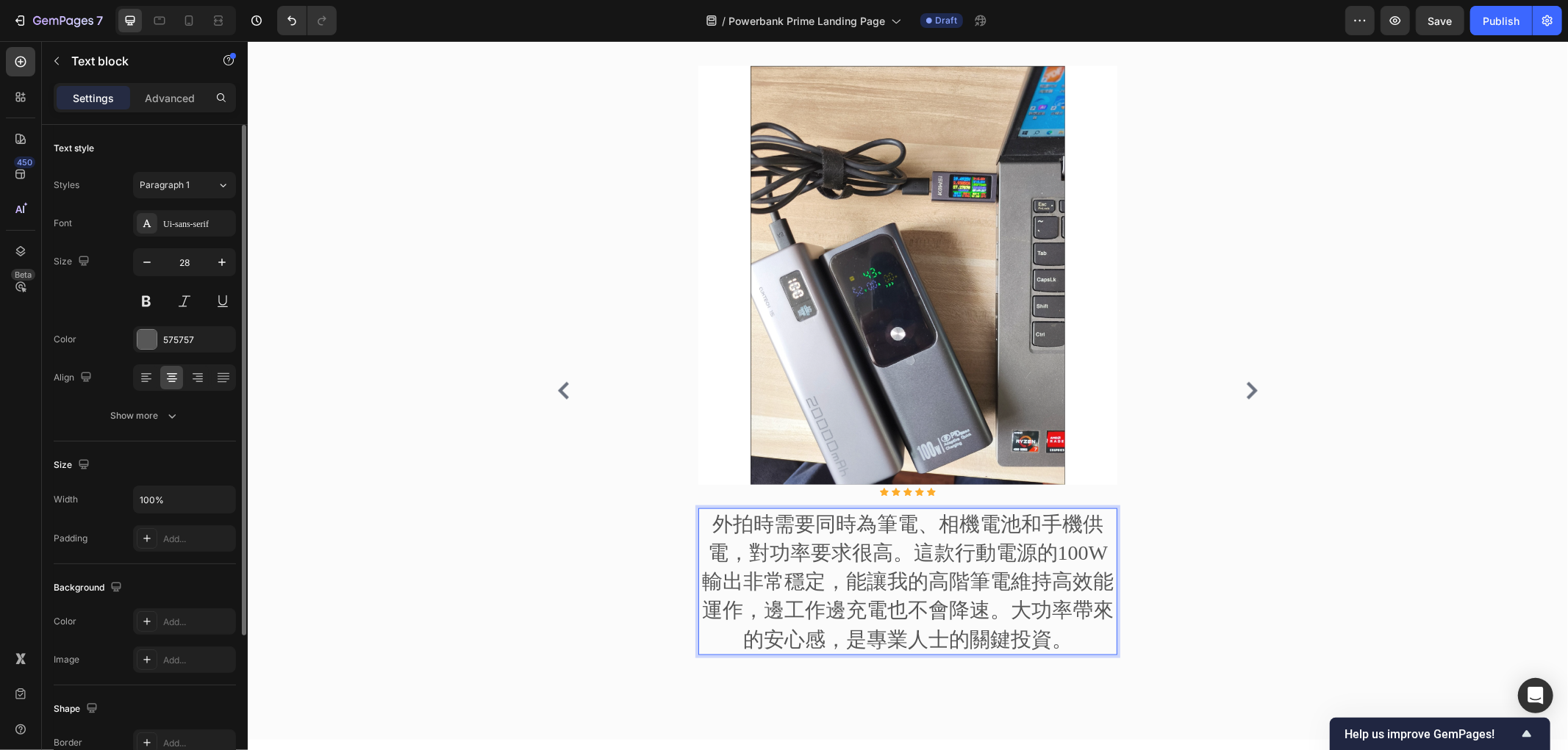
click at [1078, 583] on p "外拍時需要同時為筆電、相機電池和手機供電，對功率要求很高。這款行動電源的100W輸出非常穩定，能讓我的高階筆電維持高效能運作，邊工作邊充電也不會降速。大功率帶…" at bounding box center [907, 581] width 416 height 144
click at [1375, 501] on div "來自社群的真實評價 Heading Image Icon Icon Icon Icon Icon Icon List Hoz 這顆100W行動電源徹底改變了我…" at bounding box center [907, 357] width 1298 height 739
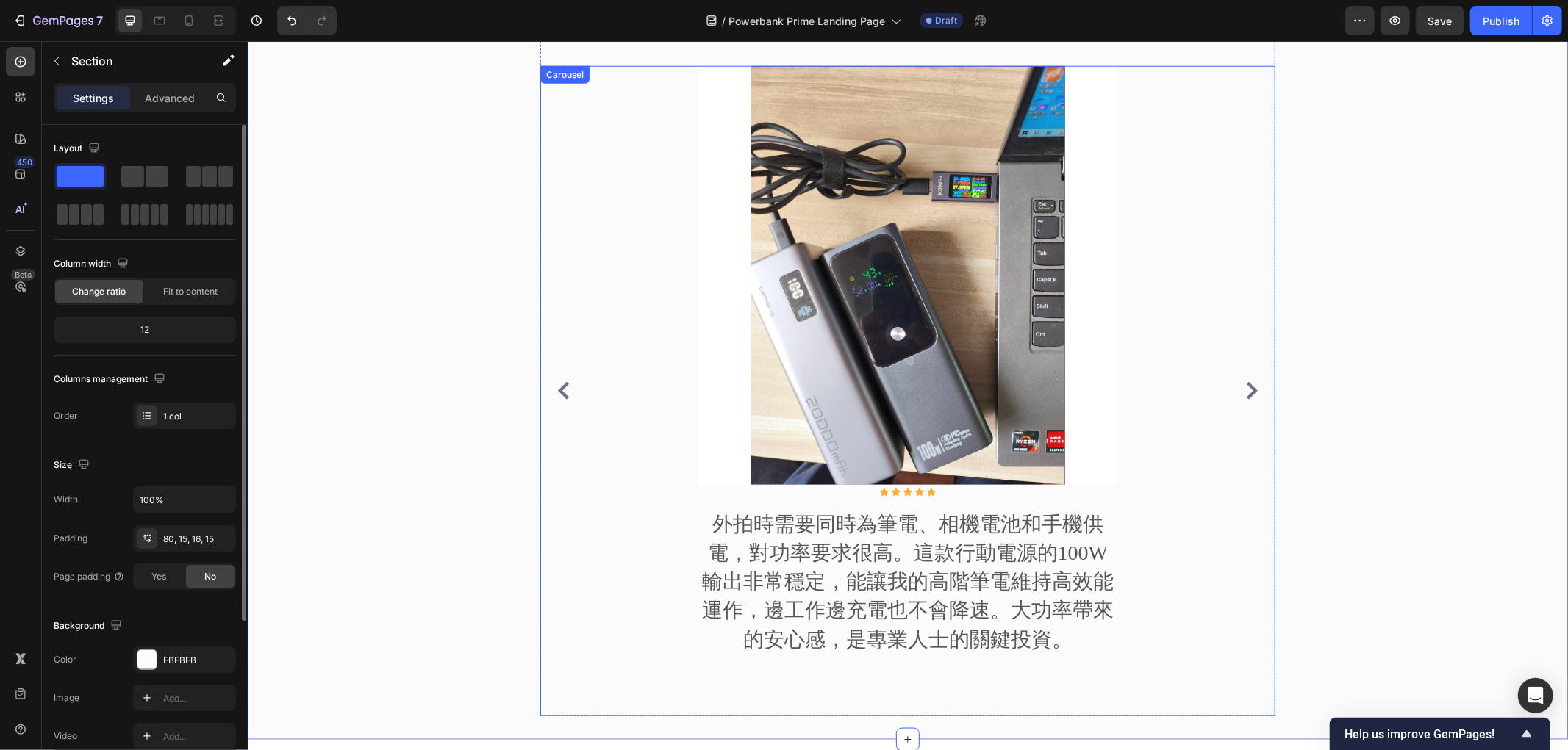
click at [1244, 389] on icon "Carousel Next Arrow" at bounding box center [1251, 390] width 18 height 18
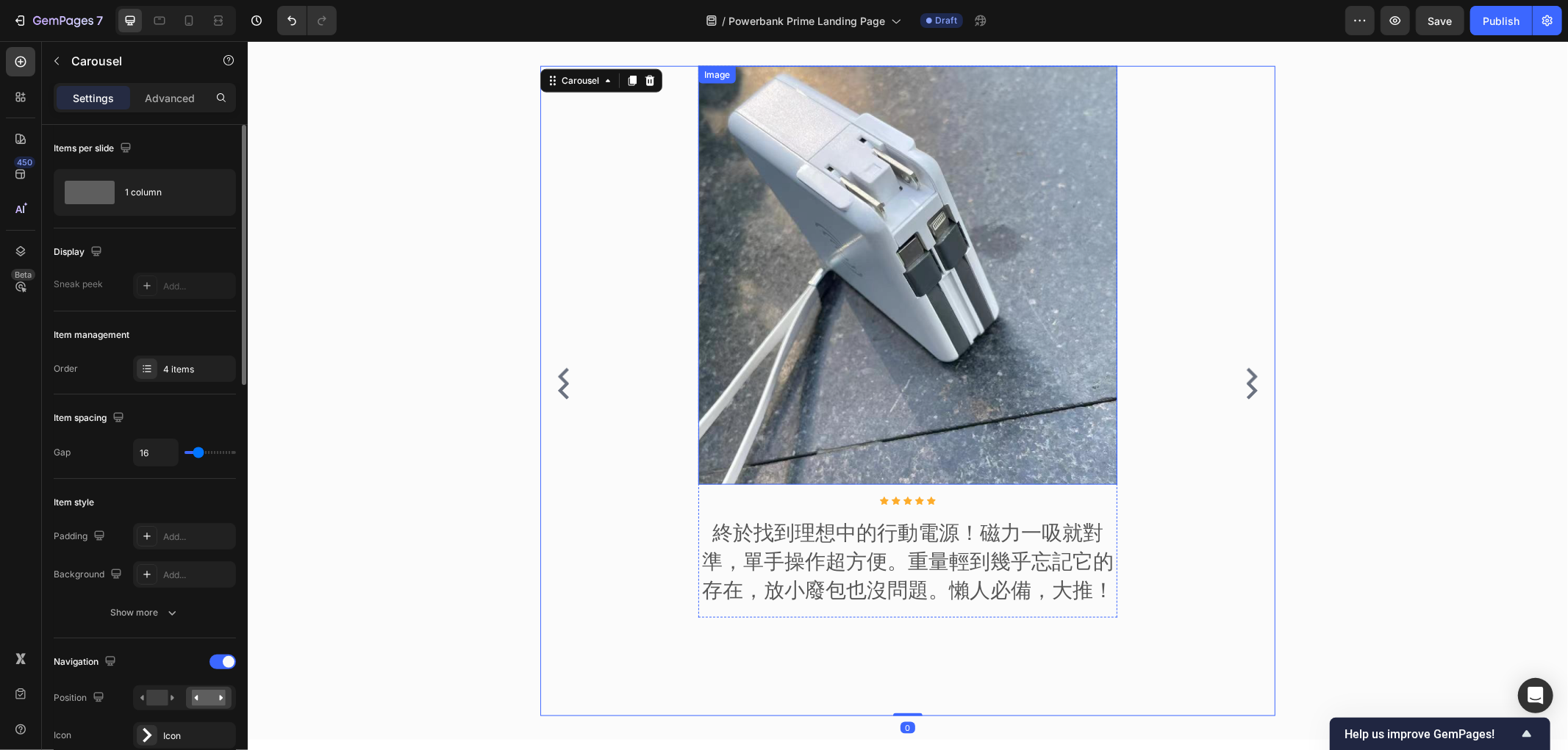
click at [936, 577] on p "終於找到理想中的行動電源！磁力一吸就對準，單手操作超方便。重量輕到幾乎忘記它的存在，放小廢包也沒問題。懶人必備，大推！" at bounding box center [907, 561] width 416 height 87
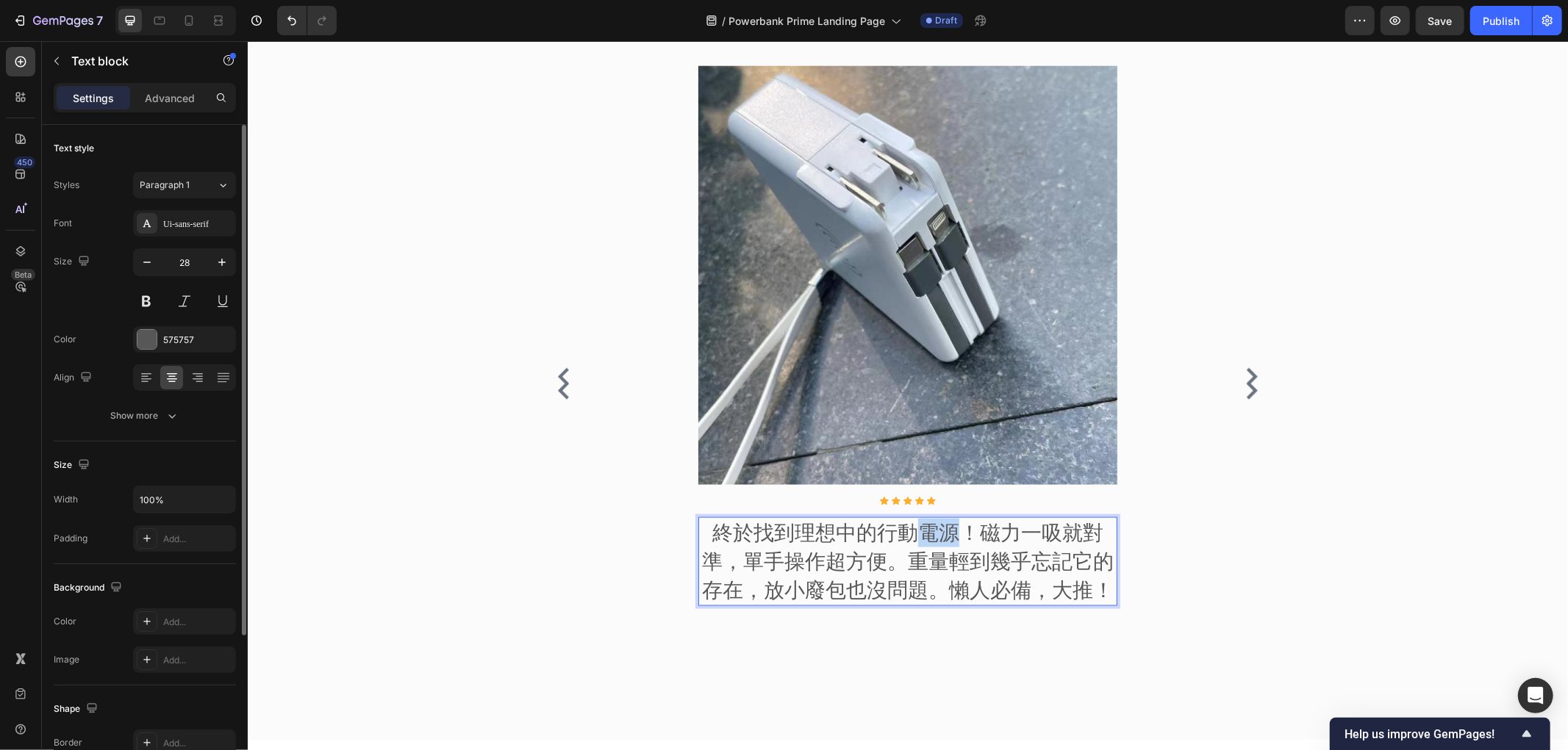
click at [910, 540] on p "終於找到理想中的行動電源！磁力一吸就對準，單手操作超方便。重量輕到幾乎忘記它的存在，放小廢包也沒問題。懶人必備，大推！" at bounding box center [907, 561] width 416 height 87
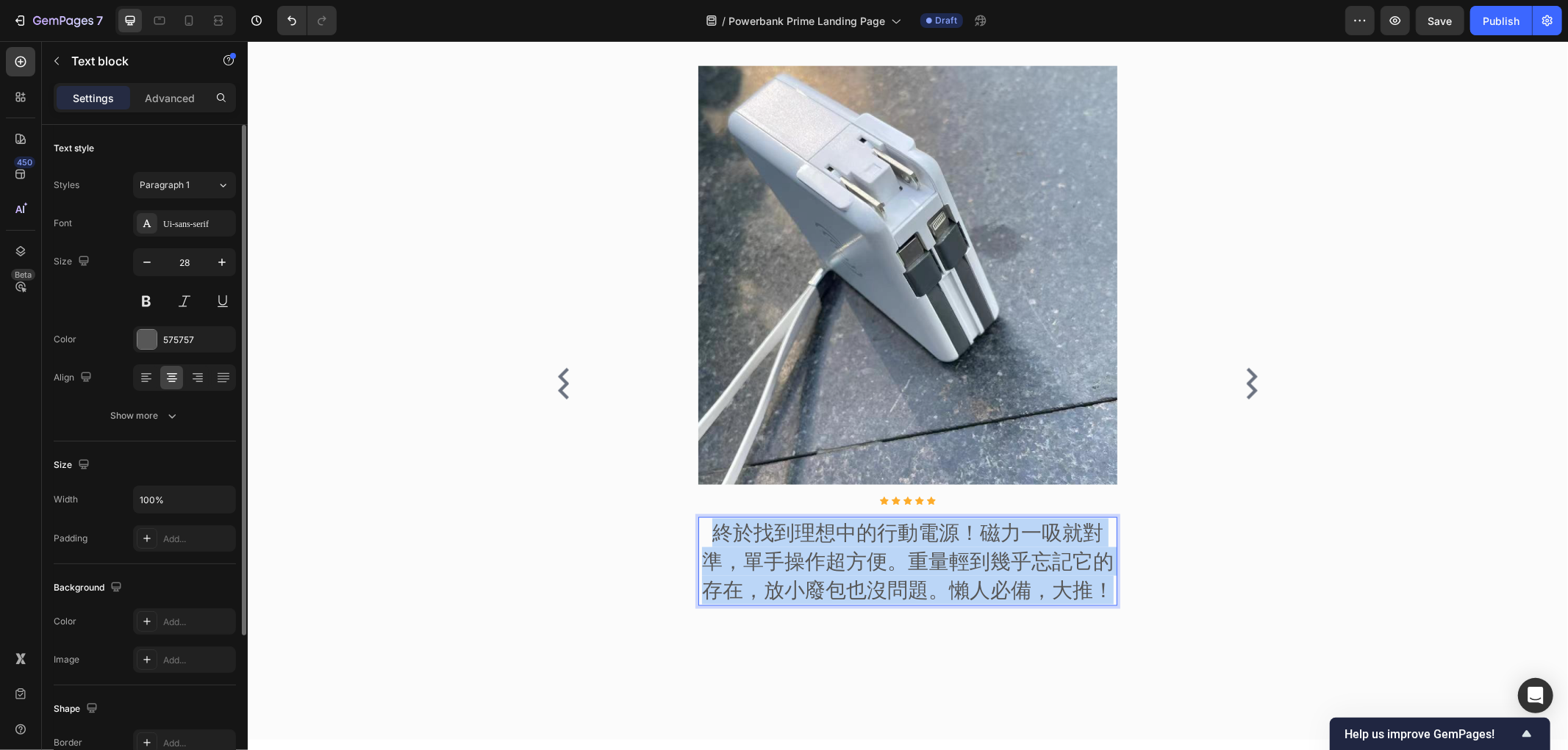
click at [911, 540] on p "終於找到理想中的行動電源！磁力一吸就對準，單手操作超方便。重量輕到幾乎忘記它的存在，放小廢包也沒問題。懶人必備，大推！" at bounding box center [907, 561] width 416 height 87
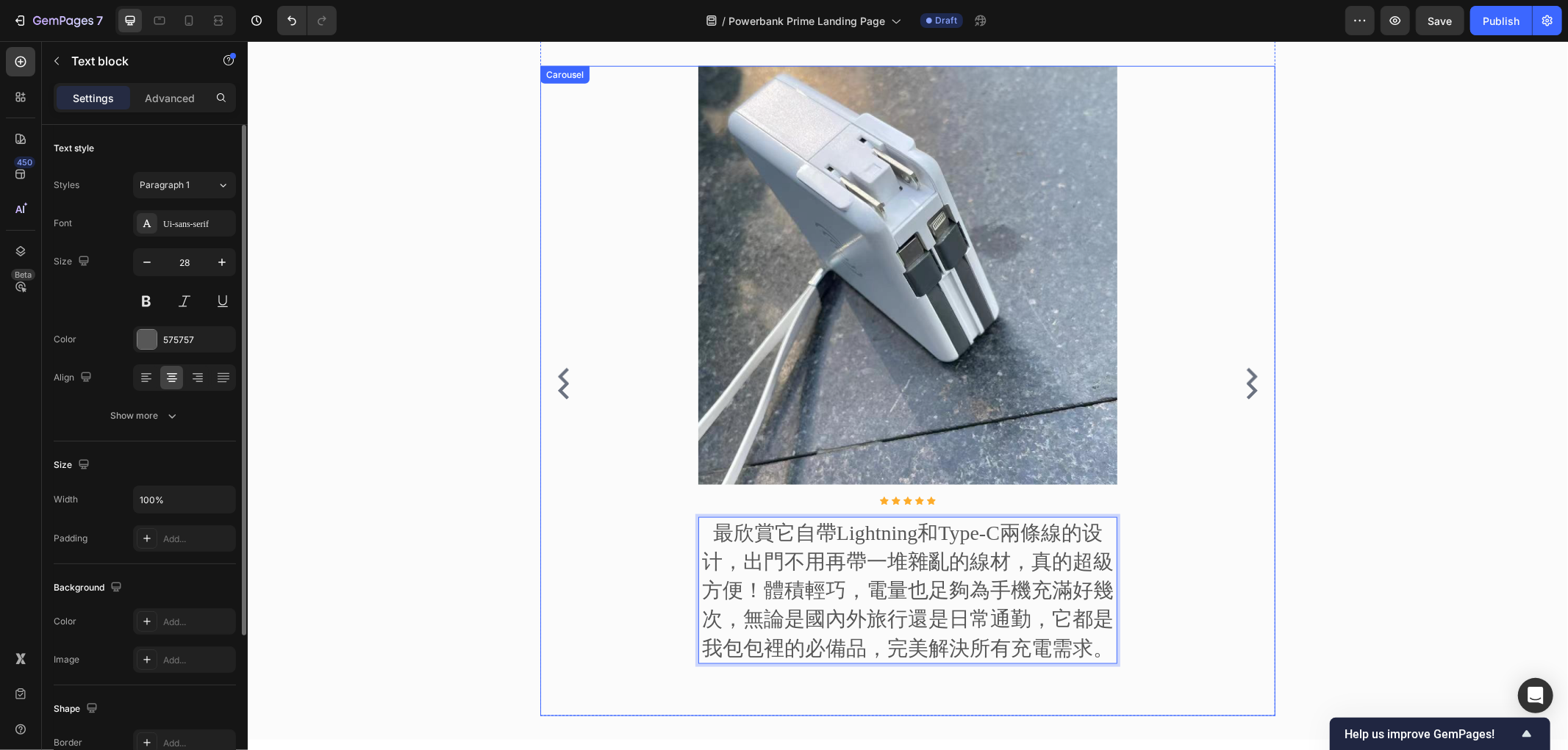
click at [1242, 386] on icon "Carousel Next Arrow" at bounding box center [1251, 390] width 18 height 18
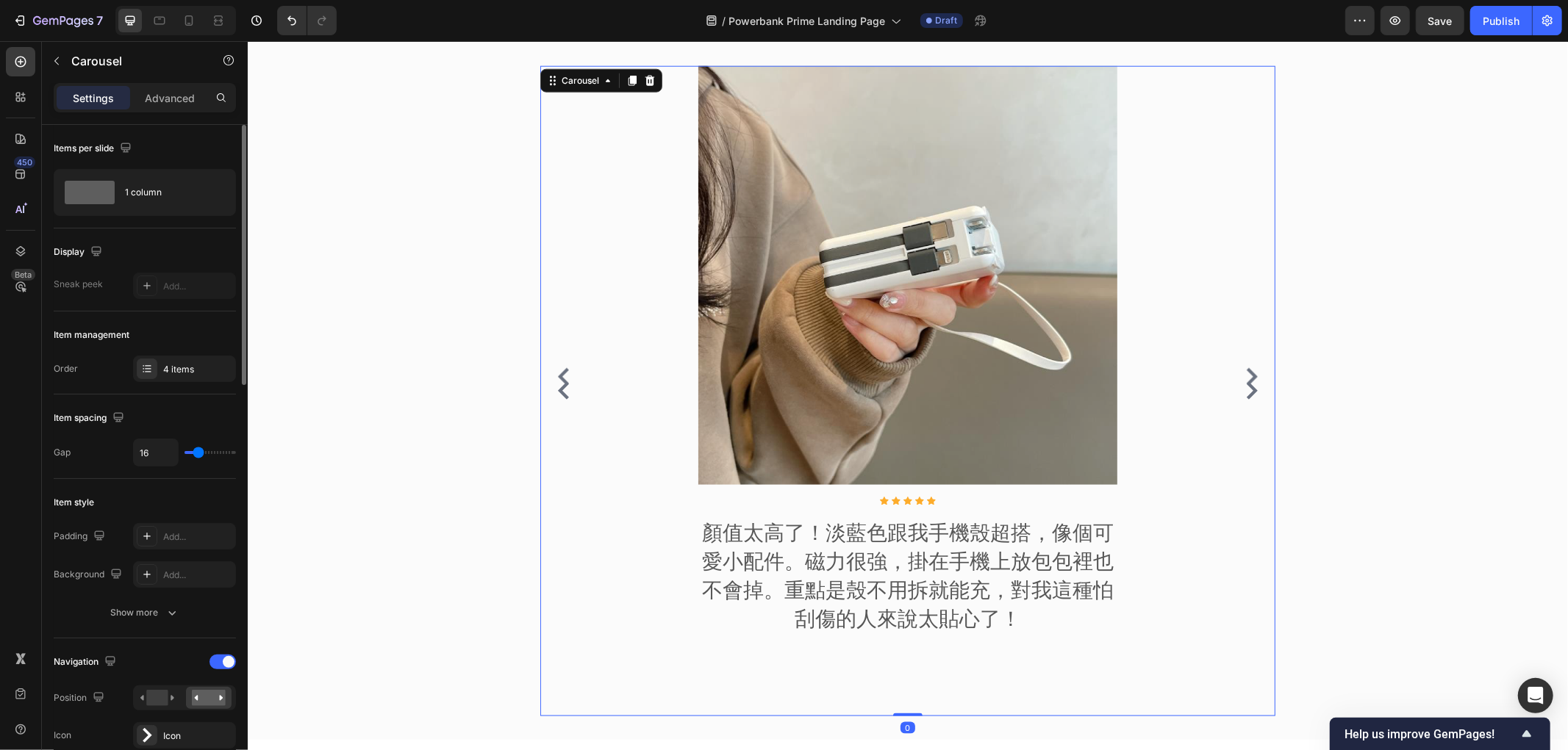
click at [554, 385] on icon "Carousel Back Arrow" at bounding box center [563, 390] width 18 height 18
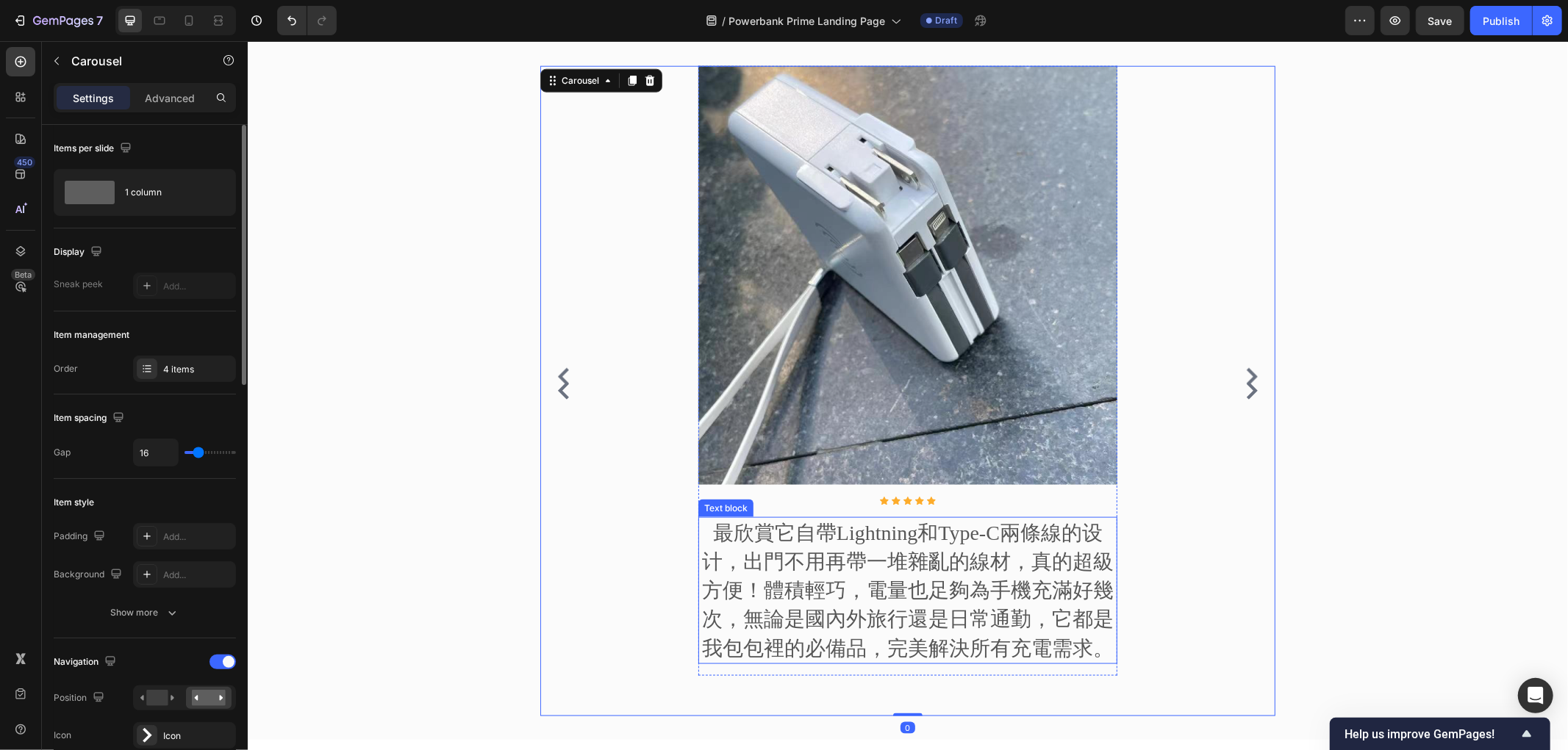
click at [858, 571] on p "最欣賞它自帶Lightning和Type-C兩條線的设计，出門不用再帶一堆雜亂的線材，真的超級方便！體積輕巧，電量也足夠為手機充滿好幾次，無論是國內外旅行還是…" at bounding box center [907, 590] width 416 height 144
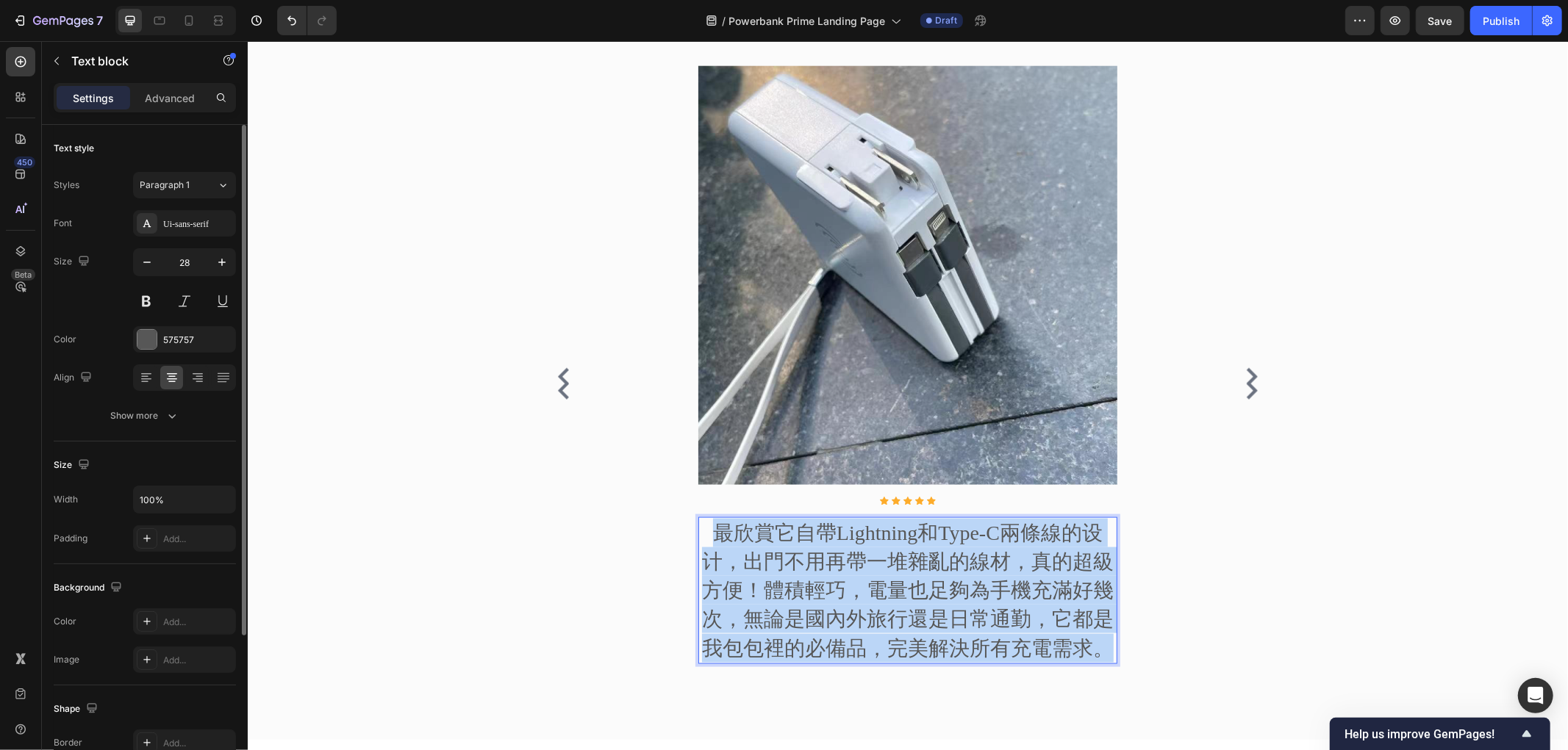
click at [861, 571] on p "最欣賞它自帶Lightning和Type-C兩條線的设计，出門不用再帶一堆雜亂的線材，真的超級方便！體積輕巧，電量也足夠為手機充滿好幾次，無論是國內外旅行還是…" at bounding box center [907, 590] width 416 height 144
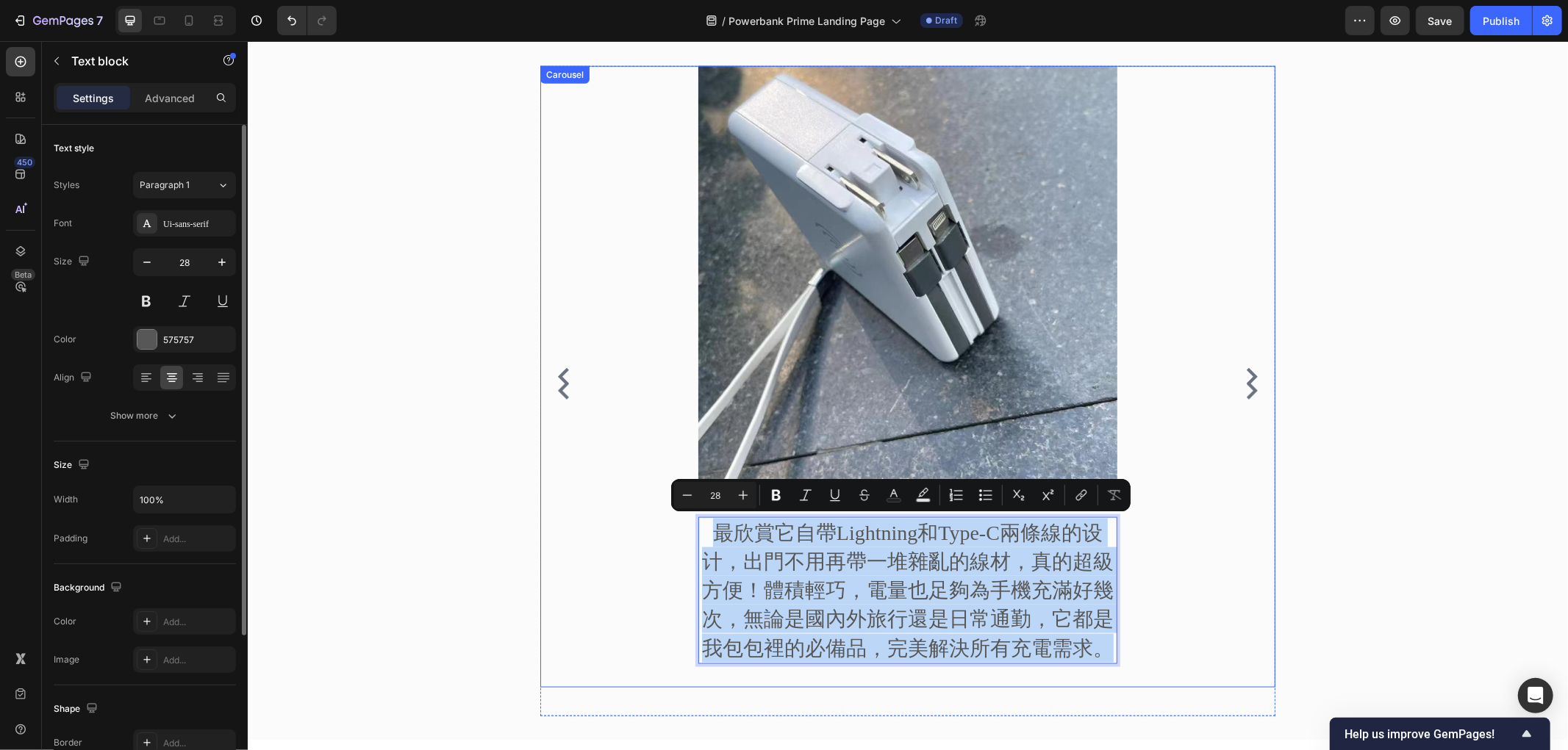
click at [1239, 379] on button "Carousel Next Arrow" at bounding box center [1251, 390] width 24 height 24
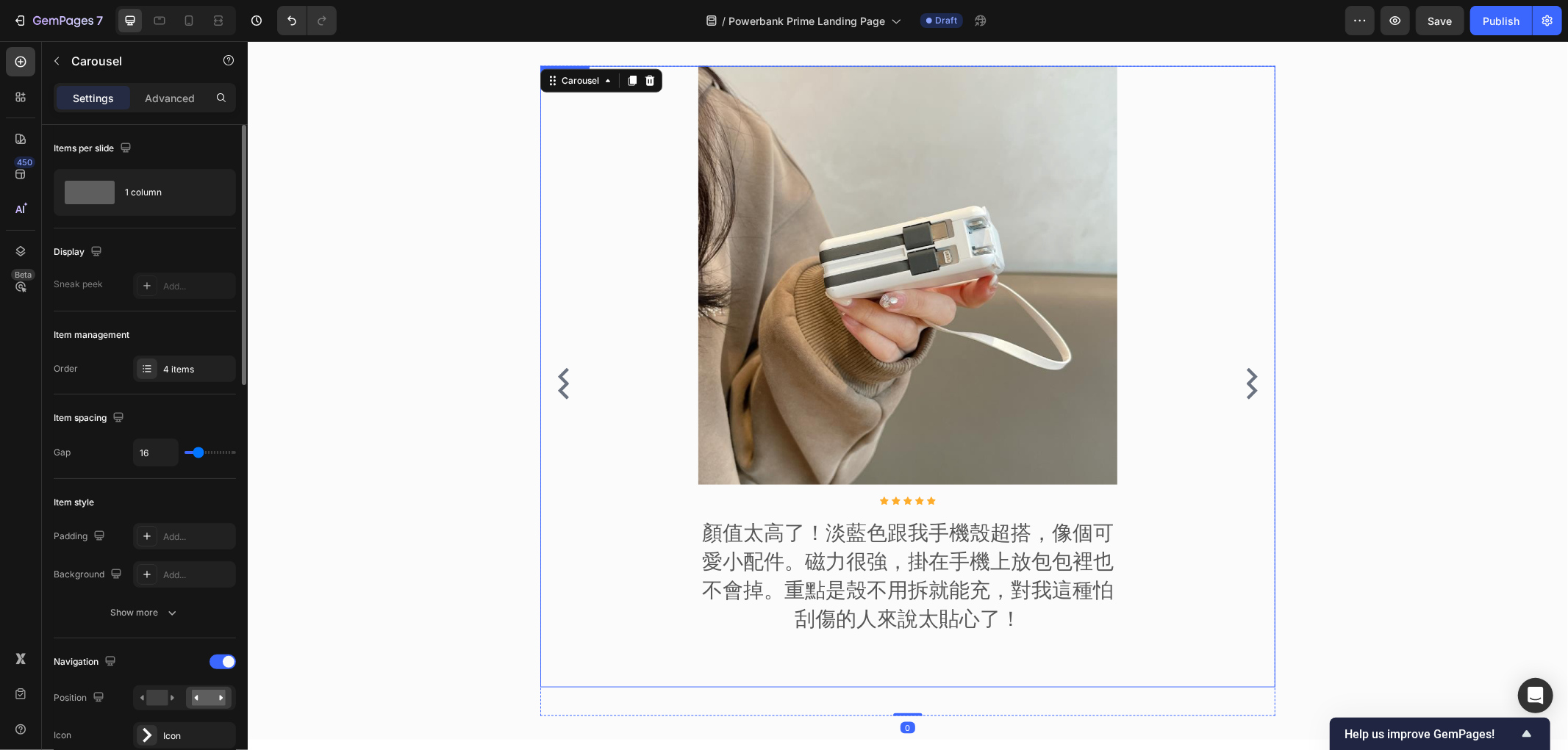
click at [856, 582] on p "顏值太高了！淡藍色跟我手機殼超搭，像個可愛小配件。磁力很強，掛在手機上放包包裡也不會掉。重點是殼不用拆就能充，對我這種怕刮傷的人來說太貼心了！" at bounding box center [907, 575] width 416 height 115
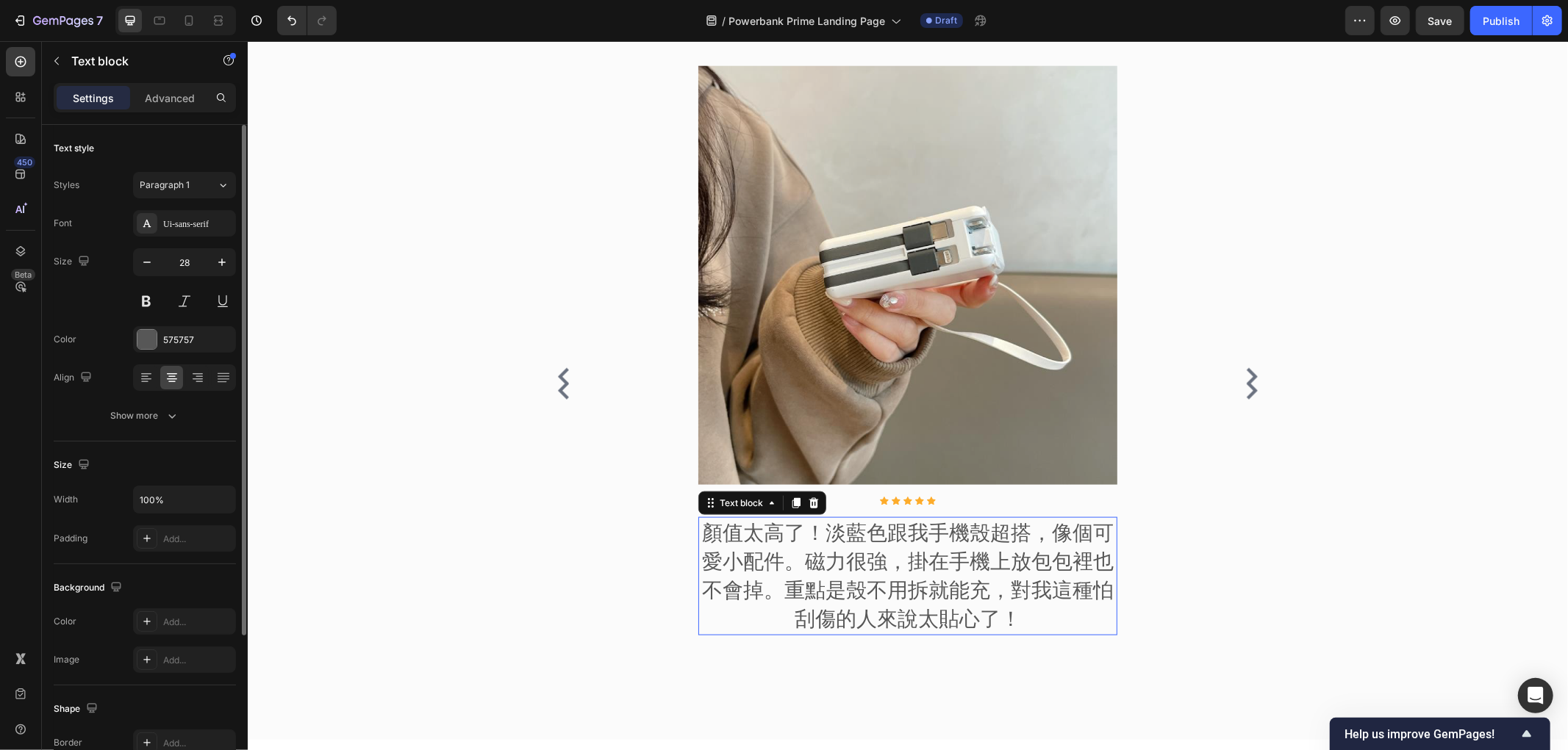
click at [856, 582] on p "顏值太高了！淡藍色跟我手機殼超搭，像個可愛小配件。磁力很強，掛在手機上放包包裡也不會掉。重點是殼不用拆就能充，對我這種怕刮傷的人來說太貼心了！" at bounding box center [907, 575] width 416 height 115
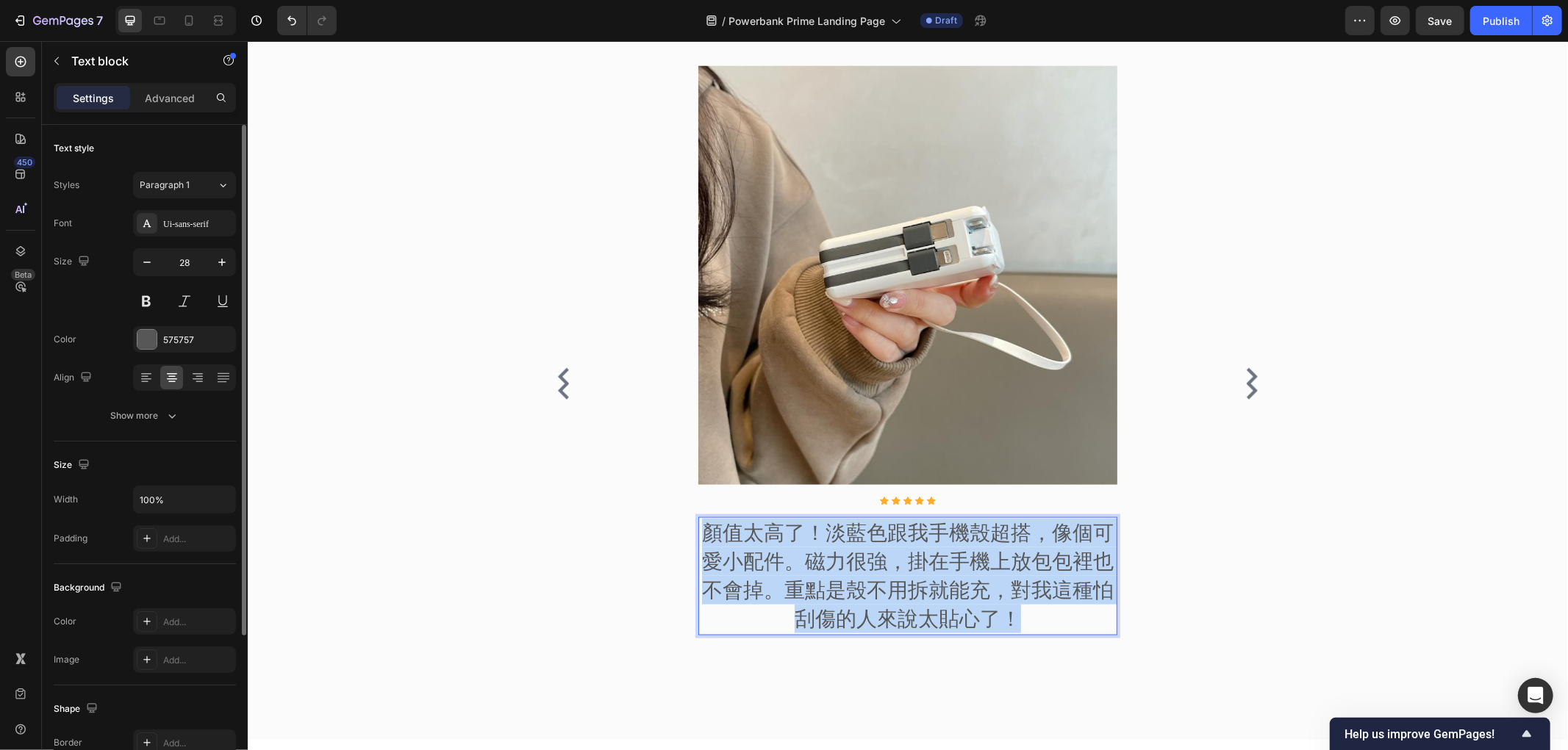
click at [856, 582] on p "顏值太高了！淡藍色跟我手機殼超搭，像個可愛小配件。磁力很強，掛在手機上放包包裡也不會掉。重點是殼不用拆就能充，對我這種怕刮傷的人來說太貼心了！" at bounding box center [907, 575] width 416 height 115
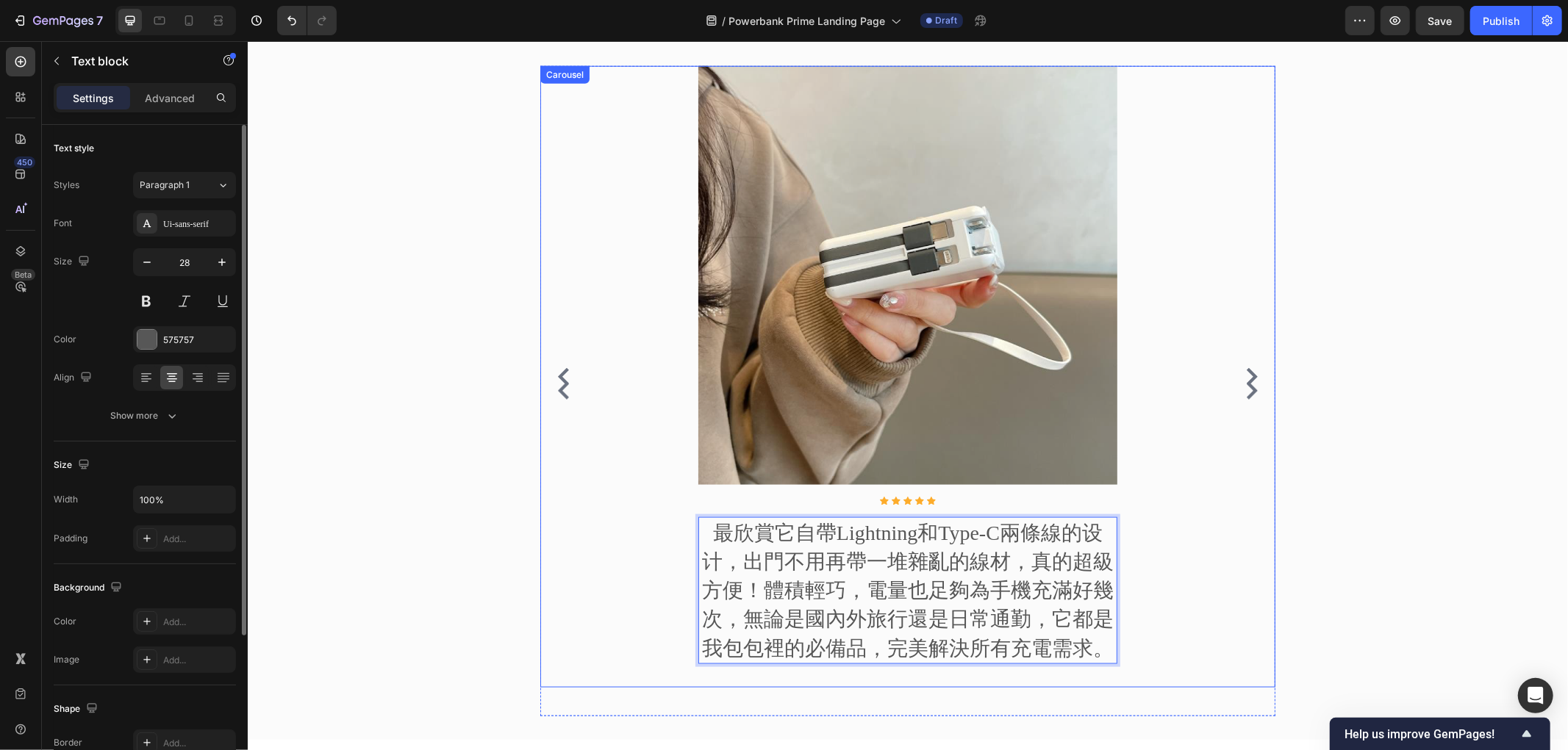
click at [539, 406] on div "Image Icon Icon Icon Icon Icon Icon List Hoz 最欣賞它自帶Lightning和Type-C兩條線的设计，出門不用再…" at bounding box center [907, 376] width 735 height 622
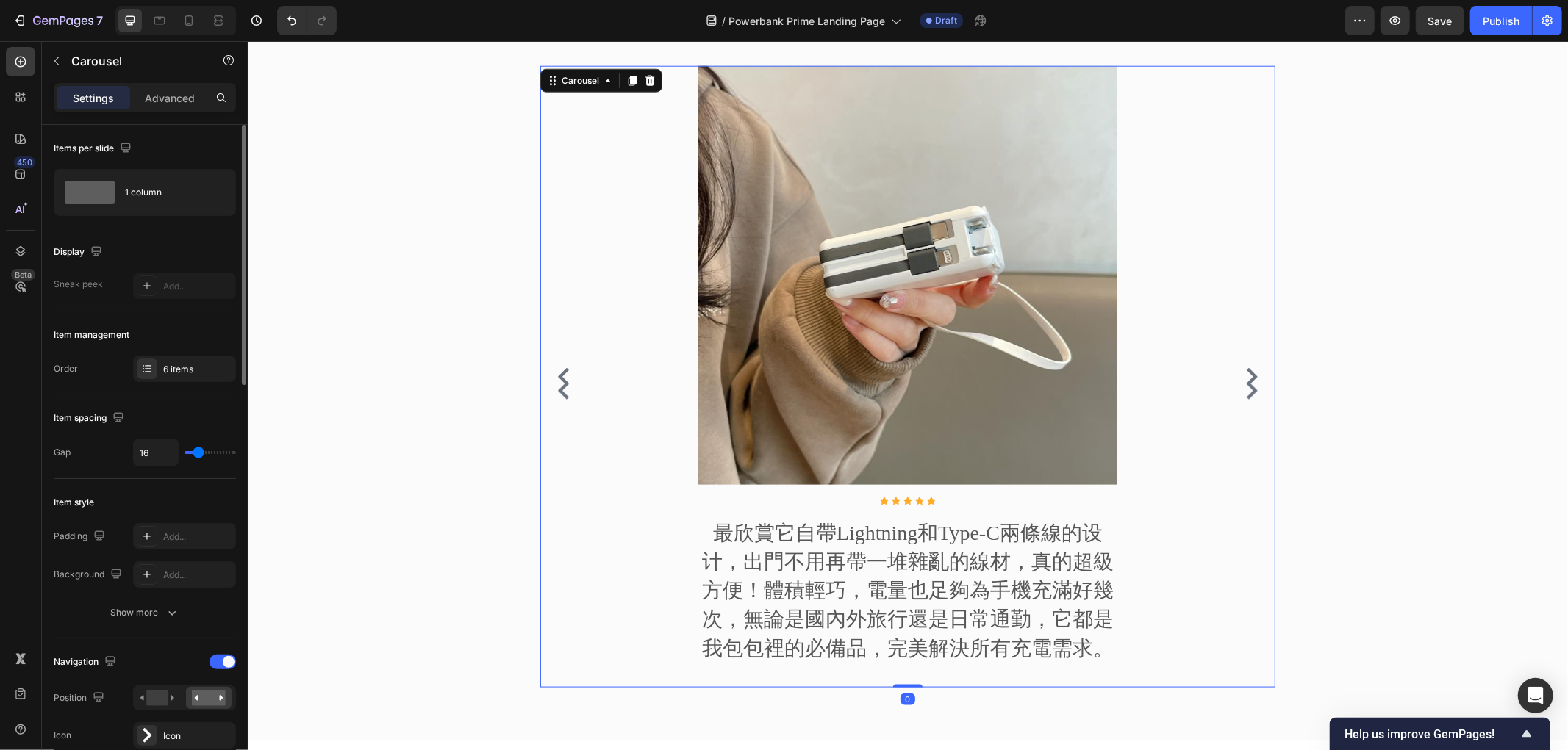
click at [553, 379] on button "Carousel Back Arrow" at bounding box center [562, 390] width 24 height 24
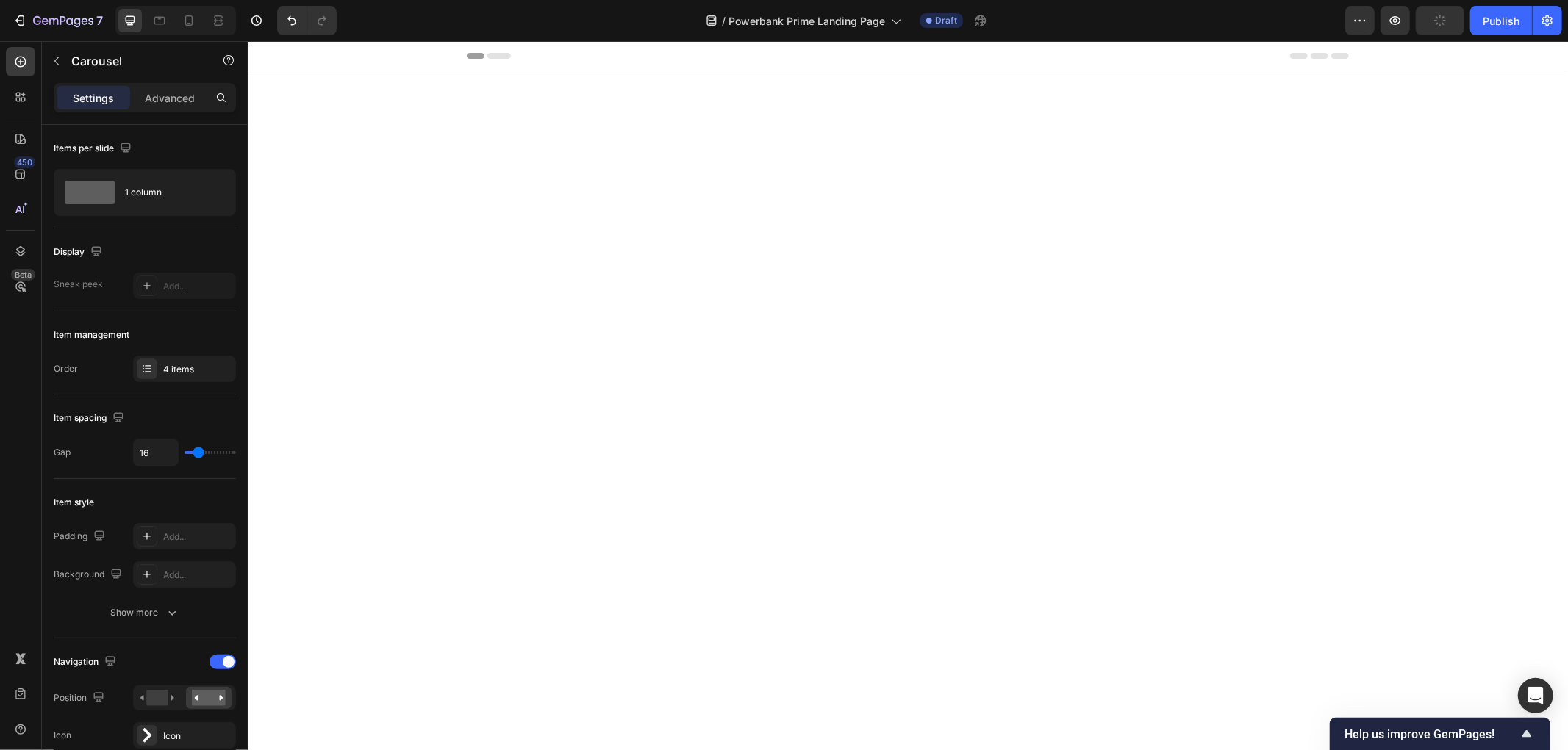
scroll to position [1391, 0]
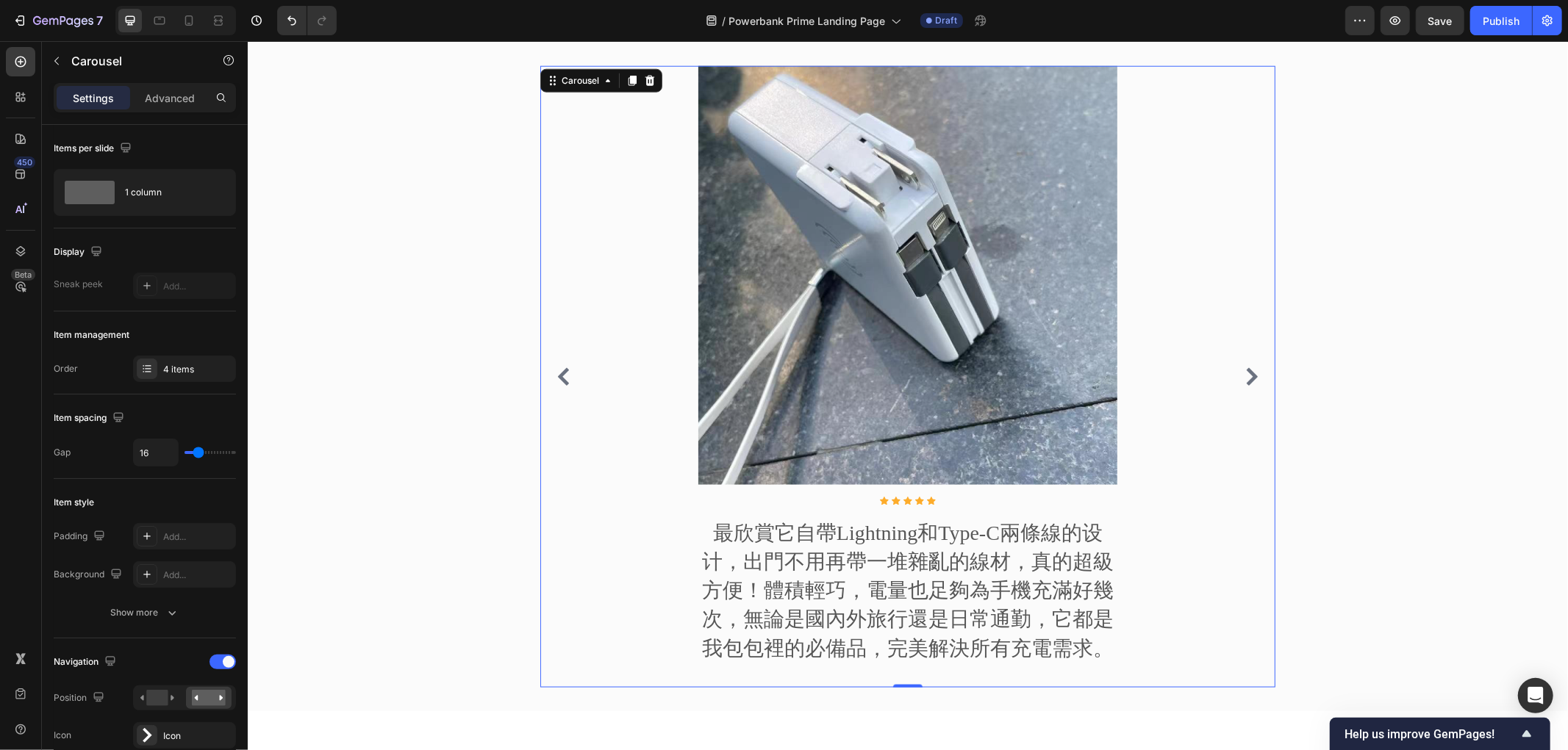
click at [685, 570] on div "Image Icon Icon Icon Icon Icon Icon List Hoz 最欣賞它自帶Lightning和Type-C兩條線的设计，出門不用再…" at bounding box center [907, 376] width 735 height 622
click at [781, 542] on p "最欣賞它自帶Lightning和Type-C兩條線的设计，出門不用再帶一堆雜亂的線材，真的超級方便！體積輕巧，電量也足夠為手機充滿好幾次，無論是國內外旅行還是…" at bounding box center [907, 590] width 416 height 144
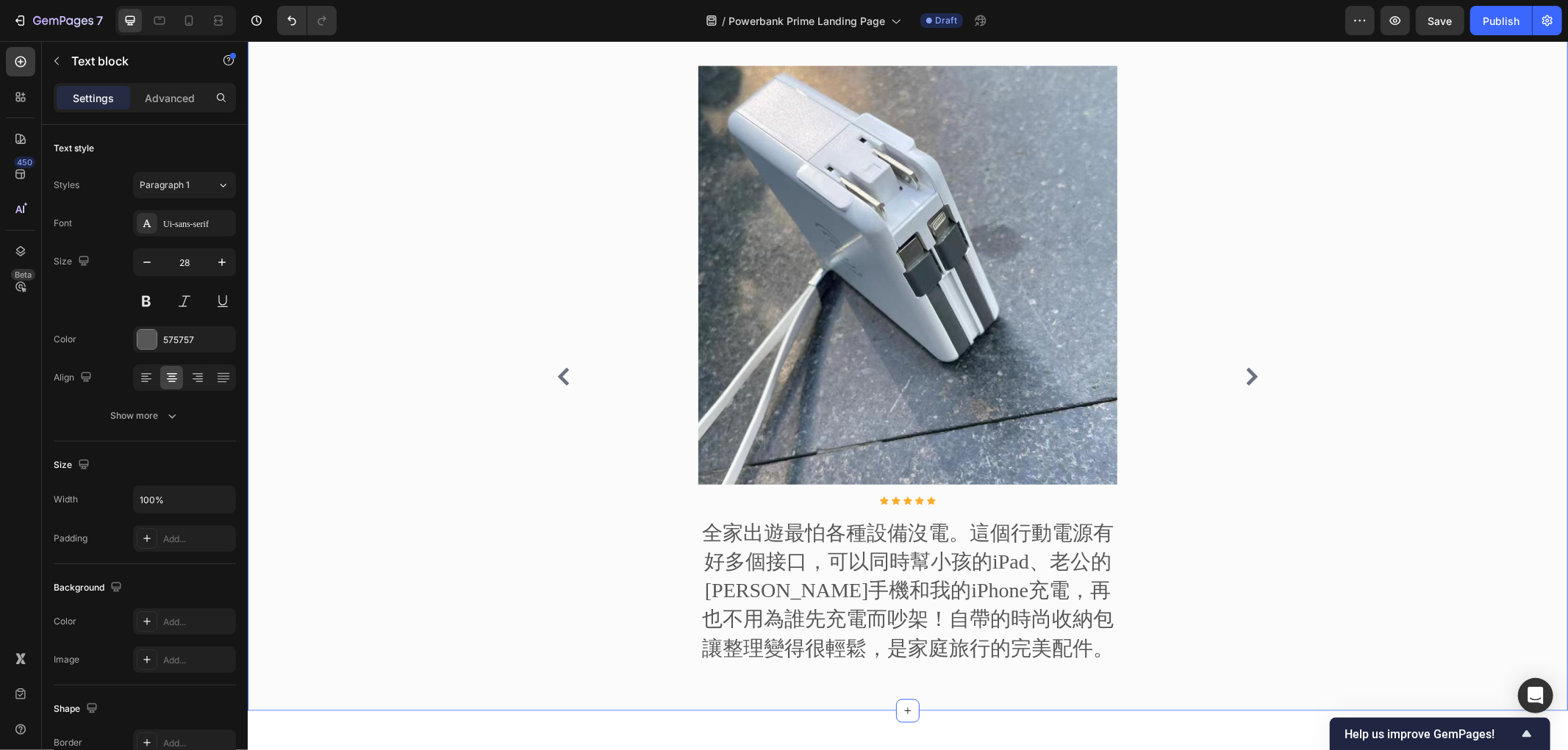
click at [1447, 465] on div "來自社群的真實評價 Heading Image Icon Icon Icon Icon Icon Icon List Hoz 這顆100W行動電源徹底改變了我…" at bounding box center [907, 343] width 1298 height 710
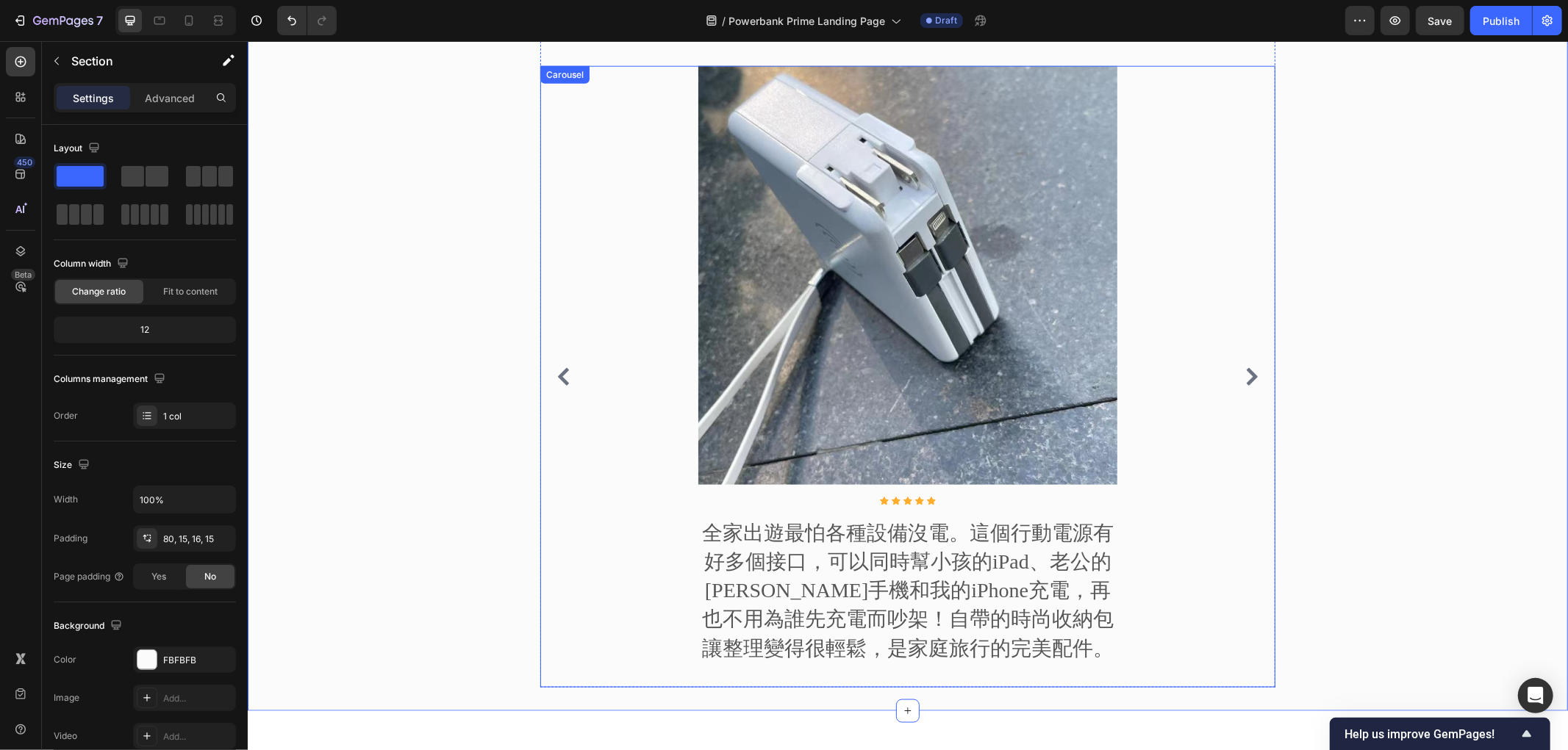
click at [1251, 377] on div "Image Icon Icon Icon Icon Icon Icon List Hoz 全家出遊最怕各種設備沒電。這個行動電源有好多個接口，可以同時幫小孩的…" at bounding box center [907, 376] width 735 height 622
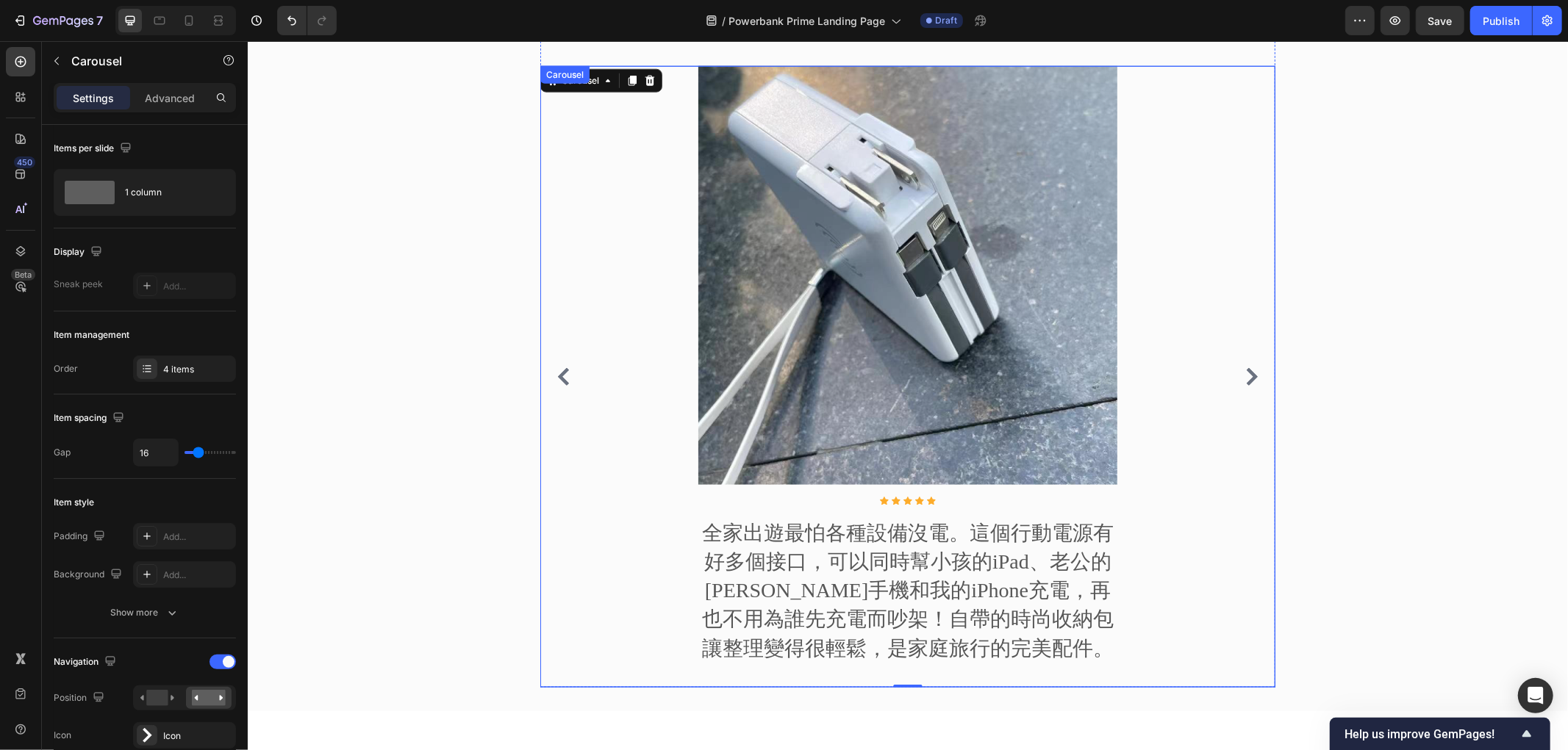
click at [1245, 385] on icon "Carousel Next Arrow" at bounding box center [1251, 376] width 18 height 18
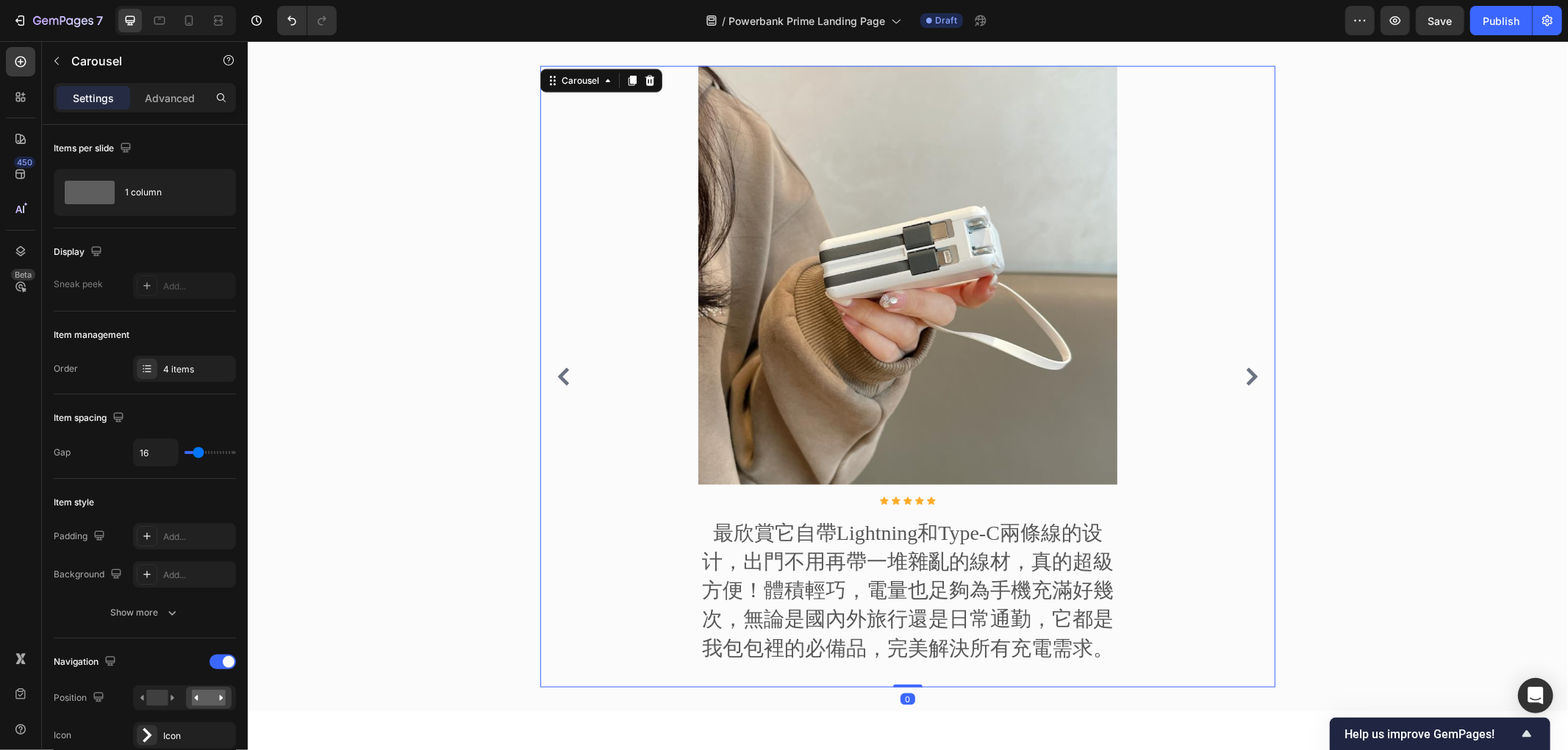
click at [1246, 385] on icon "Carousel Next Arrow" at bounding box center [1251, 376] width 11 height 18
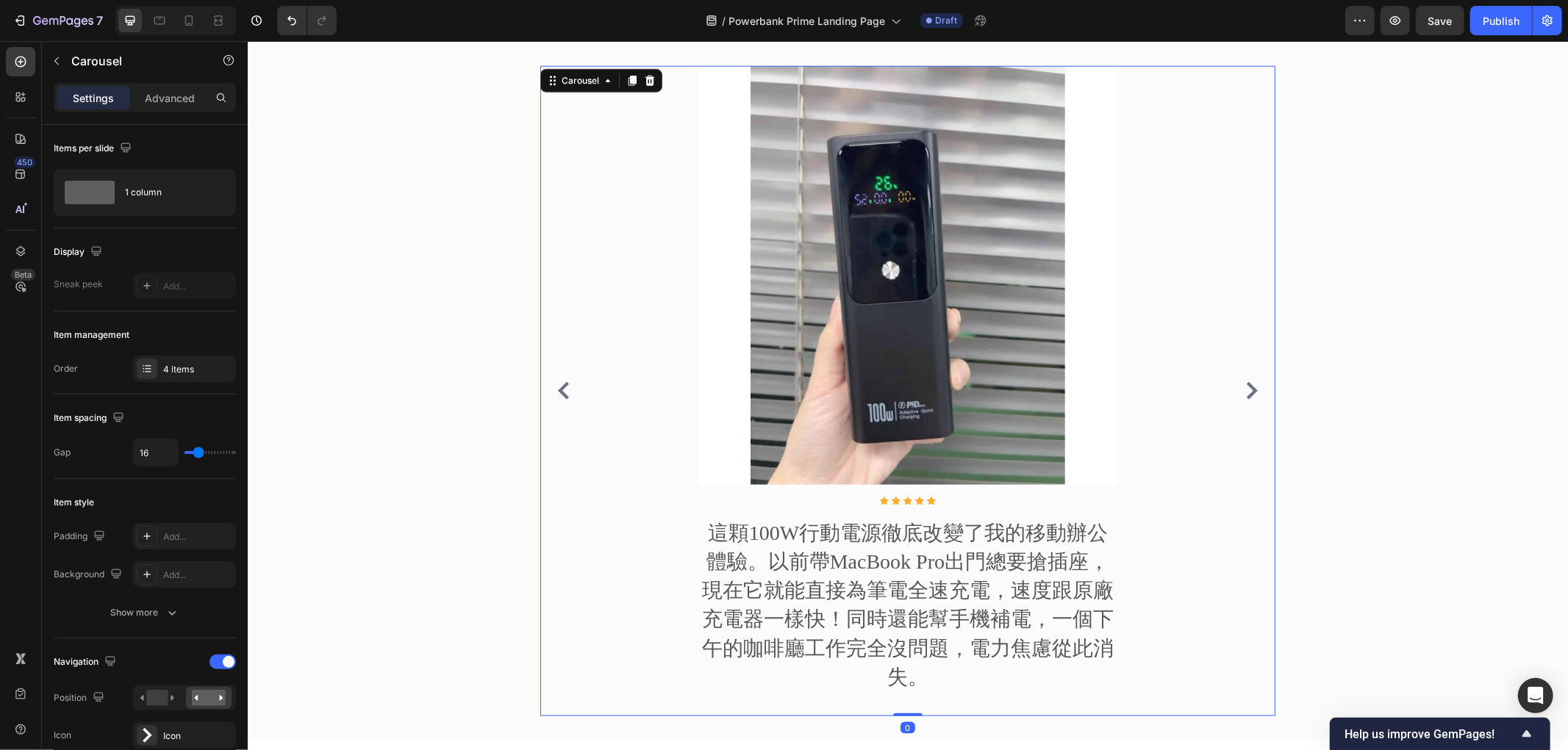
click at [1246, 385] on icon "Carousel Next Arrow" at bounding box center [1251, 390] width 11 height 18
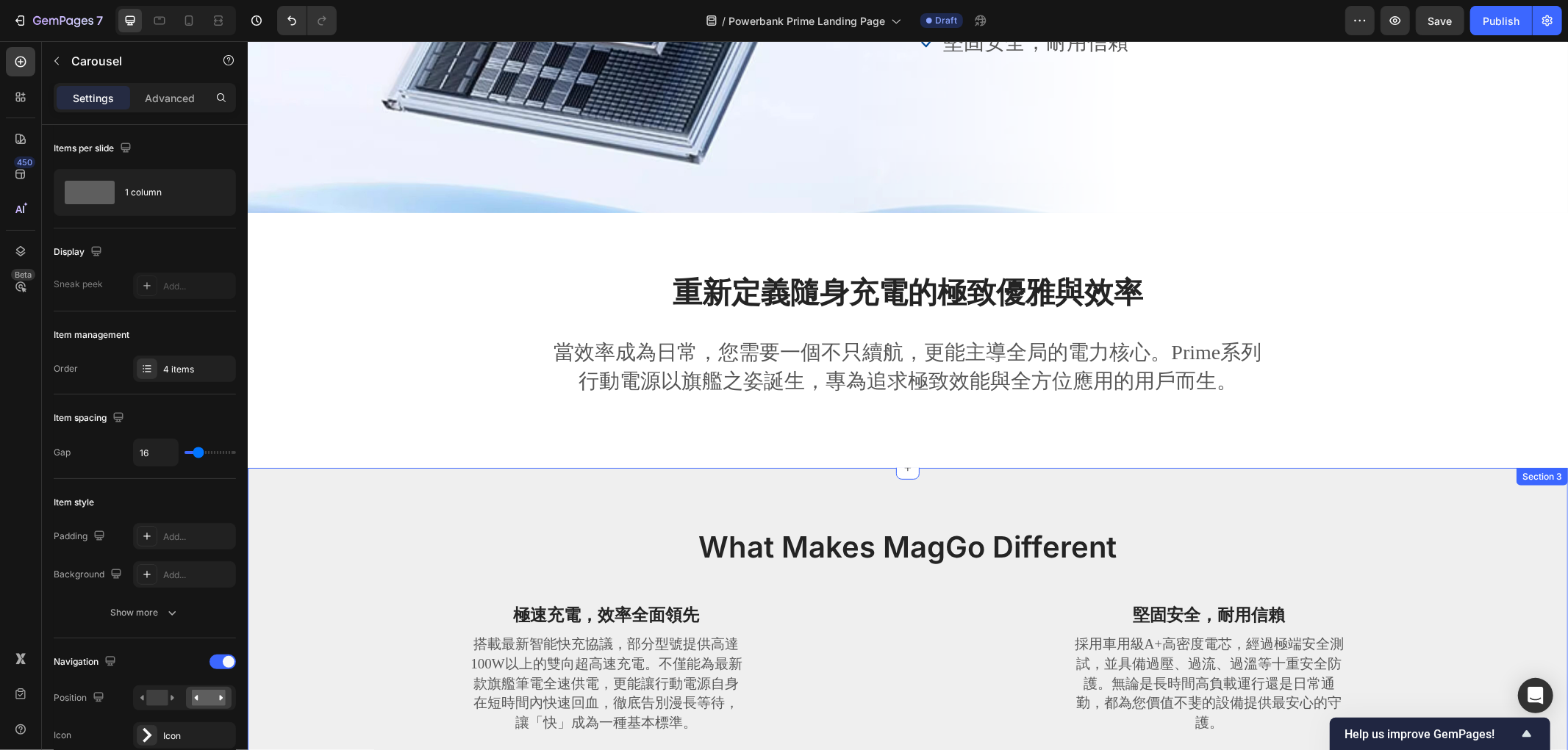
scroll to position [0, 0]
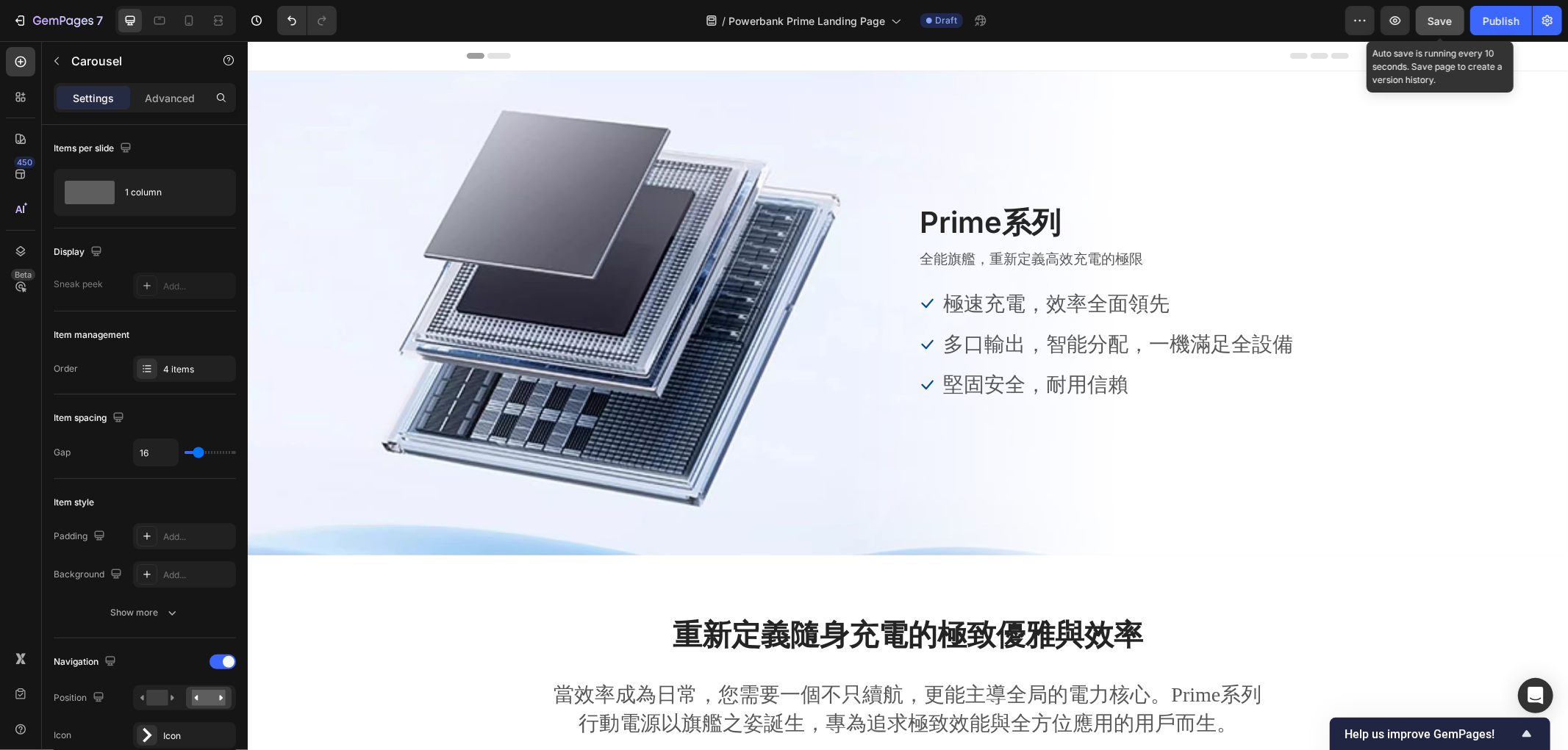
click at [1442, 26] on div "Save" at bounding box center [1441, 21] width 25 height 16
click at [1356, 25] on icon "button" at bounding box center [1359, 20] width 15 height 15
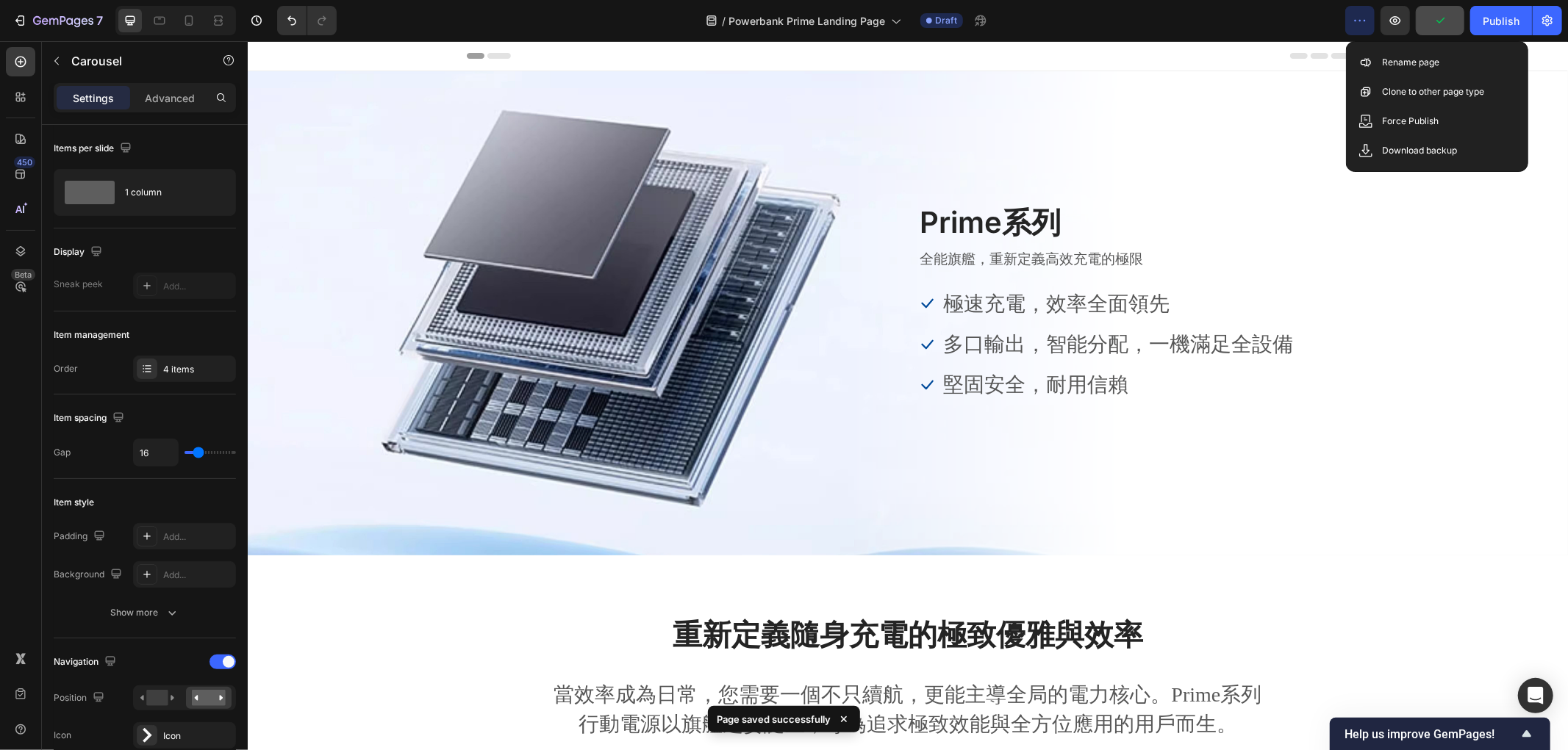
click at [1273, 11] on div "/ Powerbank Prime Landing Page Draft" at bounding box center [847, 20] width 996 height 29
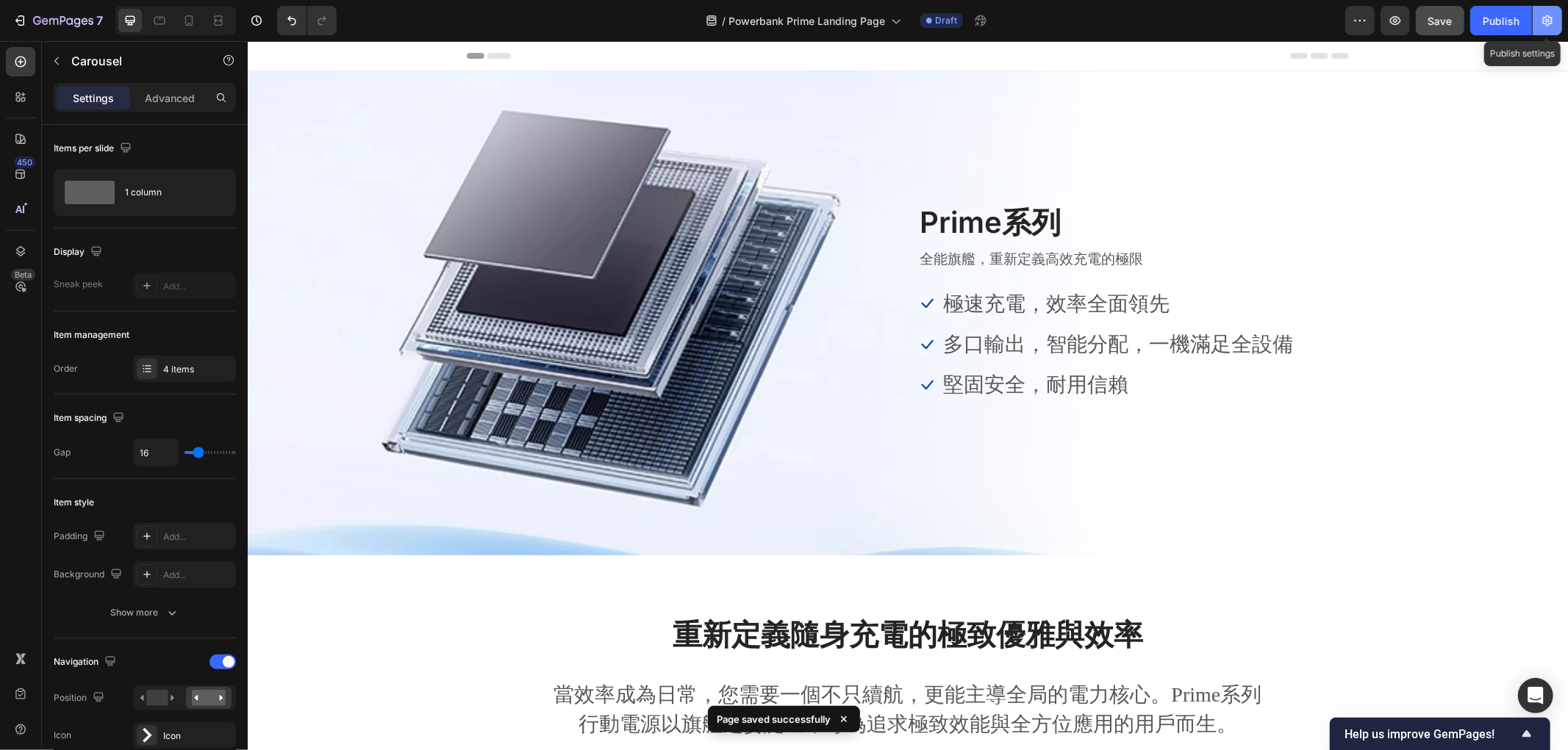
click at [1548, 11] on button "button" at bounding box center [1546, 20] width 29 height 29
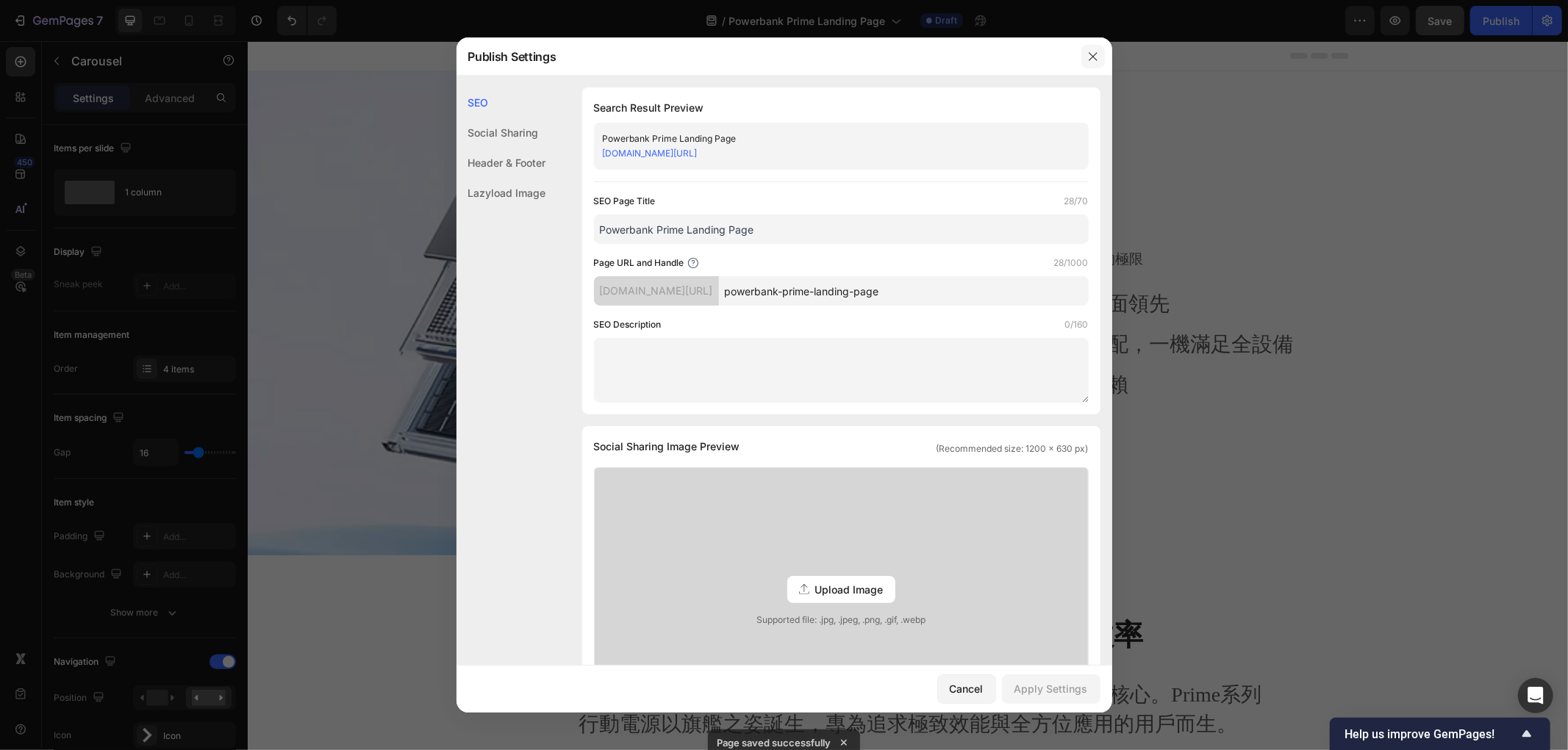
click at [1093, 53] on icon "button" at bounding box center [1092, 56] width 11 height 11
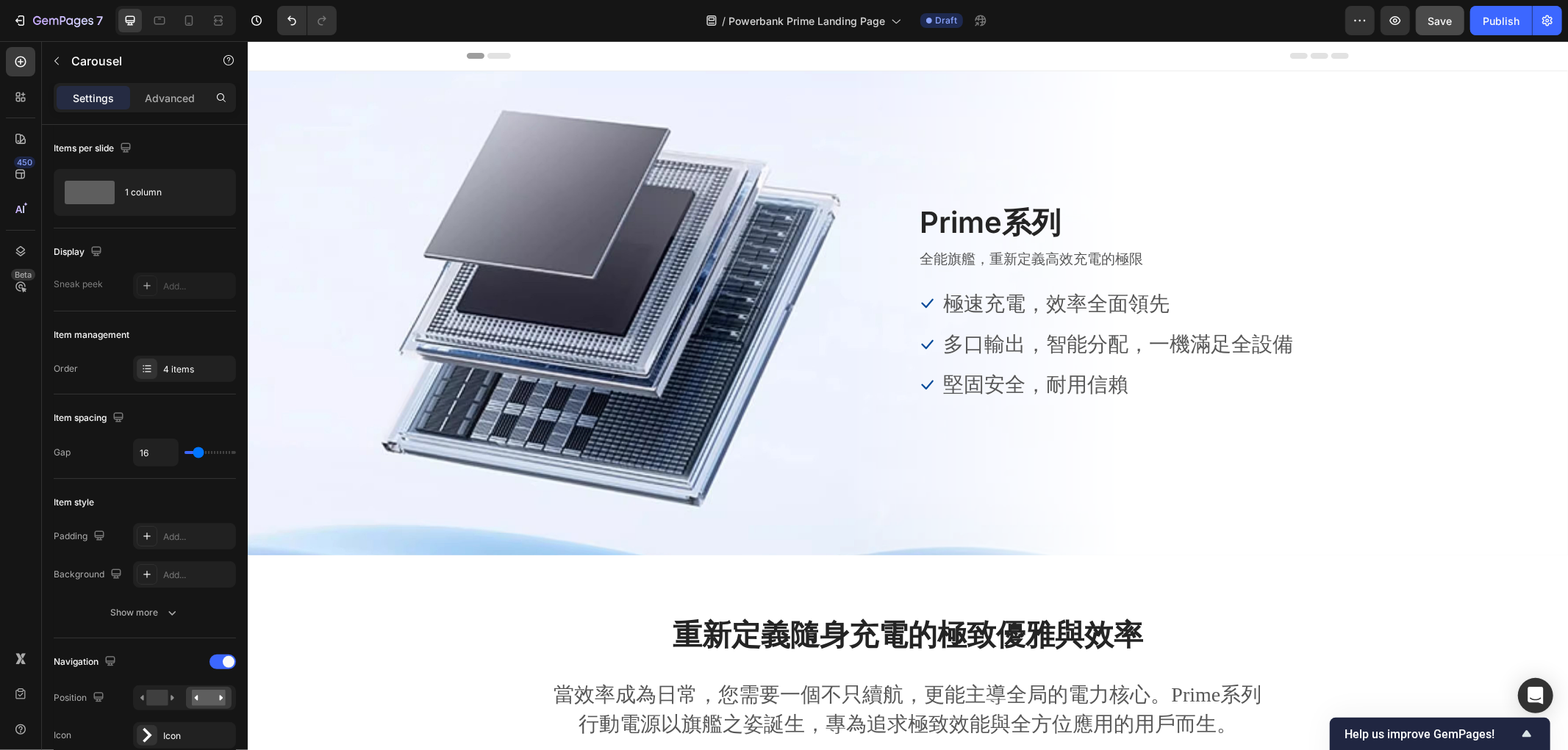
click at [1238, 15] on div "/ Powerbank Prime Landing Page Draft" at bounding box center [847, 20] width 996 height 29
click at [1500, 18] on div "Publish" at bounding box center [1501, 21] width 37 height 16
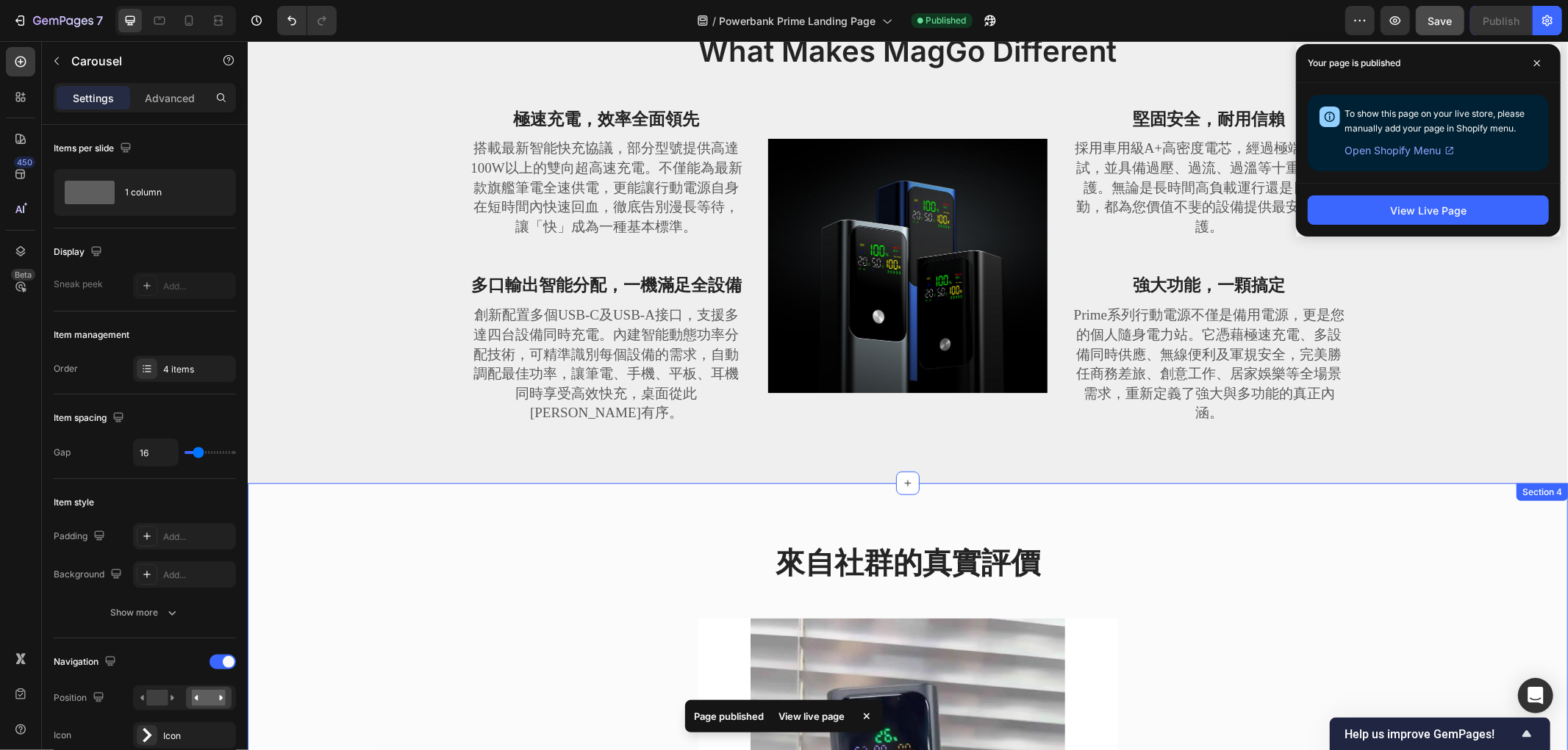
scroll to position [746, 0]
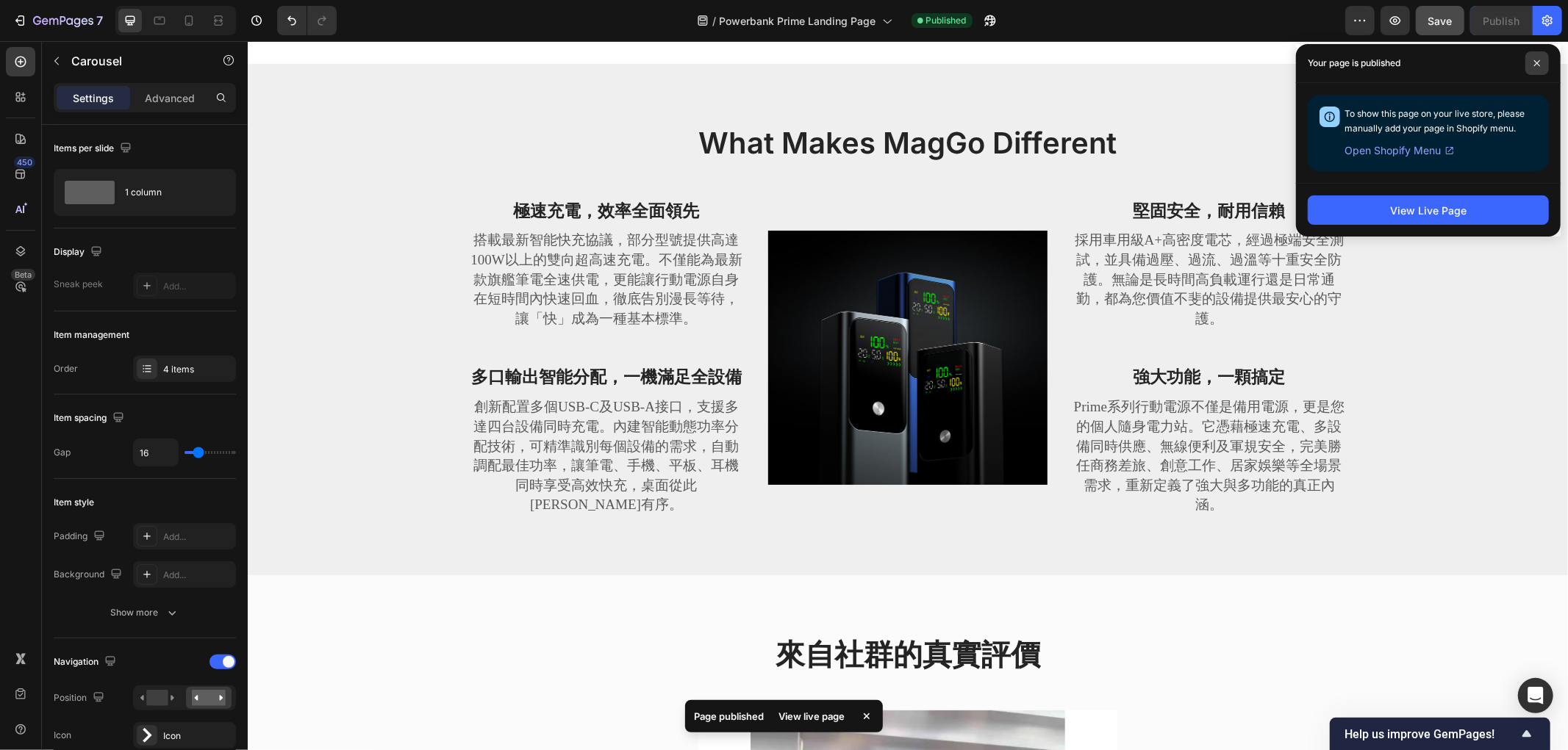
click at [1529, 62] on span at bounding box center [1536, 63] width 24 height 24
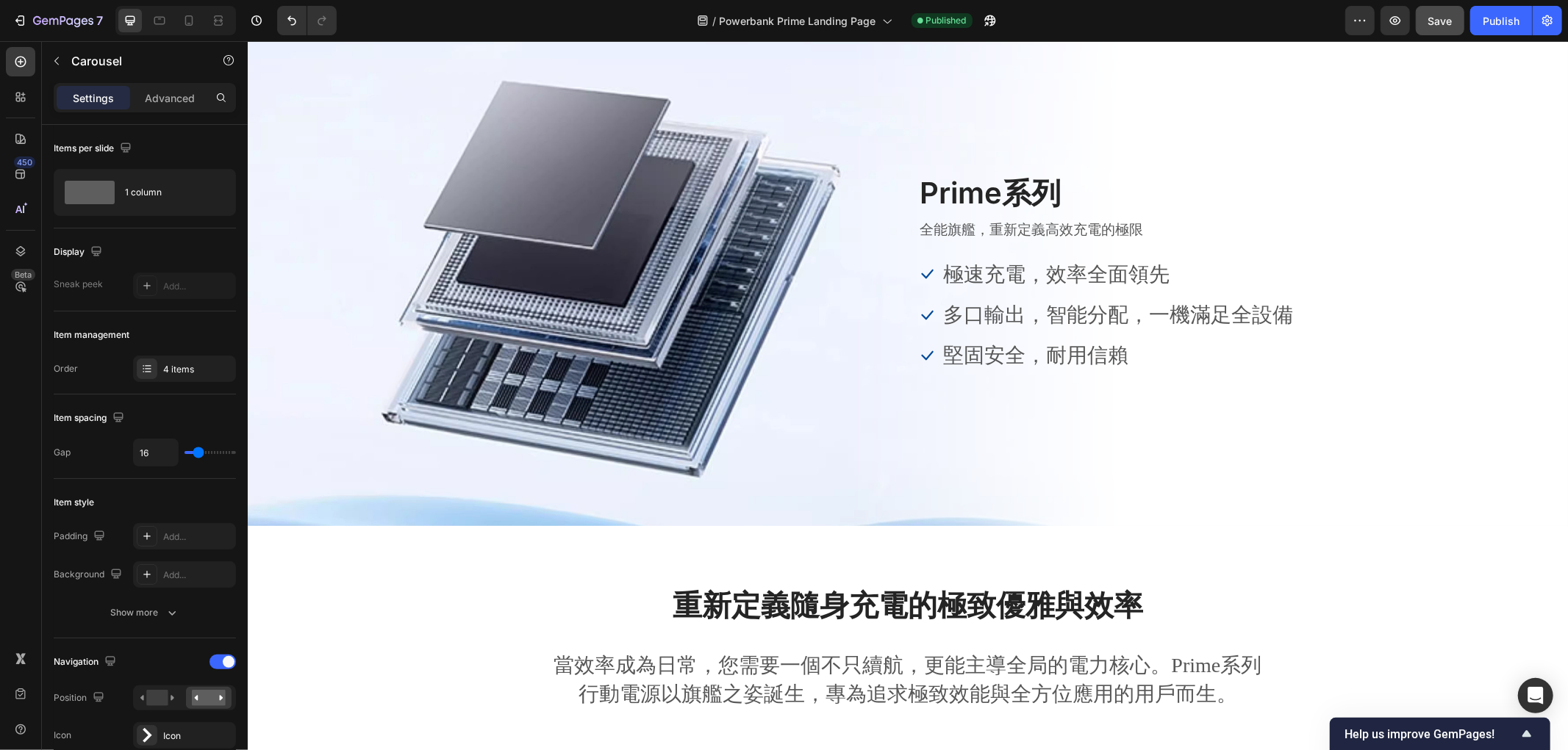
scroll to position [0, 0]
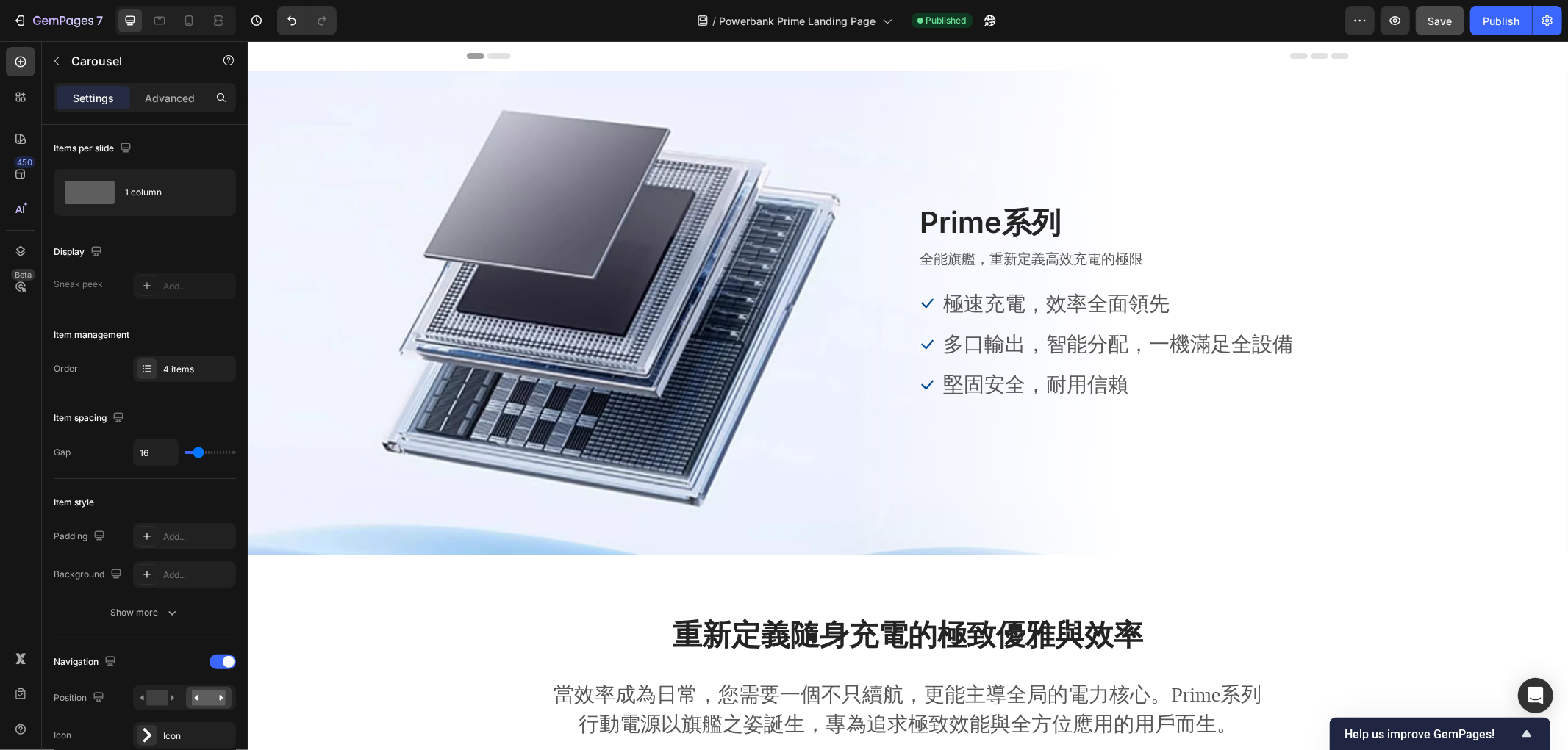
click at [428, 8] on div "/ Powerbank Prime Landing Page Published" at bounding box center [847, 20] width 996 height 29
click at [449, 10] on div "/ Powerbank Prime Landing Page Published" at bounding box center [847, 20] width 996 height 29
click at [16, 20] on icon "button" at bounding box center [19, 20] width 7 height 4
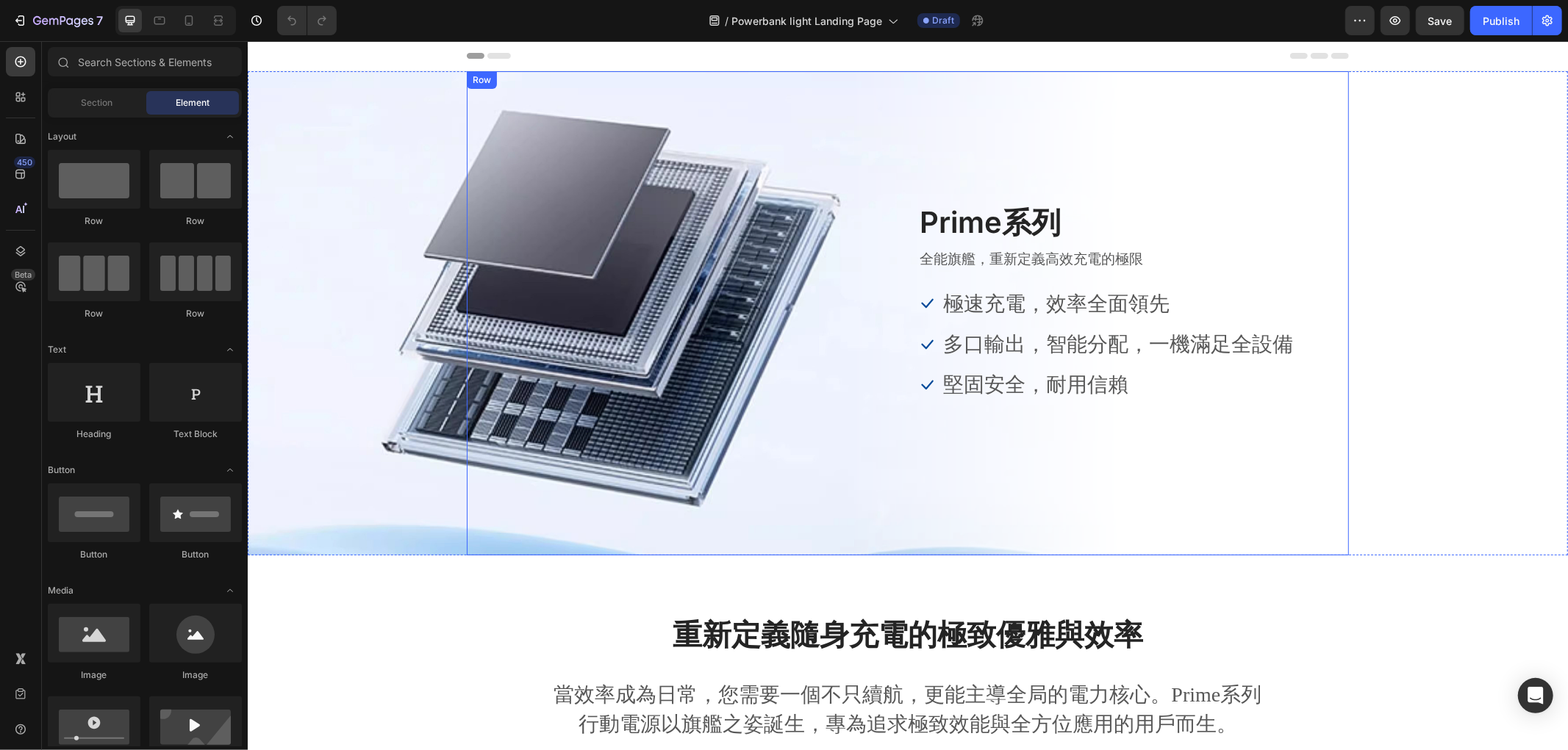
click at [469, 258] on div "Image Prime系列 Heading 全能旗艦，重新定義高效充電的極限 Text block Icon 極速充電，效率全面領先 Text block I…" at bounding box center [907, 312] width 882 height 222
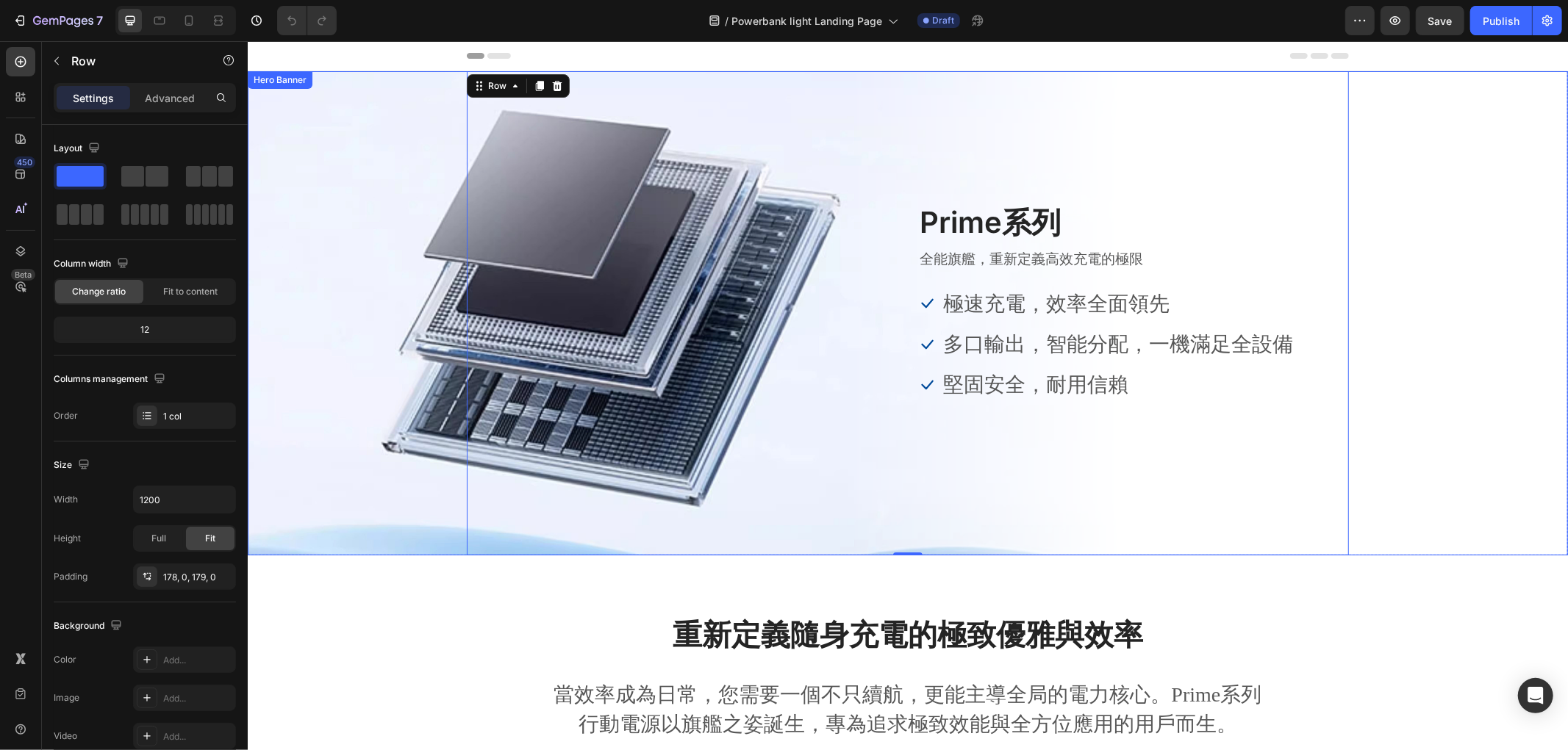
click at [310, 246] on div "Overlay" at bounding box center [907, 312] width 1320 height 484
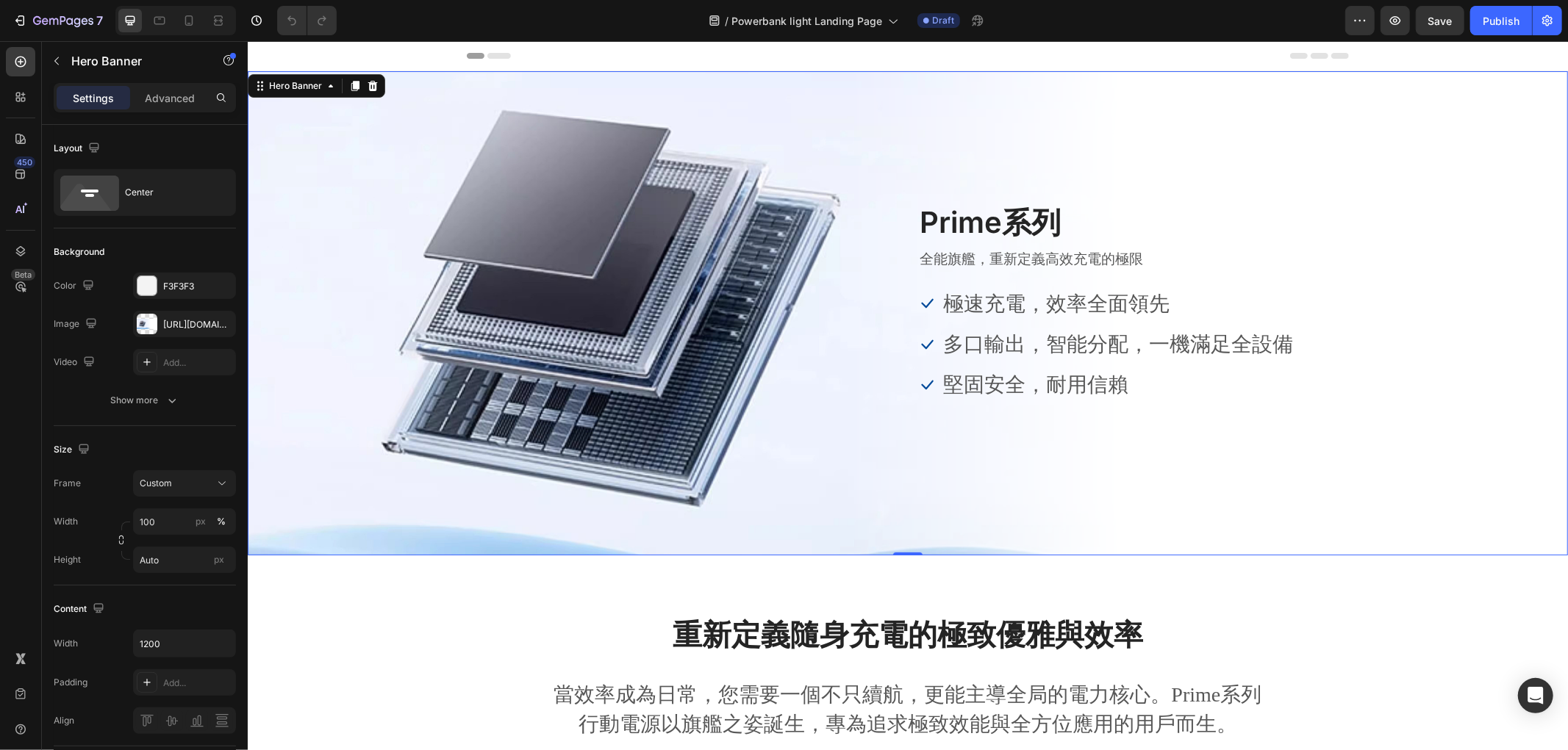
click at [296, 287] on div "Overlay" at bounding box center [907, 312] width 1320 height 484
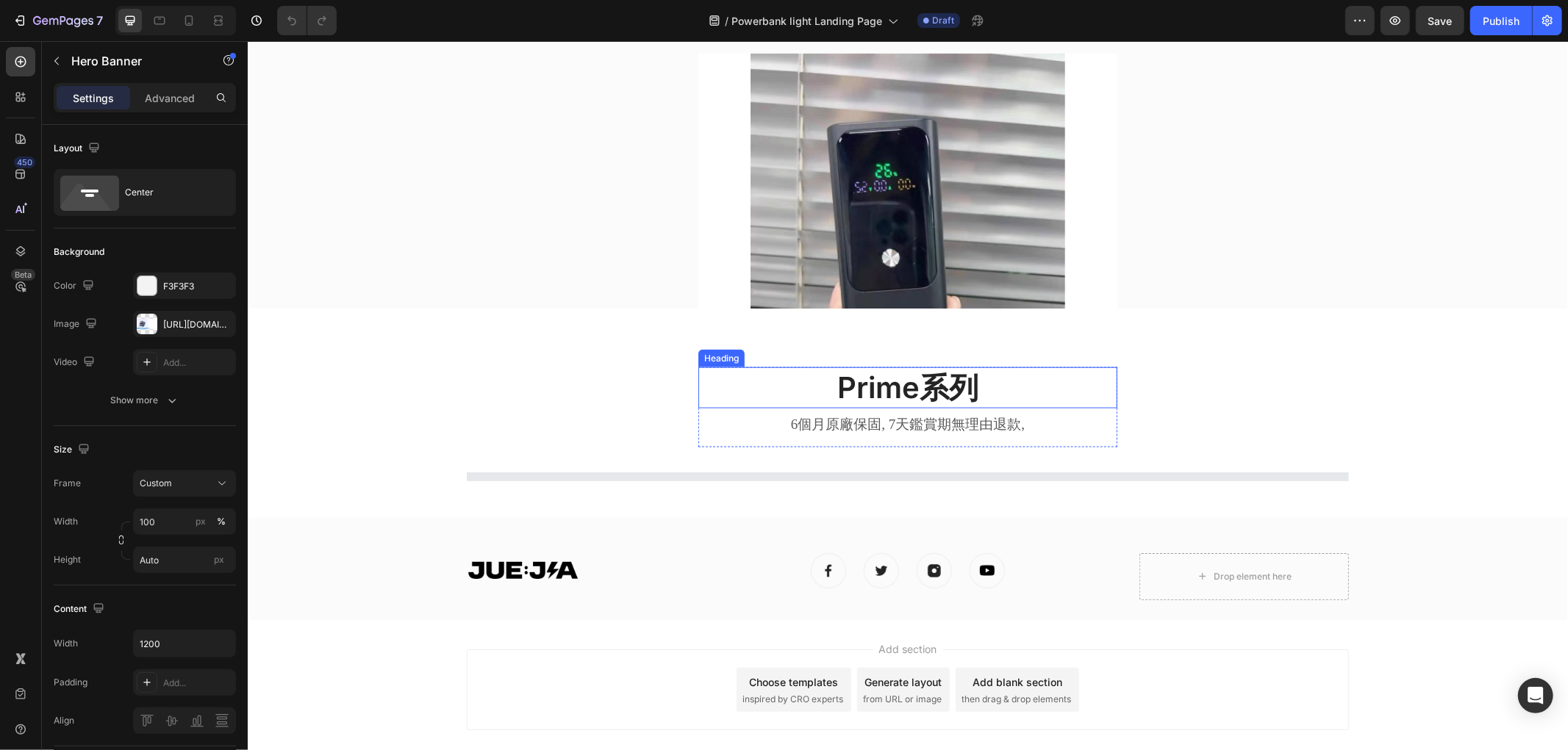
scroll to position [1077, 0]
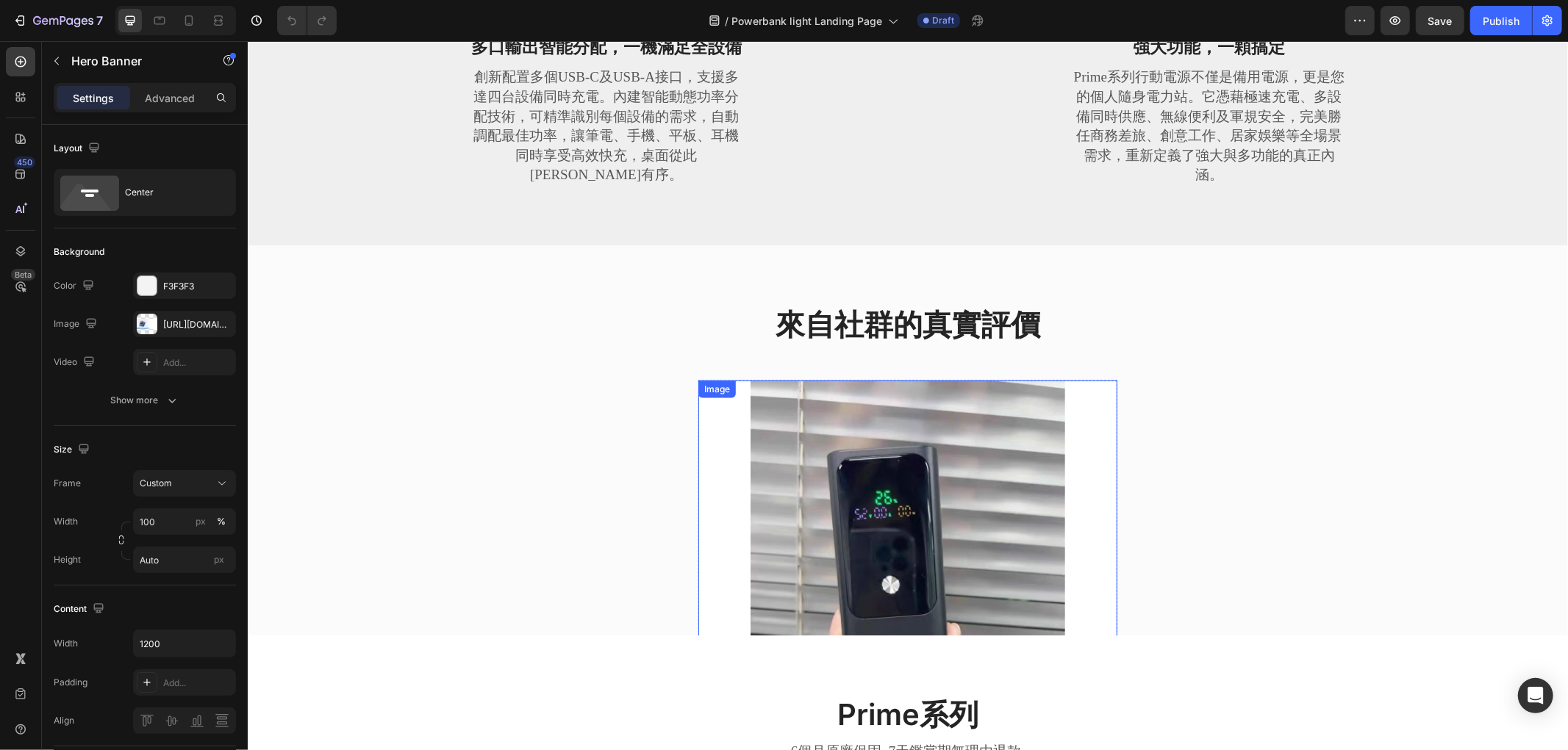
click at [862, 467] on img at bounding box center [907, 589] width 419 height 419
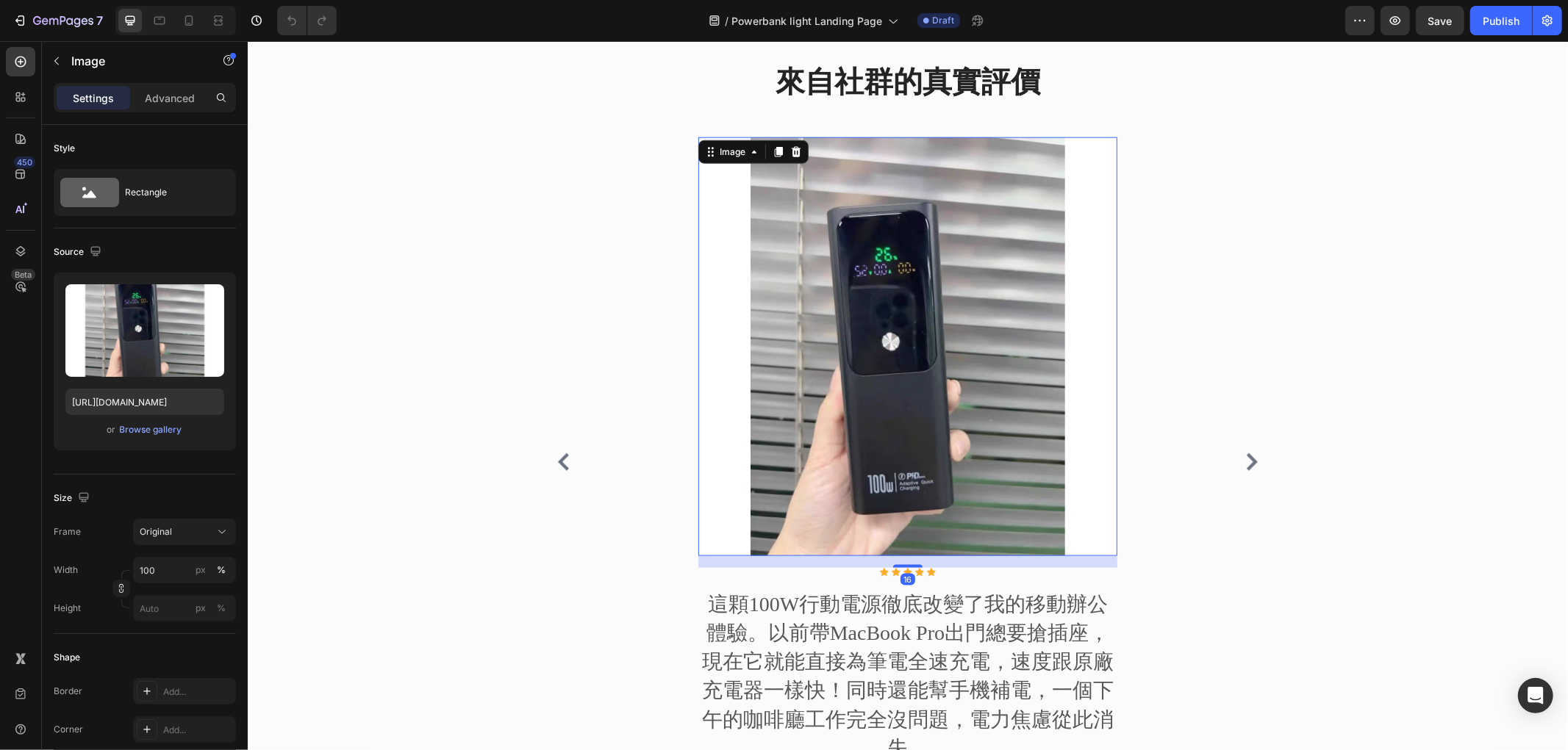
scroll to position [1321, 0]
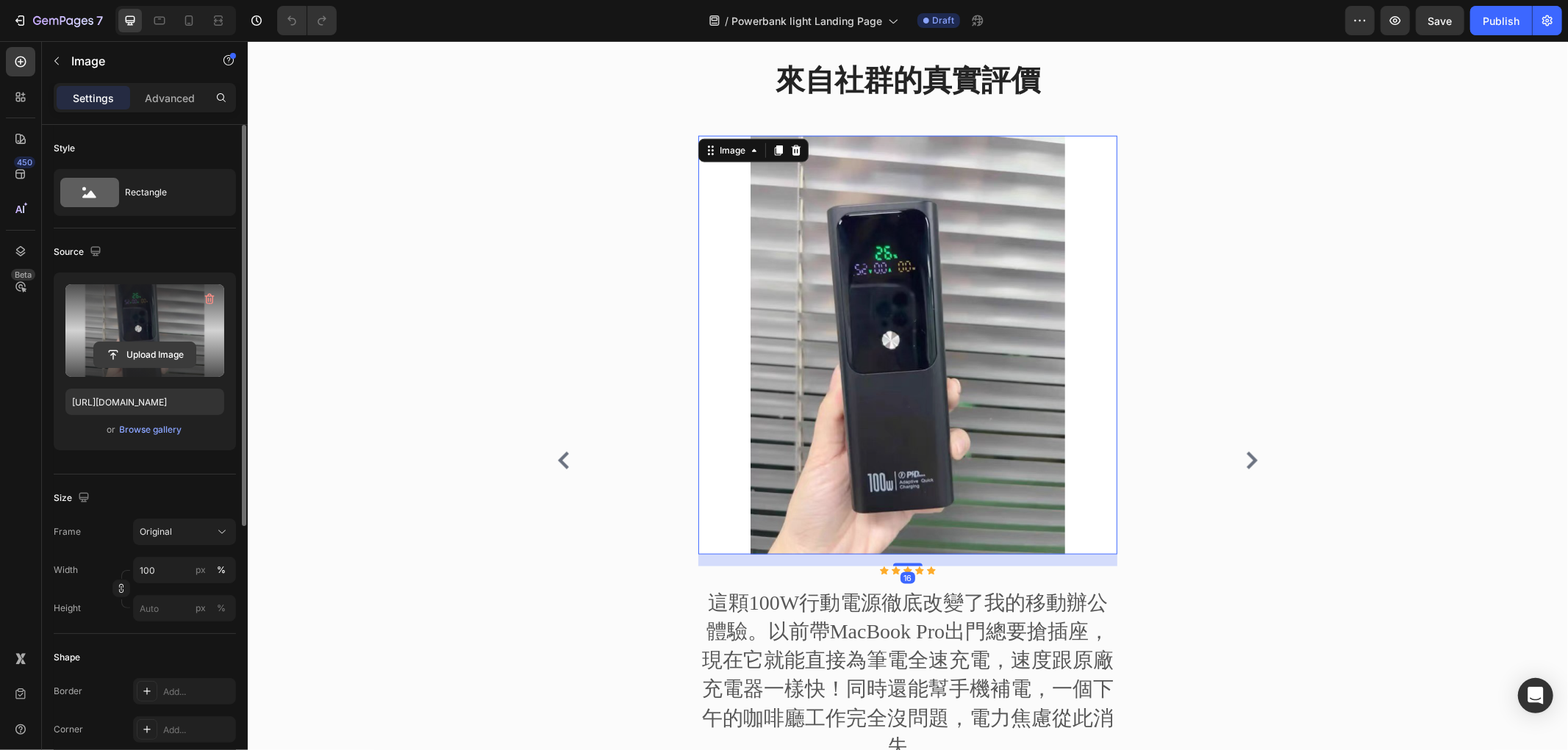
click at [134, 348] on input "file" at bounding box center [144, 355] width 101 height 25
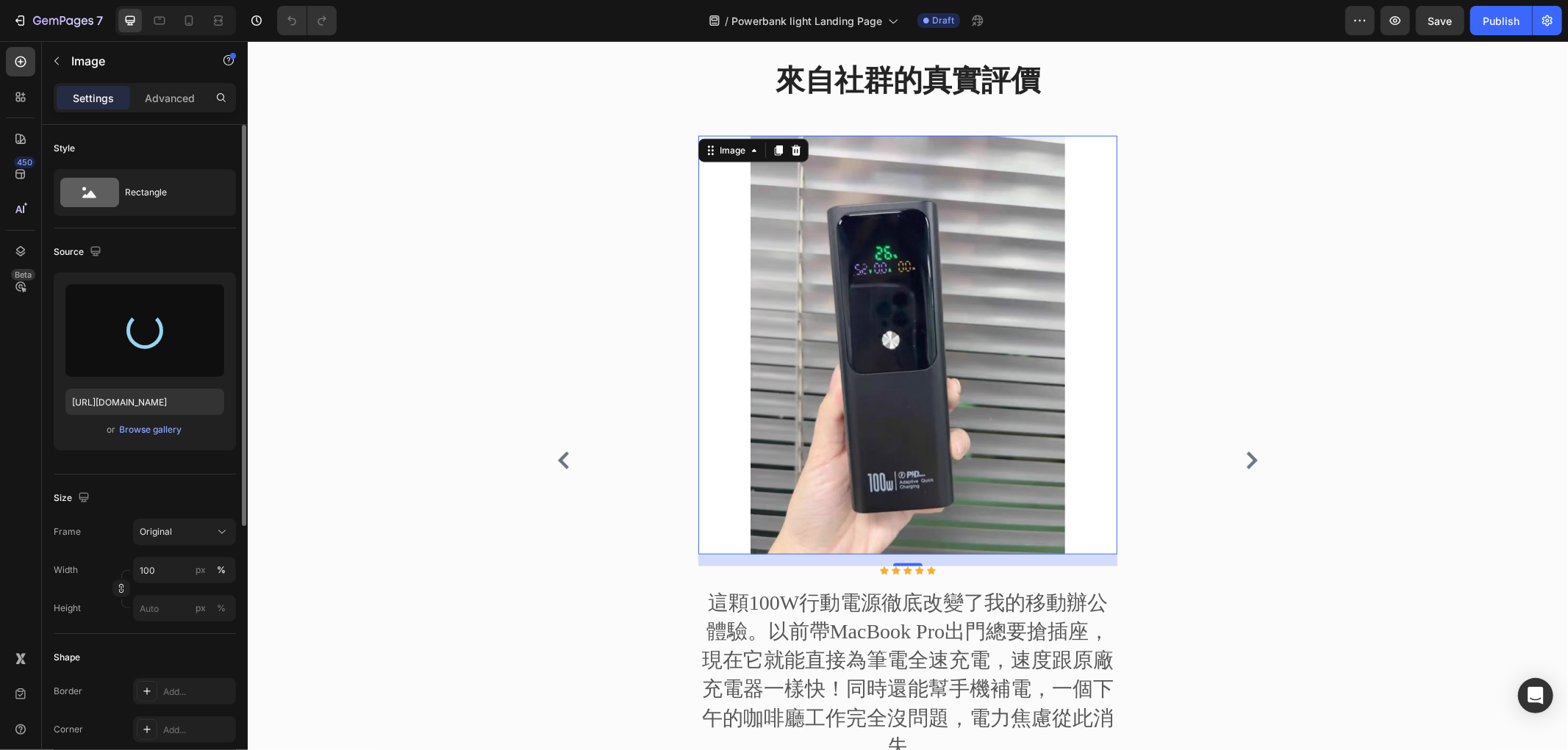
type input "[URL][DOMAIN_NAME]"
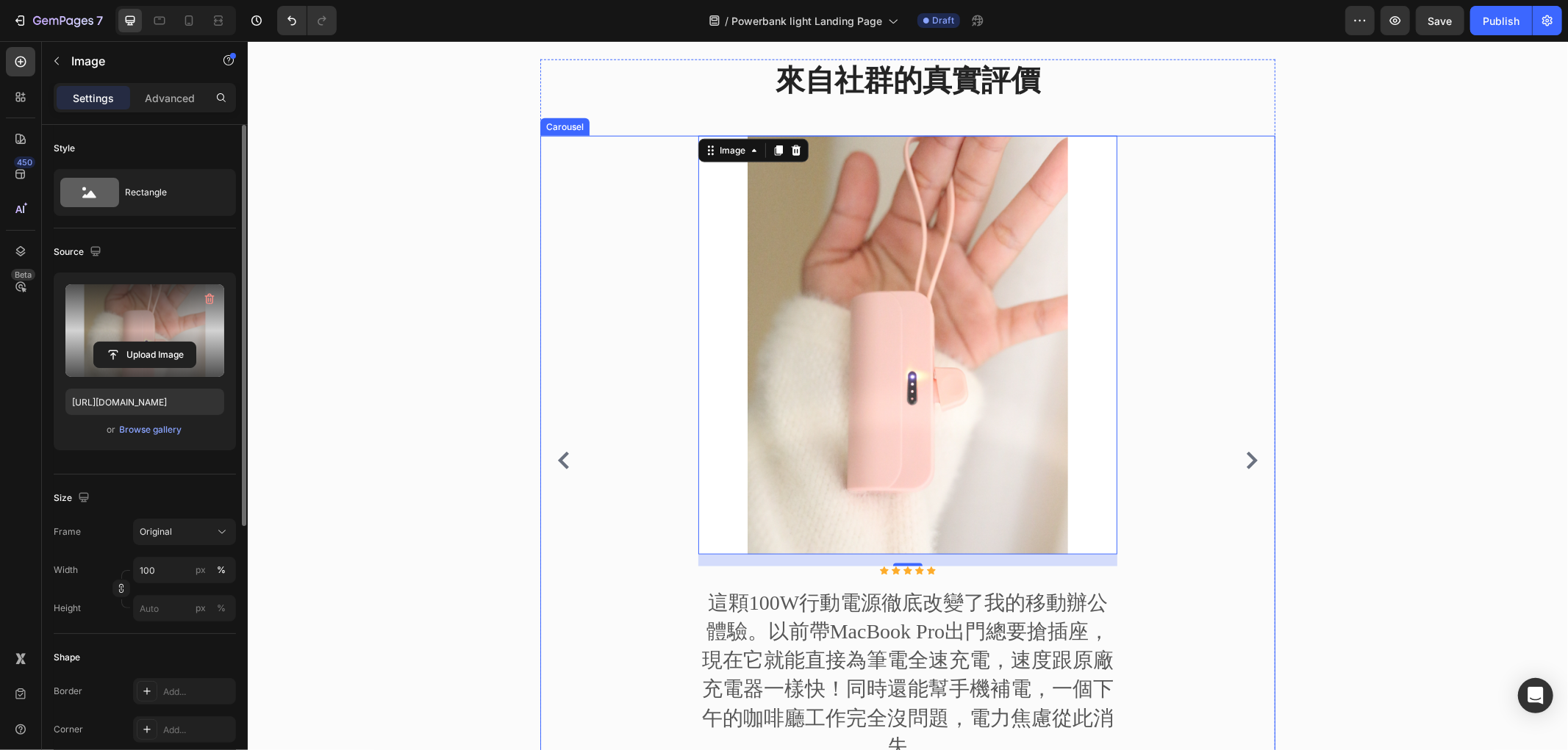
click at [1242, 458] on icon "Carousel Next Arrow" at bounding box center [1251, 460] width 18 height 18
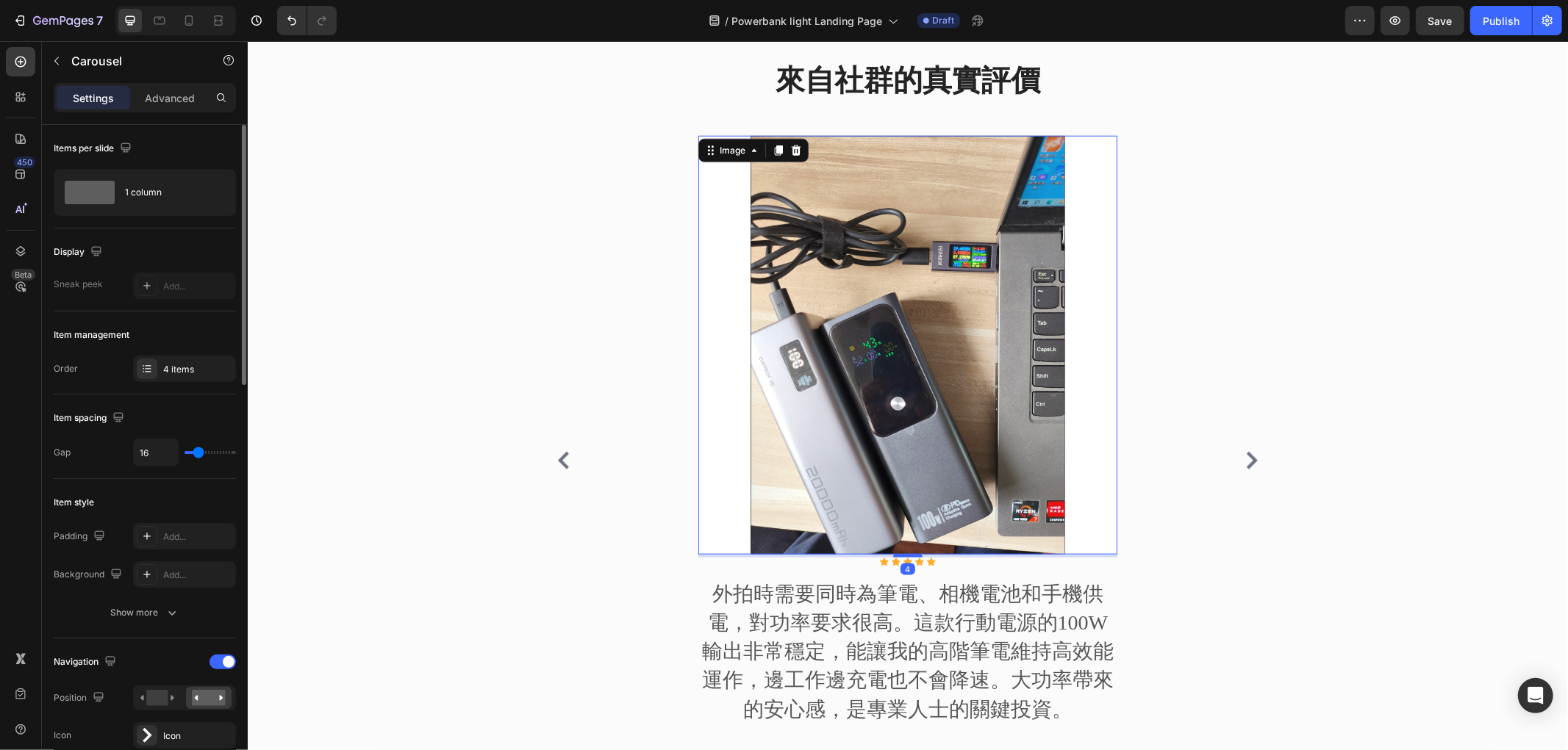
click at [826, 321] on img at bounding box center [907, 344] width 419 height 419
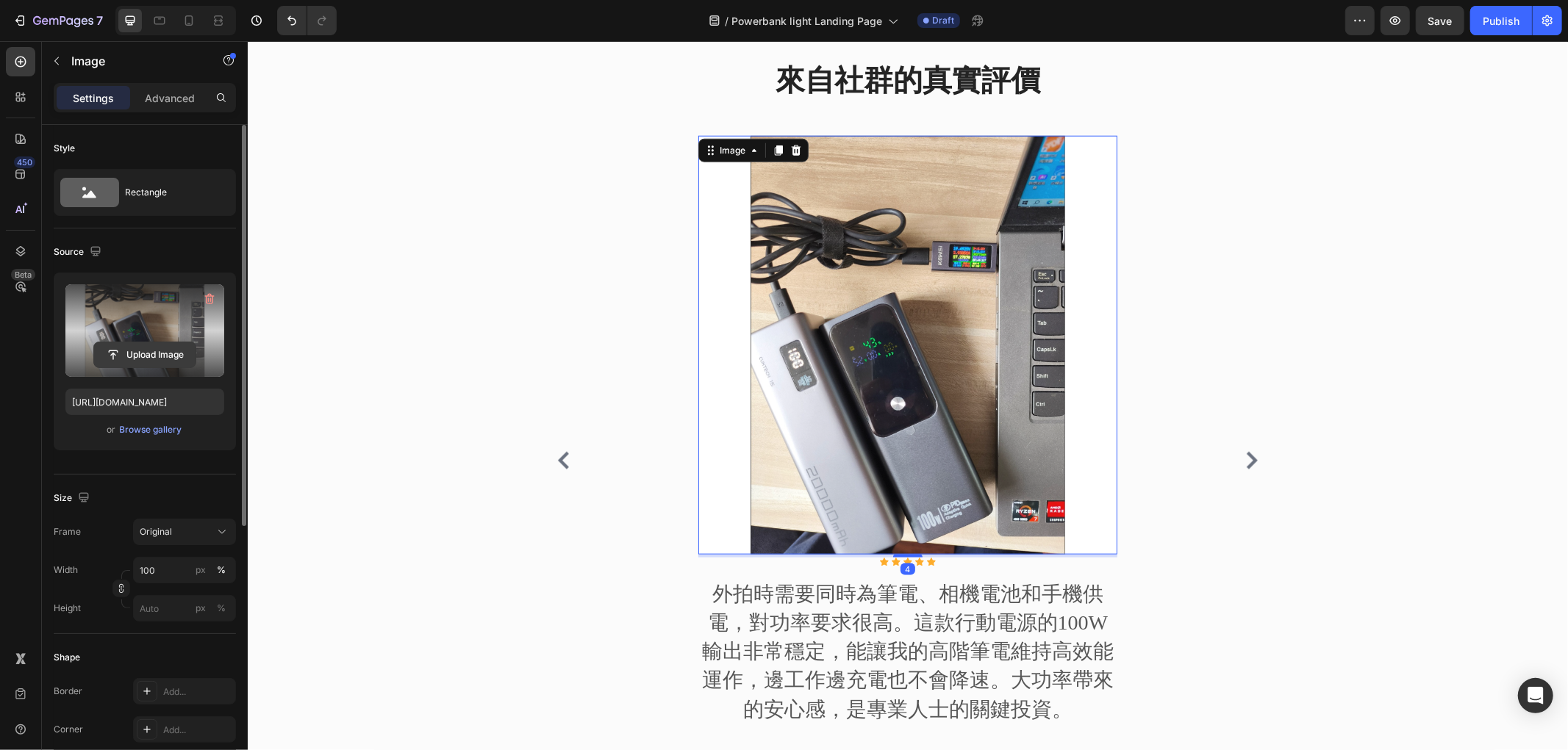
click at [126, 353] on input "file" at bounding box center [144, 355] width 101 height 25
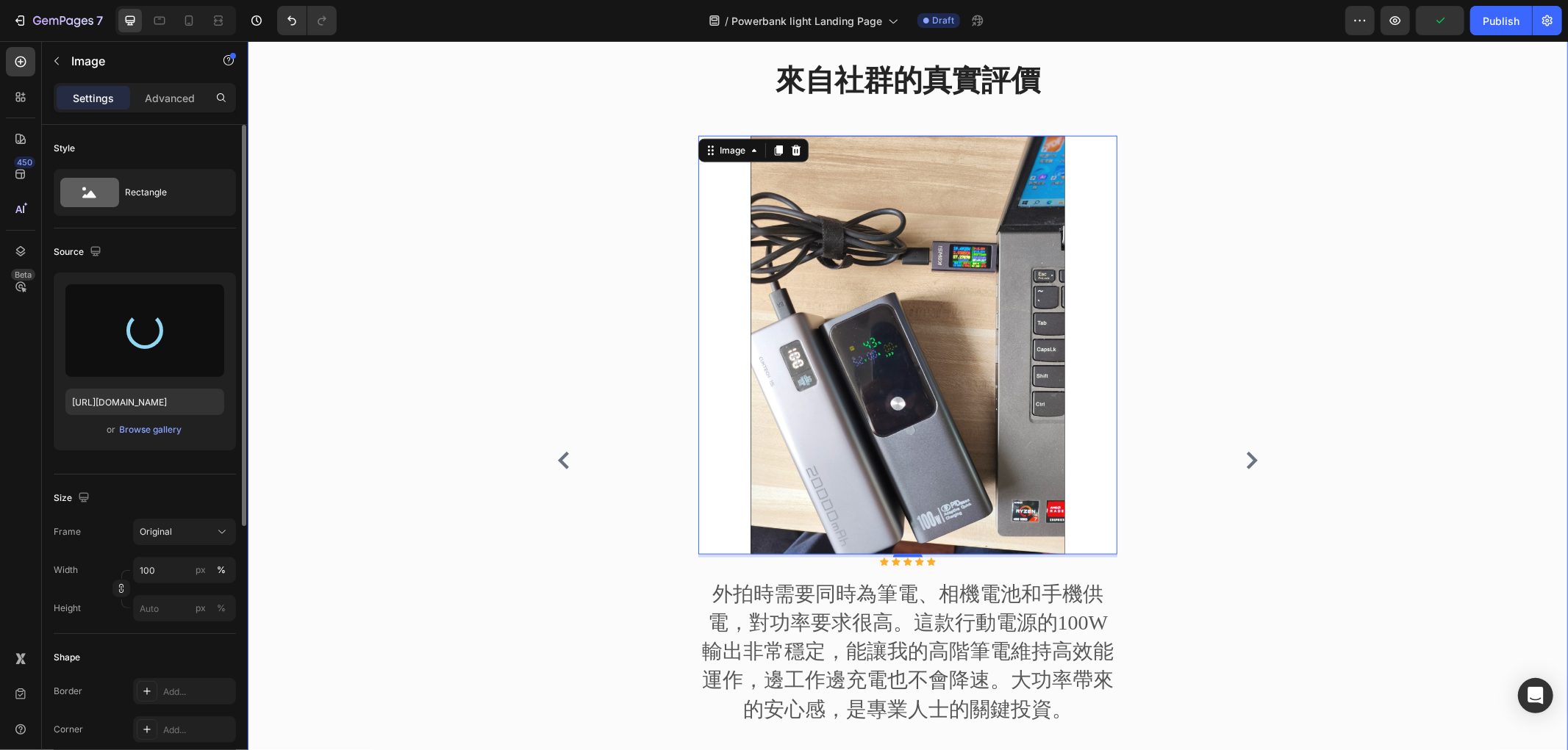
type input "[URL][DOMAIN_NAME]"
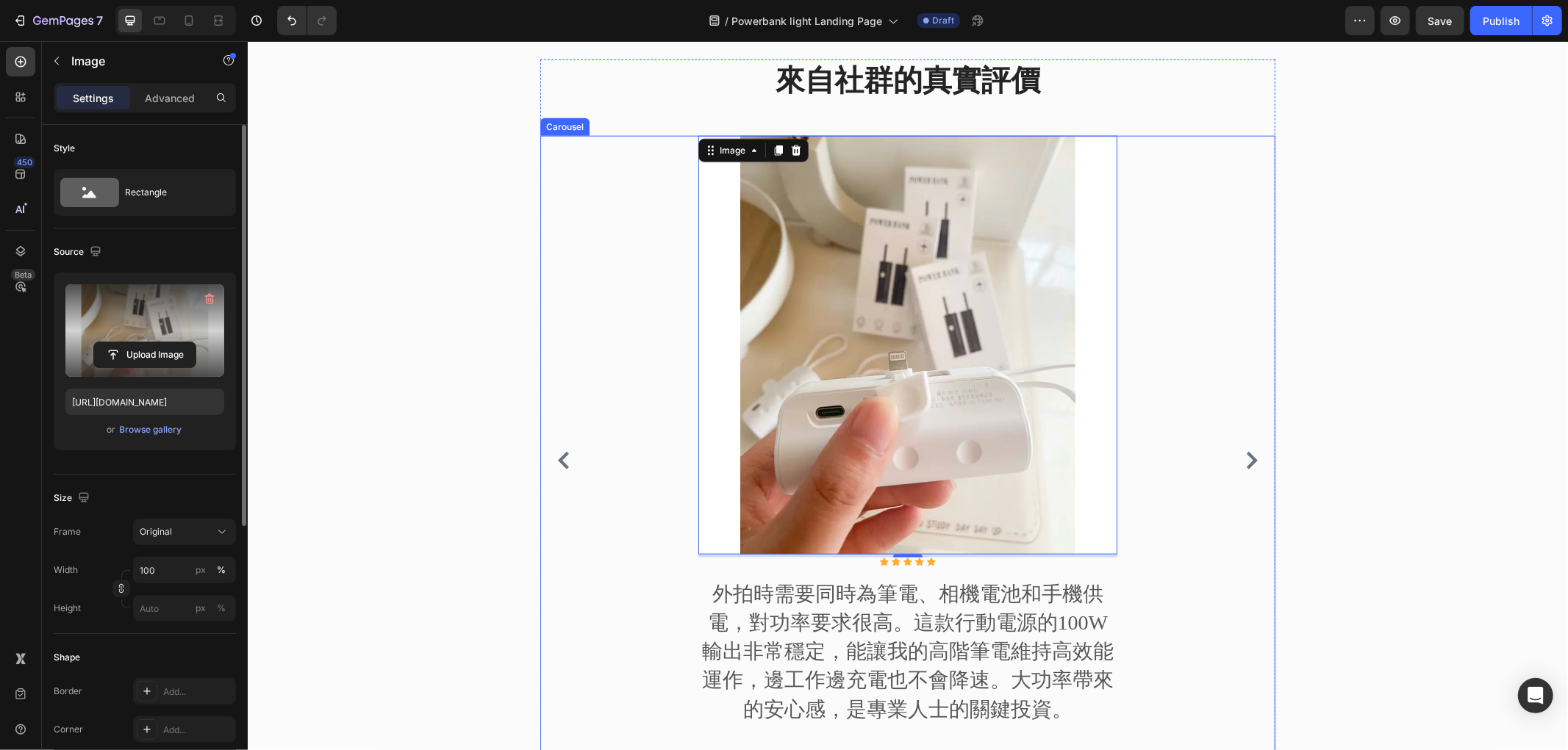
click at [1246, 455] on icon "Carousel Next Arrow" at bounding box center [1251, 460] width 11 height 18
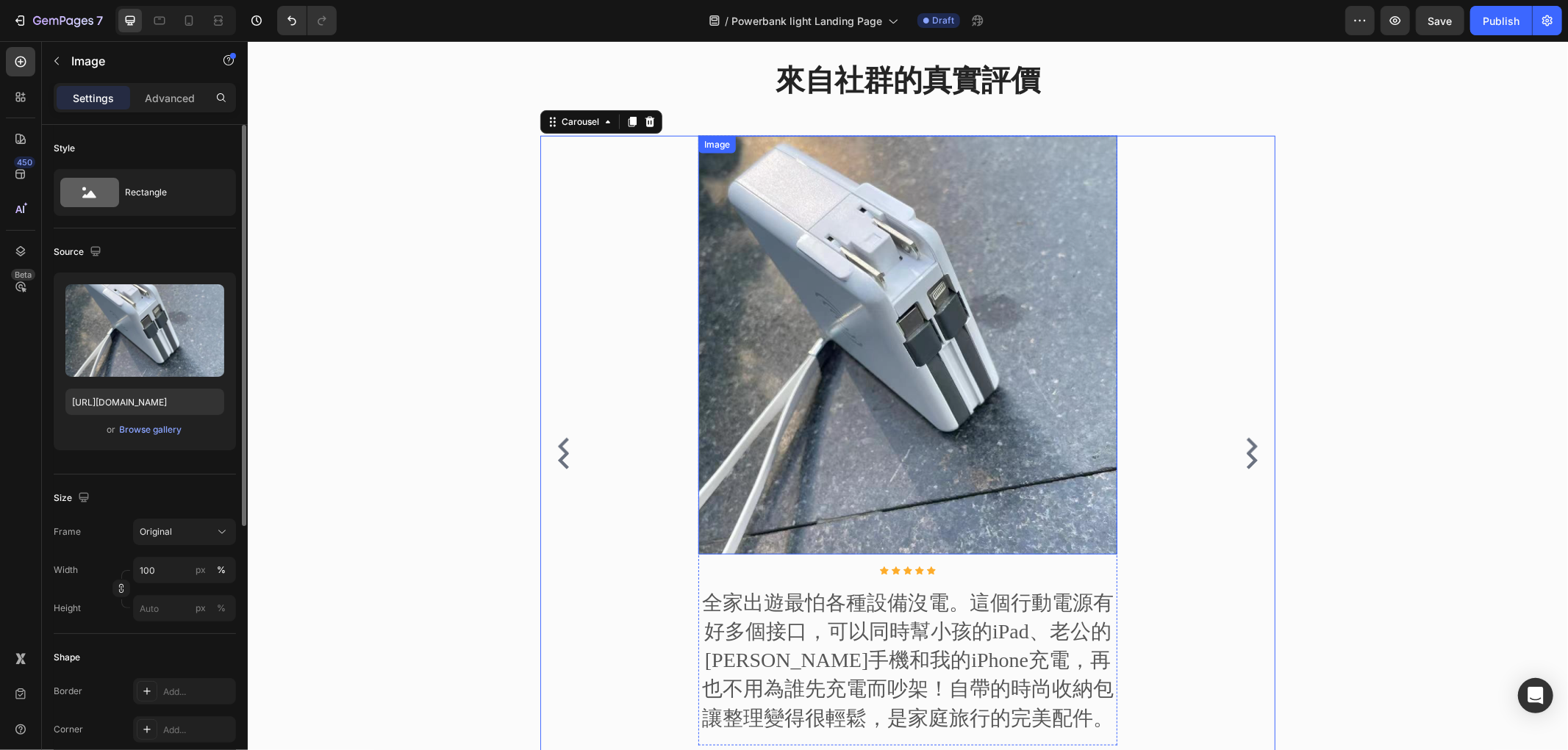
click at [830, 361] on img at bounding box center [907, 344] width 419 height 419
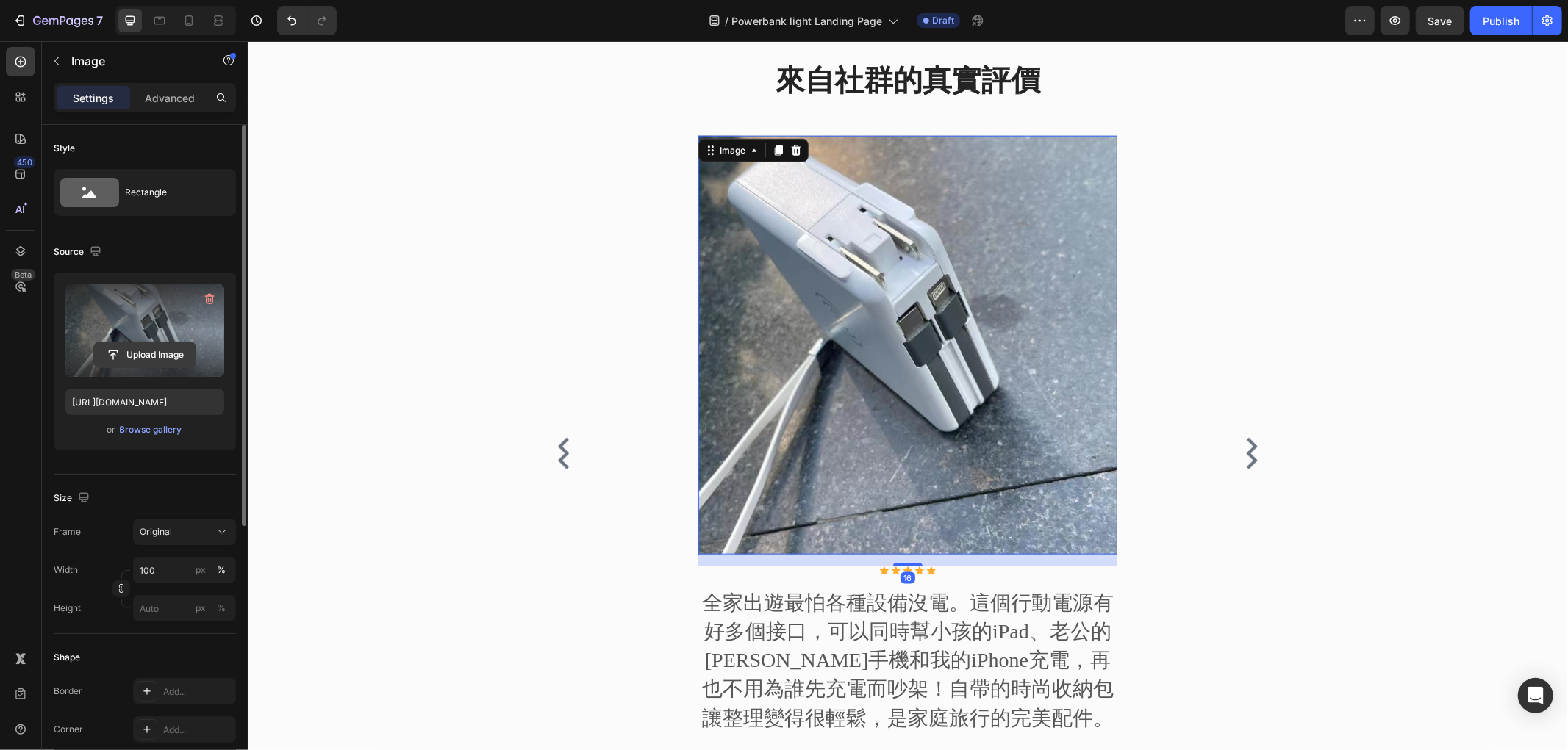
click at [153, 360] on input "file" at bounding box center [144, 355] width 101 height 25
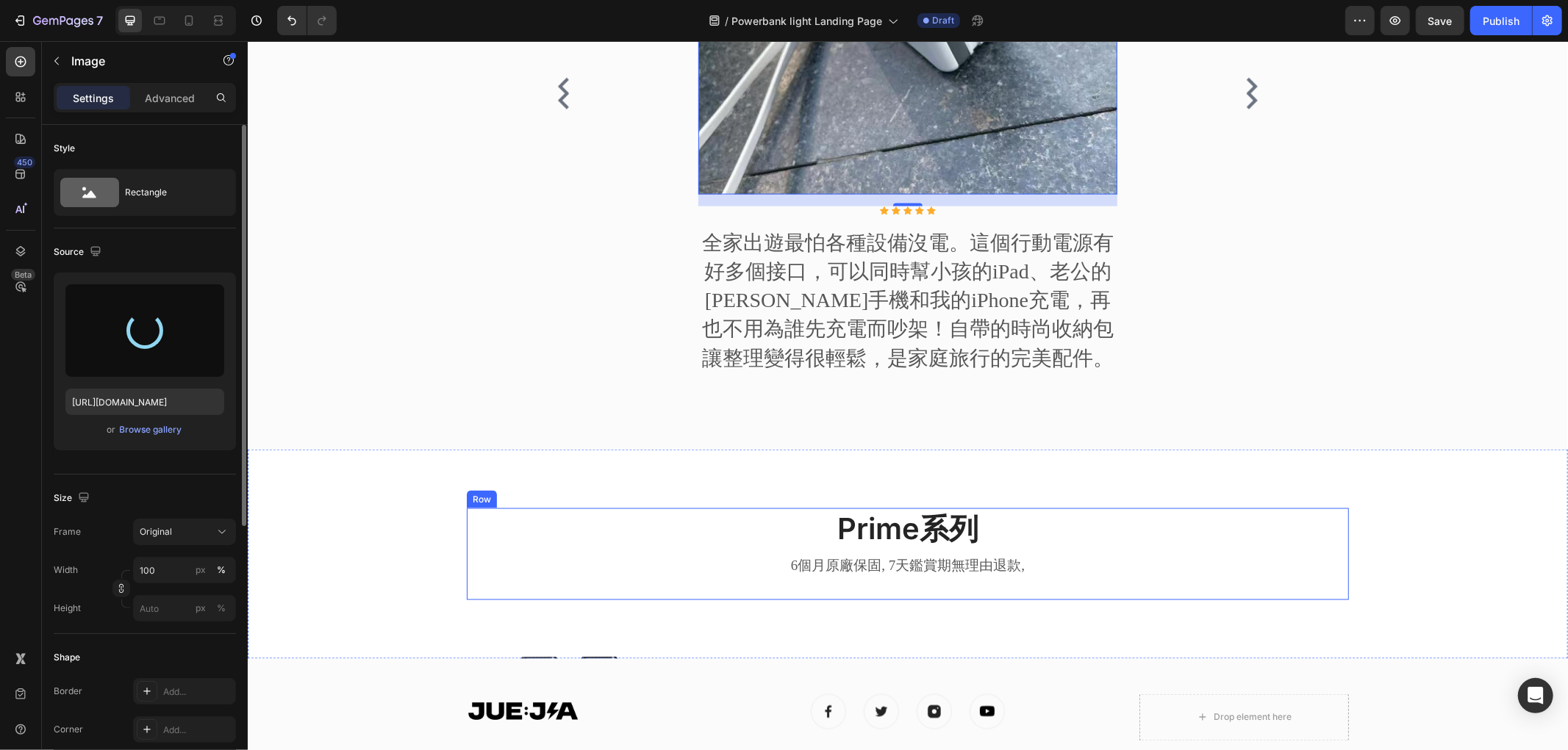
scroll to position [1485, 0]
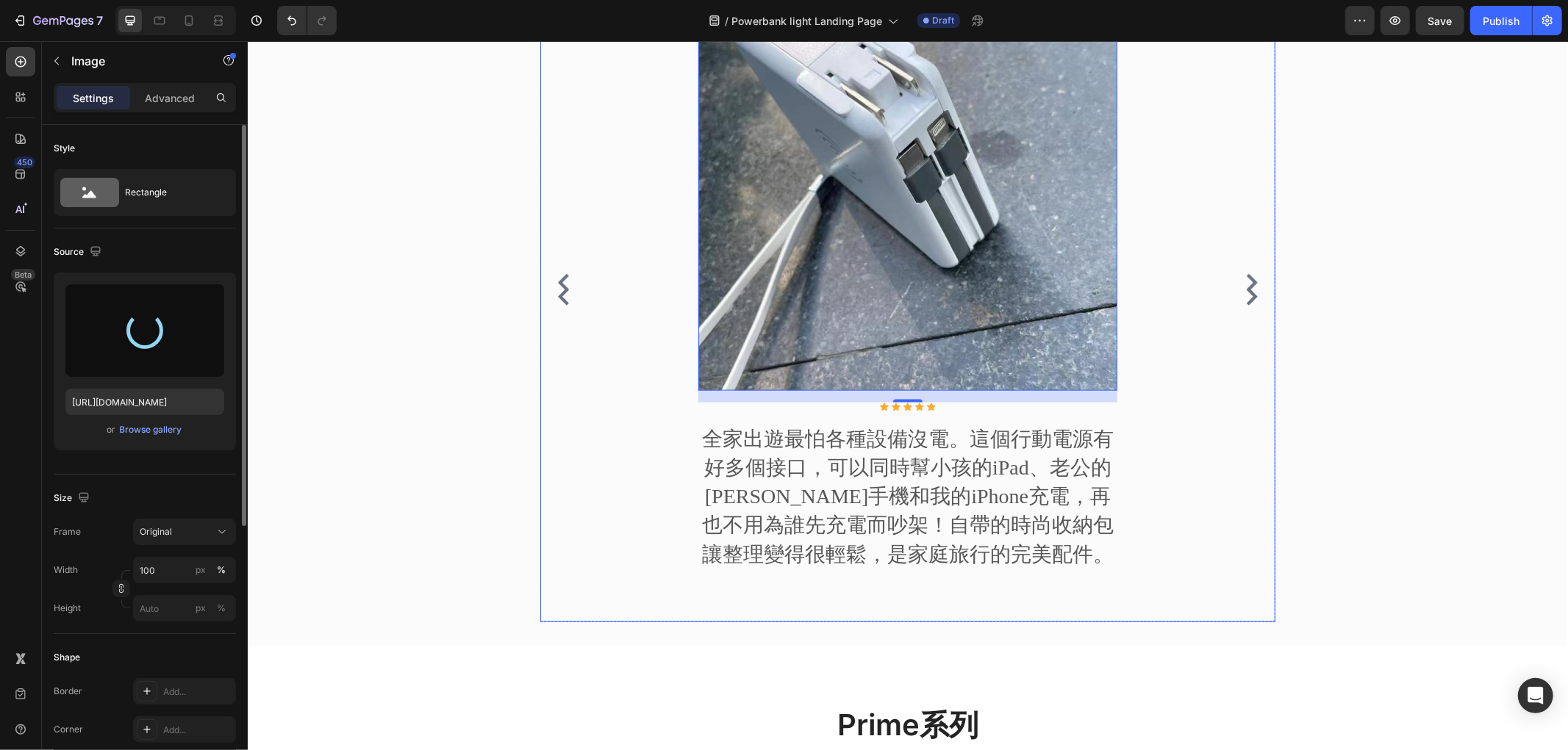
click at [1242, 294] on icon "Carousel Next Arrow" at bounding box center [1251, 296] width 18 height 18
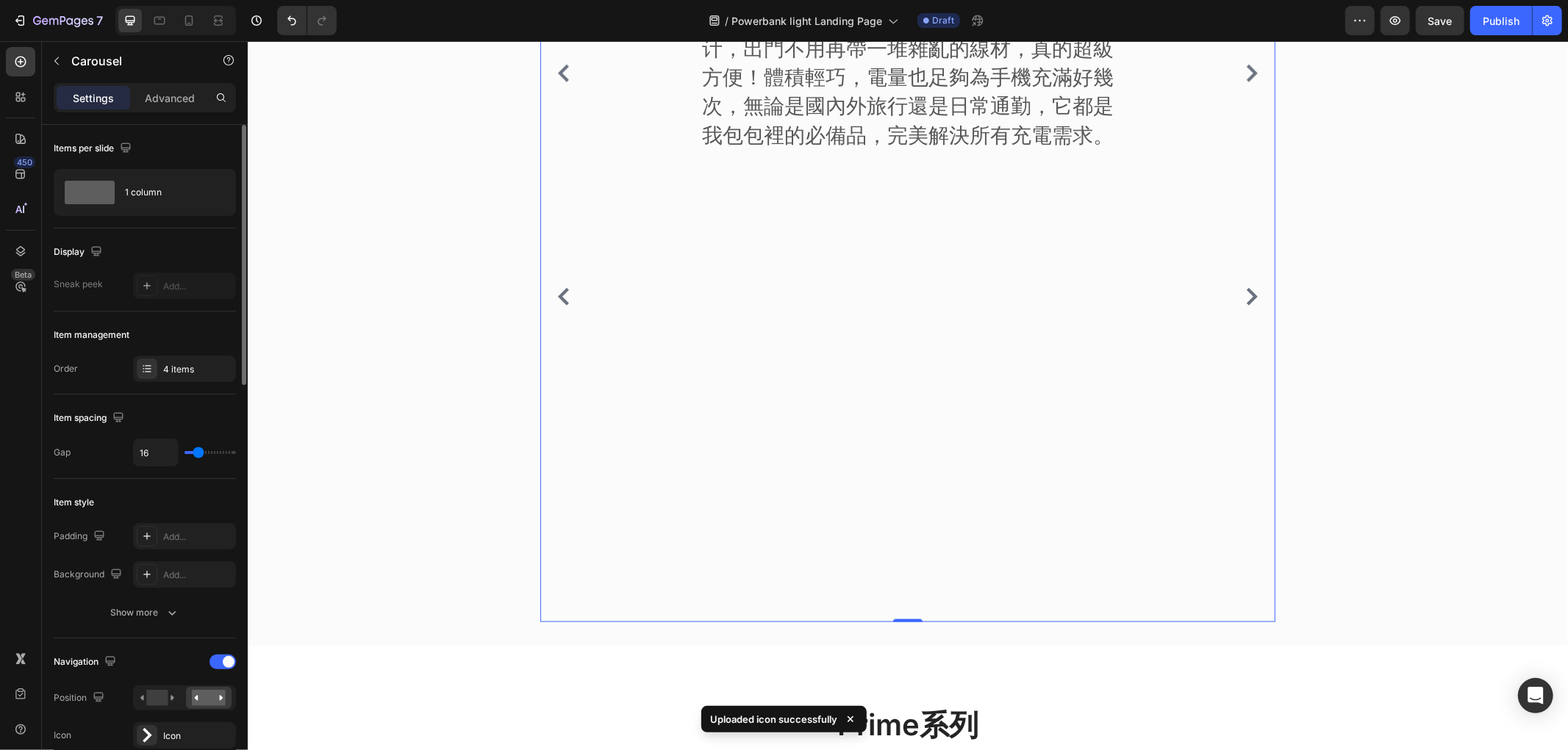
click at [553, 305] on button "Carousel Back Arrow" at bounding box center [562, 296] width 24 height 24
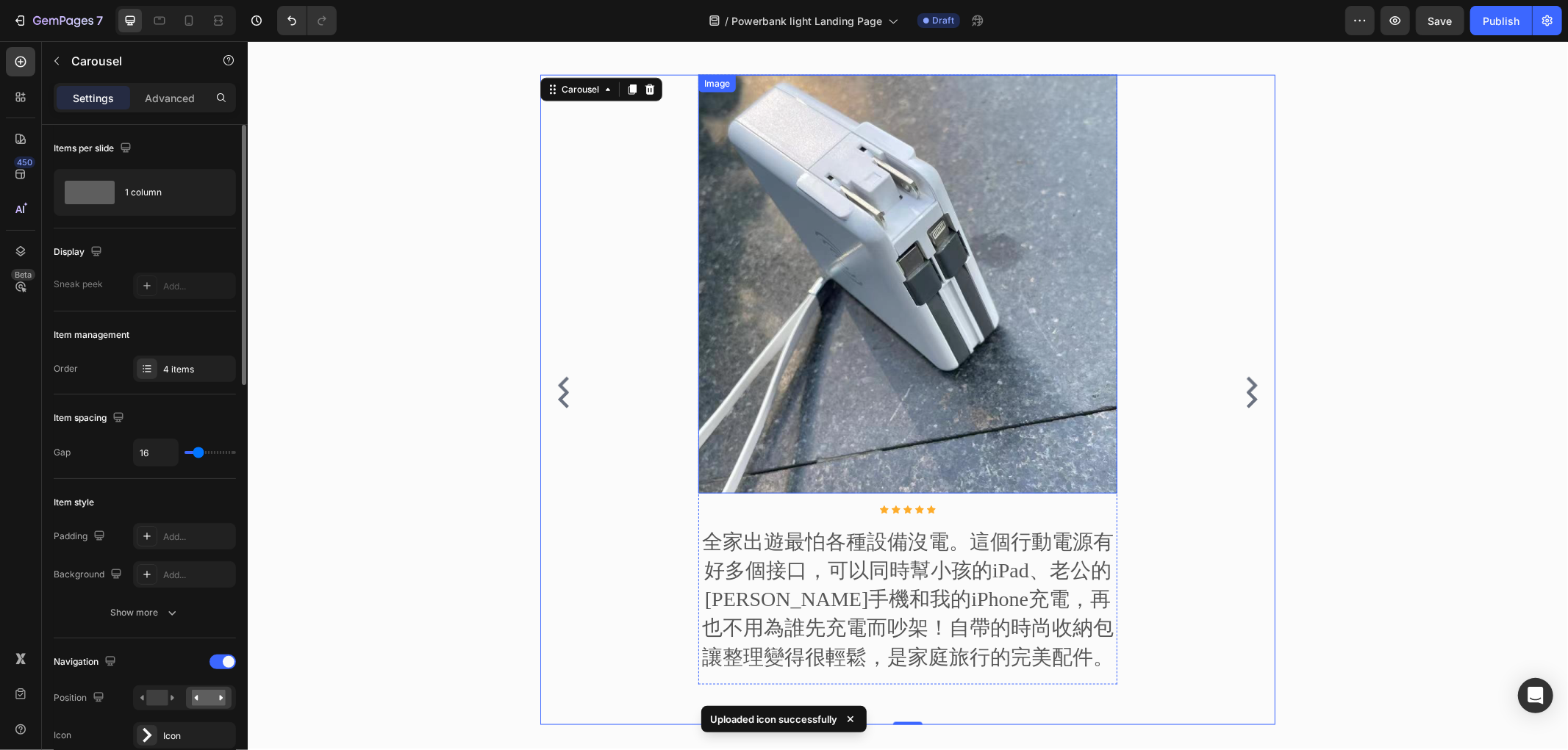
scroll to position [1239, 0]
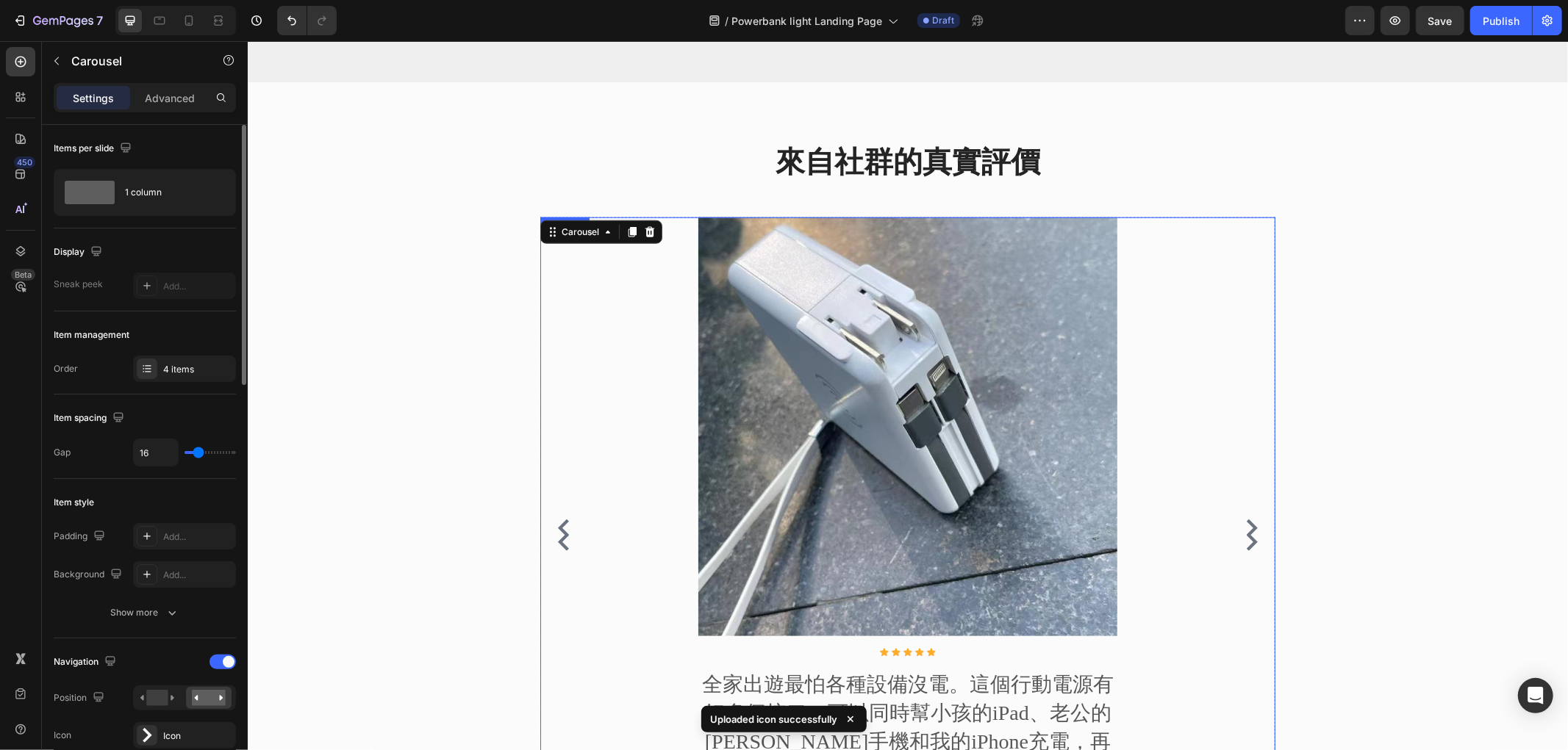
click at [1197, 595] on div "Image Icon Icon Icon Icon Icon Icon List Hoz 全家出遊最怕各種設備沒電。這個行動電源有好多個接口，可以同時幫小孩的…" at bounding box center [907, 528] width 735 height 622
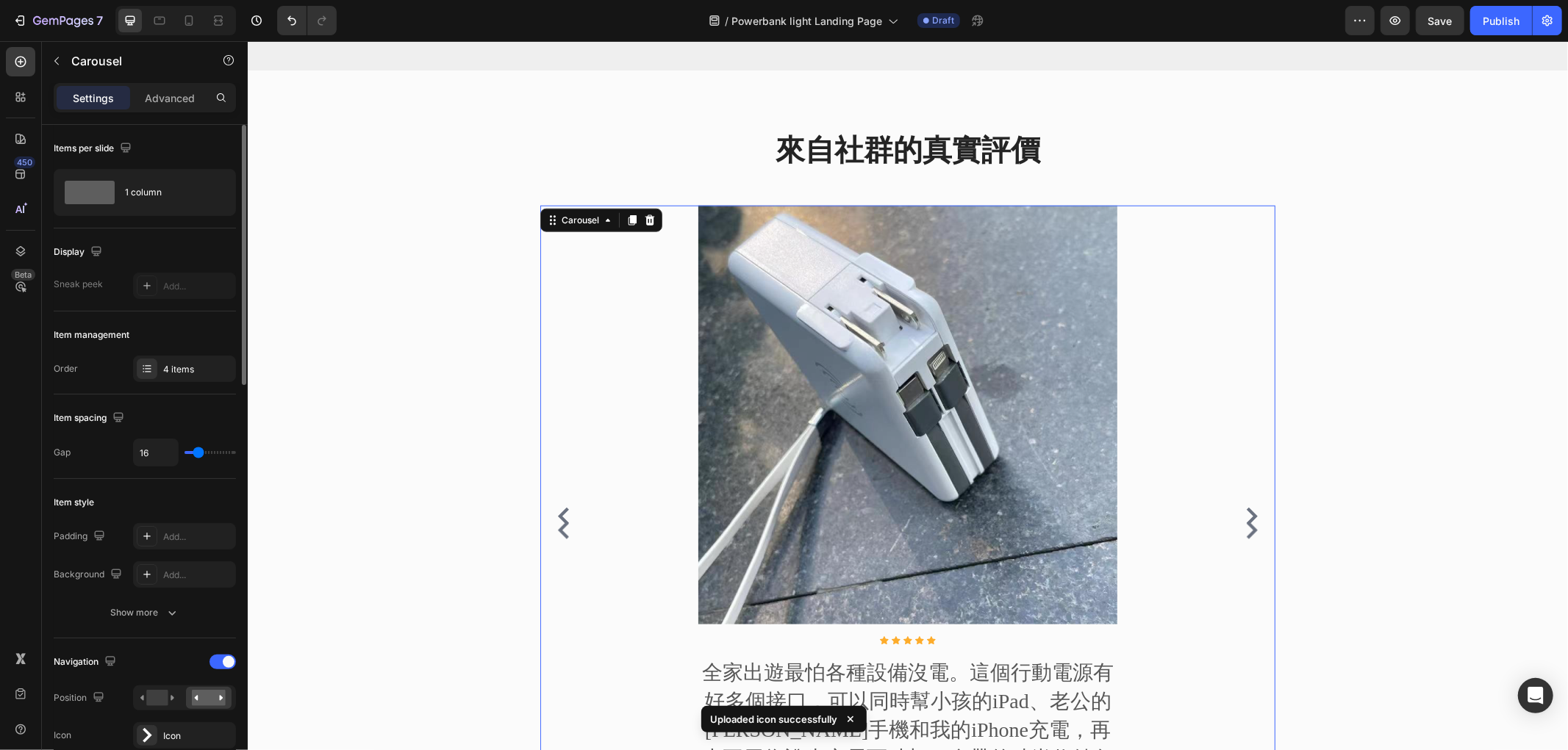
scroll to position [1567, 0]
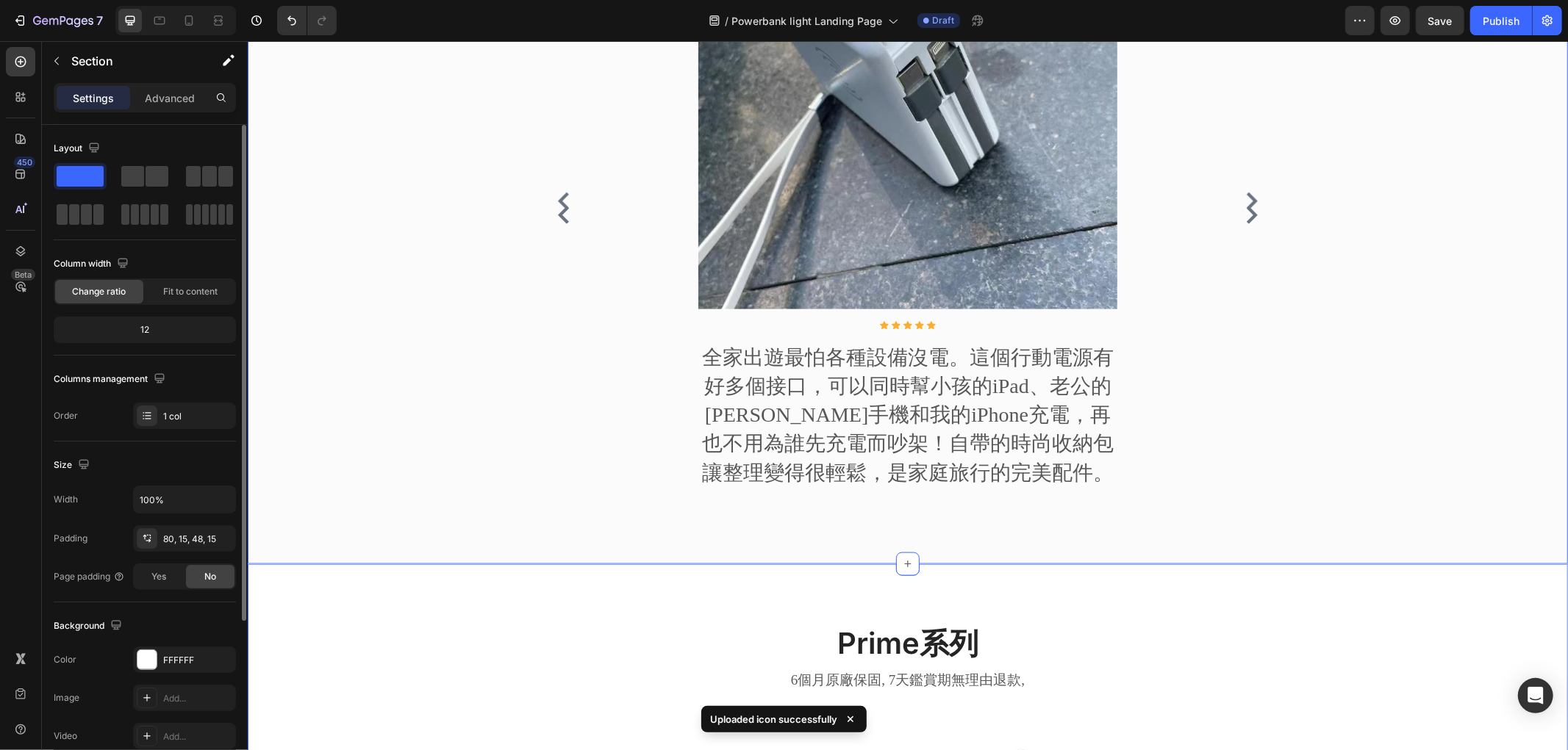
click at [1116, 545] on div "來自社群的真實評價 Heading Image Icon Icon Icon Icon Icon Icon List Hoz 這顆100W行動電源徹底改變了我…" at bounding box center [907, 182] width 1298 height 739
click at [1248, 232] on div "Image Icon Icon Icon Icon Icon Icon List Hoz 全家出遊最怕各種設備沒電。這個行動電源有好多個接口，可以同時幫小孩的…" at bounding box center [907, 201] width 735 height 622
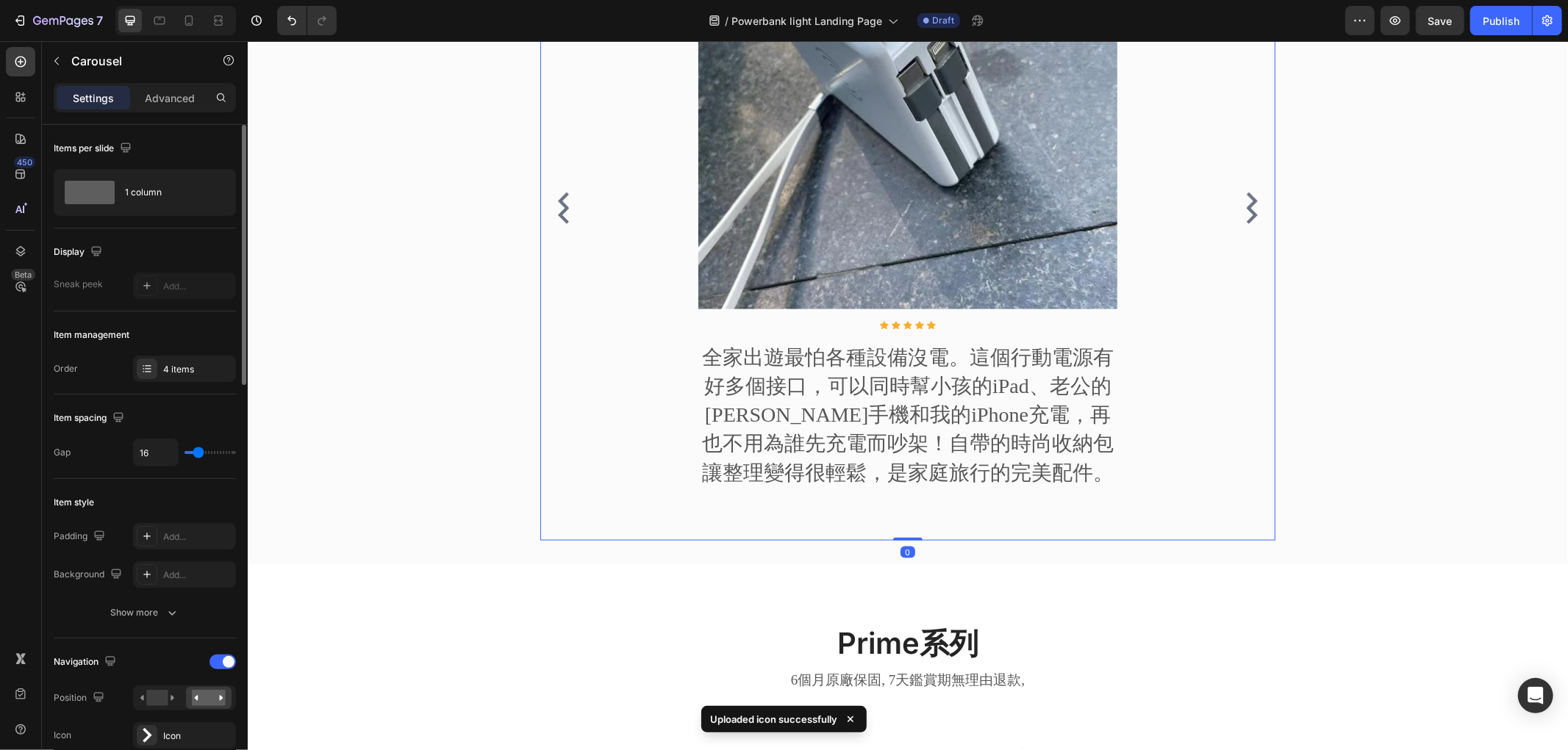
click at [1242, 208] on icon "Carousel Next Arrow" at bounding box center [1251, 214] width 18 height 18
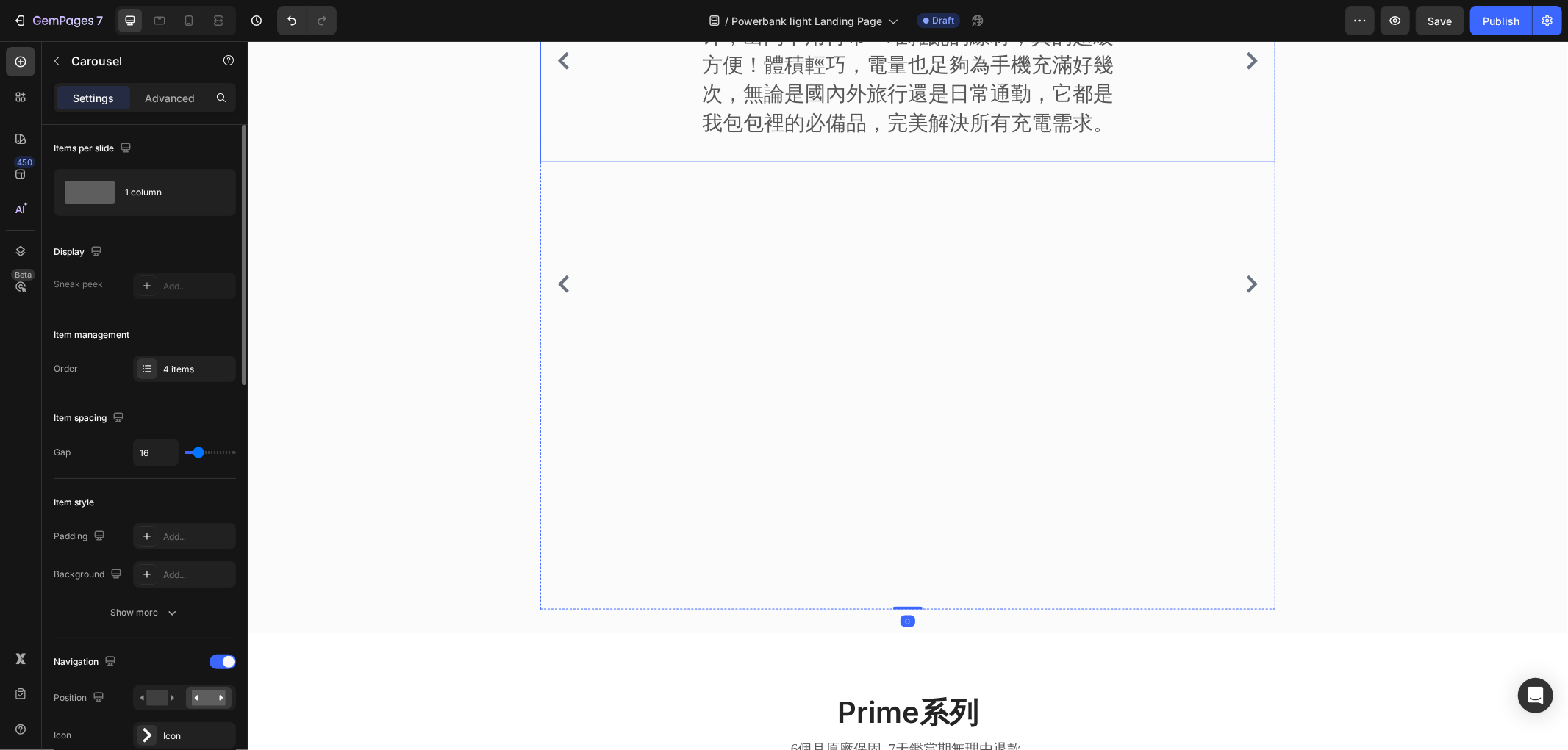
scroll to position [1403, 0]
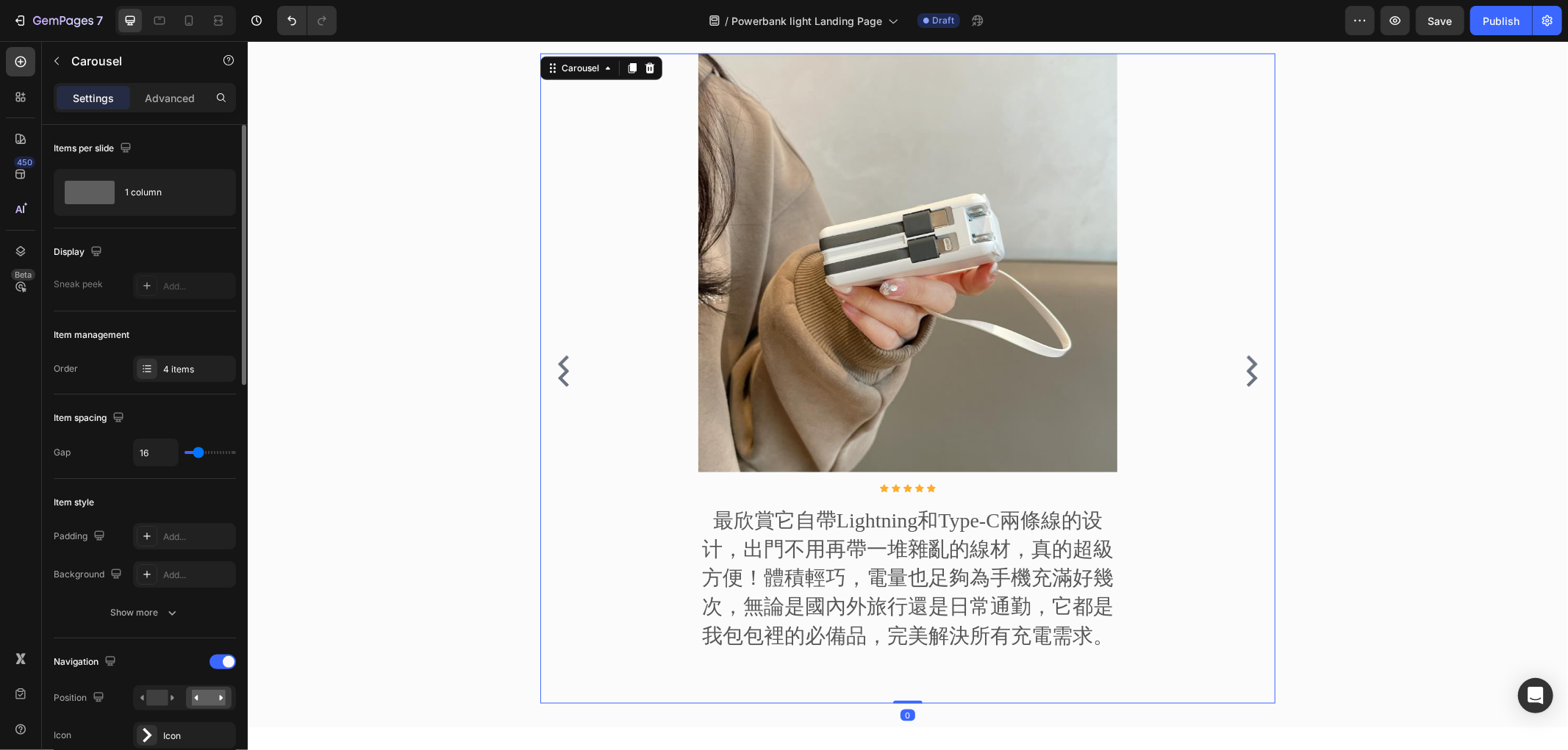
click at [558, 374] on icon "Carousel Back Arrow" at bounding box center [563, 378] width 18 height 18
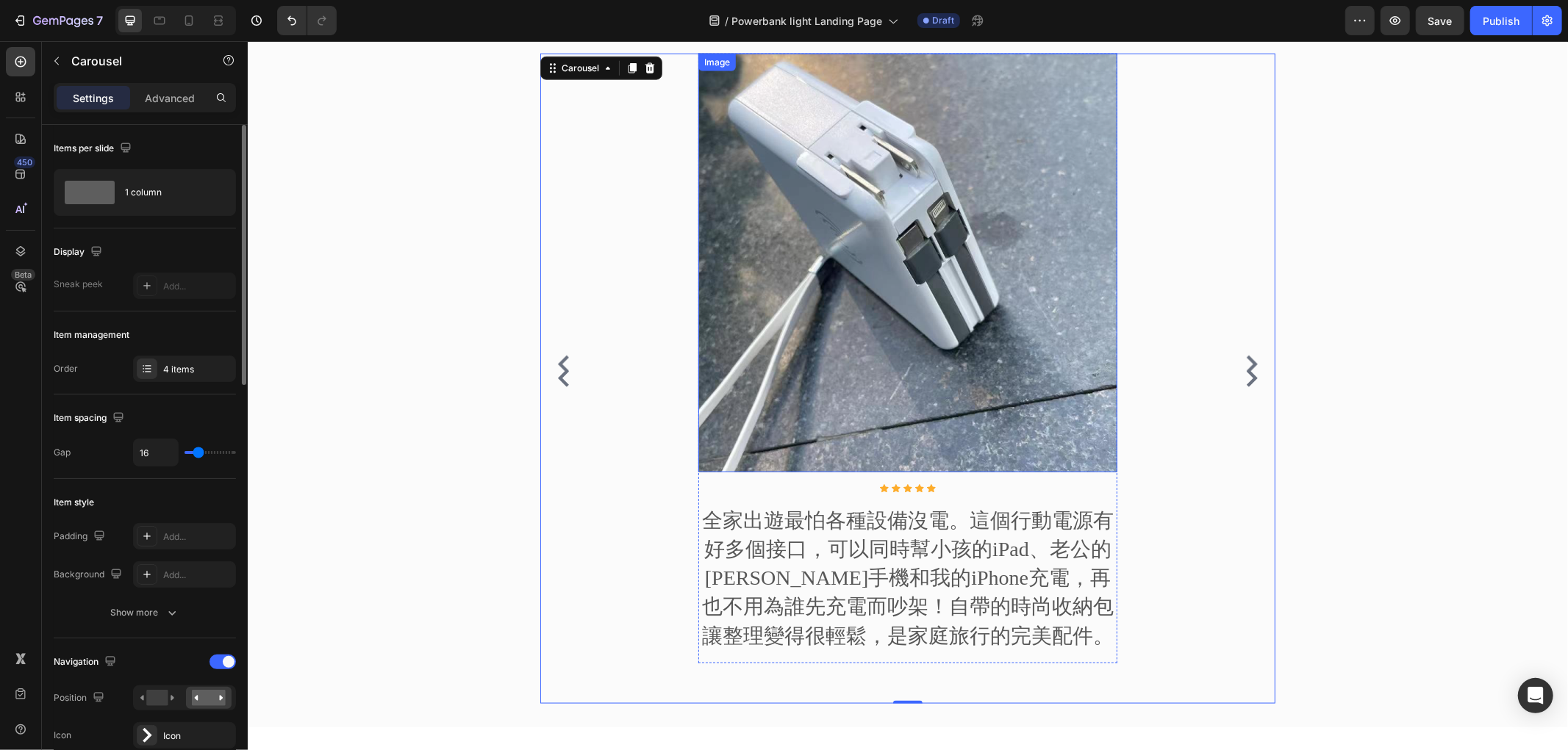
click at [849, 272] on img at bounding box center [907, 262] width 419 height 419
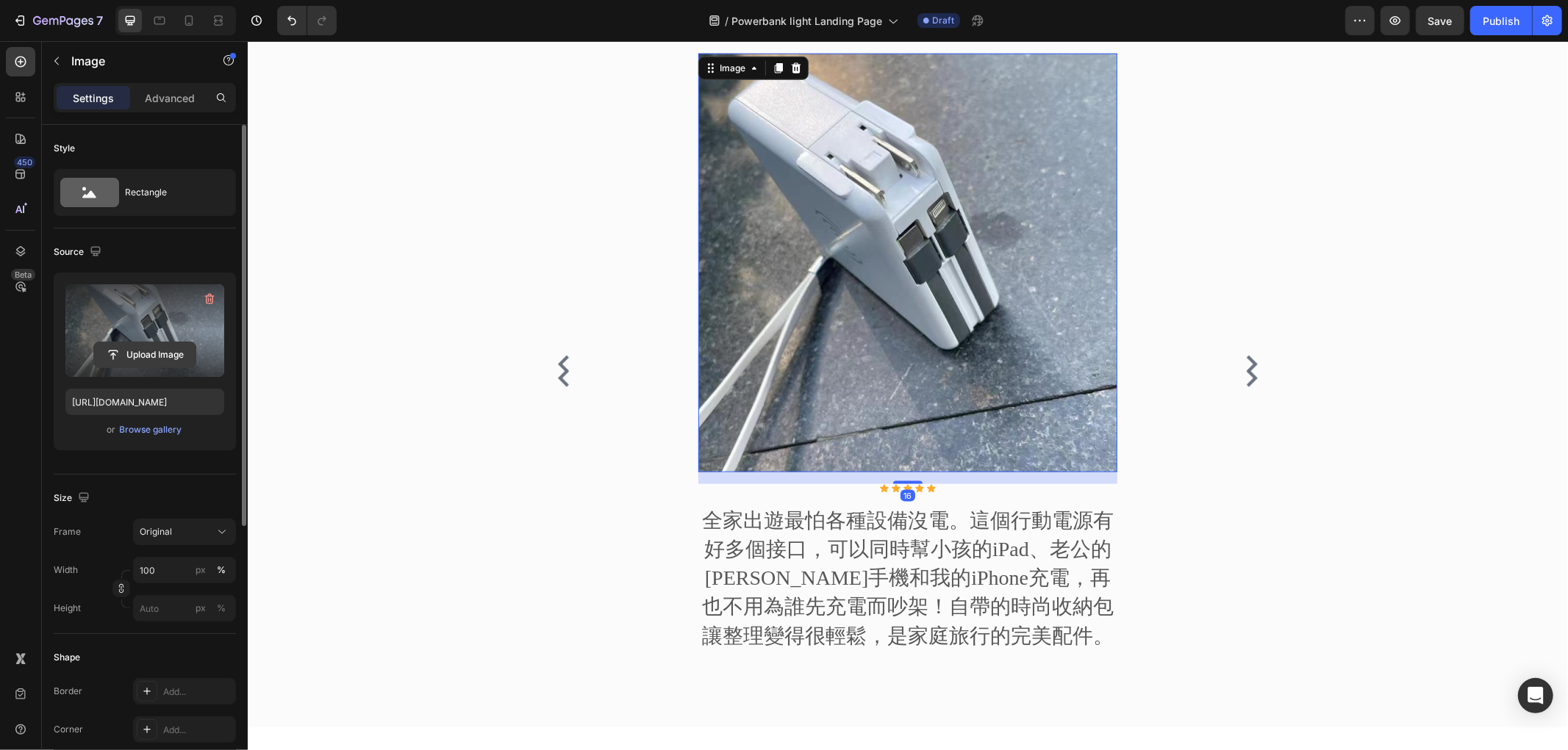
click at [155, 349] on input "file" at bounding box center [144, 355] width 101 height 25
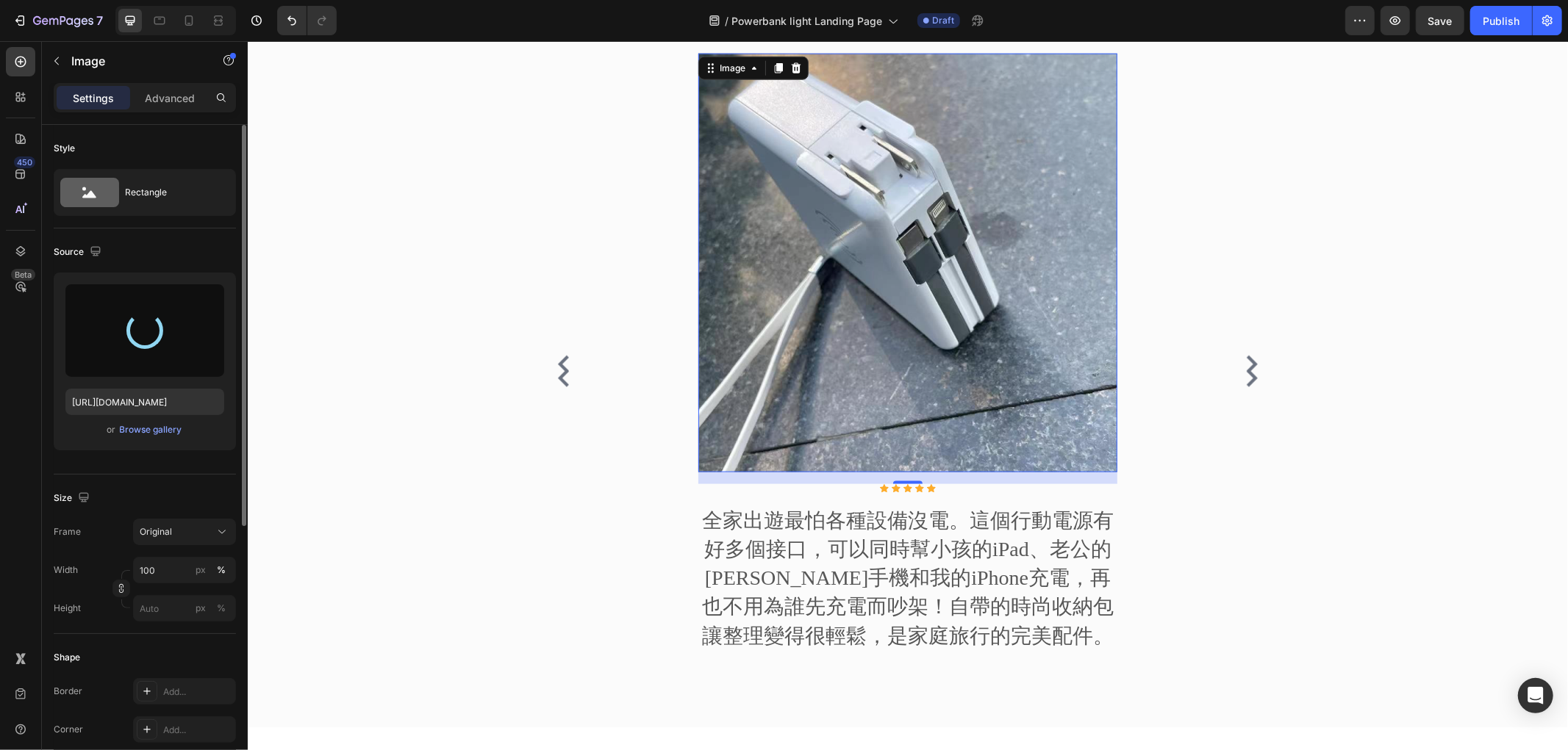
type input "[URL][DOMAIN_NAME]"
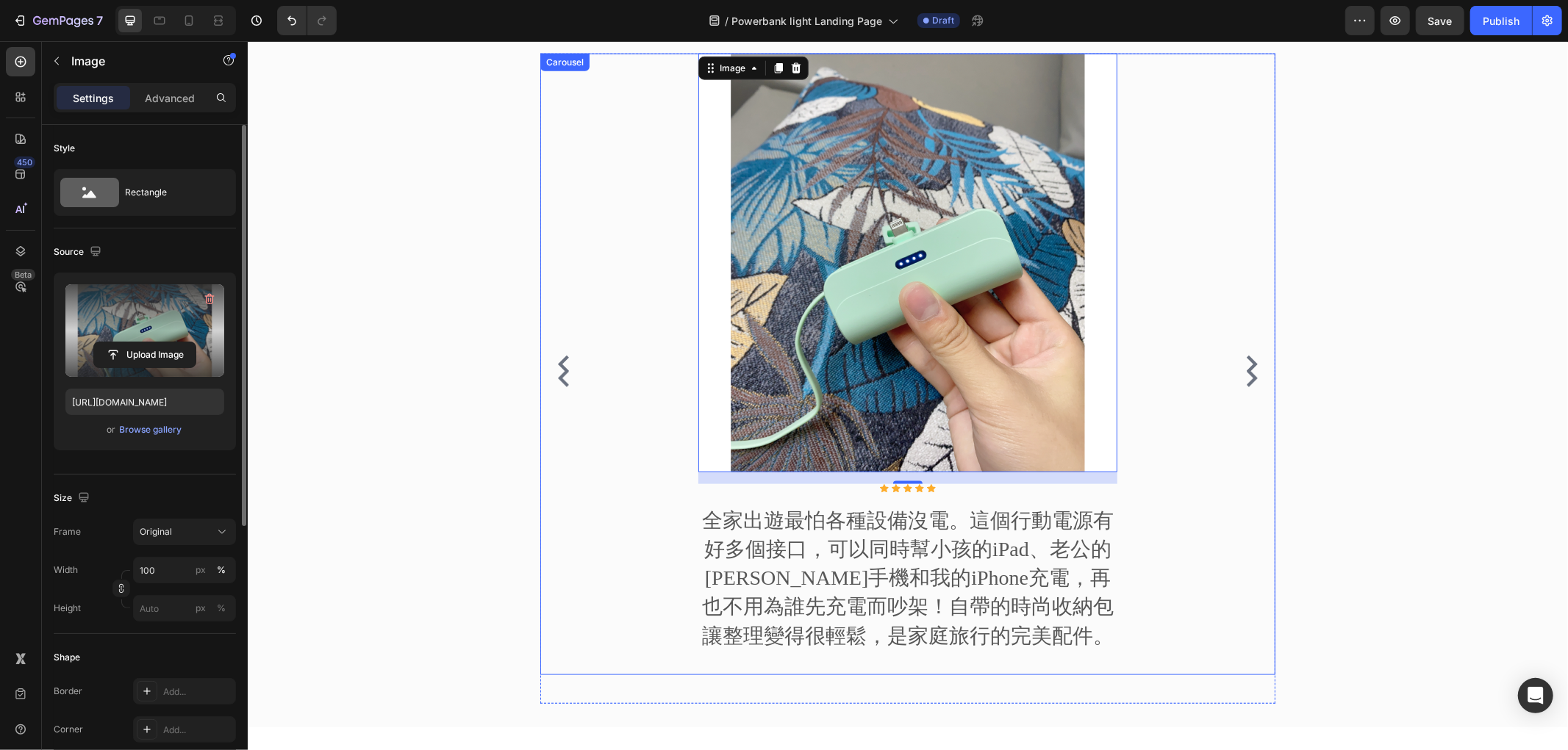
click at [1222, 375] on div "Image 16 Icon Icon Icon Icon Icon Icon List Hoz 全家出遊最怕各種設備沒電。這個行動電源有好多個接口，可以同時幫…" at bounding box center [907, 364] width 735 height 622
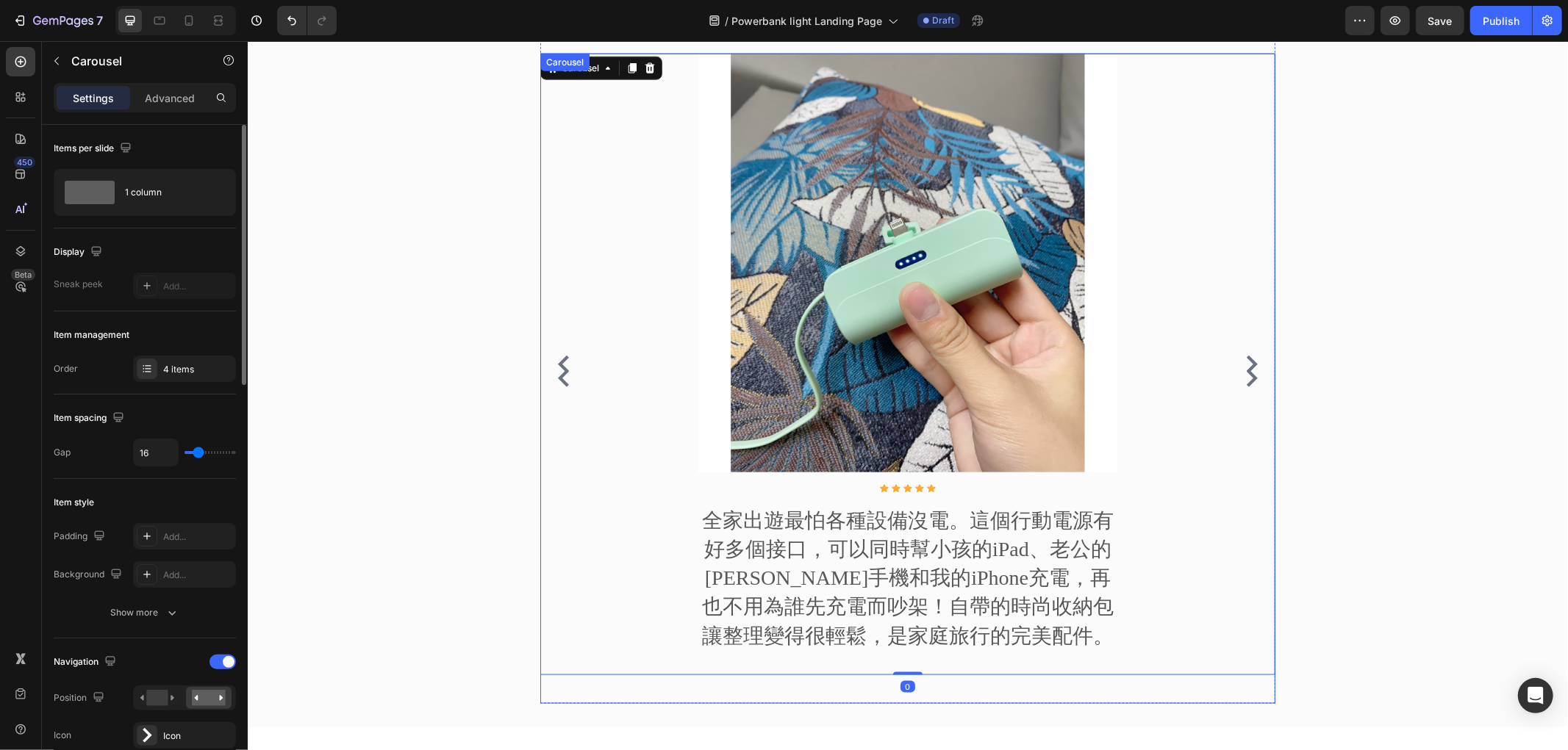
click at [1248, 379] on icon "Carousel Next Arrow" at bounding box center [1251, 378] width 18 height 18
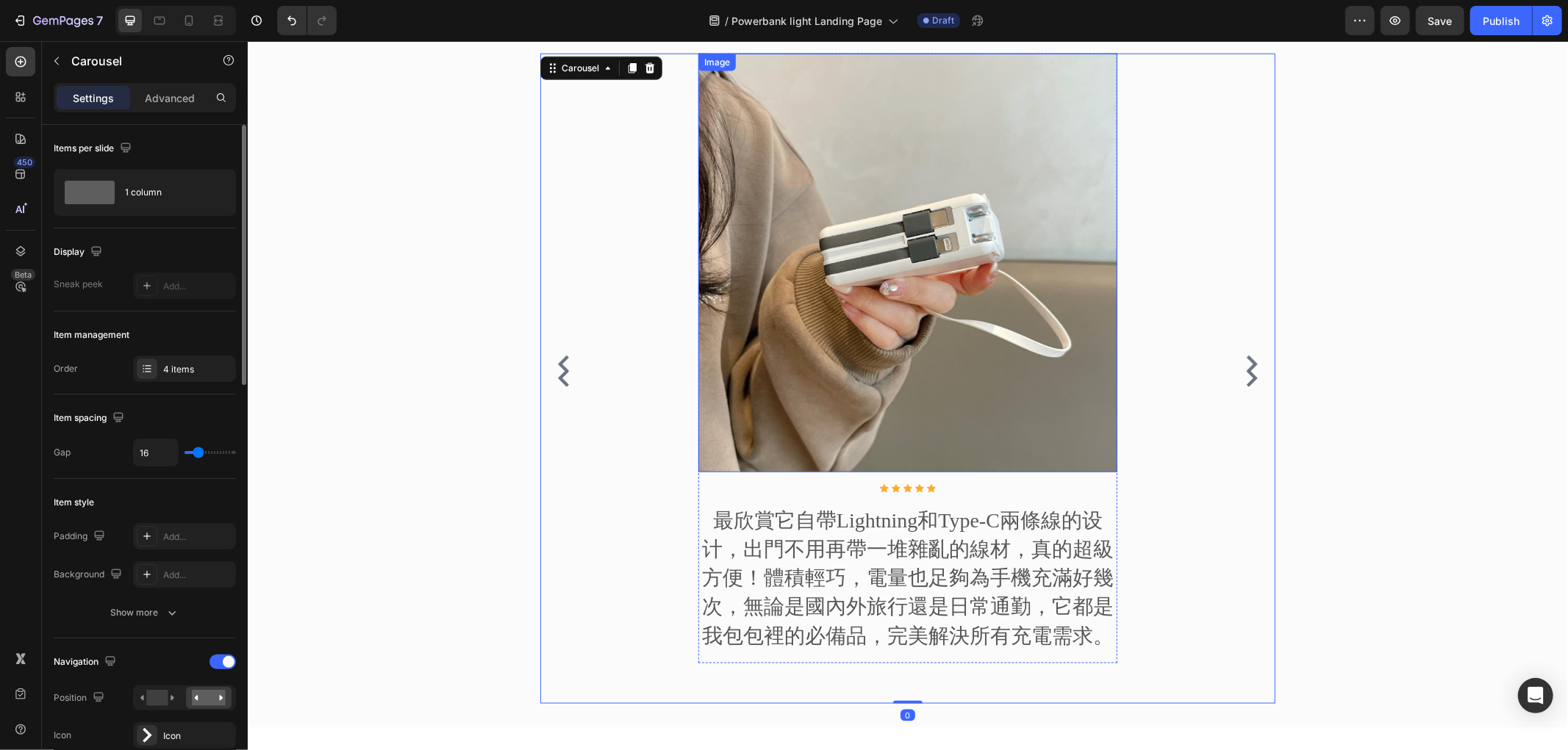
click at [842, 298] on img at bounding box center [907, 262] width 419 height 419
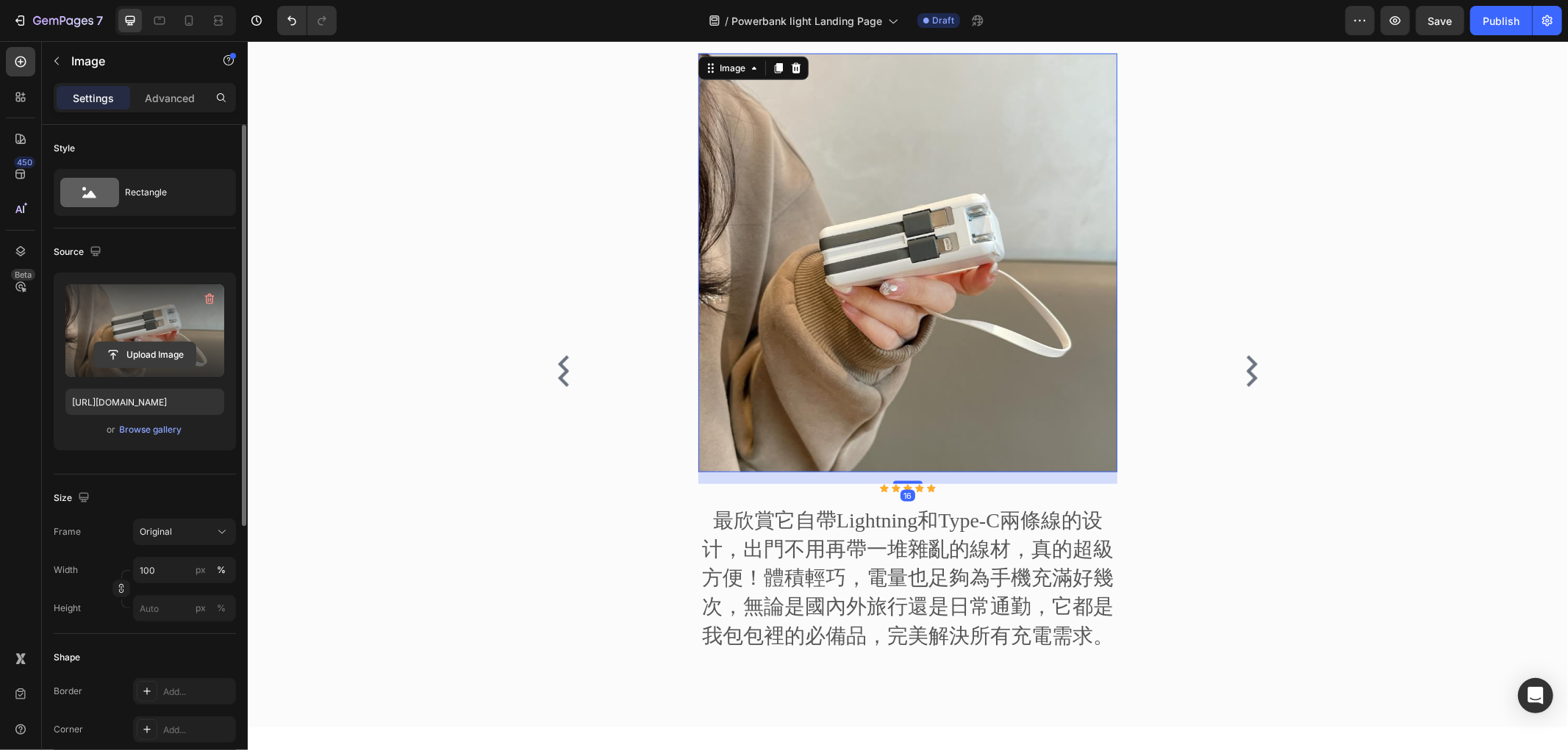
click at [159, 351] on input "file" at bounding box center [144, 355] width 101 height 25
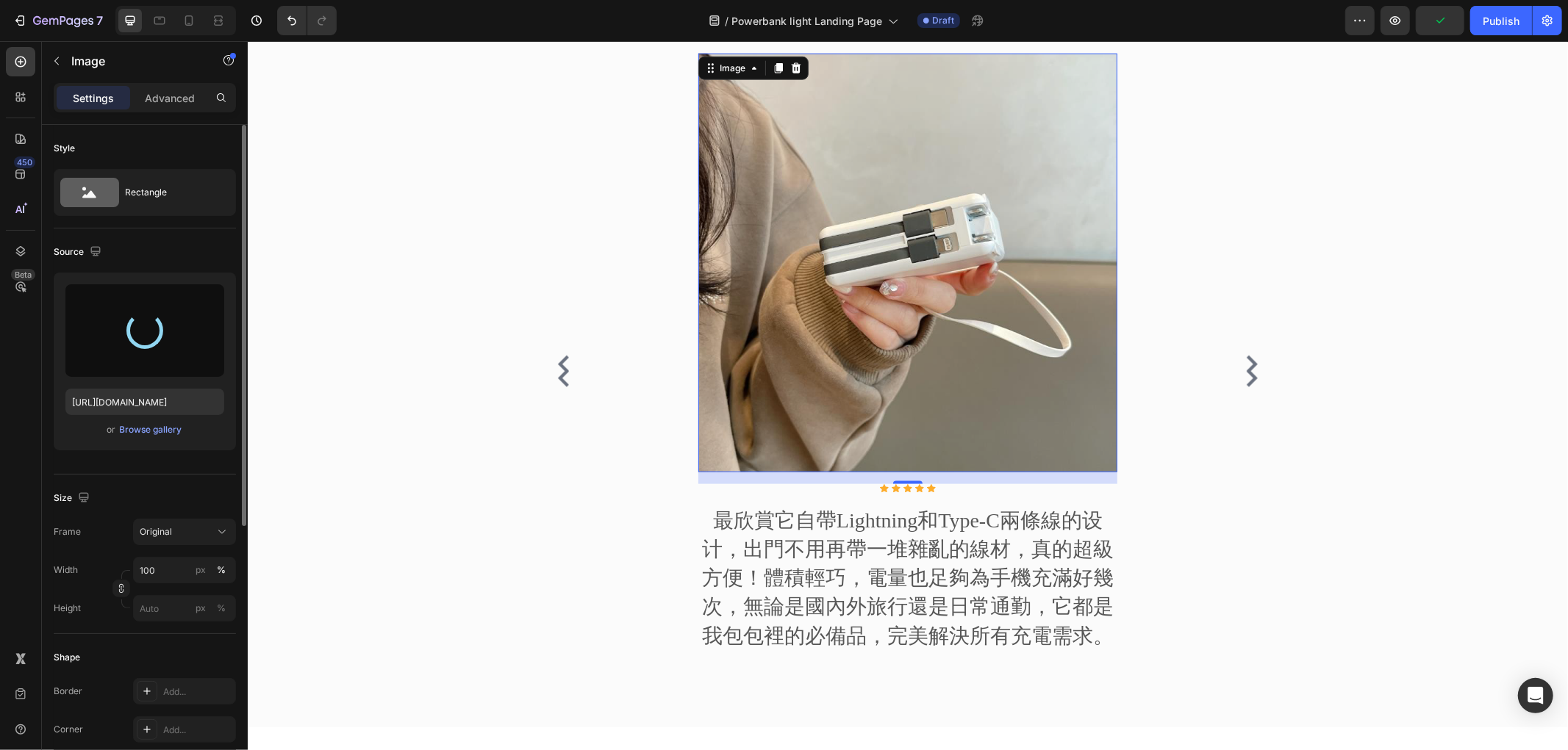
type input "[URL][DOMAIN_NAME]"
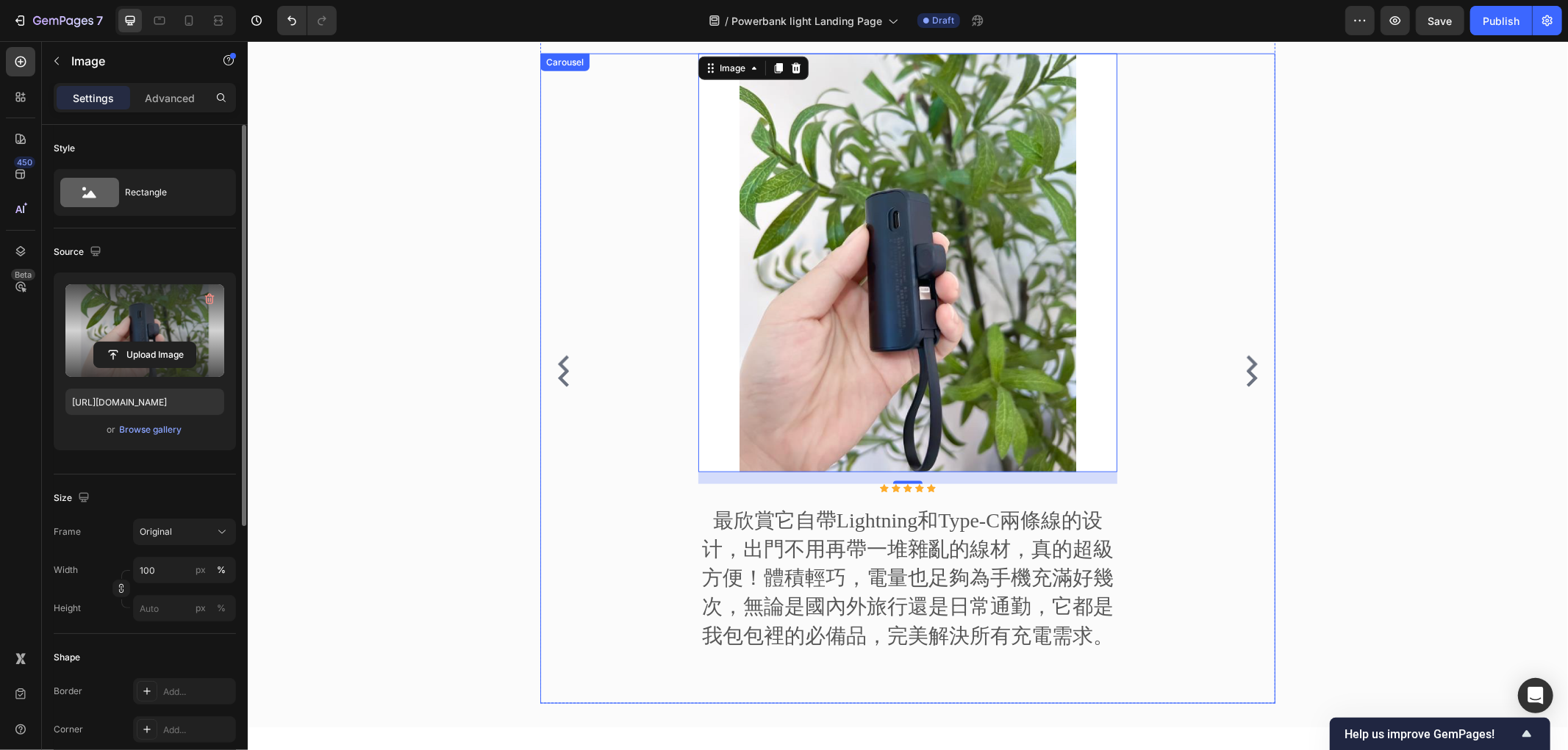
click at [1344, 341] on div "來自社群的真實評價 Heading Image Icon Icon Icon Icon Icon Icon List Hoz 這顆100W行動電源徹底改變了我…" at bounding box center [907, 345] width 1298 height 739
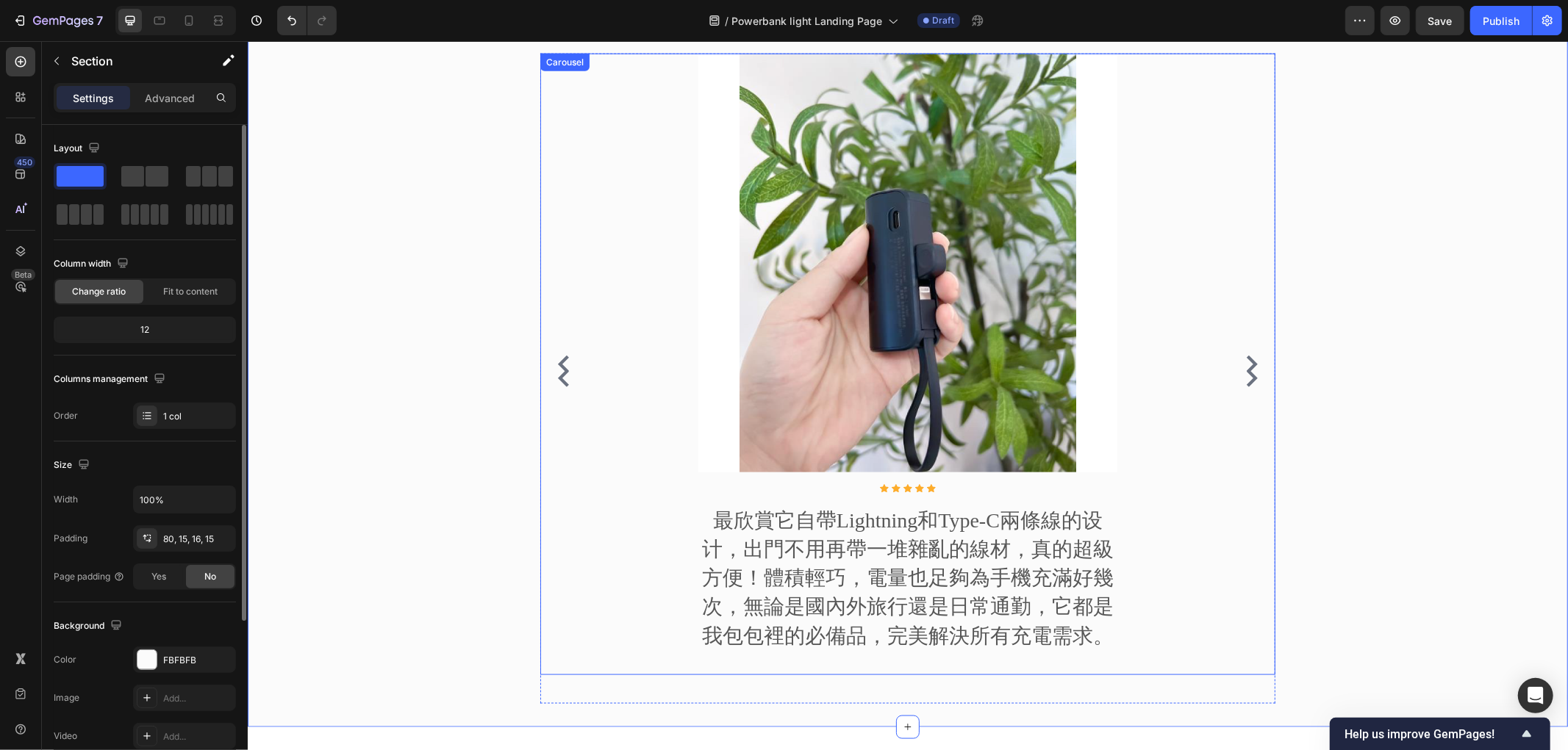
click at [1246, 385] on icon "Carousel Next Arrow" at bounding box center [1251, 378] width 11 height 18
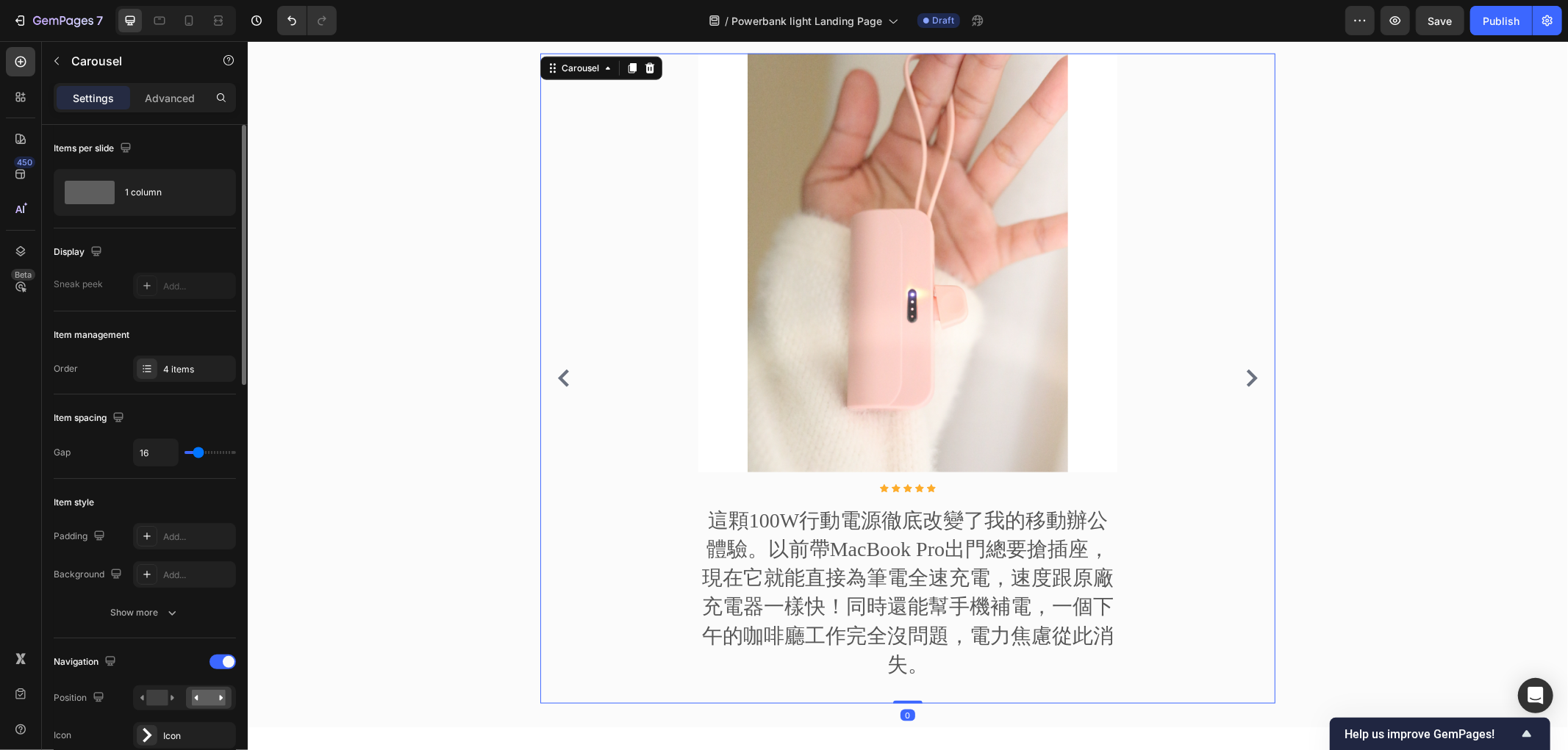
click at [557, 376] on icon "Carousel Back Arrow" at bounding box center [562, 378] width 11 height 18
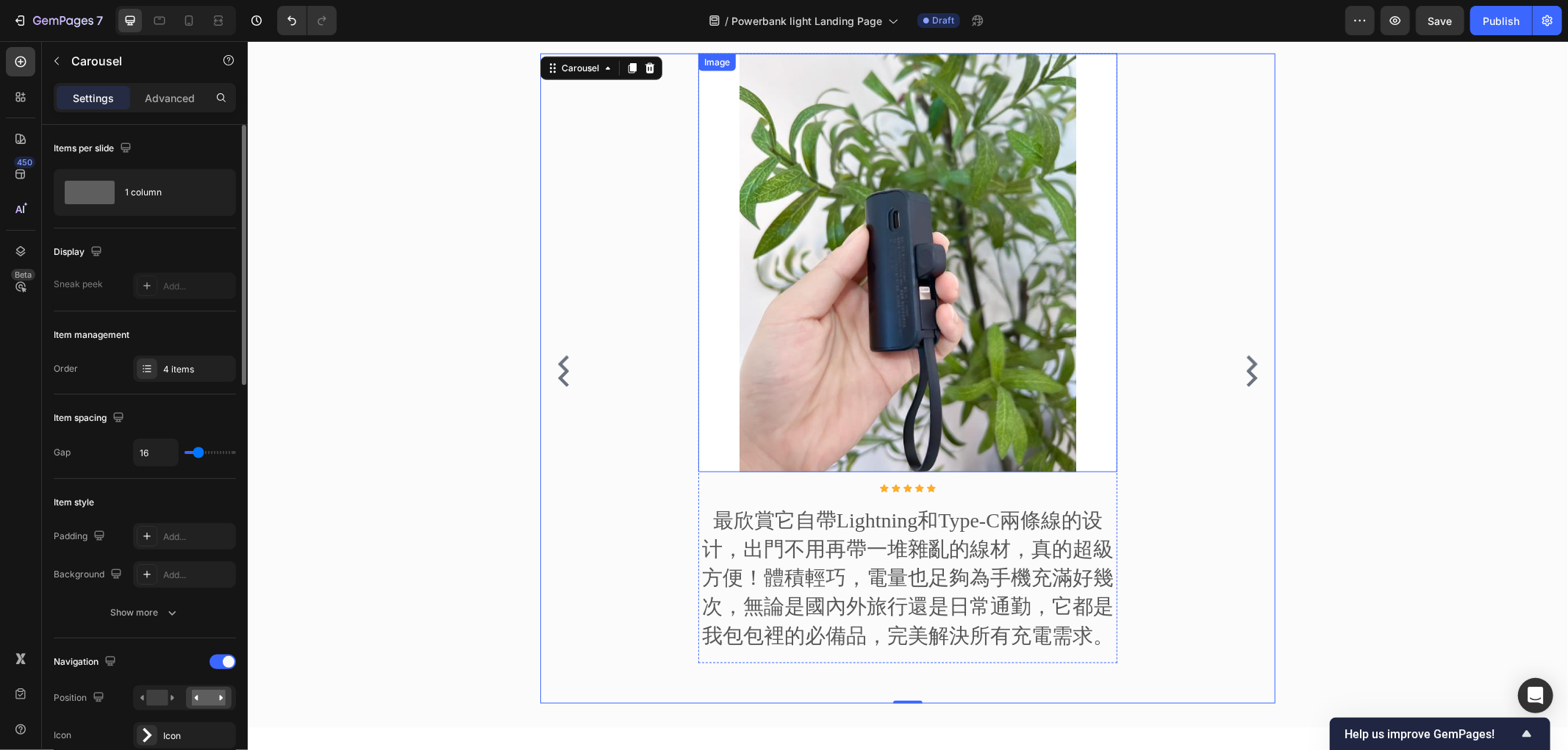
click at [697, 202] on img at bounding box center [907, 262] width 419 height 419
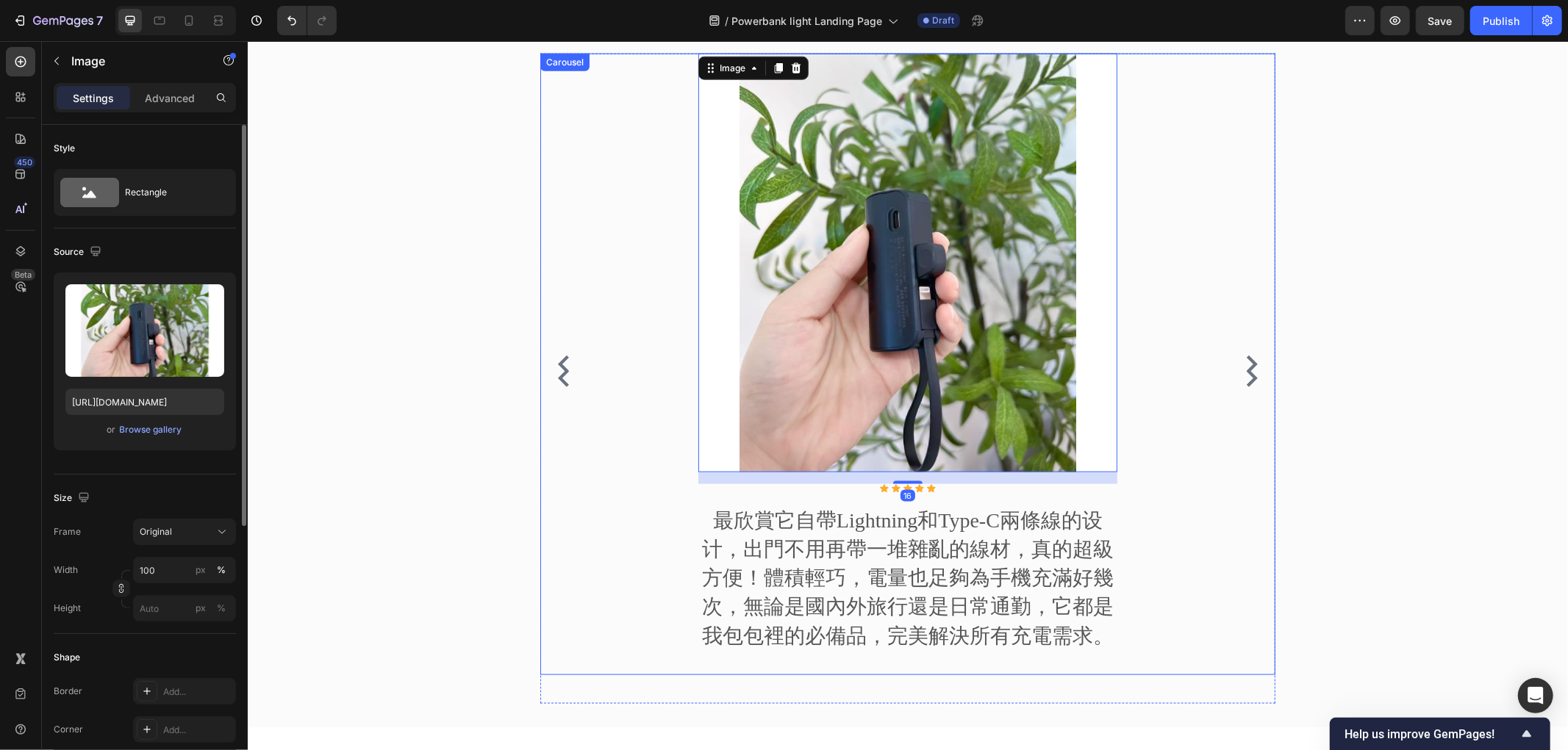
click at [639, 246] on div "Image 16 Icon Icon Icon Icon Icon Icon List Hoz 最欣賞它自帶Lightning和Type-C兩條線的设计，出門…" at bounding box center [907, 364] width 735 height 622
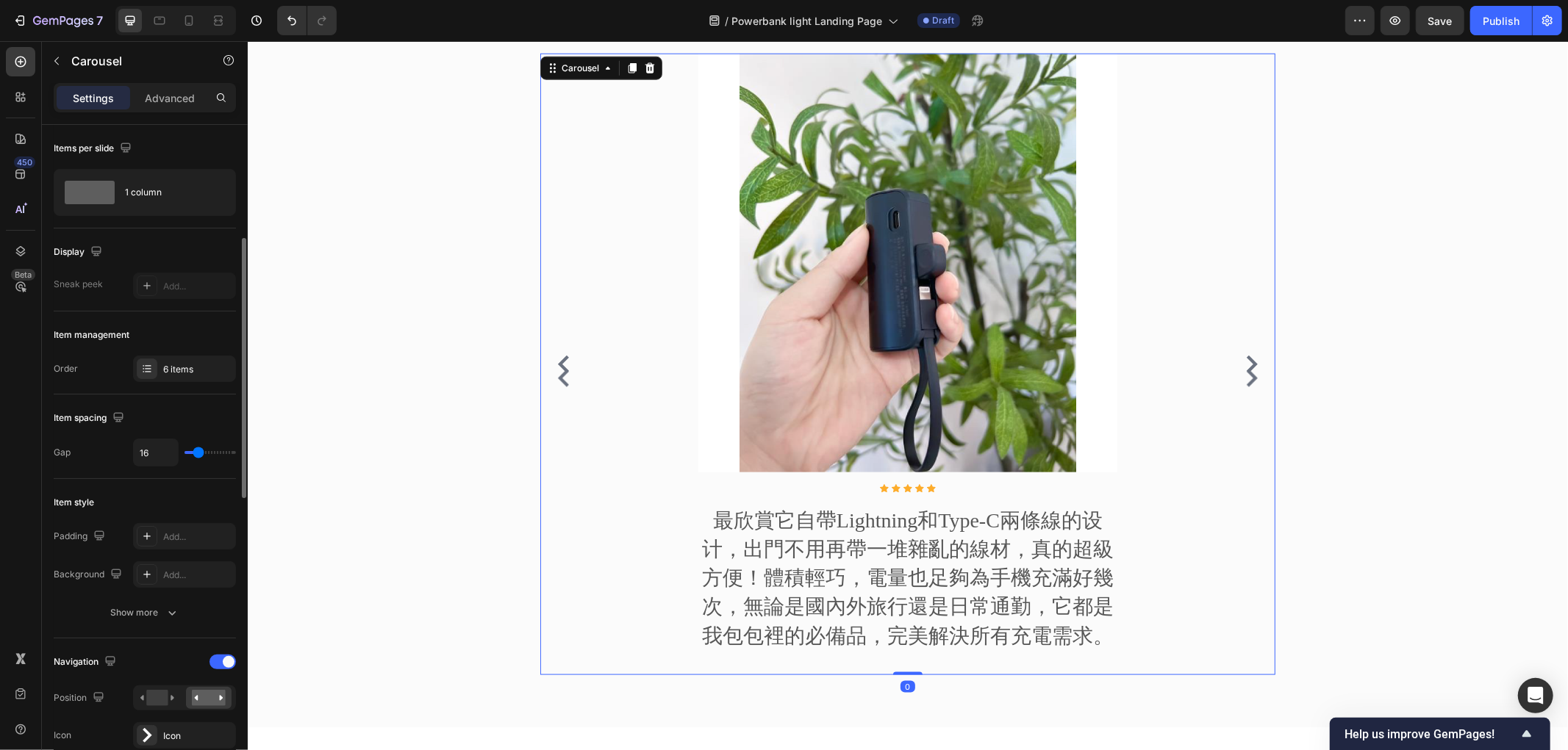
scroll to position [82, 0]
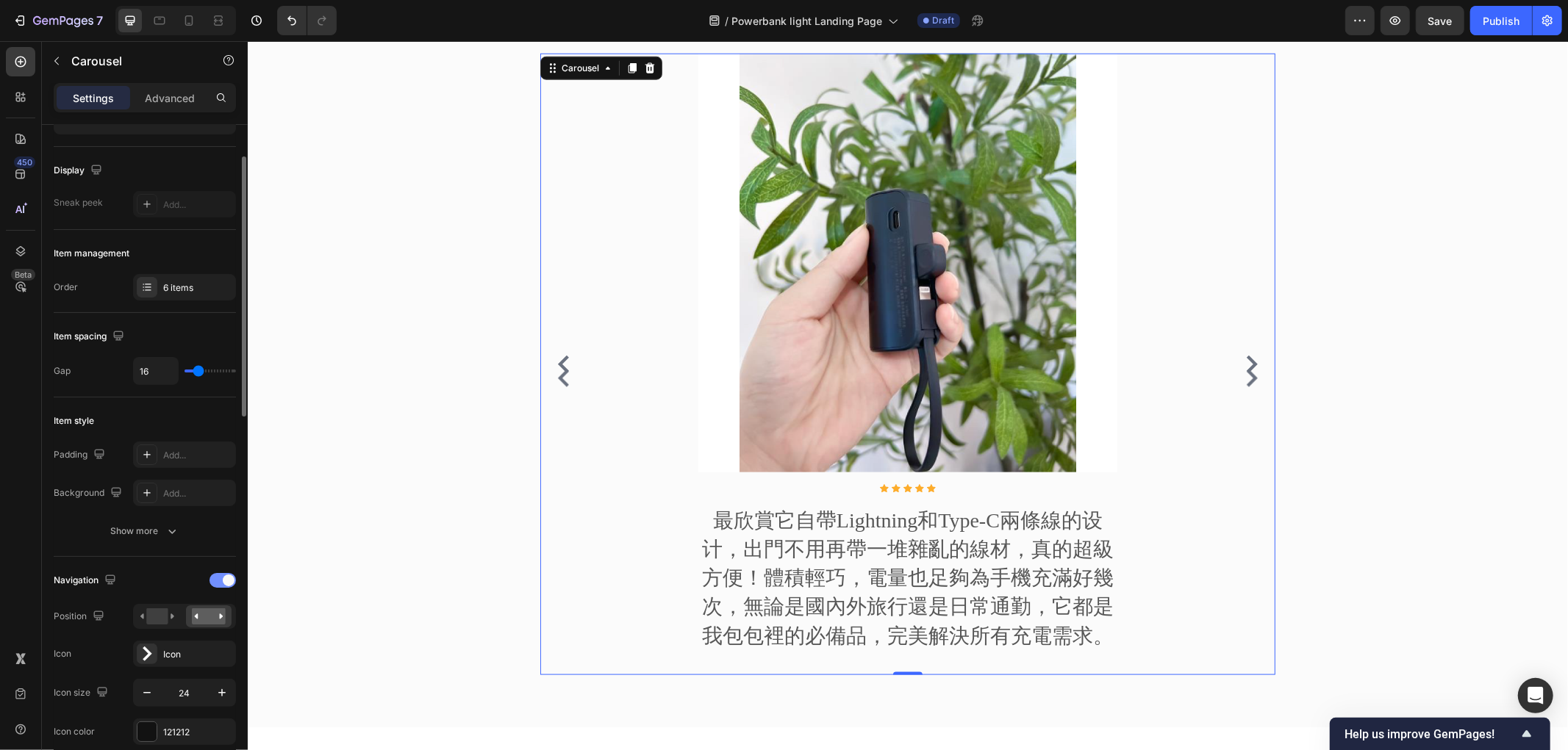
drag, startPoint x: 221, startPoint y: 583, endPoint x: 189, endPoint y: 442, distance: 144.6
click at [221, 583] on div at bounding box center [222, 581] width 26 height 15
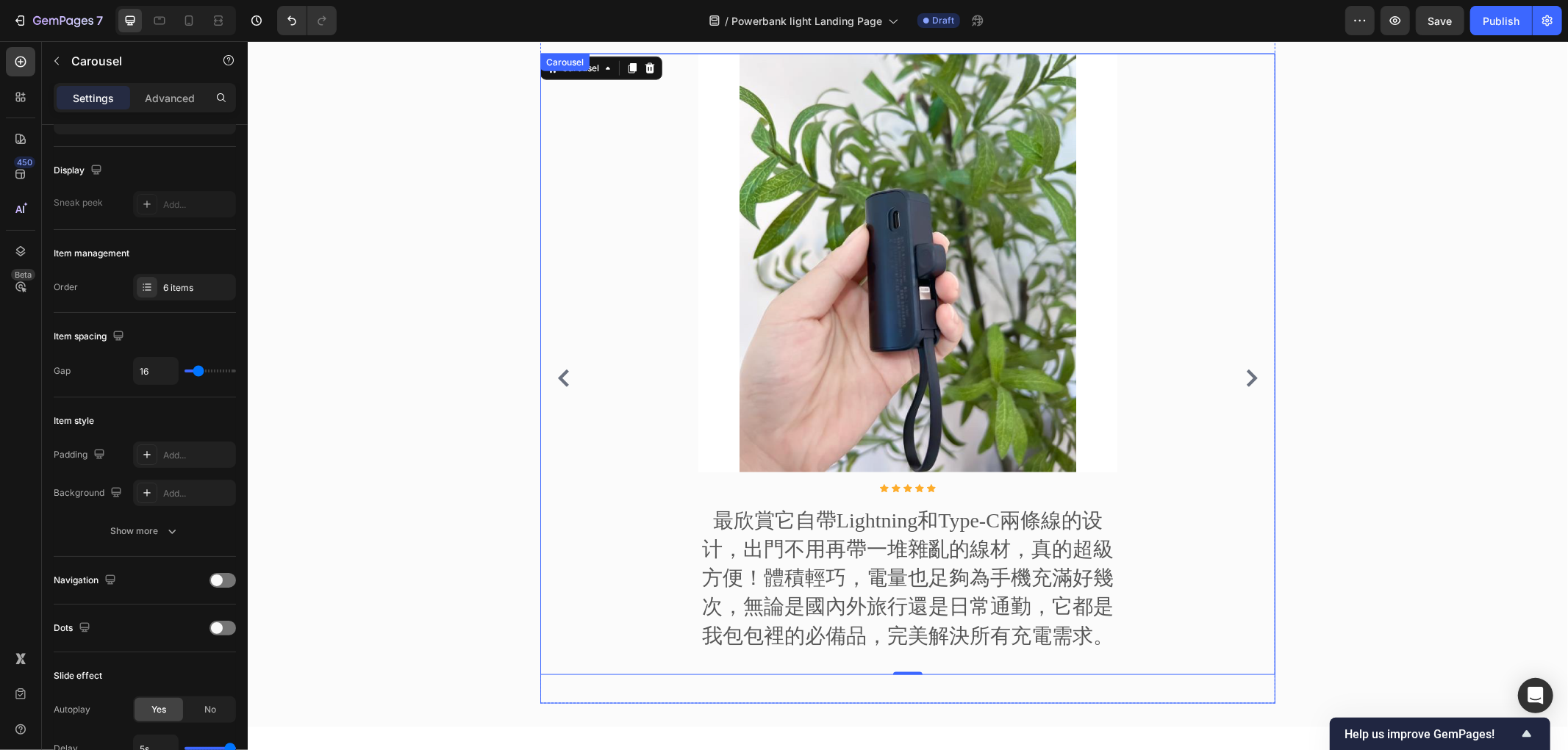
click at [563, 371] on icon "Carousel Back Arrow" at bounding box center [563, 378] width 18 height 18
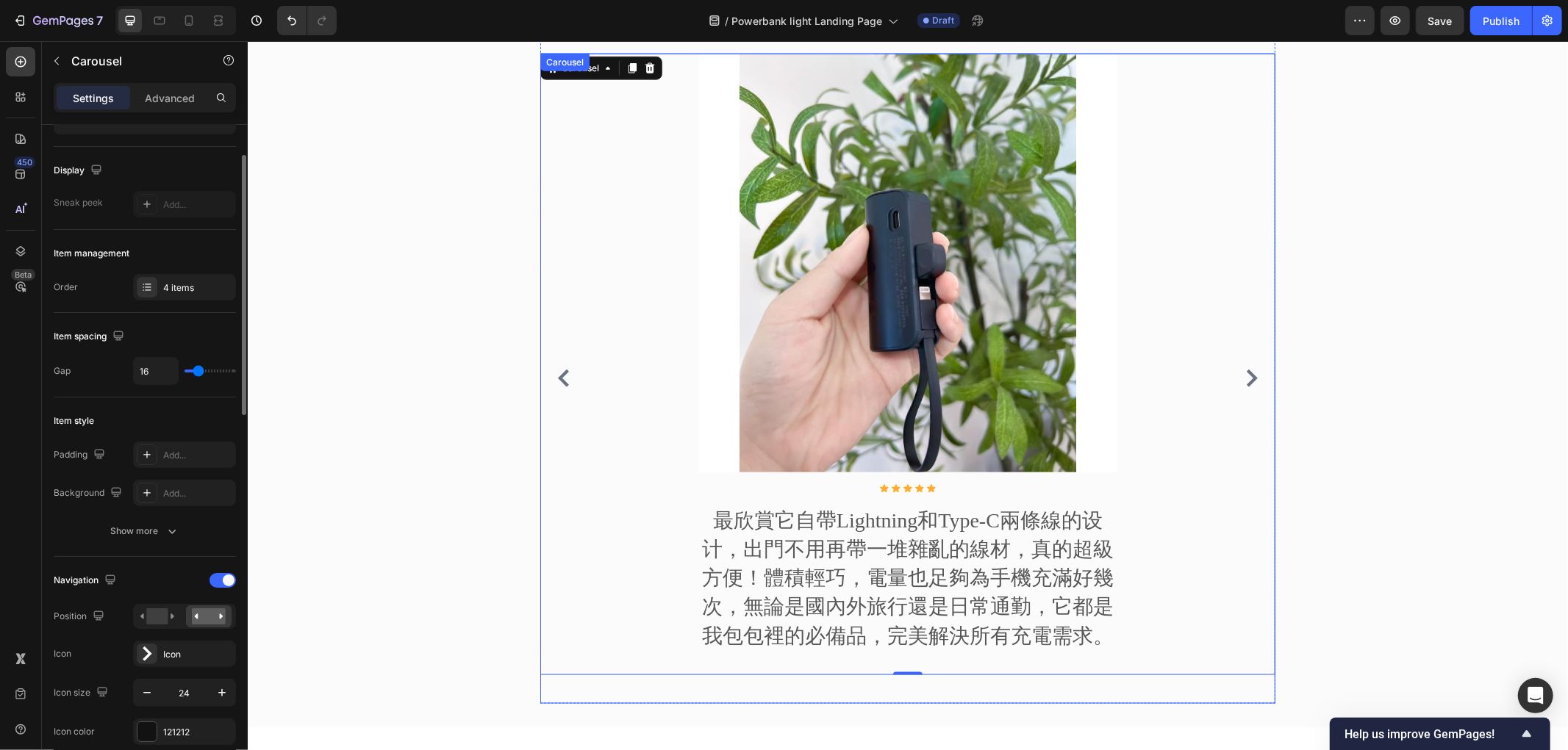
scroll to position [81, 0]
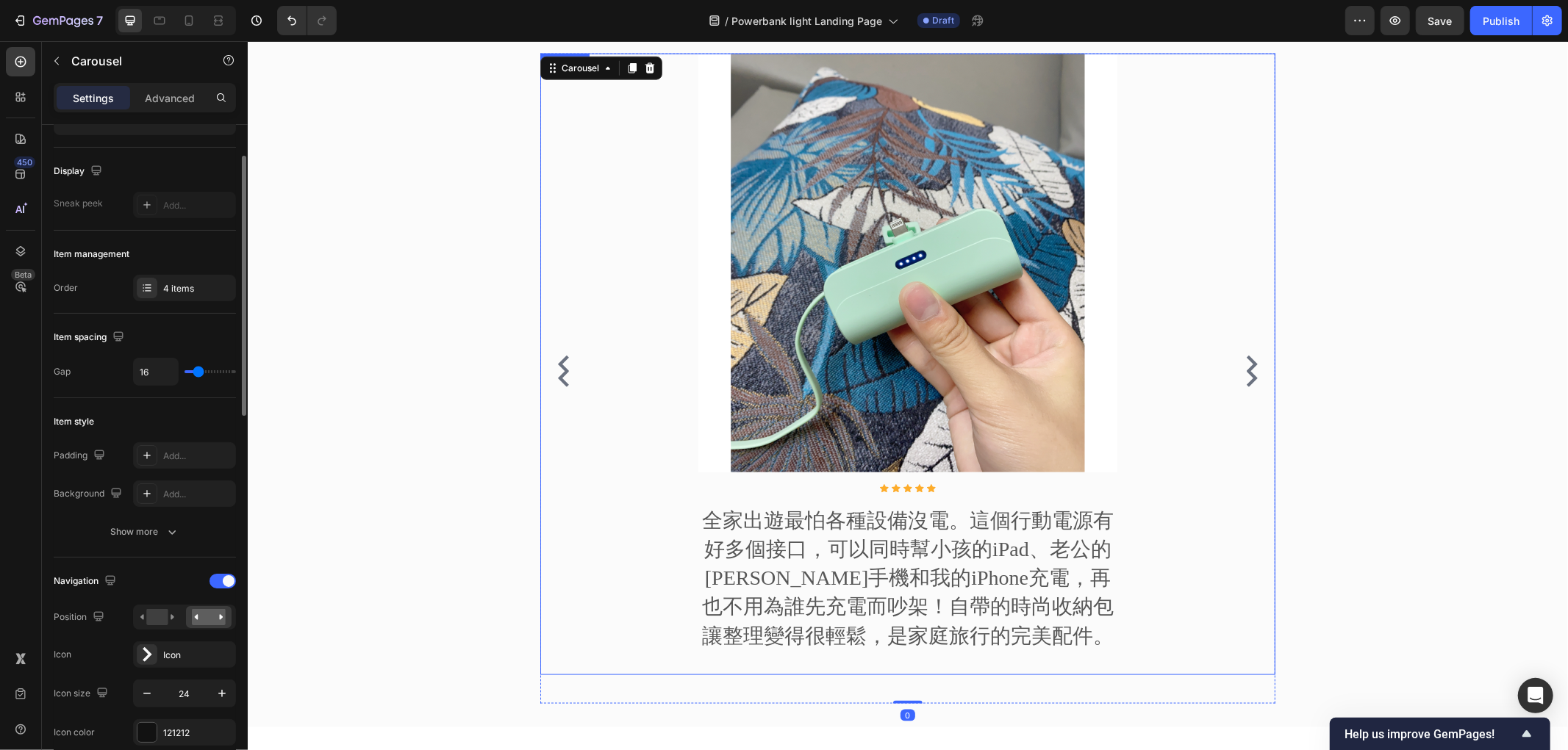
click at [633, 236] on div "Image Icon Icon Icon Icon Icon Icon List Hoz 全家出遊最怕各種設備沒電。這個行動電源有好多個接口，可以同時幫小孩的…" at bounding box center [907, 364] width 735 height 622
drag, startPoint x: 222, startPoint y: 579, endPoint x: 205, endPoint y: 401, distance: 178.8
click at [223, 579] on span at bounding box center [228, 581] width 11 height 11
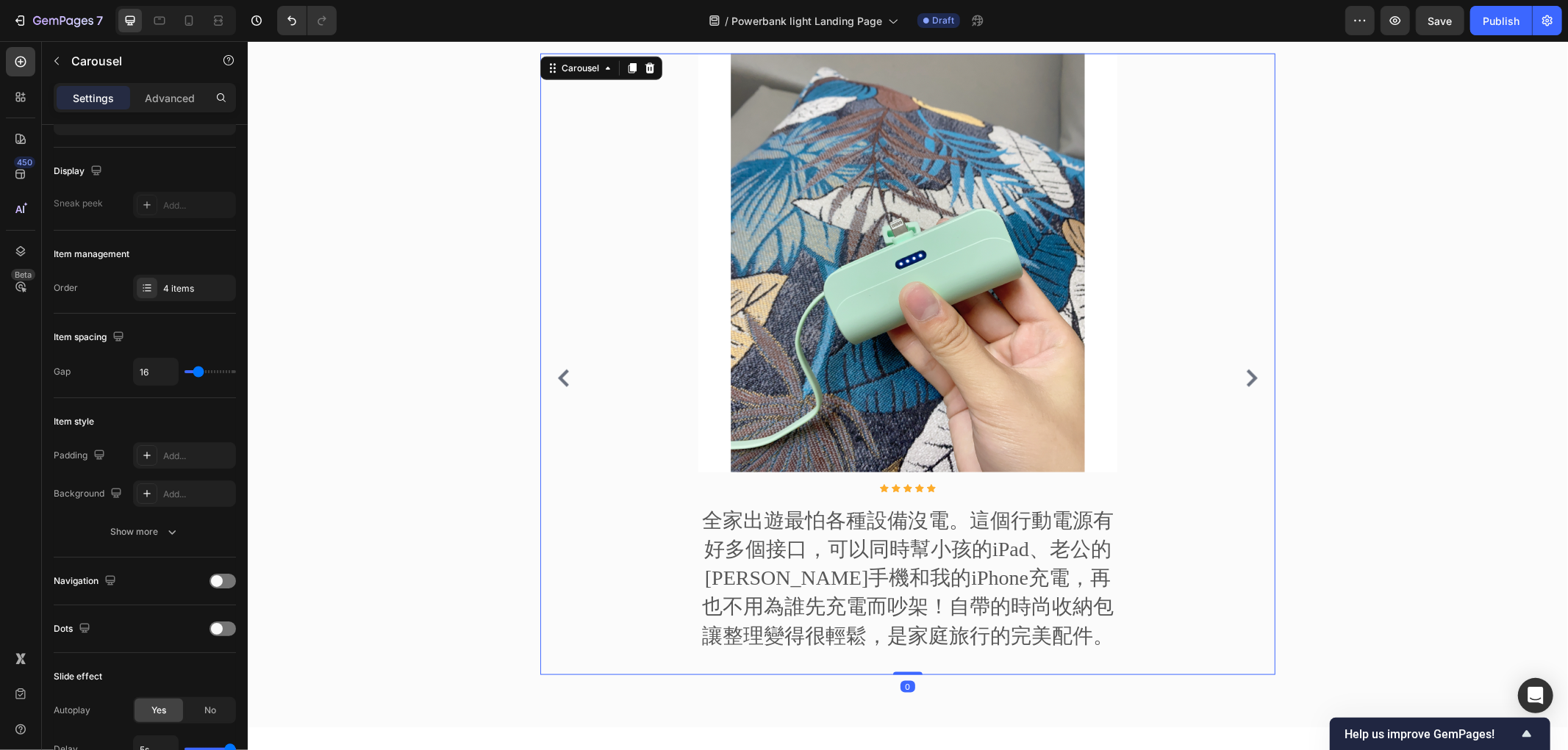
click at [557, 379] on icon "Carousel Back Arrow" at bounding box center [562, 378] width 11 height 18
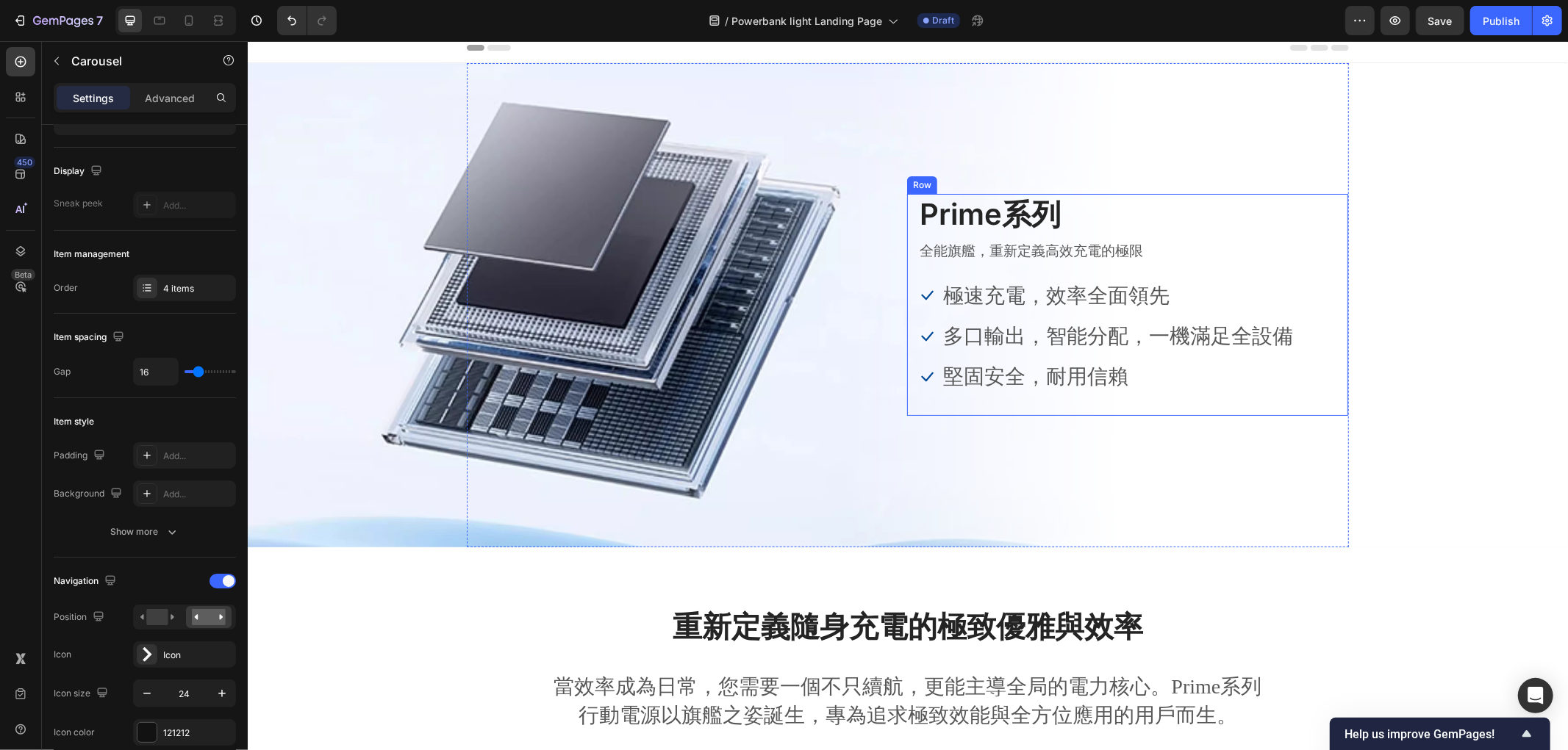
scroll to position [0, 0]
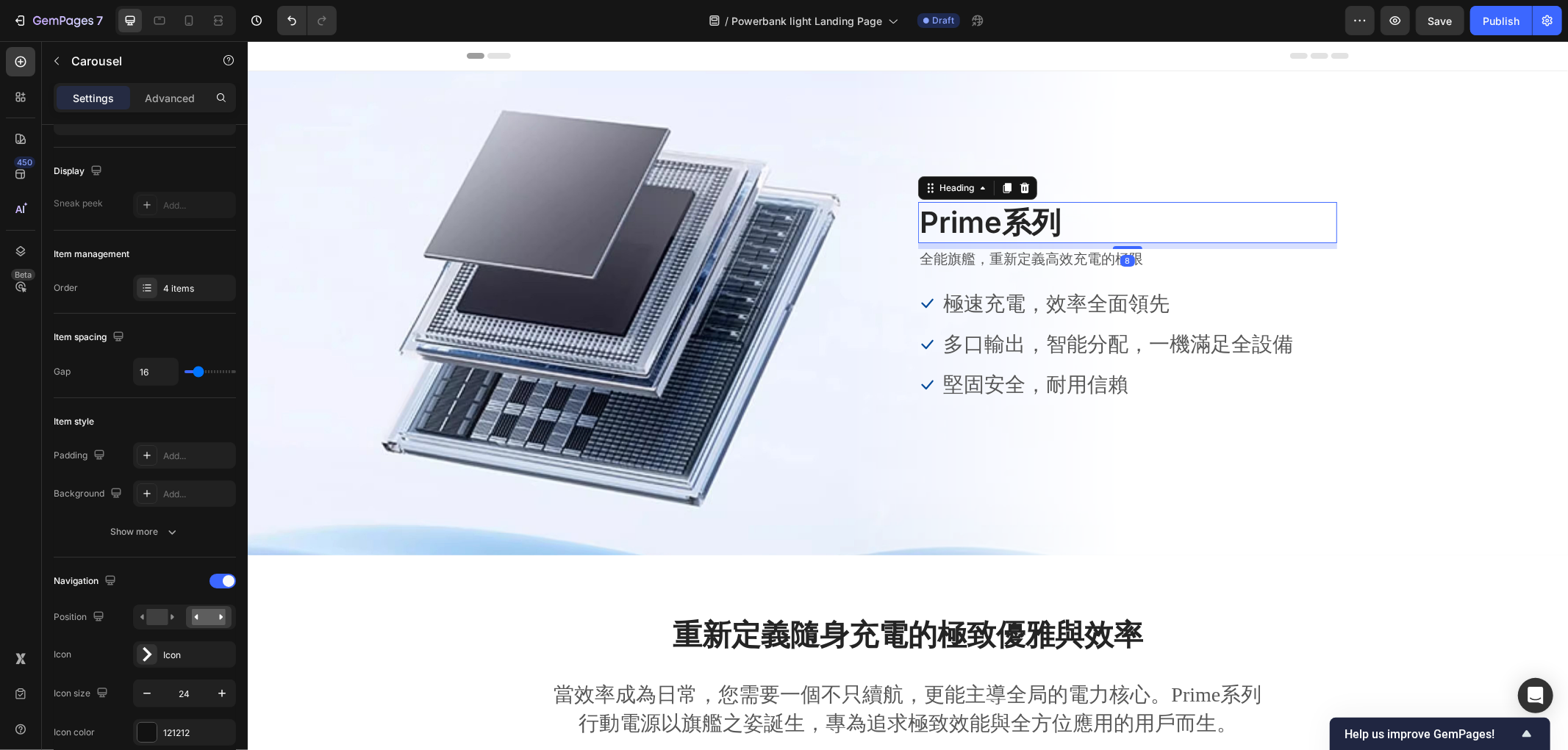
click at [946, 221] on h2 "Prime系列" at bounding box center [1126, 221] width 419 height 41
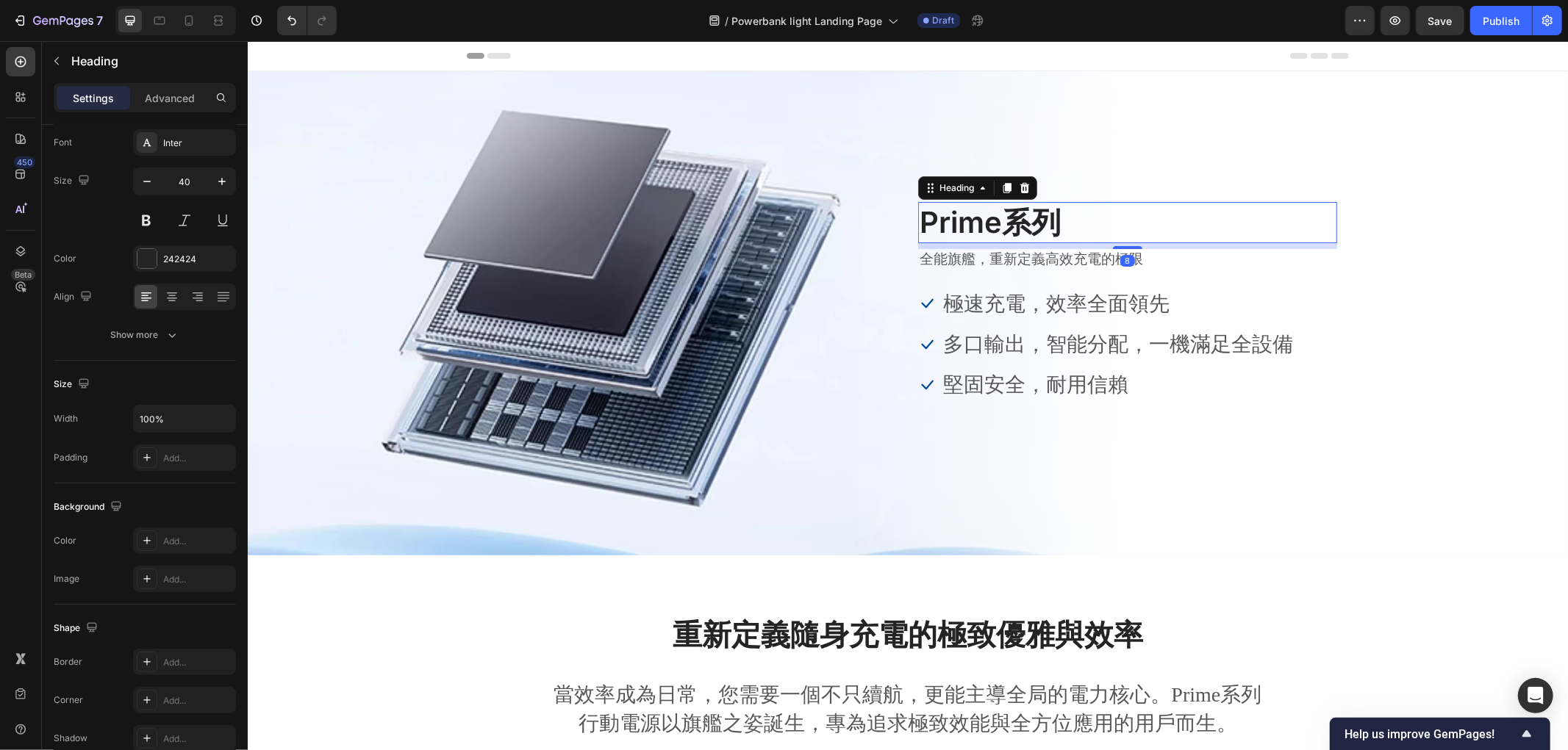
click at [946, 221] on h2 "Prime系列" at bounding box center [1126, 221] width 419 height 41
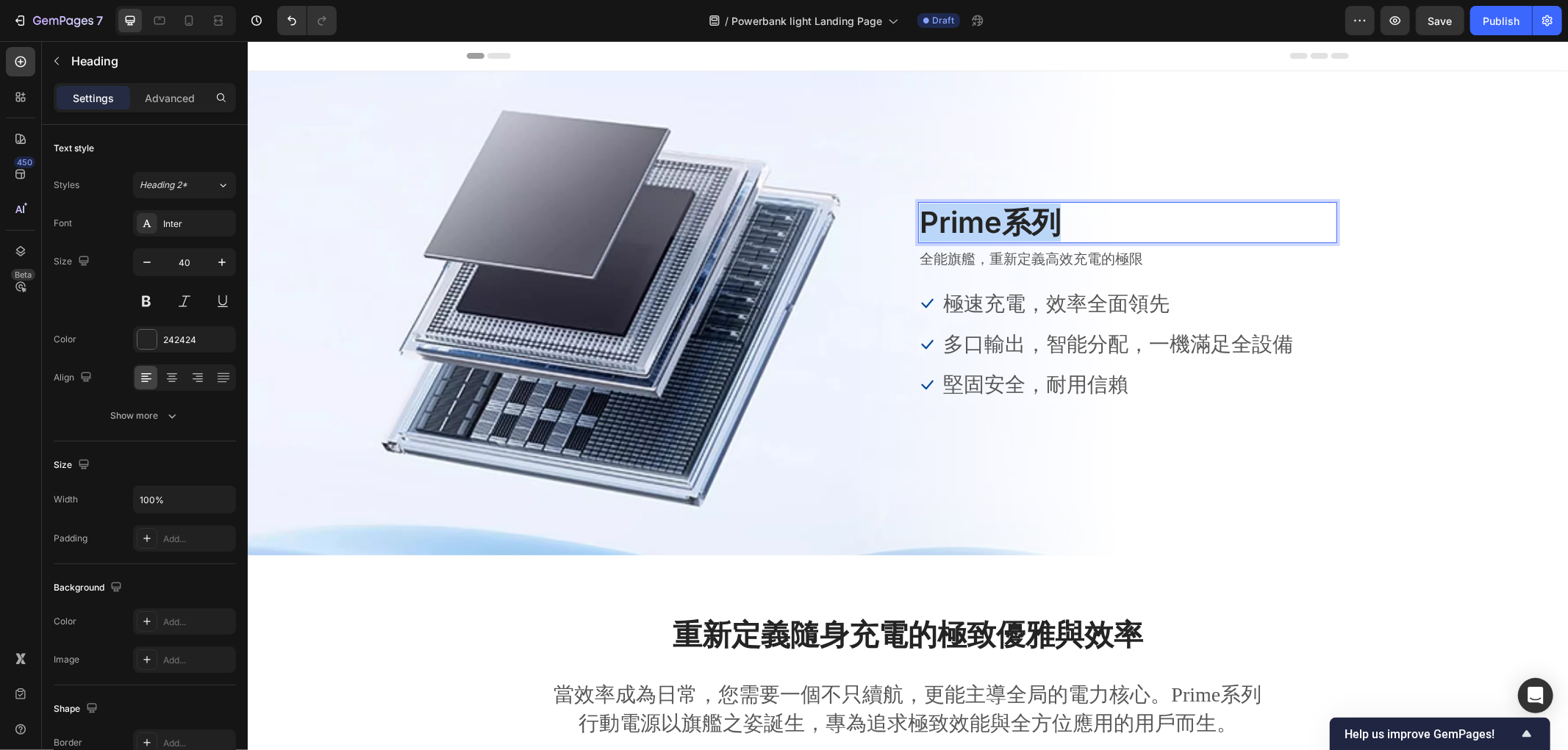
click at [946, 221] on p "Prime系列" at bounding box center [1127, 222] width 416 height 39
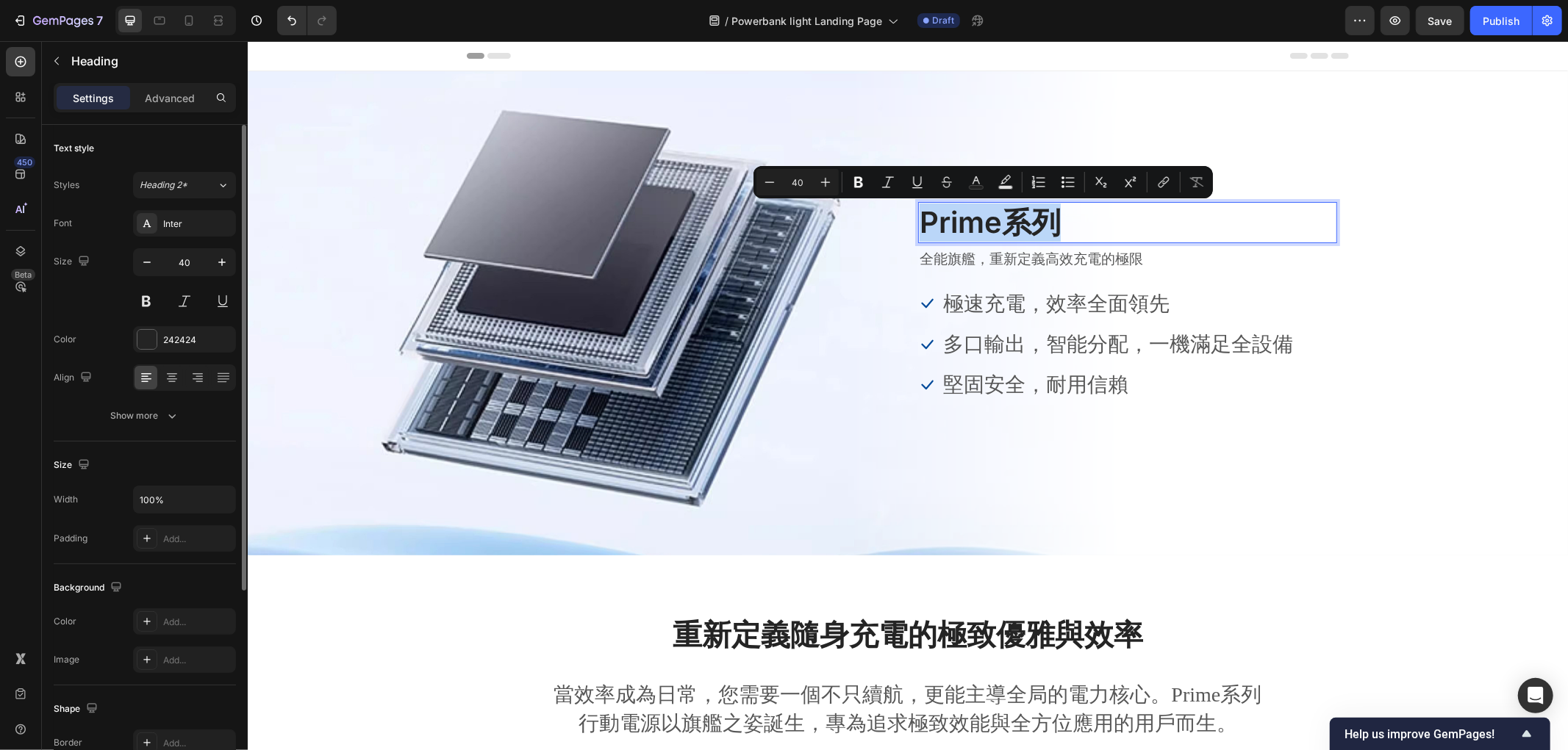
click at [996, 215] on p "Prime系列" at bounding box center [1127, 222] width 416 height 39
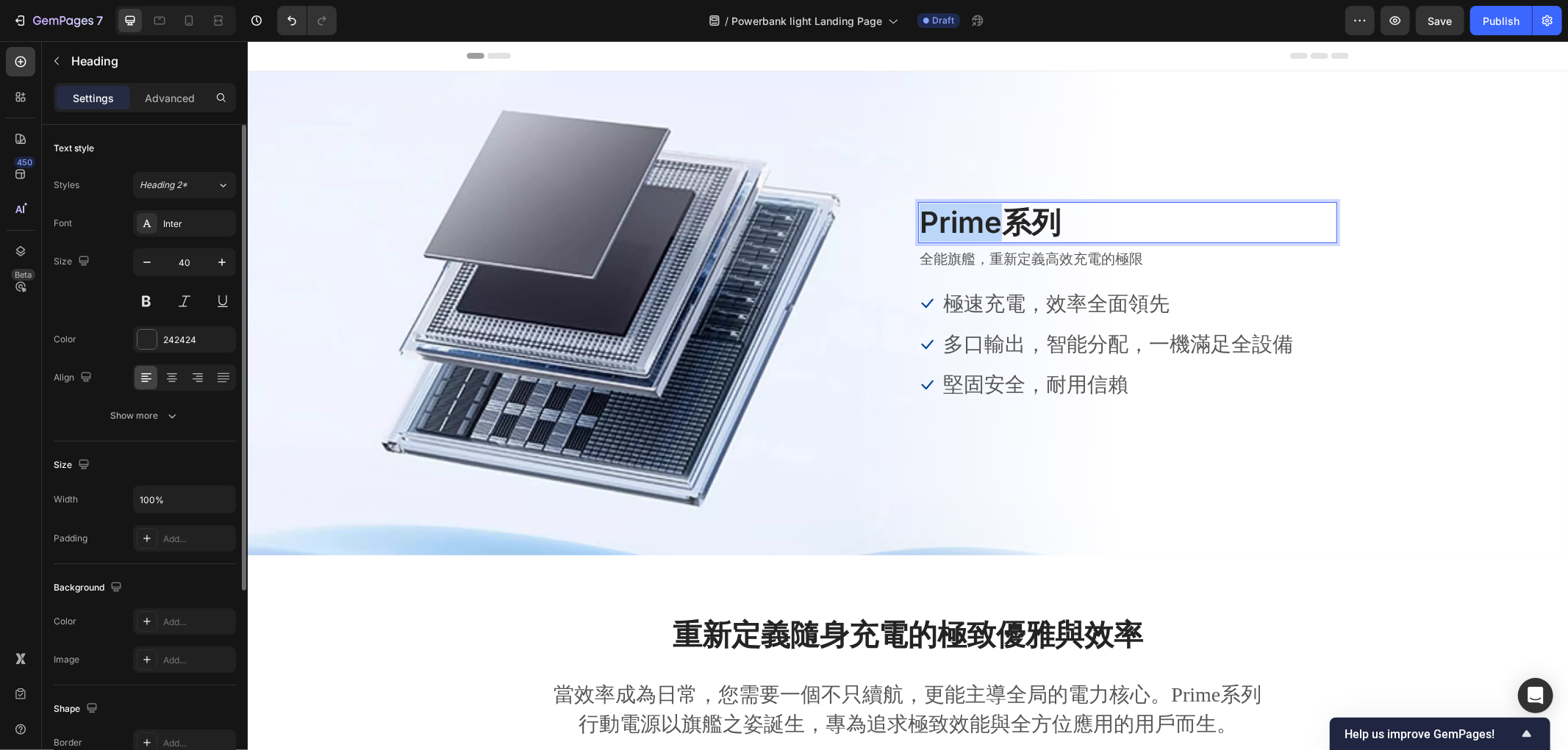
drag, startPoint x: 996, startPoint y: 220, endPoint x: 911, endPoint y: 222, distance: 85.0
click at [919, 222] on p "Prime系列" at bounding box center [1127, 222] width 416 height 39
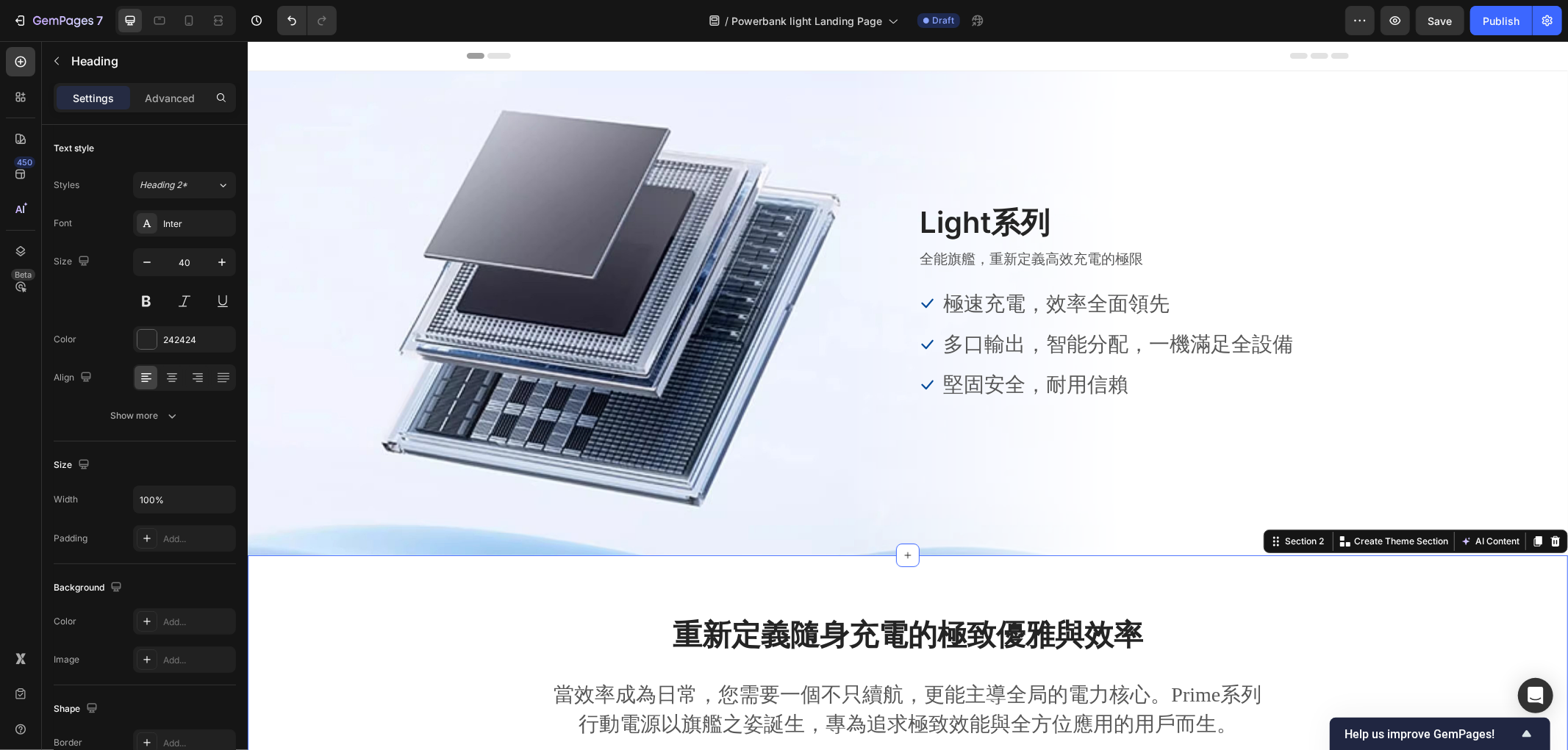
click at [336, 631] on div "重新定義隨身充電的極致優雅與效率 Heading 當效率成為日常，您需要一個不只續航，更能主導全局的電力核心。Prime系列行動電源以旗艦之姿誕生，專為追求極…" at bounding box center [907, 694] width 1298 height 160
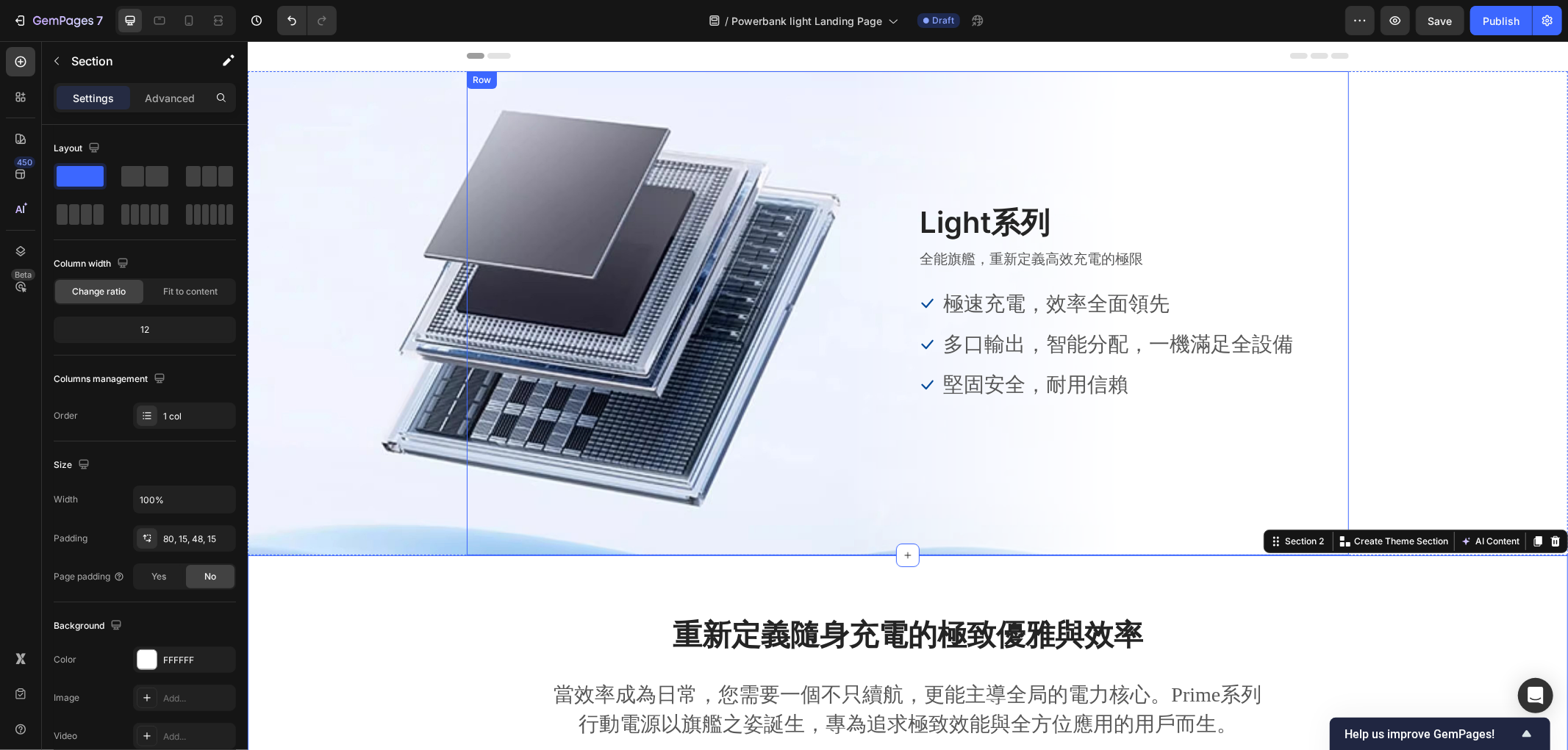
click at [520, 363] on div "Image Light系列 Heading 全能旗艦，重新定義高效充電的極限 Text block Icon 極速充電，效率全面領先 Text block I…" at bounding box center [907, 312] width 882 height 222
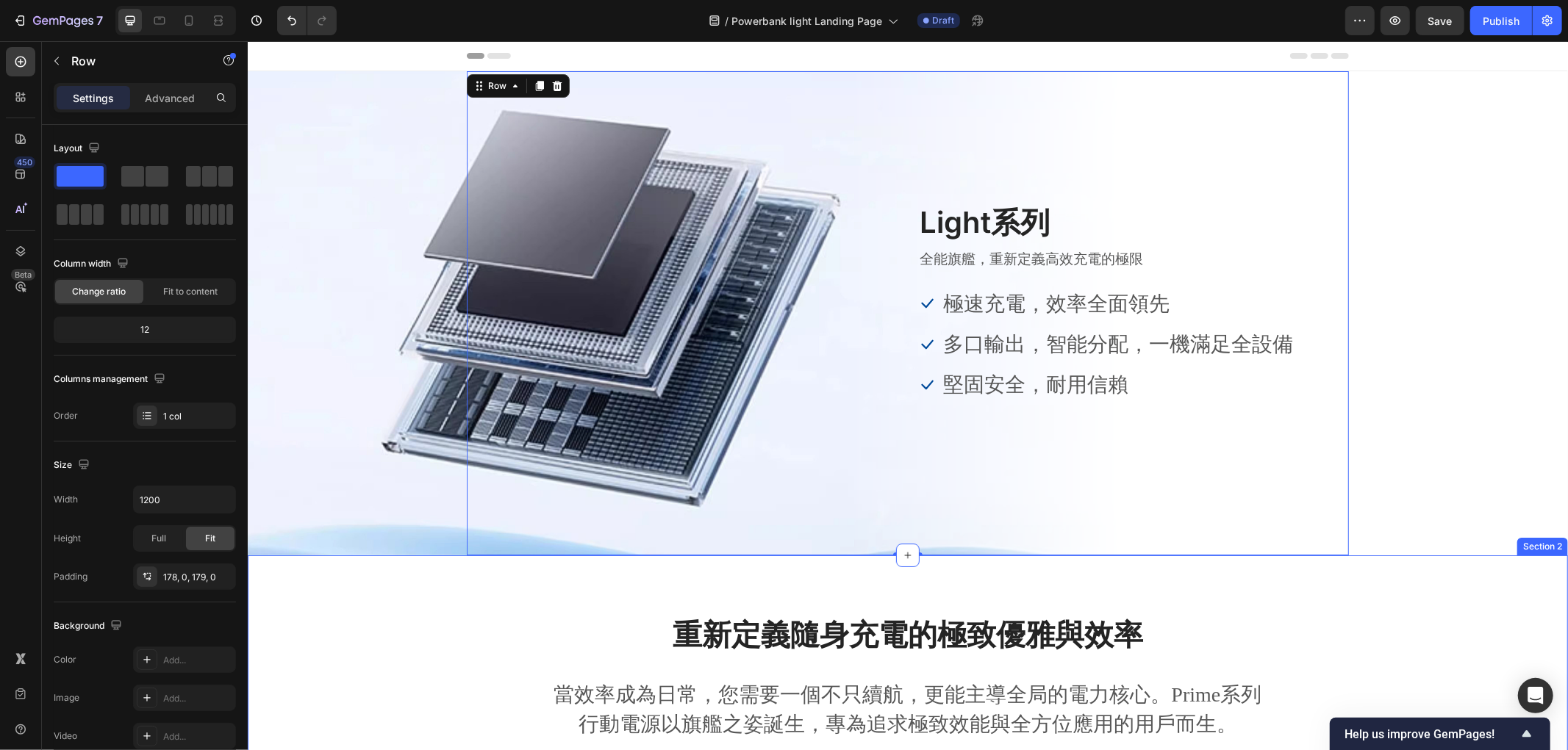
click at [358, 658] on div "重新定義隨身充電的極致優雅與效率 Heading 當效率成為日常，您需要一個不只續航，更能主導全局的電力核心。Prime系列行動電源以旗艦之姿誕生，專為追求極…" at bounding box center [907, 694] width 1298 height 160
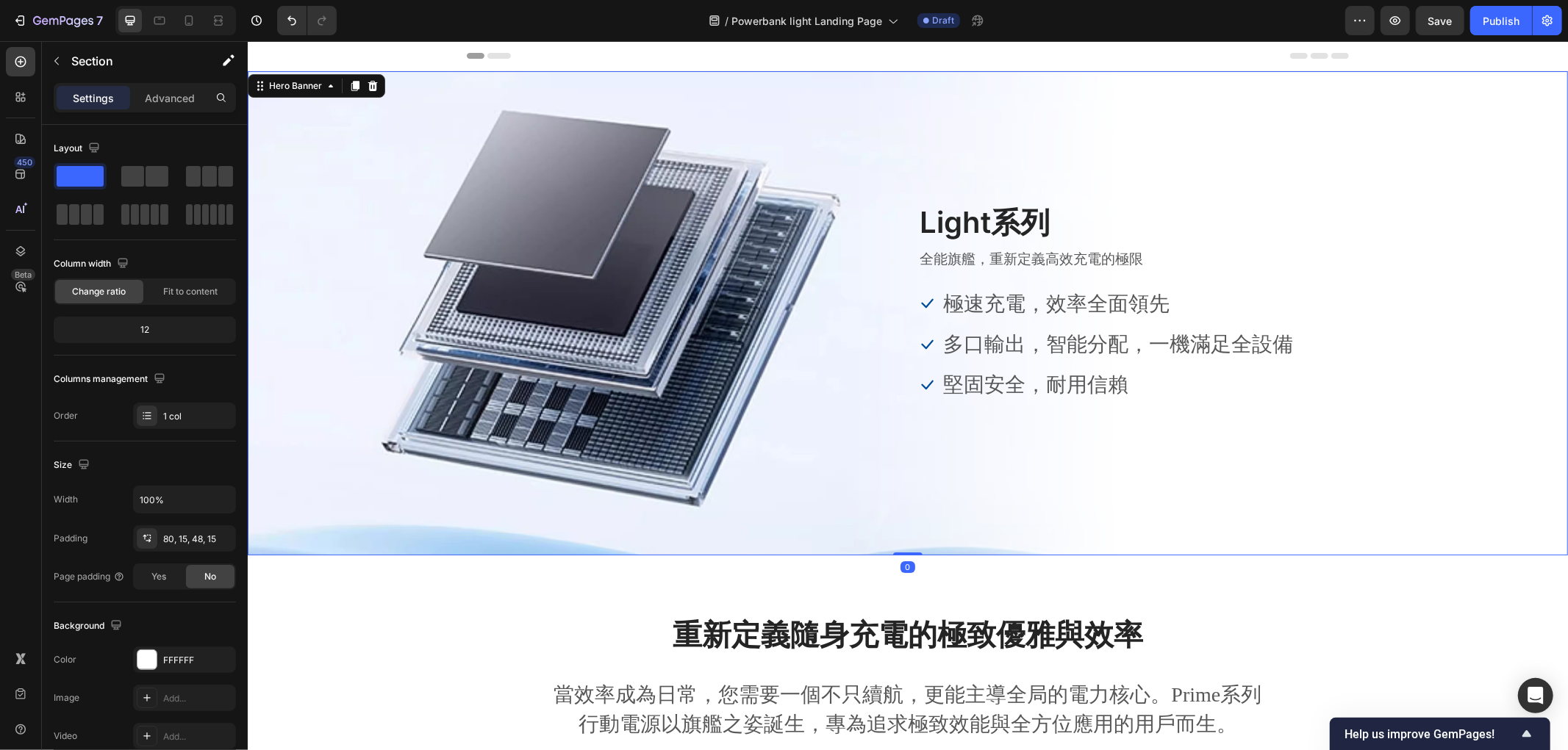
click at [393, 236] on div "Overlay" at bounding box center [907, 312] width 1320 height 484
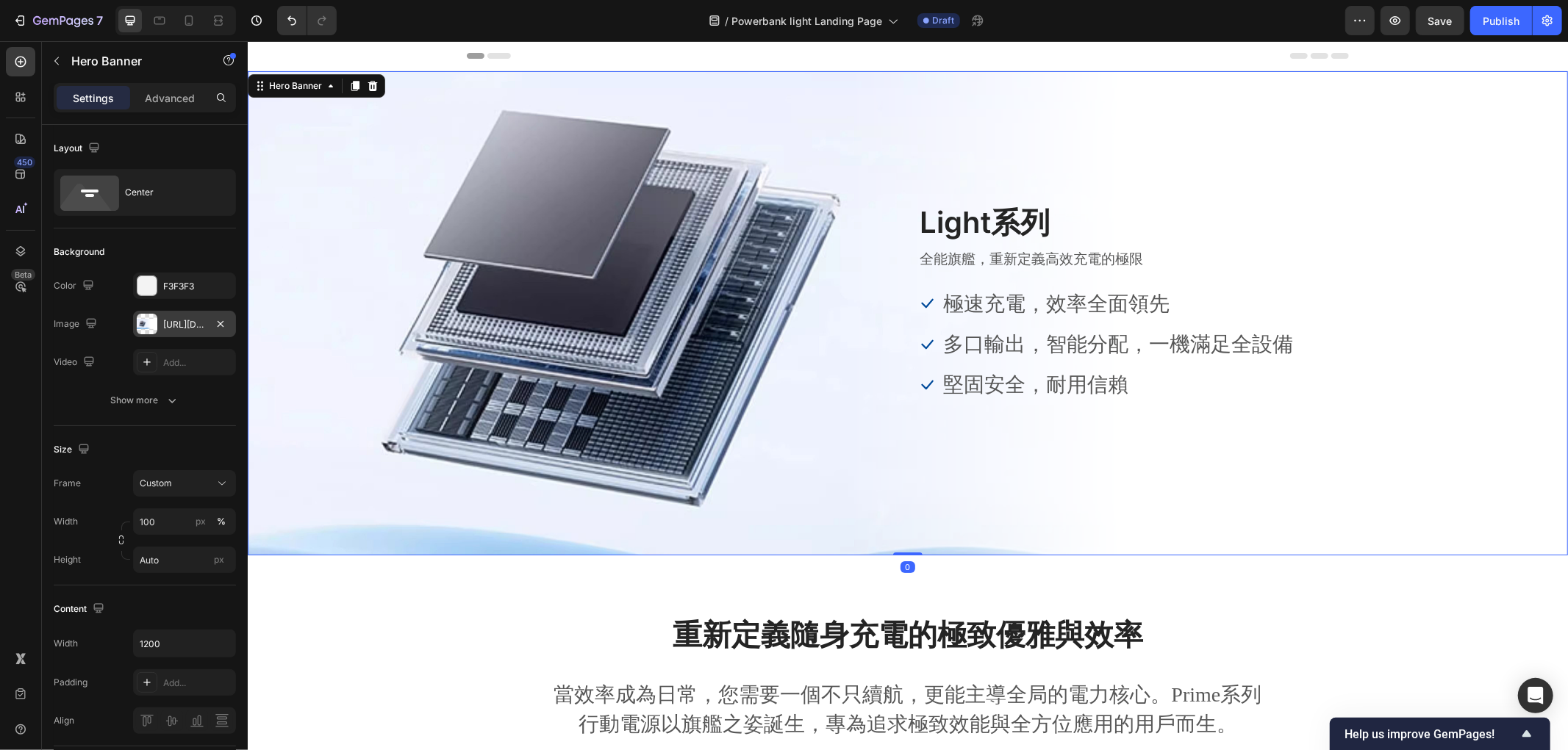
click at [167, 321] on div "https://cdn.shopify.com/s/files/1/0772/4485/8597/files/gempages_584237370715407…" at bounding box center [184, 324] width 43 height 13
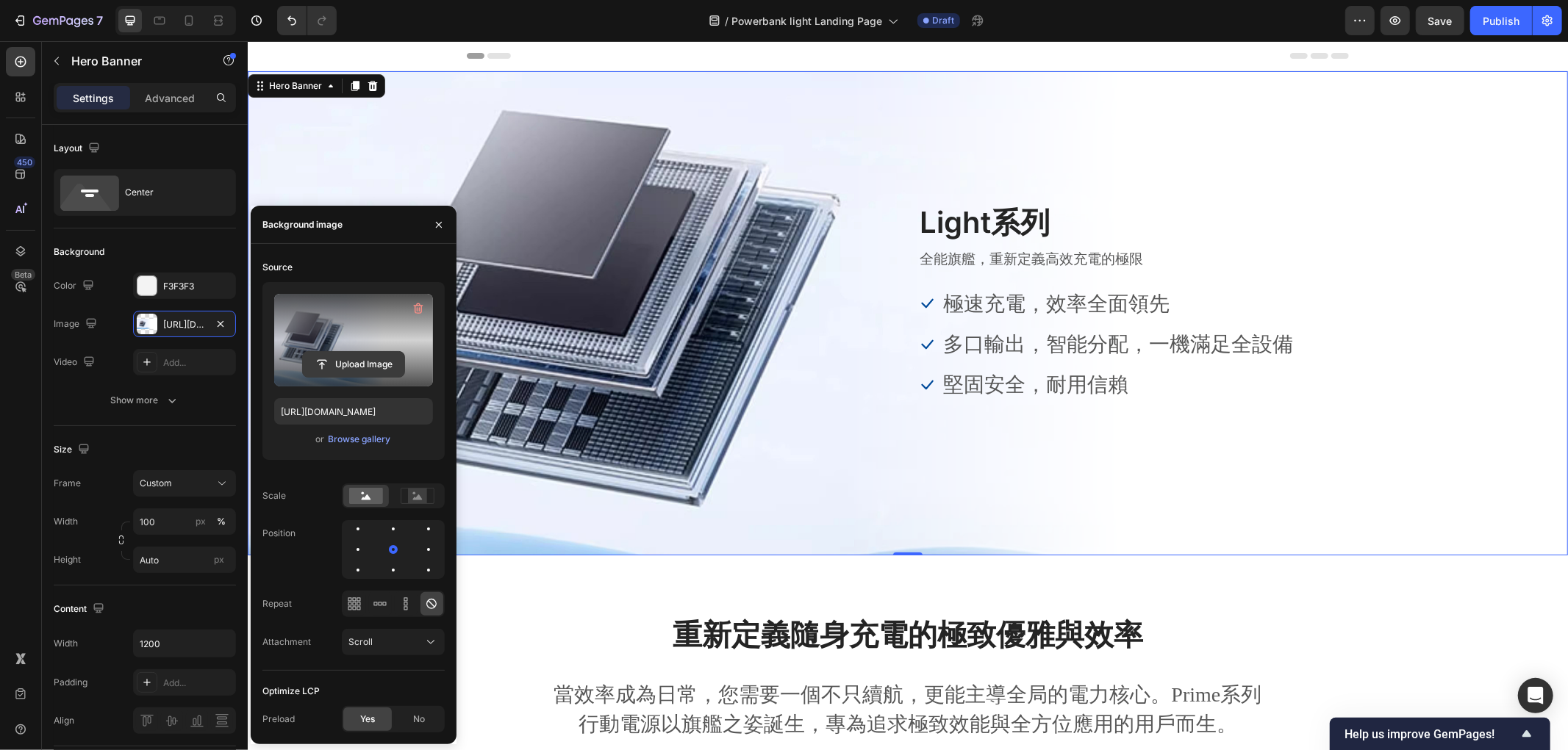
click at [361, 360] on input "file" at bounding box center [353, 364] width 101 height 25
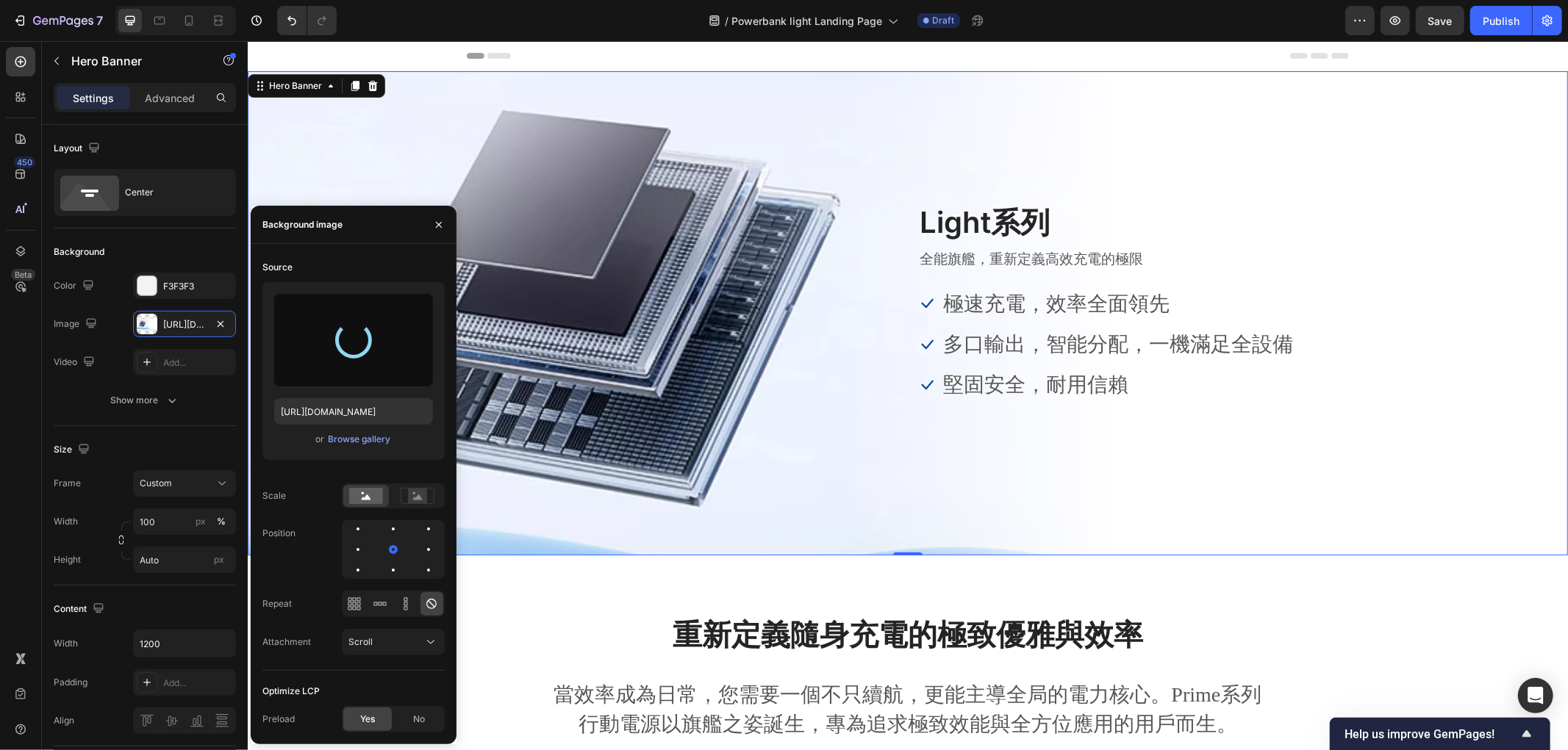
type input "https://cdn.shopify.com/s/files/1/0772/4485/8597/files/gempages_584237370715407…"
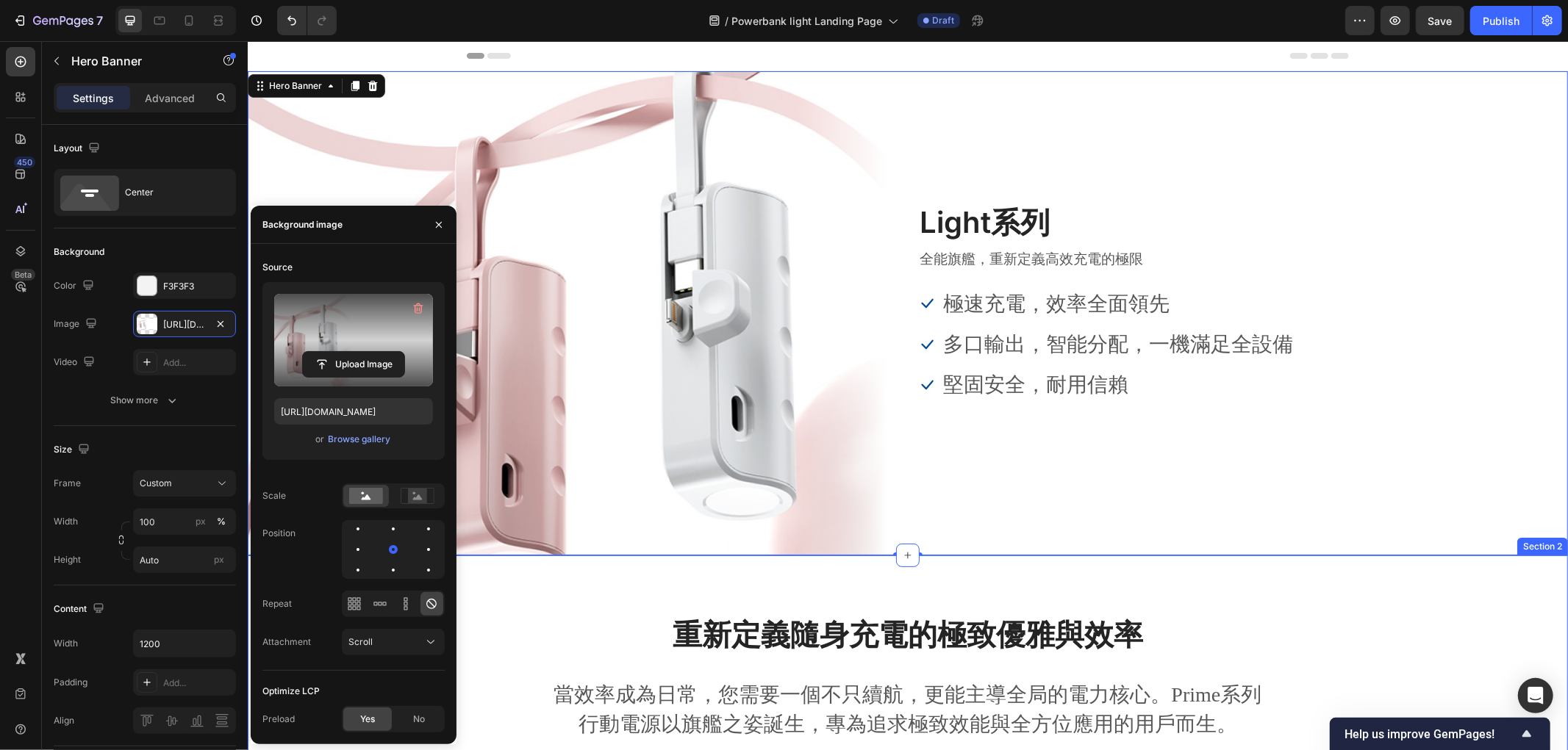
click at [564, 603] on div "重新定義隨身充電的極致優雅與效率 Heading 當效率成為日常，您需要一個不只續航，更能主導全局的電力核心。Prime系列行動電源以旗艦之姿誕生，專為追求極…" at bounding box center [907, 681] width 1320 height 254
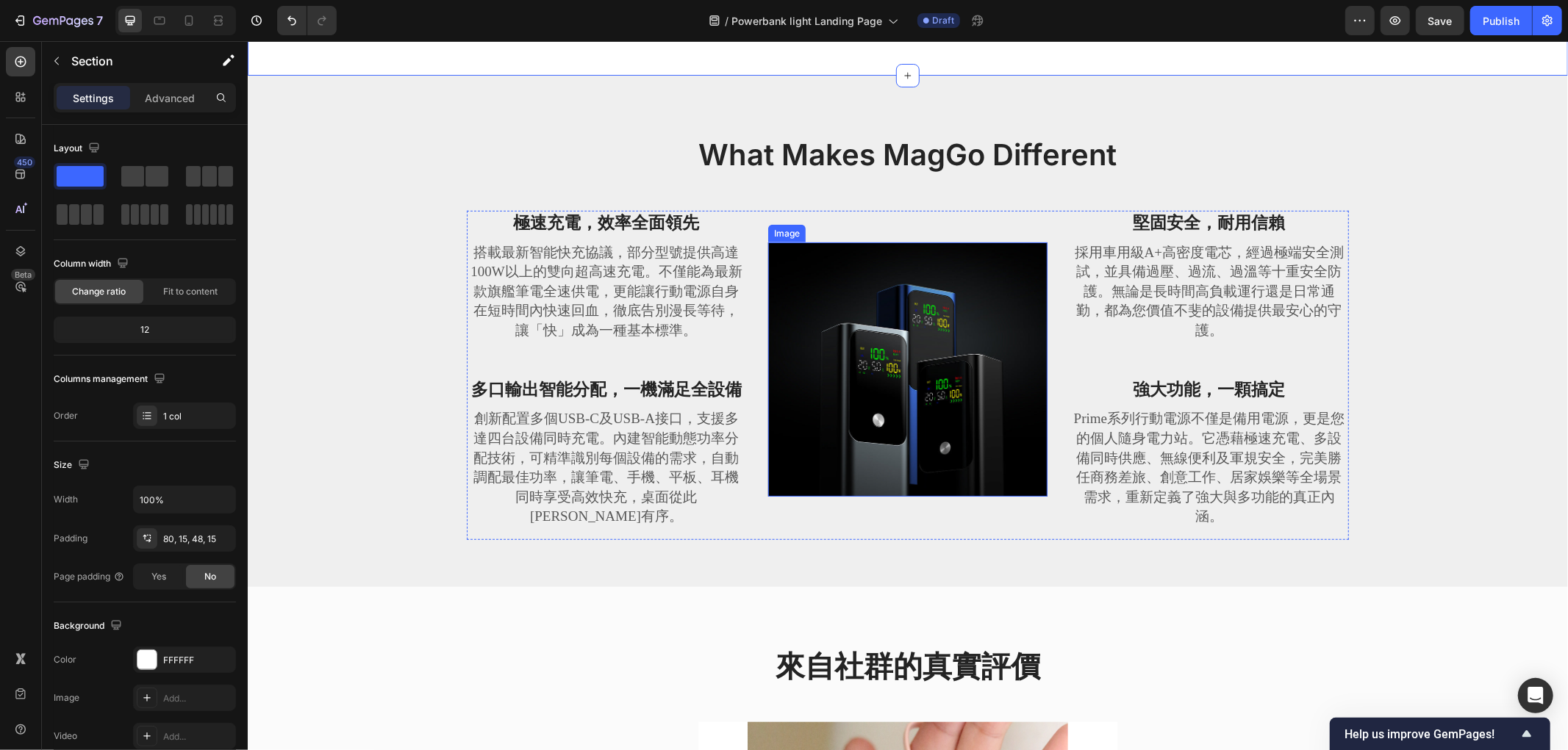
click at [921, 465] on img at bounding box center [907, 368] width 279 height 254
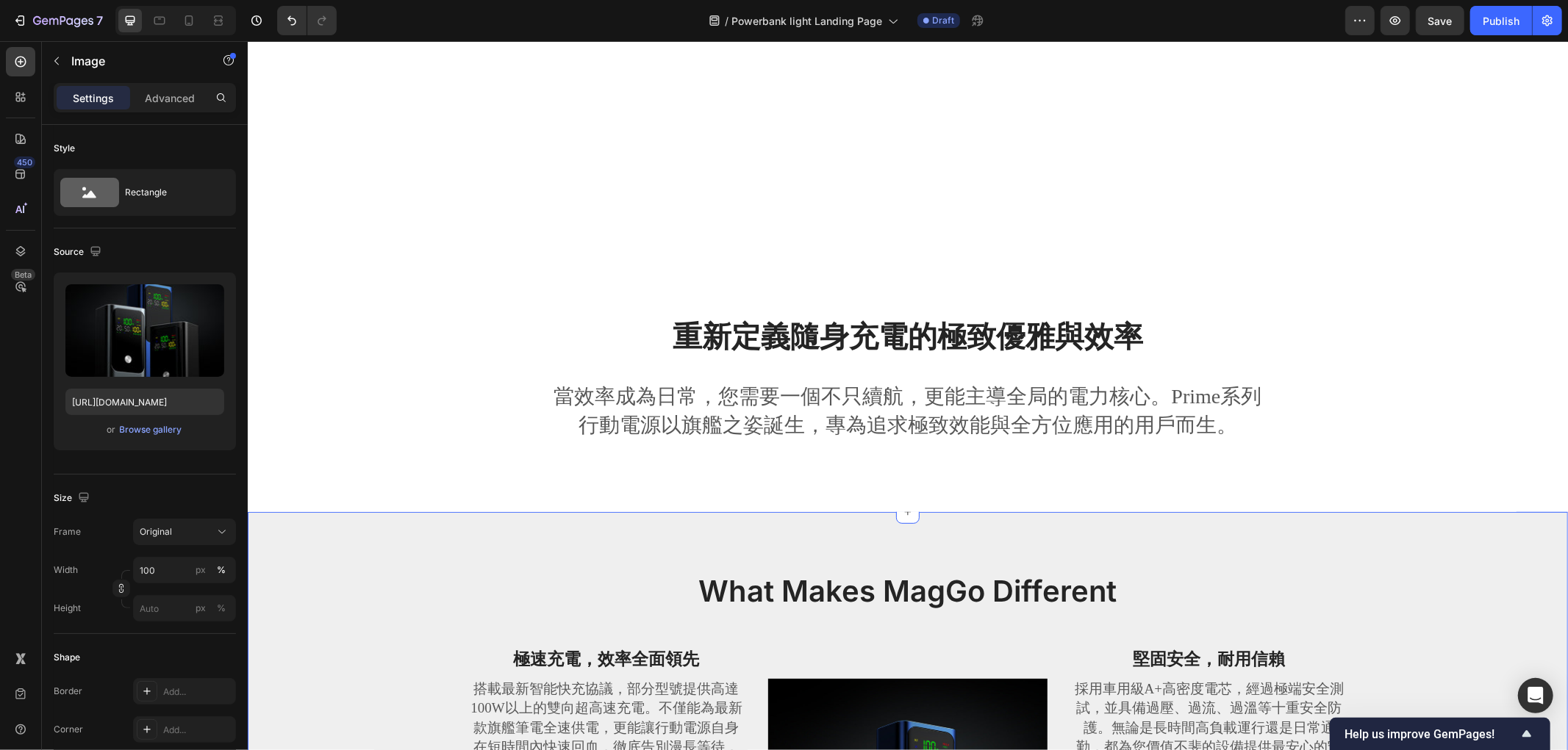
scroll to position [571, 0]
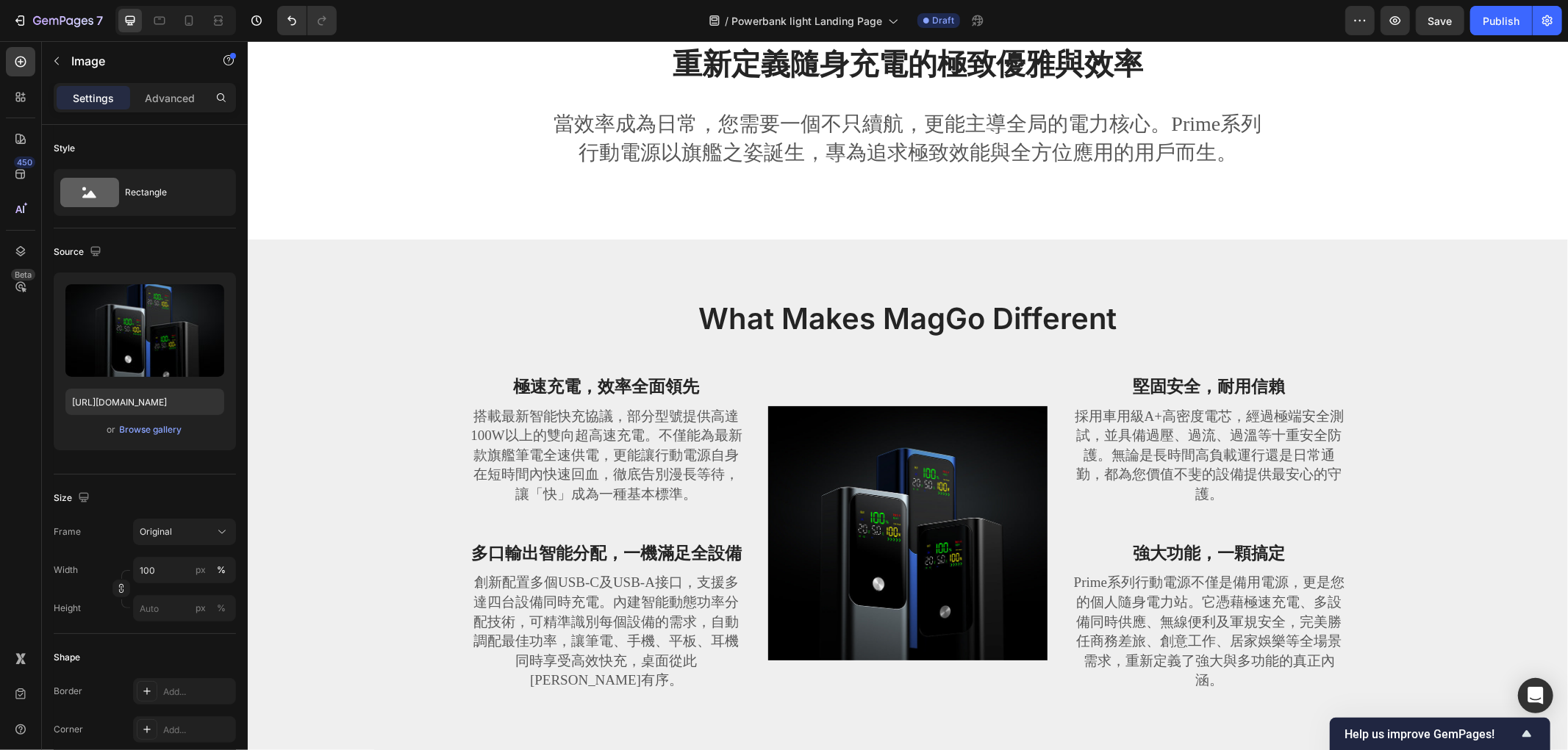
click at [892, 490] on img at bounding box center [907, 532] width 279 height 254
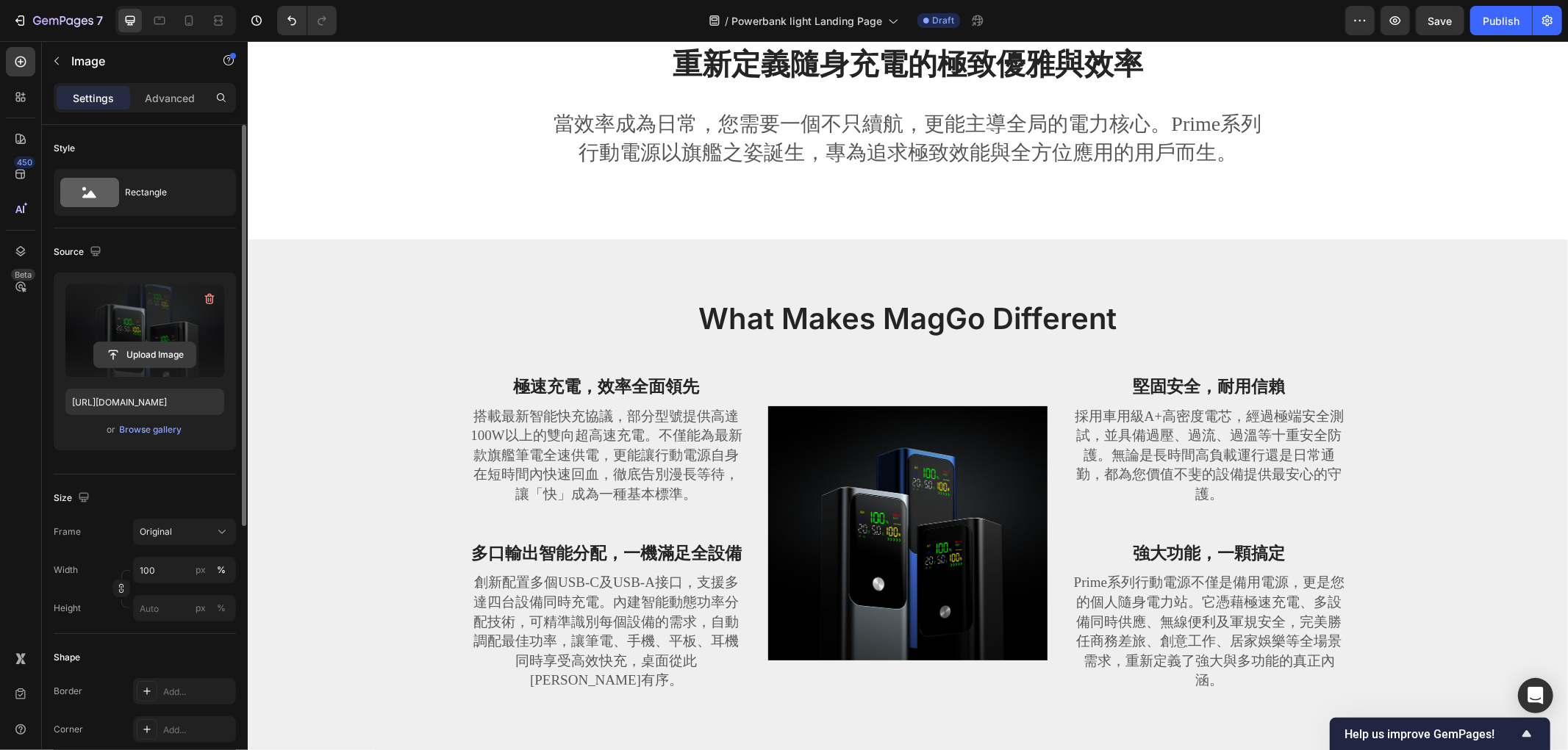
click at [145, 353] on input "file" at bounding box center [144, 355] width 101 height 25
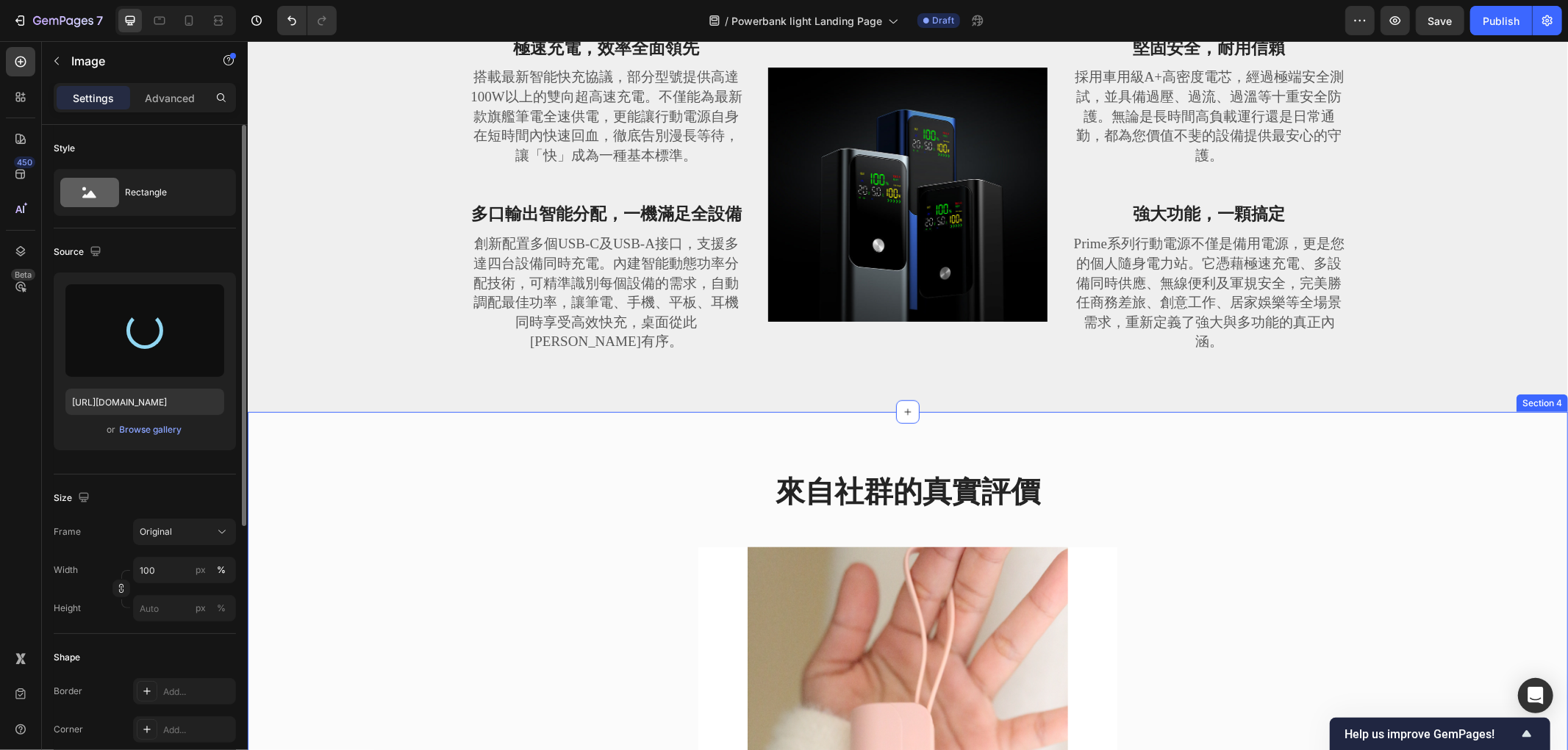
scroll to position [653, 0]
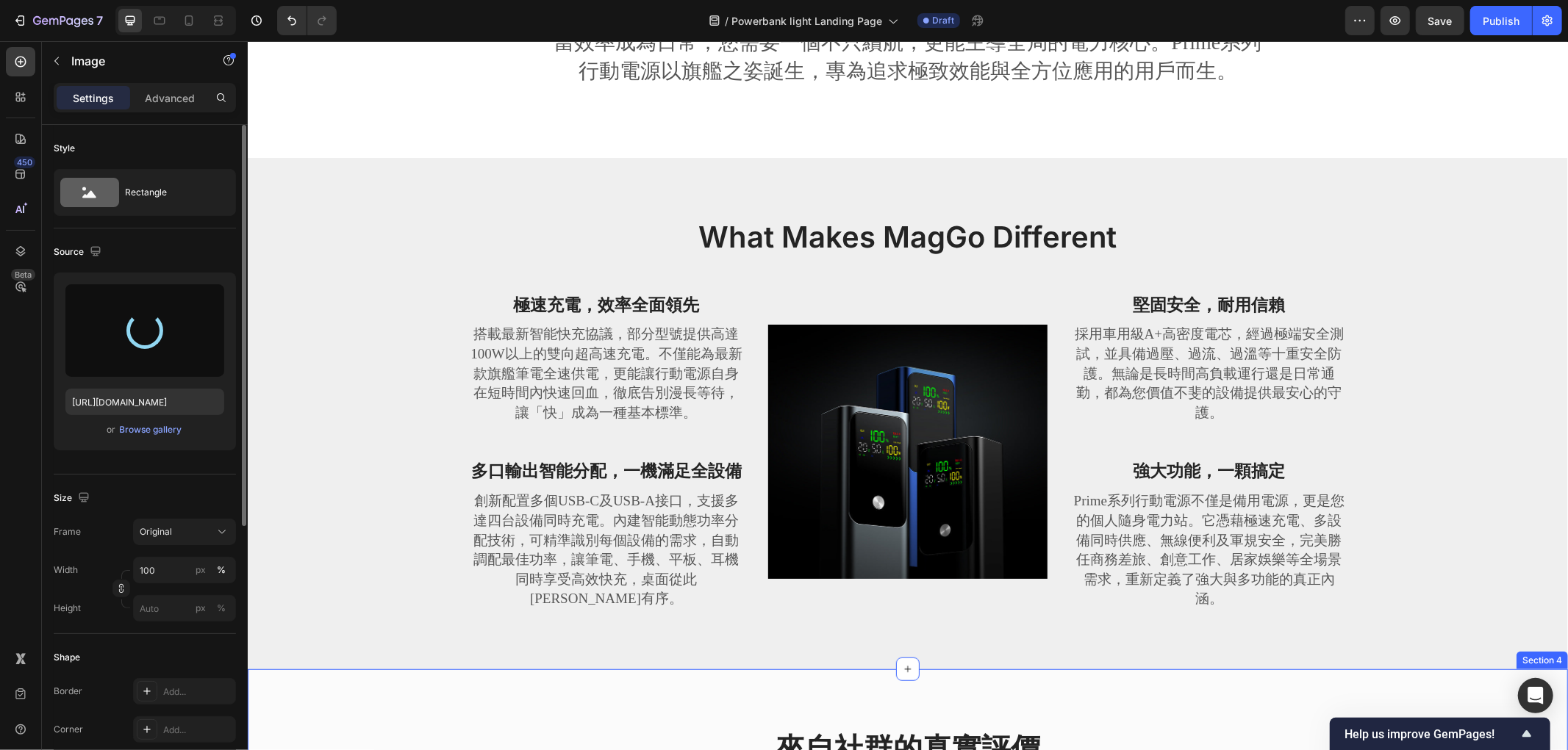
type input "https://cdn.shopify.com/s/files/1/0772/4485/8597/files/gempages_584237370715407…"
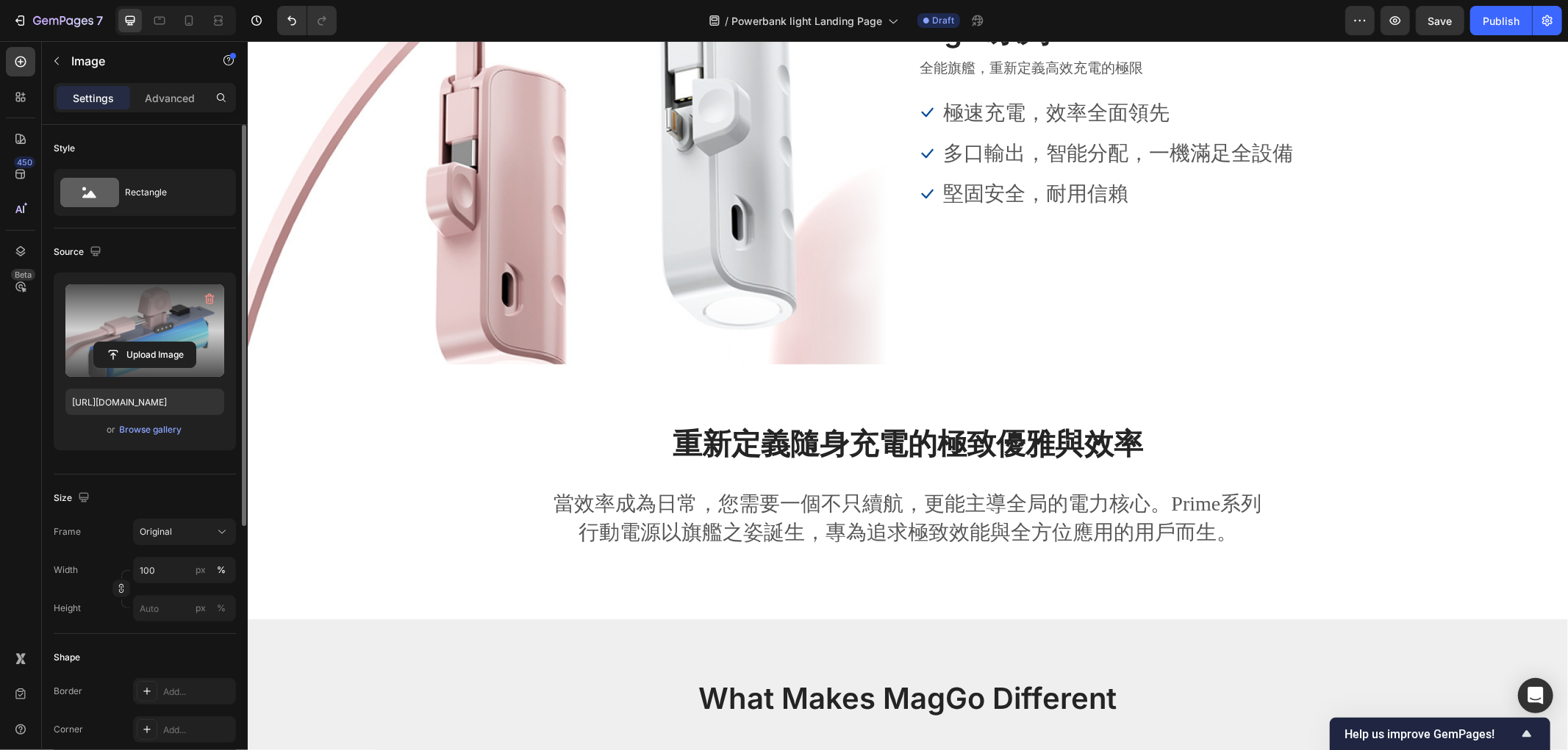
scroll to position [0, 0]
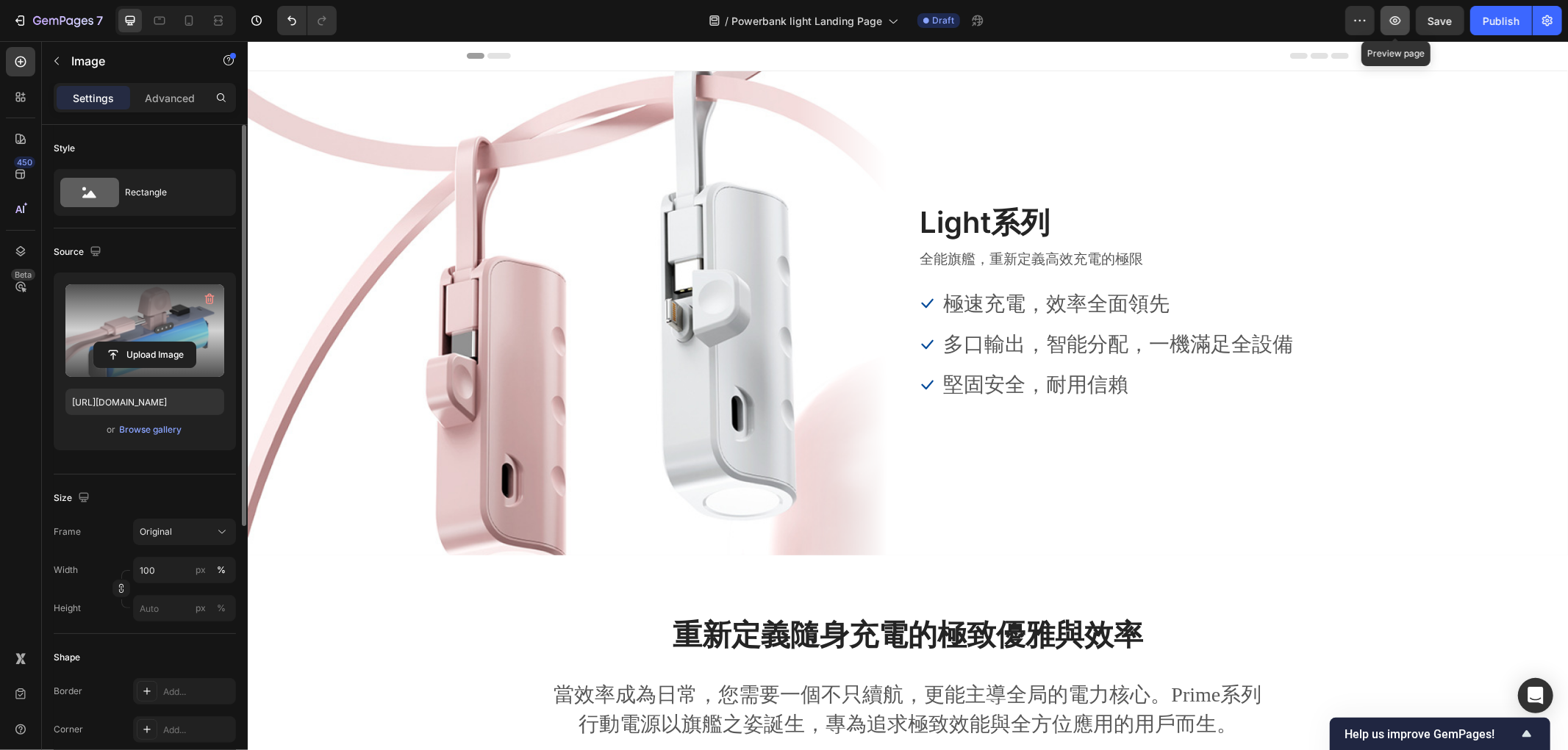
click at [1393, 25] on icon "button" at bounding box center [1395, 20] width 11 height 9
click at [189, 18] on icon at bounding box center [189, 20] width 15 height 15
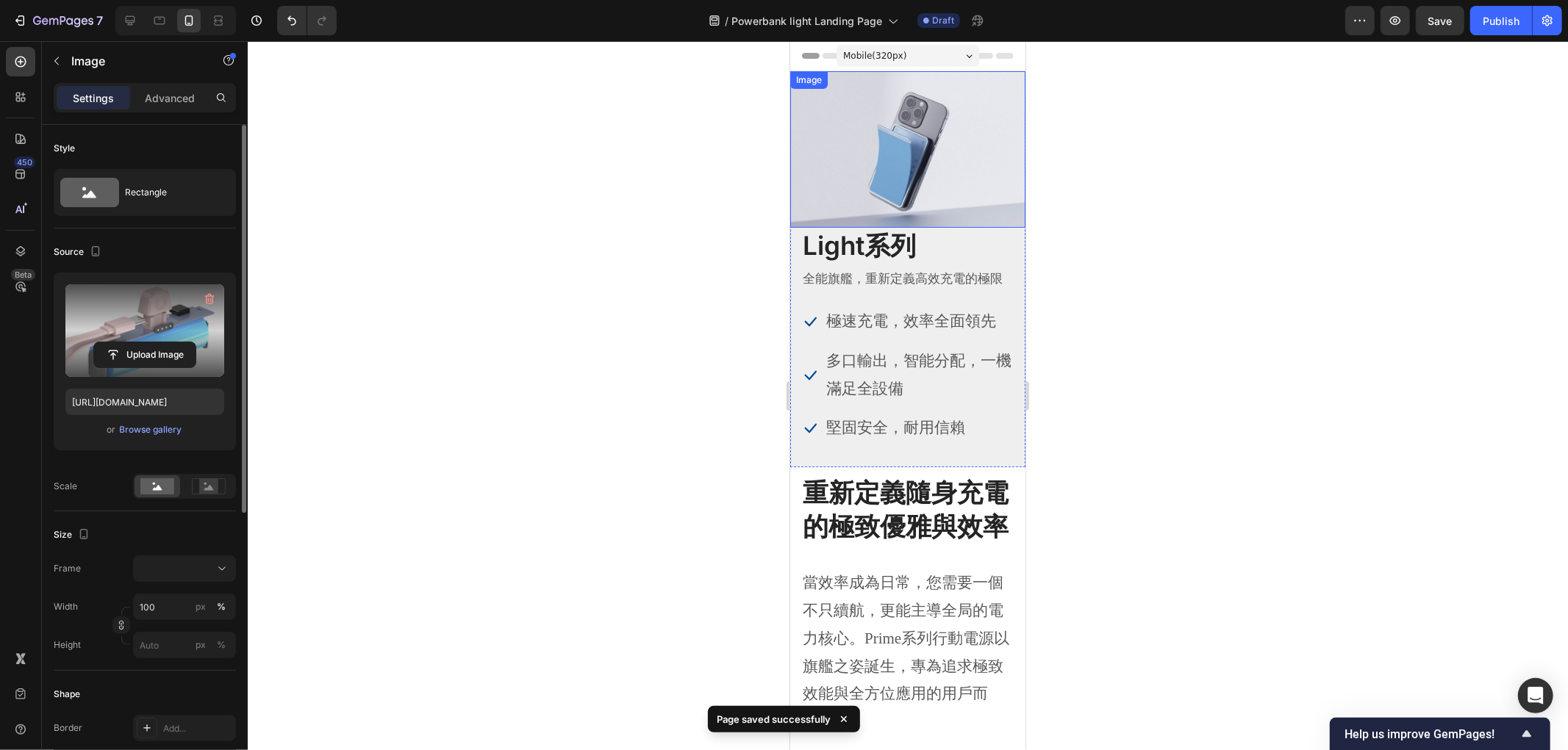
click at [854, 141] on img at bounding box center [907, 148] width 235 height 156
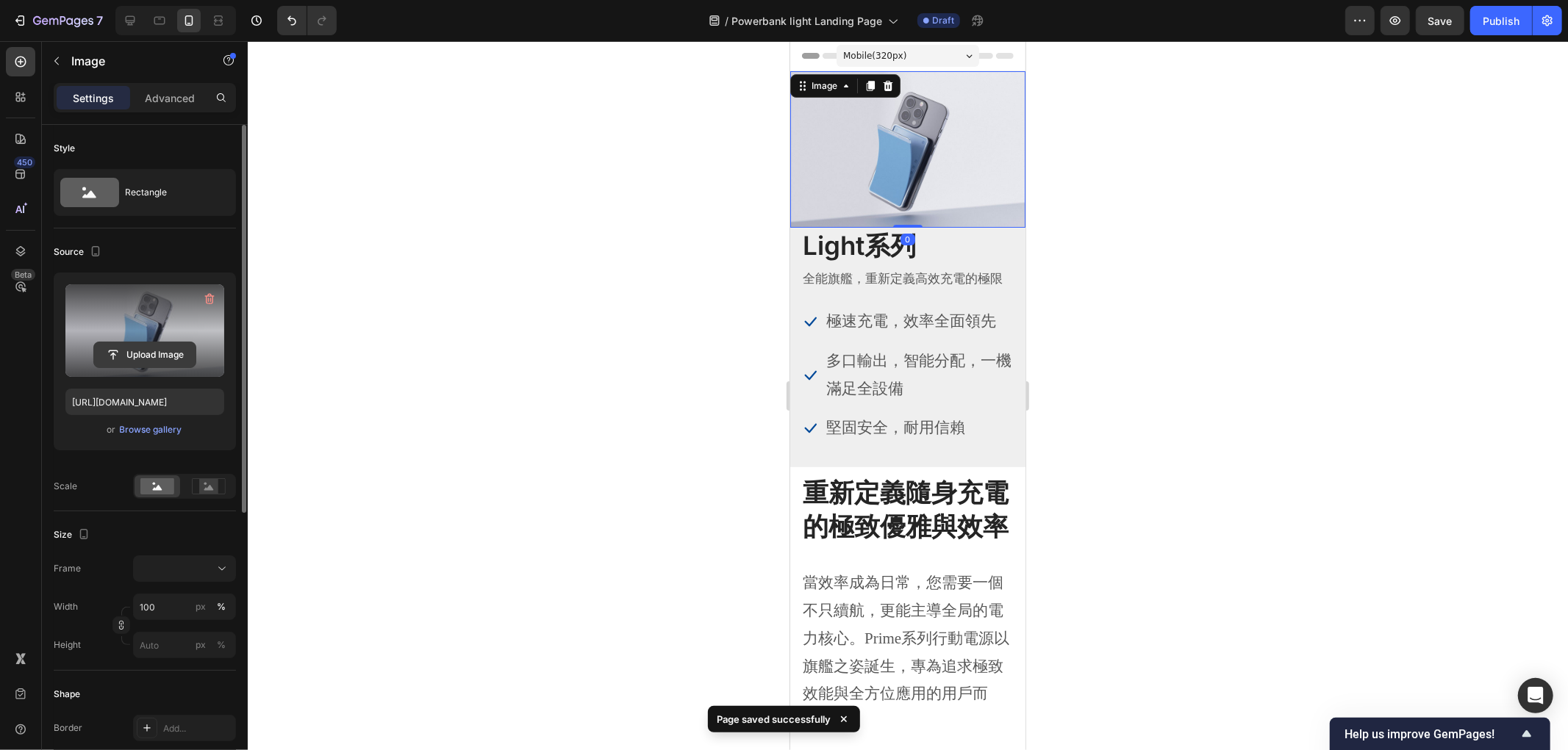
click at [141, 349] on input "file" at bounding box center [144, 355] width 101 height 25
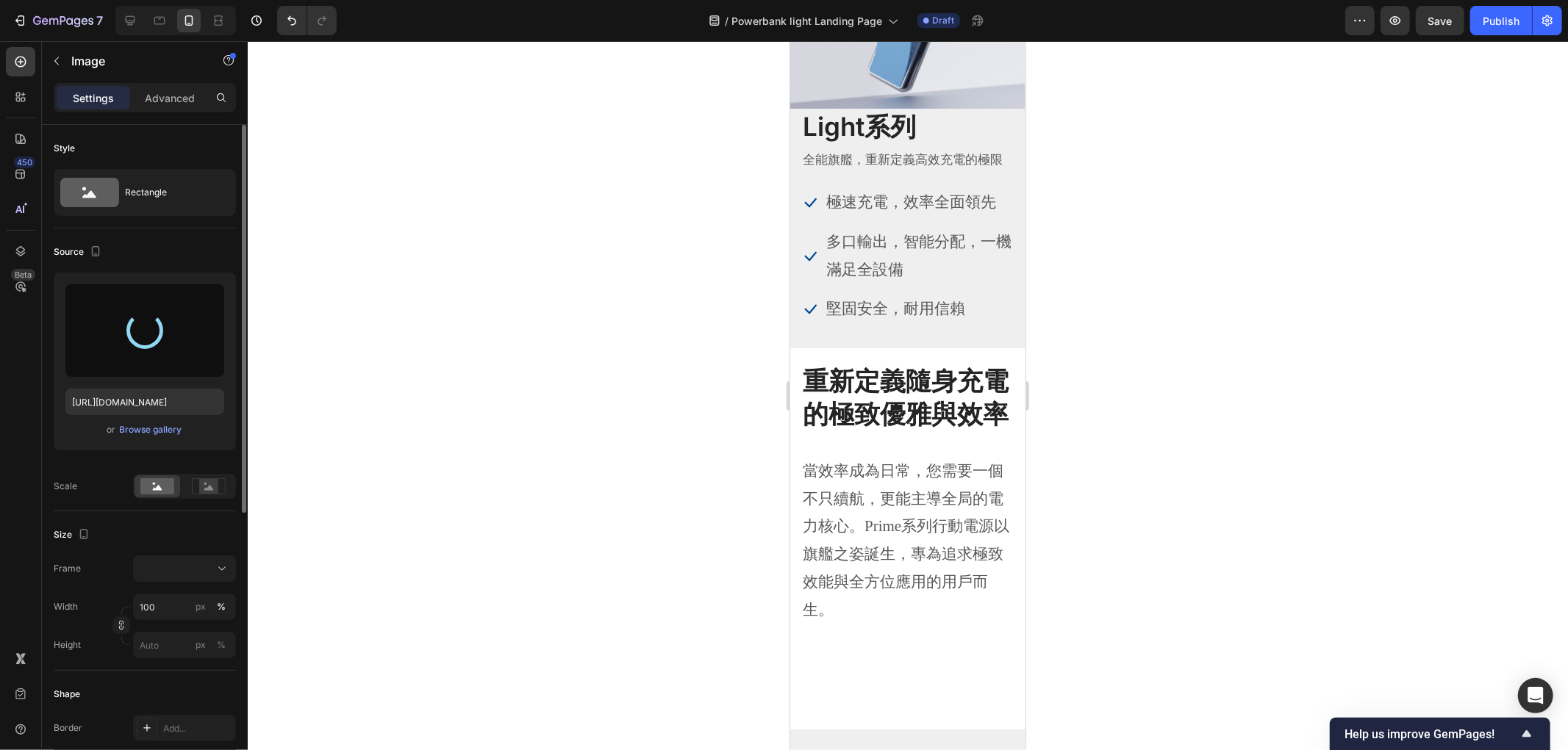
type input "https://cdn.shopify.com/s/files/1/0772/4485/8597/files/gempages_584237370715407…"
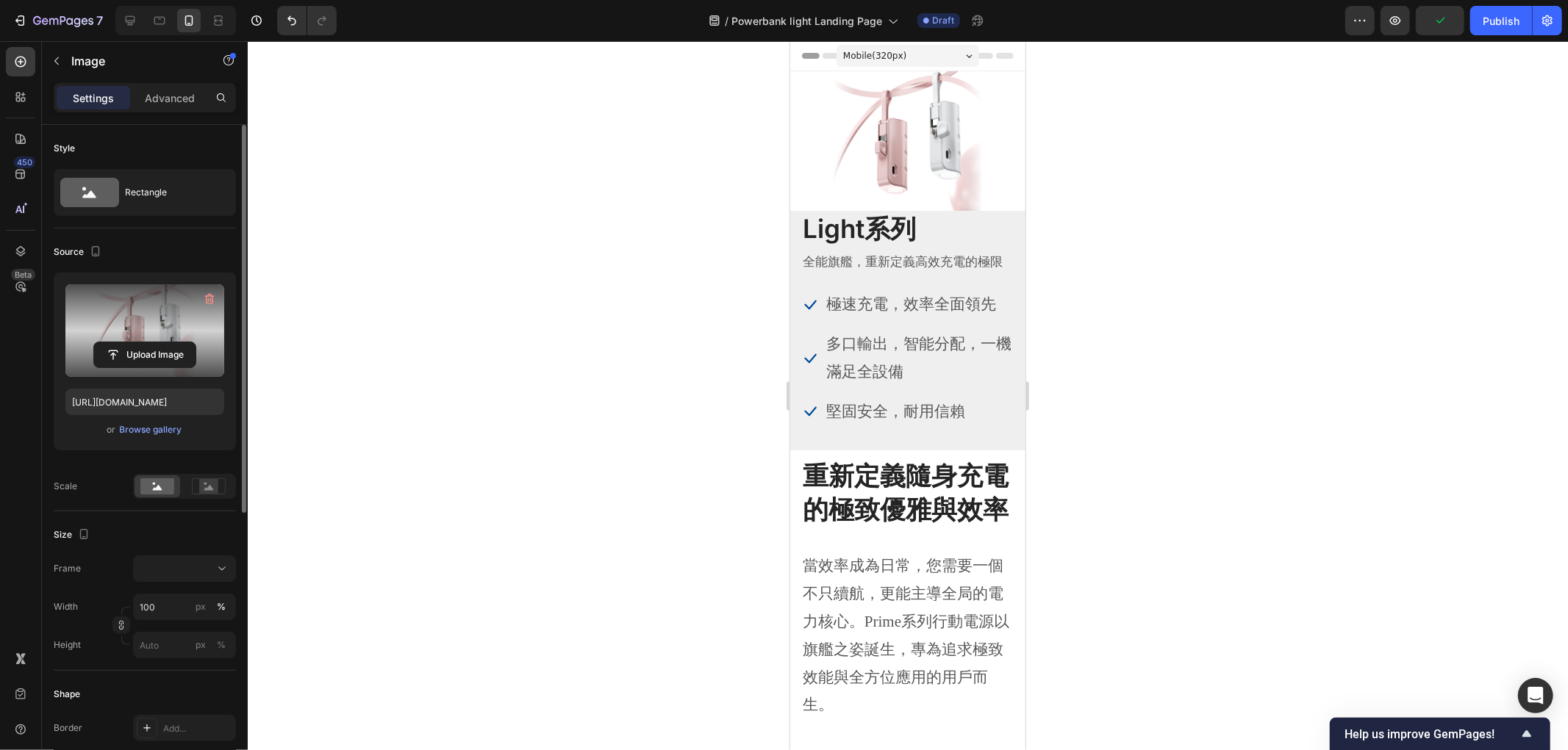
click at [1097, 221] on div at bounding box center [907, 395] width 1320 height 709
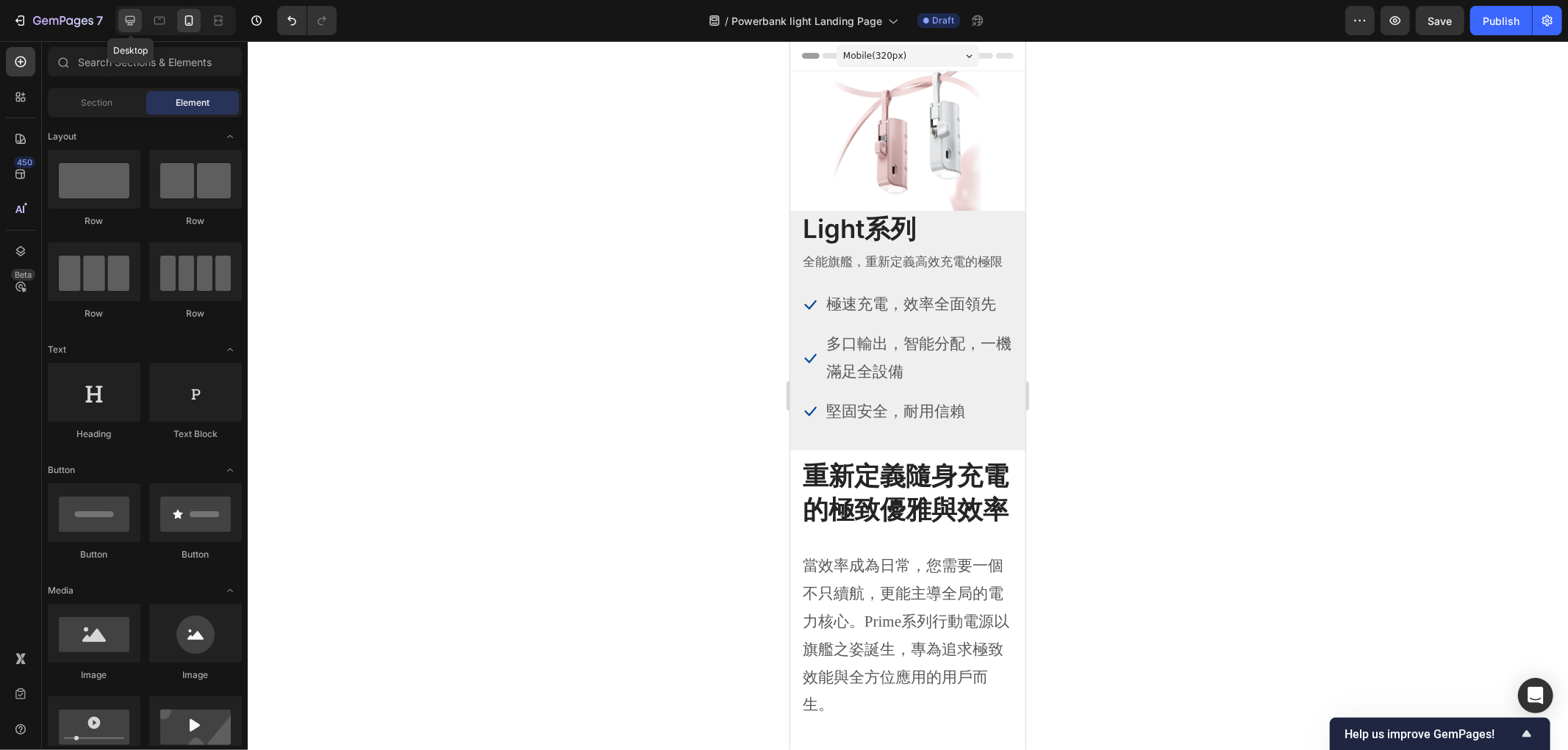
click at [128, 13] on icon at bounding box center [130, 20] width 15 height 15
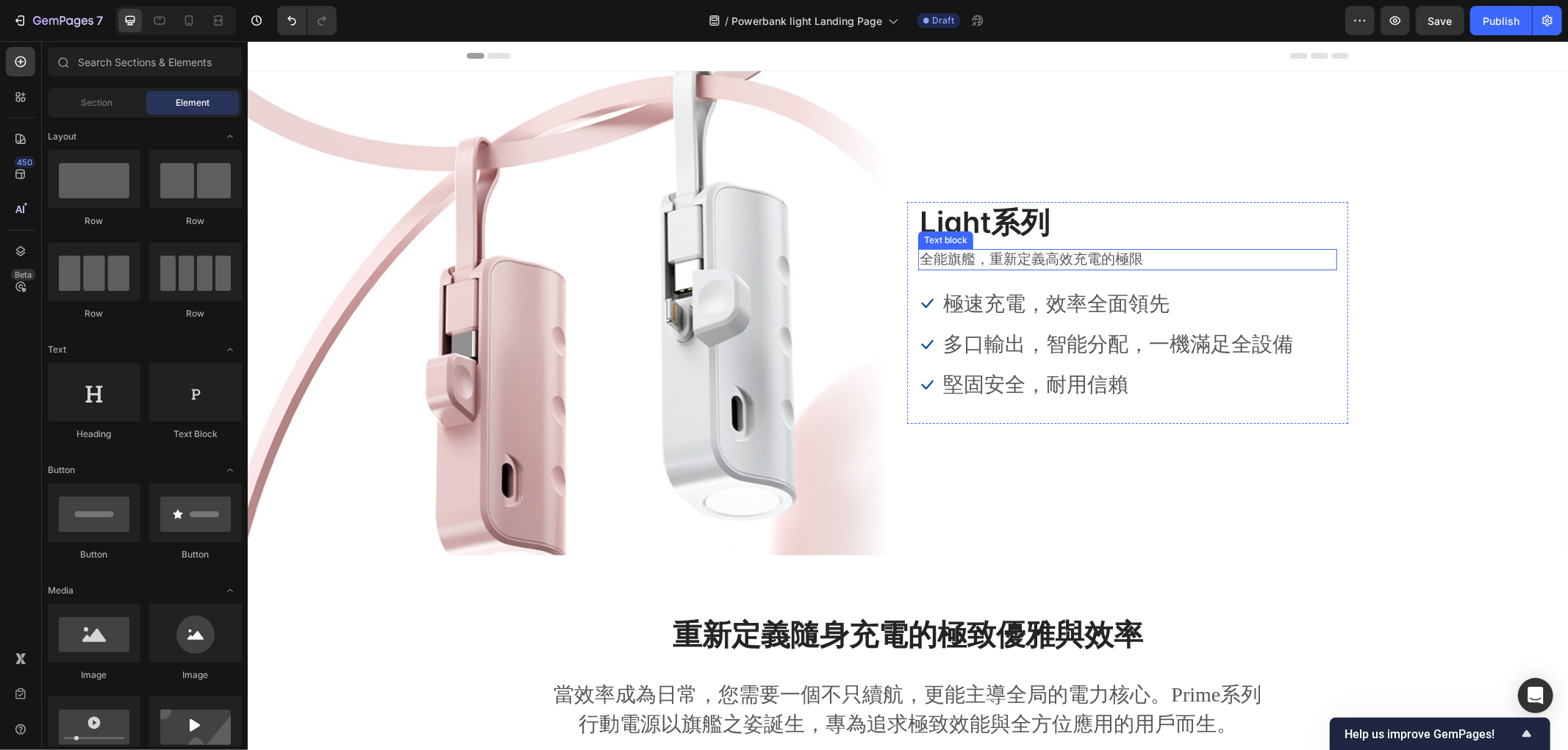
click at [1060, 255] on p "全能旗艦，重新定義高效充電的極限" at bounding box center [1127, 258] width 416 height 18
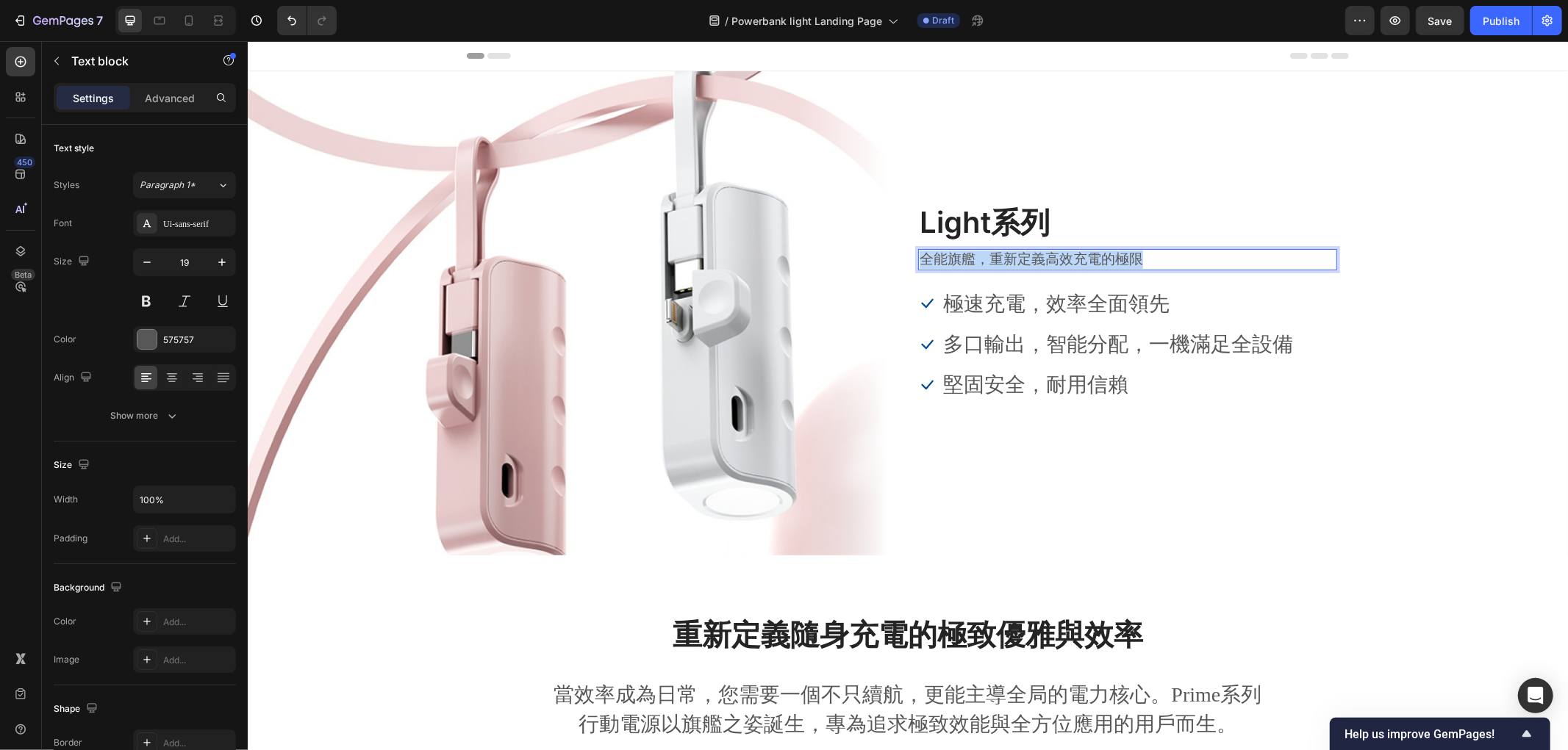
click at [1060, 255] on p "全能旗艦，重新定義高效充電的極限" at bounding box center [1127, 258] width 416 height 18
click at [1032, 264] on strong "Light系列行動電源：您的極簡隨身應急電源" at bounding box center [1053, 258] width 270 height 16
drag, startPoint x: 1047, startPoint y: 257, endPoint x: 883, endPoint y: 256, distance: 164.0
click at [883, 256] on div "Image Light系列 Heading Light系列行動電源：您的極簡隨身應急電源 Text block 24 Icon 極速充電，效率全面領先 Tex…" at bounding box center [907, 312] width 882 height 222
click at [1049, 256] on strong "您的極簡隨身應急電源" at bounding box center [988, 258] width 140 height 16
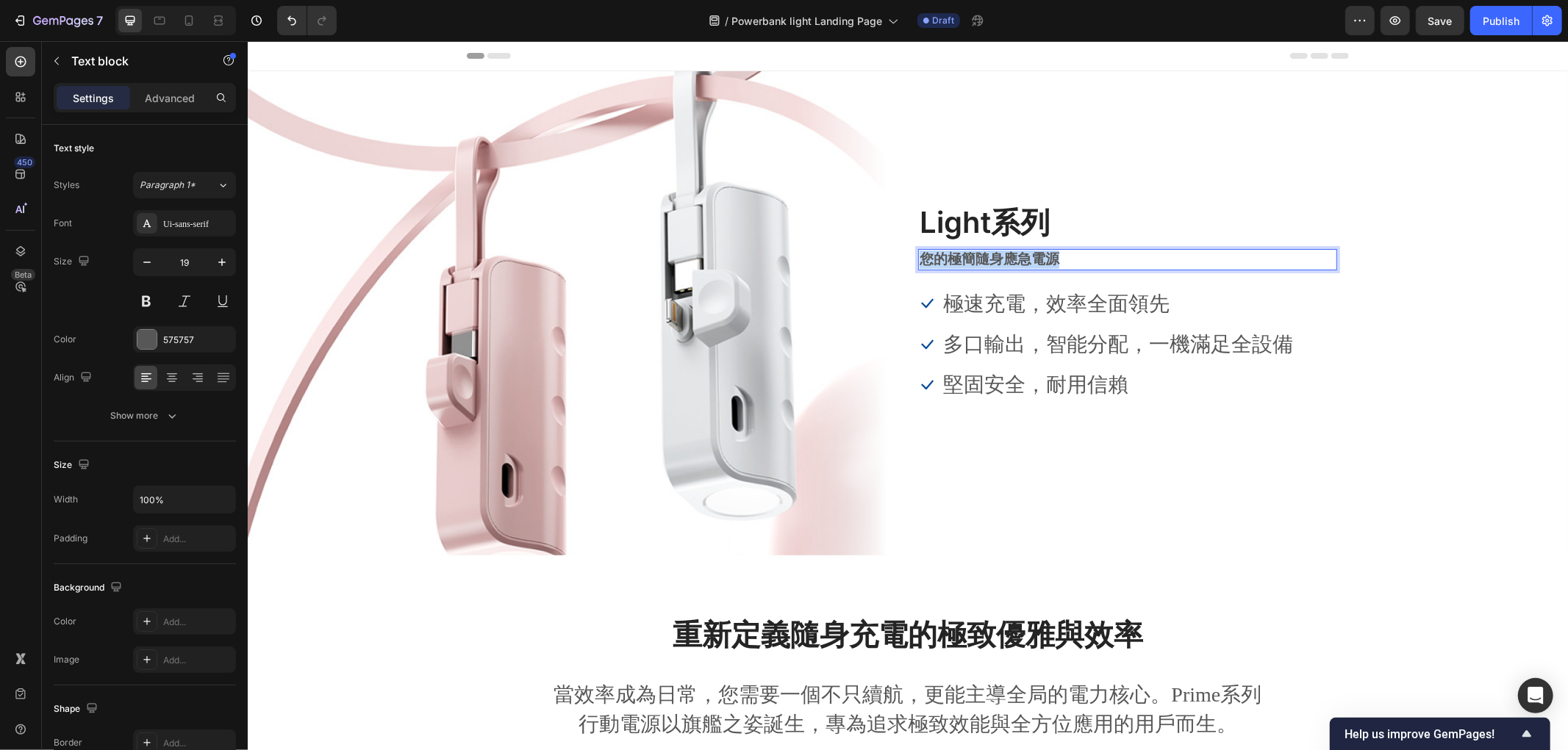
drag, startPoint x: 1058, startPoint y: 252, endPoint x: 885, endPoint y: 258, distance: 173.1
click at [885, 258] on div "Image Light系列 Heading 您的極簡隨身應急電源 Text block 24 Icon 極速充電，效率全面領先 Text block Icon…" at bounding box center [907, 312] width 882 height 222
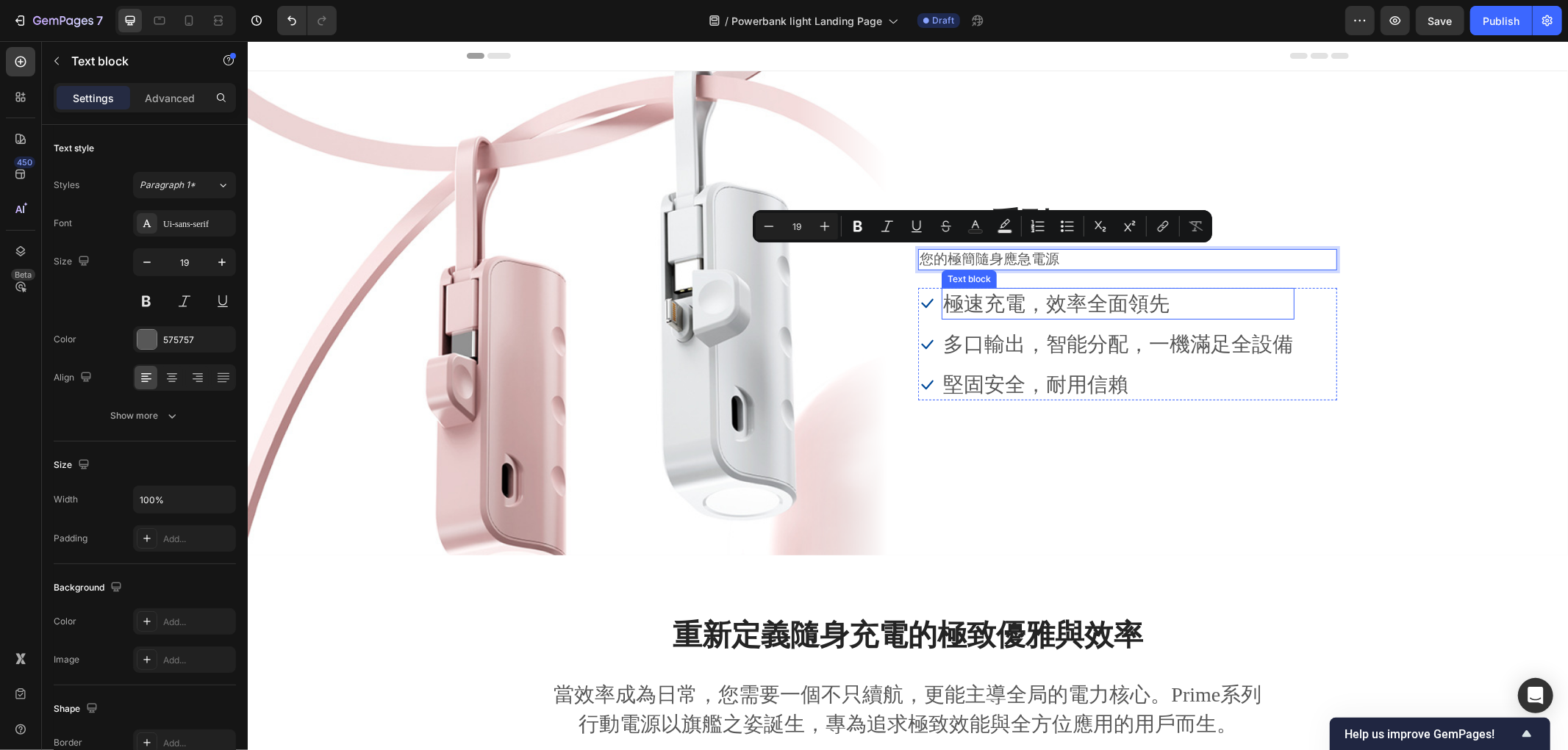
click at [1013, 308] on p "極速充電，效率全面領先" at bounding box center [1117, 303] width 350 height 29
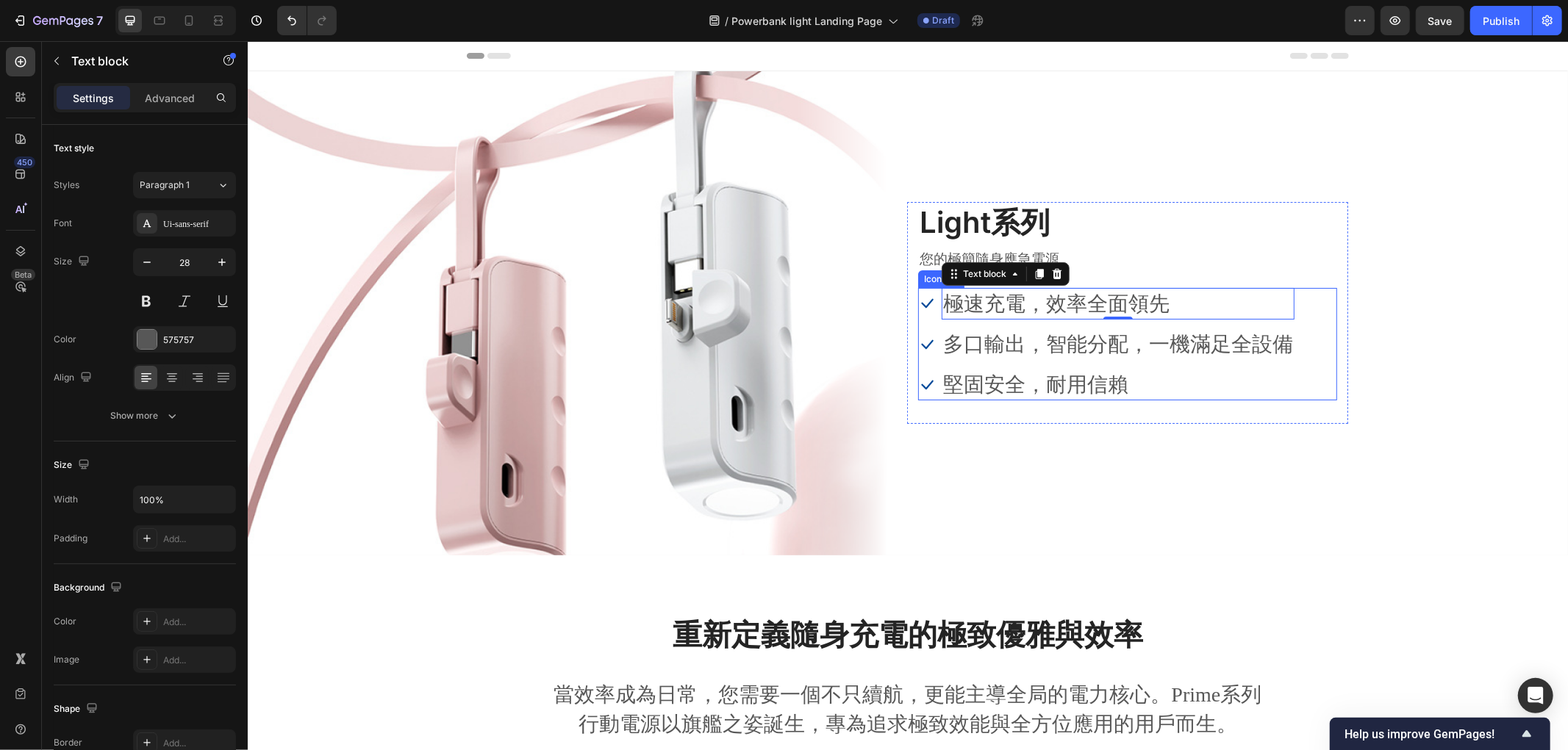
click at [1073, 309] on p "極速充電，效率全面領先" at bounding box center [1117, 303] width 350 height 29
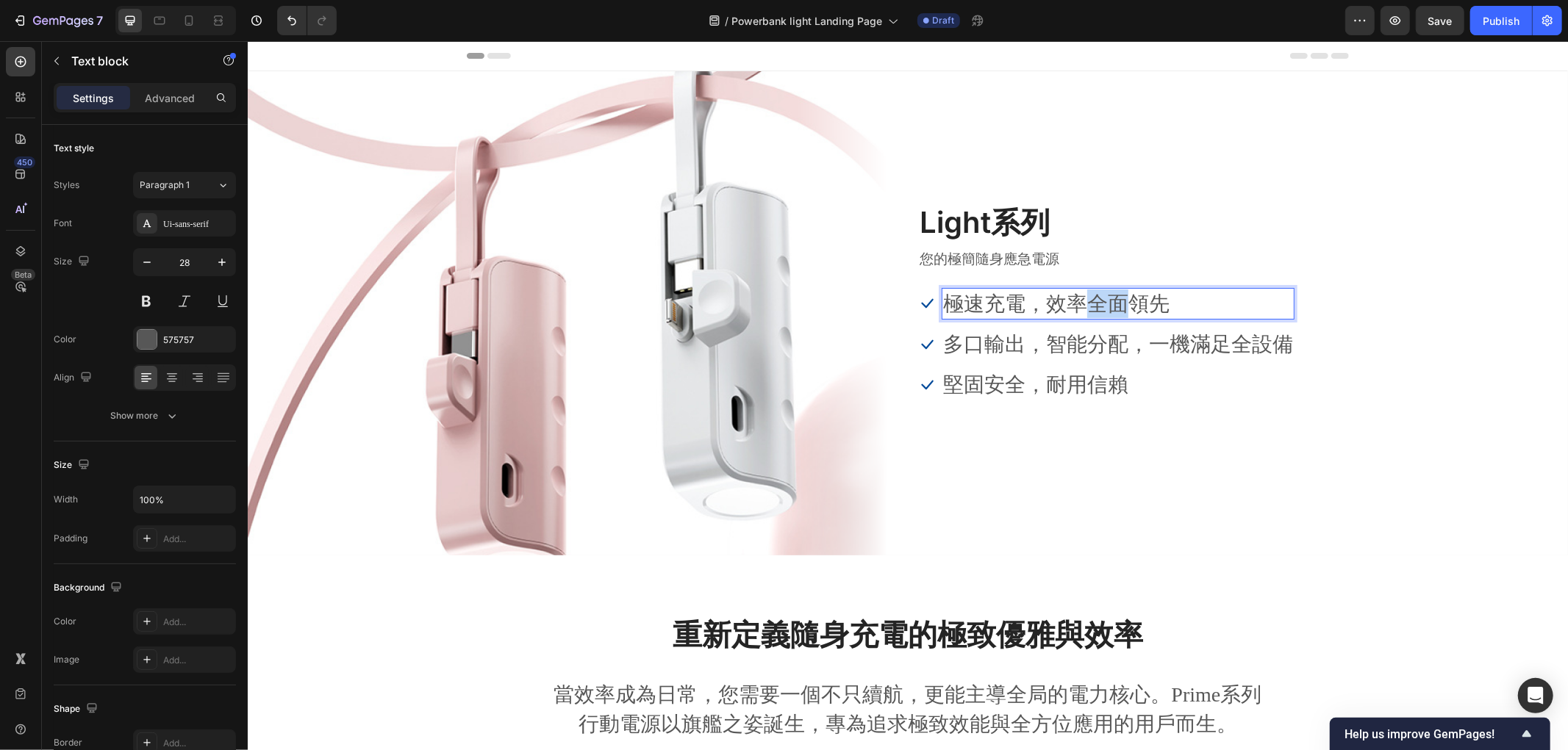
click at [1073, 308] on p "極速充電，效率全面領先" at bounding box center [1117, 303] width 350 height 29
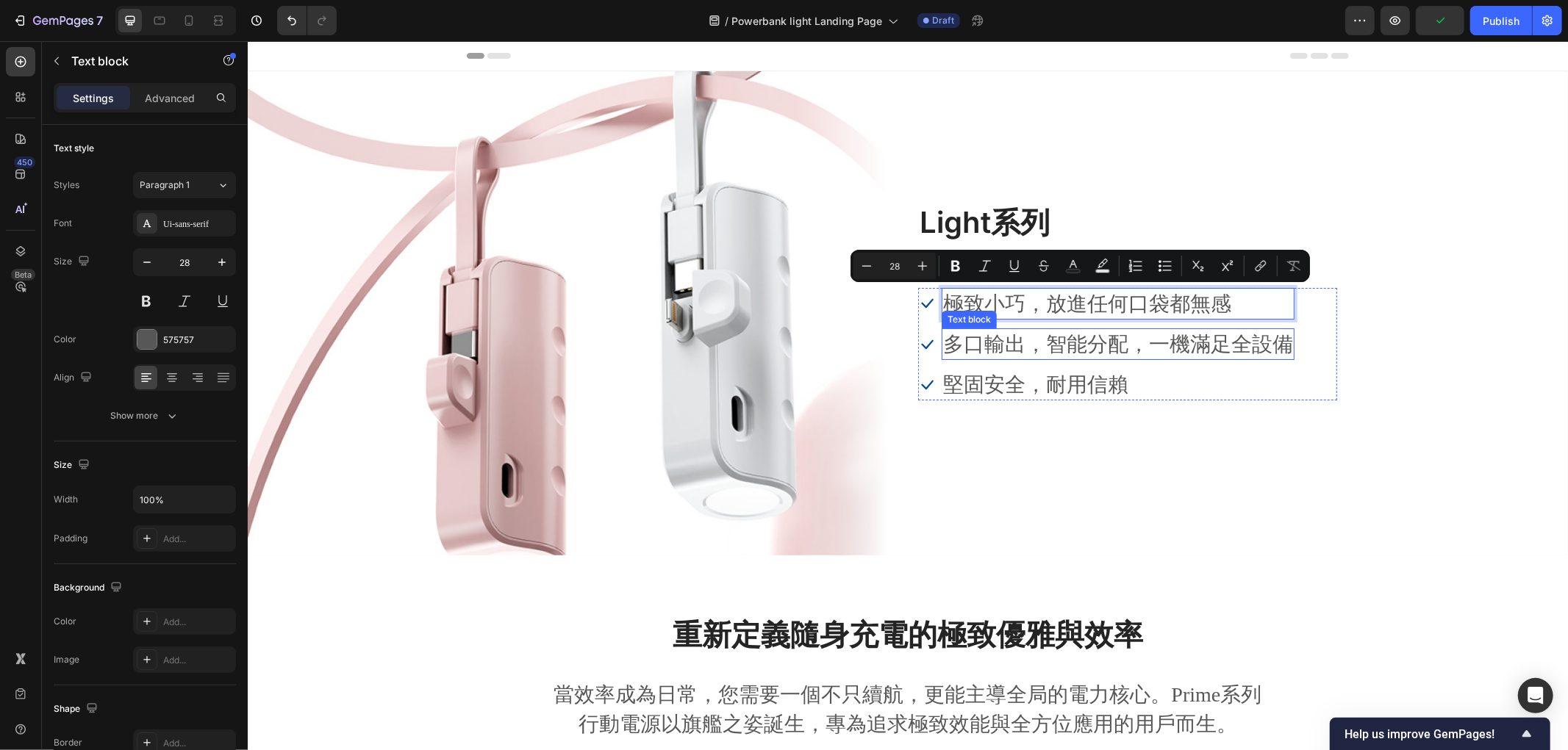
click at [977, 346] on p "多口輸出，智能分配，一機滿足全設備" at bounding box center [1117, 343] width 350 height 29
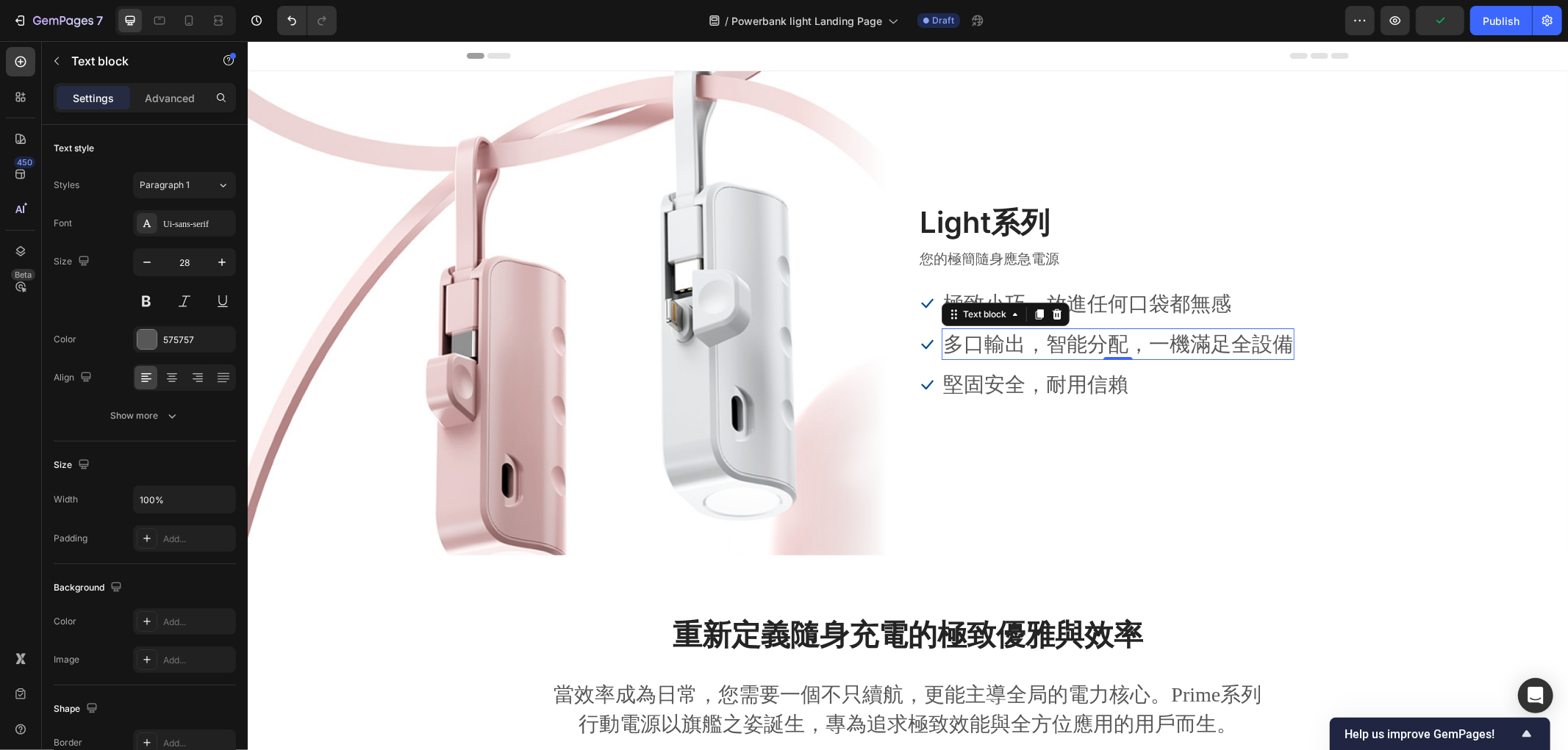
click at [977, 346] on p "多口輸出，智能分配，一機滿足全設備" at bounding box center [1117, 343] width 350 height 29
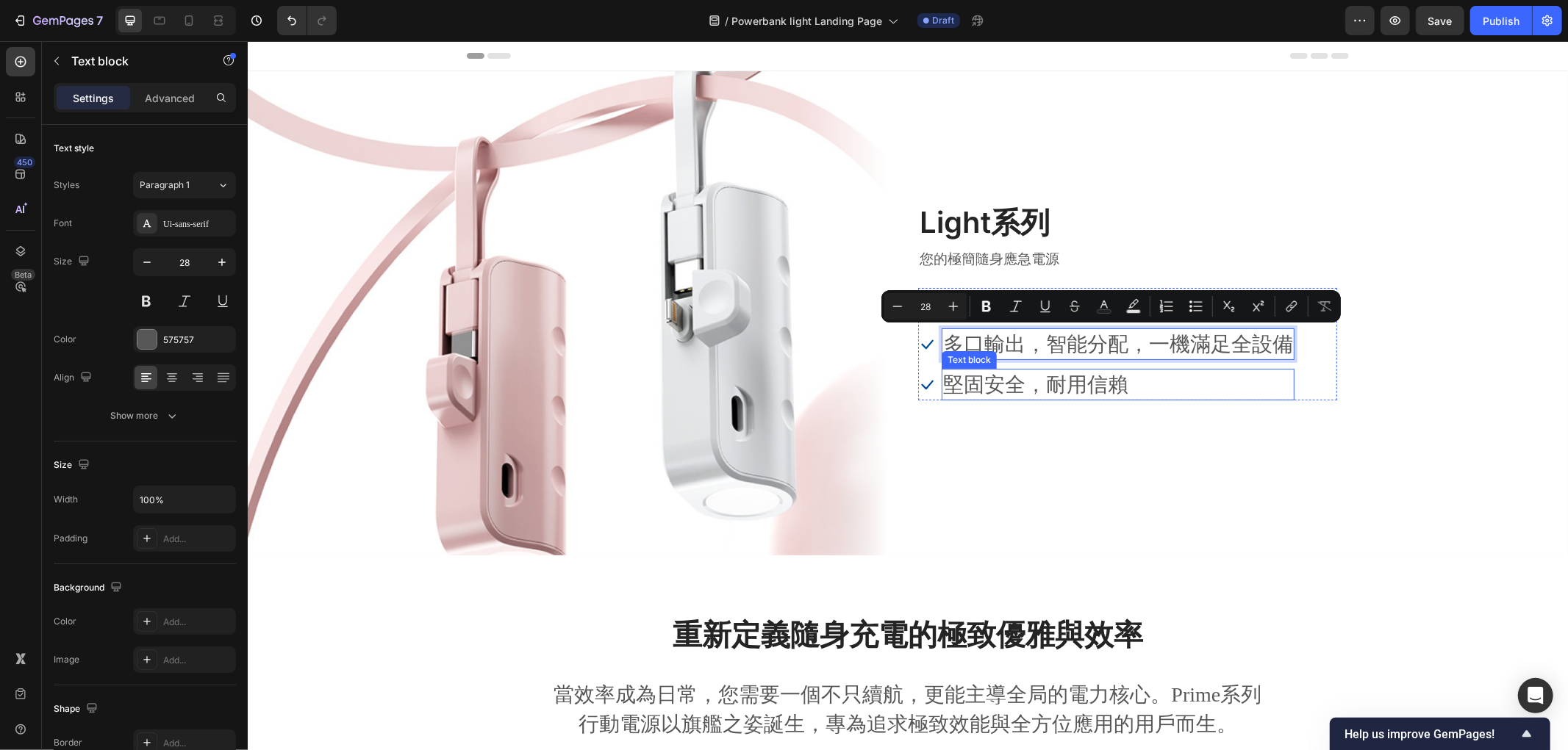
click at [997, 379] on p "堅固安全，耐用信賴" at bounding box center [1117, 384] width 350 height 29
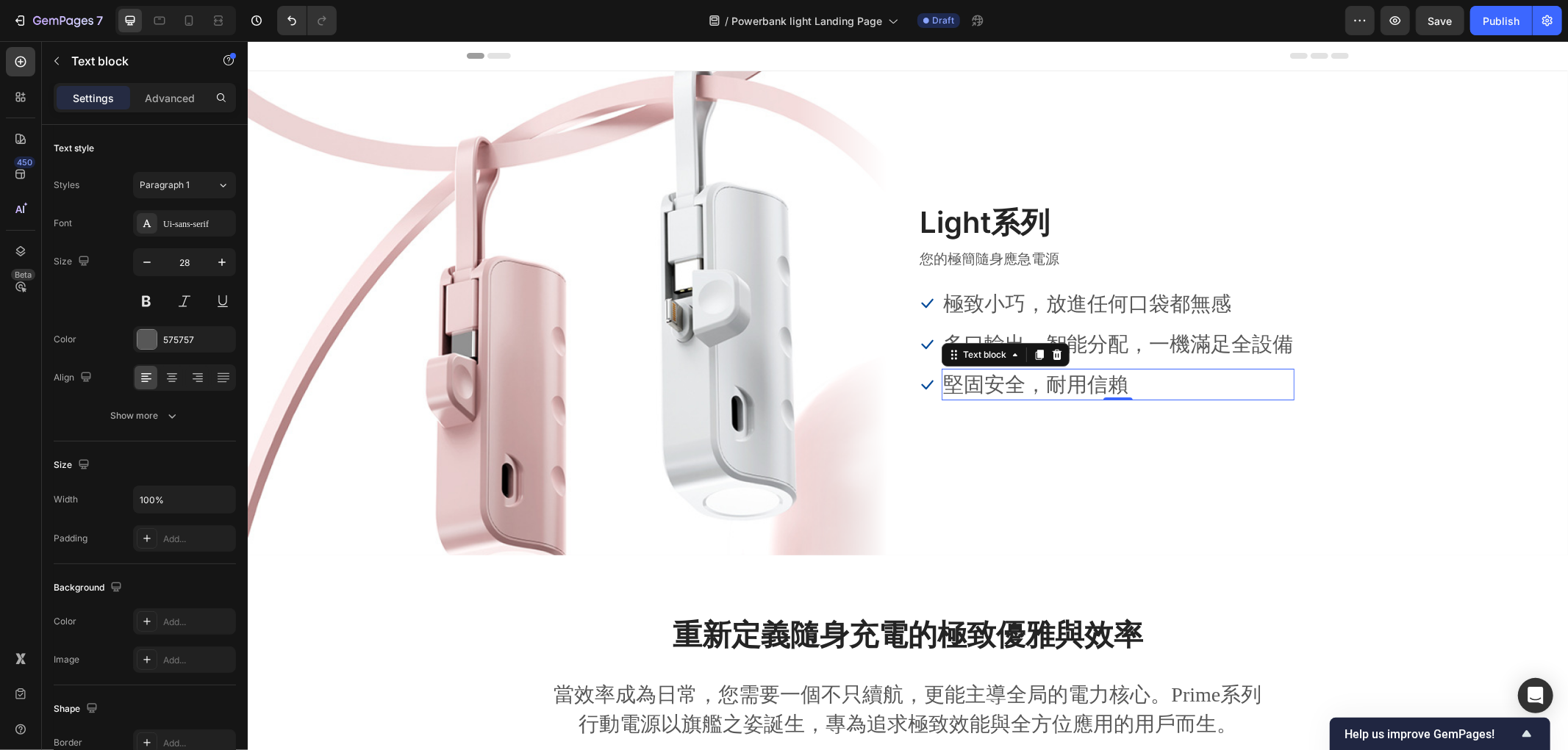
click at [1023, 386] on p "堅固安全，耐用信賴" at bounding box center [1117, 384] width 350 height 29
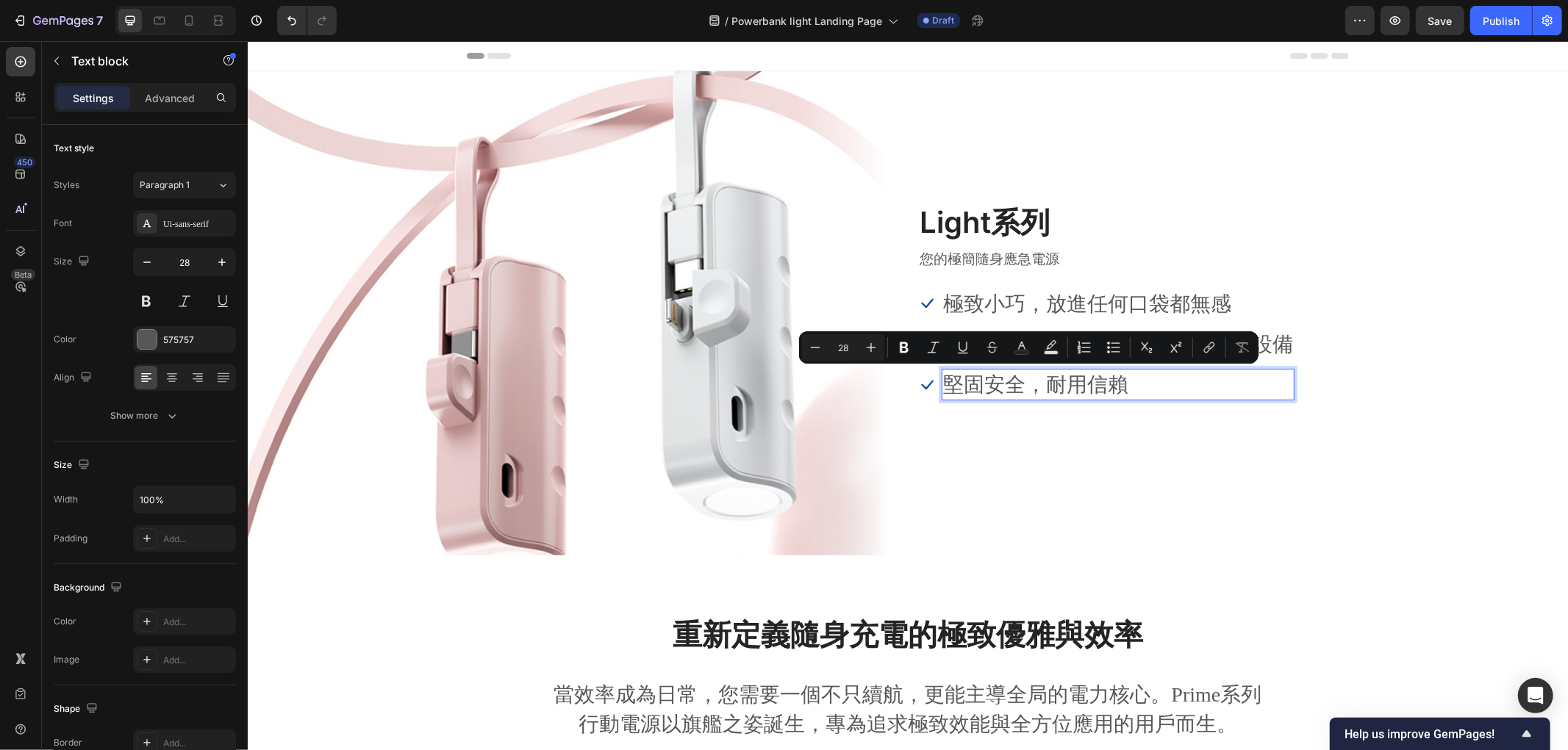
click at [1131, 379] on p "堅固安全，耐用信賴" at bounding box center [1117, 384] width 350 height 29
click at [1026, 378] on p "自帶雙線，兼容市面上絕大多數設備" at bounding box center [1117, 384] width 350 height 29
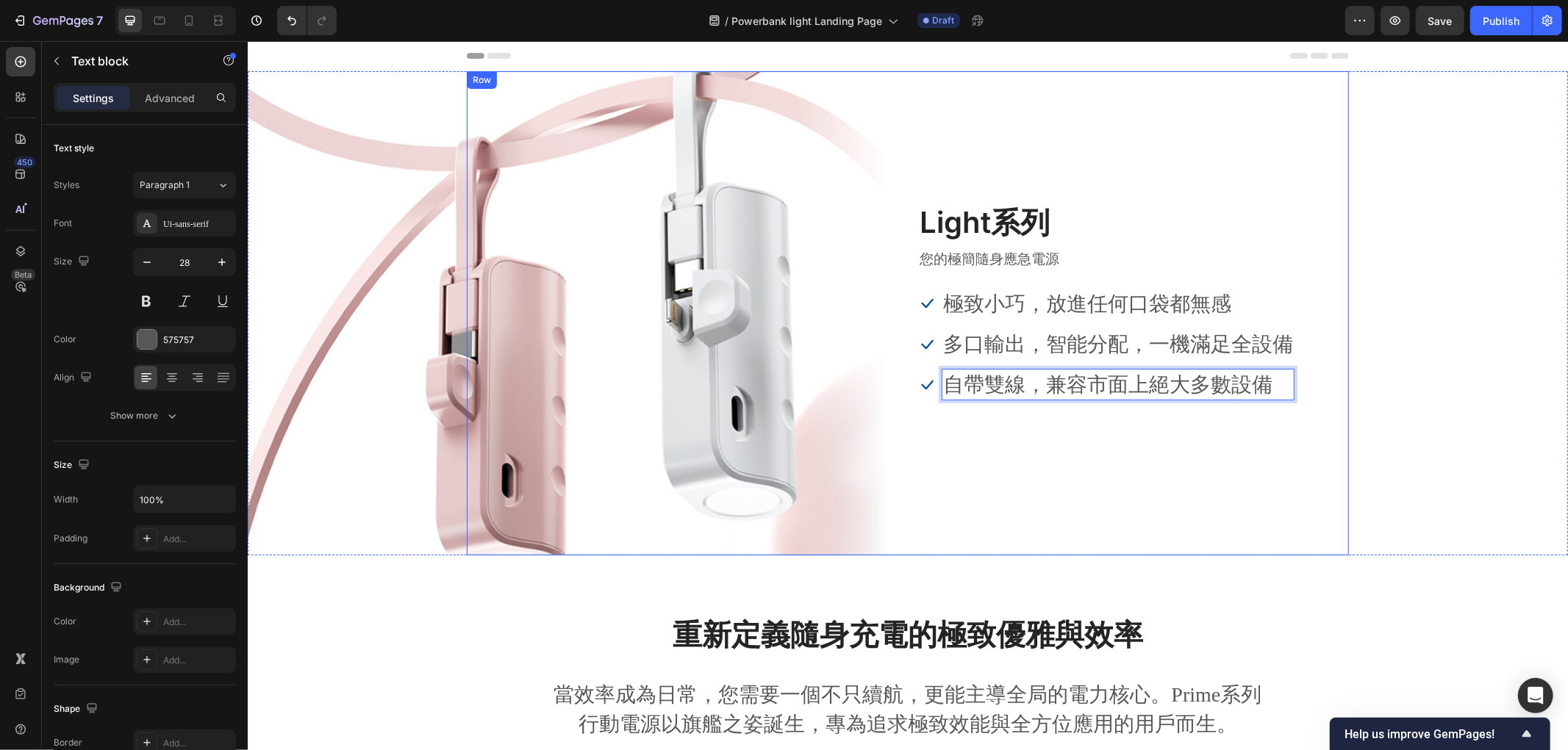
click at [1022, 472] on div "Image Light系列 Heading 您的極簡隨身應急電源 Text block Icon 極致小巧，放進任何口袋都無感 Text block Icon…" at bounding box center [907, 312] width 882 height 484
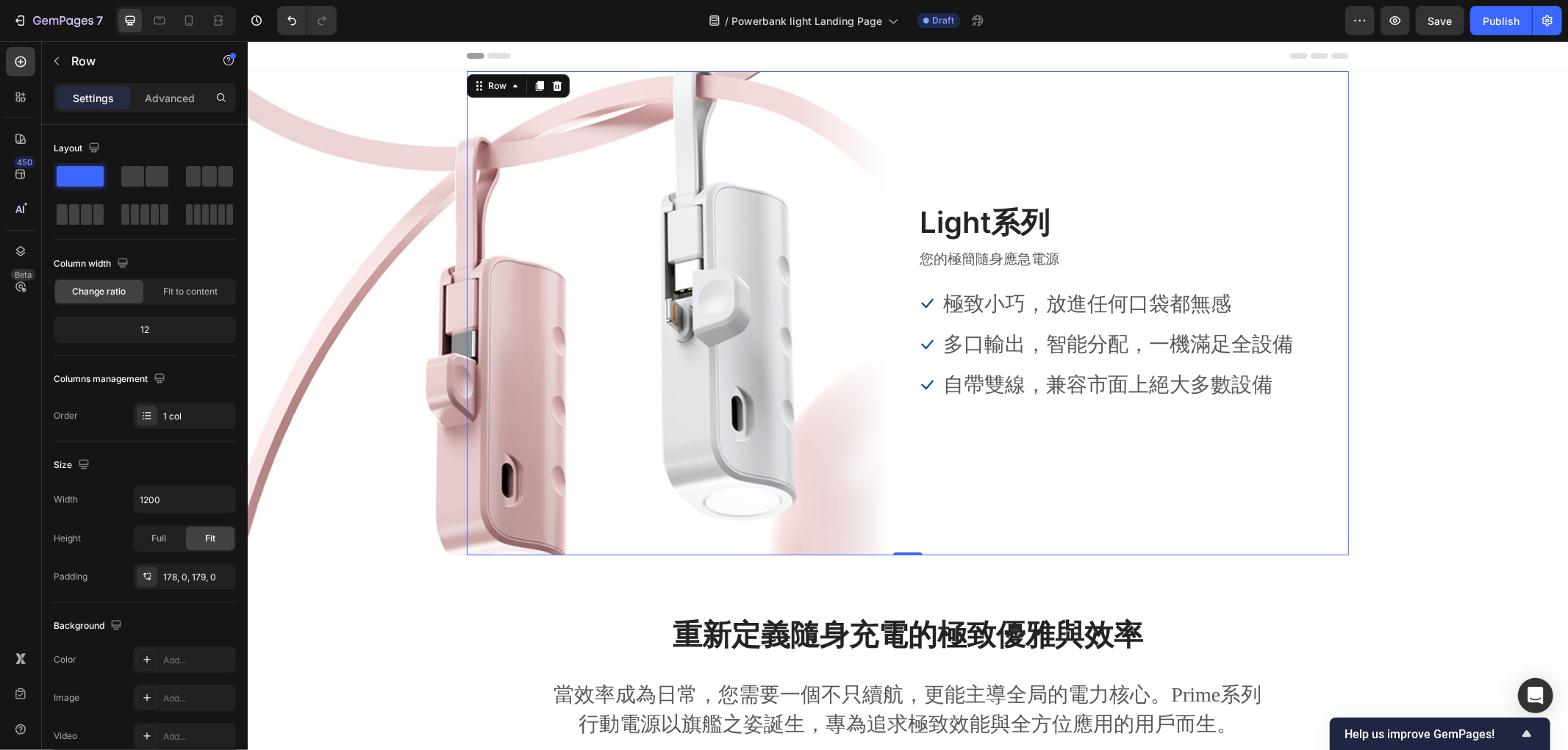
click at [1032, 365] on ul "Icon 極致小巧，放進任何口袋都無感 Text block Icon 多口輸出，智能分配，一機滿足全設備 Text block Icon 自帶雙線，兼容市面…" at bounding box center [1105, 343] width 376 height 113
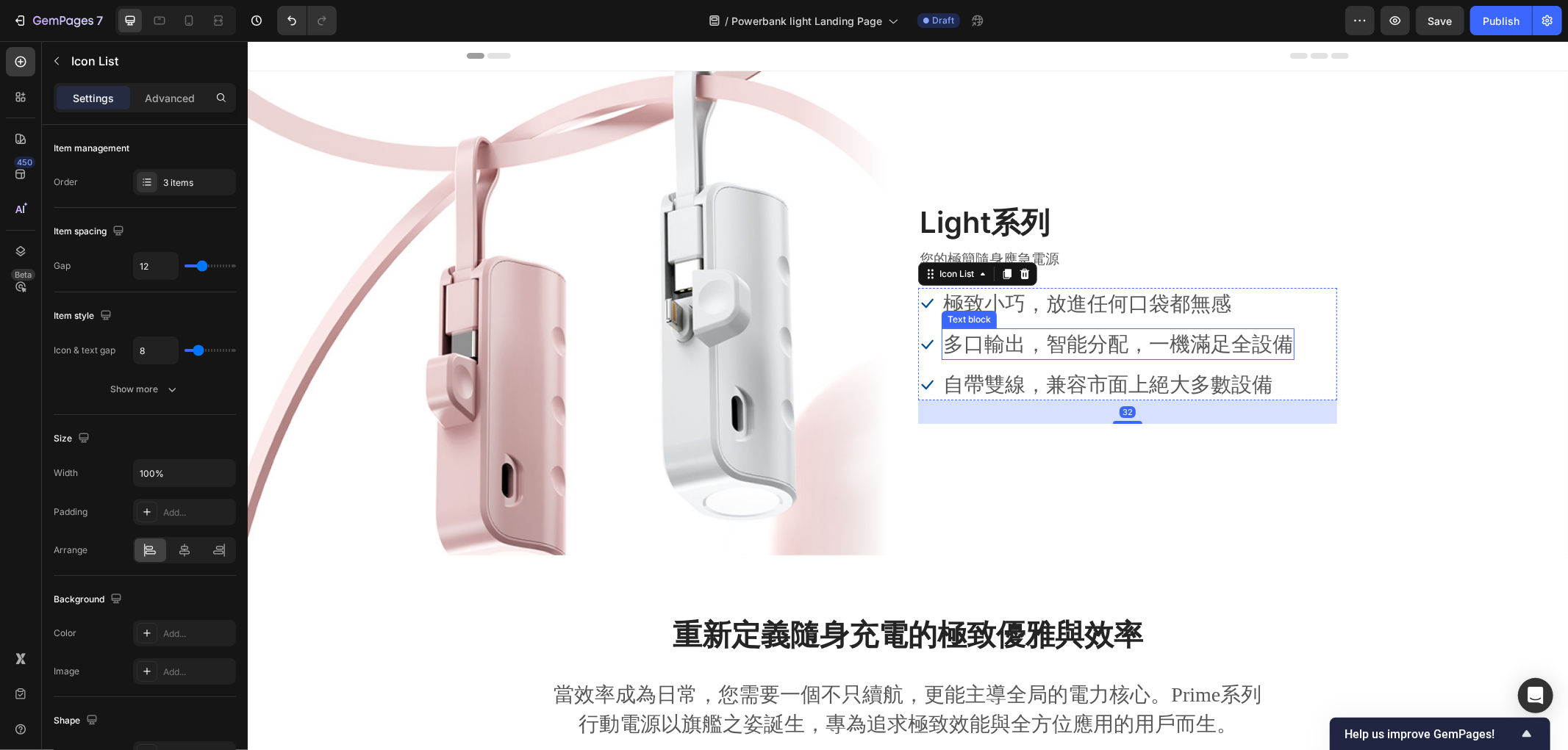
click at [1046, 304] on p "極致小巧，放進任何口袋都無感" at bounding box center [1117, 303] width 350 height 29
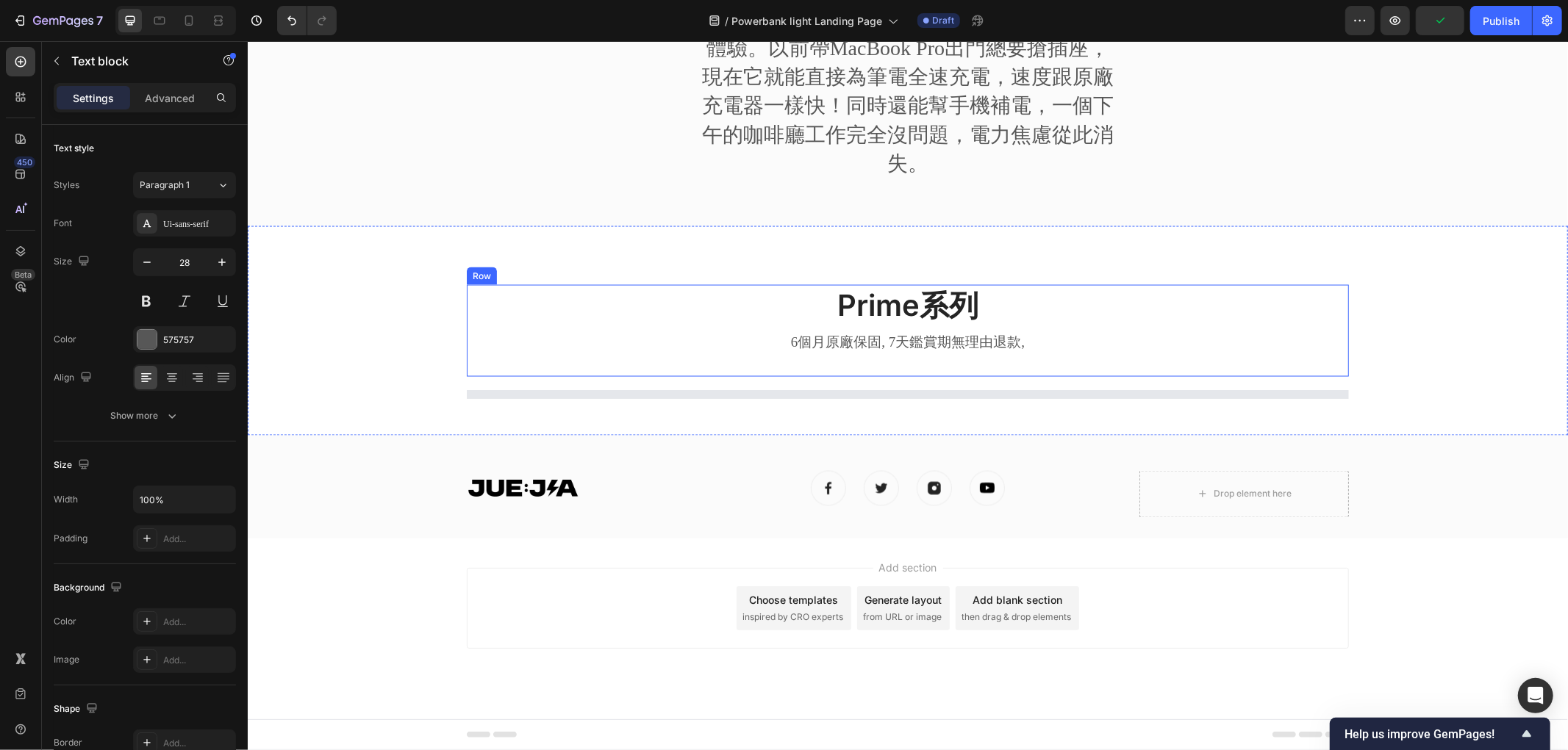
scroll to position [1747, 0]
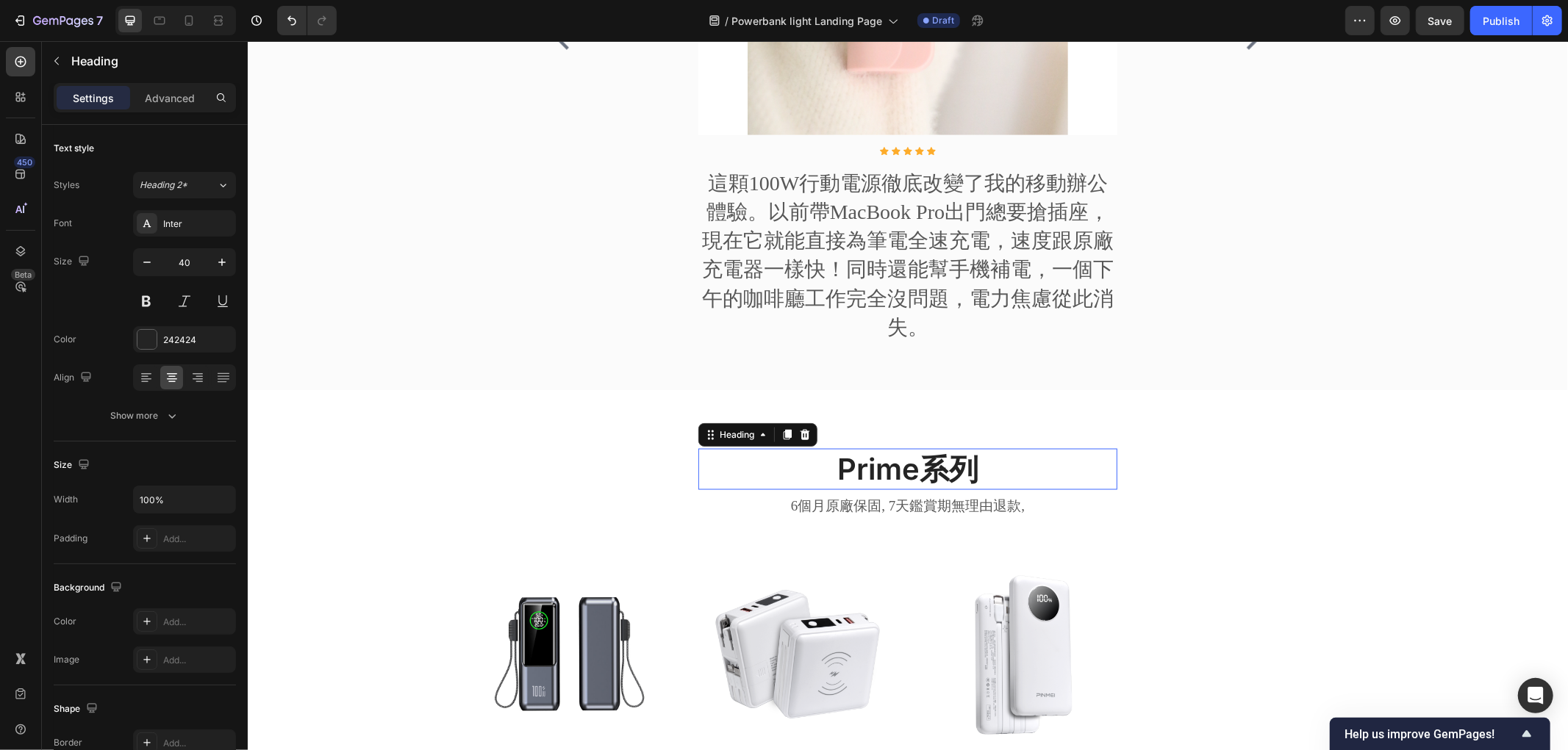
click at [863, 478] on h2 "Prime系列" at bounding box center [907, 468] width 419 height 41
click at [863, 478] on p "Prime系列" at bounding box center [907, 469] width 416 height 39
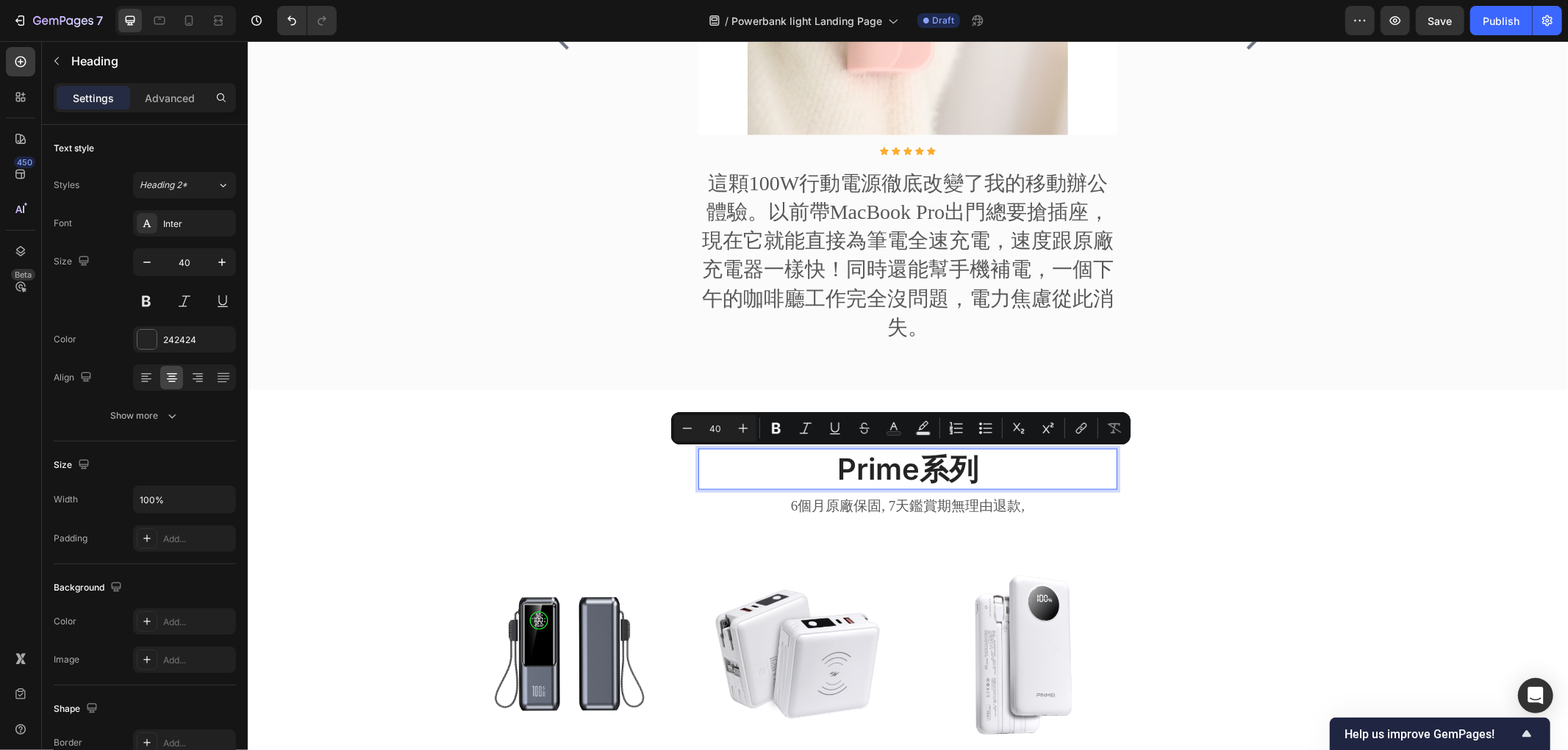
click at [892, 463] on p "Prime系列" at bounding box center [907, 469] width 416 height 39
click at [907, 460] on p "Prime系列" at bounding box center [907, 469] width 416 height 39
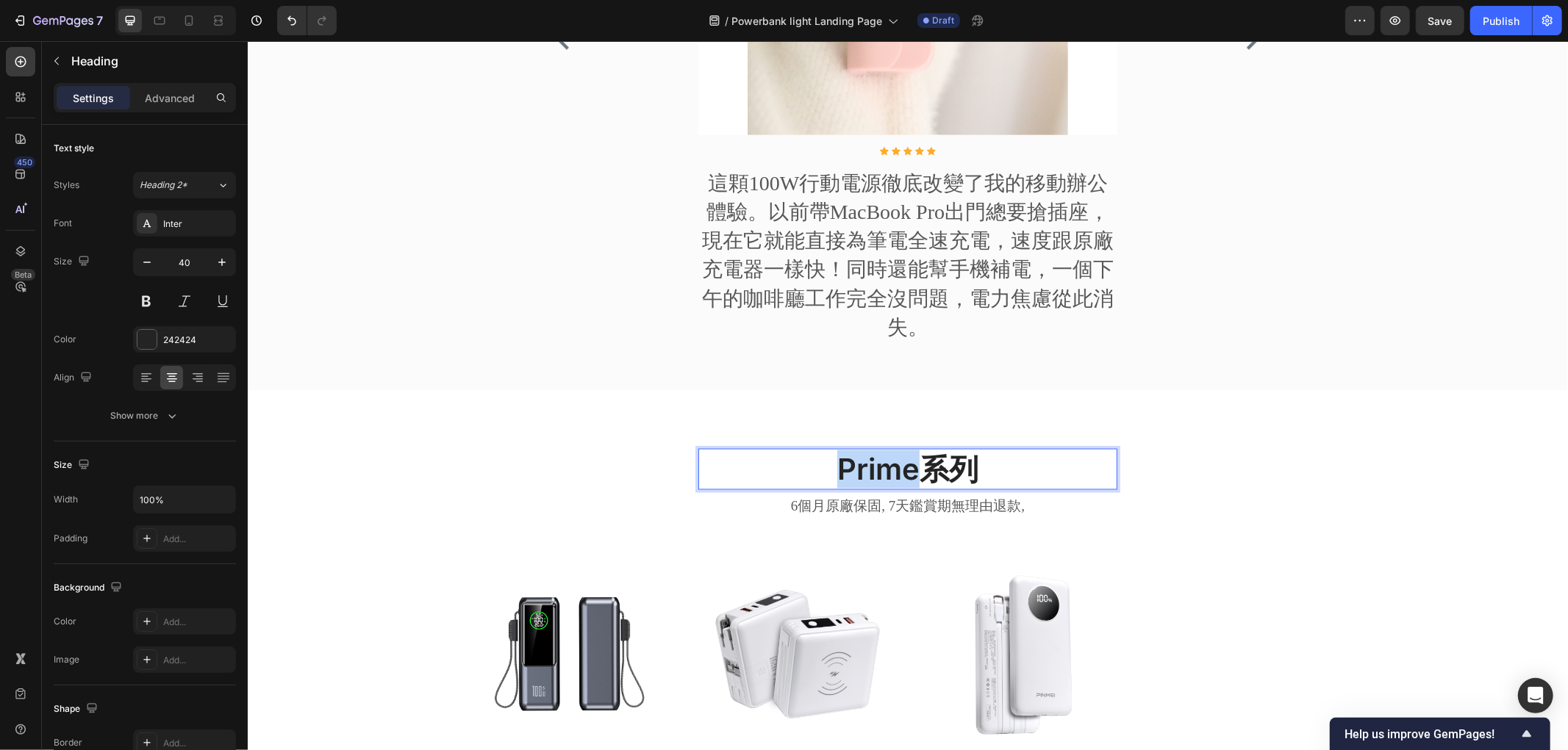
drag, startPoint x: 891, startPoint y: 466, endPoint x: 833, endPoint y: 457, distance: 58.7
click at [824, 467] on p "Prime系列" at bounding box center [907, 469] width 416 height 39
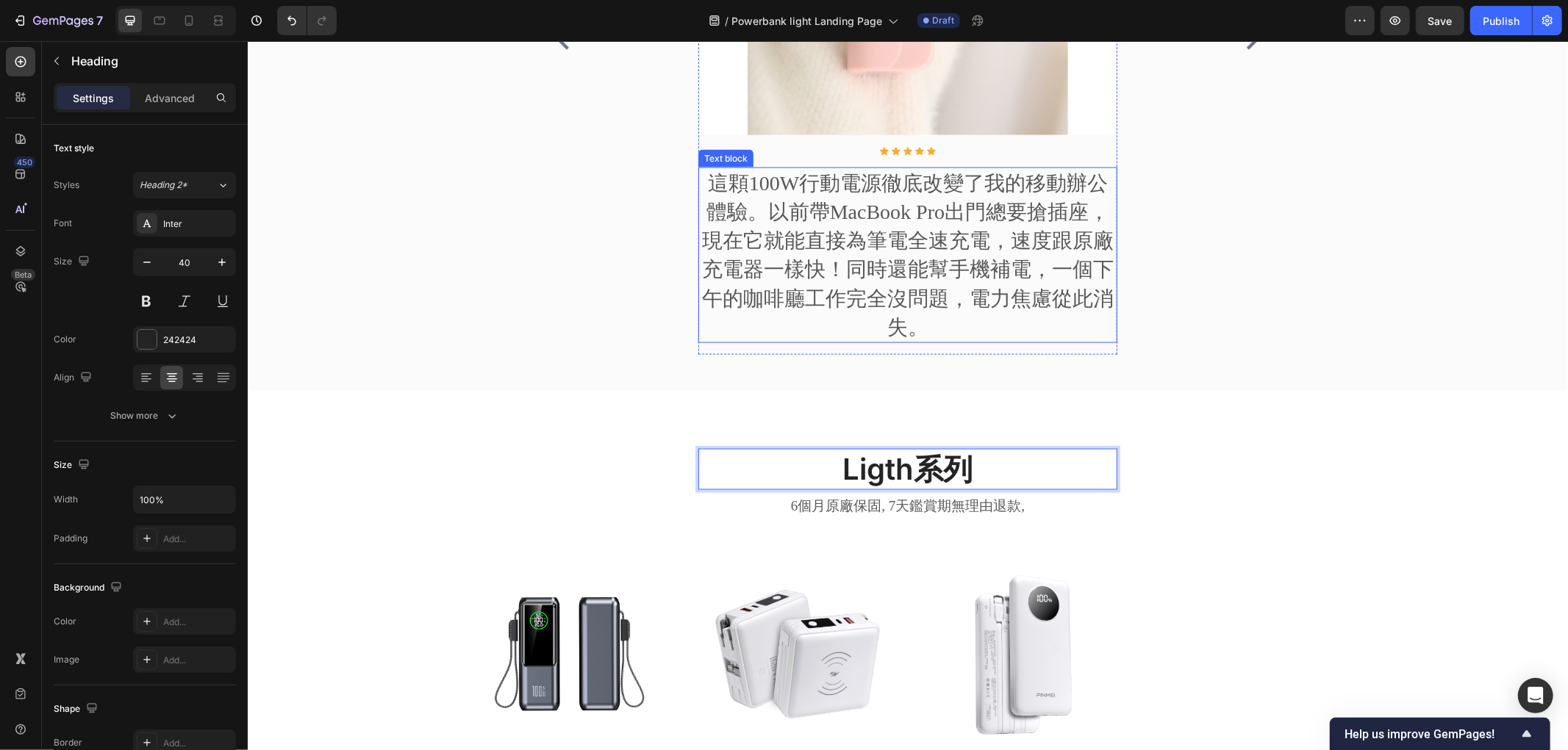
click at [673, 259] on div "Image Icon Icon Icon Icon Icon Icon List Hoz 這顆100W行動電源徹底改變了我的移動辦公體驗。以前帶MacBook…" at bounding box center [907, 40] width 735 height 650
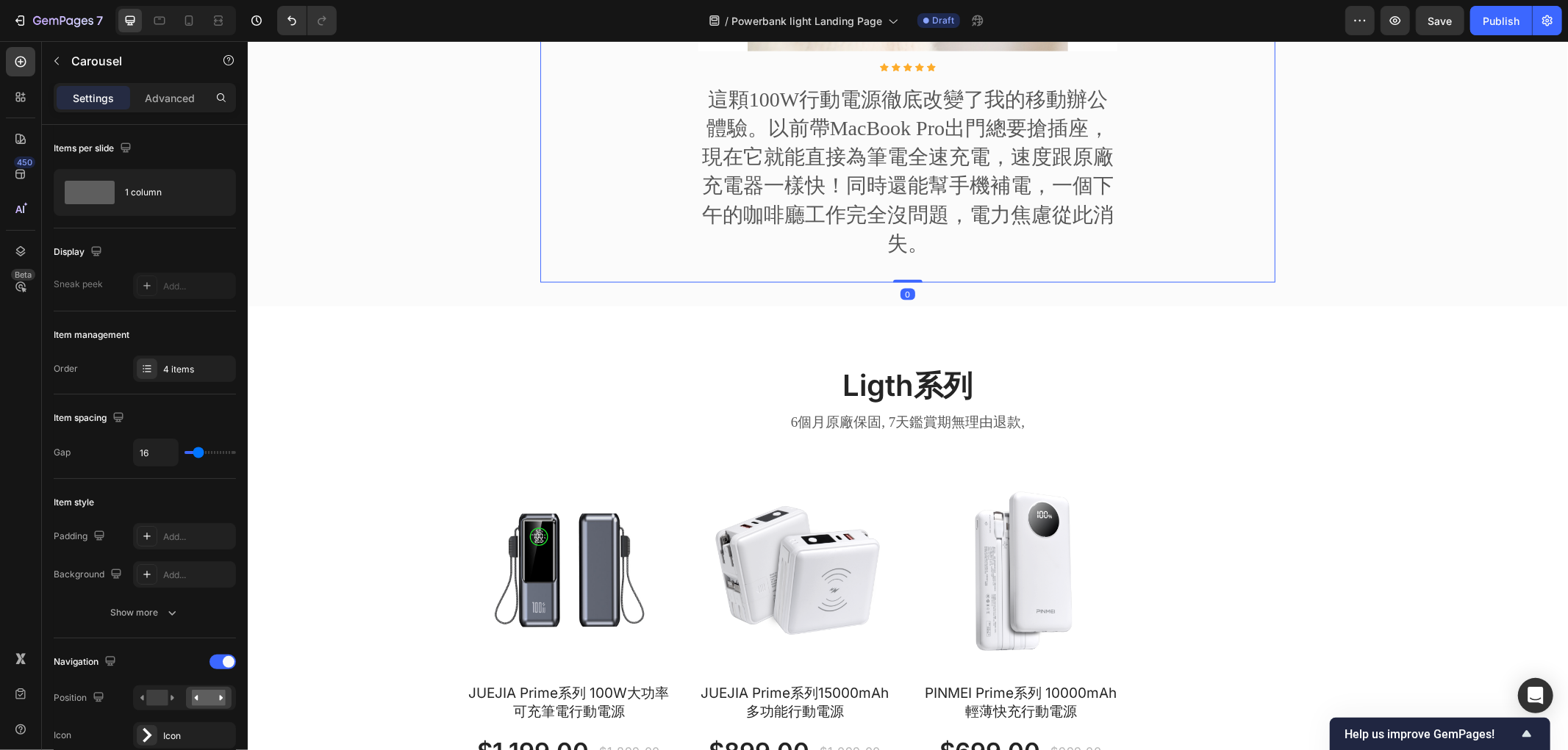
scroll to position [1910, 0]
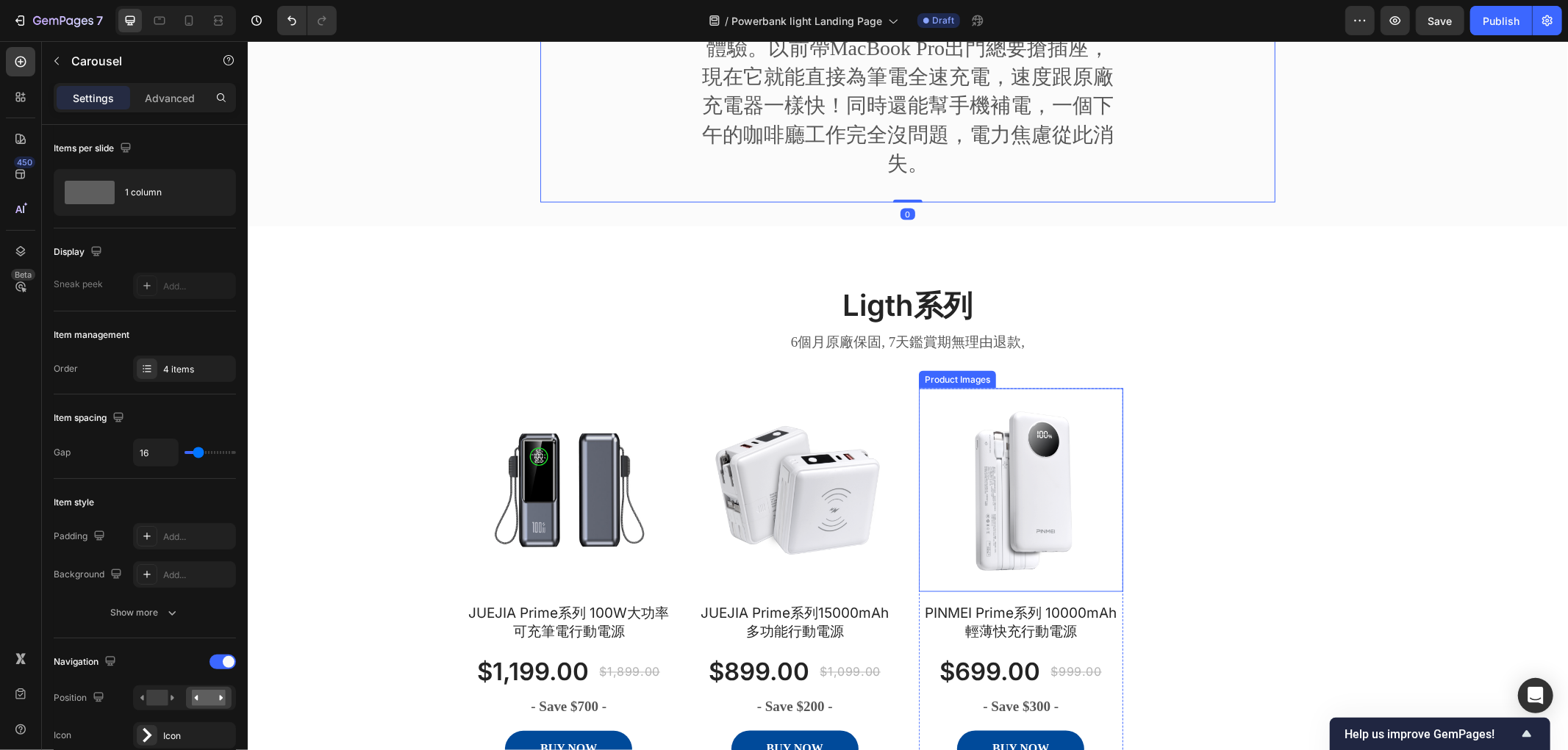
click at [1262, 474] on div "Product Images JUEJIA Prime系列 100W大功率可充筆電行動電源 Product Title $1,199.00 Product P…" at bounding box center [907, 584] width 882 height 392
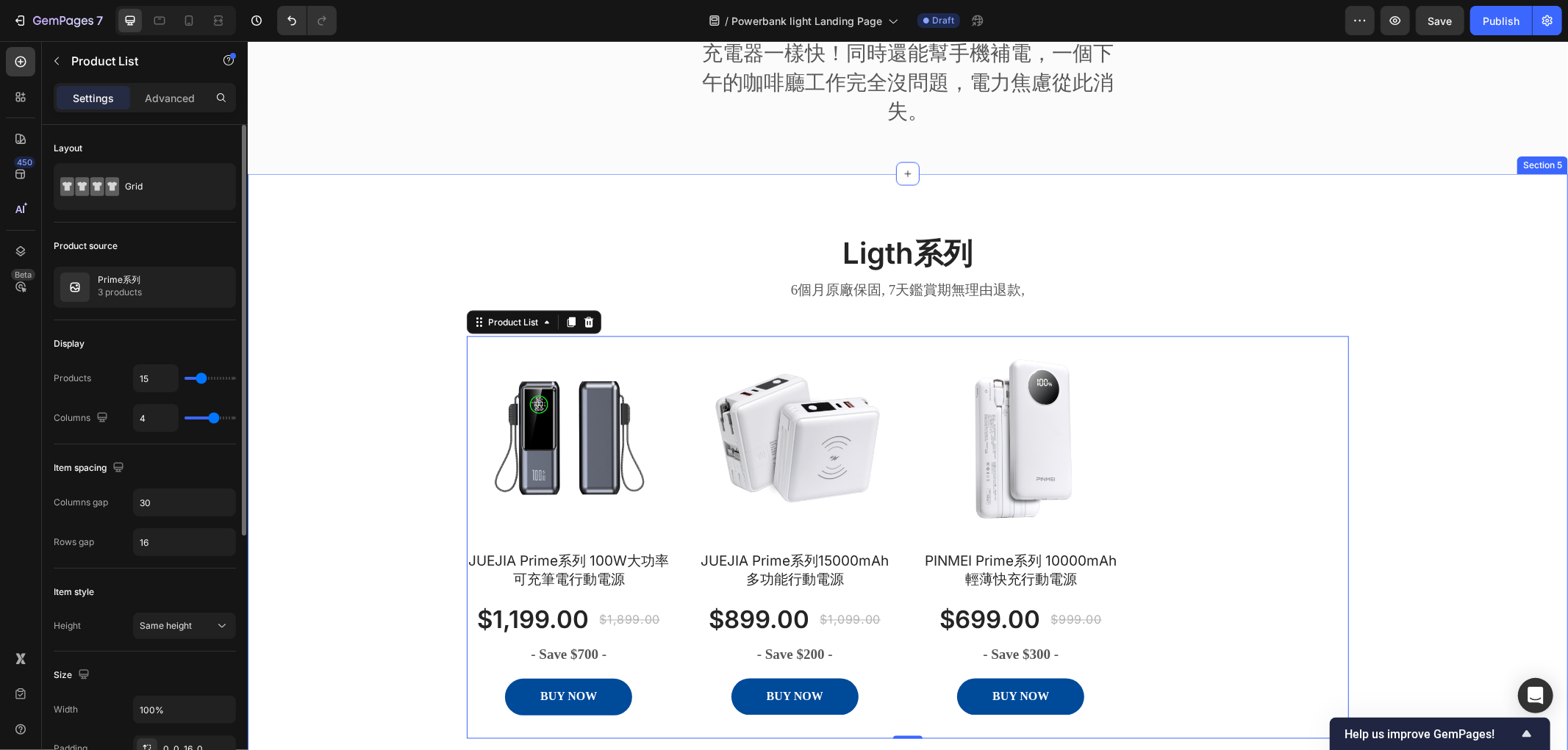
scroll to position [1992, 0]
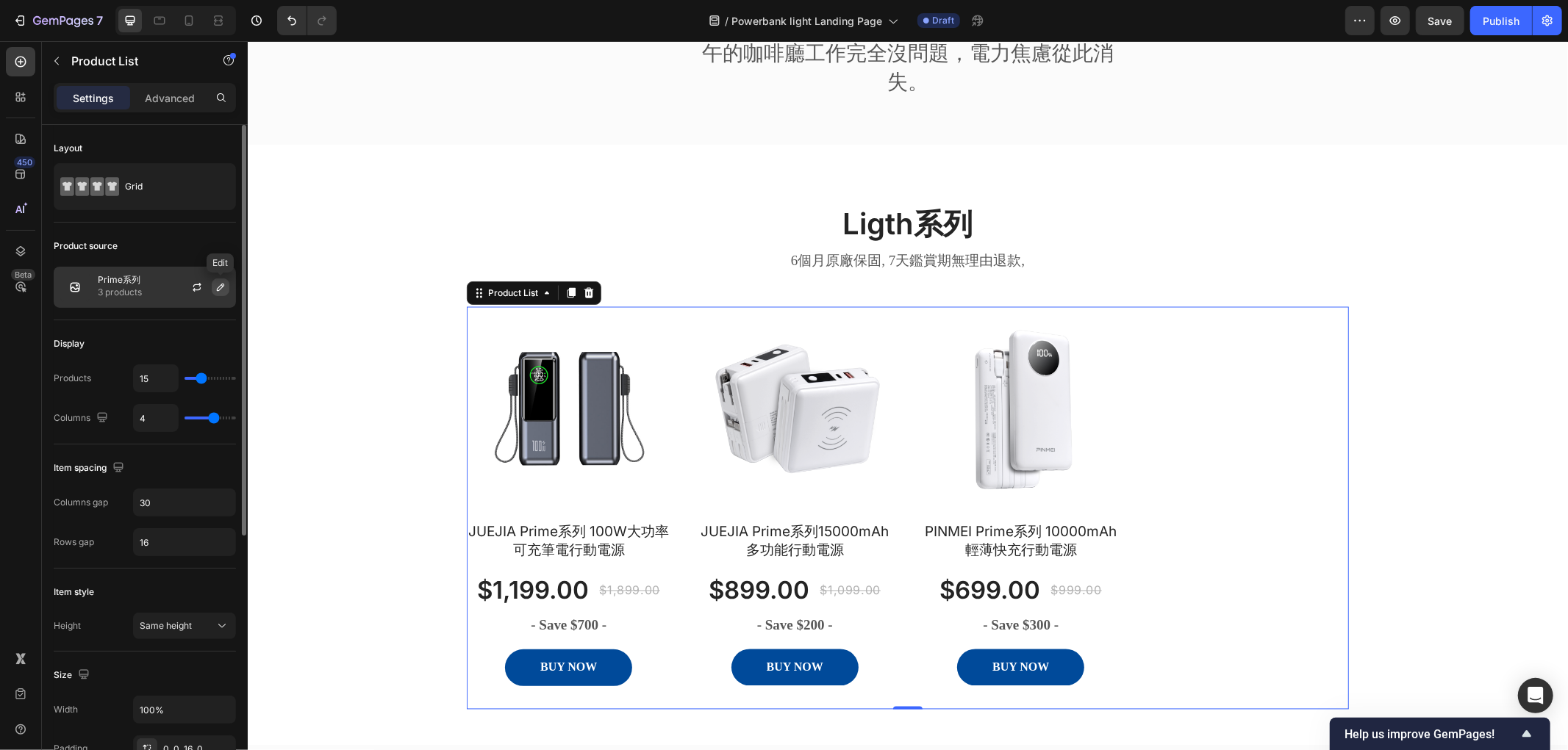
click at [218, 282] on icon "button" at bounding box center [220, 286] width 11 height 11
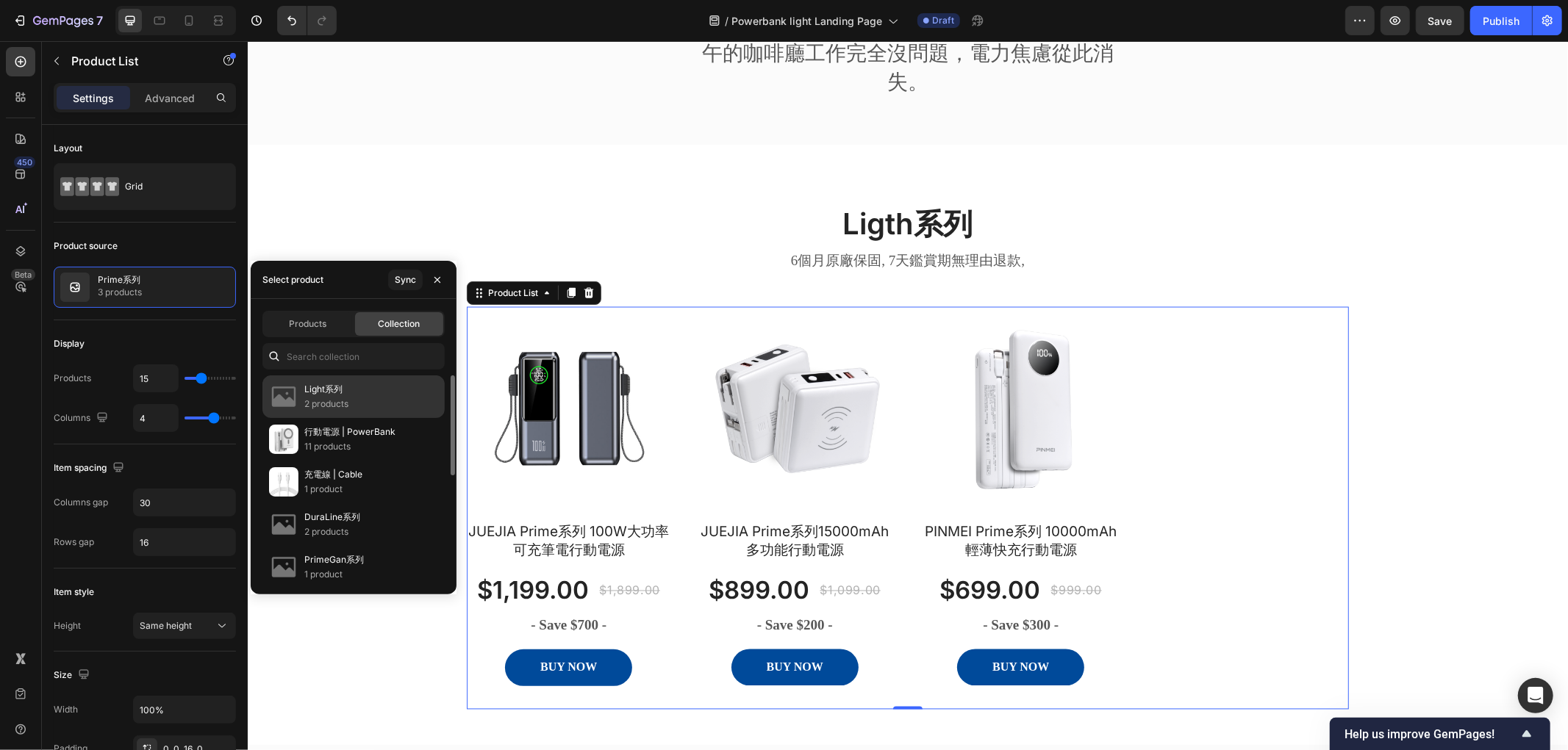
click at [356, 387] on div "Light系列 2 products" at bounding box center [353, 397] width 182 height 43
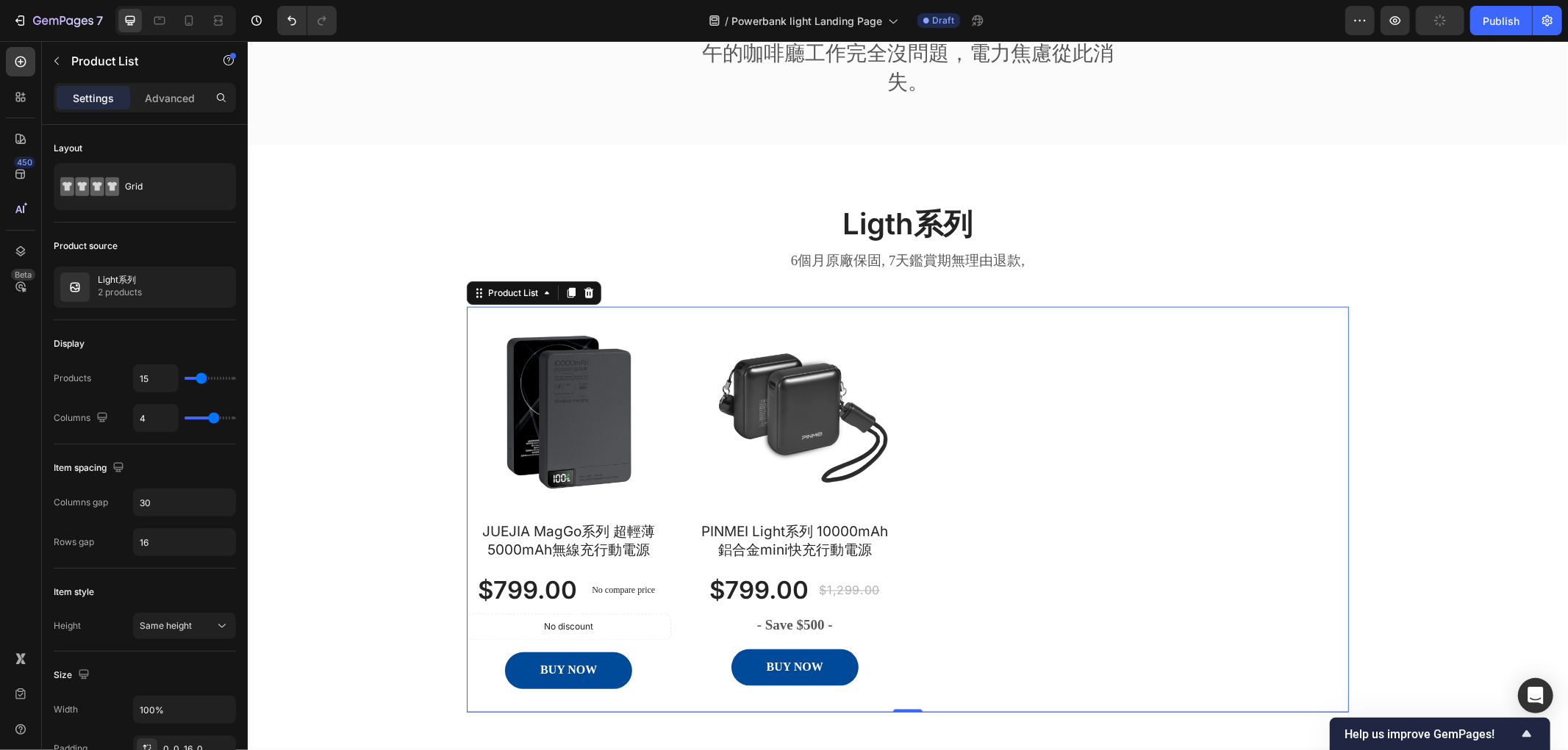
click at [1136, 445] on div "Product Images JUEJIA MagGo系列 超輕薄5000mAh無線充行動電源 Product Title $799.00 Product P…" at bounding box center [907, 503] width 882 height 393
click at [328, 309] on div "Ligth系列 Heading 6個月原廠保固, 7天鑑賞期無理由退款, Text block Row Row Product Images JUEJIA M…" at bounding box center [907, 458] width 1298 height 509
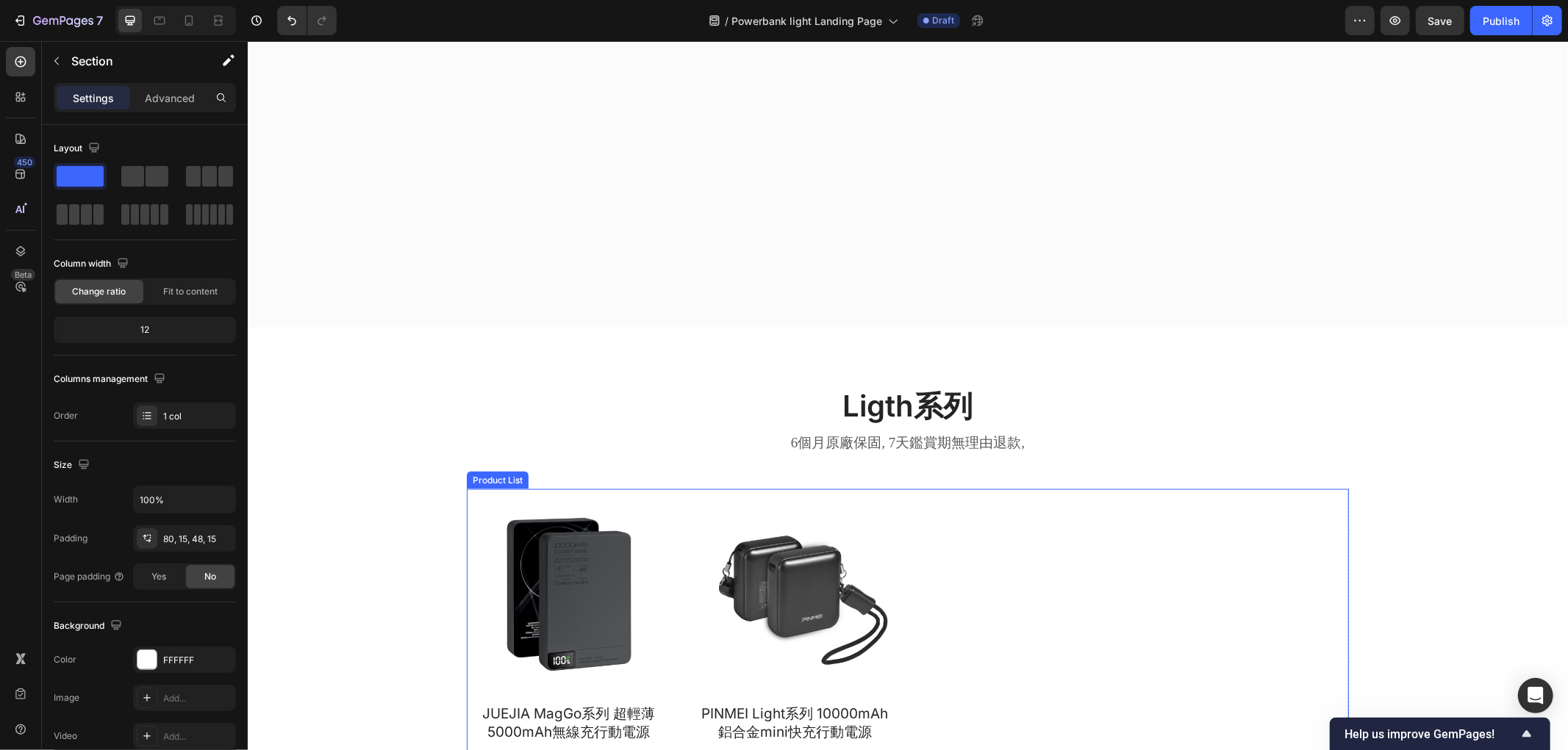
scroll to position [2122, 0]
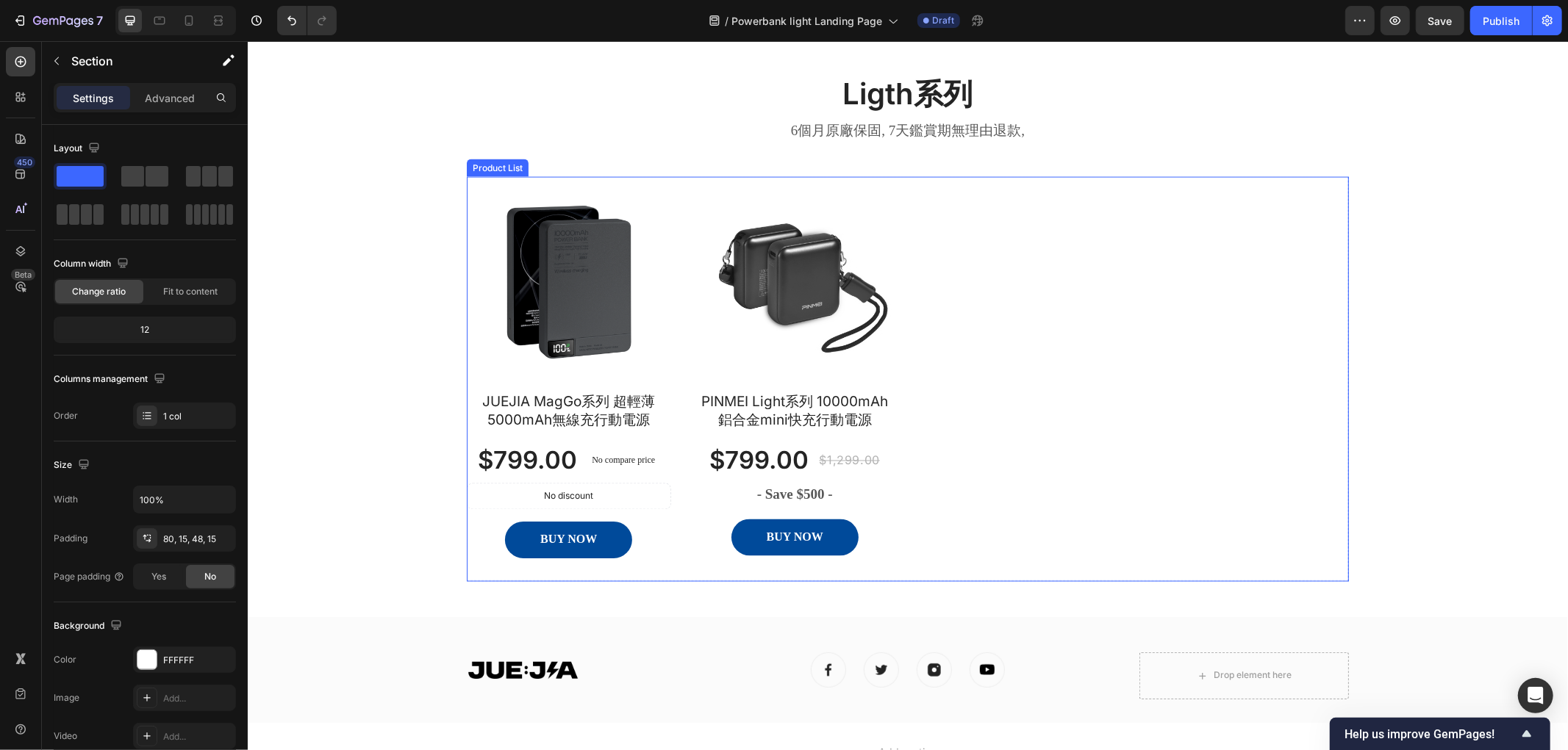
click at [1071, 328] on div "Product Images JUEJIA MagGo系列 超輕薄5000mAh無線充行動電源 Product Title $799.00 Product P…" at bounding box center [907, 373] width 882 height 393
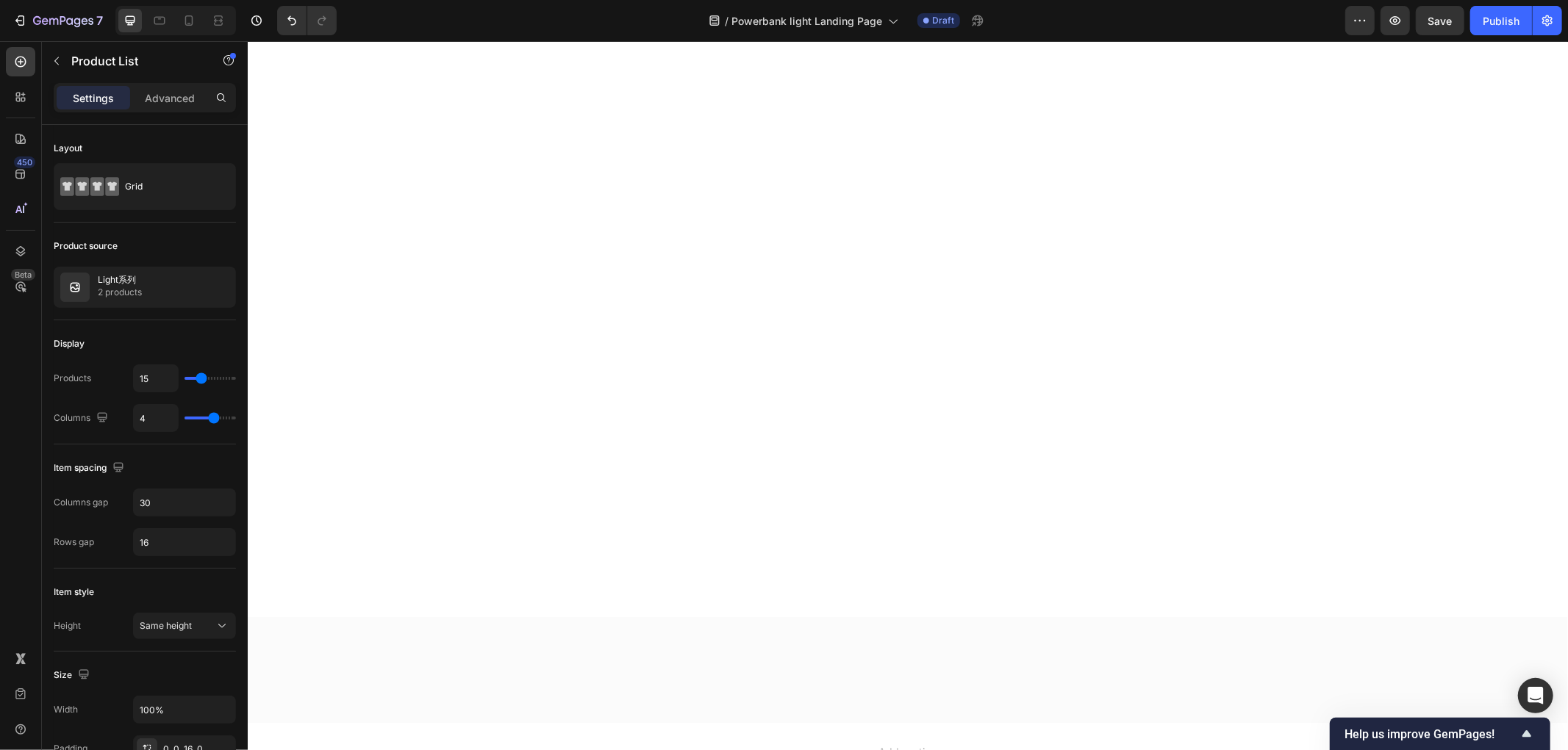
scroll to position [0, 0]
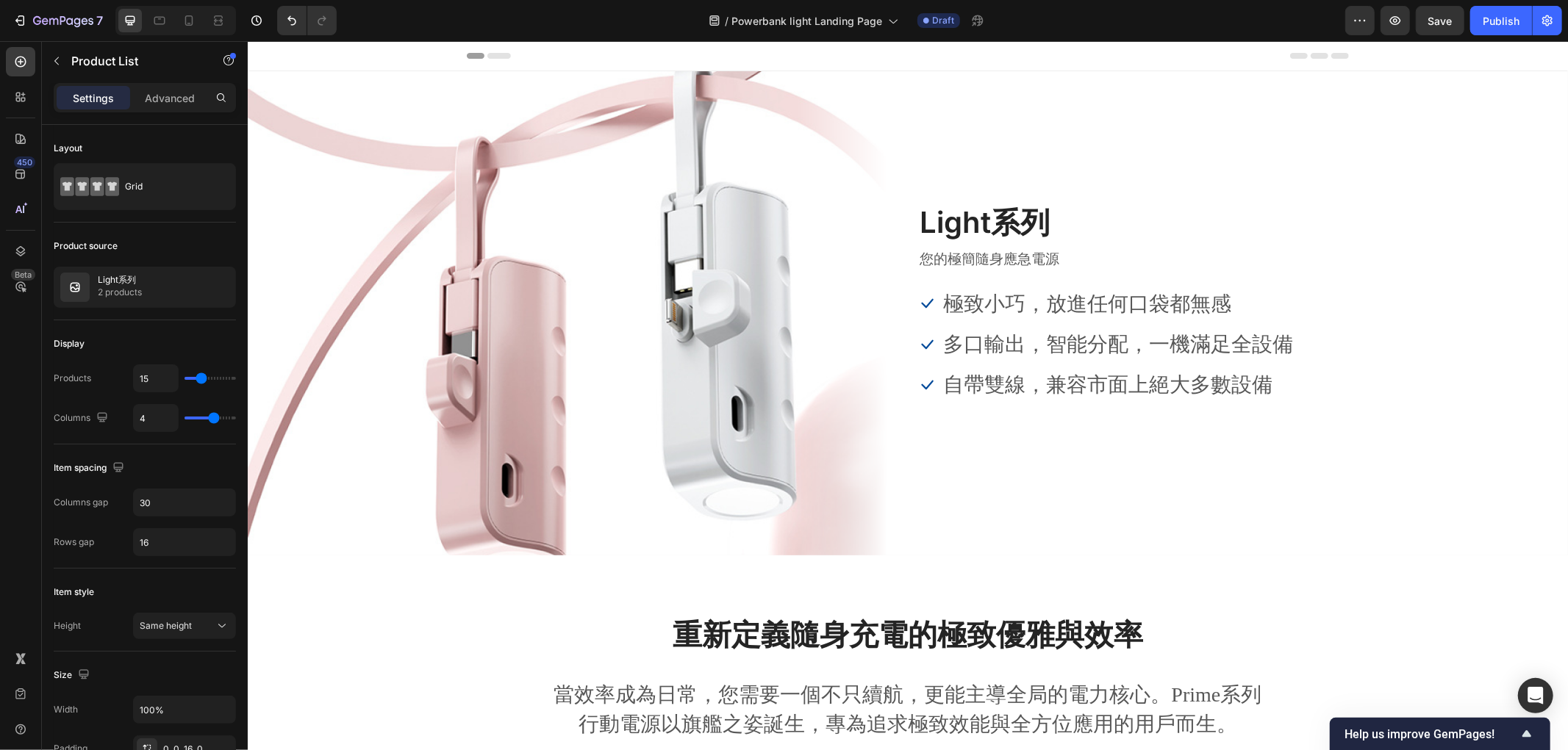
click at [1145, 26] on div "/ Powerbank light Landing Page Draft" at bounding box center [847, 20] width 996 height 29
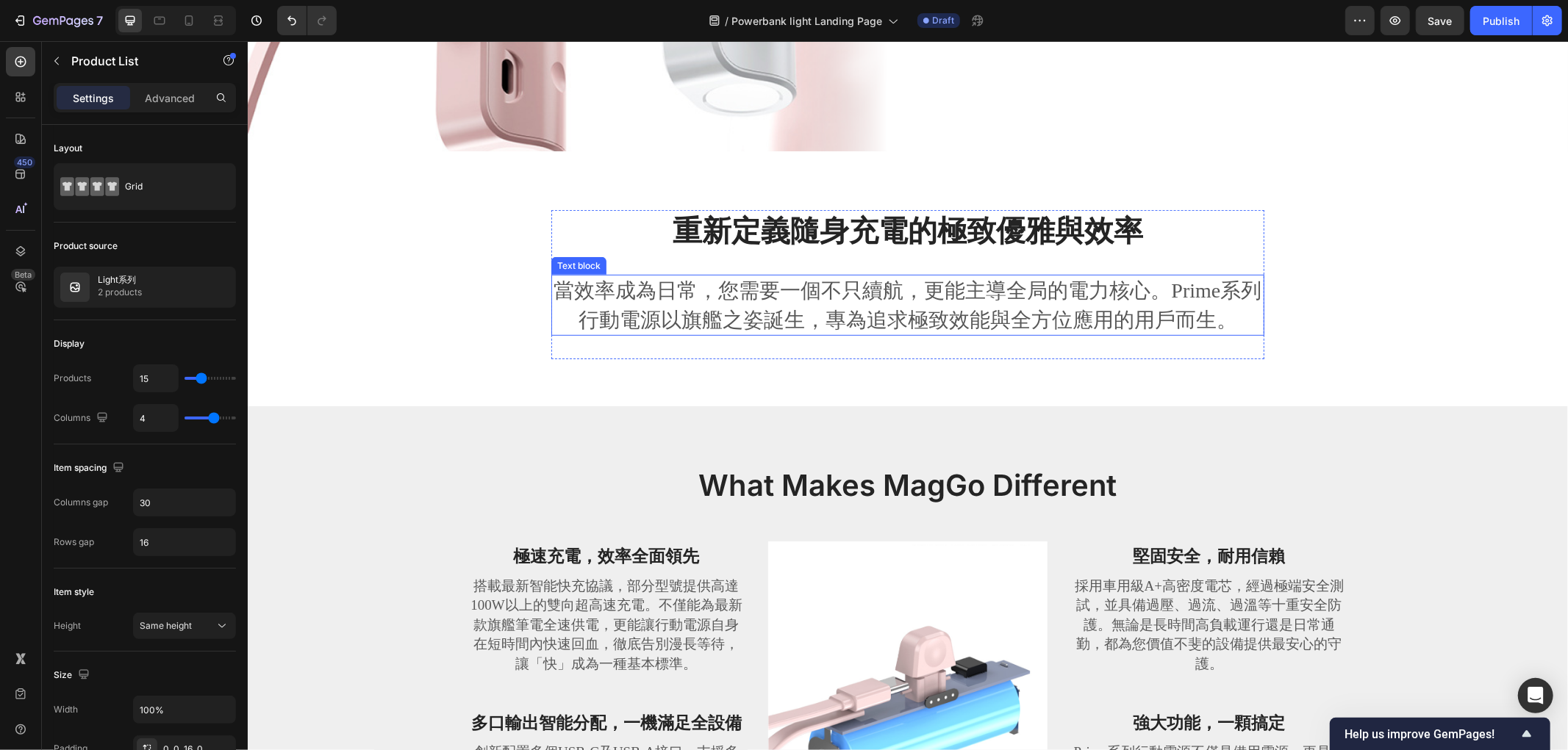
scroll to position [407, 0]
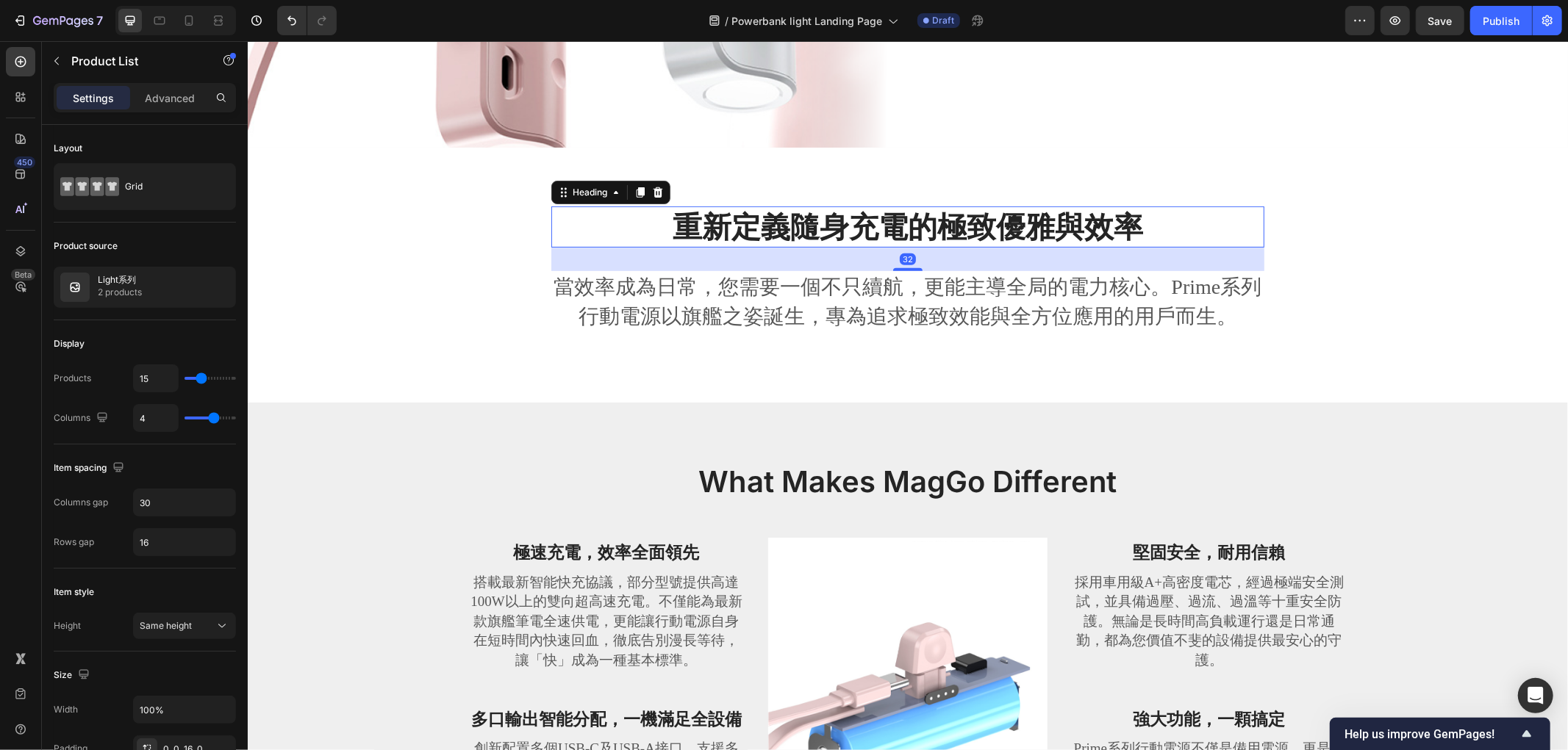
click at [836, 225] on strong "重新定義隨身充電的極致優雅與效率" at bounding box center [907, 226] width 470 height 36
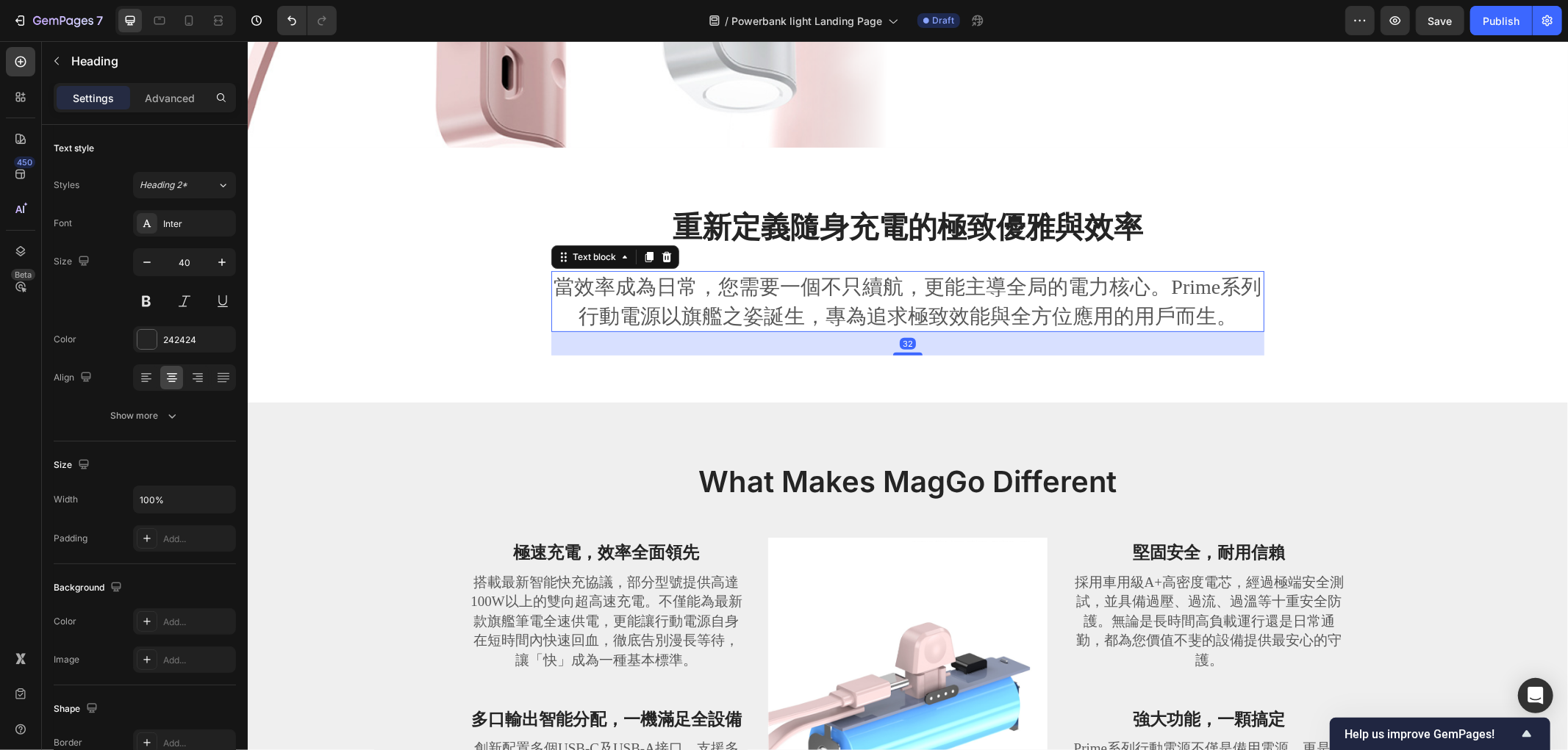
click at [983, 290] on p "當效率成為日常，您需要一個不只續航，更能主導全局的電力核心。Prime系列行動電源以旗艦之姿誕生，專為追求極致效能與全方位應用的用戶而生。" at bounding box center [907, 300] width 710 height 57
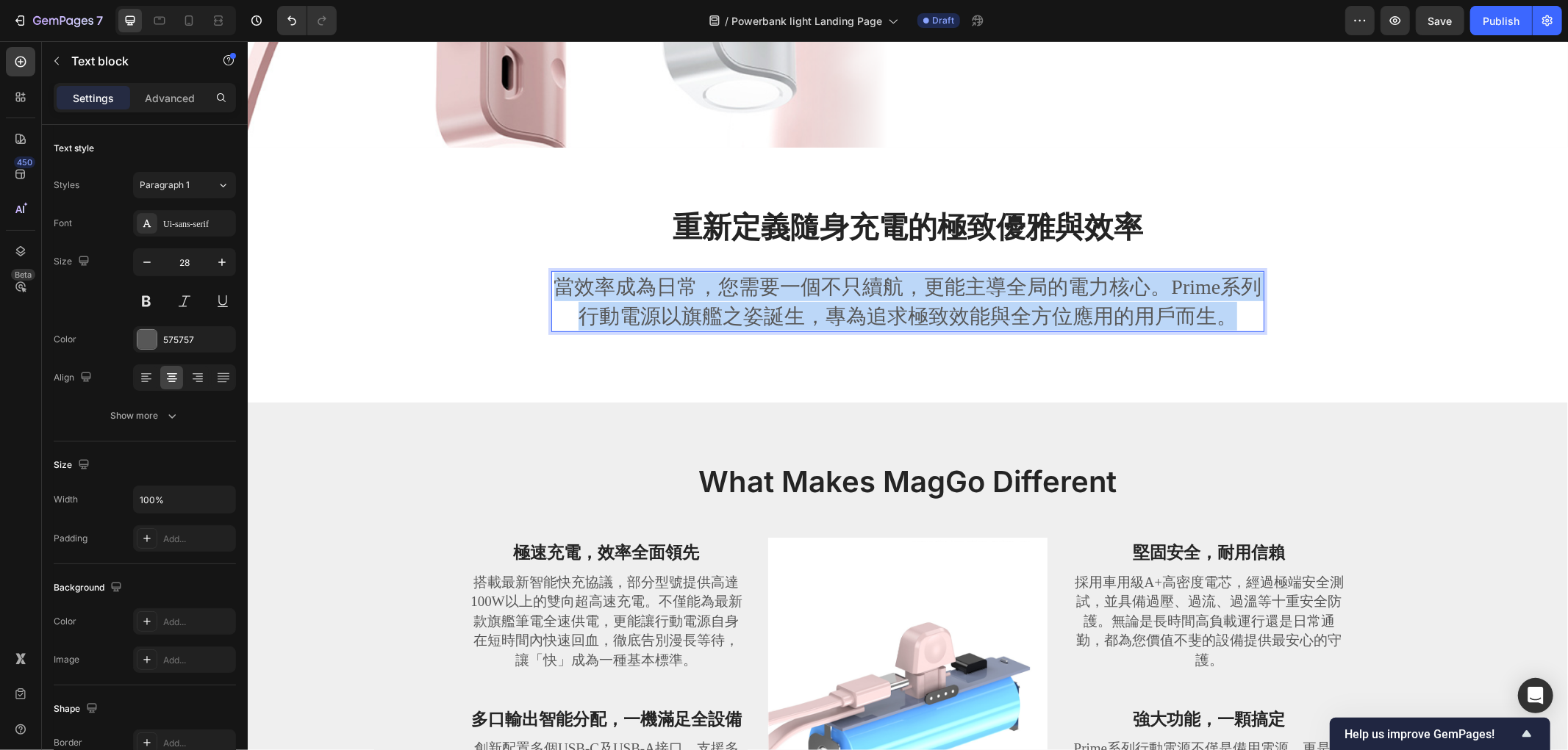
click at [983, 290] on p "當效率成為日常，您需要一個不只續航，更能主導全局的電力核心。Prime系列行動電源以旗艦之姿誕生，專為追求極致效能與全方位應用的用戶而生。" at bounding box center [907, 300] width 710 height 57
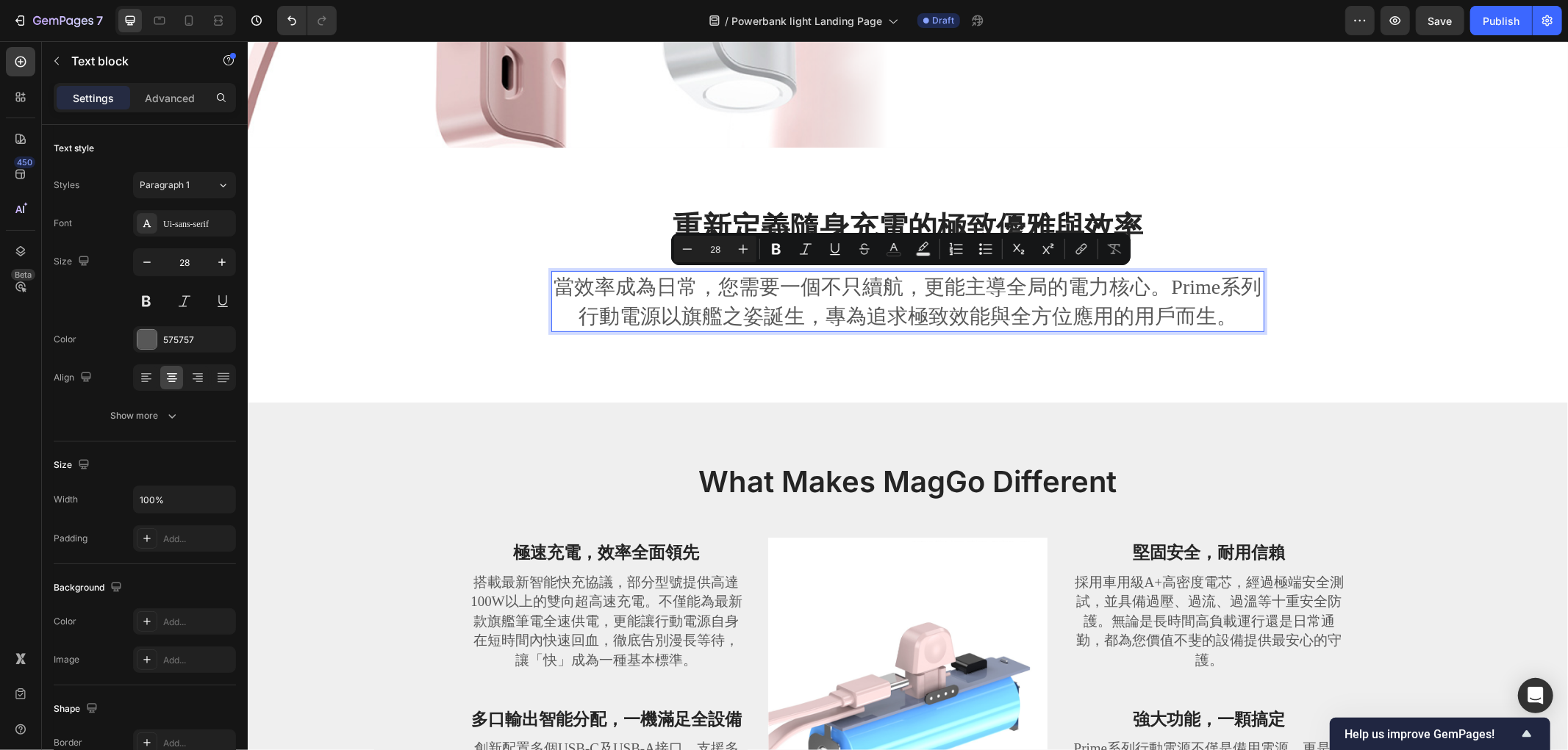
click at [781, 287] on p "當效率成為日常，您需要一個不只續航，更能主導全局的電力核心。Prime系列行動電源以旗艦之姿誕生，專為追求極致效能與全方位應用的用戶而生。" at bounding box center [907, 300] width 710 height 57
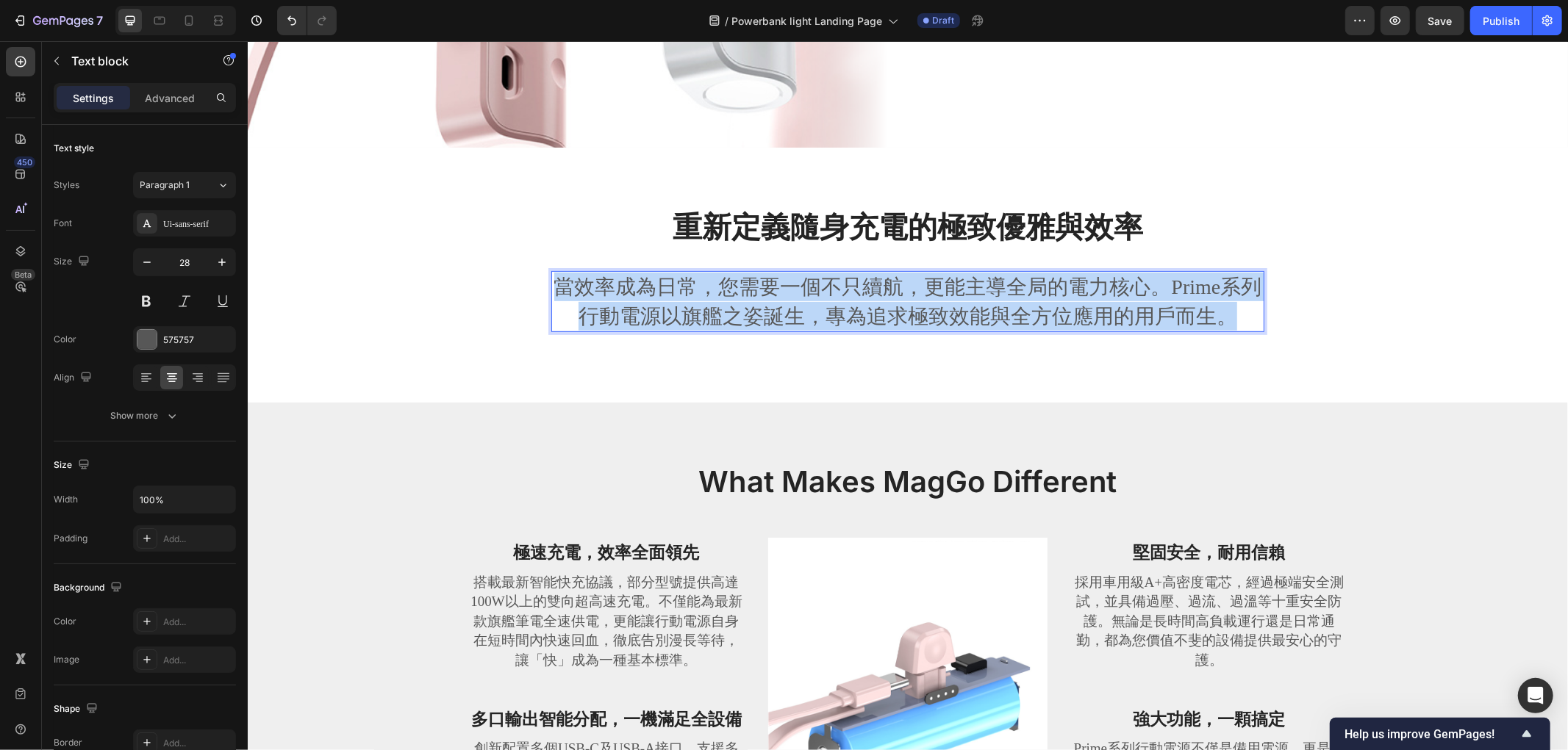
click at [781, 287] on p "當效率成為日常，您需要一個不只續航，更能主導全局的電力核心。Prime系列行動電源以旗艦之姿誕生，專為追求極致效能與全方位應用的用戶而生。" at bounding box center [907, 300] width 710 height 57
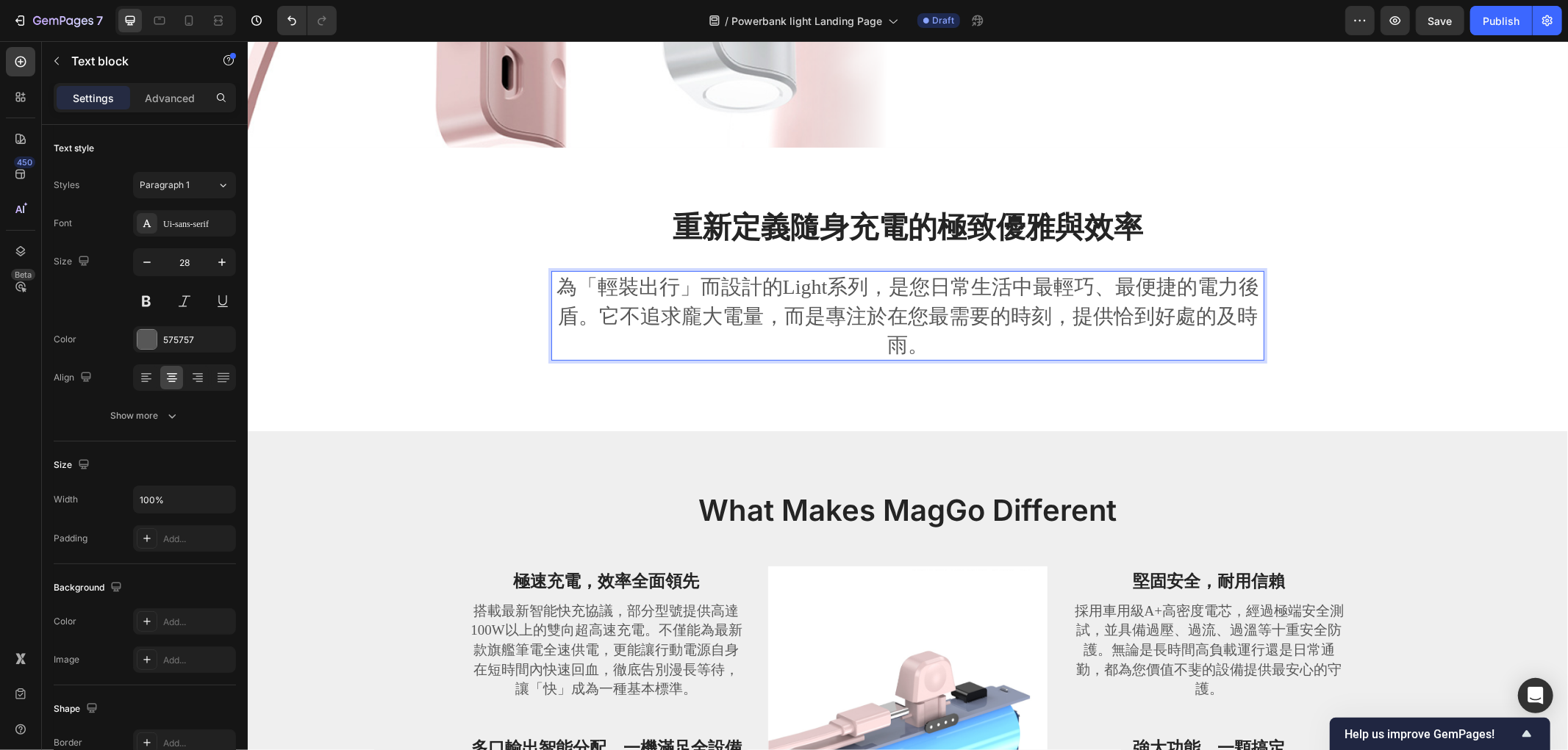
click at [1030, 312] on p "為「輕裝出行」而設計的Light系列，是您日常生活中最輕巧、最便捷的電力後盾。它不追求龐大電量，而是專注於在您最需要的時刻，提供恰到好處的及時雨。" at bounding box center [907, 315] width 710 height 87
click at [958, 398] on div "重新定義隨身充電的極致優雅與效率 Heading 為「輕裝出行」而設計的Light系列，是您日常生活中最輕巧、最便捷的電力後盾。它不追求龐大電量，而是專注於在…" at bounding box center [907, 288] width 1320 height 284
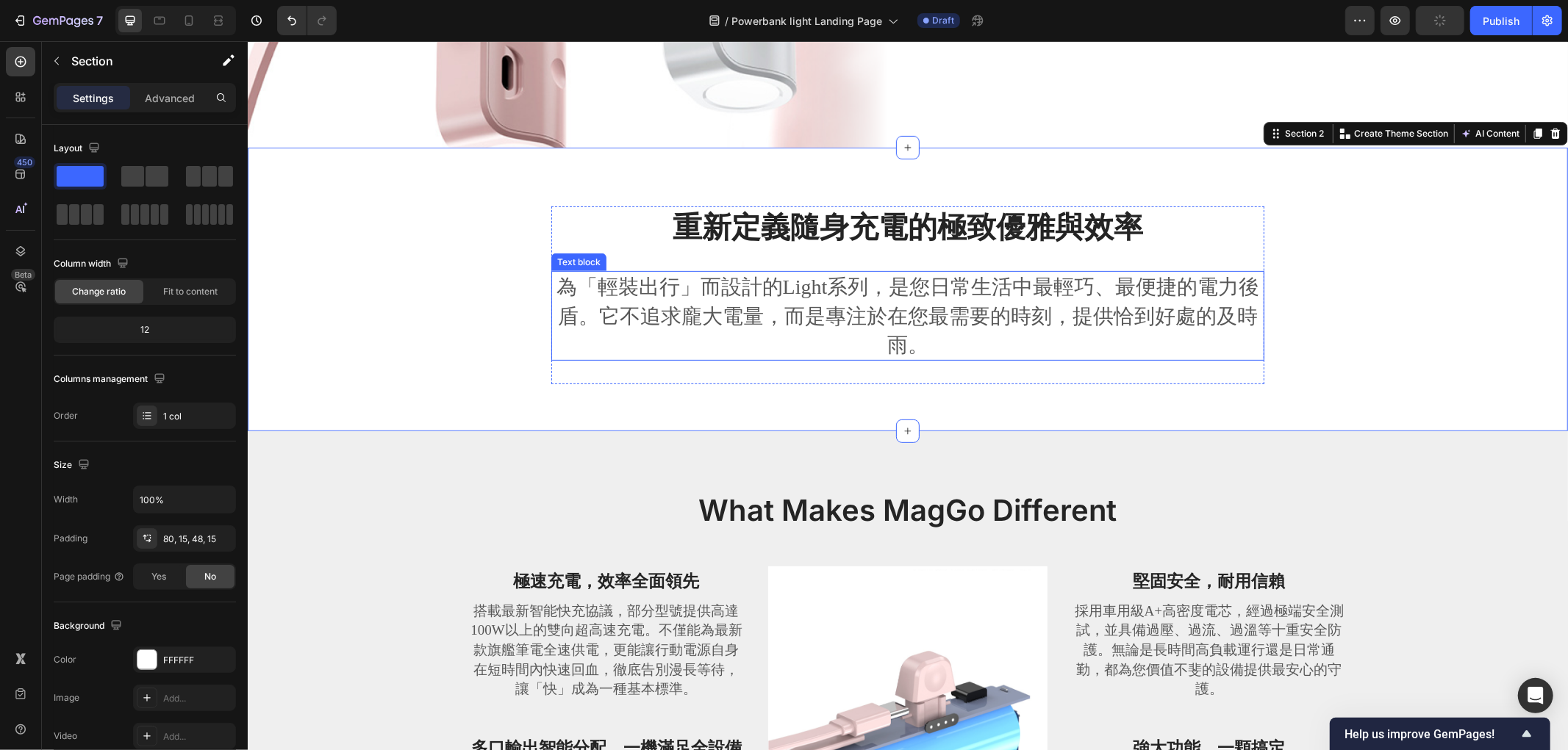
click at [938, 304] on p "為「輕裝出行」而設計的Light系列，是您日常生活中最輕巧、最便捷的電力後盾。它不追求龐大電量，而是專注於在您最需要的時刻，提供恰到好處的及時雨。" at bounding box center [907, 315] width 710 height 87
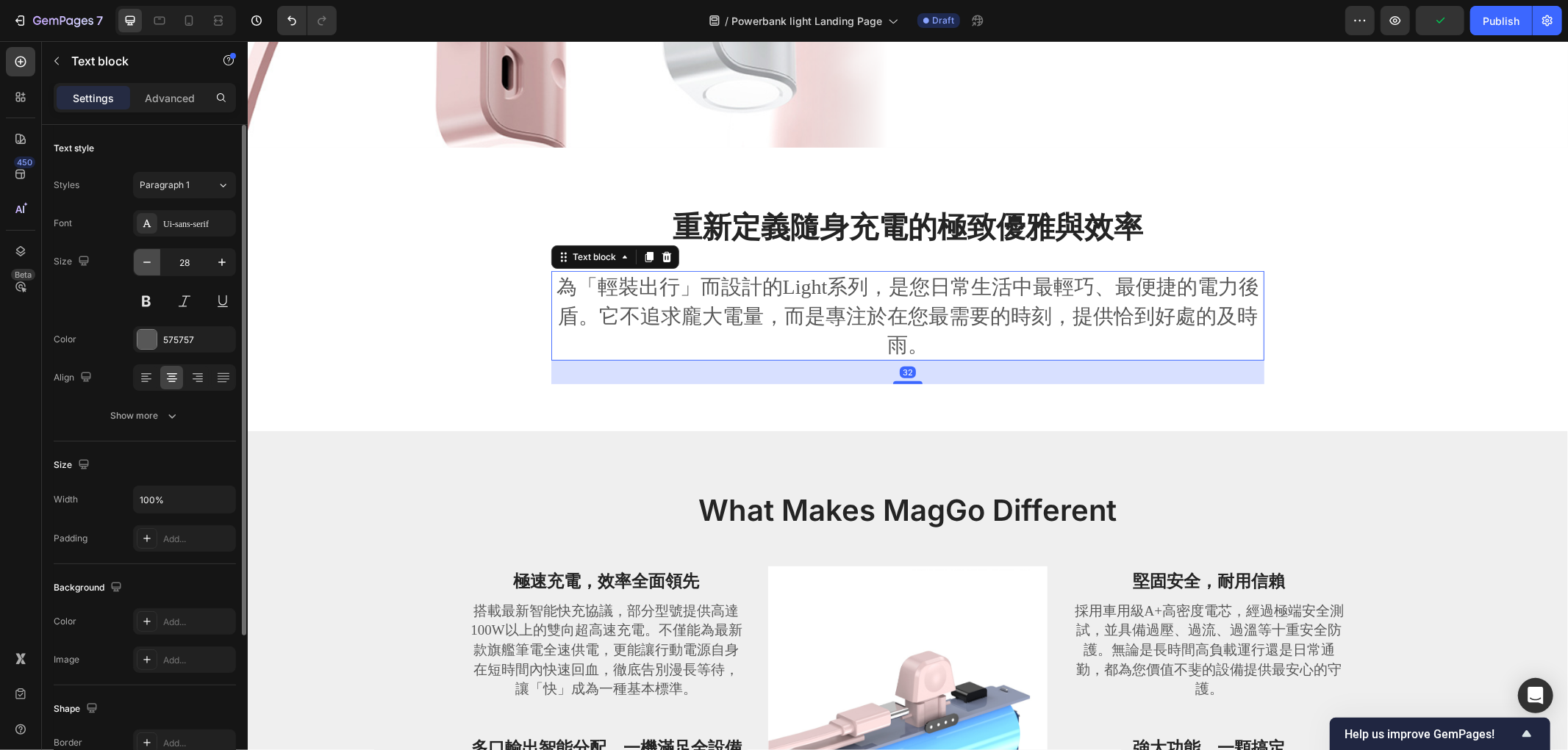
click at [155, 255] on icon "button" at bounding box center [147, 262] width 15 height 15
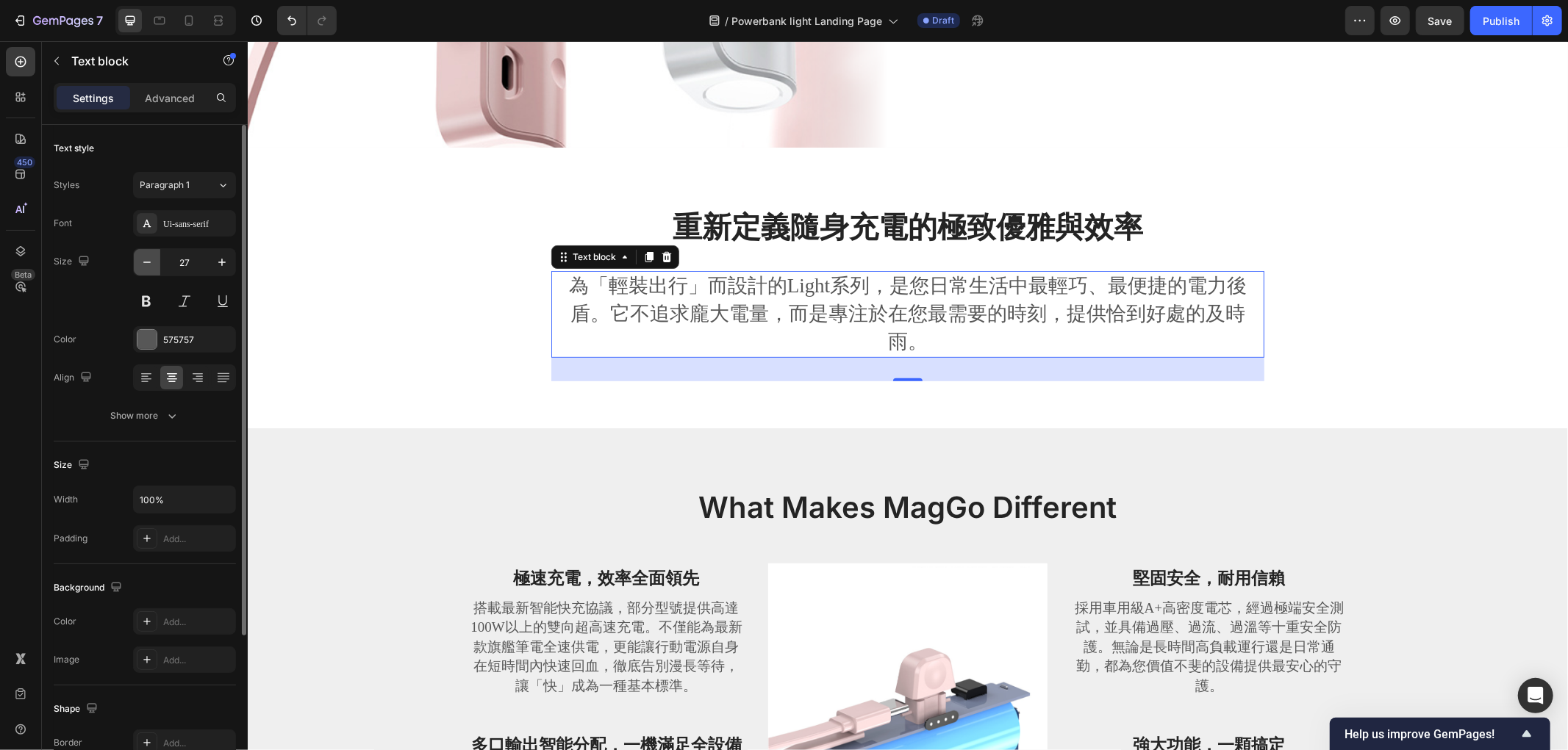
click at [143, 258] on icon "button" at bounding box center [147, 262] width 15 height 15
type input "26"
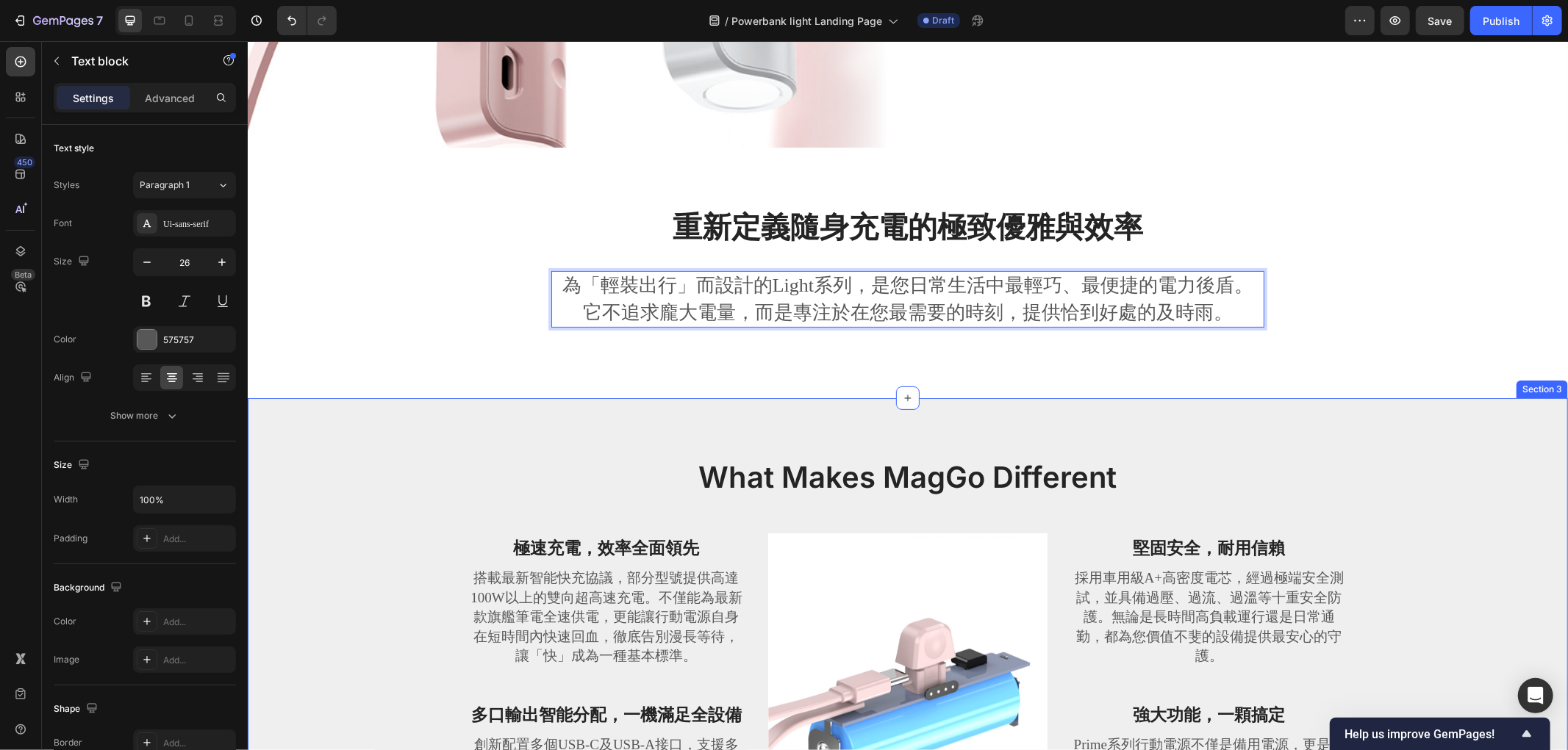
click at [434, 466] on div "What Makes MagGo Different Heading Row 極速充電，效率全面領先 Text block 搭載最新智能快充協議，部分型號提供…" at bounding box center [907, 668] width 1298 height 423
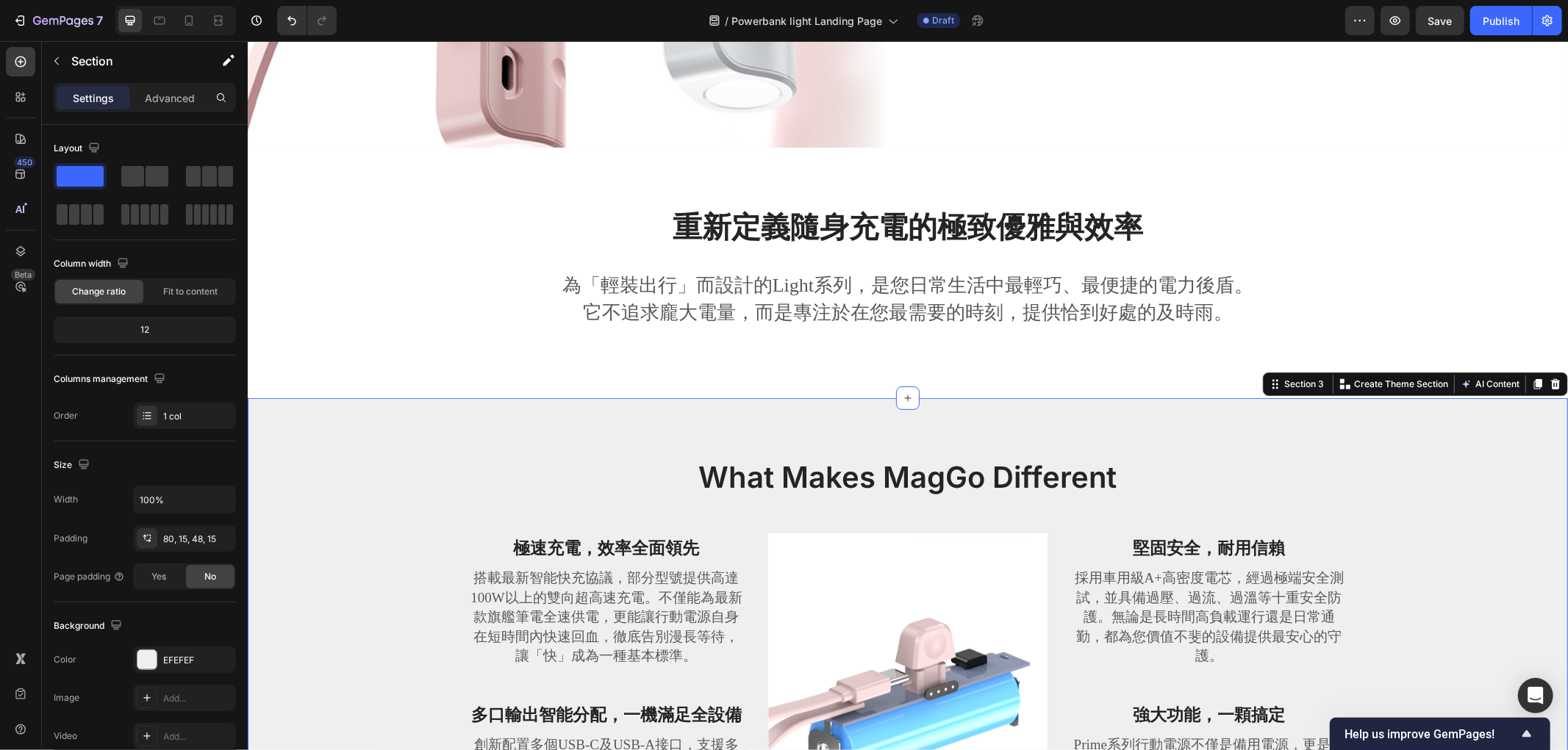
click at [938, 276] on p "為「輕裝出行」而設計的Light系列，是您日常生活中最輕巧、最便捷的電力後盾。它不追求龐大電量，而是專注於在您最需要的時刻，提供恰到好處的及時雨。" at bounding box center [907, 299] width 710 height 54
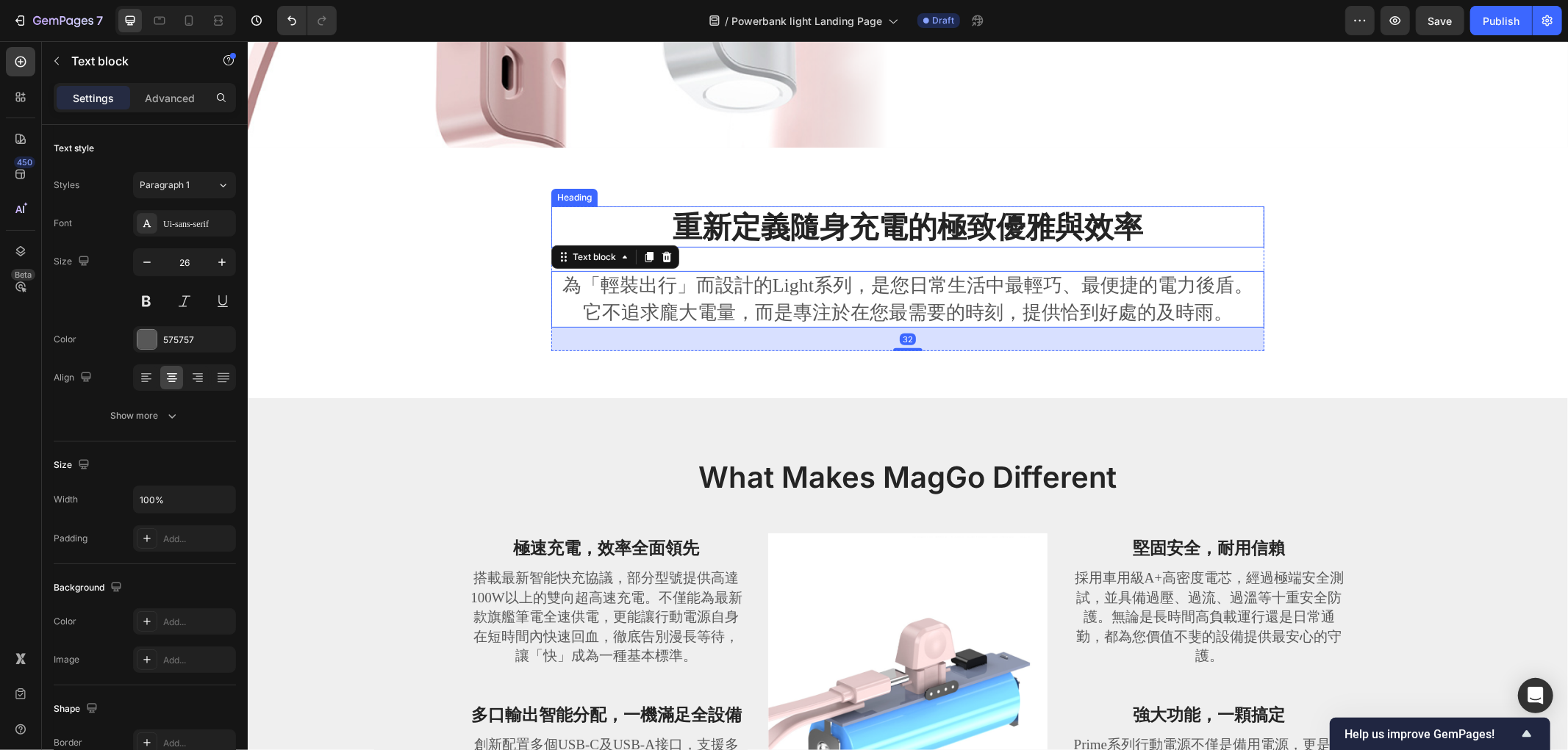
click at [871, 213] on strong "重新定義隨身充電的極致優雅與效率" at bounding box center [907, 226] width 470 height 36
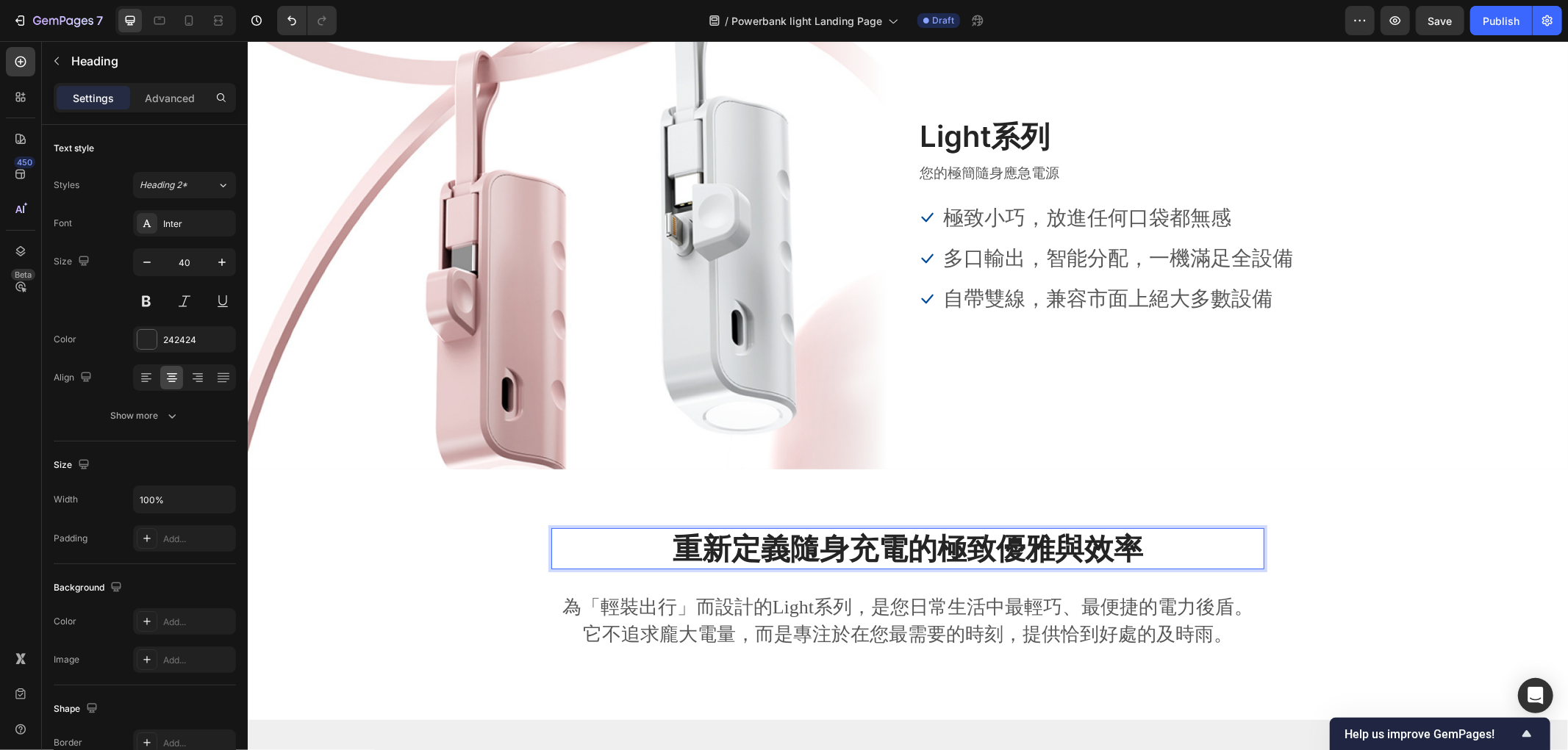
scroll to position [0, 0]
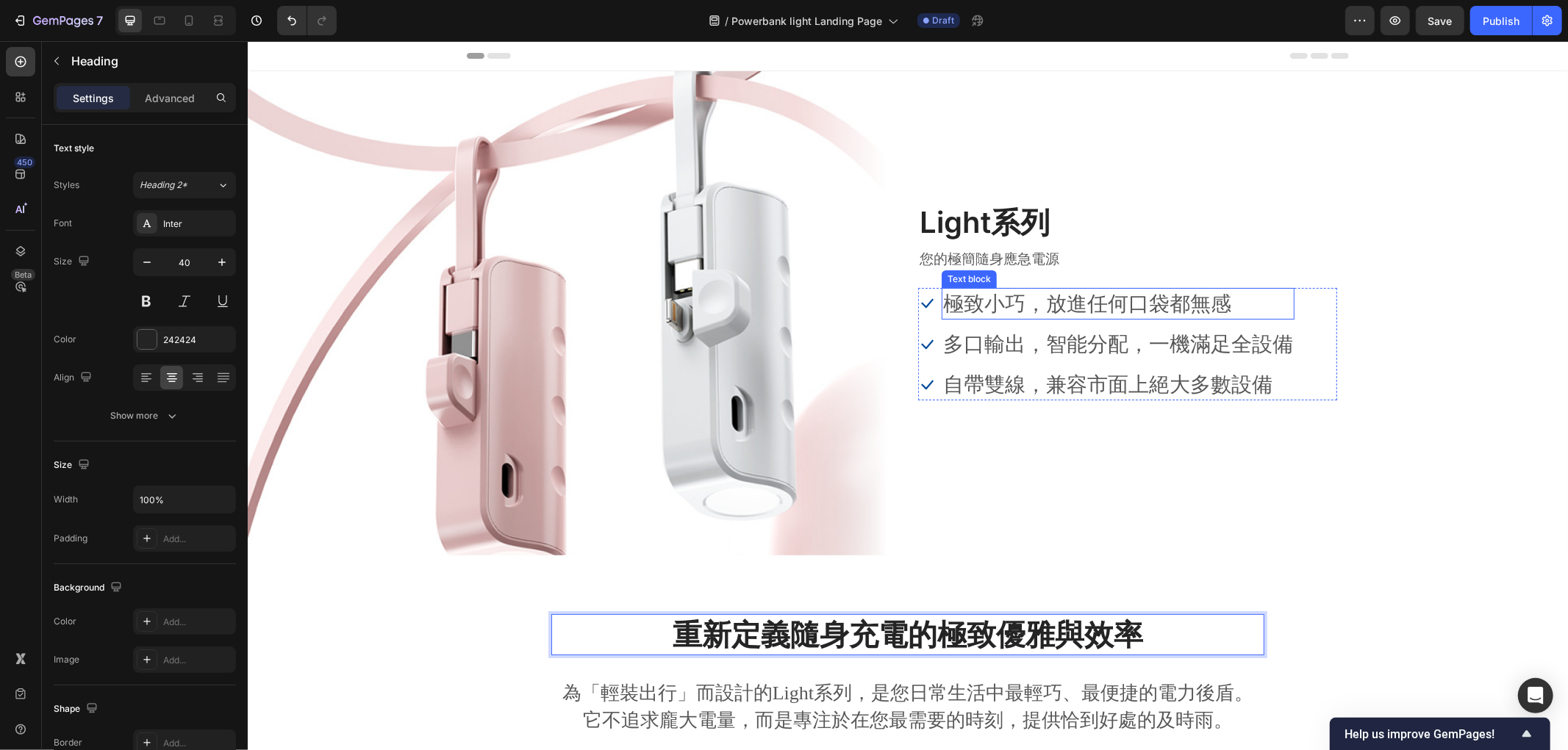
click at [1032, 304] on p "極致小巧，放進任何口袋都無感" at bounding box center [1117, 303] width 350 height 29
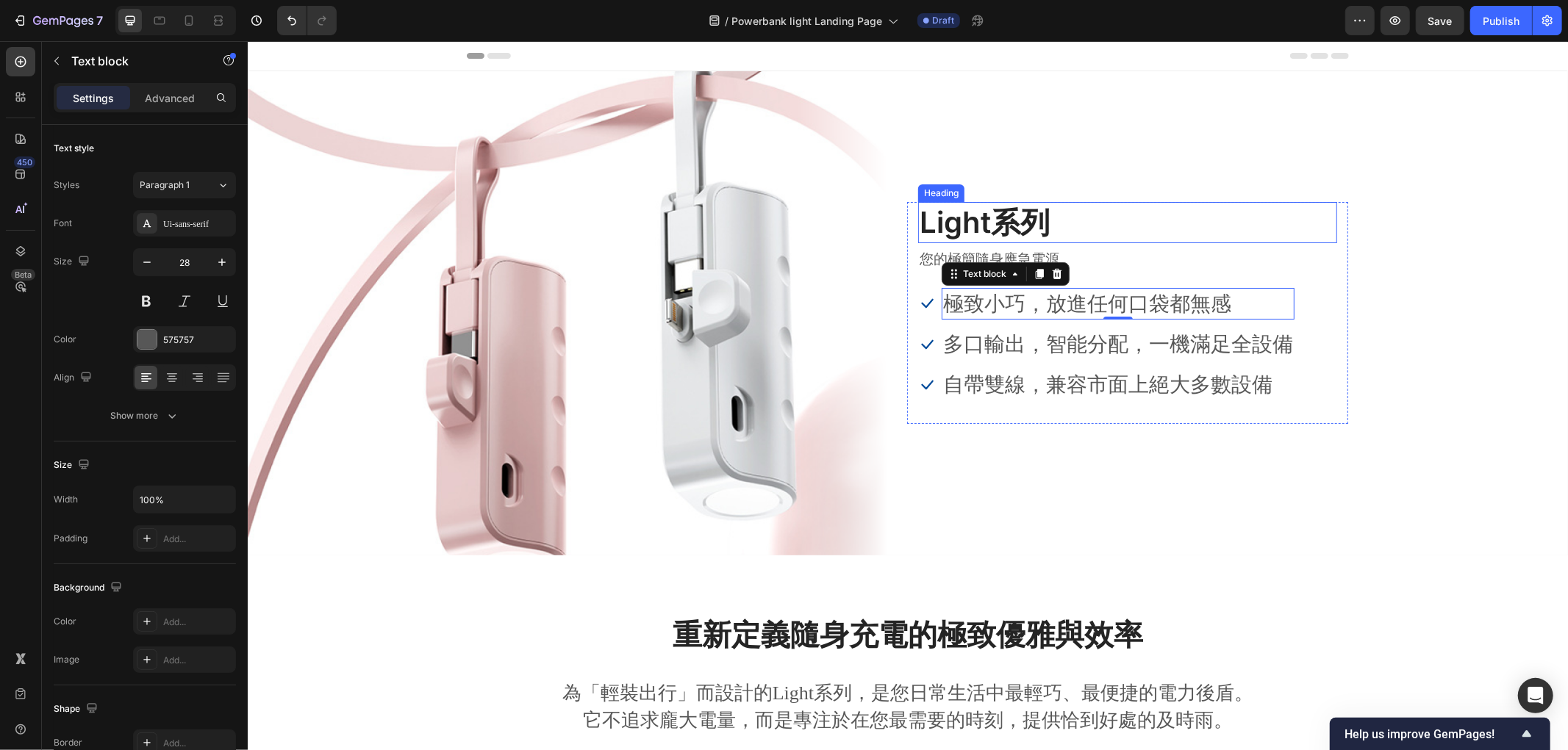
click at [1035, 224] on h2 "Light系列" at bounding box center [1126, 221] width 419 height 41
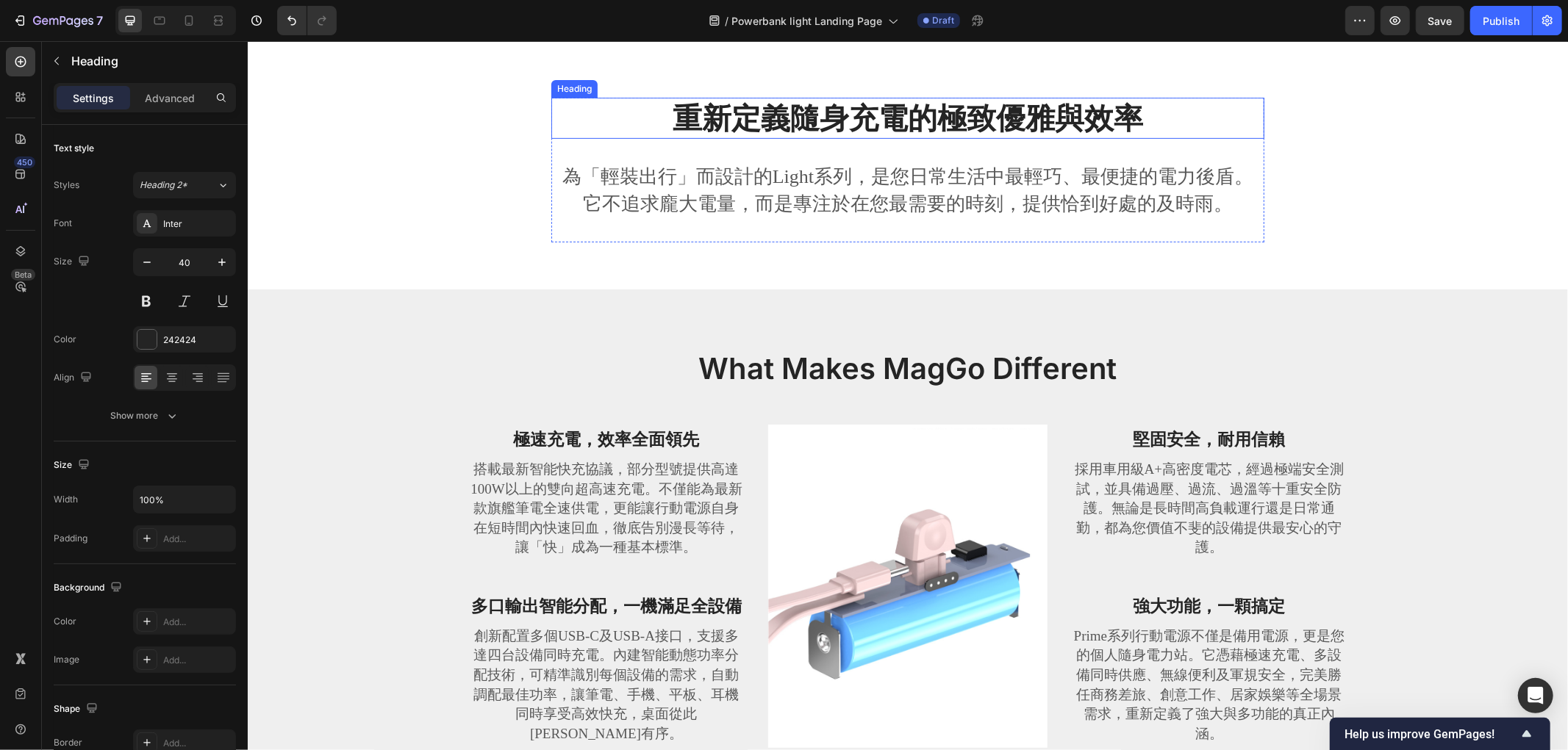
scroll to position [571, 0]
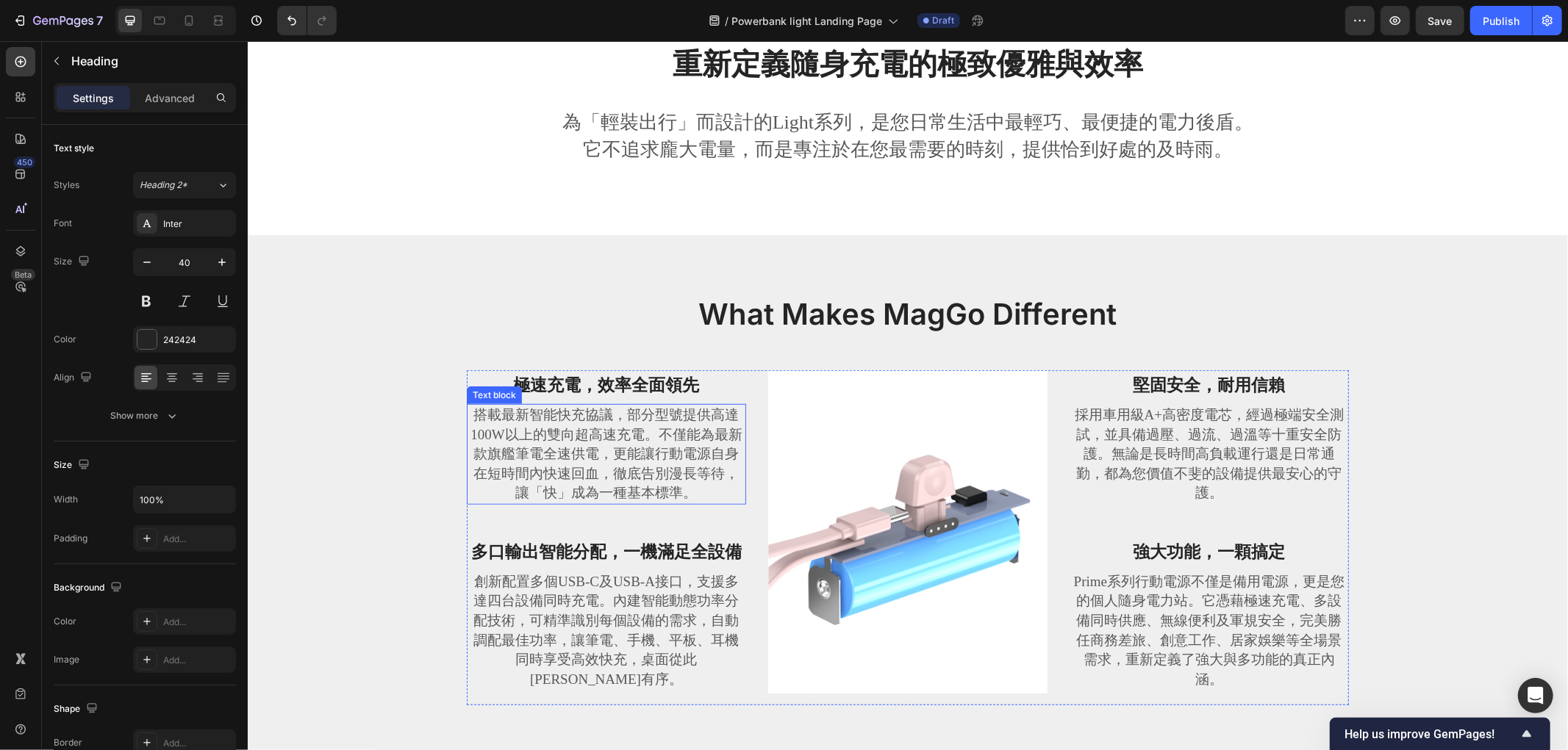
click at [437, 385] on div "What Makes MagGo Different Heading Row 極速充電，效率全面領先 Text block 搭載最新智能快充協議，部分型號提供…" at bounding box center [907, 505] width 1298 height 423
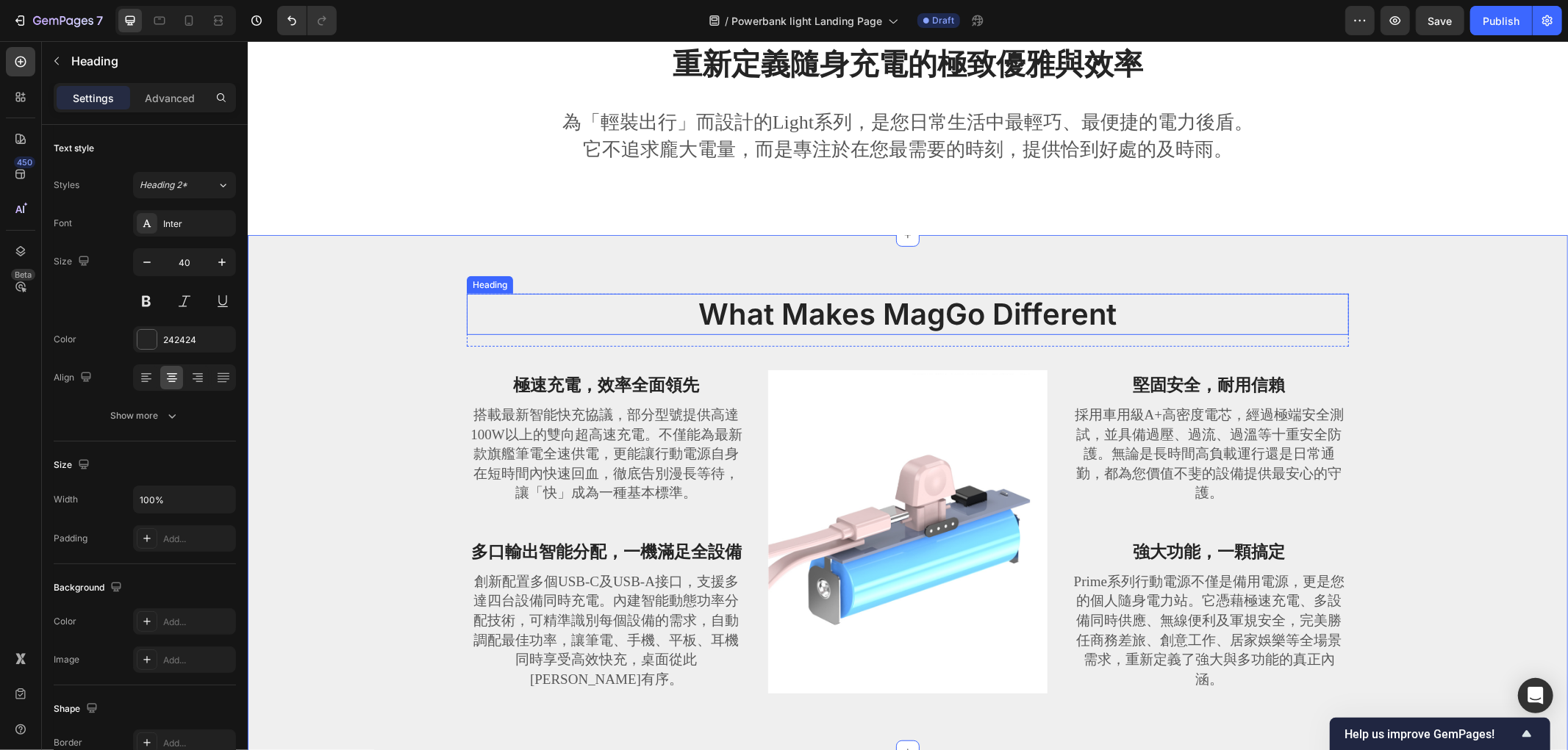
click at [916, 321] on h2 "What Makes MagGo Different" at bounding box center [907, 314] width 882 height 41
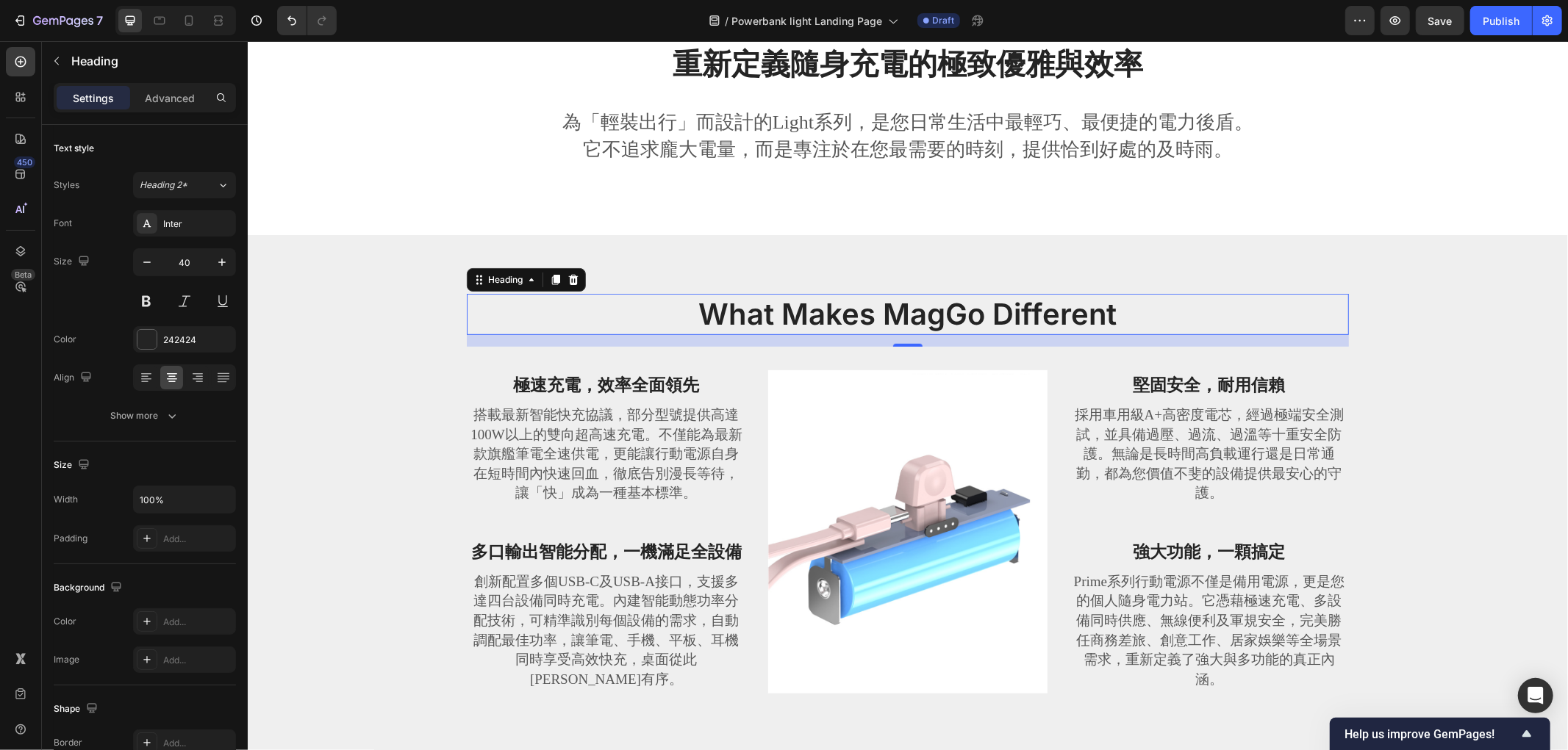
click at [596, 392] on strong "極速充電，效率全面領先" at bounding box center [606, 385] width 186 height 18
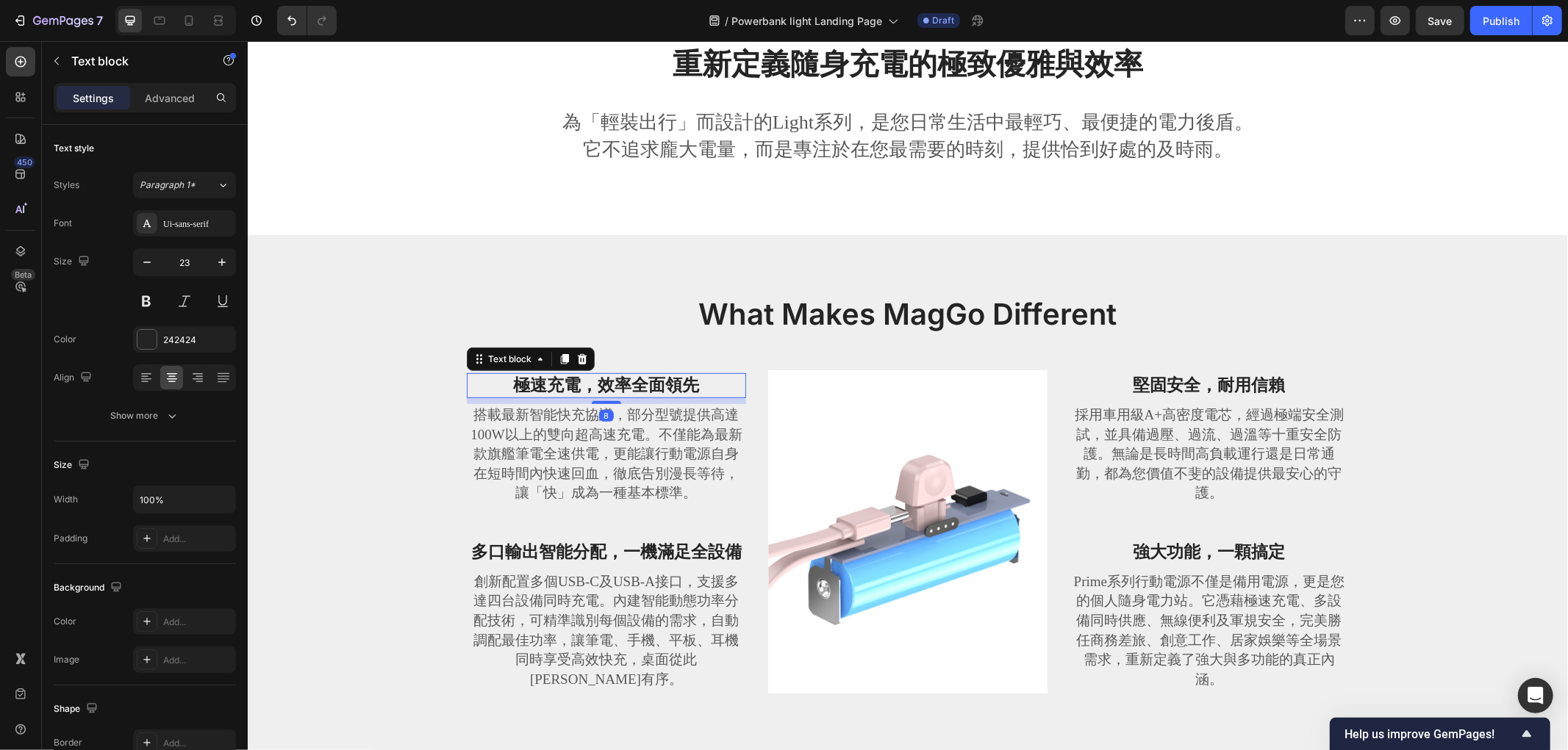
click at [596, 392] on strong "極速充電，效率全面領先" at bounding box center [606, 385] width 186 height 18
click at [371, 318] on div "What Makes MagGo Different Heading Row 極致小巧，放進任何口袋都無感 Text block 8 搭載最新智能快充協議，部…" at bounding box center [907, 505] width 1298 height 423
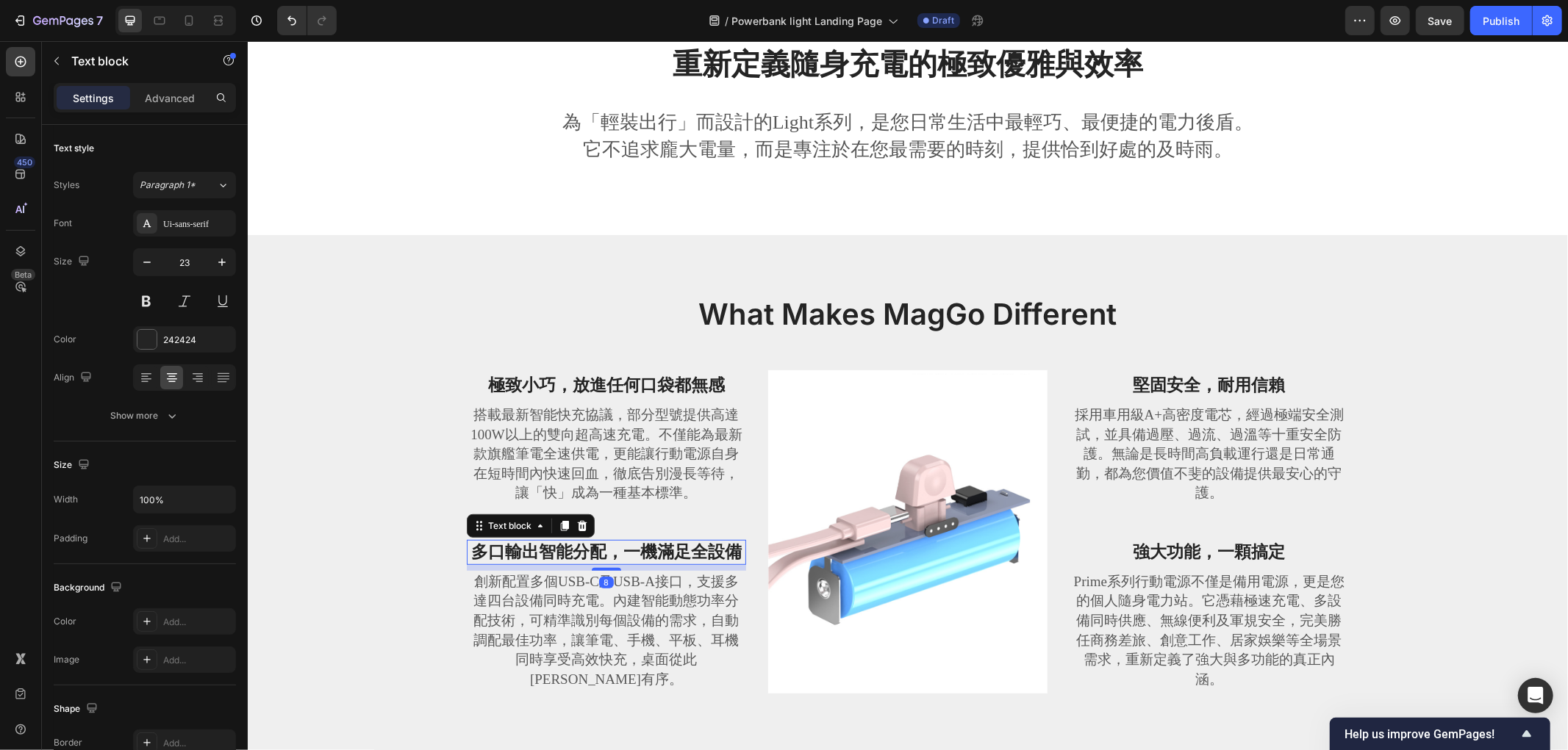
click at [590, 559] on strong "多口輸出智能分配，一機滿足全設備" at bounding box center [605, 551] width 271 height 18
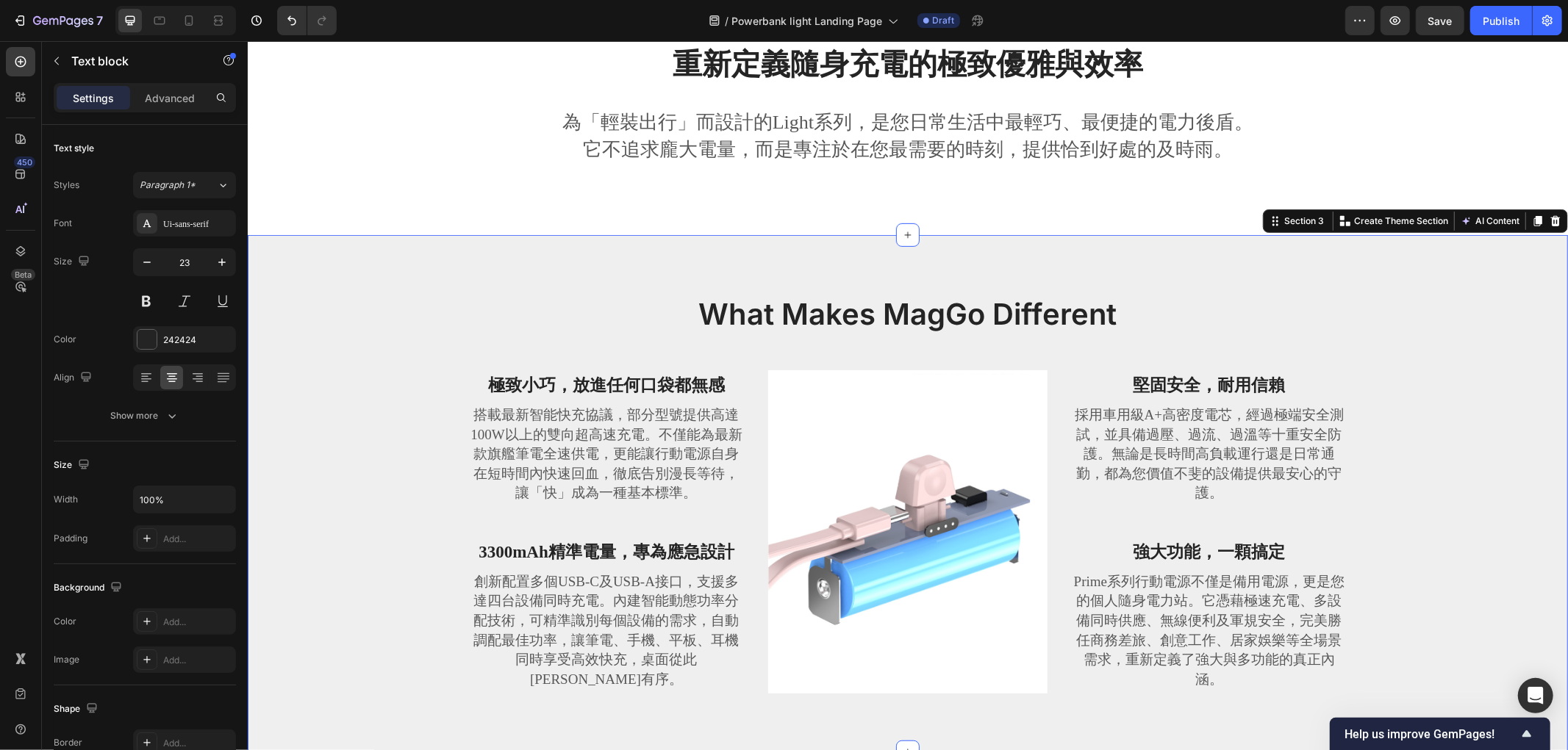
click at [402, 415] on div "What Makes MagGo Different Heading Row 極致小巧，放進任何口袋都無感 Text block 搭載最新智能快充協議，部分型…" at bounding box center [907, 505] width 1298 height 423
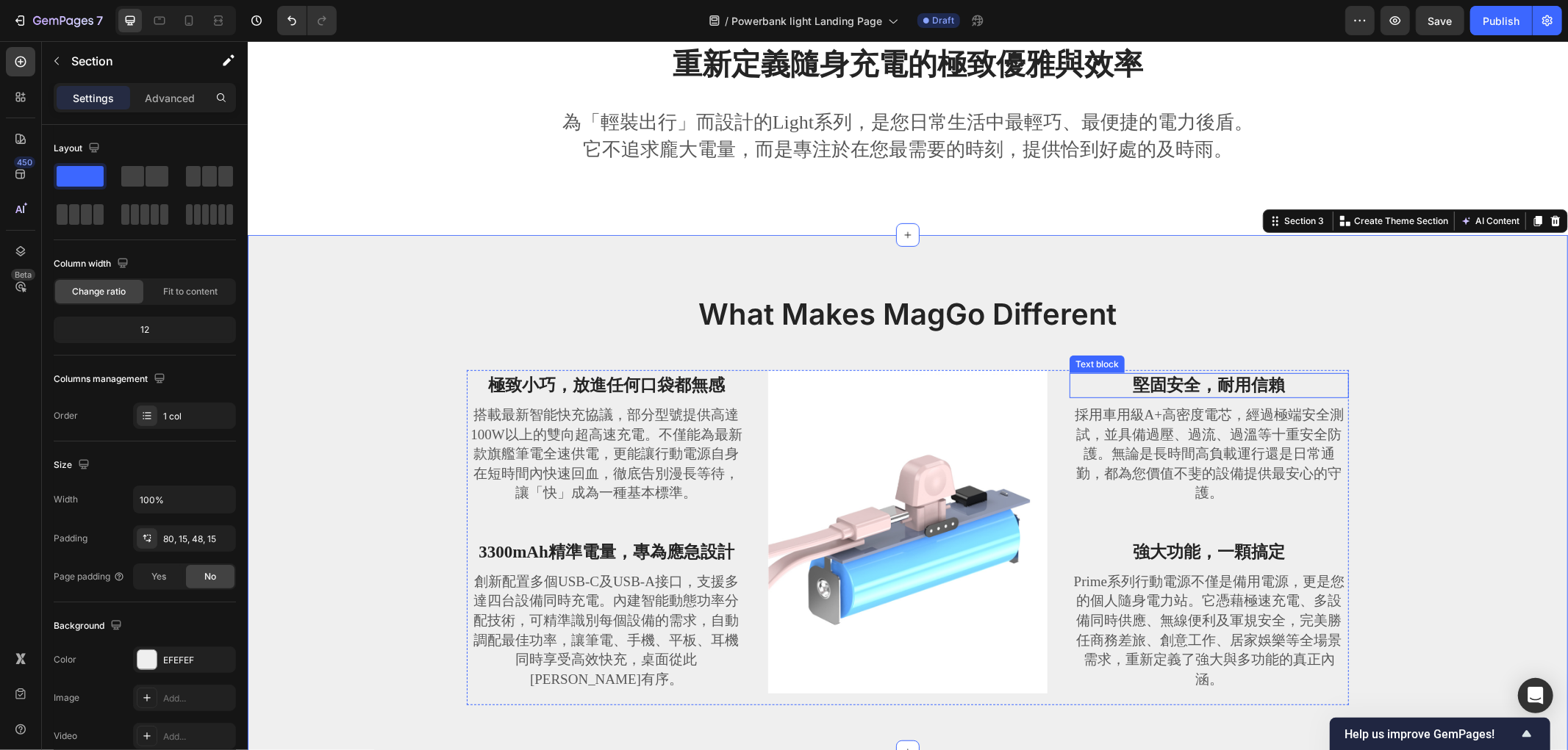
click at [1193, 376] on strong "堅固安全，耐用信賴" at bounding box center [1208, 385] width 152 height 18
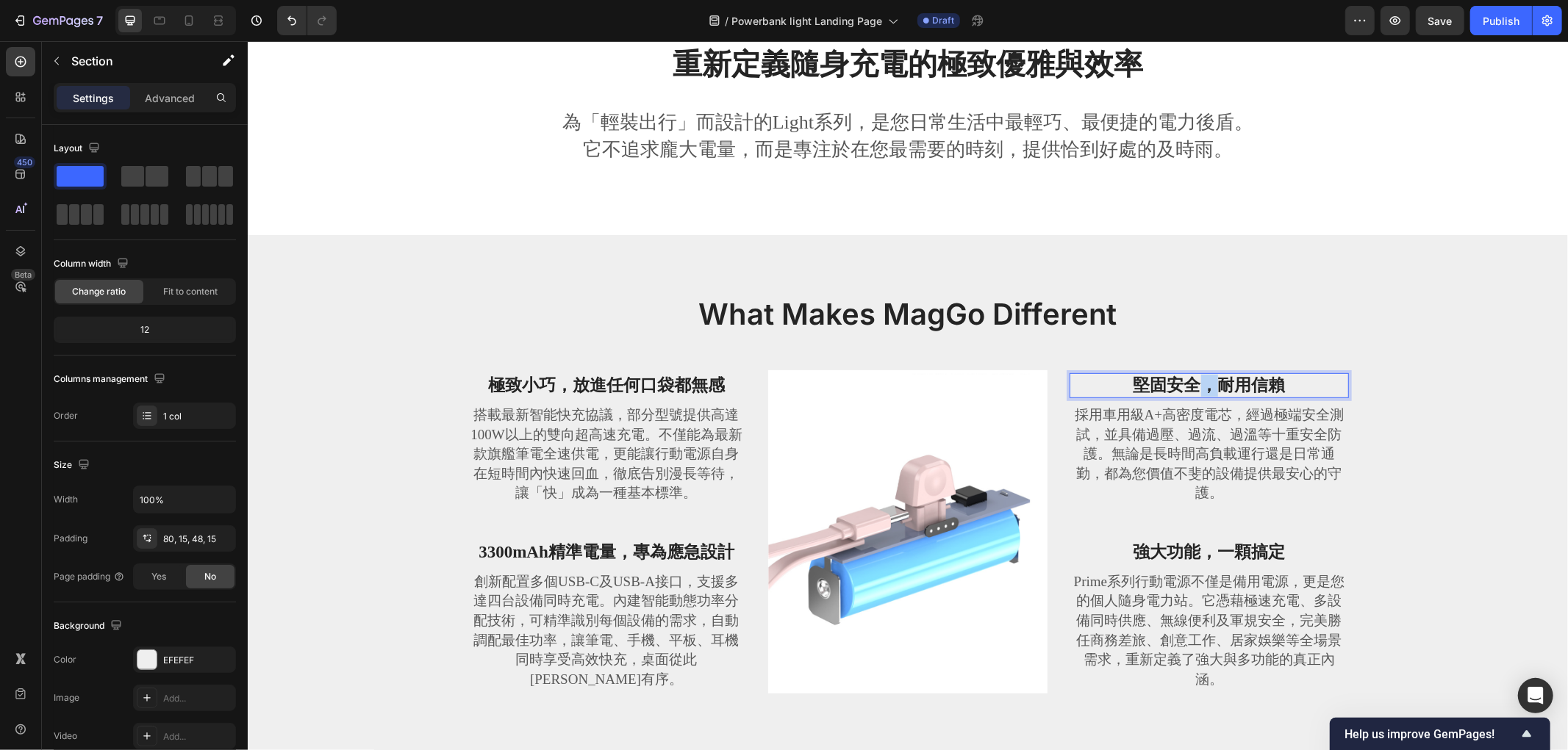
click at [1193, 376] on strong "堅固安全，耐用信賴" at bounding box center [1208, 385] width 152 height 18
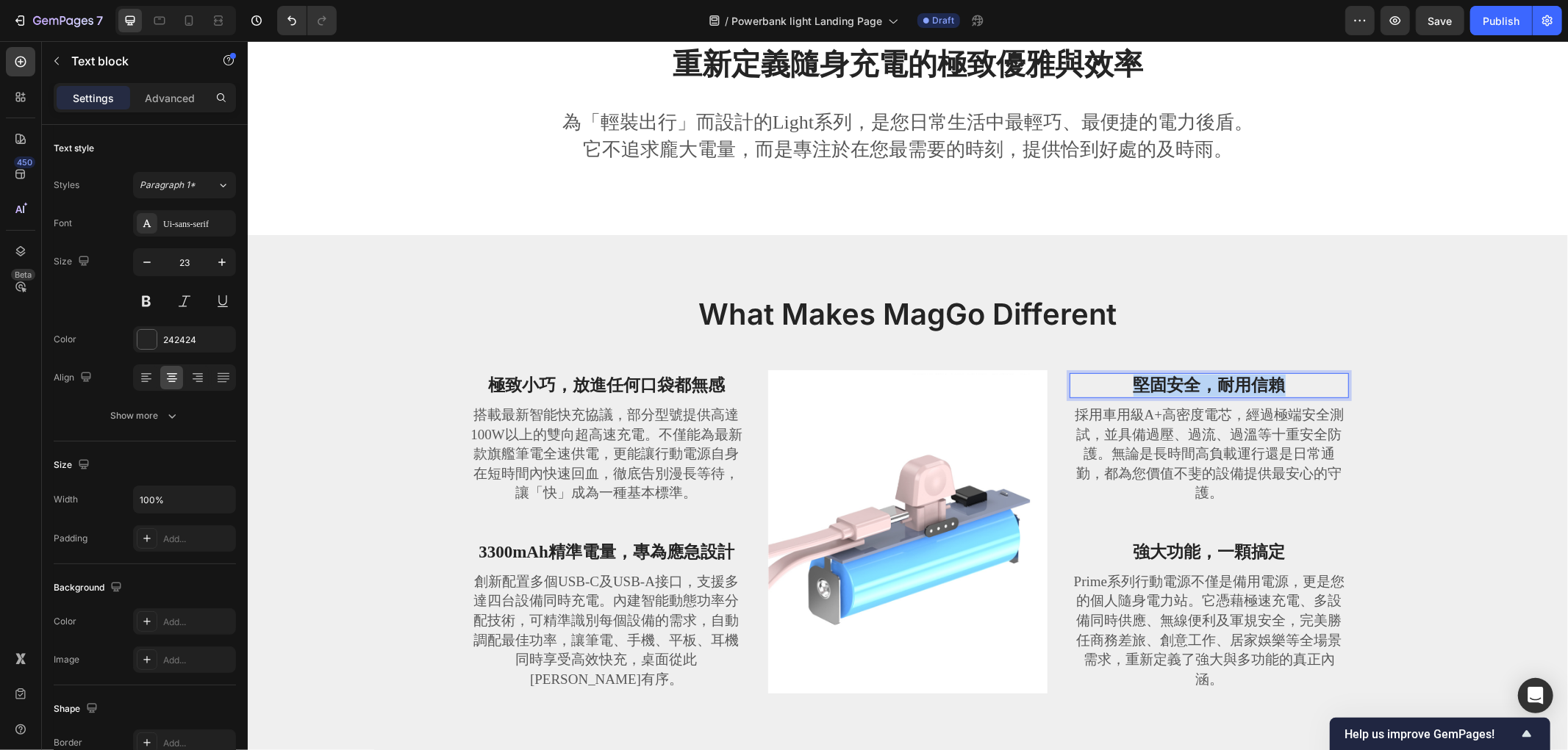
click at [1193, 376] on strong "堅固安全，耐用信賴" at bounding box center [1208, 385] width 152 height 18
click at [1158, 446] on p "採用車用級A+高密度電芯，經過極端安全測試，並具備過壓、過流、過溫等十重安全防護。無論是長時間高負載運行還是日常通勤，都為您價值不斐的設備提供最安心的守護。" at bounding box center [1208, 453] width 277 height 97
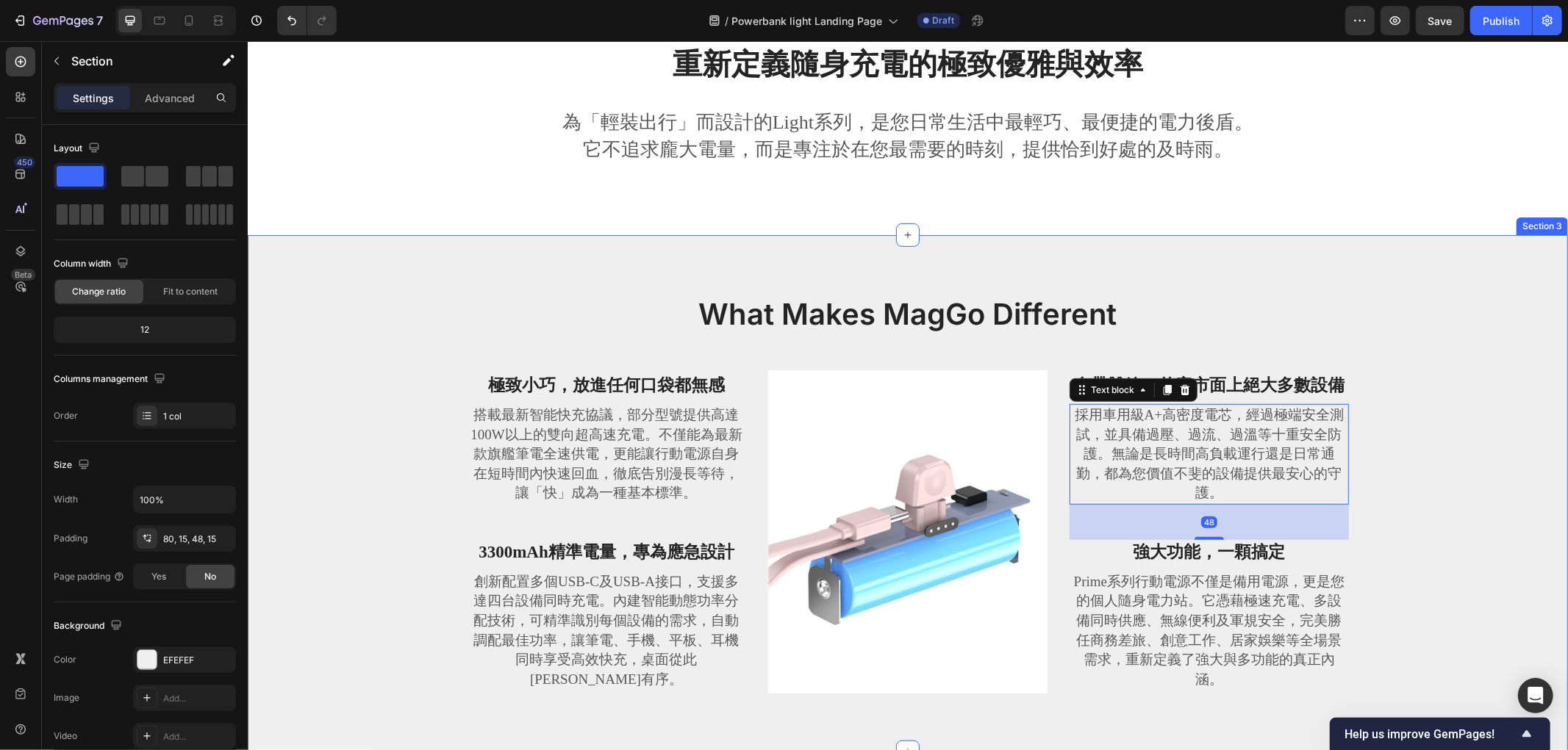
click at [1305, 363] on div "What Makes MagGo Different Heading Row 極致小巧，放進任何口袋都無感 Text block 搭載最新智能快充協議，部分型…" at bounding box center [907, 505] width 1298 height 423
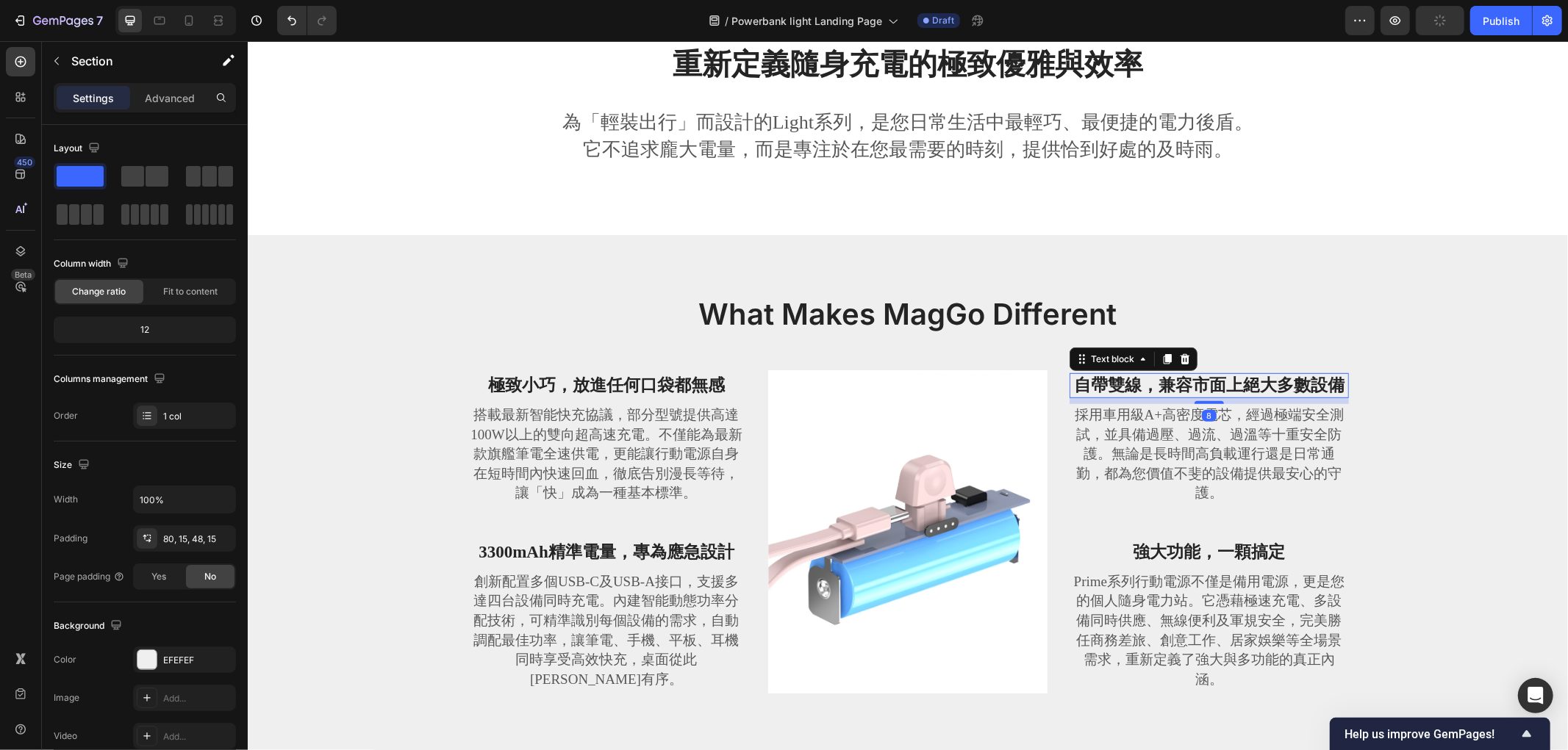
click at [1248, 386] on strong "自帶雙線，兼容市面上絕大多數設備" at bounding box center [1208, 385] width 271 height 18
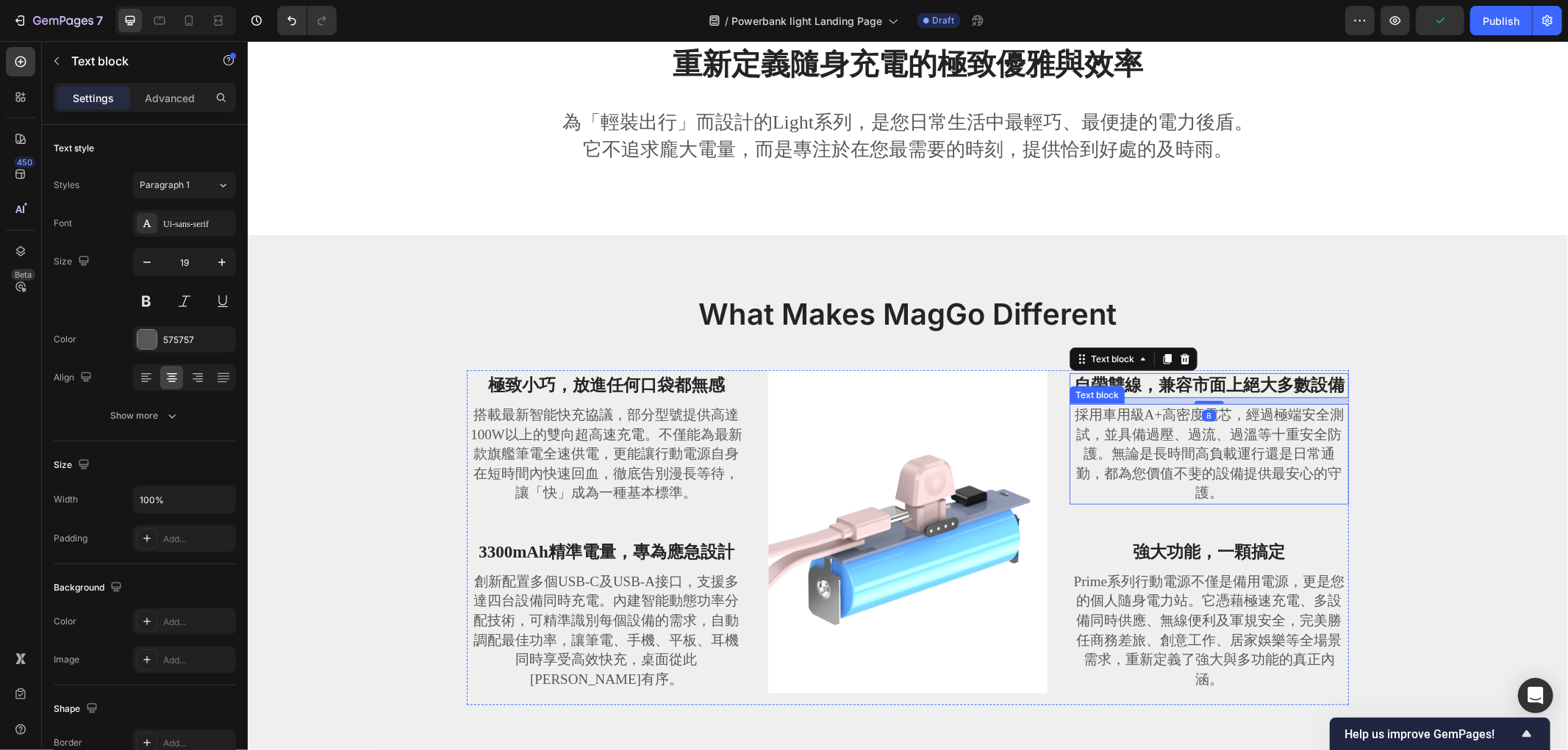
click at [1159, 444] on p "採用車用級A+高密度電芯，經過極端安全測試，並具備過壓、過流、過溫等十重安全防護。無論是長時間高負載運行還是日常通勤，都為您價值不斐的設備提供最安心的守護。" at bounding box center [1208, 453] width 277 height 97
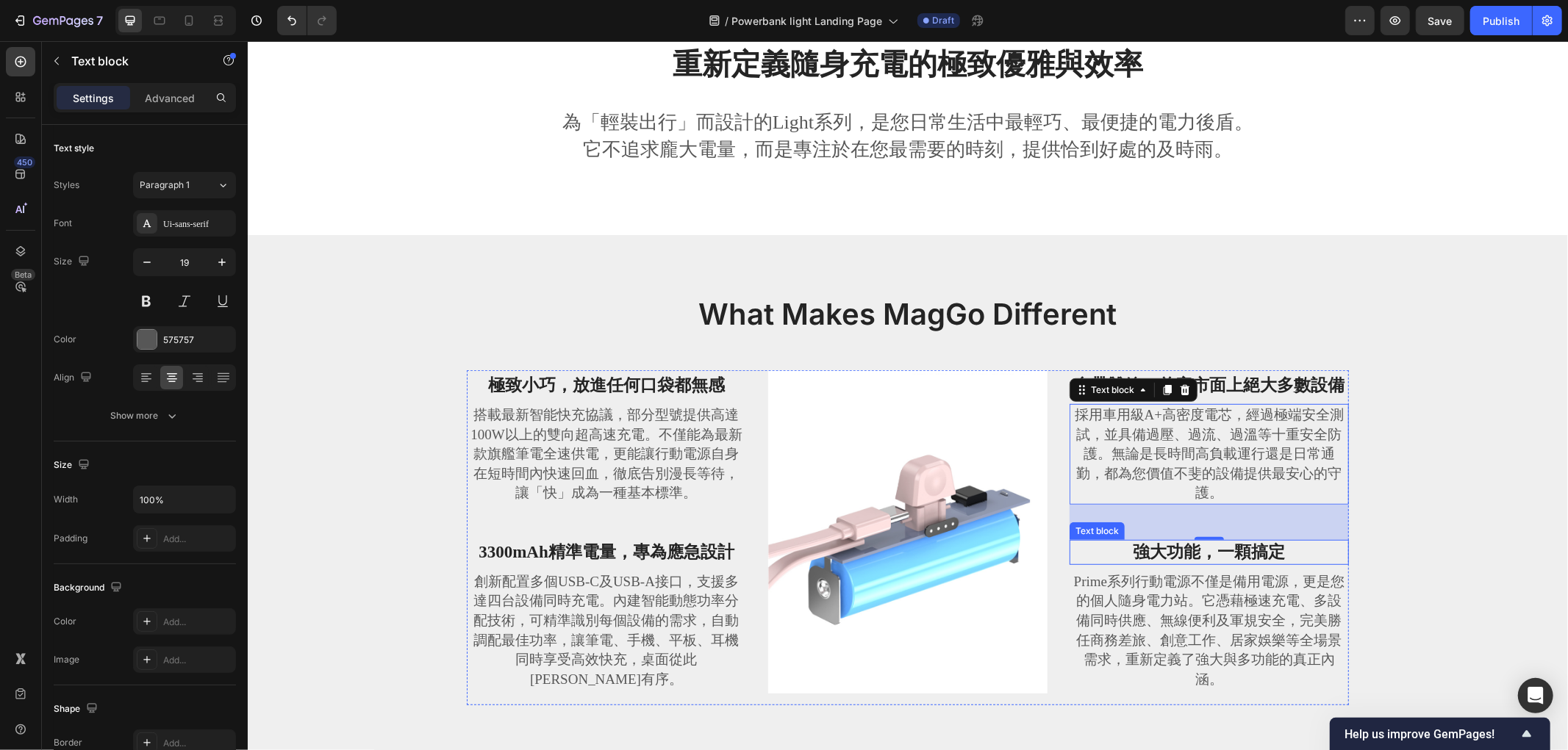
click at [1151, 599] on p "Prime系列行動電源不僅是備用電源，更是您的個人隨身電力站。它憑藉極速充電、多設備同時供應、無線便利及軍規安全，完美勝任商務差旅、創意工作、居家娛樂等全場景…" at bounding box center [1208, 631] width 277 height 118
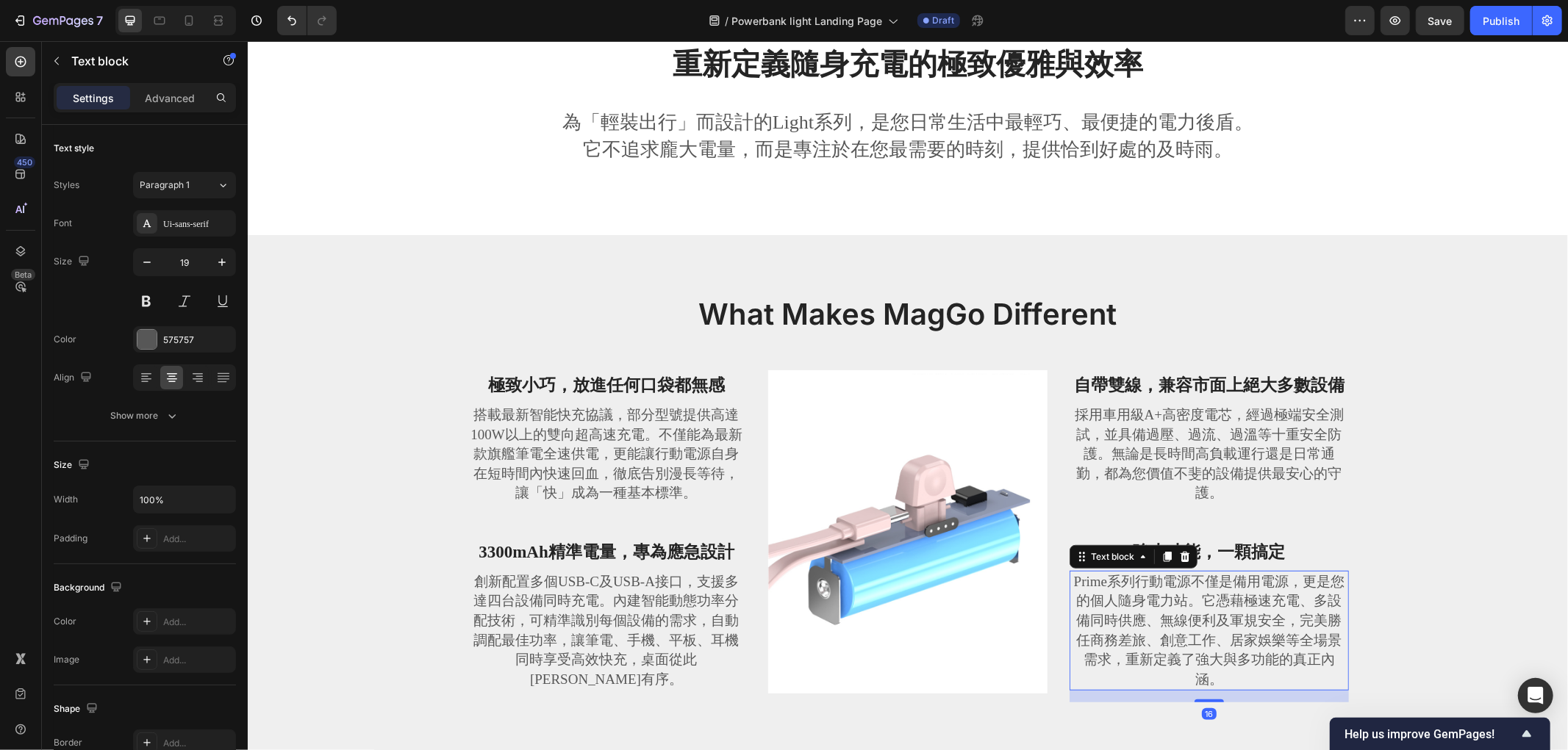
click at [1151, 599] on p "Prime系列行動電源不僅是備用電源，更是您的個人隨身電力站。它憑藉極速充電、多設備同時供應、無線便利及軍規安全，完美勝任商務差旅、創意工作、居家娛樂等全場景…" at bounding box center [1208, 631] width 277 height 118
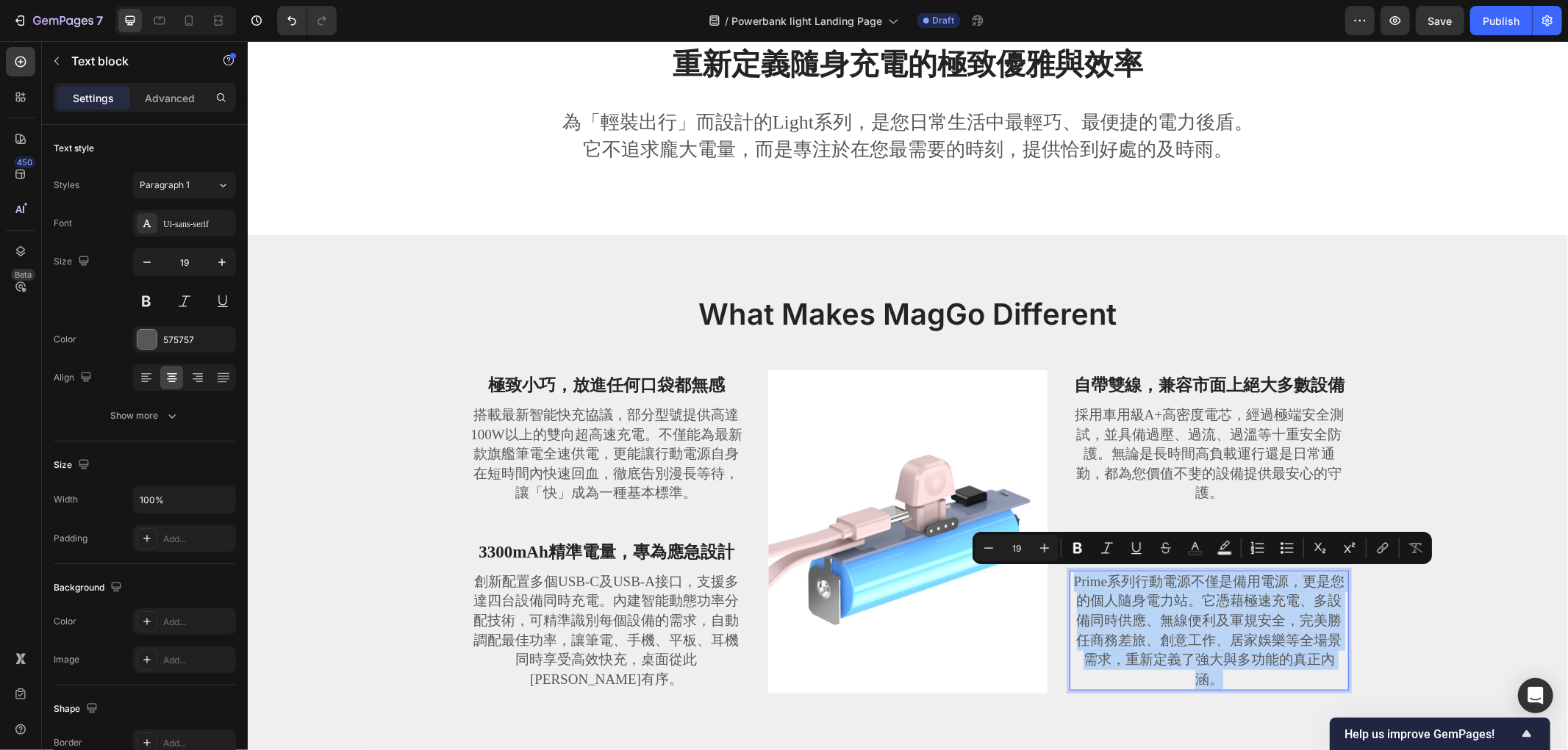
type input "16"
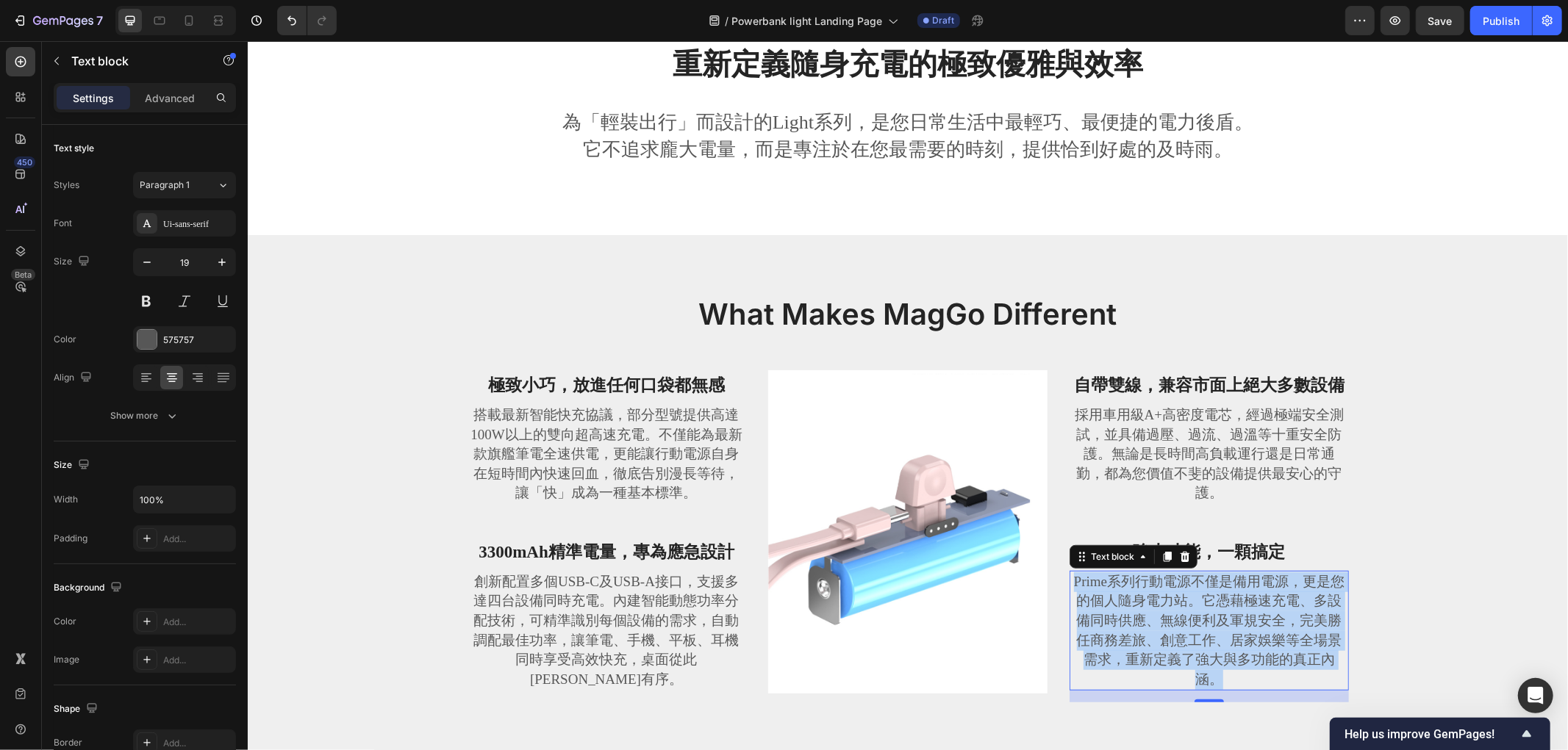
click at [473, 467] on p "搭載最新智能快充協議，部分型號提供高達100W以上的雙向超高速充電。不僅能為最新款旗艦筆電全速供電，更能讓行動電源自身在短時間內快速回血，徹底告別漫長等待，讓…" at bounding box center [605, 453] width 277 height 97
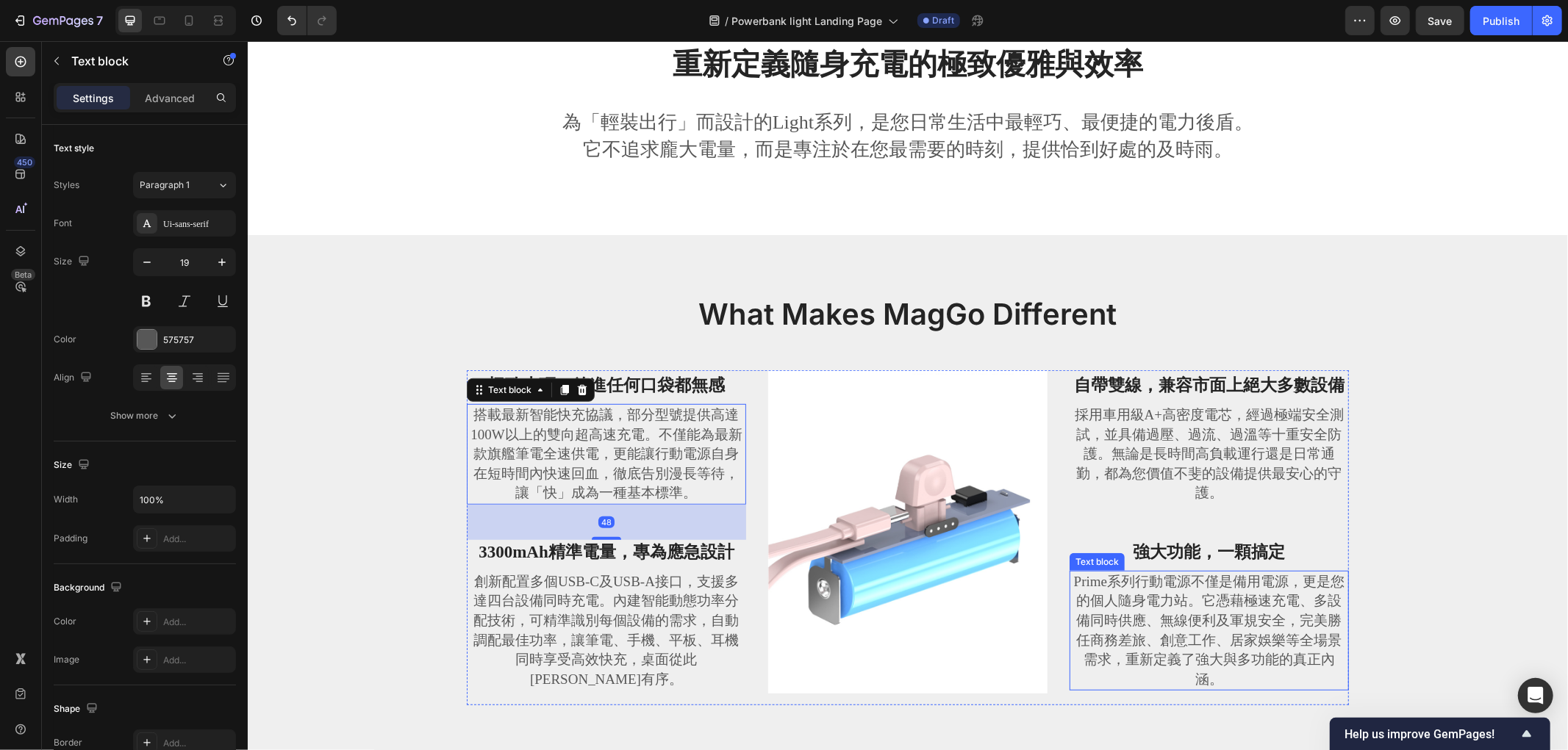
click at [1267, 641] on p "Prime系列行動電源不僅是備用電源，更是您的個人隨身電力站。它憑藉極速充電、多設備同時供應、無線便利及軍規安全，完美勝任商務差旅、創意工作、居家娛樂等全場景…" at bounding box center [1208, 631] width 277 height 118
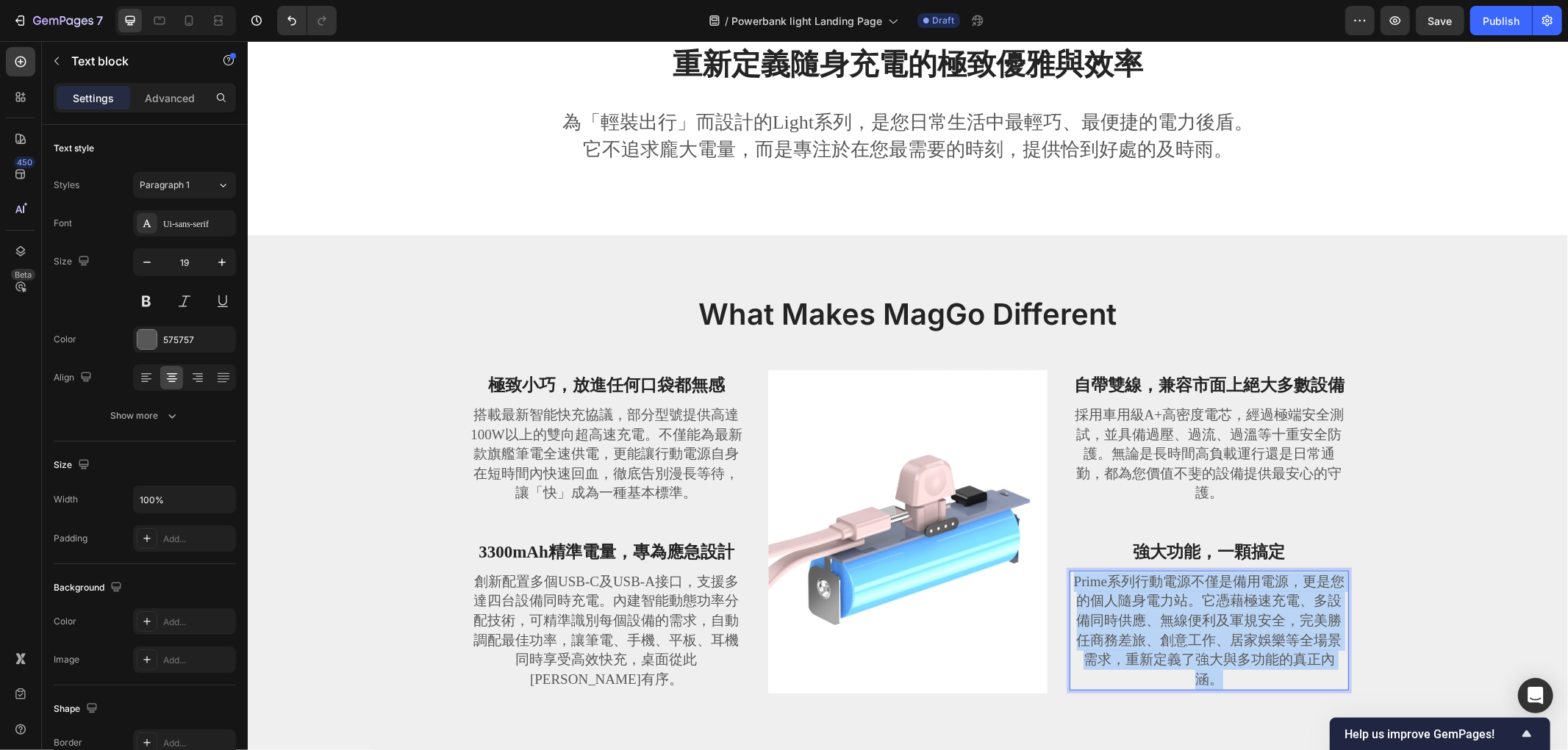
click at [1267, 641] on p "Prime系列行動電源不僅是備用電源，更是您的個人隨身電力站。它憑藉極速充電、多設備同時供應、無線便利及軍規安全，完美勝任商務差旅、創意工作、居家娛樂等全場景…" at bounding box center [1208, 631] width 277 height 118
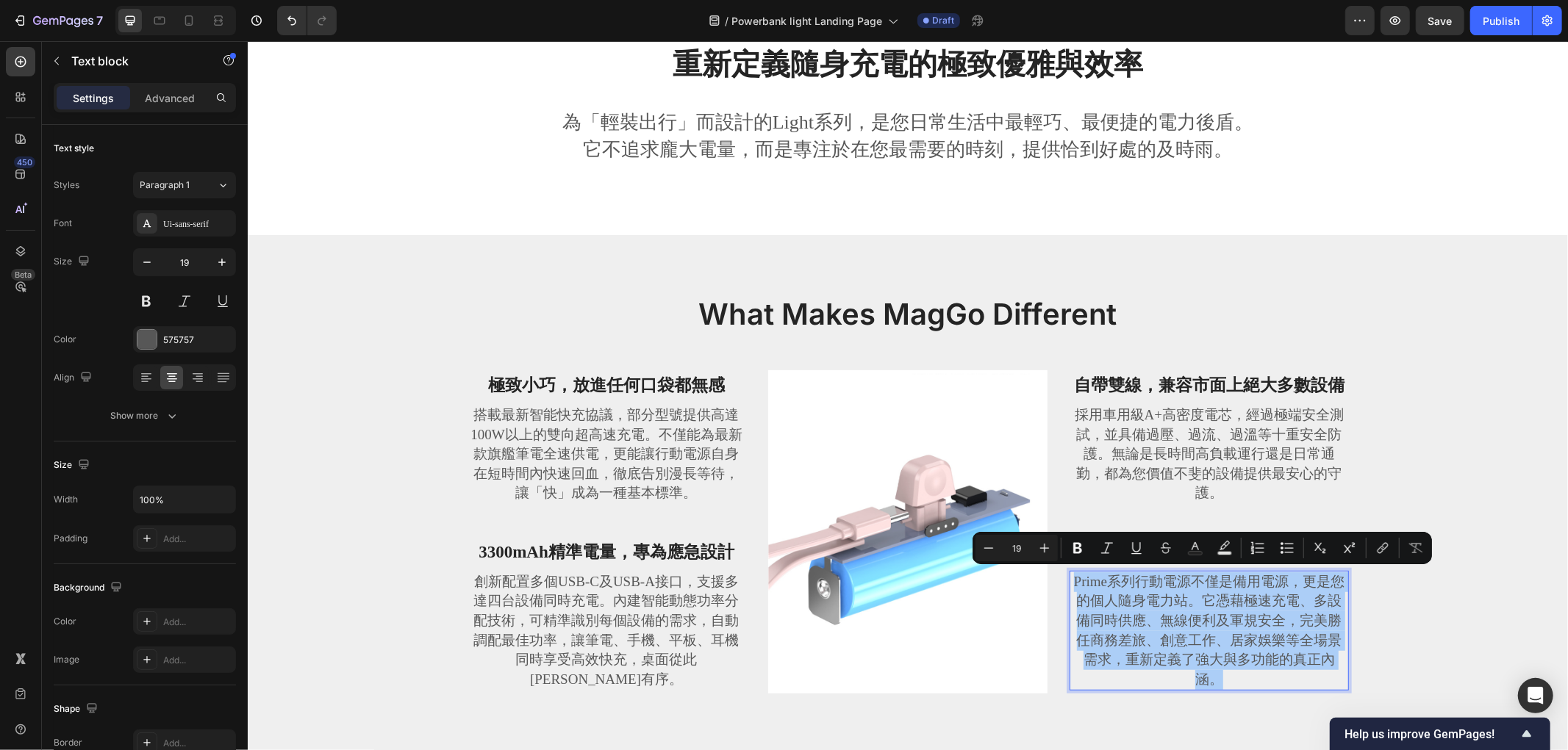
click at [1156, 440] on p "採用車用級A+高密度電芯，經過極端安全測試，並具備過壓、過流、過溫等十重安全防護。無論是長時間高負載運行還是日常通勤，都為您價值不斐的設備提供最安心的守護。" at bounding box center [1208, 453] width 277 height 97
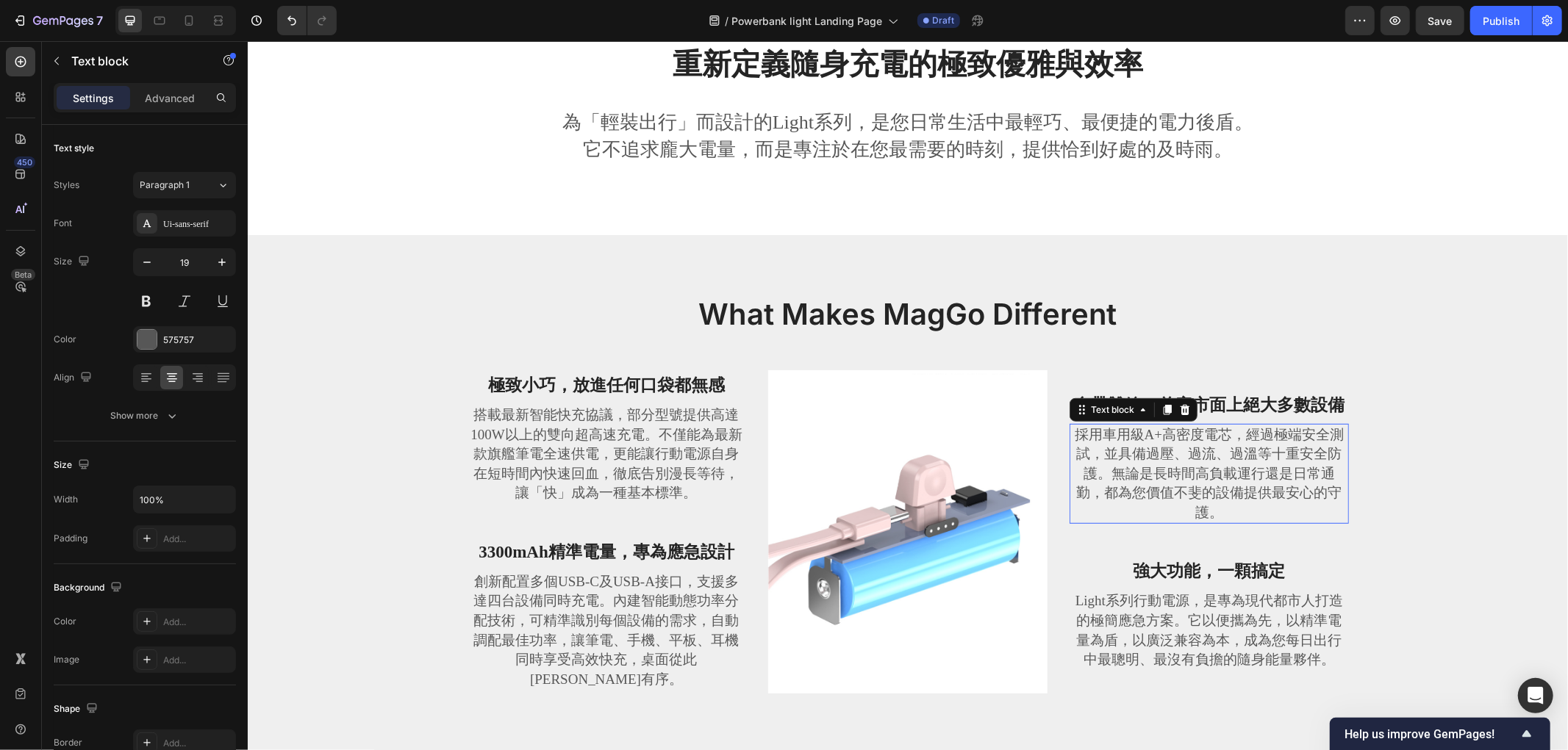
scroll to position [591, 0]
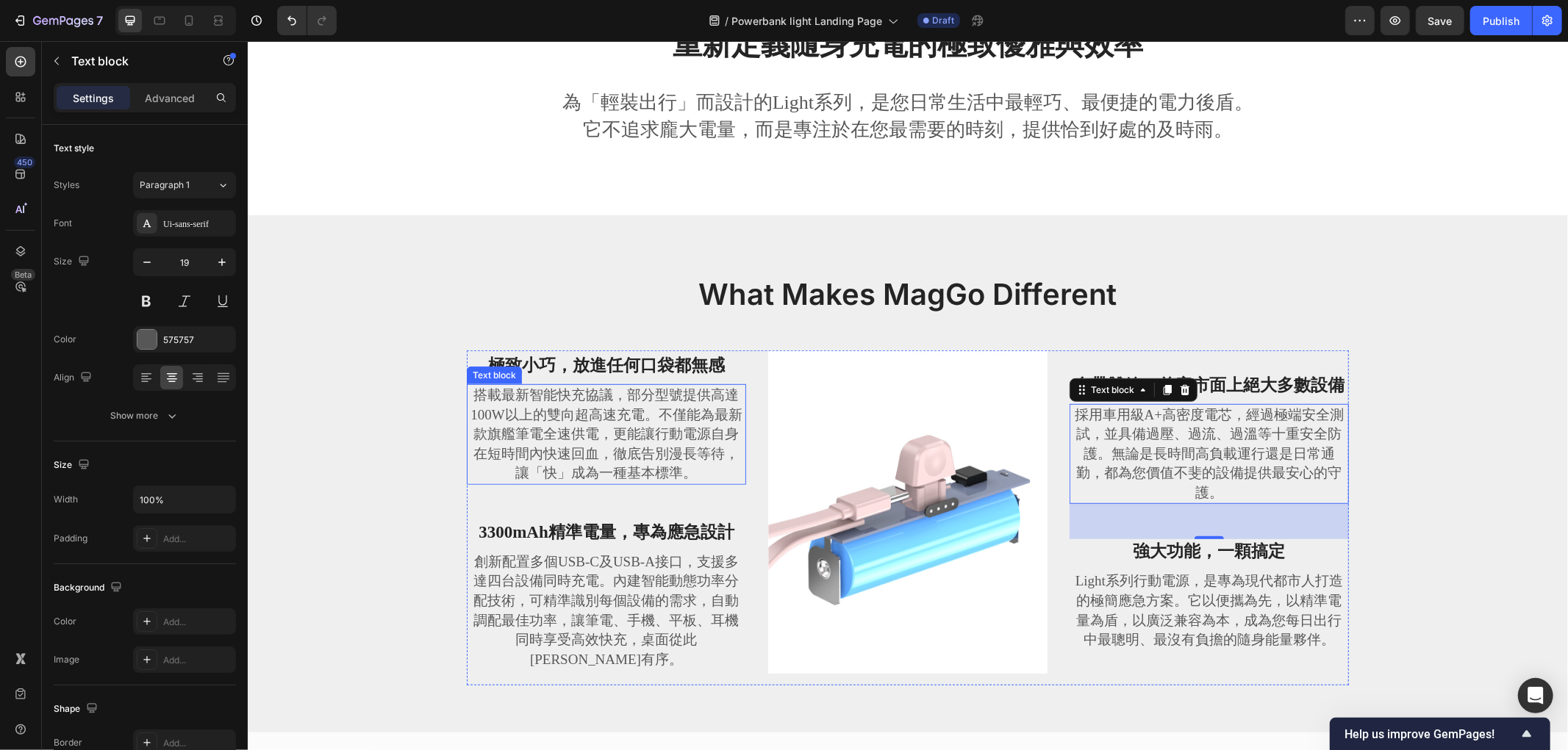
click at [570, 428] on p "搭載最新智能快充協議，部分型號提供高達100W以上的雙向超高速充電。不僅能為最新款旗艦筆電全速供電，更能讓行動電源自身在短時間內快速回血，徹底告別漫長等待，讓…" at bounding box center [605, 433] width 277 height 97
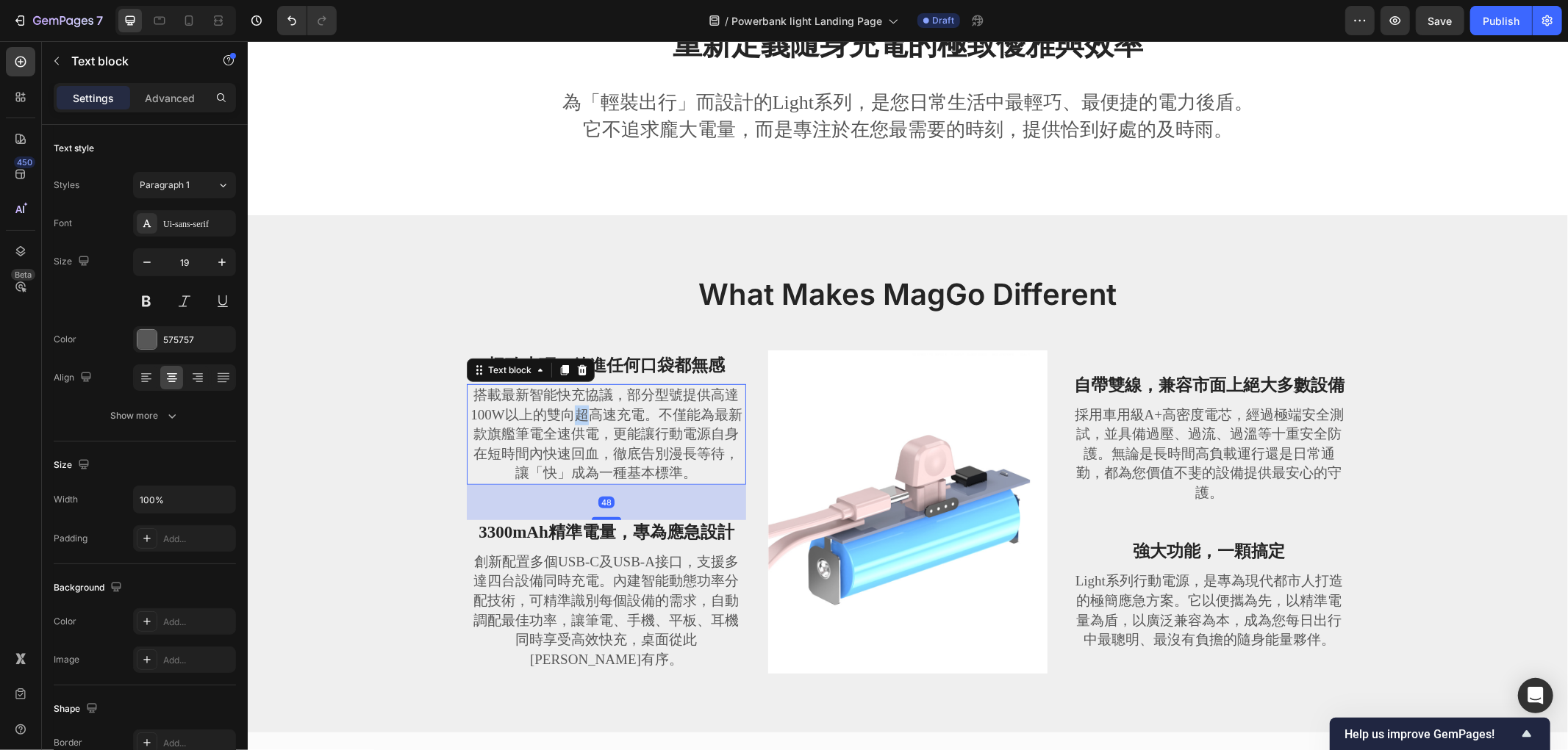
click at [570, 428] on p "搭載最新智能快充協議，部分型號提供高達100W以上的雙向超高速充電。不僅能為最新款旗艦筆電全速供電，更能讓行動電源自身在短時間內快速回血，徹底告別漫長等待，讓…" at bounding box center [605, 433] width 277 height 97
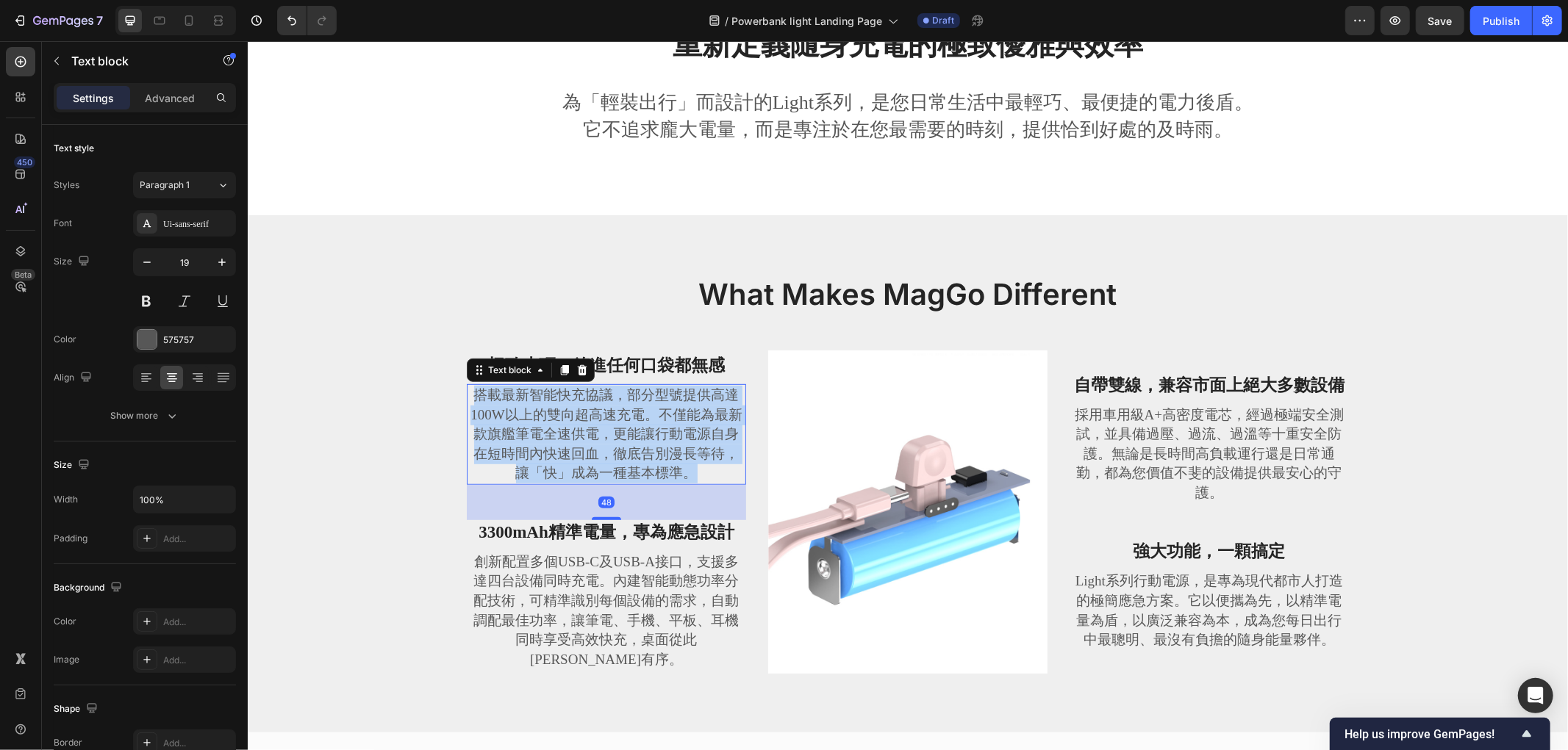
click at [570, 428] on p "搭載最新智能快充協議，部分型號提供高達100W以上的雙向超高速充電。不僅能為最新款旗艦筆電全速供電，更能讓行動電源自身在短時間內快速回血，徹底告別漫長等待，讓…" at bounding box center [605, 433] width 277 height 97
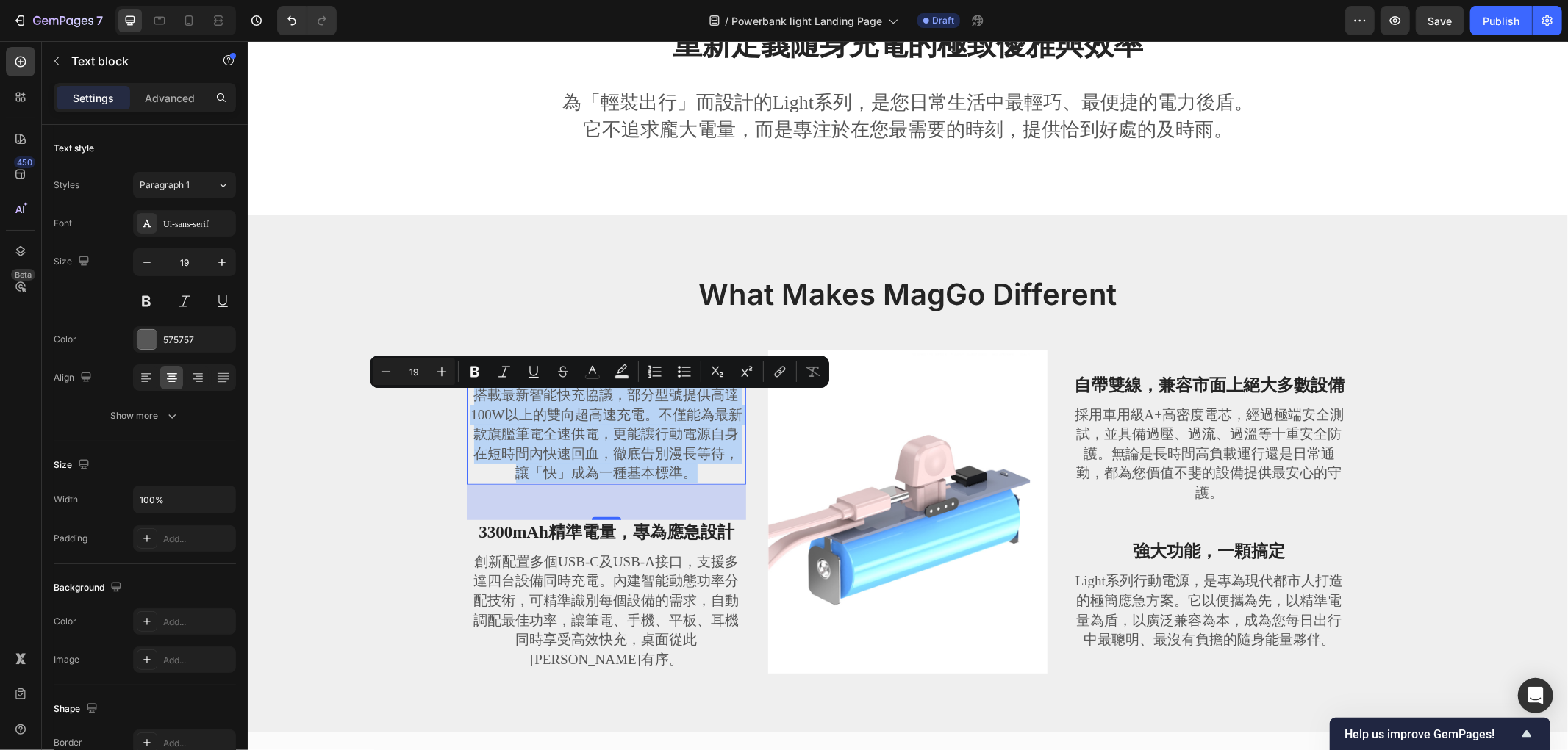
click at [548, 458] on p "搭載最新智能快充協議，部分型號提供高達100W以上的雙向超高速充電。不僅能為最新款旗艦筆電全速供電，更能讓行動電源自身在短時間內快速回血，徹底告別漫長等待，讓…" at bounding box center [605, 433] width 277 height 97
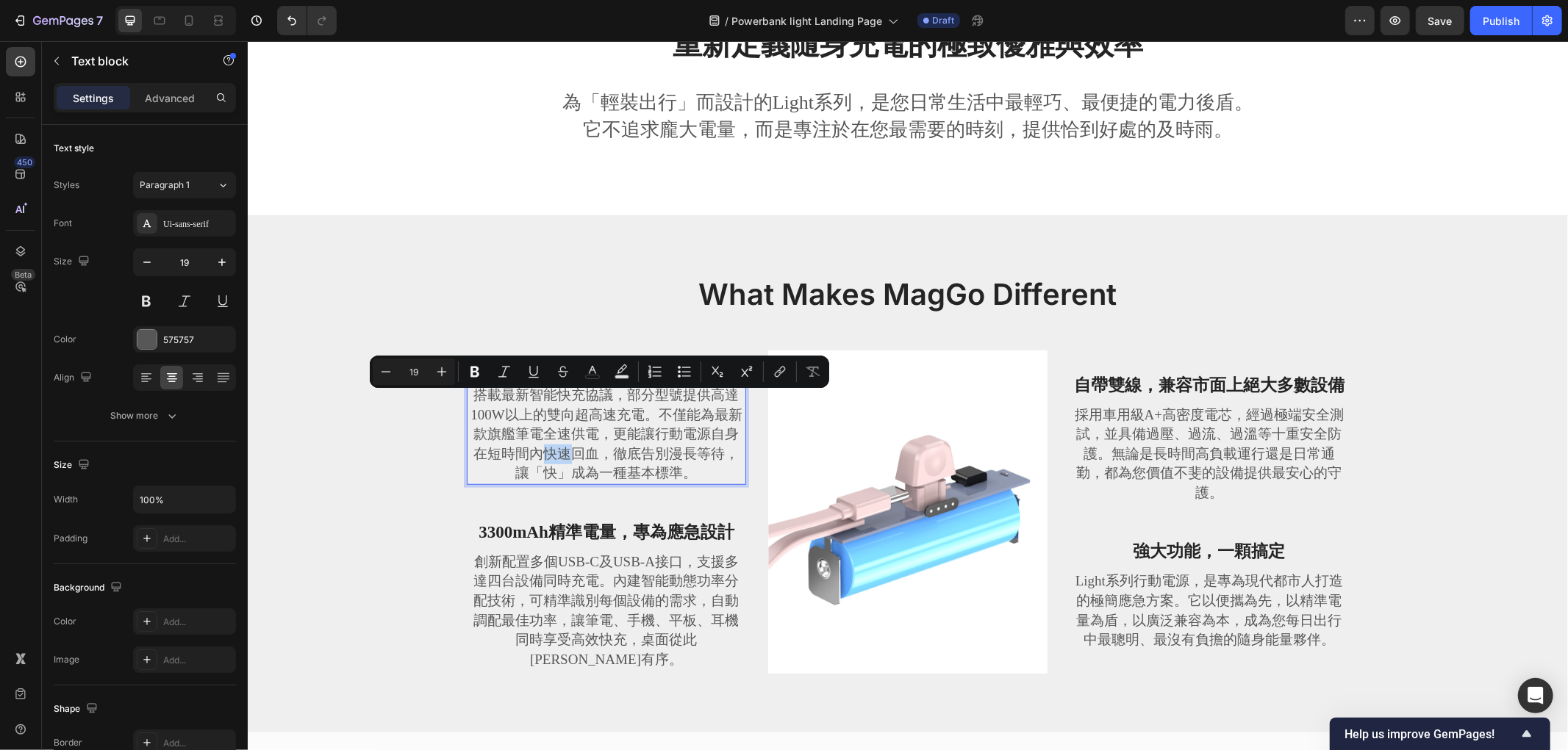
click at [548, 458] on p "搭載最新智能快充協議，部分型號提供高達100W以上的雙向超高速充電。不僅能為最新款旗艦筆電全速供電，更能讓行動電源自身在短時間內快速回血，徹底告別漫長等待，讓…" at bounding box center [605, 433] width 277 height 97
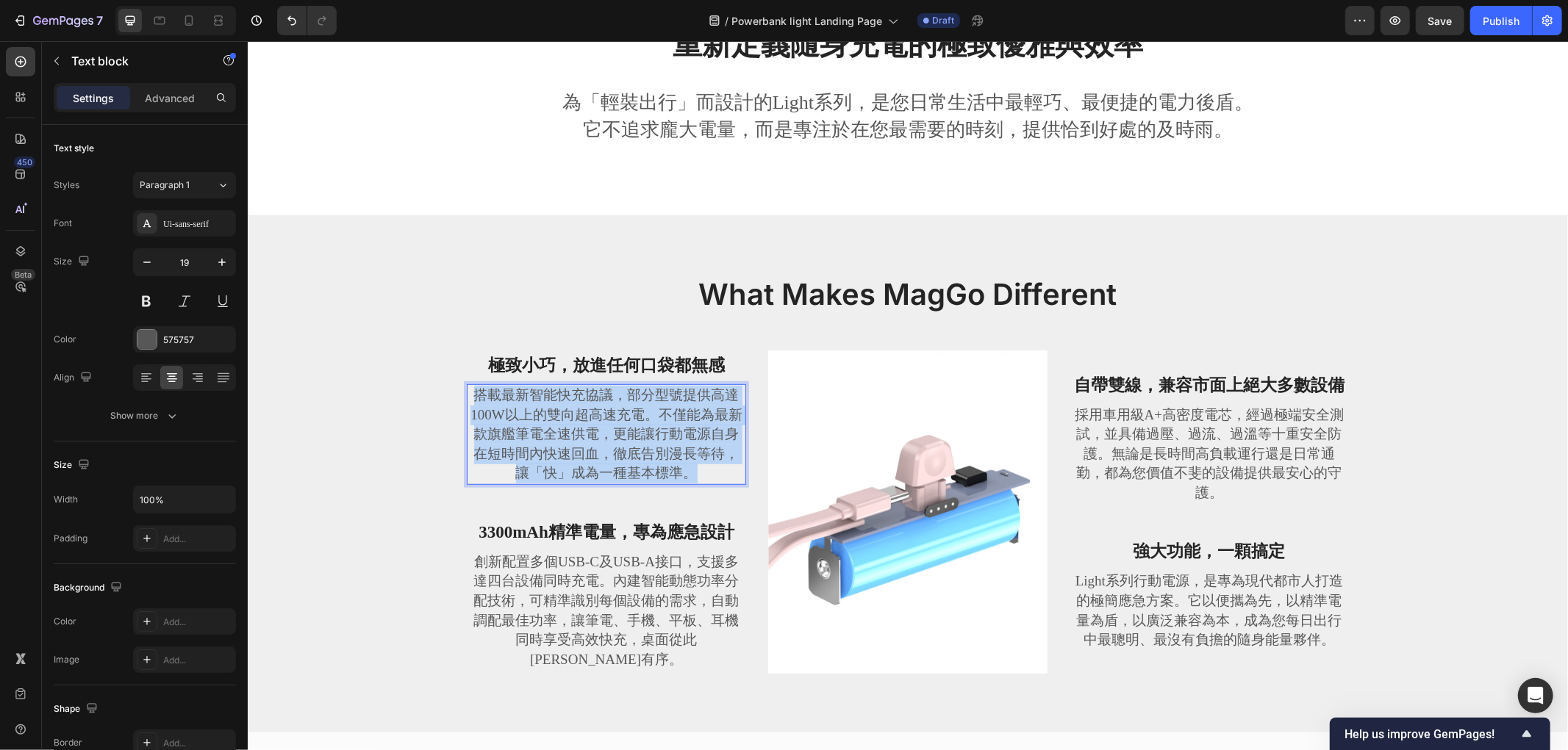
click at [548, 458] on p "搭載最新智能快充協議，部分型號提供高達100W以上的雙向超高速充電。不僅能為最新款旗艦筆電全速供電，更能讓行動電源自身在短時間內快速回血，徹底告別漫長等待，讓…" at bounding box center [605, 433] width 277 height 97
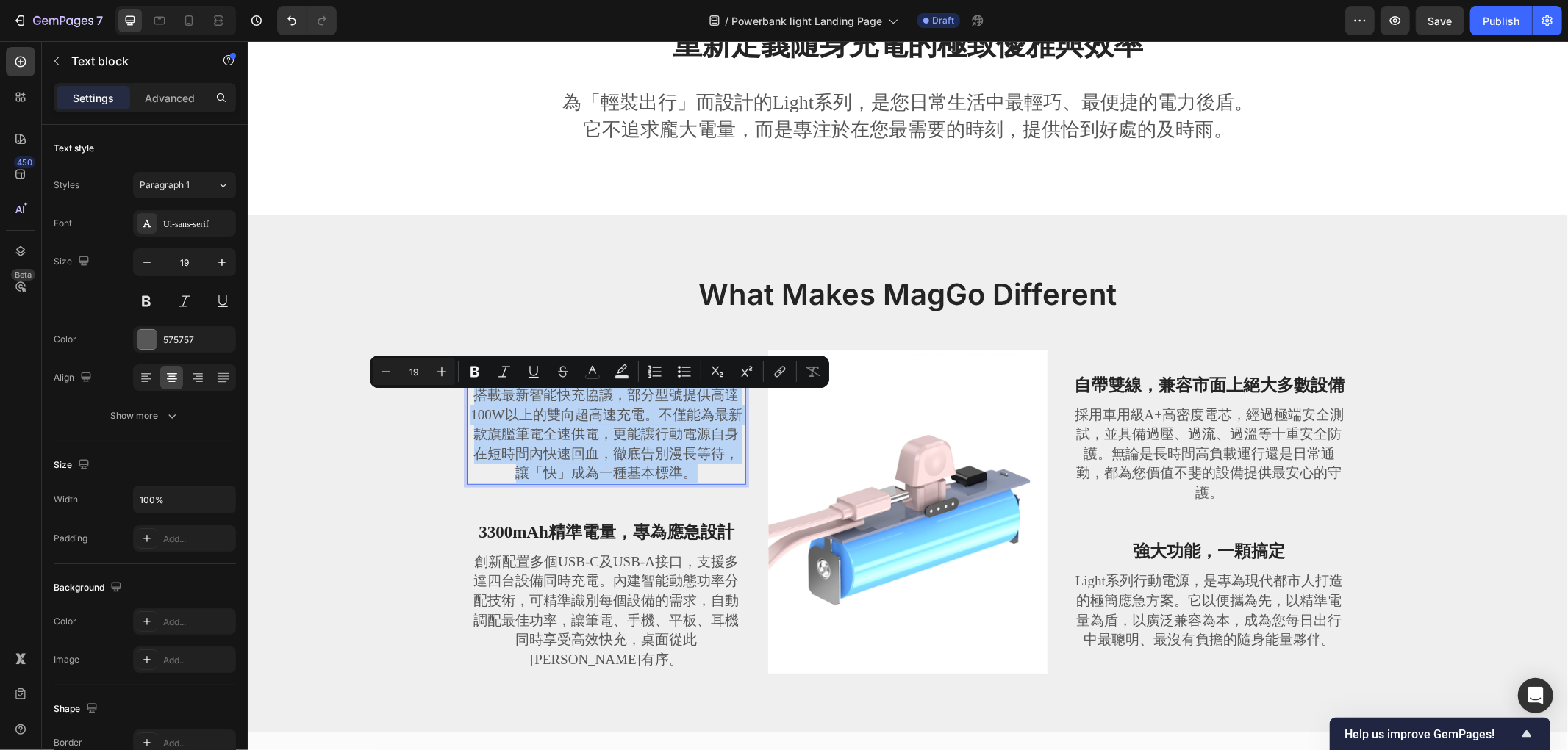
scroll to position [601, 0]
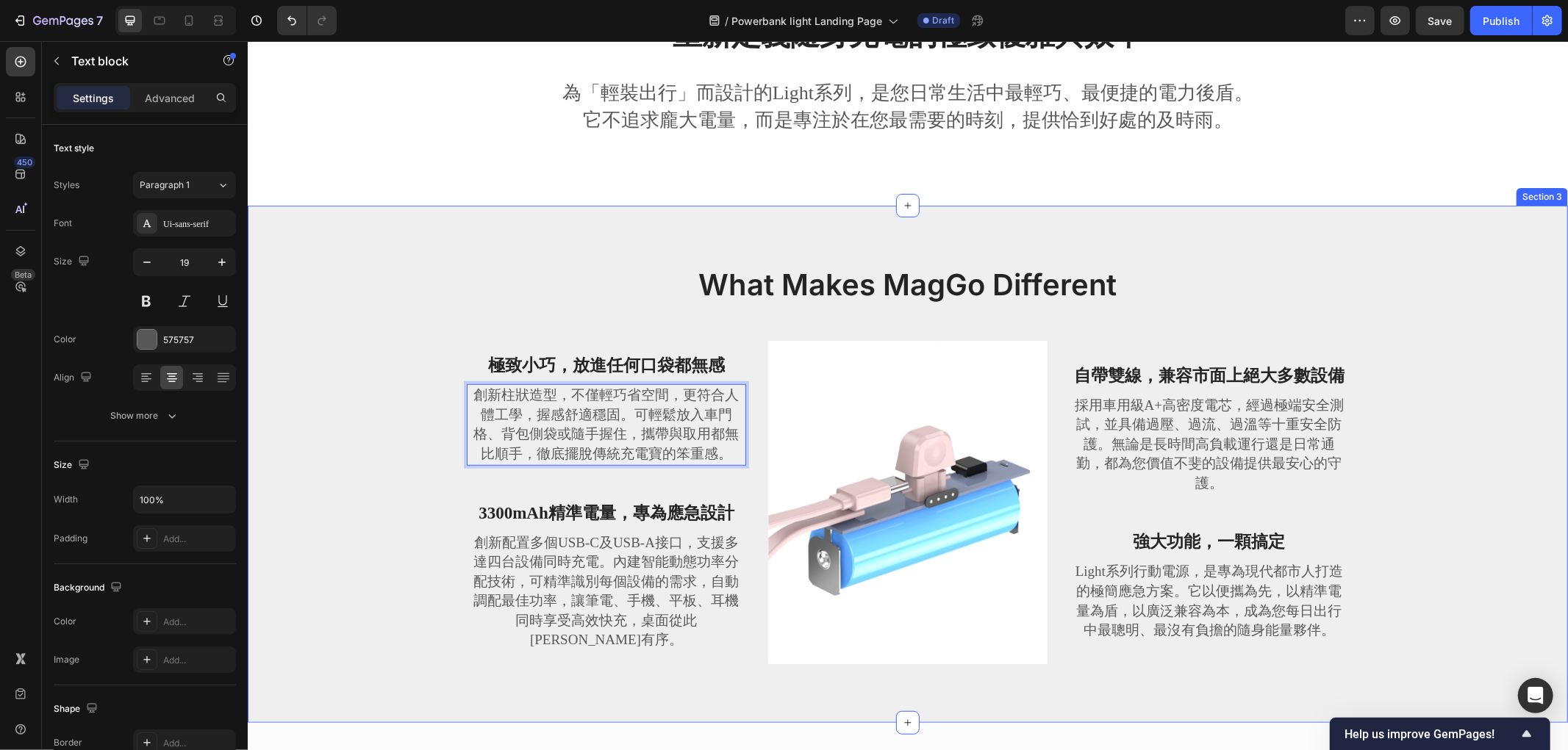
click at [363, 416] on div "What Makes MagGo Different Heading Row 極致小巧，放進任何口袋都無感 Text block 創新柱狀造型，不僅輕巧省空間…" at bounding box center [907, 475] width 1298 height 423
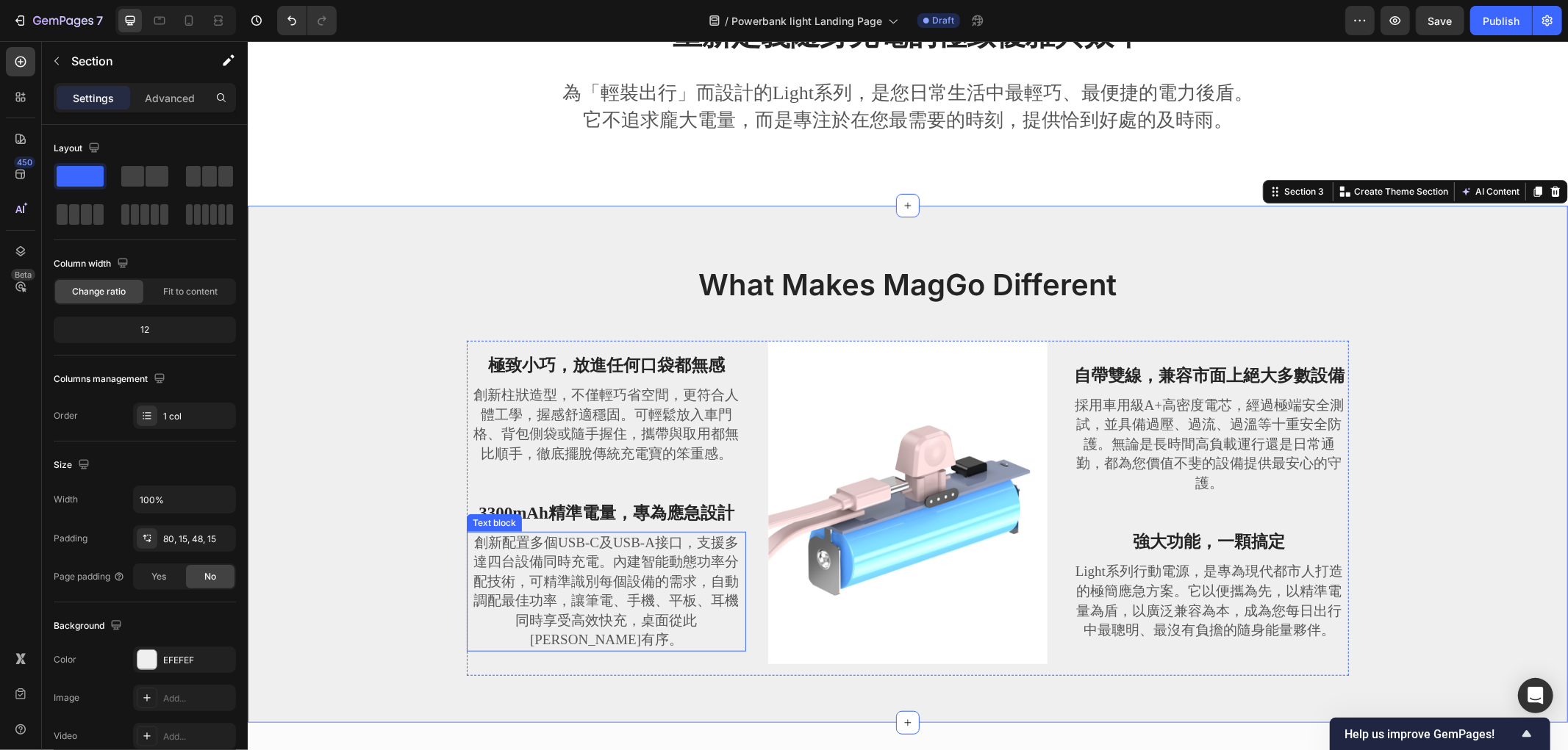
click at [538, 595] on p "創新配置多個USB-C及USB-A接口，支援多達四台設備同時充電。內建智能動態功率分配技術，可精準識別每個設備的需求，自動調配最佳功率，讓筆電、手機、平板、耳…" at bounding box center [605, 592] width 277 height 118
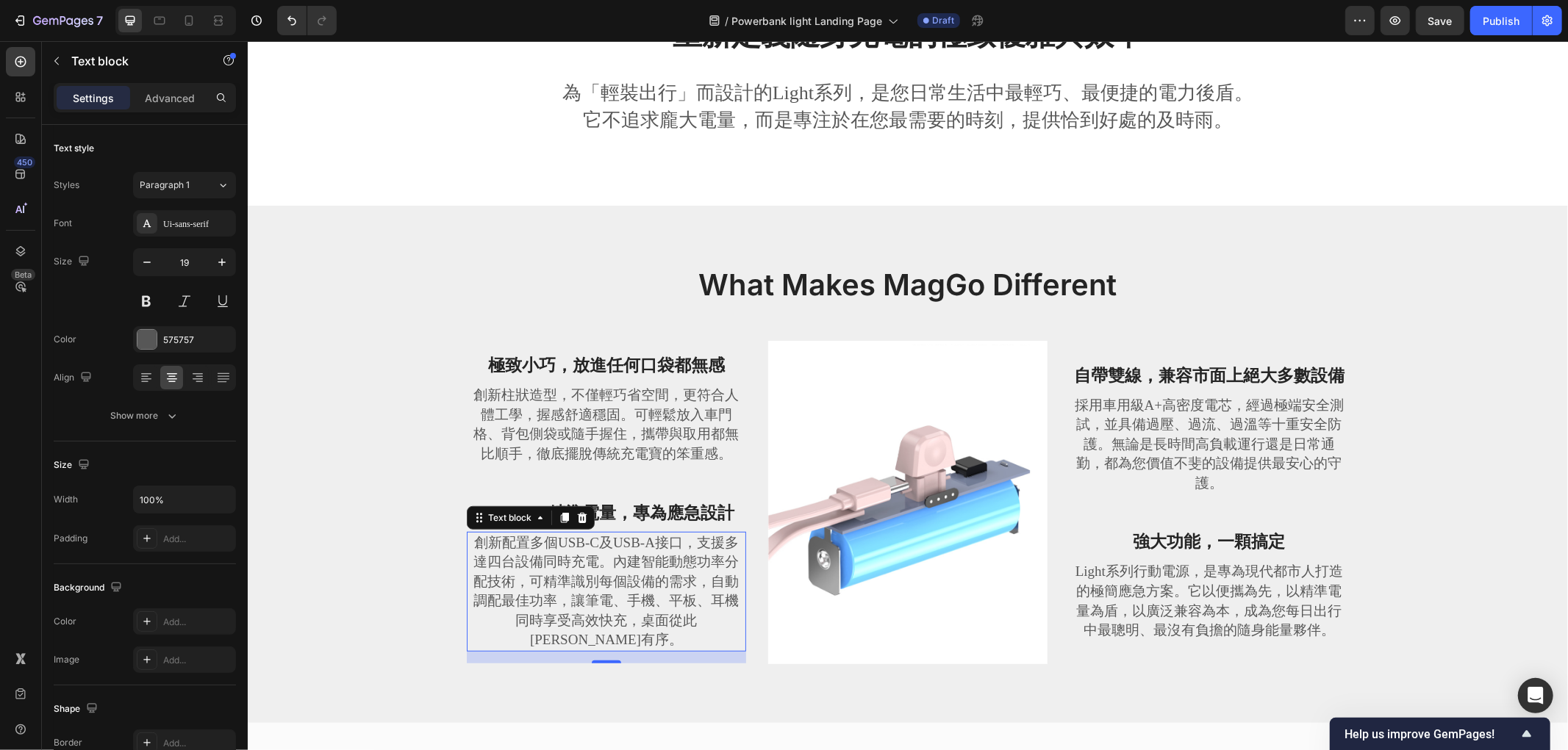
click at [548, 565] on p "創新配置多個USB-C及USB-A接口，支援多達四台設備同時充電。內建智能動態功率分配技術，可精準識別每個設備的需求，自動調配最佳功率，讓筆電、手機、平板、耳…" at bounding box center [605, 592] width 277 height 118
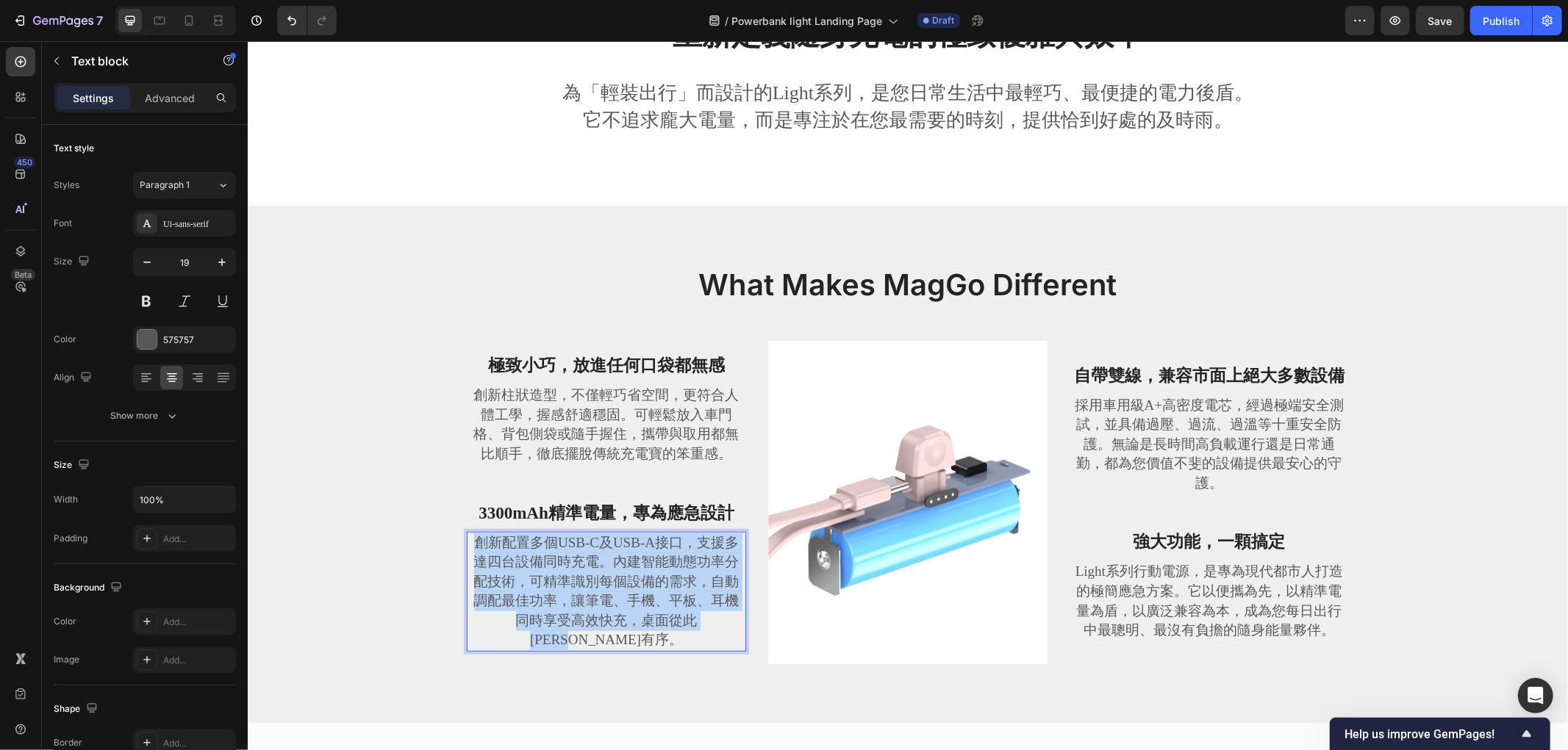
click at [548, 565] on p "創新配置多個USB-C及USB-A接口，支援多達四台設備同時充電。內建智能動態功率分配技術，可精準識別每個設備的需求，自動調配最佳功率，讓筆電、手機、平板、耳…" at bounding box center [605, 592] width 277 height 118
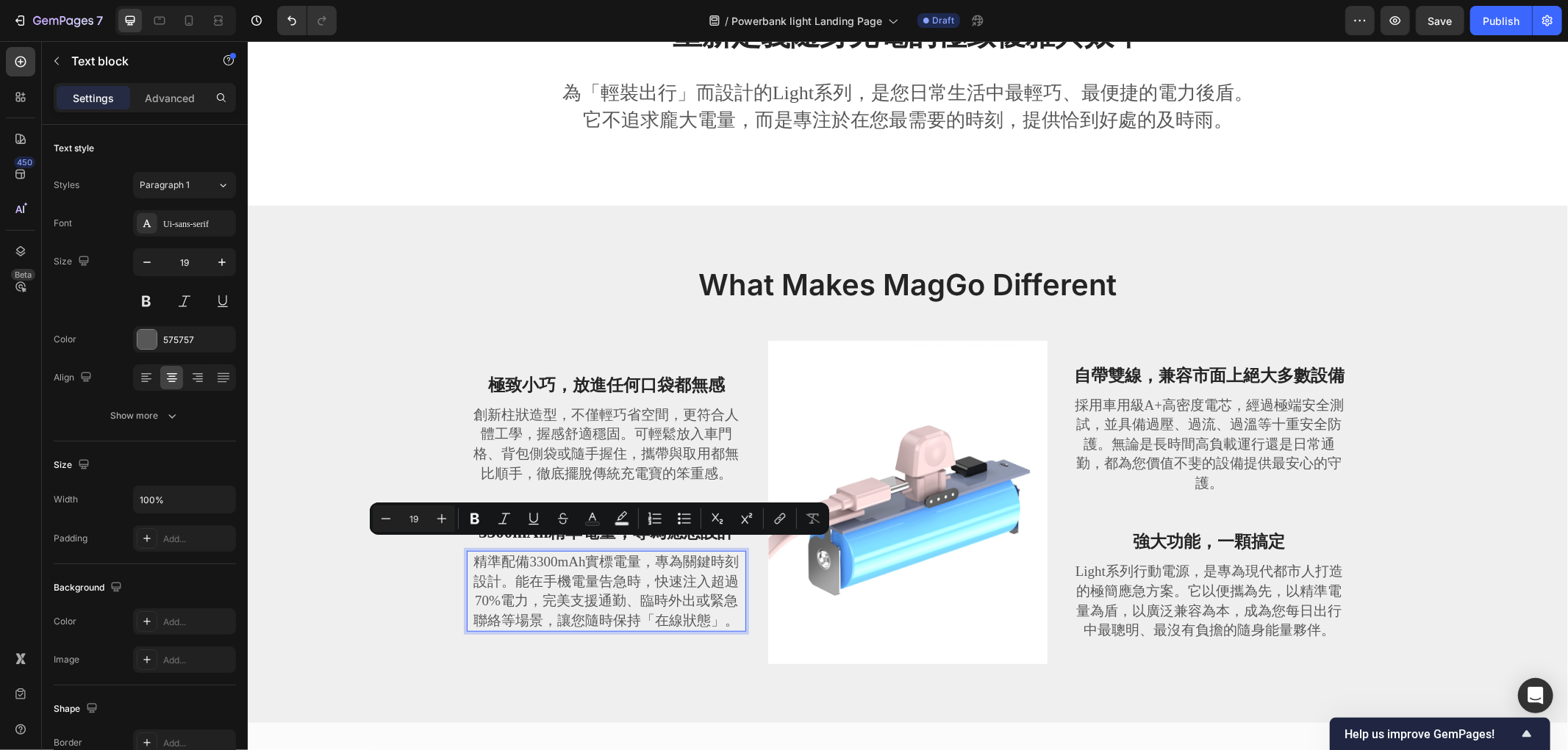
scroll to position [610, 0]
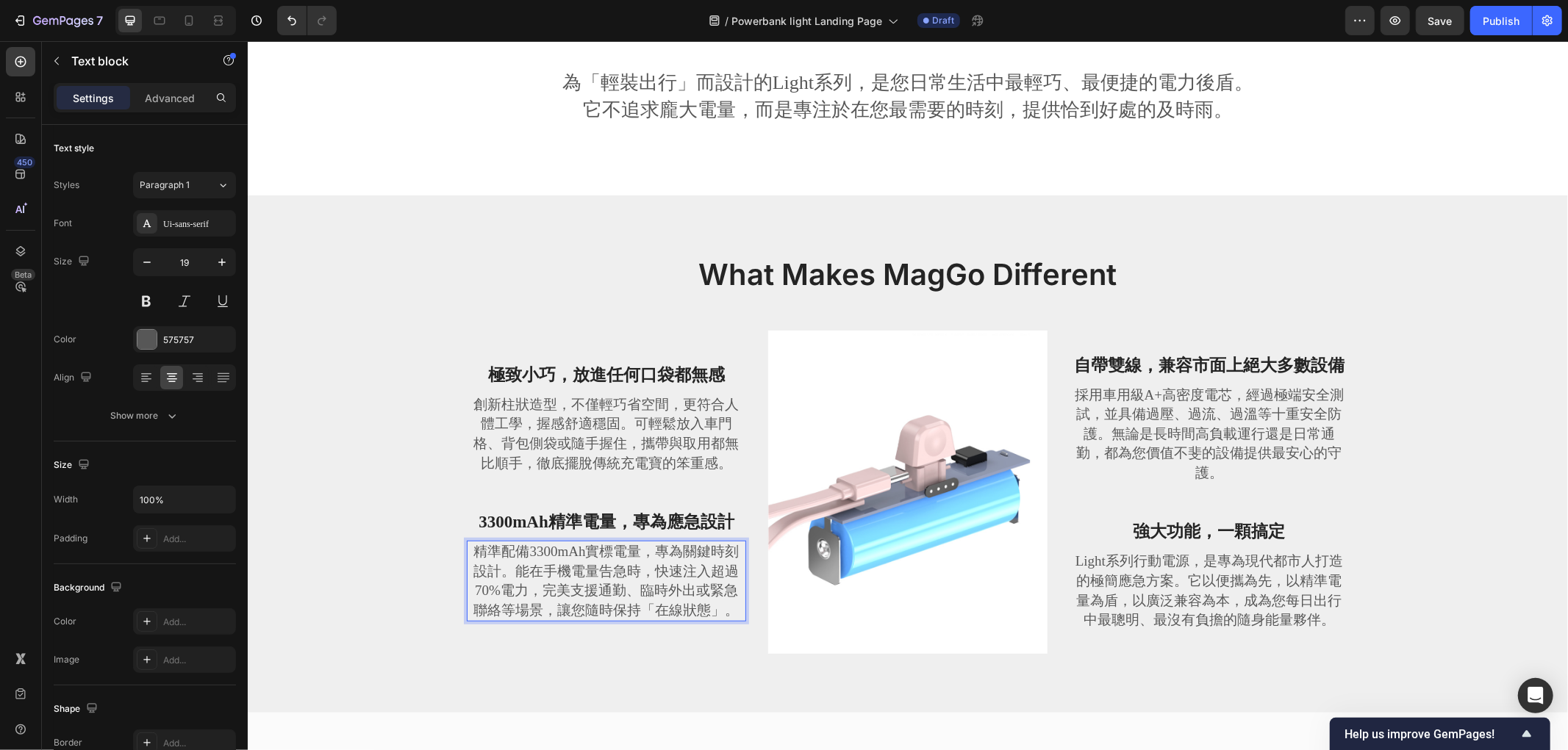
click at [398, 479] on div "What Makes MagGo Different Heading Row 極致小巧，放進任何口袋都無感 Text block 創新柱狀造型，不僅輕巧省空間…" at bounding box center [907, 465] width 1298 height 423
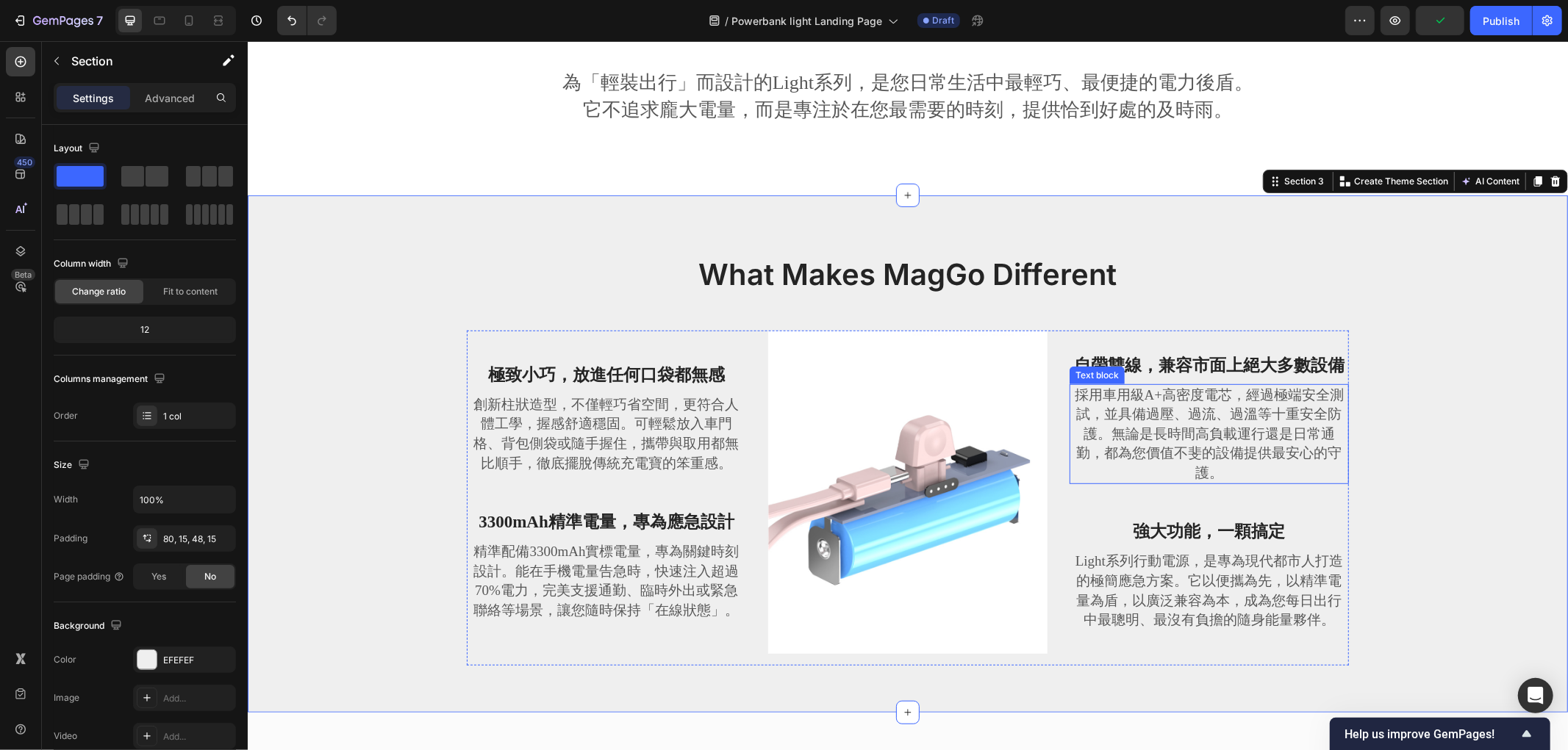
click at [1140, 381] on div "自帶雙線，兼容市面上絕大多數設備 Text block 採用車用級A+高密度電芯，經過極端安全測試，並具備過壓、過流、過溫等十重安全防護。無論是長時間高負載運…" at bounding box center [1208, 498] width 279 height 335
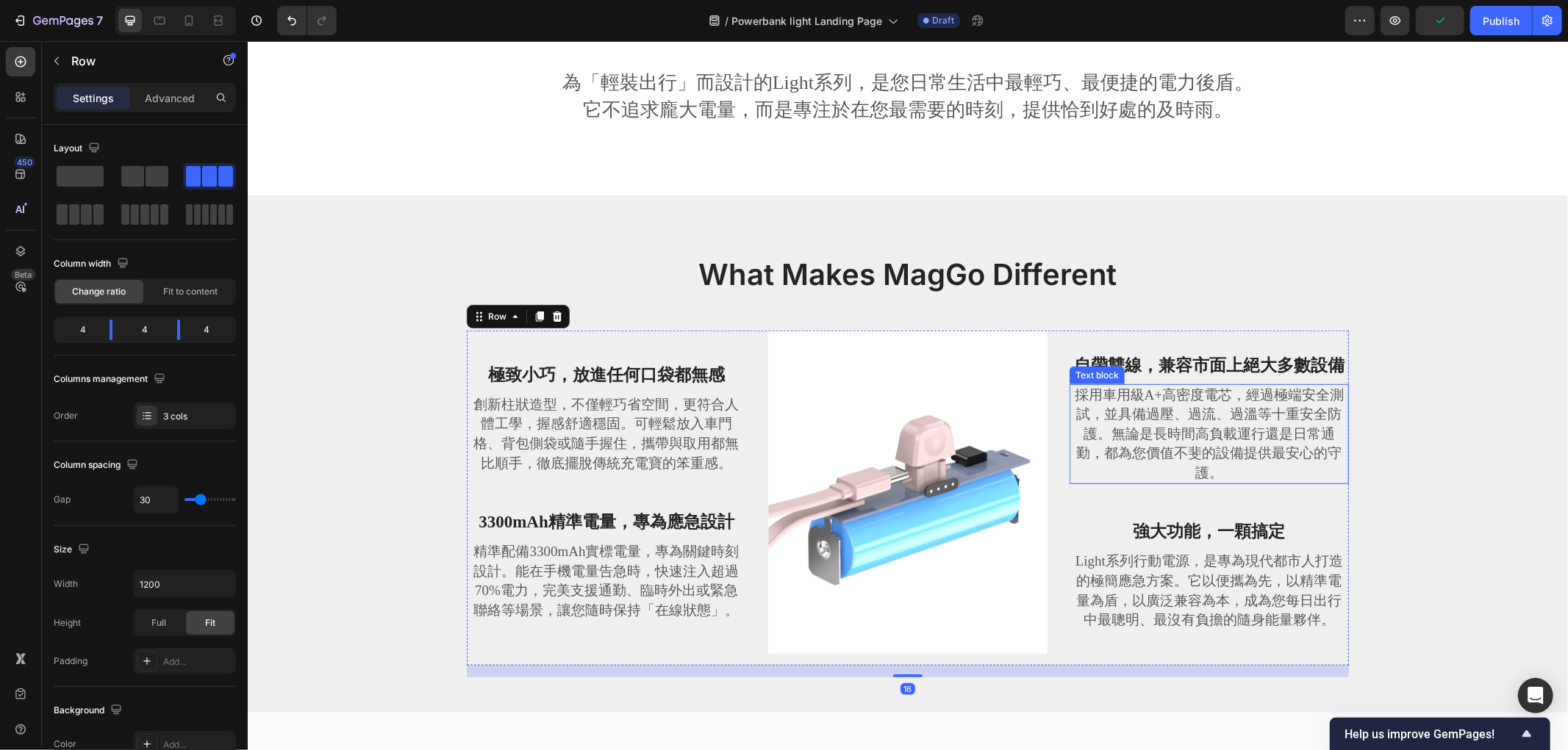
click at [1176, 415] on p "採用車用級A+高密度電芯，經過極端安全測試，並具備過壓、過流、過溫等十重安全防護。無論是長時間高負載運行還是日常通勤，都為您價值不斐的設備提供最安心的守護。" at bounding box center [1208, 433] width 277 height 97
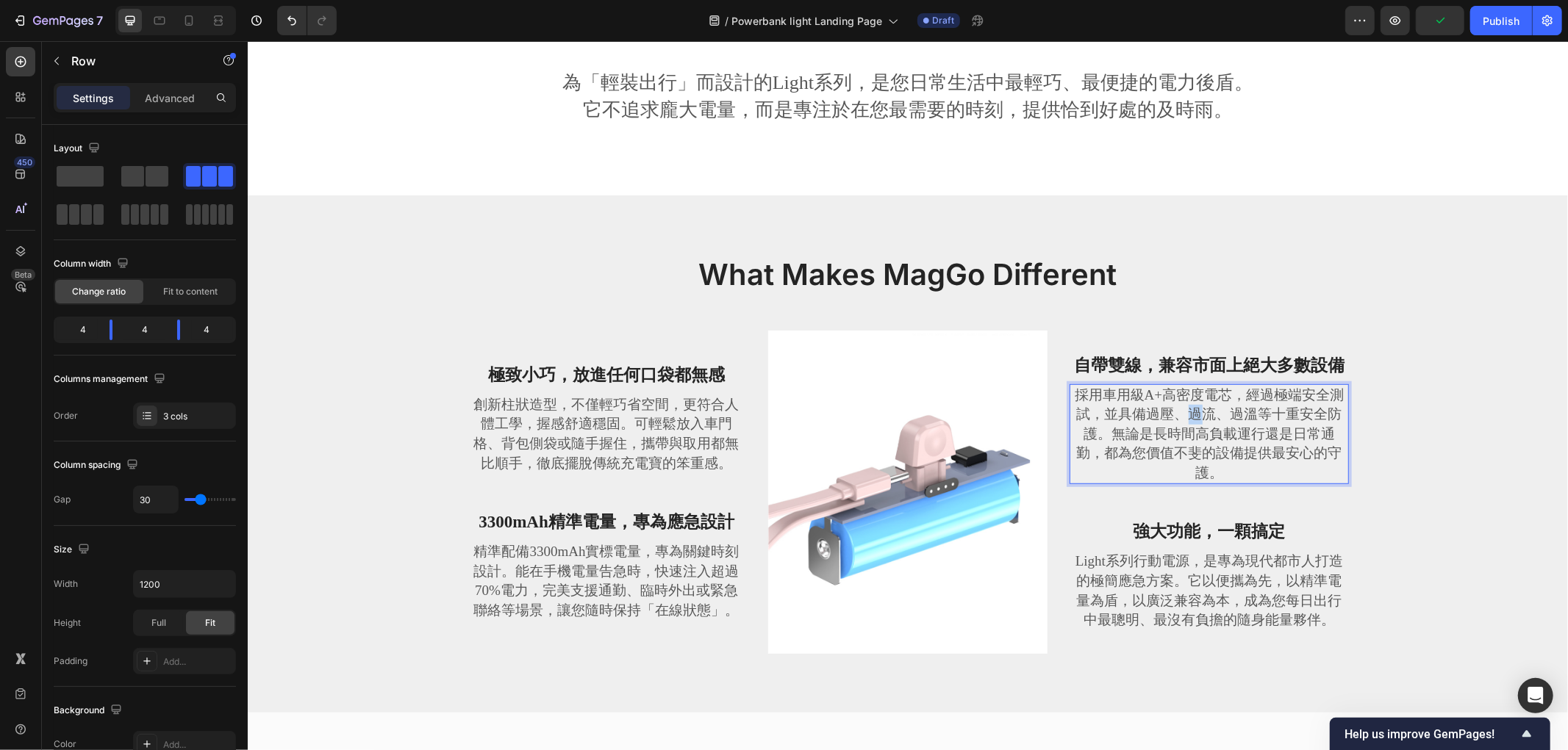
click at [1176, 415] on p "採用車用級A+高密度電芯，經過極端安全測試，並具備過壓、過流、過溫等十重安全防護。無論是長時間高負載運行還是日常通勤，都為您價值不斐的設備提供最安心的守護。" at bounding box center [1208, 433] width 277 height 97
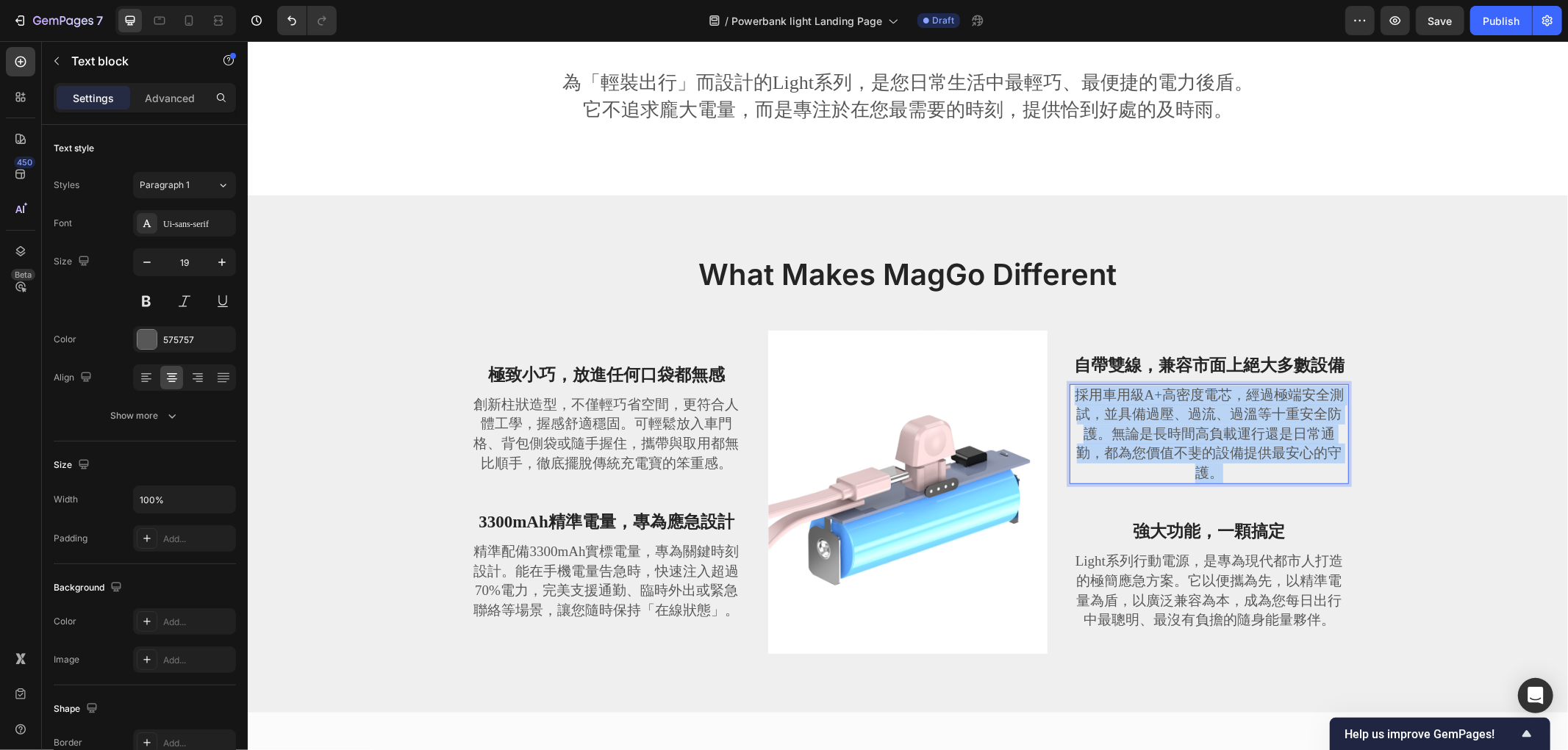
click at [1176, 415] on p "採用車用級A+高密度電芯，經過極端安全測試，並具備過壓、過流、過溫等十重安全防護。無論是長時間高負載運行還是日常通勤，都為您價值不斐的設備提供最安心的守護。" at bounding box center [1208, 433] width 277 height 97
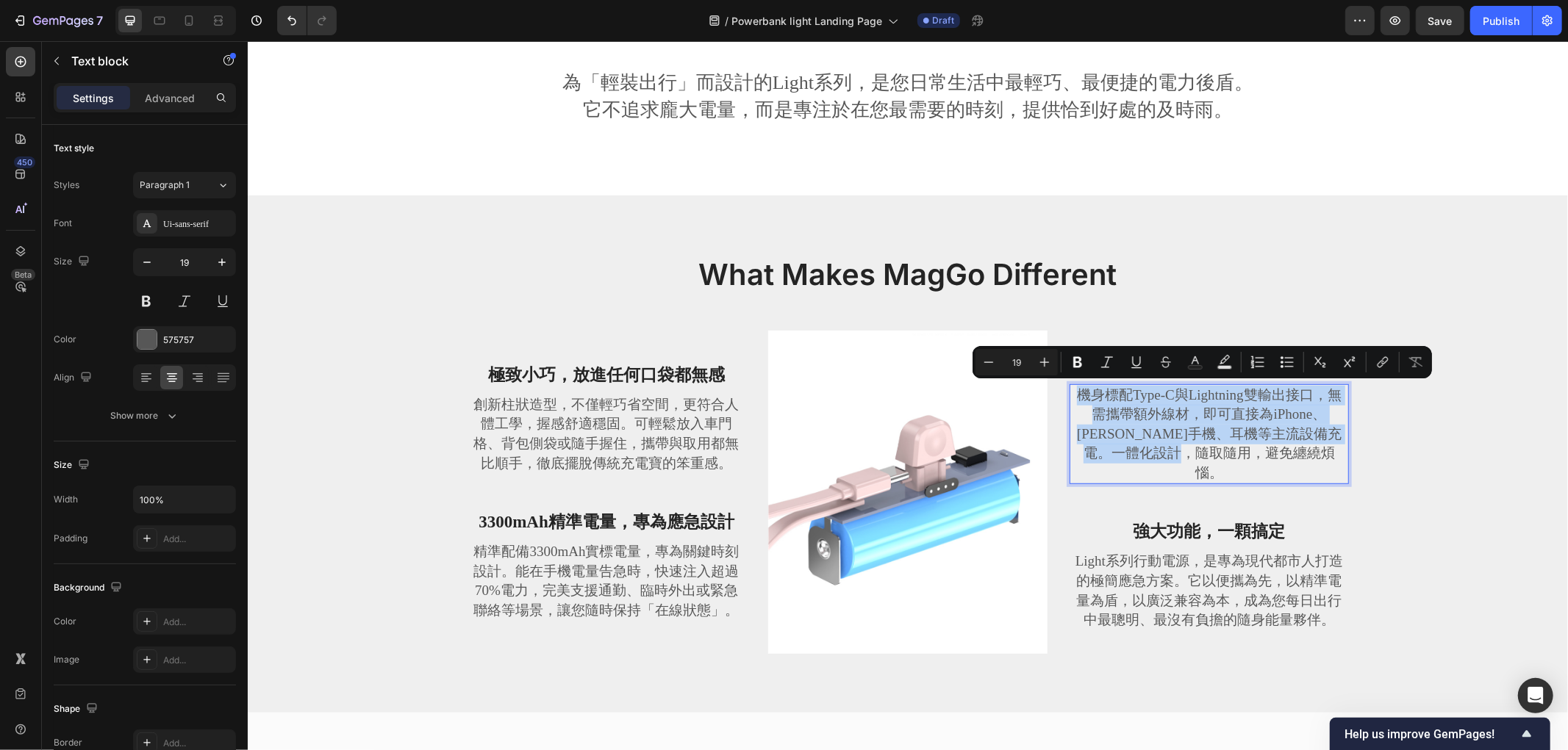
scroll to position [620, 0]
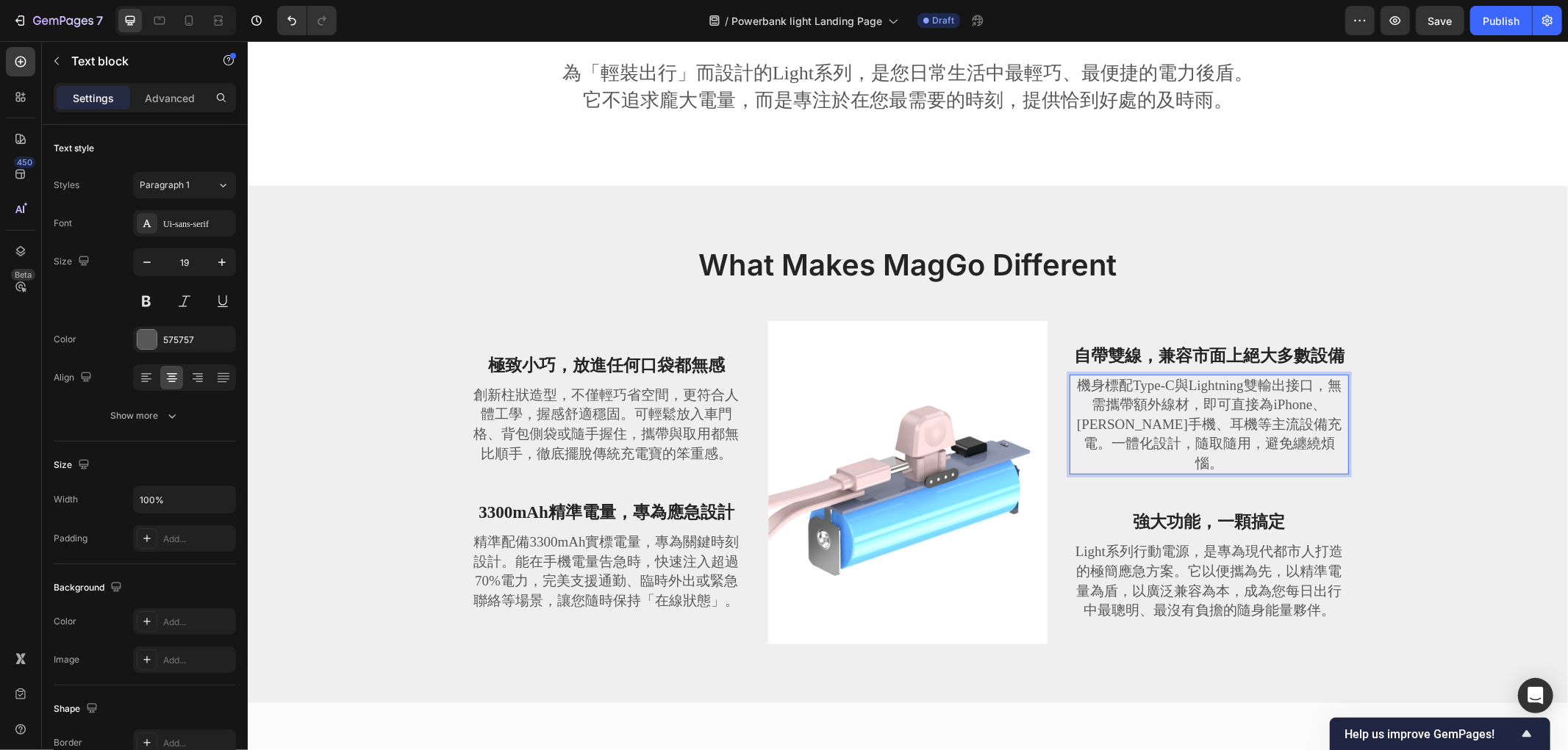
click at [1285, 423] on p "機身標配Type-C與Lightning雙輸出接口，無需攜帶額外線材，即可直接為iPhone、安卓手機、耳機等主流設備充電。一體化設計，隨取隨用，避免纏繞煩惱。" at bounding box center [1208, 424] width 277 height 97
click at [1384, 346] on div "What Makes MagGo Different Heading Row 極致小巧，放進任何口袋都無感 Text block 創新柱狀造型，不僅輕巧省空間…" at bounding box center [907, 456] width 1298 height 423
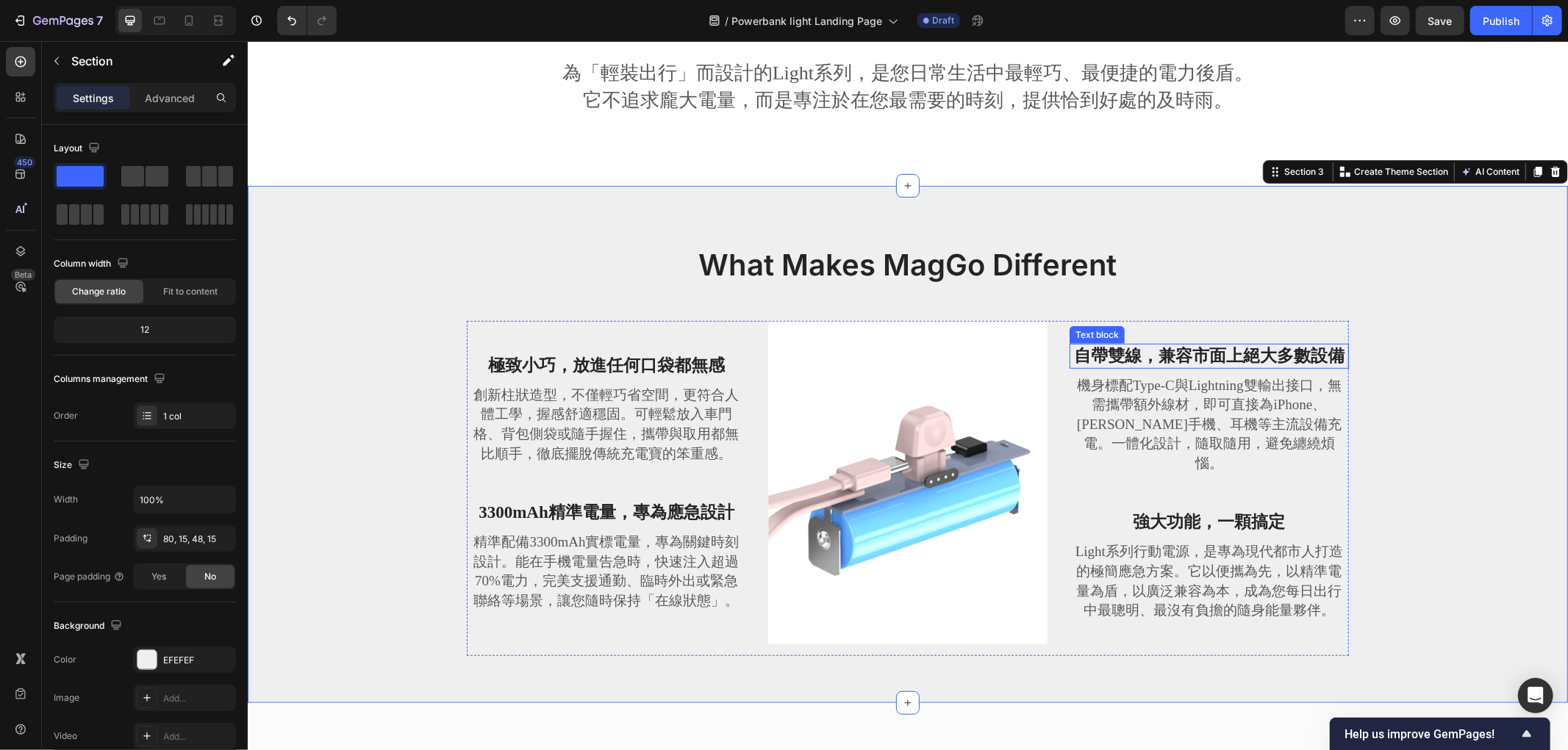
click at [1262, 362] on strong "自帶雙線，兼容市面上絕大多數設備" at bounding box center [1208, 355] width 271 height 18
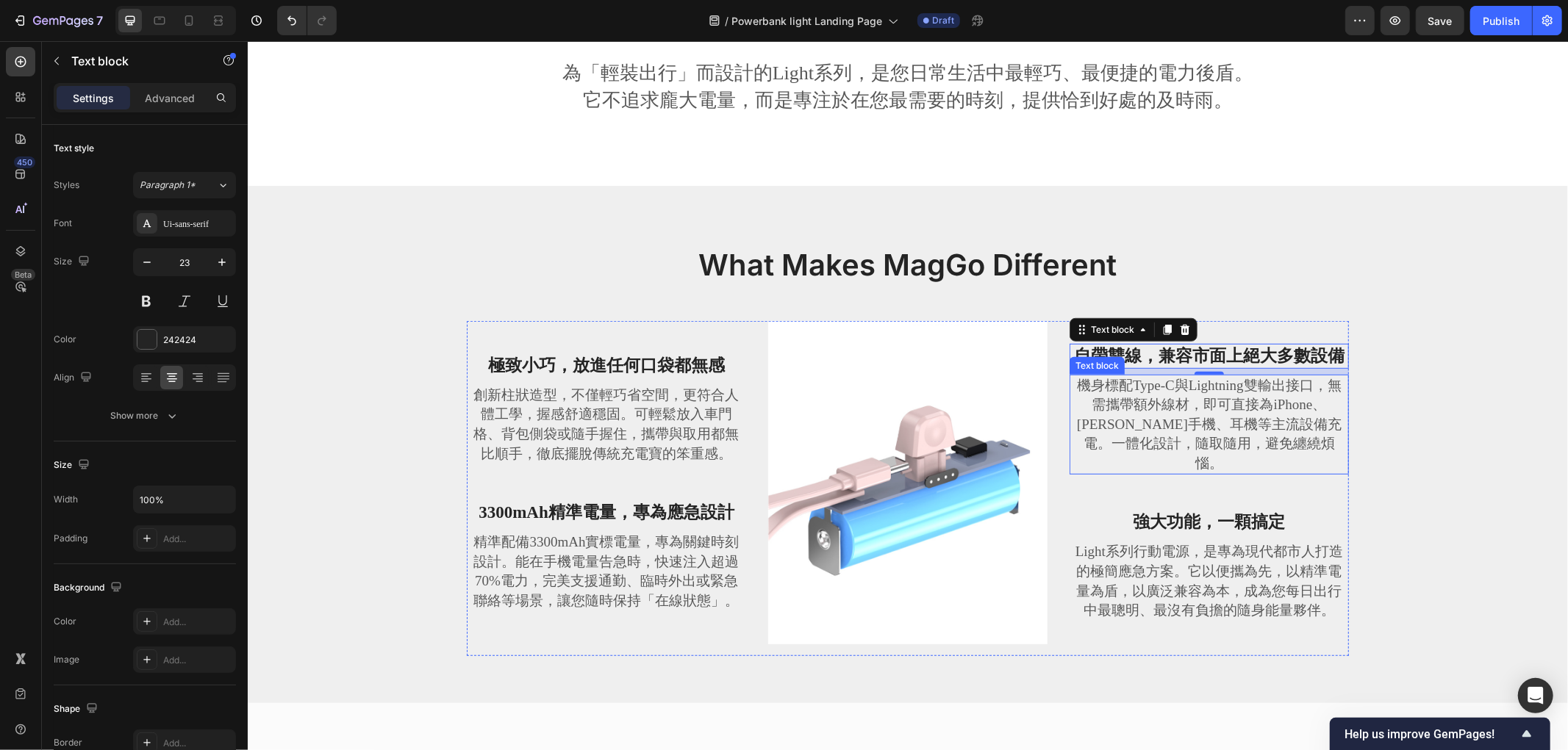
drag, startPoint x: 1166, startPoint y: 441, endPoint x: 1128, endPoint y: 530, distance: 96.8
click at [1166, 441] on p "機身標配Type-C與Lightning雙輸出接口，無需攜帶額外線材，即可直接為iPhone、安卓手機、耳機等主流設備充電。一體化設計，隨取隨用，避免纏繞煩惱。" at bounding box center [1208, 424] width 277 height 97
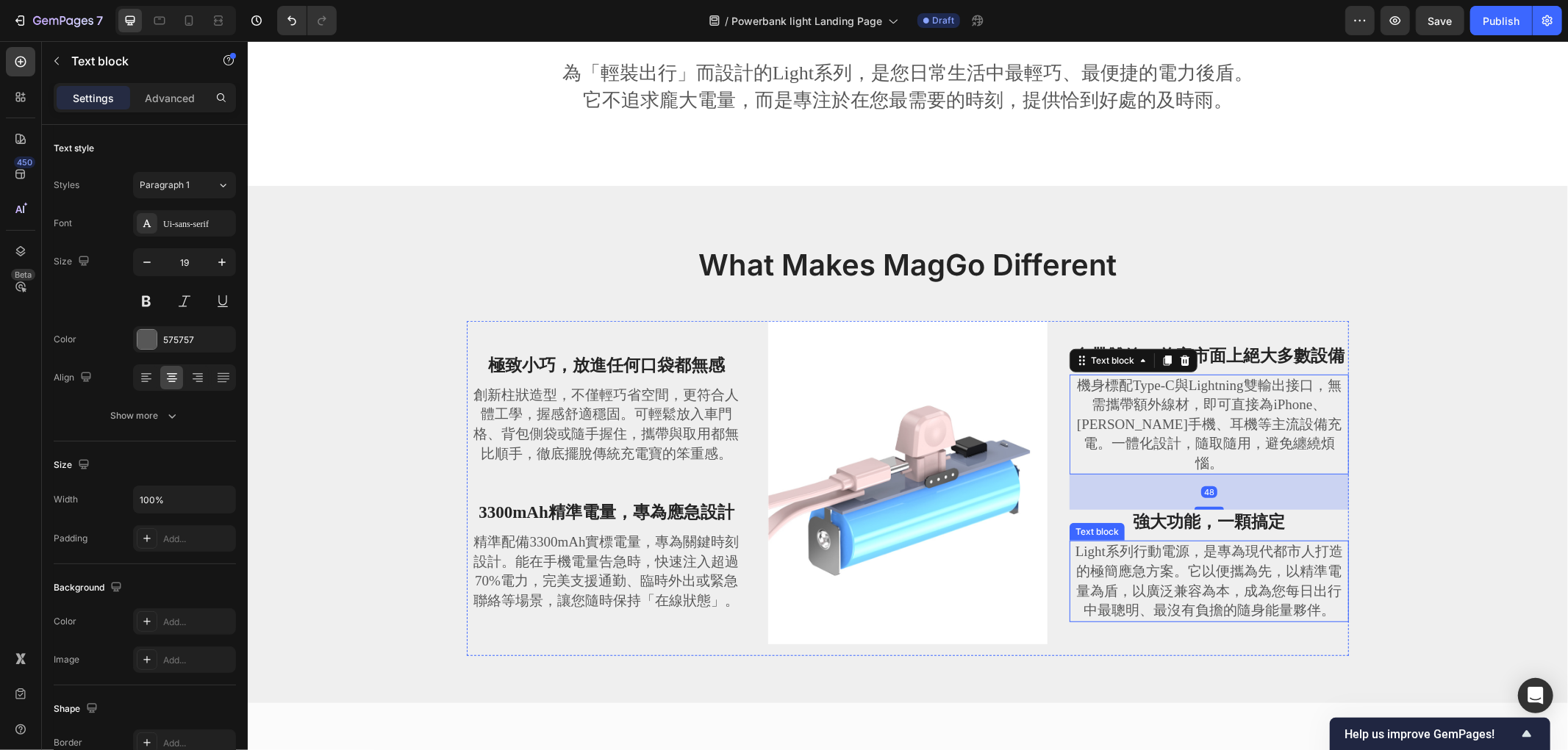
click at [1128, 578] on p "Light系列行動電源，是專為現代都市人打造的極簡應急方案。它以便攜為先，以精準電量為盾，以廣泛兼容為本，成為您每日出行中最聰明、最沒有負擔的隨身能量夥伴。" at bounding box center [1208, 581] width 277 height 78
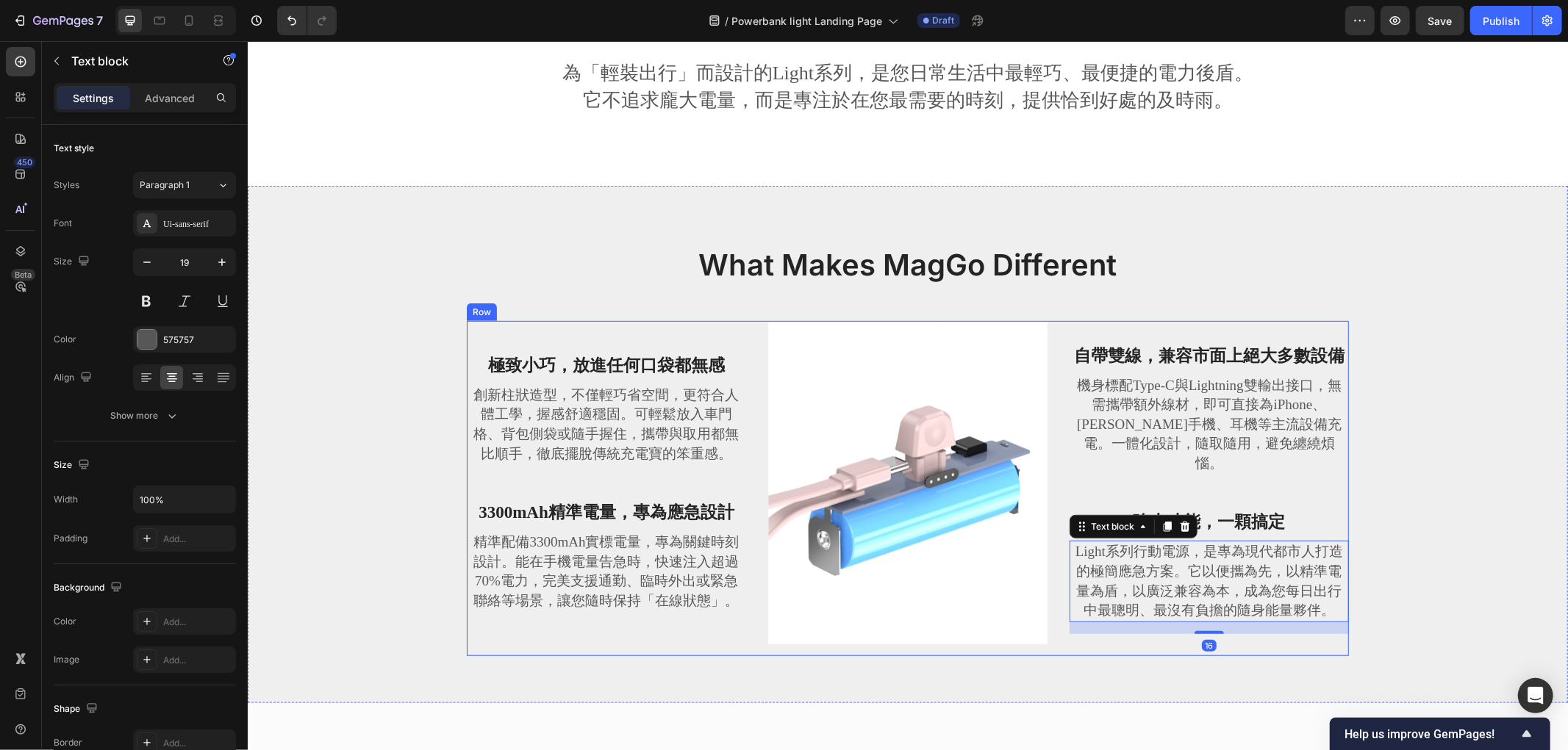
click at [1214, 364] on strong "自帶雙線，兼容市面上絕大多數設備" at bounding box center [1208, 355] width 271 height 18
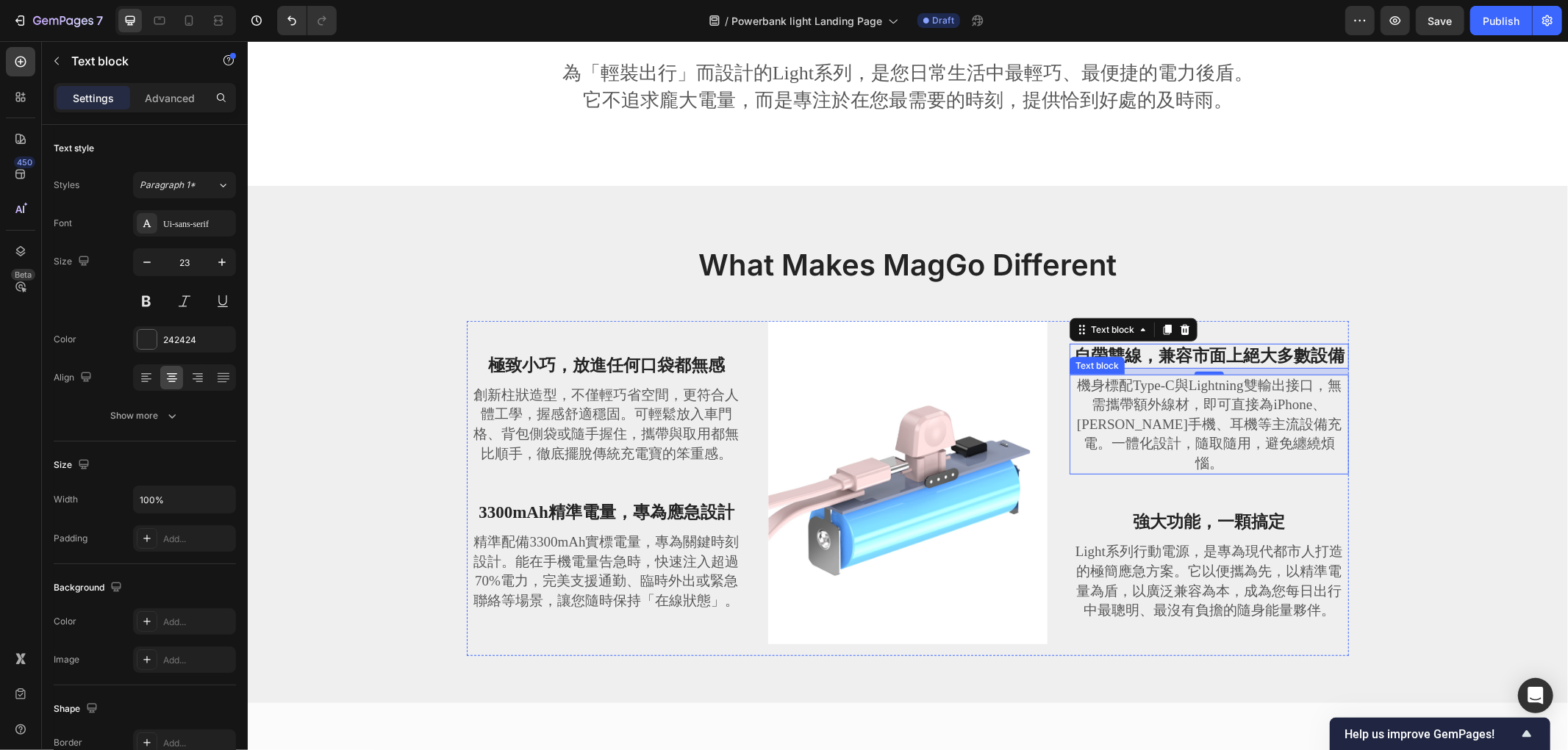
click at [1237, 418] on p "機身標配Type-C與Lightning雙輸出接口，無需攜帶額外線材，即可直接為iPhone、安卓手機、耳機等主流設備充電。一體化設計，隨取隨用，避免纏繞煩惱。" at bounding box center [1208, 424] width 277 height 97
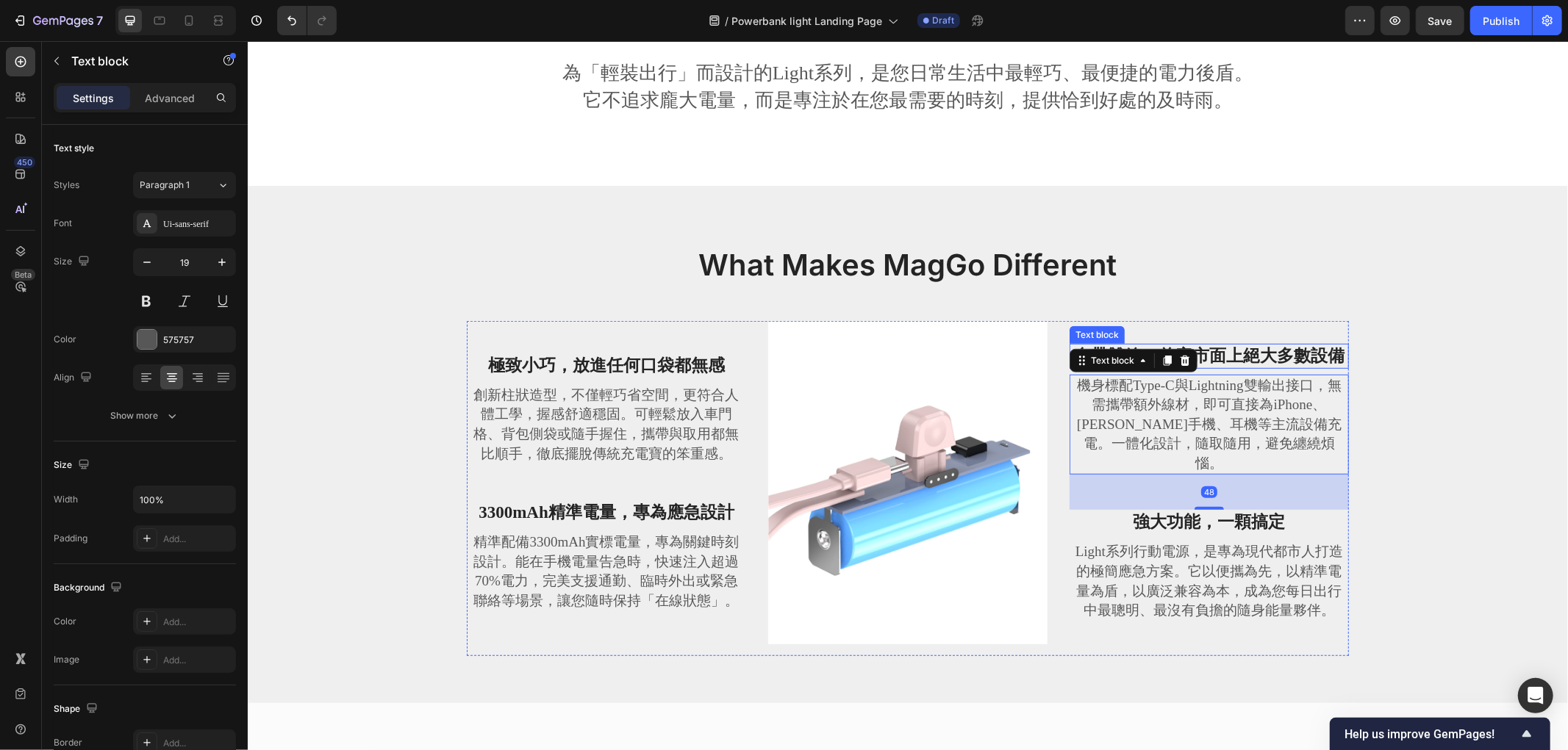
click at [1230, 364] on strong "自帶雙線，兼容市面上絕大多數設備" at bounding box center [1208, 355] width 271 height 18
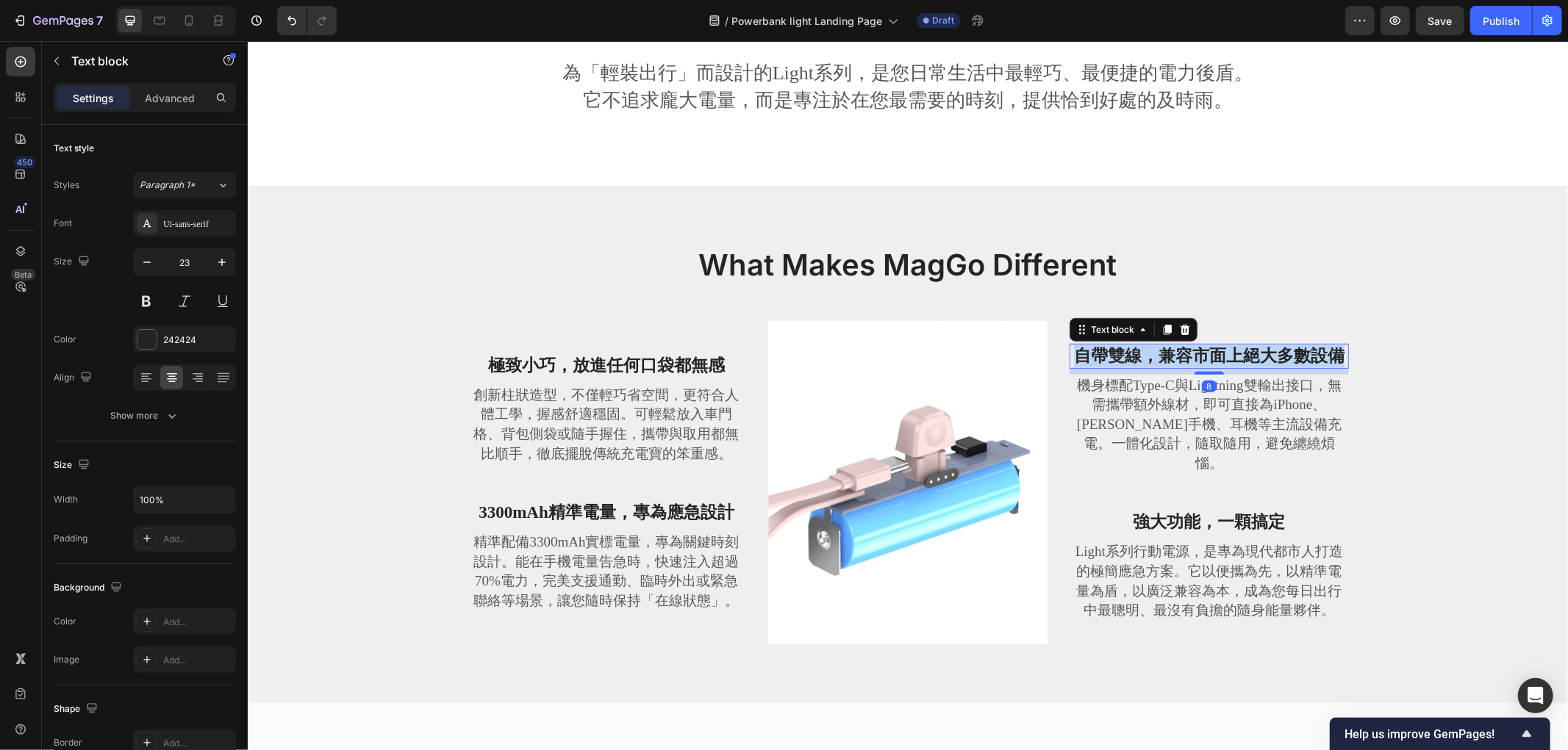
click at [1230, 364] on strong "自帶雙線，兼容市面上絕大多數設備" at bounding box center [1208, 355] width 271 height 18
click at [1200, 423] on p "機身標配Type-C與Lightning雙輸出接口，無需攜帶額外線材，即可直接為iPhone、安卓手機、耳機等主流設備充電。一體化設計，隨取隨用，避免纏繞煩惱。" at bounding box center [1208, 424] width 277 height 97
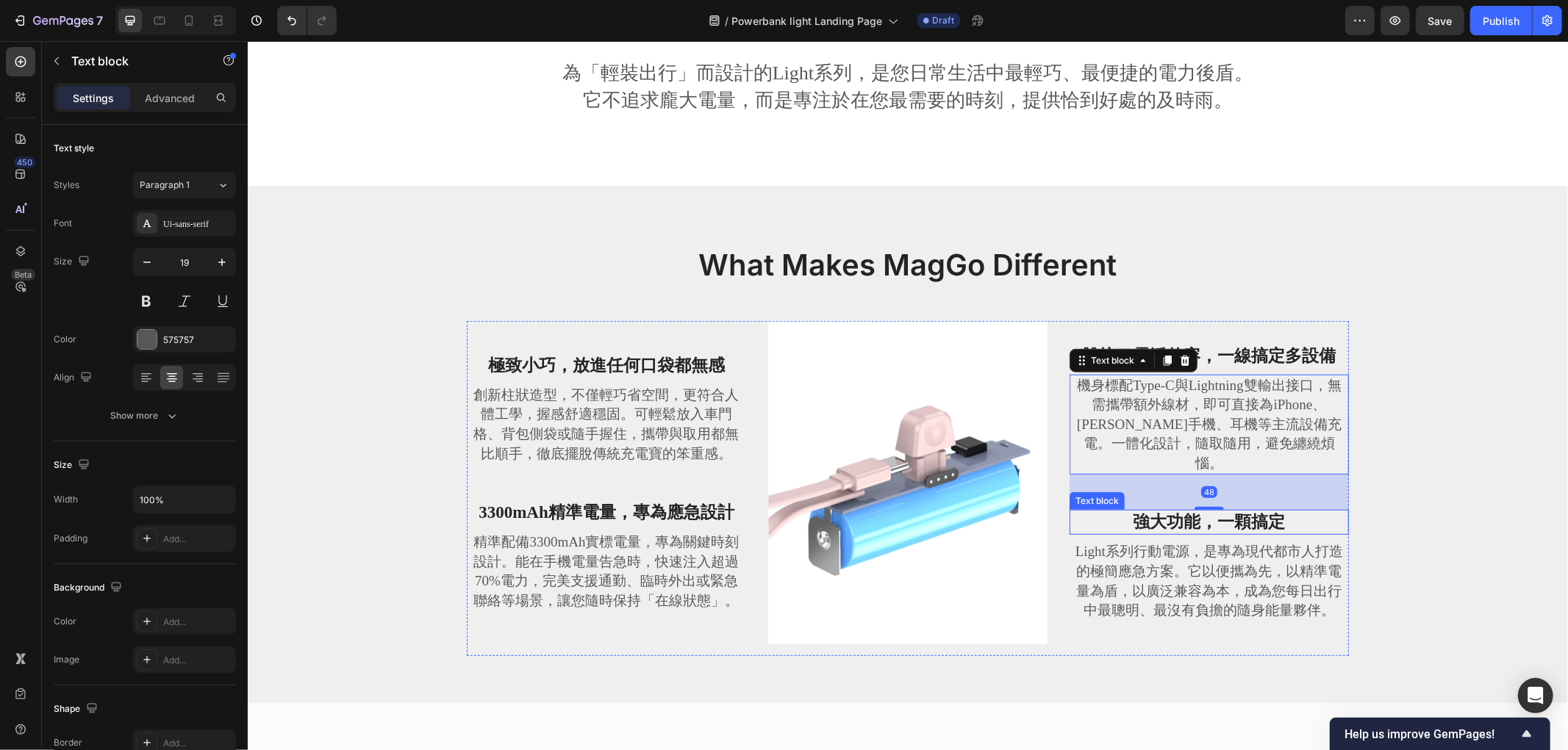
click at [1159, 565] on p "Light系列行動電源，是專為現代都市人打造的極簡應急方案。它以便攜為先，以精準電量為盾，以廣泛兼容為本，成為您每日出行中最聰明、最沒有負擔的隨身能量夥伴。" at bounding box center [1208, 581] width 277 height 78
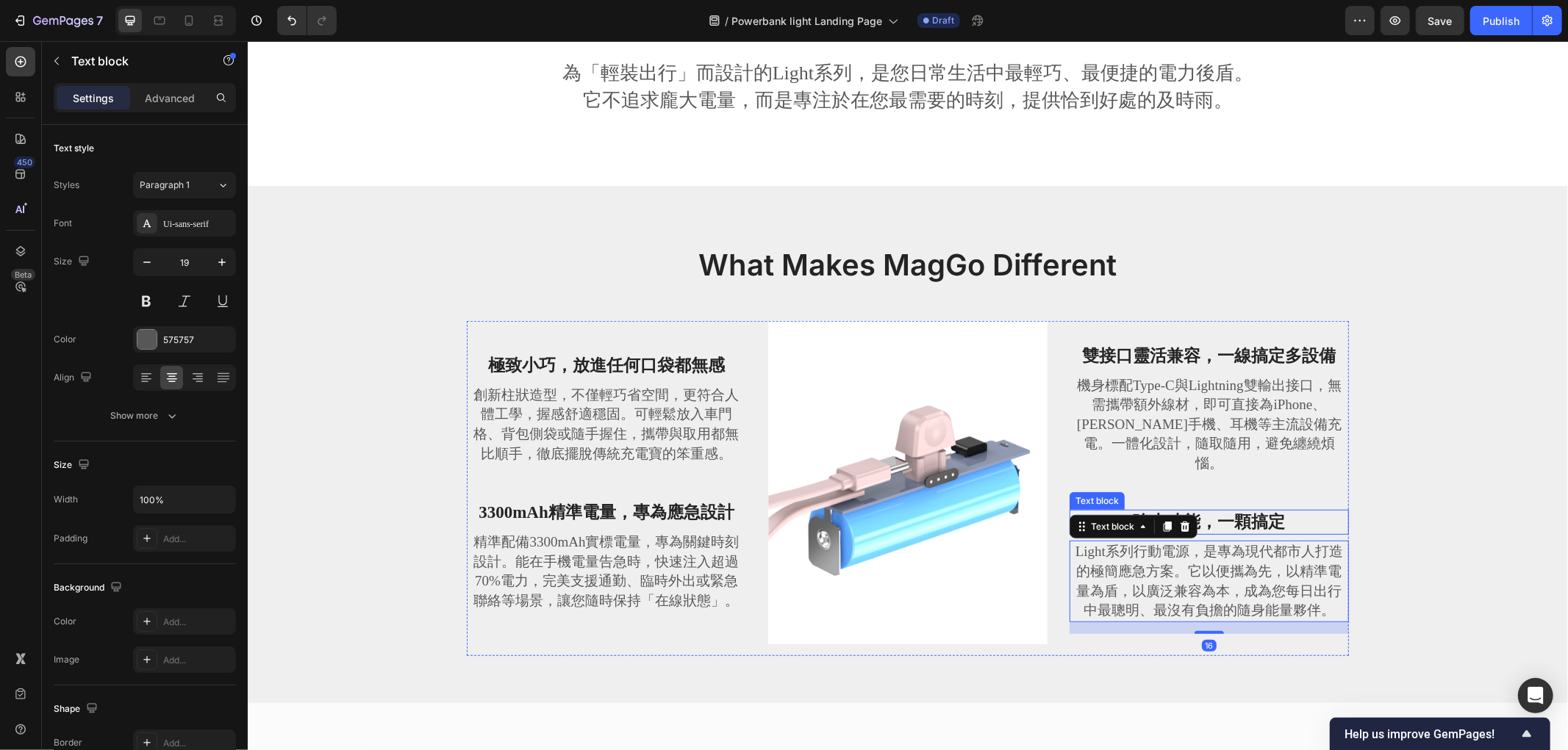
click at [1219, 510] on p "強大功能，一顆搞定" at bounding box center [1208, 521] width 277 height 22
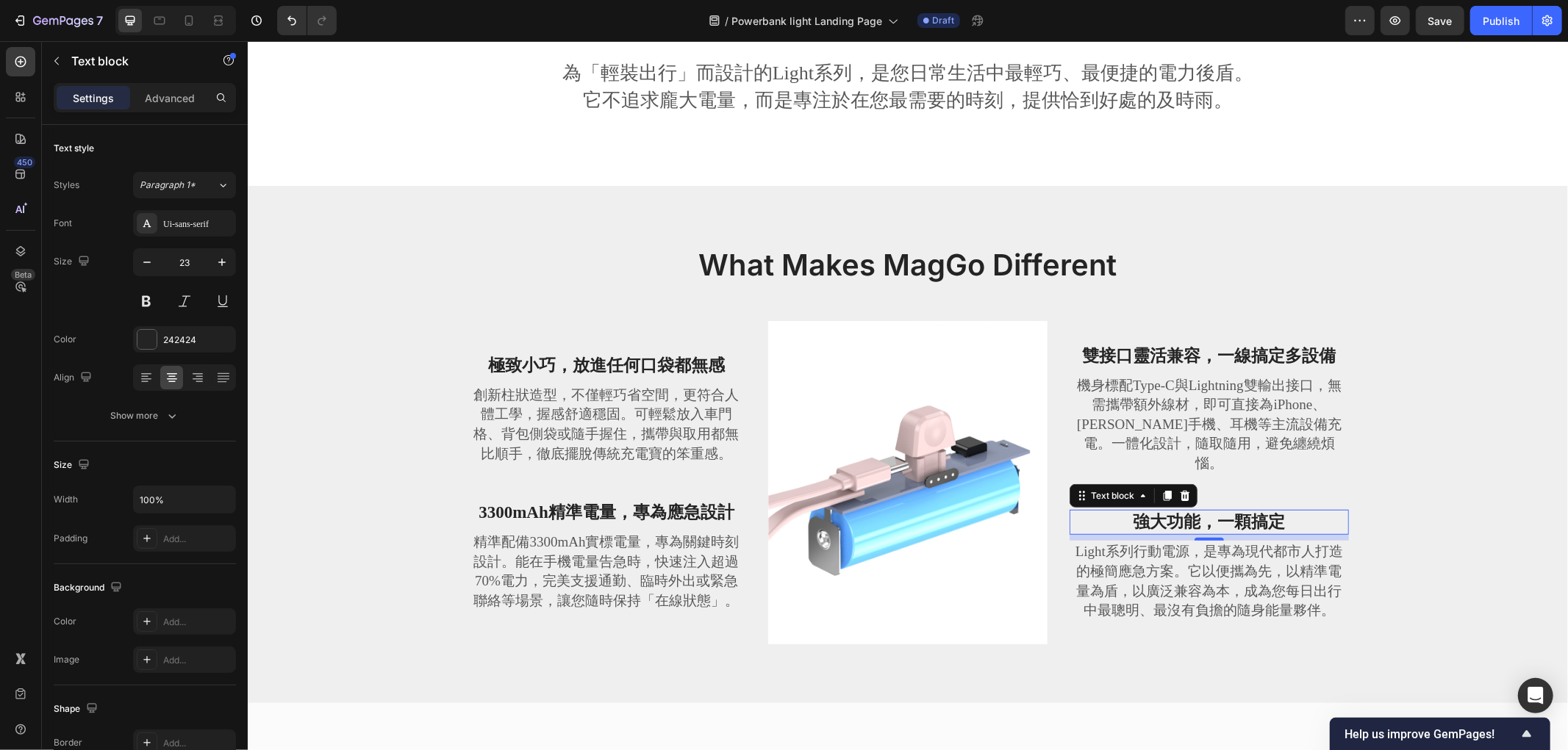
click at [1262, 510] on p "強大功能，一顆搞定" at bounding box center [1208, 521] width 277 height 22
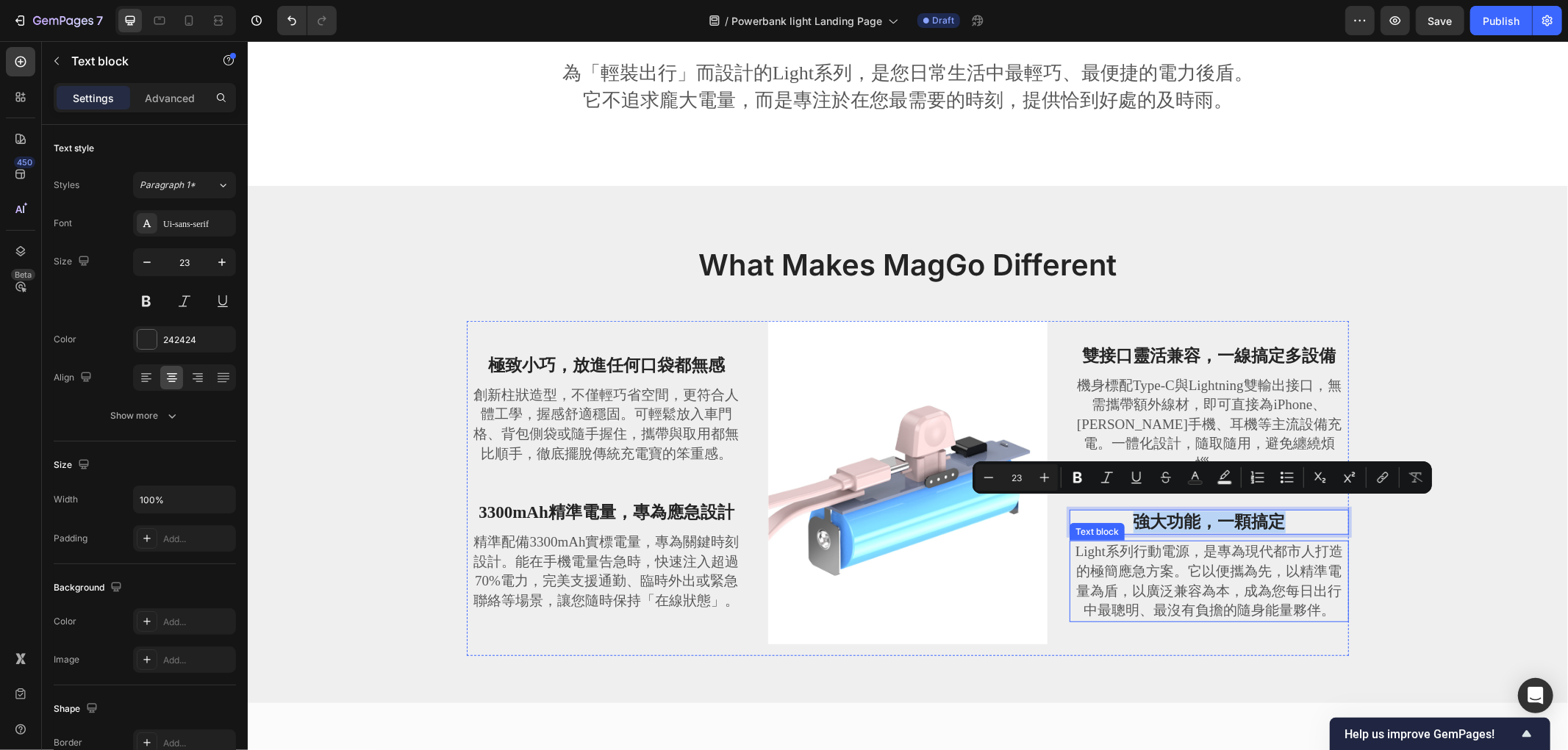
click at [1210, 566] on p "Light系列行動電源，是專為現代都市人打造的極簡應急方案。它以便攜為先，以精準電量為盾，以廣泛兼容為本，成為您每日出行中最聰明、最沒有負擔的隨身能量夥伴。" at bounding box center [1208, 581] width 277 height 78
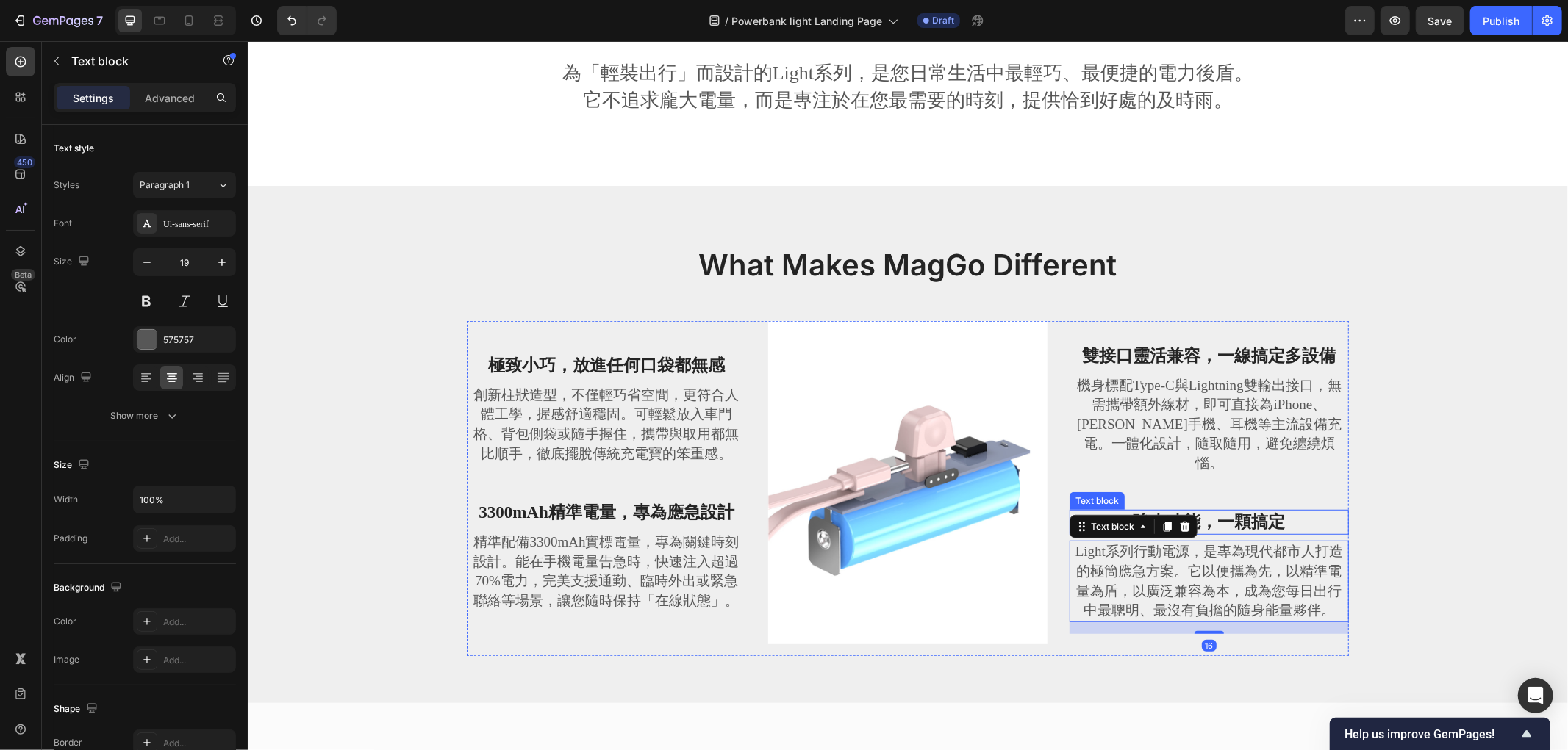
click at [1243, 511] on p "強大功能，一顆搞定" at bounding box center [1208, 521] width 277 height 22
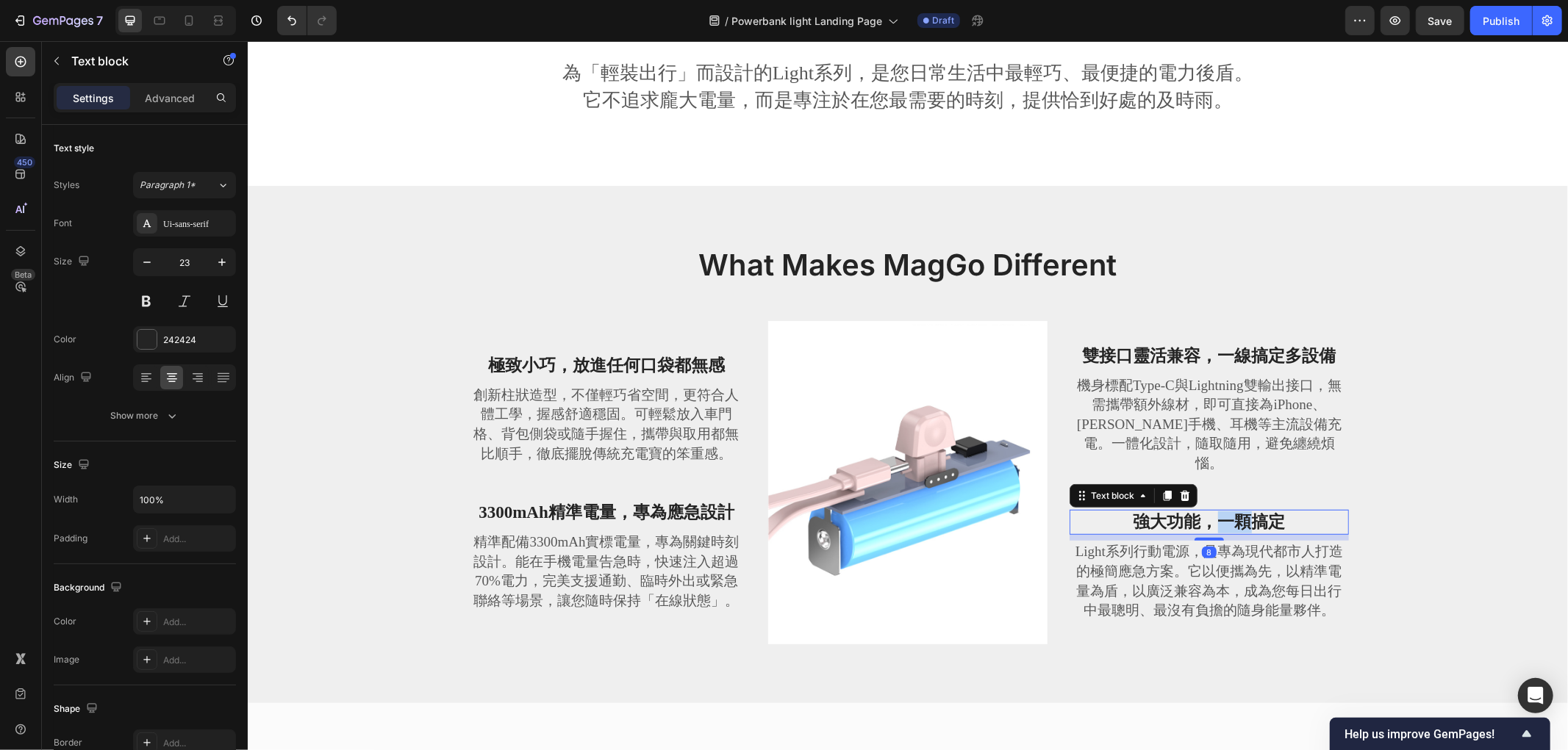
click at [1213, 519] on p "強大功能，一顆搞定" at bounding box center [1208, 521] width 277 height 22
click at [1153, 510] on p "強大功能，一顆搞定" at bounding box center [1208, 521] width 277 height 22
click at [1193, 510] on p "強大功能，一顆搞定" at bounding box center [1208, 521] width 277 height 22
click at [1248, 559] on p "Light系列行動電源，是專為現代都市人打造的極簡應急方案。它以便攜為先，以精準電量為盾，以廣泛兼容為本，成為您每日出行中最聰明、最沒有負擔的隨身能量夥伴。" at bounding box center [1208, 581] width 277 height 78
click at [1275, 510] on p "強大功能，一顆搞定" at bounding box center [1208, 521] width 277 height 22
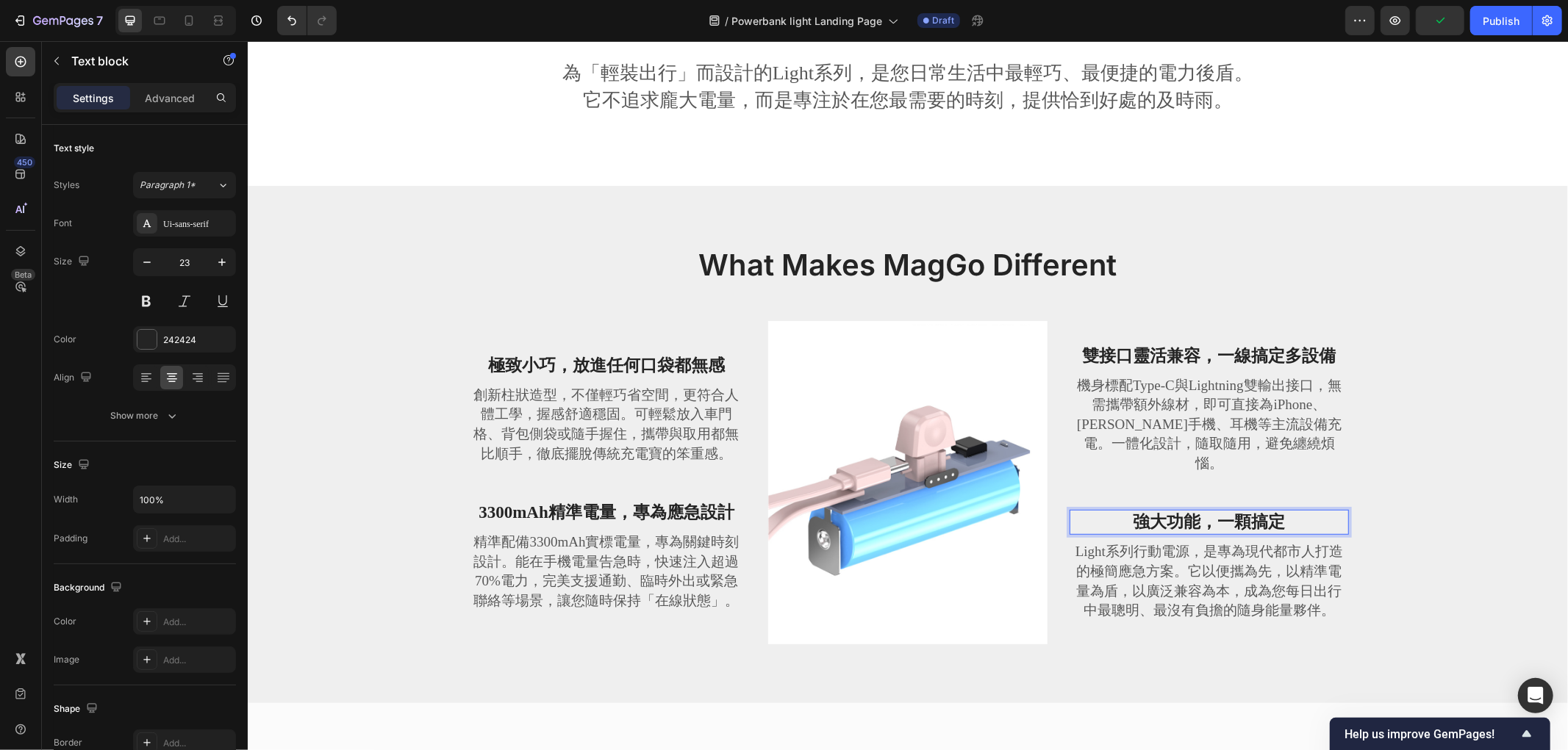
click at [1284, 510] on p "強大功能，一顆搞定" at bounding box center [1208, 521] width 277 height 22
click at [1222, 544] on p "Light系列行動電源，是專為現代都市人打造的極簡應急方案。它以便攜為先，以精準電量為盾，以廣泛兼容為本，成為您每日出行中最聰明、最沒有負擔的隨身能量夥伴。" at bounding box center [1208, 581] width 277 height 78
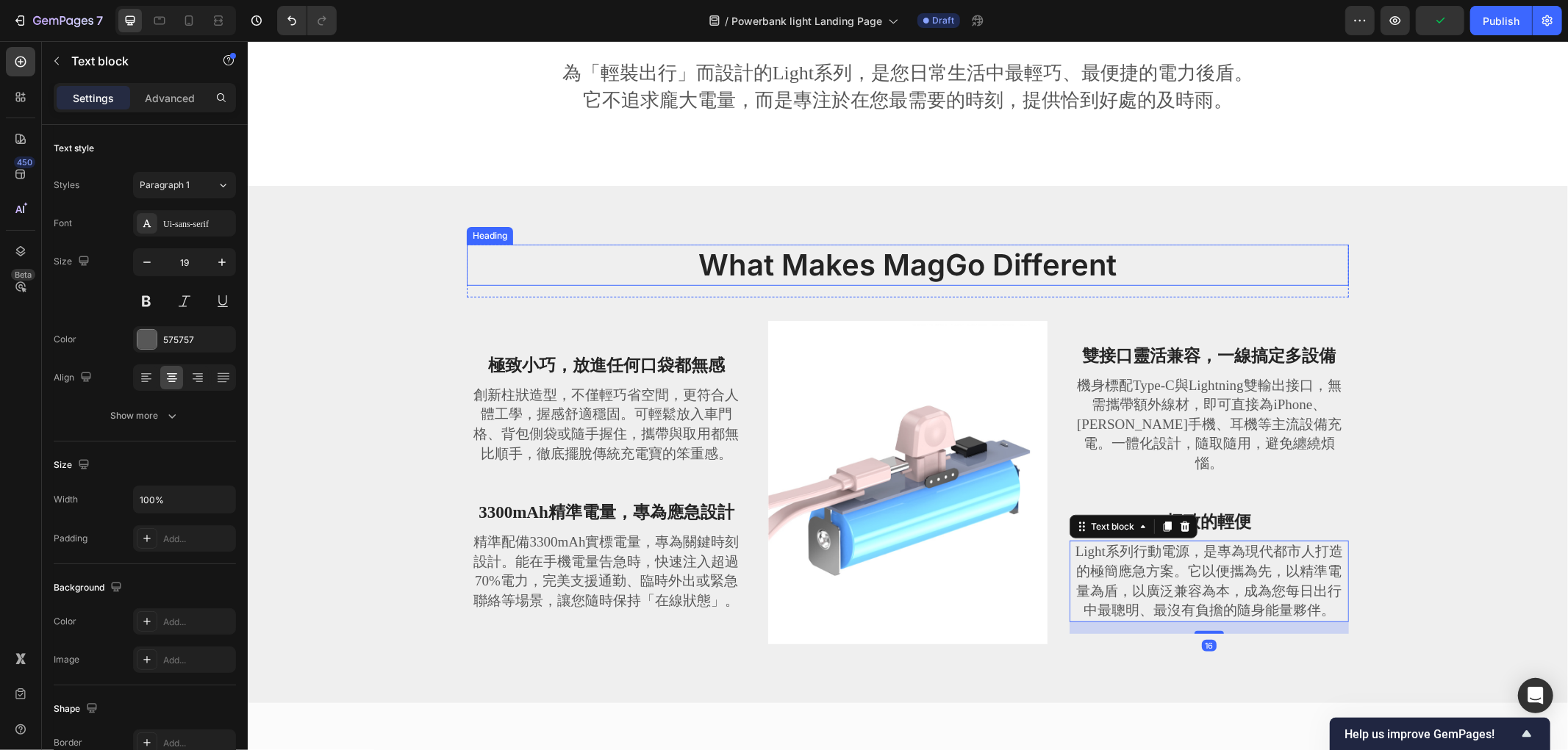
click at [907, 266] on h2 "What Makes MagGo Different" at bounding box center [907, 264] width 882 height 41
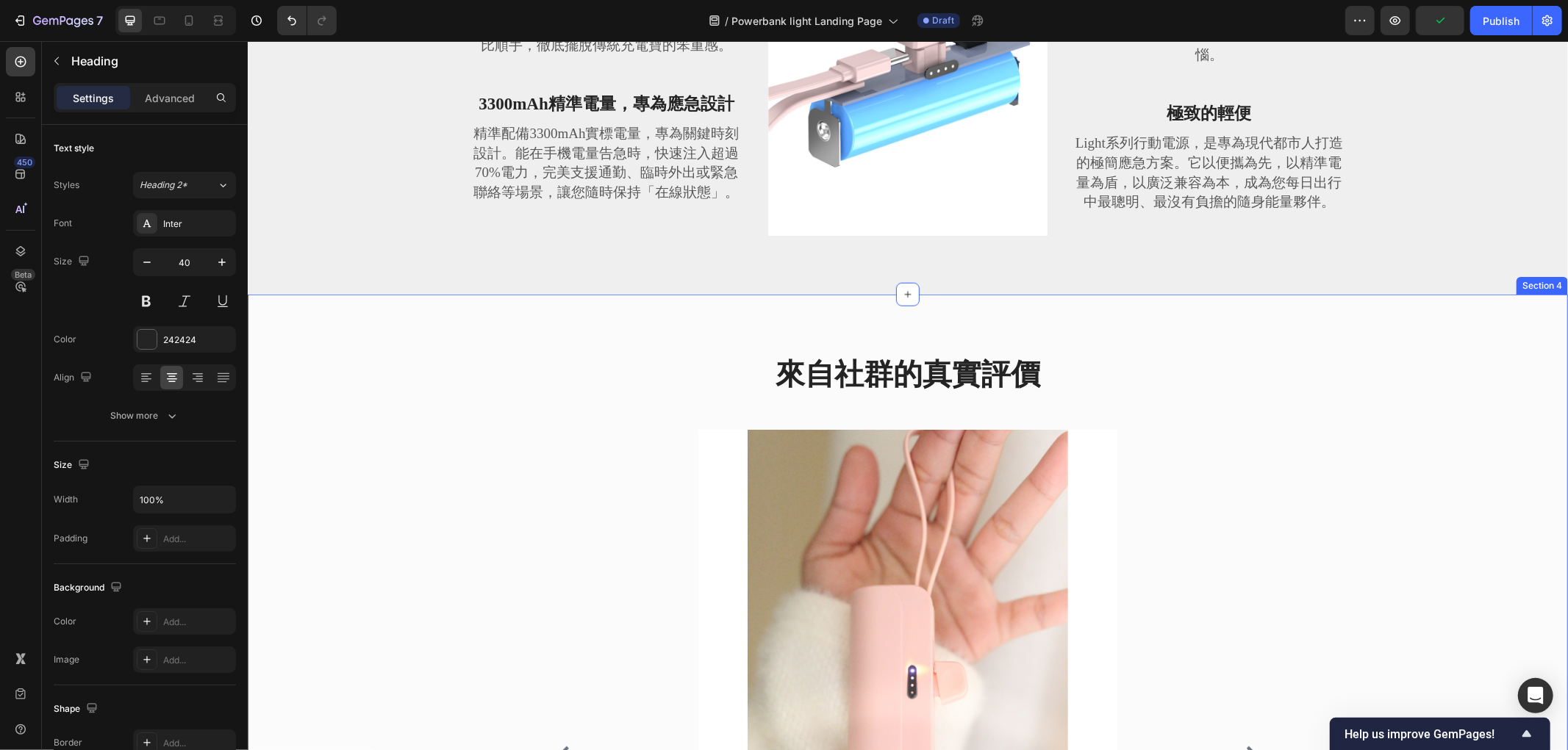
click at [487, 429] on div "來自社群的真實評價 Heading Image Icon Icon Icon Icon Icon Icon List Hoz 這顆100W行動電源徹底改變了我…" at bounding box center [907, 722] width 1298 height 739
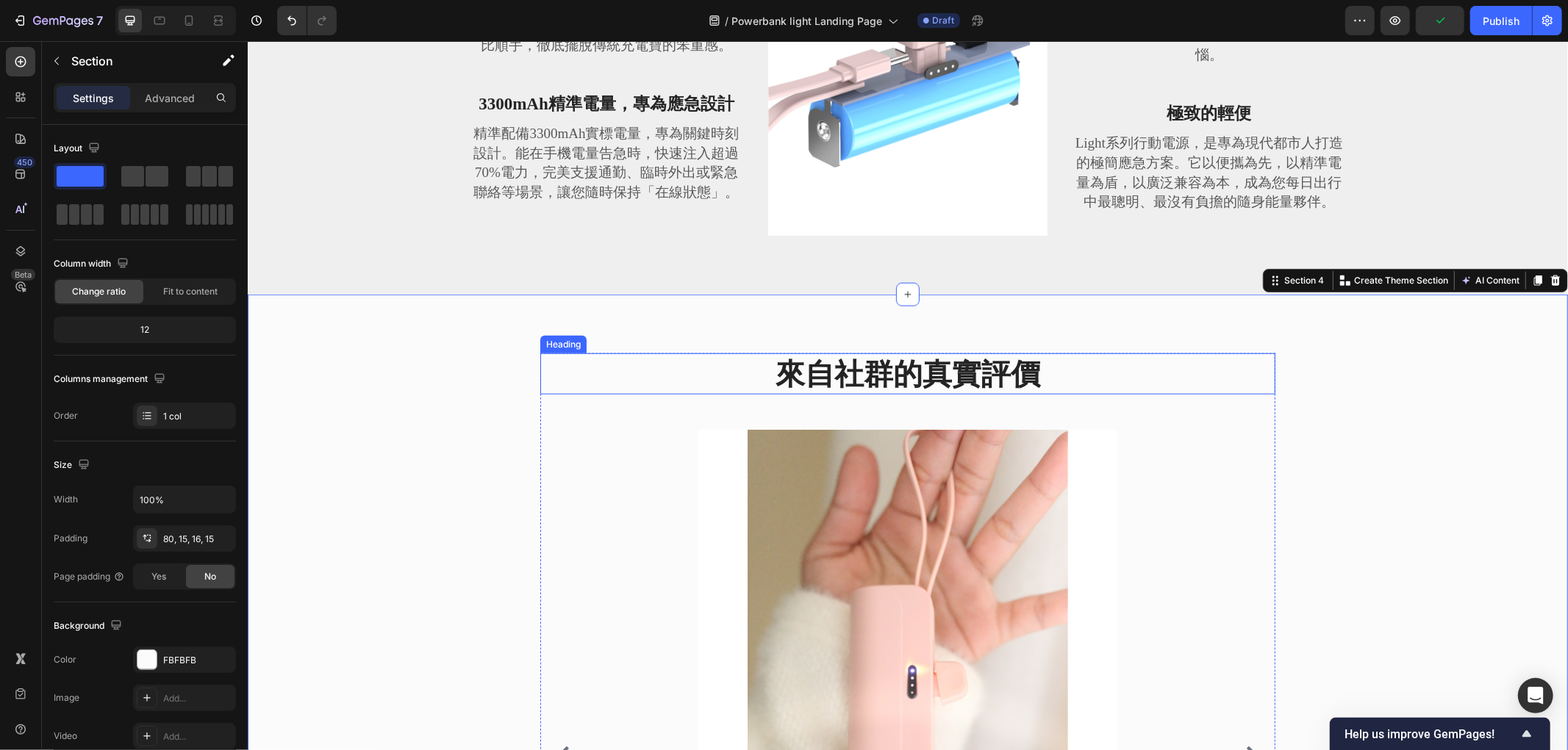
click at [1008, 362] on h2 "來自社群的真實評價" at bounding box center [907, 373] width 735 height 41
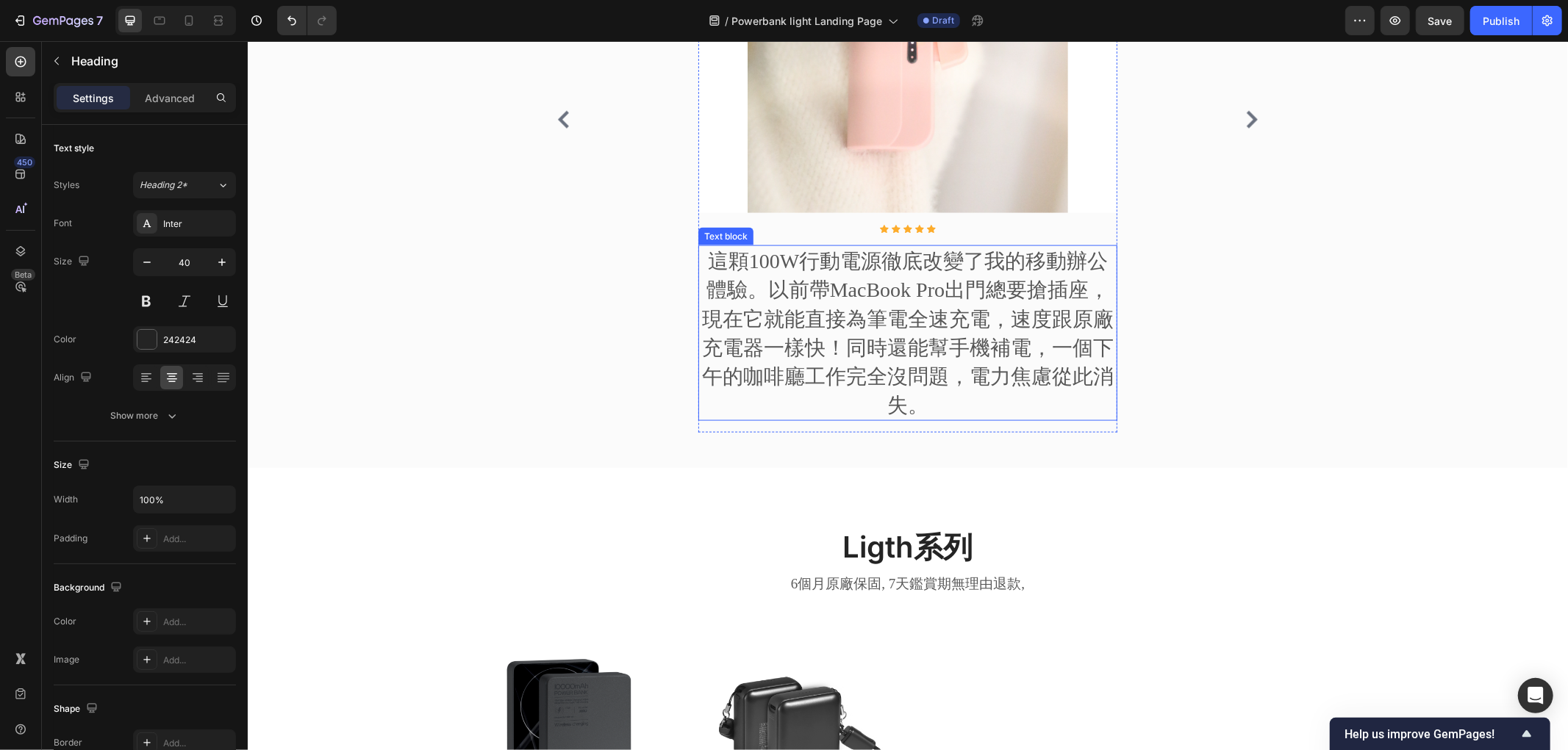
scroll to position [1486, 0]
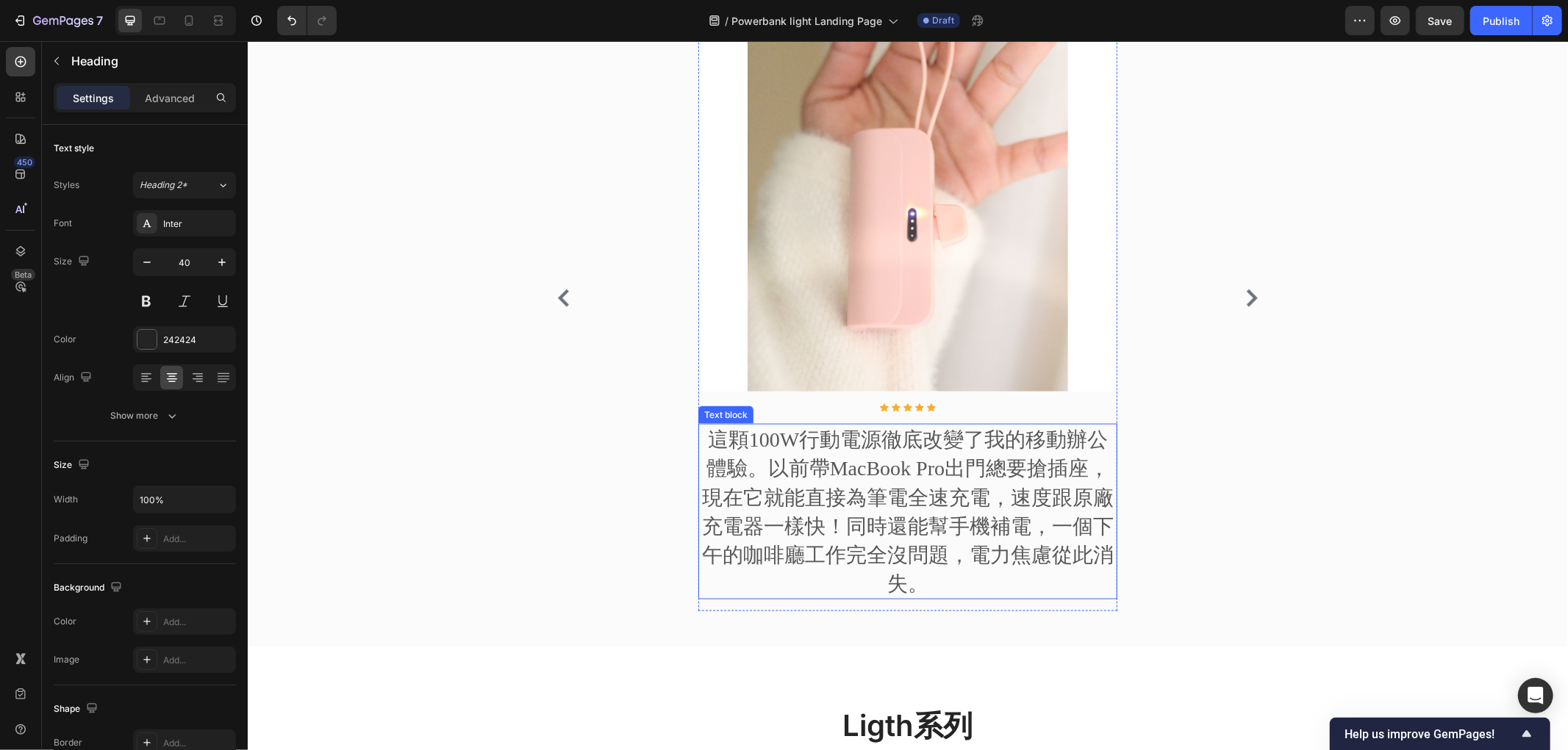
click at [881, 465] on p "這顆100W行動電源徹底改變了我的移動辦公體驗。以前帶MacBook Pro出門總要搶插座，現在它就能直接為筆電全速充電，速度跟原廠充電器一樣快！同時還能幫手…" at bounding box center [907, 511] width 416 height 173
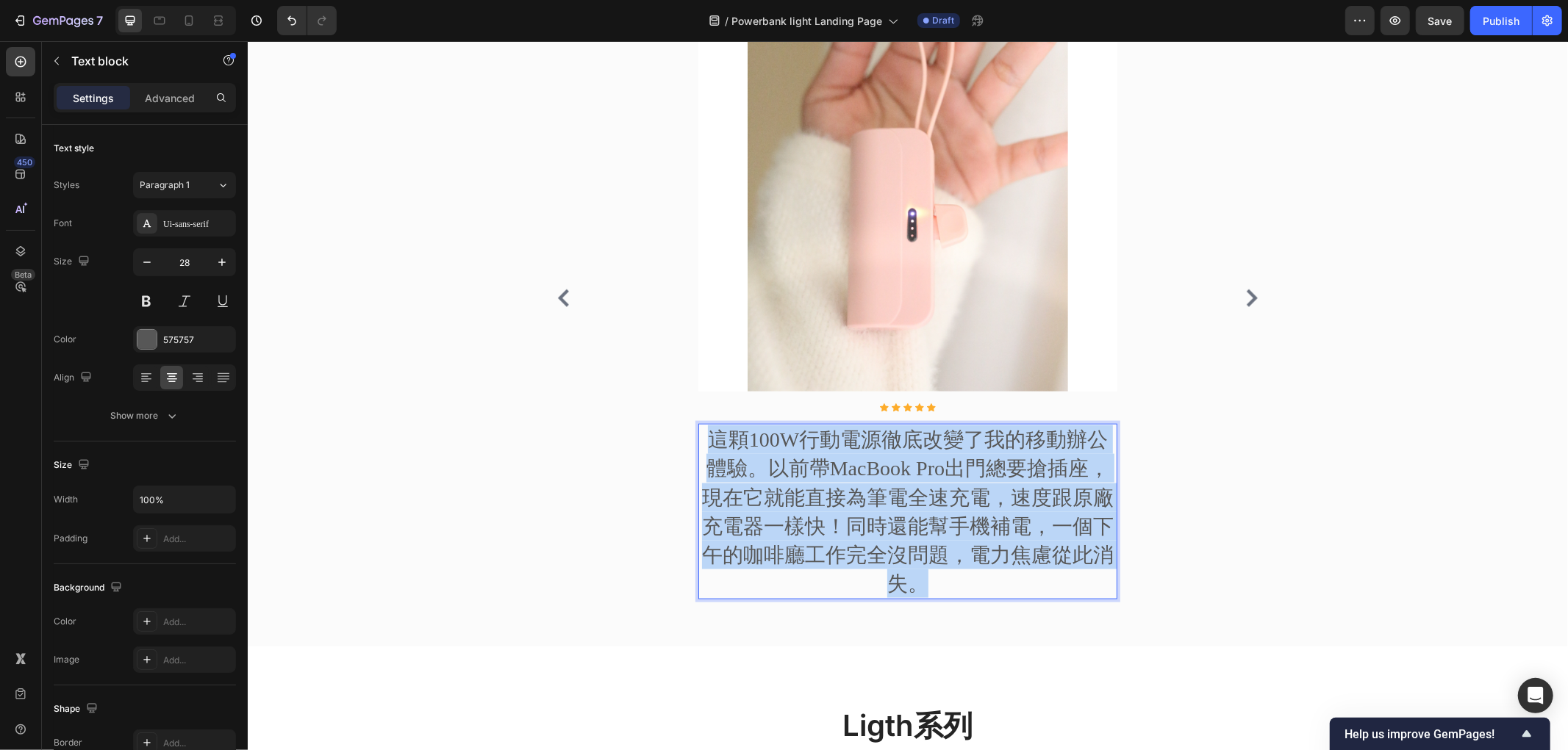
click at [881, 465] on p "這顆100W行動電源徹底改變了我的移動辦公體驗。以前帶MacBook Pro出門總要搶插座，現在它就能直接為筆電全速充電，速度跟原廠充電器一樣快！同時還能幫手…" at bounding box center [907, 511] width 416 height 173
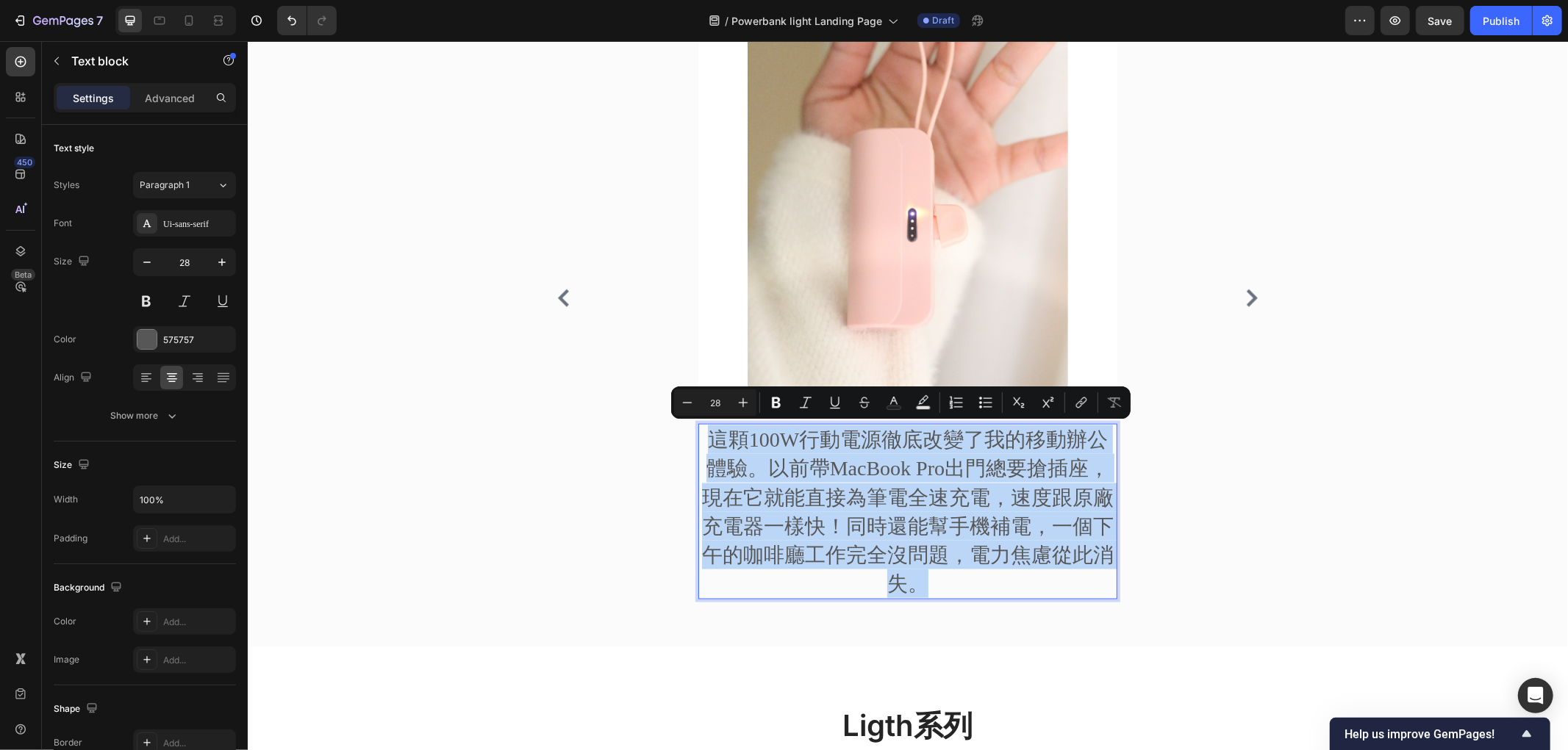
type input "16"
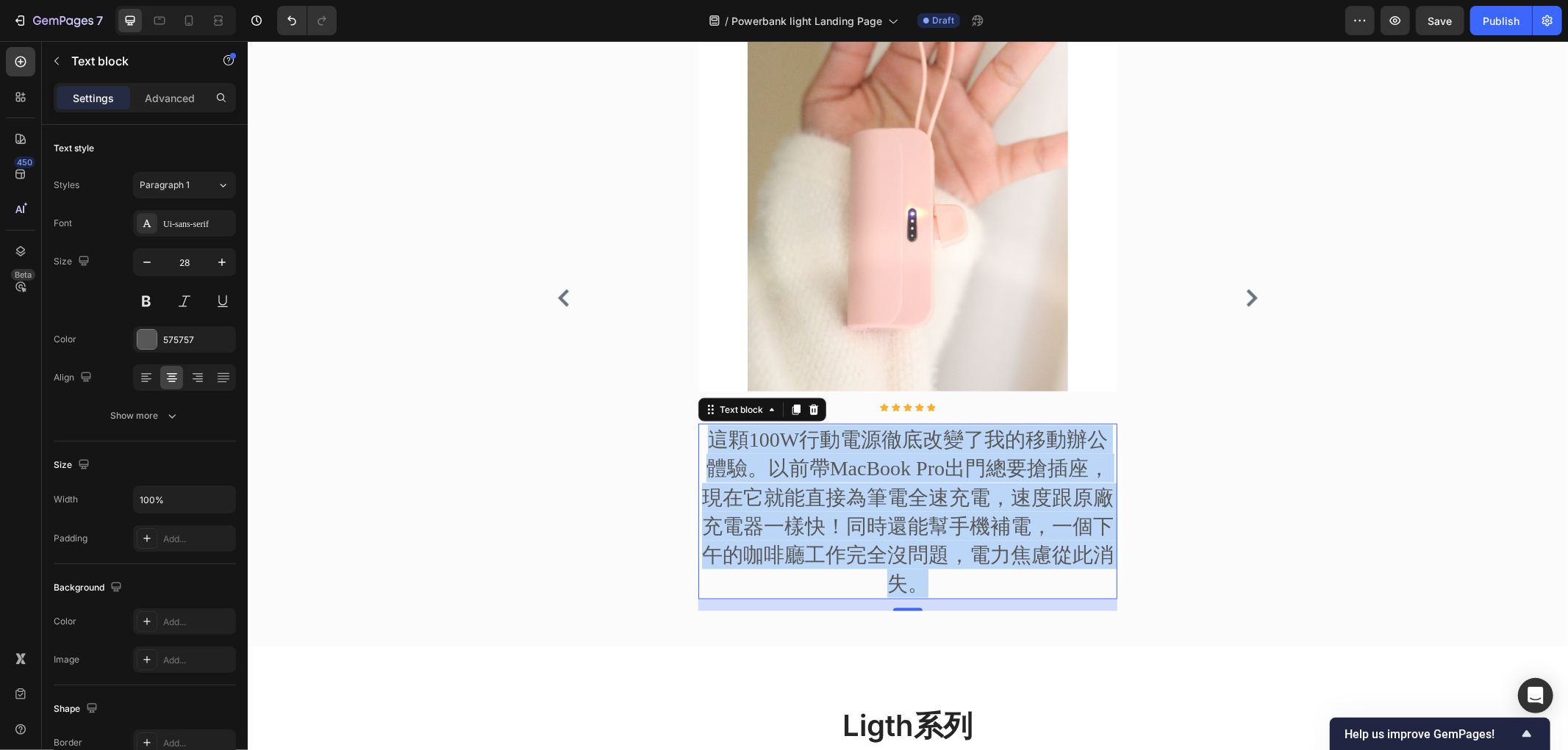
click at [751, 494] on p "這顆100W行動電源徹底改變了我的移動辦公體驗。以前帶MacBook Pro出門總要搶插座，現在它就能直接為筆電全速充電，速度跟原廠充電器一樣快！同時還能幫手…" at bounding box center [907, 511] width 416 height 173
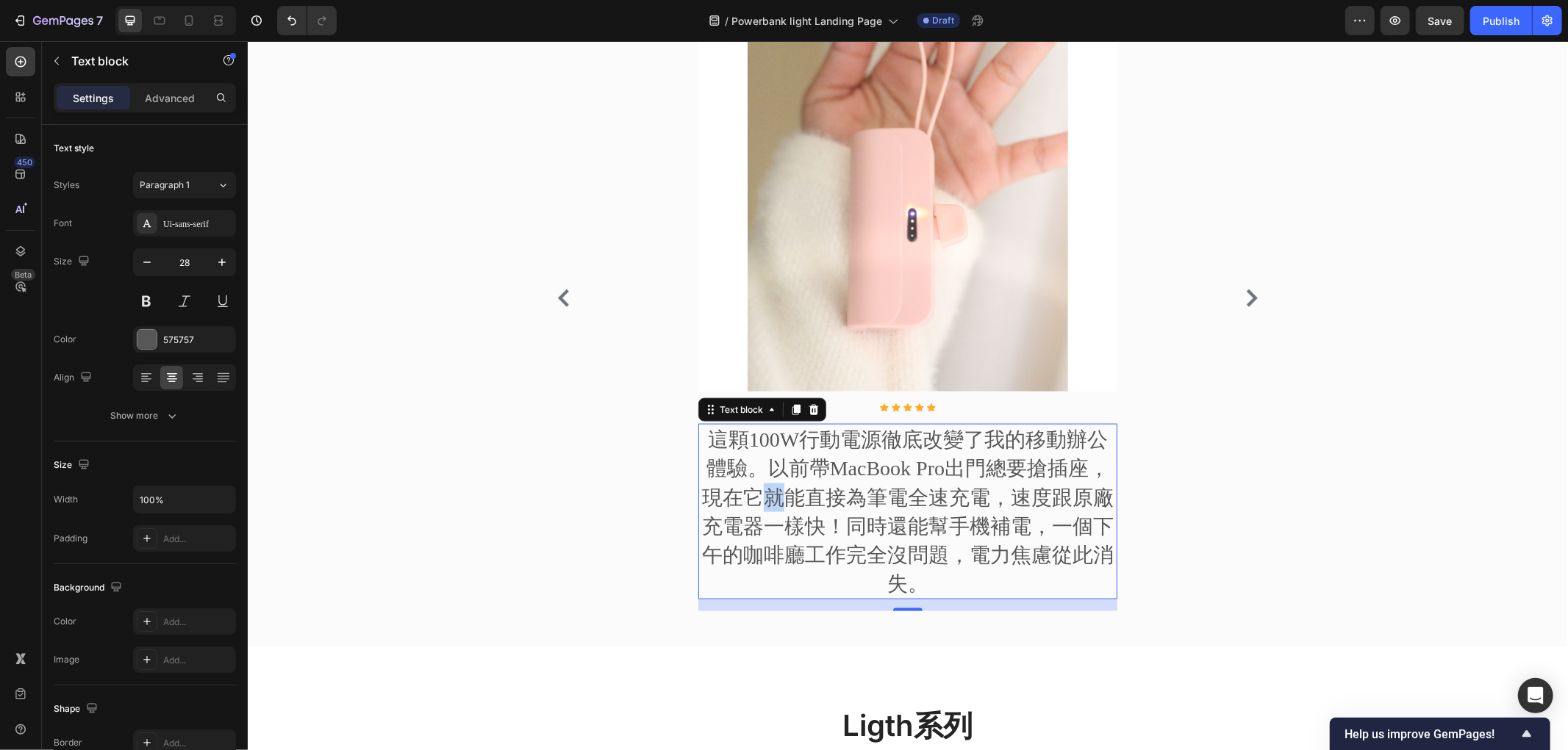
click at [751, 494] on p "這顆100W行動電源徹底改變了我的移動辦公體驗。以前帶MacBook Pro出門總要搶插座，現在它就能直接為筆電全速充電，速度跟原廠充電器一樣快！同時還能幫手…" at bounding box center [907, 511] width 416 height 173
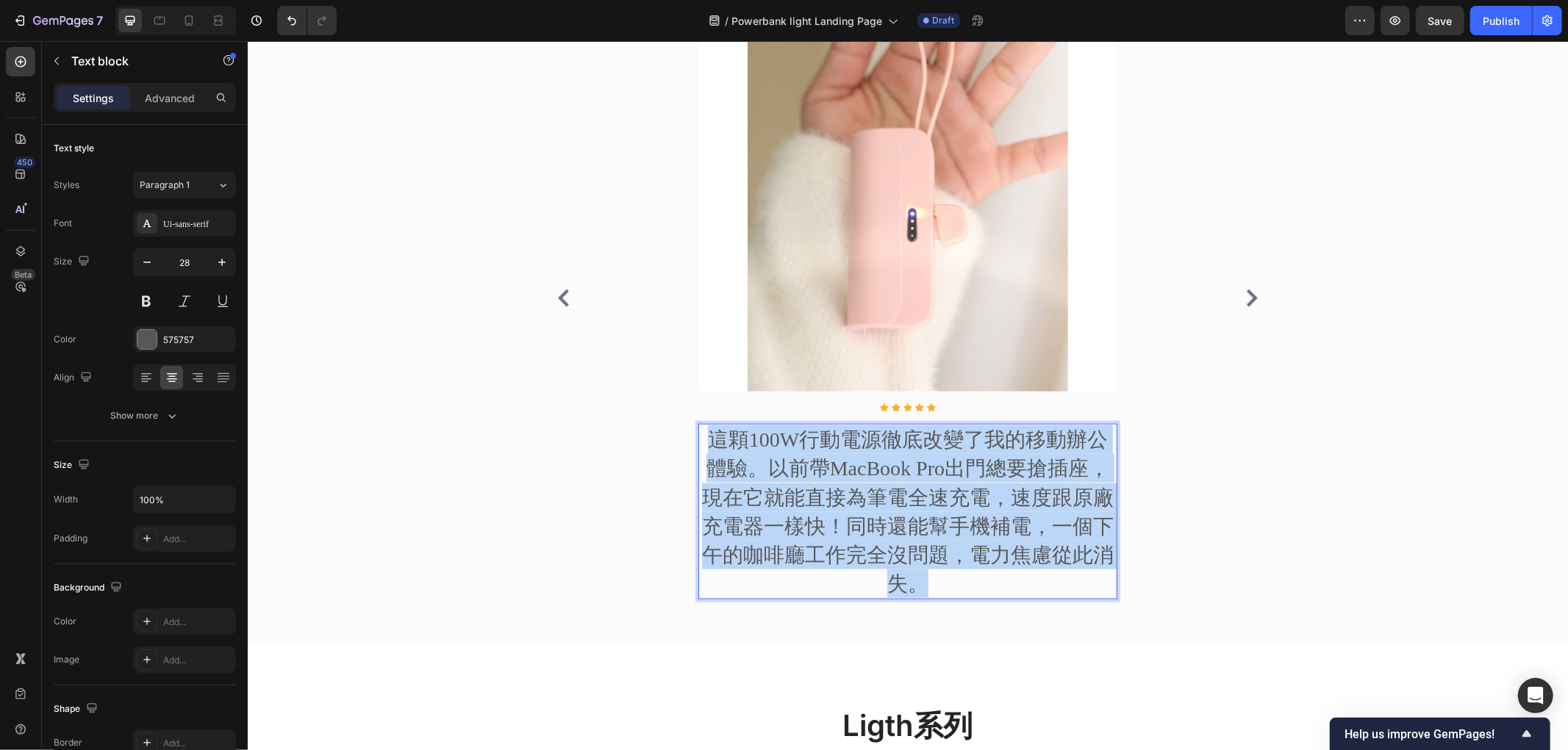
click at [751, 494] on p "這顆100W行動電源徹底改變了我的移動辦公體驗。以前帶MacBook Pro出門總要搶插座，現在它就能直接為筆電全速充電，速度跟原廠充電器一樣快！同時還能幫手…" at bounding box center [907, 511] width 416 height 173
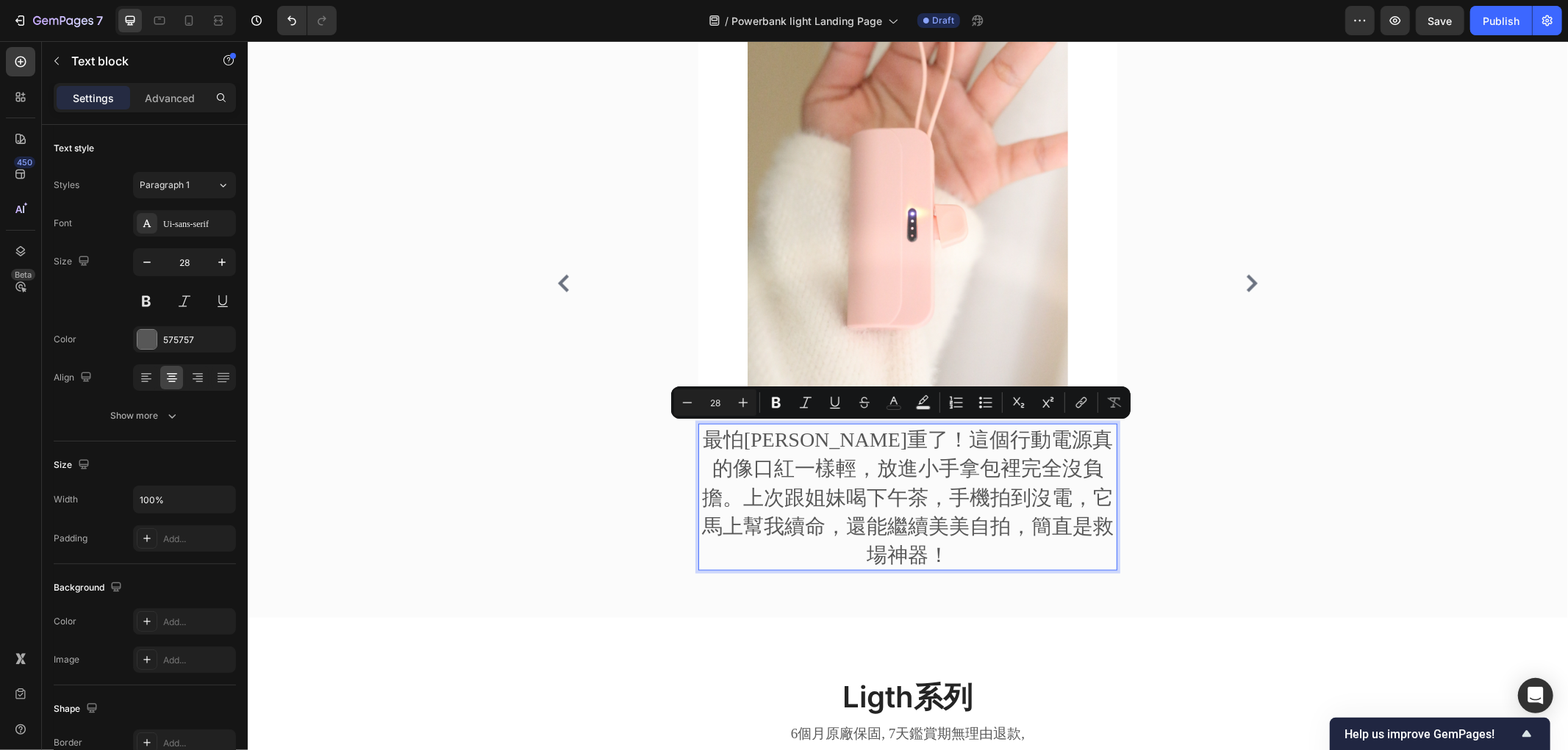
scroll to position [1467, 0]
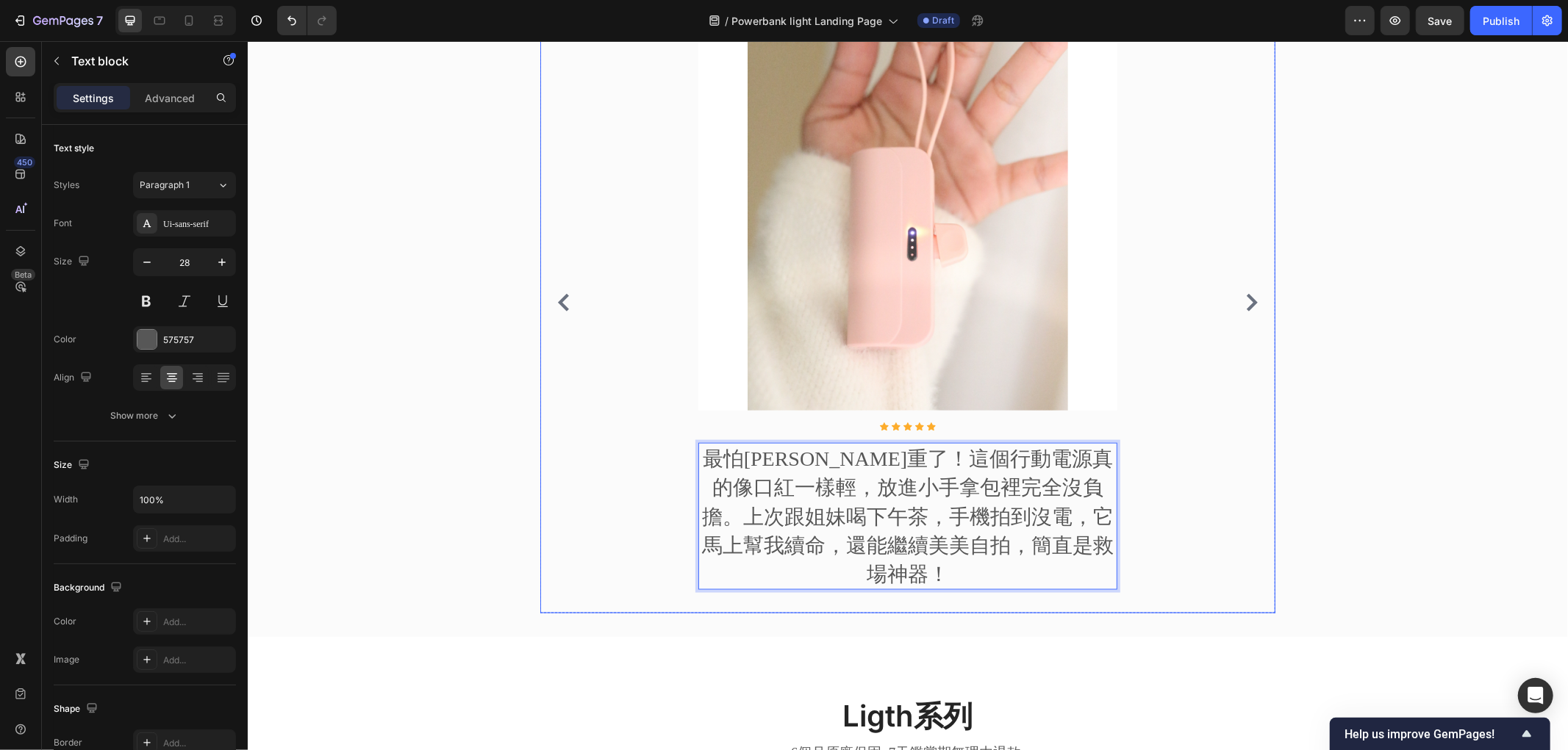
click at [1248, 293] on icon "Carousel Next Arrow" at bounding box center [1251, 302] width 18 height 18
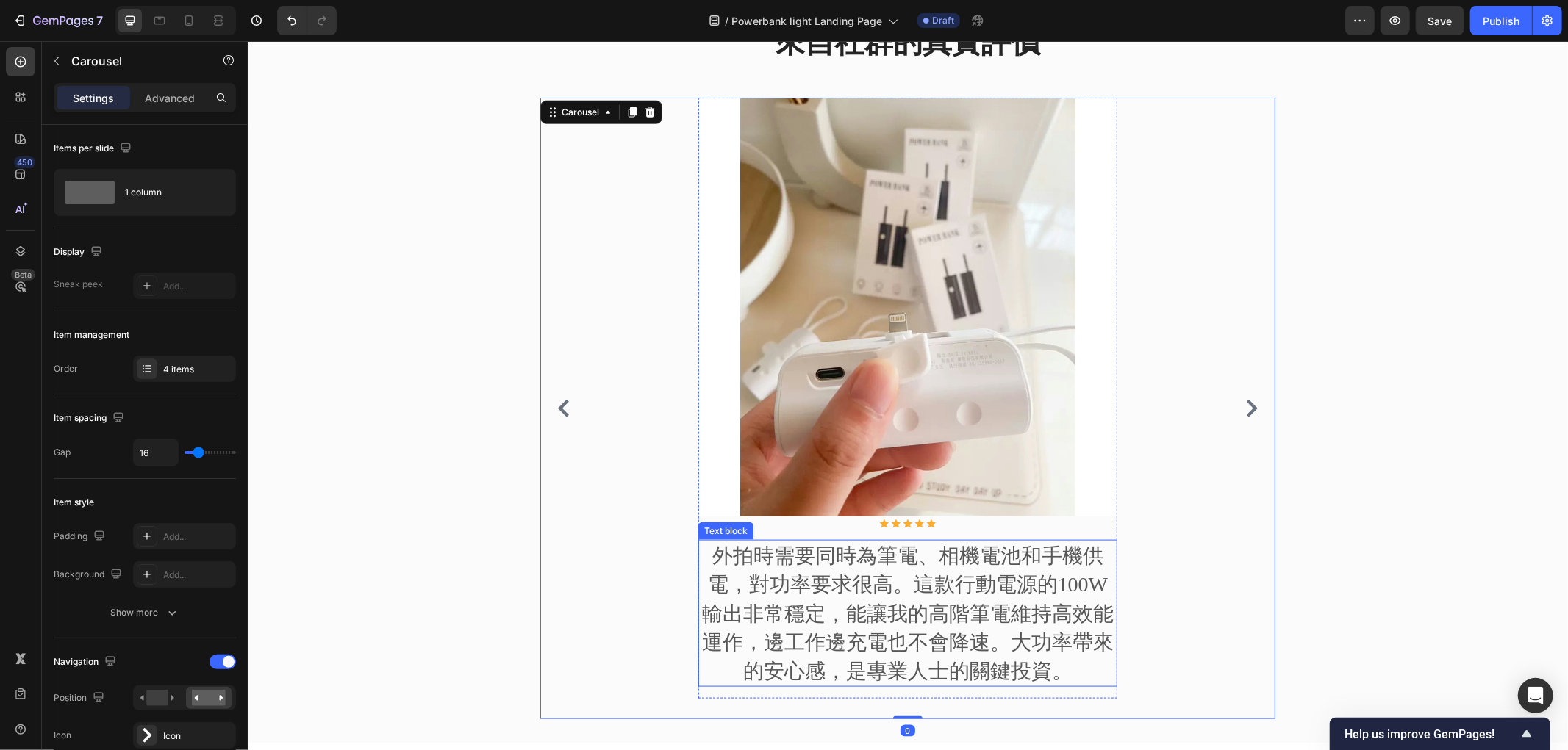
scroll to position [1390, 0]
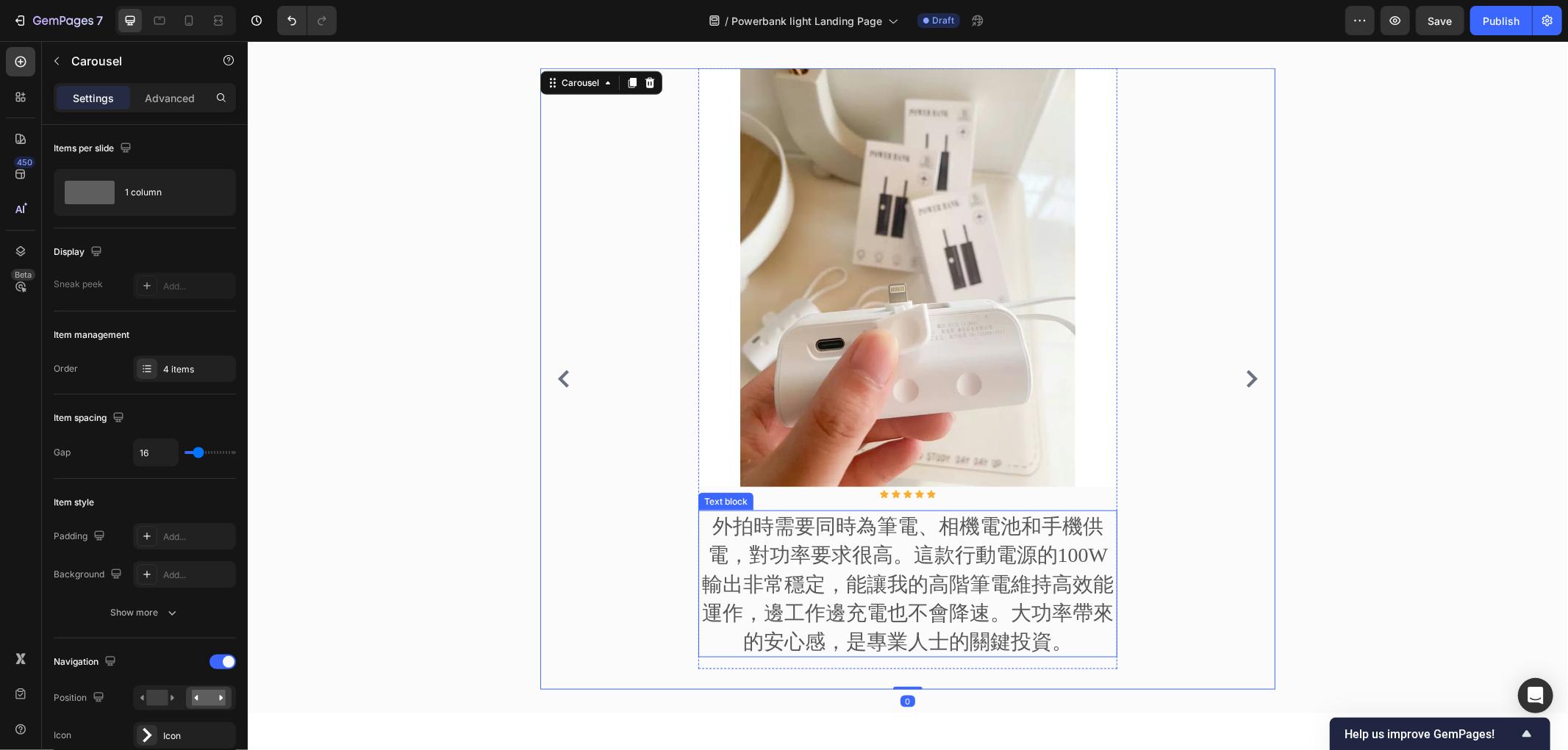
click at [866, 564] on p "外拍時需要同時為筆電、相機電池和手機供電，對功率要求很高。這款行動電源的100W輸出非常穩定，能讓我的高階筆電維持高效能運作，邊工作邊充電也不會降速。大功率帶…" at bounding box center [907, 583] width 416 height 144
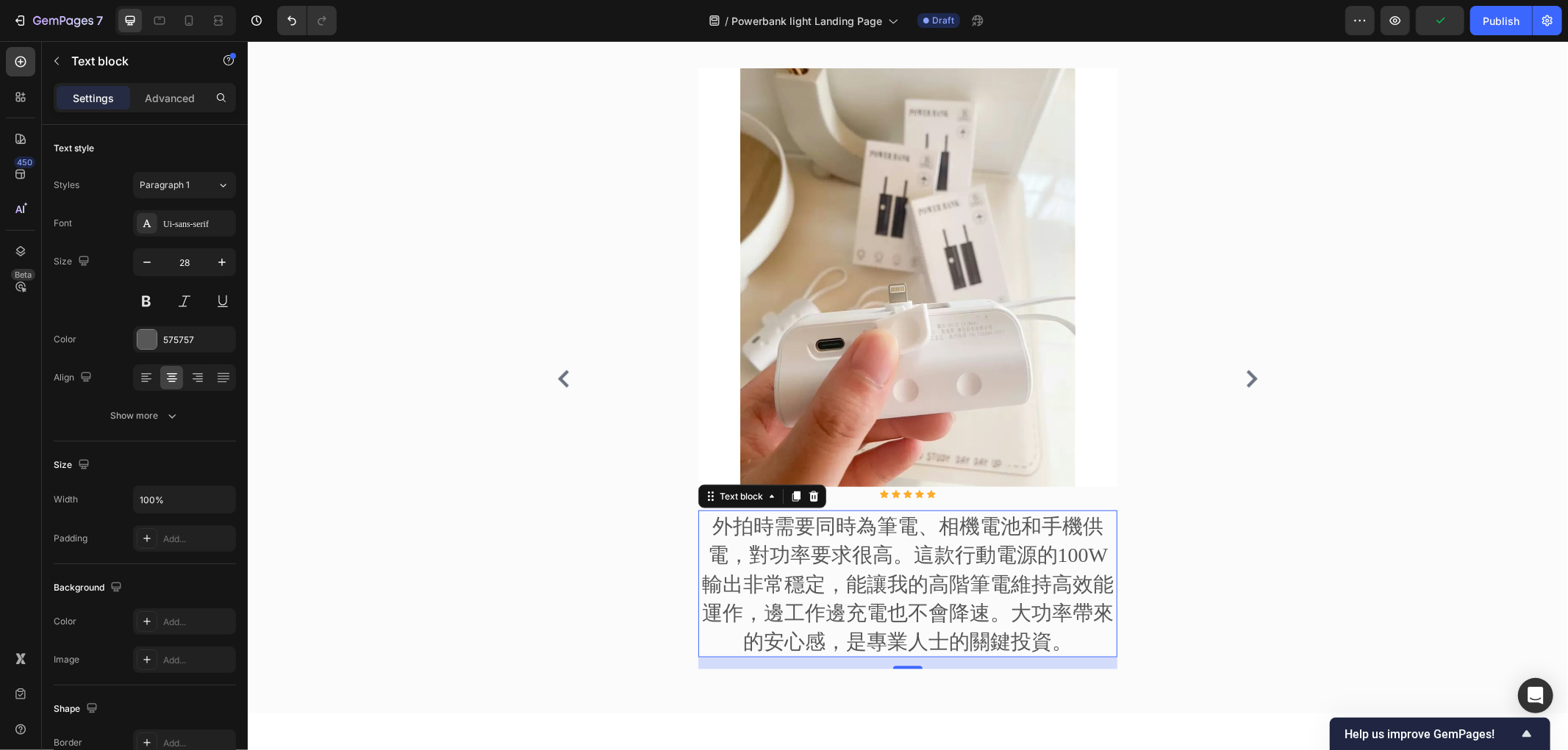
click at [704, 555] on p "外拍時需要同時為筆電、相機電池和手機供電，對功率要求很高。這款行動電源的100W輸出非常穩定，能讓我的高階筆電維持高效能運作，邊工作邊充電也不會降速。大功率帶…" at bounding box center [907, 583] width 416 height 144
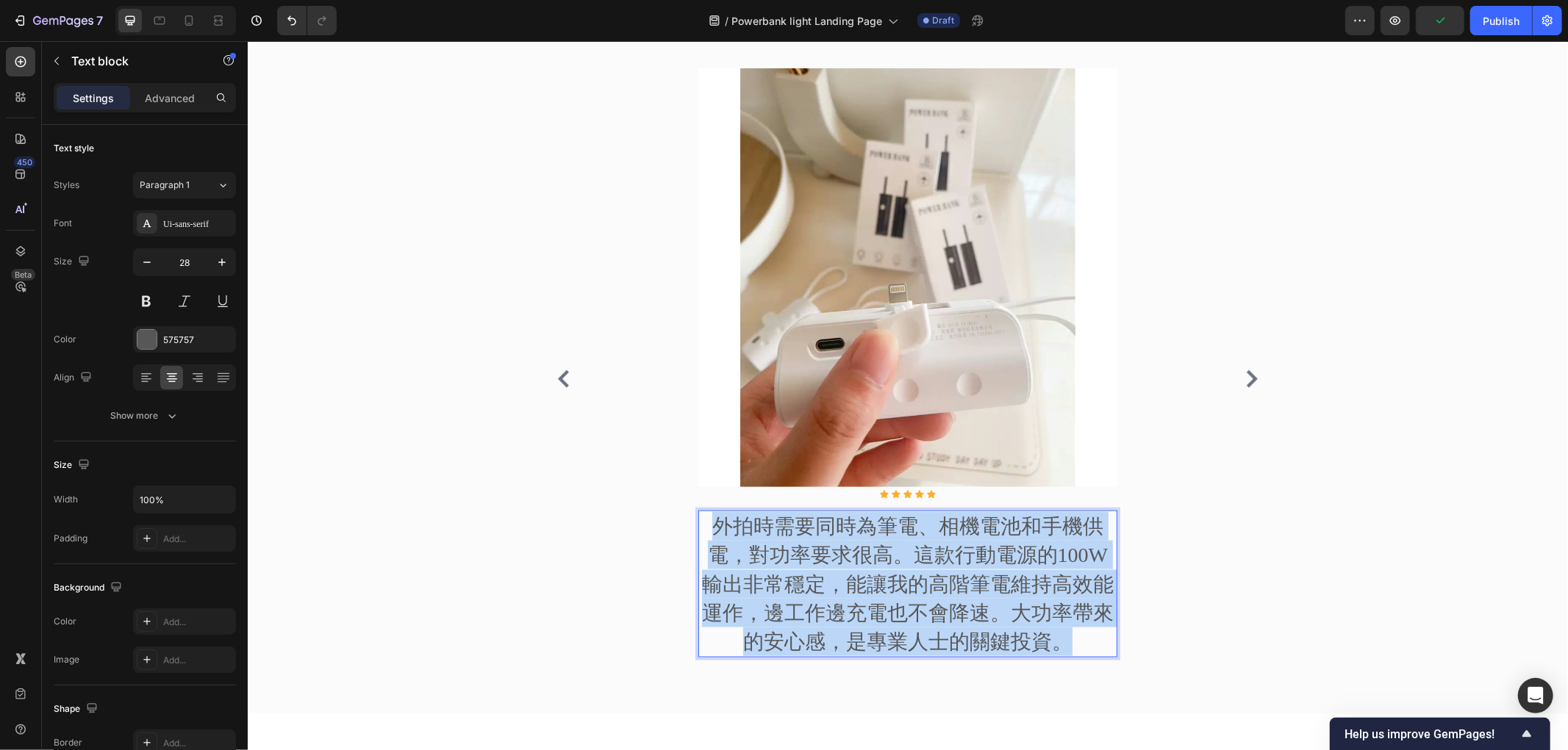
click at [704, 555] on p "外拍時需要同時為筆電、相機電池和手機供電，對功率要求很高。這款行動電源的100W輸出非常穩定，能讓我的高階筆電維持高效能運作，邊工作邊充電也不會降速。大功率帶…" at bounding box center [907, 583] width 416 height 144
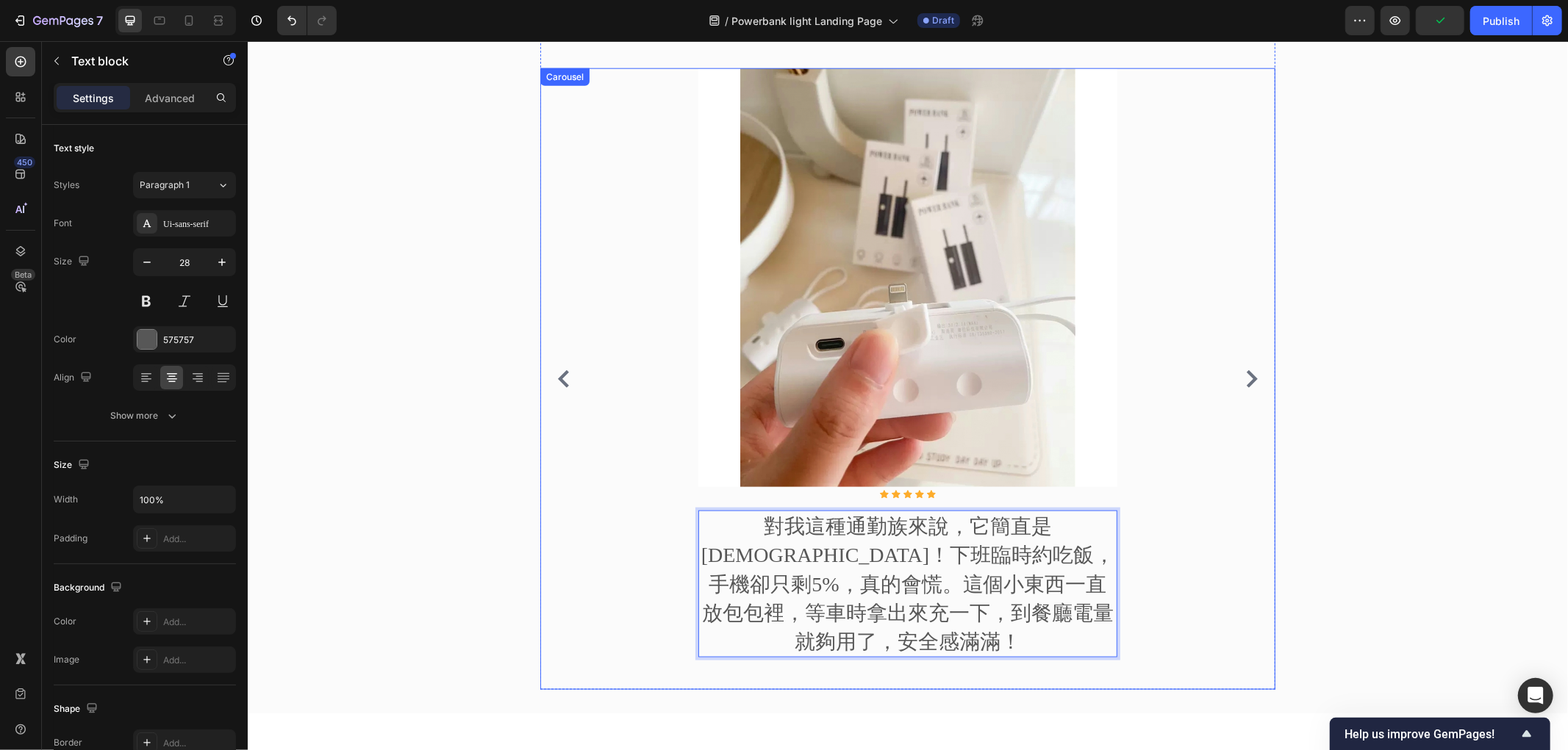
click at [1226, 381] on div "Image Icon Icon Icon Icon Icon Icon List Hoz 對我這種通勤族來說，它簡直是天使！下班臨時約吃飯，手機卻只剩5%，真…" at bounding box center [907, 379] width 735 height 622
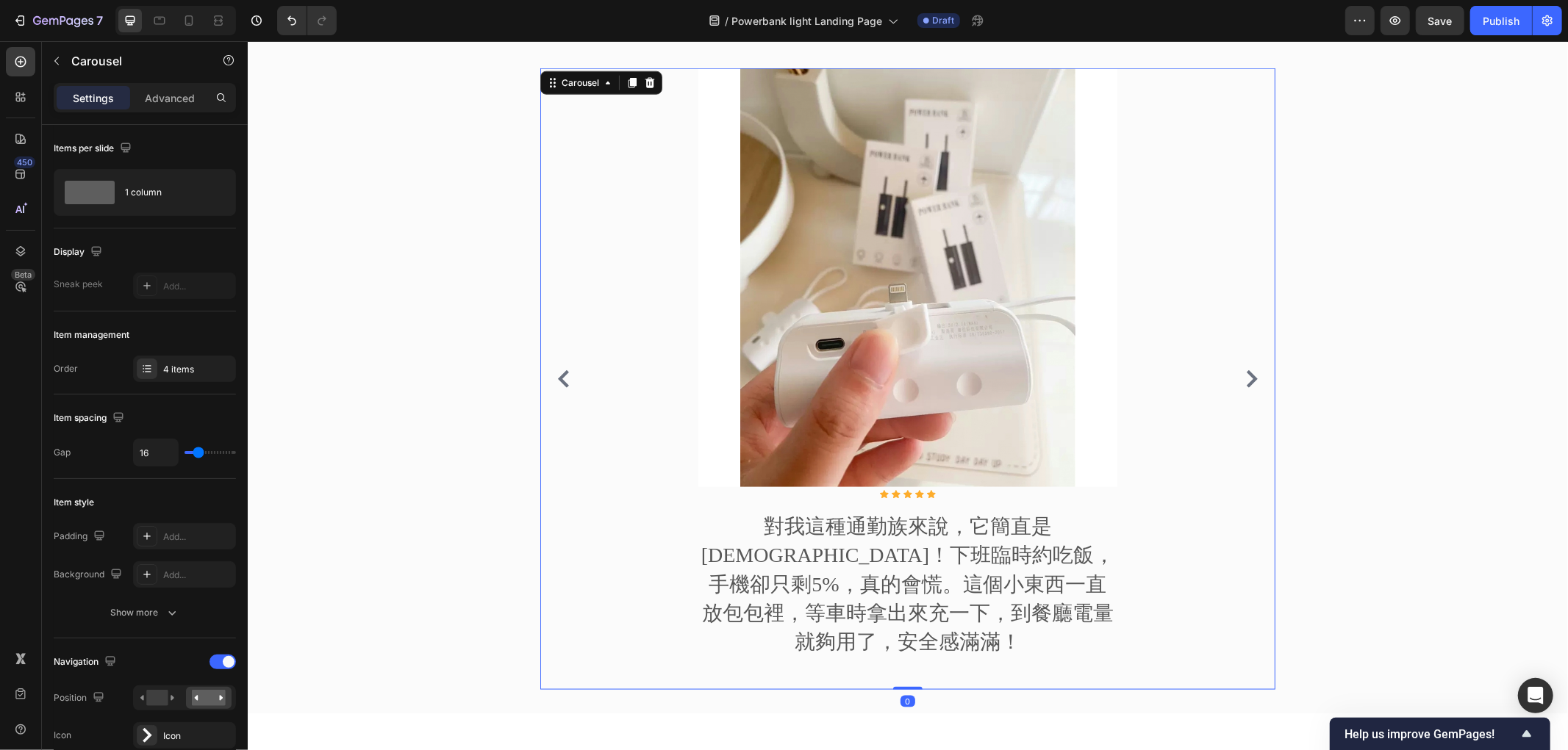
click at [1242, 378] on icon "Carousel Next Arrow" at bounding box center [1251, 379] width 18 height 18
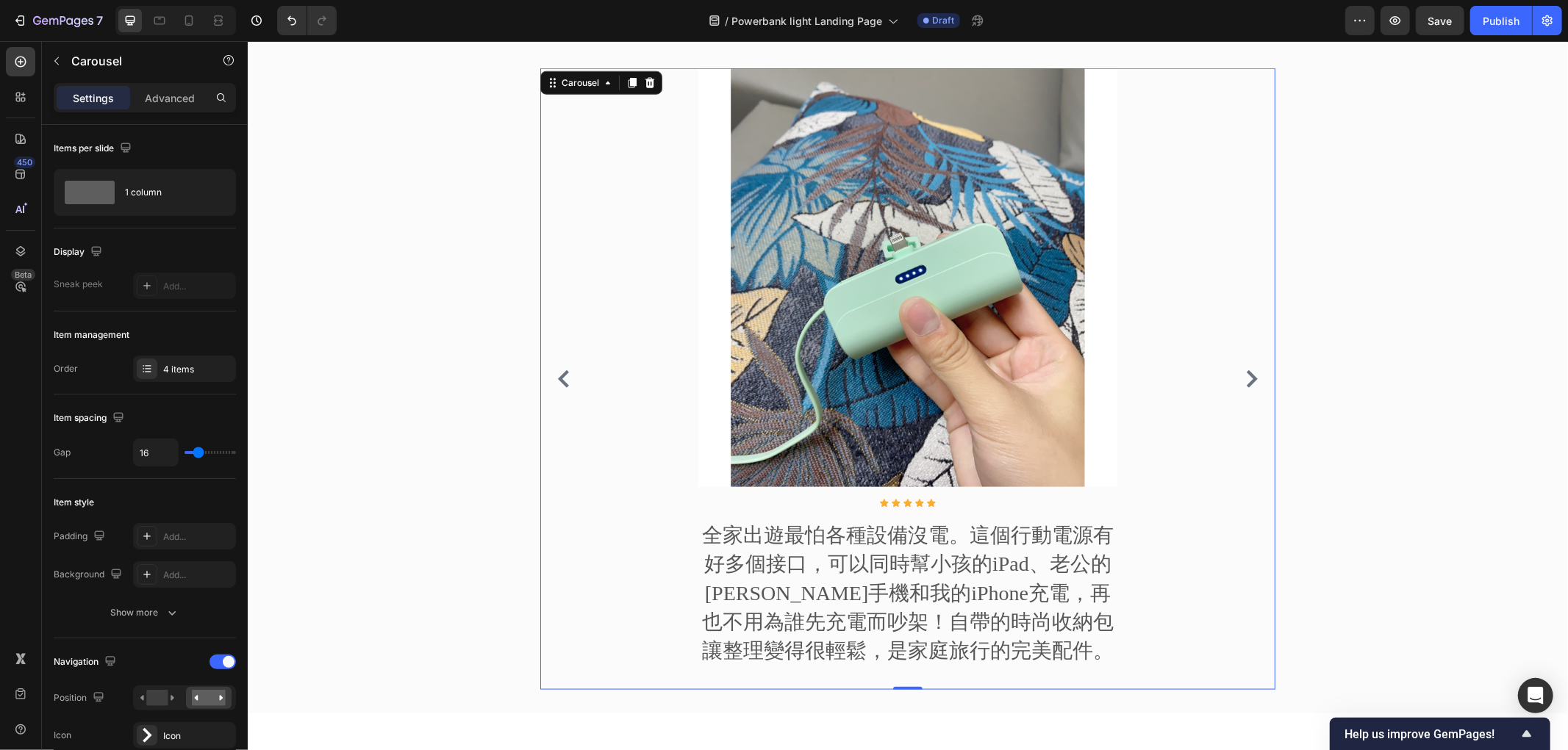
click at [624, 536] on div "Image Icon Icon Icon Icon Icon Icon List Hoz 全家出遊最怕各種設備沒電。這個行動電源有好多個接口，可以同時幫小孩的…" at bounding box center [907, 379] width 735 height 622
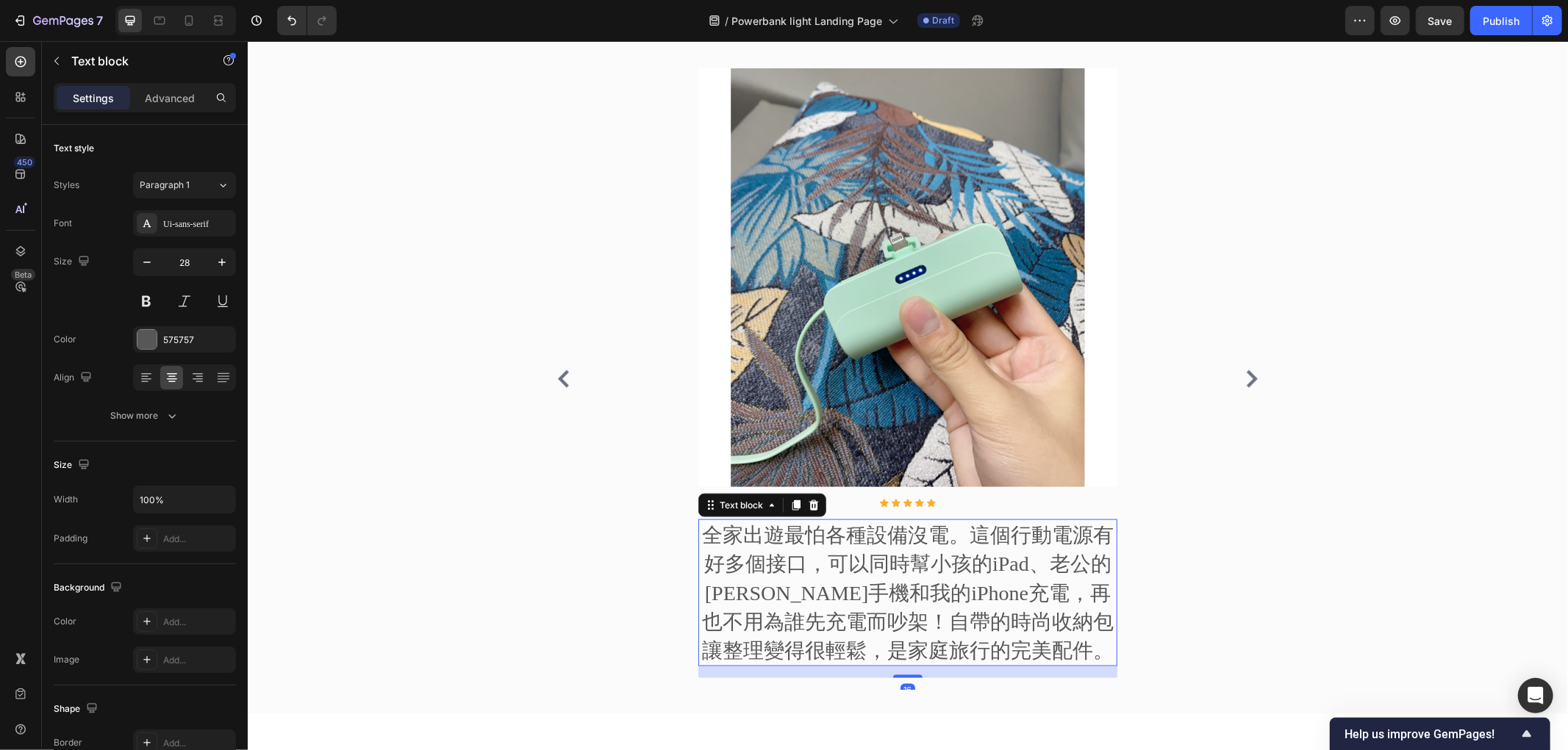
click at [829, 553] on p "全家出遊最怕各種設備沒電。這個行動電源有好多個接口，可以同時幫小孩的iPad、老公的安卓手機和我的iPhone充電，再也不用為誰先充電而吵架！自帶的時尚收納包…" at bounding box center [907, 592] width 416 height 144
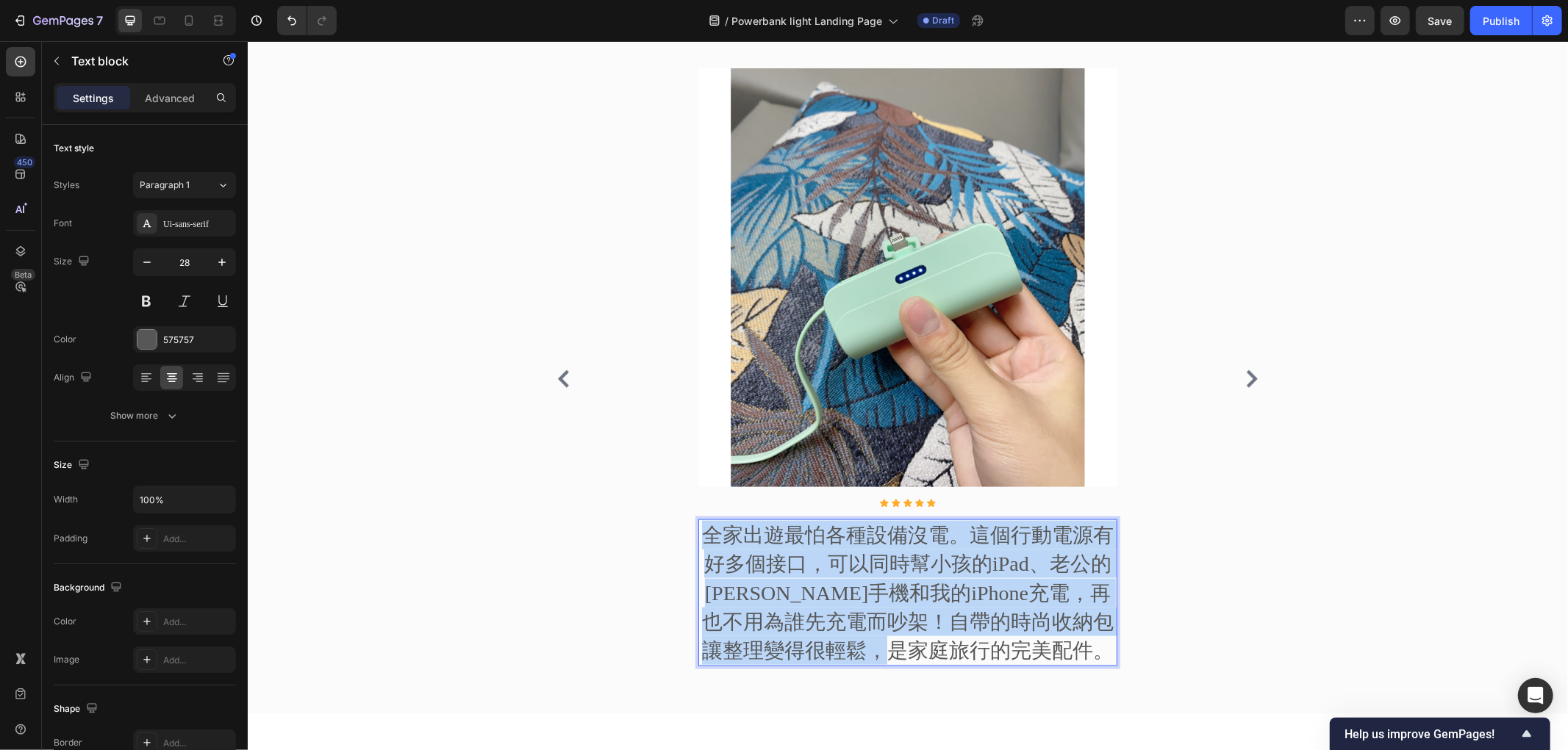
click at [829, 553] on p "全家出遊最怕各種設備沒電。這個行動電源有好多個接口，可以同時幫小孩的iPad、老公的安卓手機和我的iPhone充電，再也不用為誰先充電而吵架！自帶的時尚收納包…" at bounding box center [907, 592] width 416 height 144
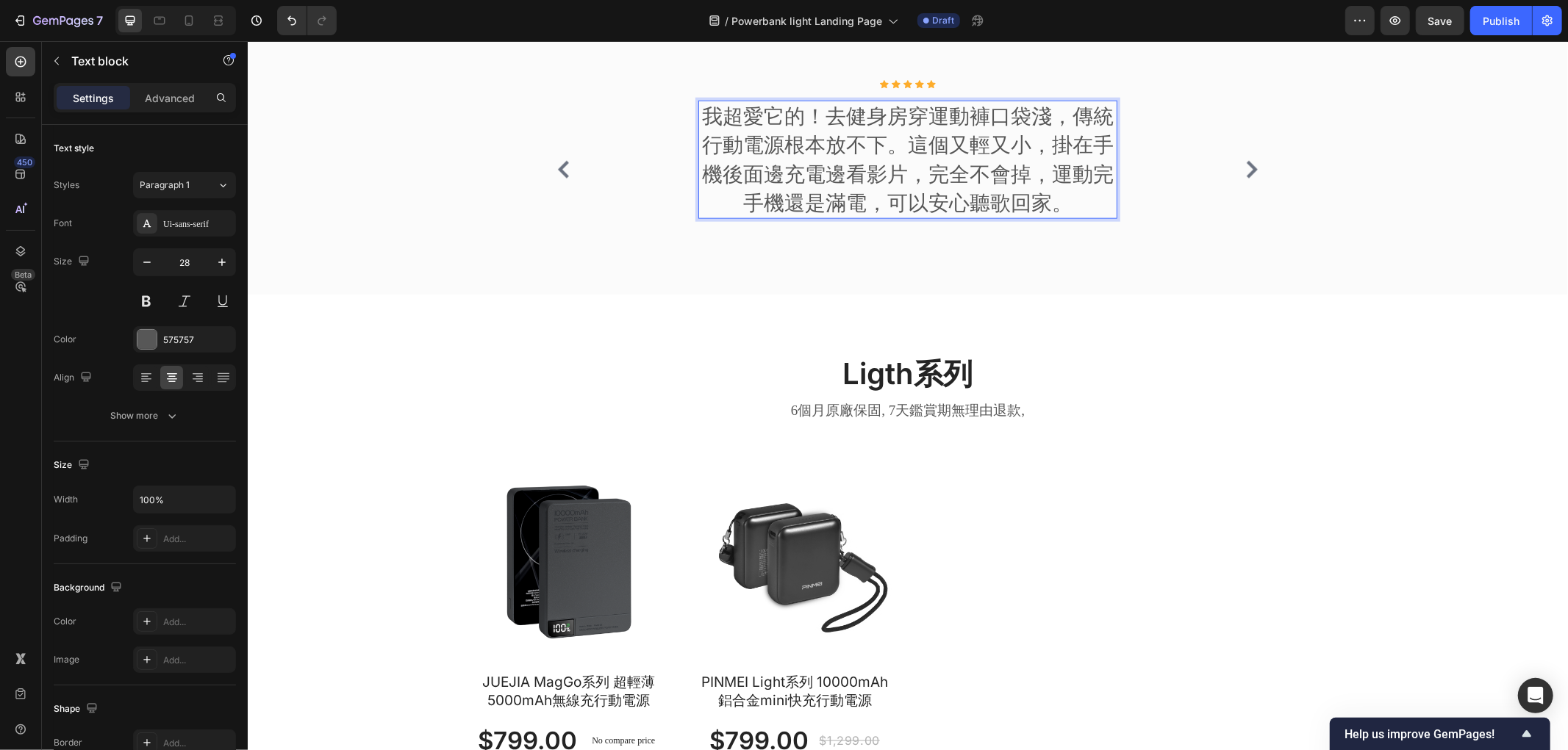
click at [777, 217] on p "我超愛它的！去健身房穿運動褲口袋淺，傳統行動電源根本放不下。這個又輕又小，掛在手機後面邊充電邊看影片，完全不會掉，運動完手機還是滿電，可以安心聽歌回家。" at bounding box center [907, 158] width 416 height 115
click at [979, 217] on p "我超愛它的！去健身房穿運動褲口袋淺，傳統行動電源根本放不下。這個又輕又小，掛在手機後面邊充電邊看影片，完全不會掉，運動完手機還是滿電，可以安心聽歌回家。" at bounding box center [907, 158] width 416 height 115
click at [1020, 217] on p "我超愛它的！去健身房穿運動褲口袋淺，傳統行動電源根本放不下。這個又輕又小，掛在手機後面邊充電邊看影片，完全不會掉，運動完手機還是滿電，可以安心聽歌回家。" at bounding box center [907, 158] width 416 height 115
click at [1077, 217] on p "我超愛它的！去健身房穿運動褲口袋淺，傳統行動電源根本放不下。這個又輕又小，掛在手機後面邊充電邊看影片，完全不會掉，運動完手機還是滿電，可以安心聽歌回家。" at bounding box center [907, 158] width 416 height 115
click at [1061, 217] on p "我超愛它的！去健身房穿運動褲口袋淺，傳統行動電源根本放不下。這個又輕又小，掛在手機後面邊充電邊看影片，完全不會掉，運動完手機還是滿電，可以安心聽歌回家。" at bounding box center [907, 158] width 416 height 115
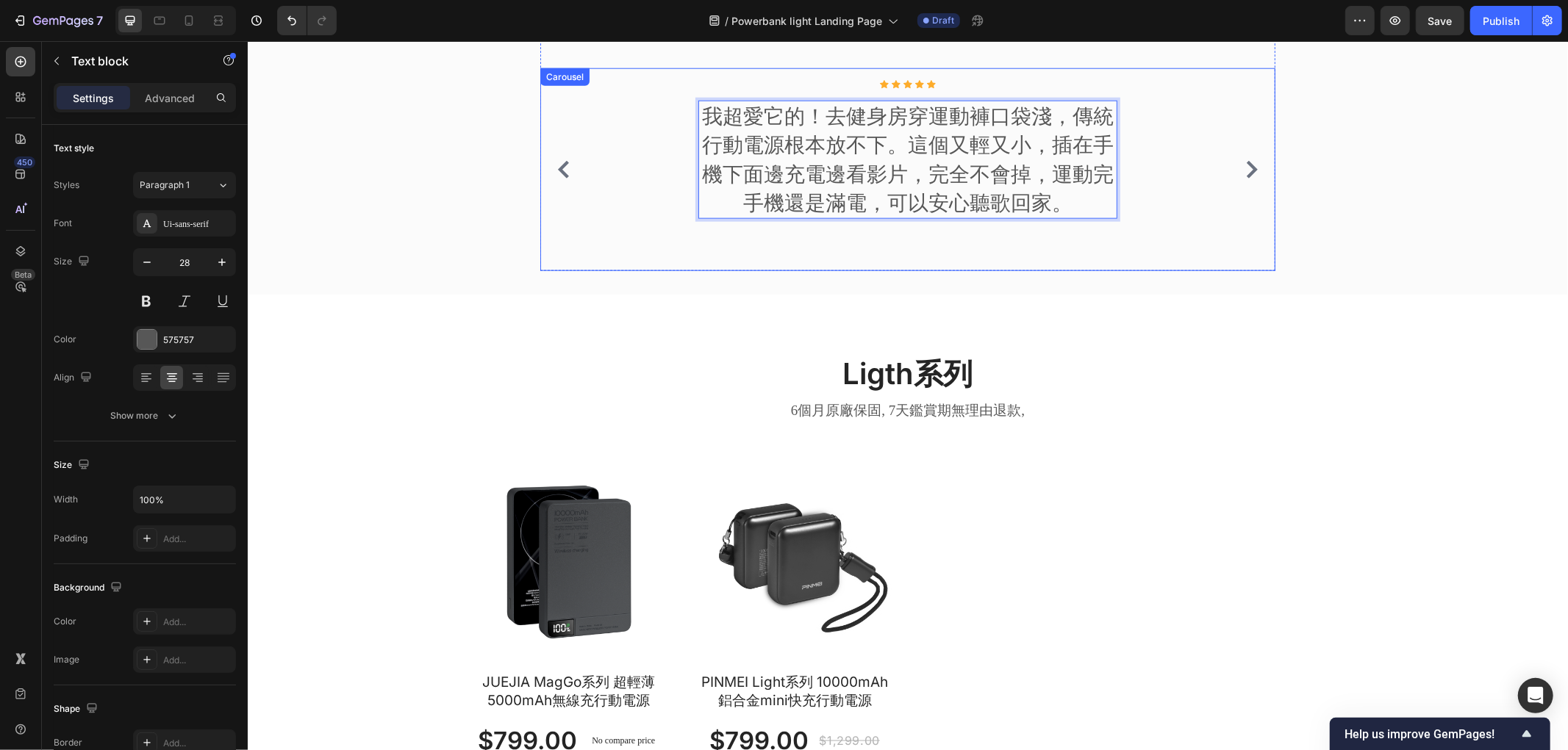
click at [1242, 177] on icon "Carousel Next Arrow" at bounding box center [1251, 169] width 18 height 18
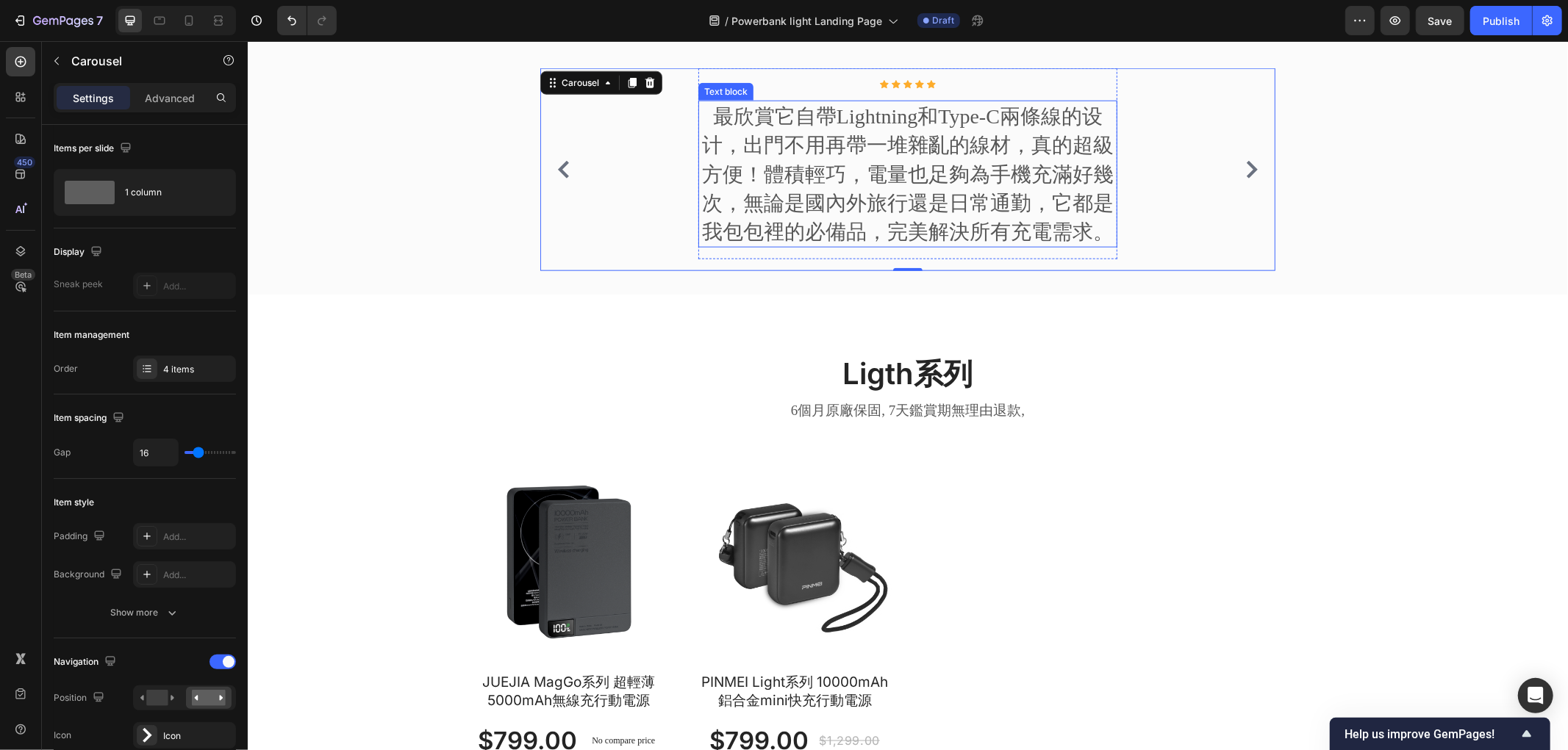
click at [873, 245] on p "最欣賞它自帶Lightning和Type-C兩條線的设计，出門不用再帶一堆雜亂的線材，真的超級方便！體積輕巧，電量也足夠為手機充滿好幾次，無論是國內外旅行還是…" at bounding box center [907, 173] width 416 height 144
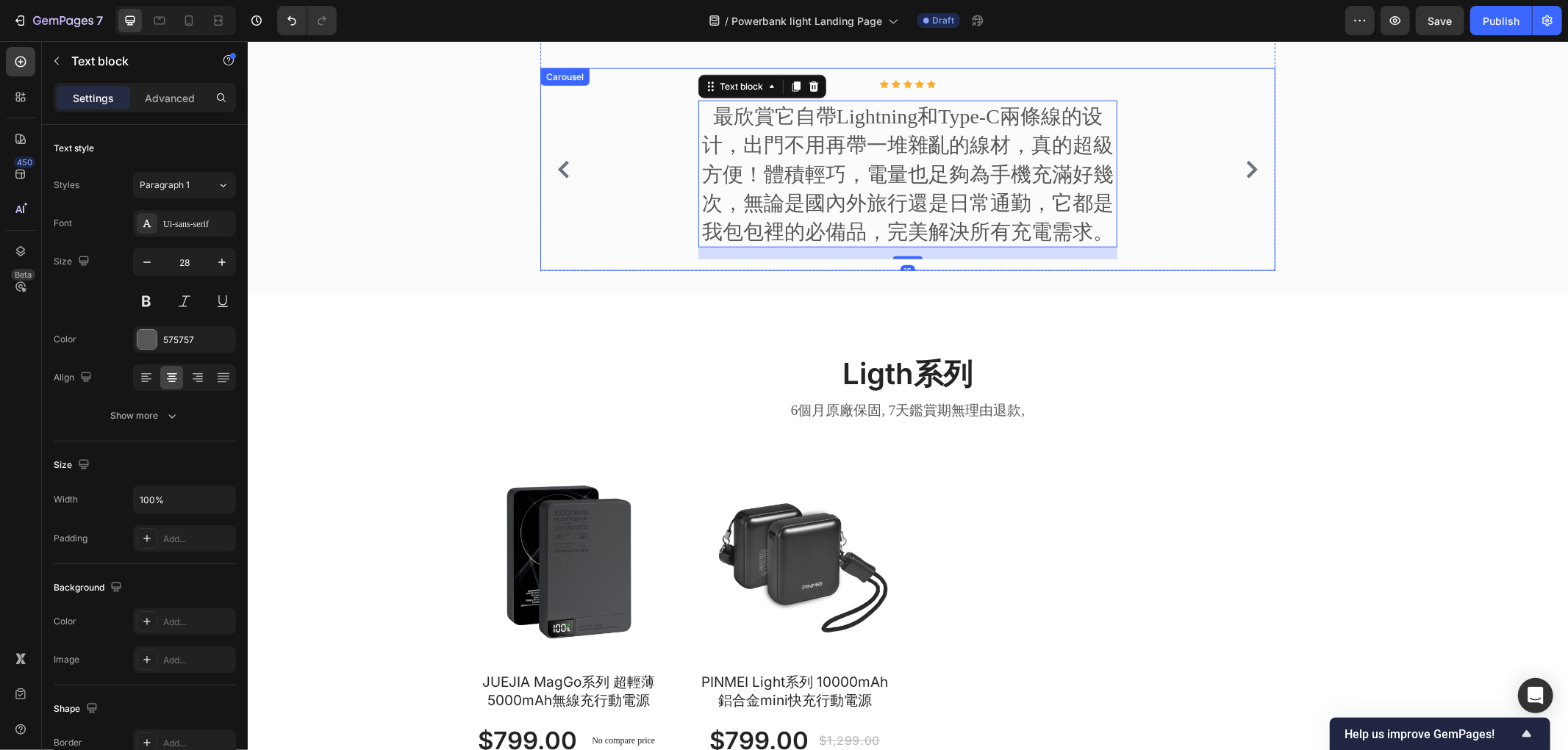
click at [1246, 177] on icon "Carousel Next Arrow" at bounding box center [1251, 169] width 11 height 18
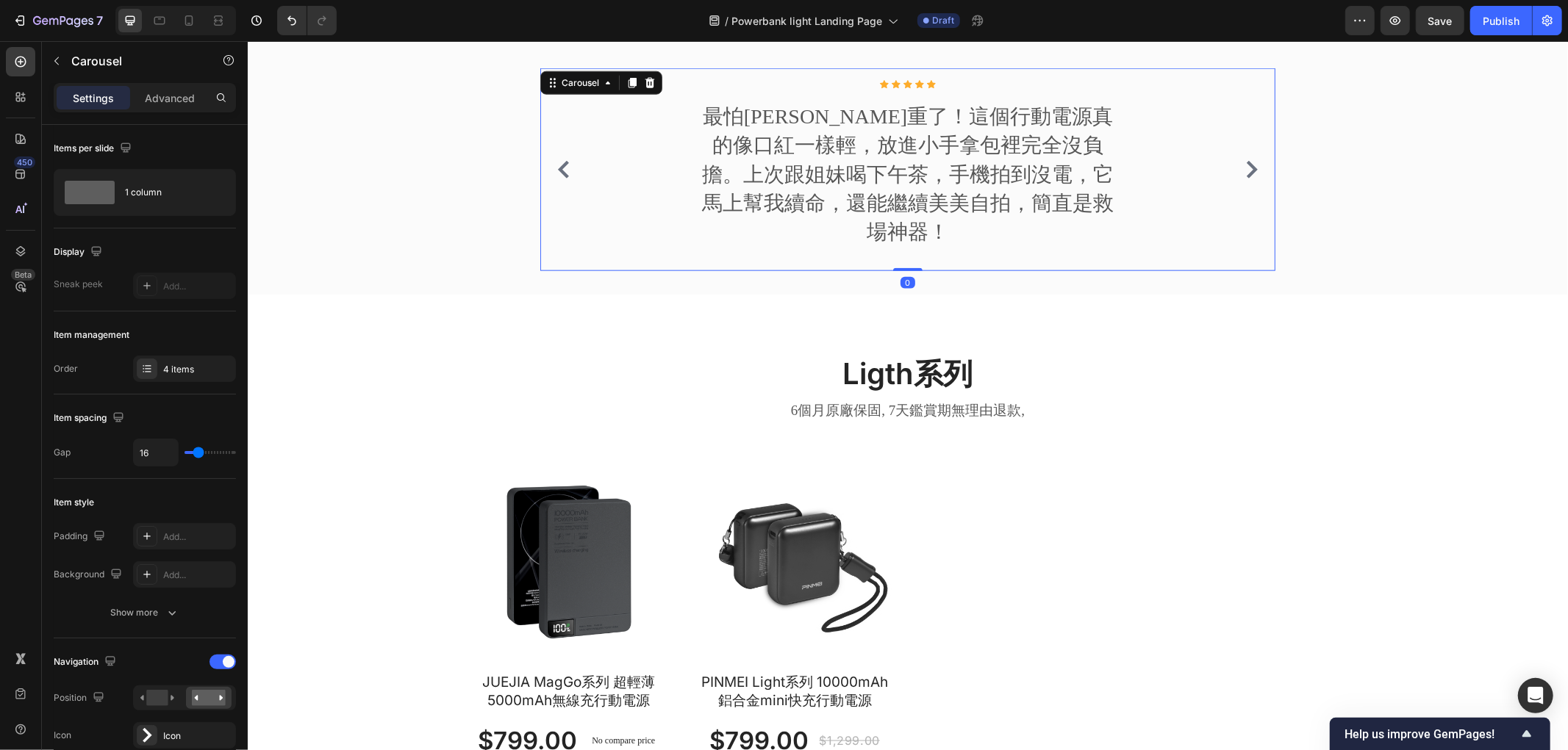
click at [561, 177] on icon "Carousel Back Arrow" at bounding box center [563, 169] width 18 height 18
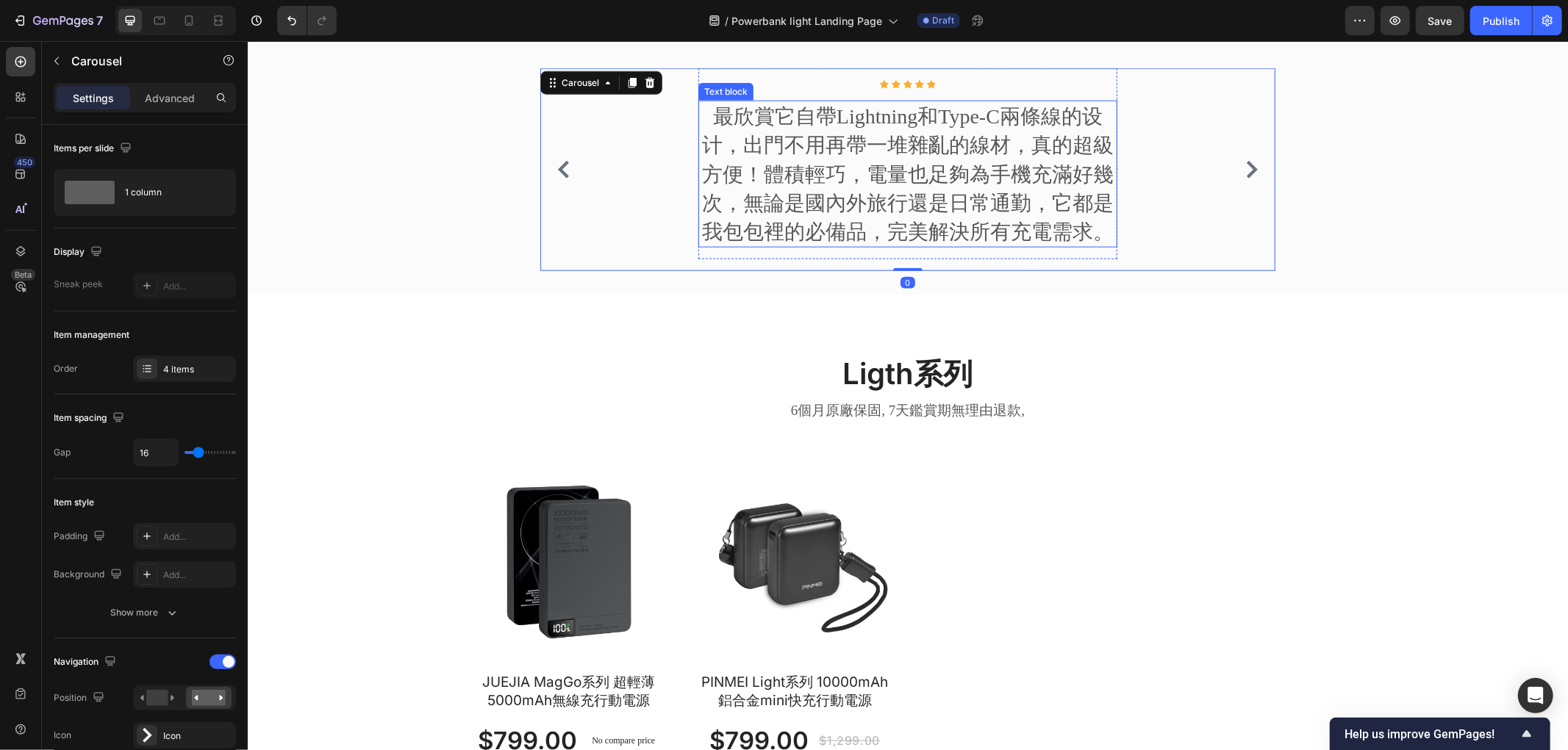
click at [807, 245] on p "最欣賞它自帶Lightning和Type-C兩條線的设计，出門不用再帶一堆雜亂的線材，真的超級方便！體積輕巧，電量也足夠為手機充滿好幾次，無論是國內外旅行還是…" at bounding box center [907, 173] width 416 height 144
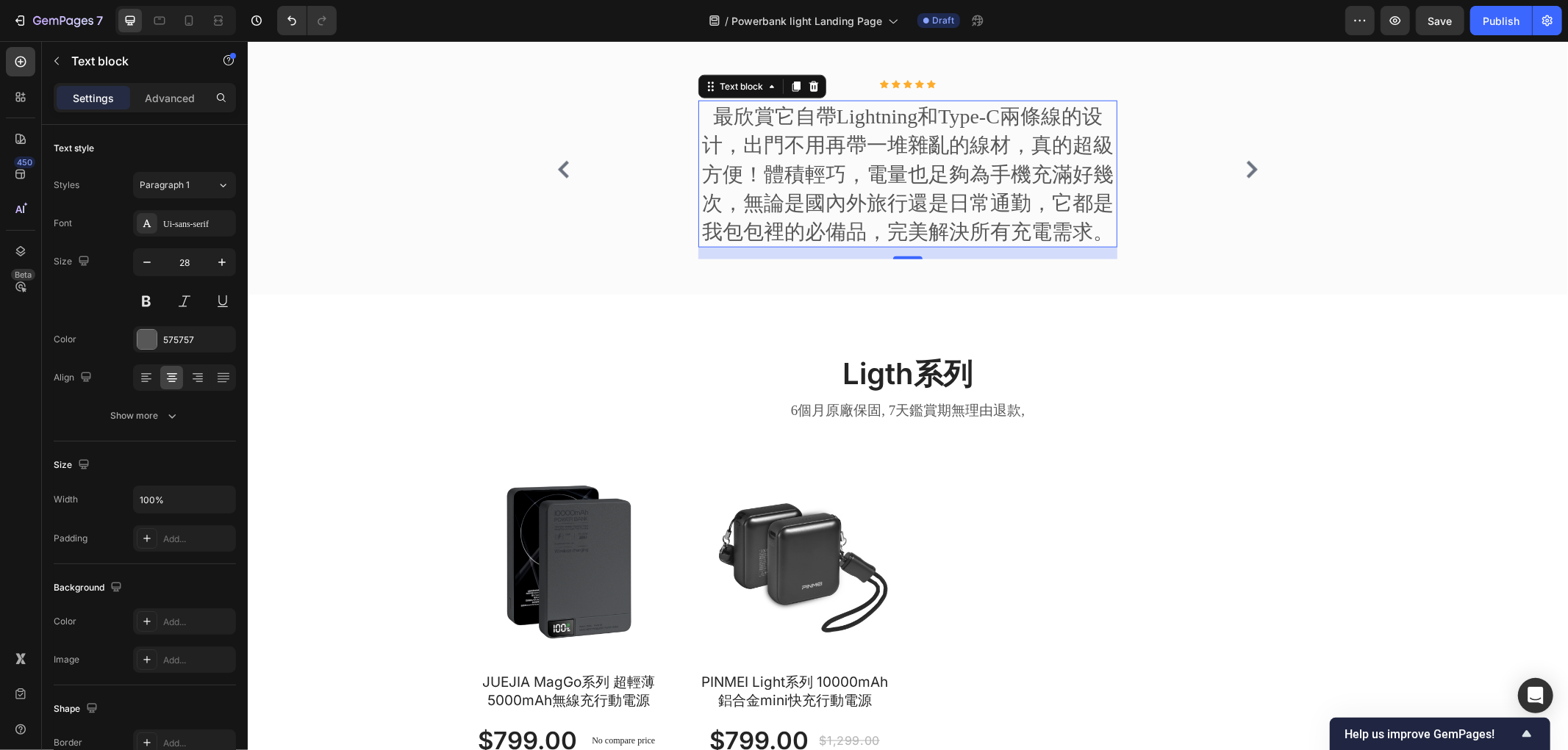
click at [762, 245] on p "最欣賞它自帶Lightning和Type-C兩條線的设计，出門不用再帶一堆雜亂的線材，真的超級方便！體積輕巧，電量也足夠為手機充滿好幾次，無論是國內外旅行還是…" at bounding box center [907, 173] width 416 height 144
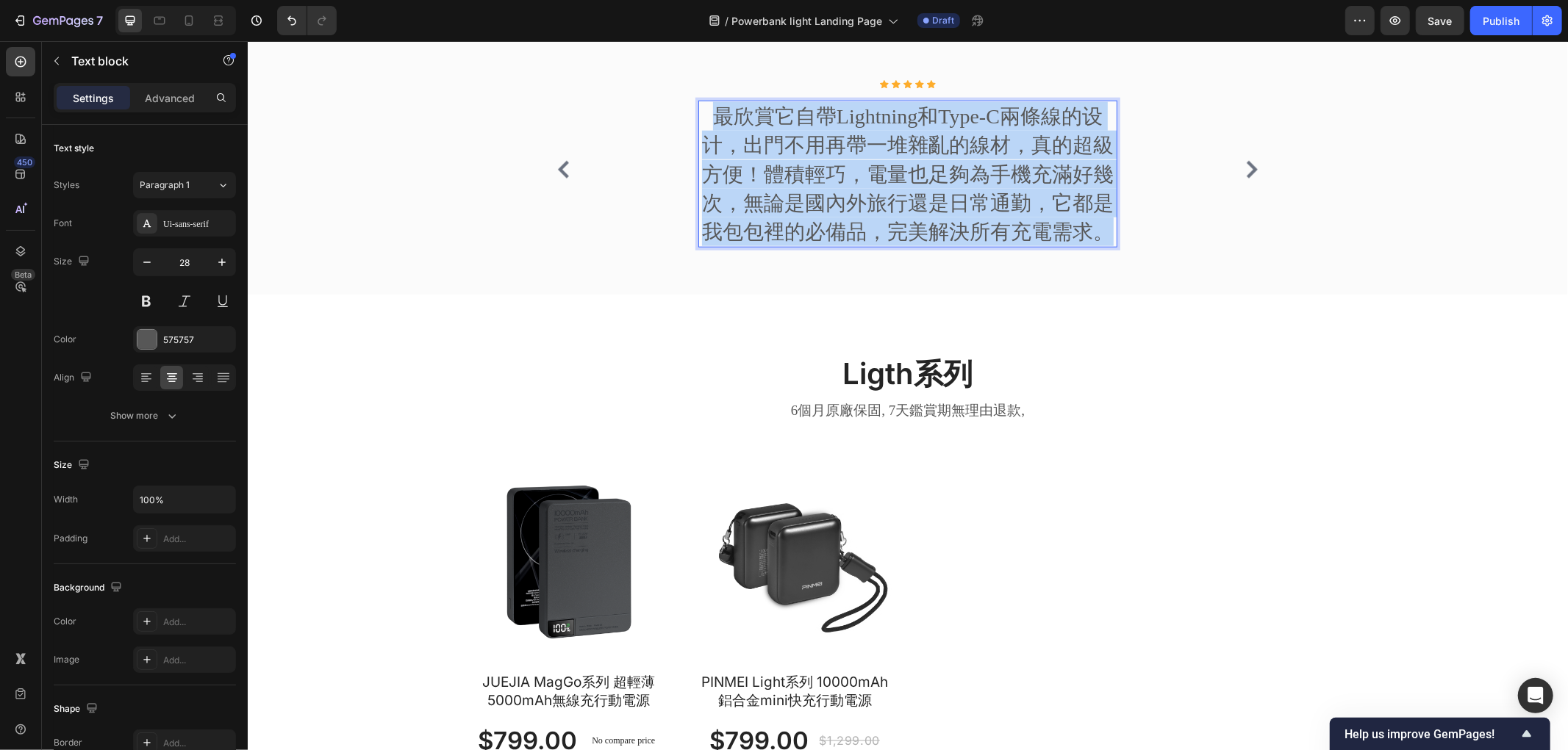
click at [762, 245] on p "最欣賞它自帶Lightning和Type-C兩條線的设计，出門不用再帶一堆雜亂的線材，真的超級方便！體積輕巧，電量也足夠為手機充滿好幾次，無論是國內外旅行還是…" at bounding box center [907, 173] width 416 height 144
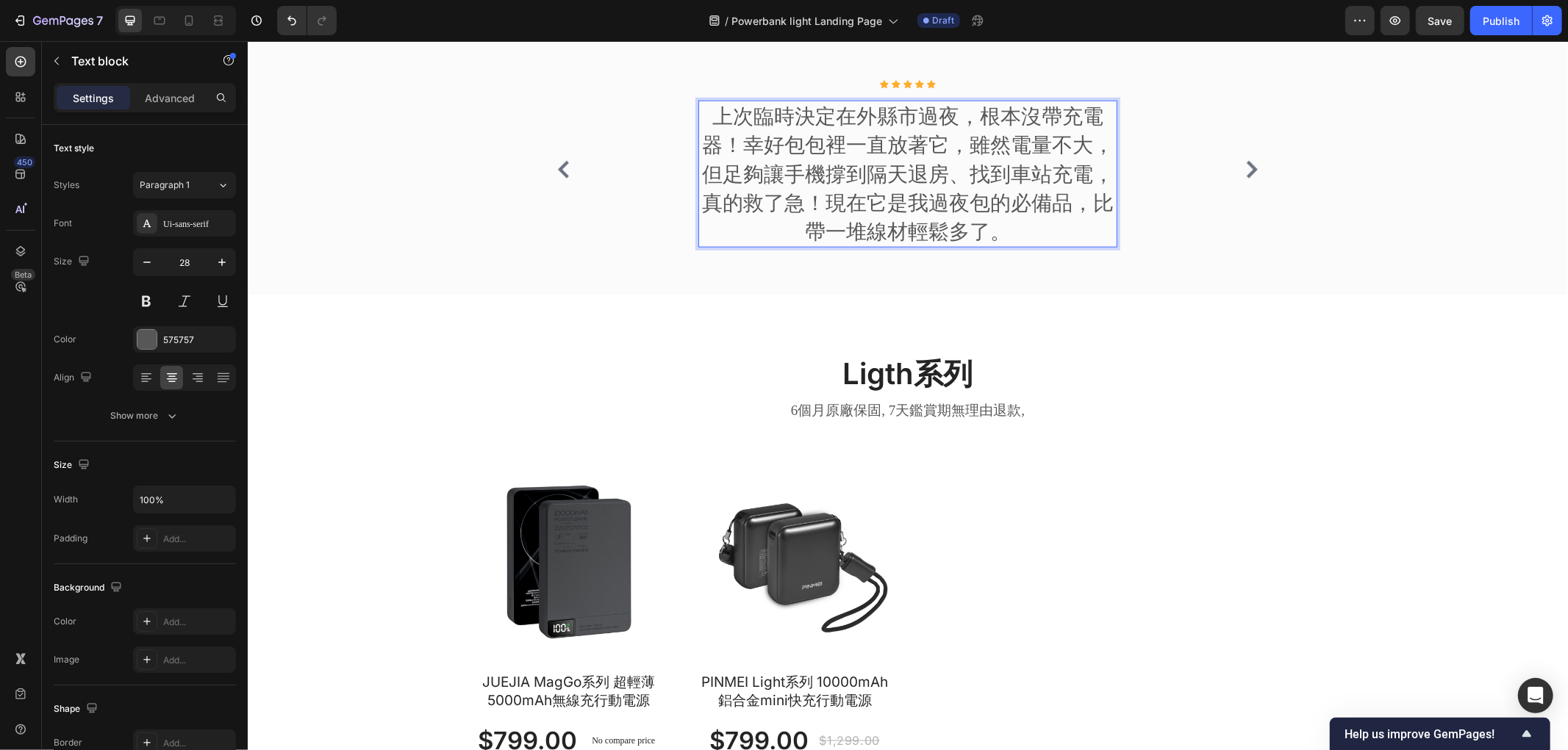
click at [1325, 282] on div "來自社群的真實評價 Heading Image Icon Icon Icon Icon Icon Icon List Hoz 最怕包包太重了！這個行動電源真的…" at bounding box center [907, 136] width 1298 height 291
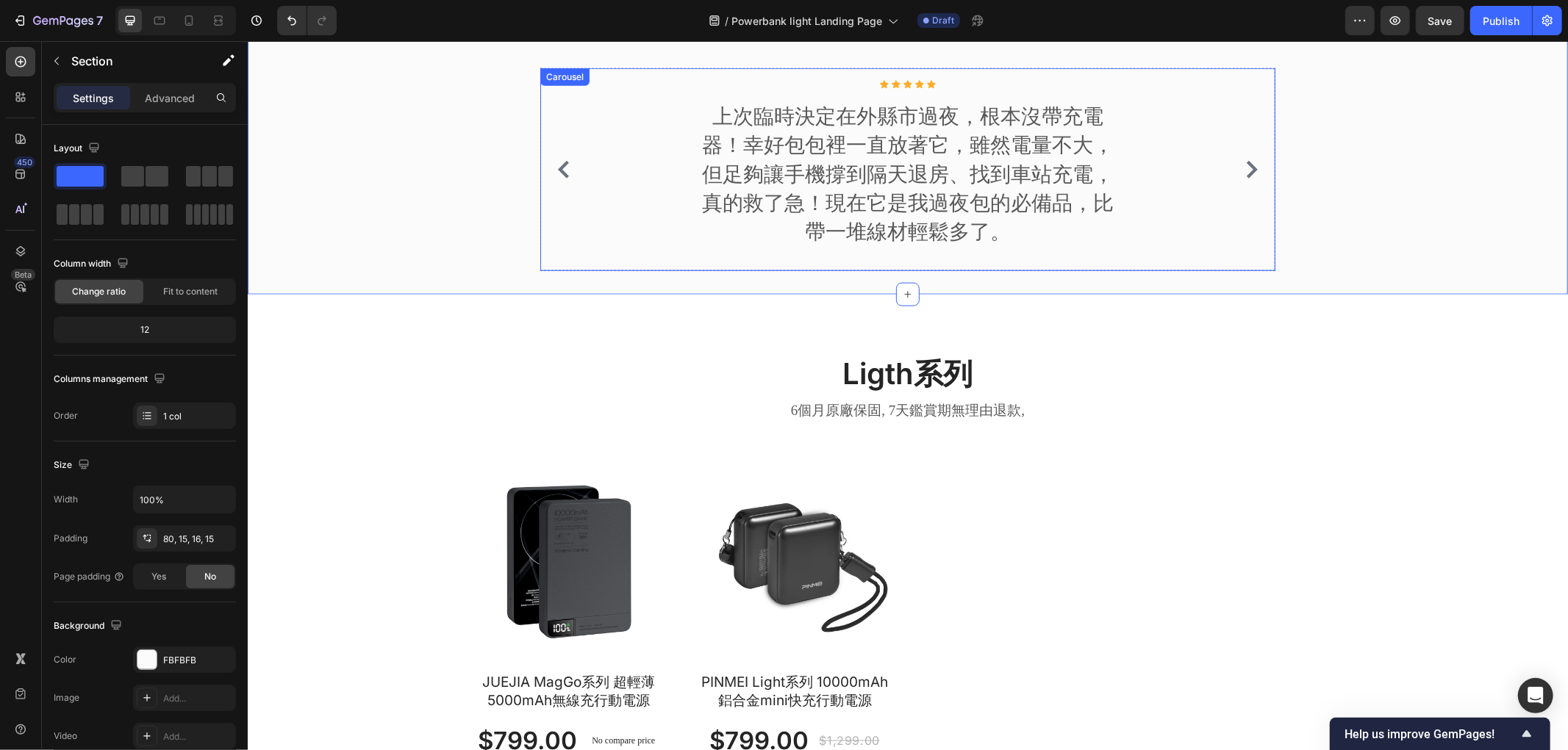
click at [1351, 263] on div "來自社群的真實評價 Heading Image Icon Icon Icon Icon Icon Icon List Hoz 最怕包包太重了！這個行動電源真的…" at bounding box center [907, 136] width 1298 height 291
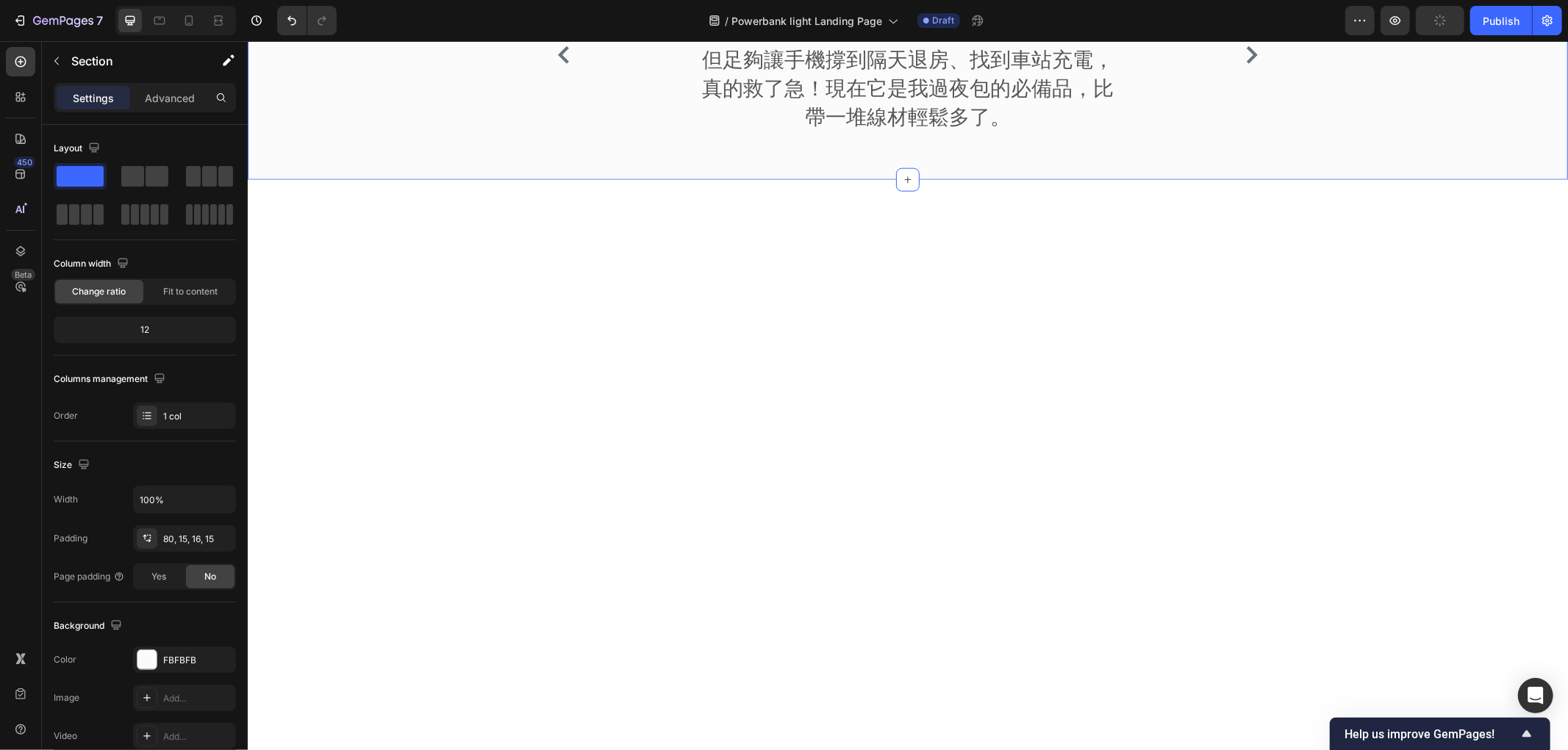
scroll to position [1309, 0]
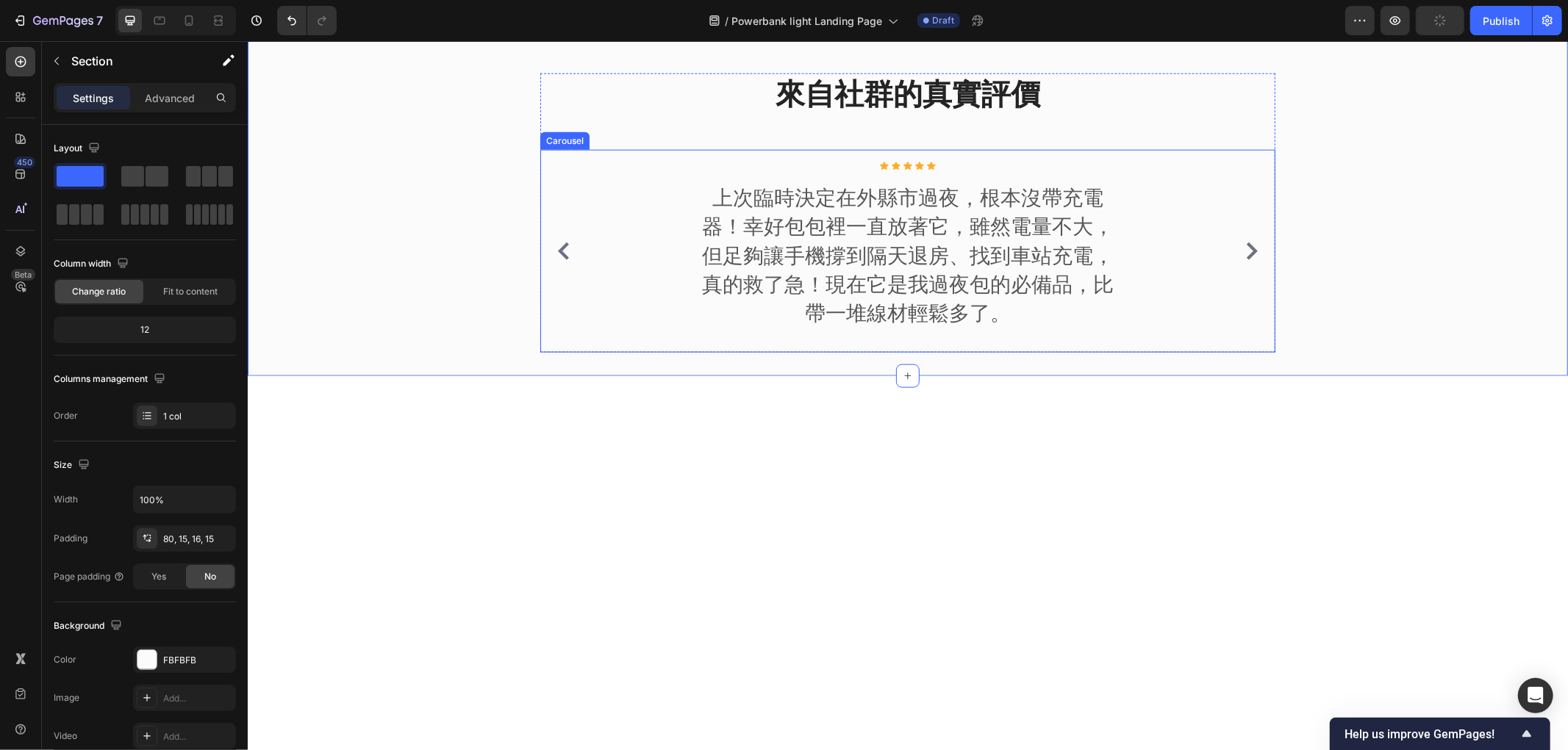
click at [1250, 259] on icon "Carousel Next Arrow" at bounding box center [1251, 250] width 18 height 18
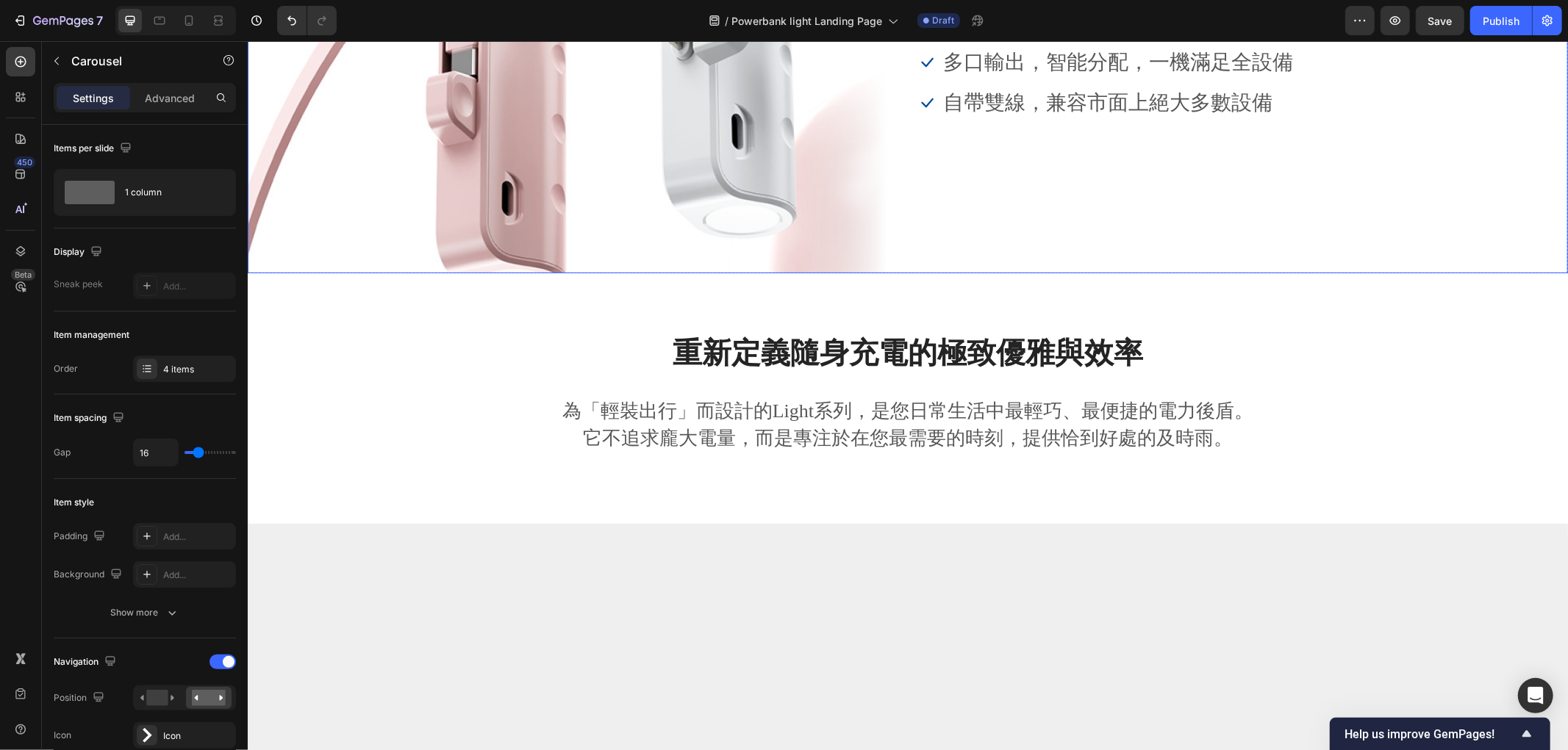
scroll to position [0, 0]
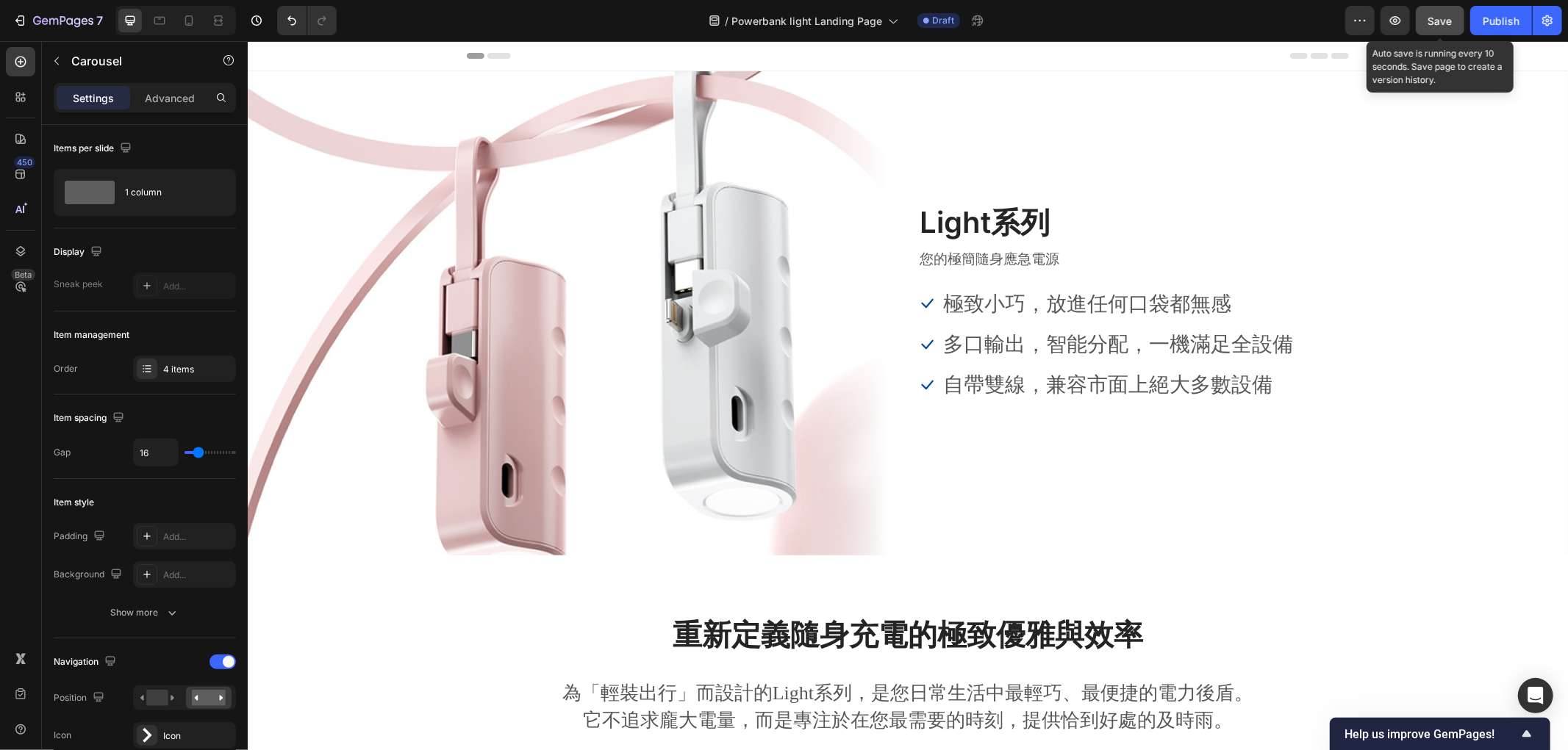
click at [1443, 26] on div "Save" at bounding box center [1441, 21] width 25 height 16
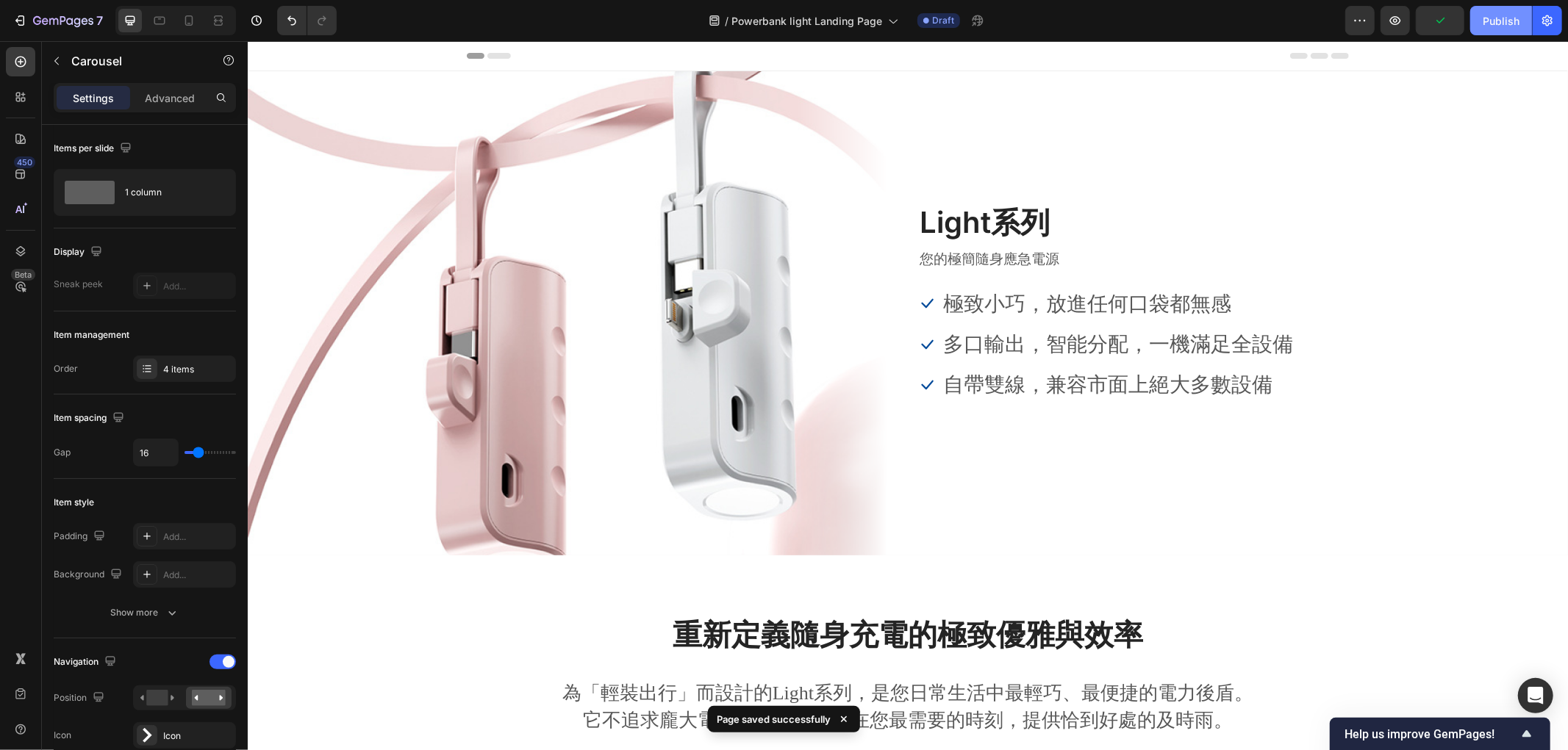
click at [1509, 18] on div "Publish" at bounding box center [1501, 21] width 37 height 16
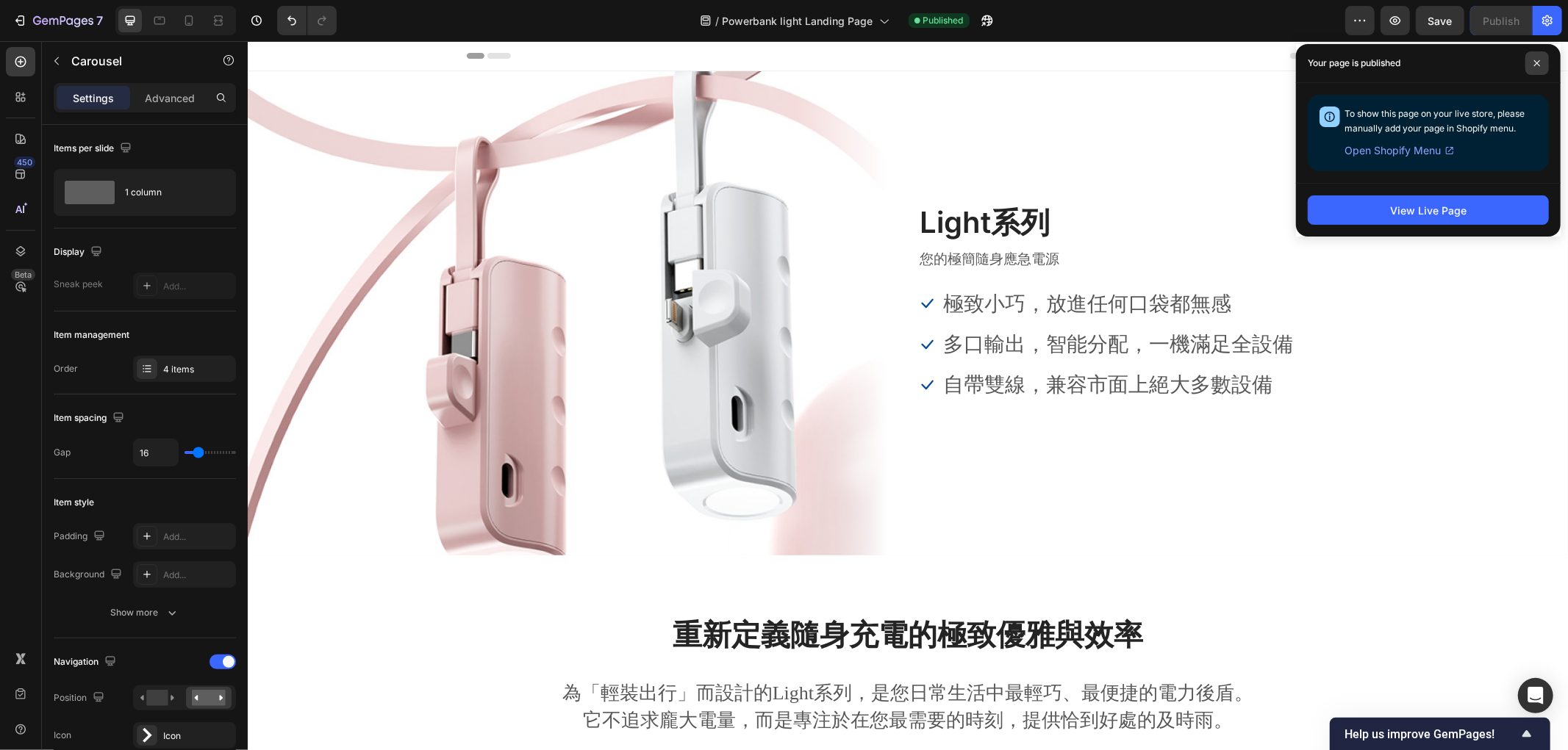
click at [1535, 61] on icon at bounding box center [1536, 63] width 7 height 7
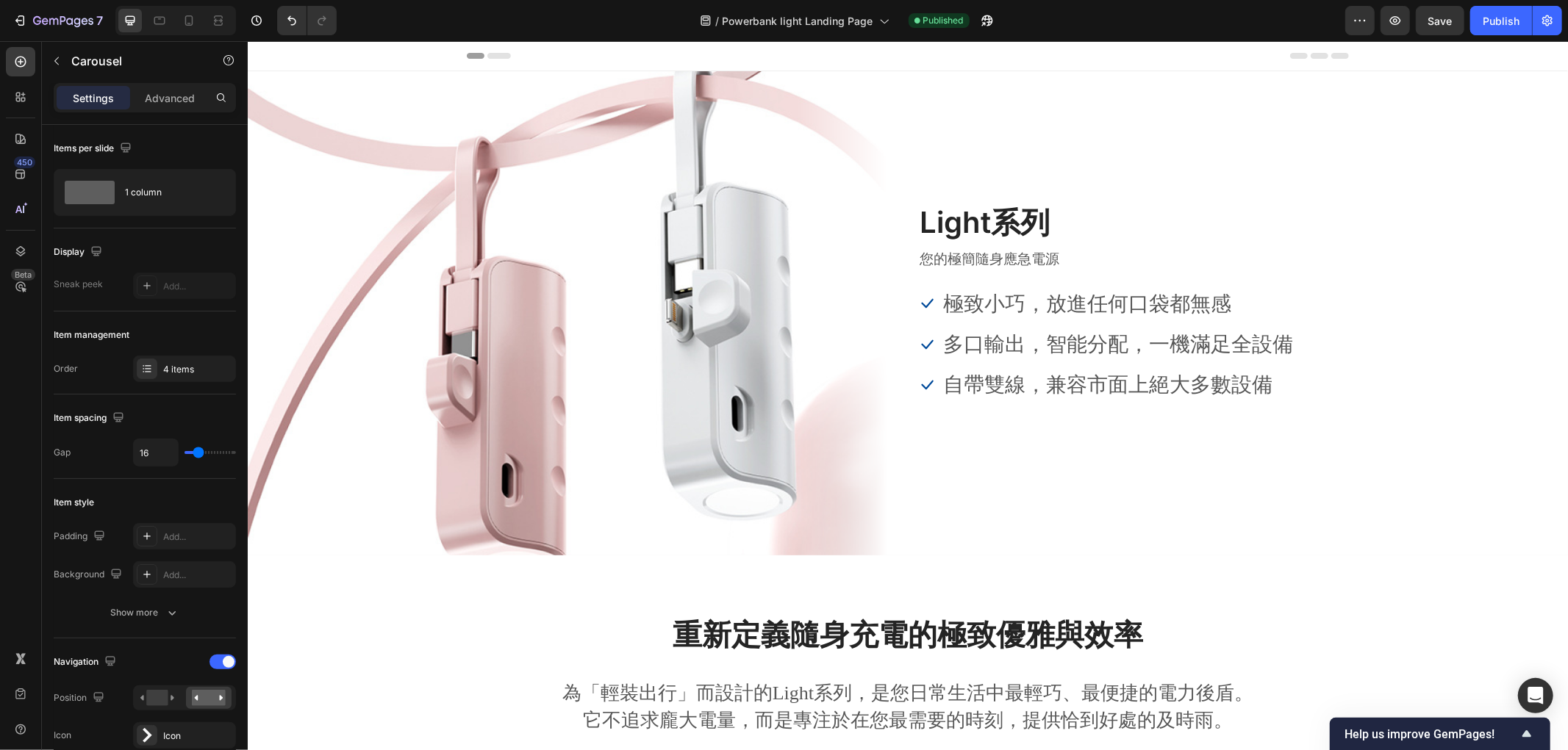
click at [529, 32] on div "/ Powerbank light Landing Page Published" at bounding box center [847, 20] width 996 height 29
click at [8, 23] on button "7" at bounding box center [58, 20] width 104 height 29
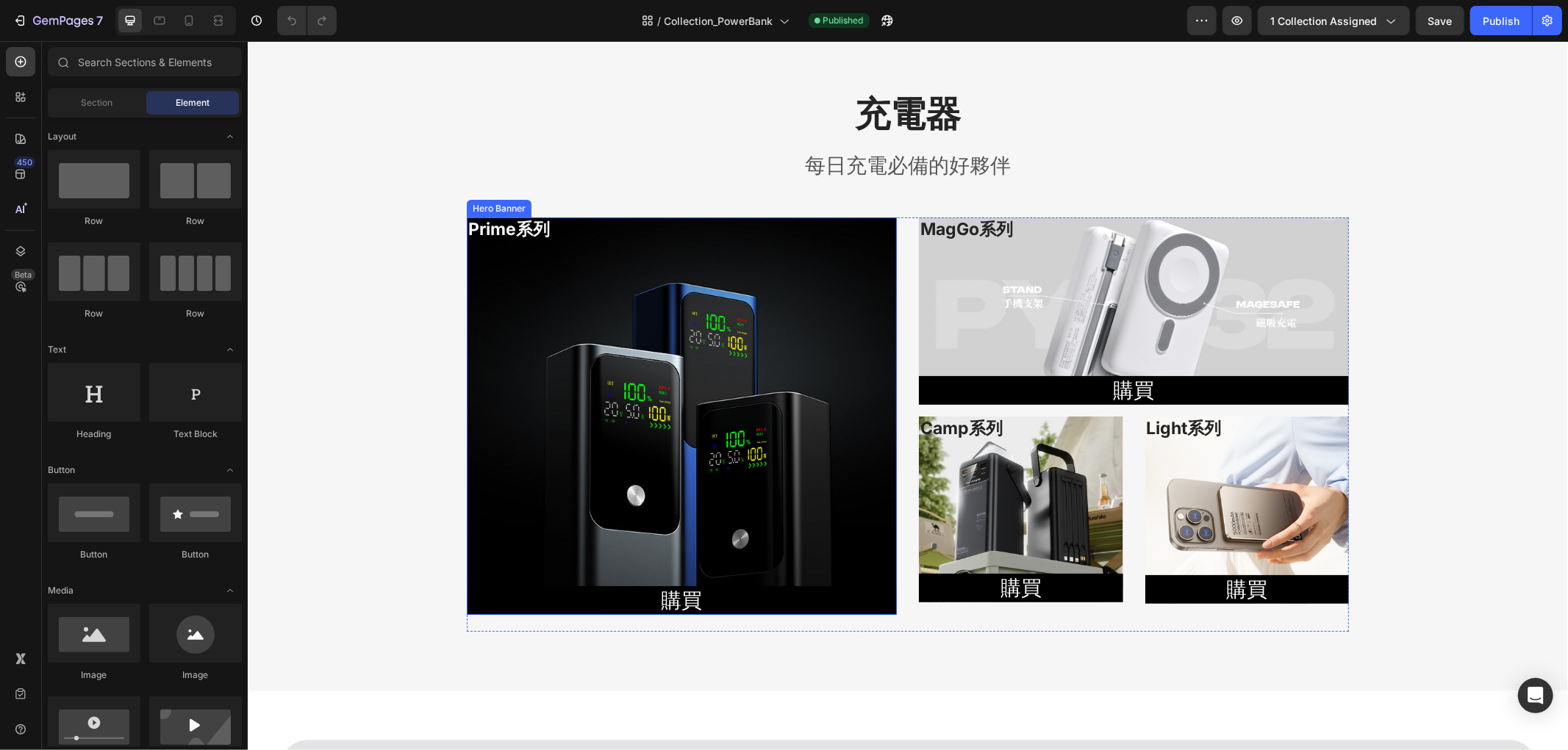
scroll to position [82, 0]
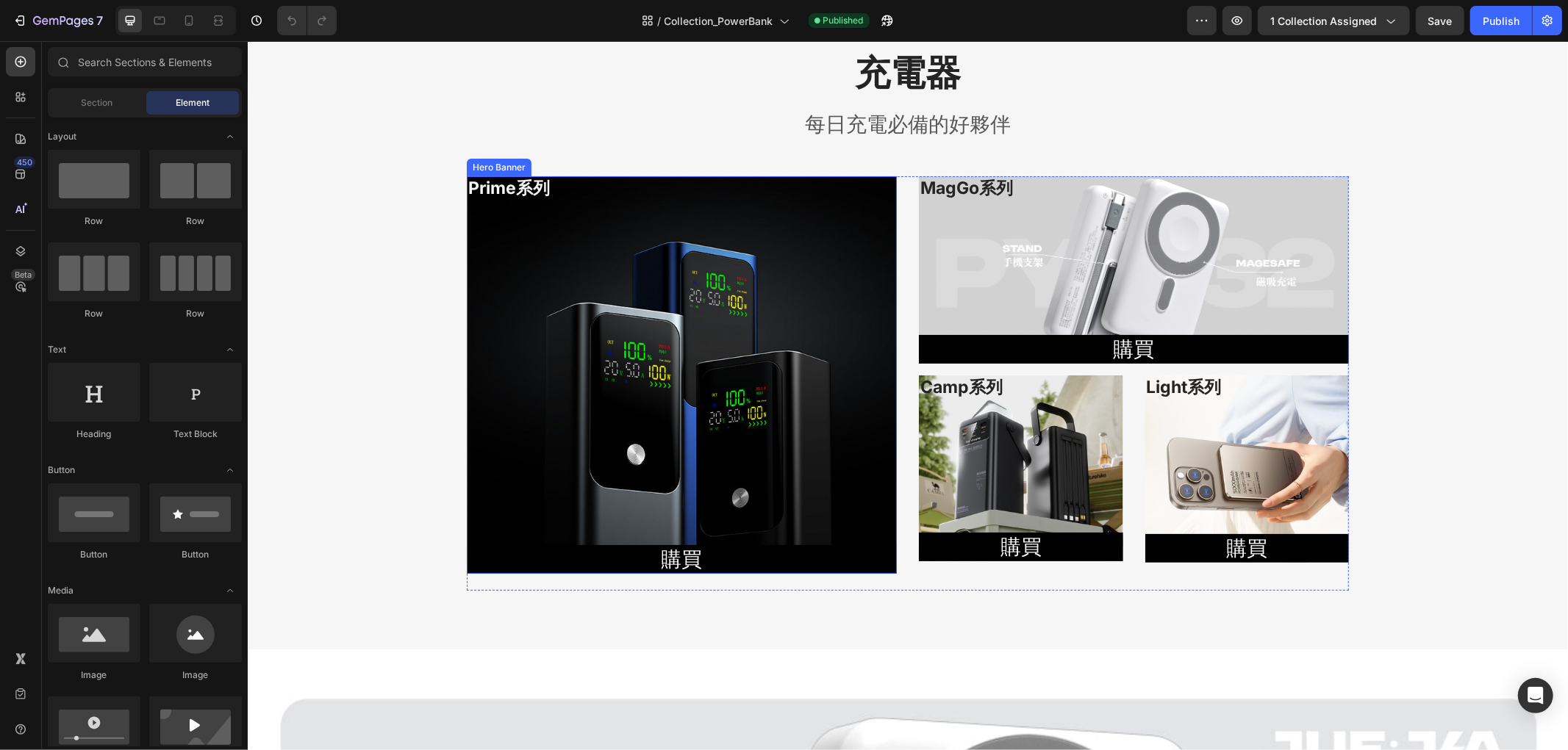
click at [580, 359] on div "Prime系列 Heading 購買 Button" at bounding box center [680, 374] width 430 height 398
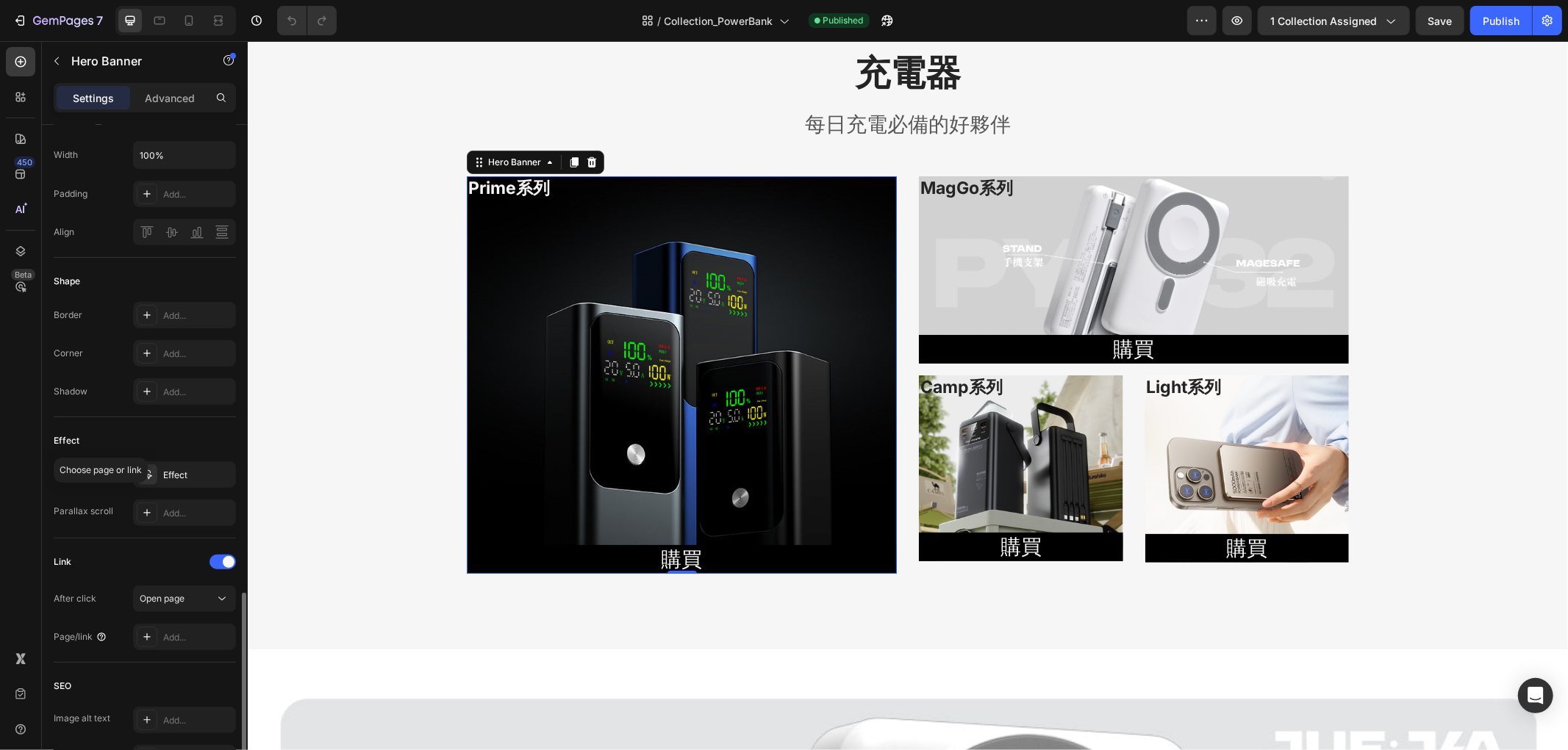
scroll to position [632, 0]
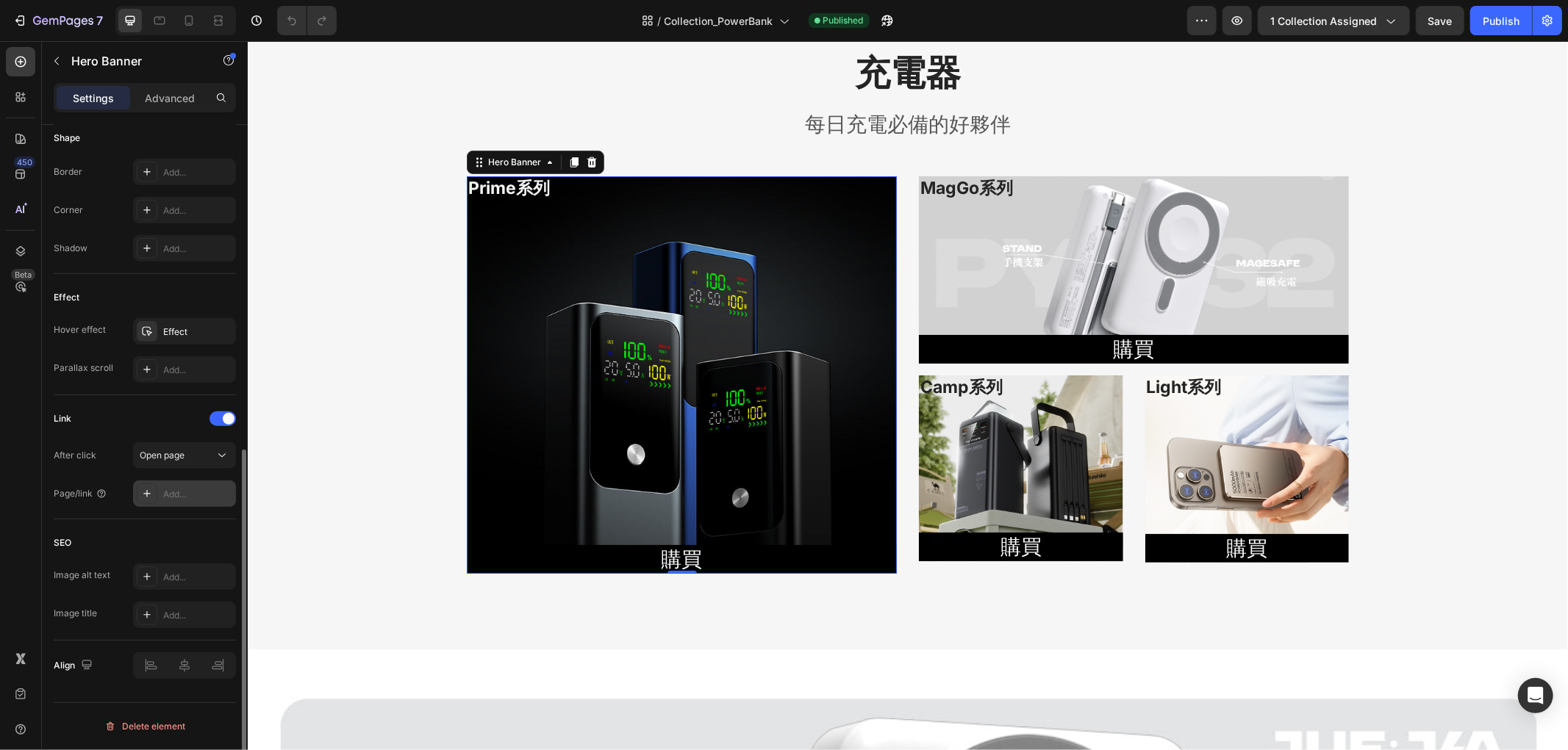
click at [177, 497] on div "Add..." at bounding box center [198, 494] width 69 height 13
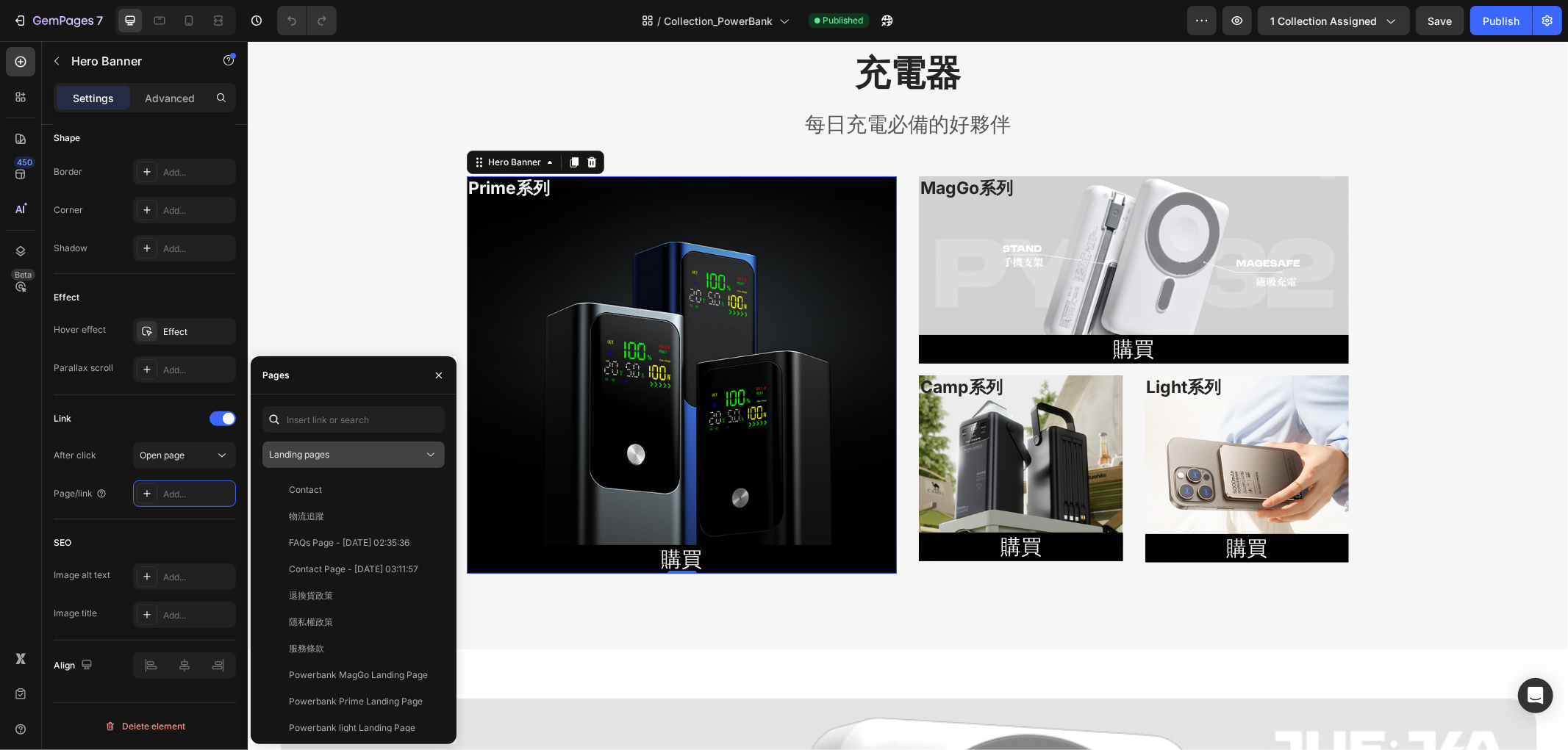
click at [369, 459] on div "Landing pages" at bounding box center [346, 454] width 155 height 13
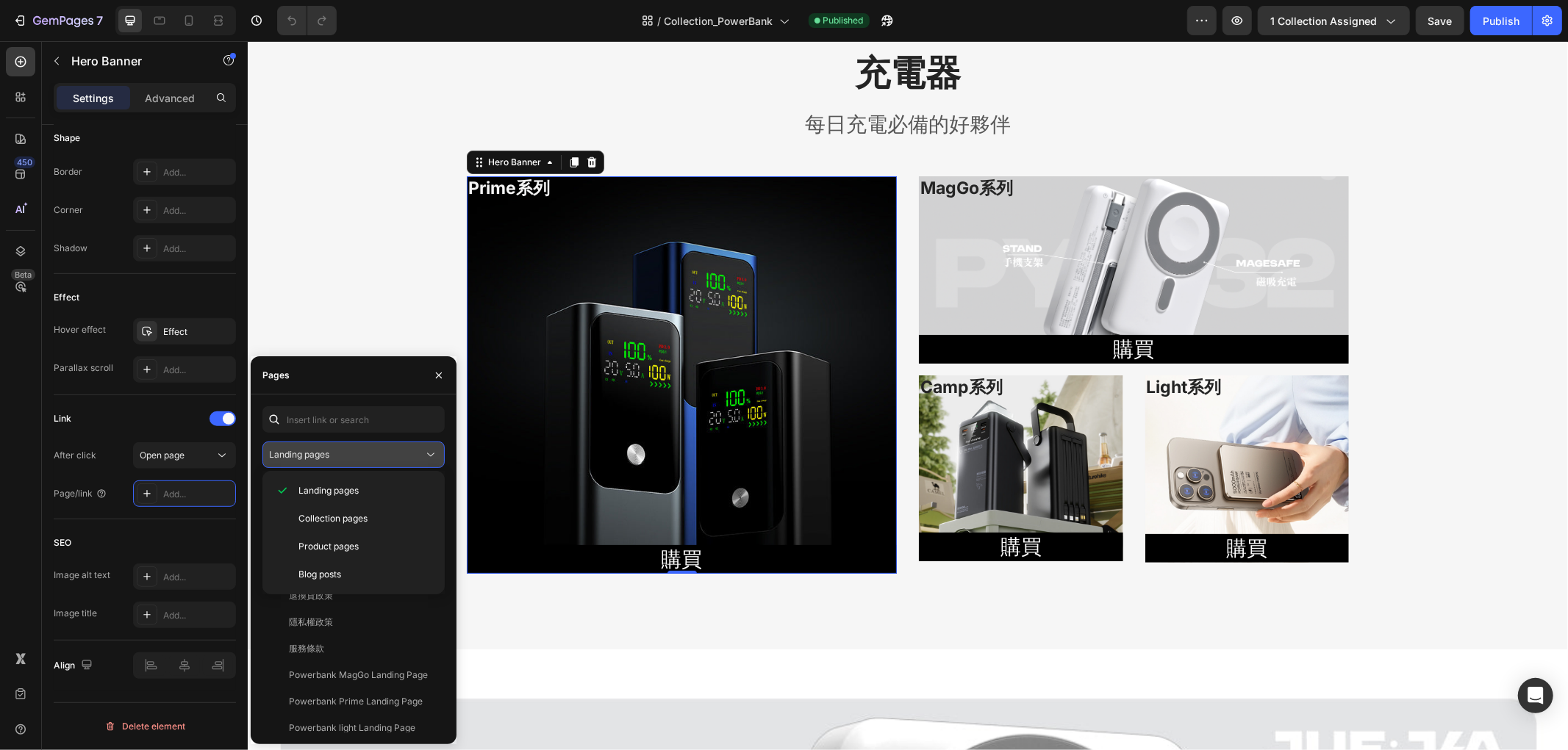
click at [372, 457] on div "Landing pages" at bounding box center [346, 454] width 155 height 13
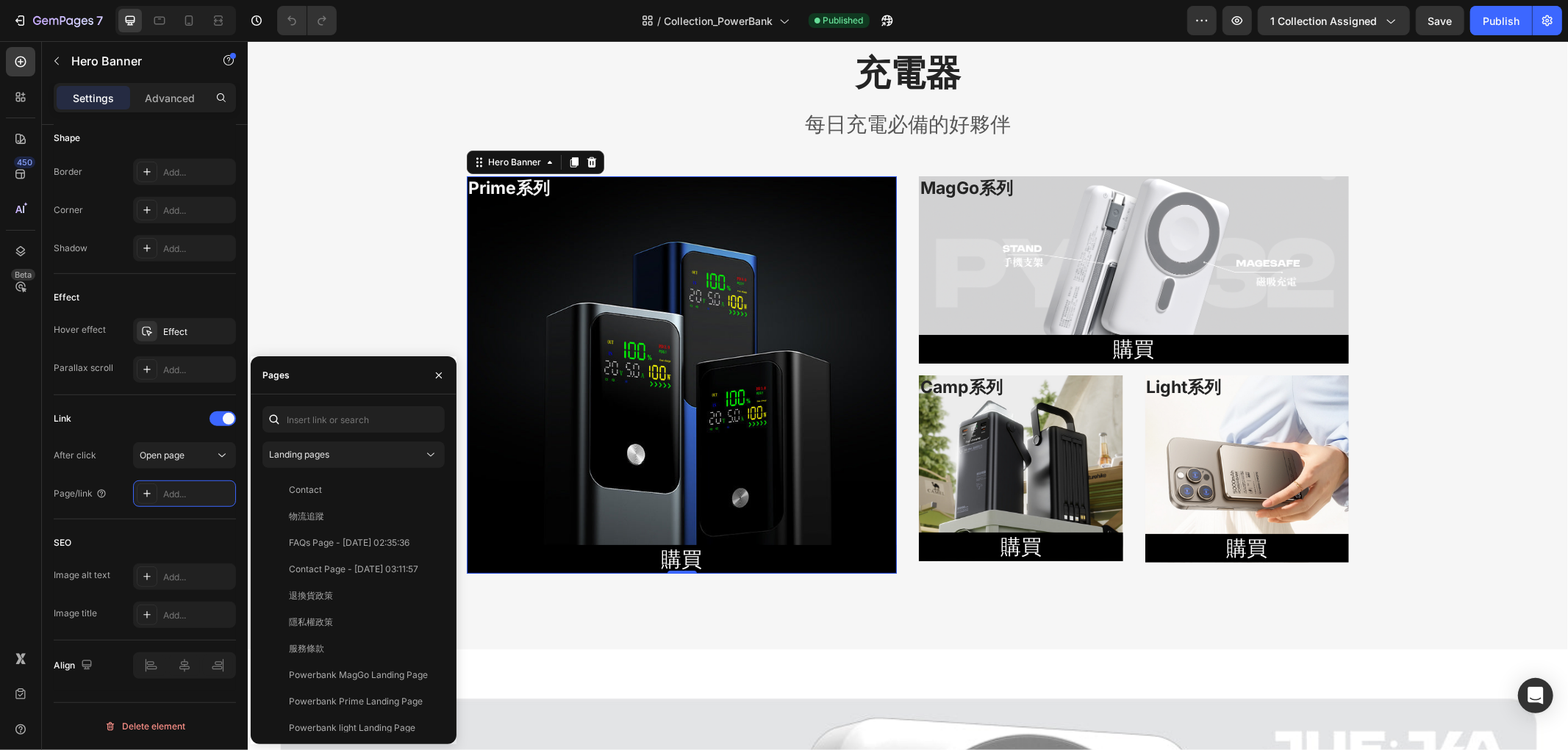
scroll to position [9, 0]
click at [371, 687] on div "Powerbank Prime Landing Page" at bounding box center [356, 692] width 134 height 13
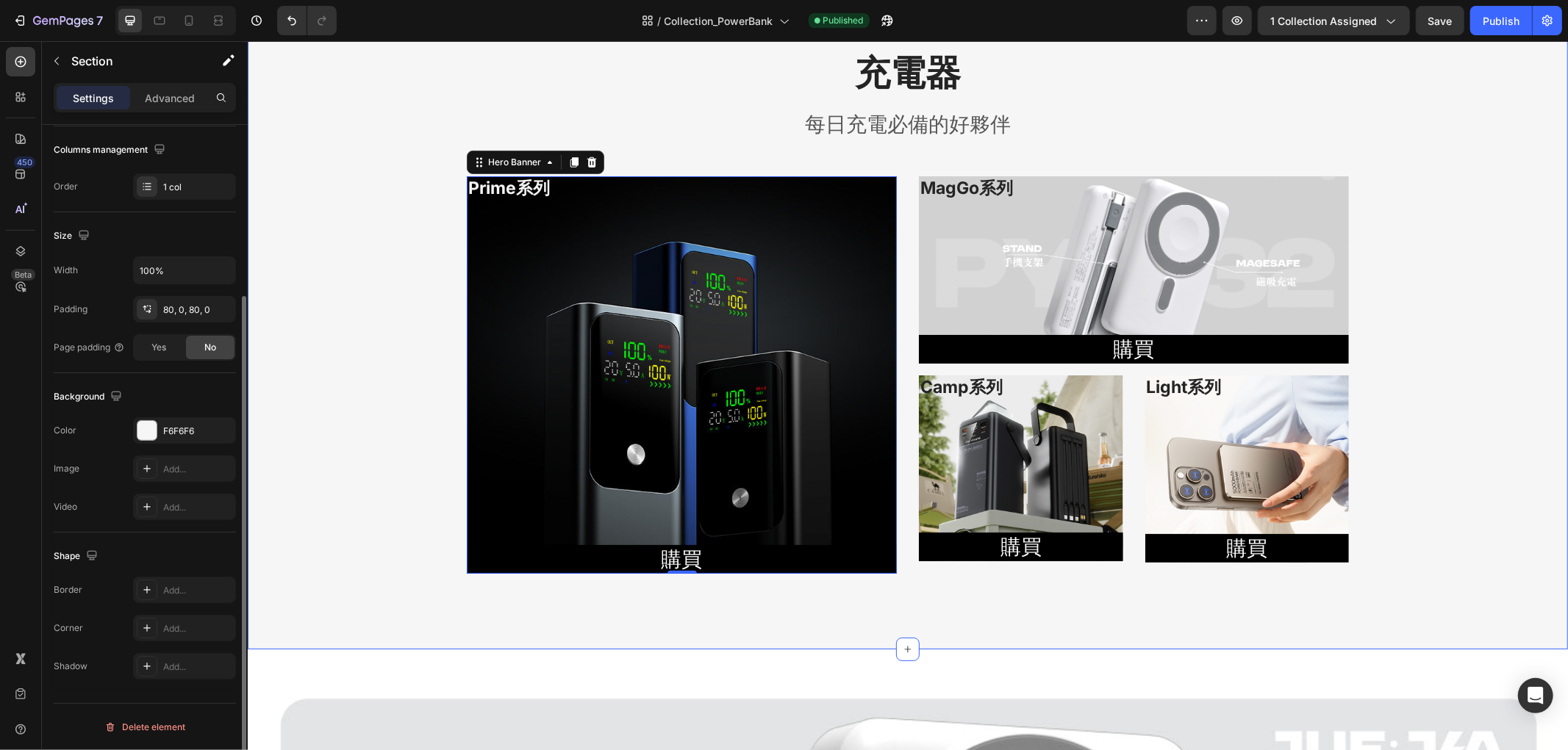
click at [353, 257] on div "充電器 Heading 每日充電必備的好夥伴 Text block Row Prime系列 Heading 購買 Button Hero Banner 0 M…" at bounding box center [907, 318] width 1320 height 542
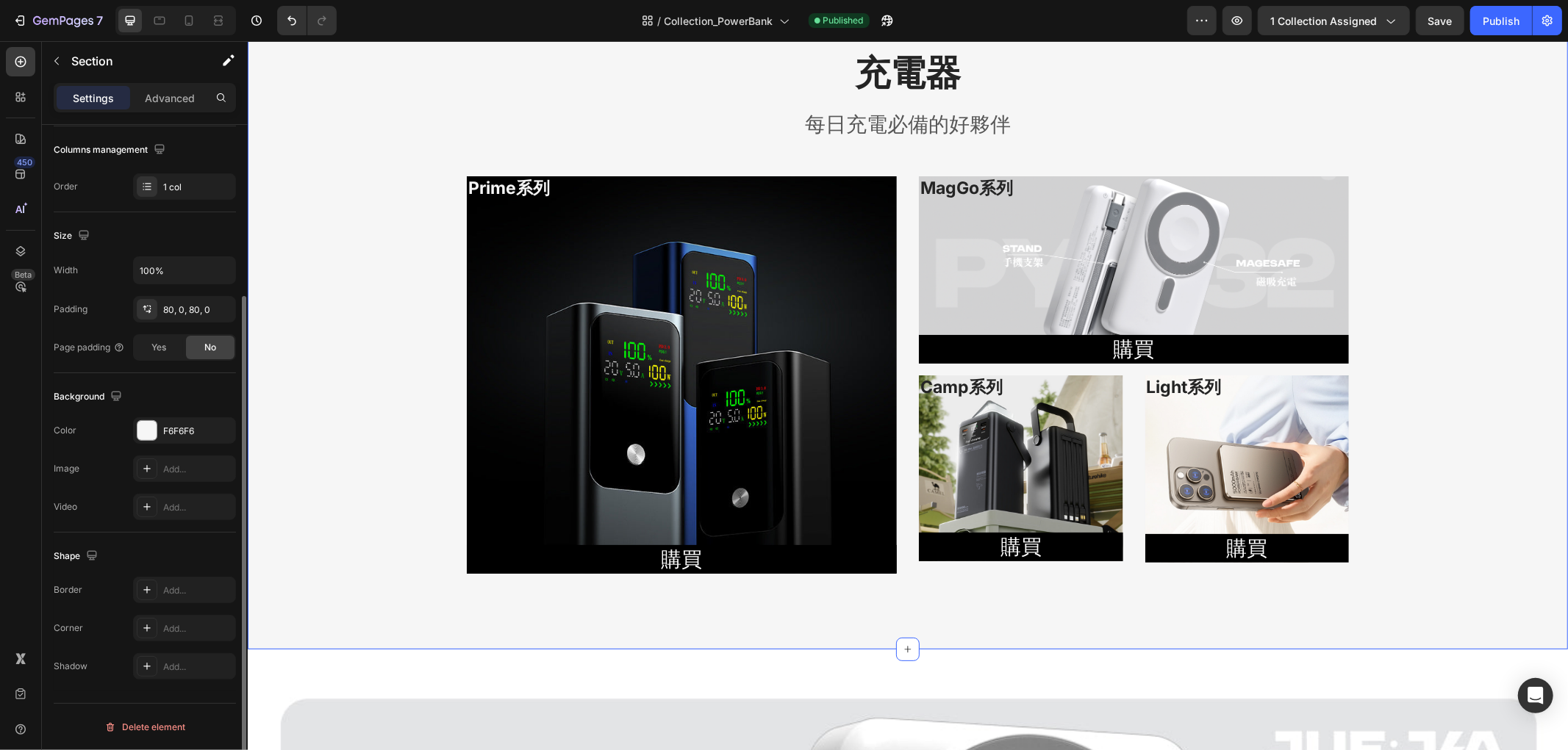
scroll to position [0, 0]
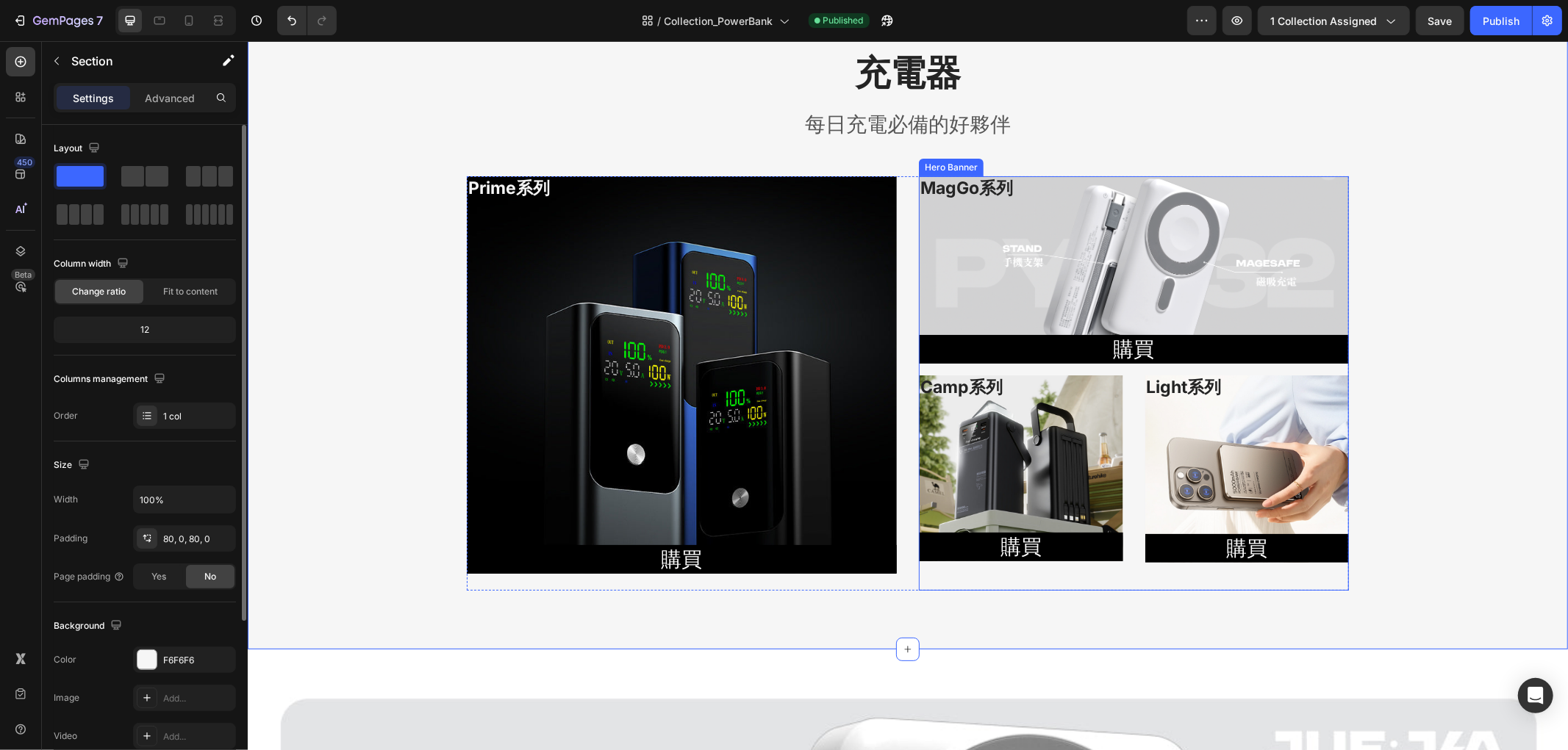
click at [1153, 243] on div "MagGo系列 Heading 購買 Button" at bounding box center [1132, 269] width 430 height 187
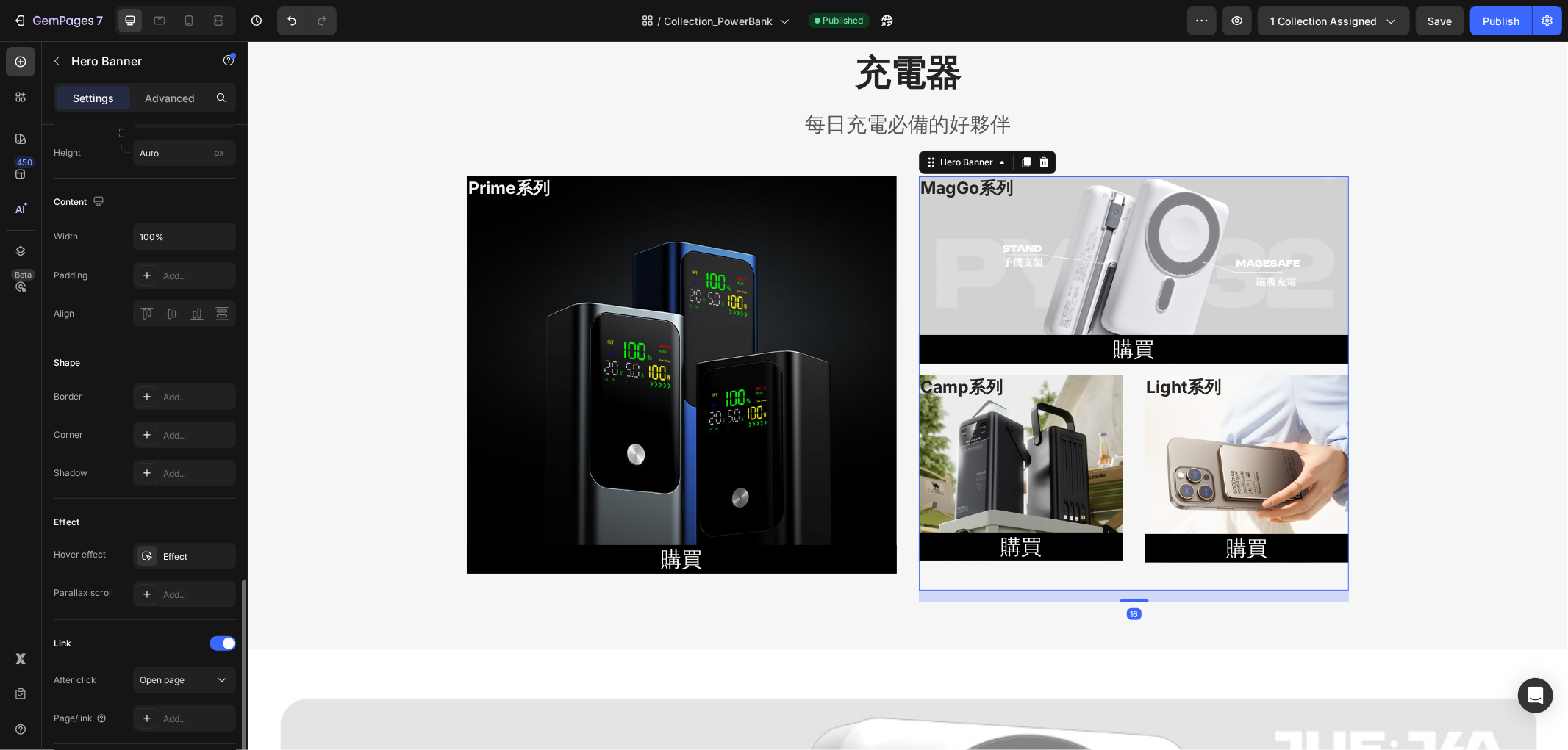
scroll to position [570, 0]
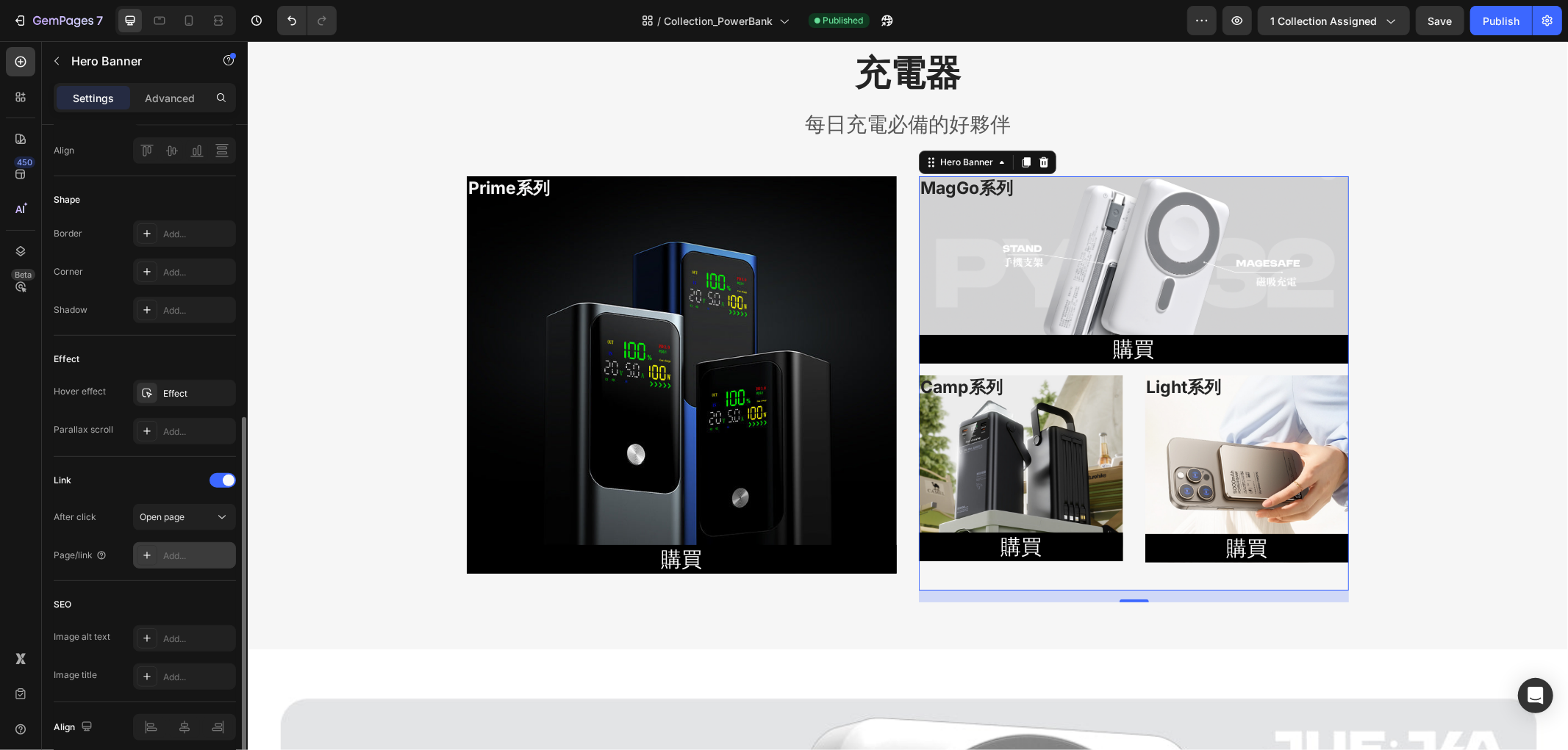
click at [168, 563] on div "Add..." at bounding box center [184, 555] width 103 height 26
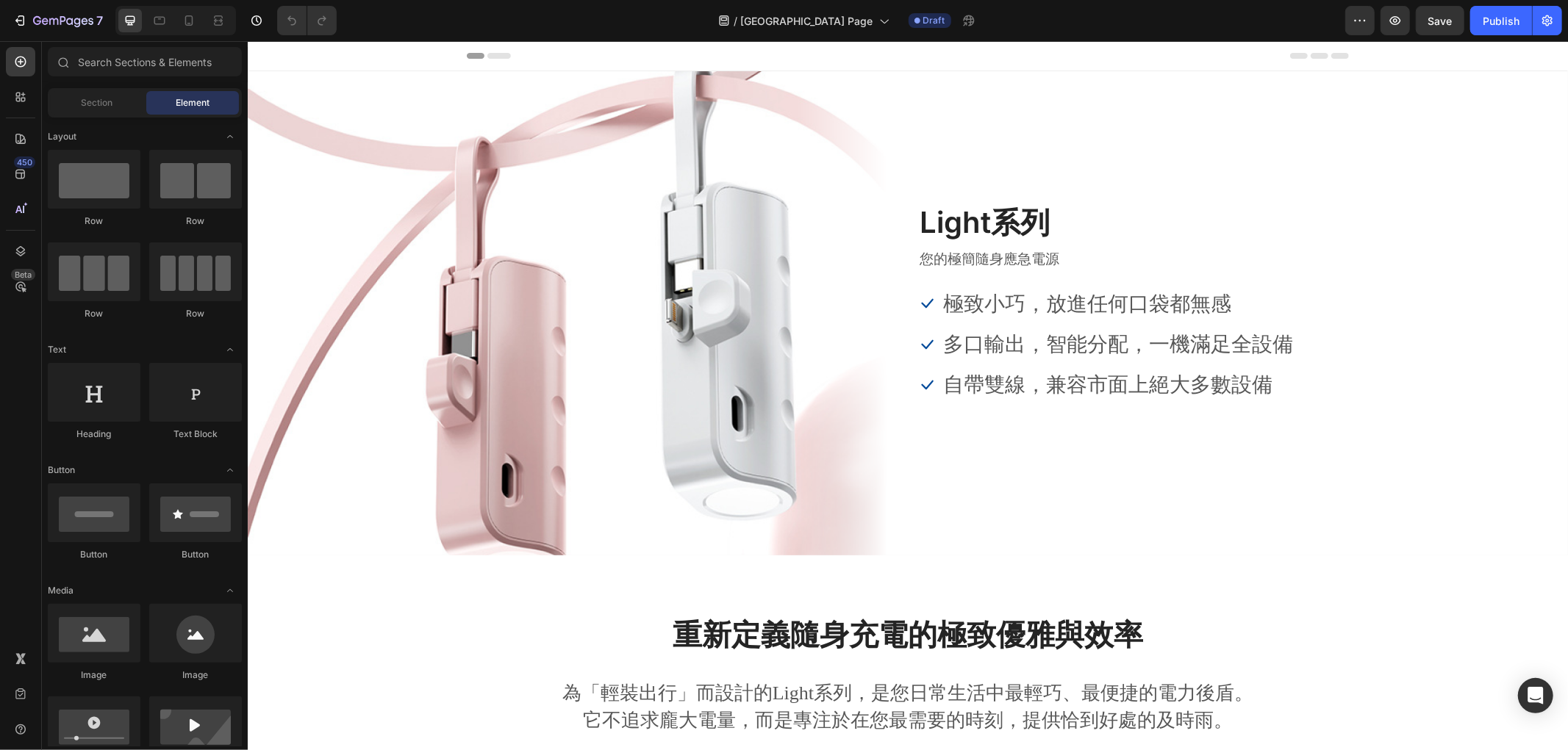
drag, startPoint x: 1118, startPoint y: 11, endPoint x: 1023, endPoint y: 37, distance: 98.5
click at [1118, 11] on div "/ Powerbank camp Landing Page Draft" at bounding box center [847, 20] width 996 height 29
click at [433, 277] on div "Overlay" at bounding box center [907, 312] width 1320 height 484
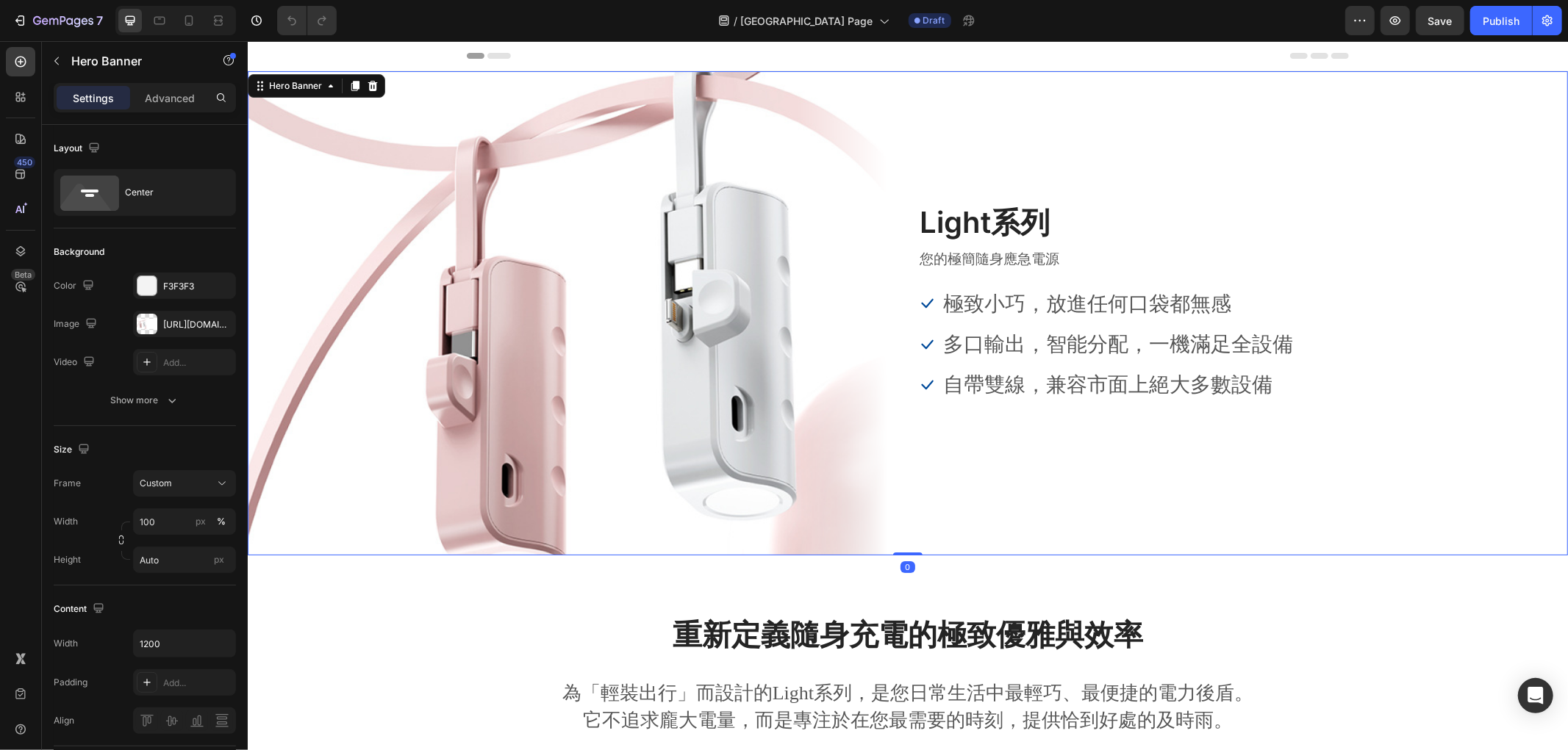
click at [448, 213] on div "Overlay" at bounding box center [907, 312] width 1320 height 484
click at [151, 325] on div at bounding box center [147, 323] width 20 height 20
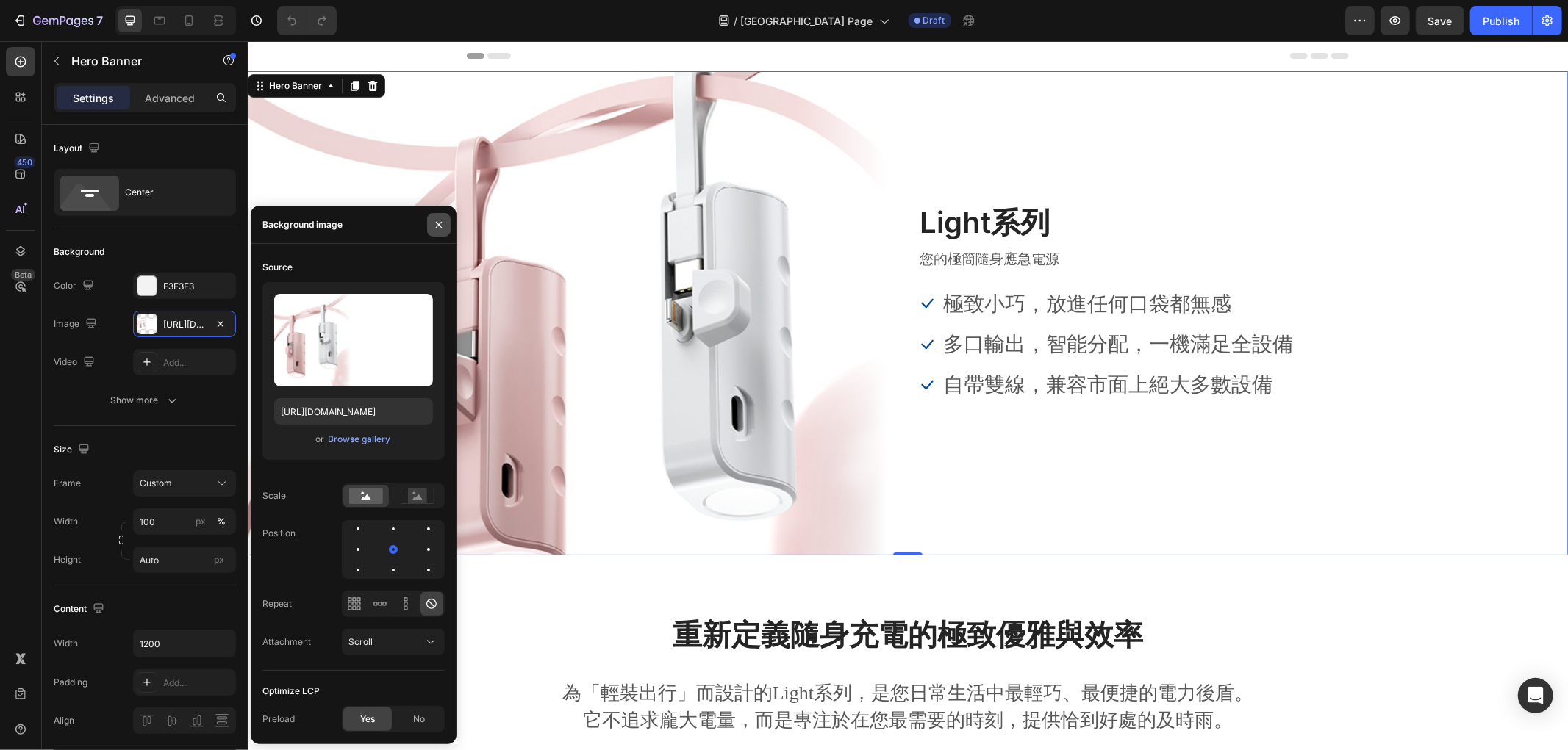
click at [430, 219] on button "button" at bounding box center [438, 225] width 24 height 24
